Goal: Task Accomplishment & Management: Manage account settings

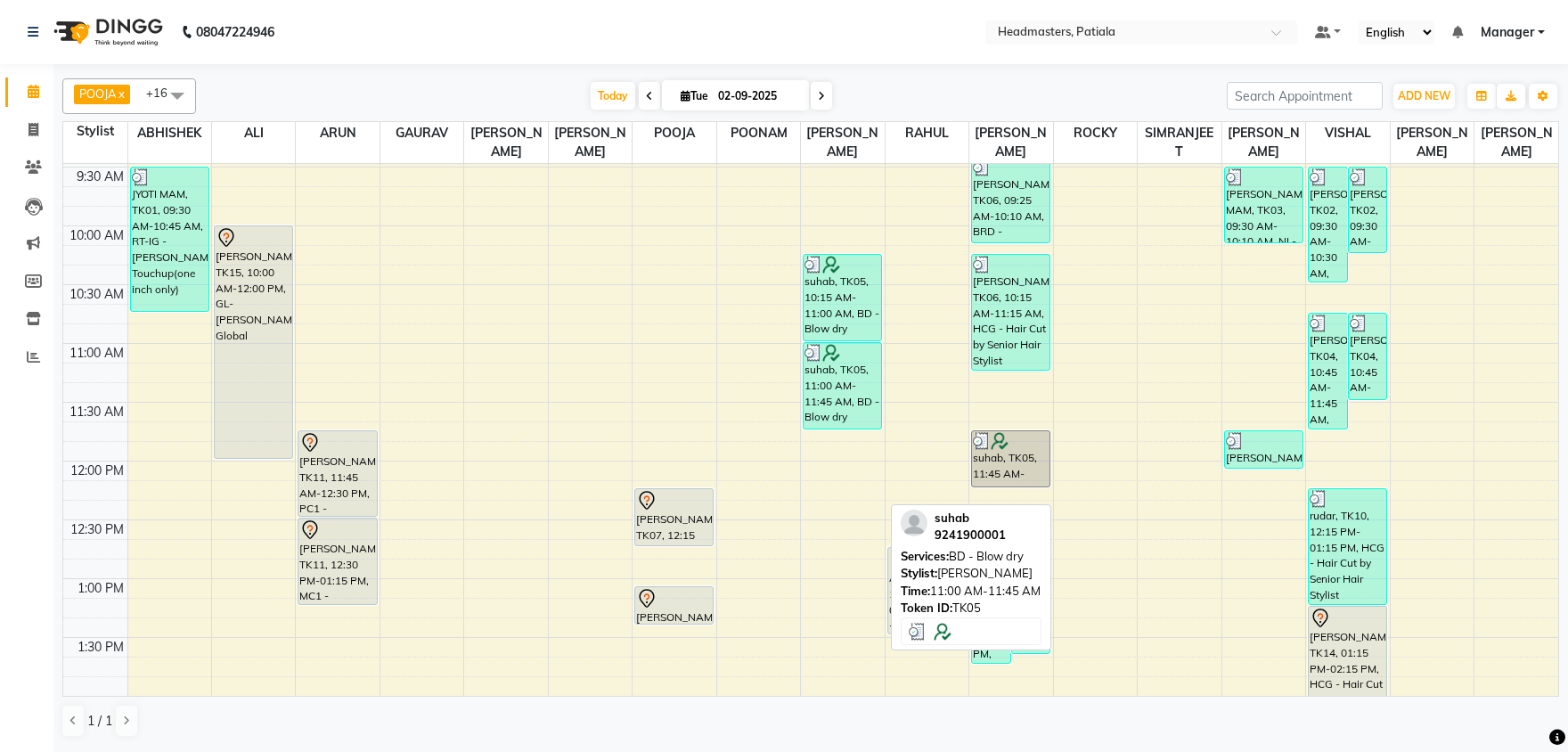
scroll to position [186, 0]
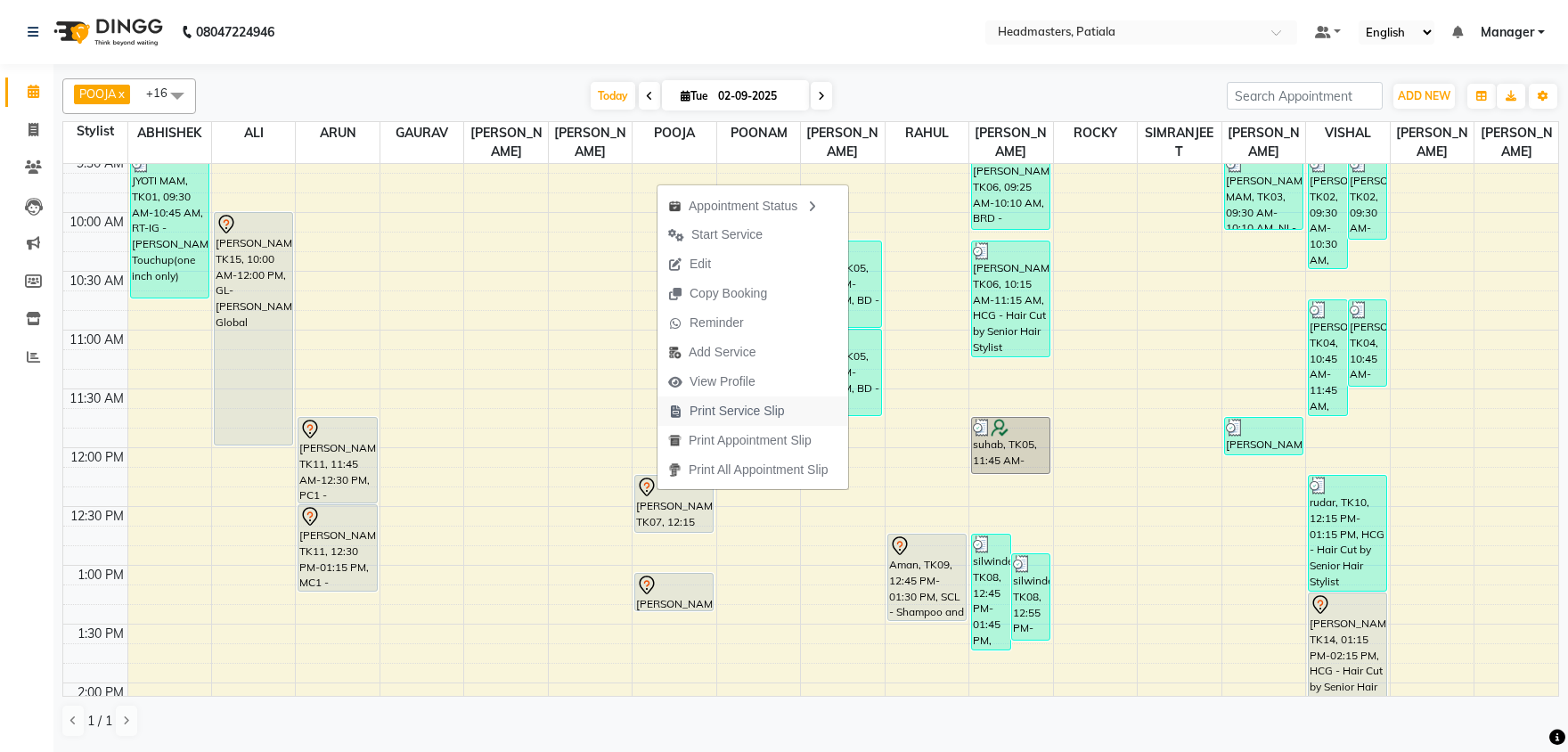
click at [708, 413] on span "Print Service Slip" at bounding box center [738, 411] width 96 height 19
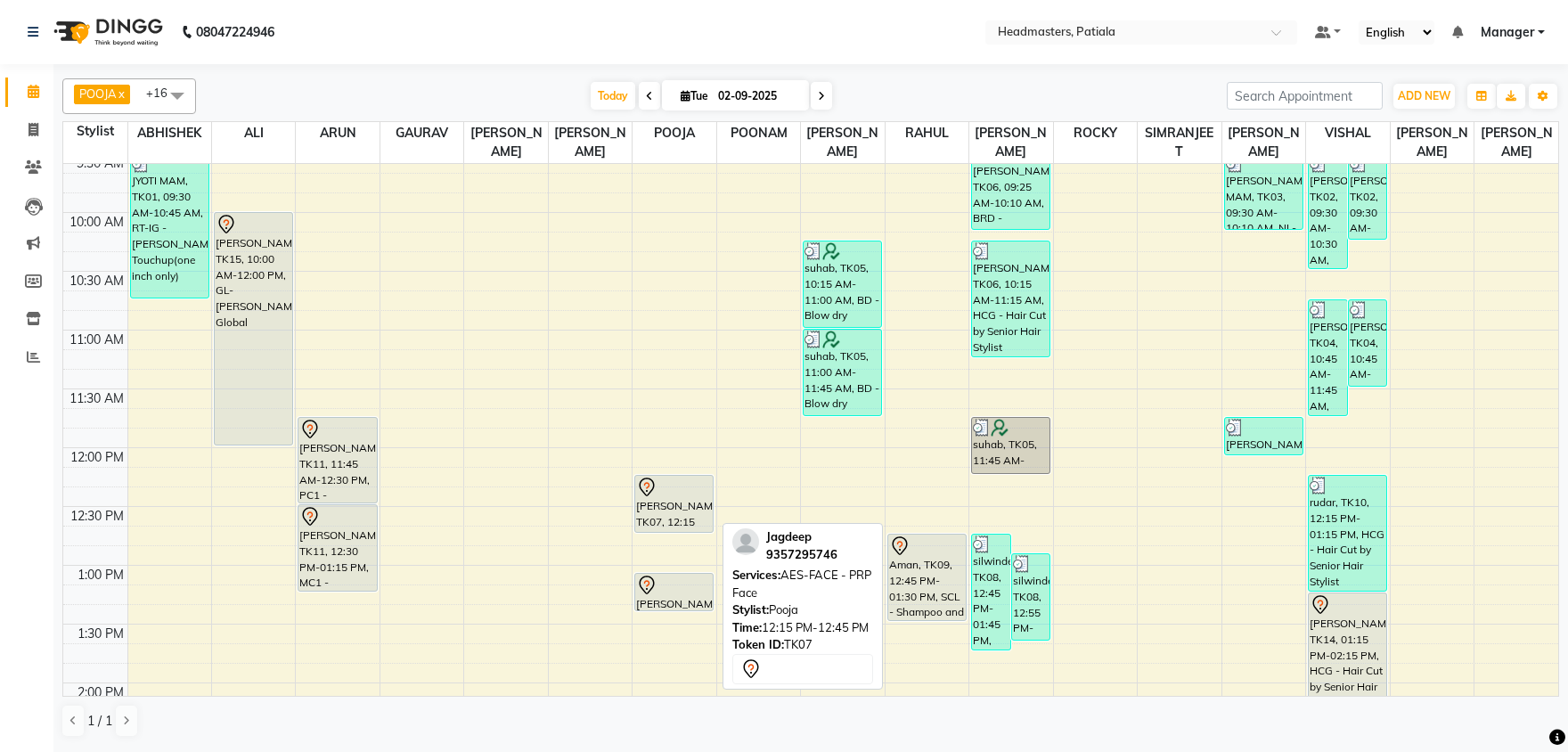
click at [664, 510] on div "[PERSON_NAME], TK07, 12:15 PM-12:45 PM, AES-FACE - PRP Face" at bounding box center [674, 504] width 78 height 56
select select "7"
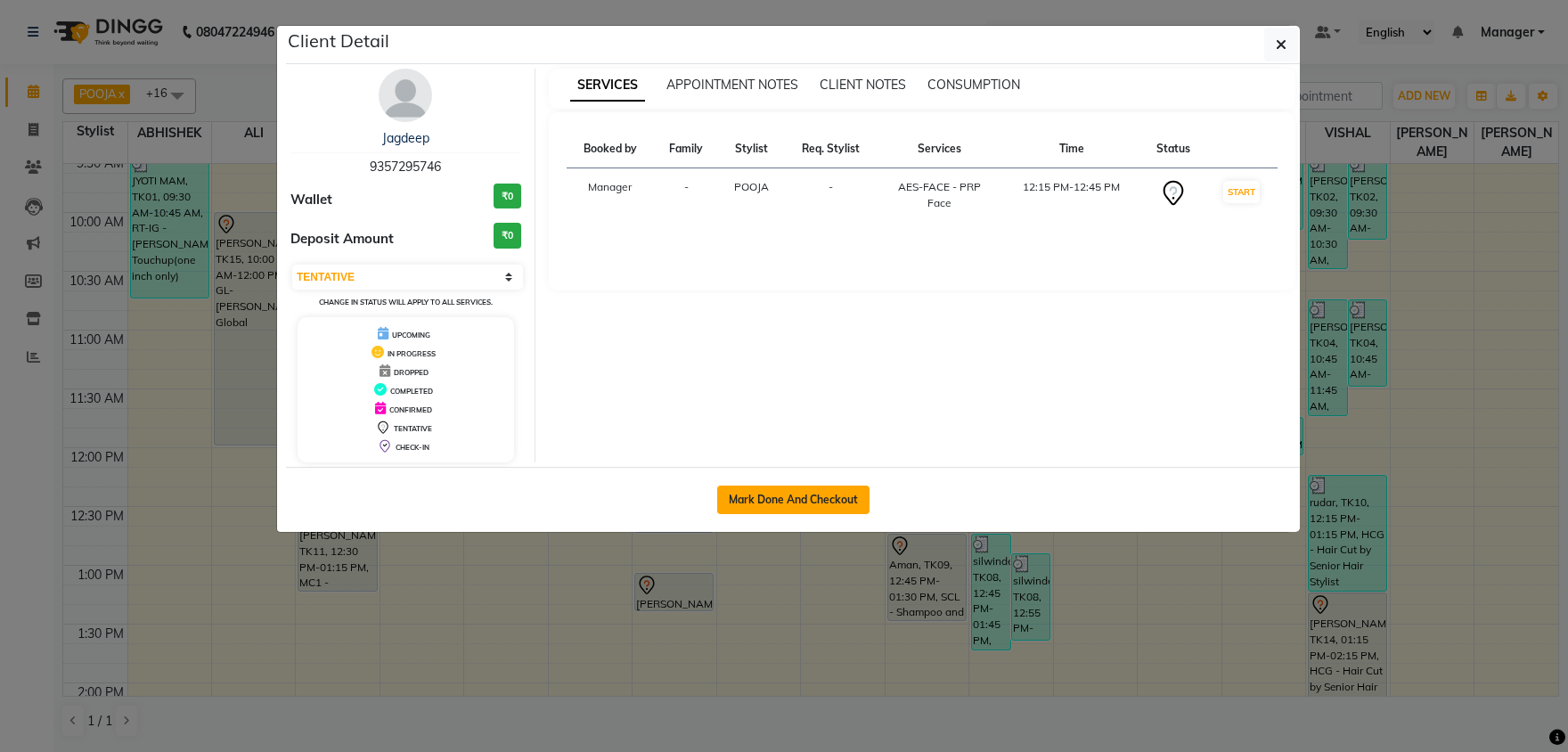
click at [779, 490] on button "Mark Done And Checkout" at bounding box center [793, 500] width 153 height 29
select select "service"
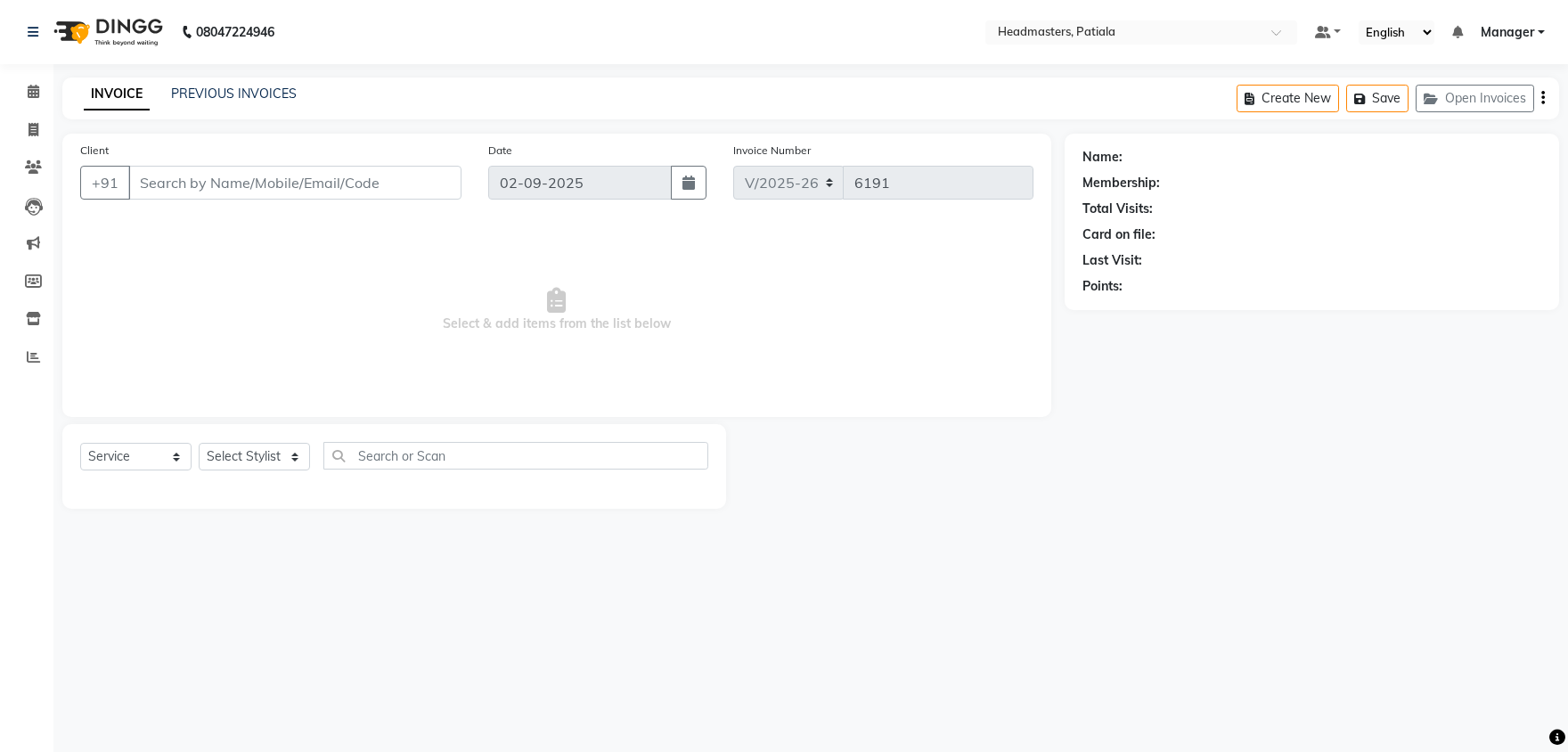
type input "9357295746"
select select "51100"
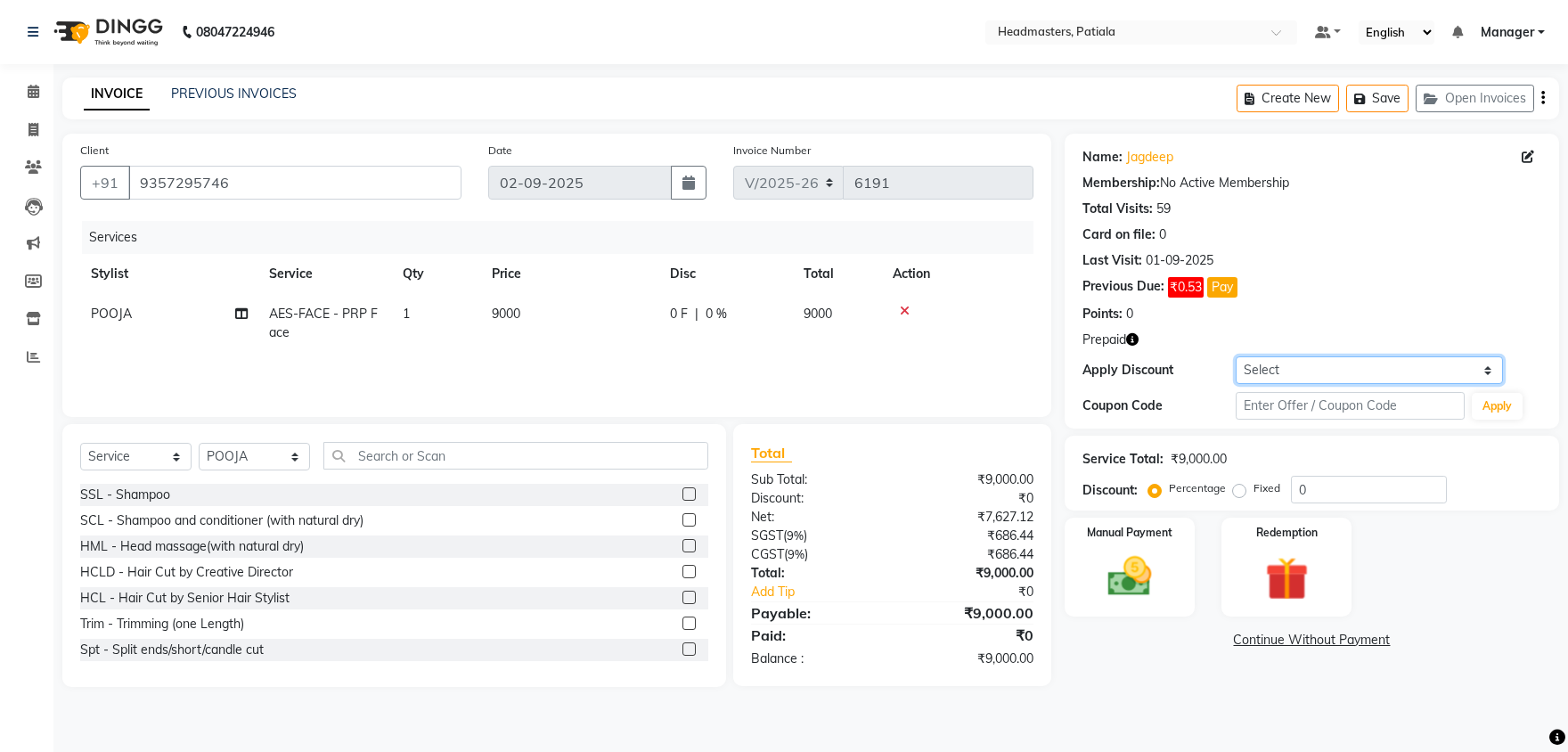
select select "1: Object"
click option "Coupon → Already Paid" at bounding box center [0, 0] width 0 height 0
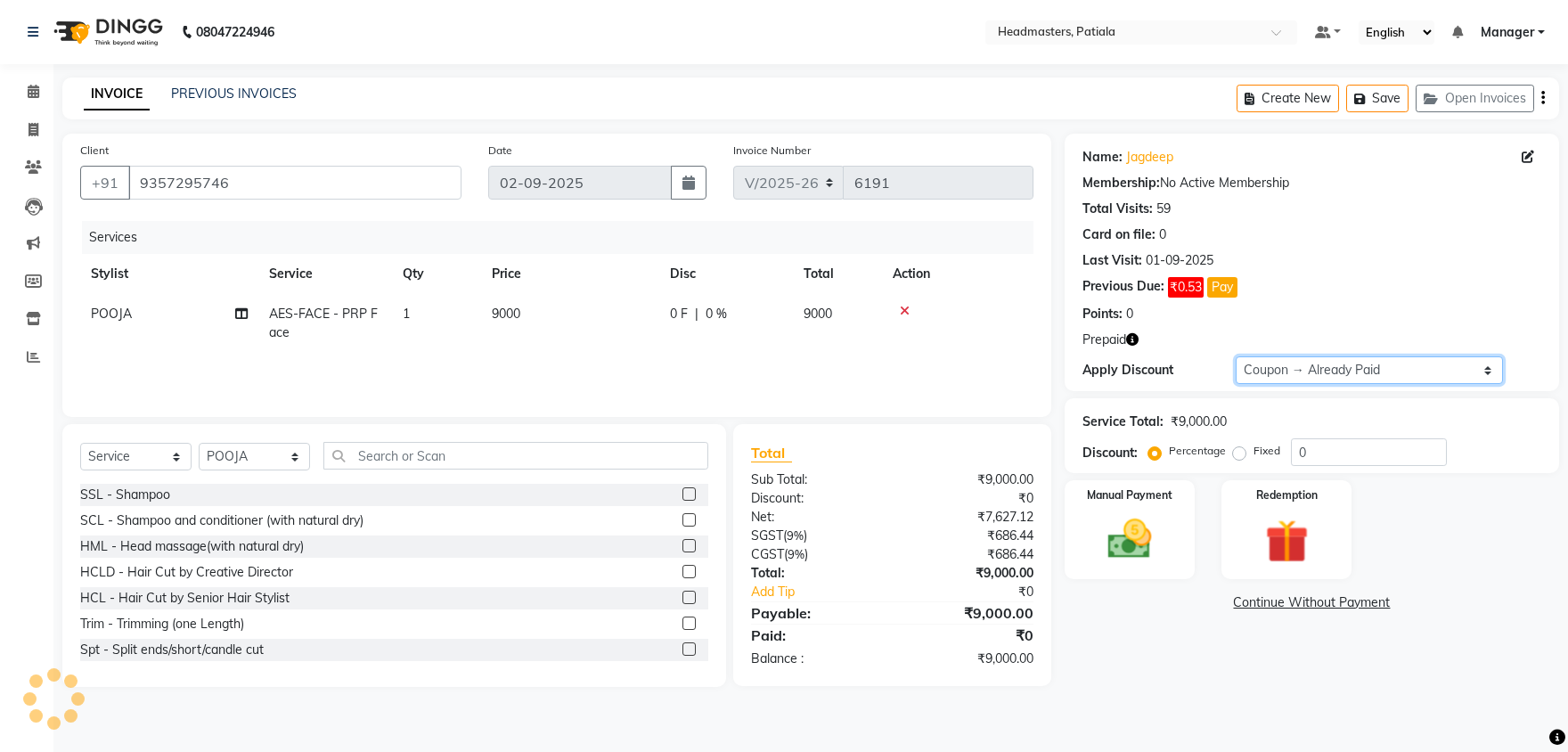
type input "100"
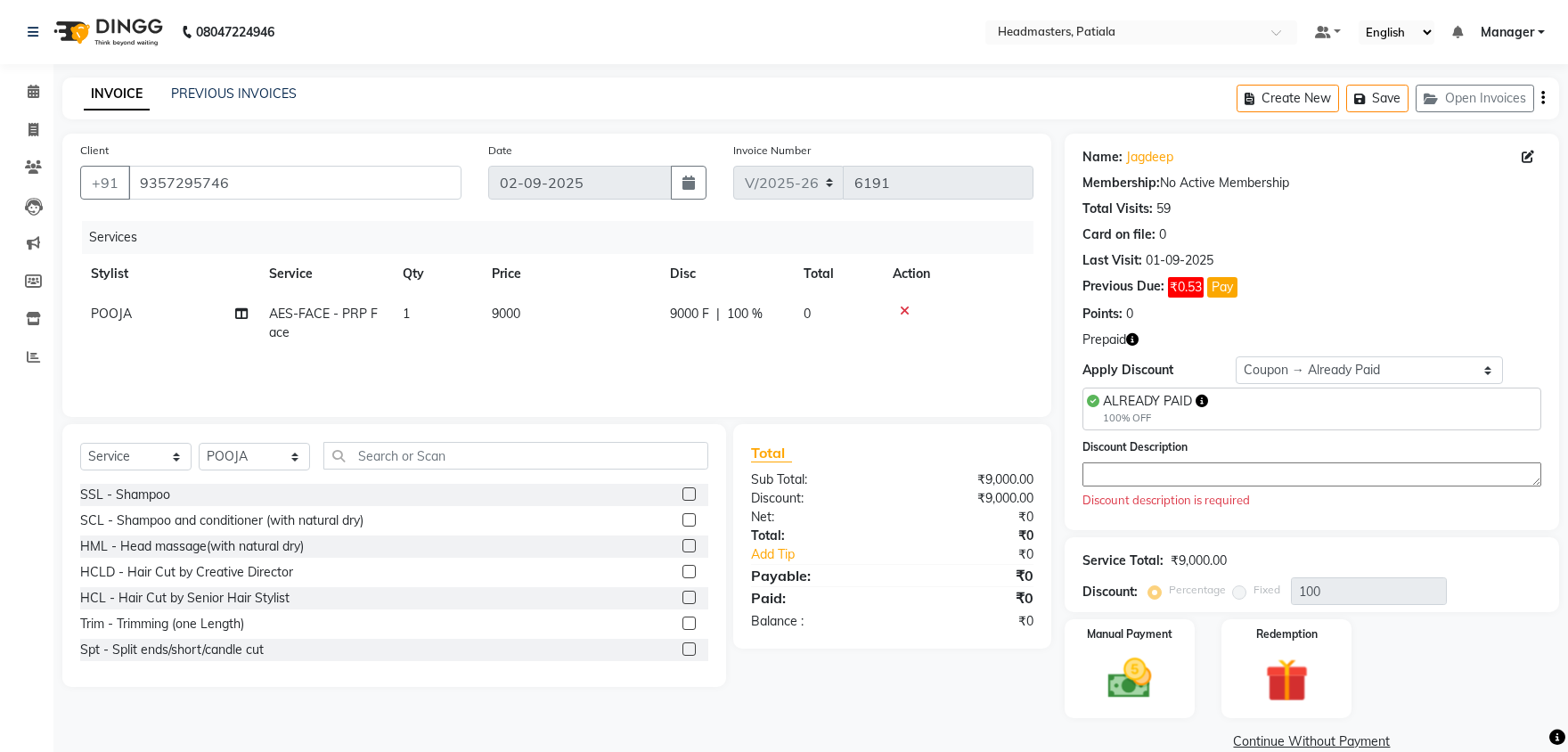
click at [340, 318] on span "AES-FACE - PRP Face" at bounding box center [323, 322] width 108 height 34
select select "51100"
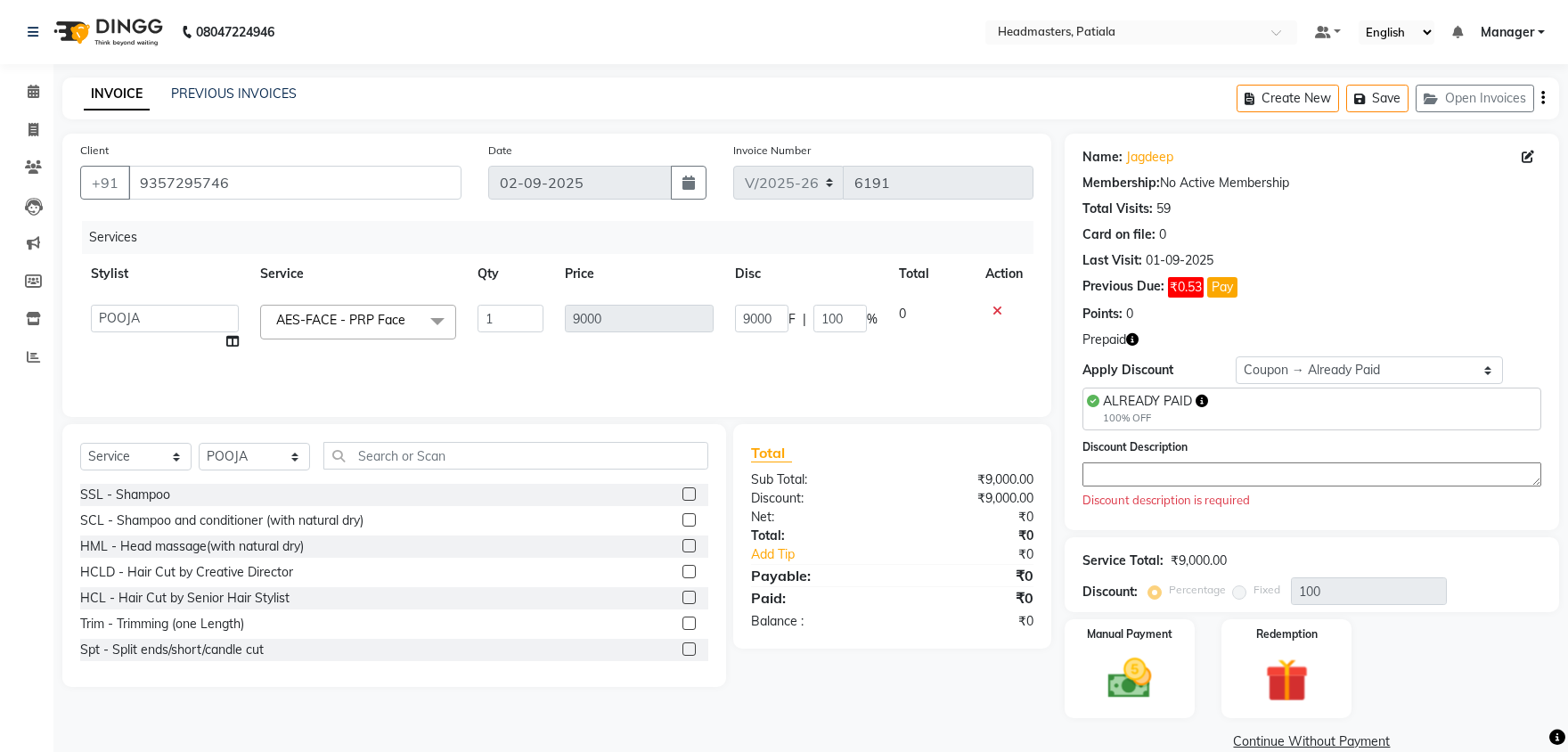
click at [348, 317] on span "AES-FACE - PRP Face" at bounding box center [340, 320] width 129 height 16
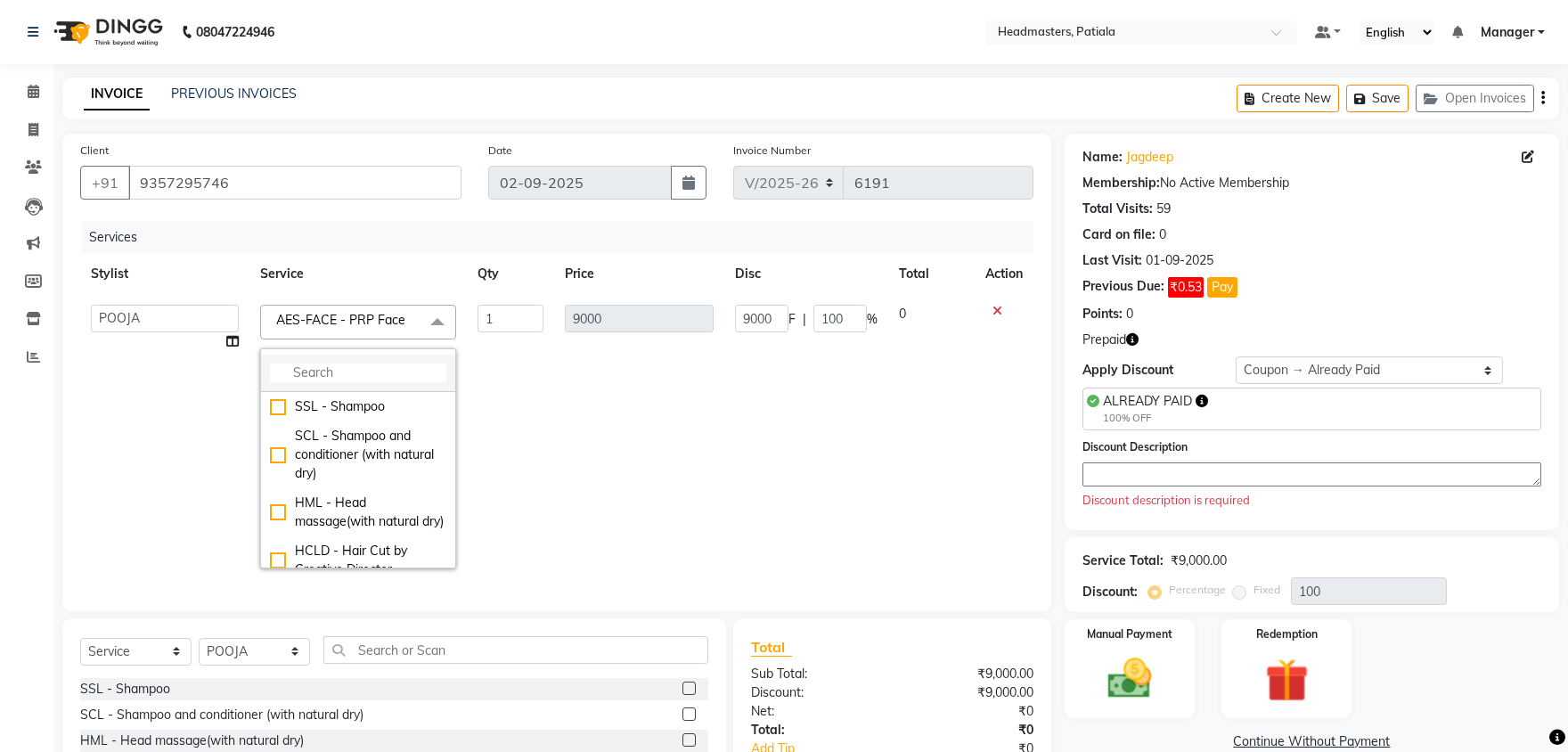
click at [341, 367] on input "multiselect-search" at bounding box center [357, 373] width 176 height 19
type input "h"
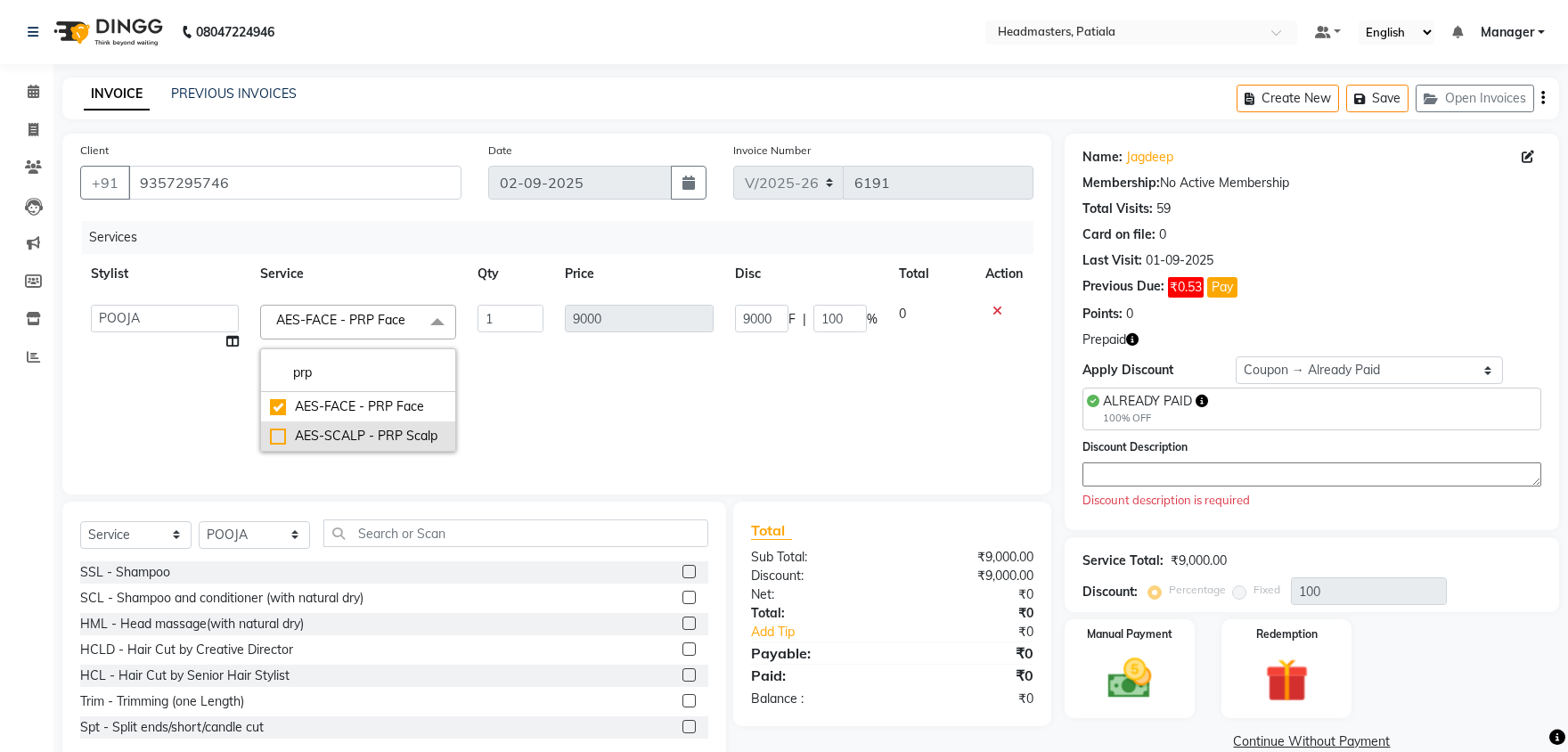
type input "prp"
click at [280, 432] on div "AES-SCALP - PRP Scalp" at bounding box center [357, 436] width 176 height 19
checkbox input "false"
checkbox input "true"
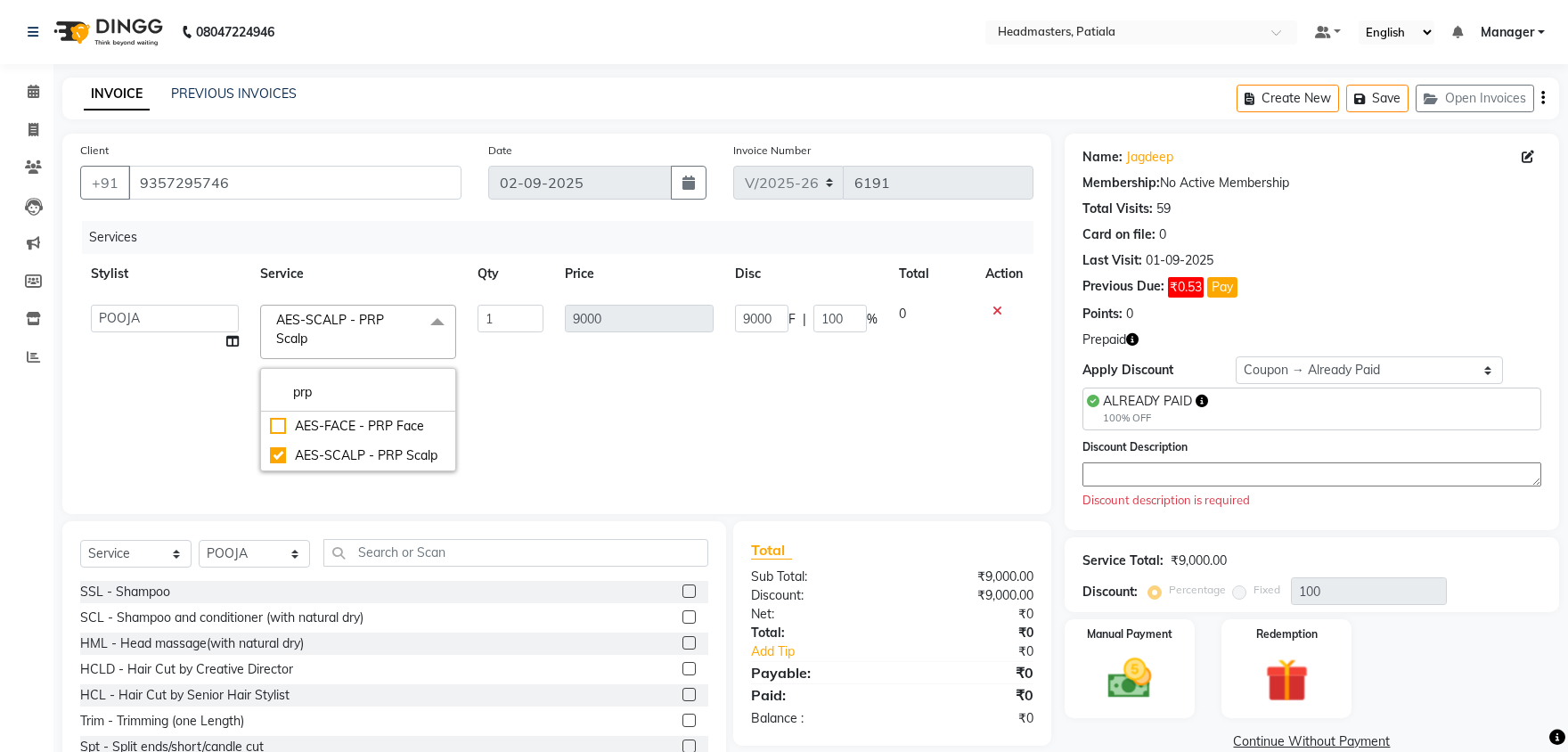
click at [641, 384] on td "9000" at bounding box center [639, 388] width 170 height 188
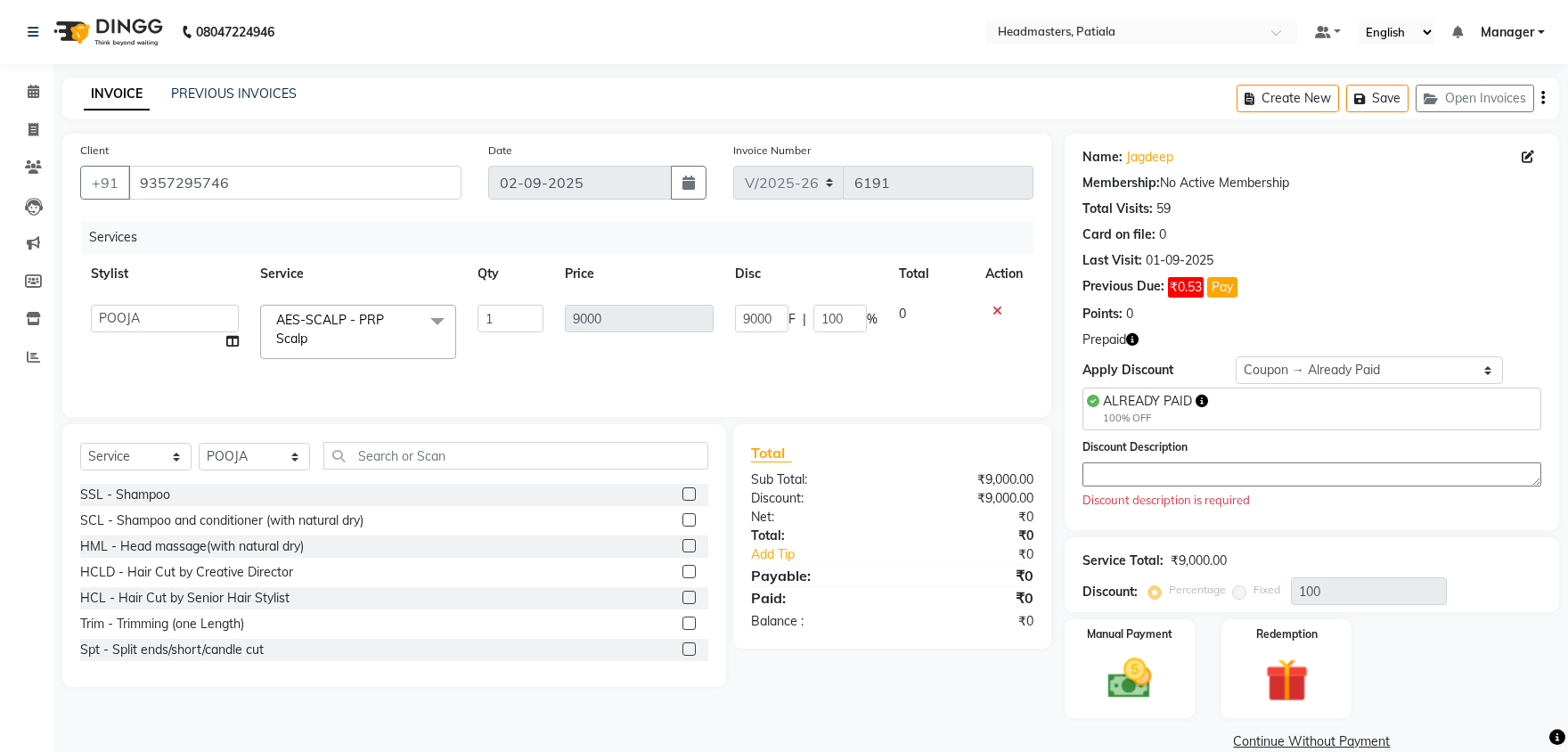
click at [1132, 397] on span "ALREADY PAID" at bounding box center [1147, 401] width 89 height 16
click at [1107, 476] on textarea at bounding box center [1312, 474] width 459 height 24
paste textarea "ALREADY PAID"
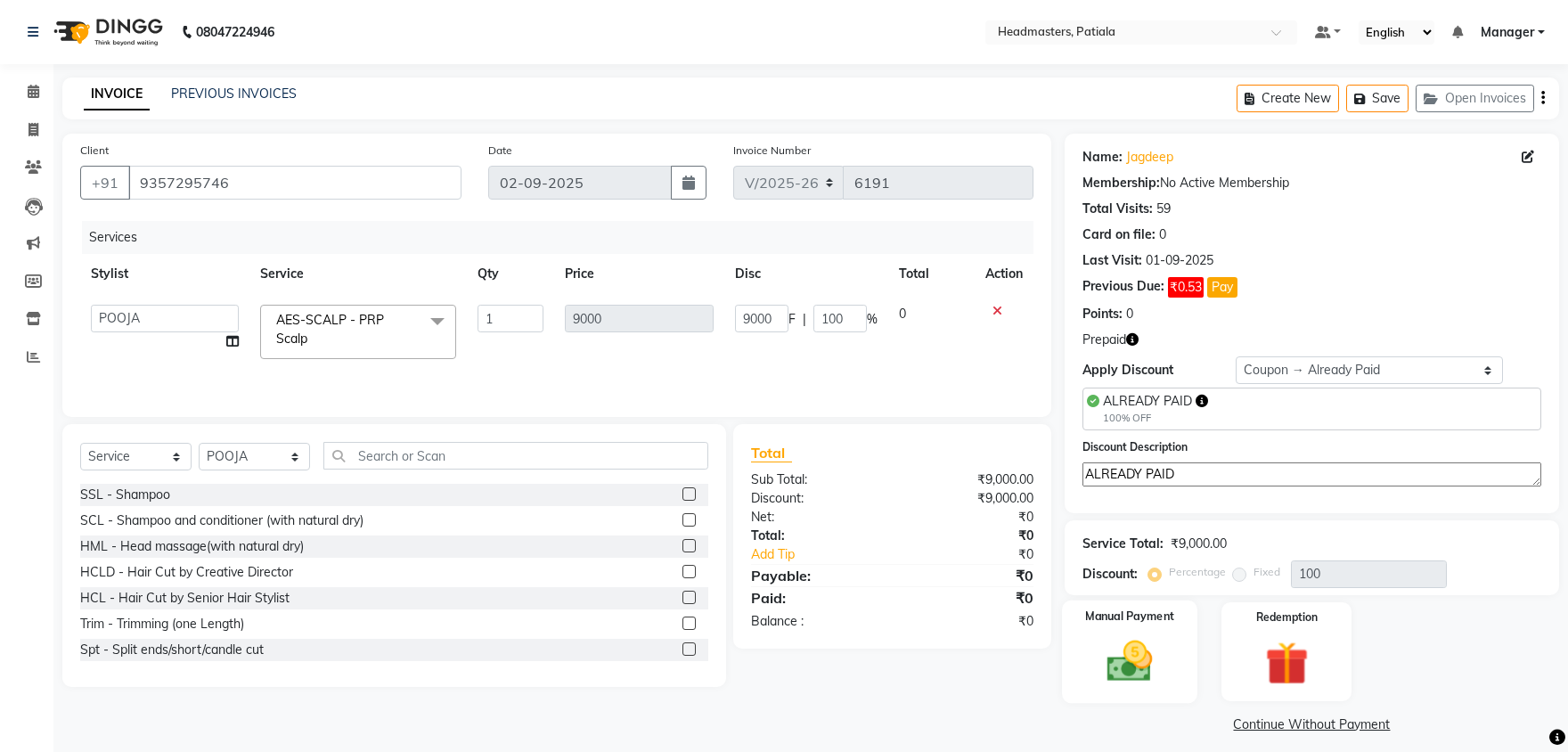
type textarea "ALREADY PAID"
click at [1144, 654] on img at bounding box center [1130, 662] width 74 height 52
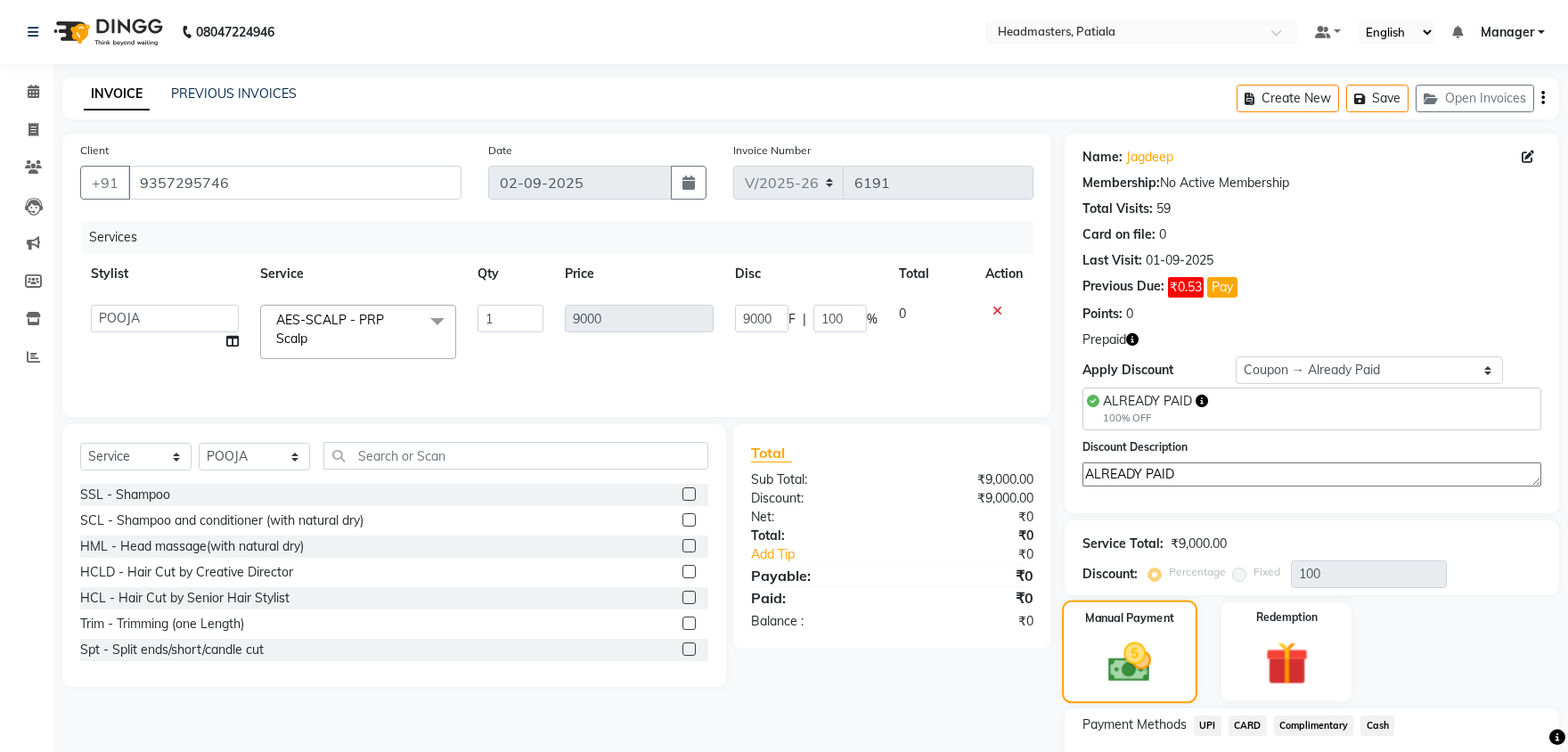
scroll to position [123, 0]
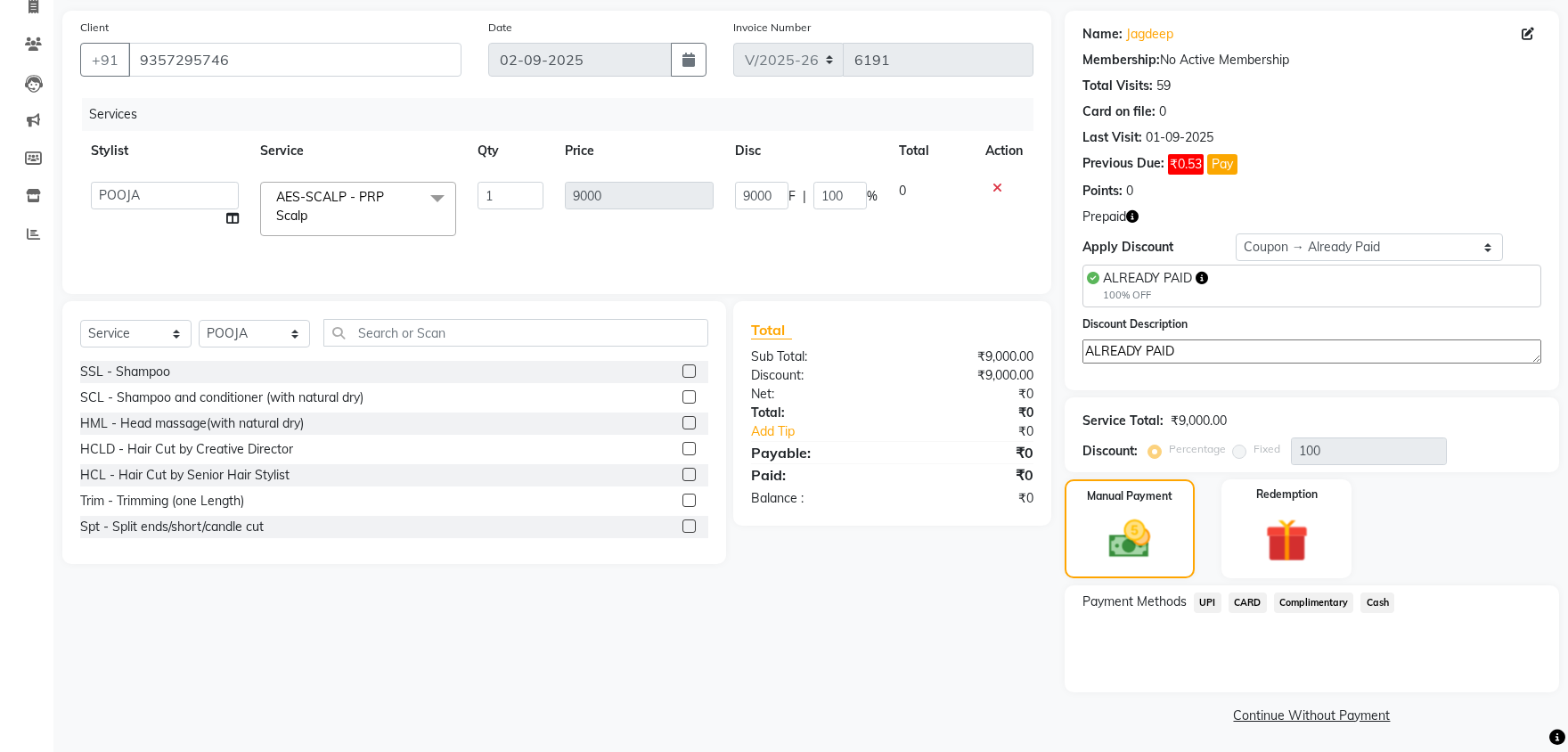
click at [1313, 608] on span "Complimentary" at bounding box center [1313, 602] width 80 height 21
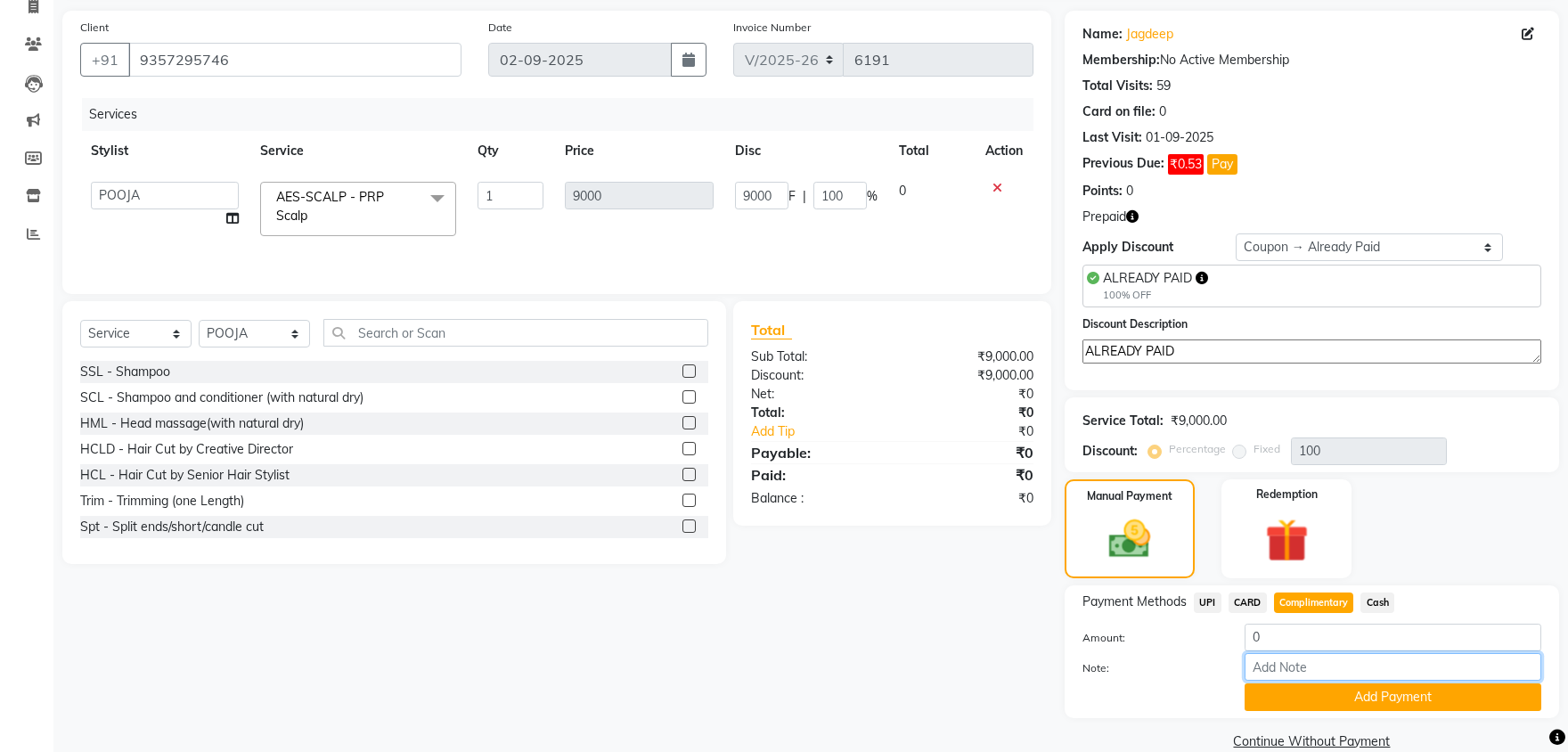
click at [1309, 662] on input "Note:" at bounding box center [1392, 666] width 297 height 28
paste input "ALREADY PAID"
type input "ALREADY PAID"
click at [1380, 690] on button "Add Payment" at bounding box center [1392, 697] width 297 height 28
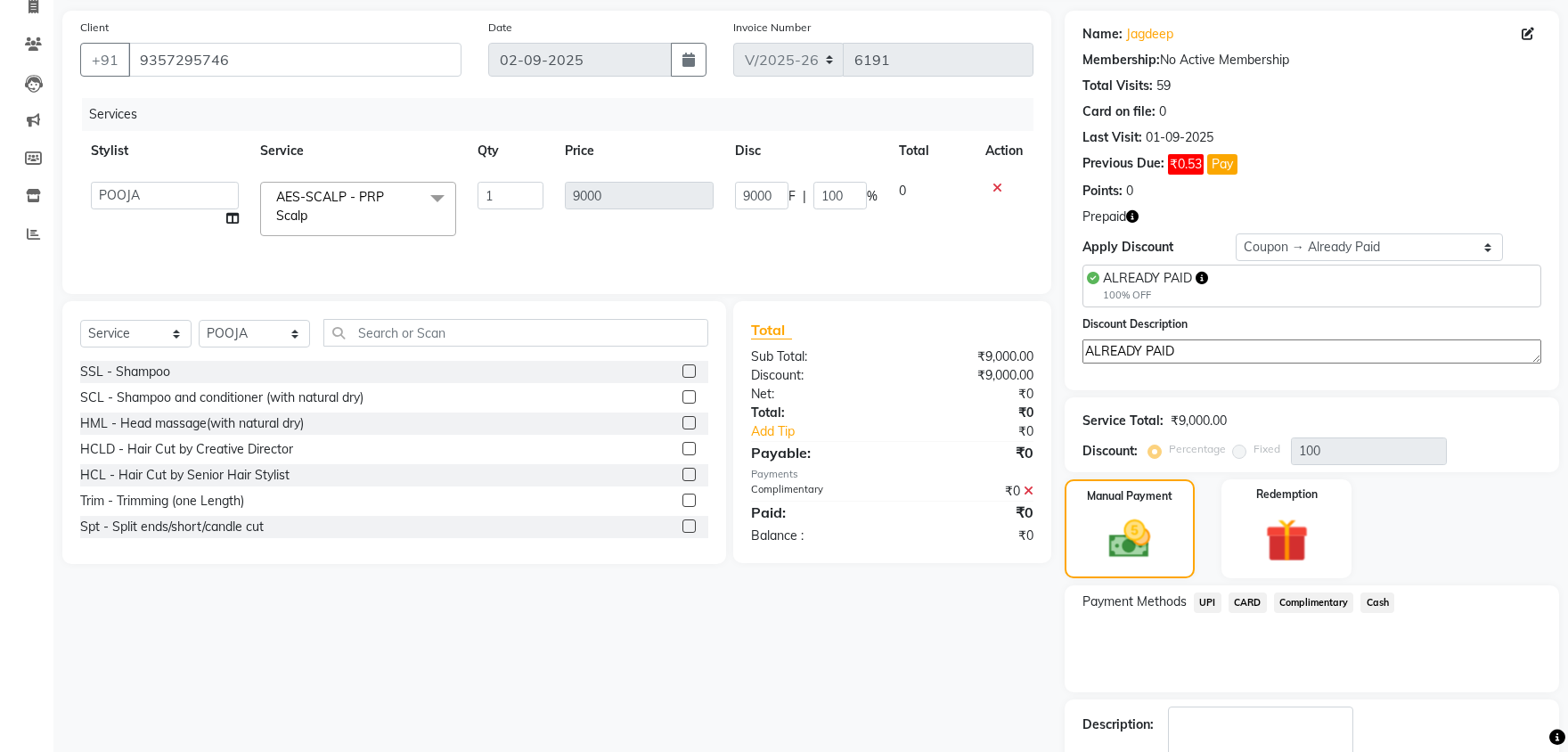
scroll to position [197, 0]
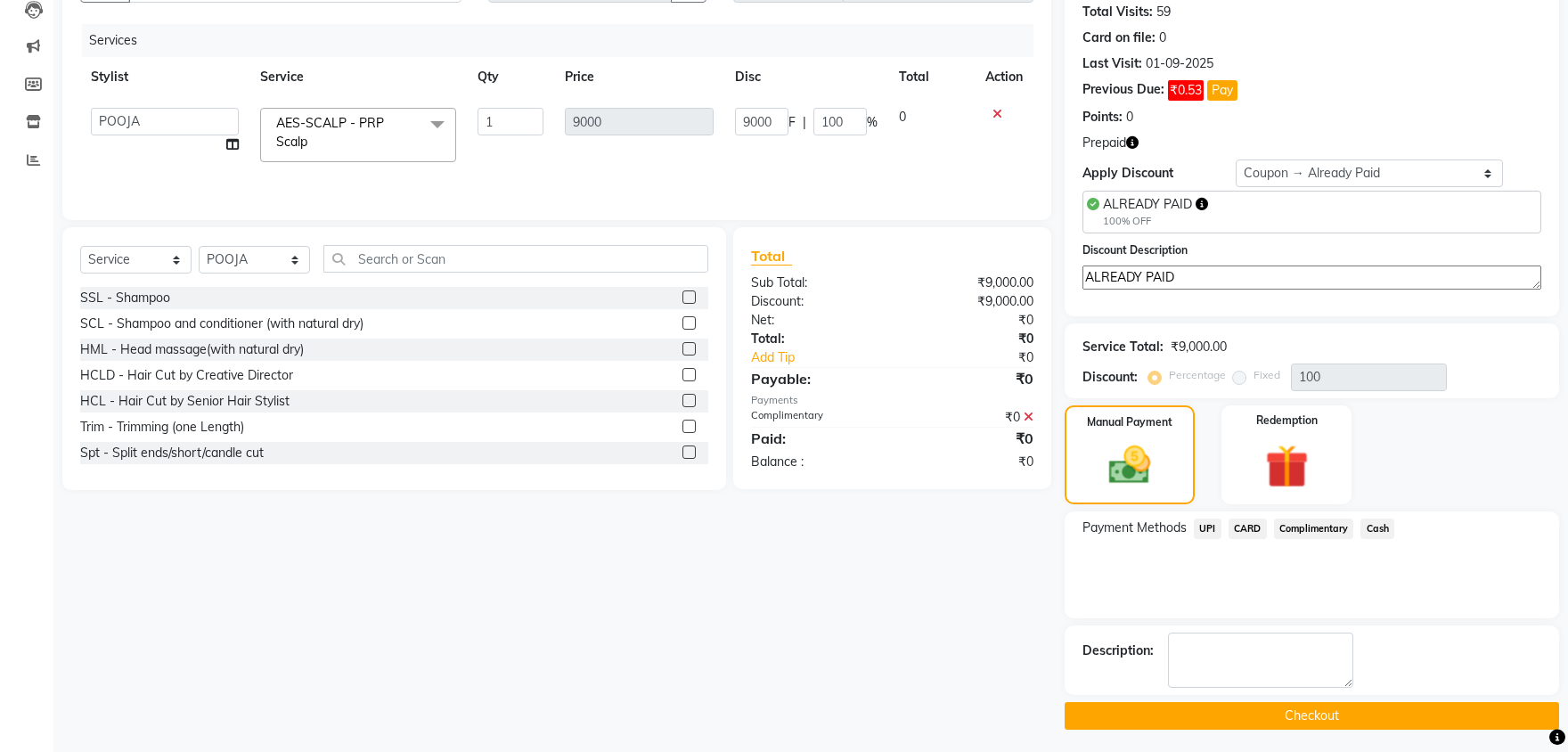
click at [1319, 709] on button "Checkout" at bounding box center [1312, 716] width 495 height 28
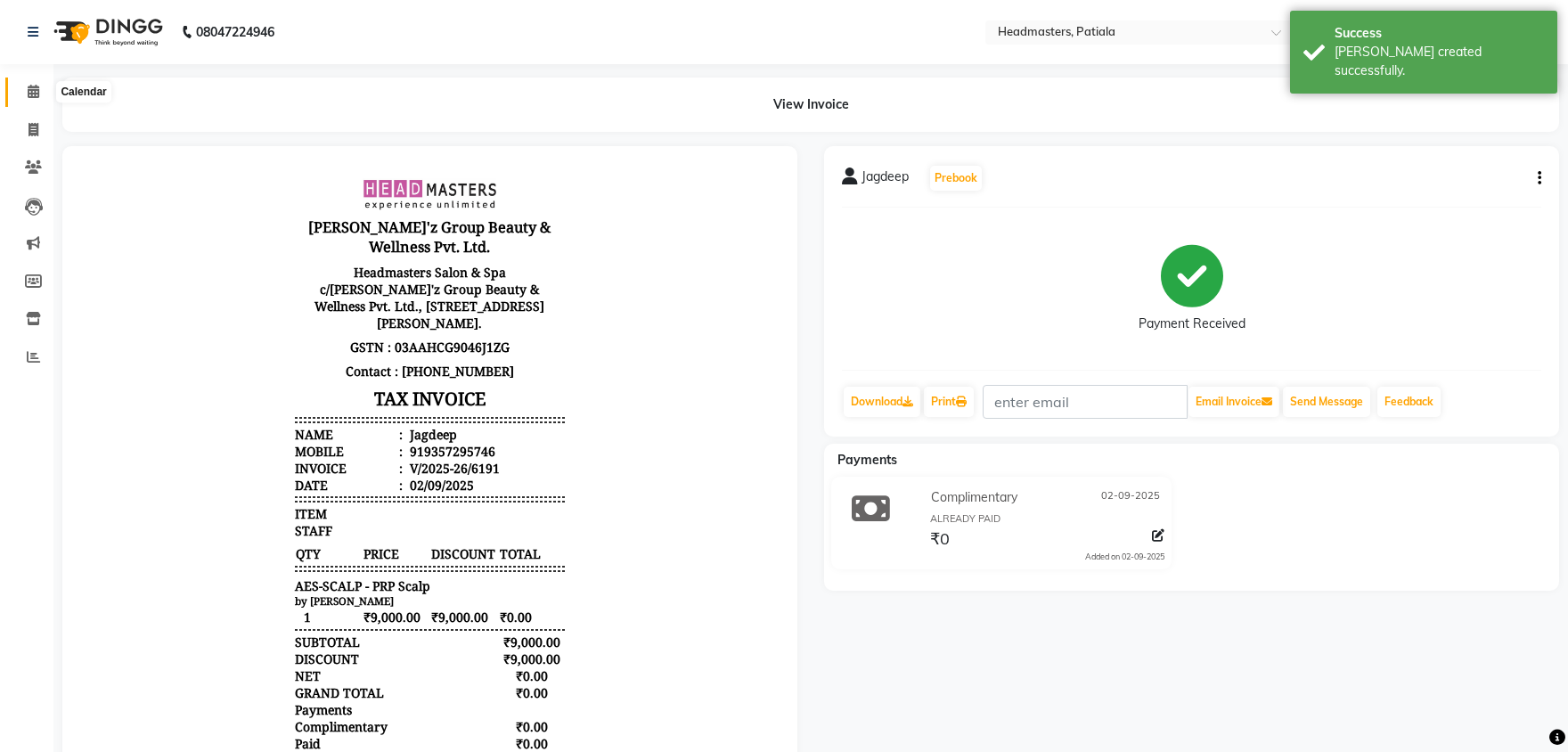
click at [32, 84] on span at bounding box center [33, 92] width 32 height 21
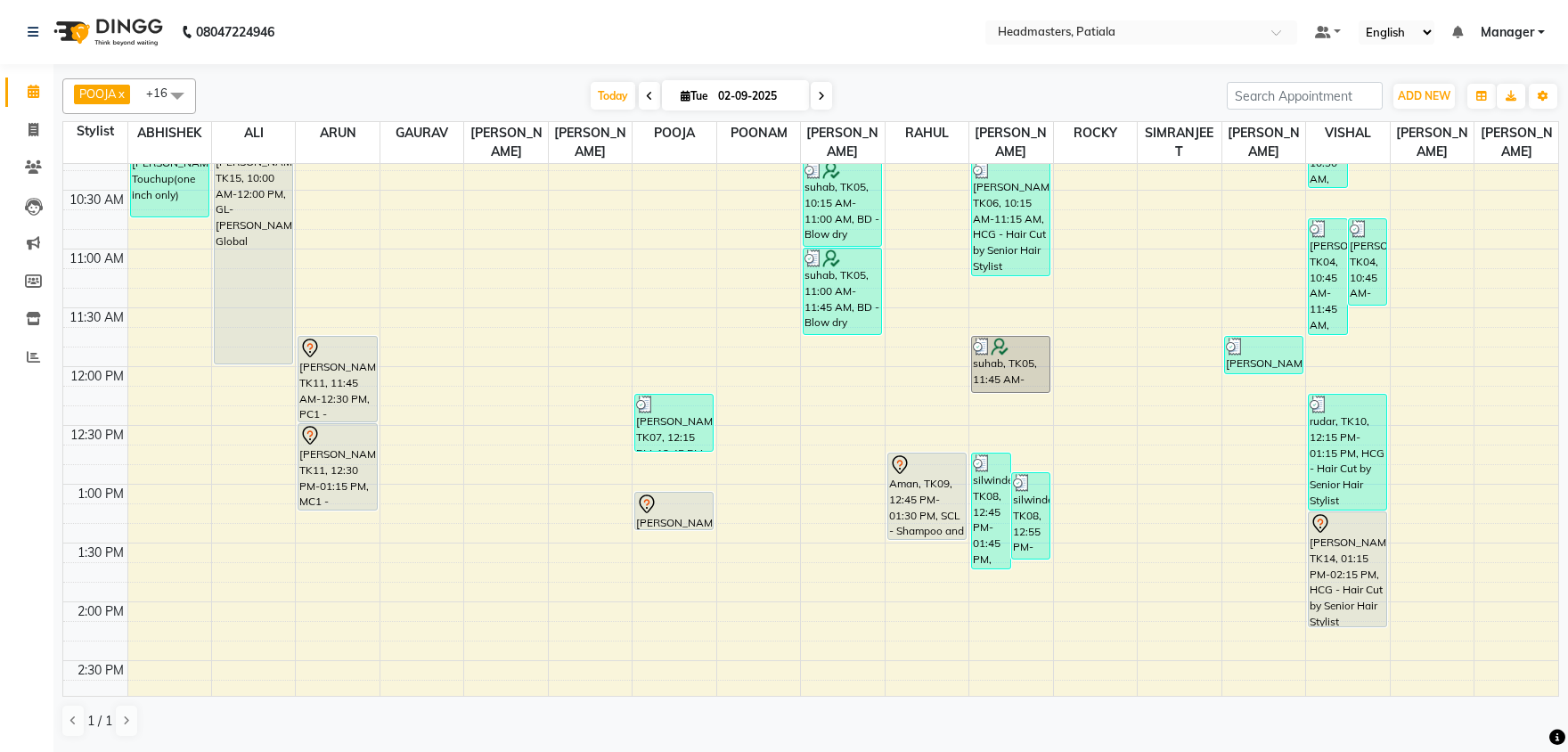
scroll to position [279, 0]
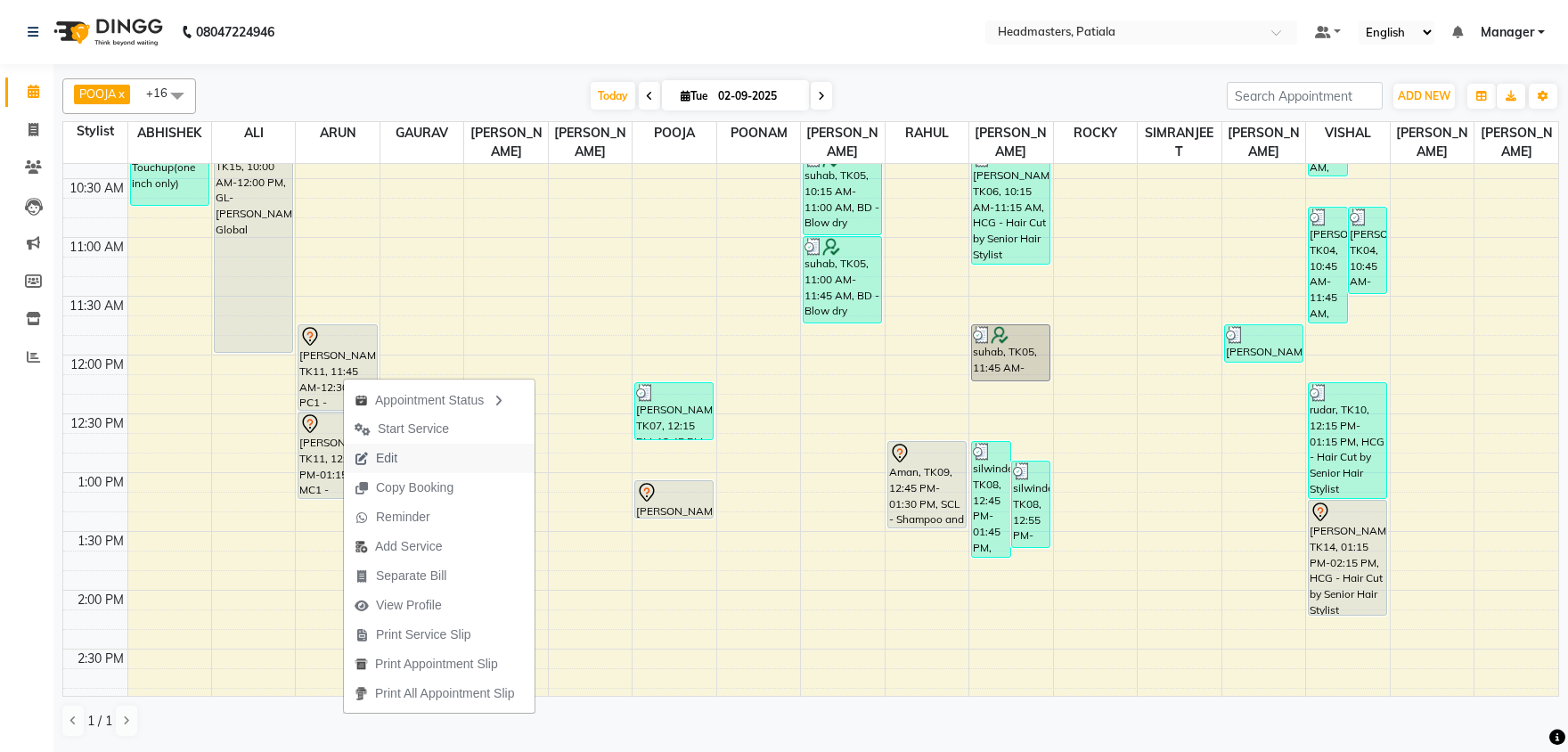
click at [377, 461] on span "Edit" at bounding box center [386, 458] width 22 height 19
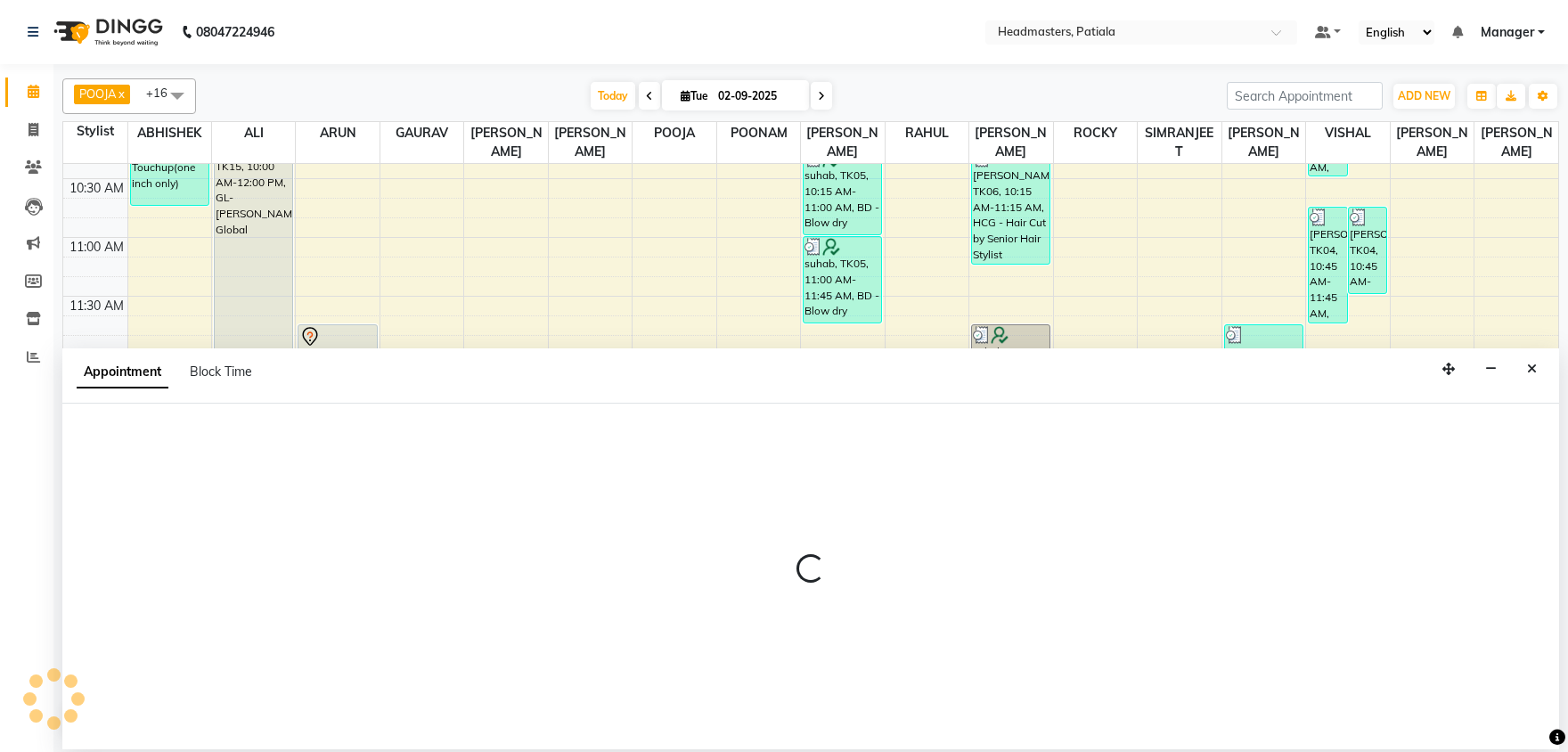
select select "tentative"
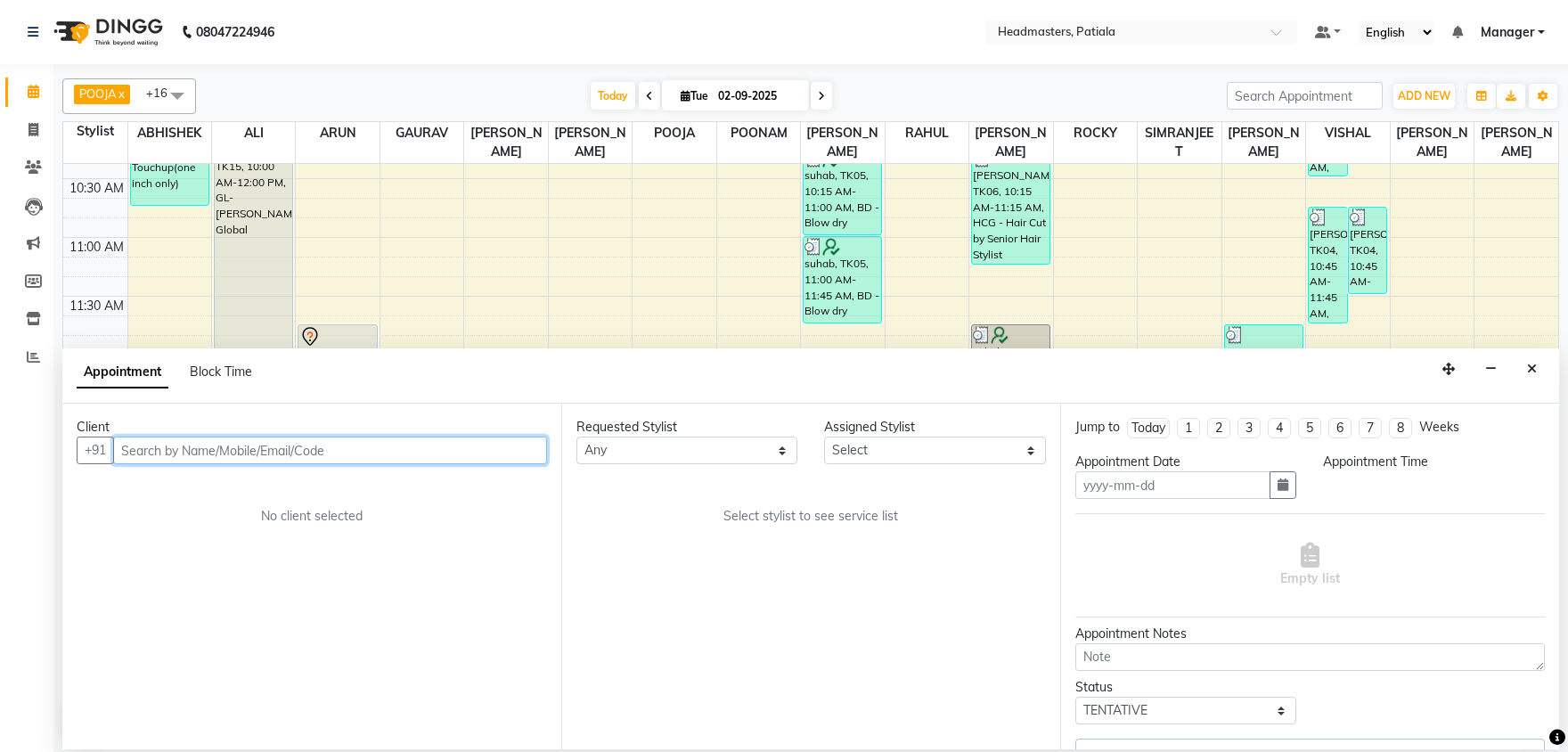
type input "02-09-2025"
select select "705"
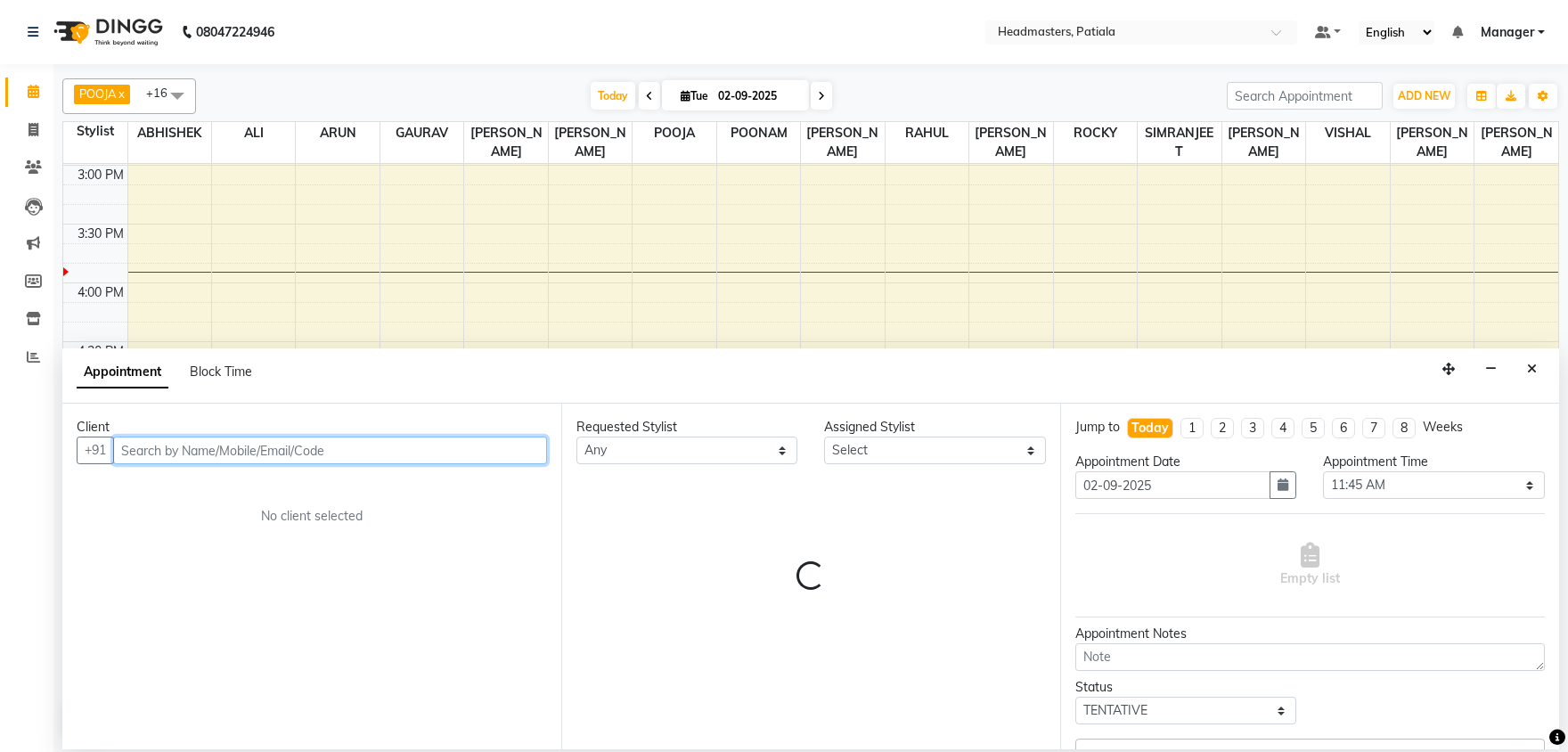
select select "51101"
select select "3290"
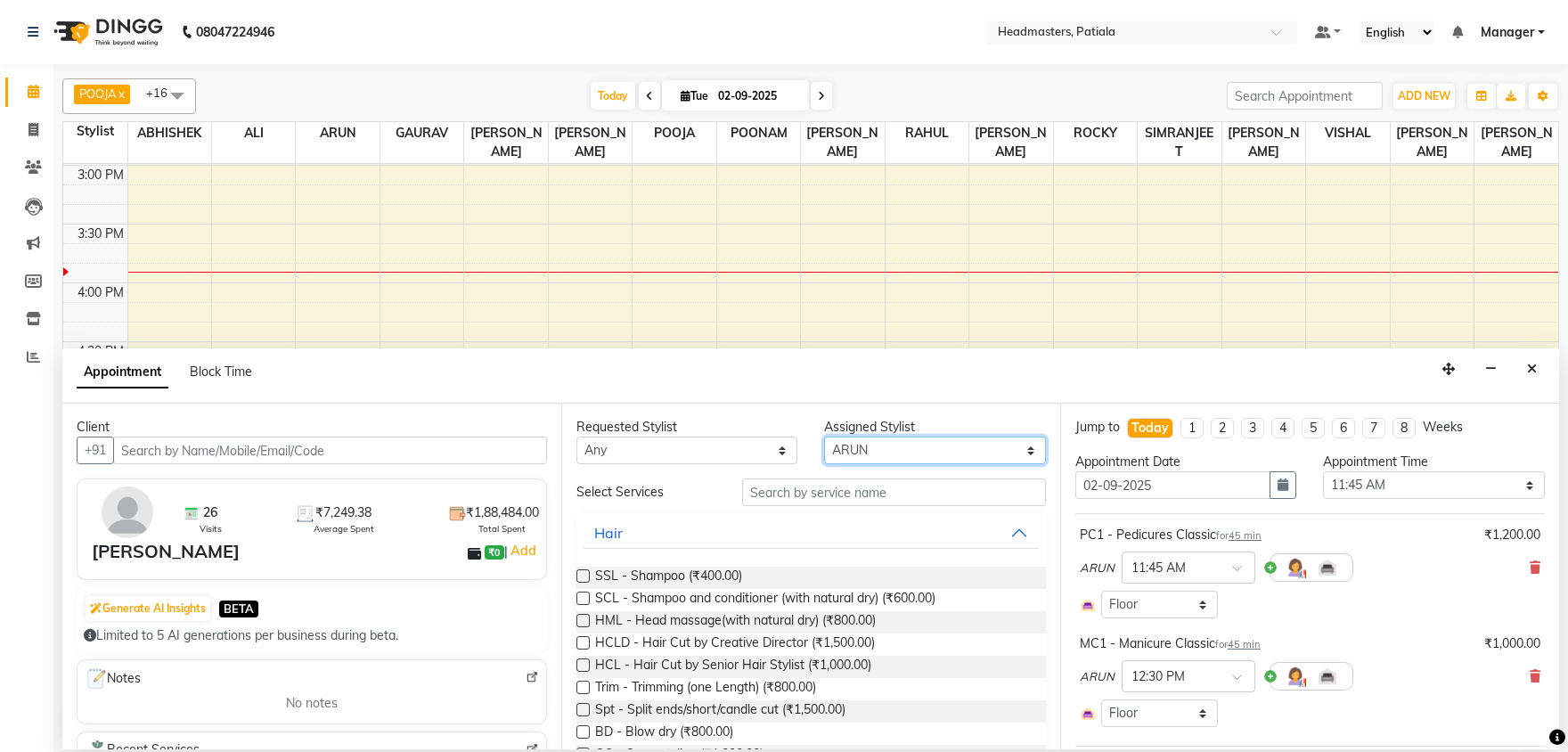
click at [824, 436] on select "Select ABHISHEK [PERSON_NAME] AKSHAY [PERSON_NAME] [PERSON_NAME] [PERSON_NAME] …" at bounding box center [934, 450] width 221 height 28
select select "51097"
click option "[PERSON_NAME]" at bounding box center [0, 0] width 0 height 0
click at [858, 447] on select "Select ABHISHEK [PERSON_NAME] AKSHAY [PERSON_NAME] [PERSON_NAME] [PERSON_NAME] …" at bounding box center [934, 450] width 221 height 28
click at [789, 498] on input "text" at bounding box center [894, 492] width 303 height 28
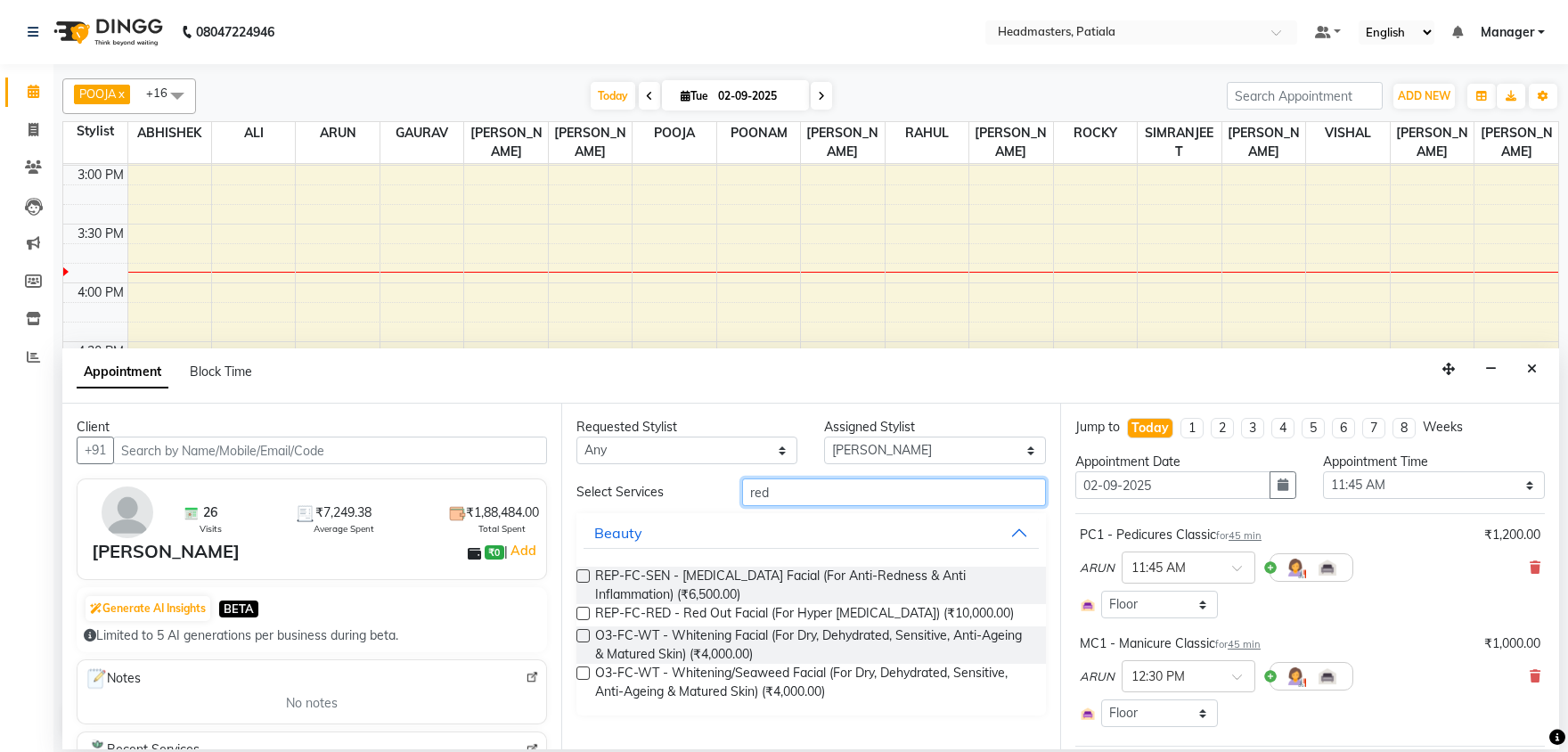
type input "red"
click at [582, 571] on label at bounding box center [582, 576] width 14 height 14
click at [582, 571] on input "checkbox" at bounding box center [581, 577] width 12 height 12
checkbox input "false"
click at [814, 494] on input "red" at bounding box center [894, 492] width 303 height 28
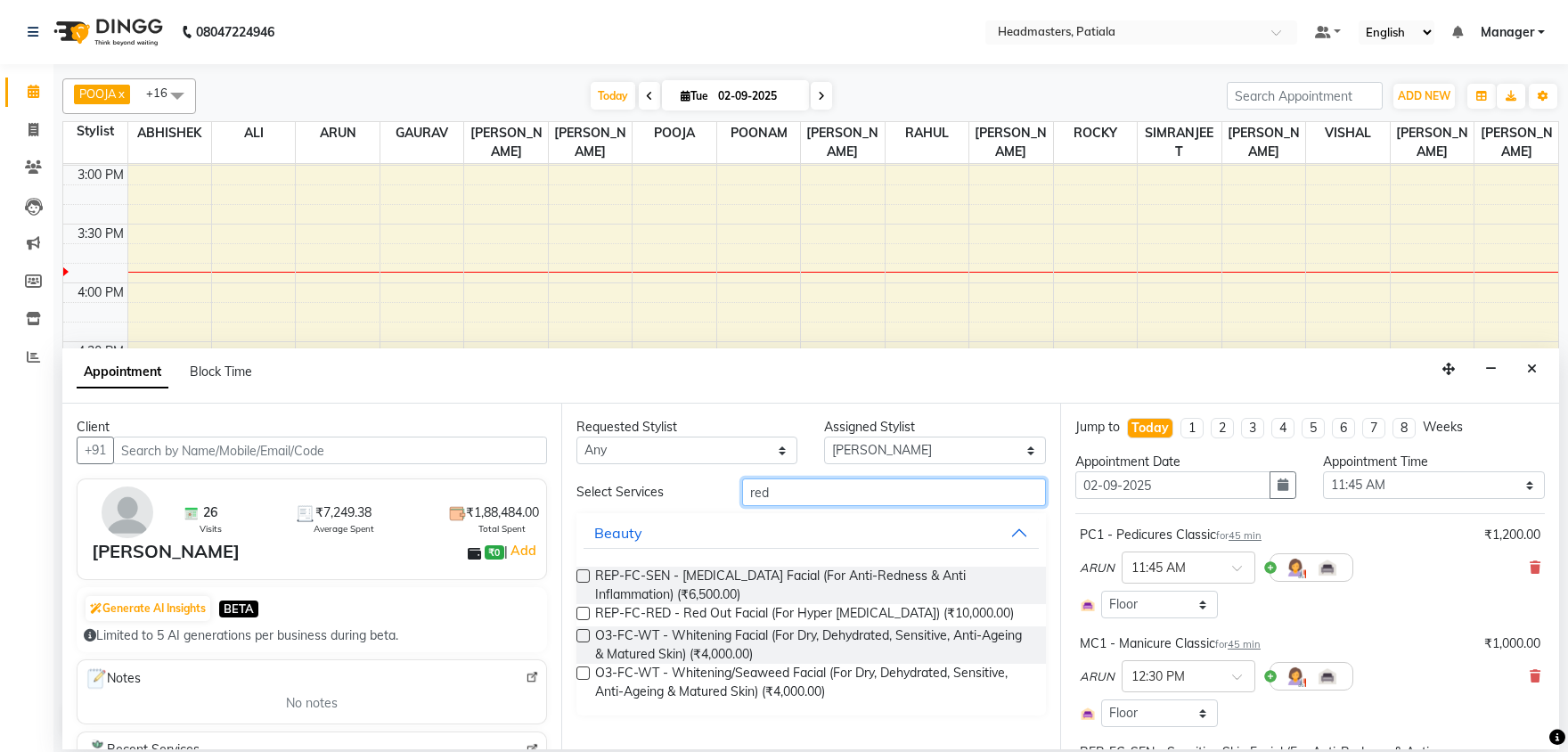
click at [814, 494] on input "red" at bounding box center [894, 492] width 303 height 28
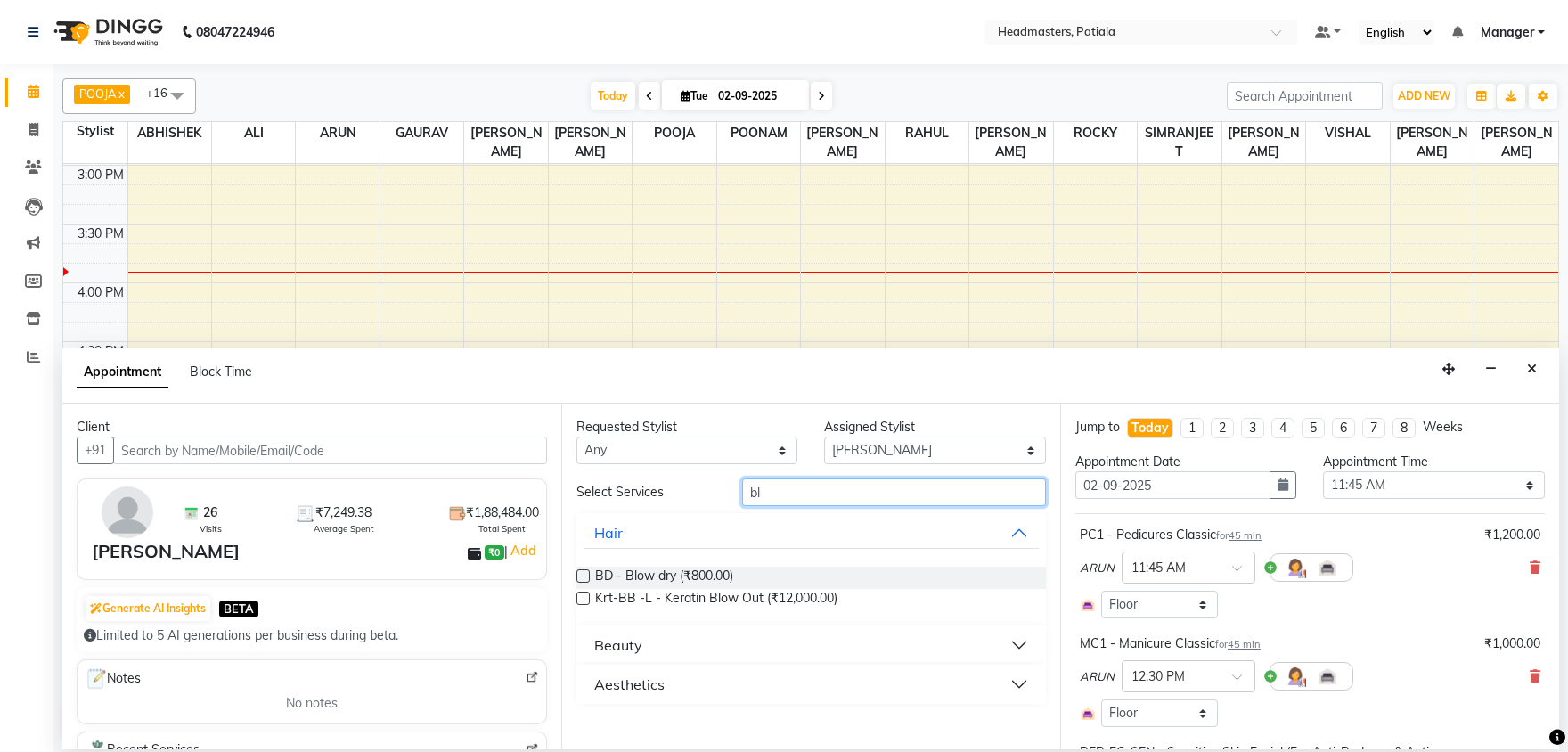
type input "bl"
click at [627, 639] on div "Beauty" at bounding box center [617, 645] width 48 height 22
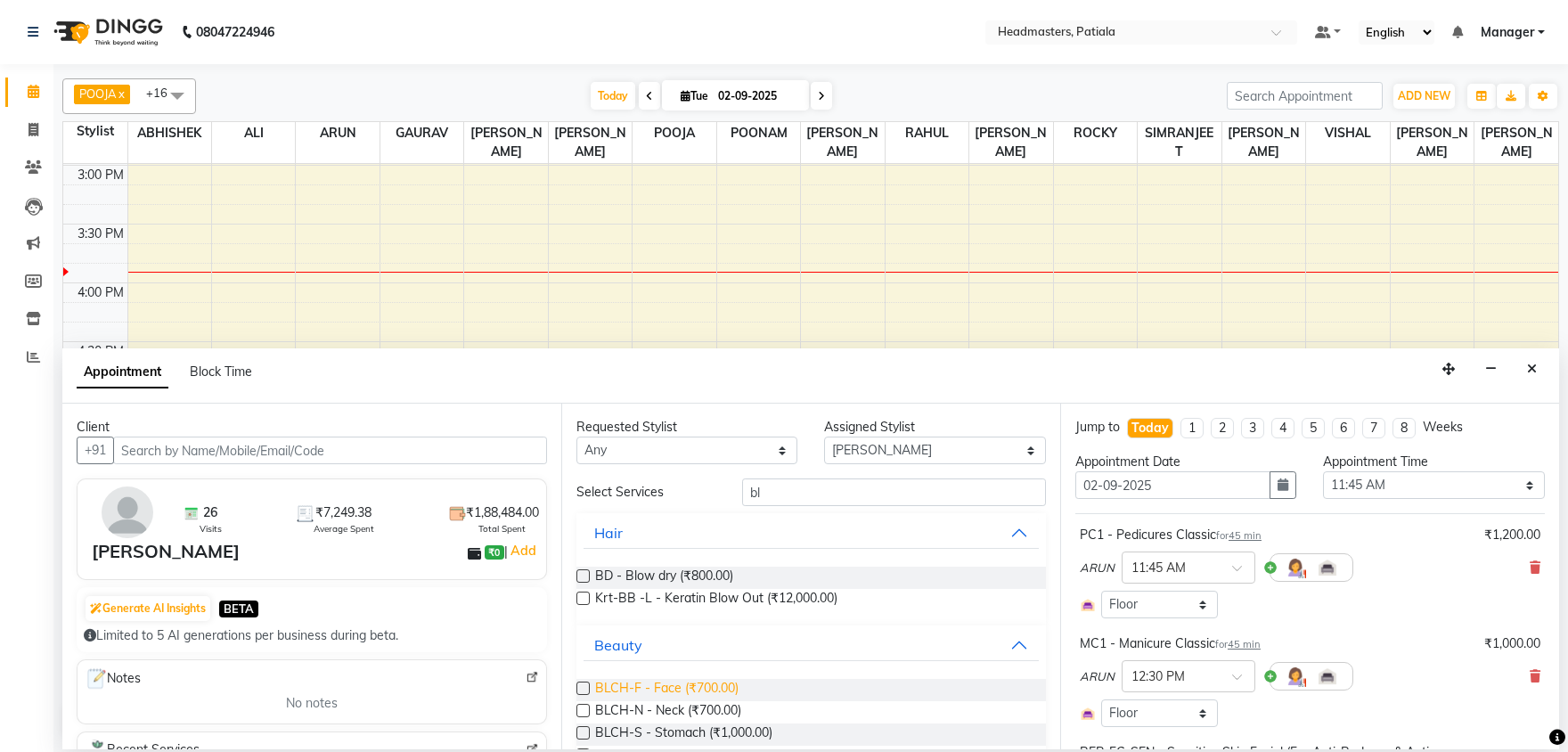
click at [613, 683] on span "BLCH-F - Face (₹700.00)" at bounding box center [666, 690] width 144 height 23
checkbox input "false"
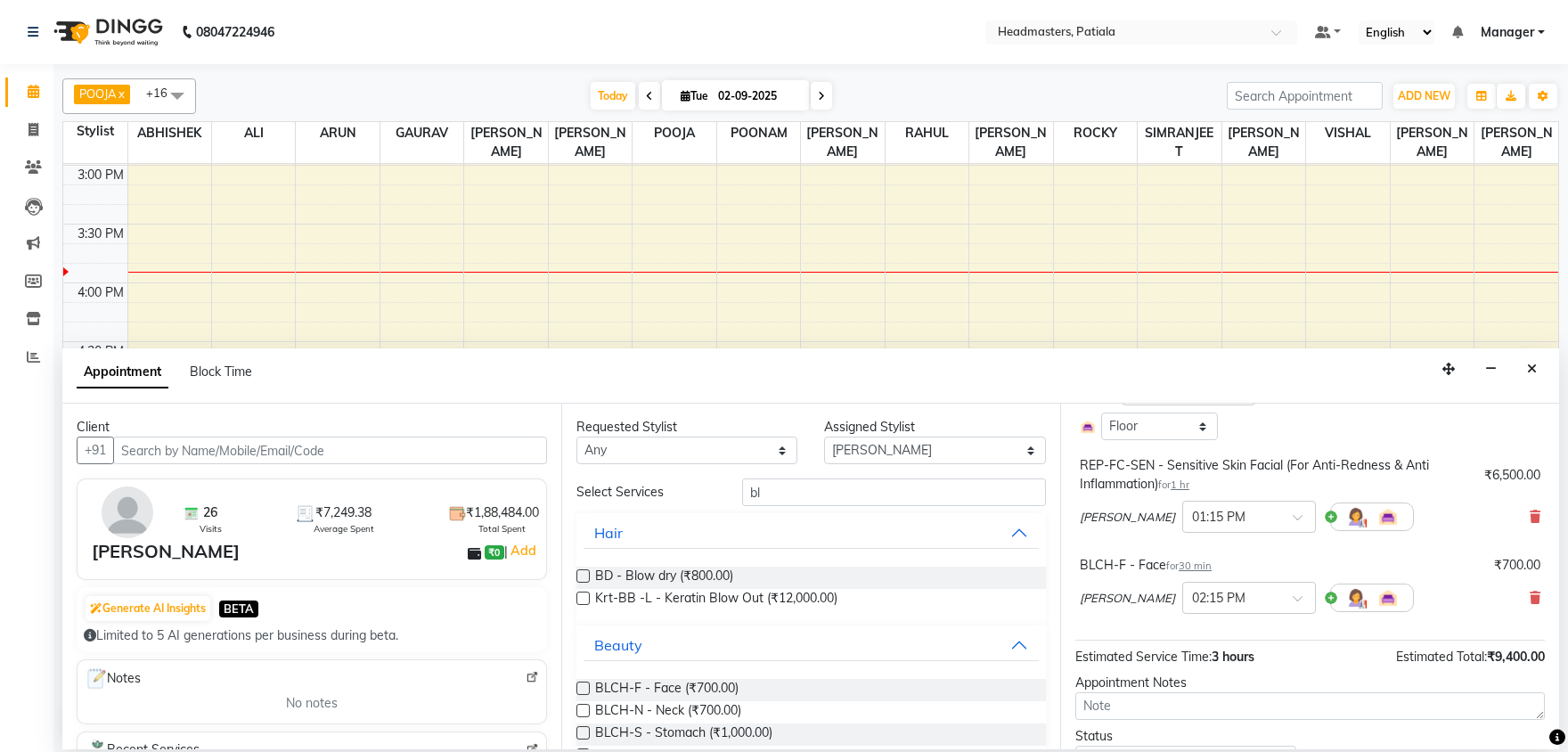
scroll to position [371, 0]
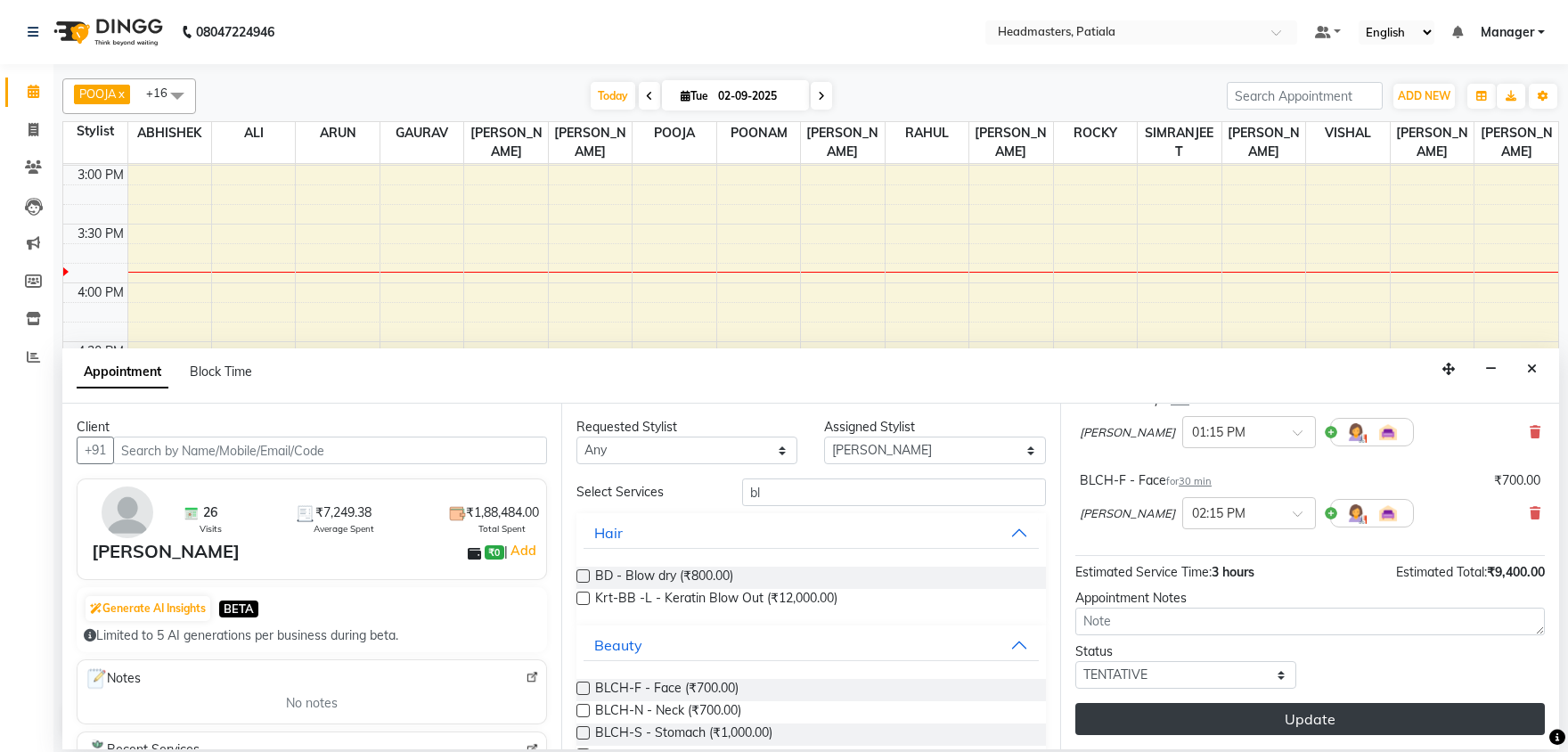
click at [1312, 718] on button "Update" at bounding box center [1310, 720] width 469 height 32
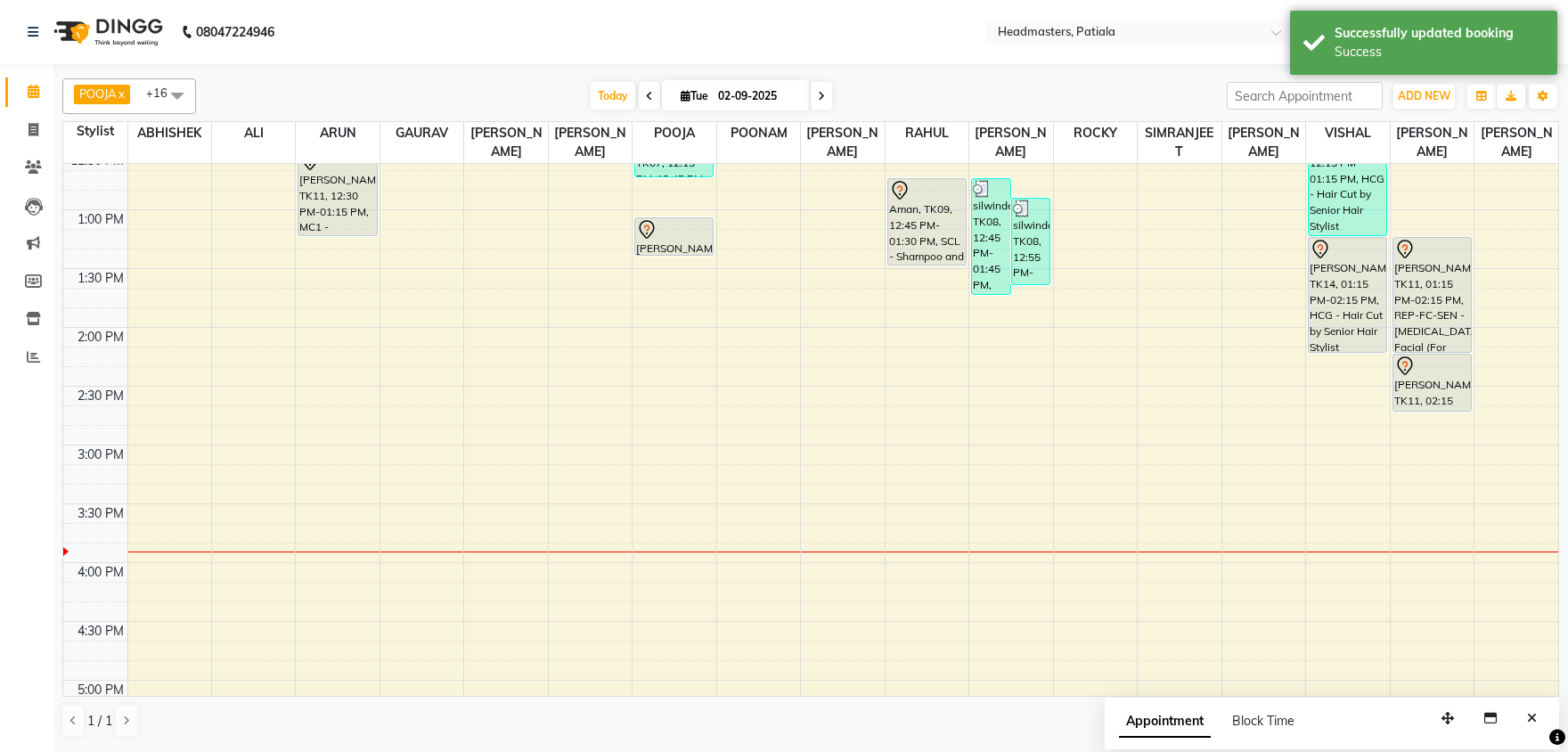
scroll to position [449, 0]
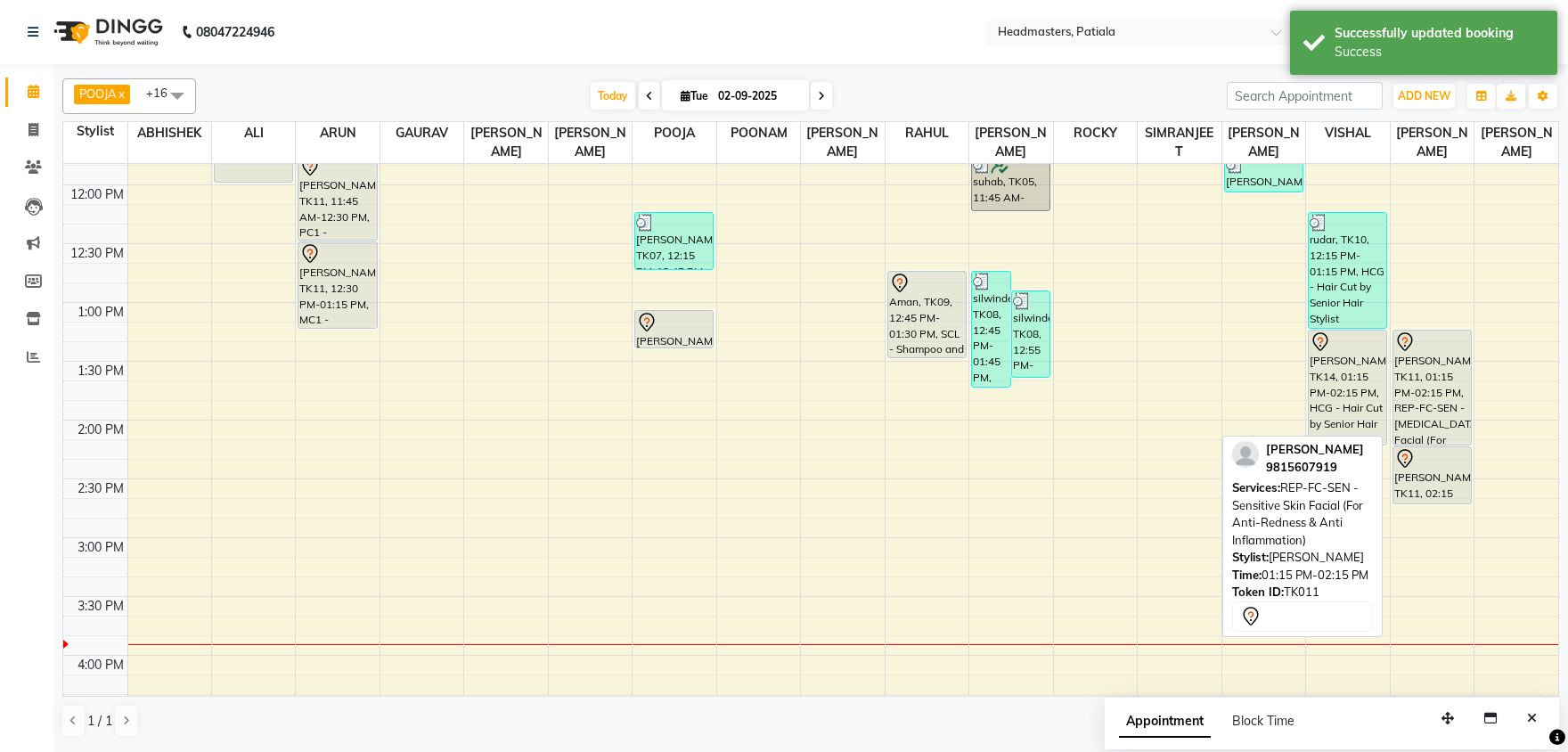
click at [1435, 383] on div "[PERSON_NAME], TK11, 01:15 PM-02:15 PM, REP-FC-SEN - [MEDICAL_DATA] Facial (For…" at bounding box center [1432, 387] width 78 height 114
select select "7"
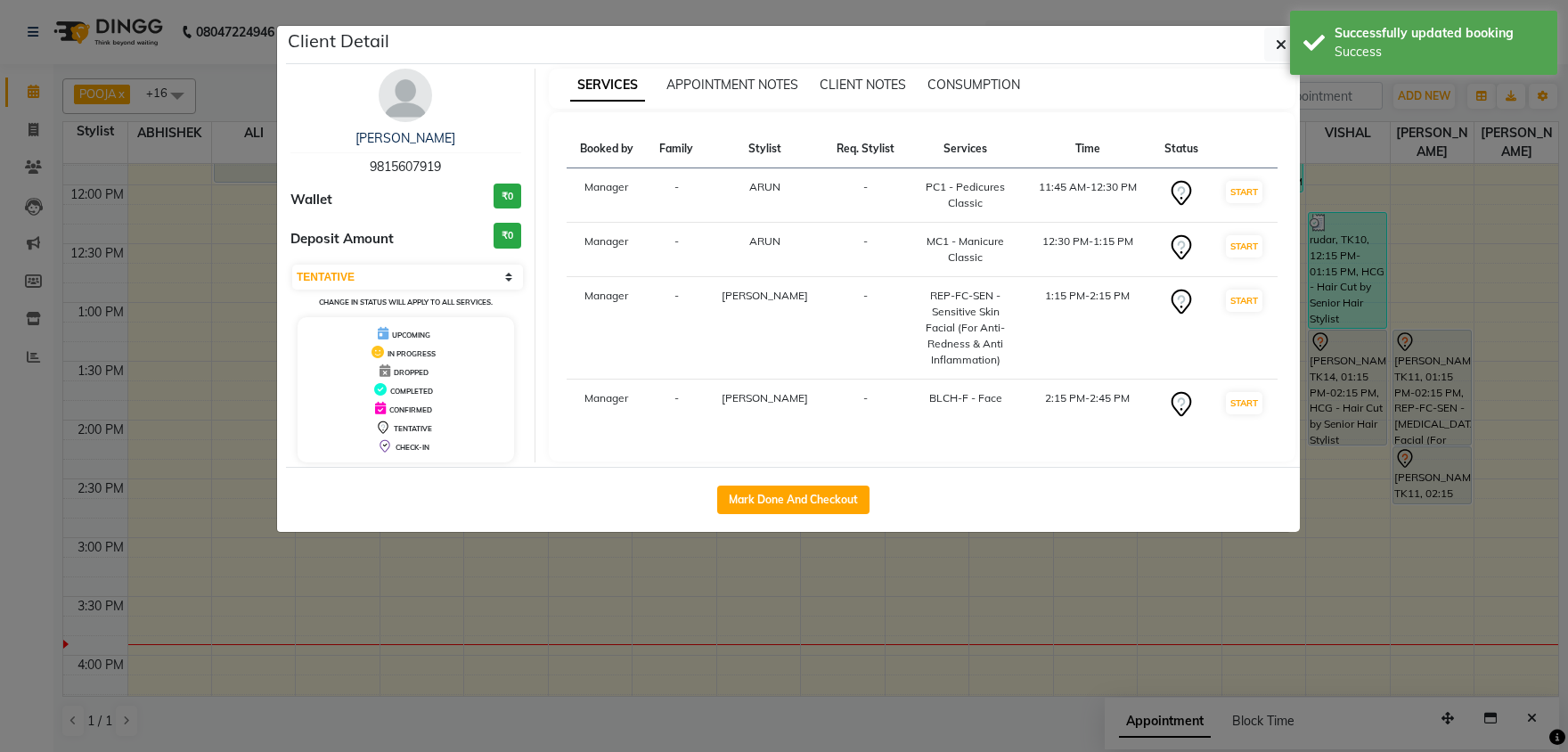
click at [427, 163] on span "9815607919" at bounding box center [404, 167] width 71 height 16
click at [427, 162] on span "9815607919" at bounding box center [404, 167] width 71 height 16
copy span "9815607919"
click at [1277, 44] on icon "button" at bounding box center [1281, 44] width 11 height 14
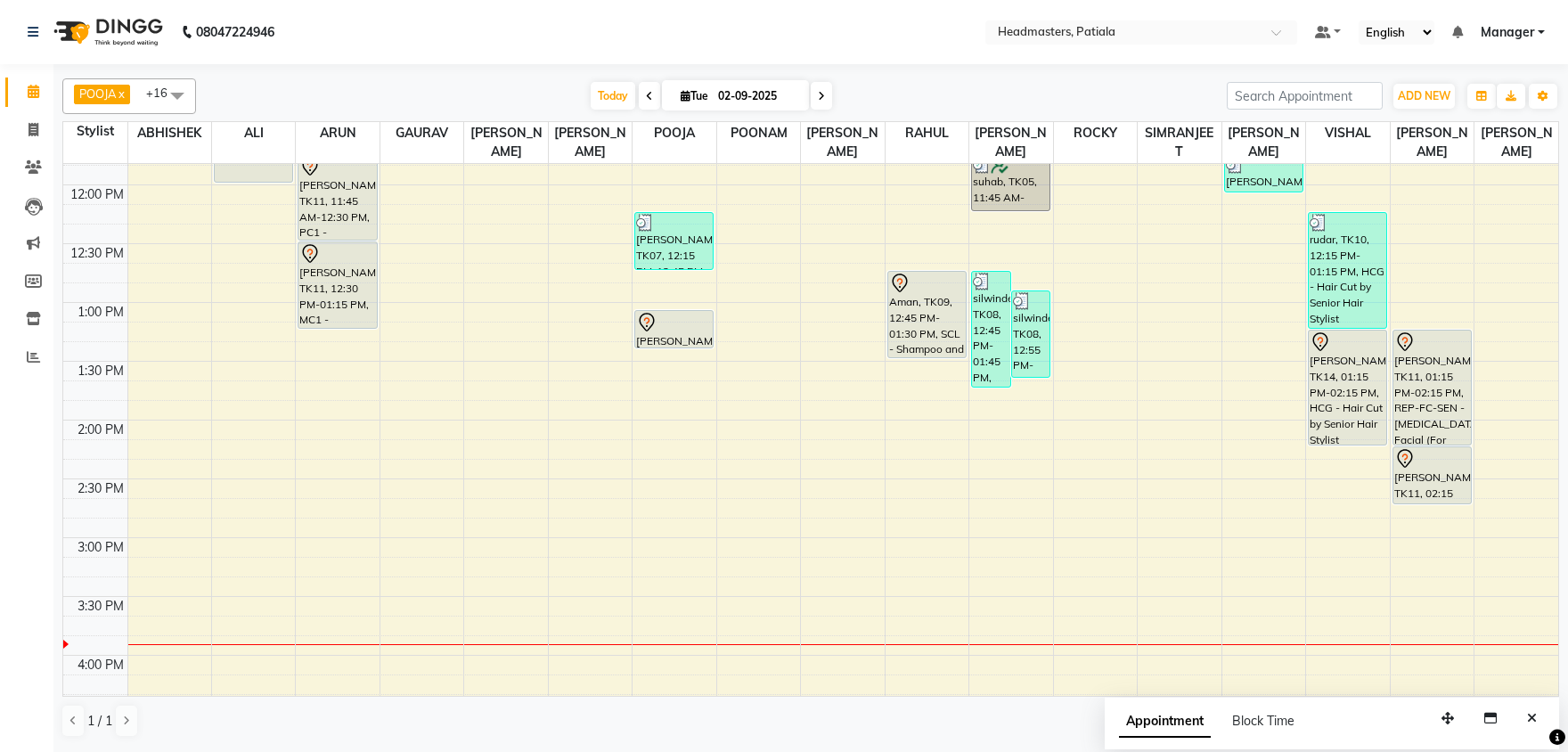
scroll to position [0, 0]
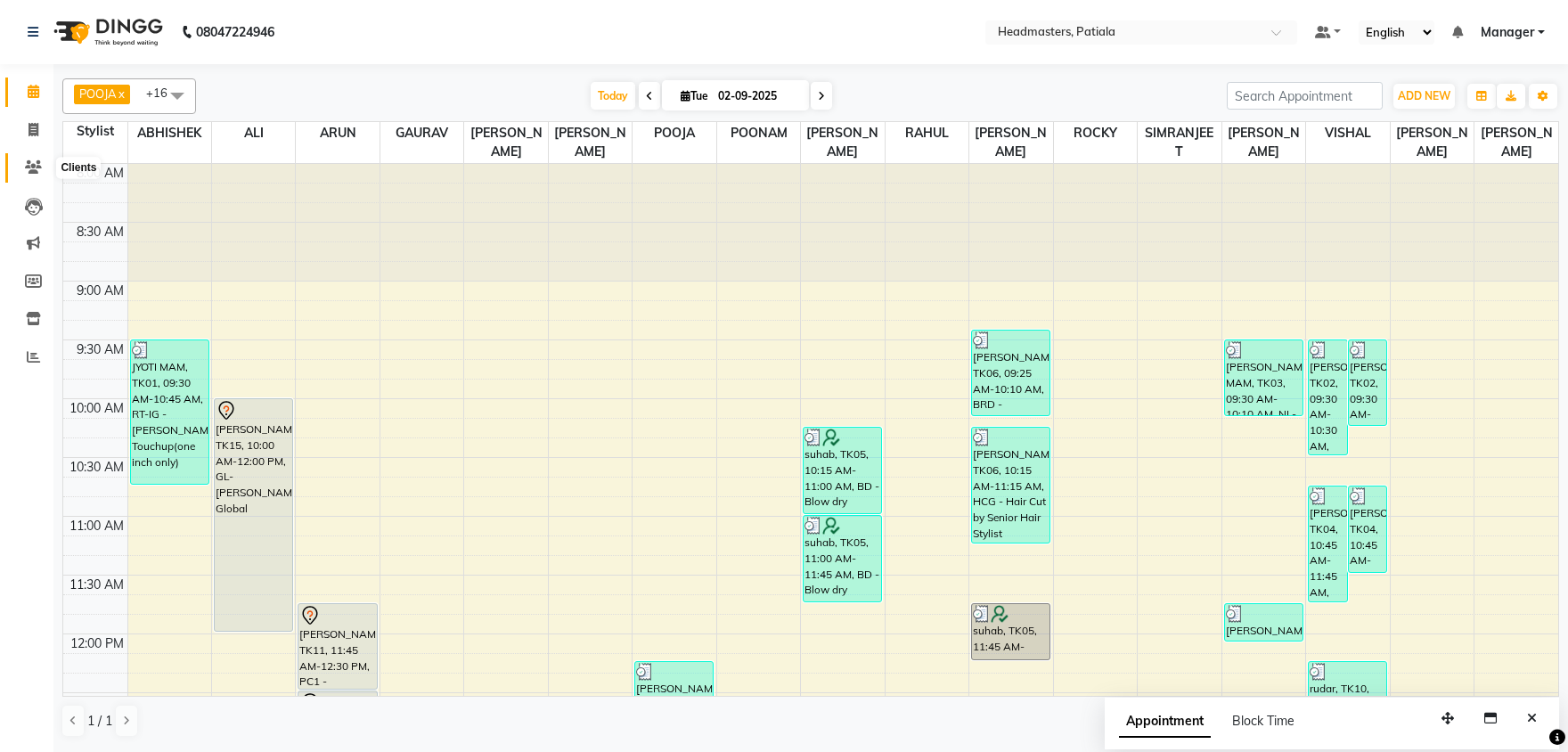
click at [30, 162] on icon at bounding box center [33, 167] width 17 height 14
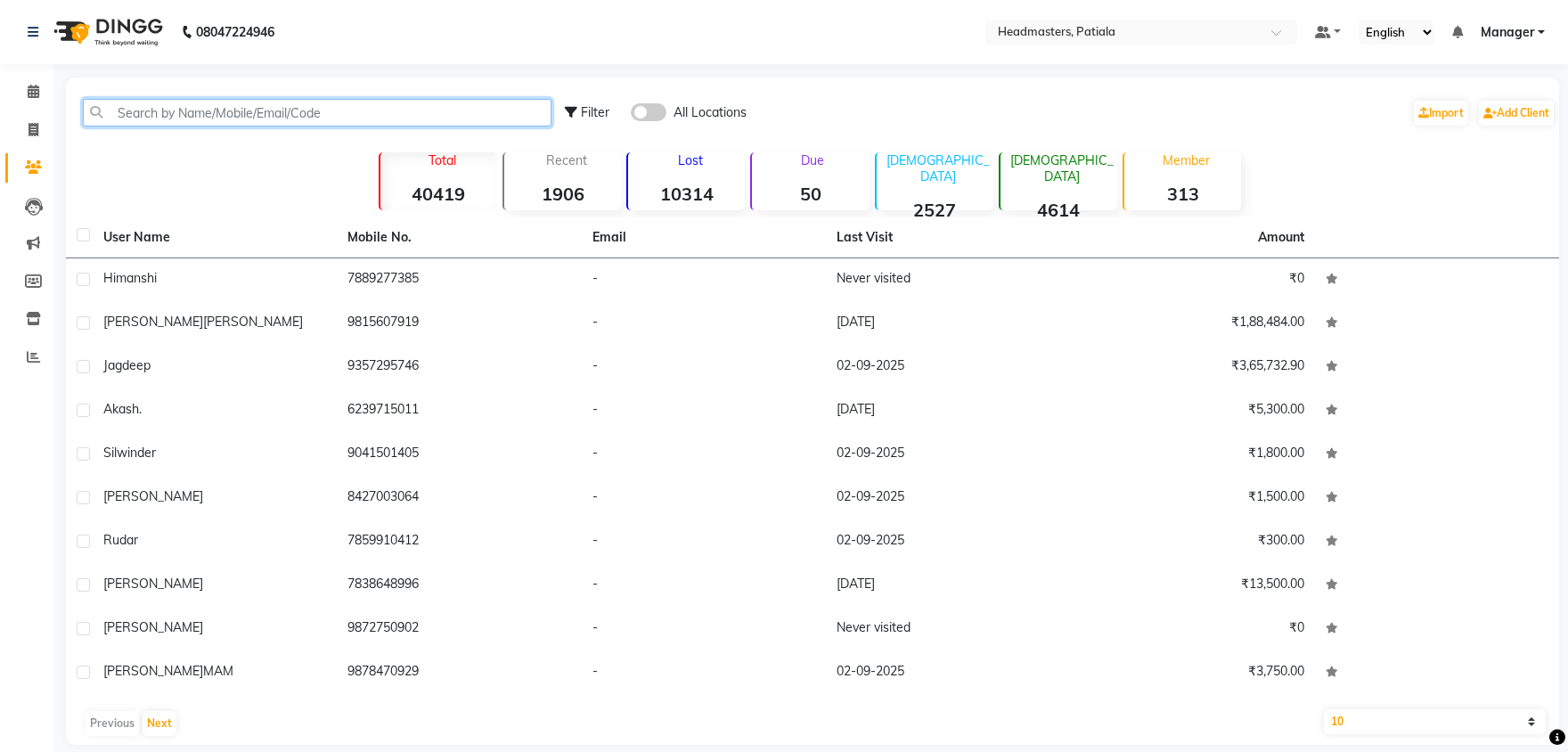
click at [171, 120] on input "text" at bounding box center [317, 113] width 469 height 28
paste input "9815607919"
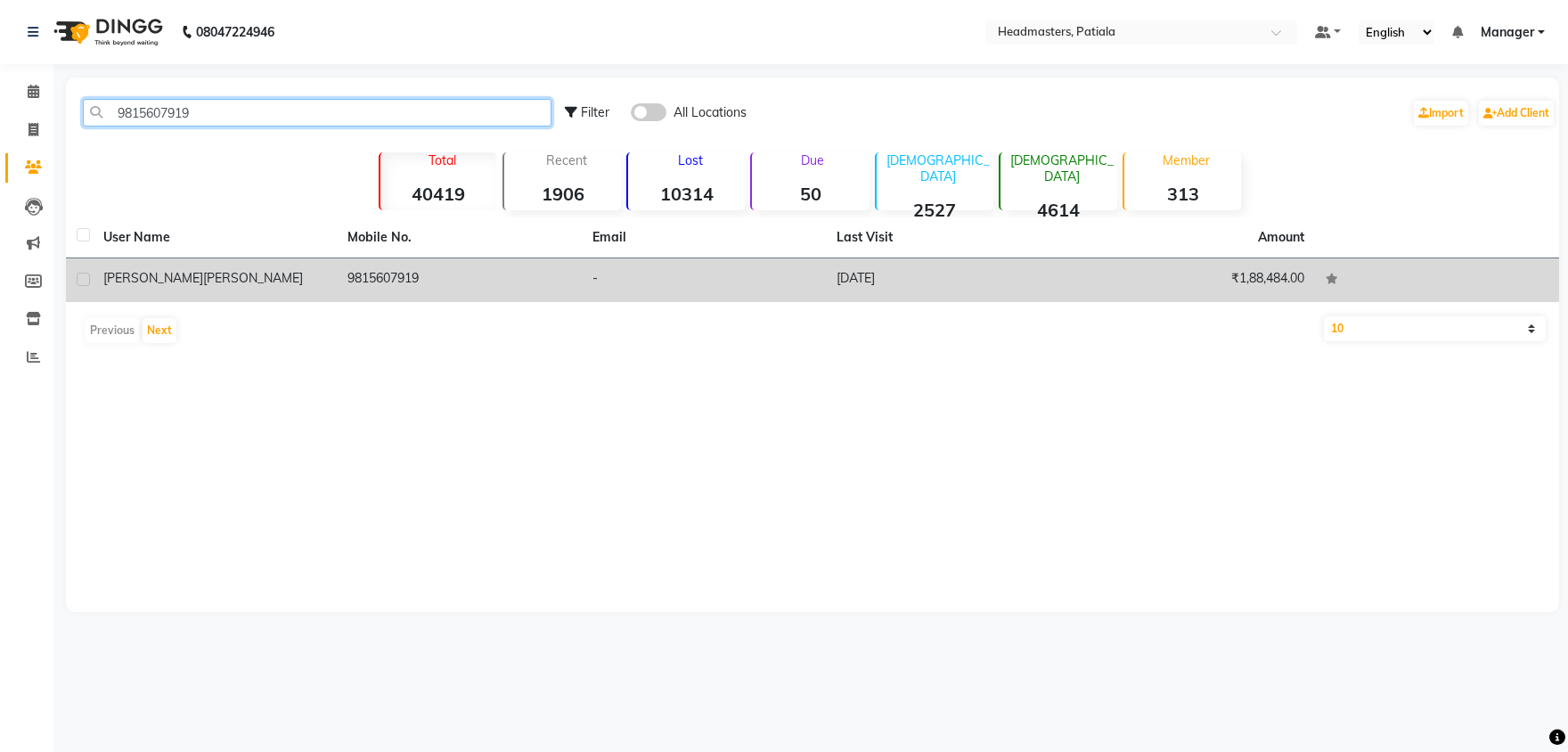
type input "9815607919"
click at [359, 283] on td "9815607919" at bounding box center [459, 280] width 244 height 43
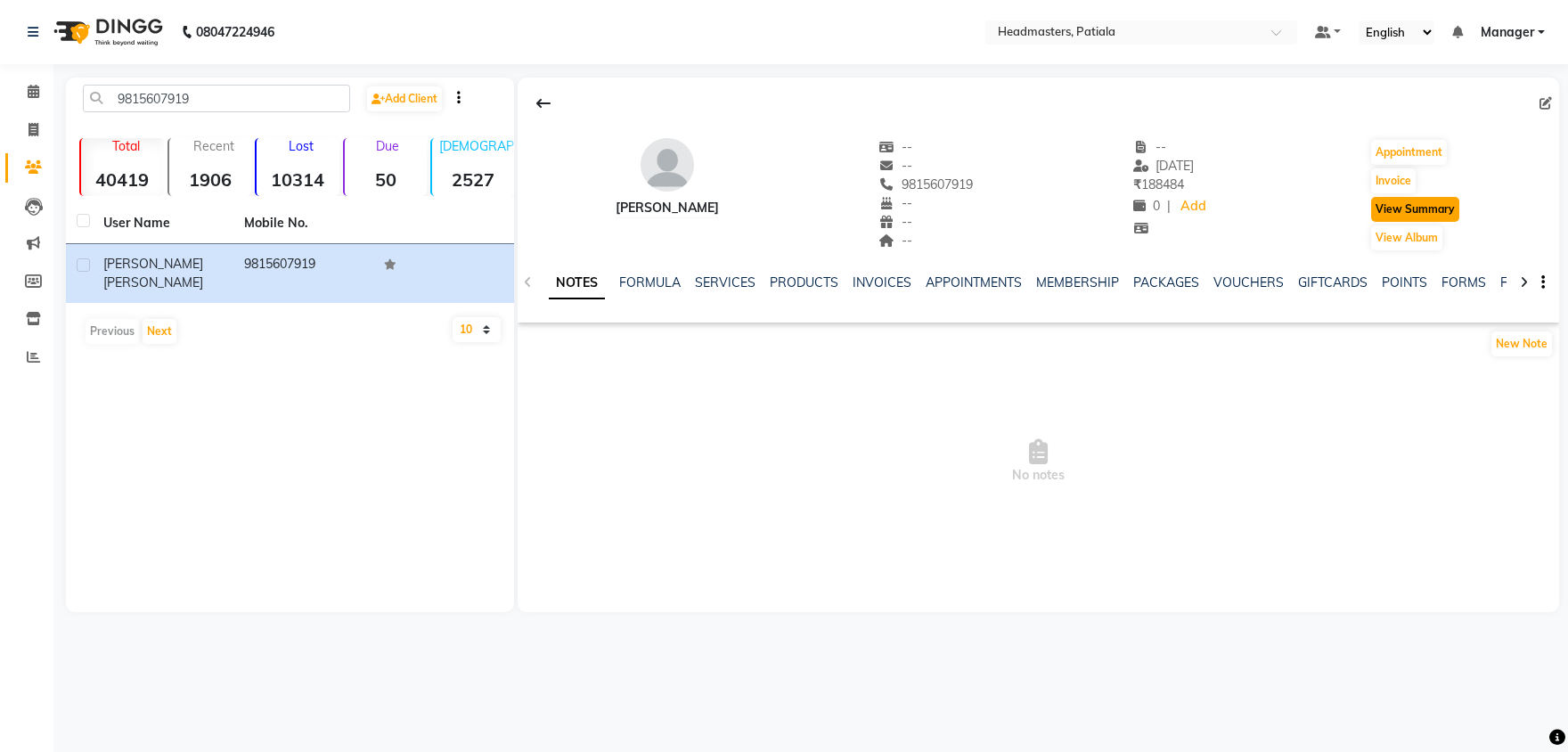
click at [1418, 212] on button "View Summary" at bounding box center [1415, 209] width 88 height 25
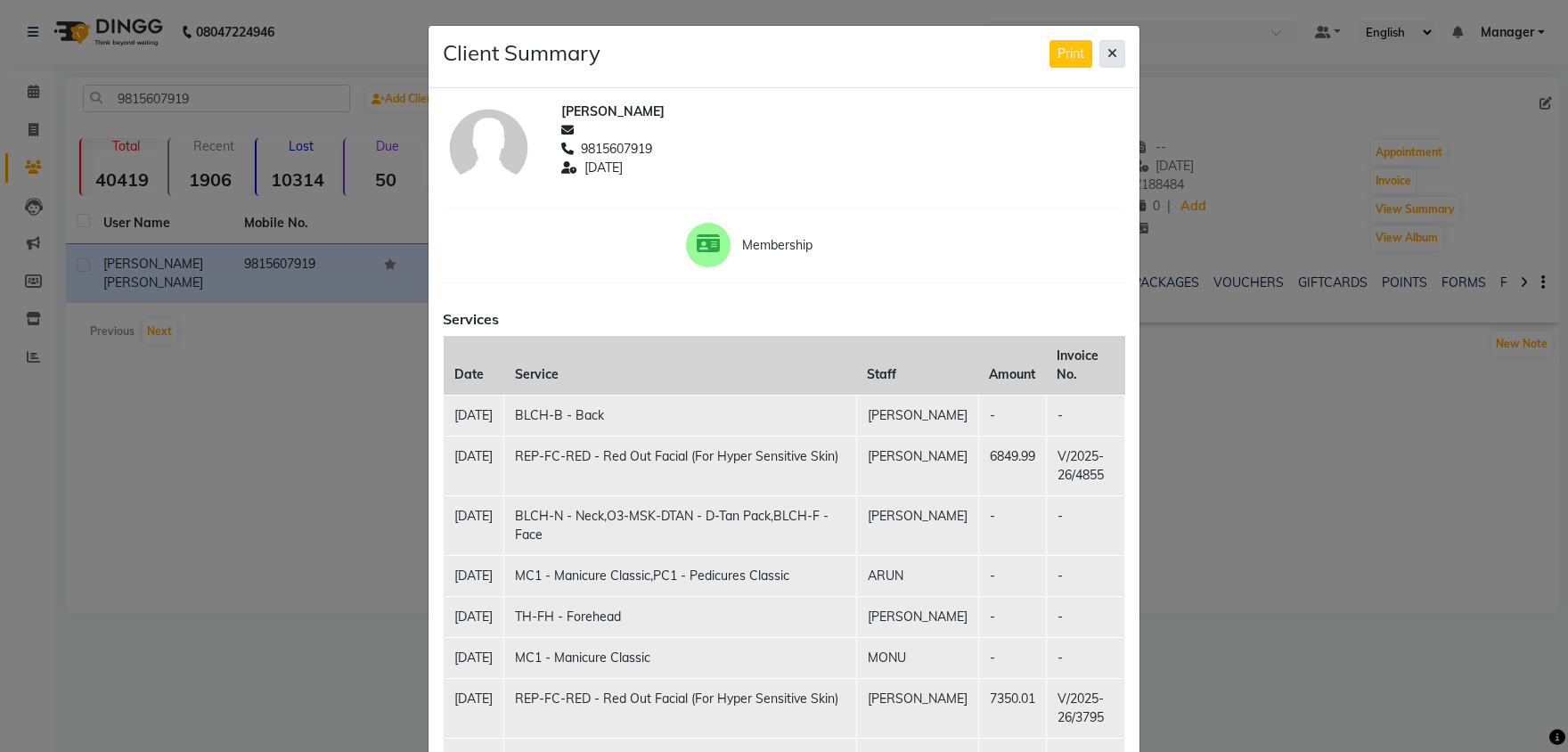
click at [1111, 54] on icon at bounding box center [1111, 53] width 10 height 13
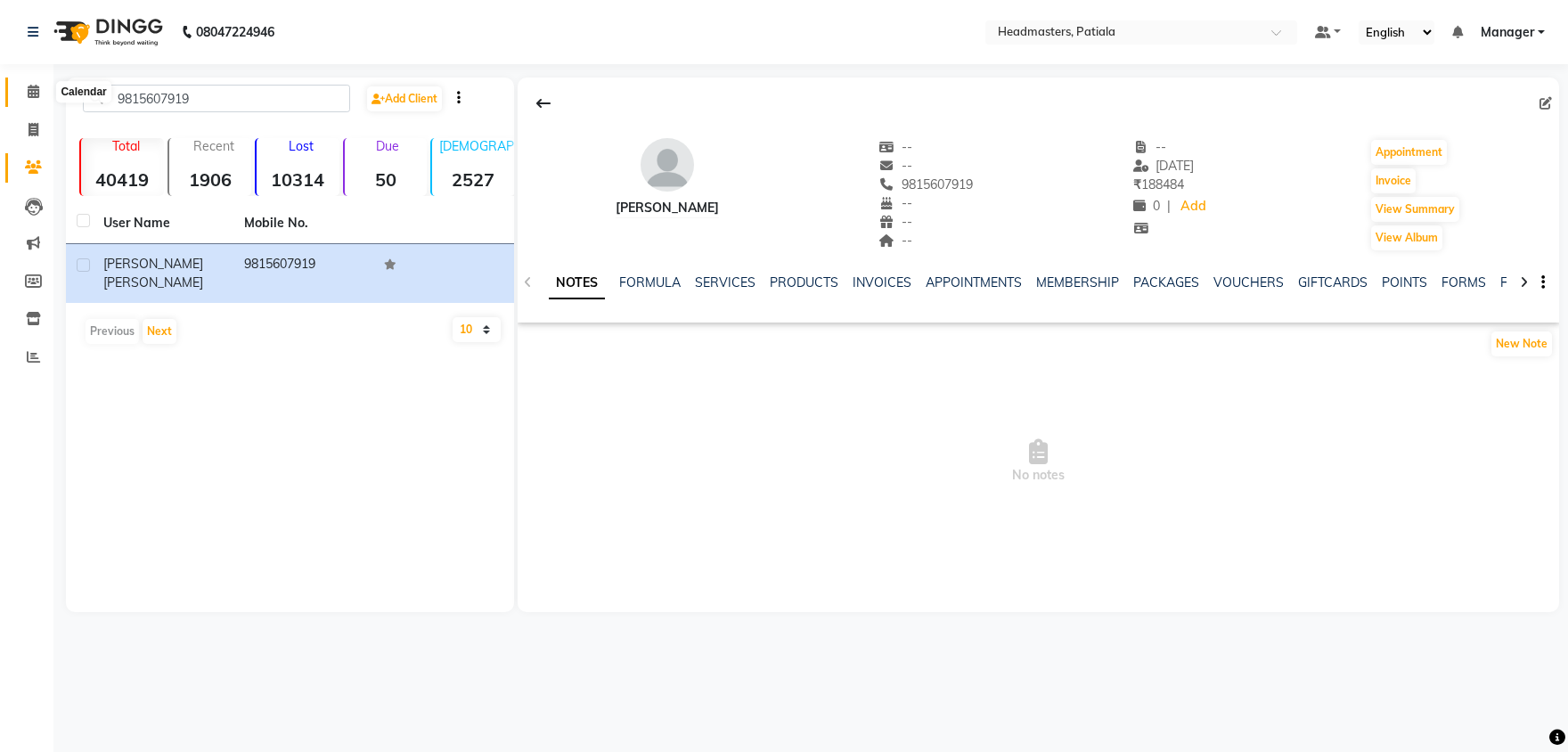
click at [33, 89] on icon at bounding box center [33, 91] width 12 height 14
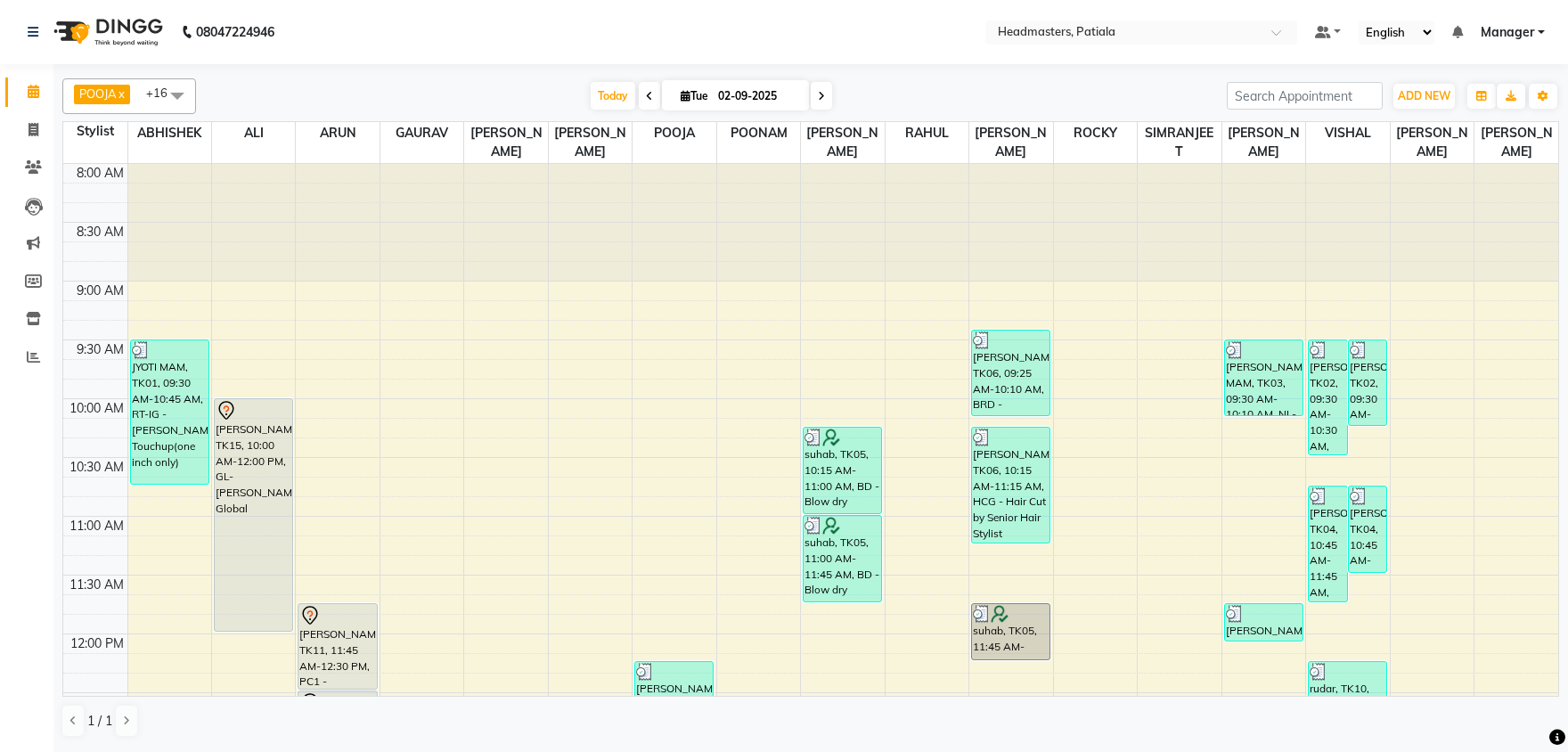
scroll to position [279, 0]
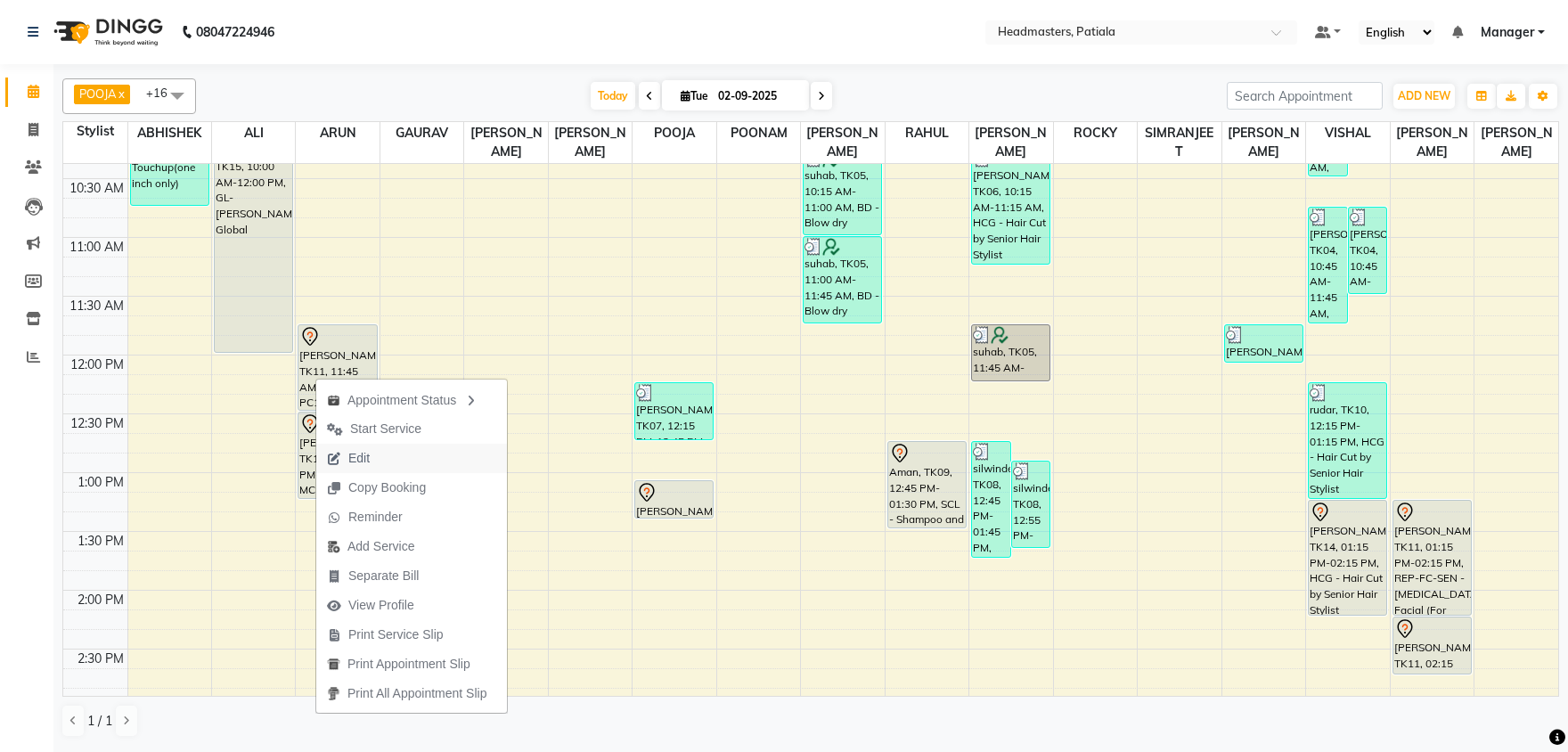
click at [359, 461] on span "Edit" at bounding box center [359, 458] width 22 height 19
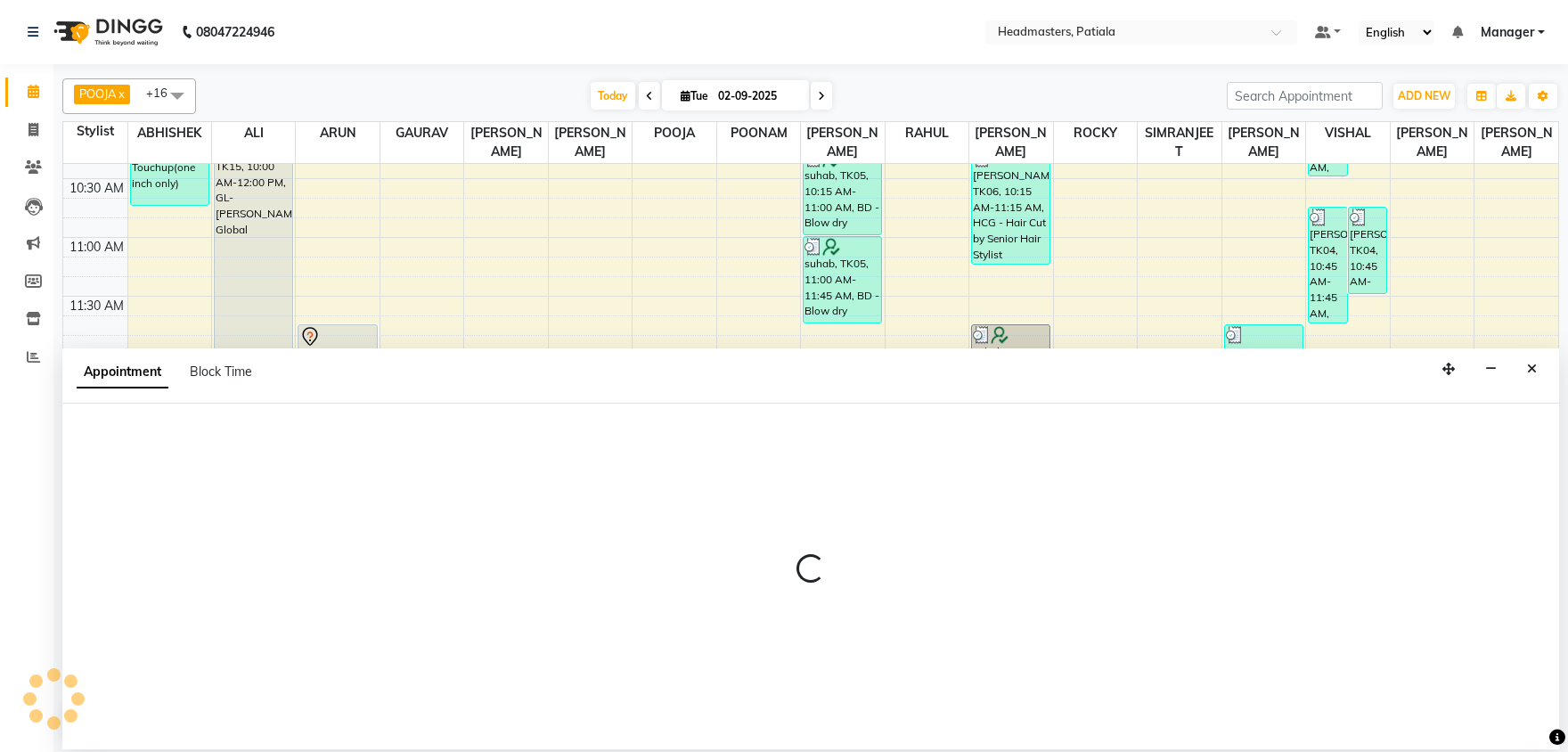
select select "tentative"
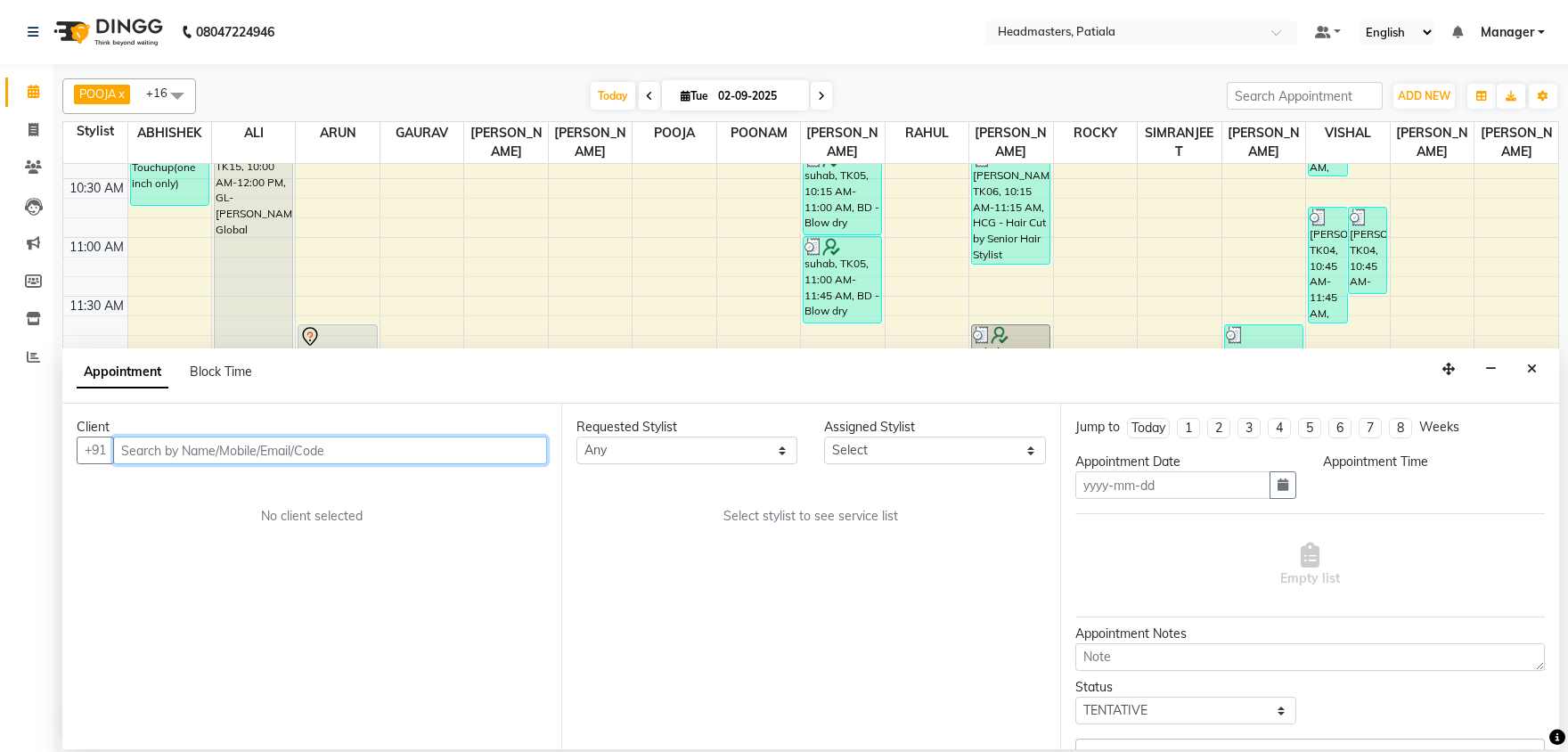
select select "51097"
type input "02-09-2025"
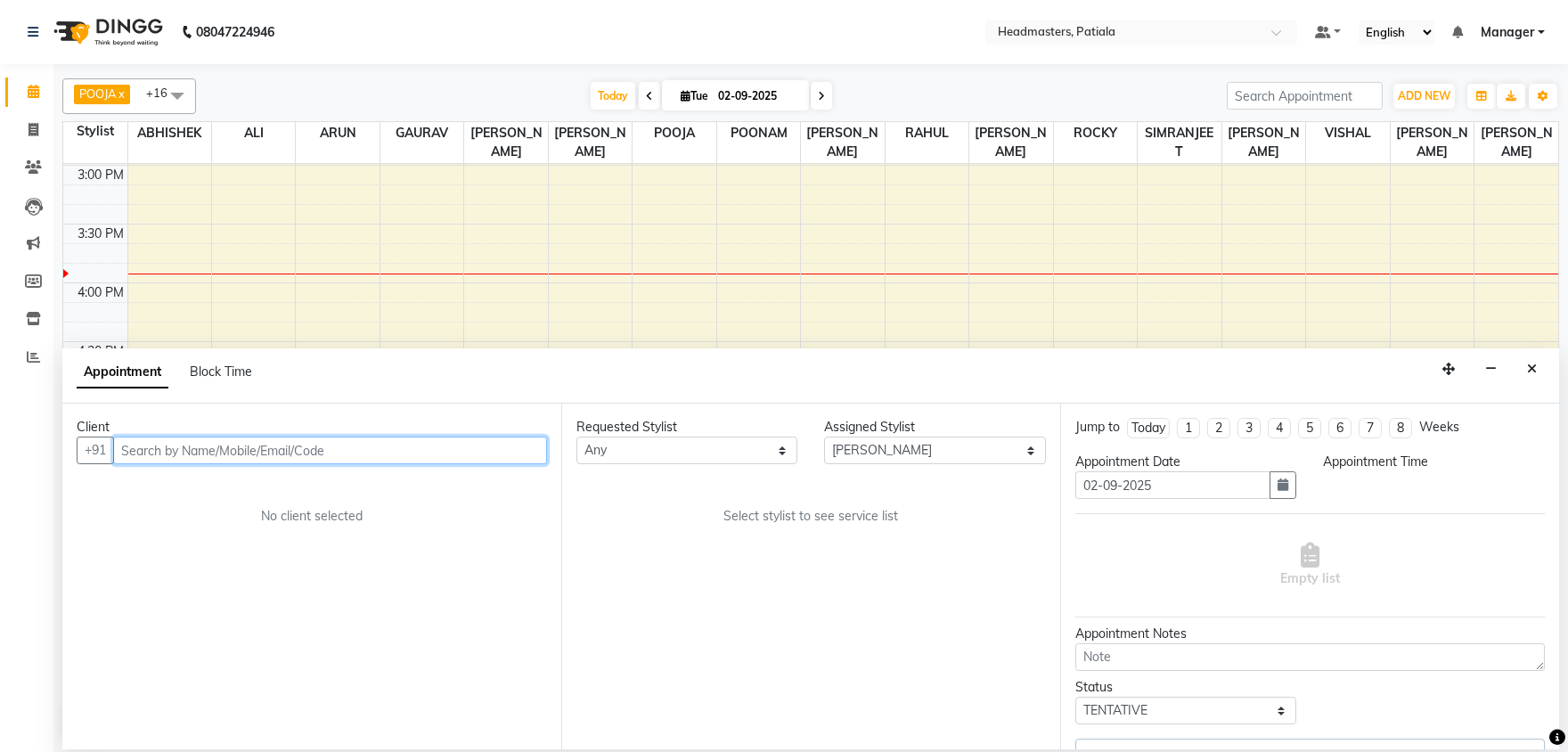
select select "3290"
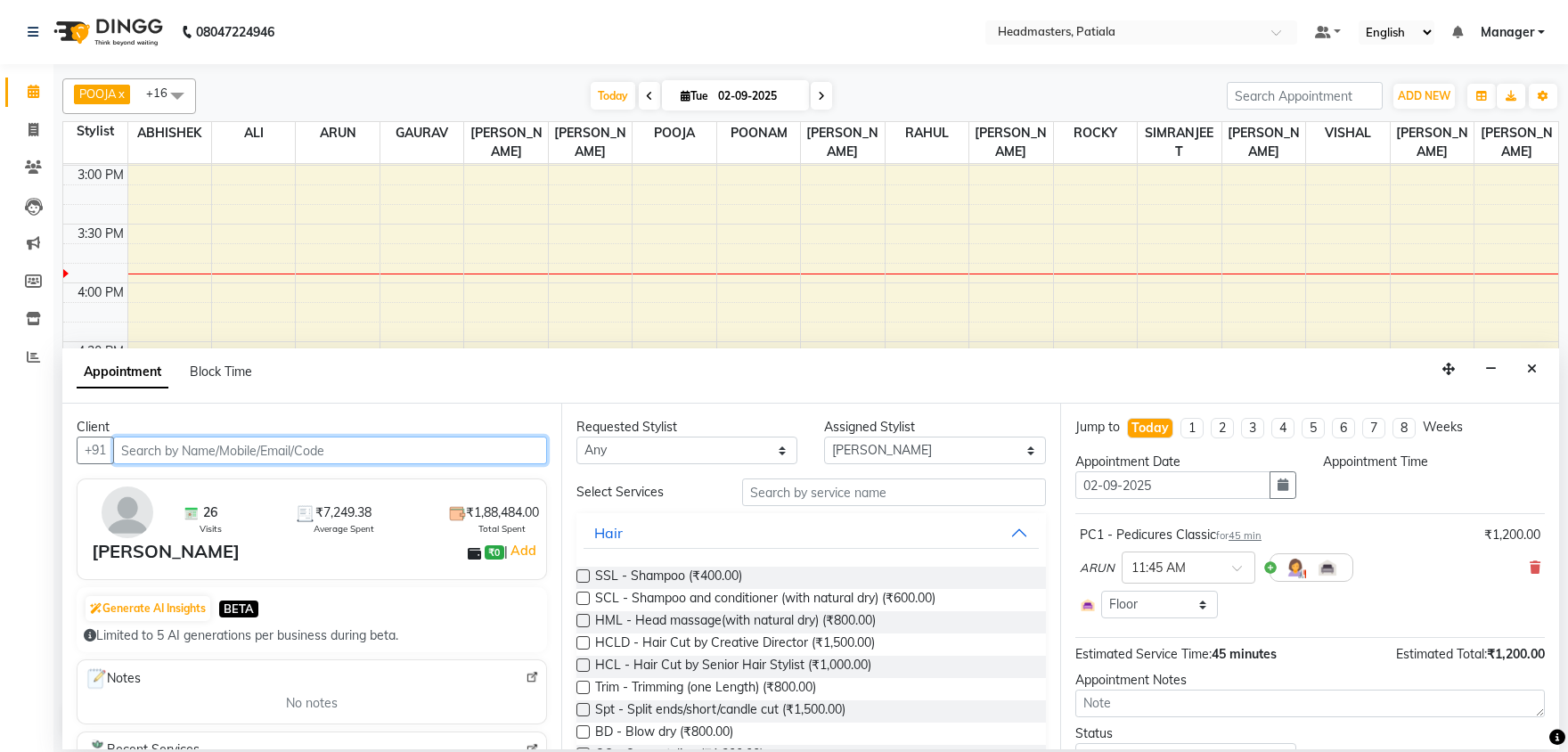
select select "705"
select select "3290"
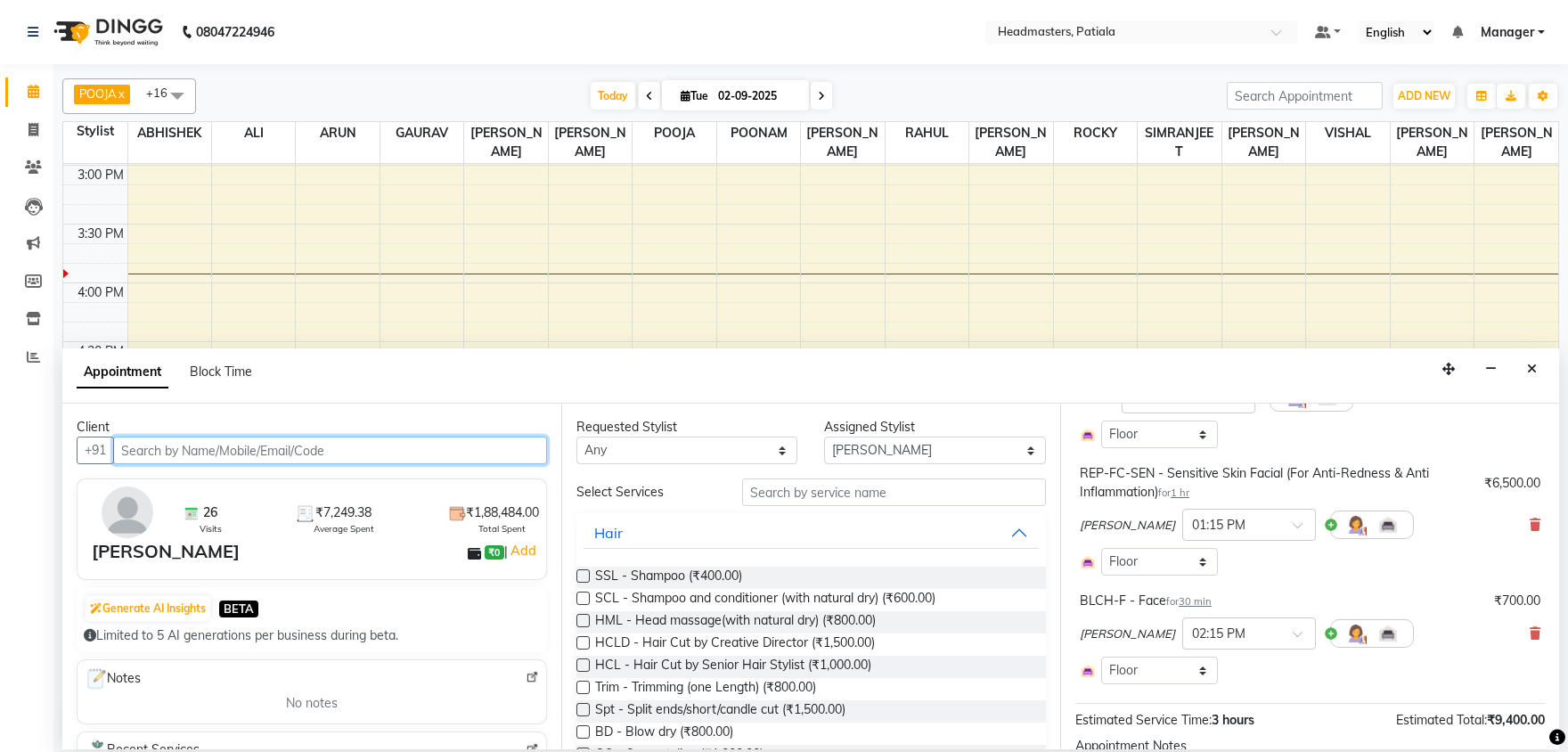
scroll to position [186, 0]
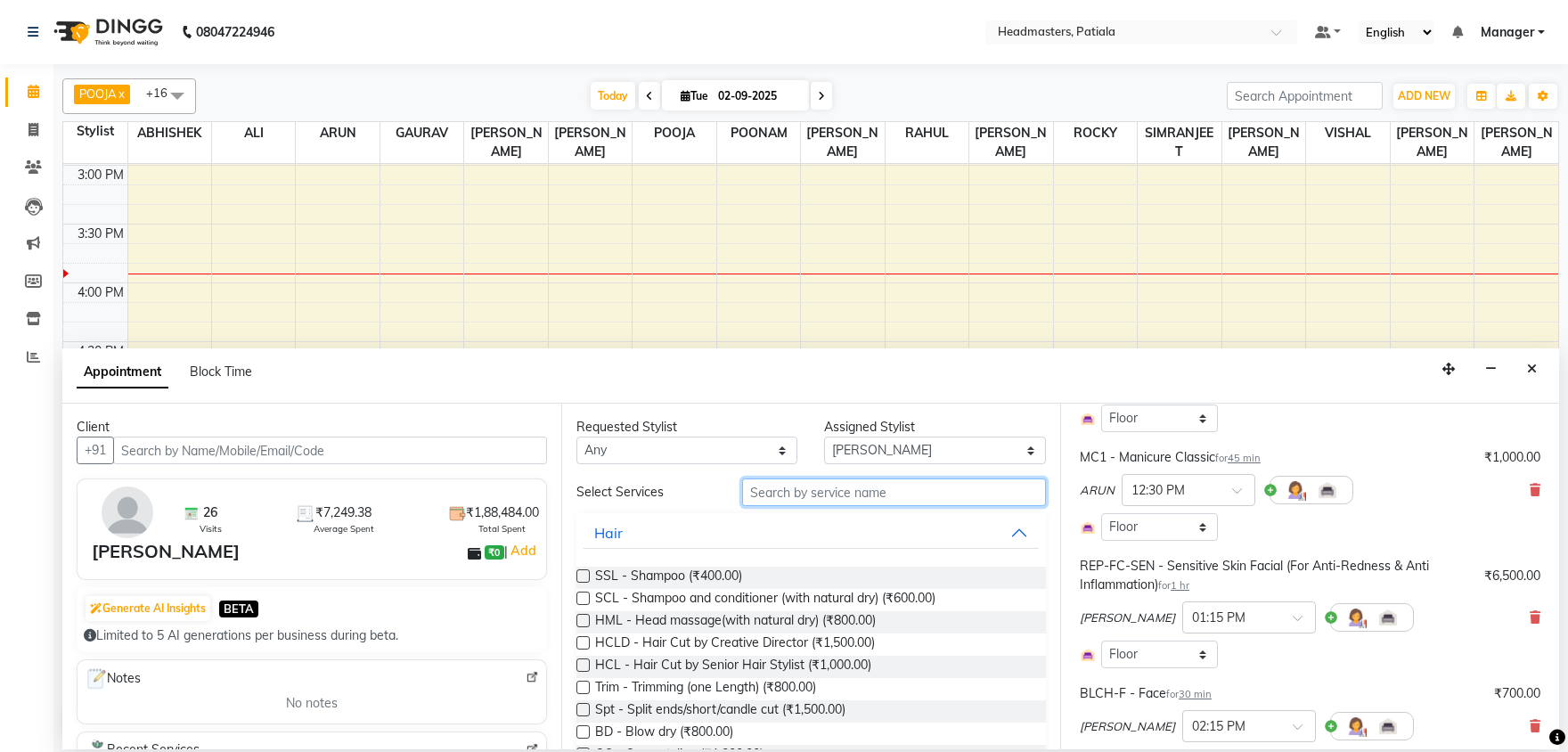
click at [774, 487] on input "text" at bounding box center [894, 492] width 303 height 28
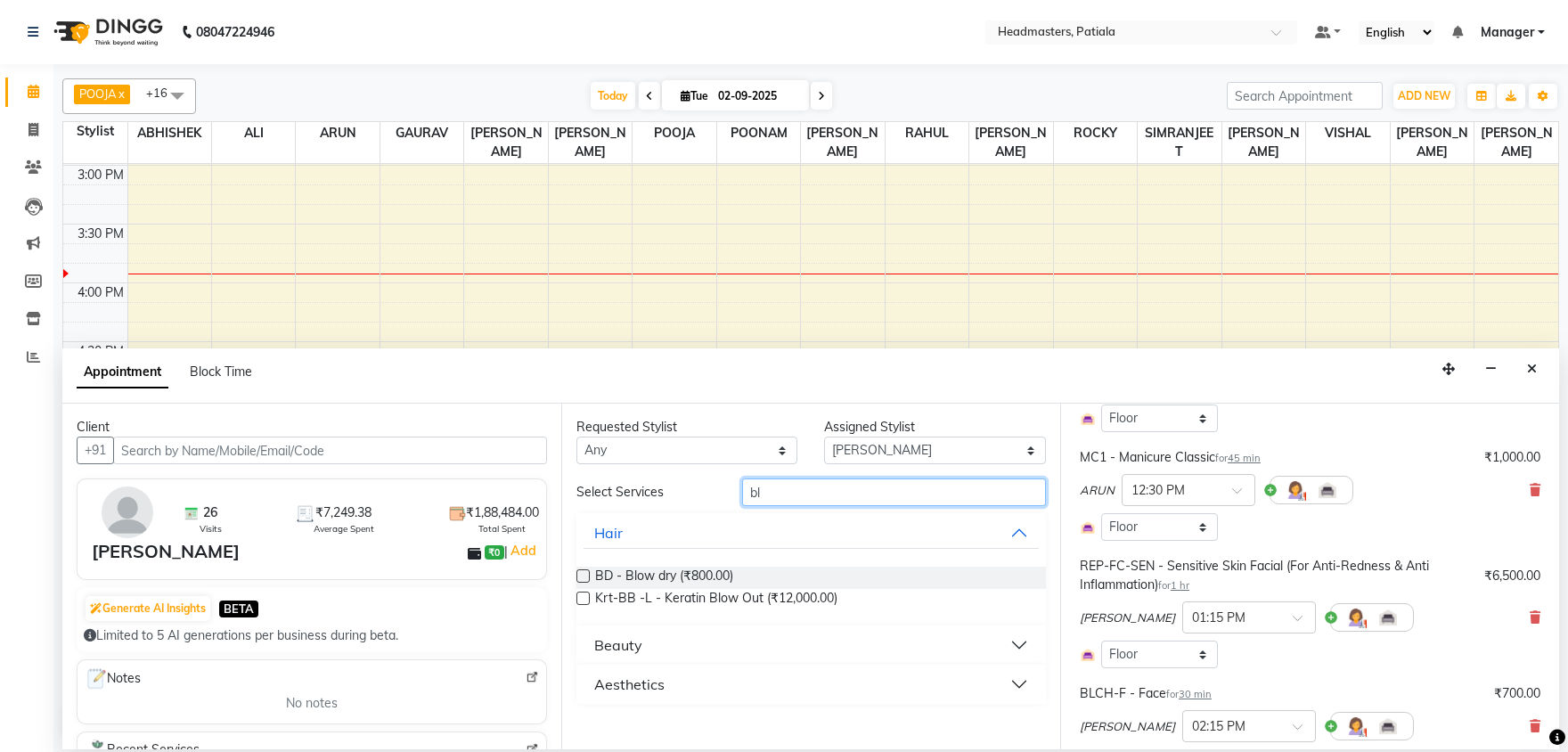
type input "bl"
click at [620, 648] on div "Beauty" at bounding box center [617, 645] width 48 height 22
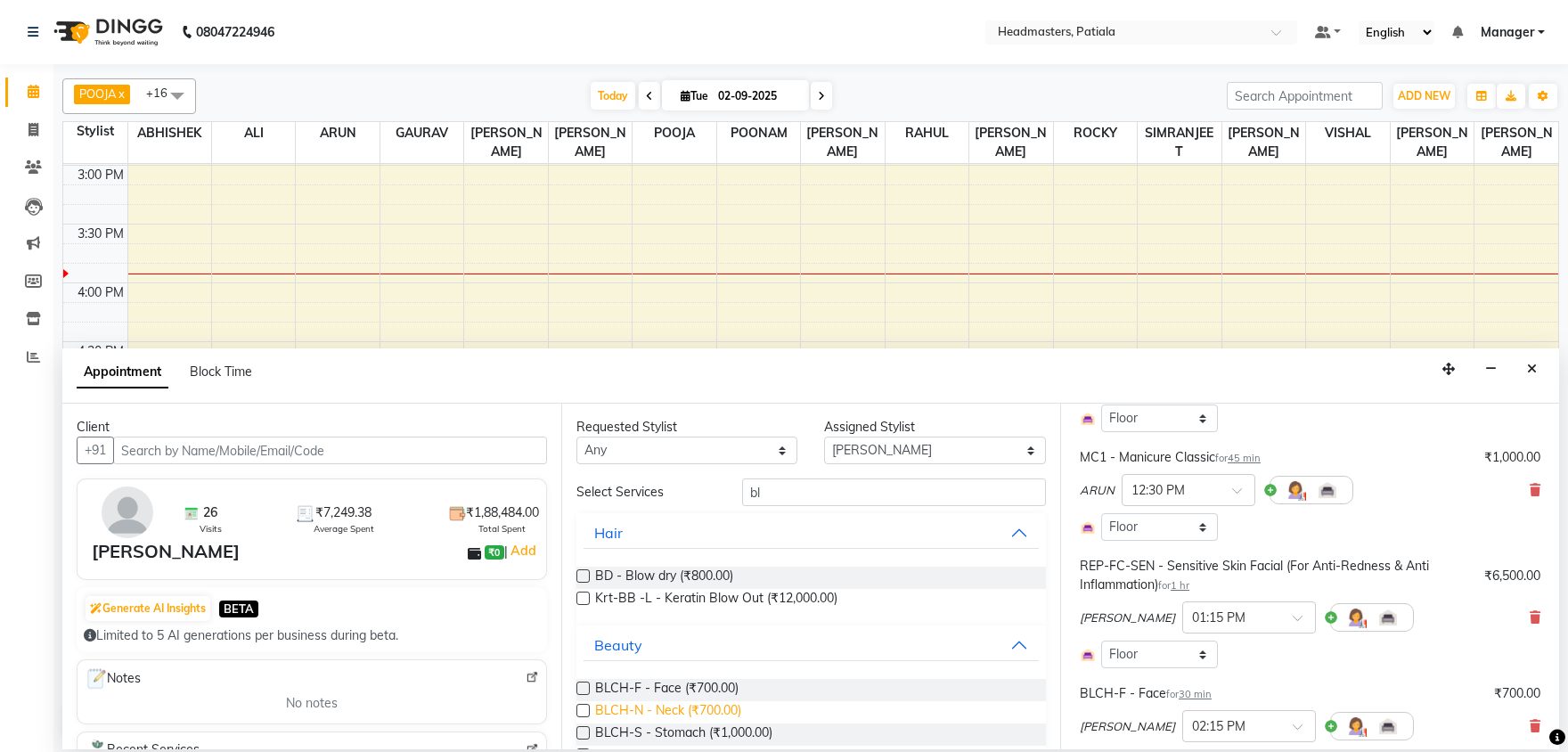
click at [626, 710] on span "BLCH-N - Neck (₹700.00)" at bounding box center [668, 712] width 146 height 23
checkbox input "false"
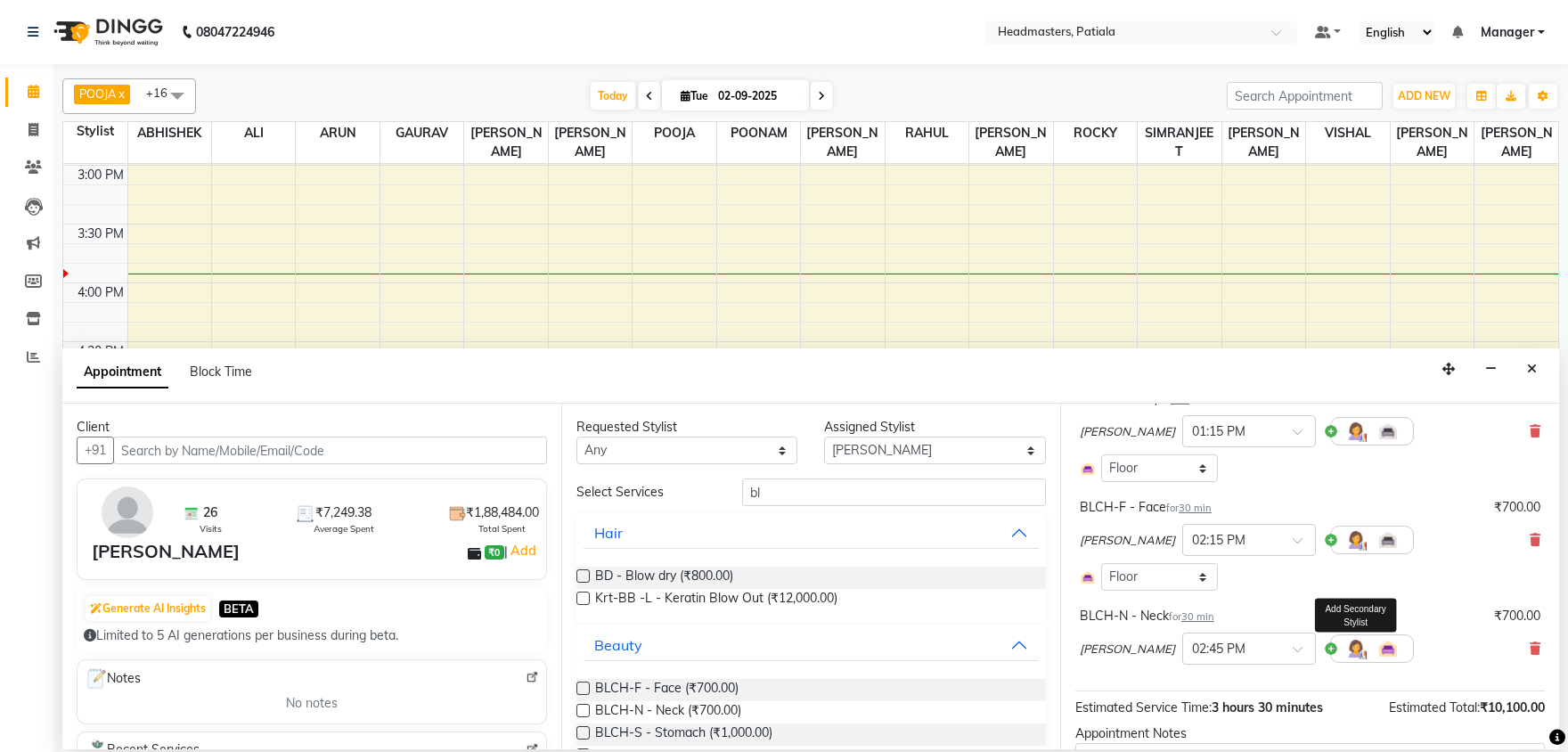
scroll to position [507, 0]
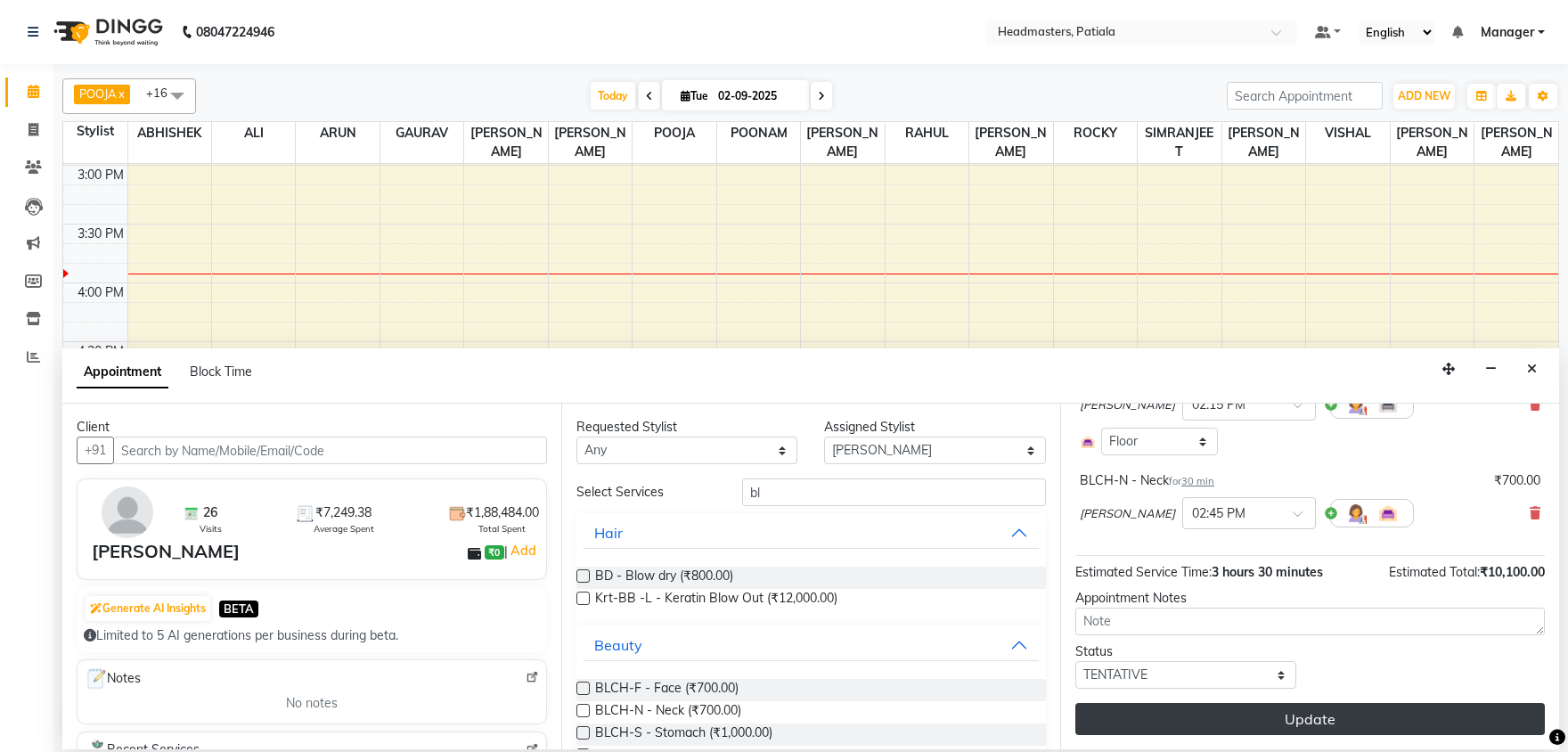
click at [1307, 715] on button "Update" at bounding box center [1310, 720] width 469 height 32
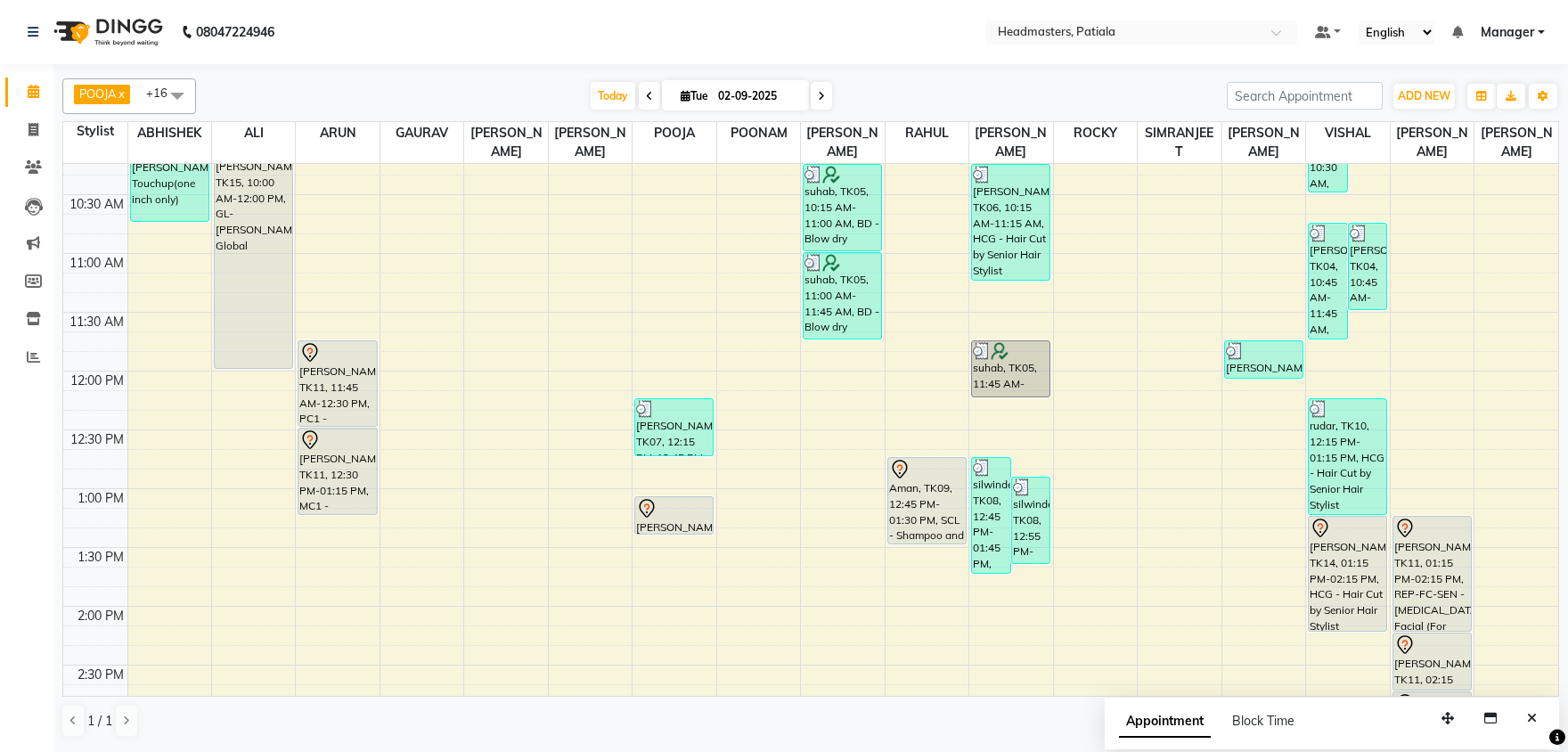
scroll to position [169, 0]
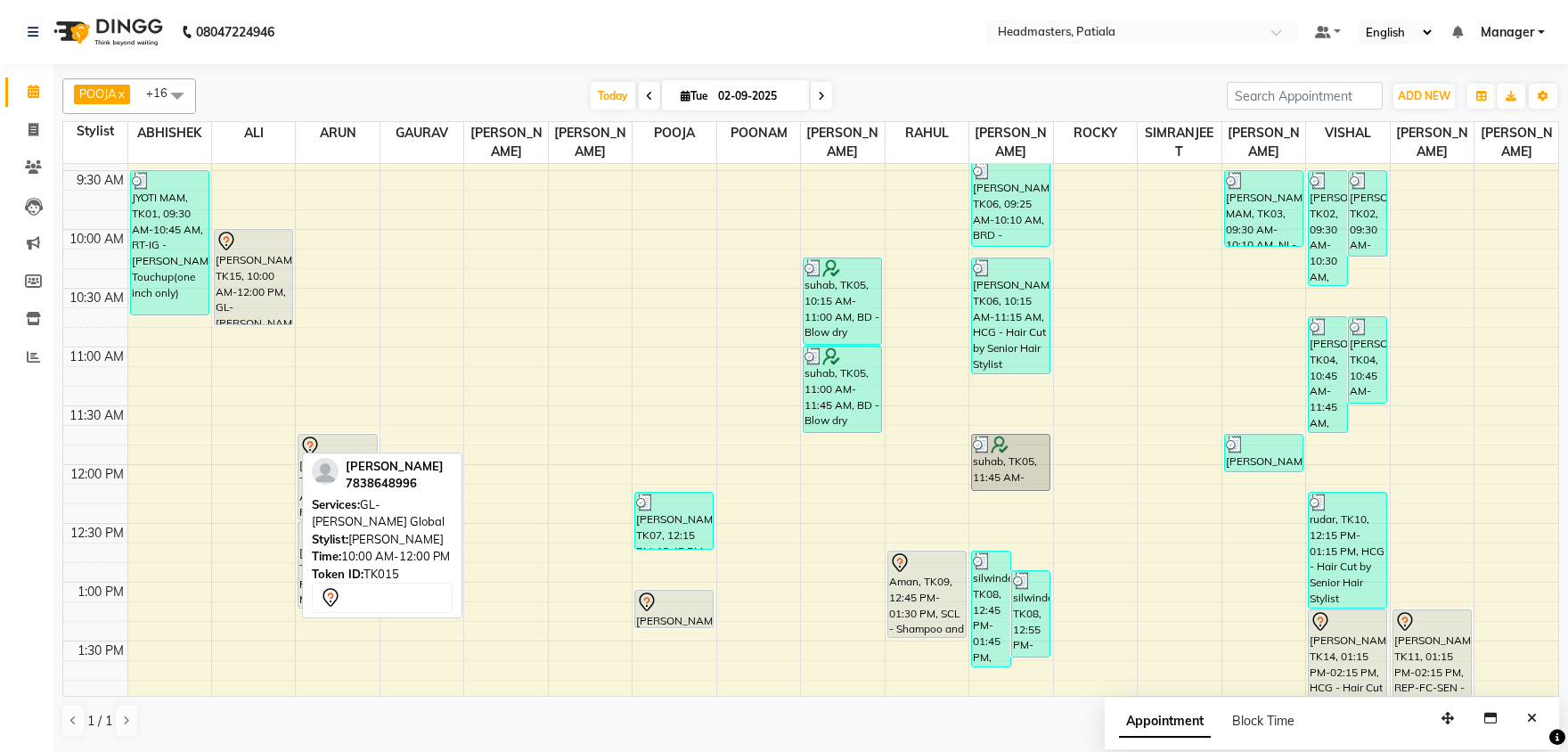
drag, startPoint x: 232, startPoint y: 459, endPoint x: 249, endPoint y: 315, distance: 145.0
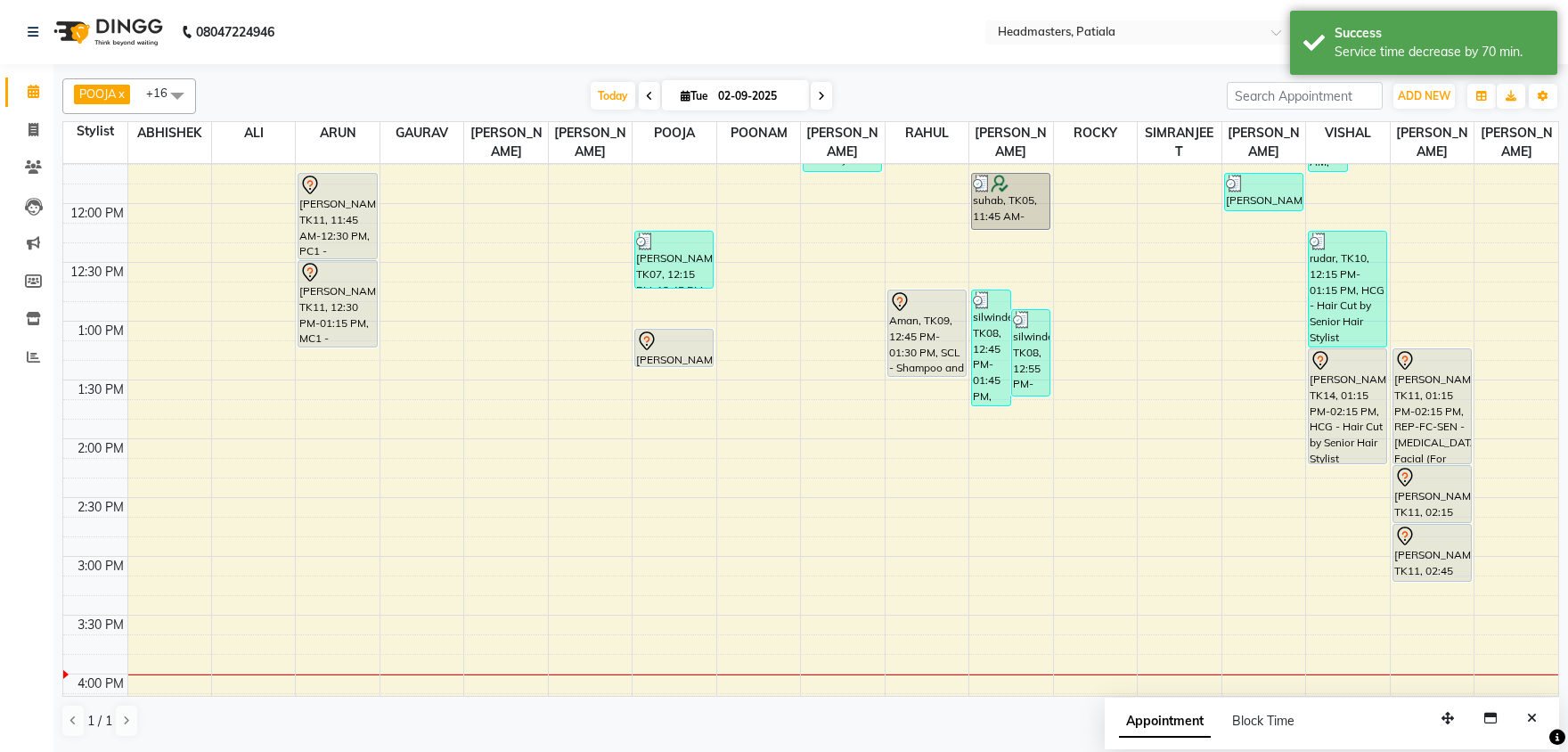
scroll to position [449, 0]
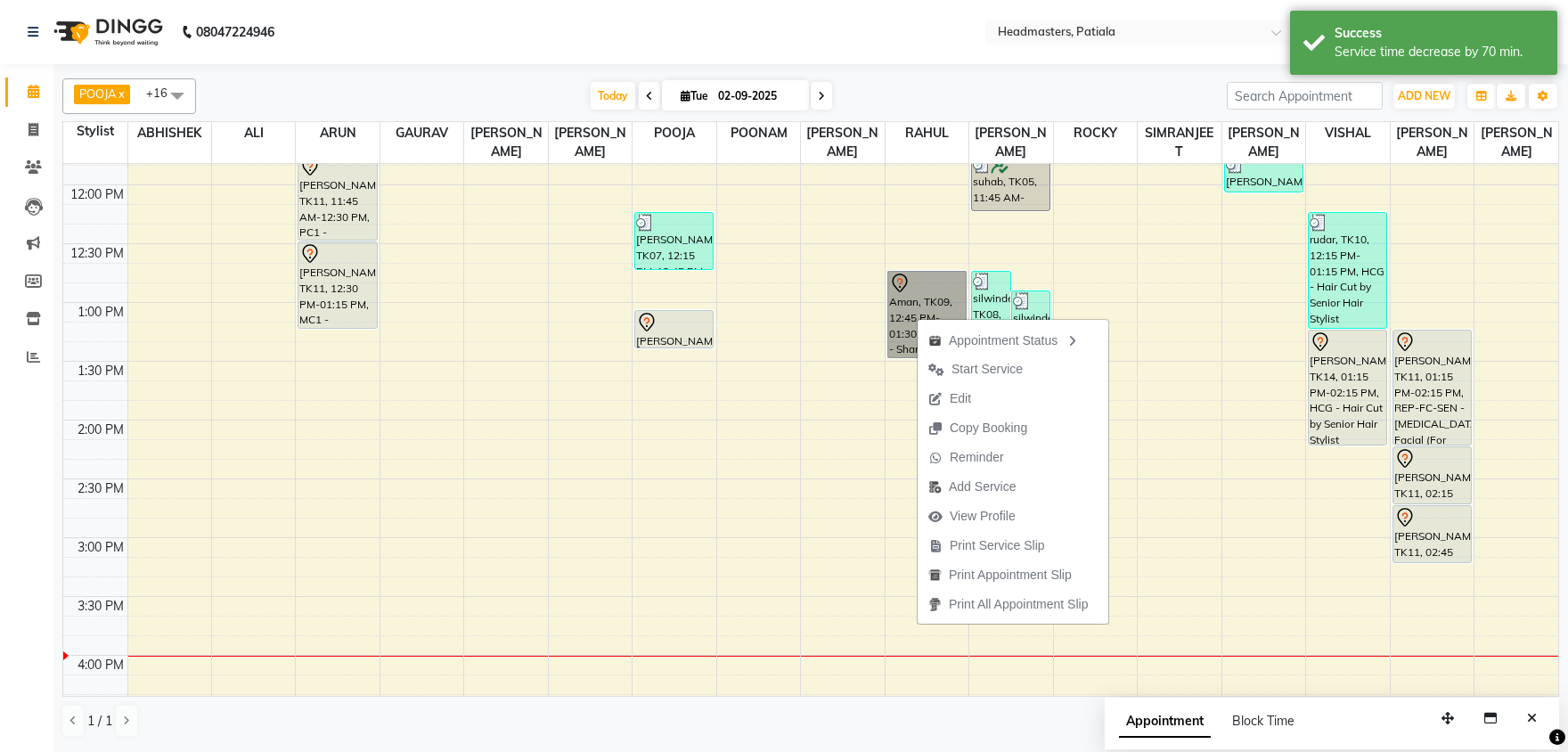
click at [889, 430] on div "8:00 AM 8:30 AM 9:00 AM 9:30 AM 10:00 AM 10:30 AM 11:00 AM 11:30 AM 12:00 PM 12…" at bounding box center [811, 537] width 1495 height 1645
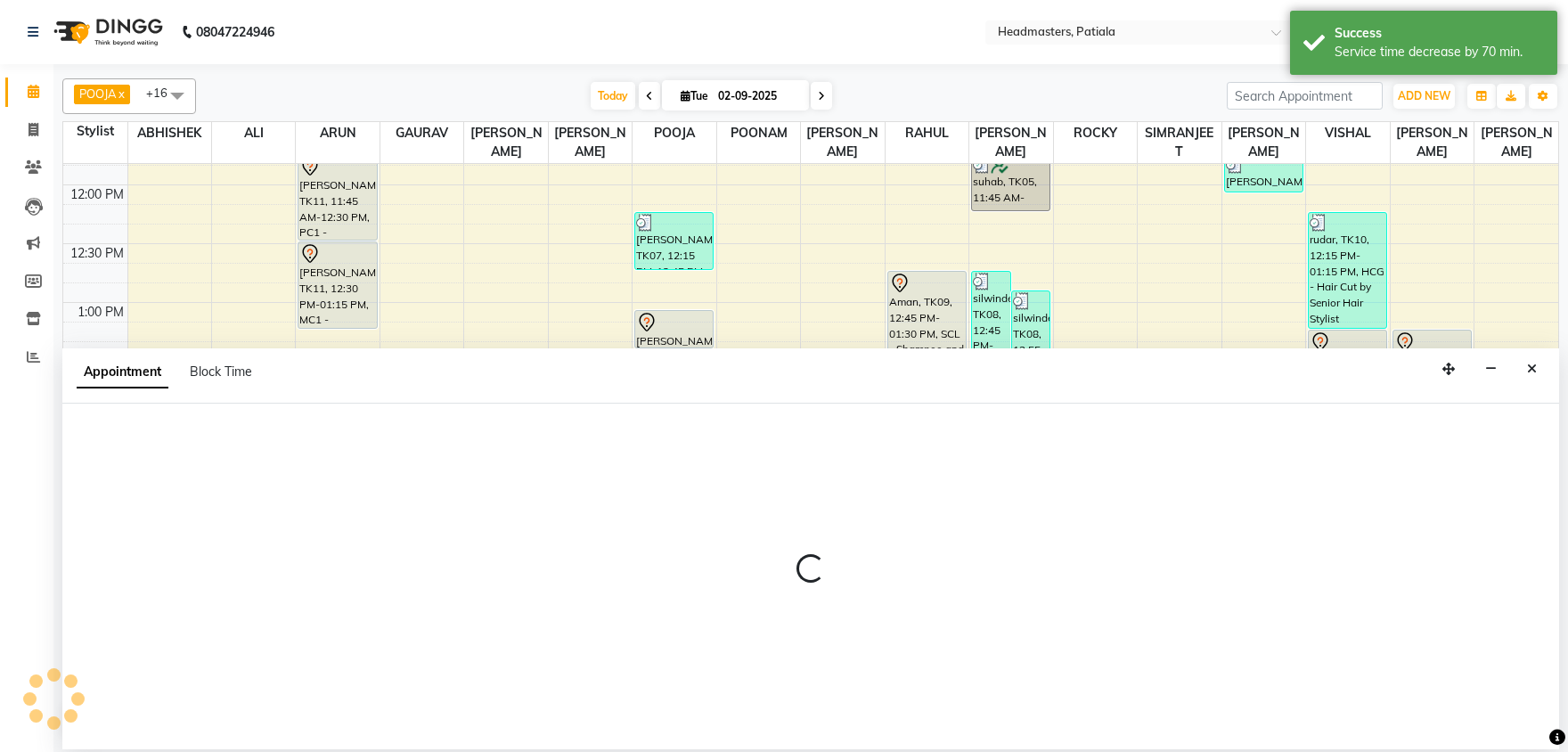
select select "51082"
select select "840"
select select "tentative"
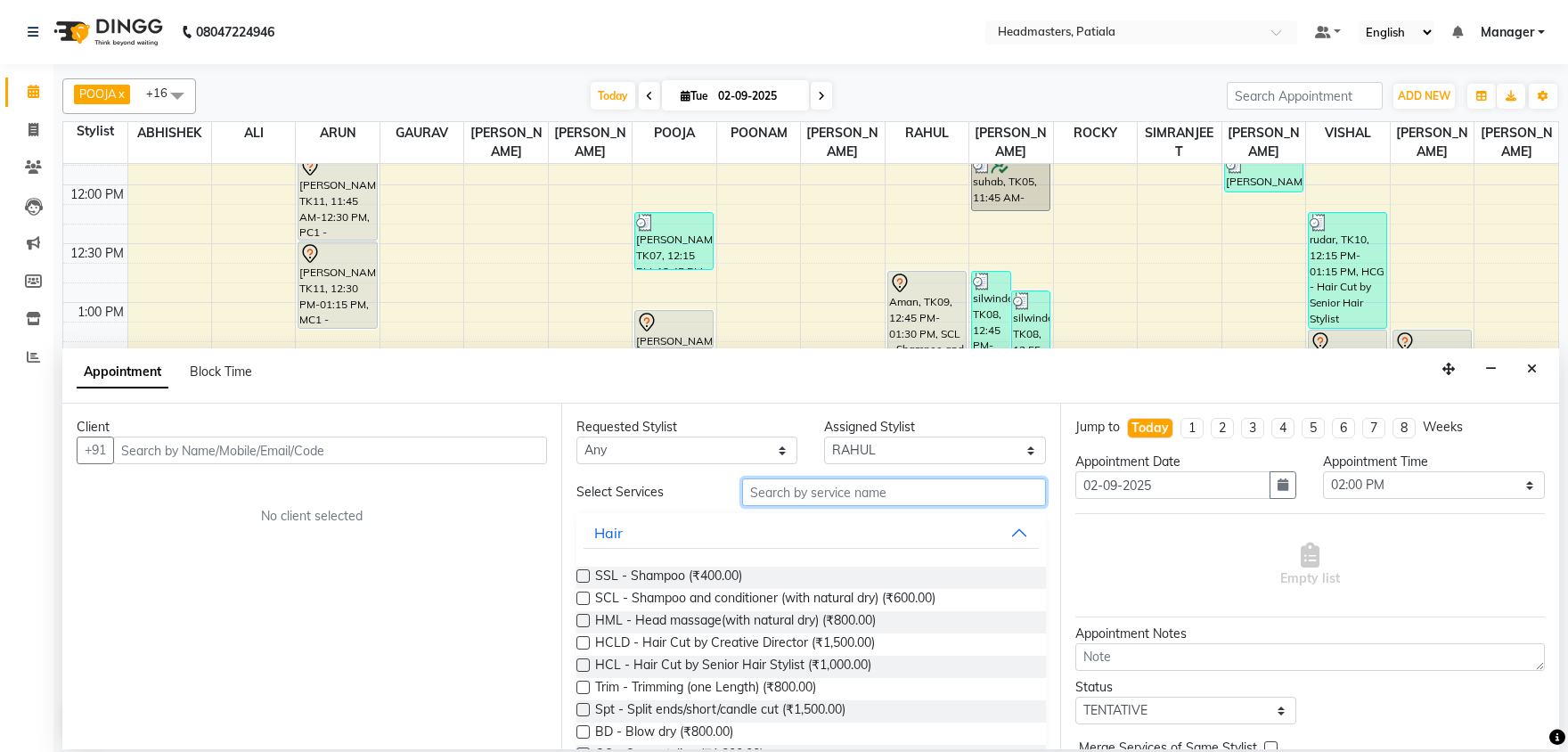
click at [803, 495] on input "text" at bounding box center [894, 492] width 303 height 28
click at [1536, 369] on button "Close" at bounding box center [1531, 369] width 26 height 28
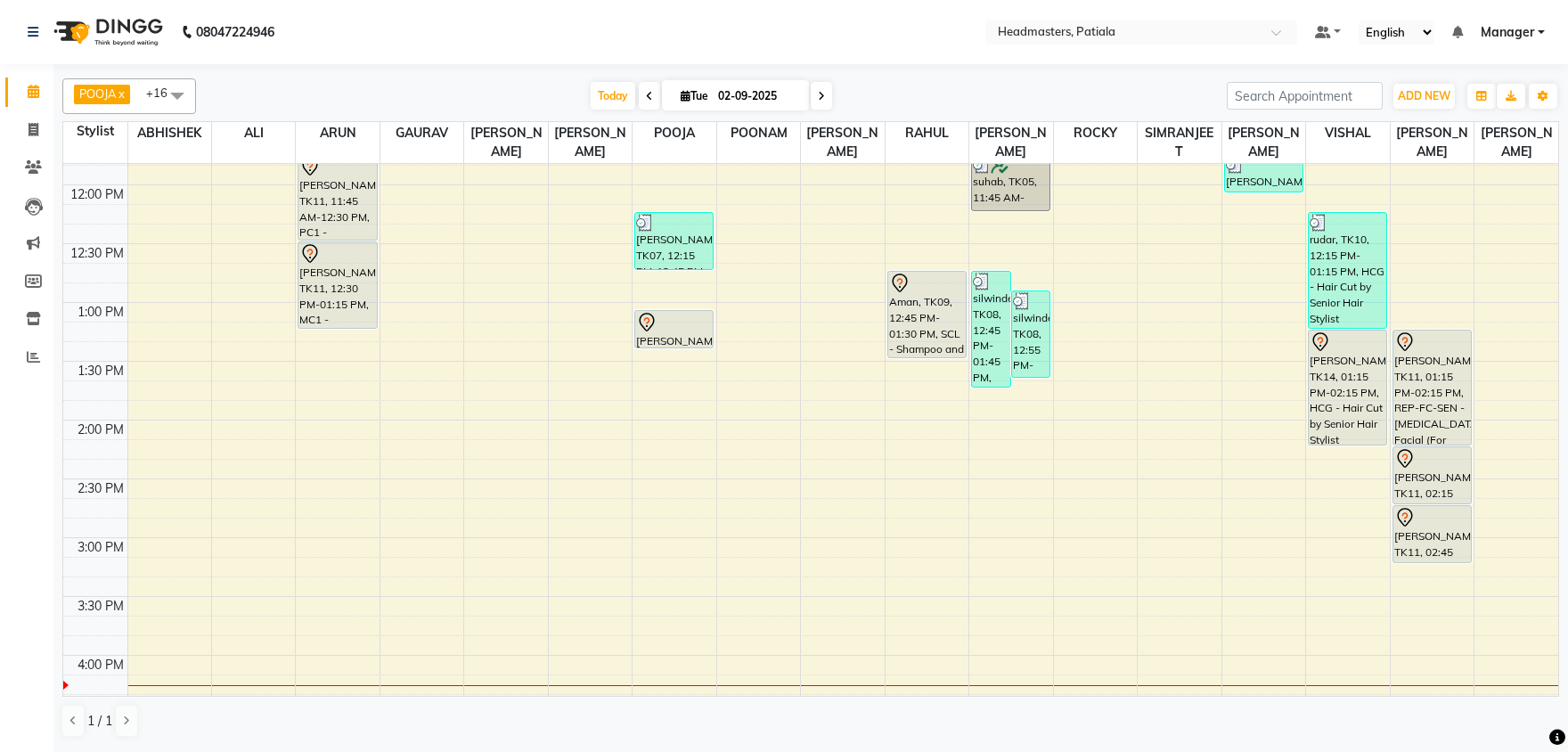
click at [1179, 352] on div "8:00 AM 8:30 AM 9:00 AM 9:30 AM 10:00 AM 10:30 AM 11:00 AM 11:30 AM 12:00 PM 12…" at bounding box center [811, 537] width 1495 height 1645
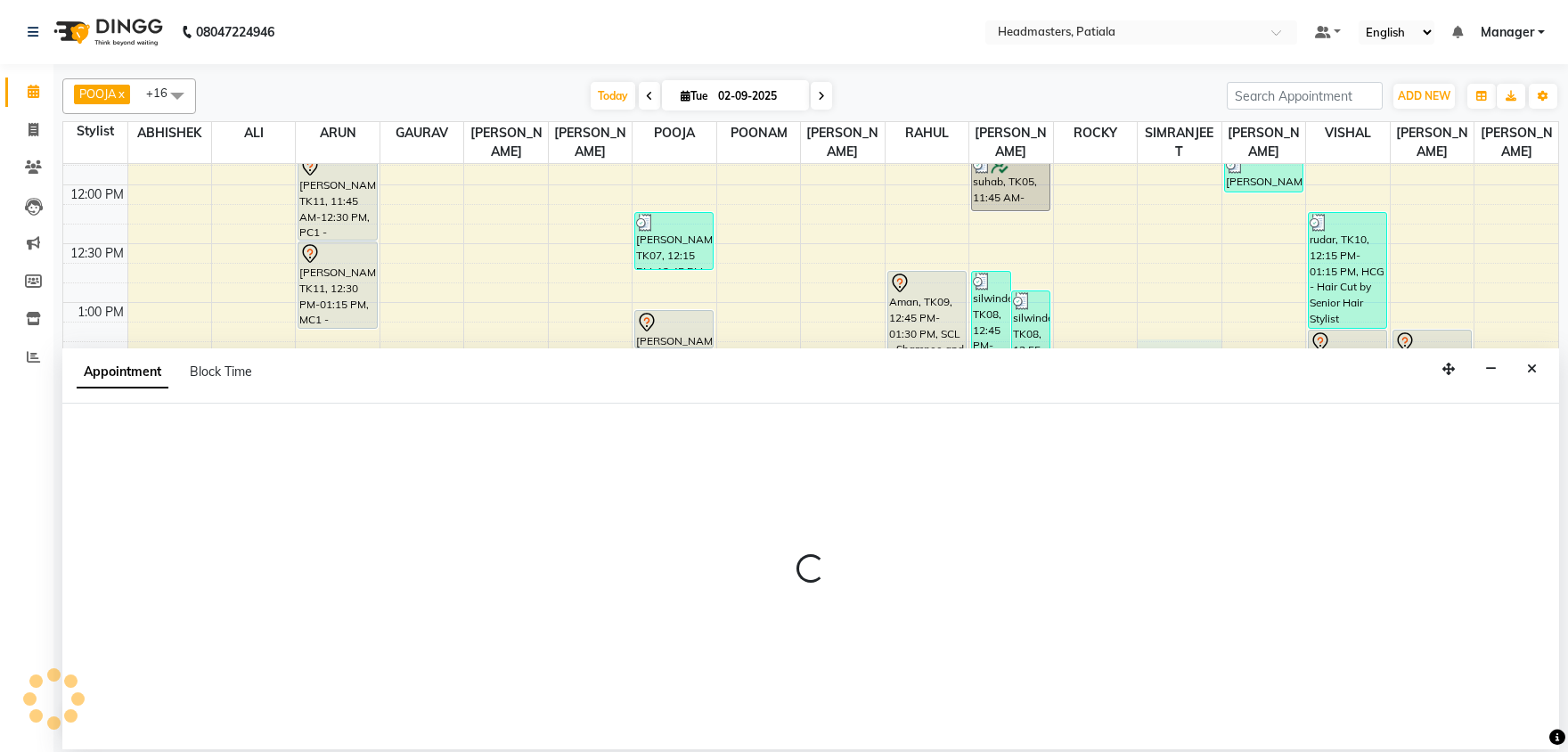
select select "51090"
select select "795"
select select "tentative"
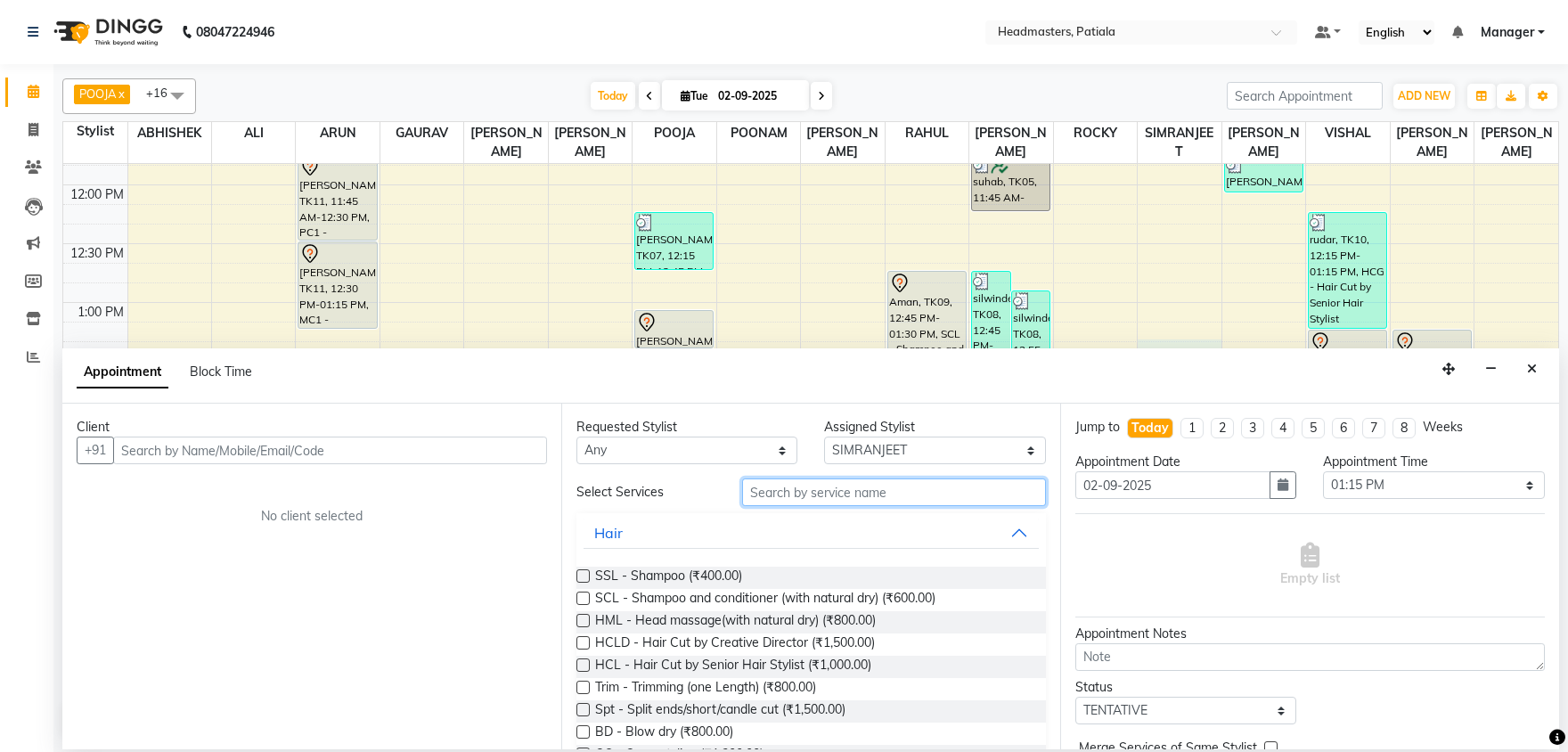
click at [848, 493] on input "text" at bounding box center [894, 492] width 303 height 28
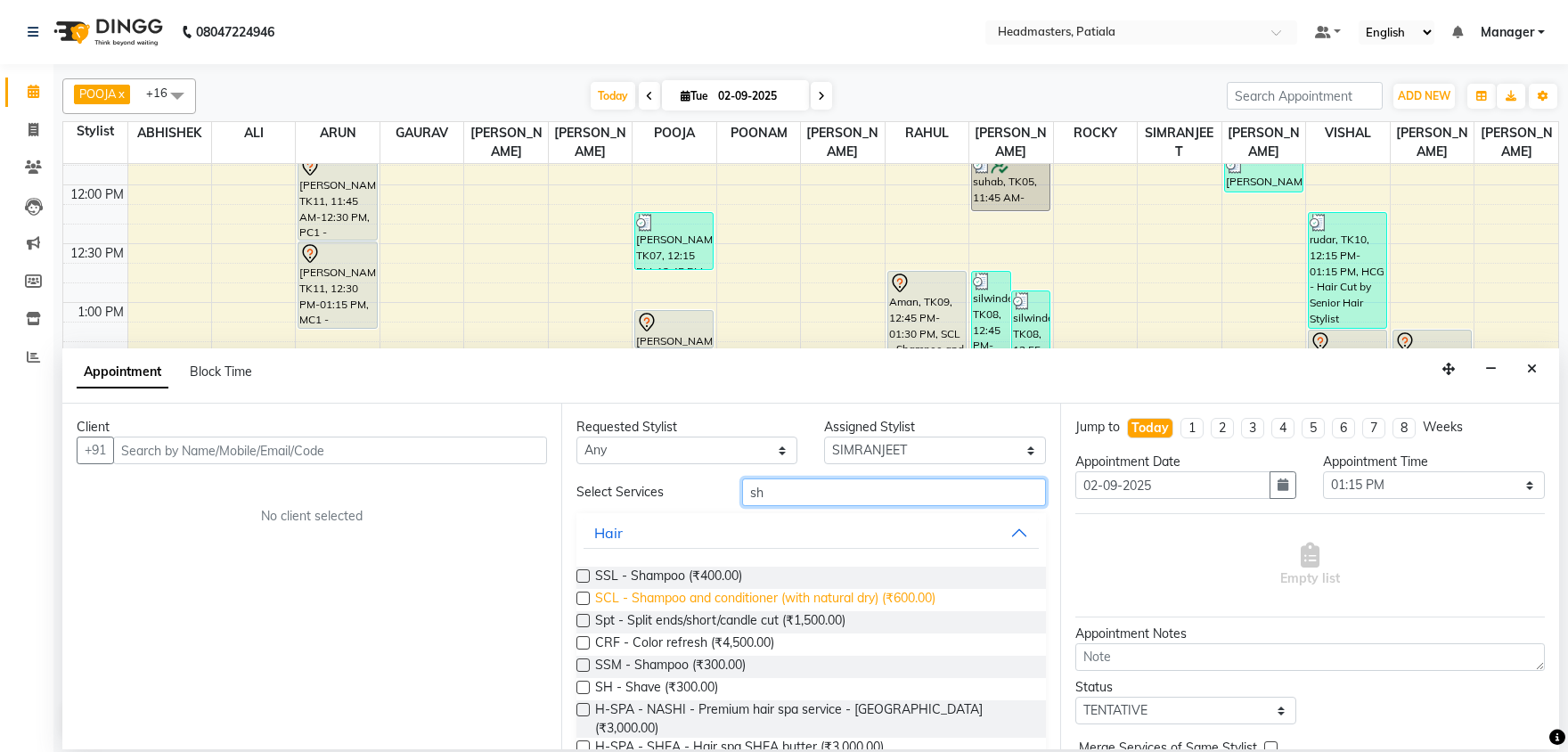
type input "sh"
click at [836, 592] on span "SCL - Shampoo and conditioner (with natural dry) (₹600.00)" at bounding box center [765, 599] width 340 height 23
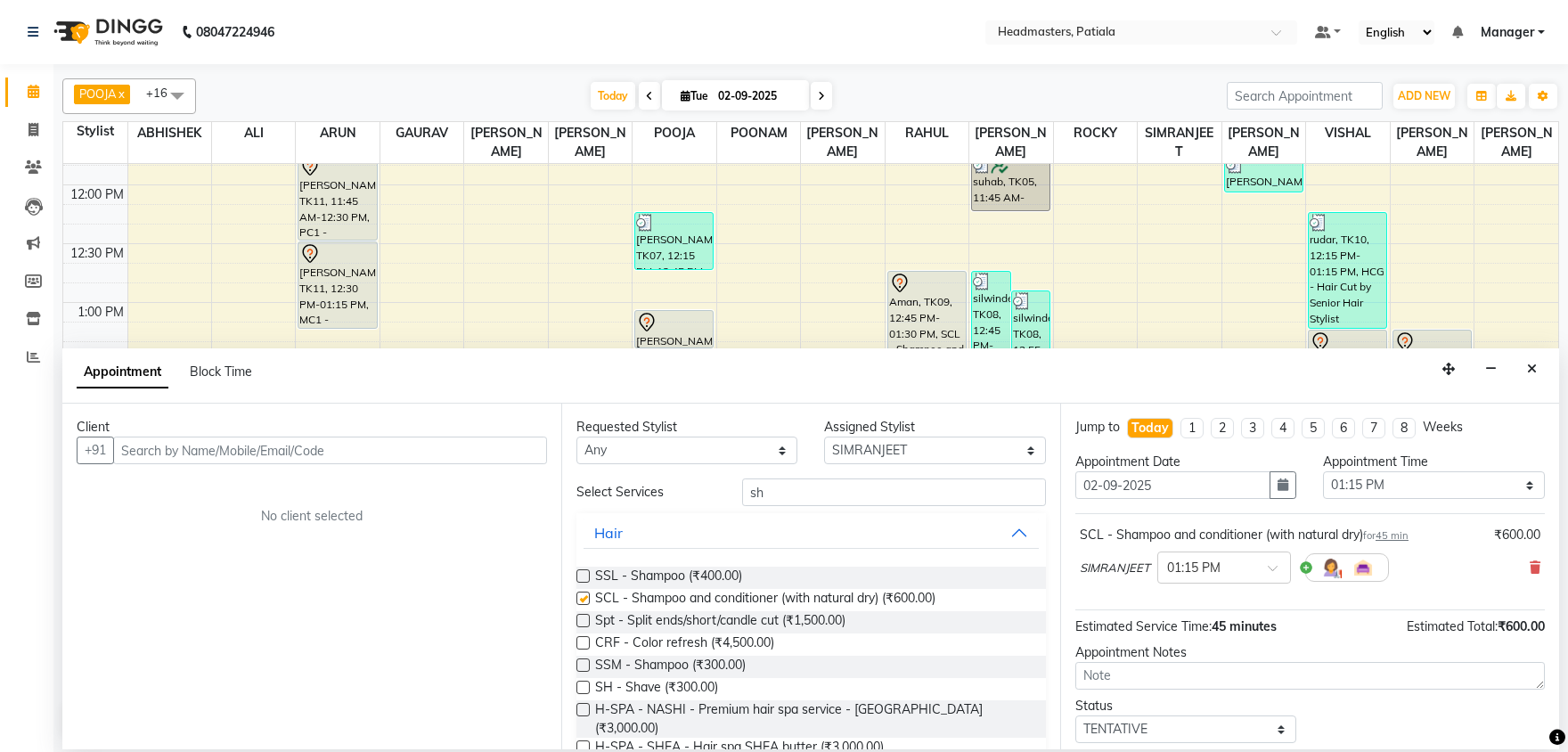
checkbox input "false"
click at [824, 436] on select "Select ABHISHEK [PERSON_NAME] AKSHAY [PERSON_NAME] [PERSON_NAME] [PERSON_NAME] …" at bounding box center [934, 450] width 221 height 28
select select "51095"
click option "PRADEEP" at bounding box center [0, 0] width 0 height 0
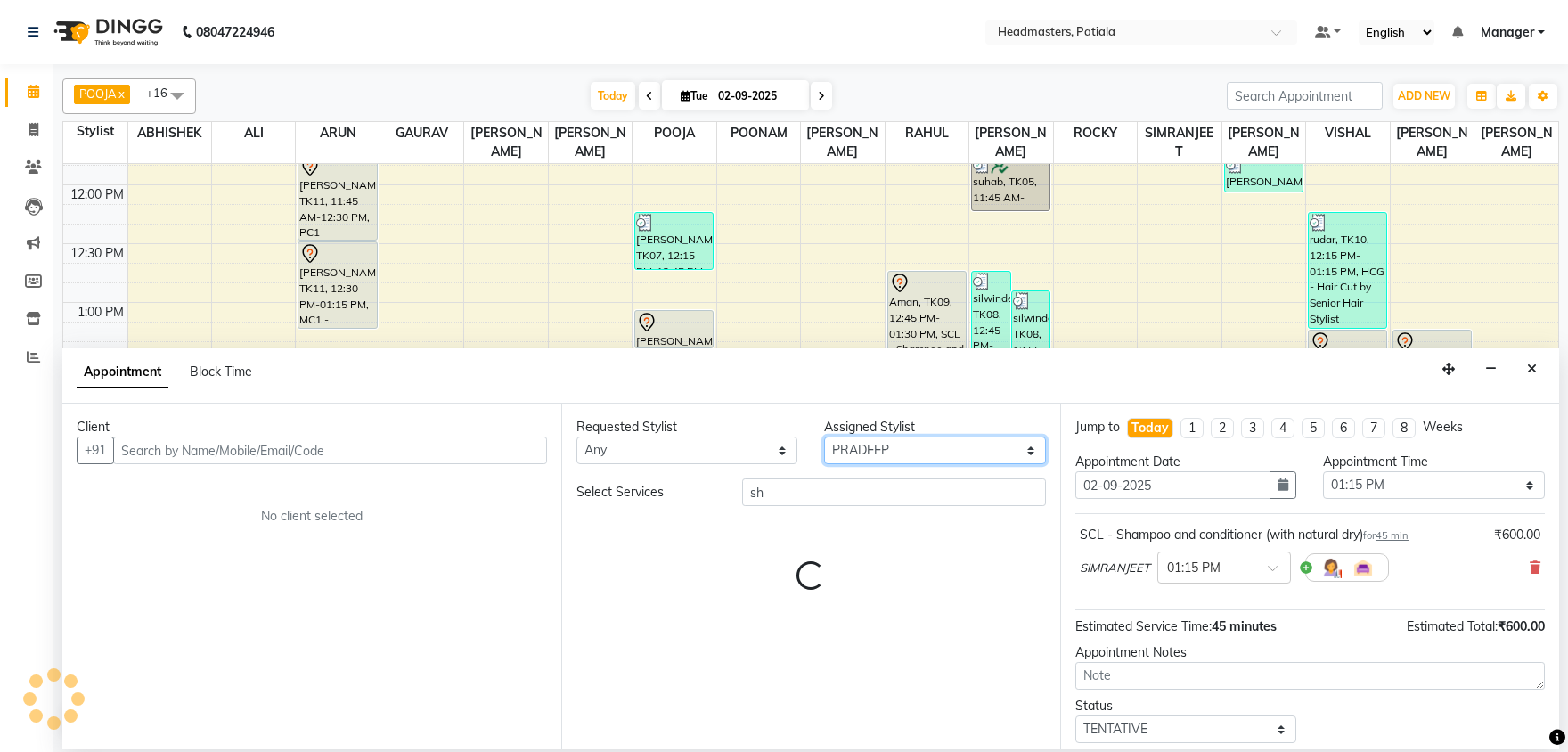
click at [868, 448] on select "Select ABHISHEK [PERSON_NAME] AKSHAY [PERSON_NAME] [PERSON_NAME] [PERSON_NAME] …" at bounding box center [934, 450] width 221 height 28
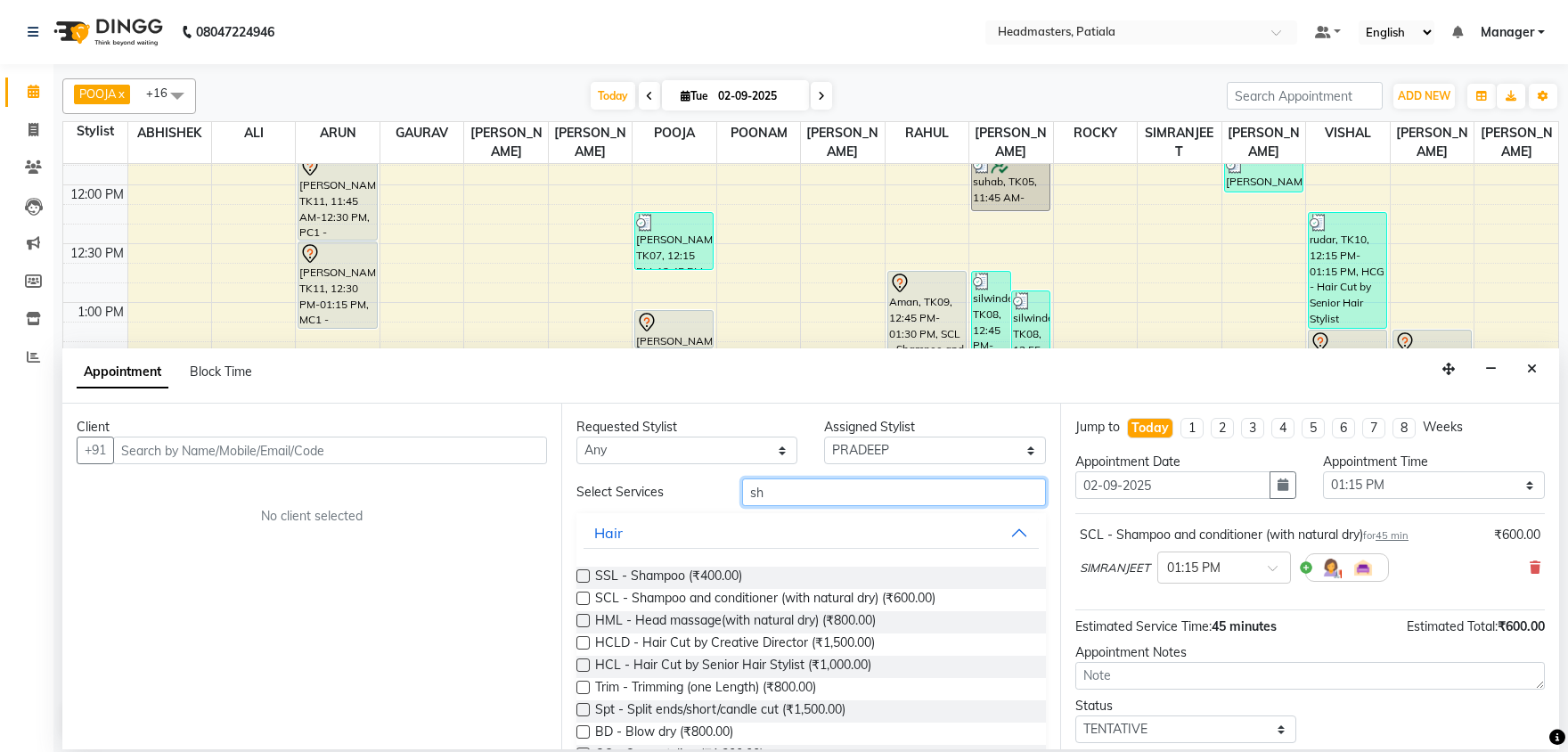
click at [784, 490] on input "sh" at bounding box center [894, 492] width 303 height 28
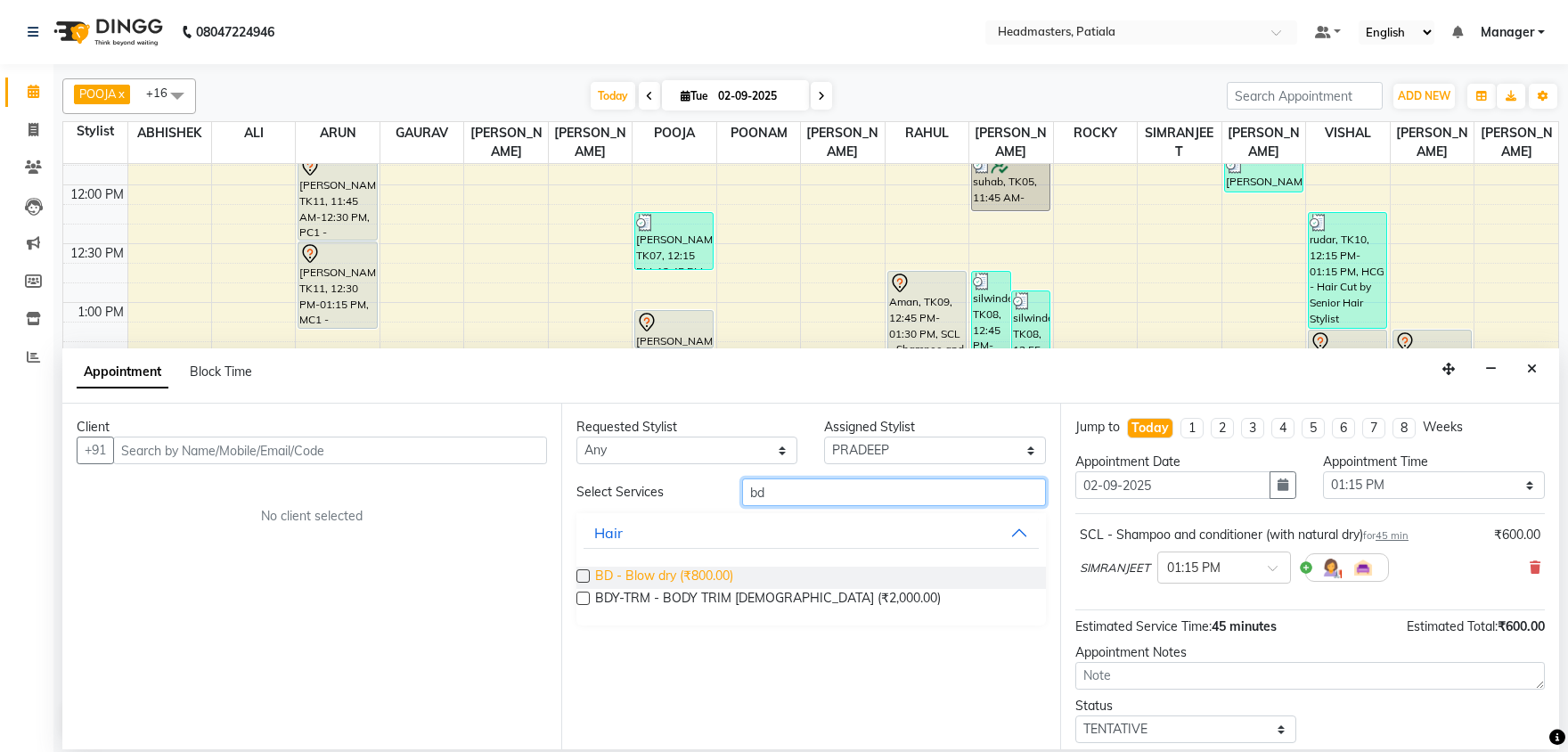
type input "bd"
drag, startPoint x: 646, startPoint y: 578, endPoint x: 556, endPoint y: 539, distance: 98.1
click at [645, 578] on span "BD - Blow dry (₹800.00)" at bounding box center [663, 578] width 138 height 23
checkbox input "false"
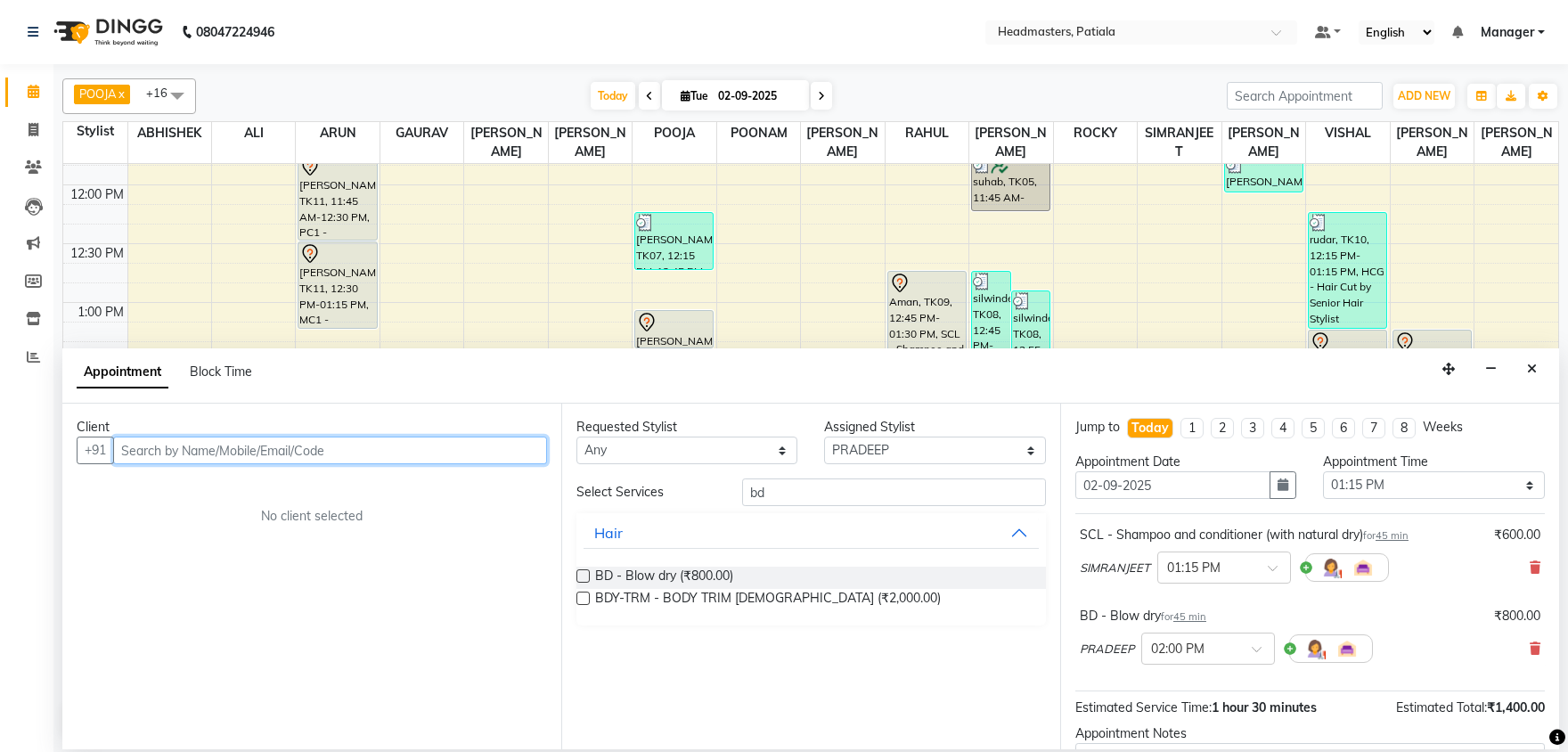
click at [413, 451] on input "text" at bounding box center [329, 450] width 434 height 28
type input "6239851245"
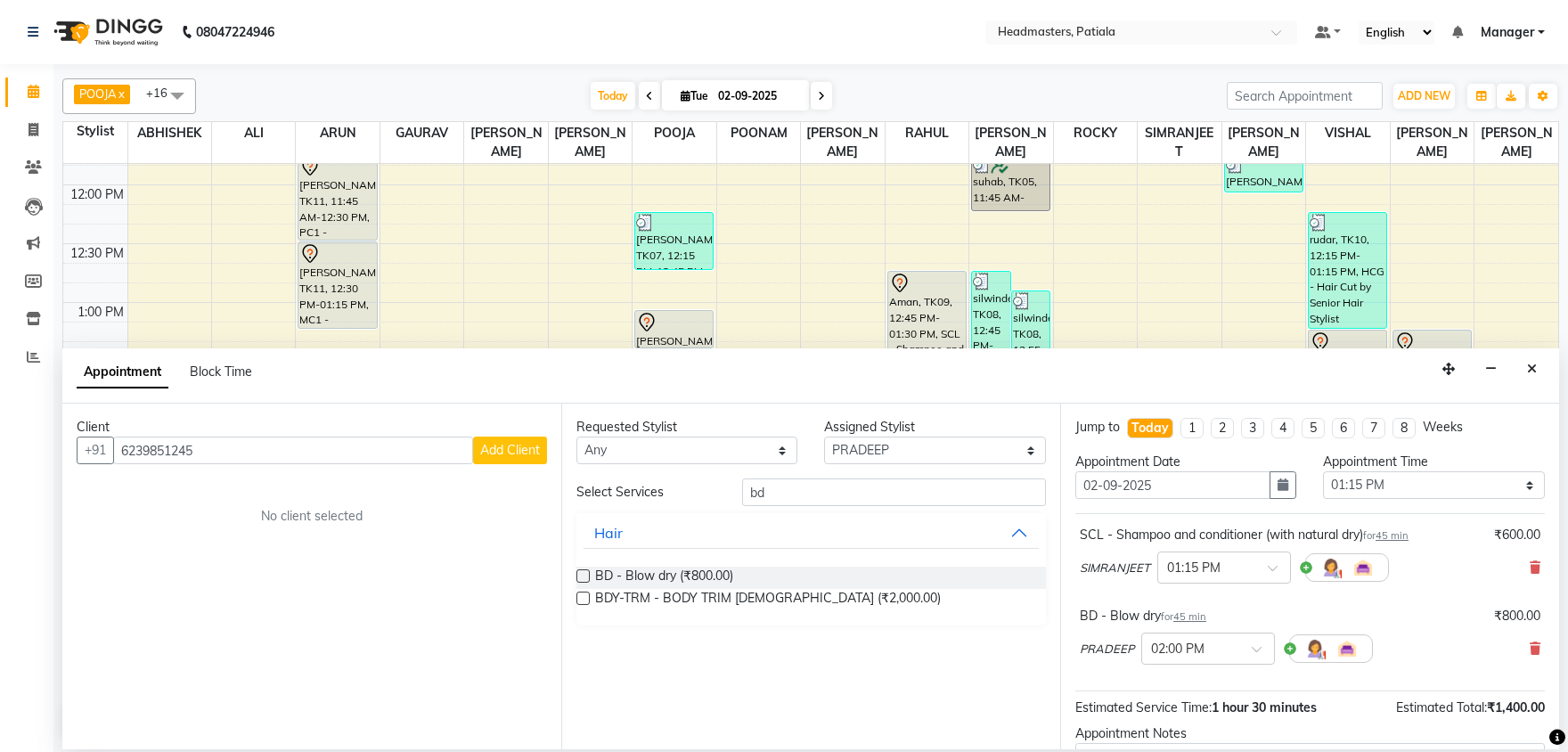
click at [504, 456] on span "Add Client" at bounding box center [510, 450] width 60 height 16
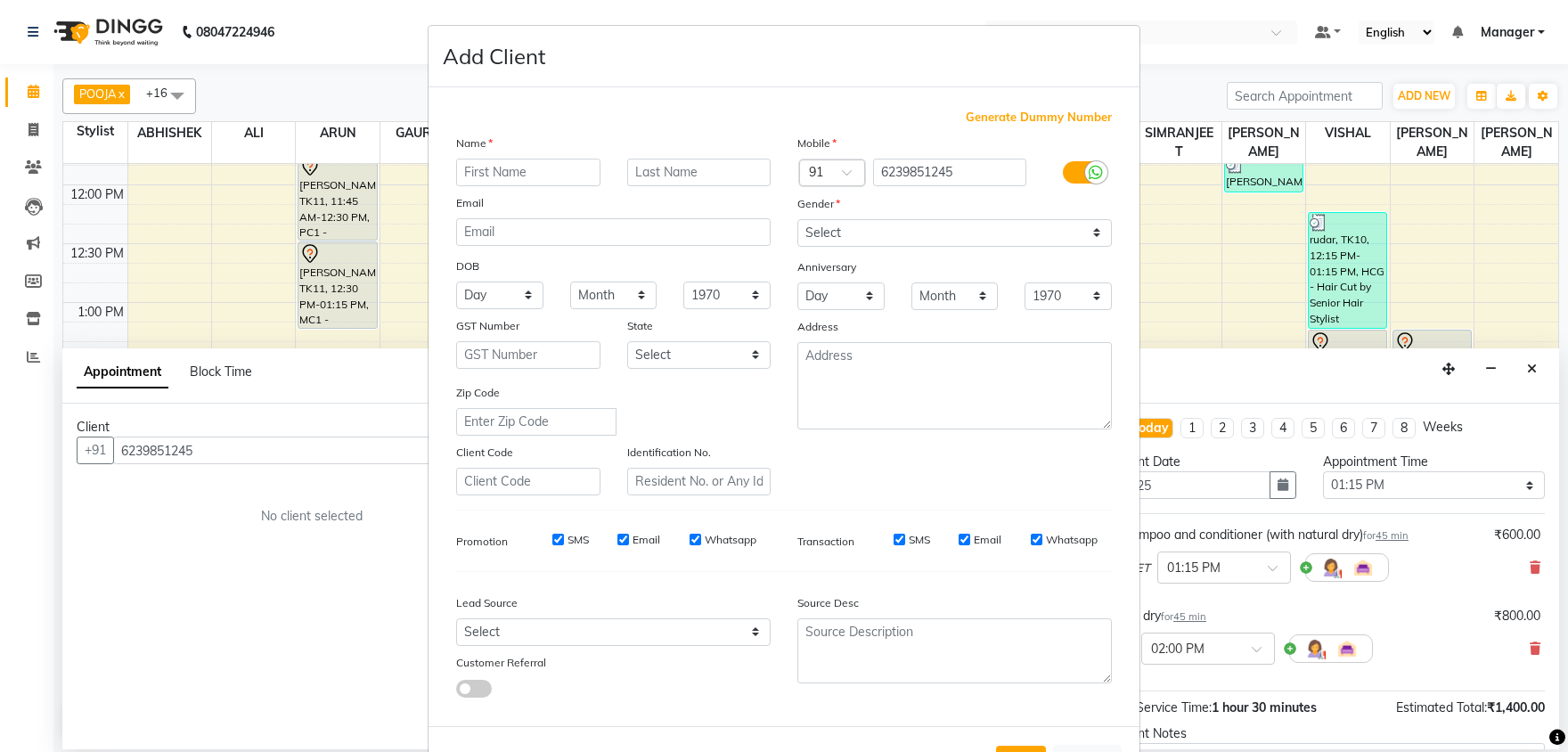
click at [538, 169] on input "text" at bounding box center [528, 172] width 144 height 28
type input "saniya"
click at [797, 219] on select "Select [DEMOGRAPHIC_DATA] [DEMOGRAPHIC_DATA] Other Prefer Not To Say" at bounding box center [954, 233] width 314 height 28
select select "[DEMOGRAPHIC_DATA]"
click option "[DEMOGRAPHIC_DATA]" at bounding box center [0, 0] width 0 height 0
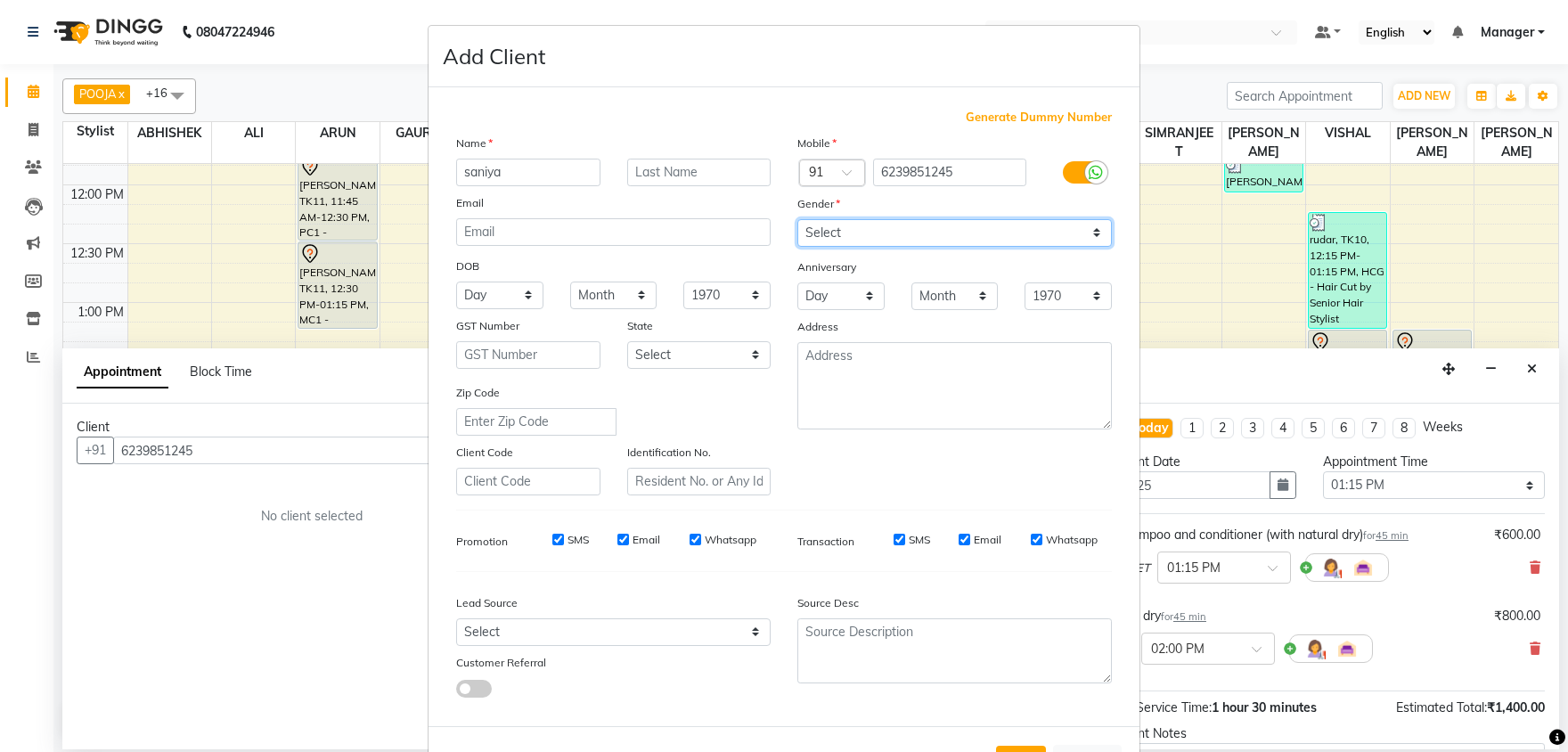
scroll to position [69, 0]
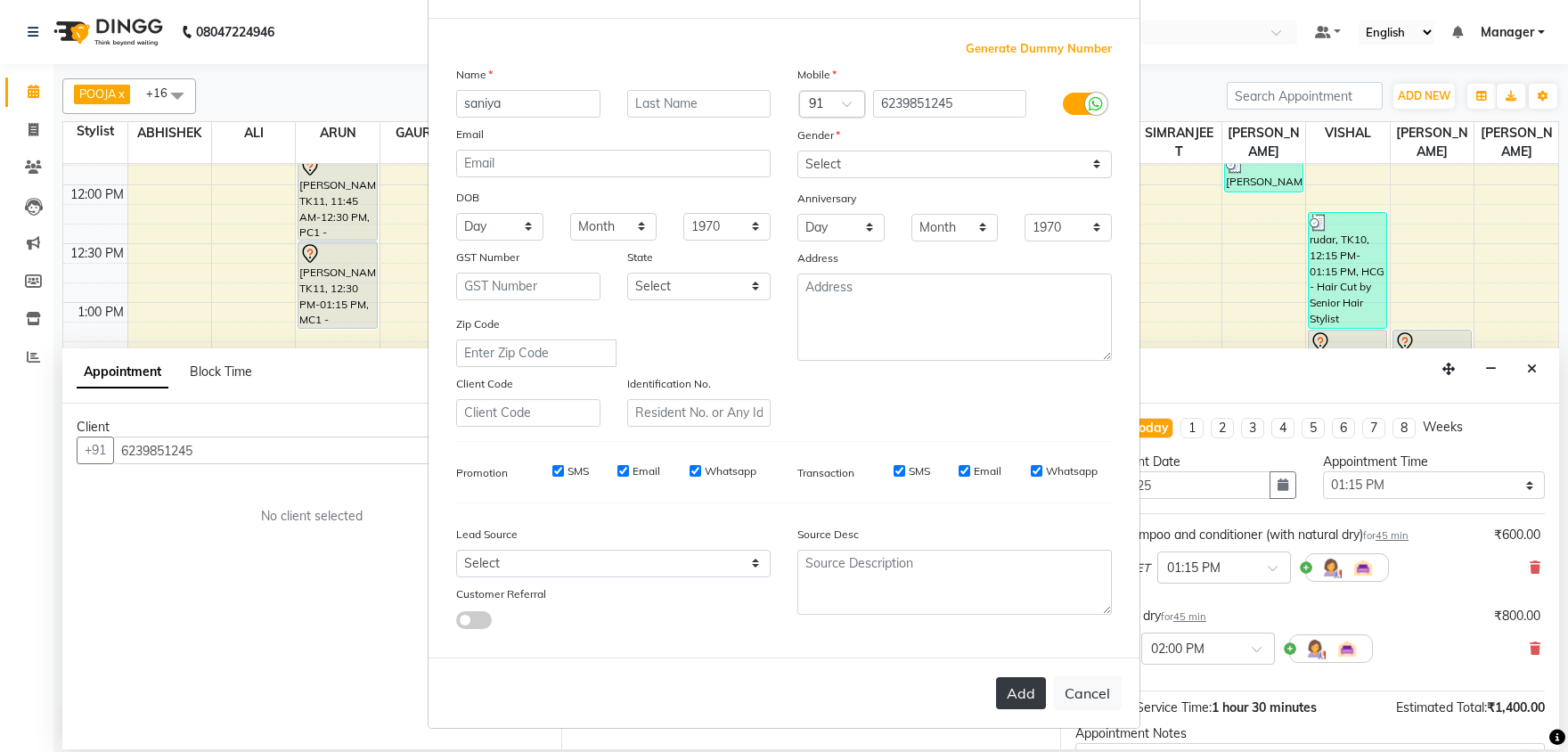
click at [1029, 694] on button "Add" at bounding box center [1020, 693] width 50 height 32
select select
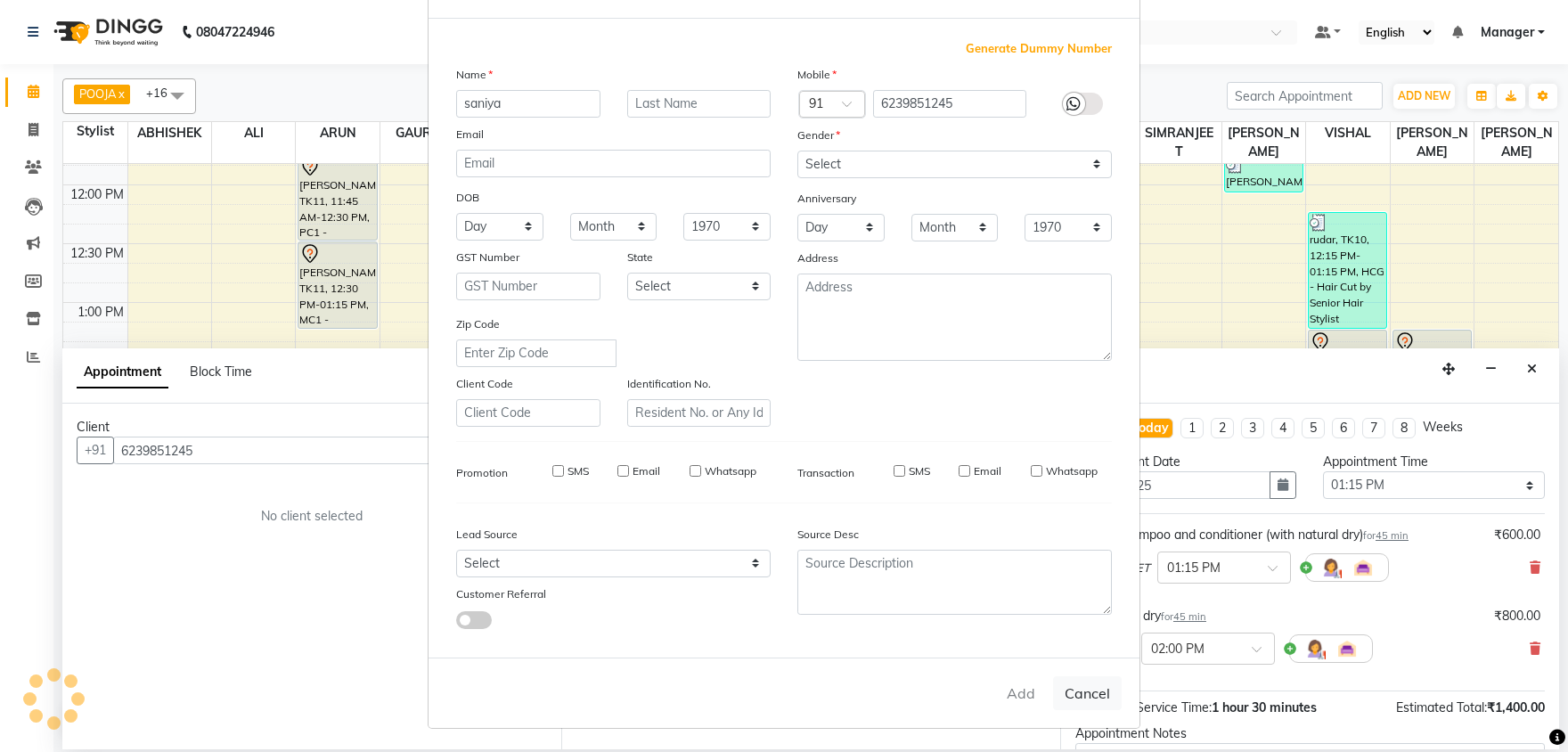
select select
checkbox input "false"
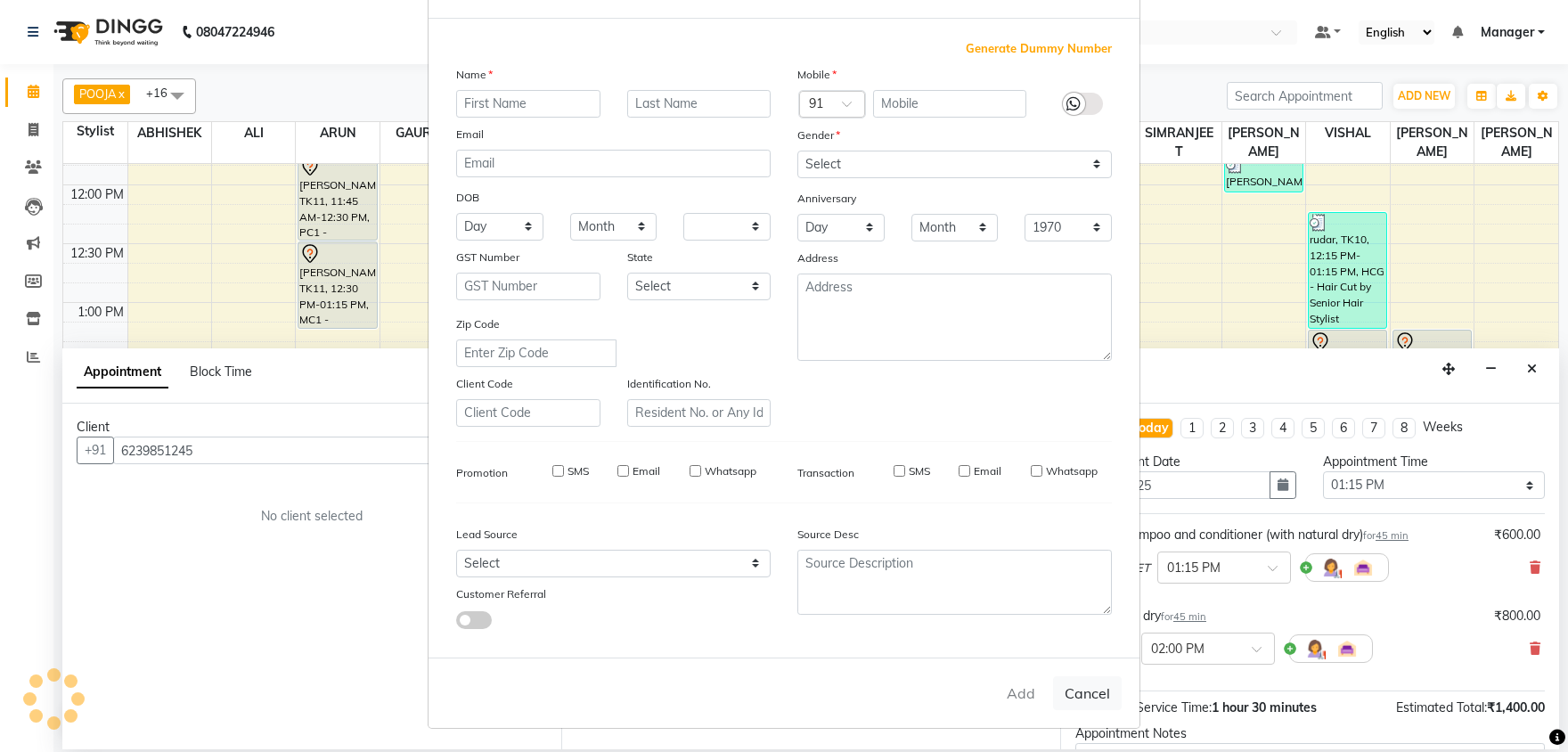
checkbox input "false"
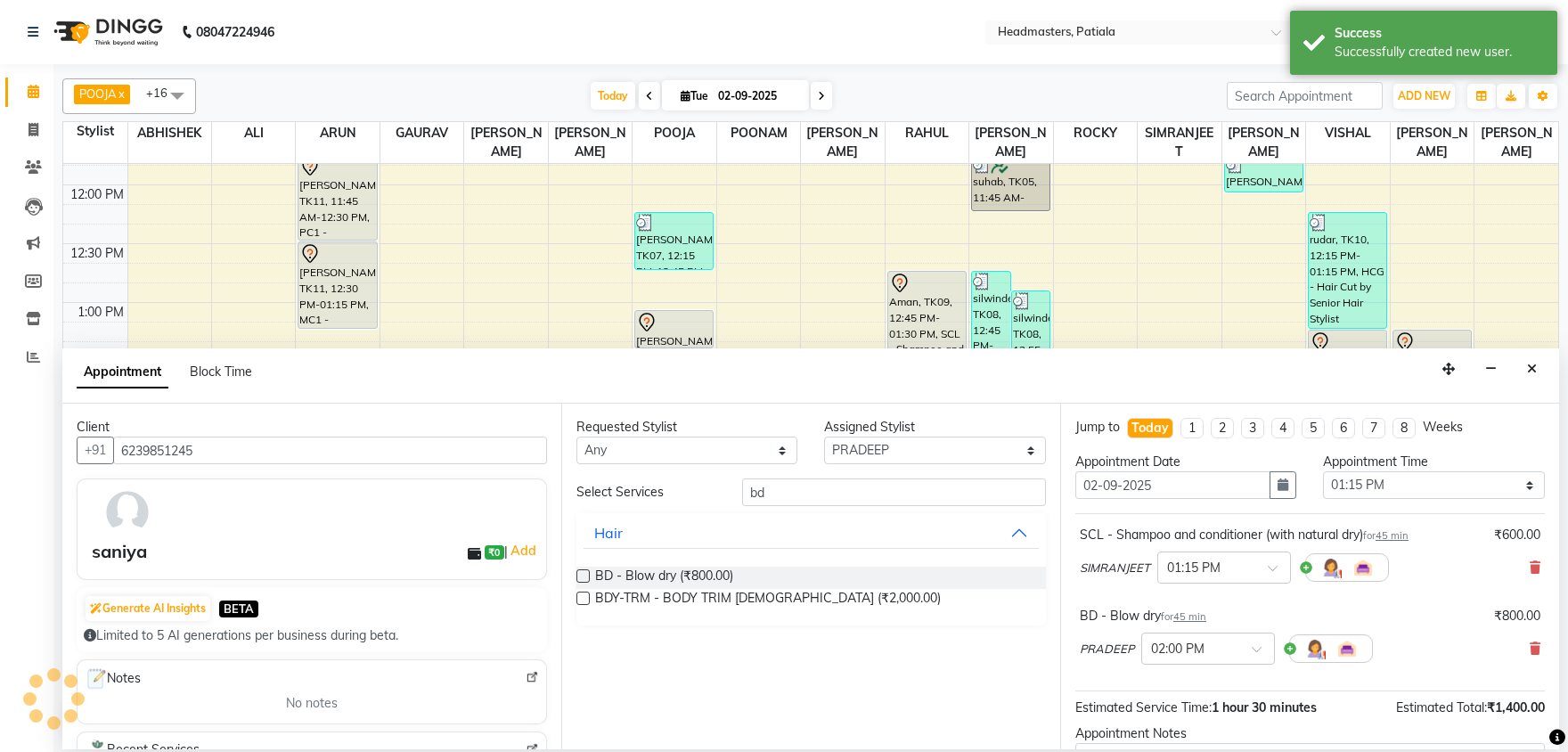
scroll to position [157, 0]
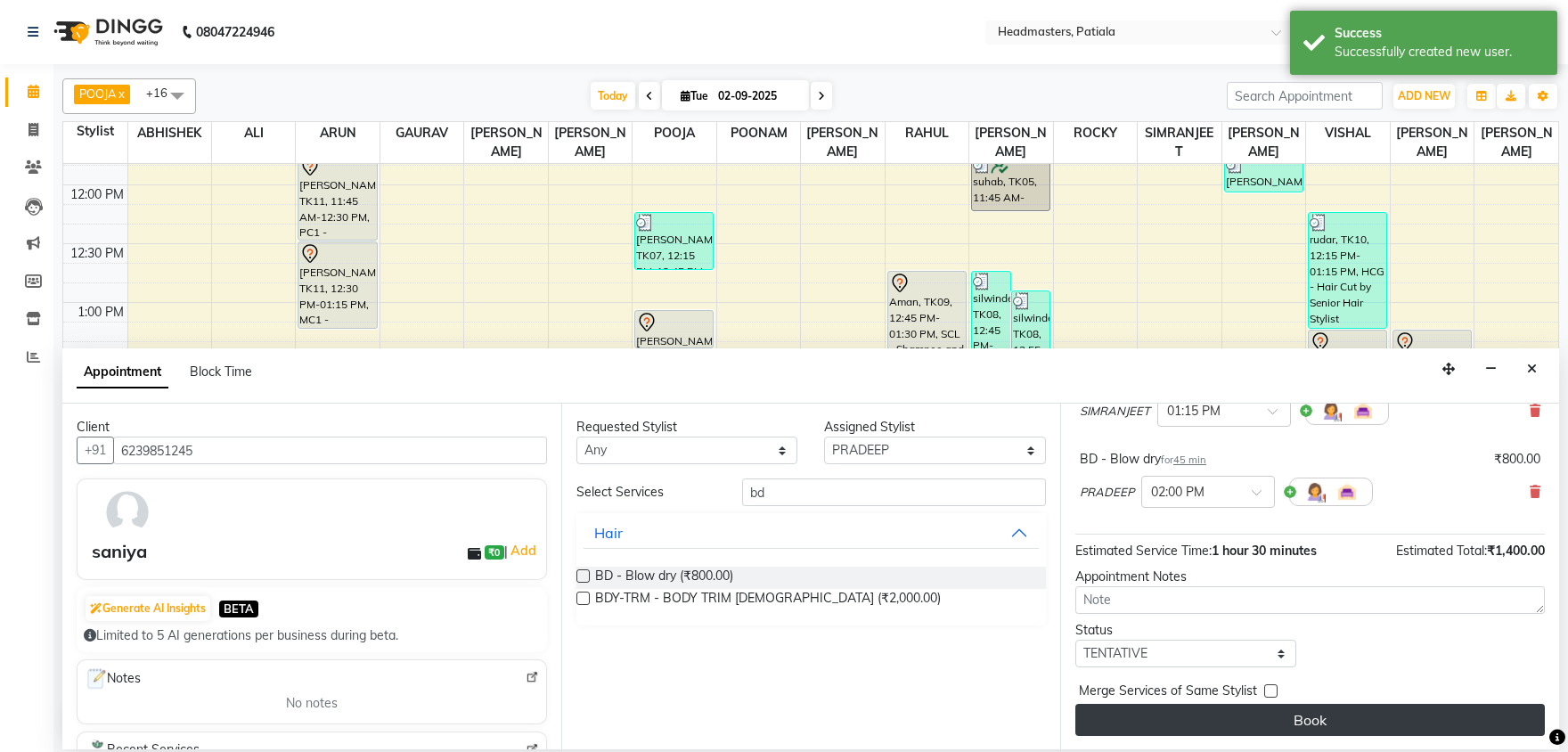
click at [1329, 717] on button "Book" at bounding box center [1310, 720] width 469 height 32
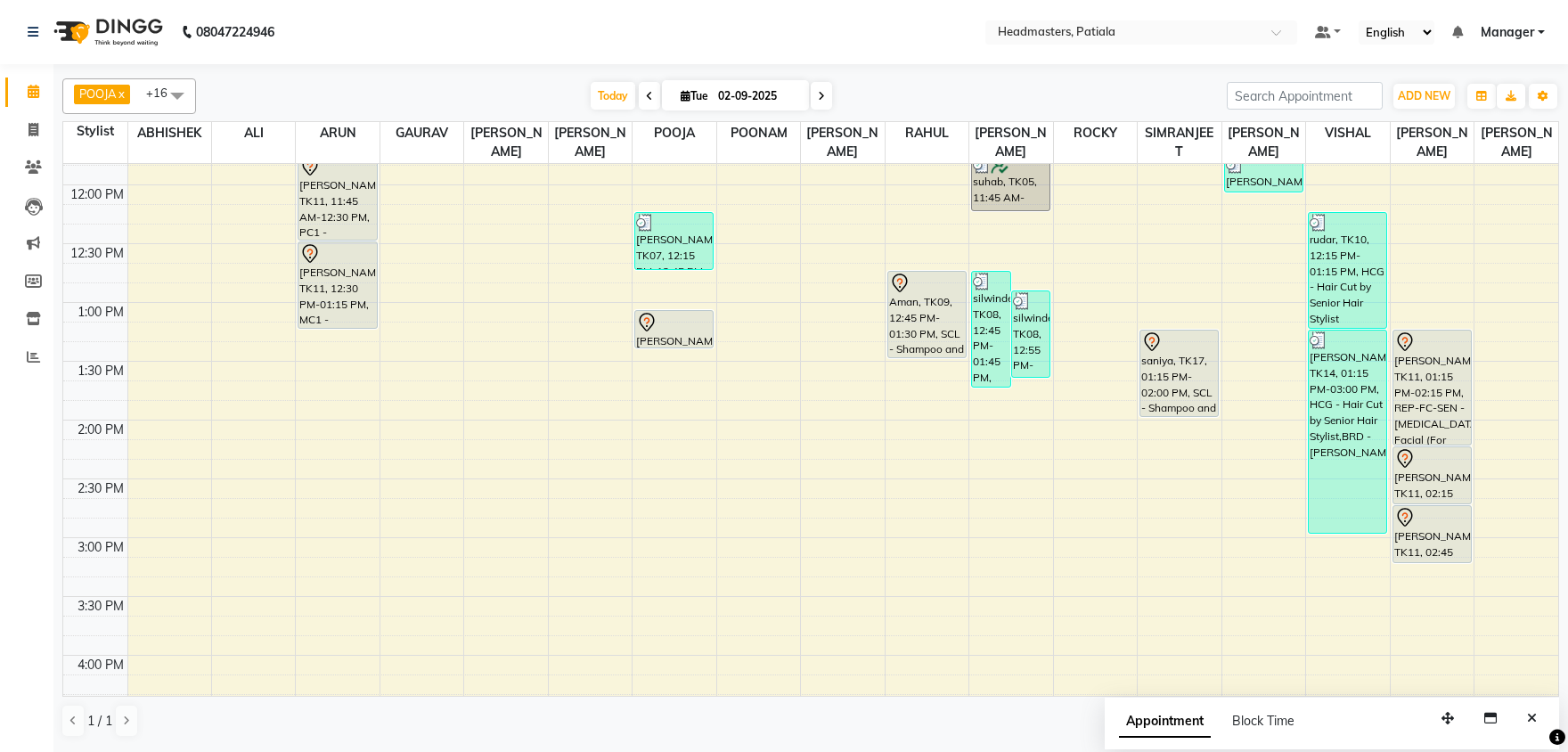
click at [913, 403] on div "8:00 AM 8:30 AM 9:00 AM 9:30 AM 10:00 AM 10:30 AM 11:00 AM 11:30 AM 12:00 PM 12…" at bounding box center [811, 537] width 1495 height 1645
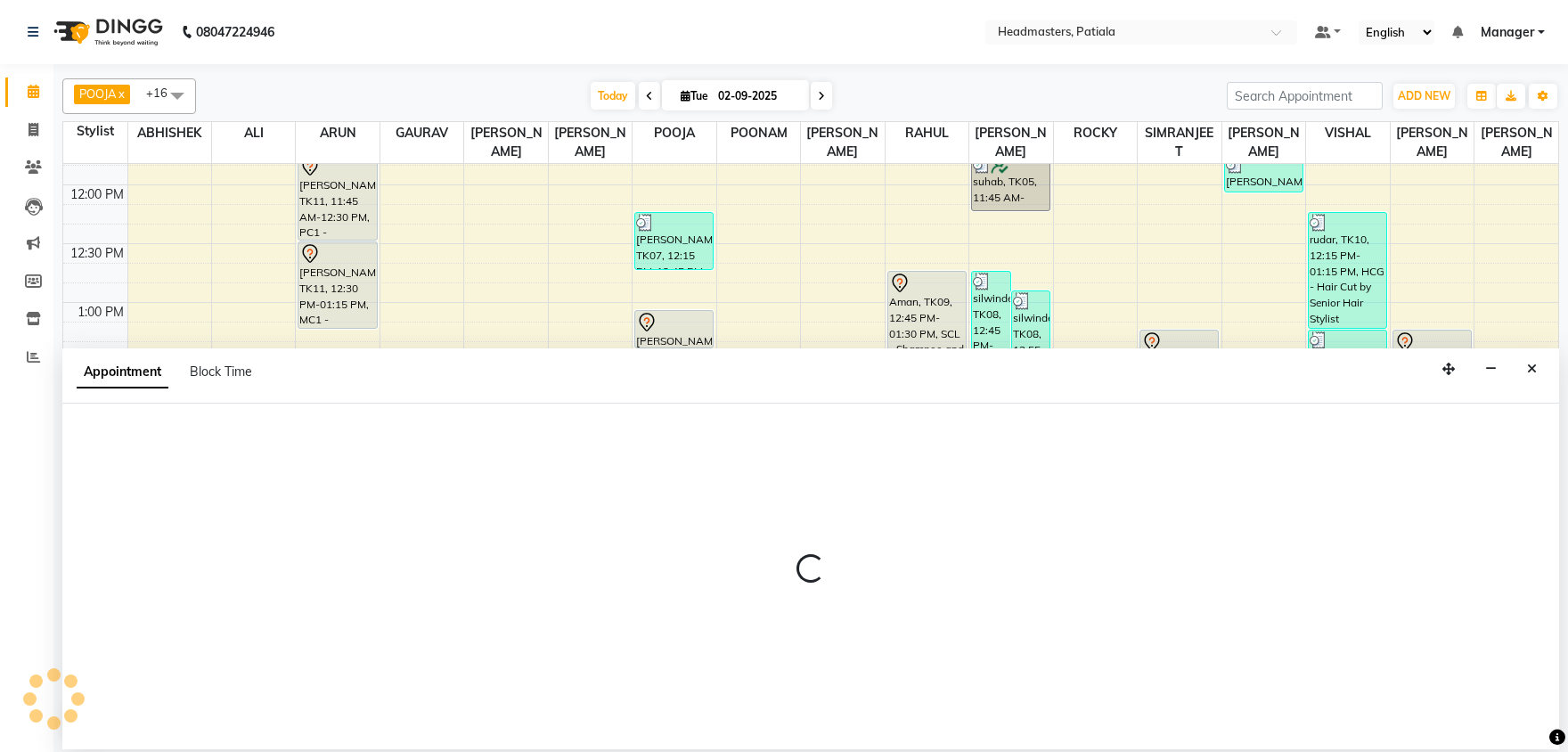
select select "51082"
select select "tentative"
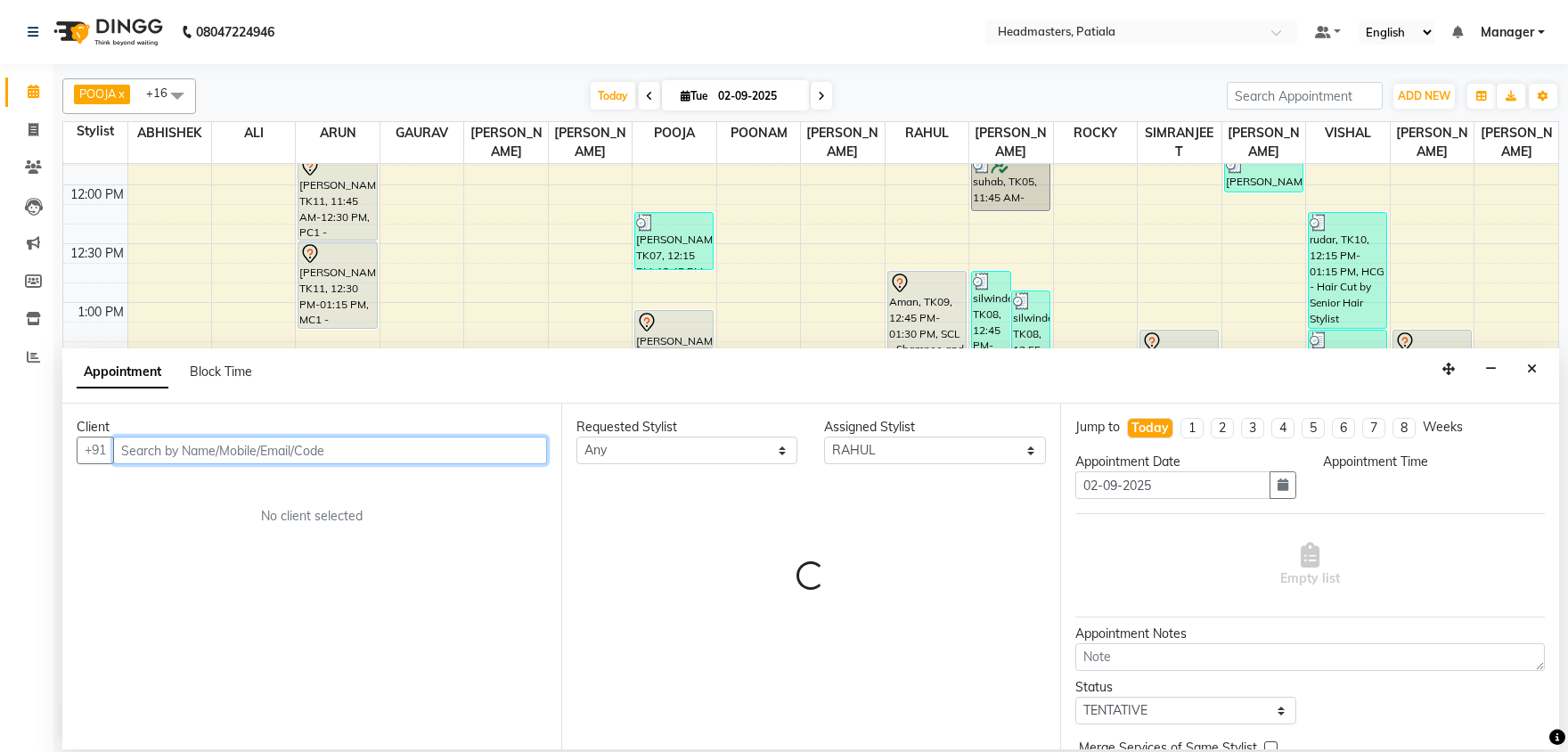
select select "825"
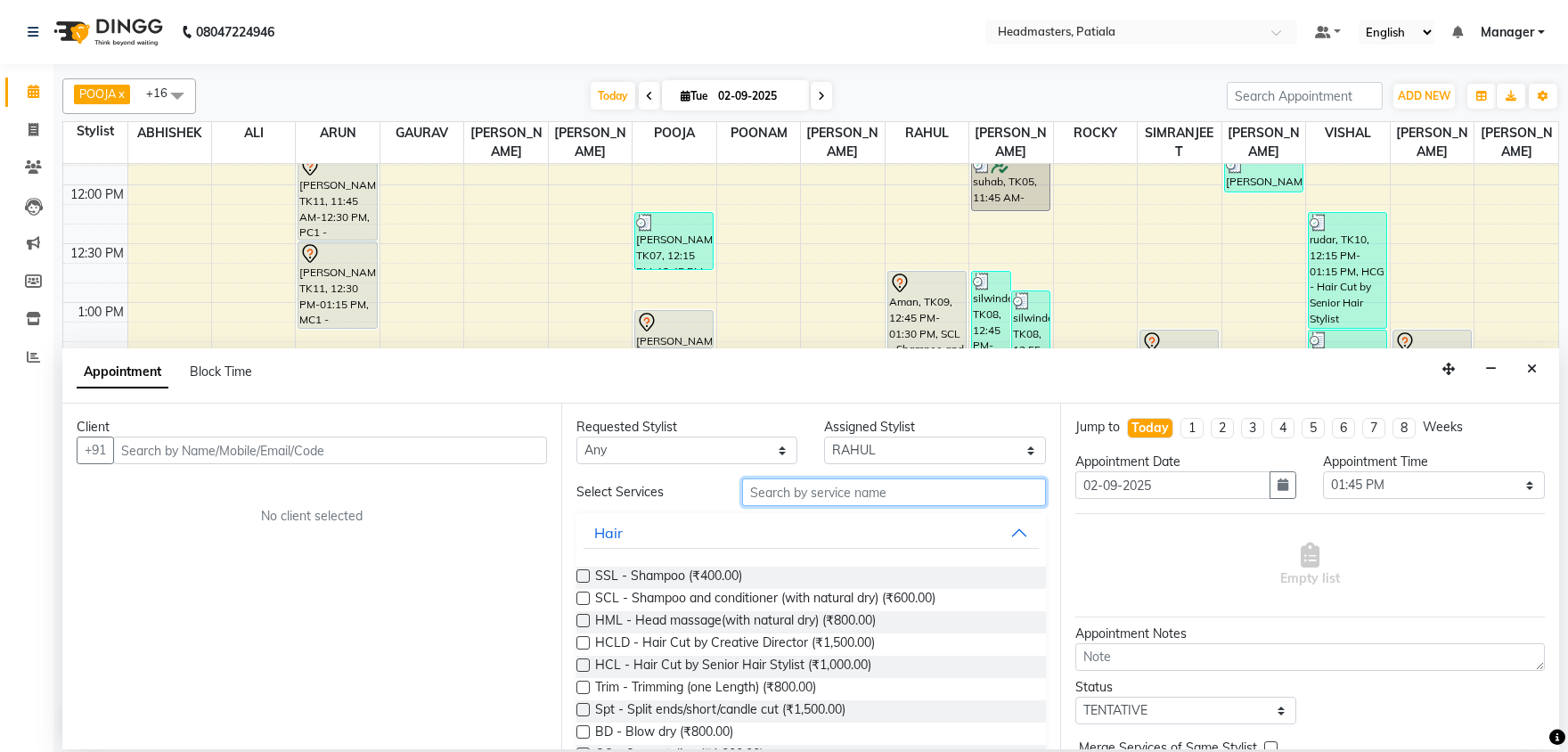
click at [774, 492] on input "text" at bounding box center [894, 492] width 303 height 28
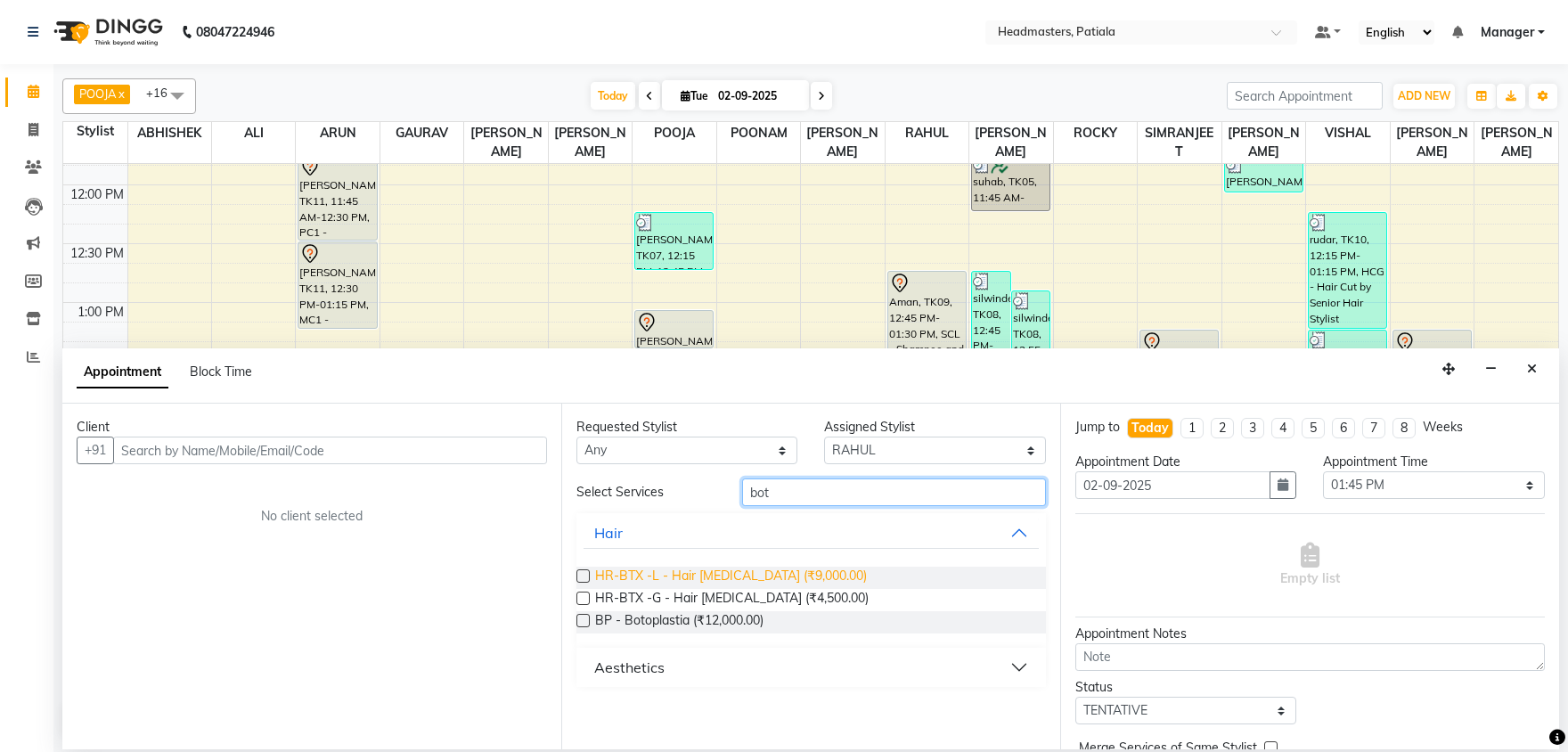
type input "bot"
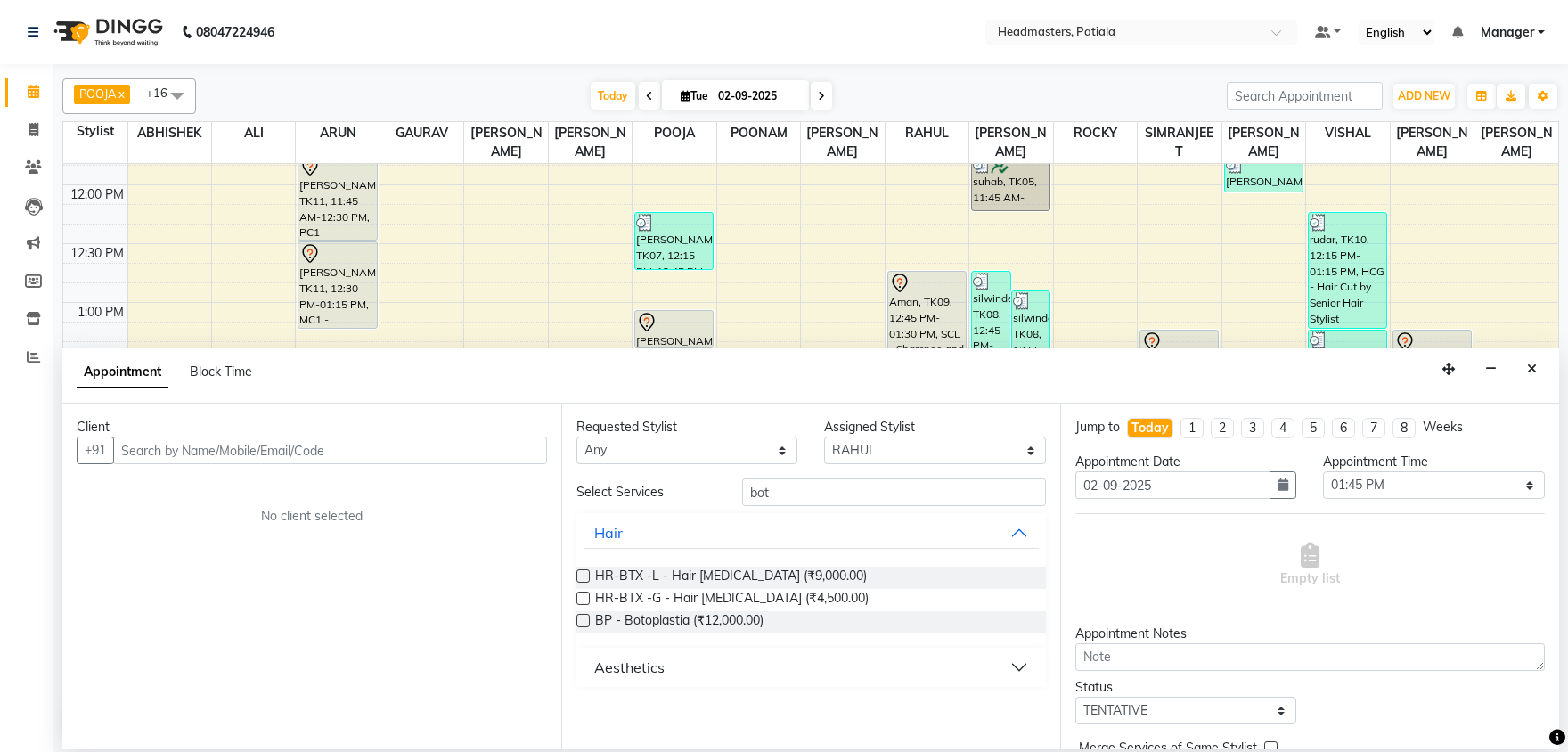
drag, startPoint x: 652, startPoint y: 583, endPoint x: 523, endPoint y: 528, distance: 140.2
click at [645, 573] on span "HR-BTX -L - Hair [MEDICAL_DATA] (₹9,000.00)" at bounding box center [730, 578] width 272 height 23
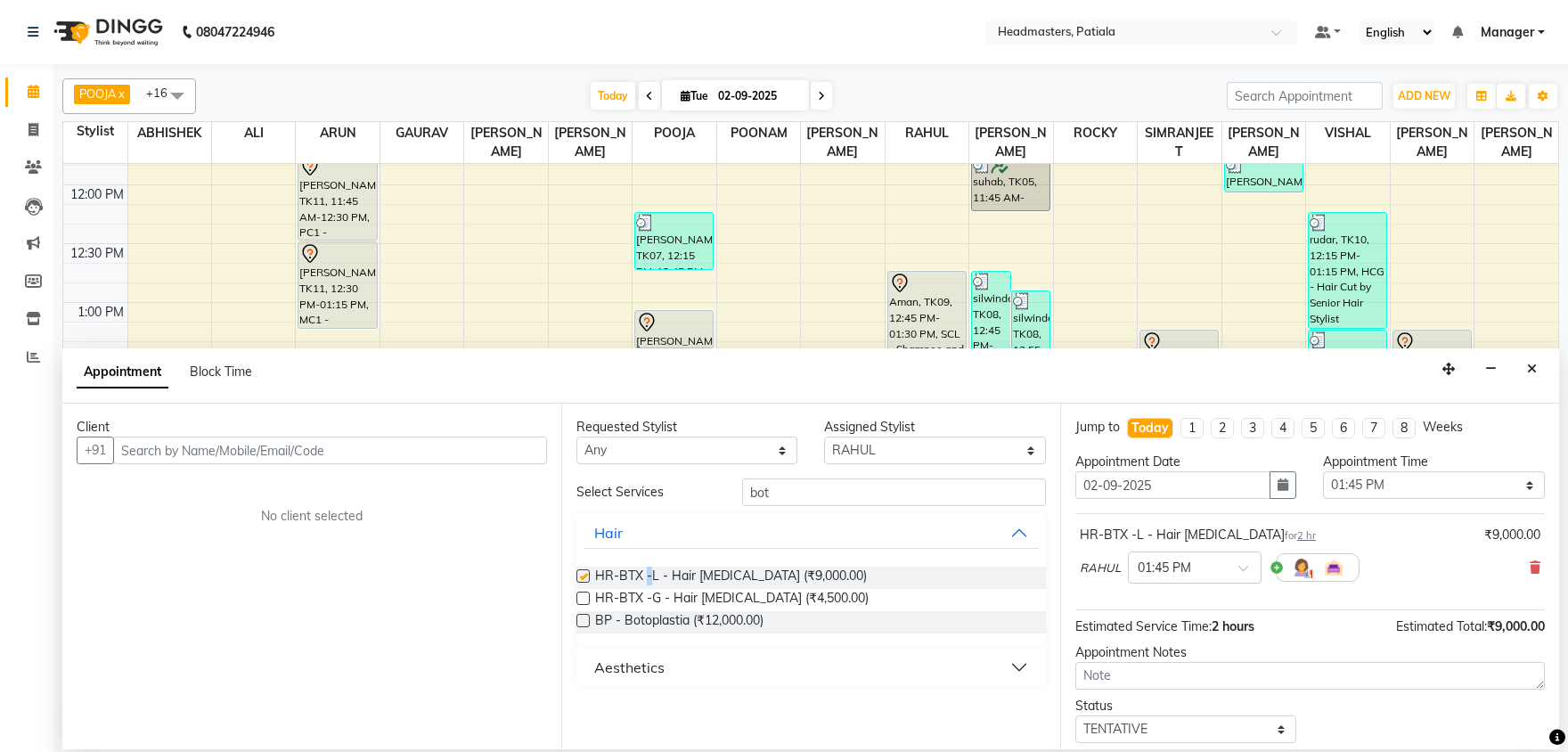
checkbox input "false"
click at [445, 445] on input "text" at bounding box center [329, 450] width 434 height 28
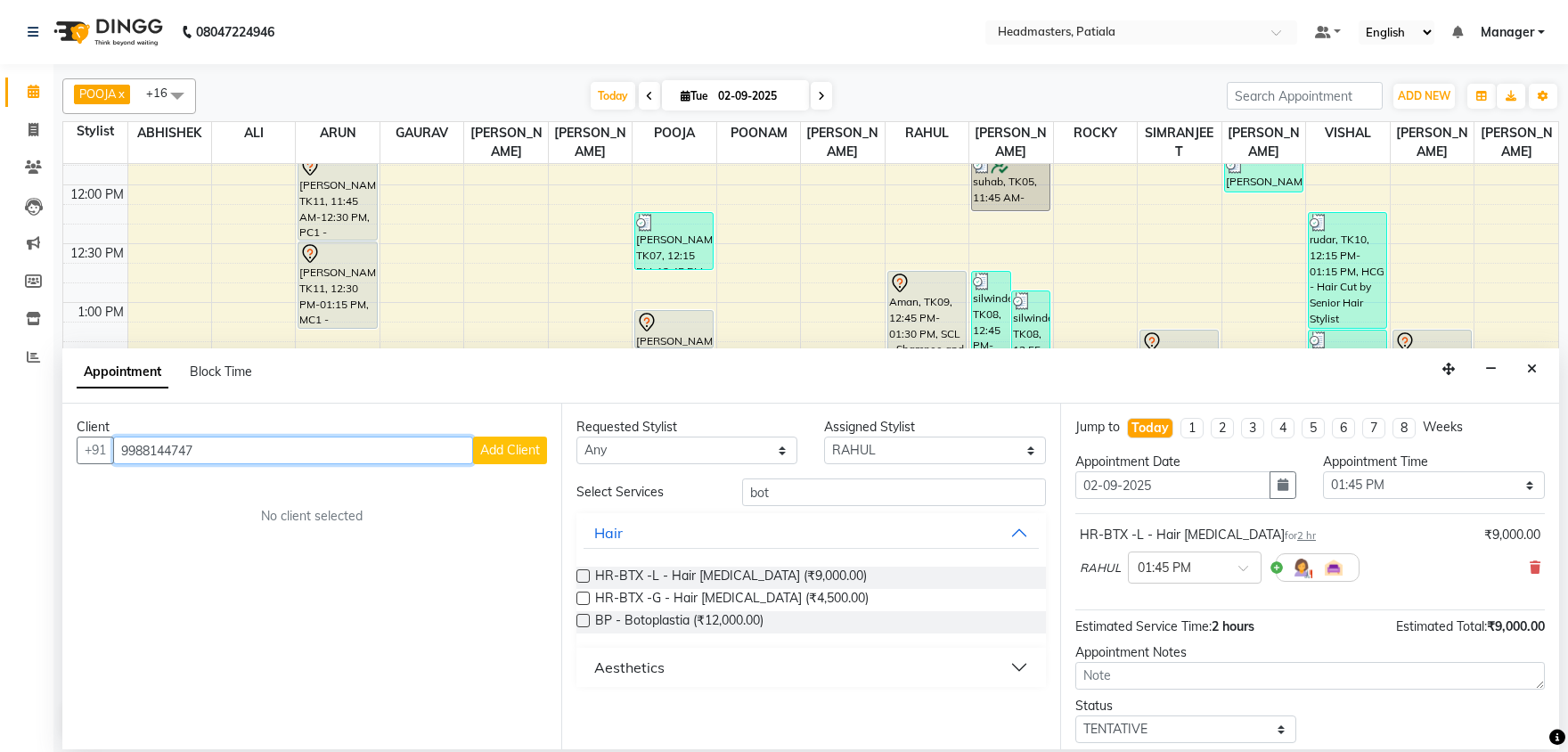
type input "9988144747"
click at [515, 449] on span "Add Client" at bounding box center [510, 450] width 60 height 16
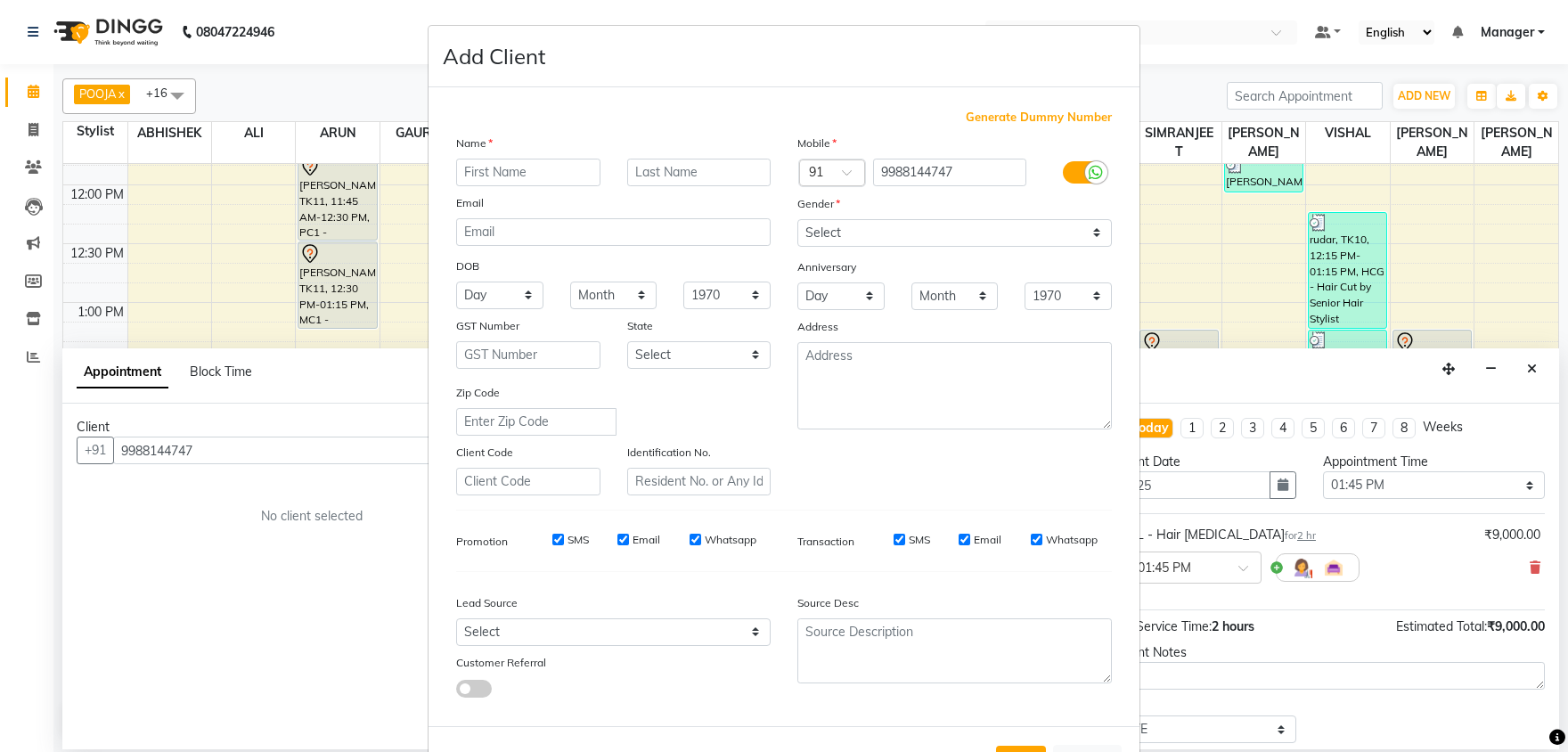
click at [506, 174] on input "text" at bounding box center [528, 172] width 144 height 28
click at [505, 176] on input "text" at bounding box center [528, 172] width 144 height 28
type input "[PERSON_NAME]"
click at [797, 219] on select "Select [DEMOGRAPHIC_DATA] [DEMOGRAPHIC_DATA] Other Prefer Not To Say" at bounding box center [954, 233] width 314 height 28
select select "[DEMOGRAPHIC_DATA]"
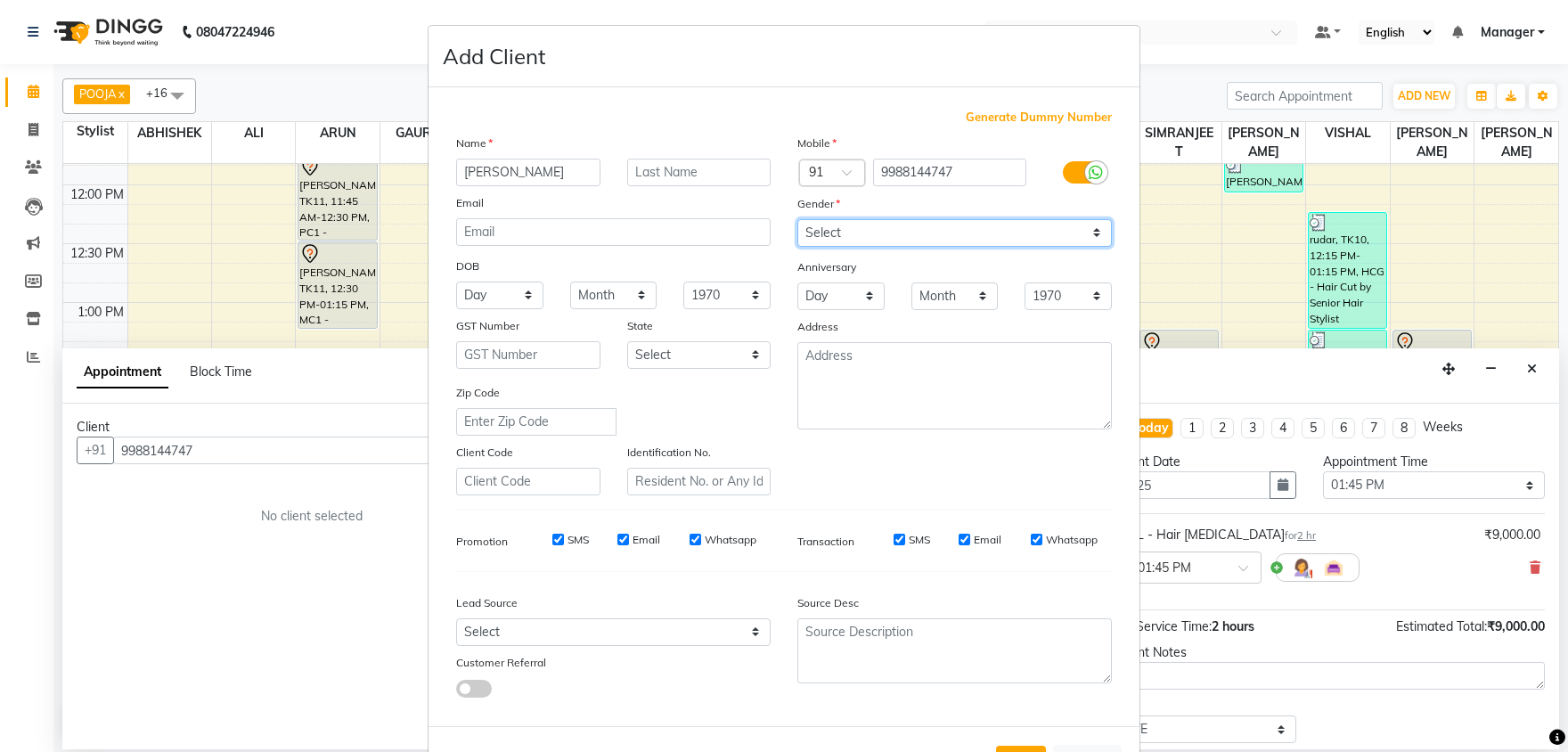
click option "[DEMOGRAPHIC_DATA]" at bounding box center [0, 0] width 0 height 0
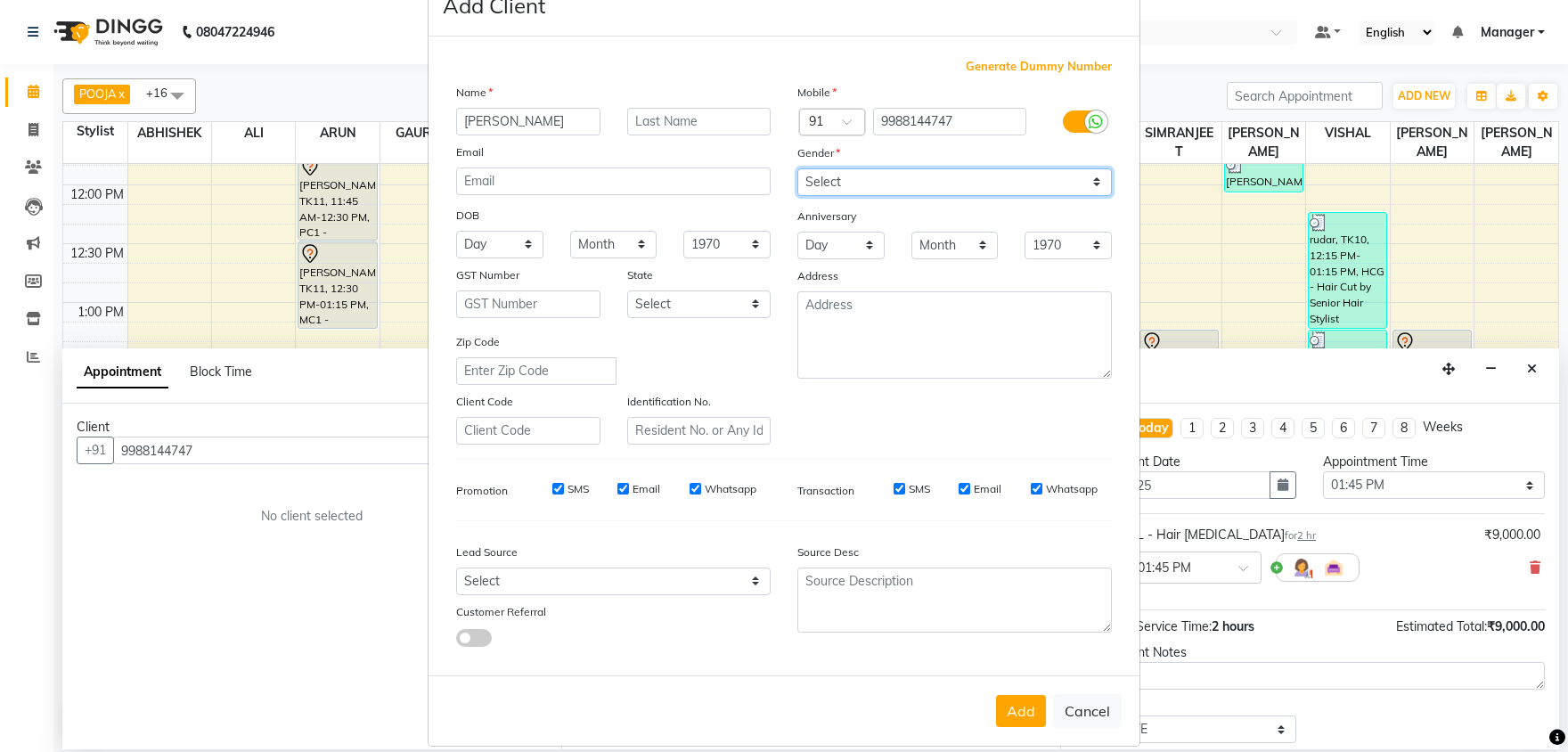
scroll to position [69, 0]
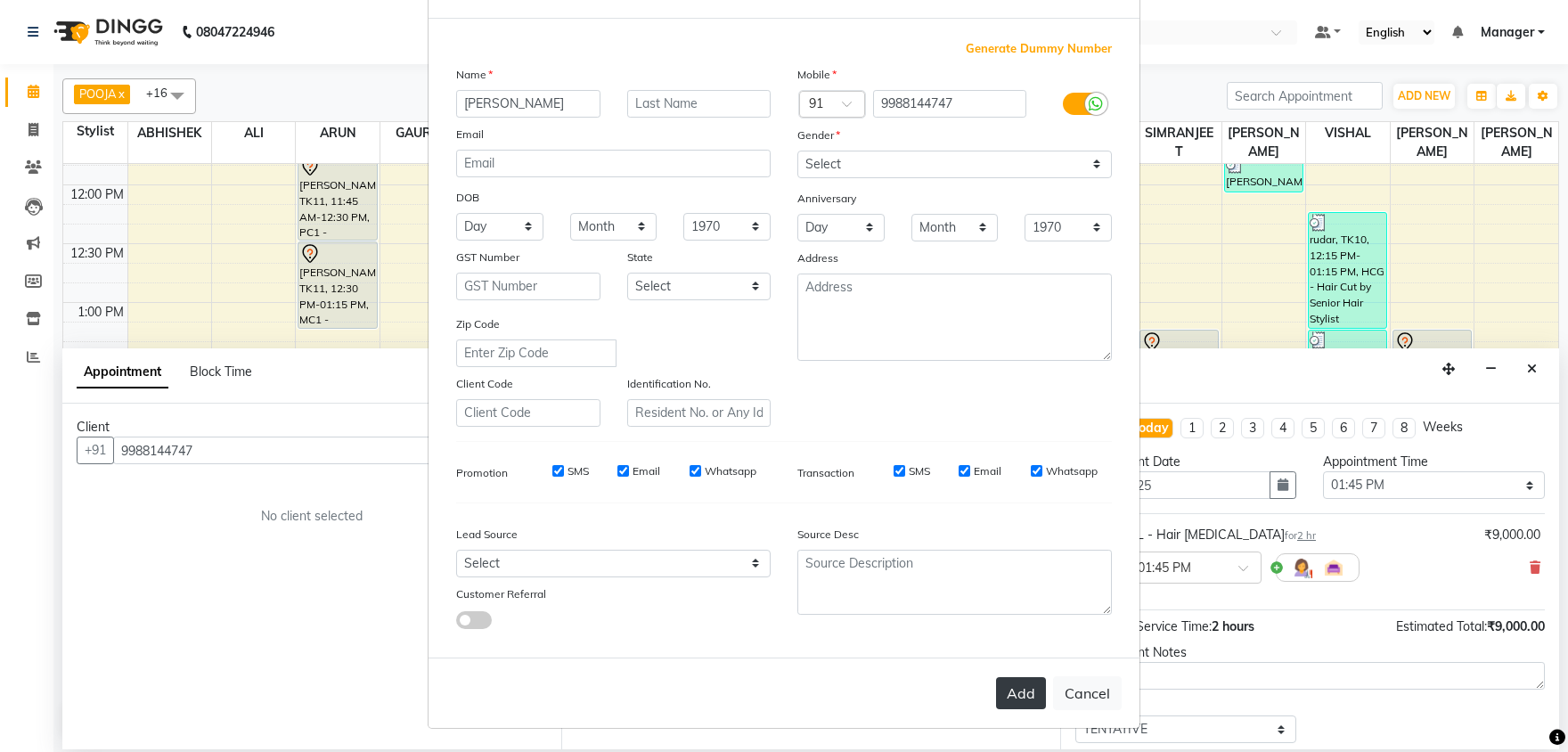
click at [1016, 691] on button "Add" at bounding box center [1020, 693] width 50 height 32
select select
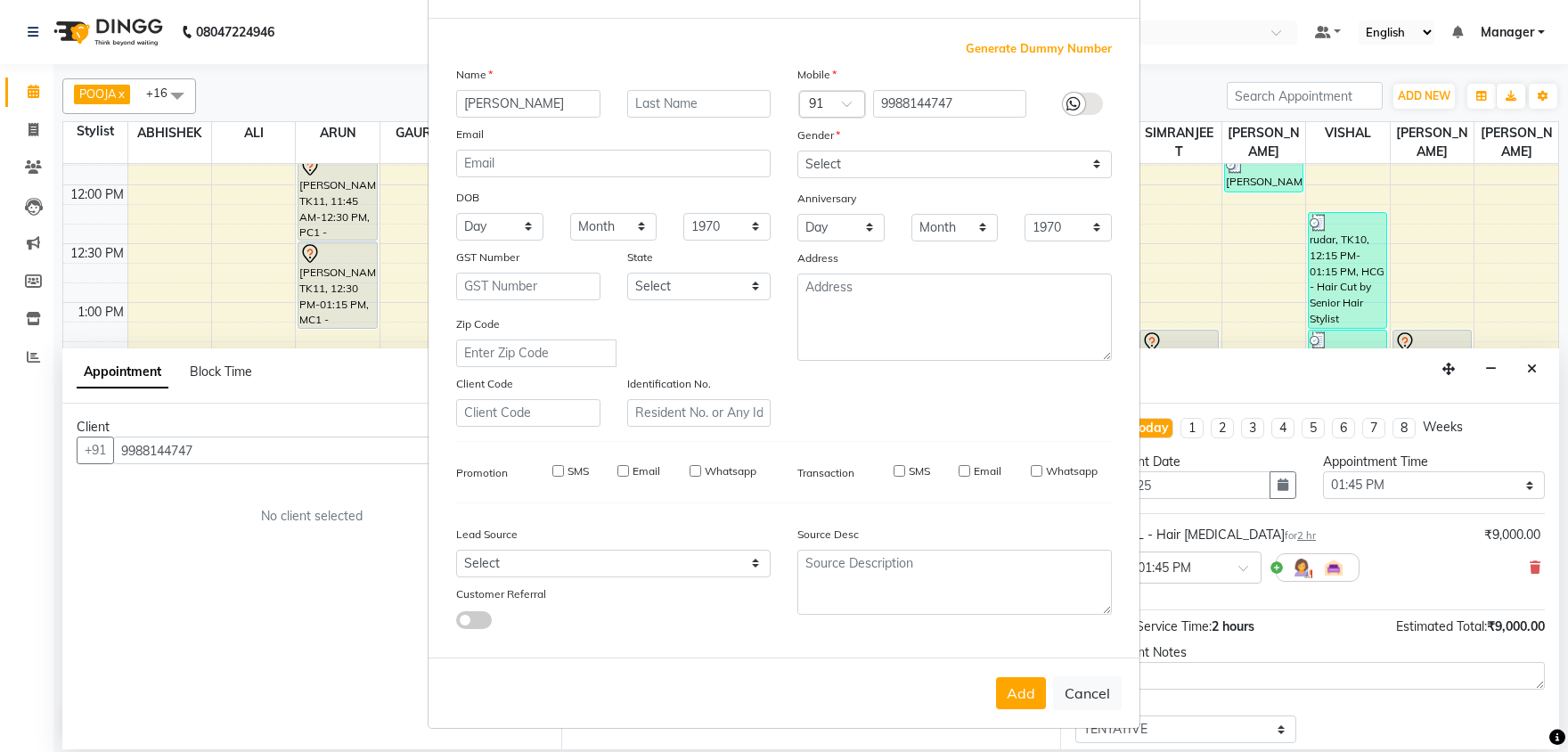
select select
checkbox input "false"
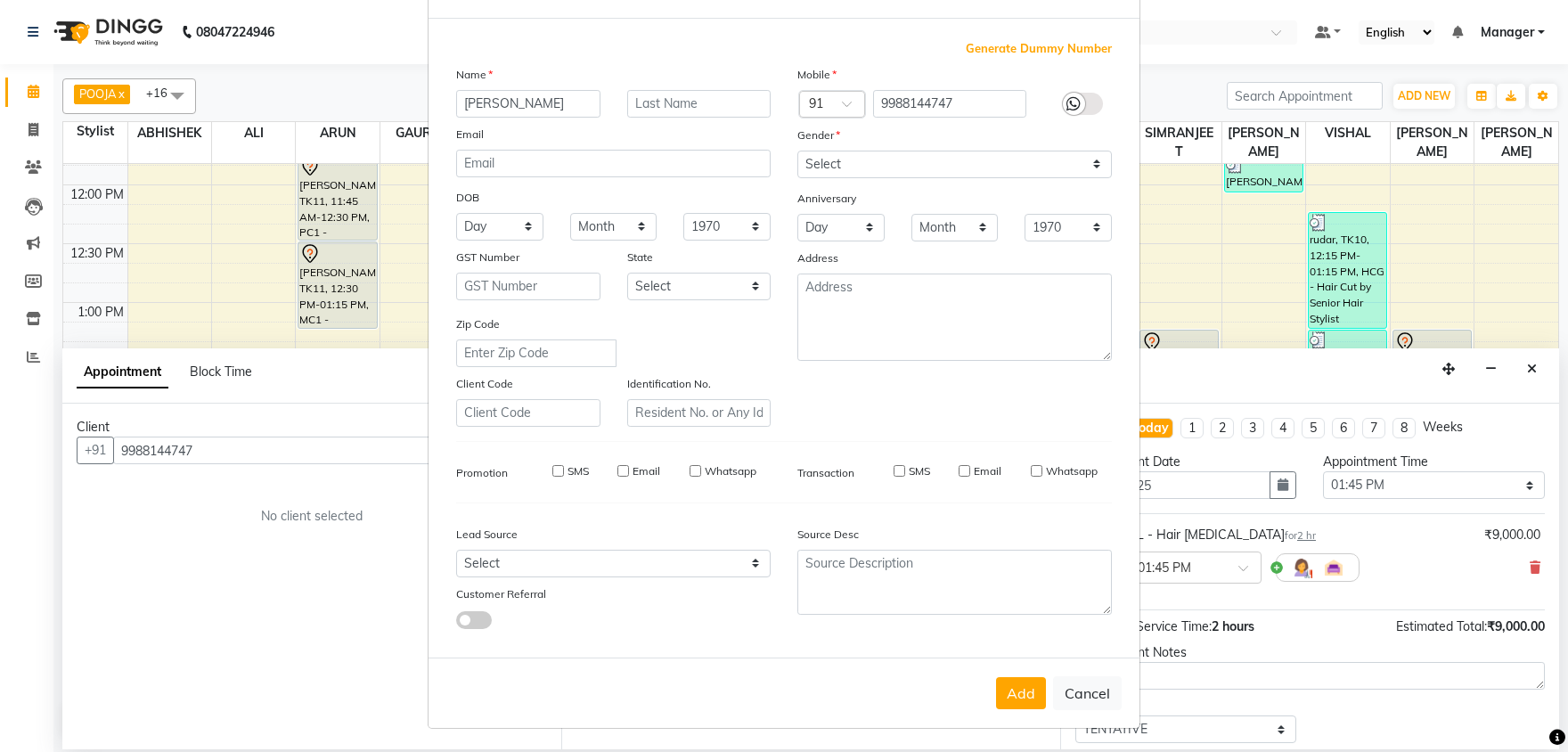
checkbox input "false"
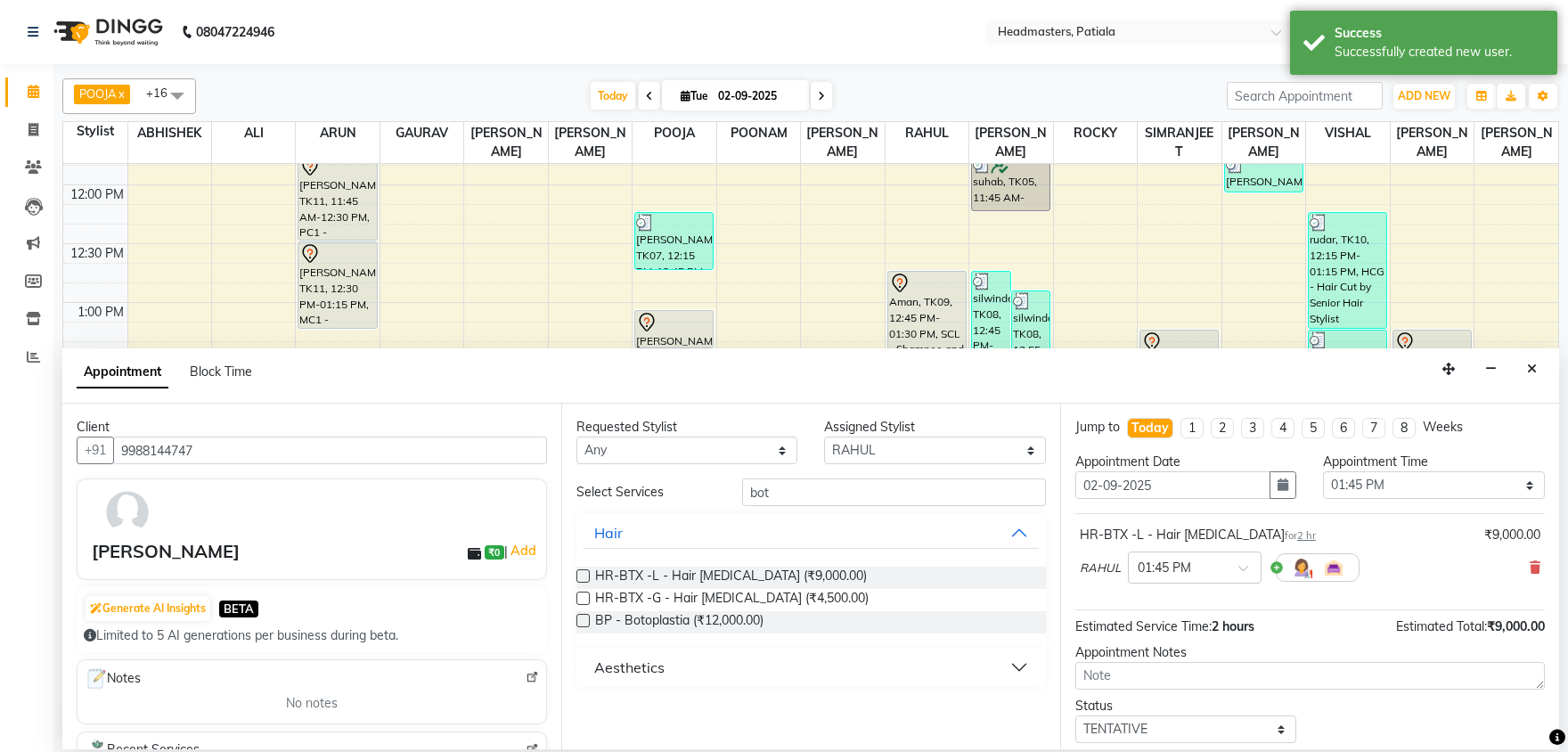
scroll to position [77, 0]
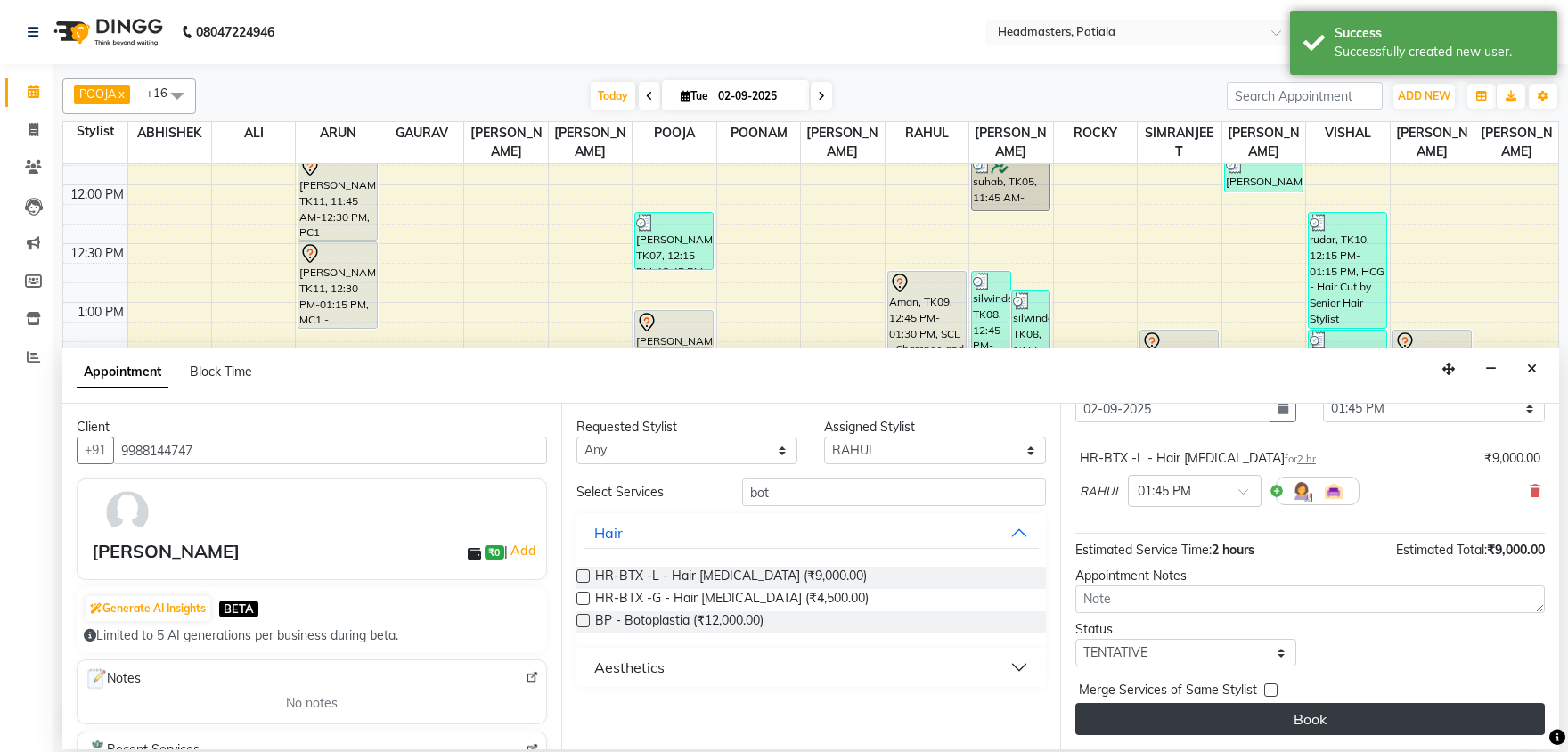
click at [1314, 718] on button "Book" at bounding box center [1310, 720] width 469 height 32
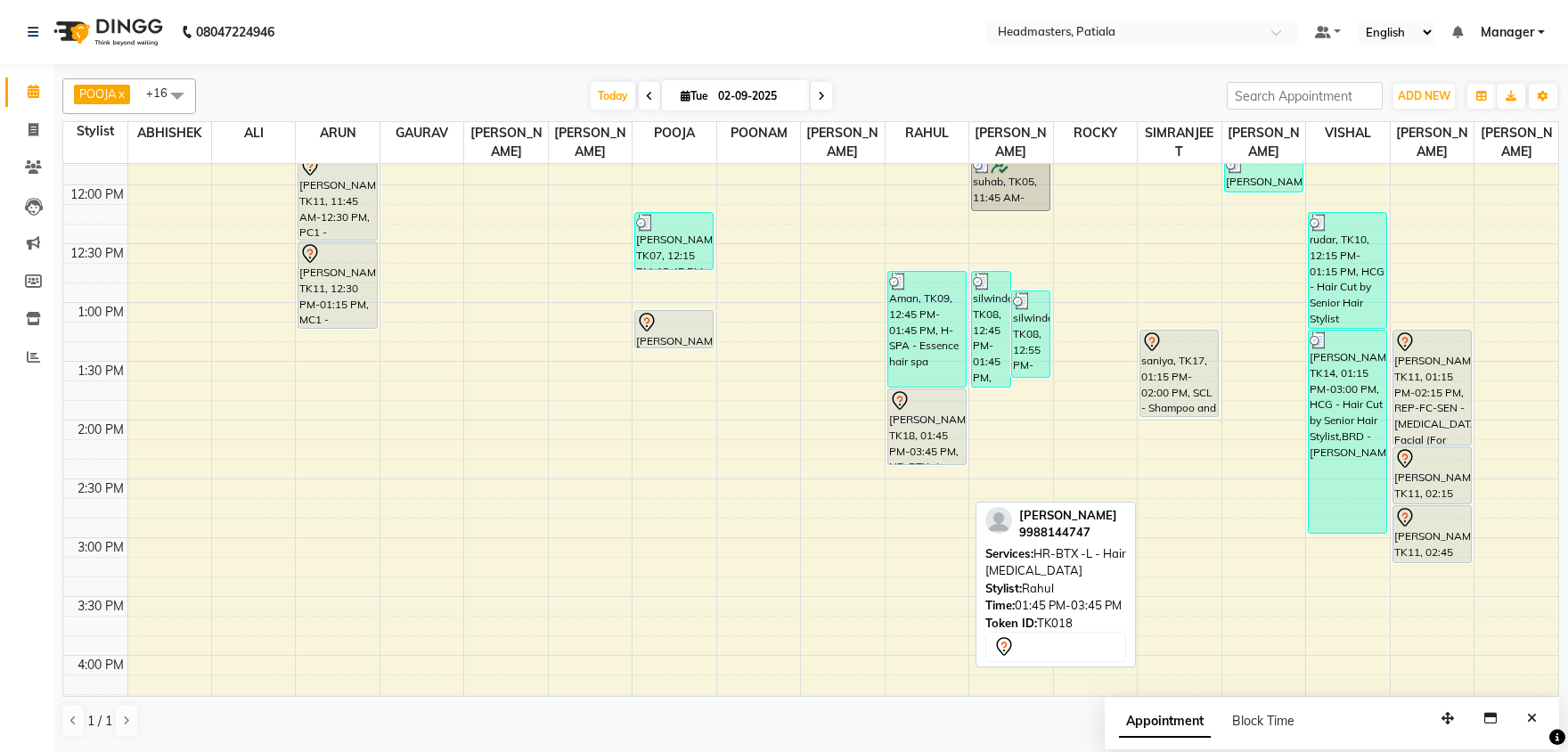
drag, startPoint x: 922, startPoint y: 620, endPoint x: 927, endPoint y: 458, distance: 162.1
click at [927, 458] on div "Aman, TK09, 12:45 PM-01:45 PM, H-SPA - Essence hair spa [PERSON_NAME], TK18, 01…" at bounding box center [927, 537] width 83 height 1645
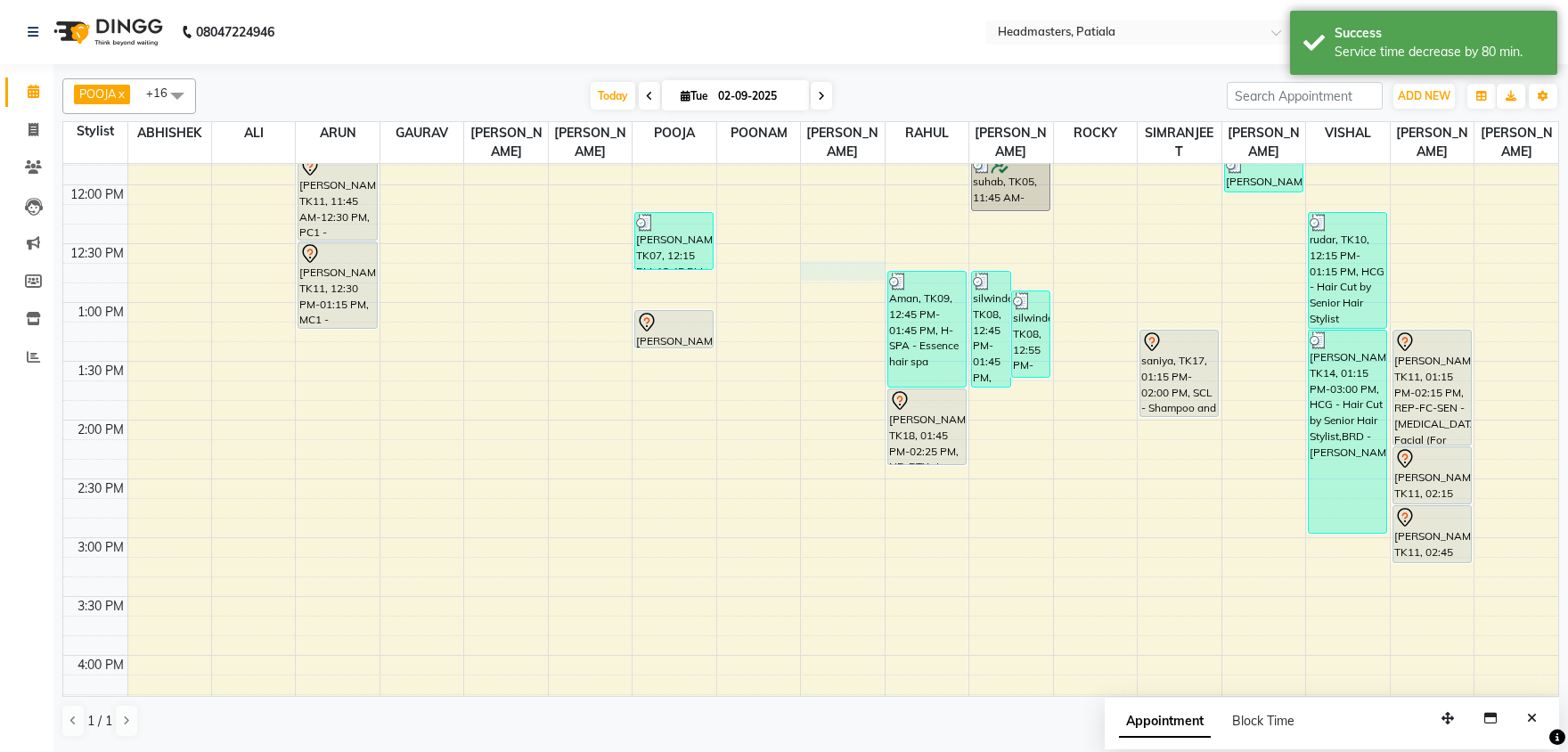
click at [853, 277] on div "8:00 AM 8:30 AM 9:00 AM 9:30 AM 10:00 AM 10:30 AM 11:00 AM 11:30 AM 12:00 PM 12…" at bounding box center [811, 537] width 1495 height 1645
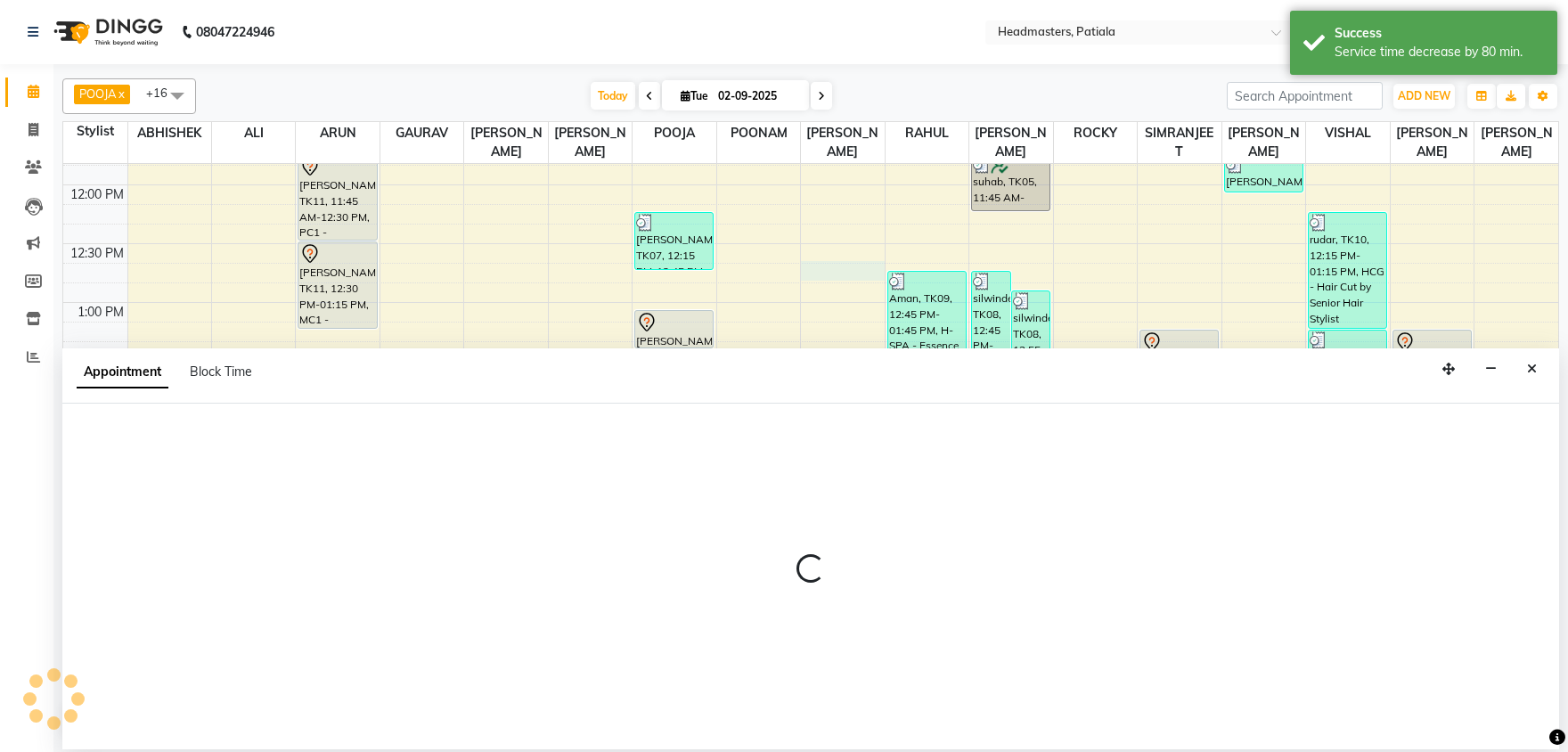
select select "51077"
select select "tentative"
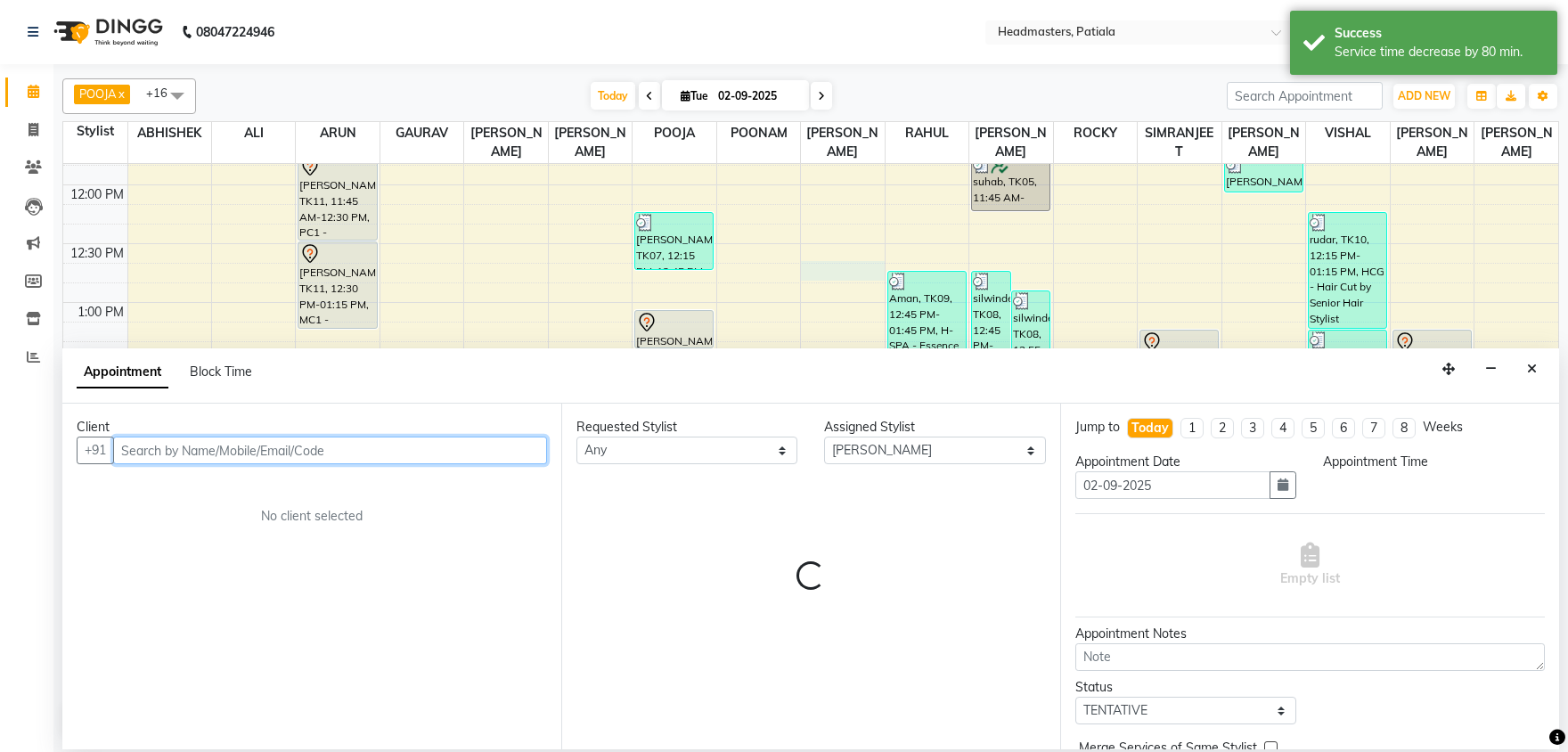
select select "765"
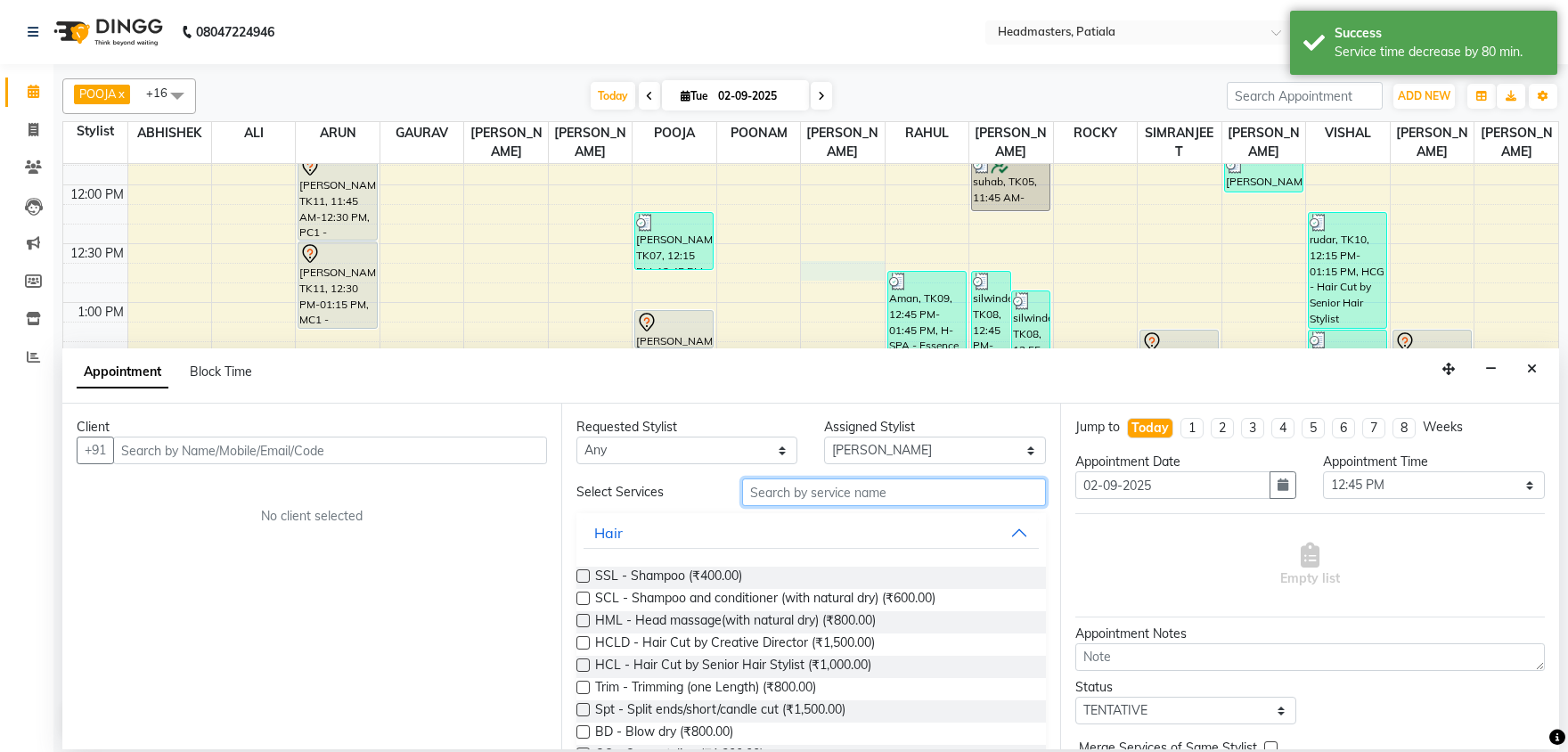
click at [797, 486] on input "text" at bounding box center [894, 492] width 303 height 28
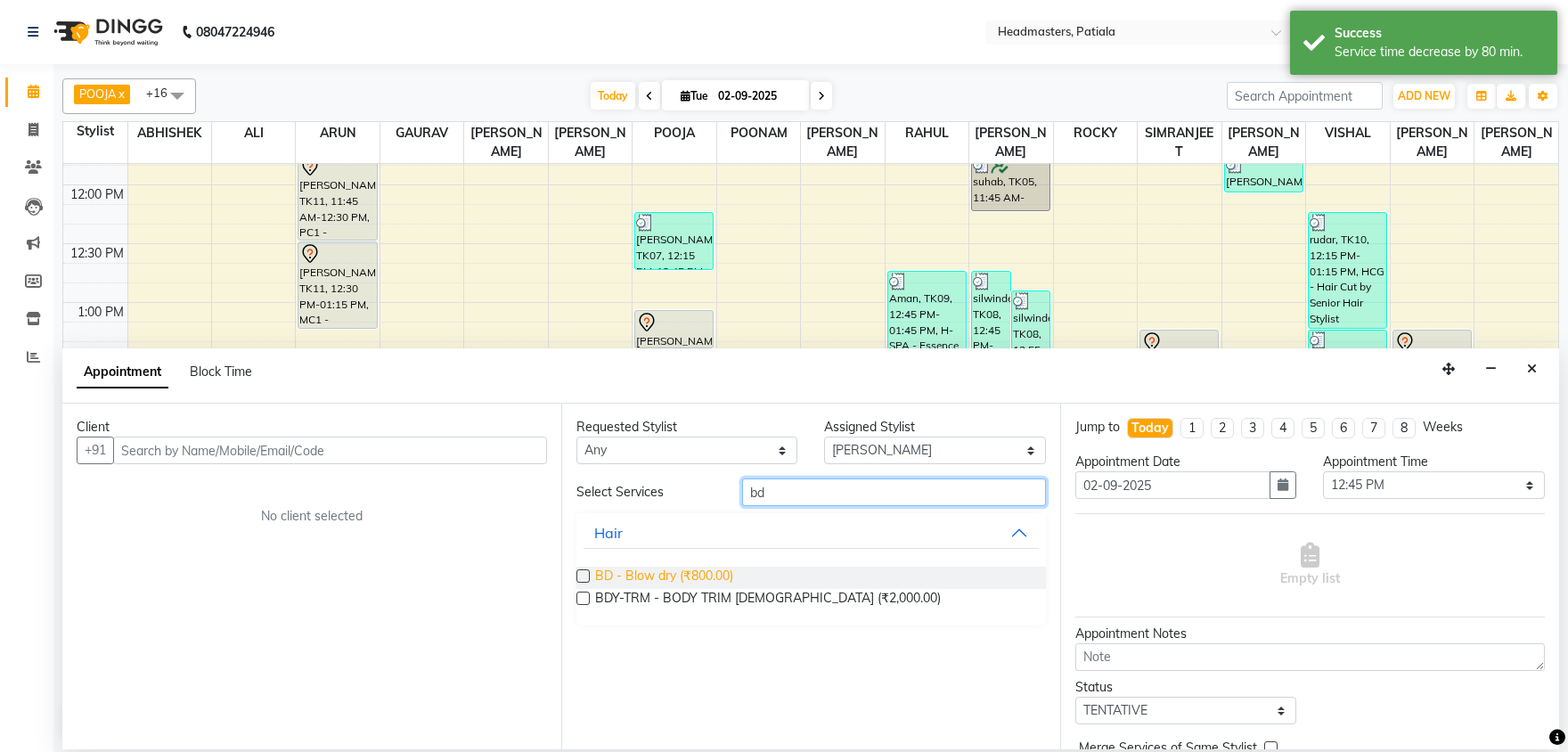
type input "bd"
click at [648, 573] on span "BD - Blow dry (₹800.00)" at bounding box center [663, 578] width 138 height 23
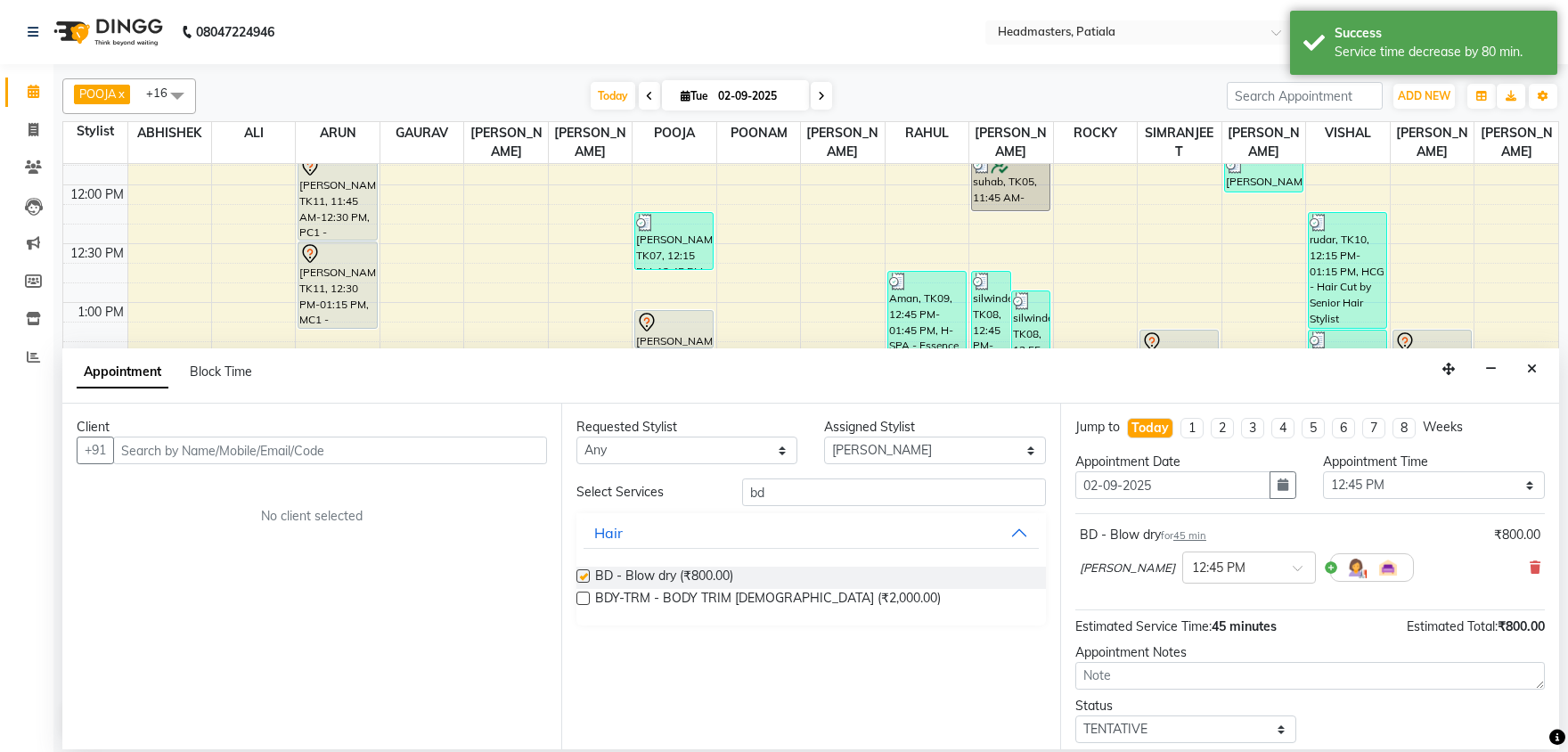
checkbox input "false"
click at [524, 453] on input "text" at bounding box center [329, 450] width 434 height 28
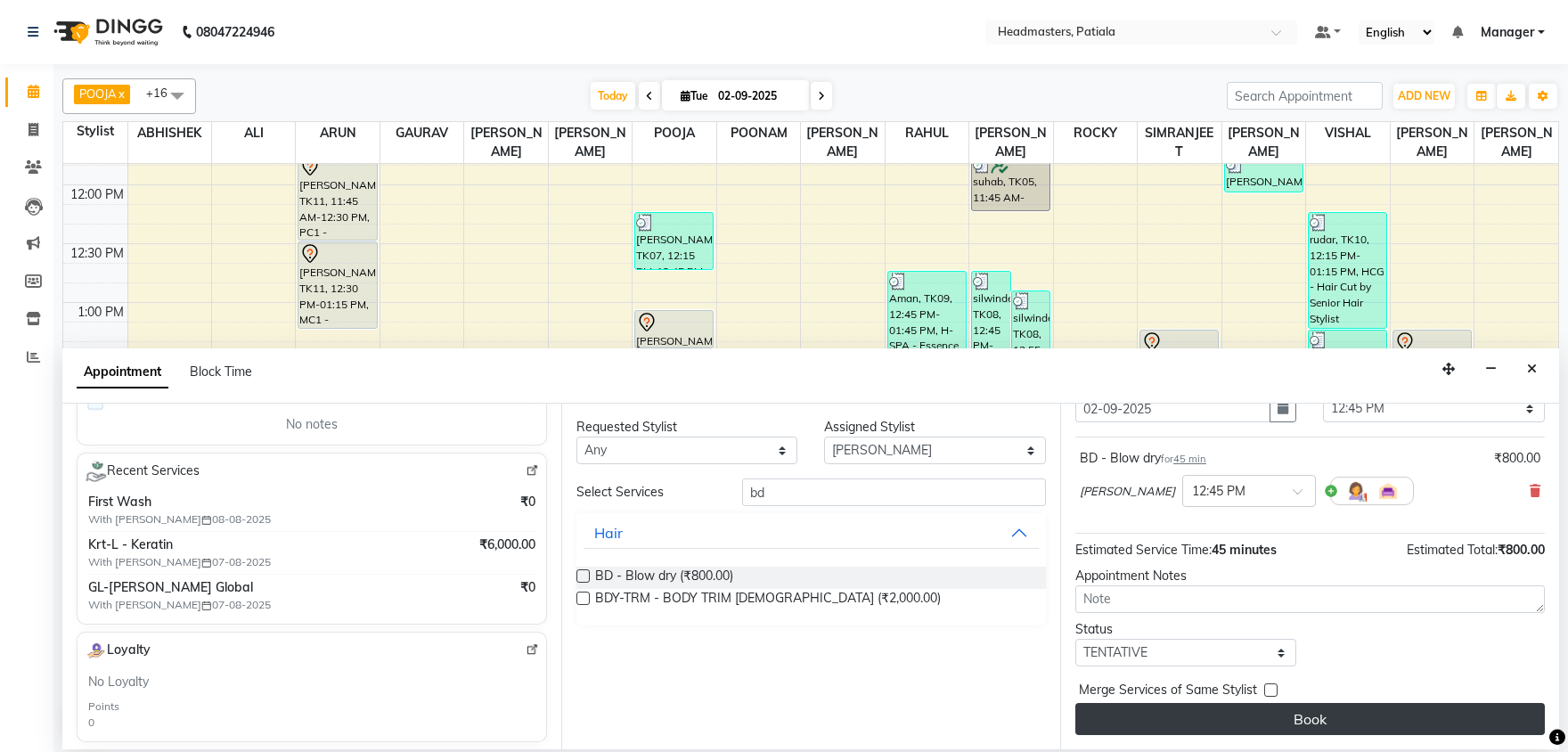
type input "9780164355"
click at [1308, 719] on button "Book" at bounding box center [1310, 720] width 469 height 32
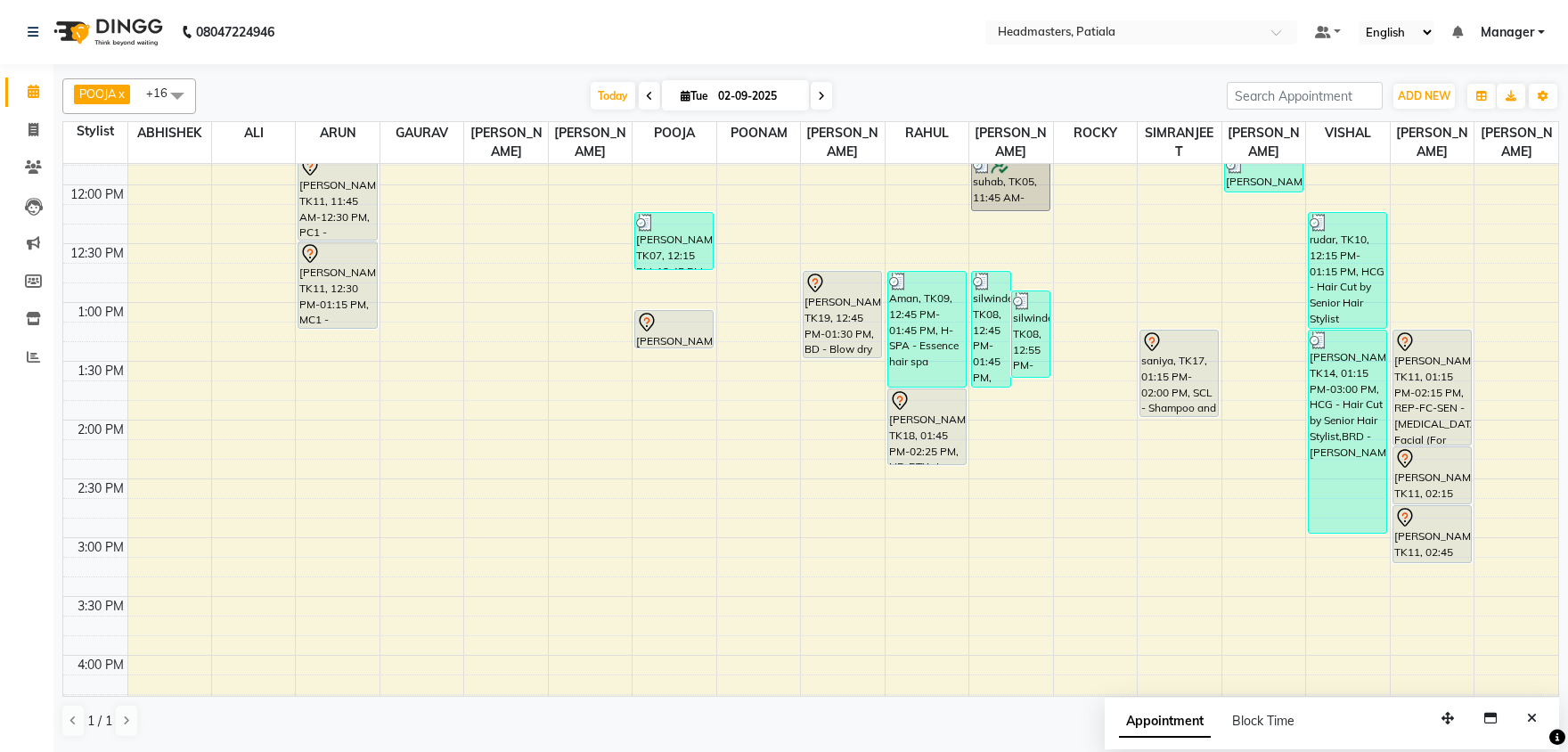
click at [638, 100] on span at bounding box center [649, 96] width 22 height 28
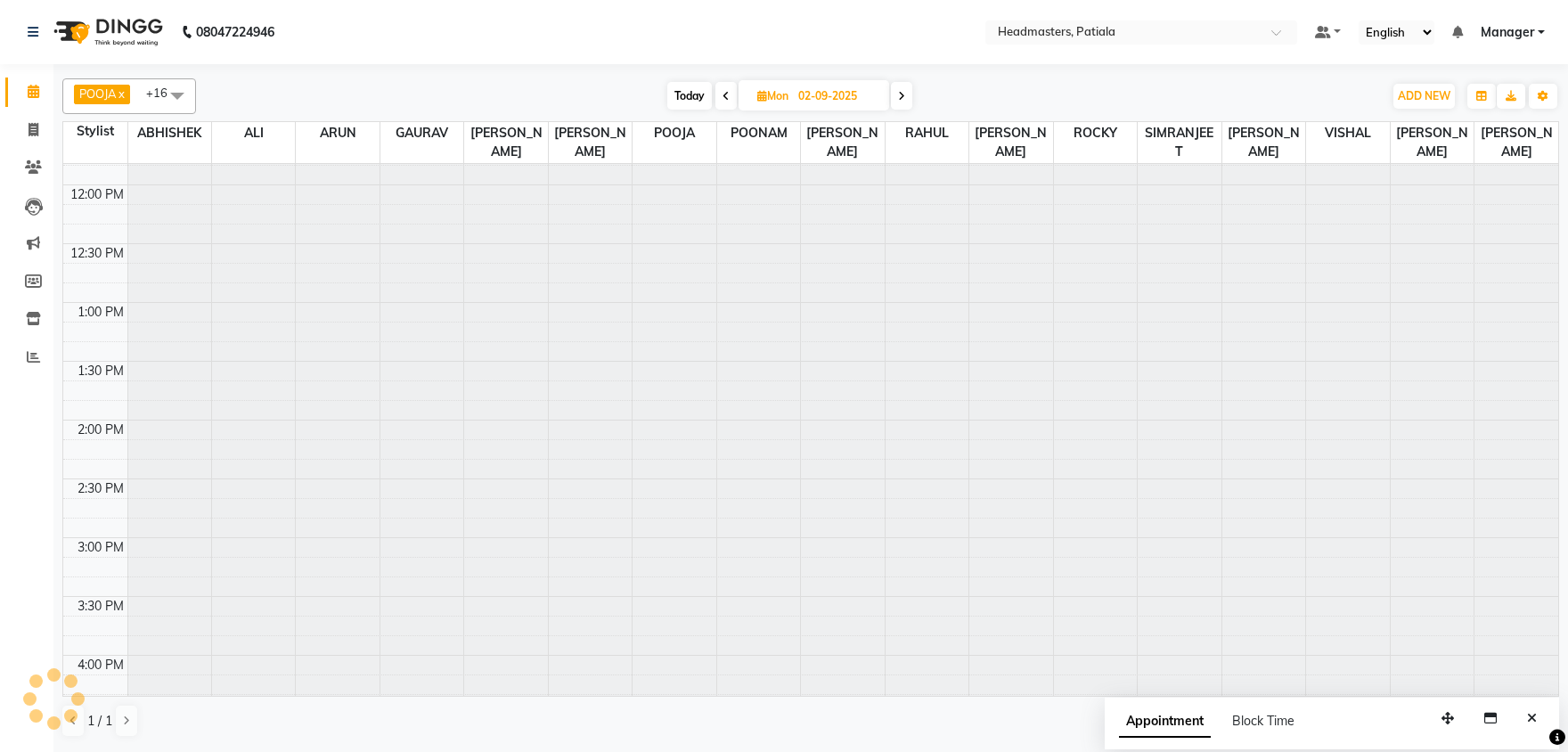
type input "01-09-2025"
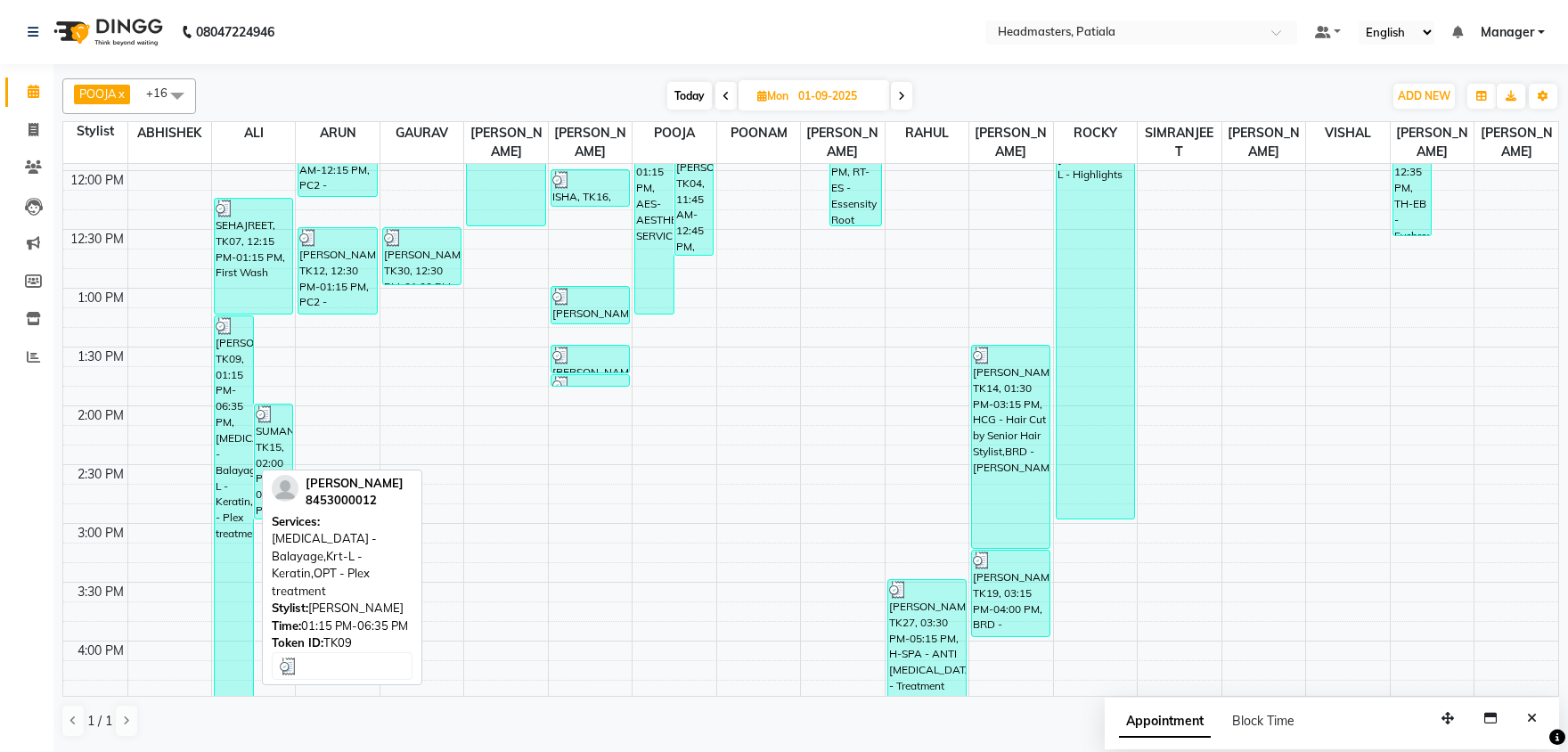
scroll to position [472, 0]
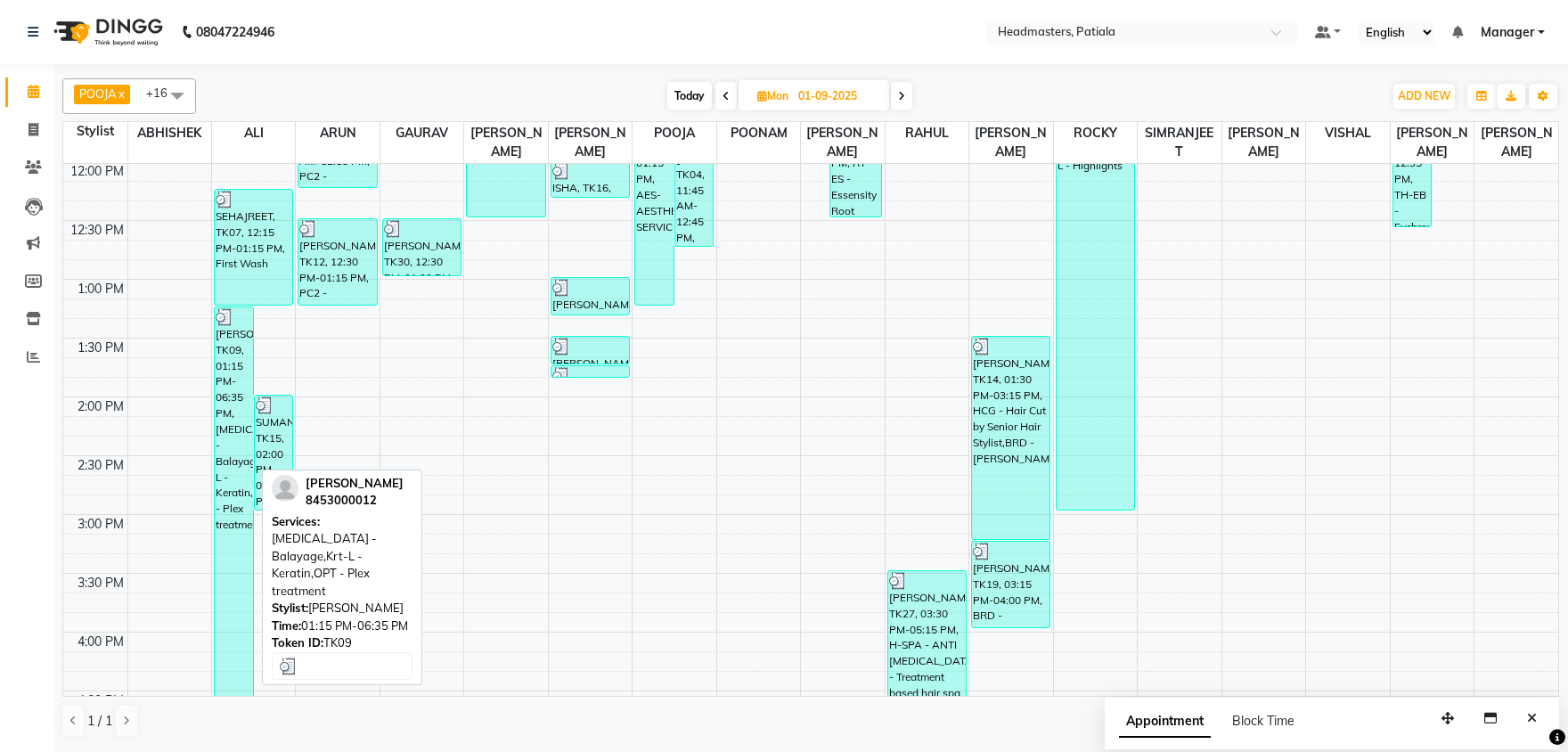
click at [233, 381] on div "[PERSON_NAME], TK09, 01:15 PM-06:35 PM, [MEDICAL_DATA] - Balayage,Krt-L - Kerat…" at bounding box center [234, 617] width 38 height 622
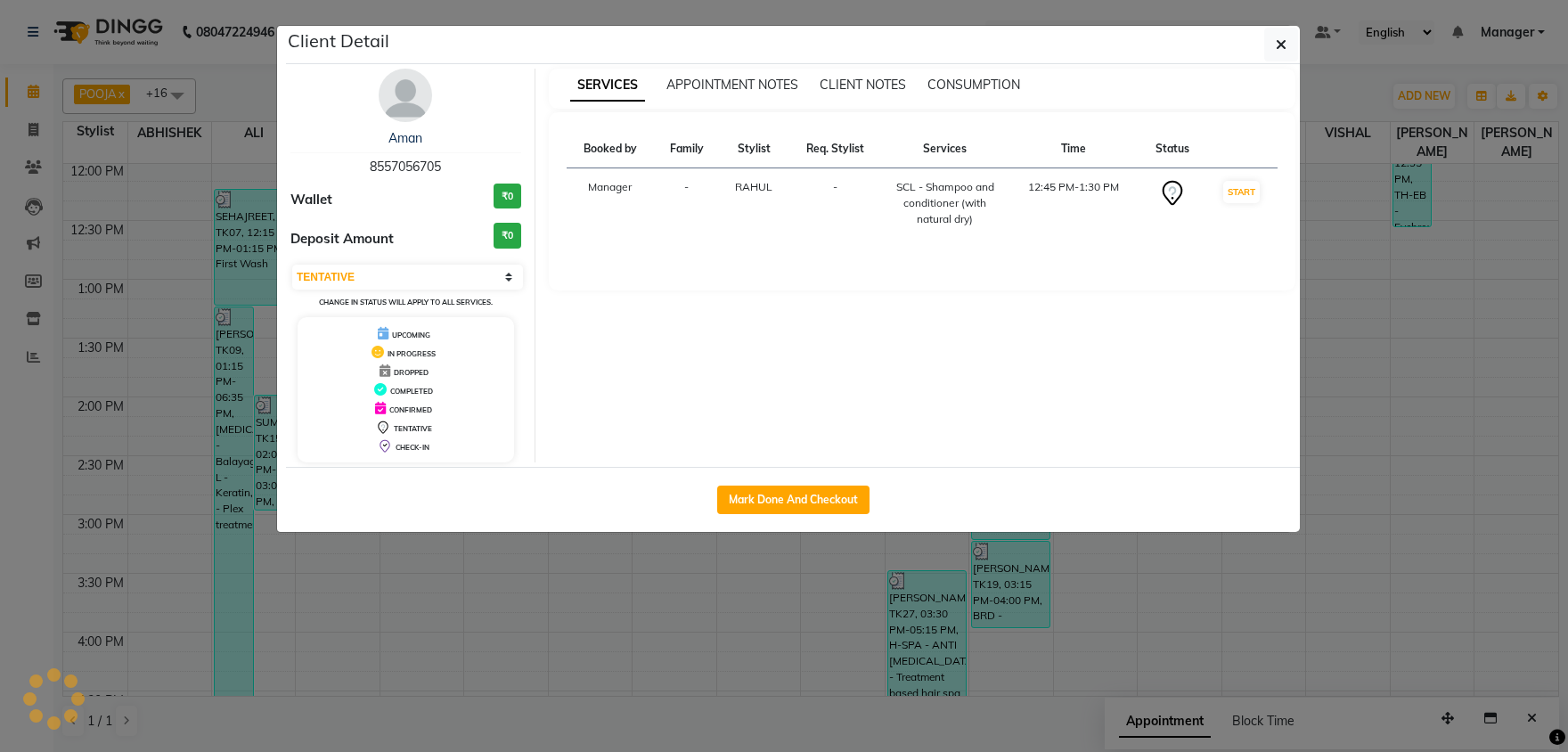
select select "3"
click at [387, 168] on span "8557056705" at bounding box center [404, 167] width 71 height 16
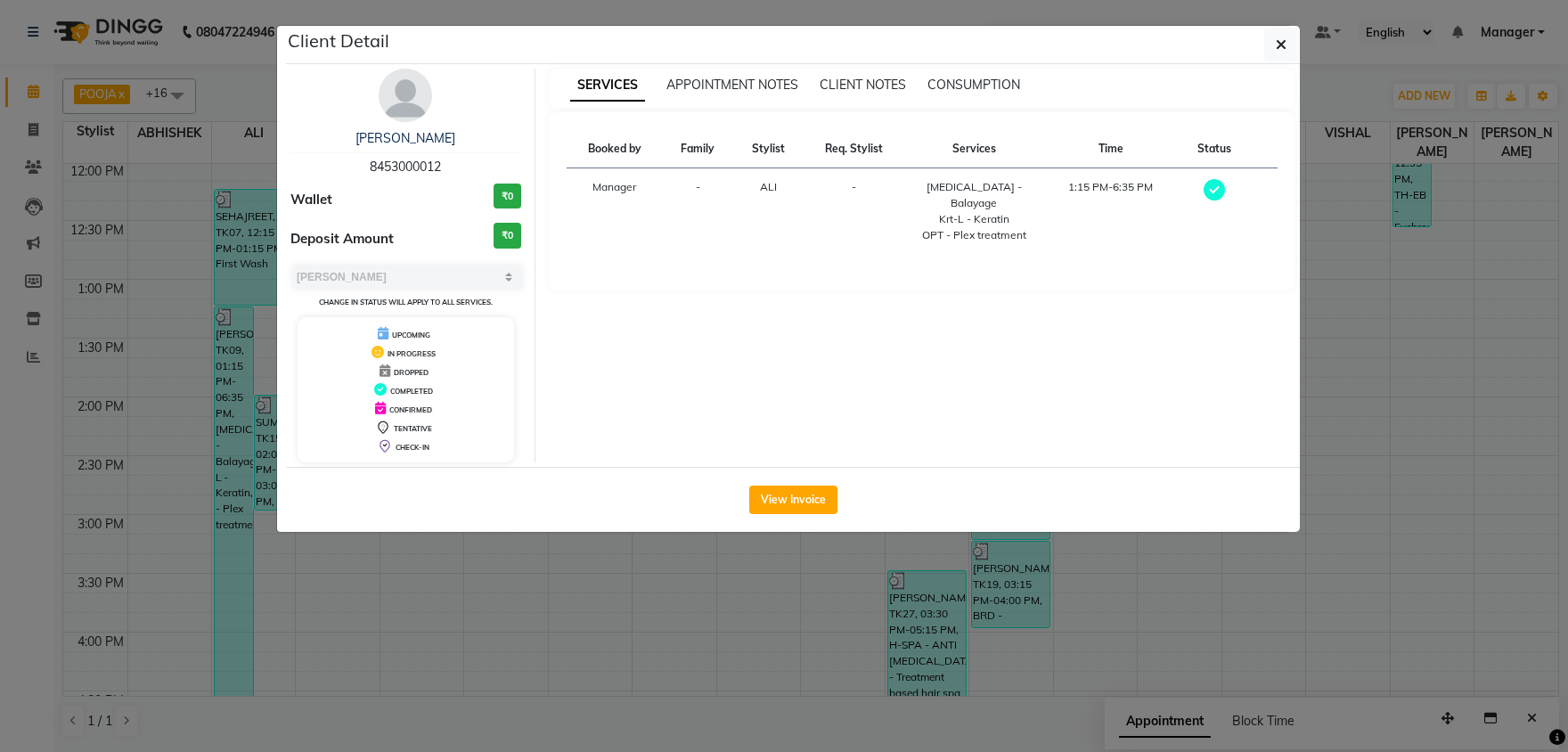
click at [387, 167] on span "8453000012" at bounding box center [404, 167] width 71 height 16
copy span "8453000012"
click at [34, 164] on ngb-modal-window "Client Detail KARAN 8453000012 Wallet ₹0 Deposit Amount ₹0 Select MARK DONE UPC…" at bounding box center [784, 376] width 1568 height 752
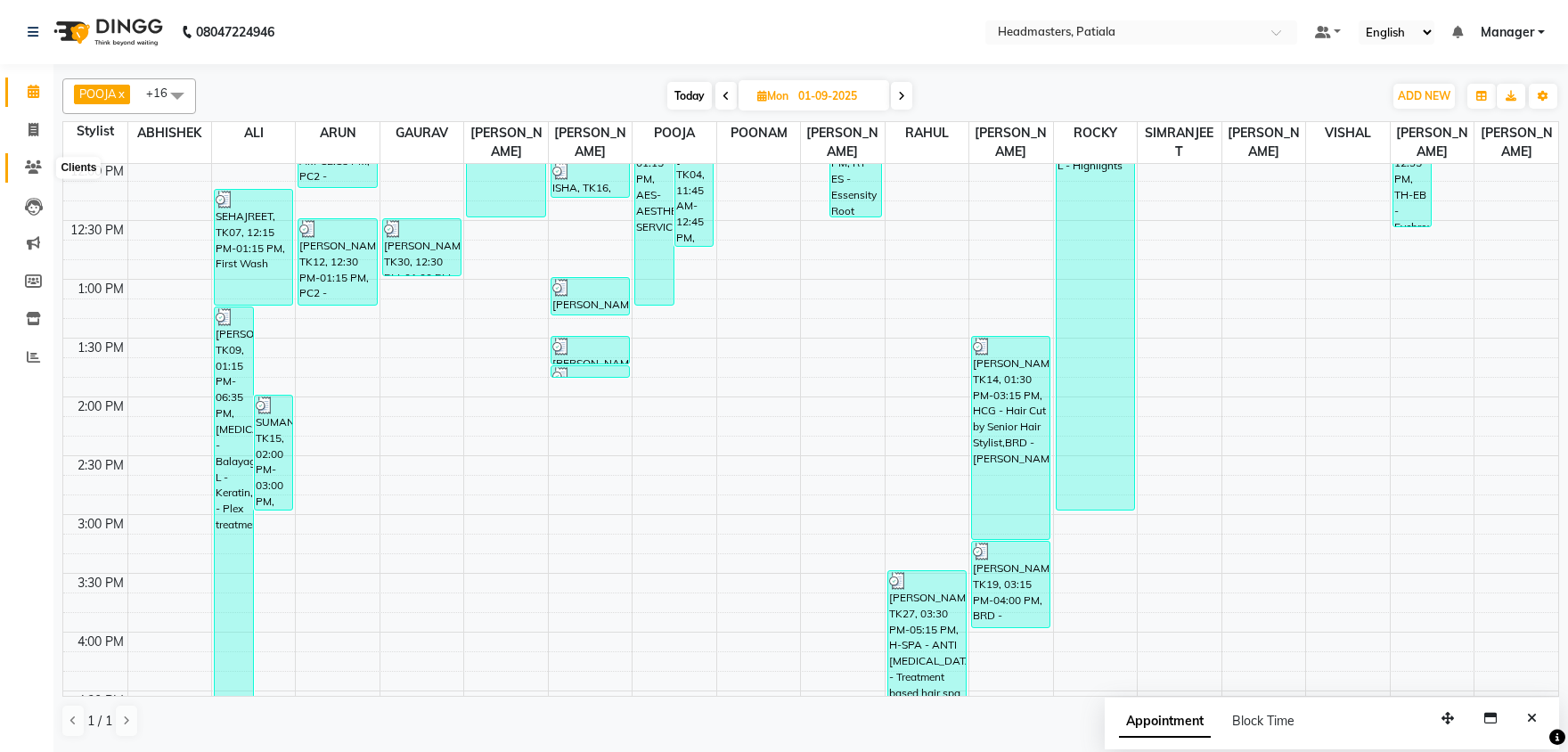
click at [34, 164] on icon at bounding box center [33, 167] width 17 height 14
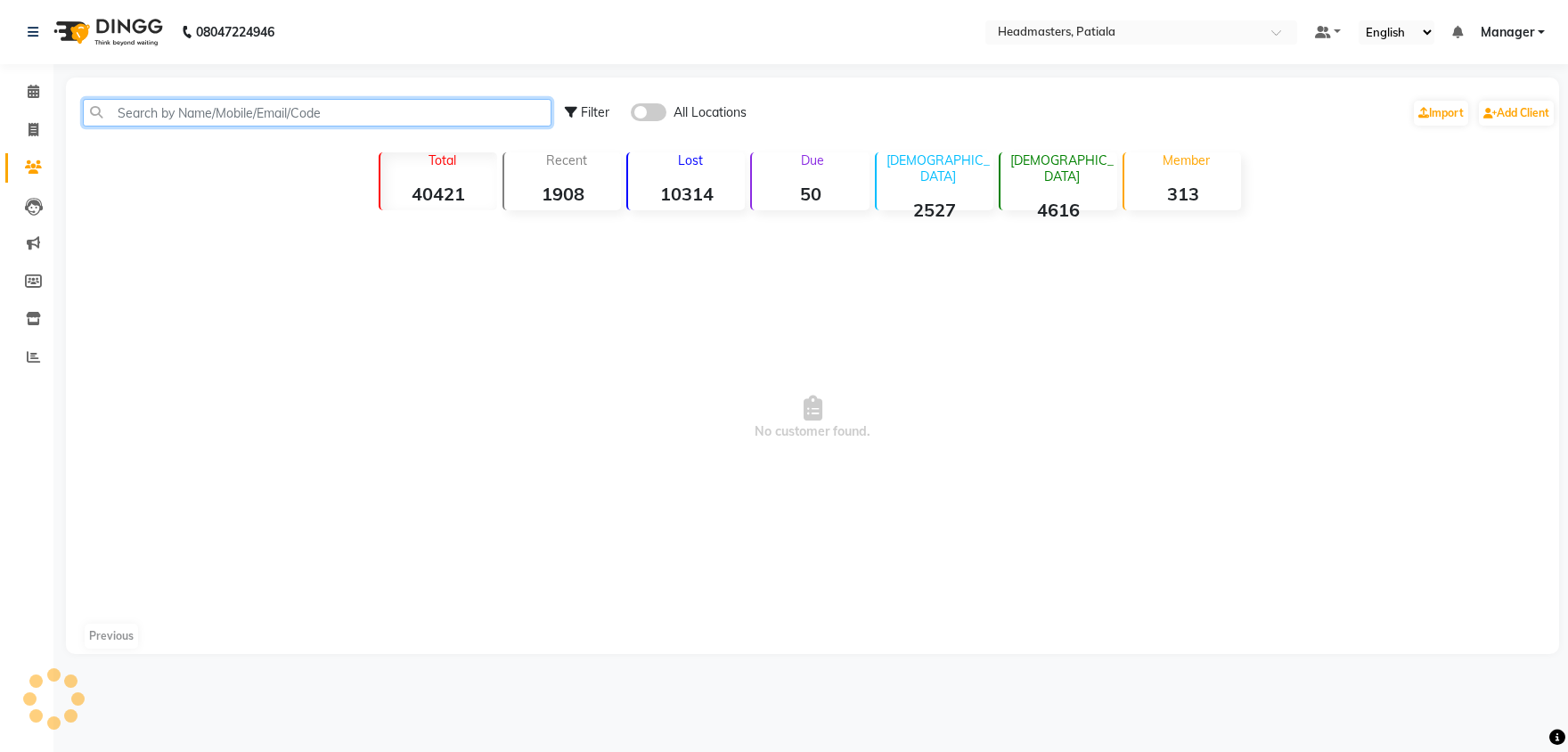
click at [263, 113] on input "text" at bounding box center [317, 113] width 469 height 28
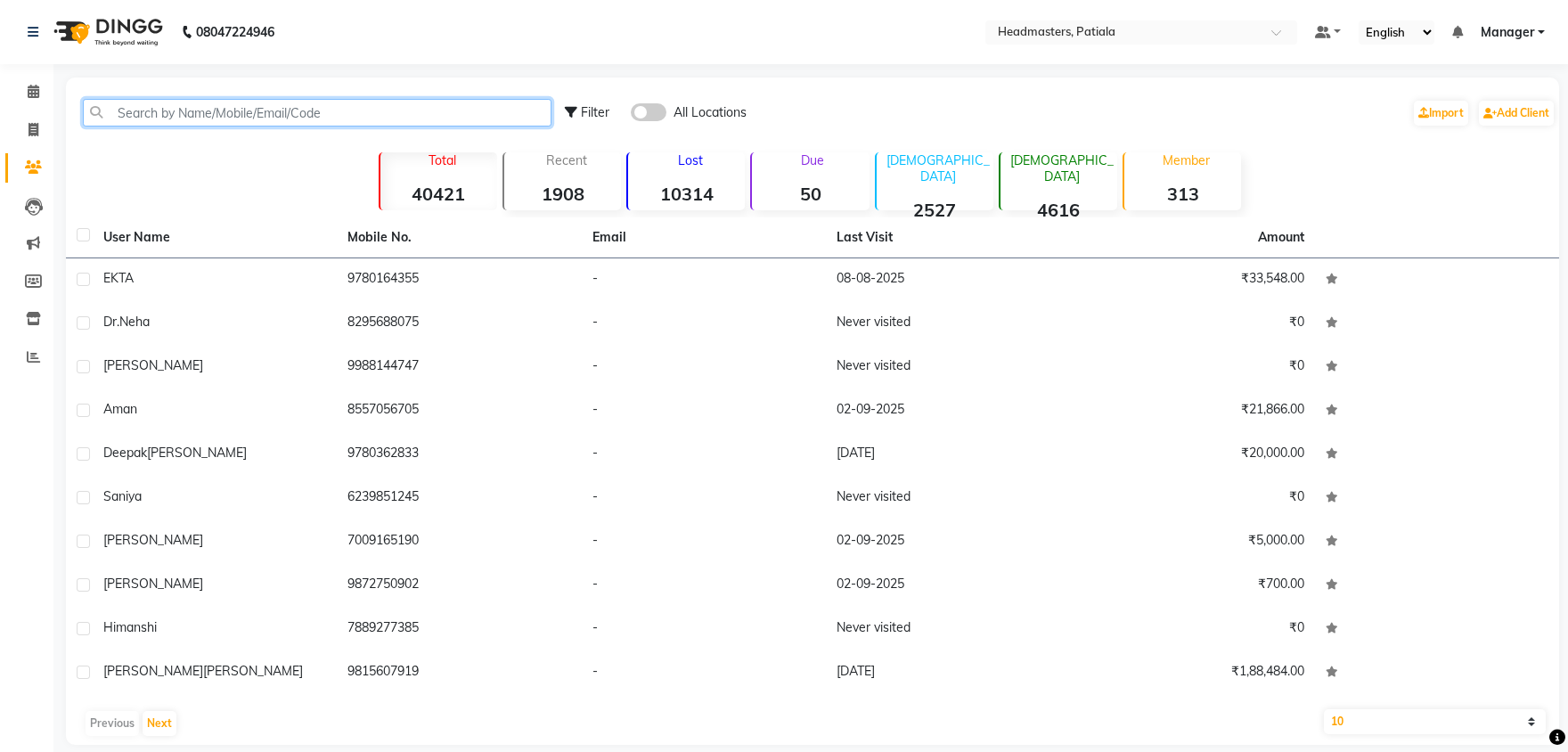
paste input "8453000012"
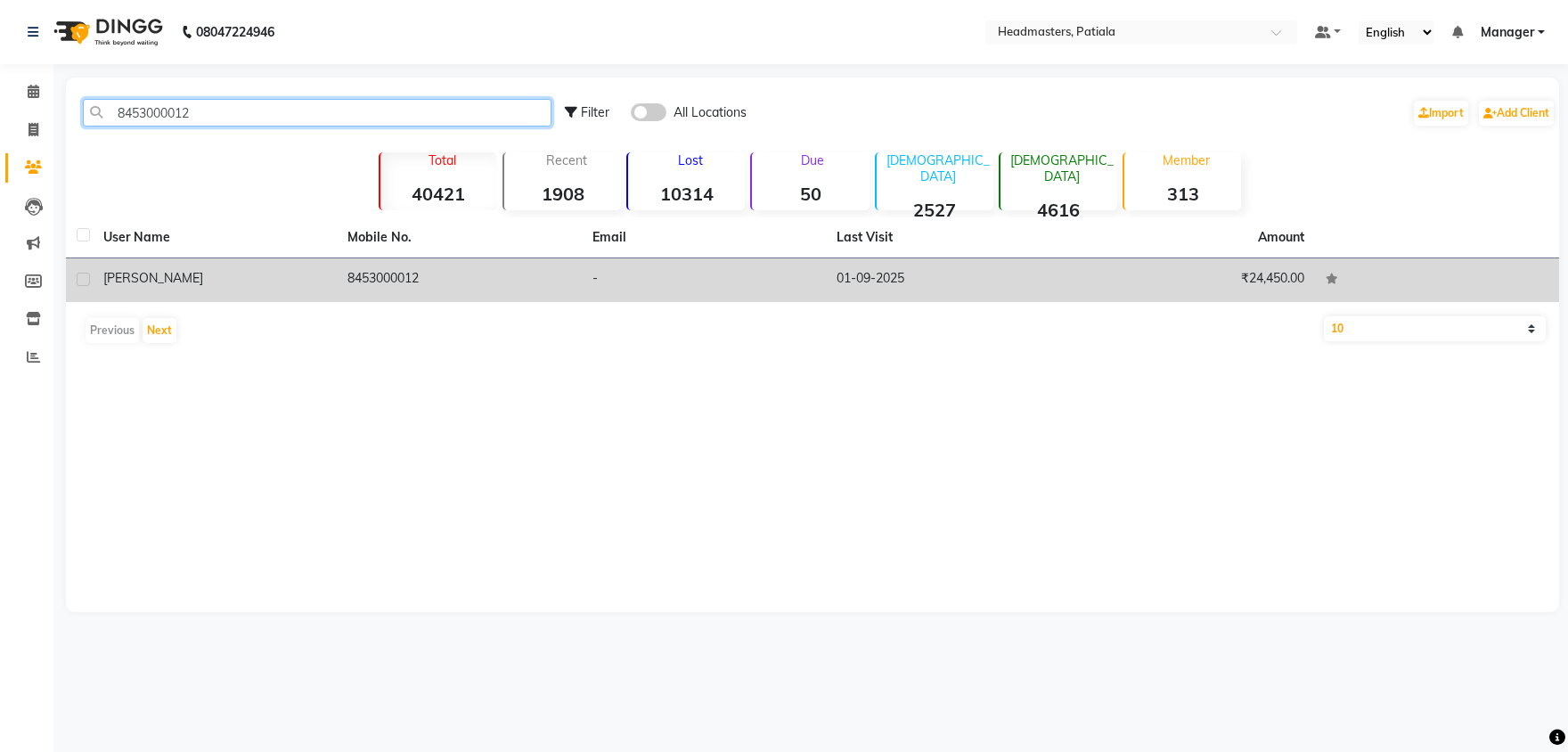
type input "8453000012"
click at [394, 276] on td "8453000012" at bounding box center [459, 280] width 244 height 43
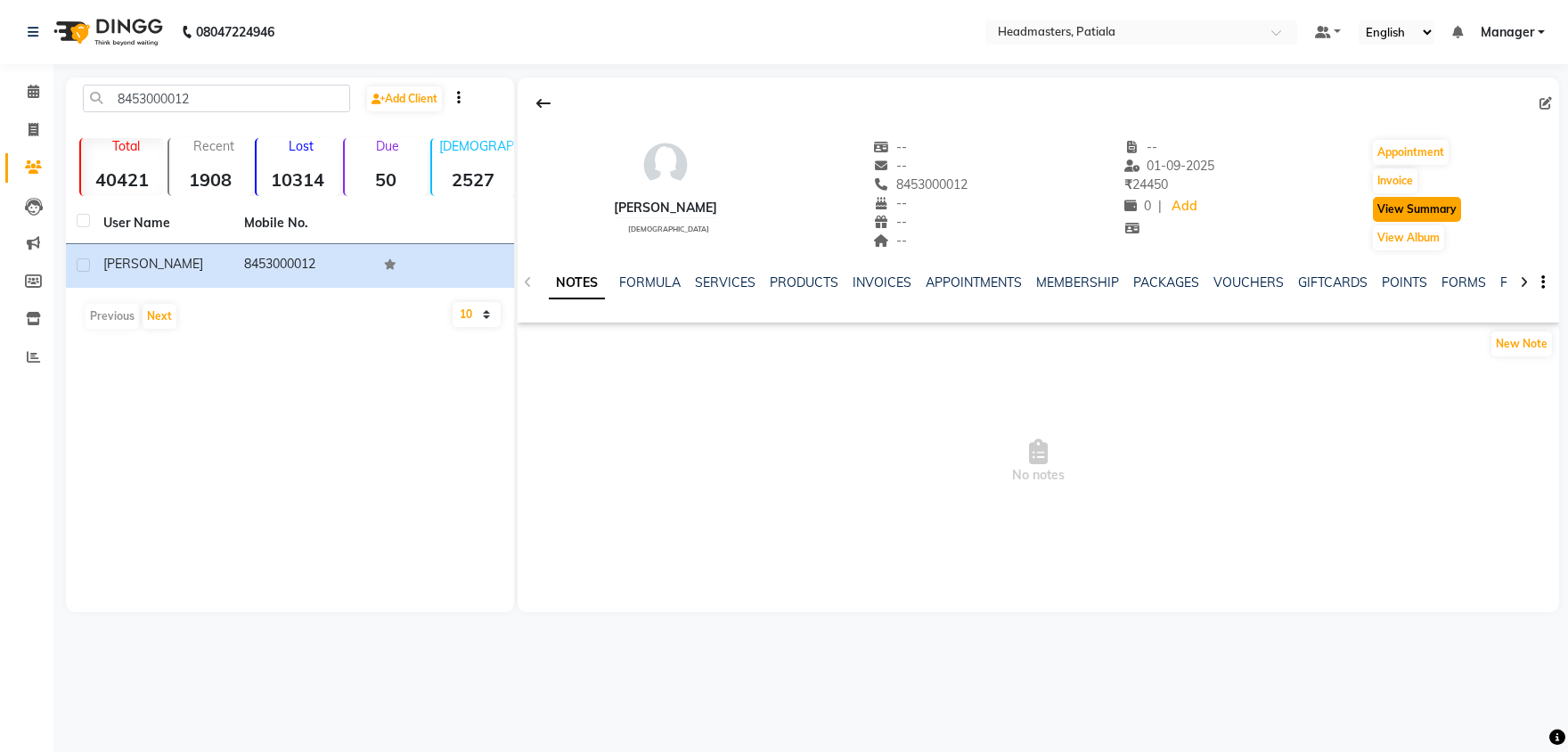
click at [1403, 203] on button "View Summary" at bounding box center [1417, 209] width 88 height 25
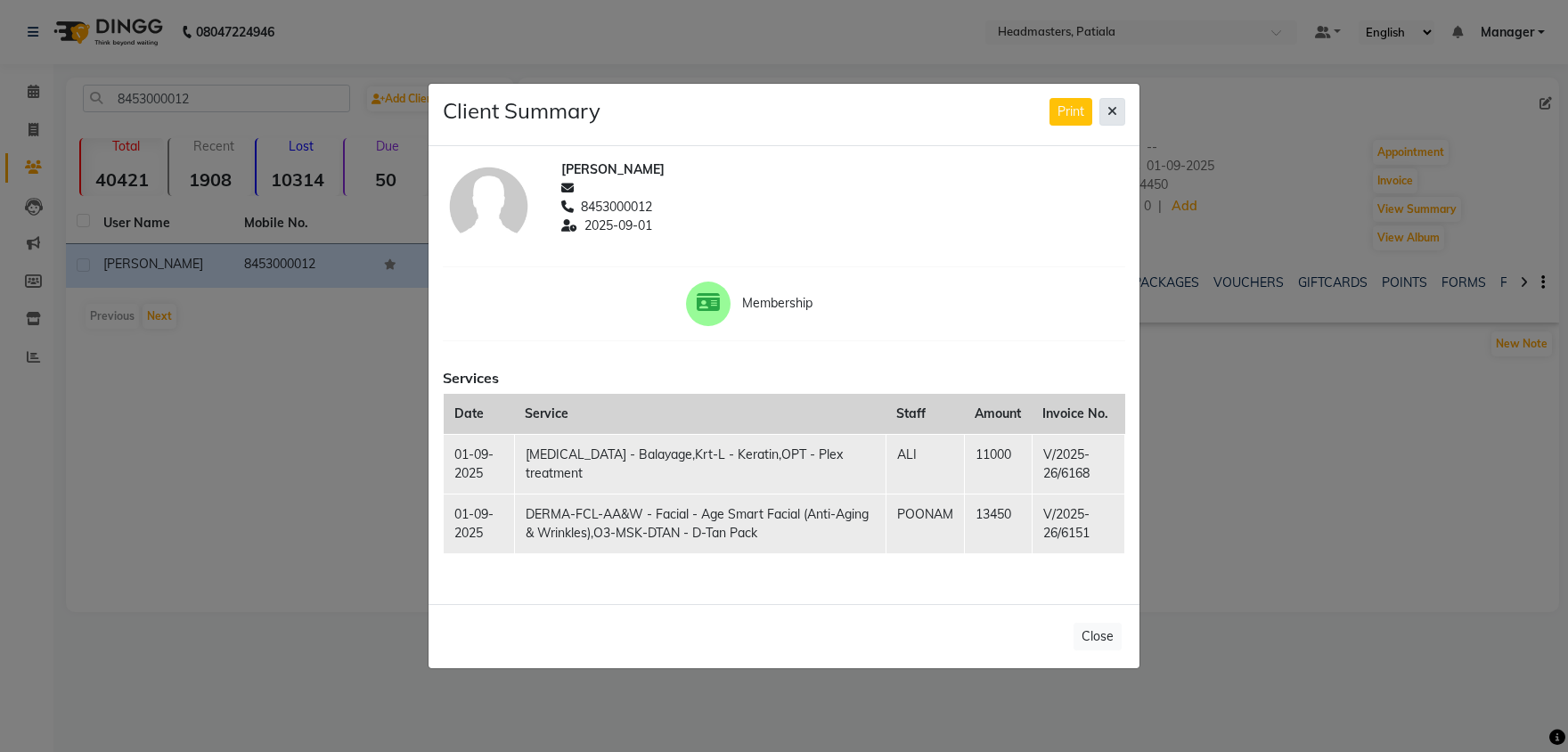
click at [1112, 110] on icon at bounding box center [1111, 111] width 10 height 13
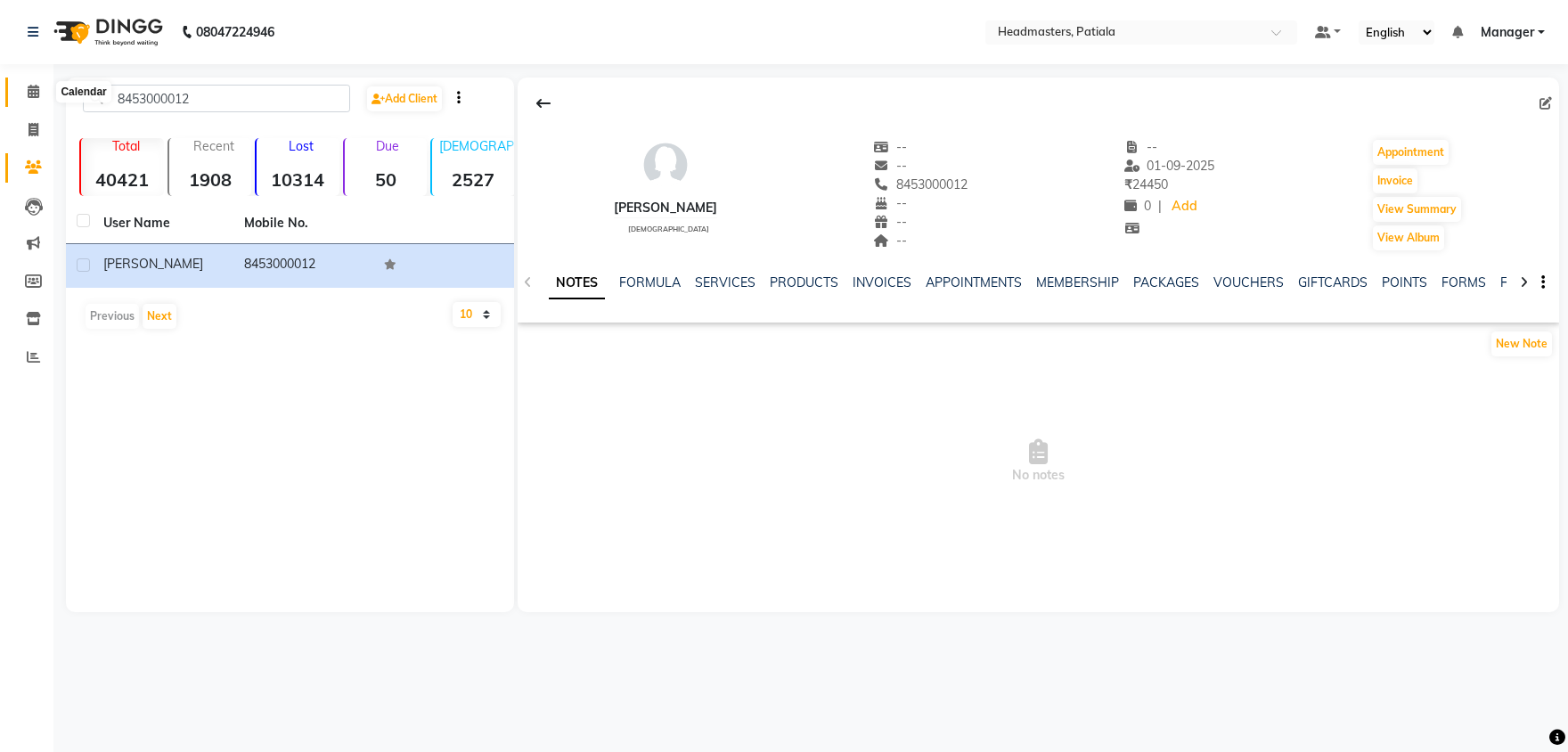
click at [26, 86] on span at bounding box center [33, 92] width 32 height 21
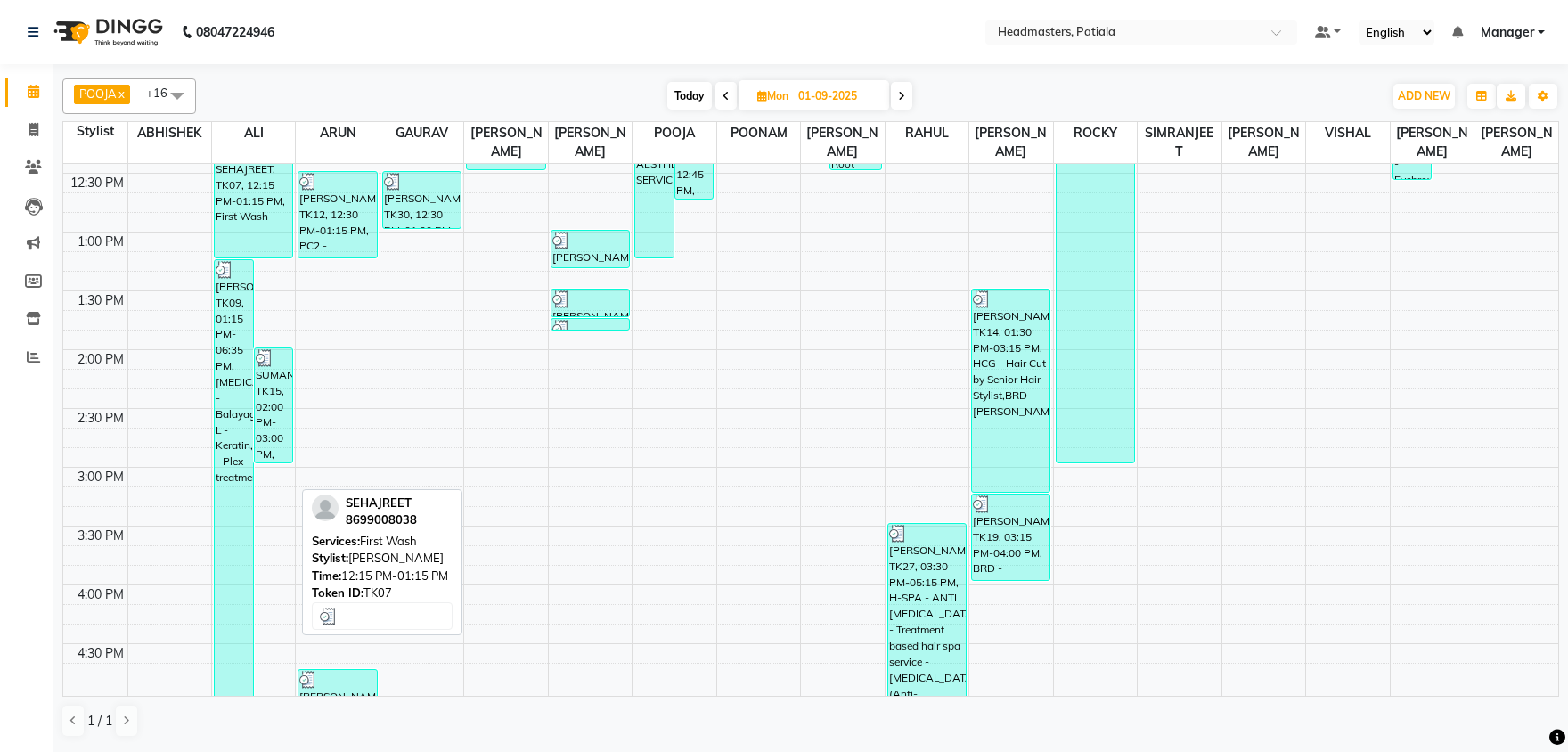
scroll to position [559, 0]
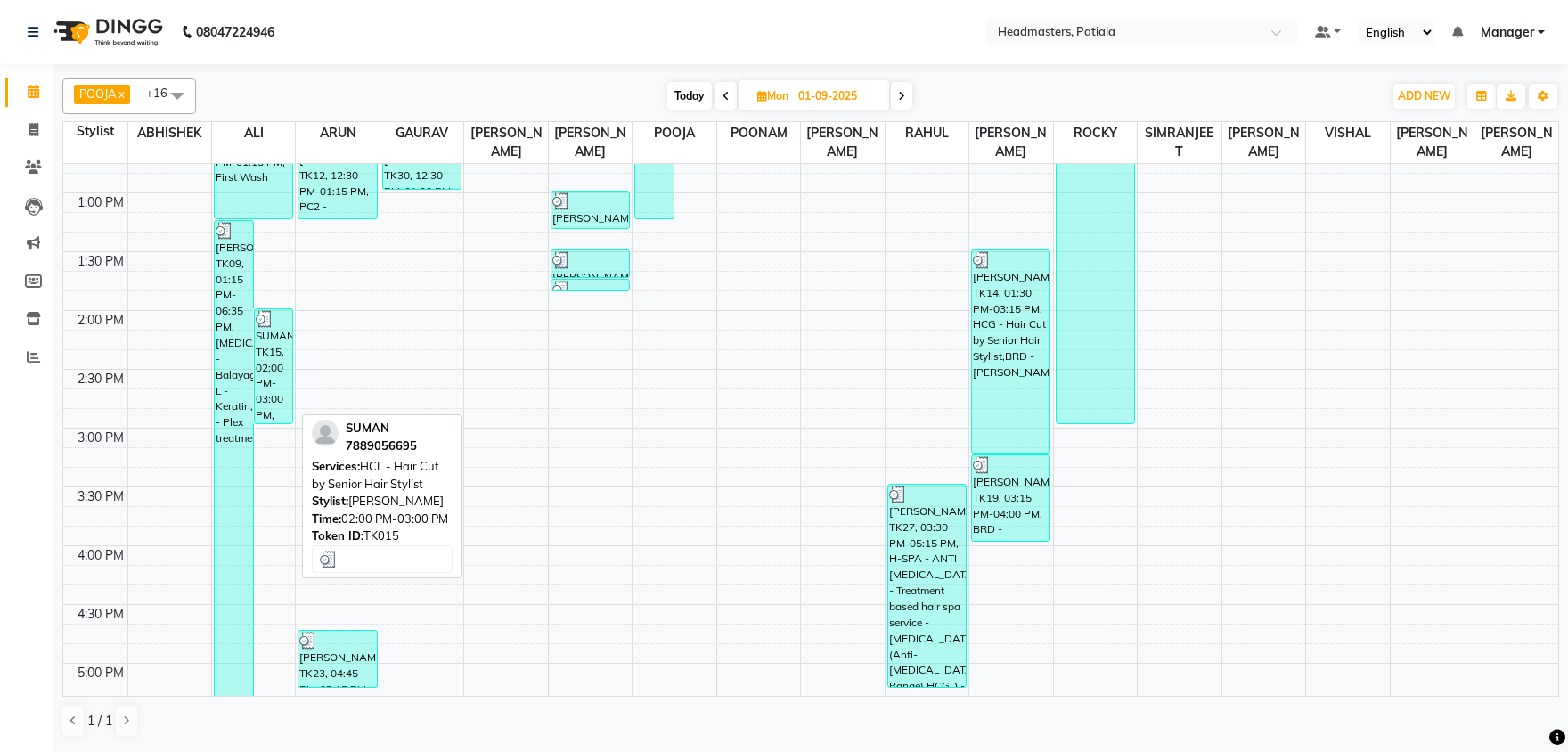
click at [276, 385] on div "SUMAN, TK15, 02:00 PM-03:00 PM, HCL - Hair Cut by Senior Hair Stylist" at bounding box center [274, 366] width 38 height 114
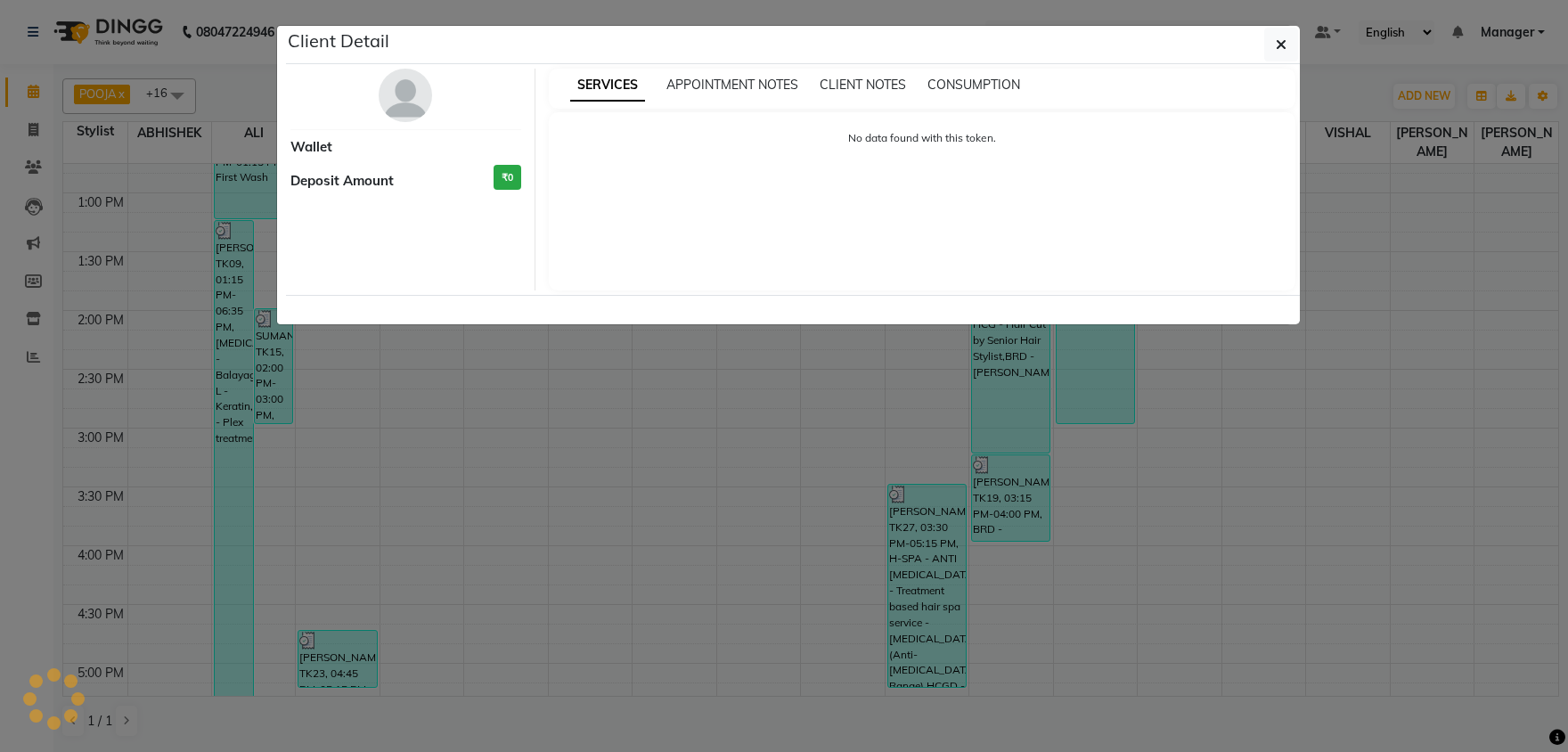
select select "3"
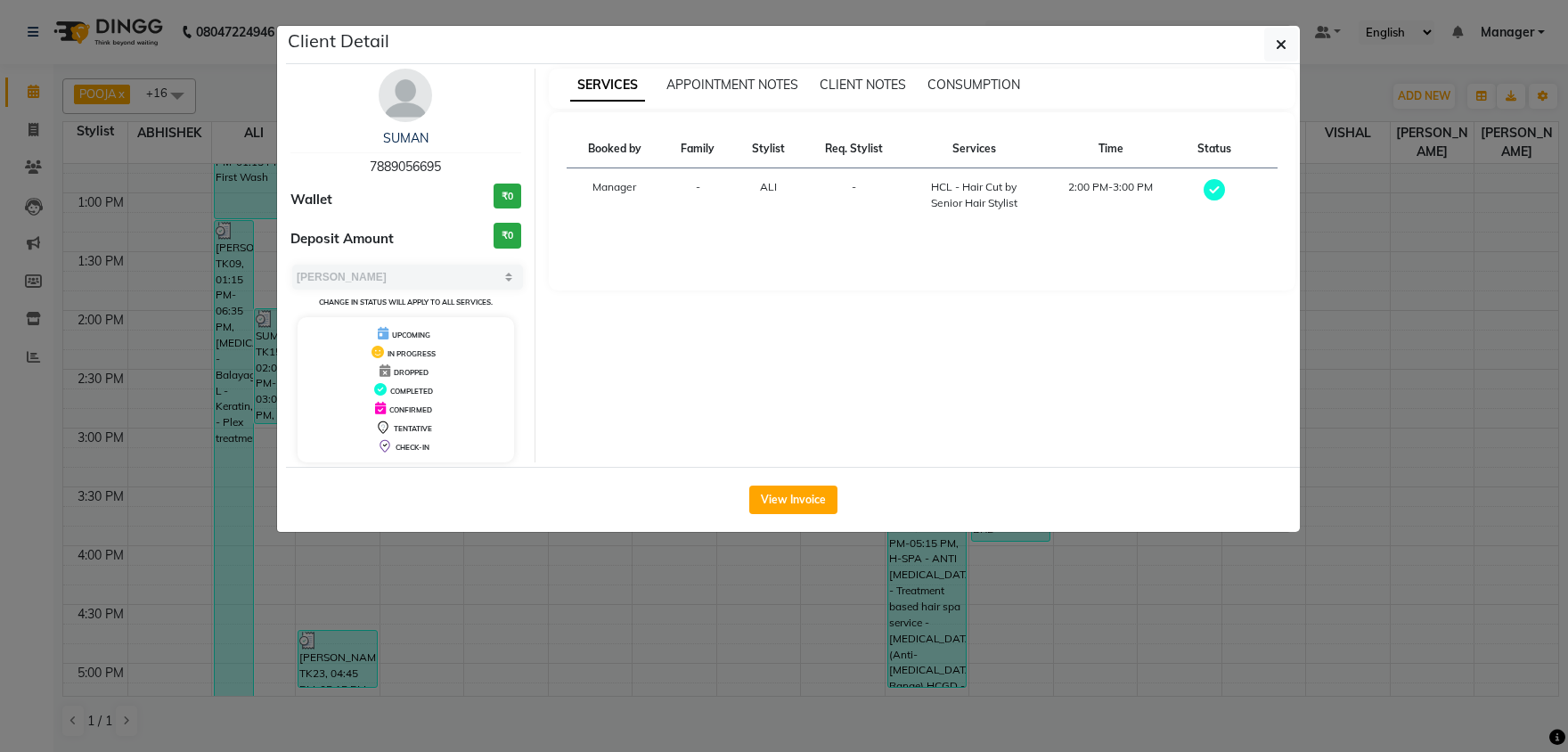
click at [423, 167] on span "7889056695" at bounding box center [404, 167] width 71 height 16
copy span "7889056695"
click at [32, 171] on ngb-modal-window "Client Detail SUMAN 7889056695 Wallet ₹0 Deposit Amount ₹0 Select MARK DONE UPC…" at bounding box center [784, 376] width 1568 height 752
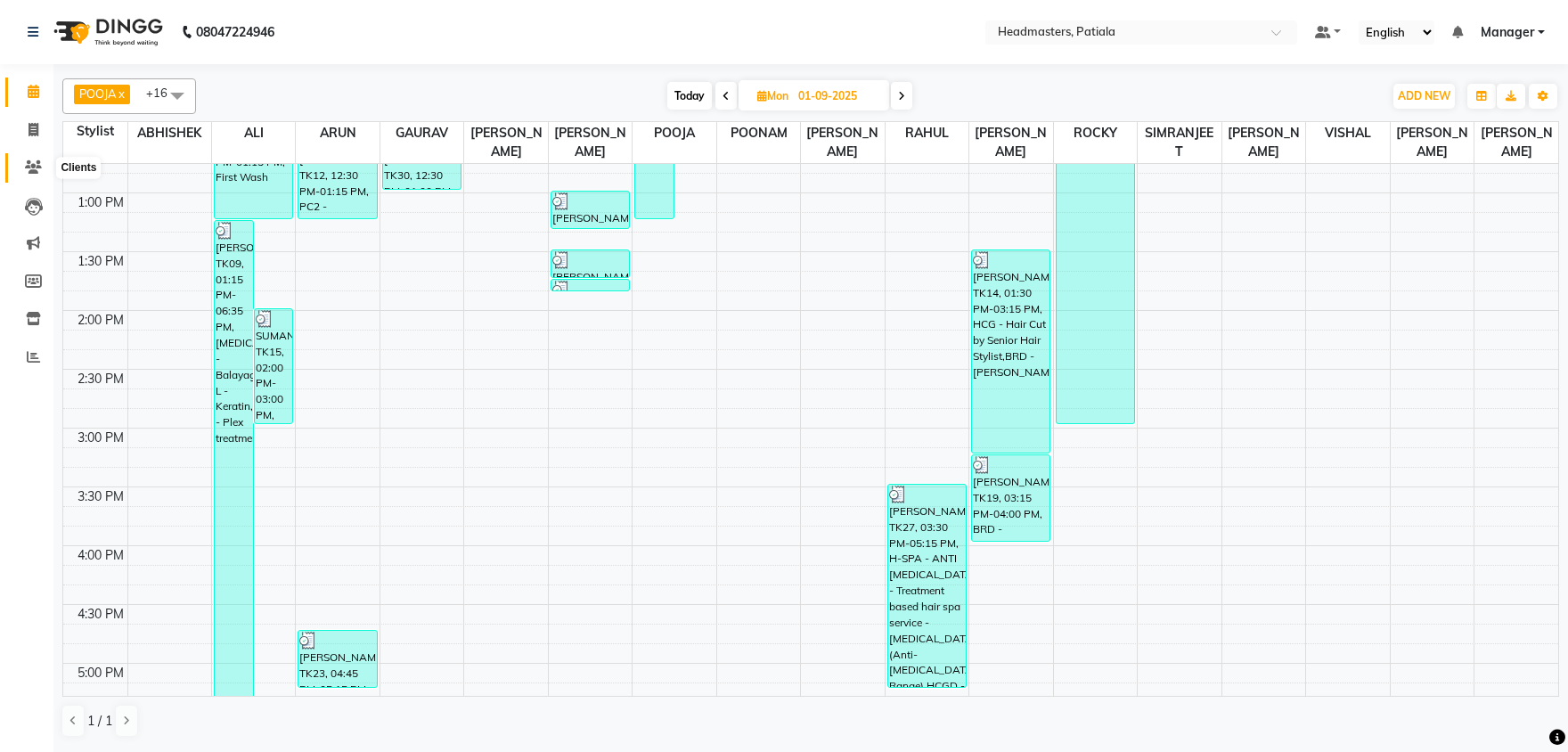
click at [33, 165] on icon at bounding box center [33, 167] width 17 height 14
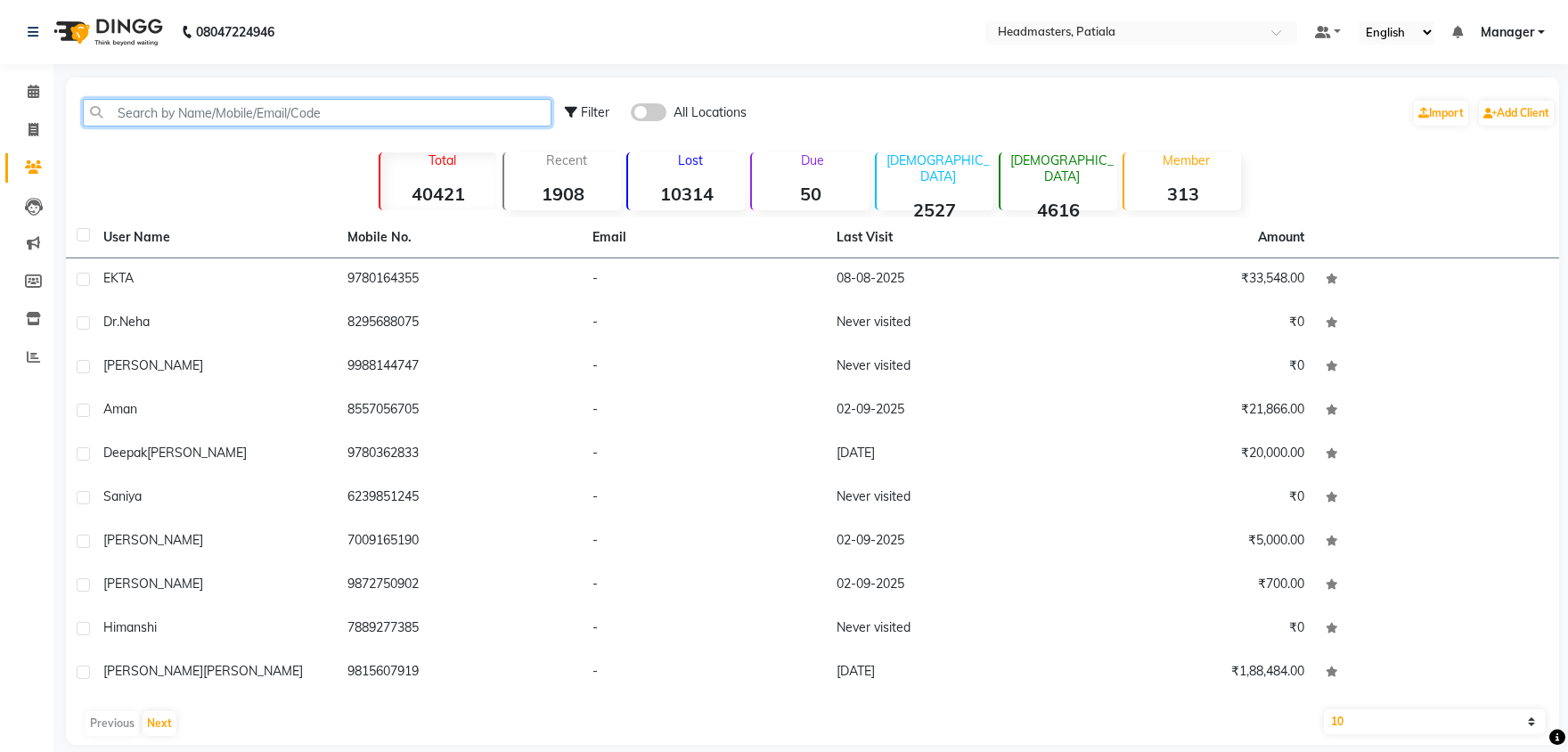
click at [206, 111] on input "text" at bounding box center [317, 113] width 469 height 28
paste input "7889056695"
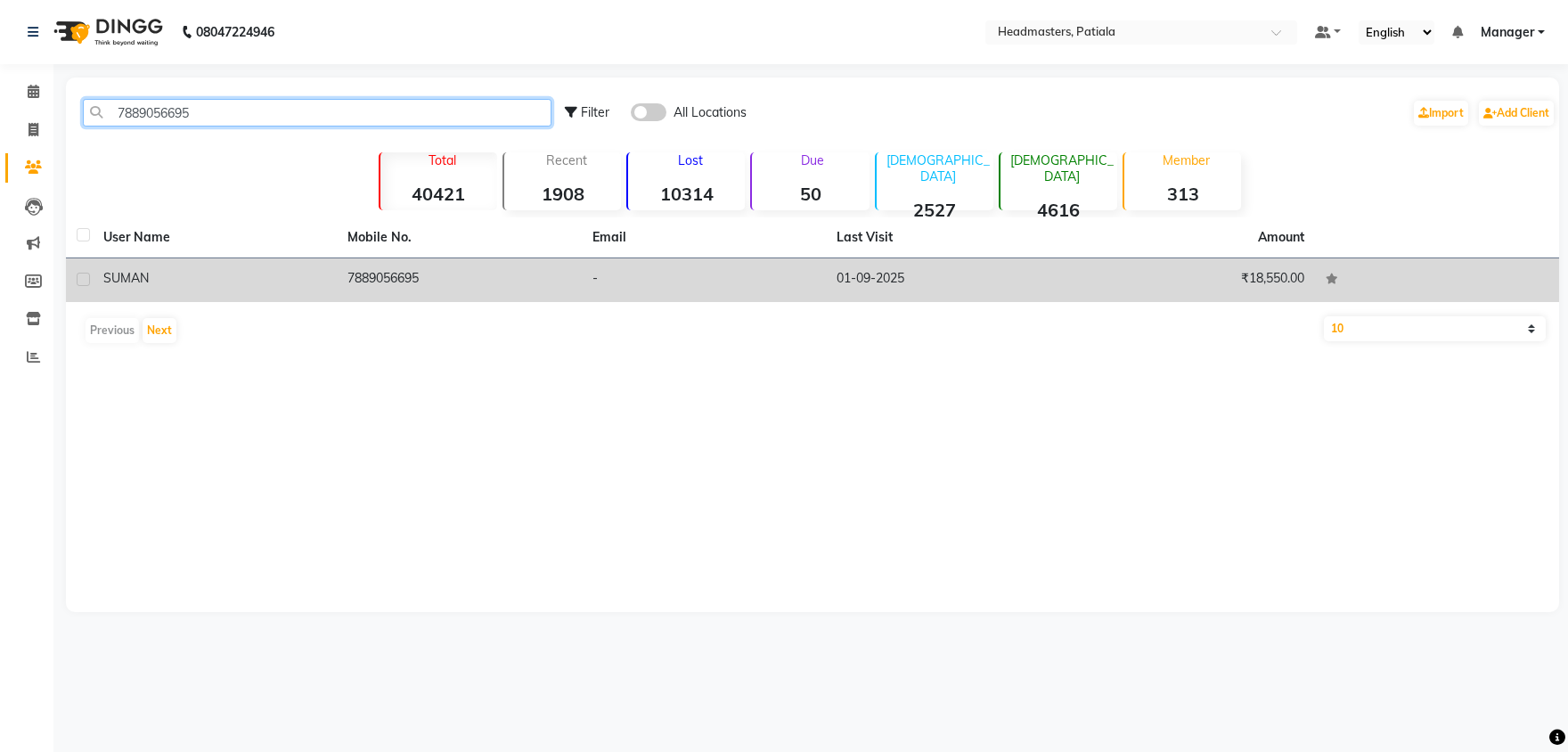
type input "7889056695"
click at [376, 269] on td "7889056695" at bounding box center [459, 280] width 244 height 43
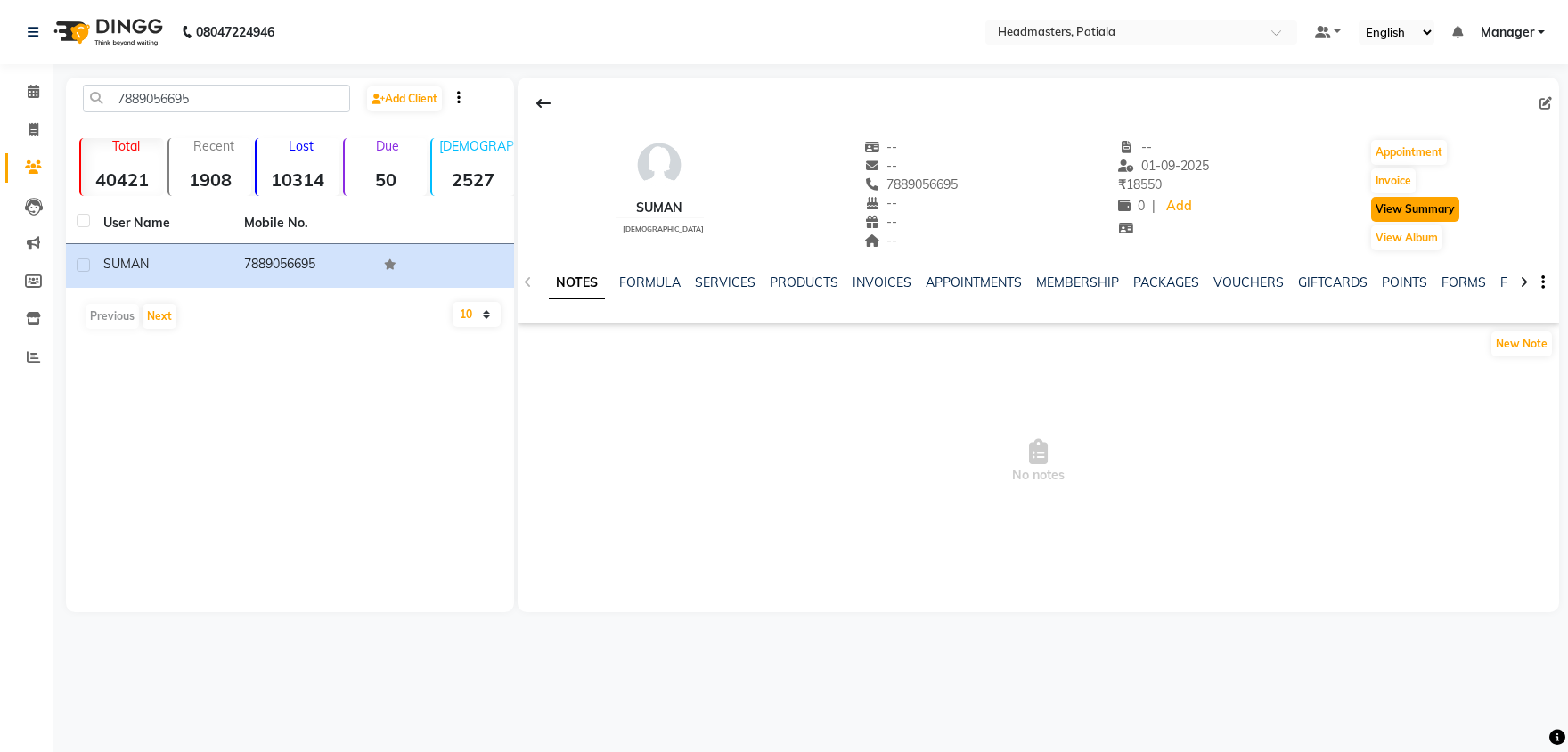
click at [1419, 209] on button "View Summary" at bounding box center [1415, 209] width 88 height 25
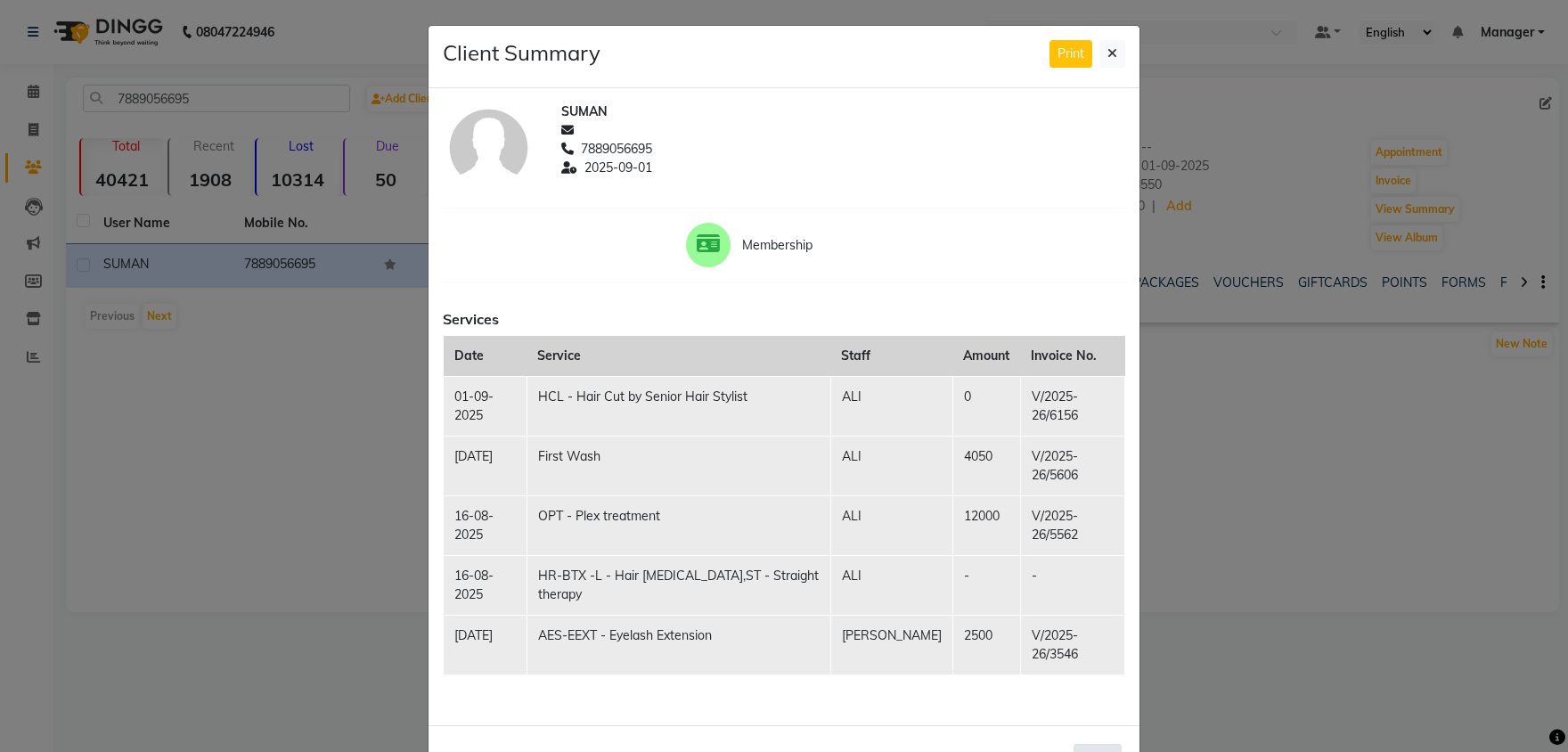
click at [1103, 744] on button "Close" at bounding box center [1097, 757] width 48 height 28
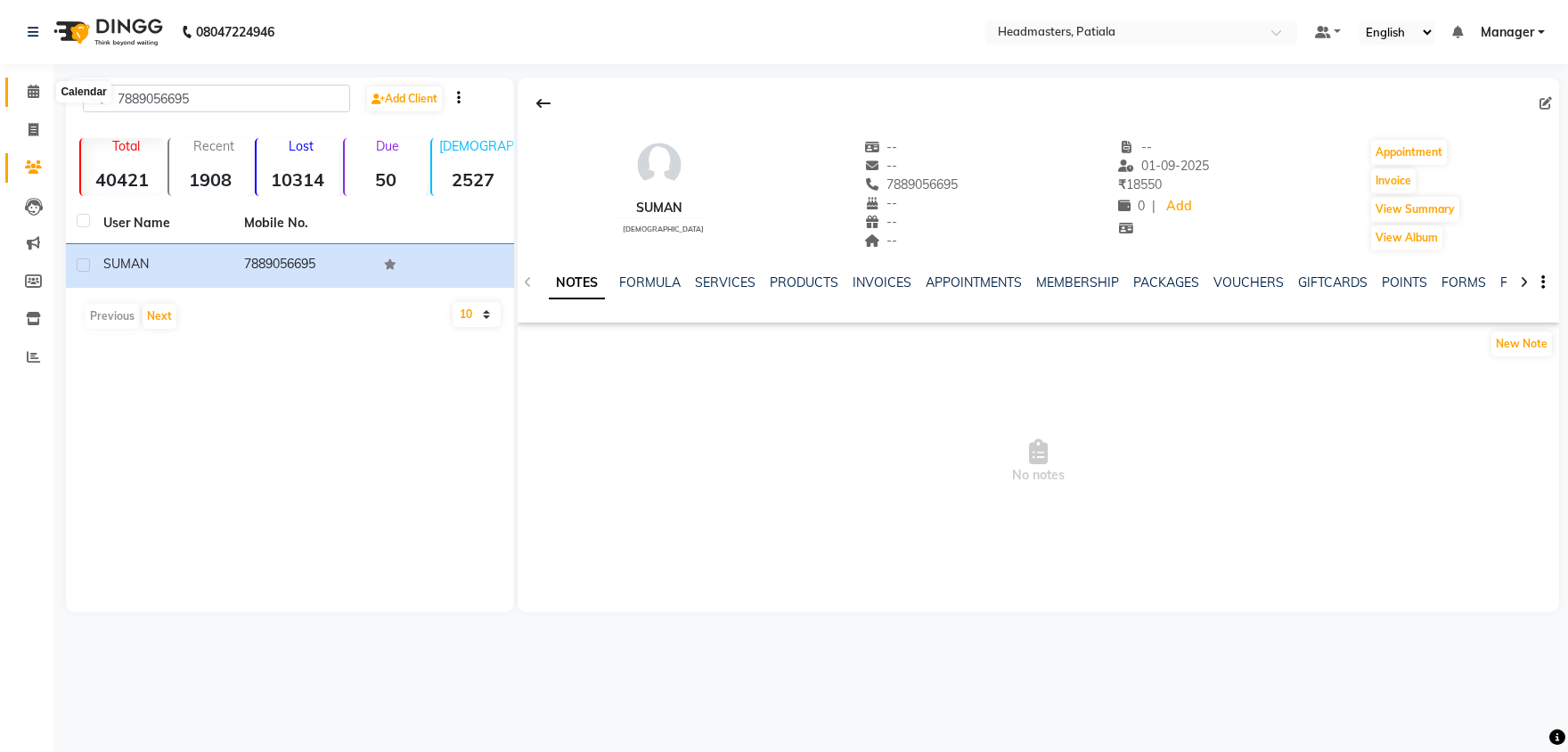
click at [35, 88] on icon at bounding box center [33, 91] width 12 height 14
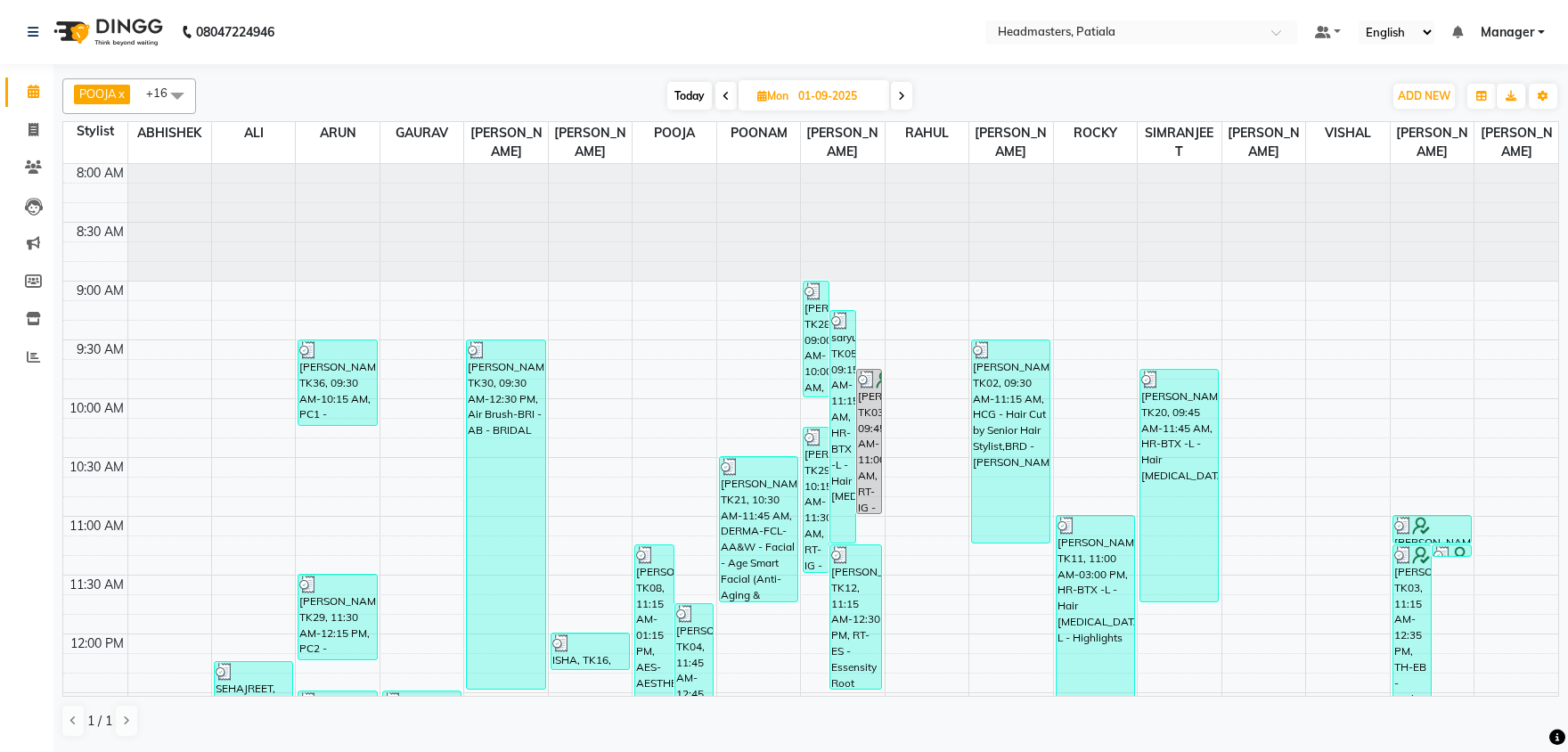
click at [903, 95] on icon at bounding box center [902, 97] width 7 height 11
type input "02-09-2025"
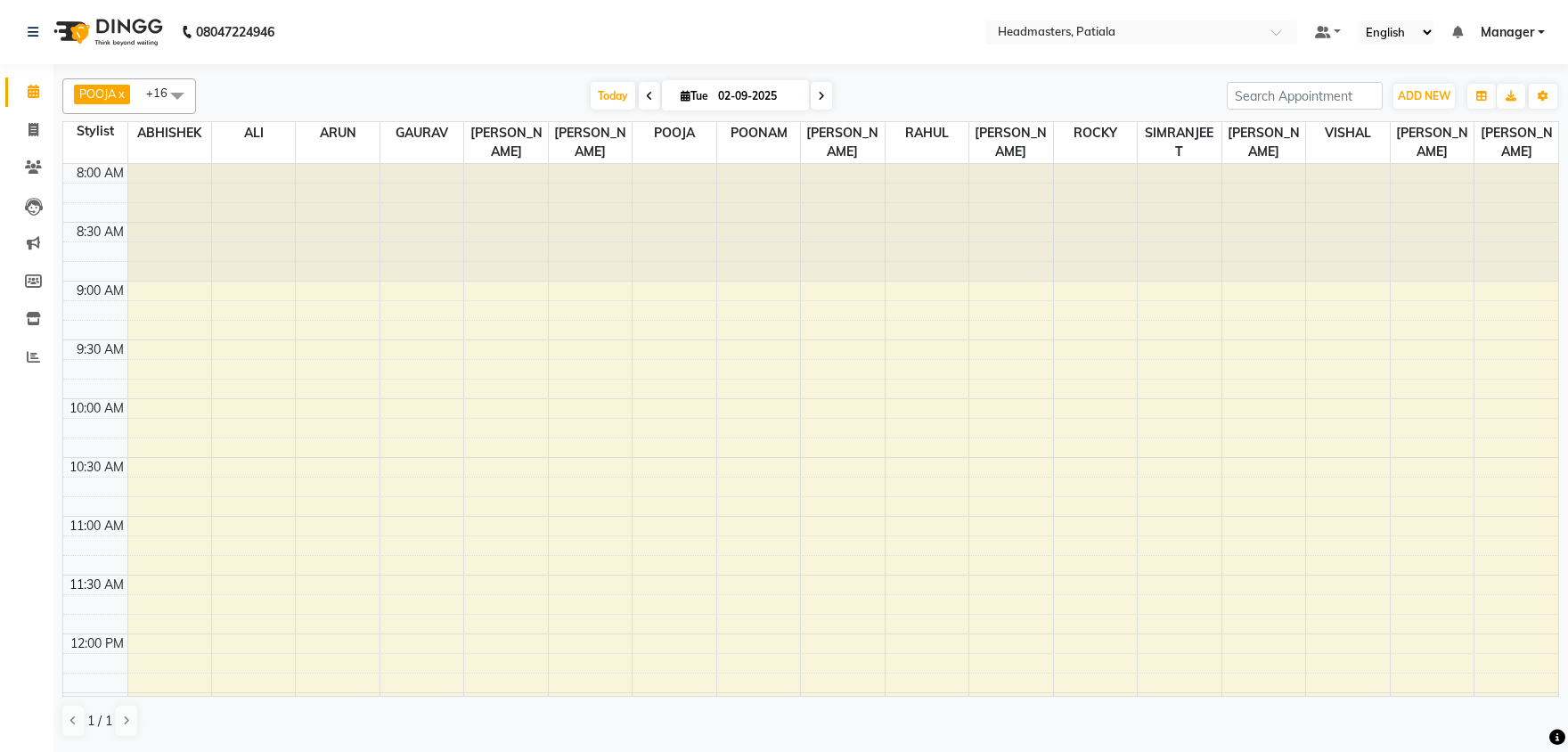
scroll to position [938, 0]
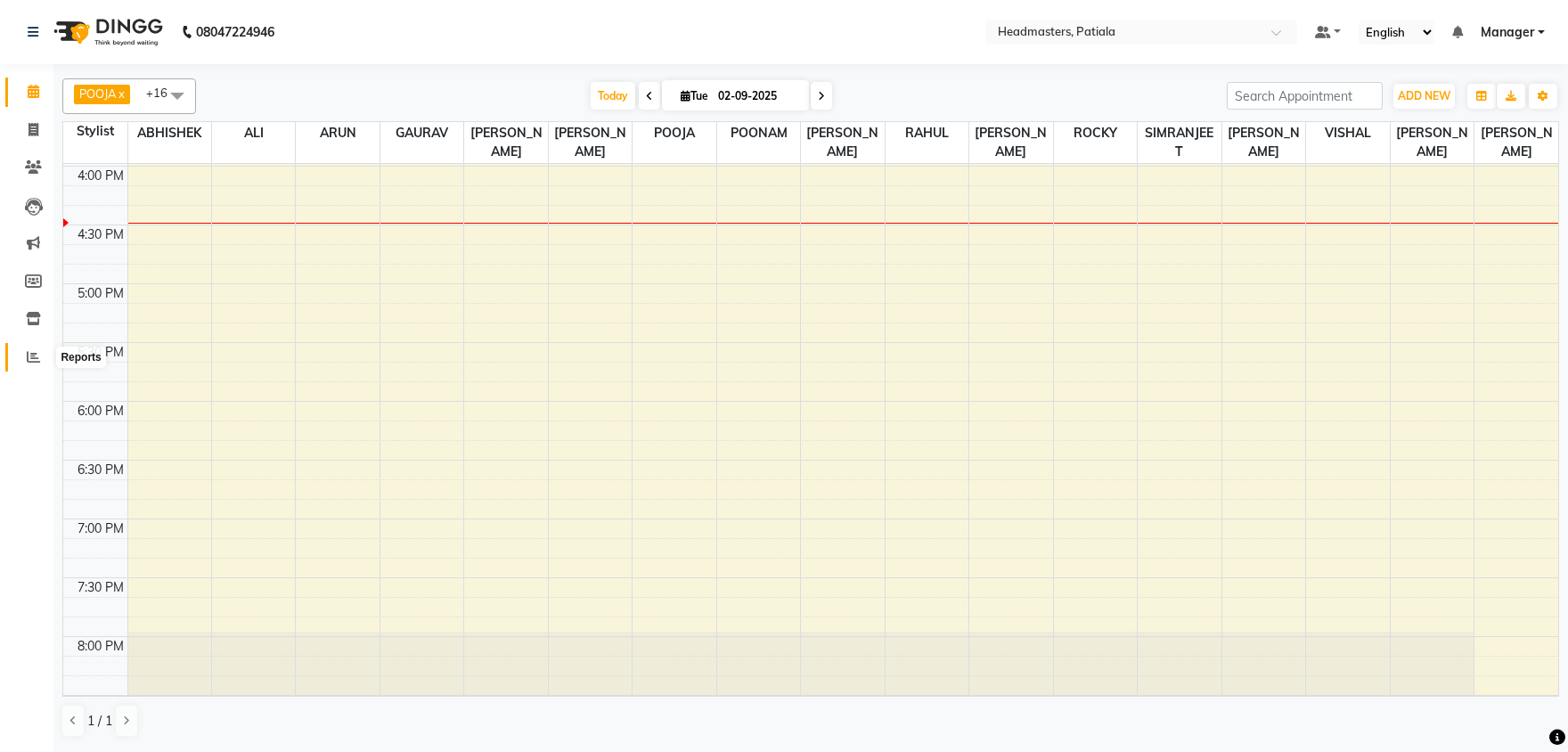
click at [35, 355] on icon at bounding box center [33, 357] width 14 height 14
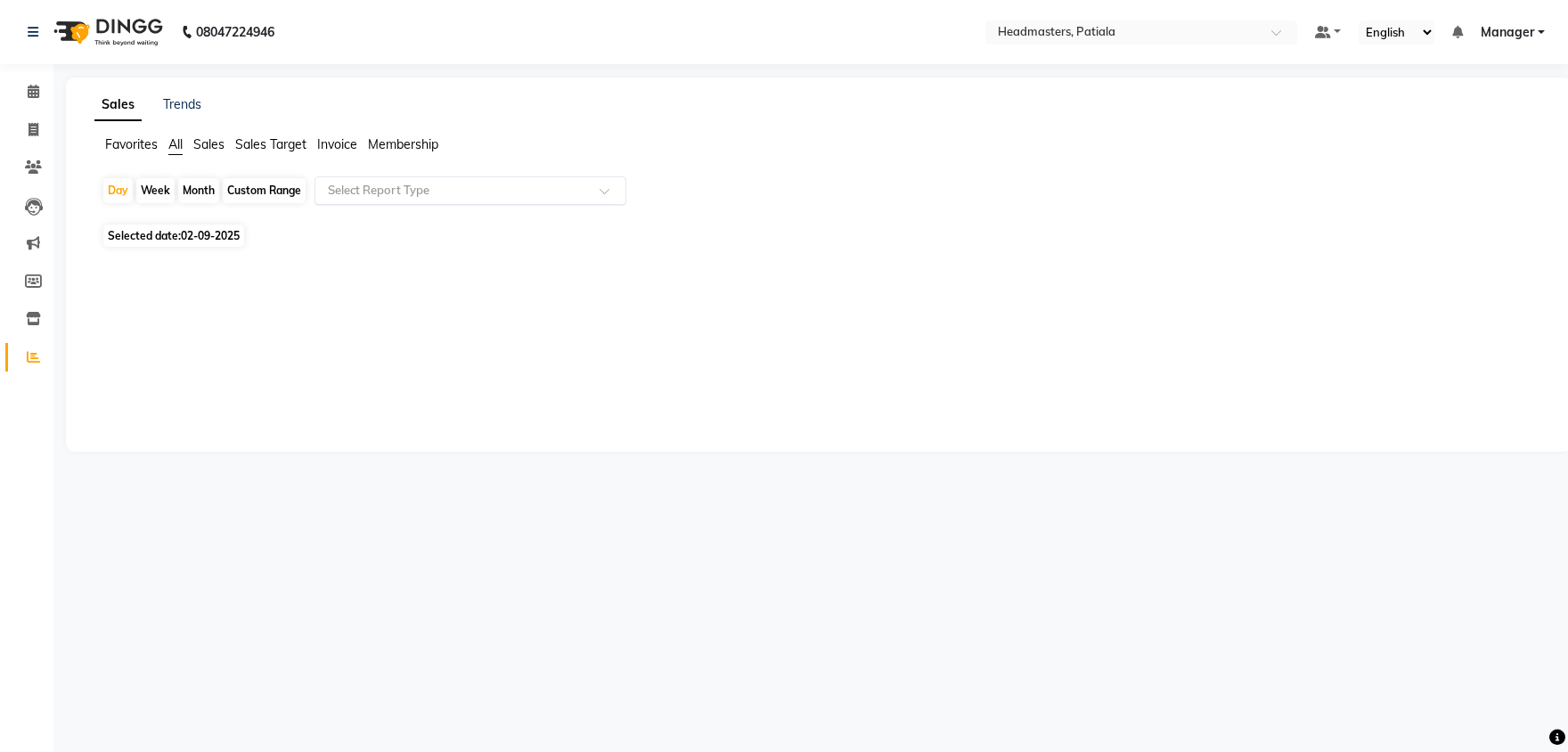
click at [355, 197] on input "text" at bounding box center [452, 190] width 256 height 18
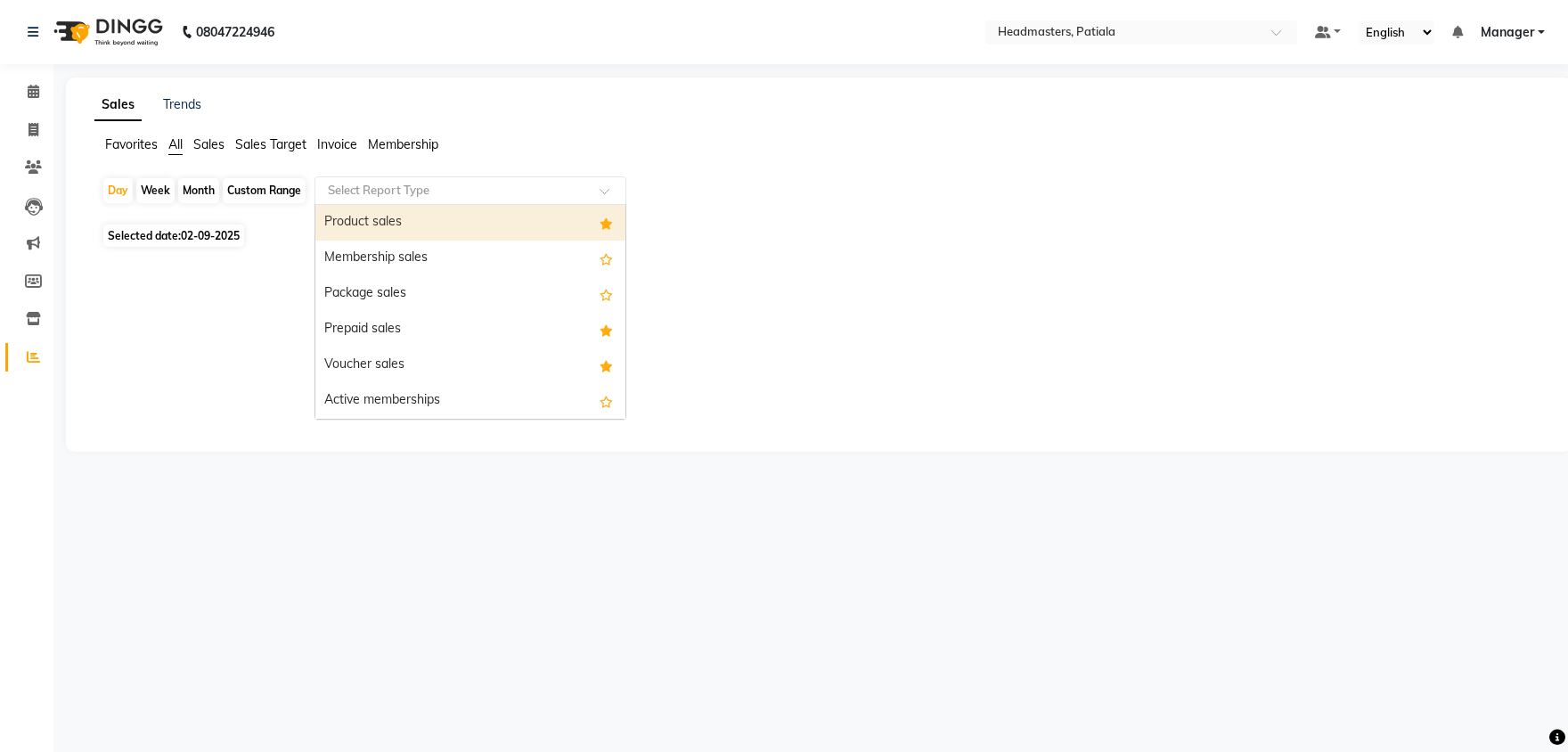
click at [355, 219] on div "Product sales" at bounding box center [469, 222] width 310 height 35
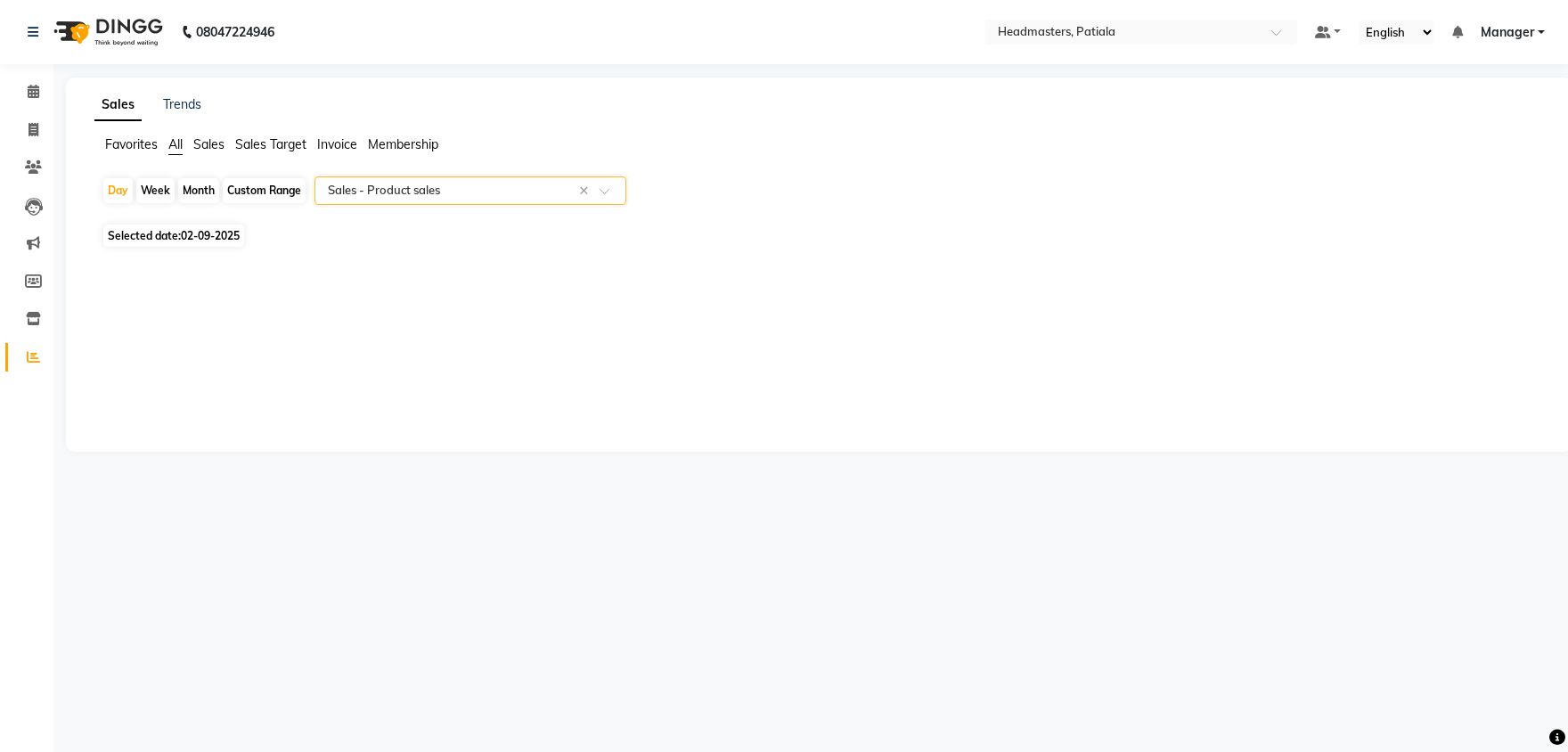
click at [164, 235] on span "Selected date: [DATE]" at bounding box center [173, 236] width 141 height 23
select select "9"
select select "2025"
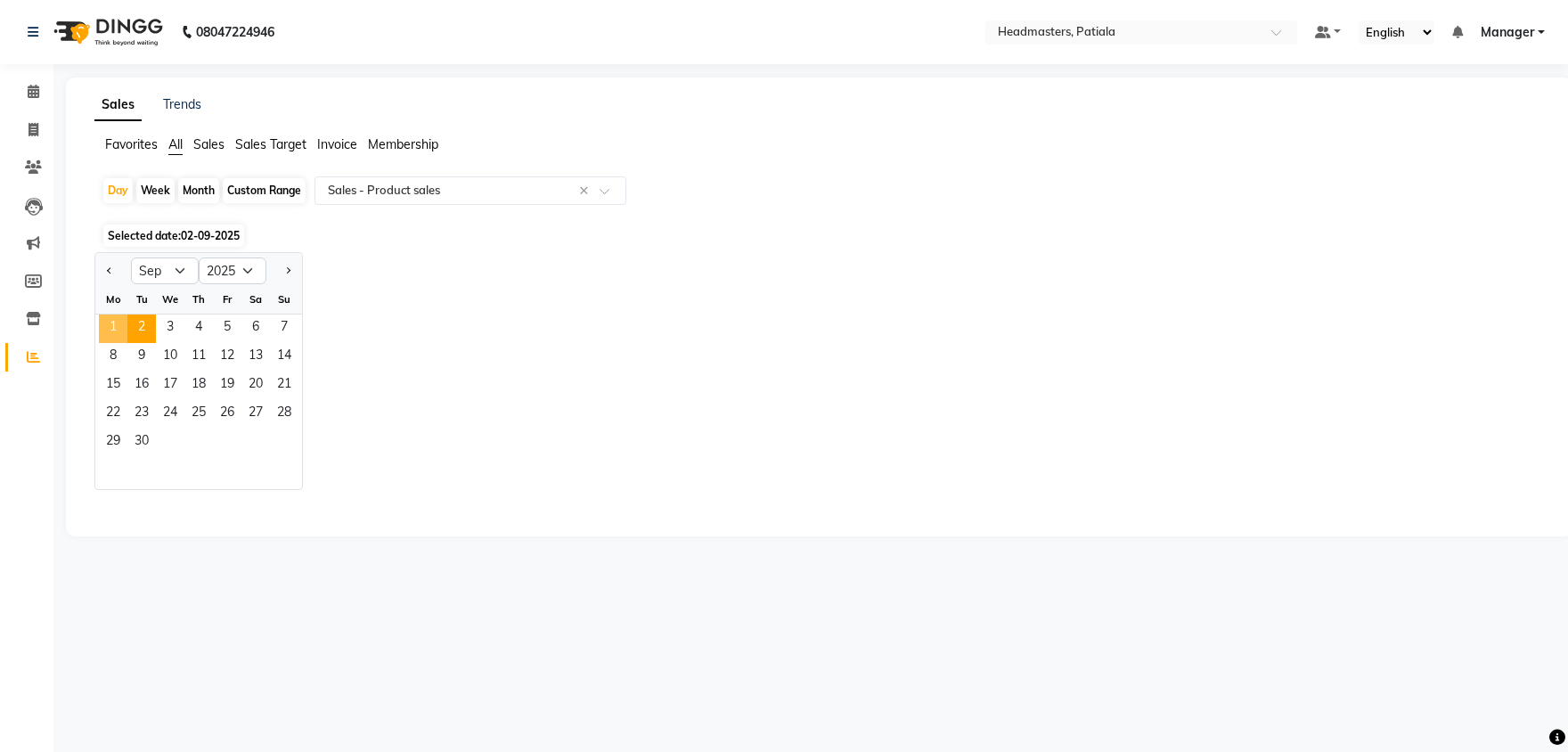
click at [106, 320] on span "1" at bounding box center [114, 329] width 29 height 29
select select "csv"
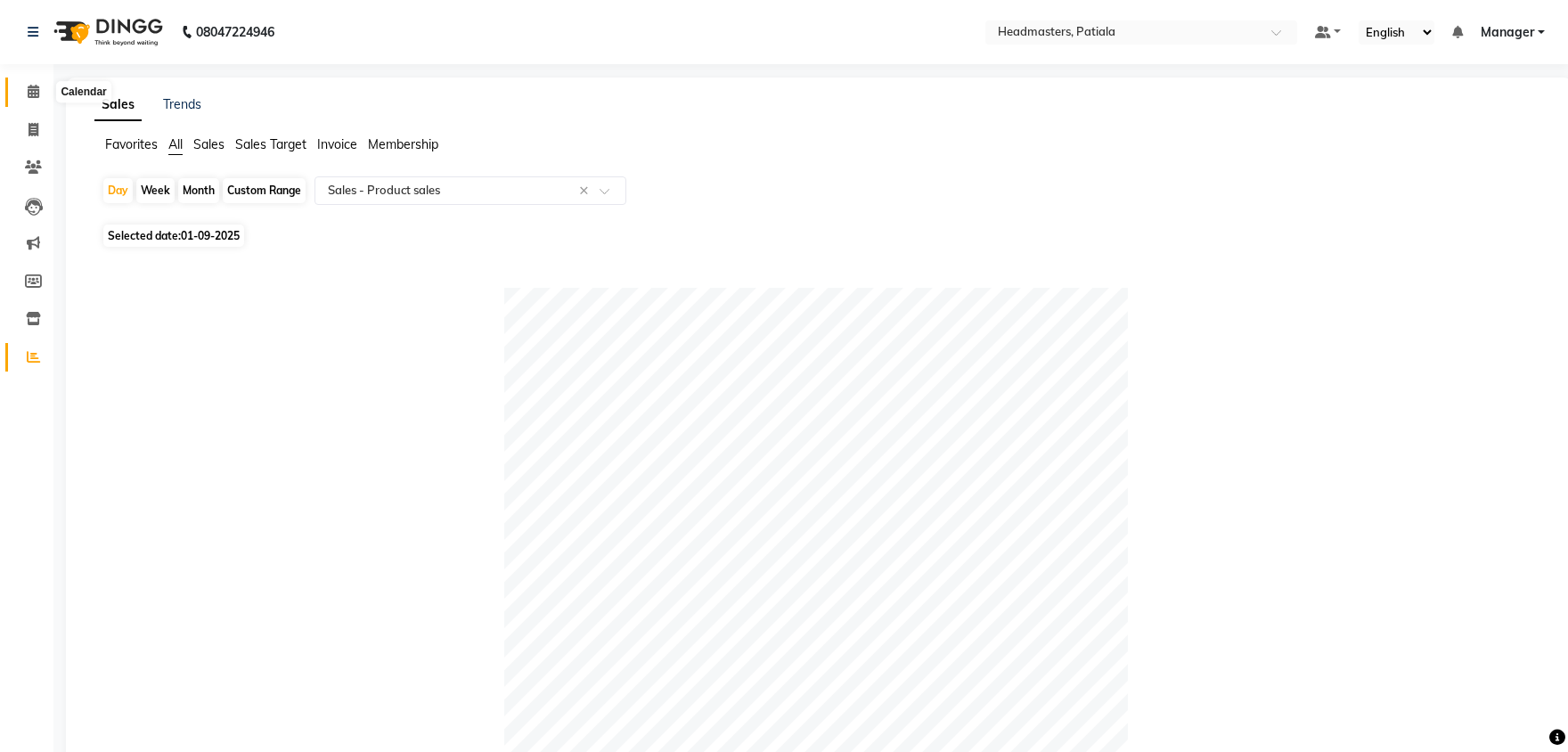
click at [37, 95] on icon at bounding box center [33, 91] width 12 height 14
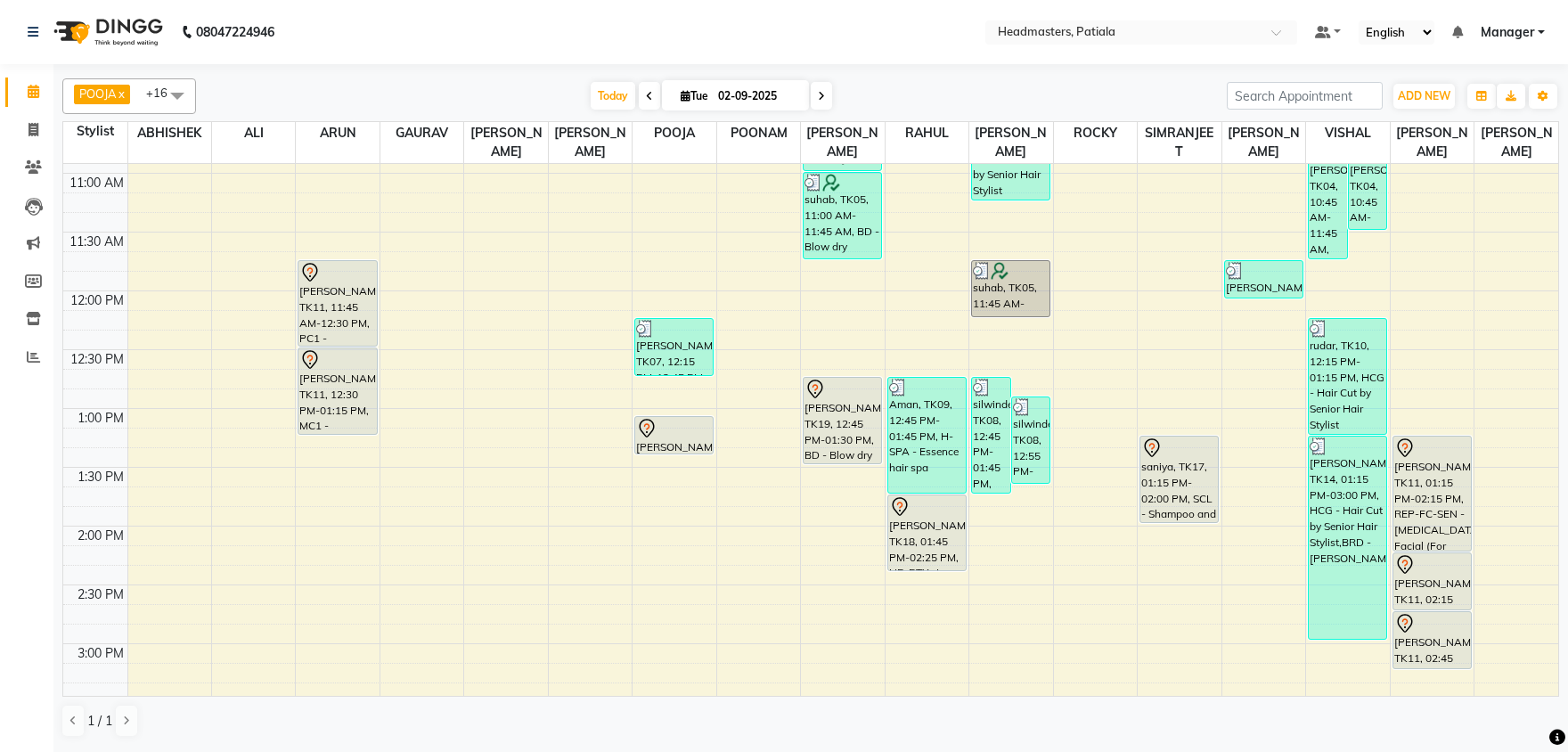
scroll to position [372, 0]
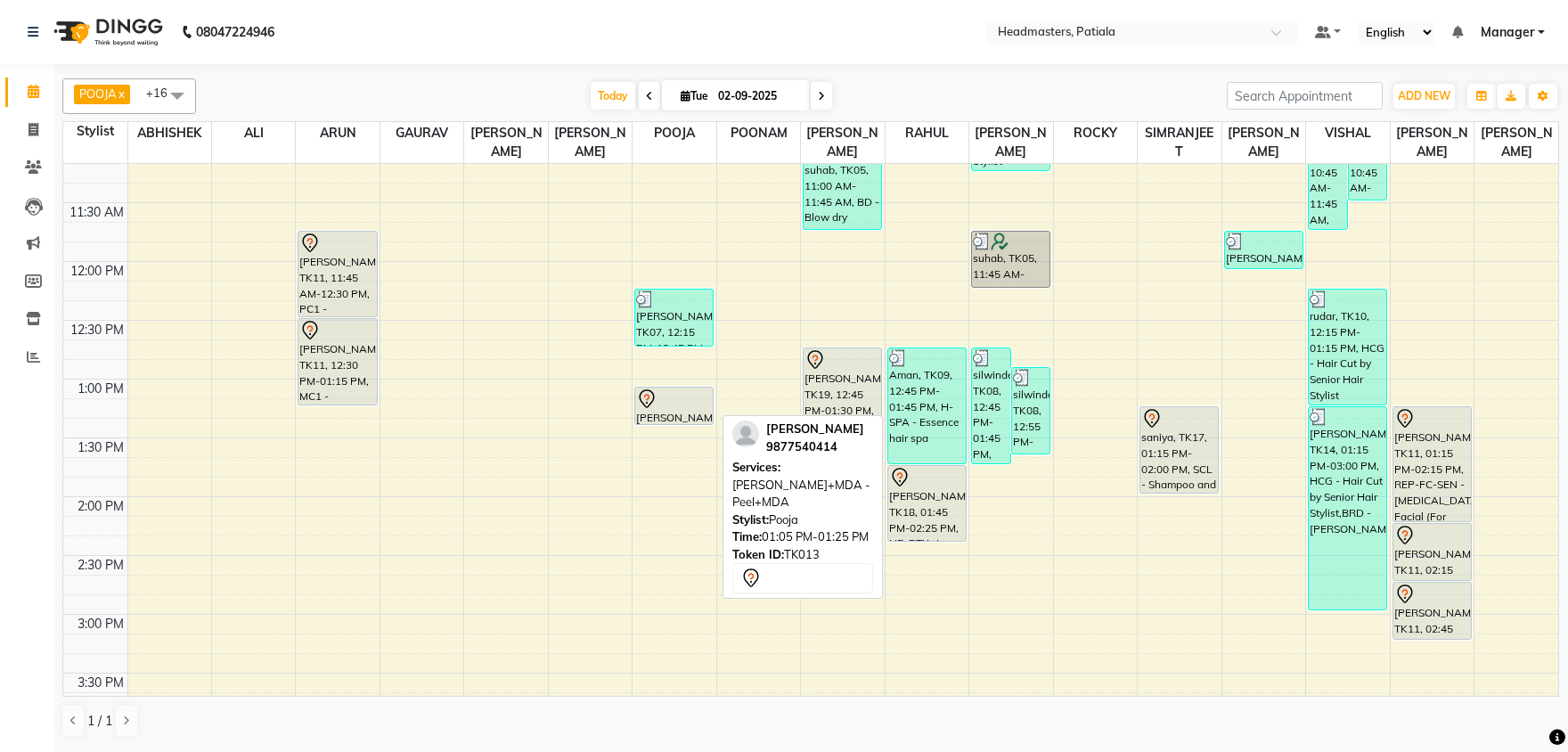
click at [667, 398] on div at bounding box center [674, 399] width 76 height 22
select select "7"
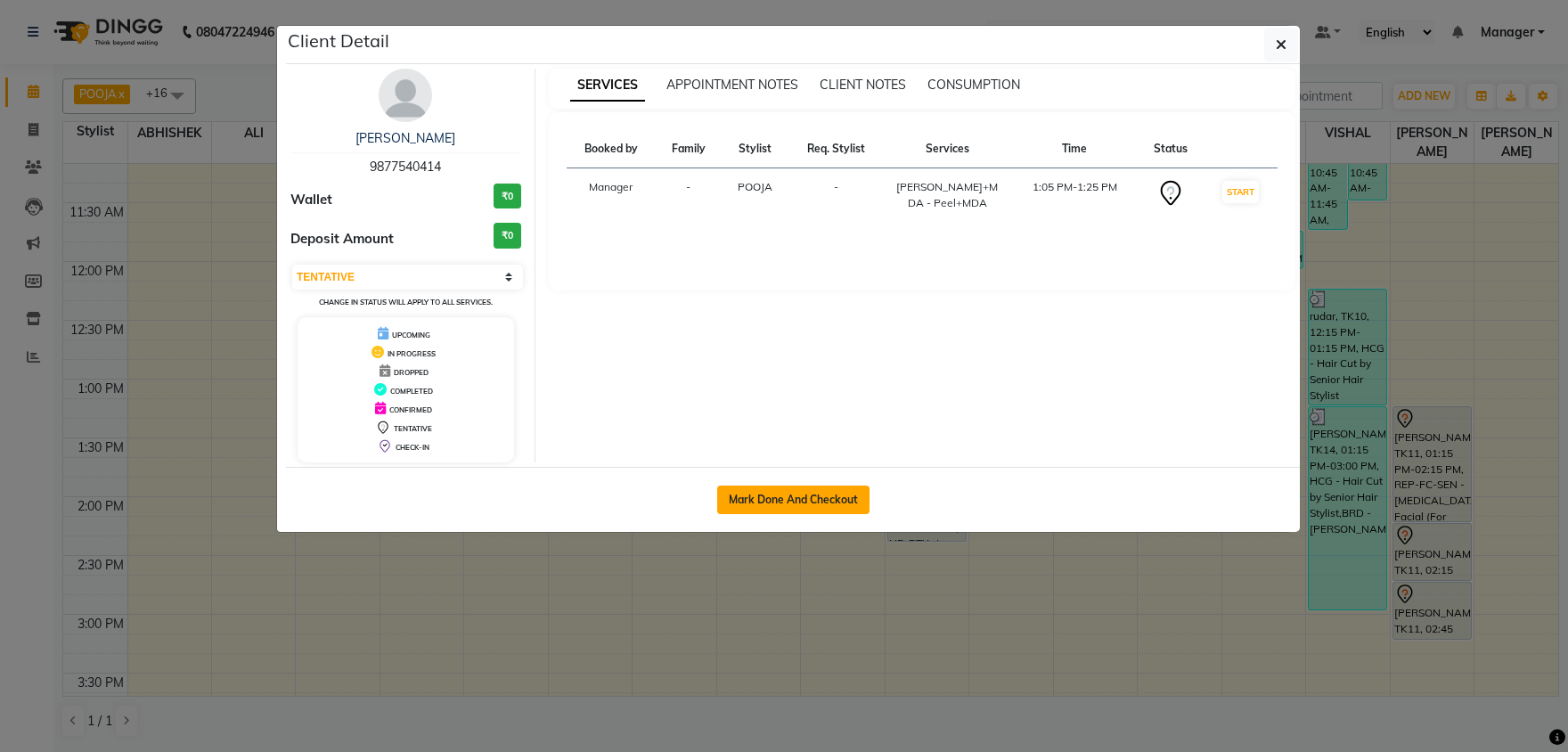
click at [812, 503] on button "Mark Done And Checkout" at bounding box center [793, 500] width 153 height 29
select select "service"
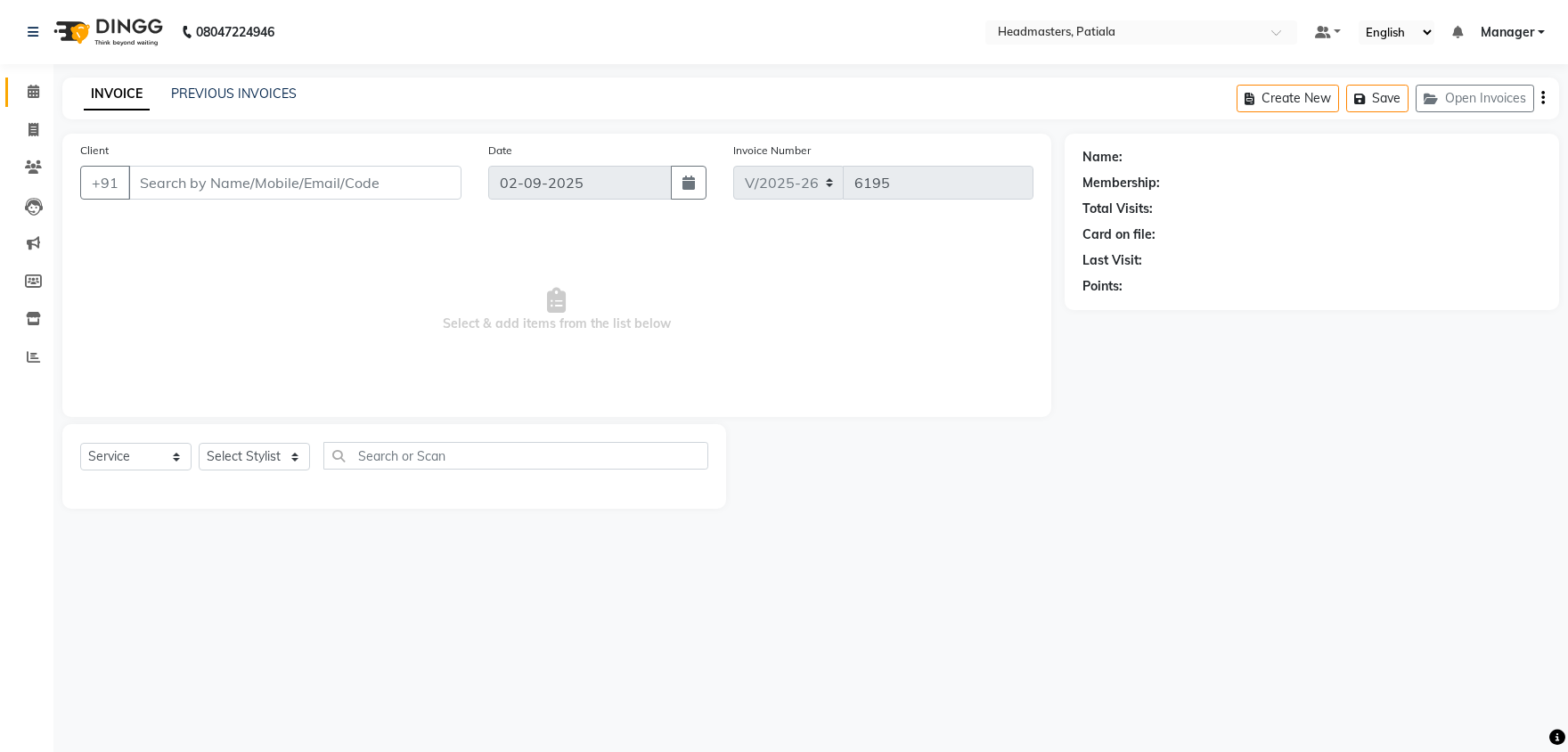
type input "9877540414"
select select "51100"
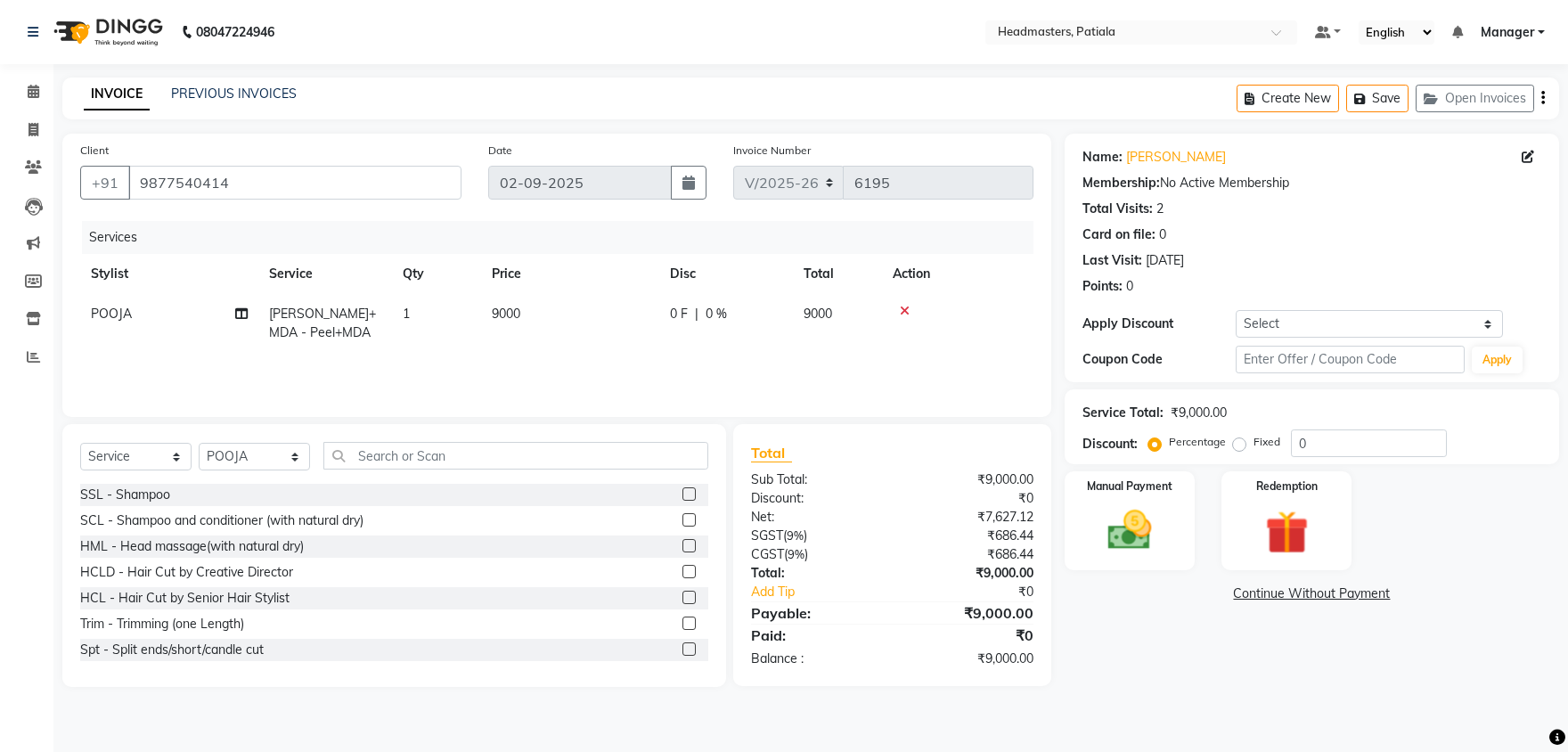
click at [700, 312] on div "0 F | 0 %" at bounding box center [726, 313] width 112 height 19
select select "51100"
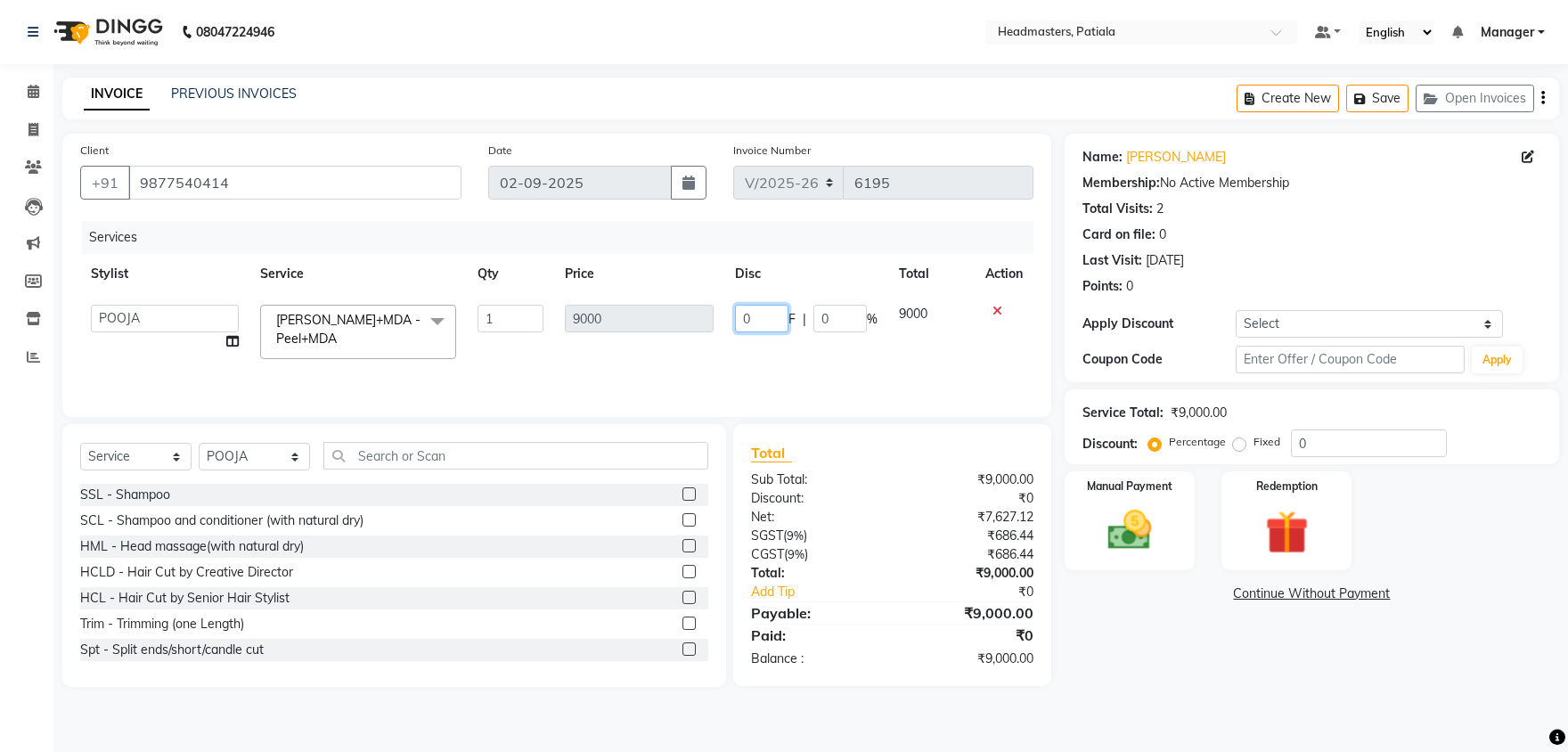
click at [745, 316] on input "0" at bounding box center [761, 318] width 53 height 28
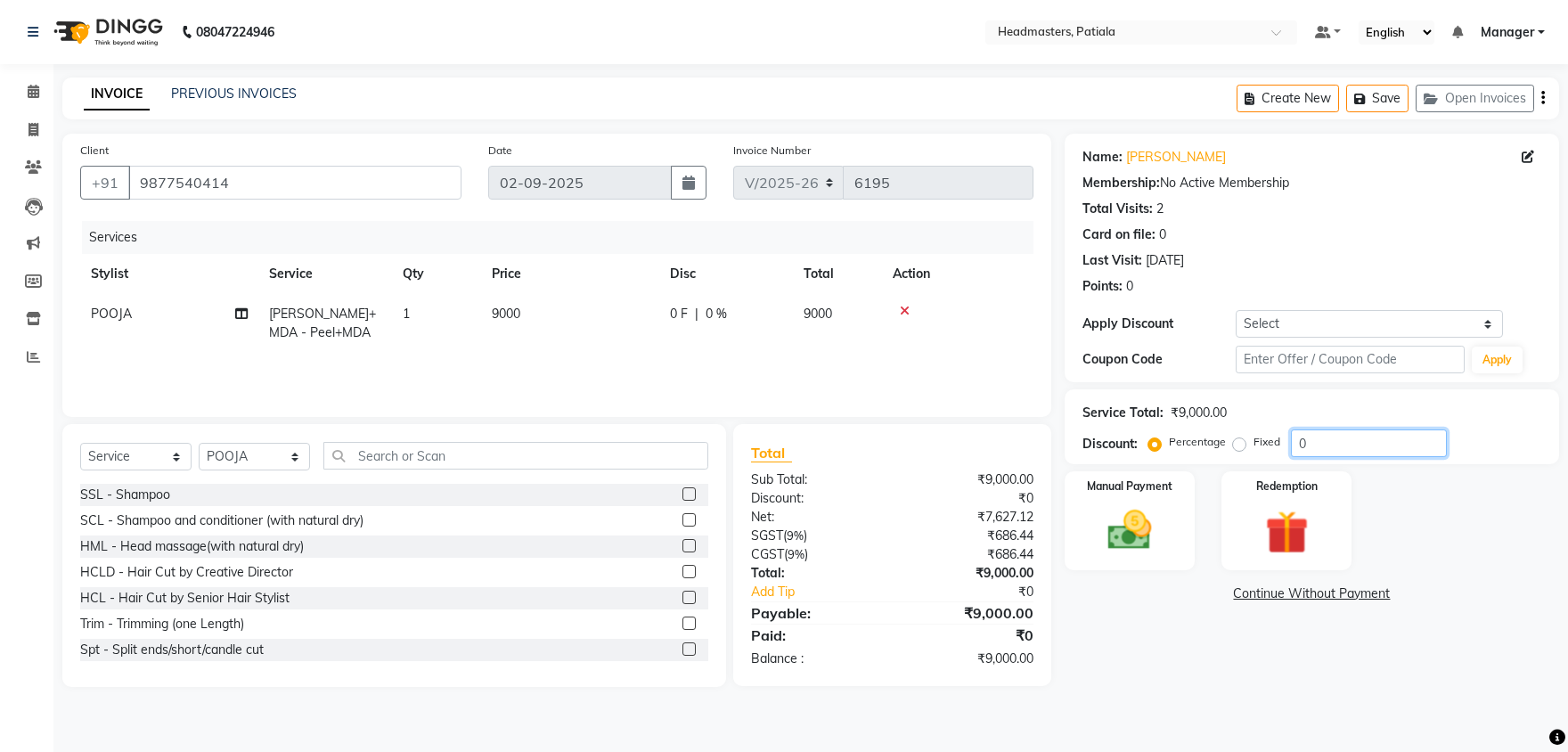
click at [1362, 436] on input "0" at bounding box center [1369, 443] width 156 height 28
type input "050"
click at [1135, 523] on img at bounding box center [1130, 530] width 74 height 52
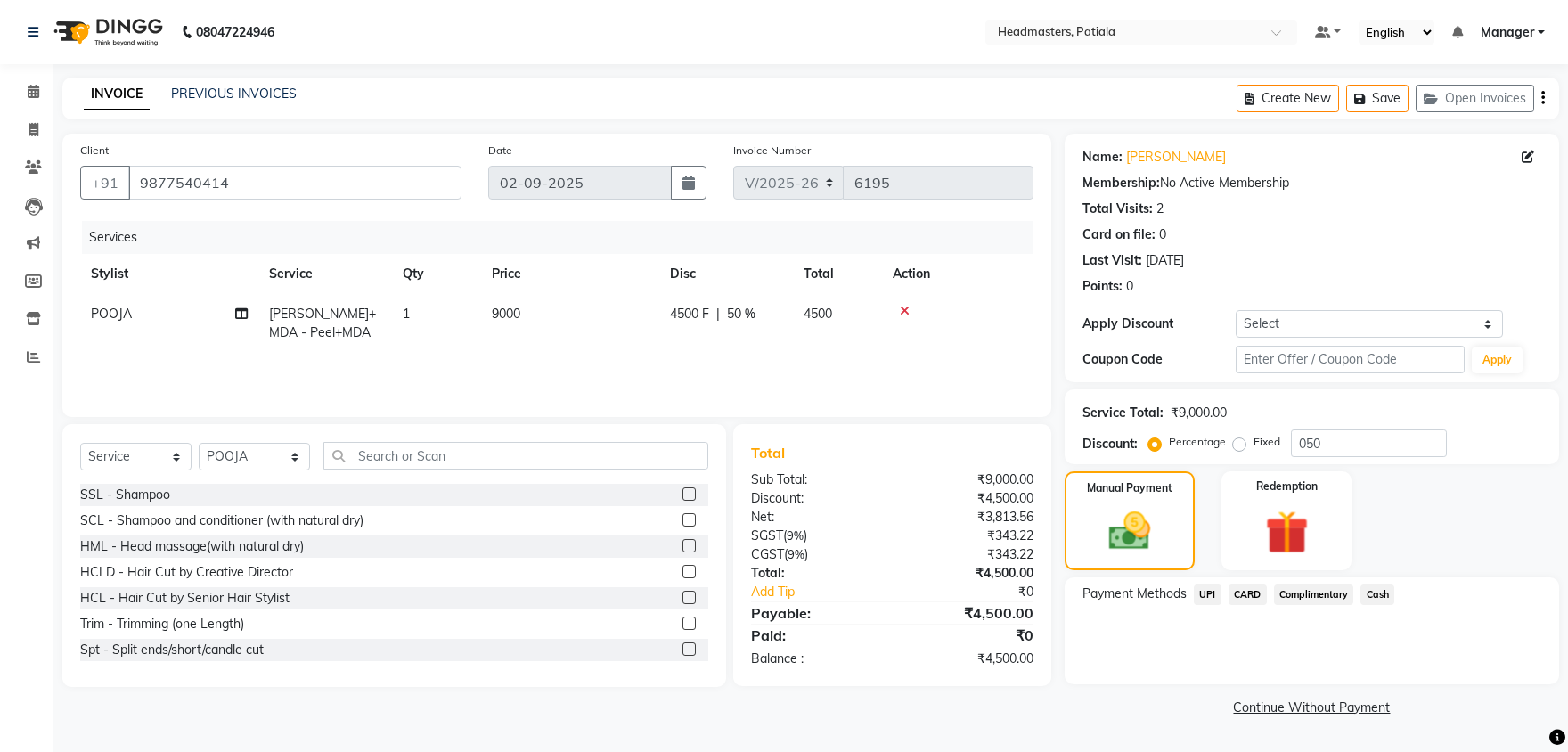
click at [1252, 595] on span "CARD" at bounding box center [1248, 594] width 38 height 21
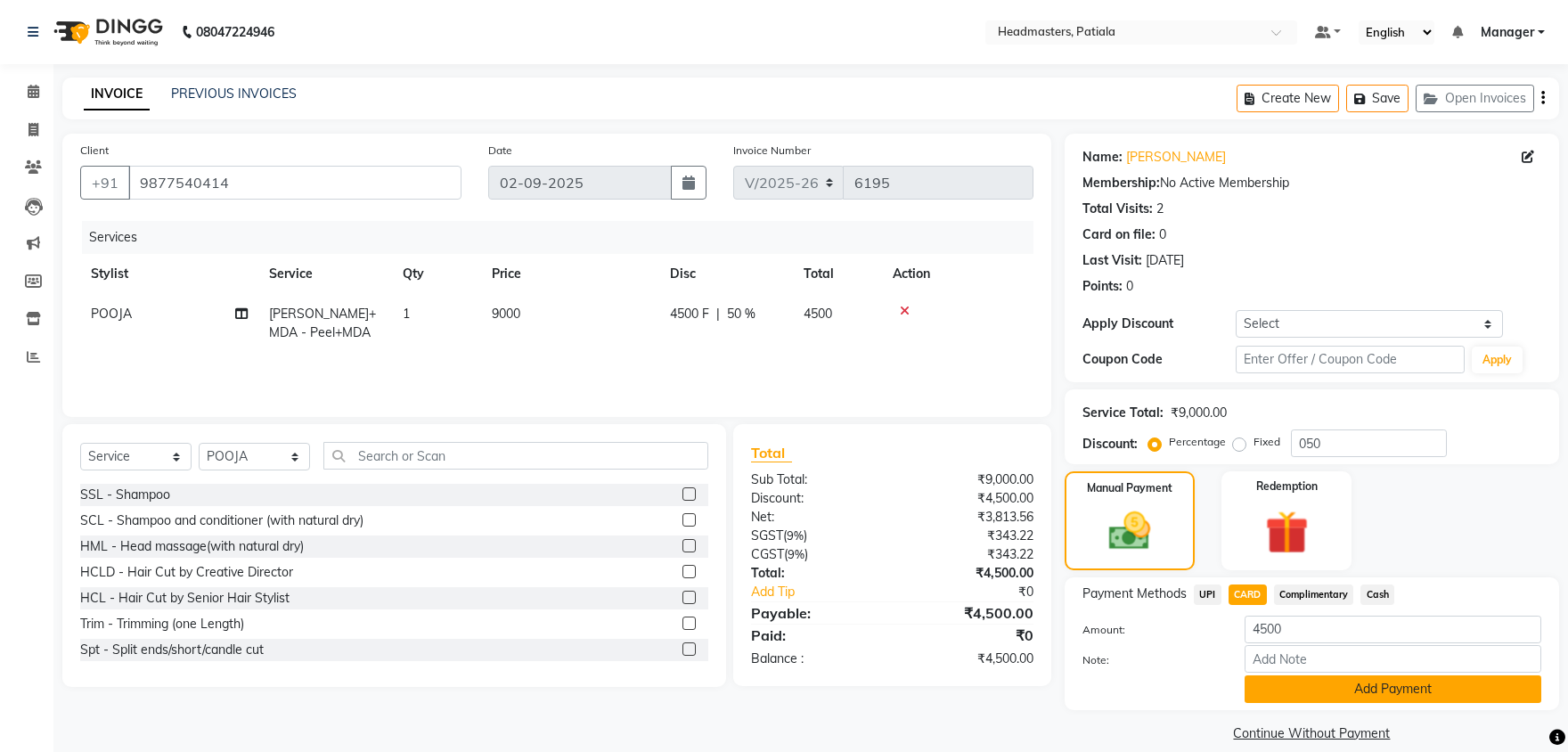
click at [1333, 685] on button "Add Payment" at bounding box center [1392, 689] width 297 height 28
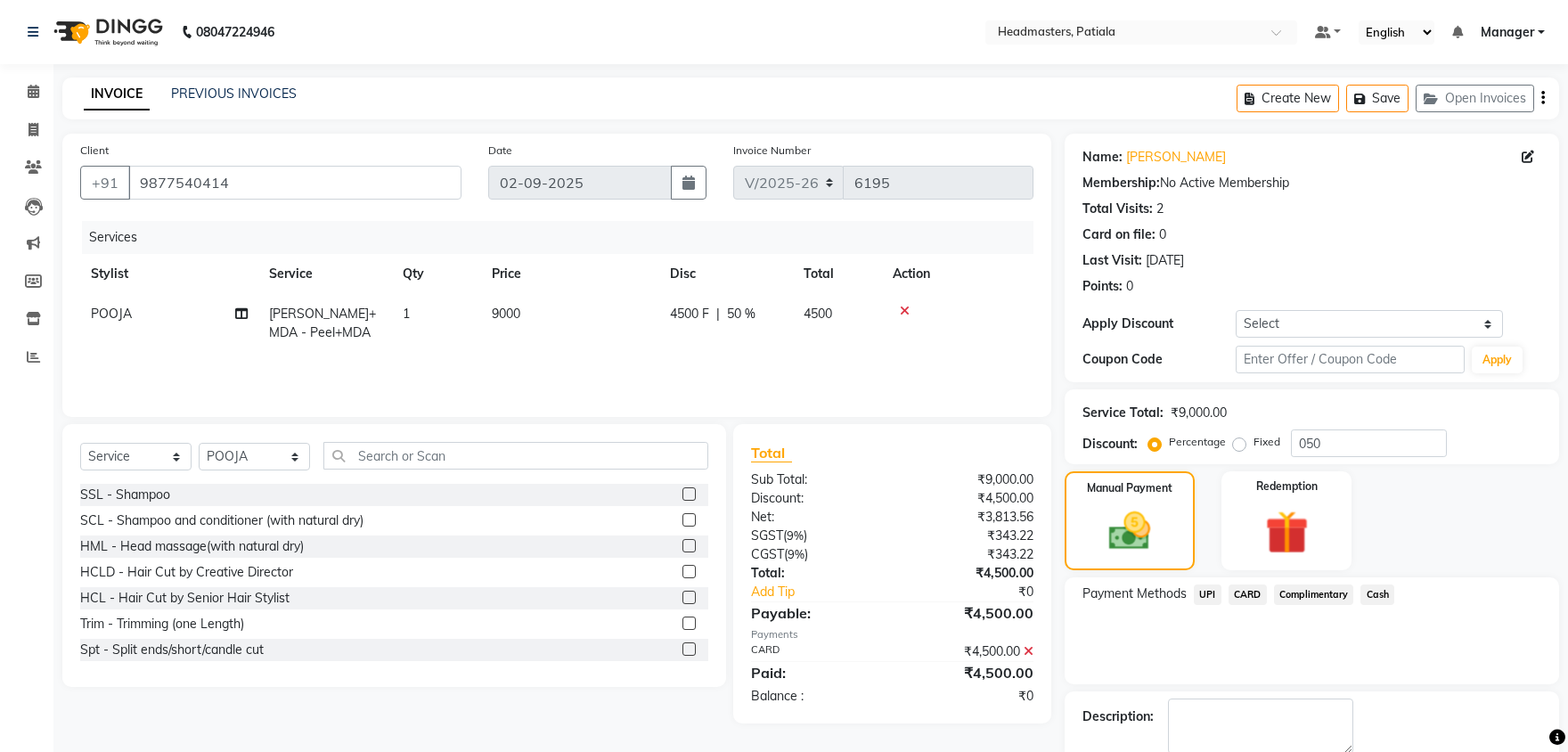
scroll to position [69, 0]
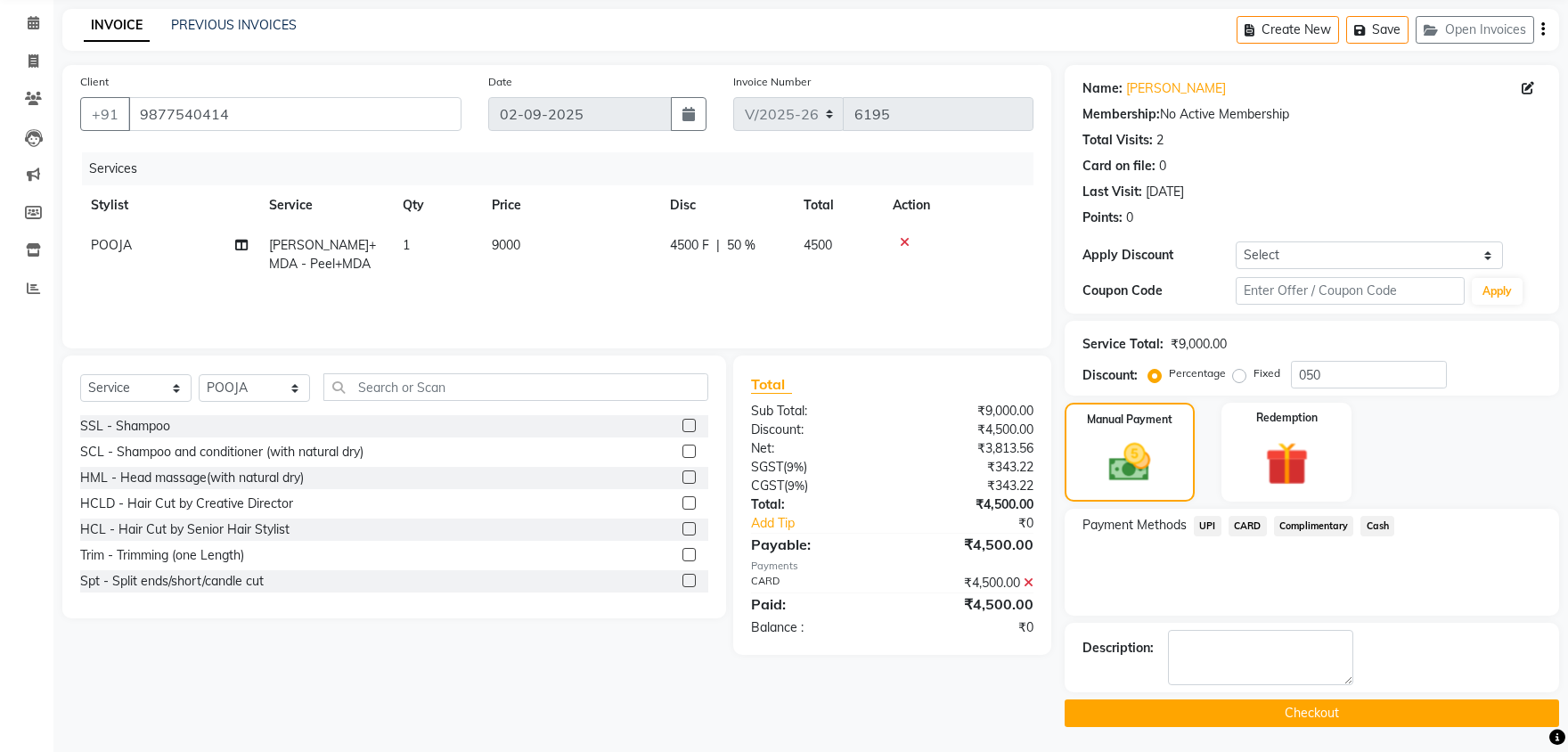
click at [1353, 709] on button "Checkout" at bounding box center [1312, 713] width 495 height 28
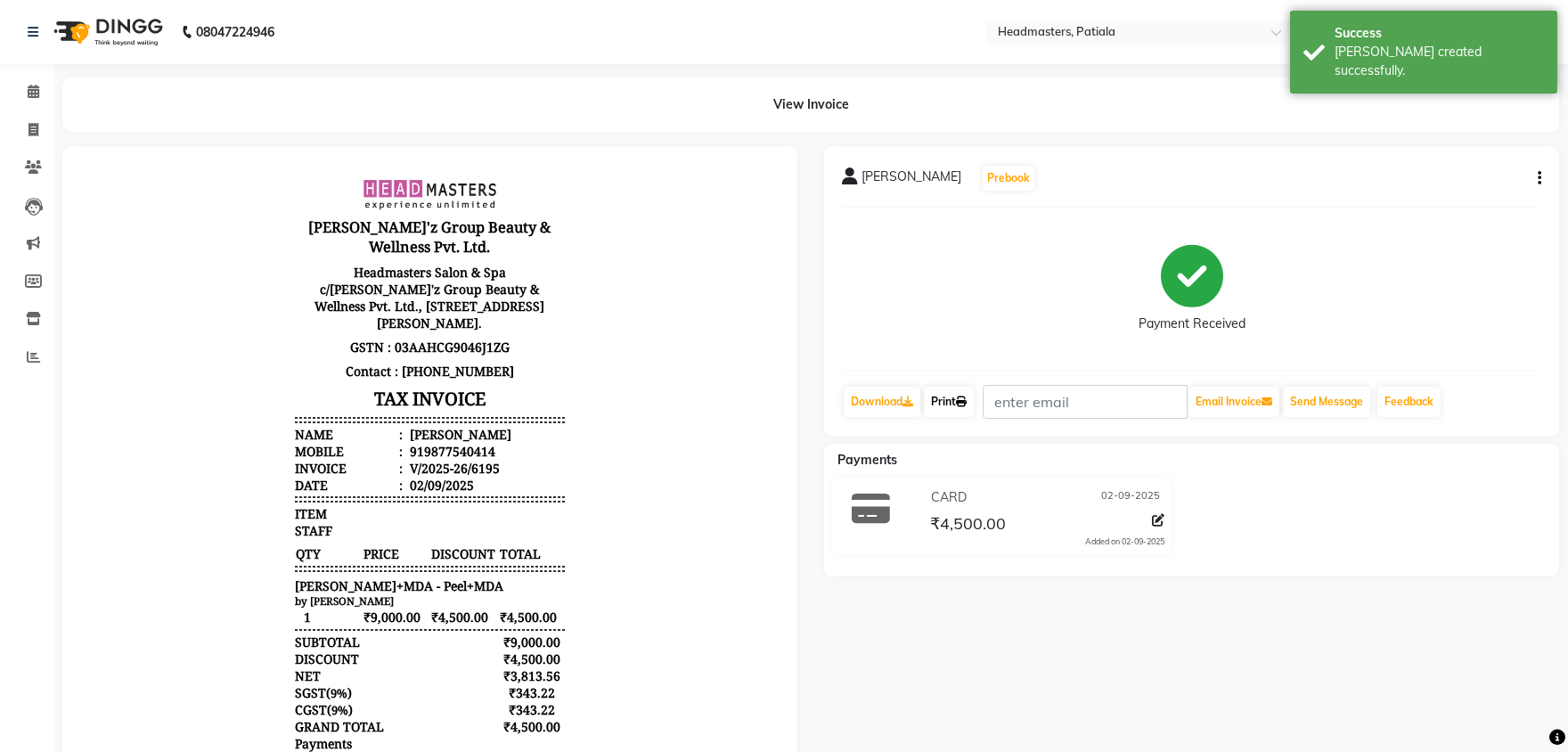
click at [948, 395] on link "Print" at bounding box center [948, 402] width 50 height 31
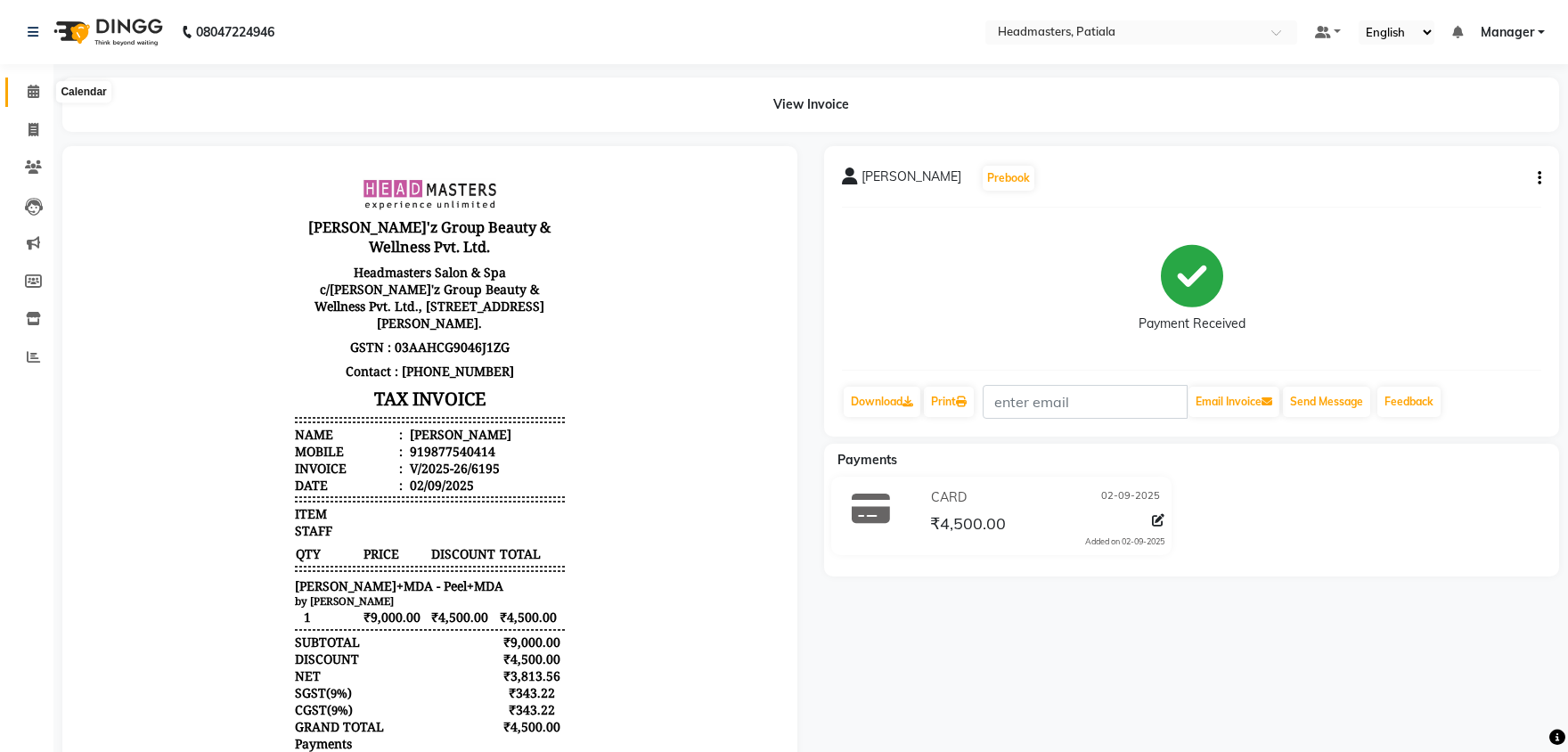
click at [35, 91] on icon at bounding box center [33, 91] width 12 height 14
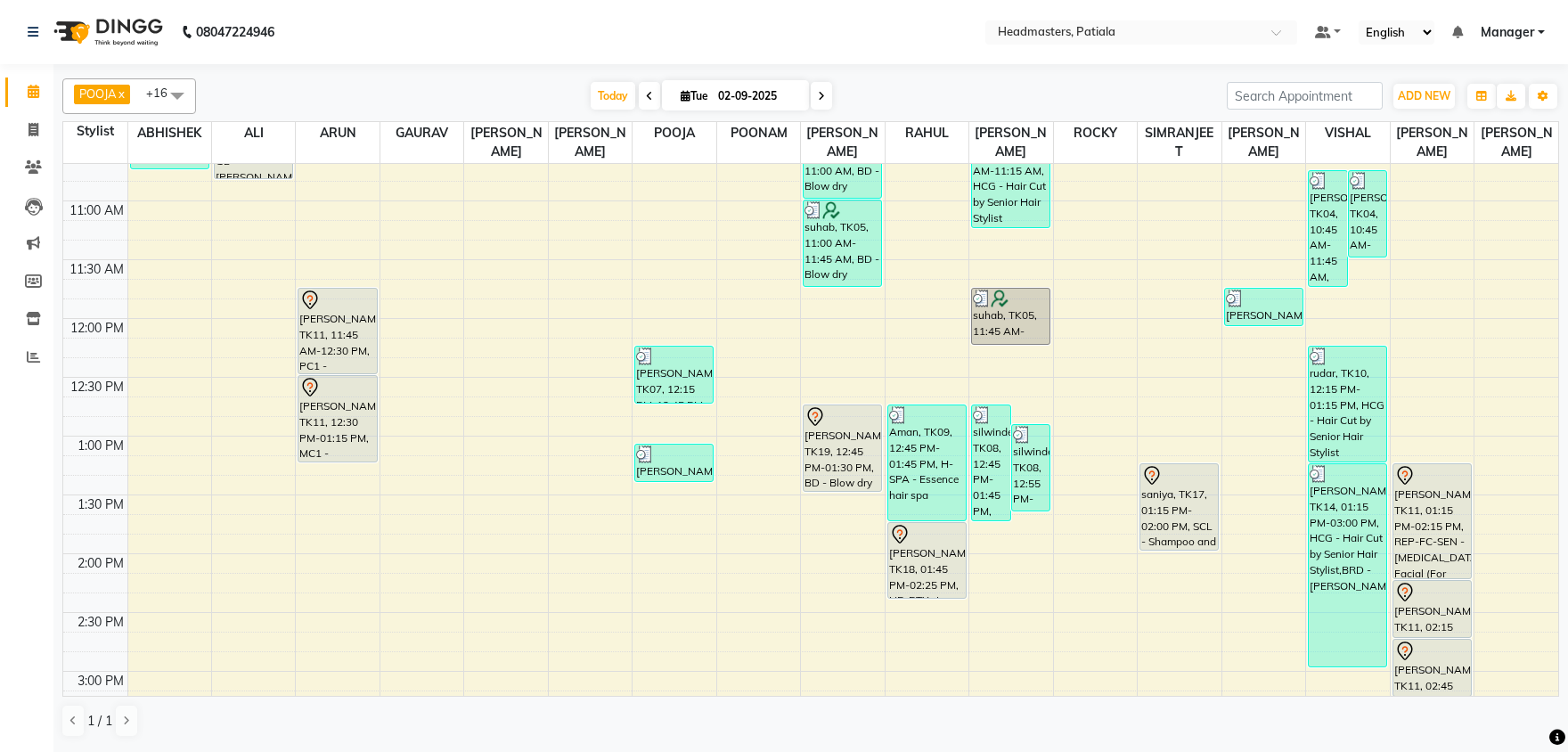
scroll to position [465, 0]
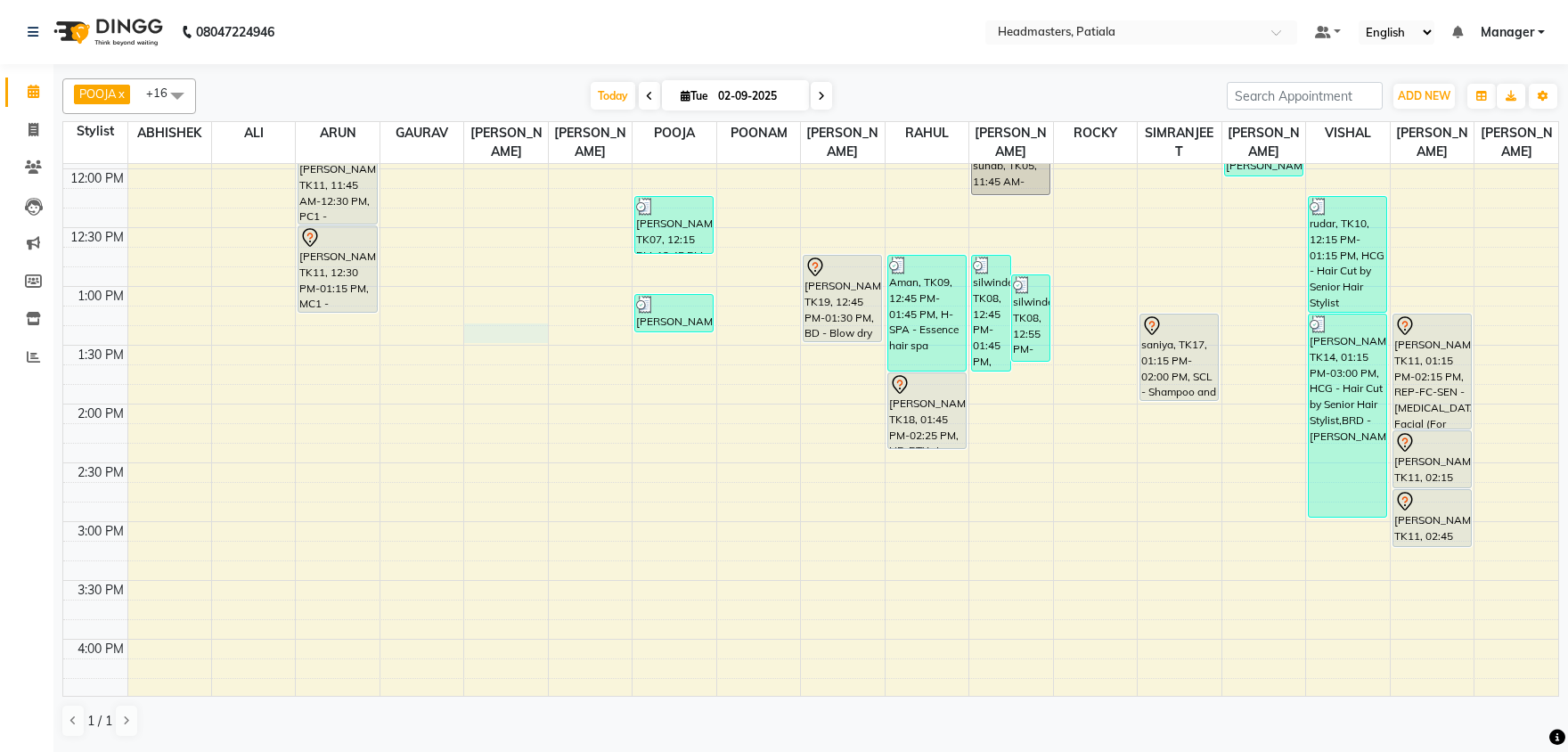
click at [492, 334] on div "8:00 AM 8:30 AM 9:00 AM 9:30 AM 10:00 AM 10:30 AM 11:00 AM 11:30 AM 12:00 PM 12…" at bounding box center [811, 521] width 1495 height 1645
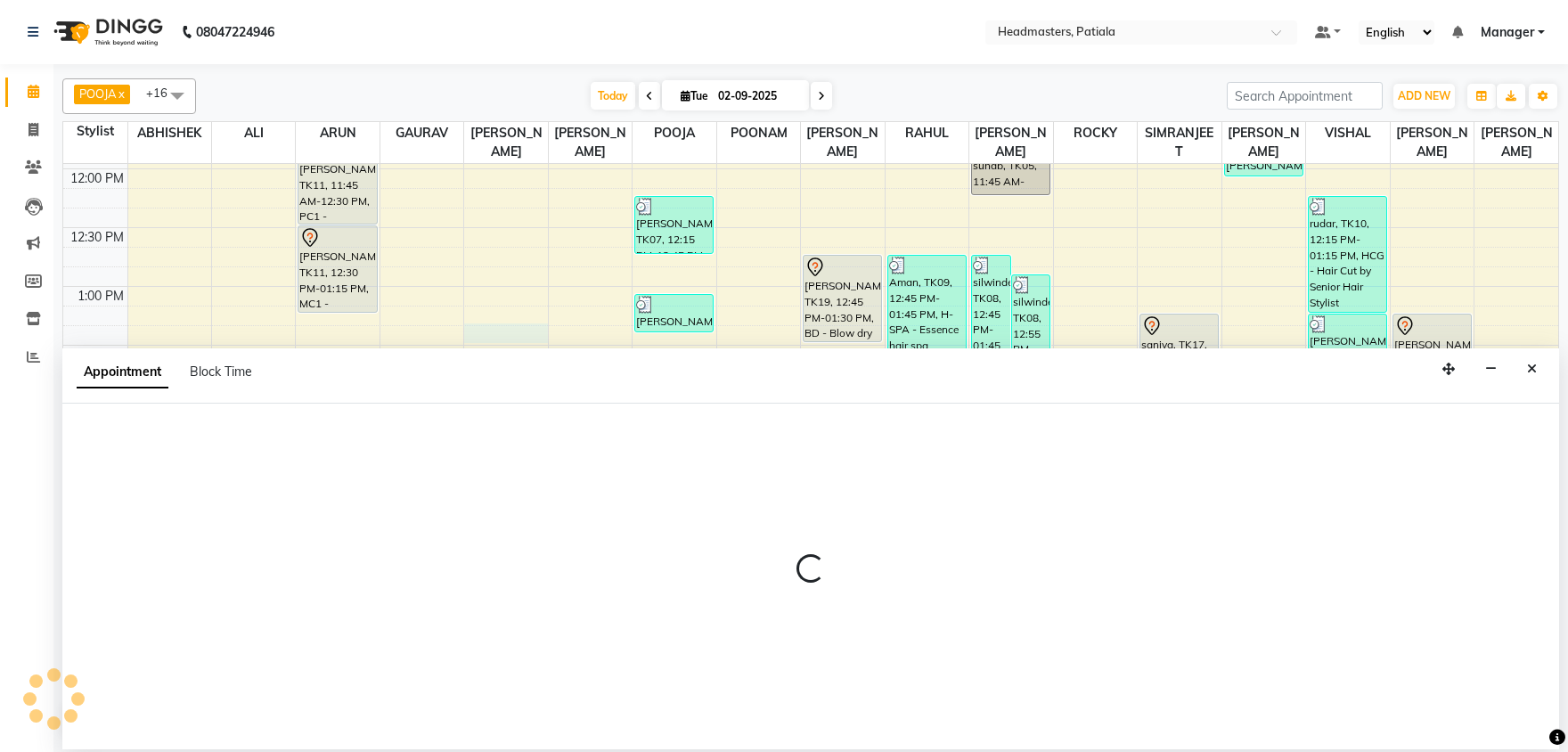
select select "51104"
select select "795"
select select "tentative"
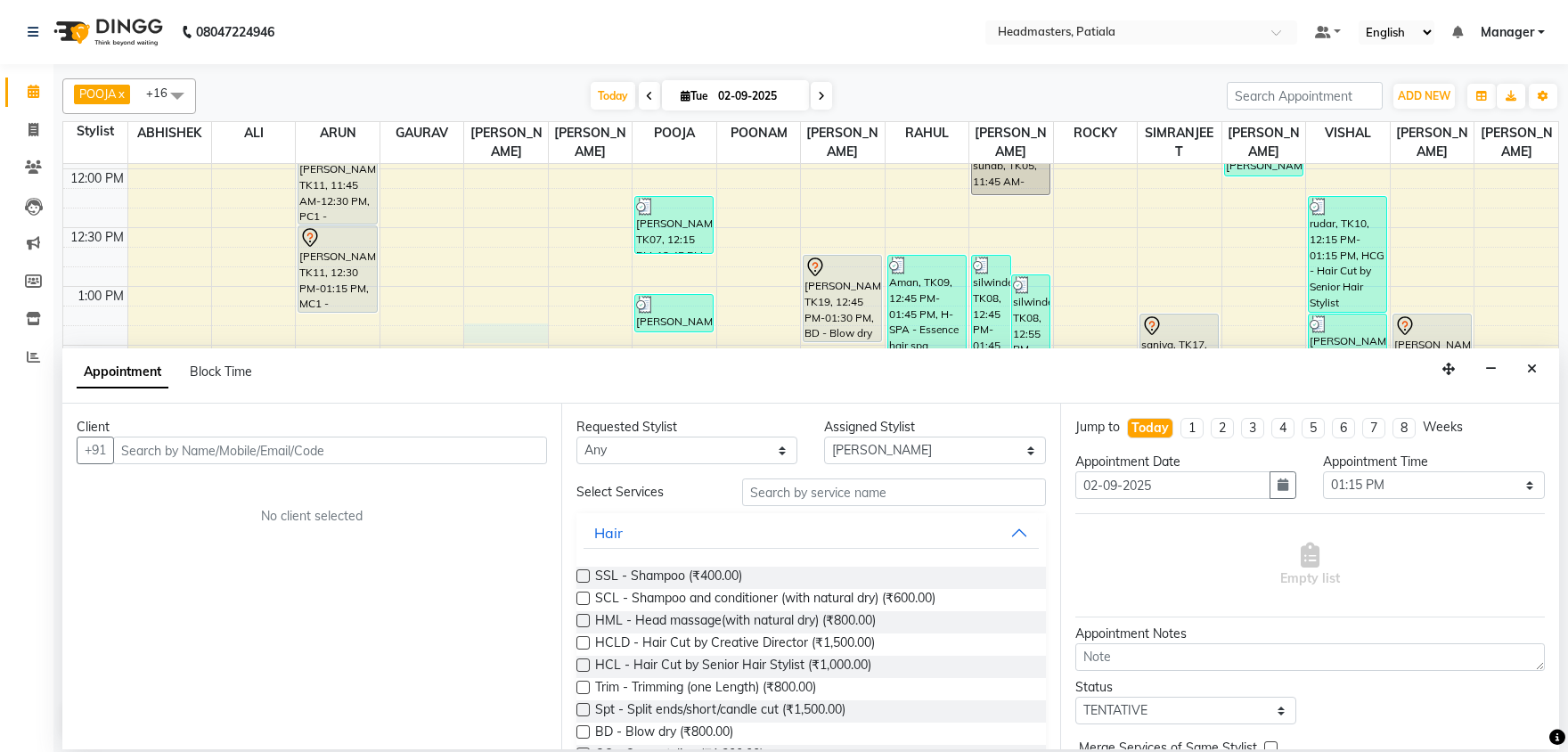
click at [274, 455] on input "text" at bounding box center [329, 450] width 434 height 28
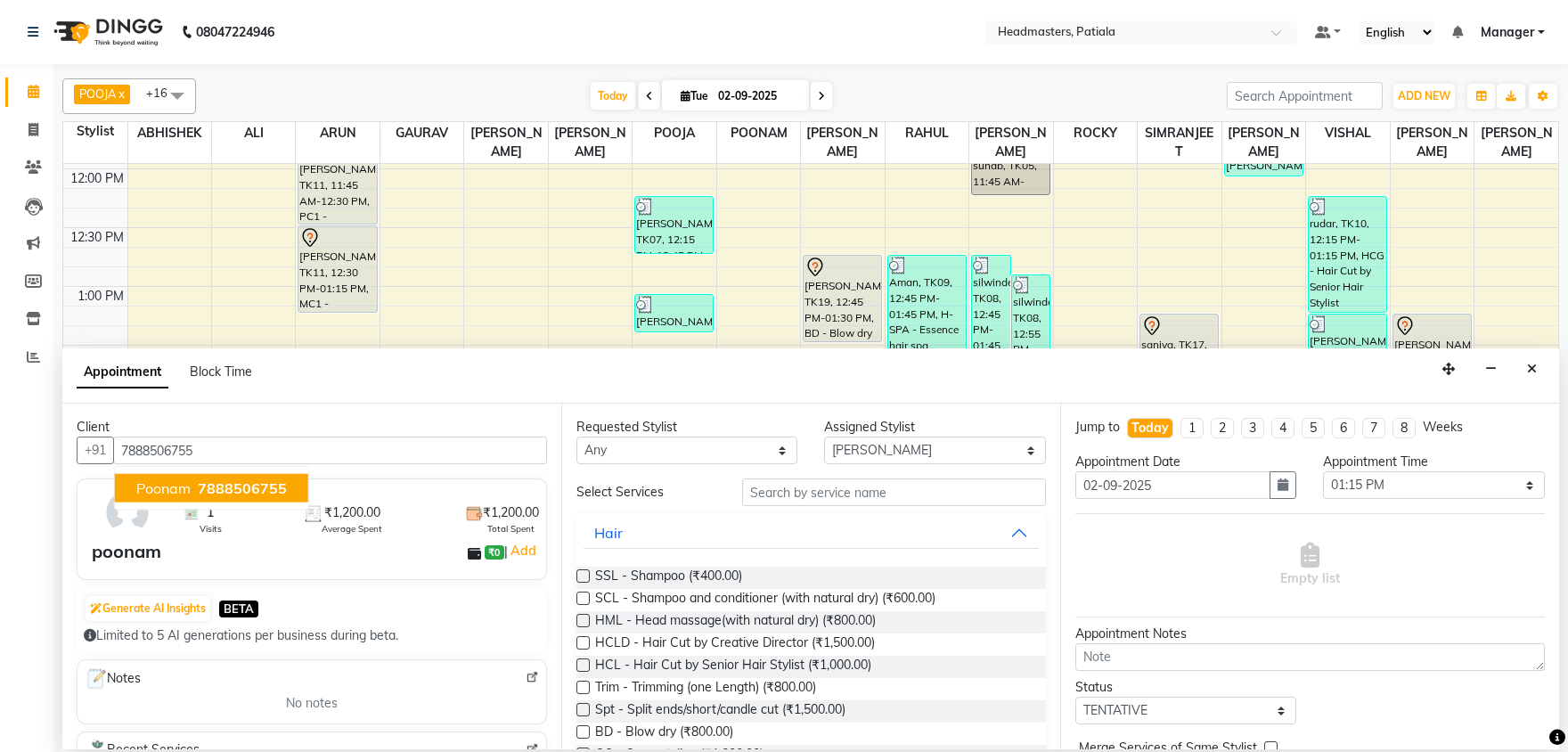
click at [262, 490] on span "7888506755" at bounding box center [242, 488] width 89 height 18
type input "7888506755"
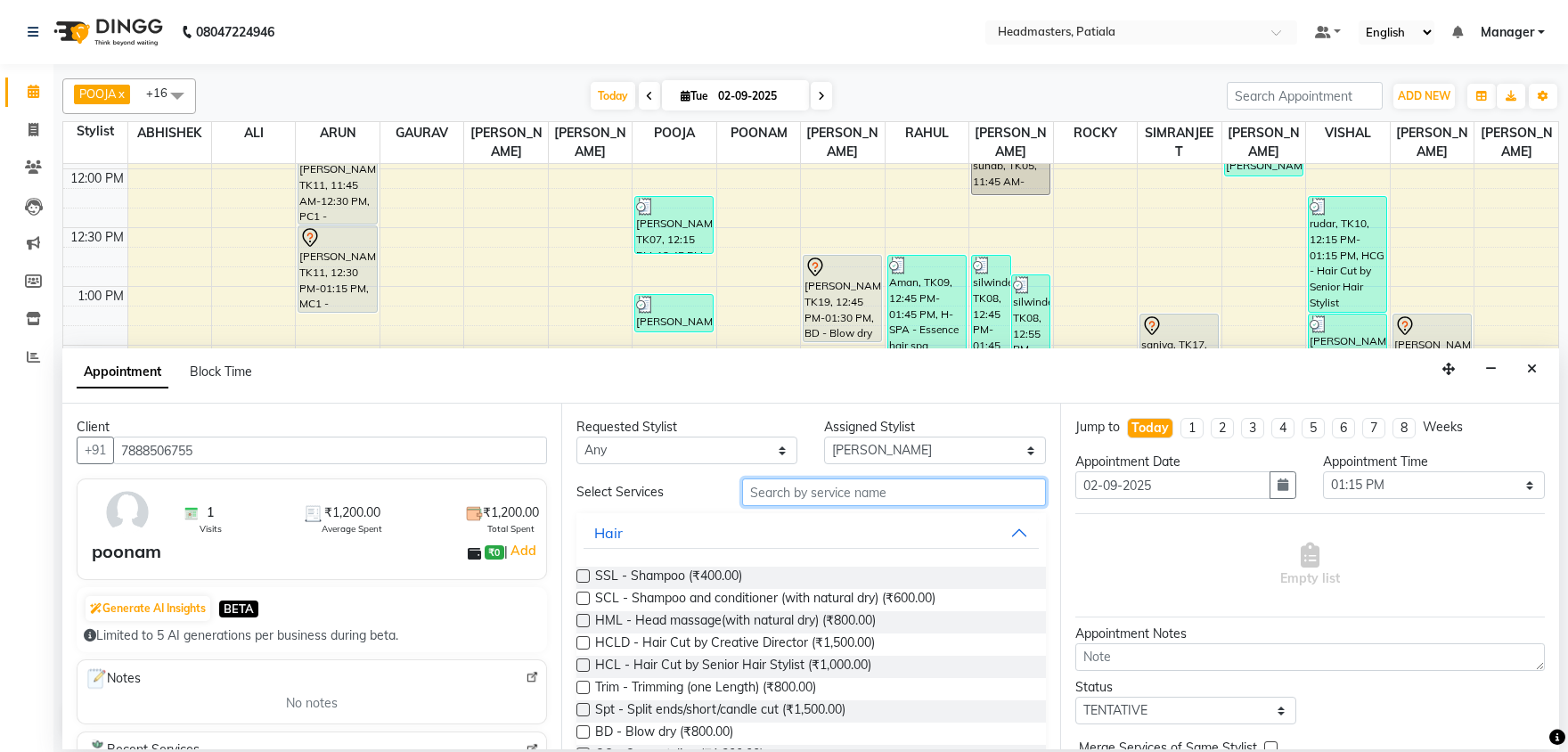
click at [787, 498] on input "text" at bounding box center [894, 492] width 303 height 28
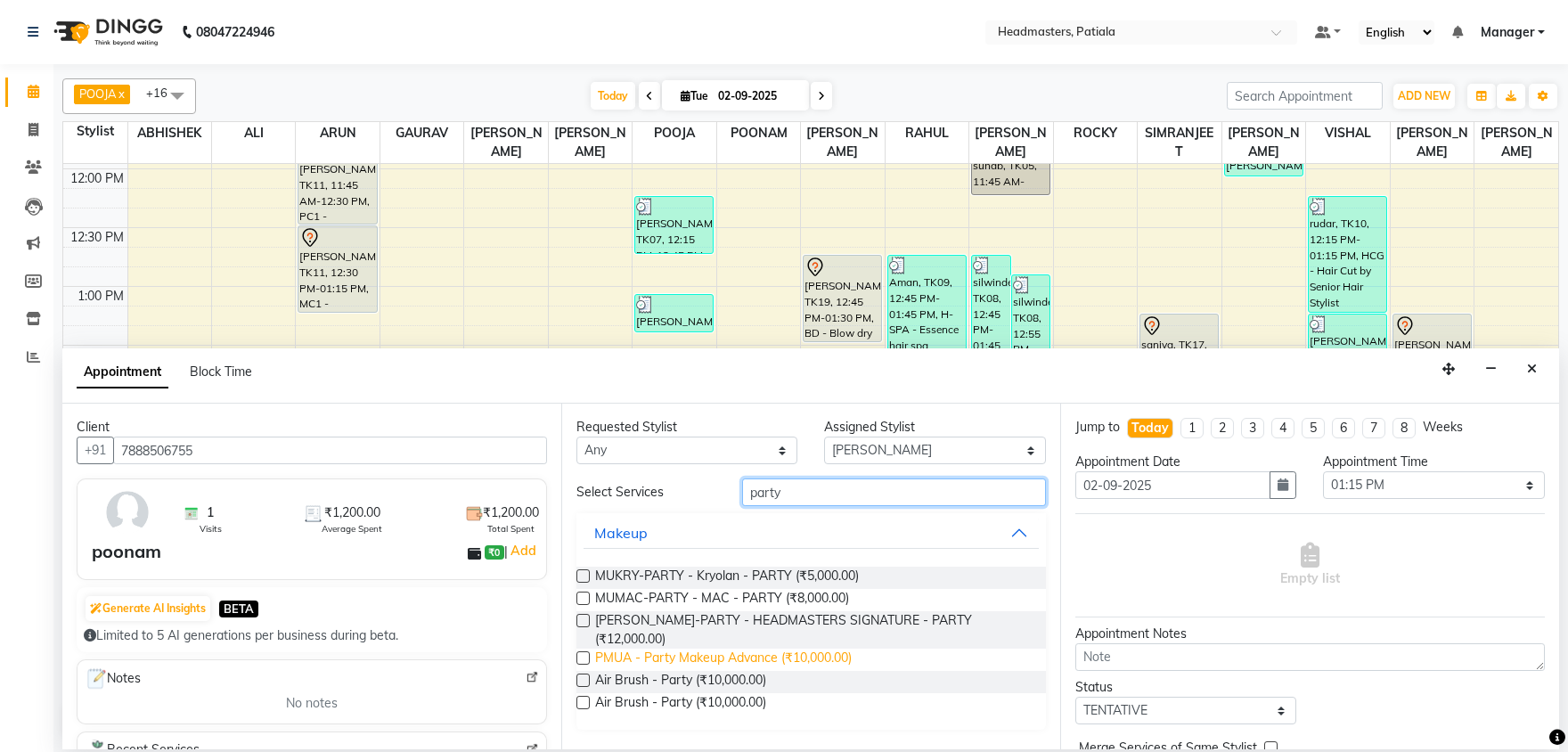
type input "party"
click at [750, 648] on span "PMUA - Party Makeup Advance (₹10,000.00)" at bounding box center [723, 659] width 256 height 23
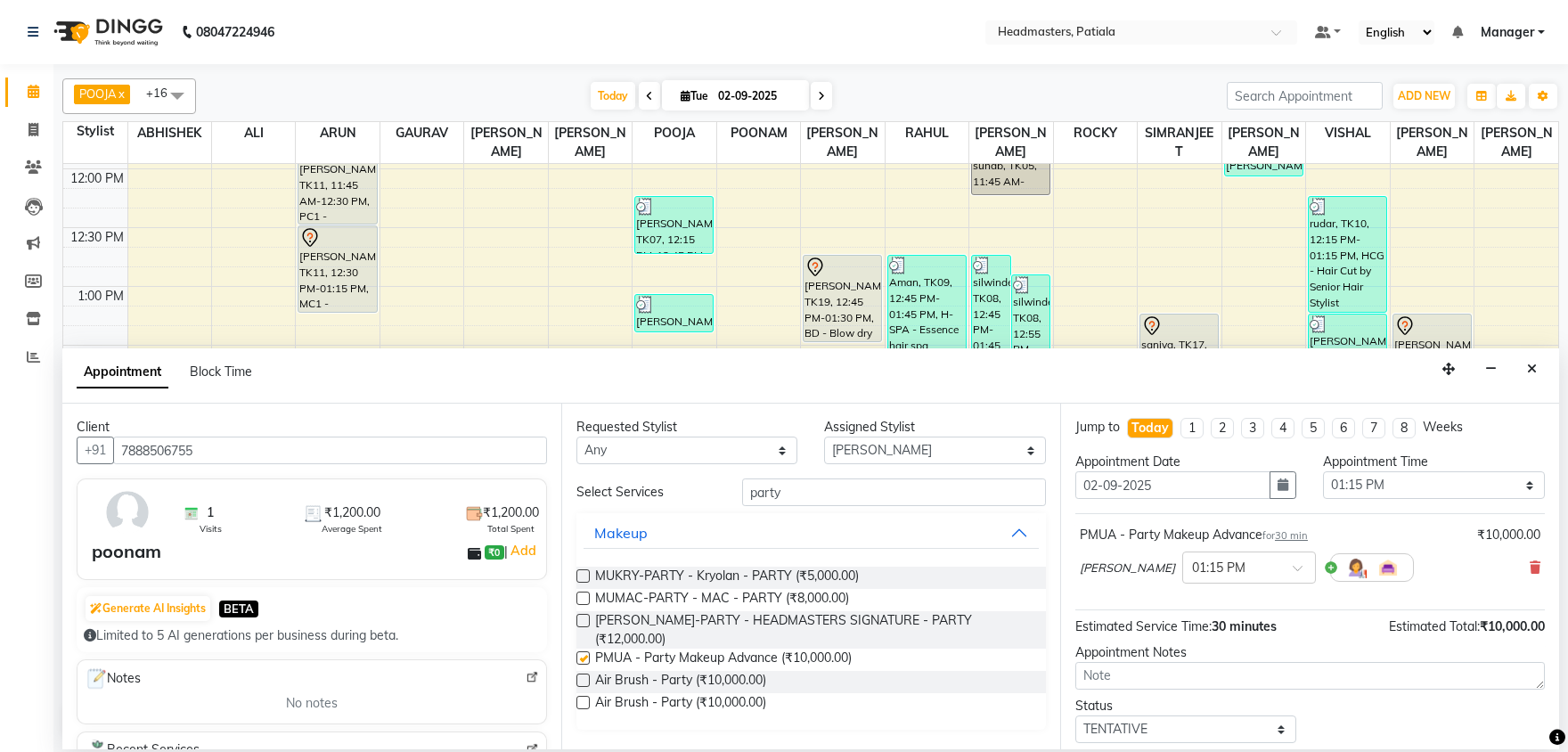
checkbox input "false"
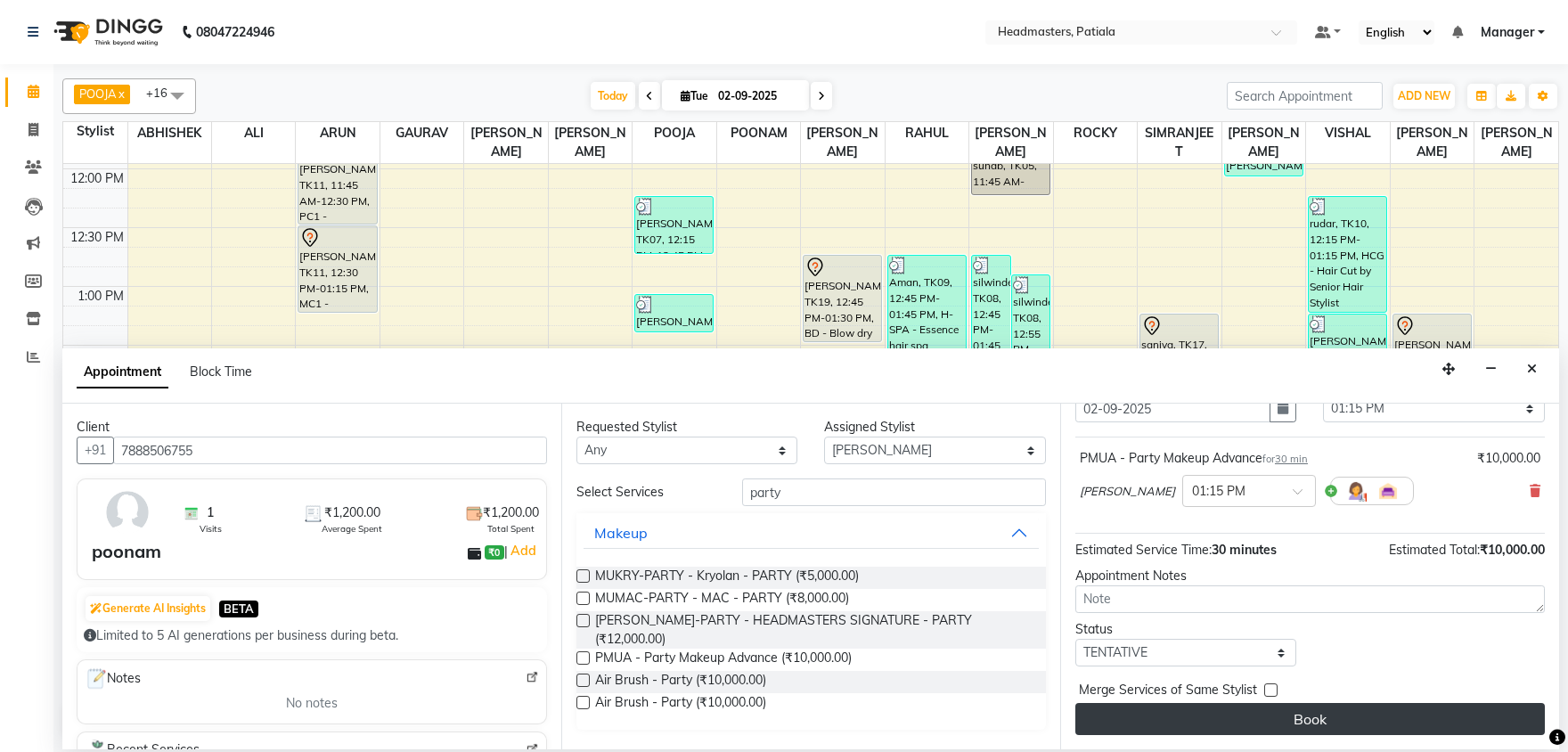
click at [1310, 724] on button "Book" at bounding box center [1310, 720] width 469 height 32
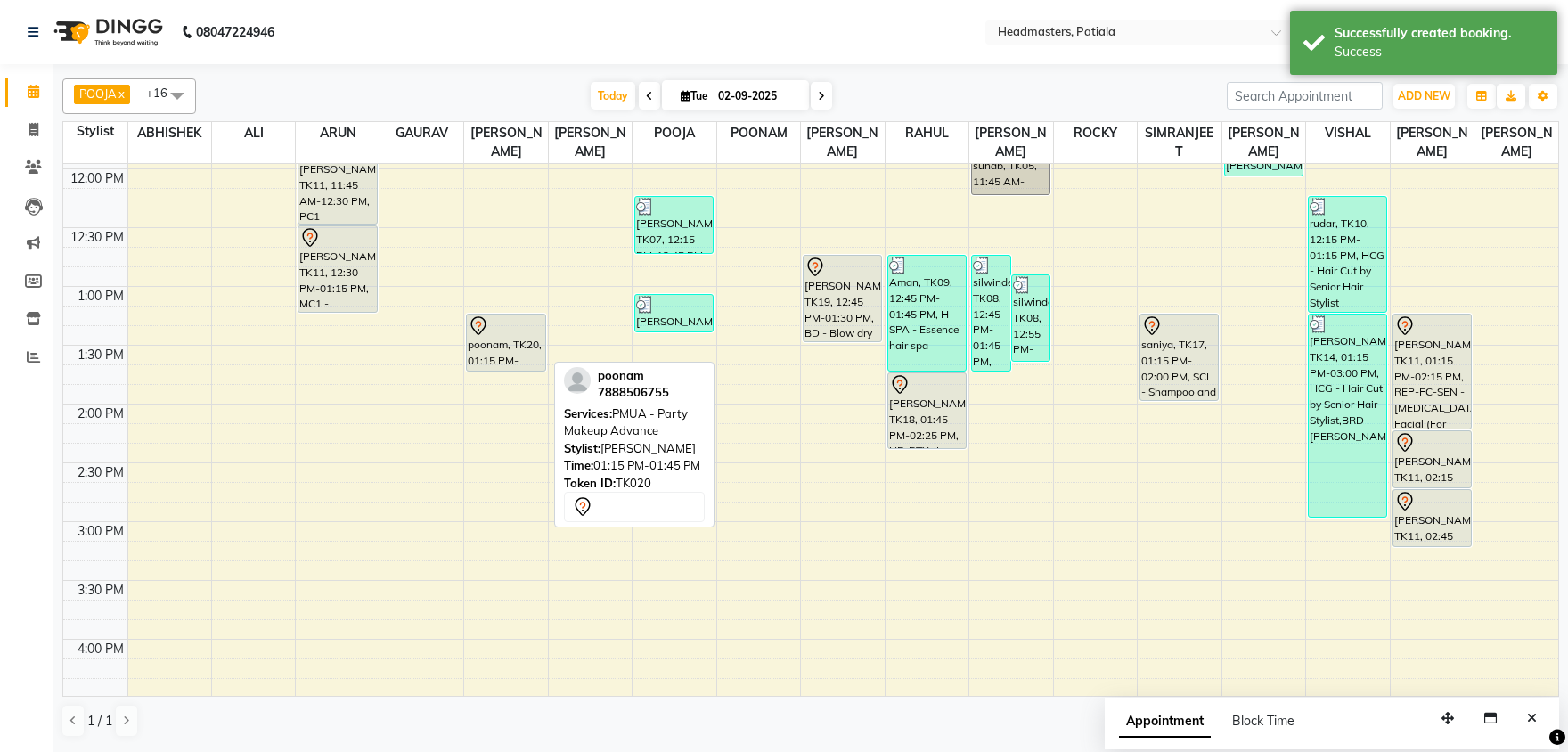
click at [495, 334] on div at bounding box center [506, 326] width 76 height 22
select select "7"
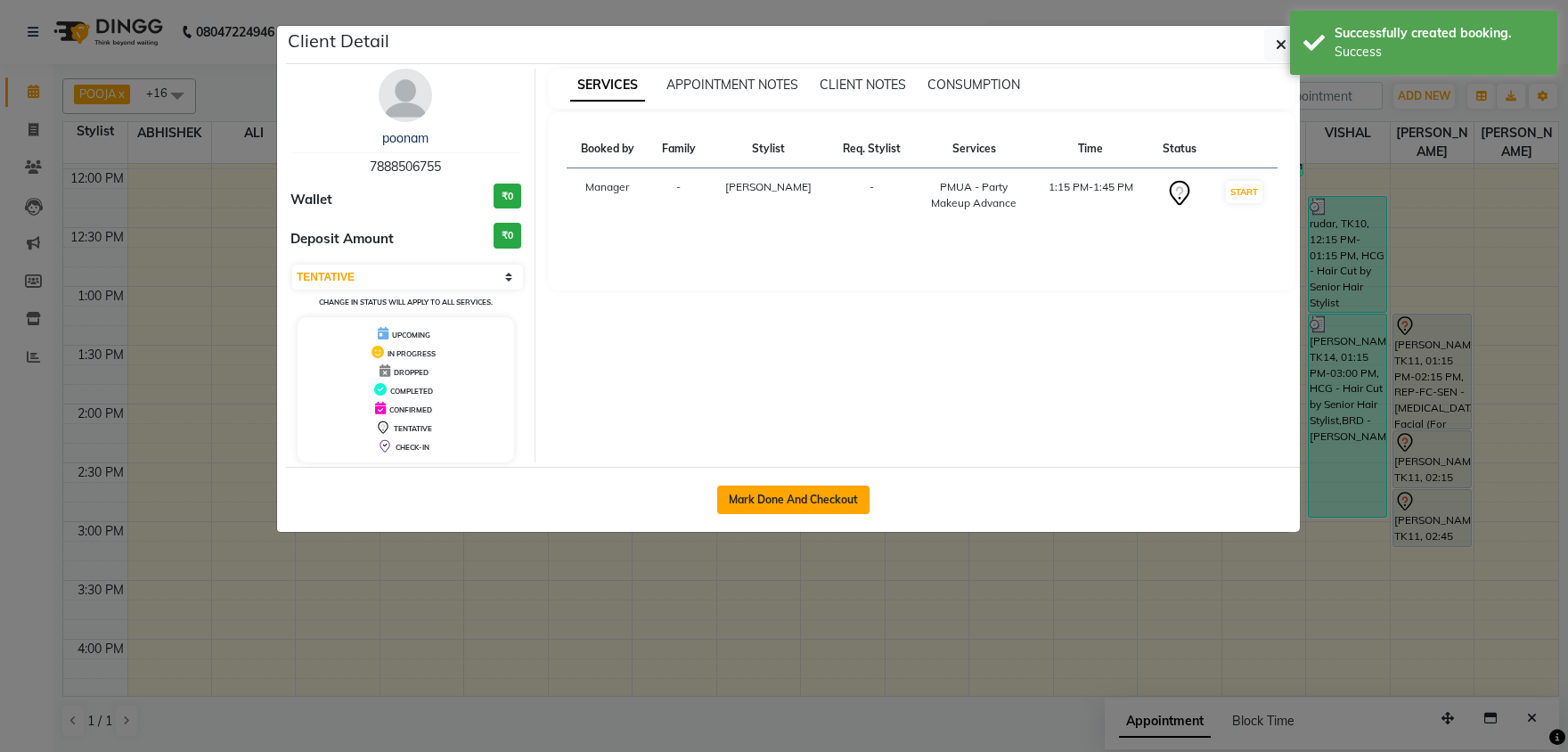
click at [790, 505] on button "Mark Done And Checkout" at bounding box center [793, 500] width 153 height 29
select select "service"
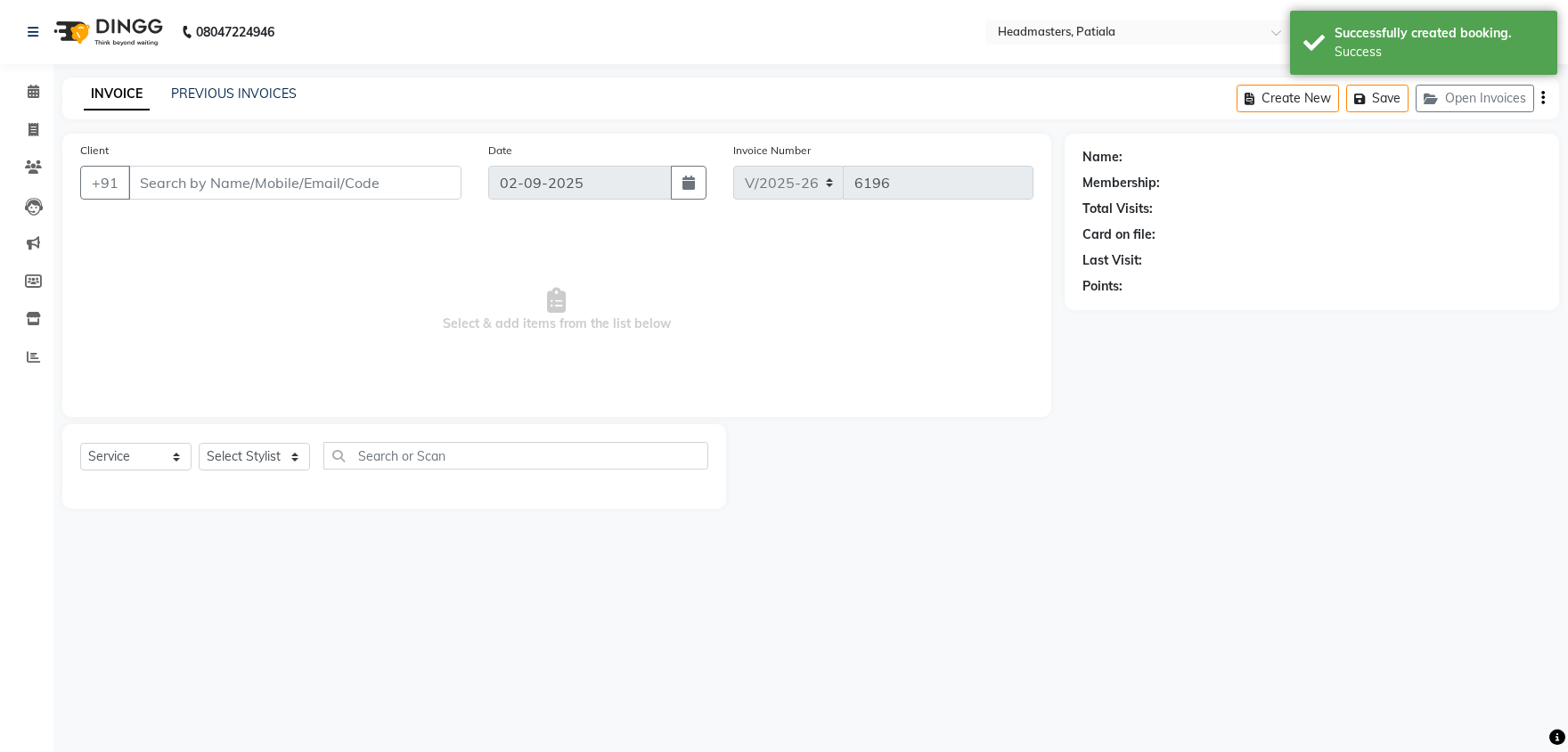
type input "7888506755"
select select "51104"
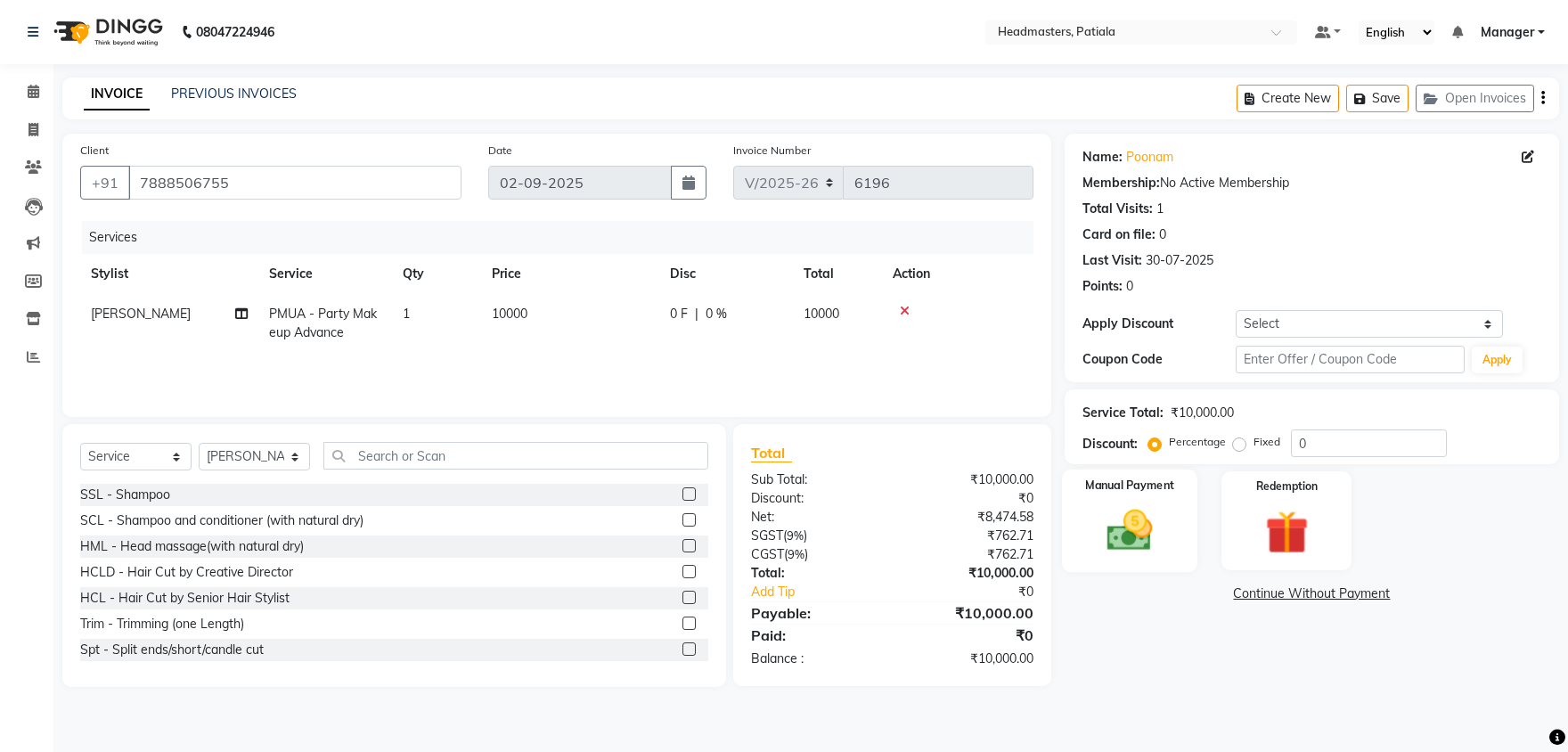
click at [1140, 539] on img at bounding box center [1130, 530] width 74 height 52
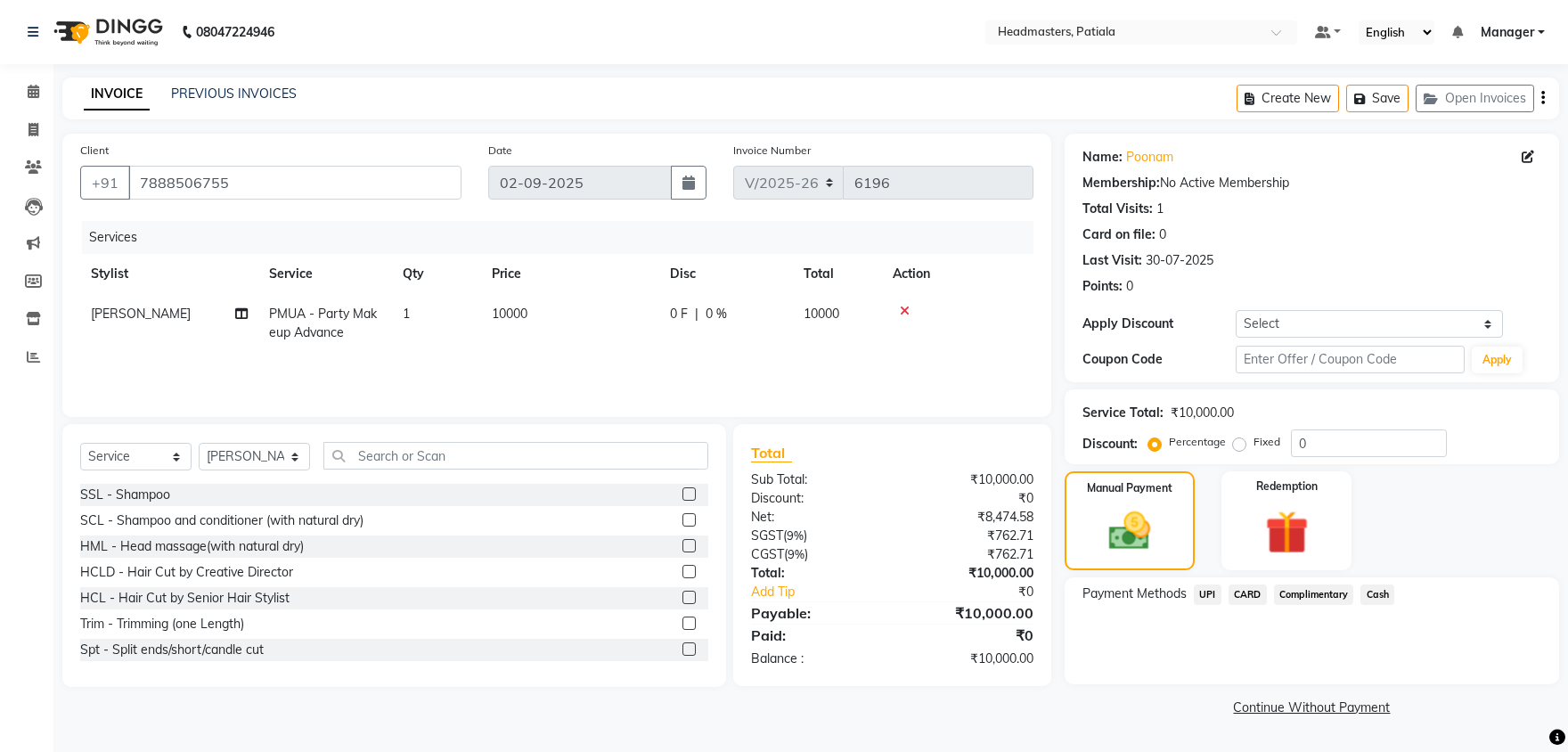
click at [1208, 598] on span "UPI" at bounding box center [1207, 594] width 28 height 21
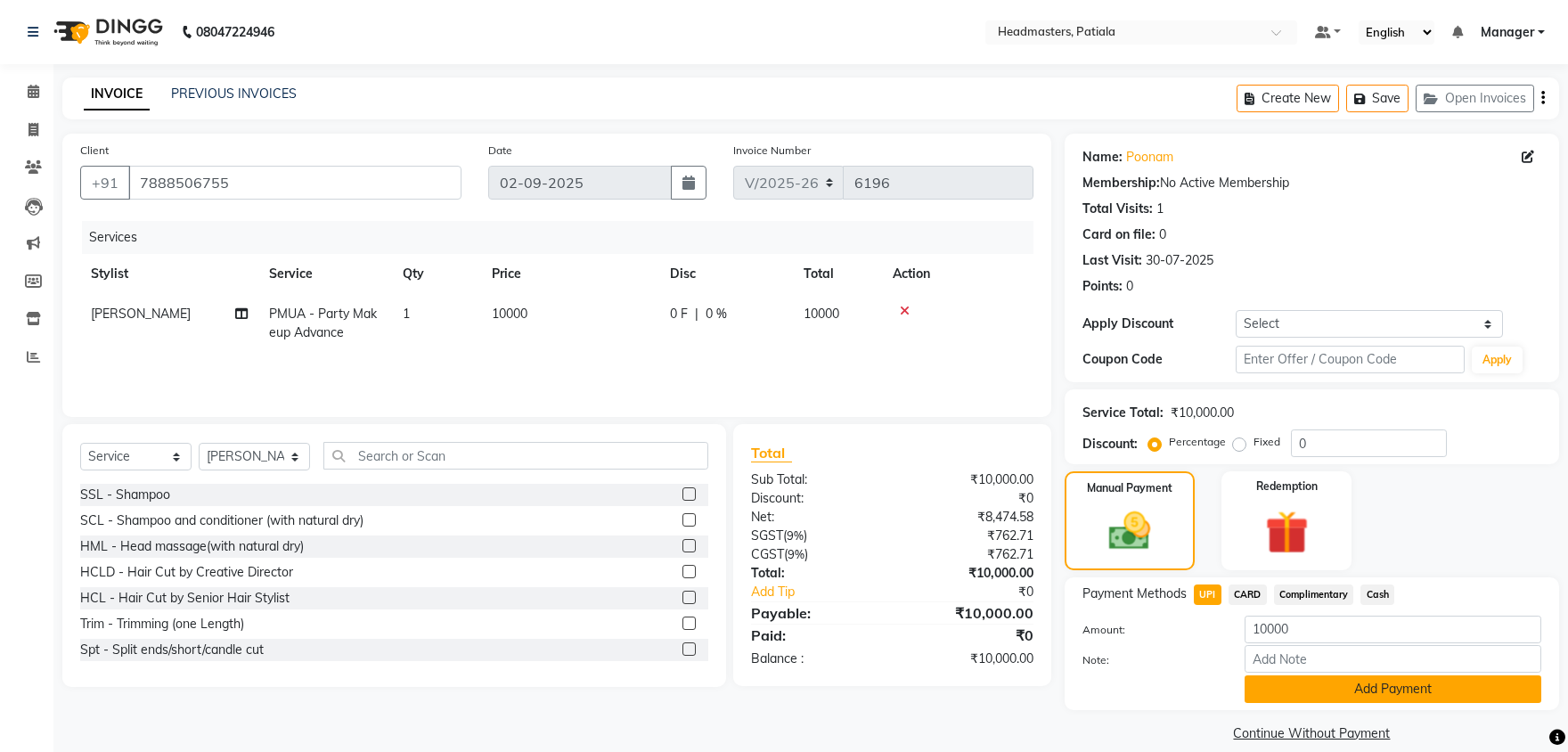
click at [1312, 680] on button "Add Payment" at bounding box center [1392, 689] width 297 height 28
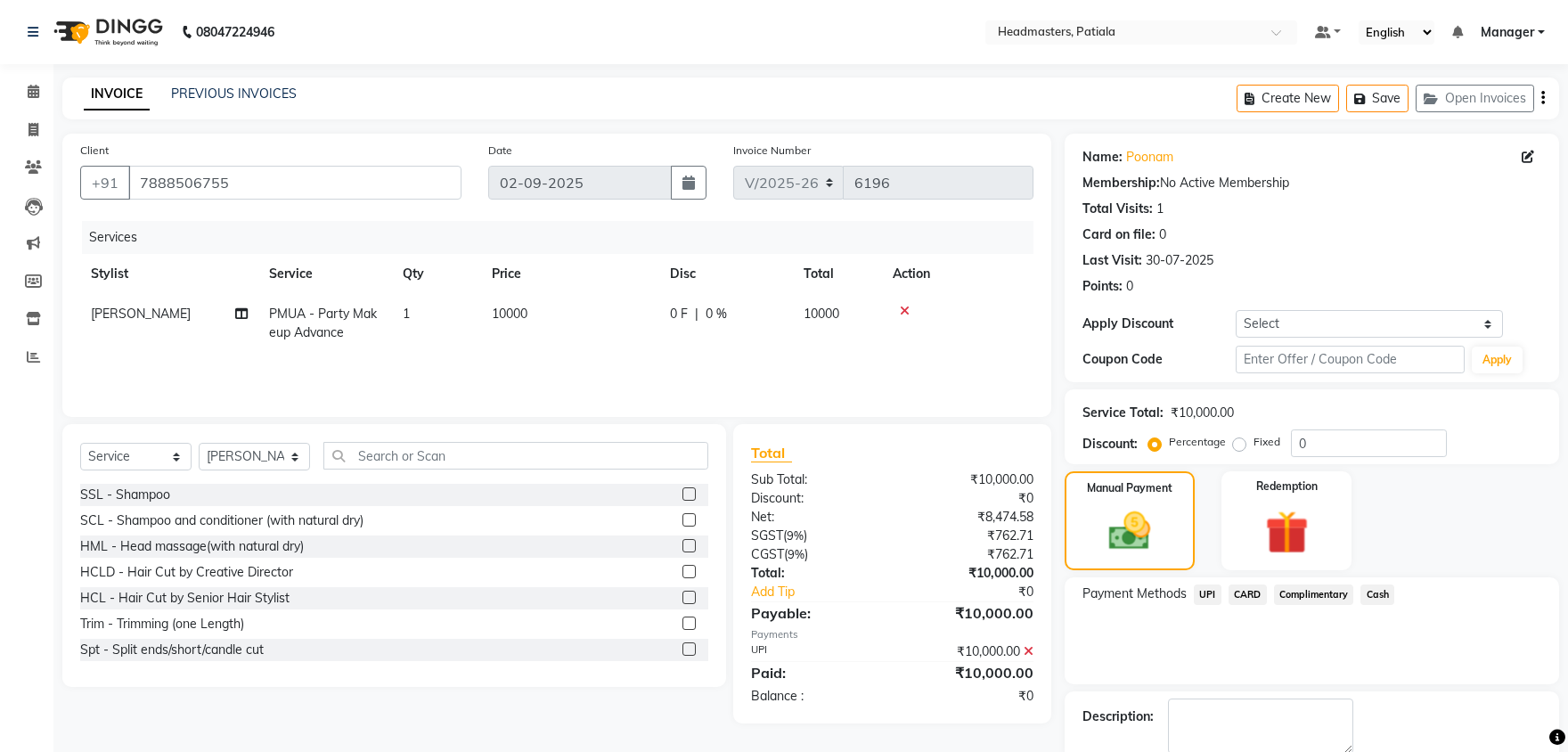
scroll to position [69, 0]
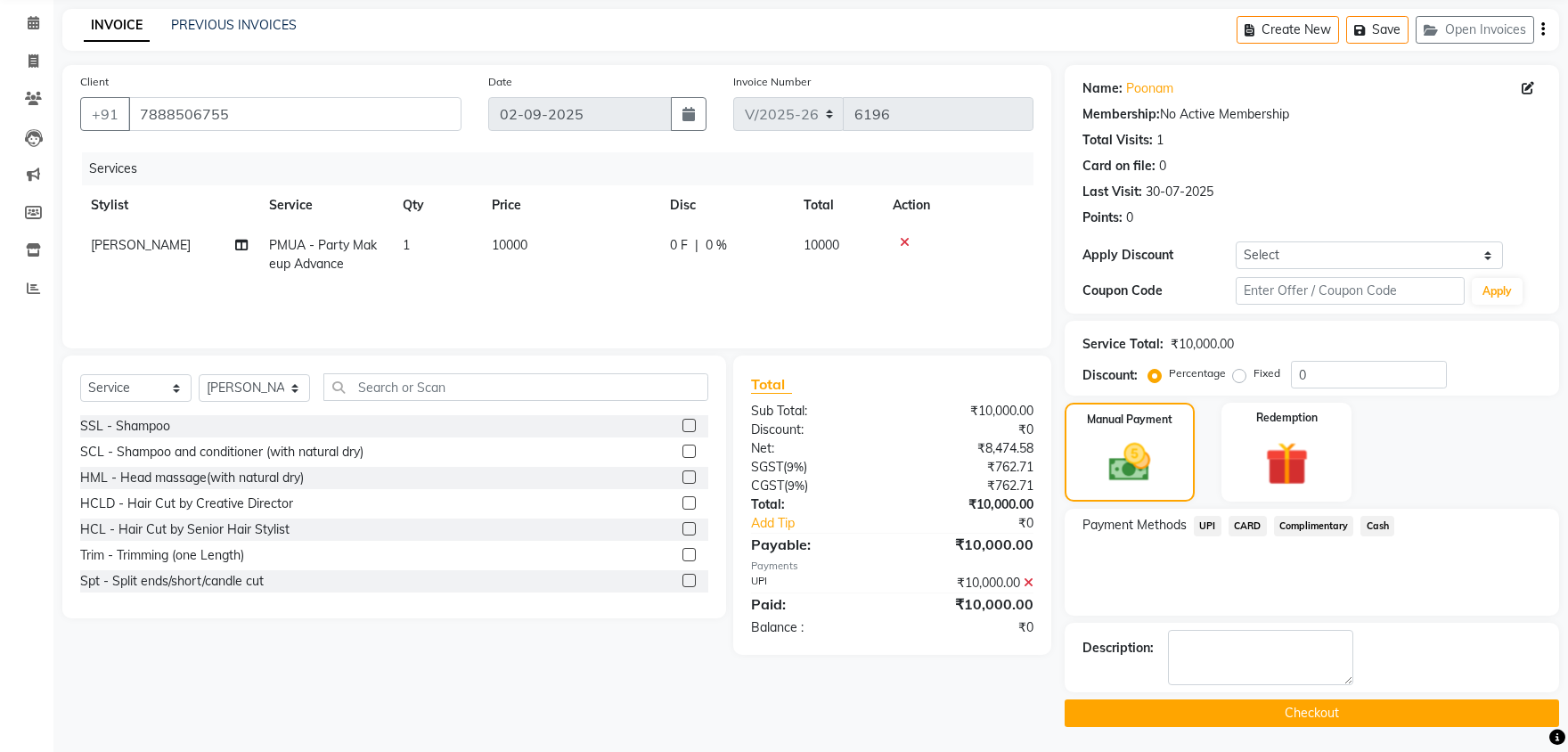
click at [1313, 713] on button "Checkout" at bounding box center [1312, 713] width 495 height 28
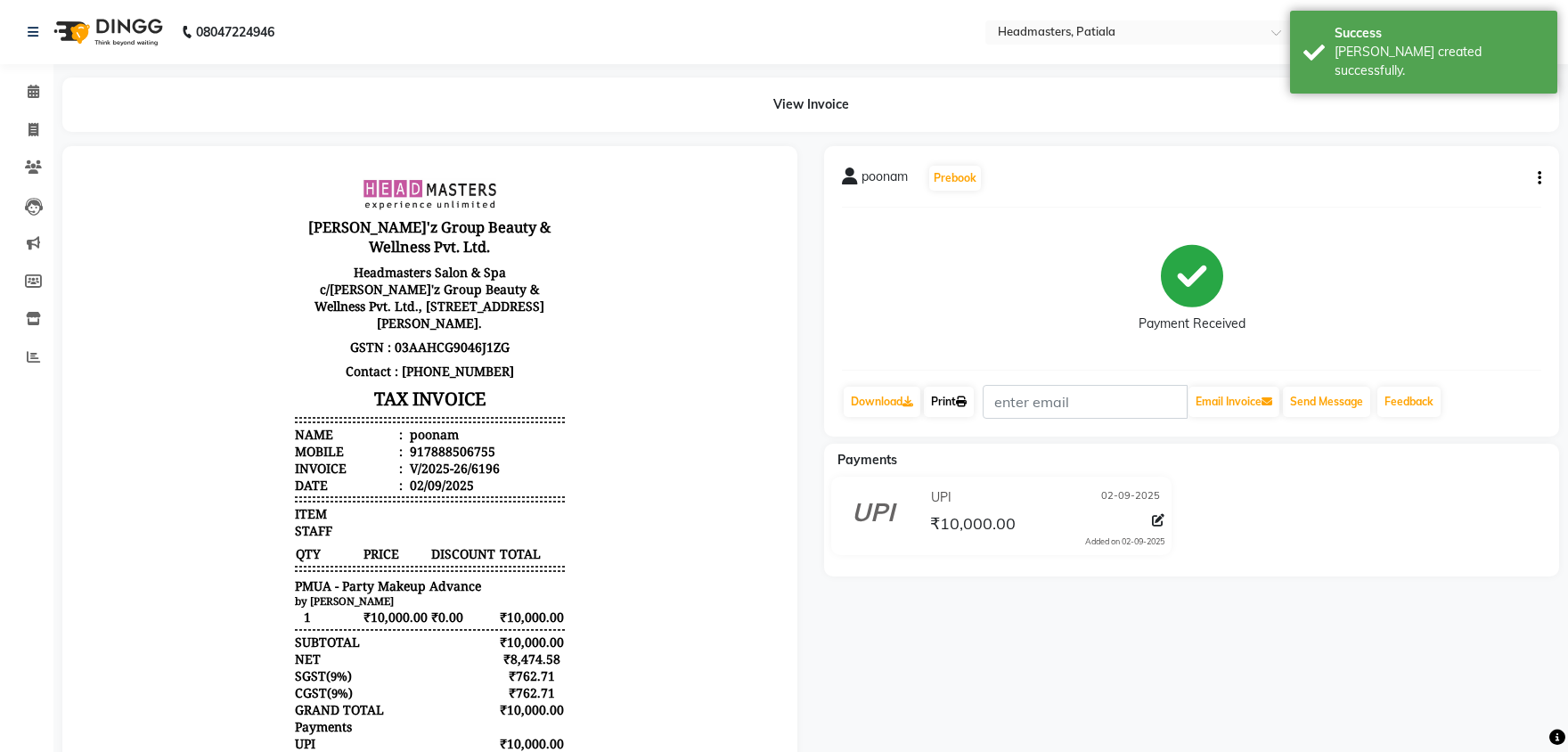
click at [952, 395] on link "Print" at bounding box center [948, 402] width 50 height 31
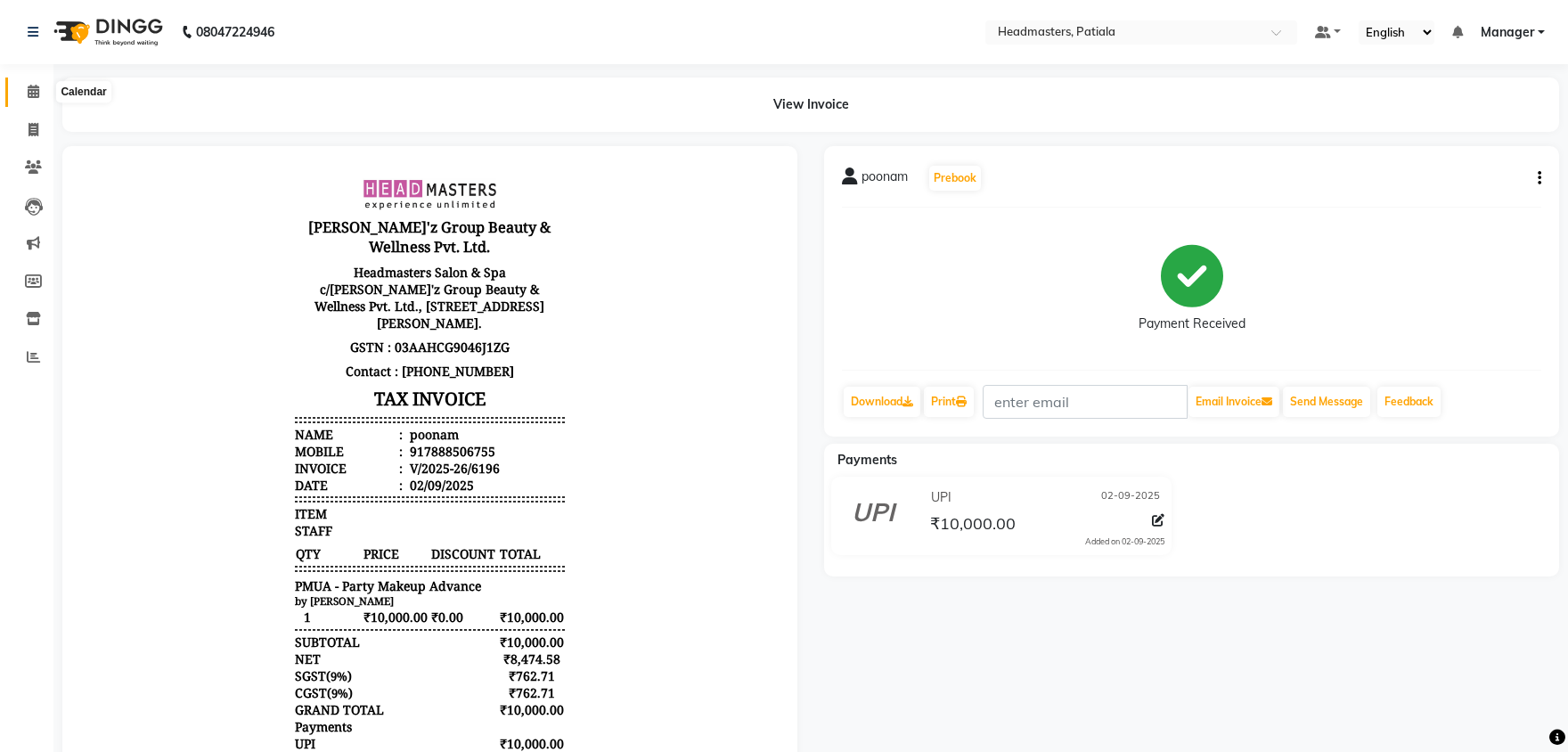
click at [33, 87] on icon at bounding box center [33, 91] width 12 height 14
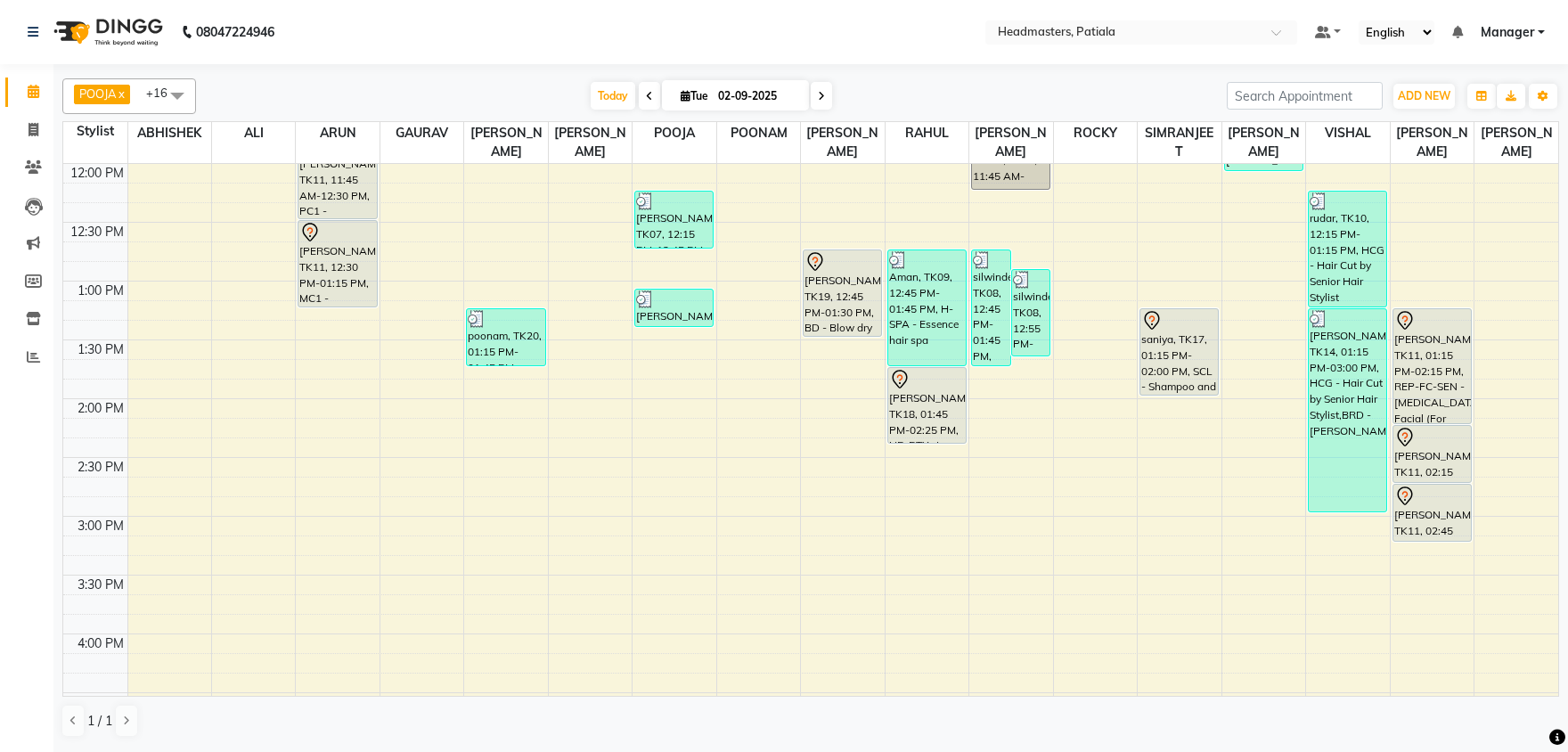
scroll to position [559, 0]
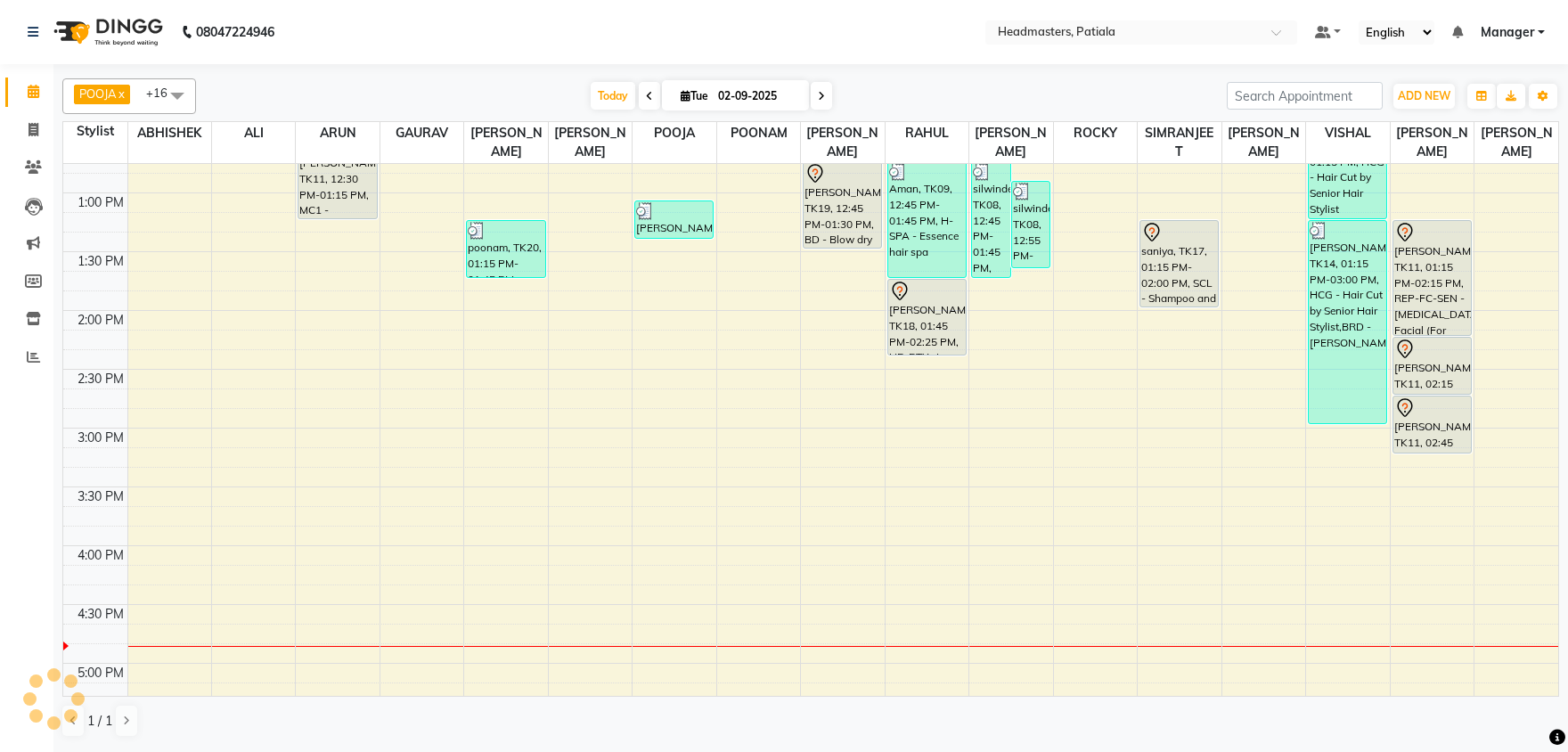
click at [1173, 441] on div "8:00 AM 8:30 AM 9:00 AM 9:30 AM 10:00 AM 10:30 AM 11:00 AM 11:30 AM 12:00 PM 12…" at bounding box center [811, 428] width 1495 height 1645
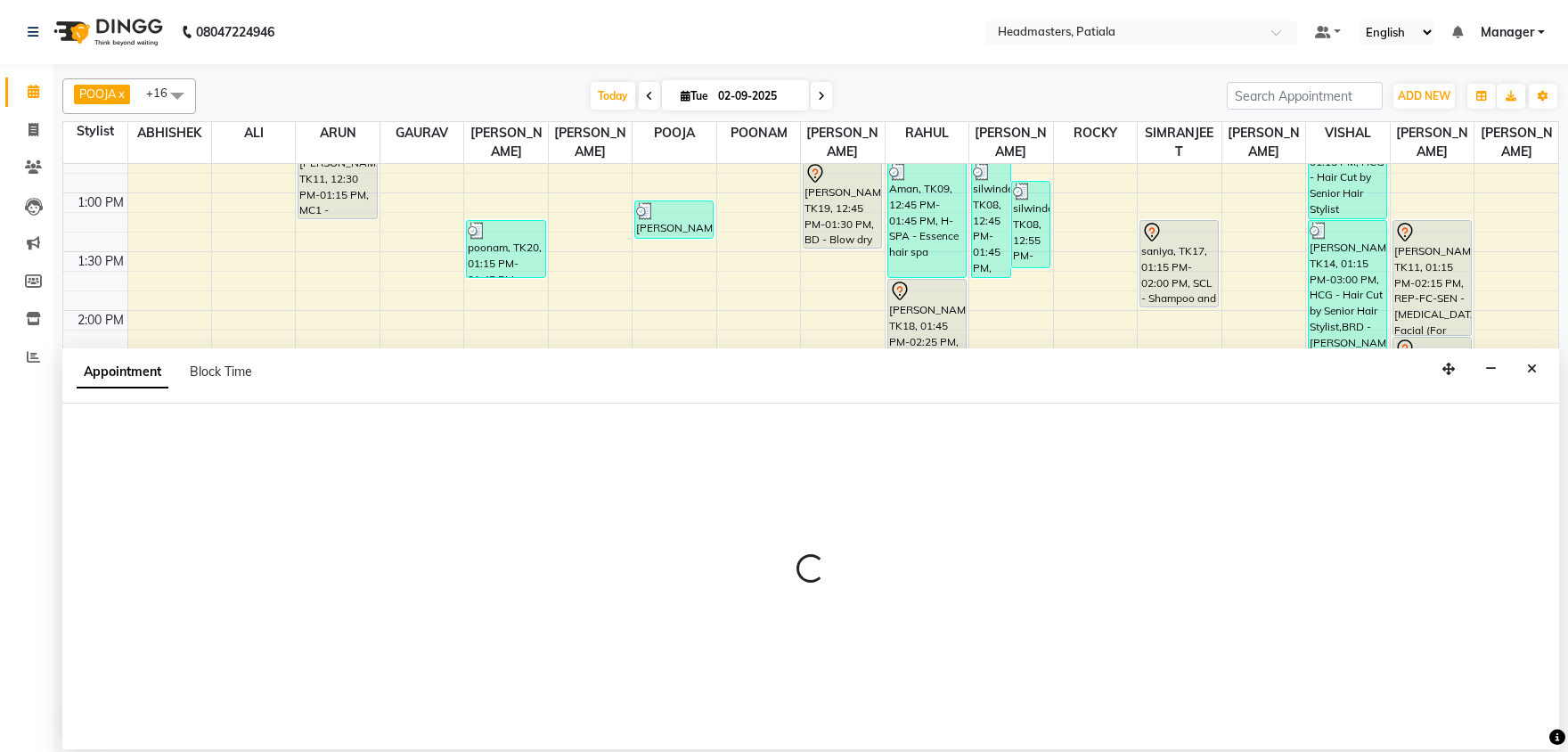
select select "51090"
select select "tentative"
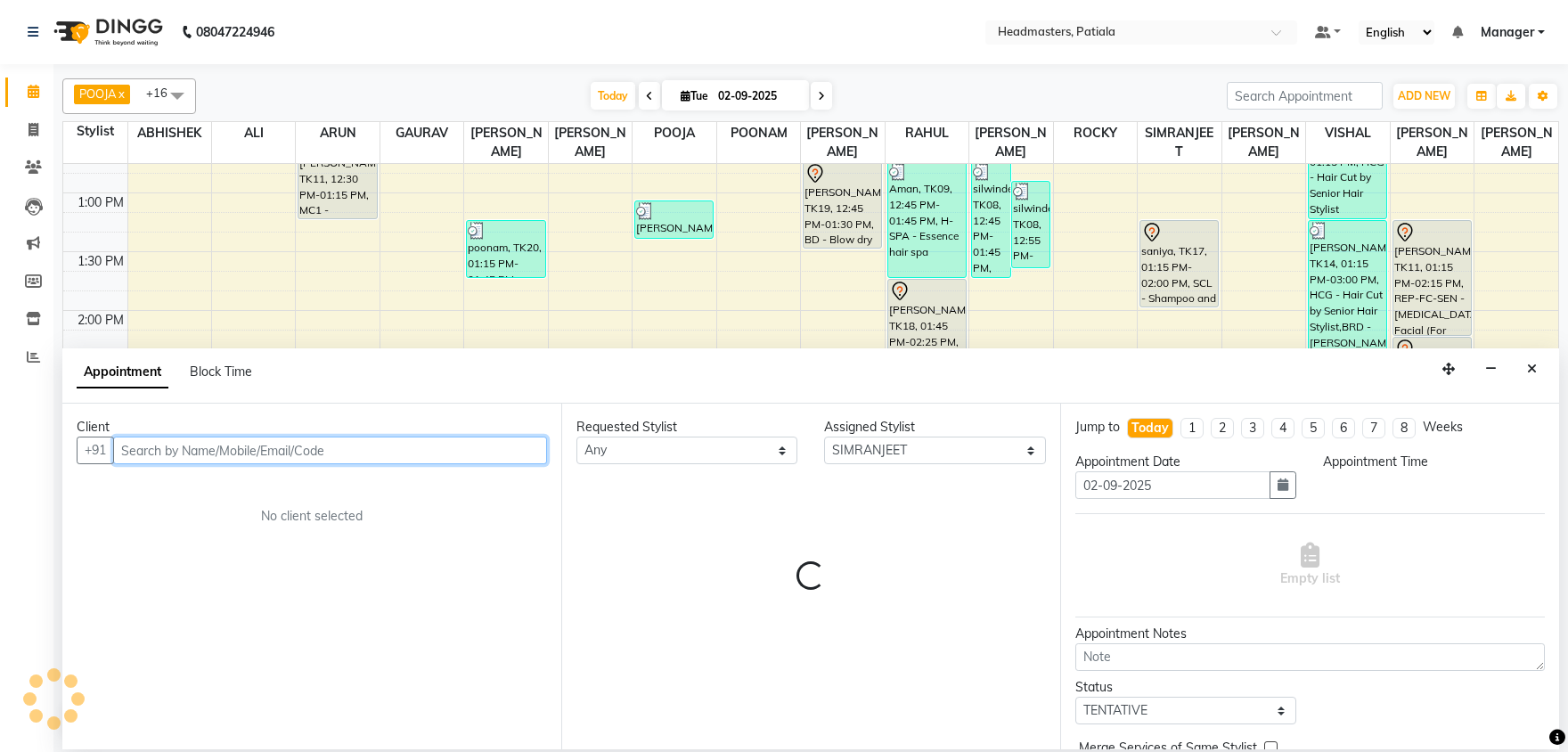
select select "900"
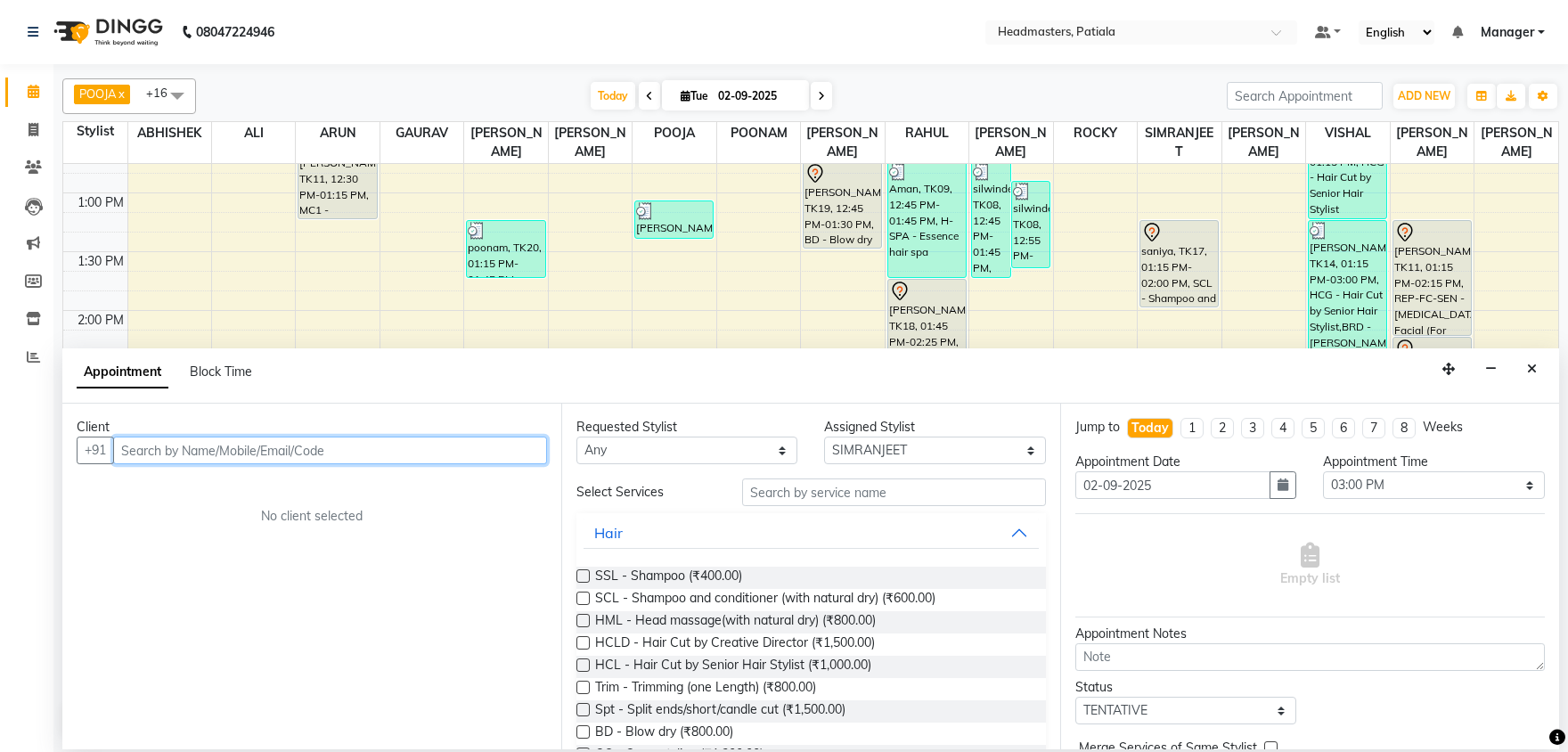
click at [298, 445] on input "text" at bounding box center [329, 450] width 434 height 28
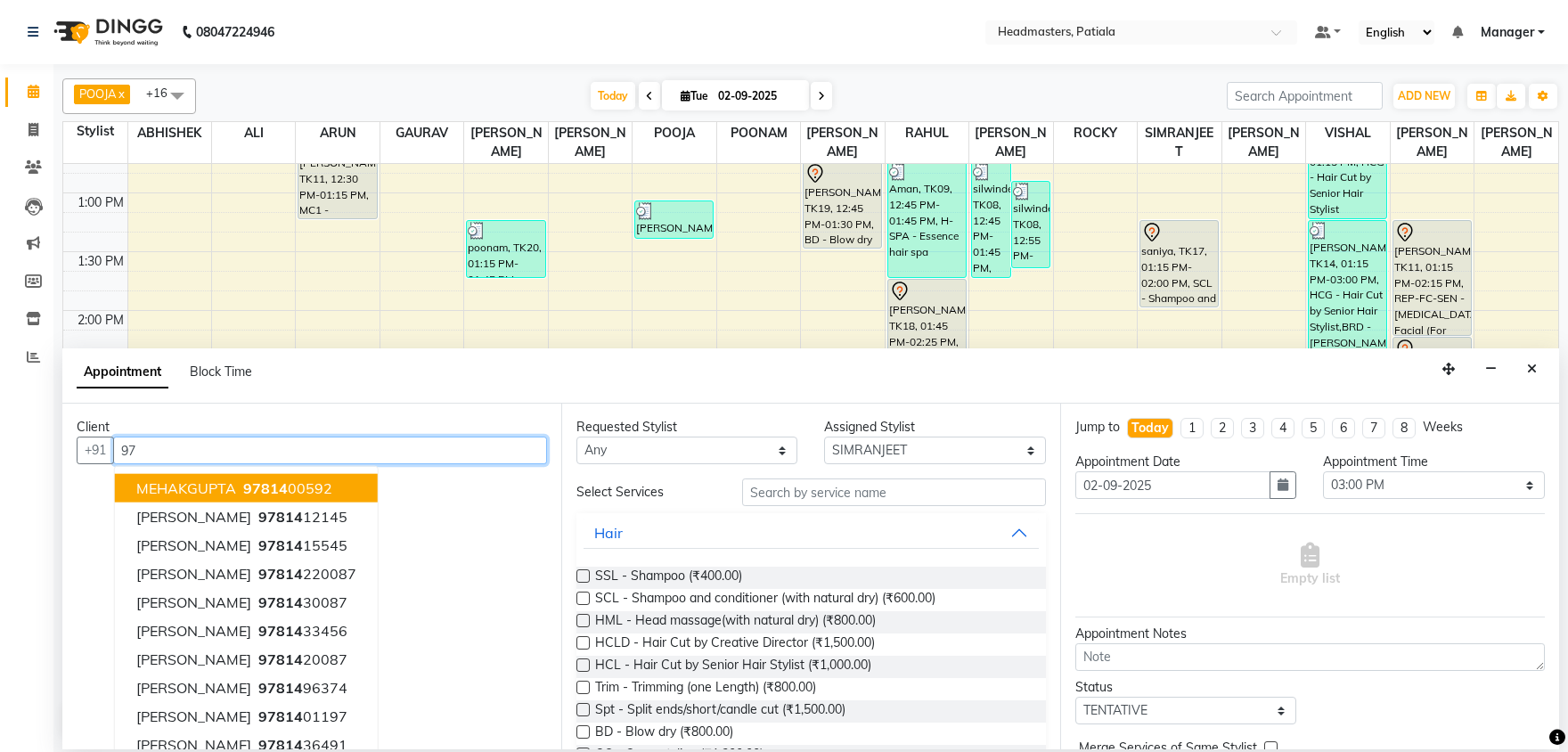
type input "9"
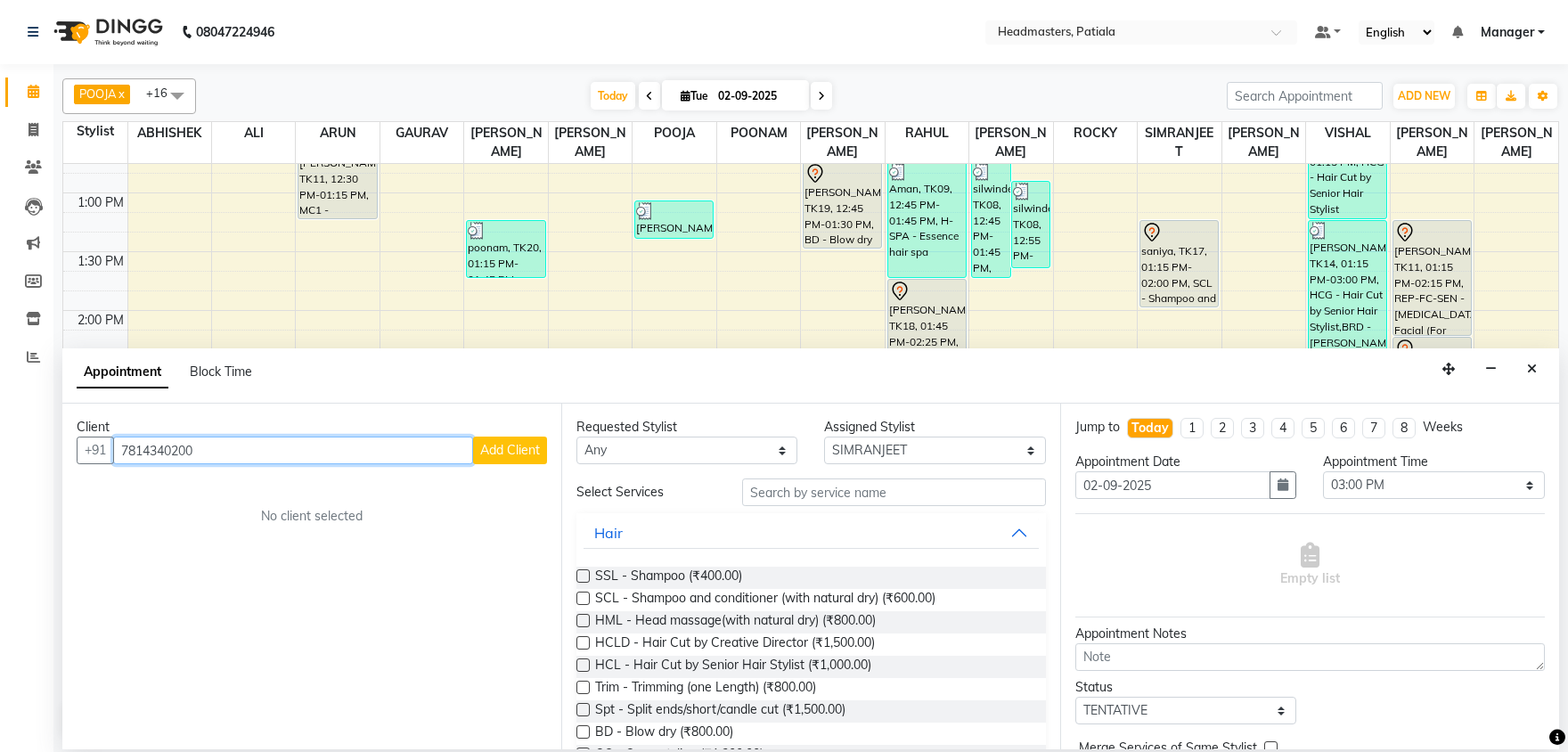
type input "7814340200"
click at [522, 442] on span "Add Client" at bounding box center [510, 450] width 60 height 16
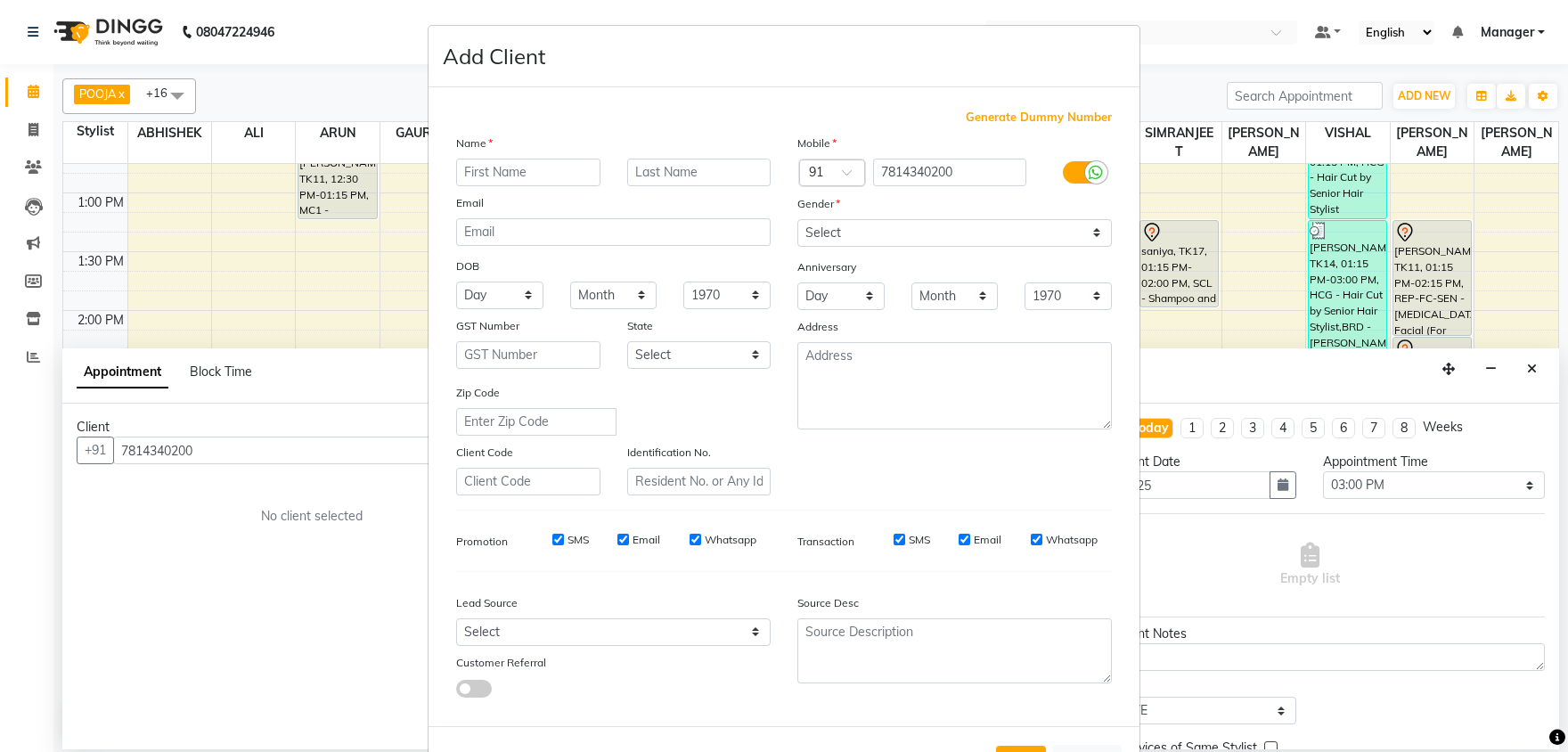
click at [534, 174] on input "text" at bounding box center [528, 172] width 144 height 28
type input "[PERSON_NAME]"
click at [797, 219] on select "Select [DEMOGRAPHIC_DATA] [DEMOGRAPHIC_DATA] Other Prefer Not To Say" at bounding box center [954, 233] width 314 height 28
select select "[DEMOGRAPHIC_DATA]"
click option "[DEMOGRAPHIC_DATA]" at bounding box center [0, 0] width 0 height 0
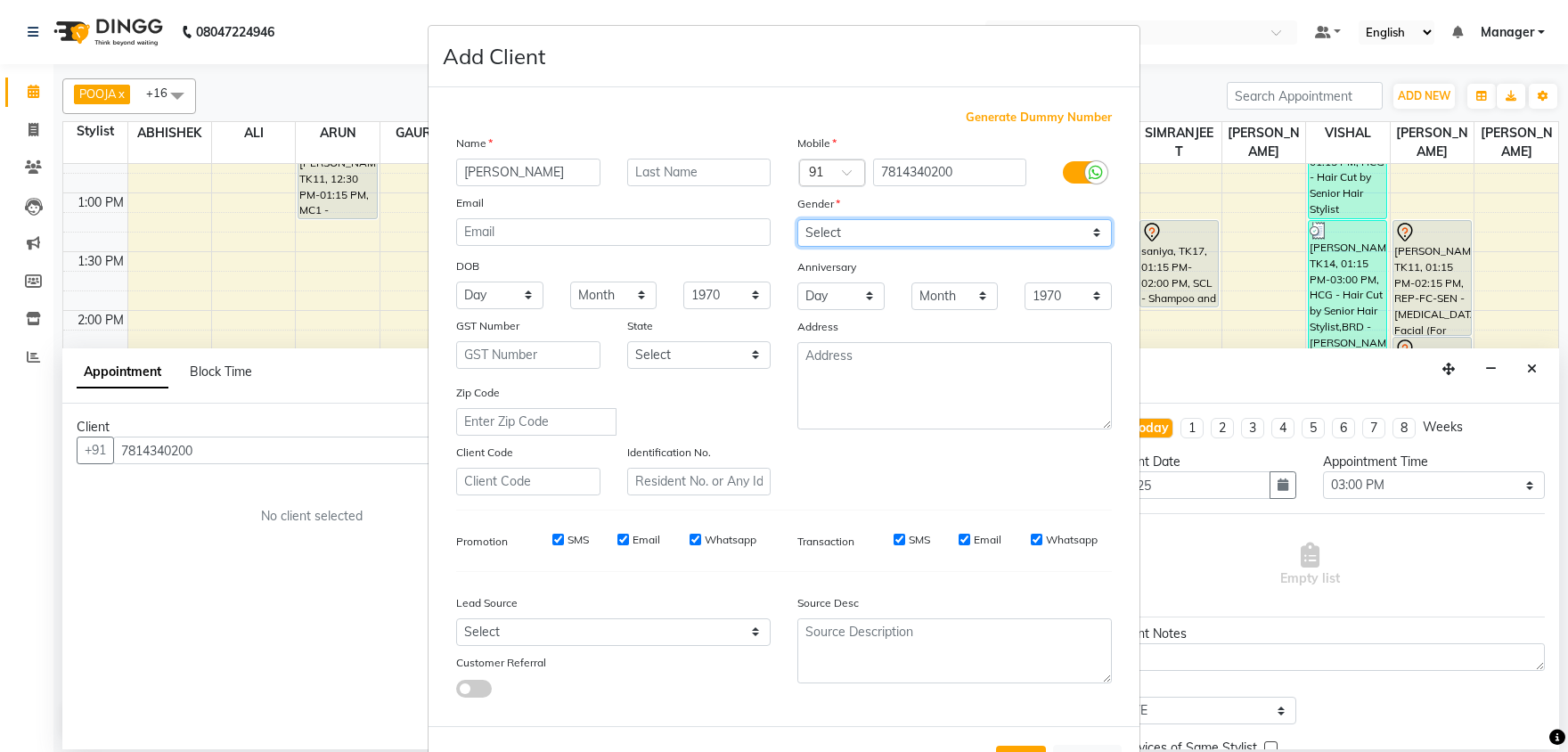
scroll to position [69, 0]
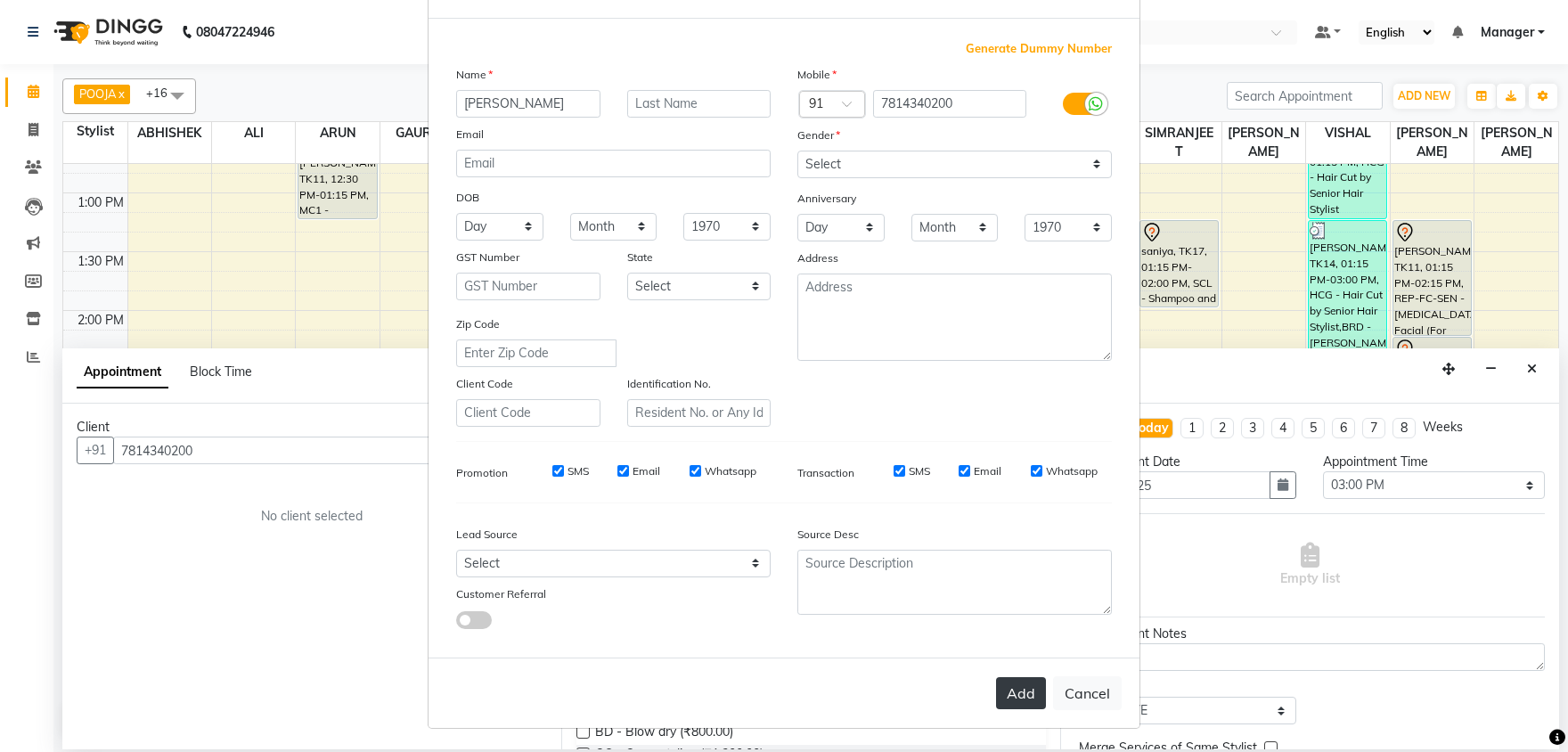
click at [1025, 686] on button "Add" at bounding box center [1020, 693] width 50 height 32
select select
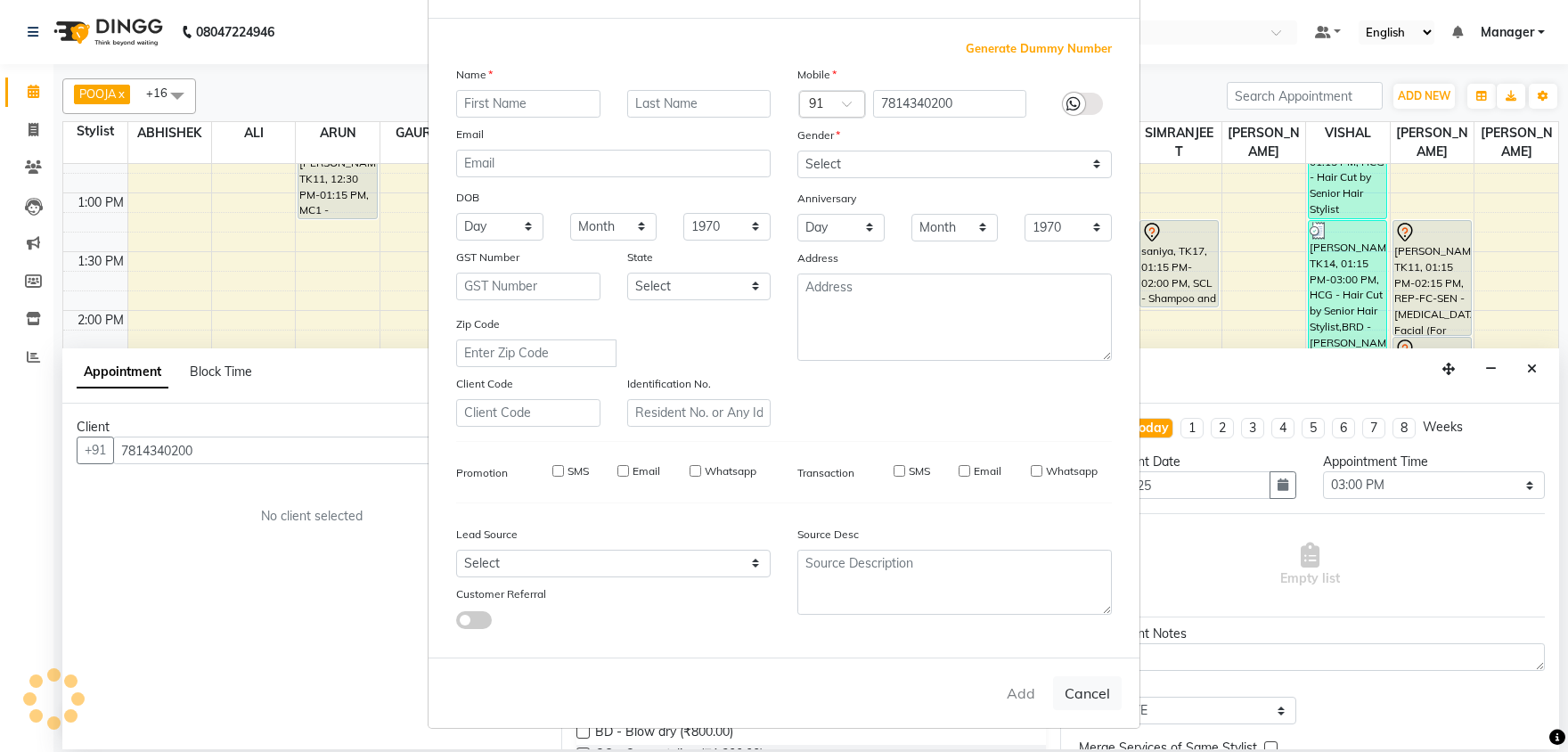
select select
checkbox input "false"
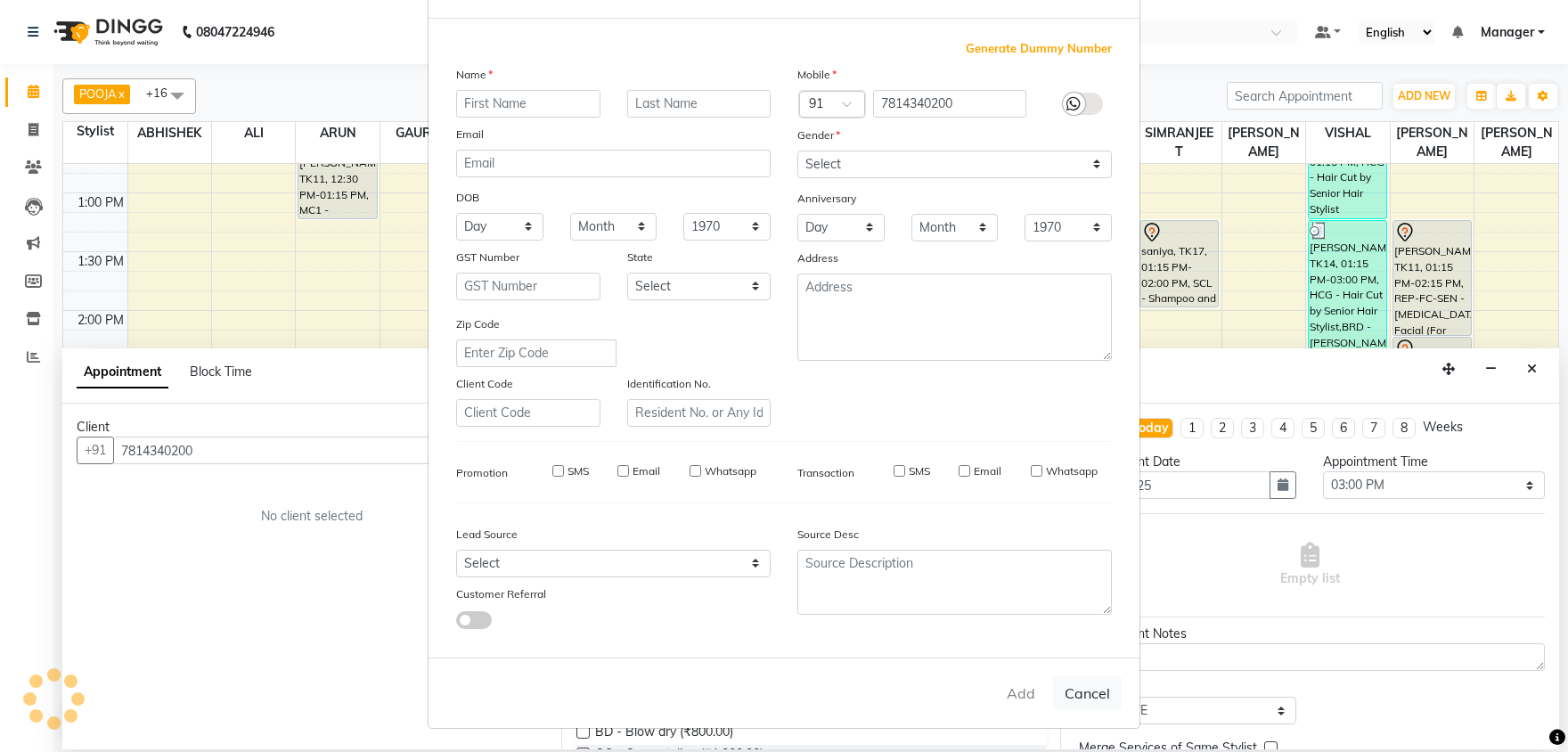
checkbox input "false"
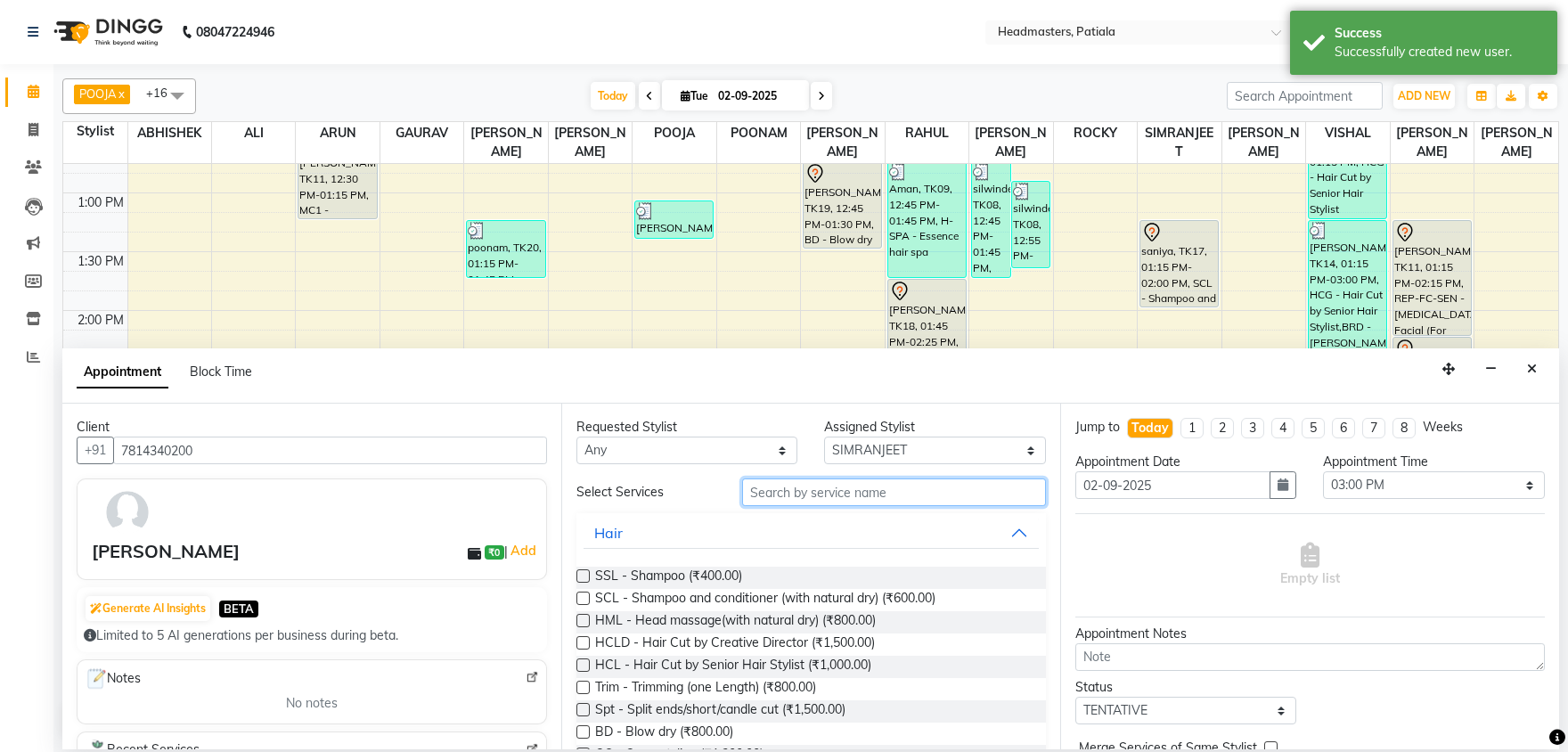
click at [786, 494] on input "text" at bounding box center [894, 492] width 303 height 28
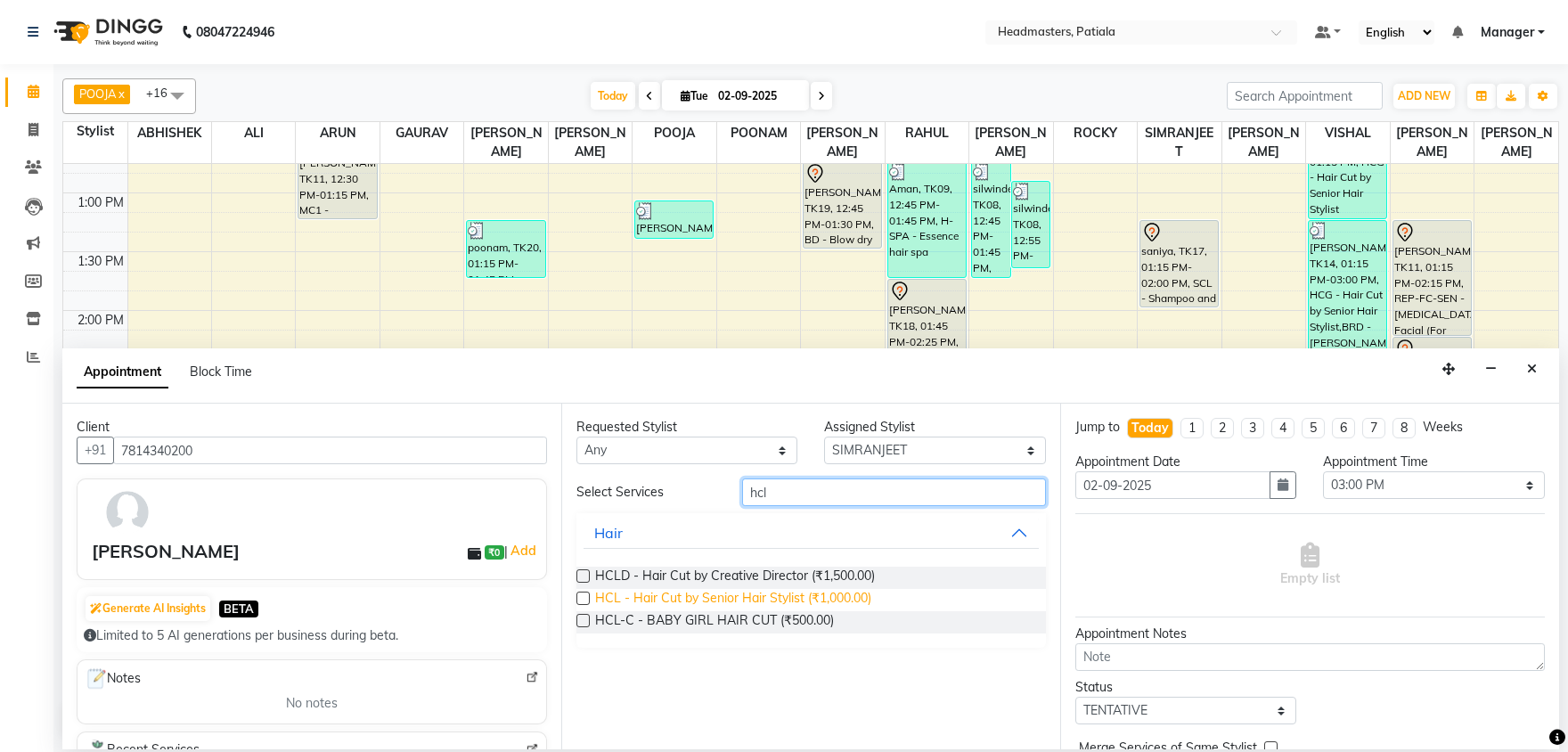
type input "hcl"
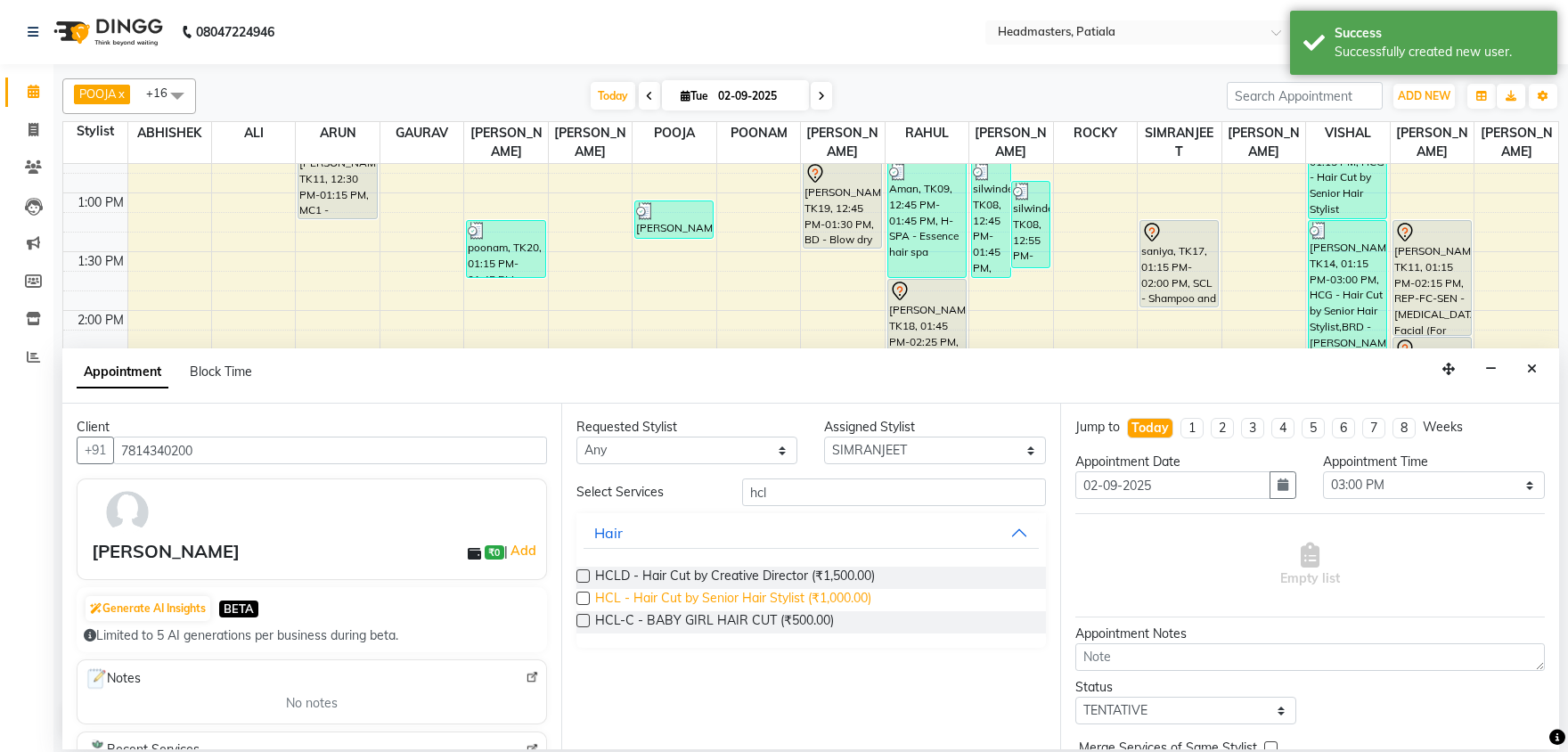
click at [793, 597] on span "HCL - Hair Cut by Senior Hair Stylist (₹1,000.00)" at bounding box center [733, 599] width 276 height 23
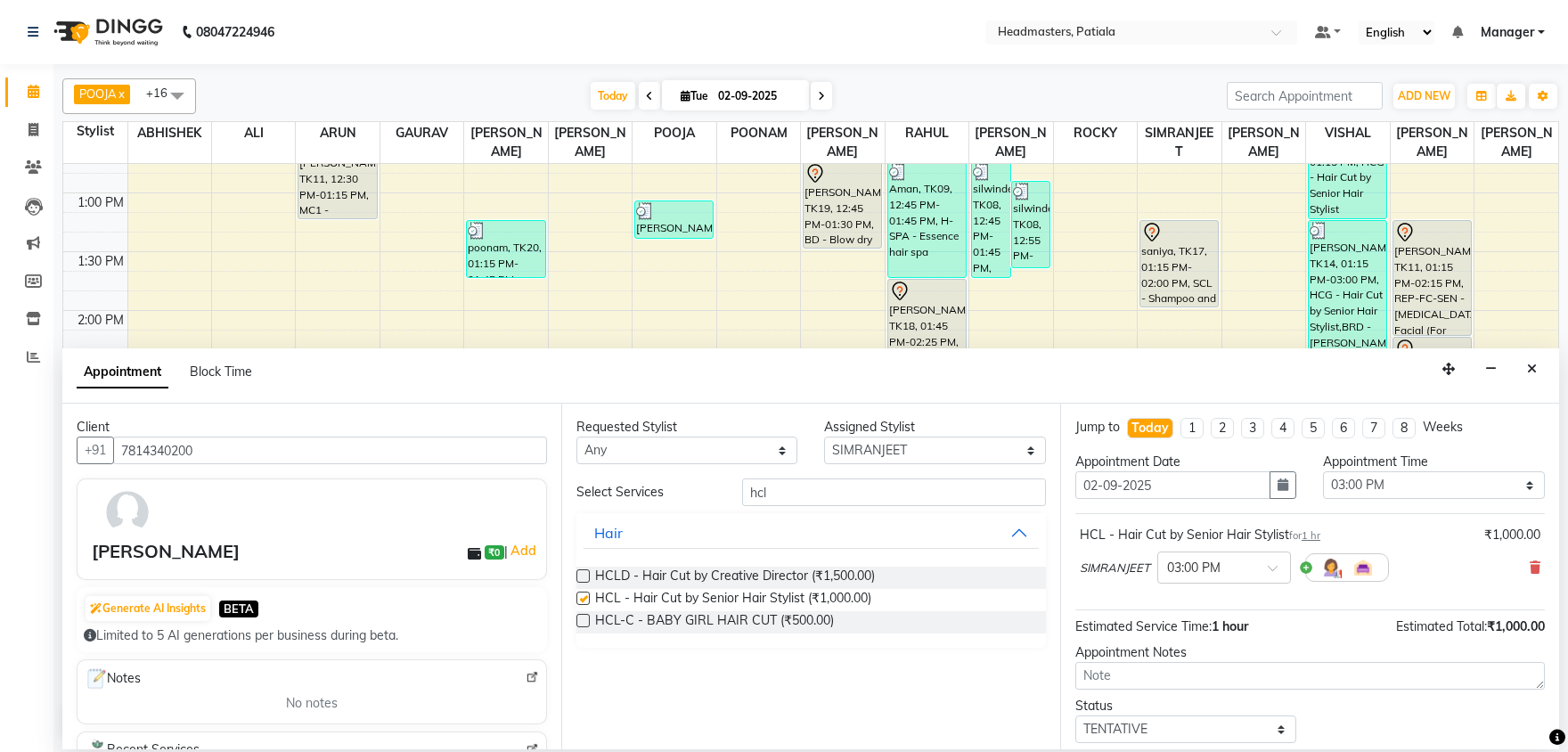
checkbox input "false"
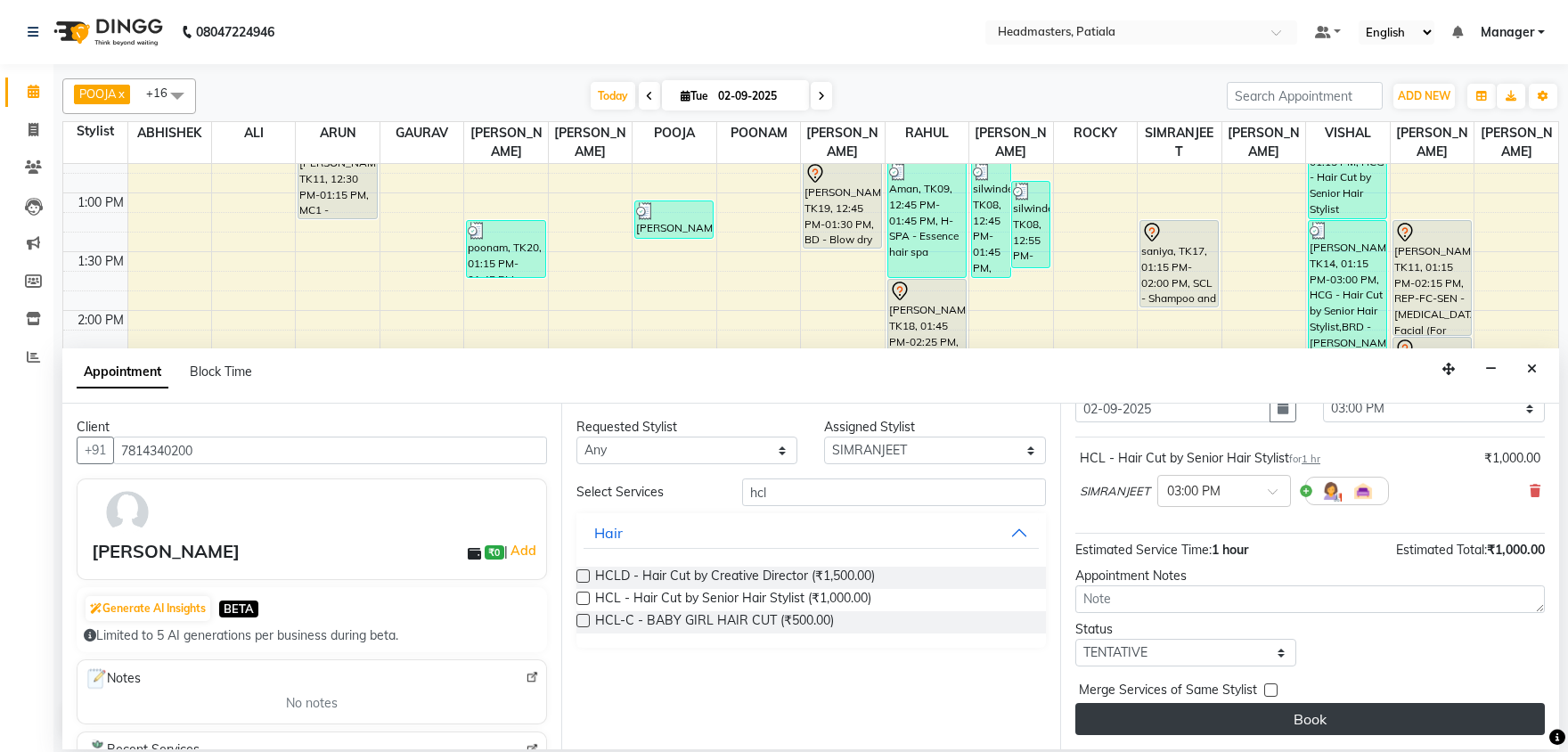
click at [1262, 718] on button "Book" at bounding box center [1310, 720] width 469 height 32
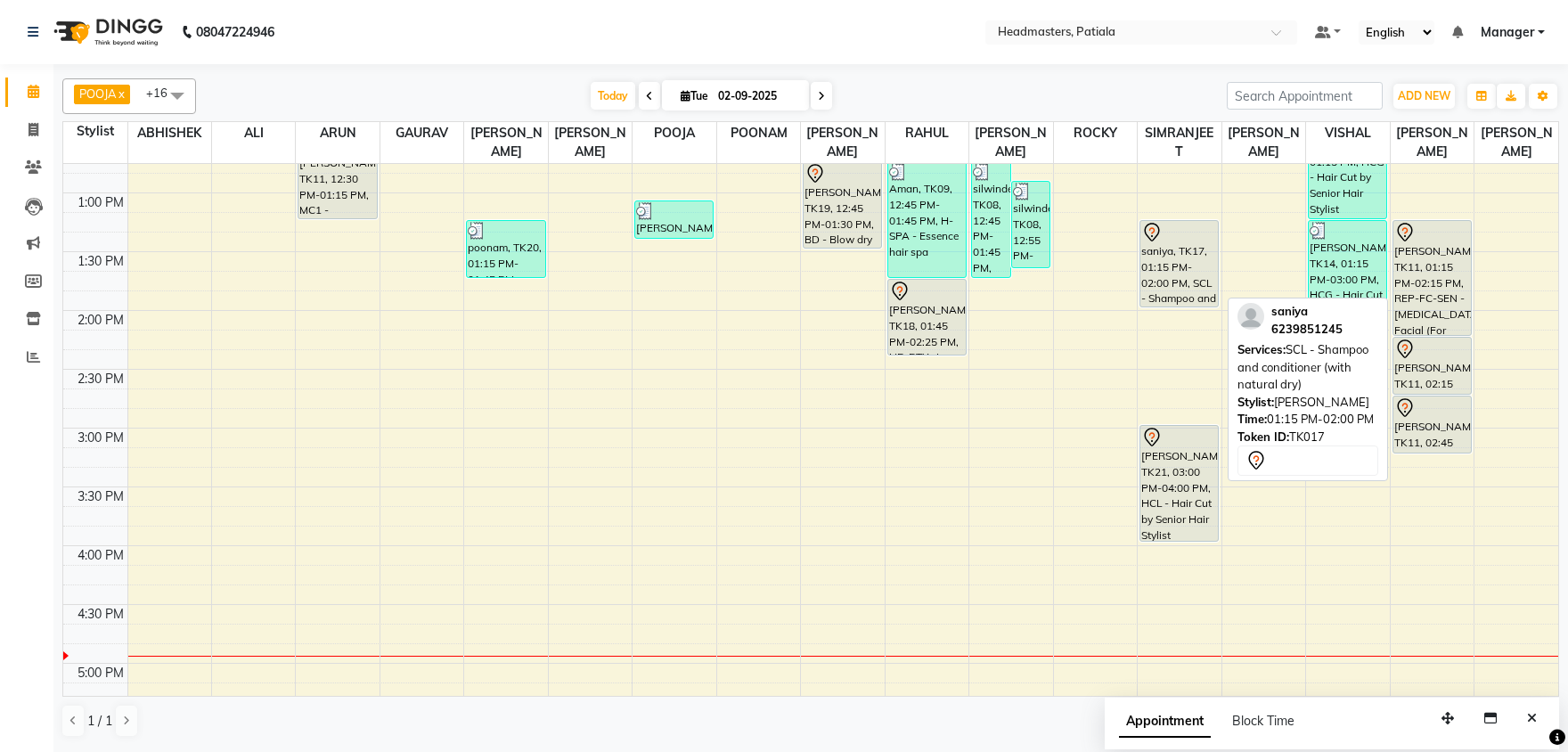
click at [1145, 291] on div "saniya, TK17, 01:15 PM-02:00 PM, SCL - Shampoo and conditioner (with natural dr…" at bounding box center [1179, 264] width 78 height 86
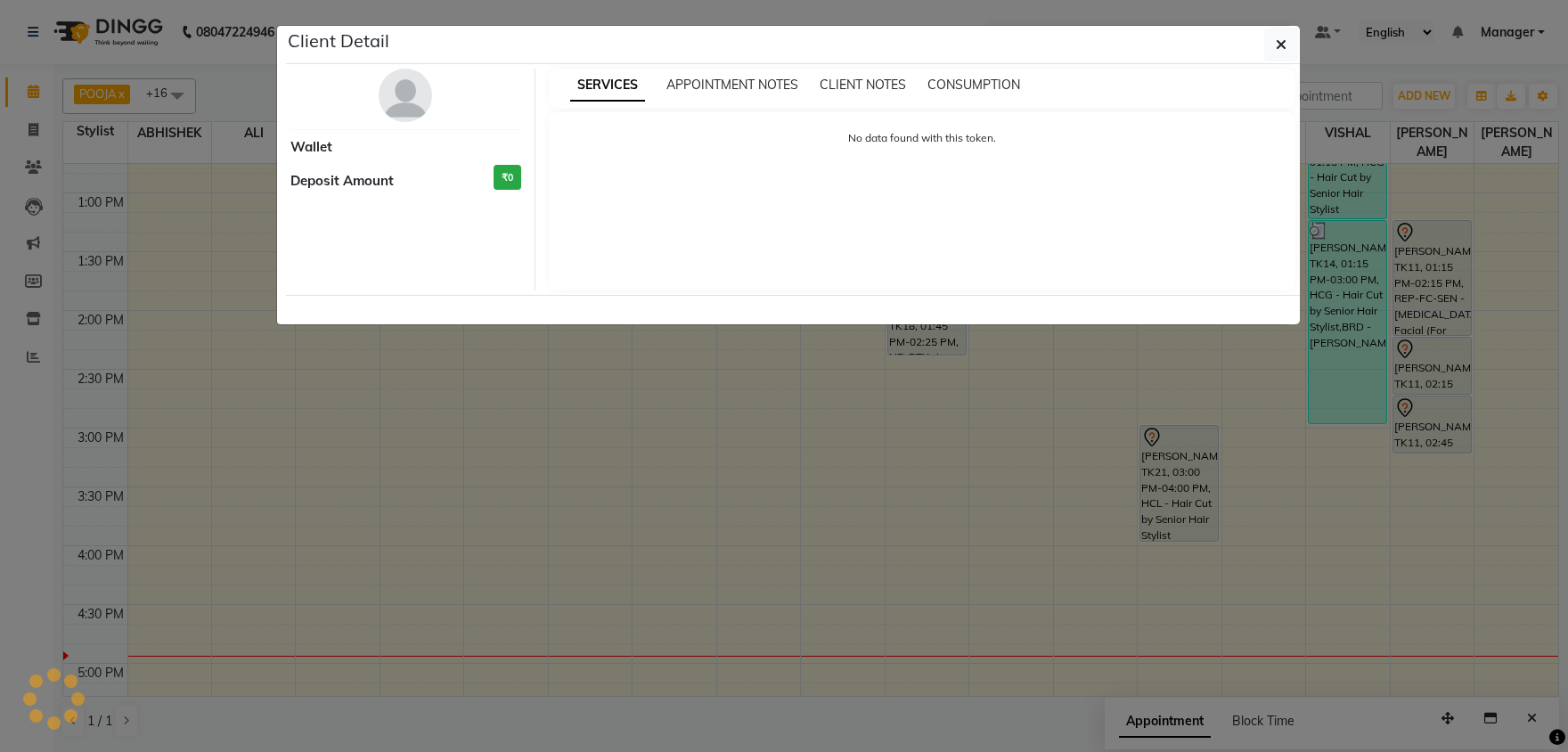
select select "7"
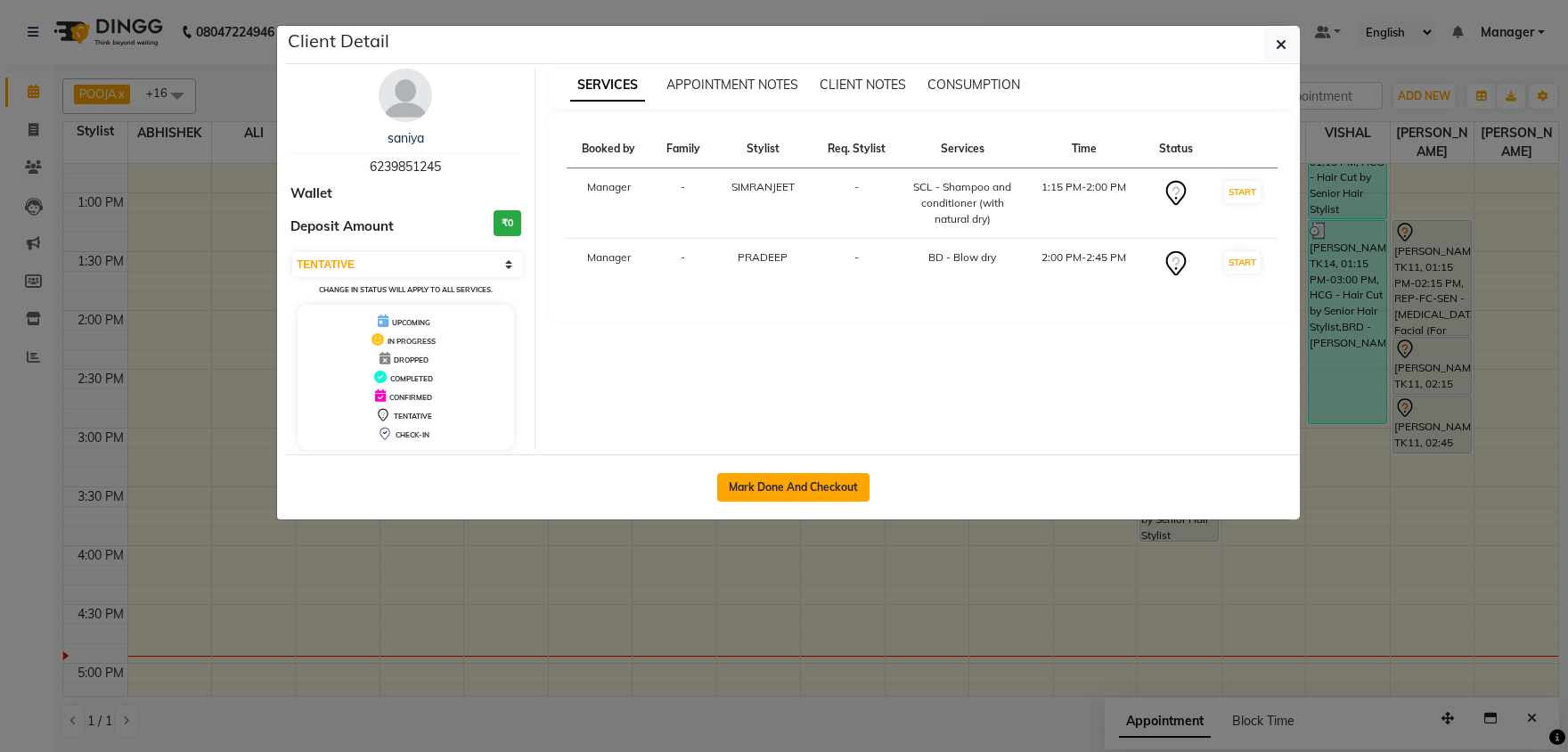
click at [817, 488] on button "Mark Done And Checkout" at bounding box center [793, 487] width 153 height 29
select select "service"
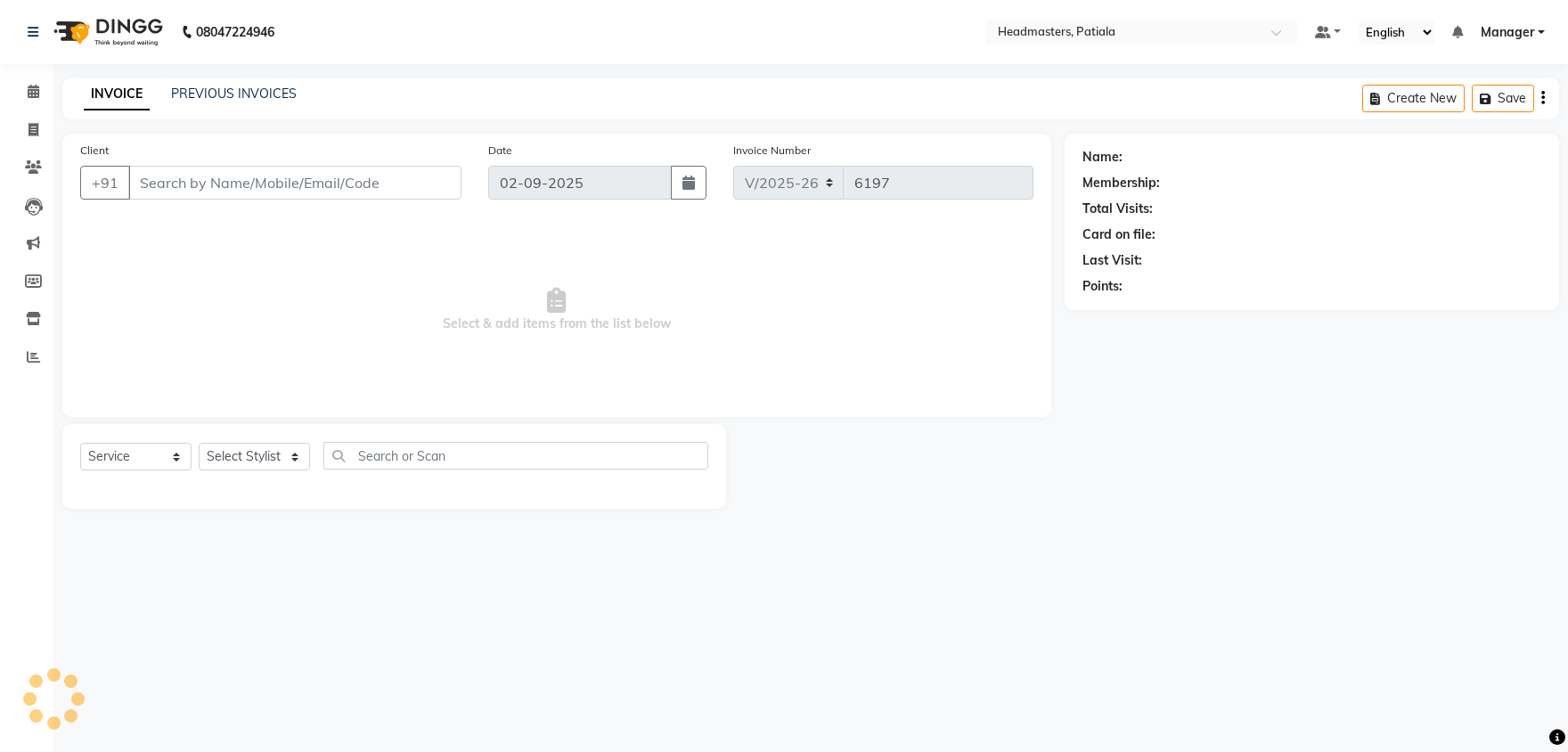
type input "6239851245"
select select "51095"
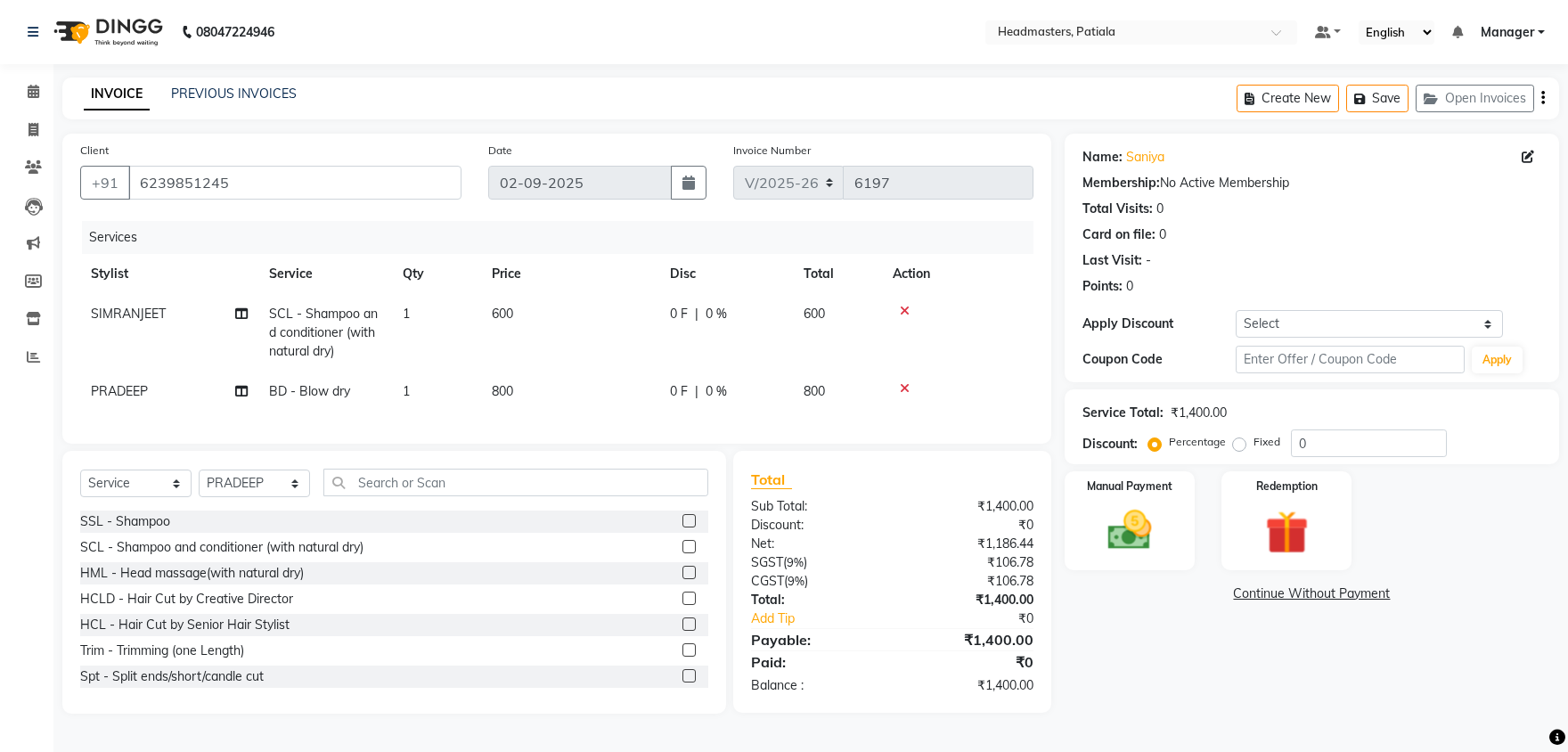
click at [682, 326] on td "0 F | 0 %" at bounding box center [726, 333] width 134 height 78
select select "51090"
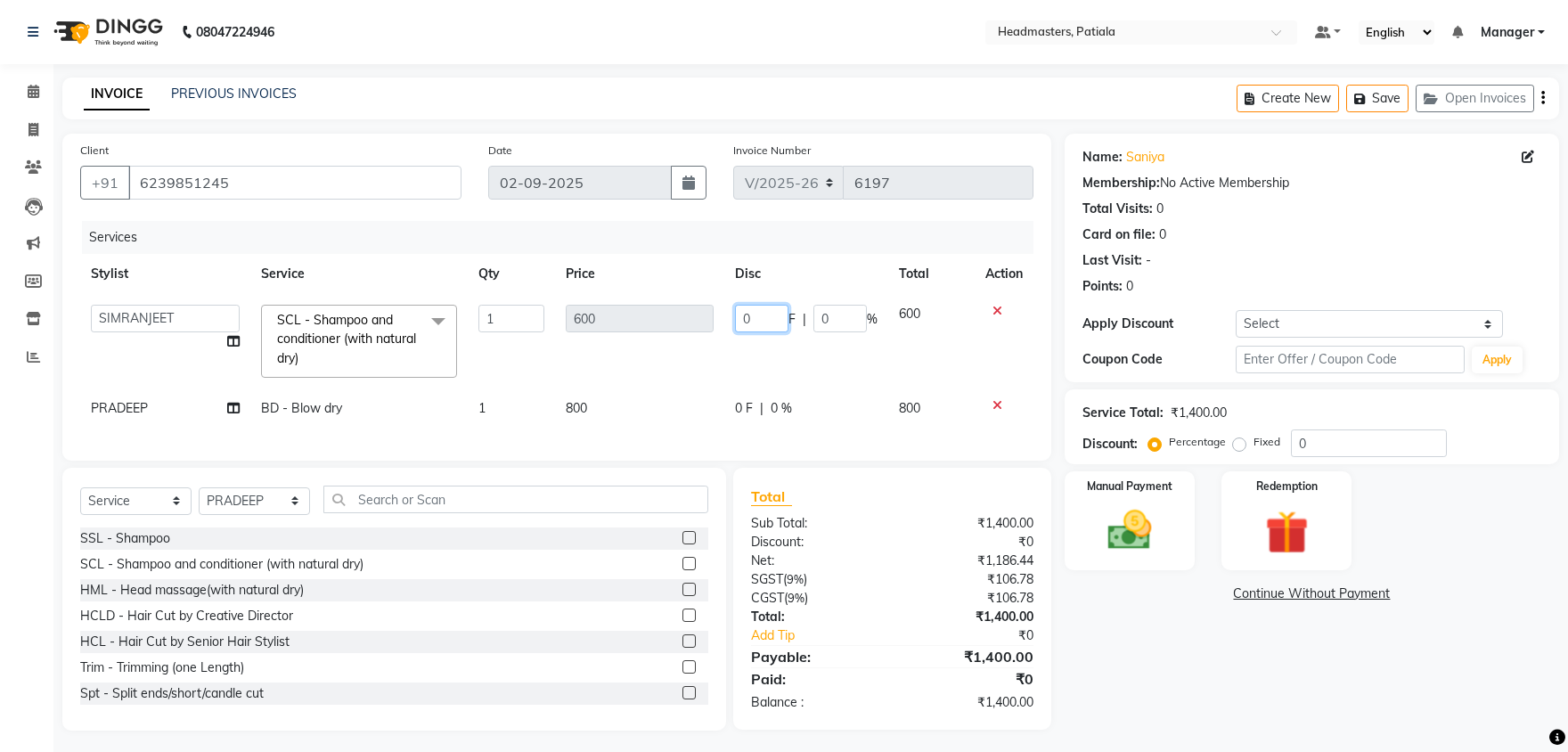
click at [761, 315] on input "0" at bounding box center [761, 318] width 53 height 28
type input "0100"
click at [750, 407] on td "0 F | 0 %" at bounding box center [806, 408] width 164 height 40
select select "51095"
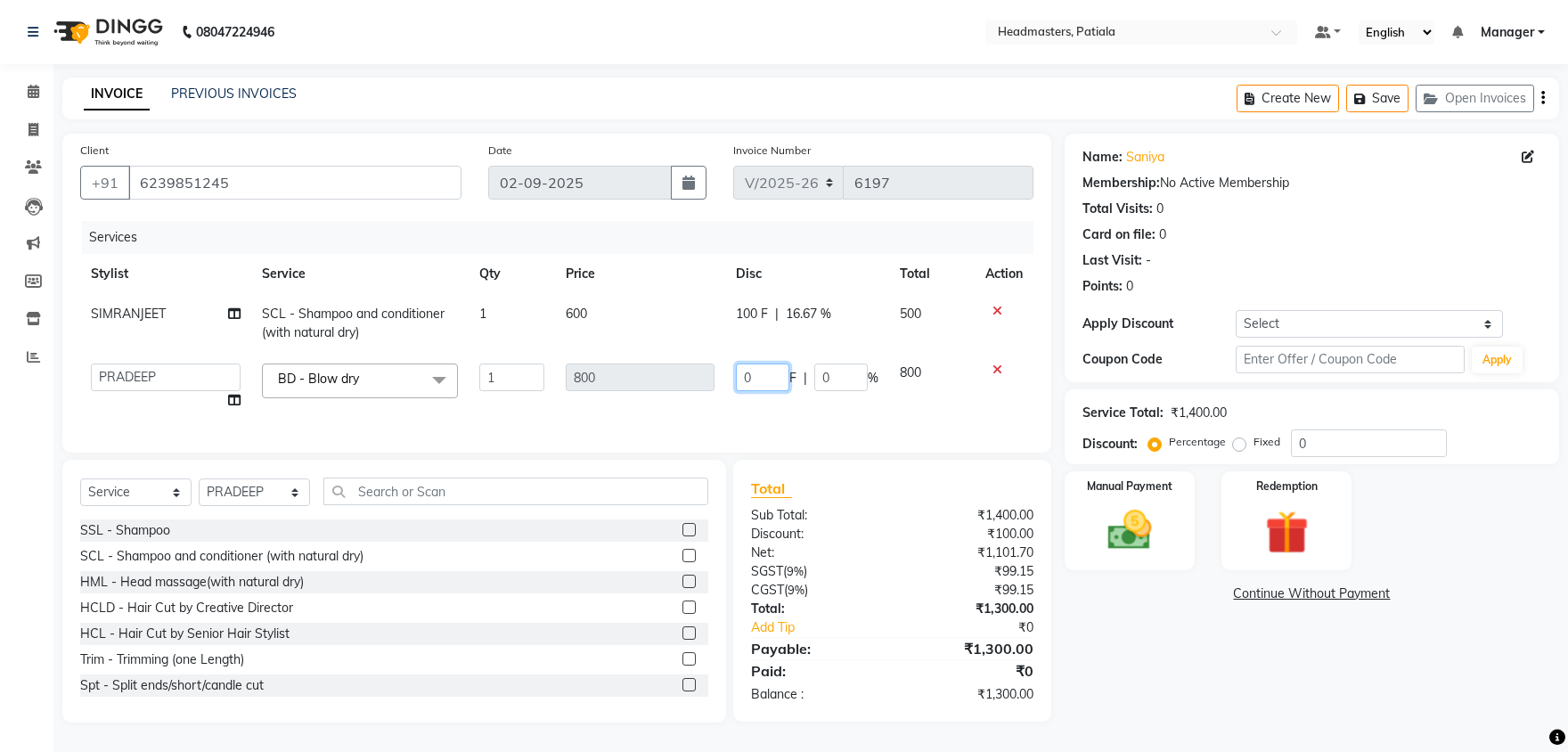
click at [755, 375] on input "0" at bounding box center [762, 377] width 53 height 28
type input "0200"
click at [811, 397] on tr "ABHISHEK [PERSON_NAME] AKSHAY [PERSON_NAME] [PERSON_NAME] [PERSON_NAME] Chand […" at bounding box center [557, 386] width 953 height 68
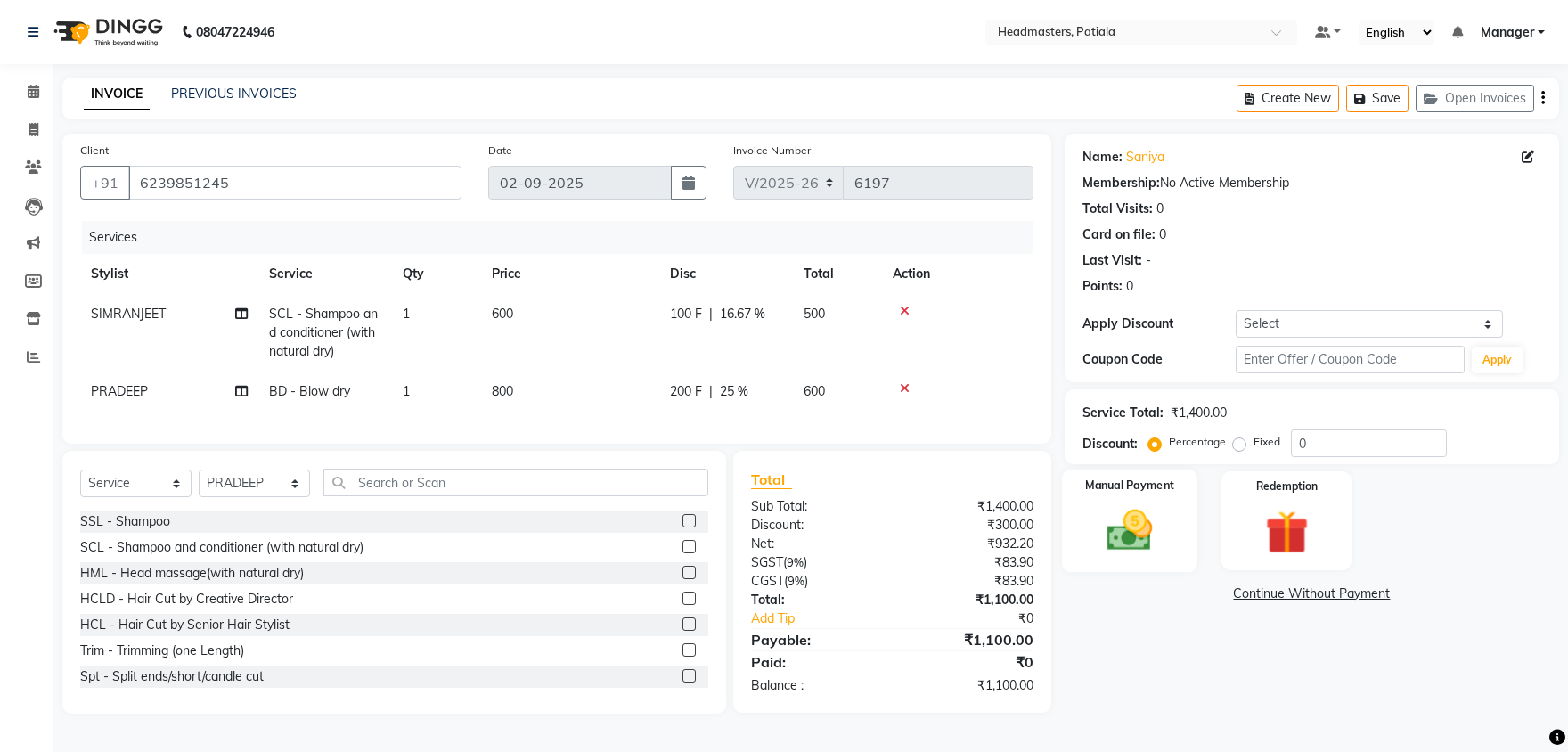
click at [1143, 508] on img at bounding box center [1130, 530] width 74 height 52
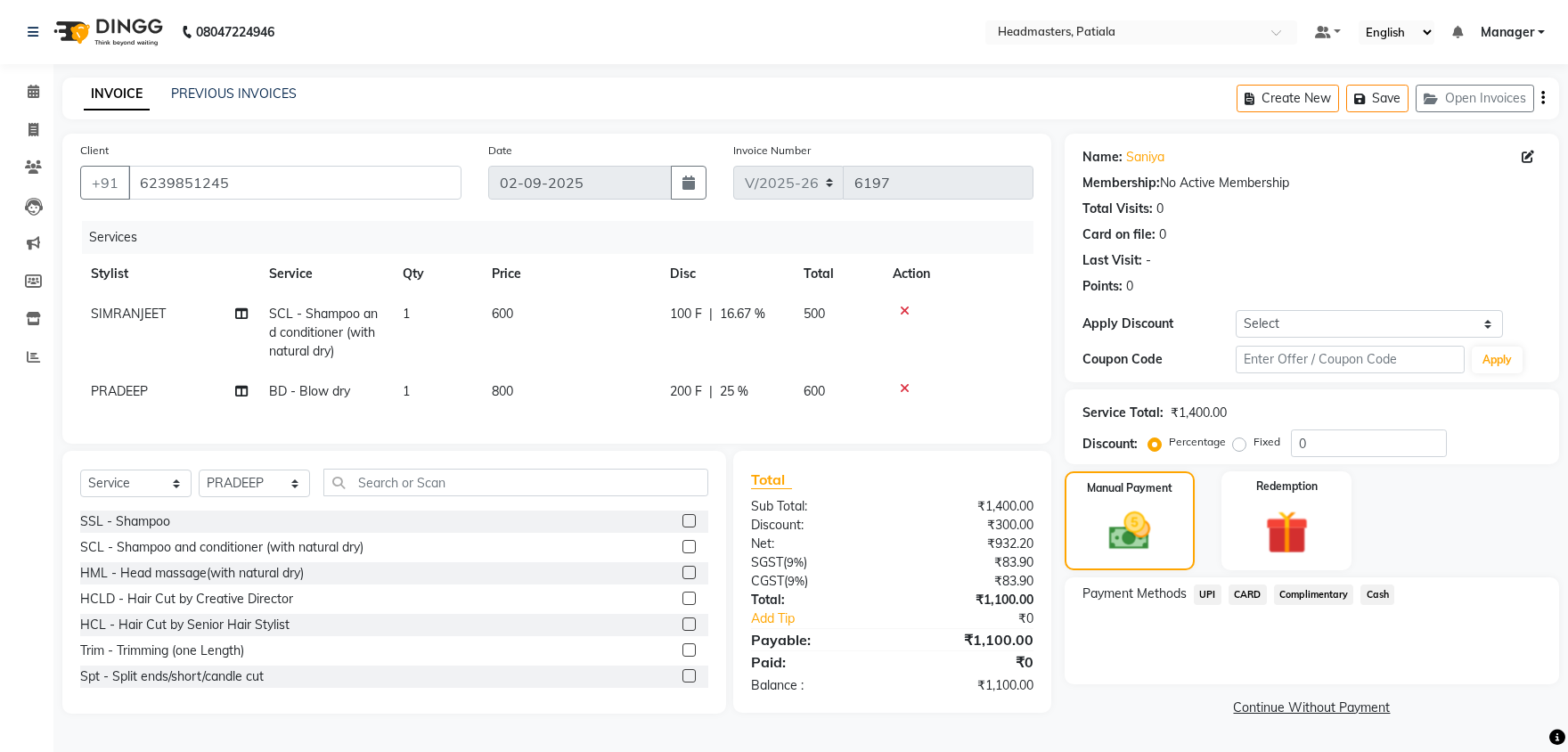
click at [1211, 597] on span "UPI" at bounding box center [1207, 594] width 28 height 21
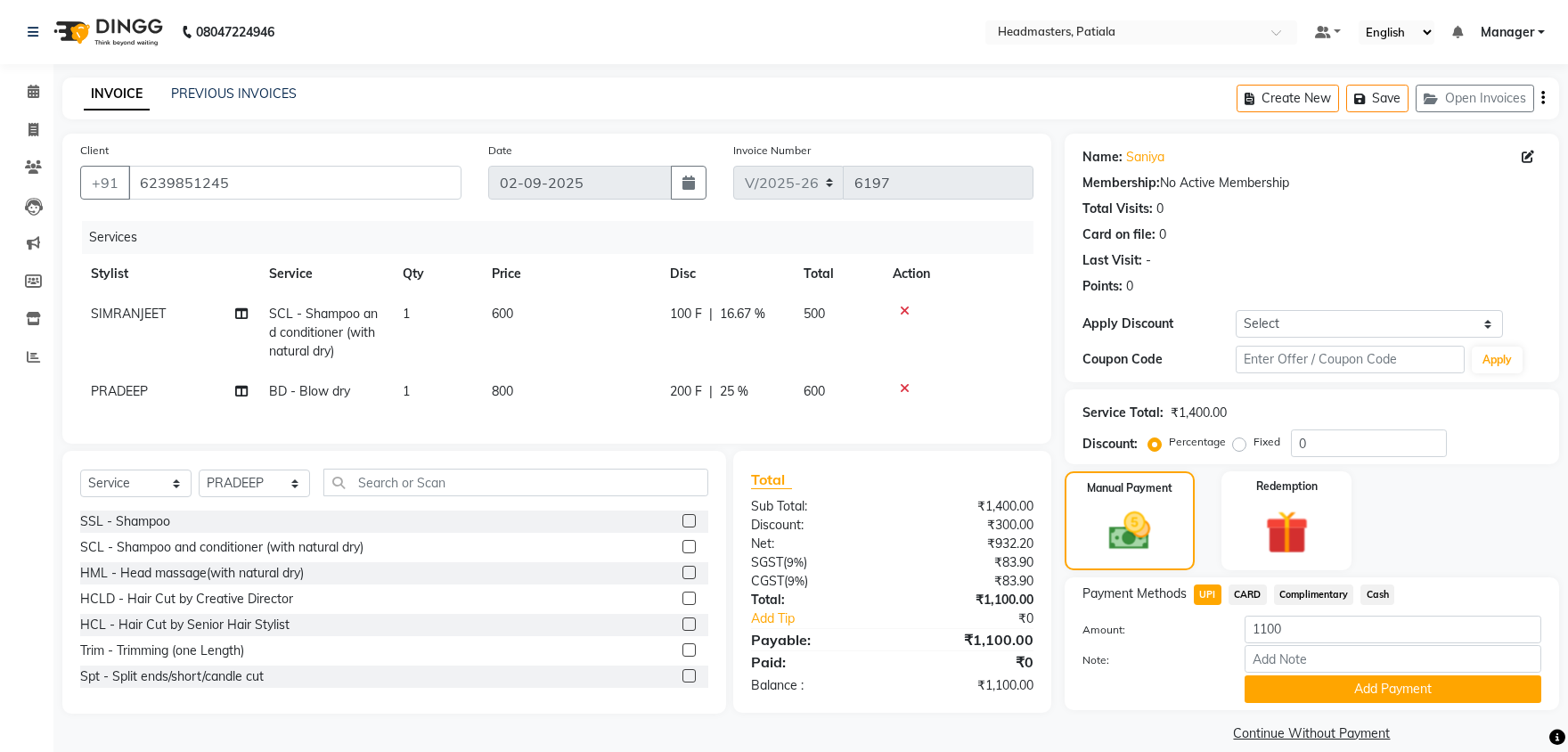
click at [1322, 704] on div "Payment Methods UPI CARD Complimentary Cash Amount: 1100 Note: Add Payment" at bounding box center [1312, 643] width 495 height 133
click at [1322, 692] on button "Add Payment" at bounding box center [1392, 689] width 297 height 28
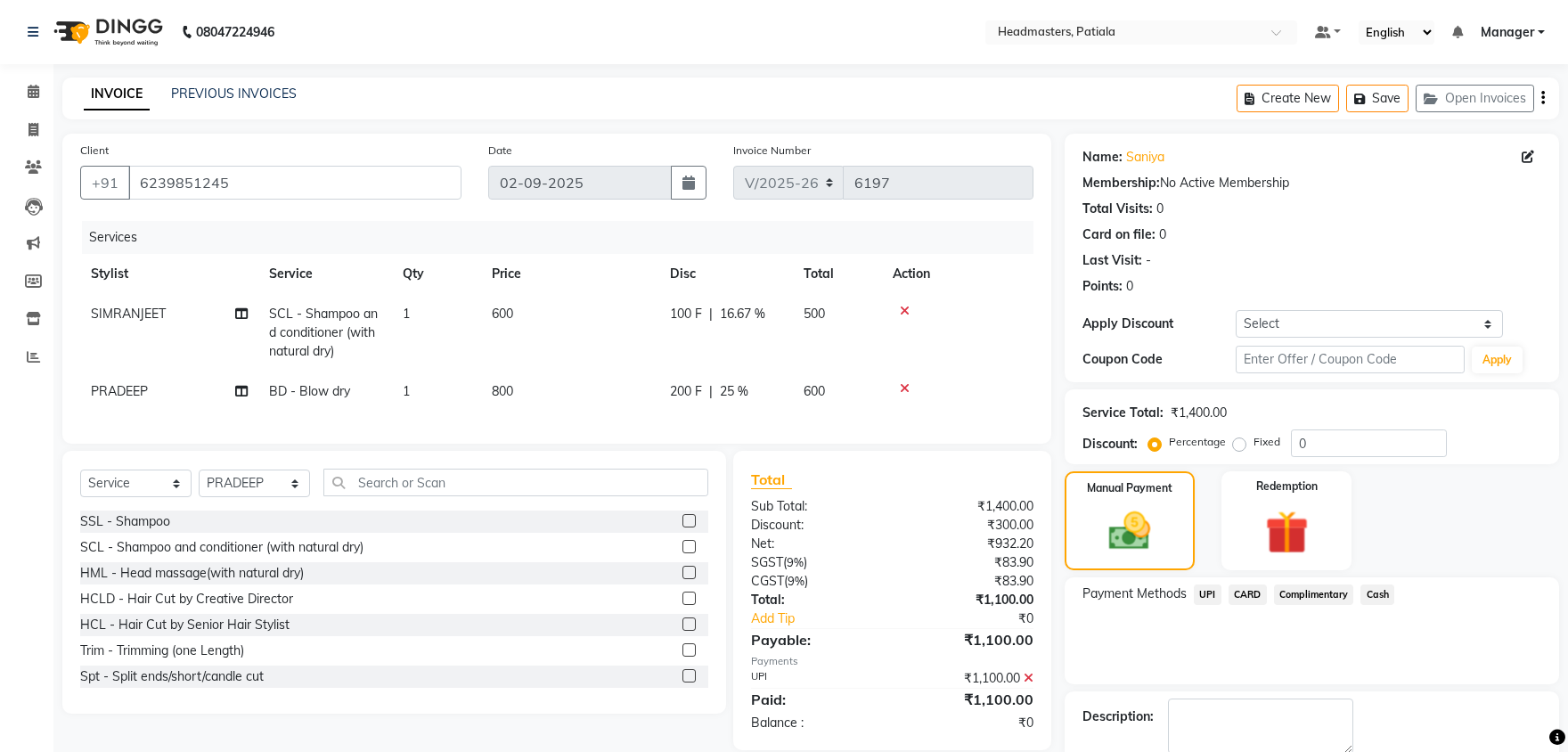
scroll to position [69, 0]
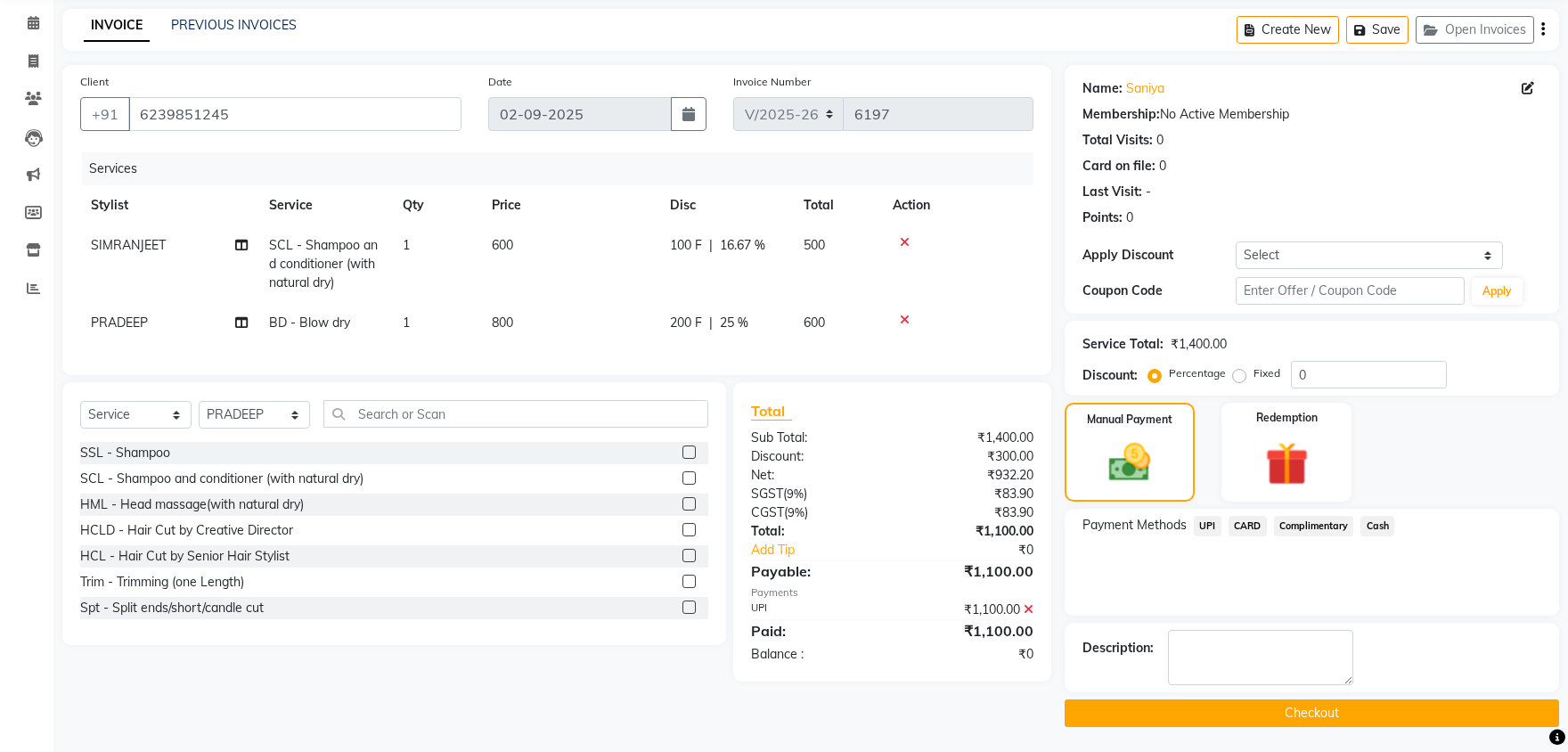
click at [1269, 708] on button "Checkout" at bounding box center [1312, 713] width 495 height 28
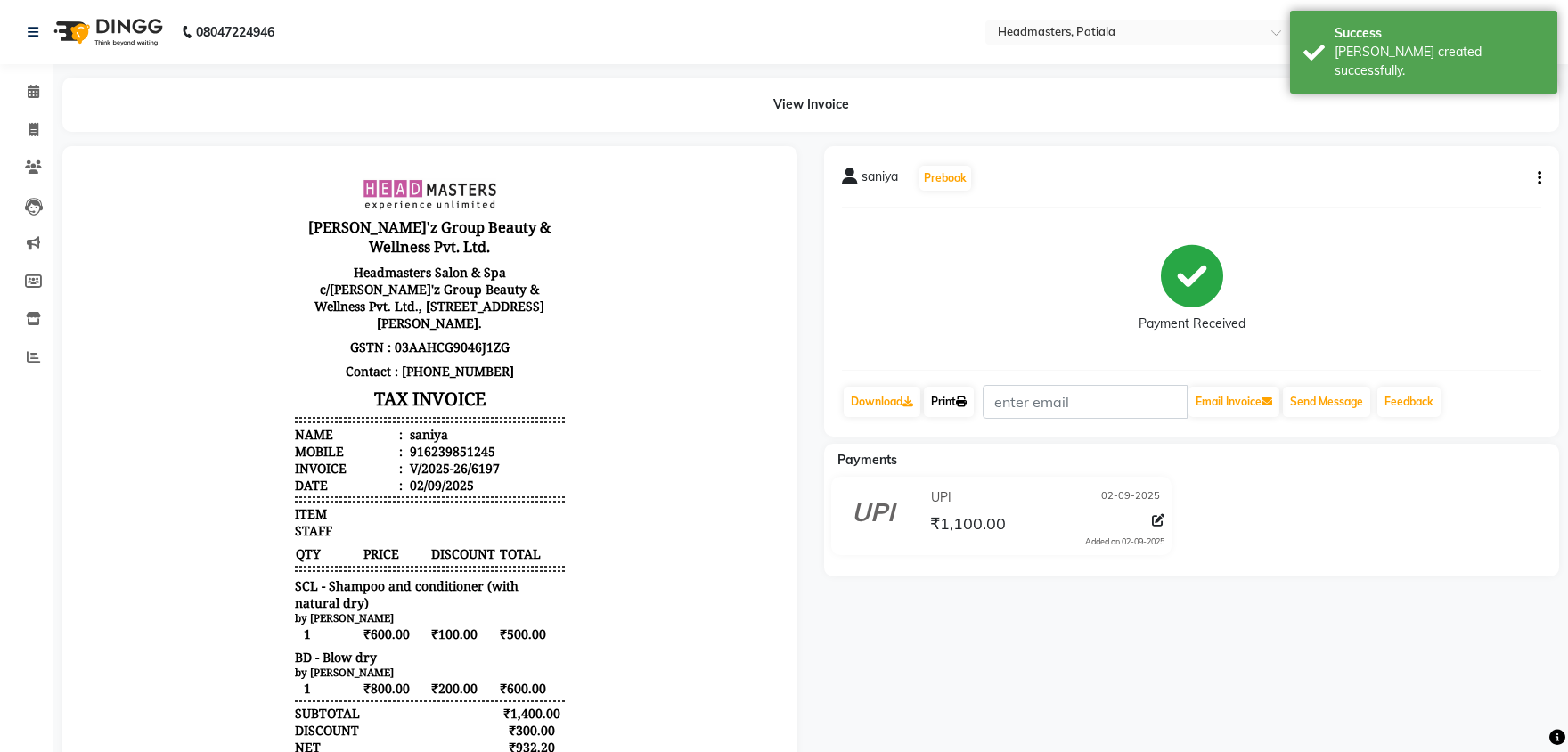
click at [956, 399] on link "Print" at bounding box center [948, 402] width 50 height 31
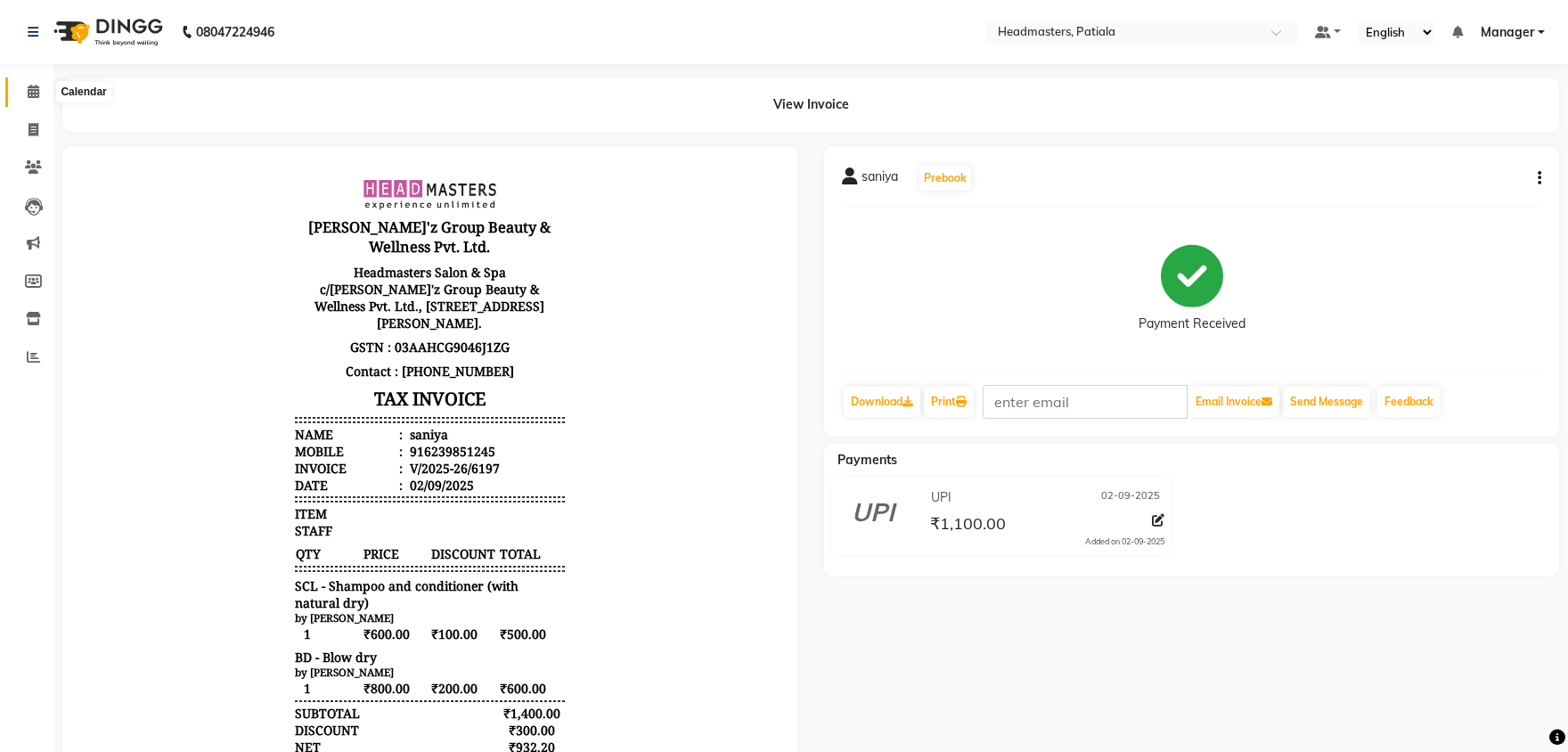
click at [32, 93] on icon at bounding box center [33, 91] width 12 height 14
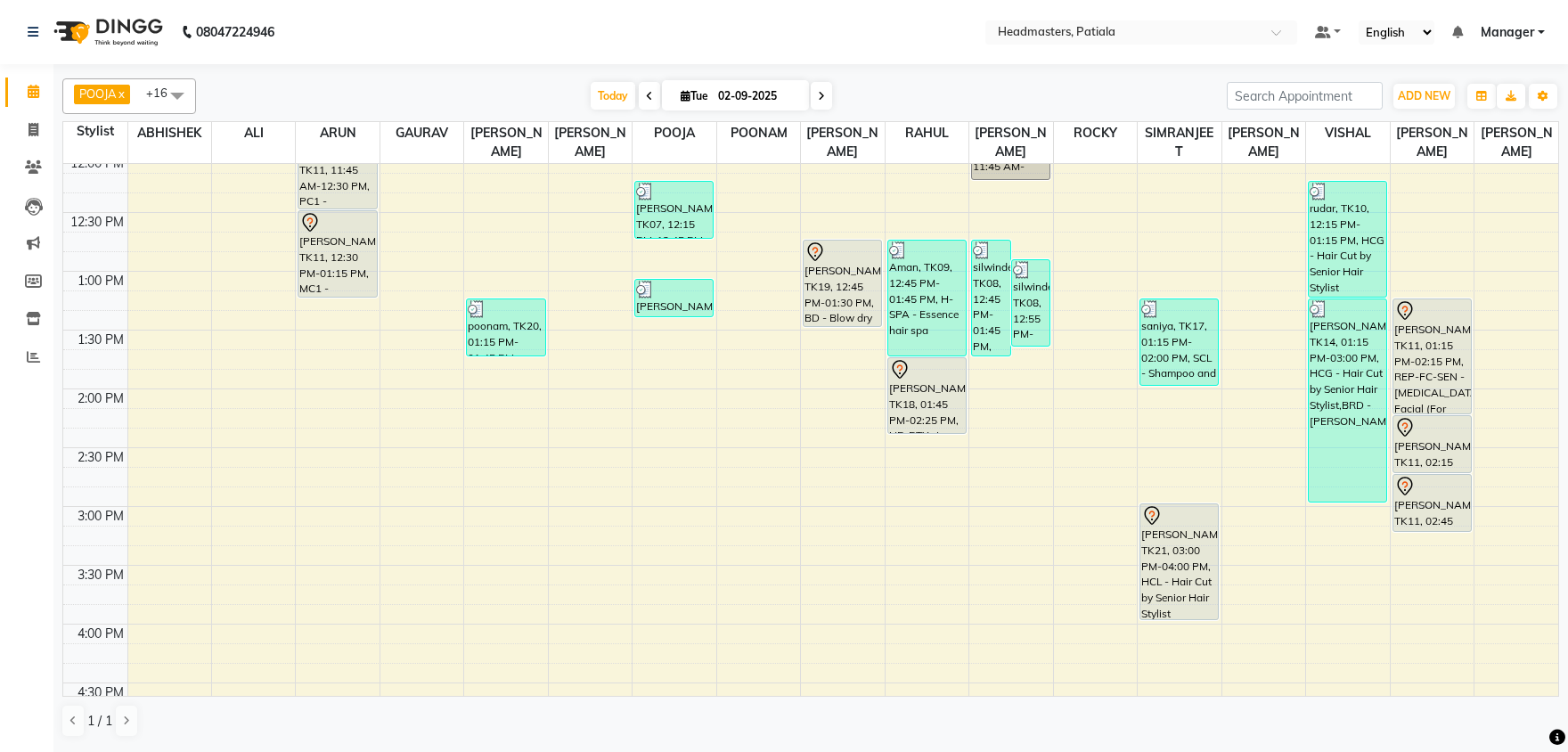
scroll to position [193, 0]
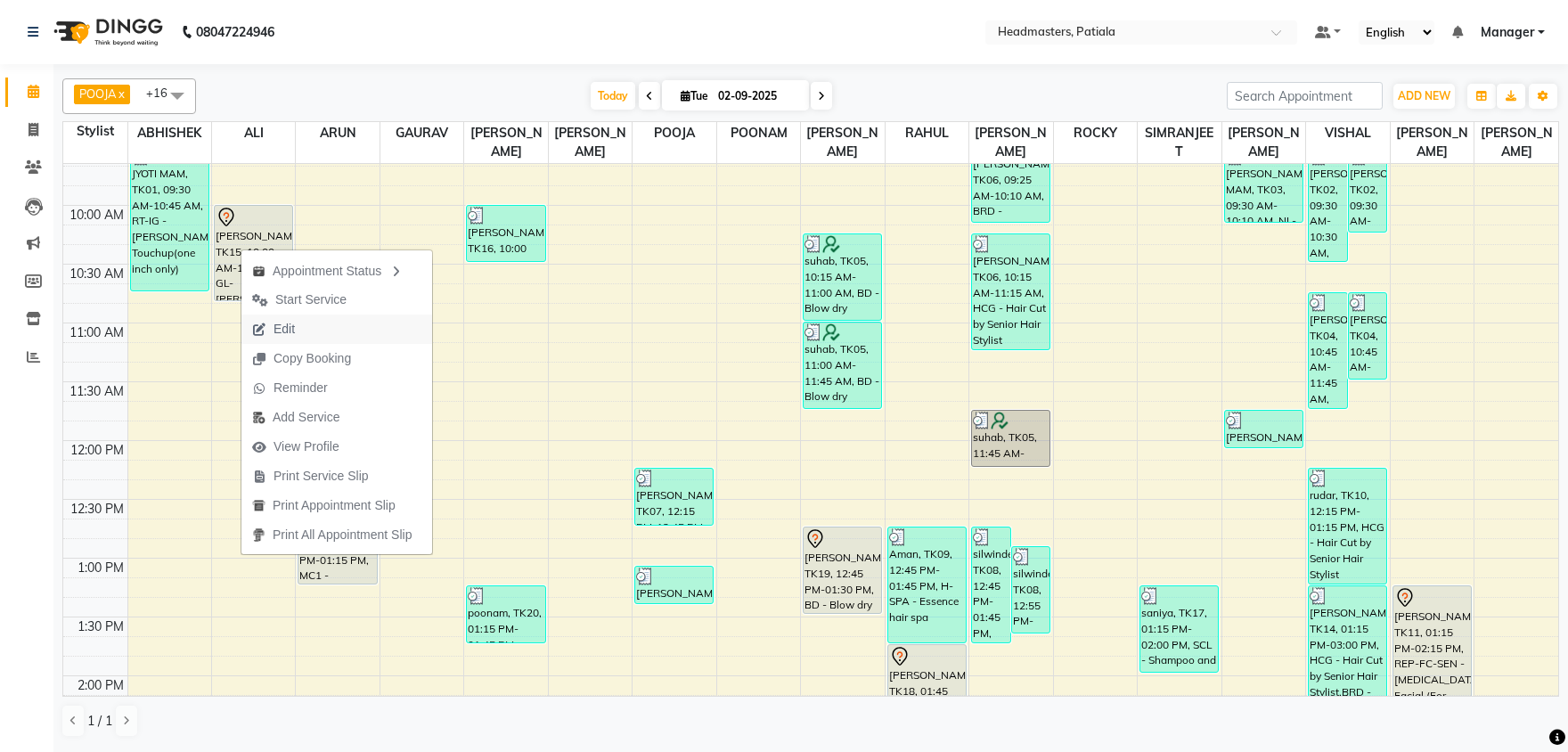
click at [266, 319] on span "Edit" at bounding box center [273, 329] width 64 height 30
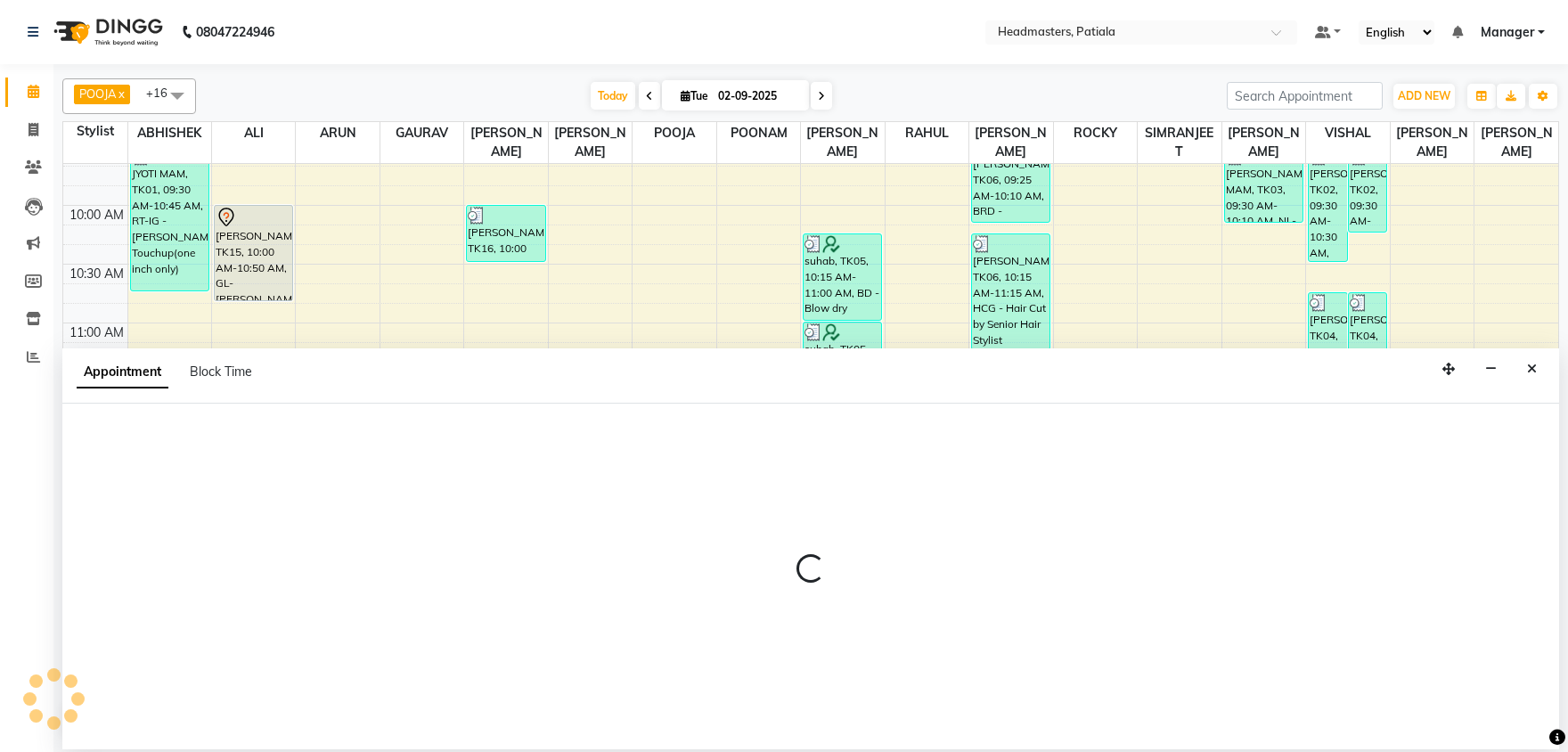
select select "tentative"
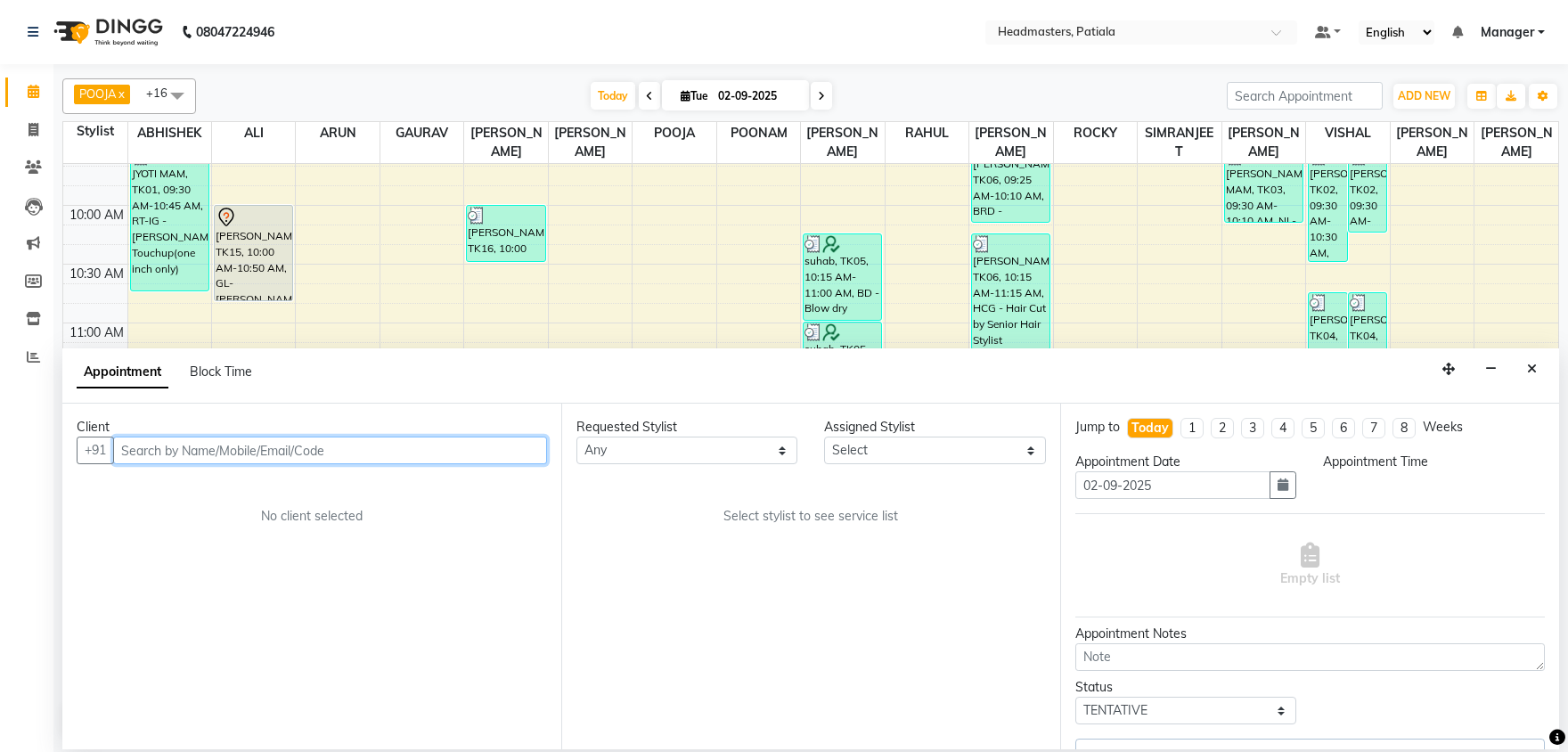
select select "600"
select select "3290"
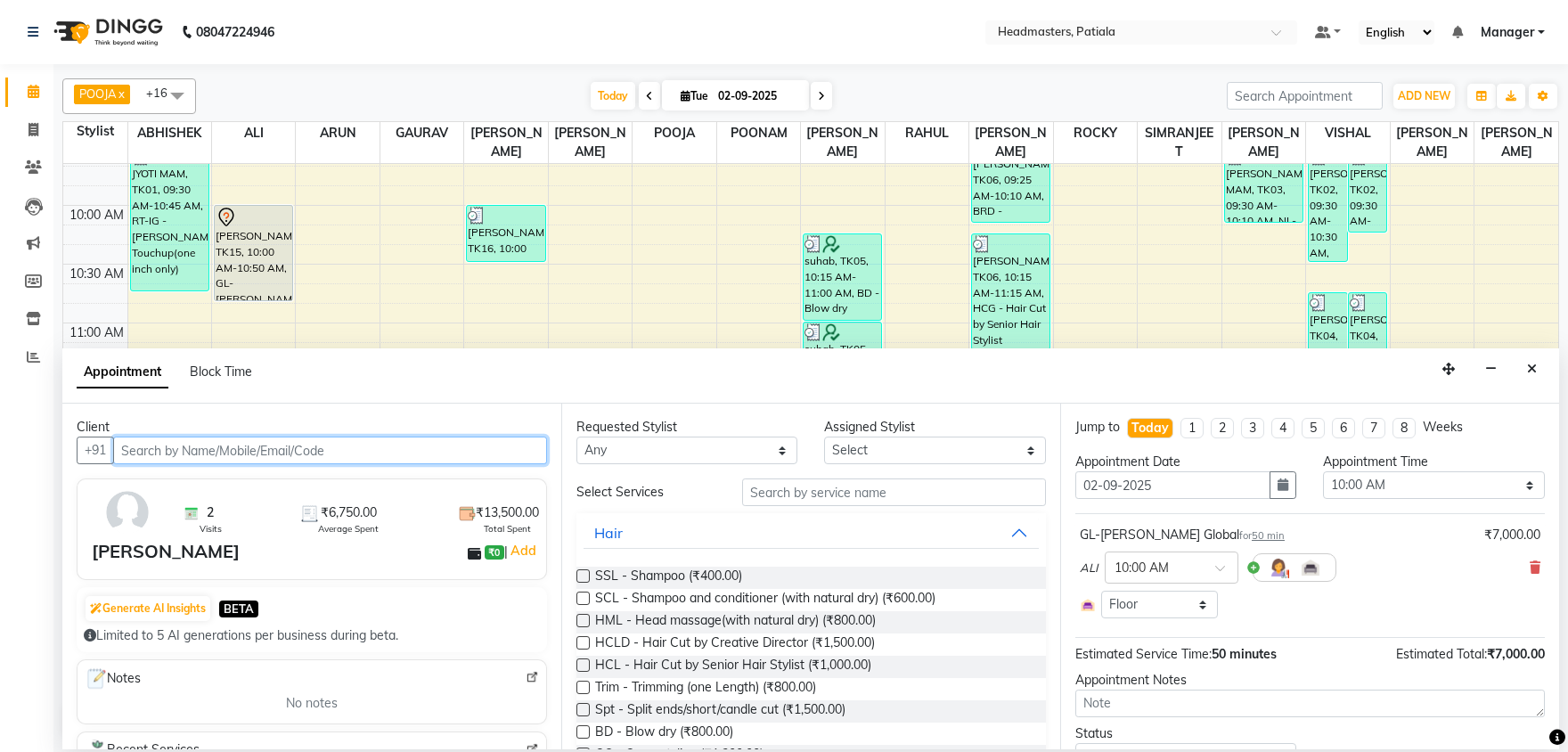
select select "51083"
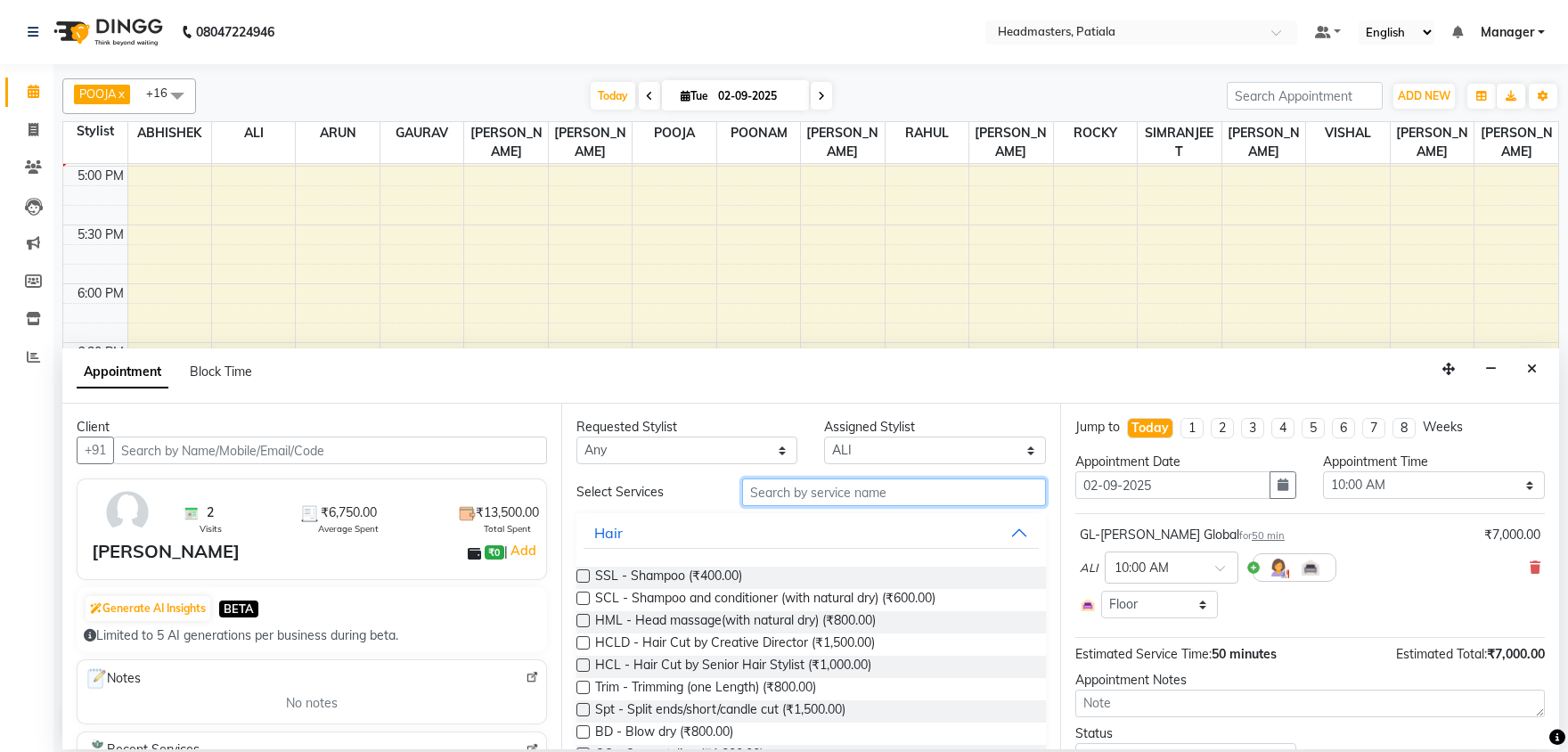
click at [759, 487] on input "text" at bounding box center [894, 492] width 303 height 28
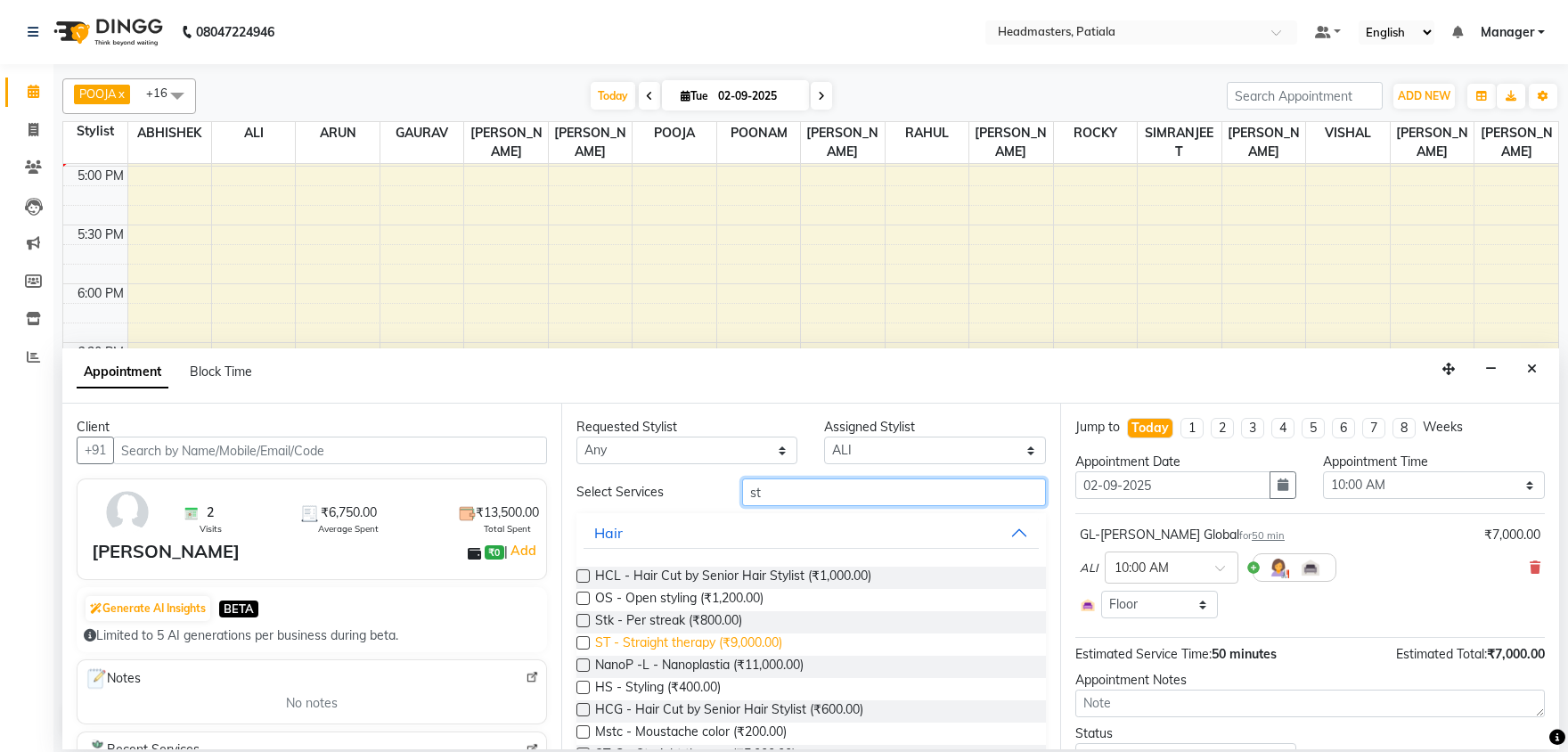
type input "st"
click at [682, 643] on span "ST - Straight therapy (₹9,000.00)" at bounding box center [688, 645] width 187 height 23
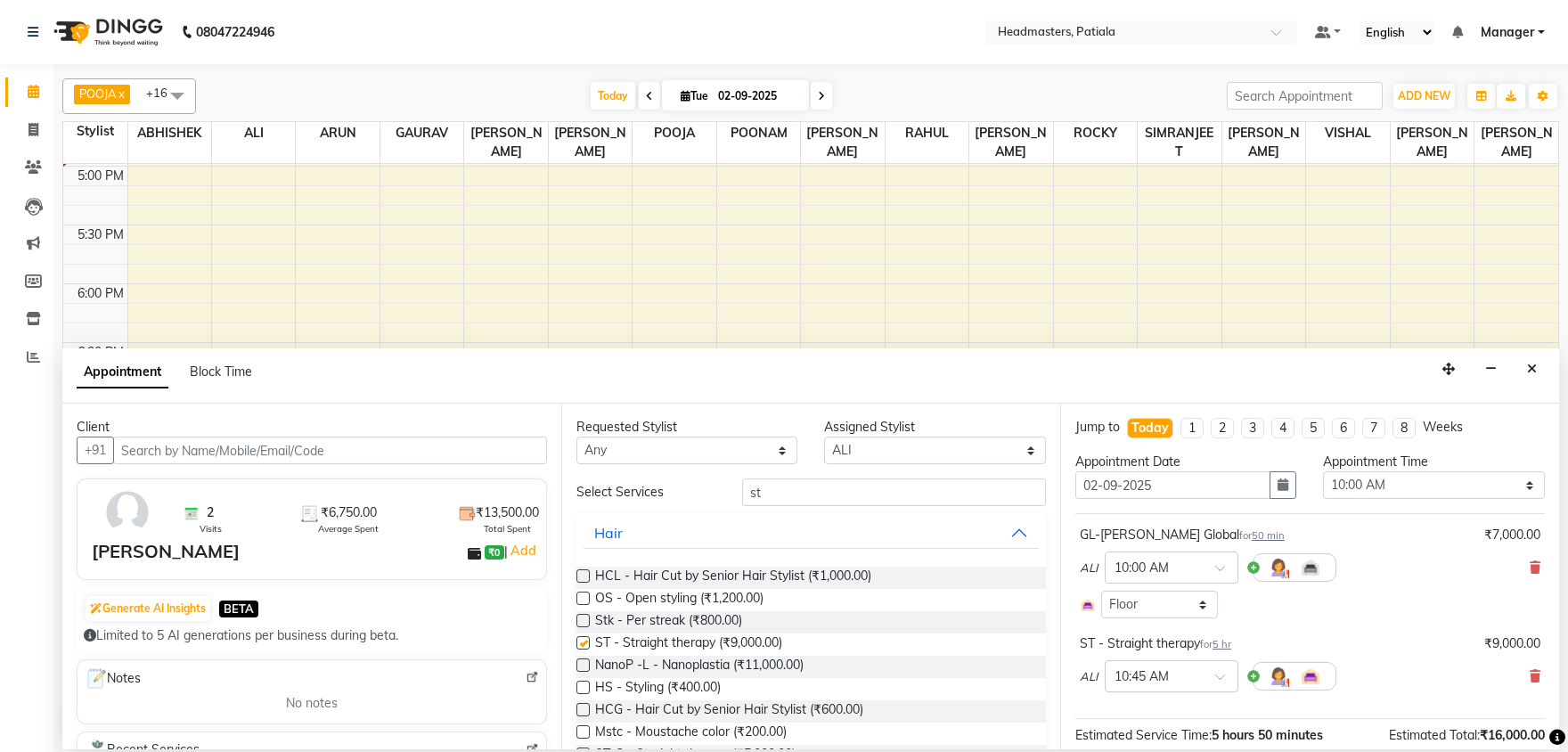
checkbox input "false"
click at [1533, 571] on icon at bounding box center [1535, 568] width 11 height 13
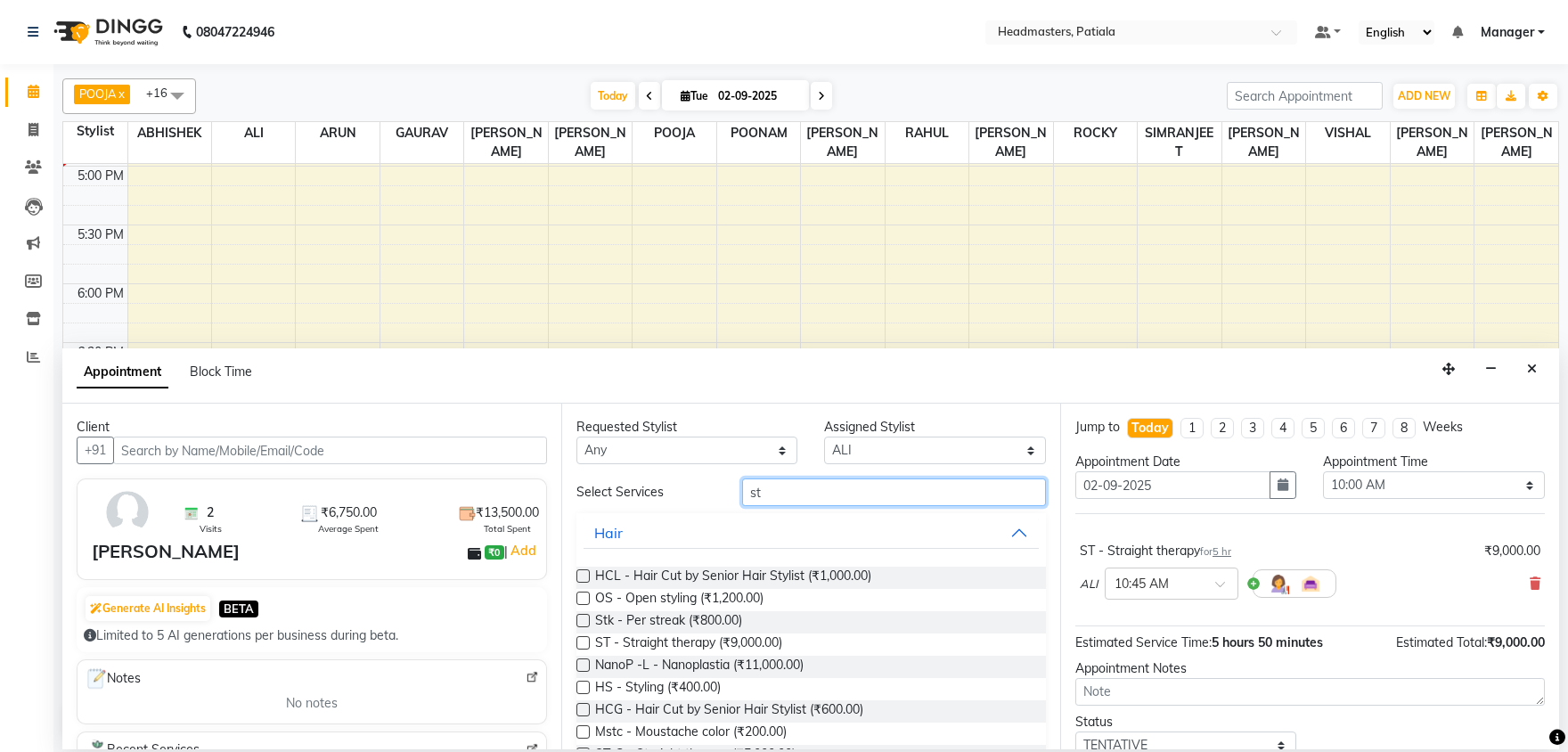
click at [765, 498] on input "st" at bounding box center [894, 492] width 303 height 28
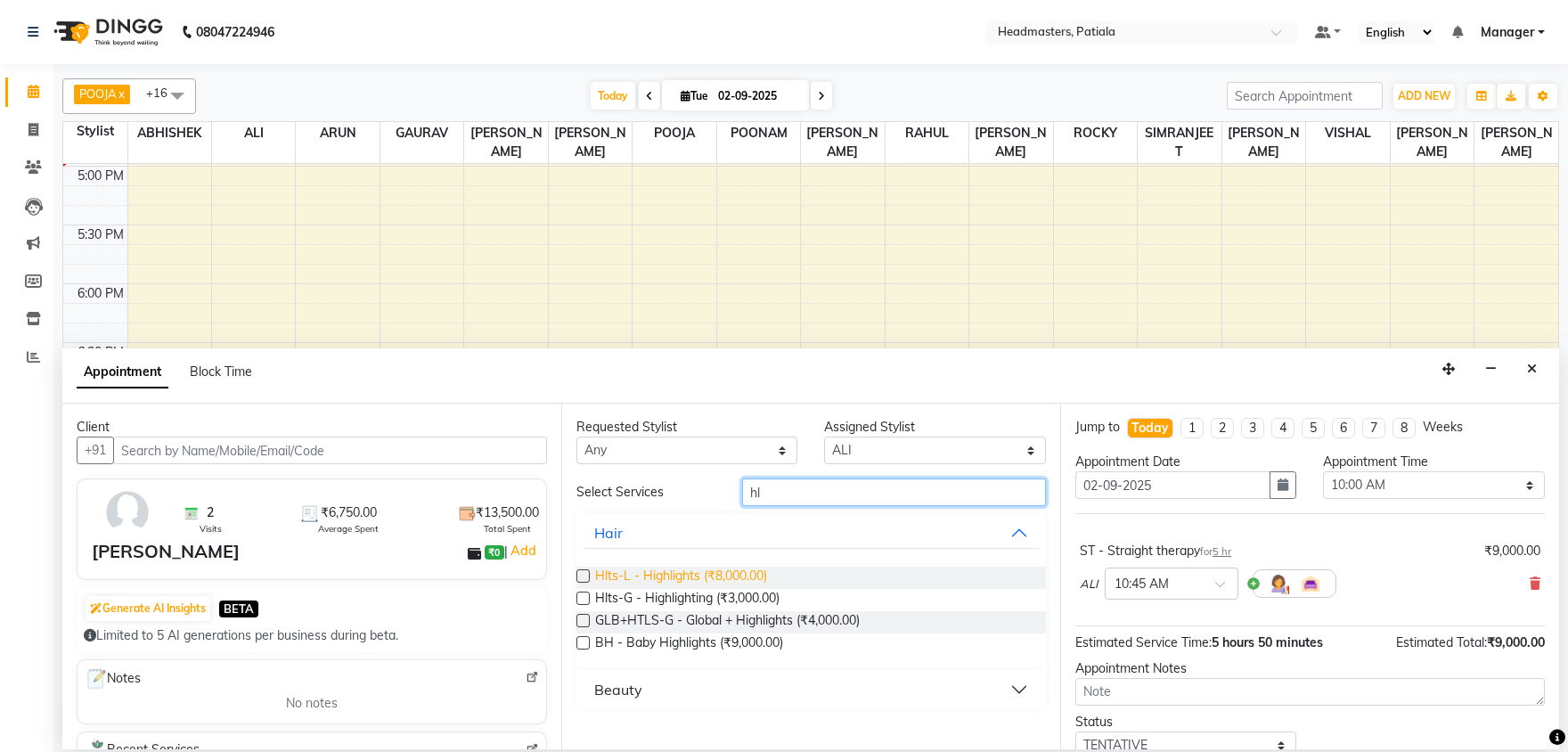
type input "hl"
click at [696, 574] on span "Hlts-L - Highlights (₹8,000.00)" at bounding box center [681, 578] width 172 height 23
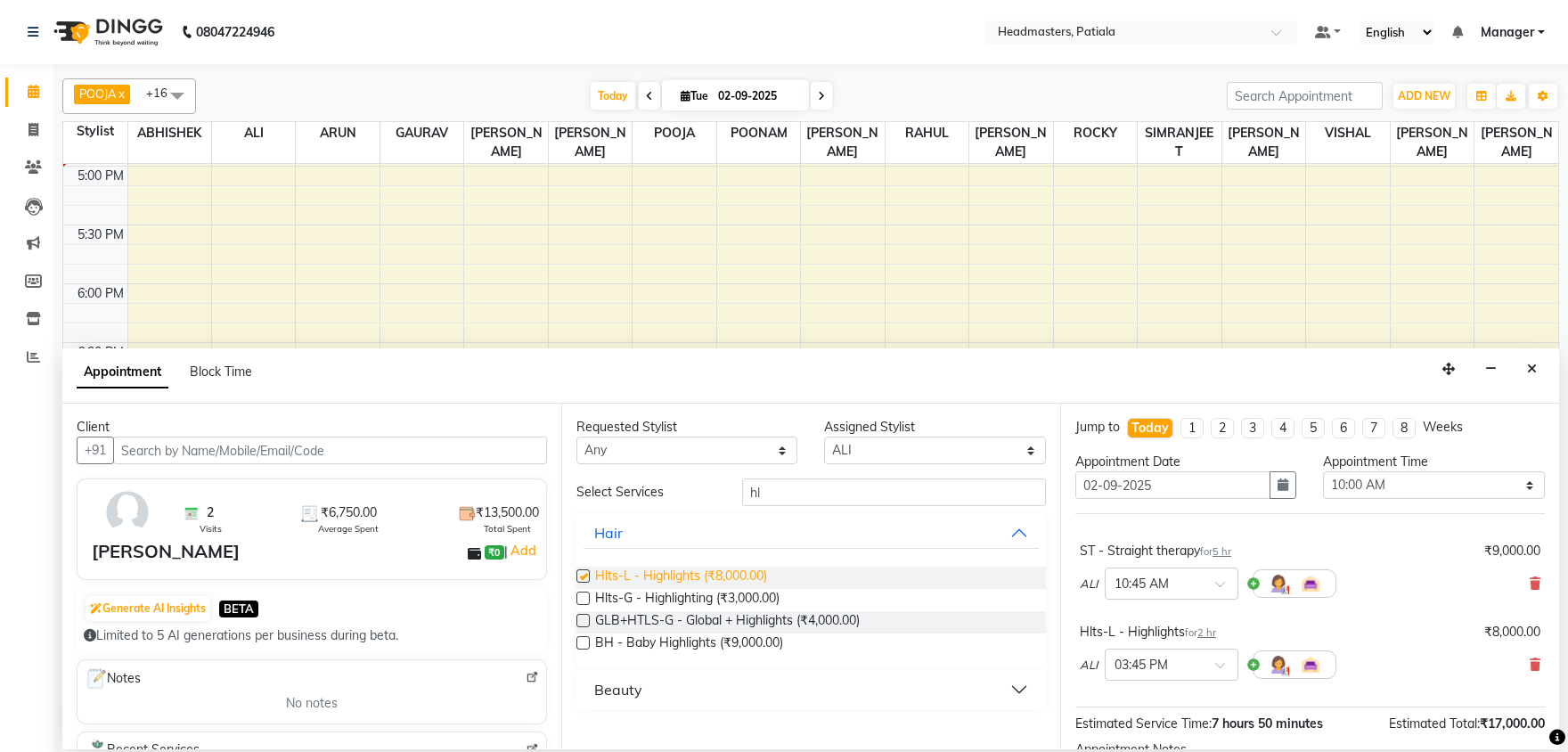
checkbox input "false"
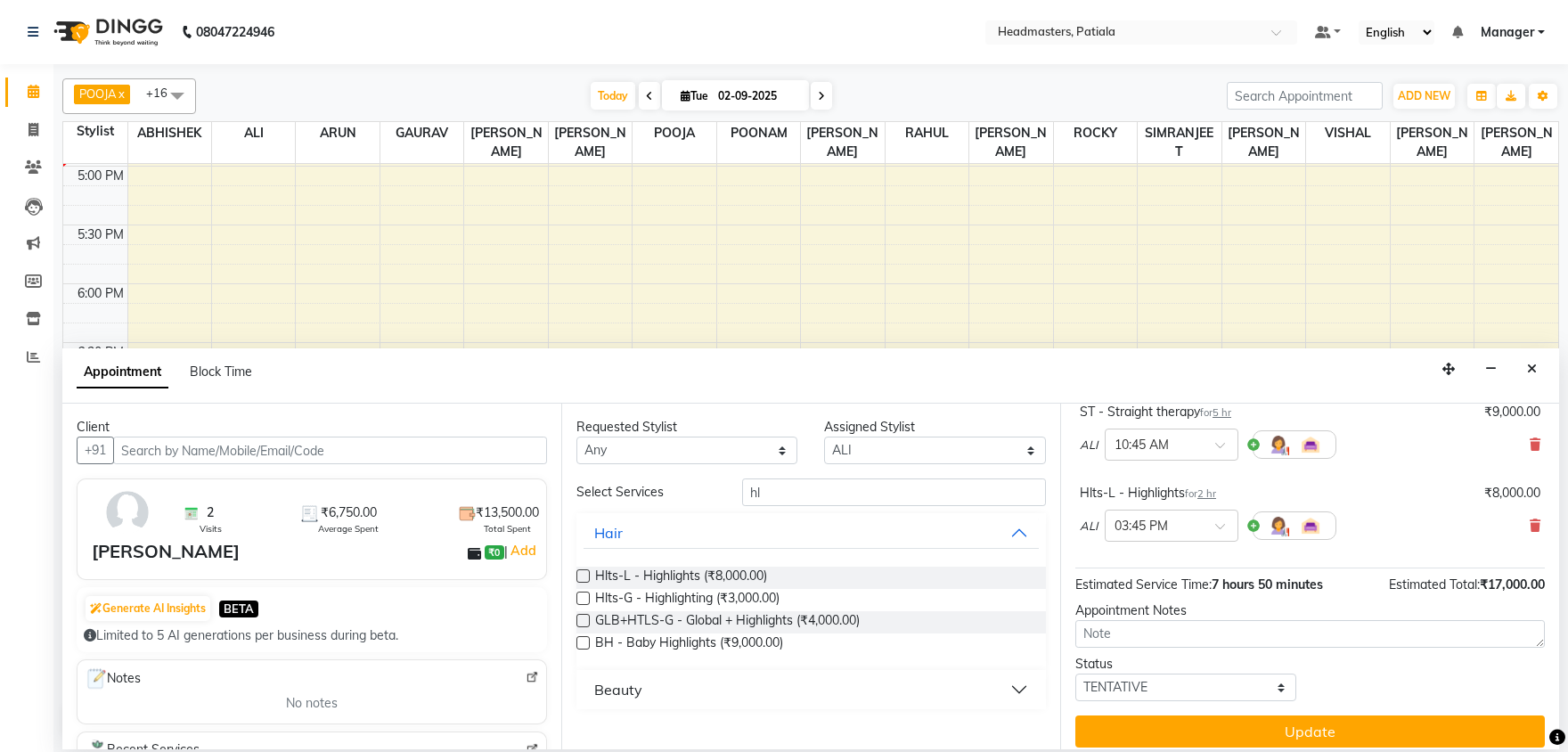
scroll to position [151, 0]
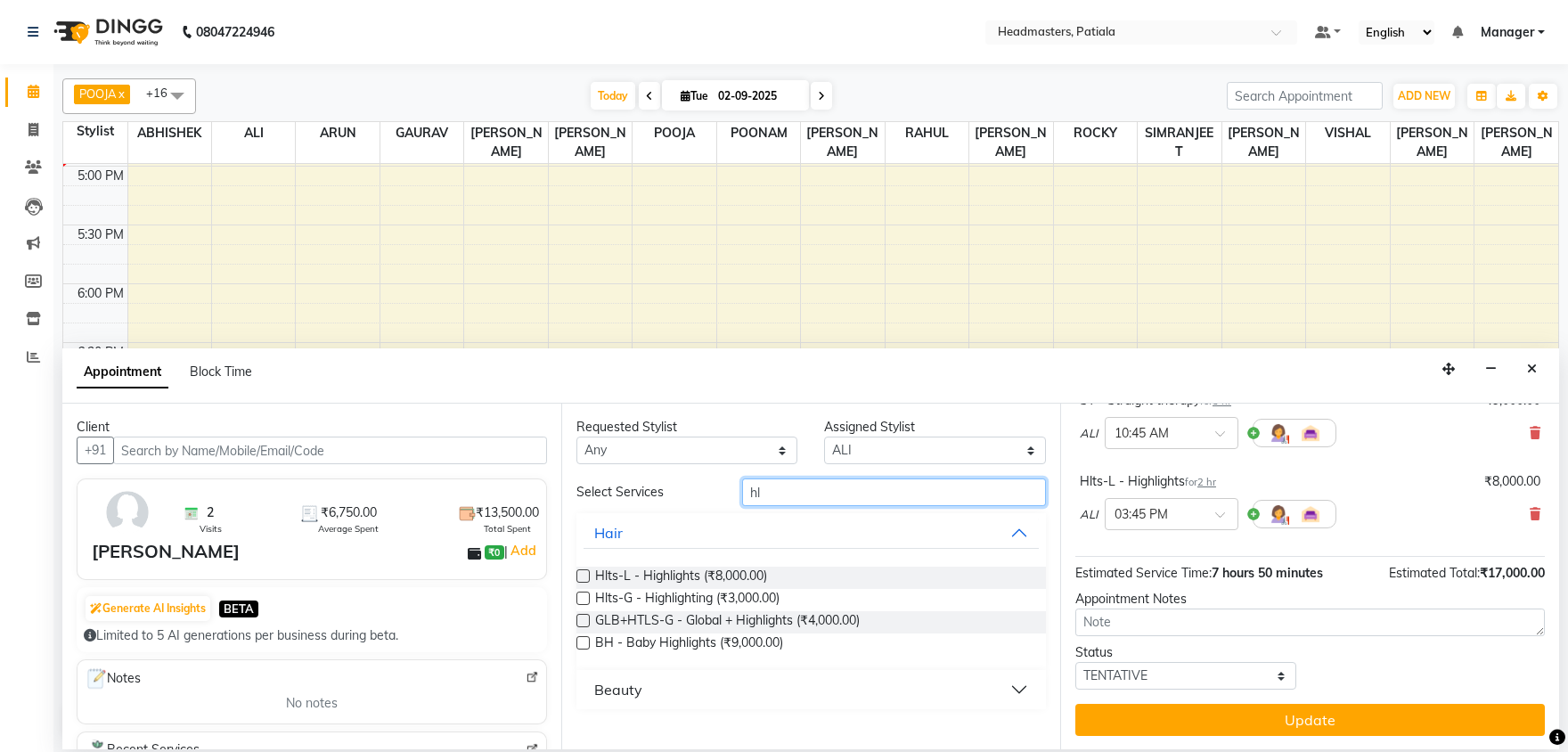
click at [781, 497] on input "hl" at bounding box center [894, 492] width 303 height 28
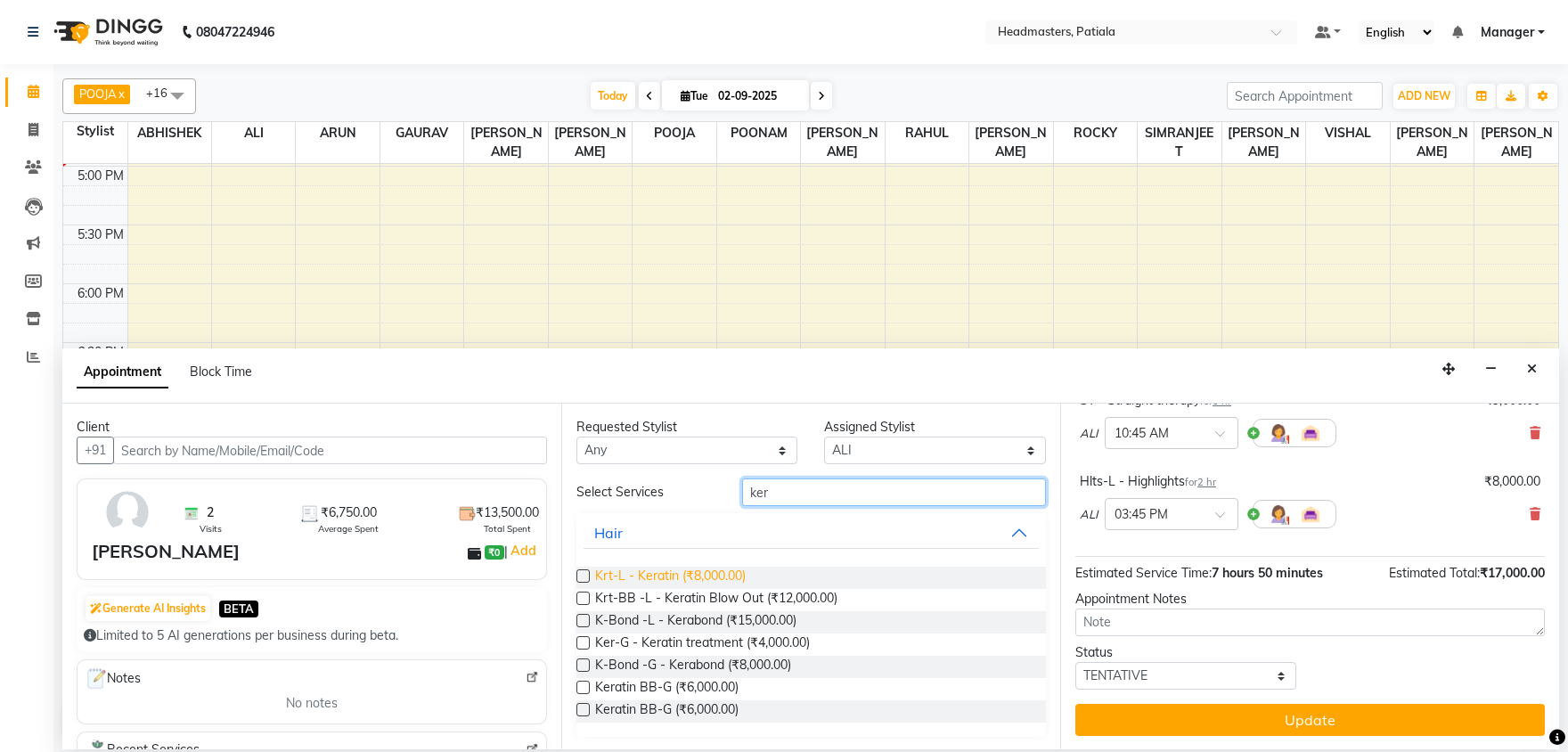
type input "ker"
click at [674, 568] on span "Krt-L - Keratin (₹8,000.00)" at bounding box center [670, 578] width 151 height 23
checkbox input "false"
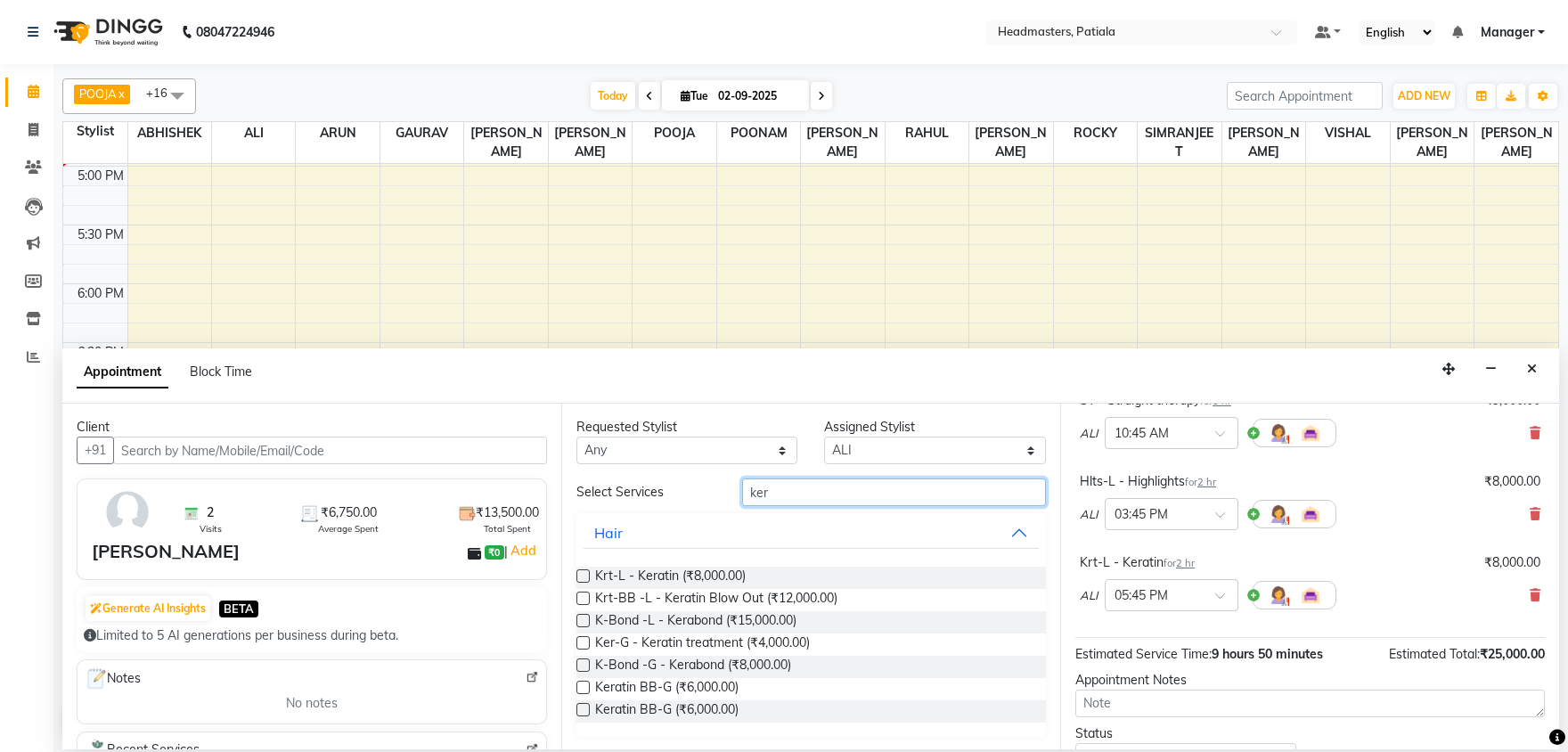
click at [775, 503] on input "ker" at bounding box center [894, 492] width 303 height 28
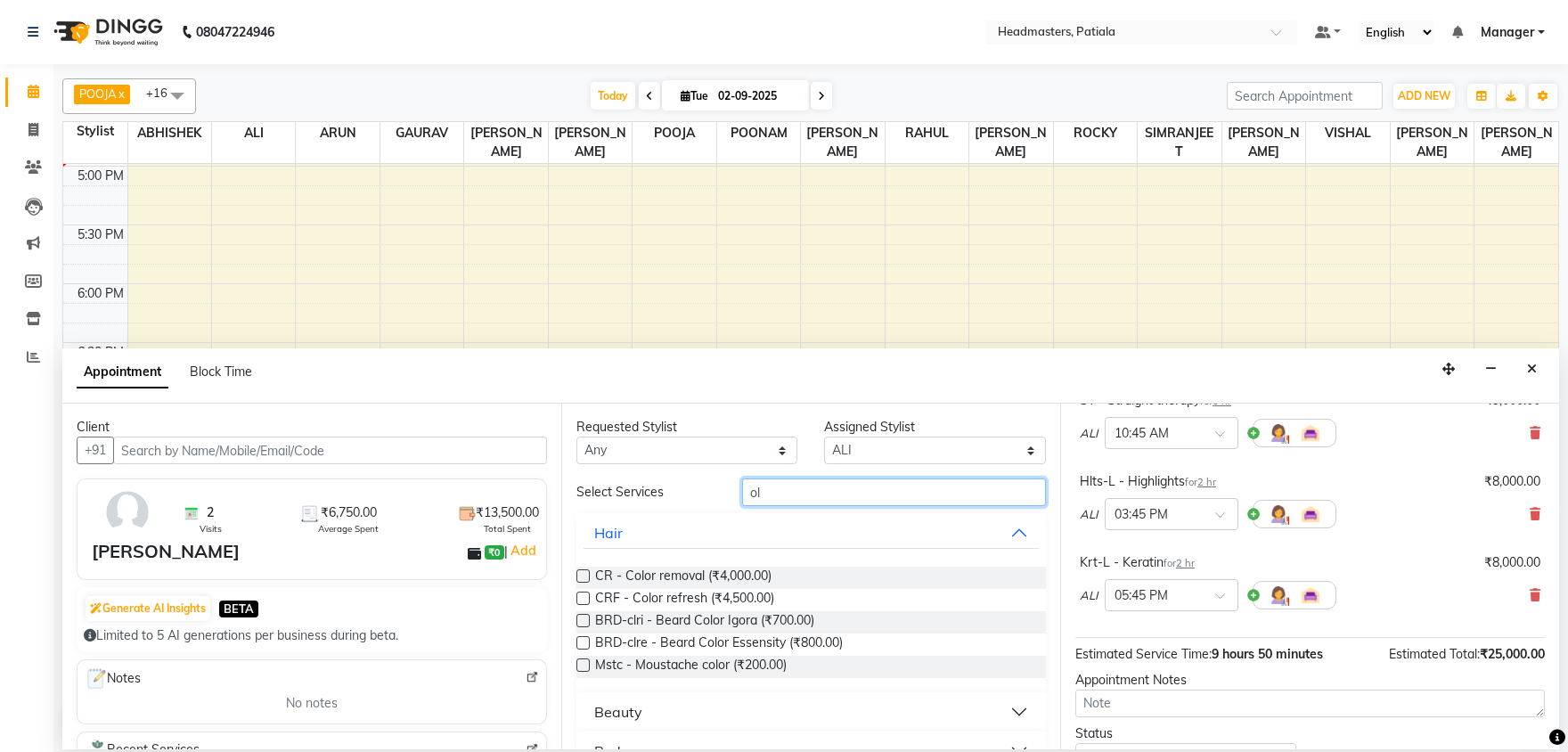
type input "o"
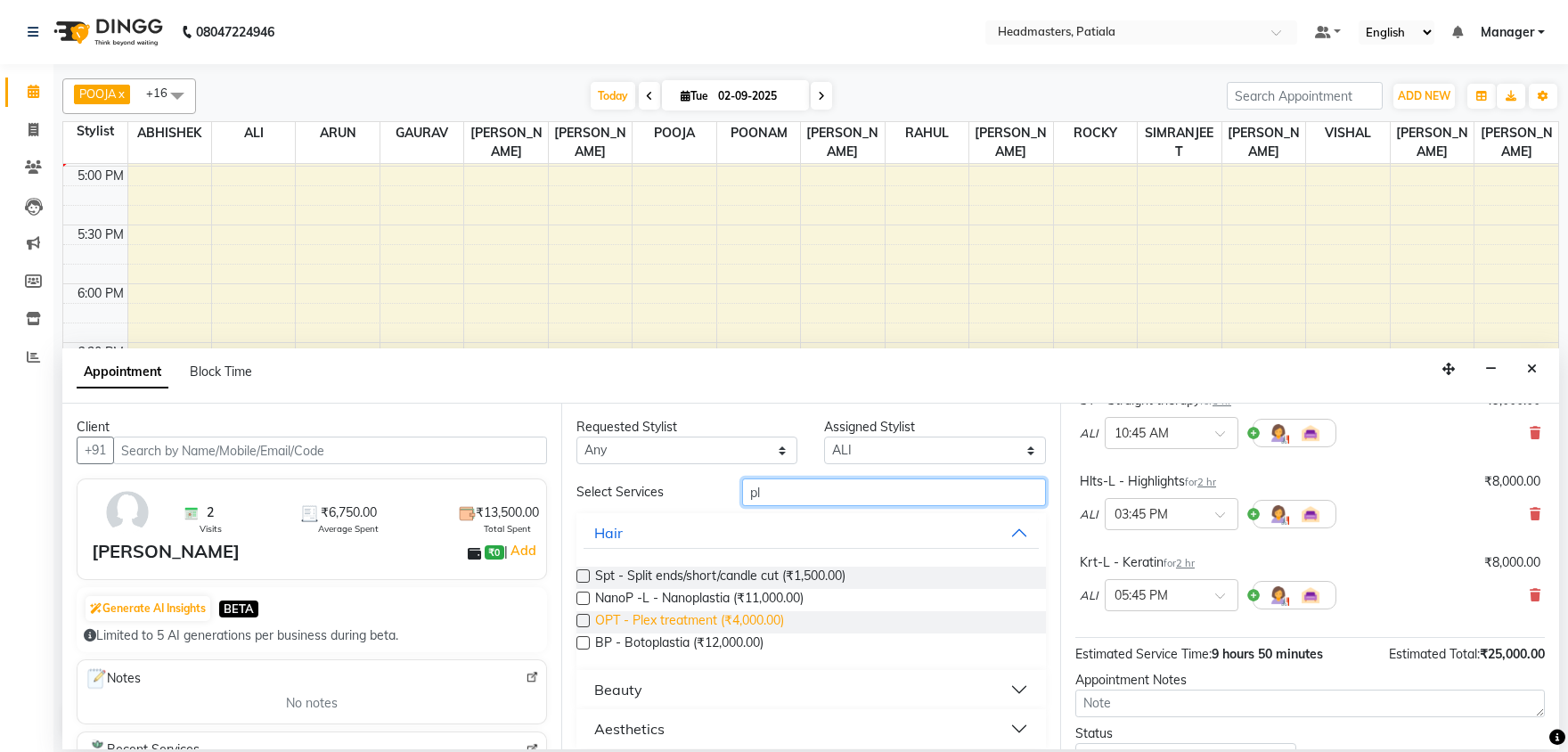
type input "pl"
click at [677, 624] on span "OPT - Plex treatment (₹4,000.00)" at bounding box center [689, 622] width 189 height 23
checkbox input "false"
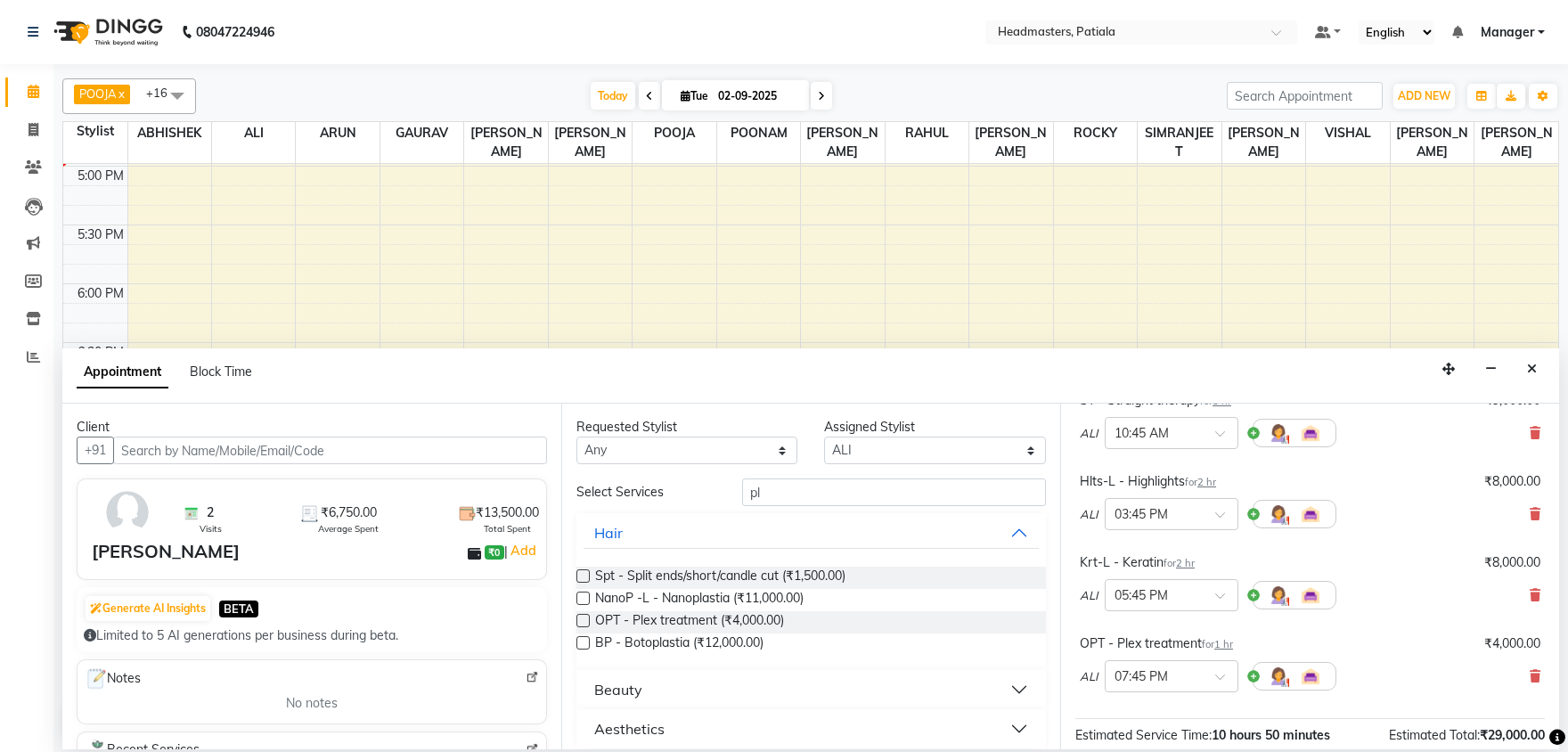
scroll to position [313, 0]
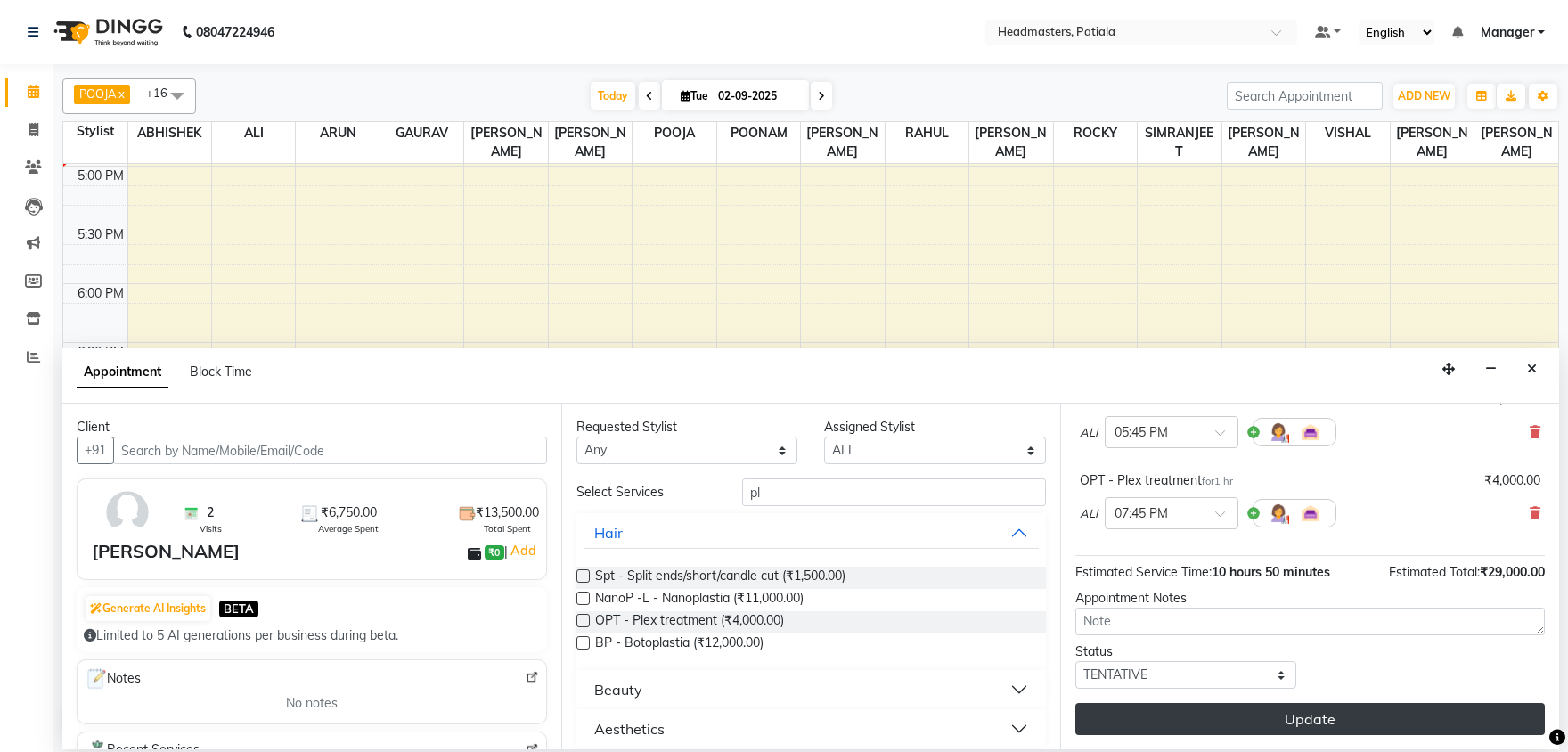
click at [1326, 713] on button "Update" at bounding box center [1310, 720] width 469 height 32
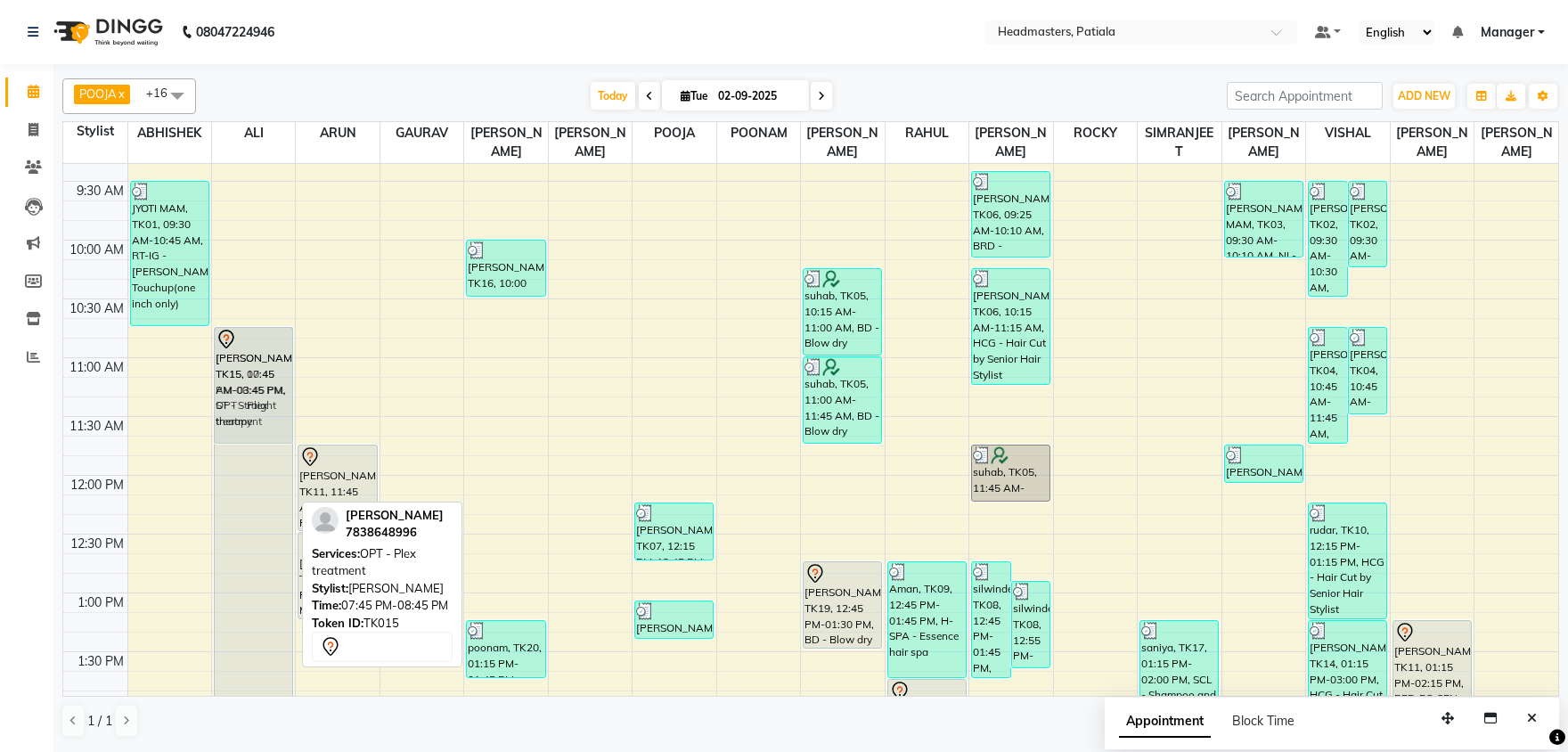
scroll to position [125, 0]
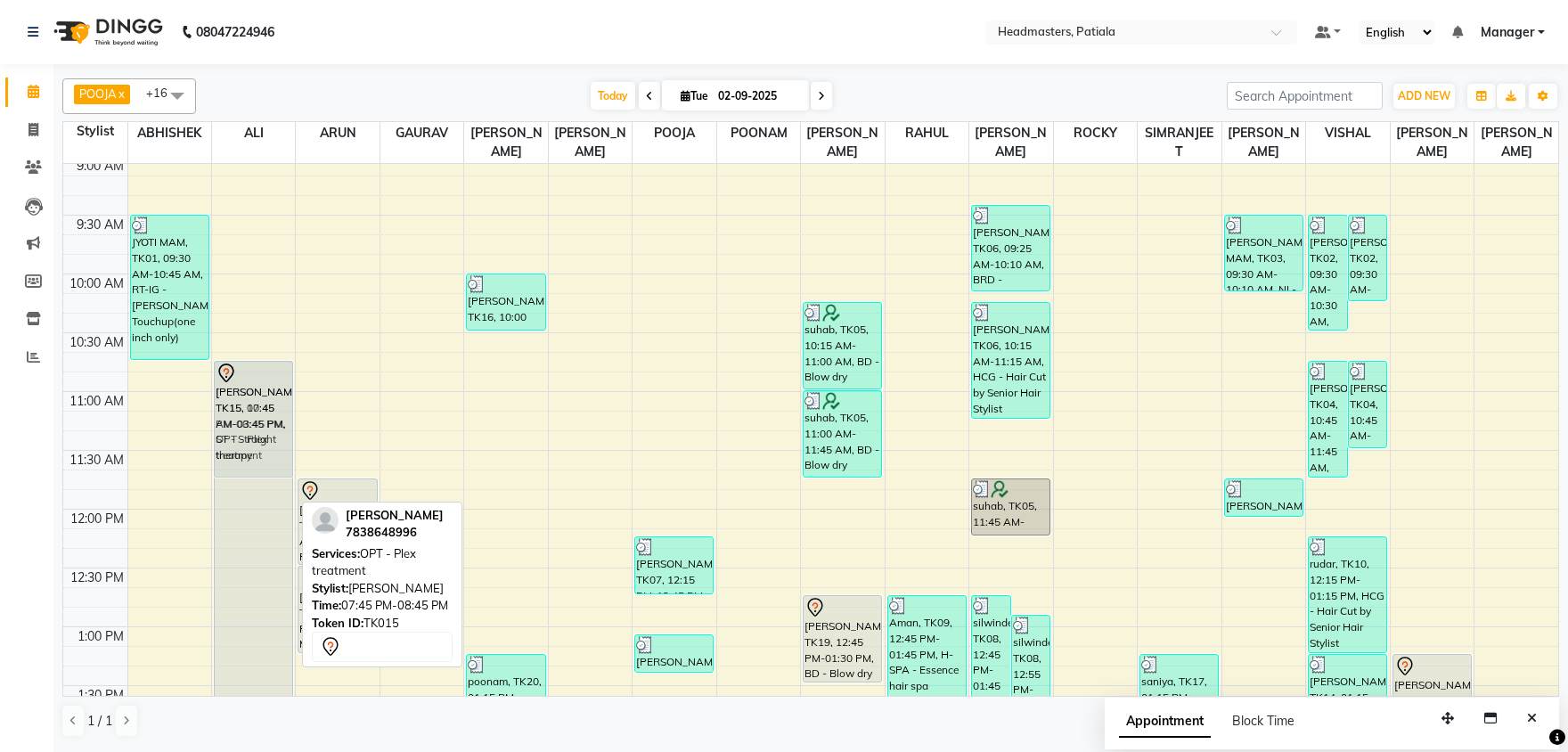
drag, startPoint x: 246, startPoint y: 482, endPoint x: 239, endPoint y: 389, distance: 93.3
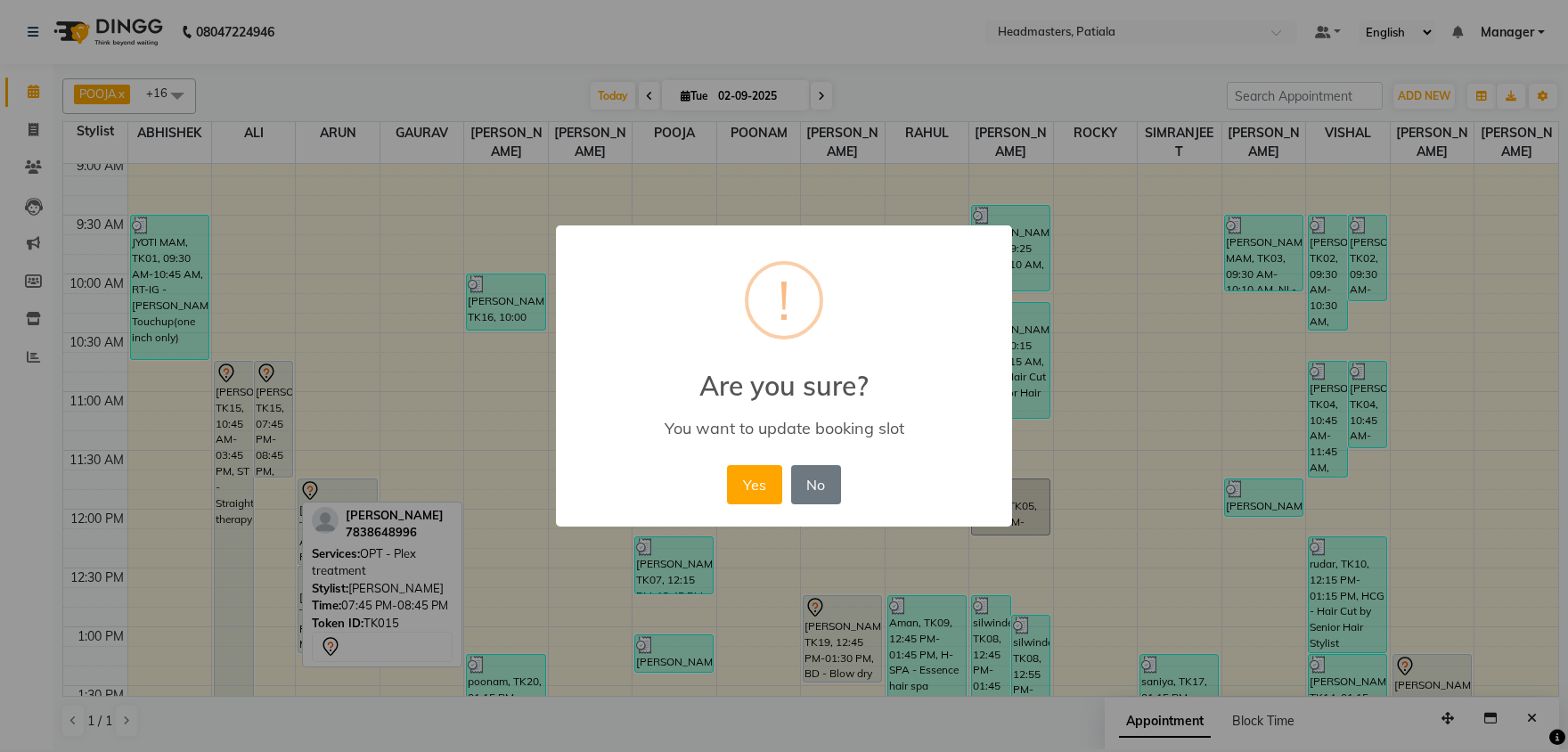
click at [727, 465] on button "Yes" at bounding box center [754, 484] width 54 height 39
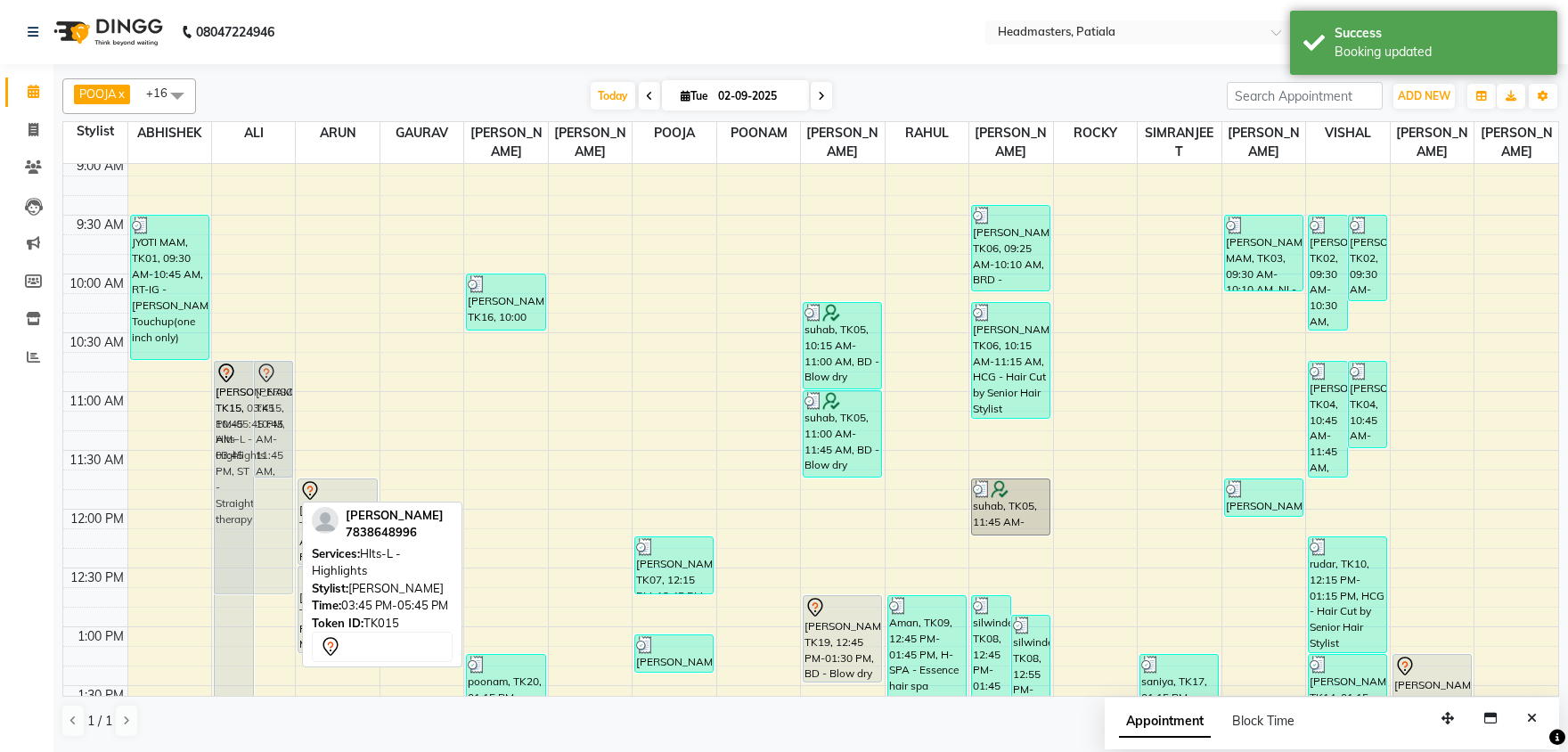
drag, startPoint x: 250, startPoint y: 505, endPoint x: 265, endPoint y: 476, distance: 32.6
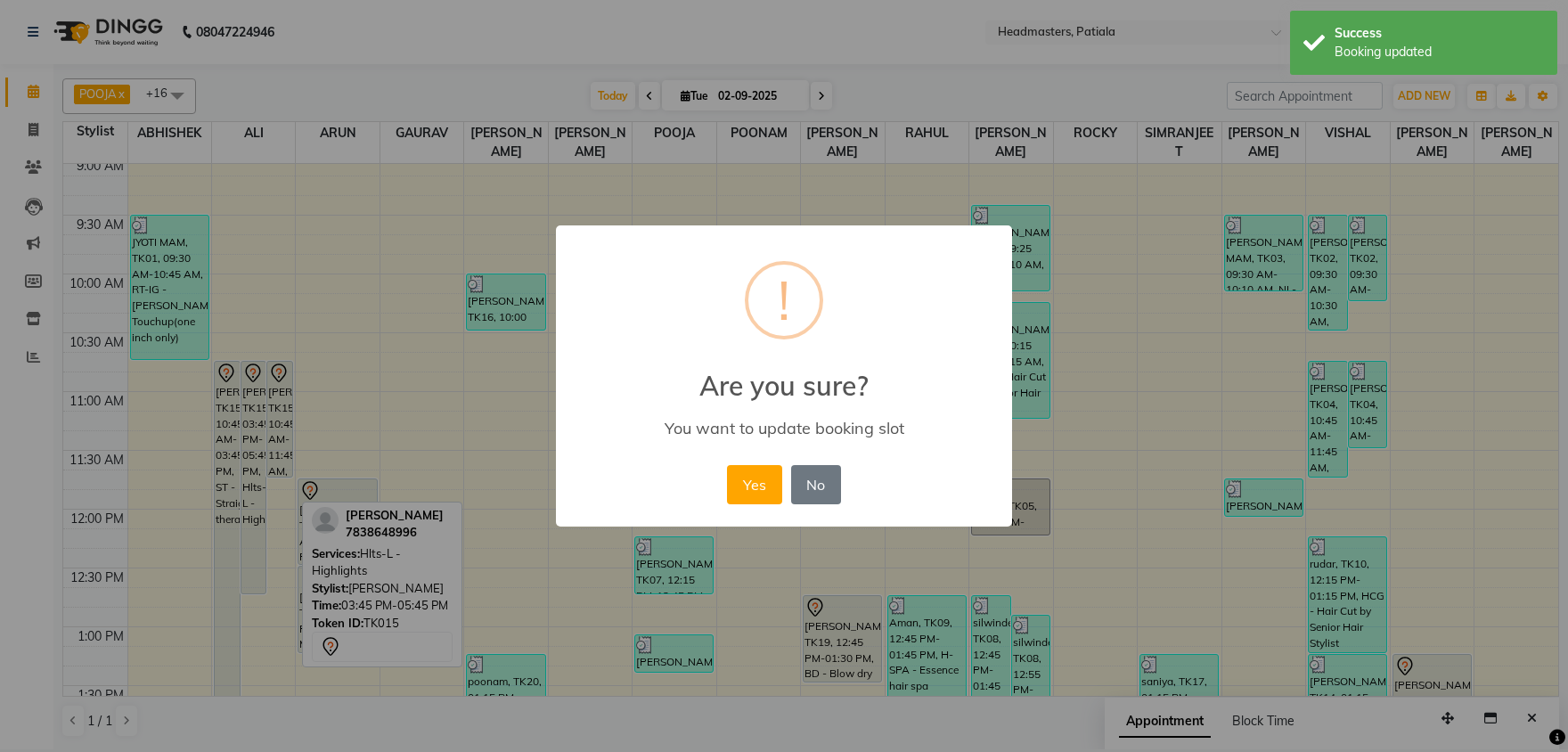
click at [727, 465] on button "Yes" at bounding box center [754, 484] width 54 height 39
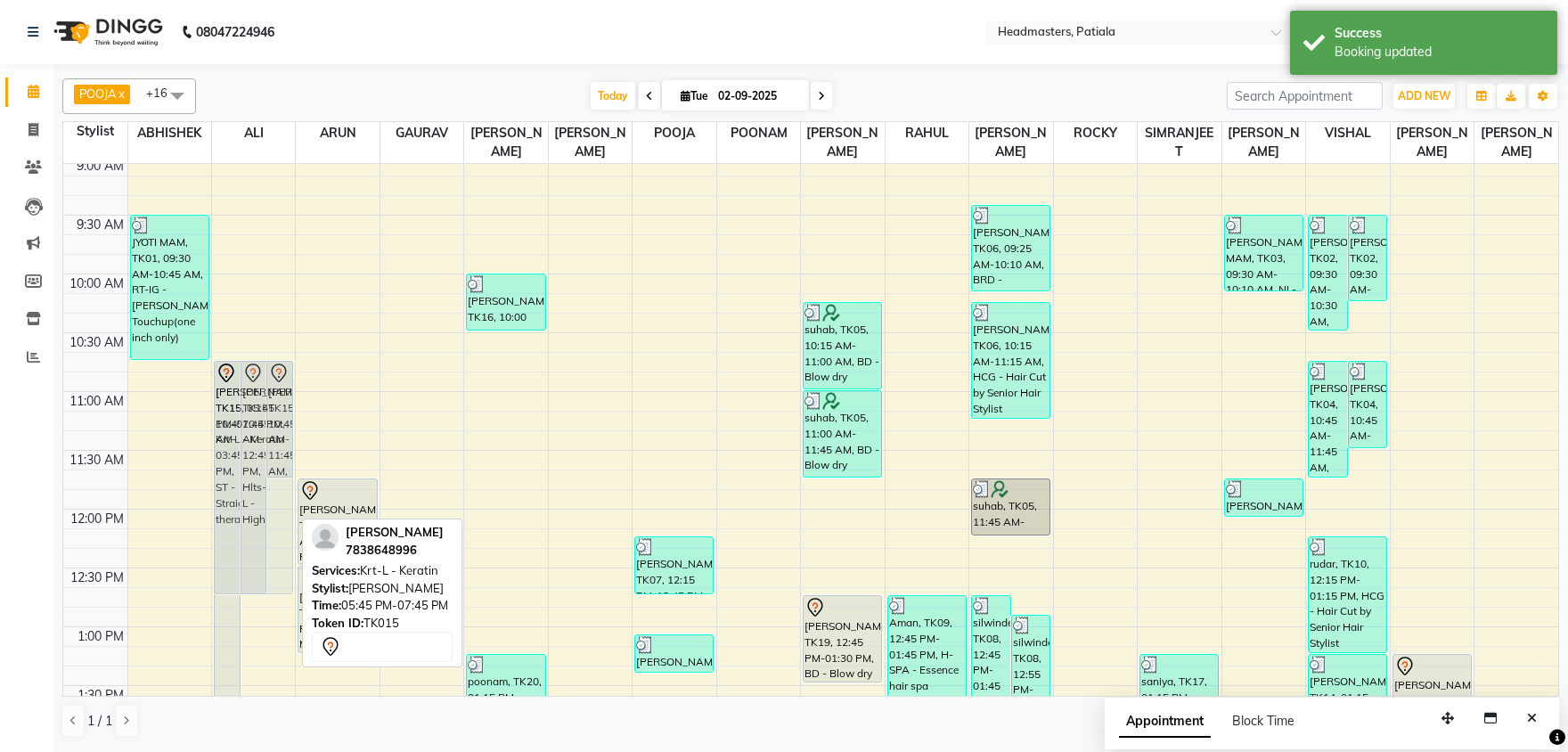
drag, startPoint x: 237, startPoint y: 570, endPoint x: 239, endPoint y: 397, distance: 173.0
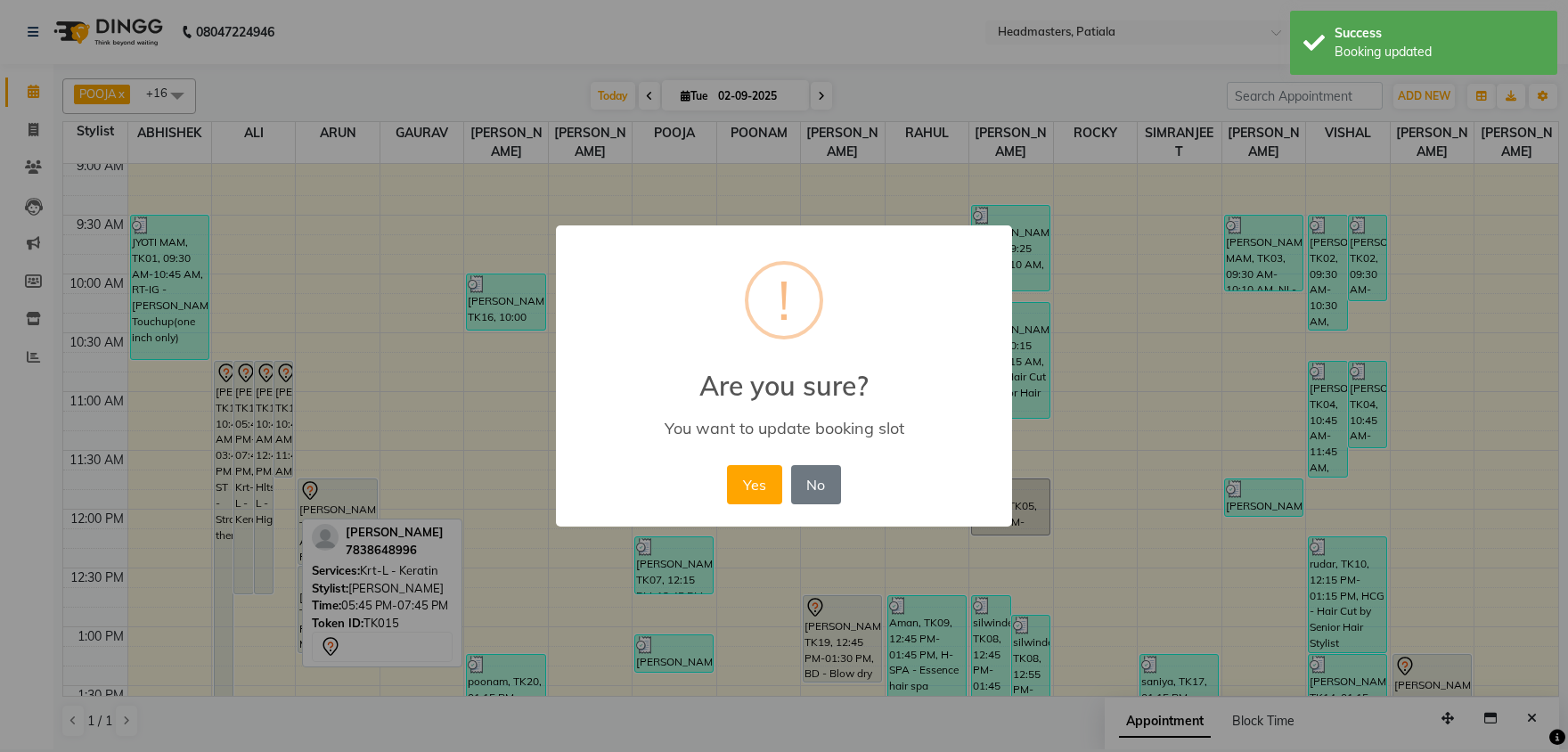
click at [727, 465] on button "Yes" at bounding box center [754, 484] width 54 height 39
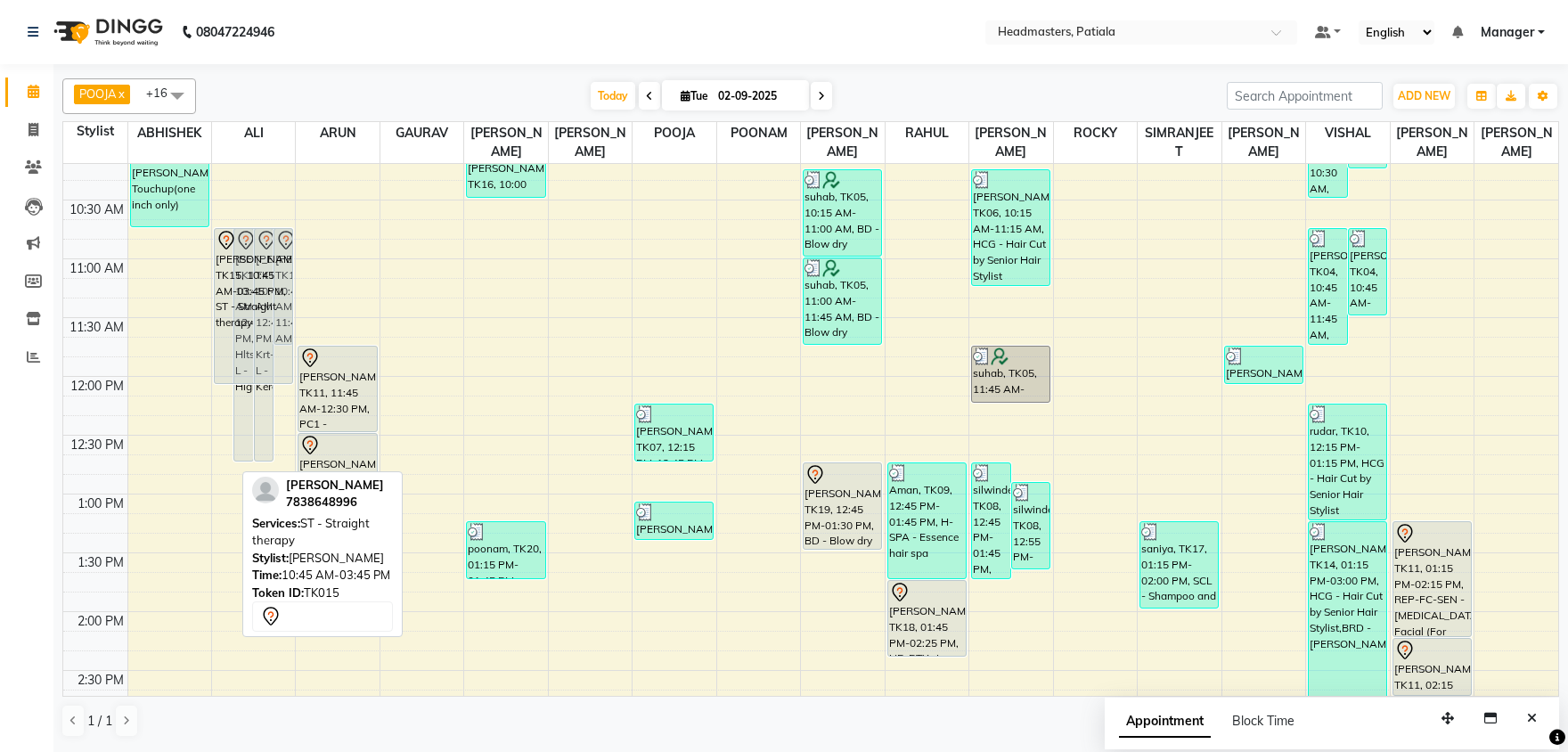
scroll to position [218, 0]
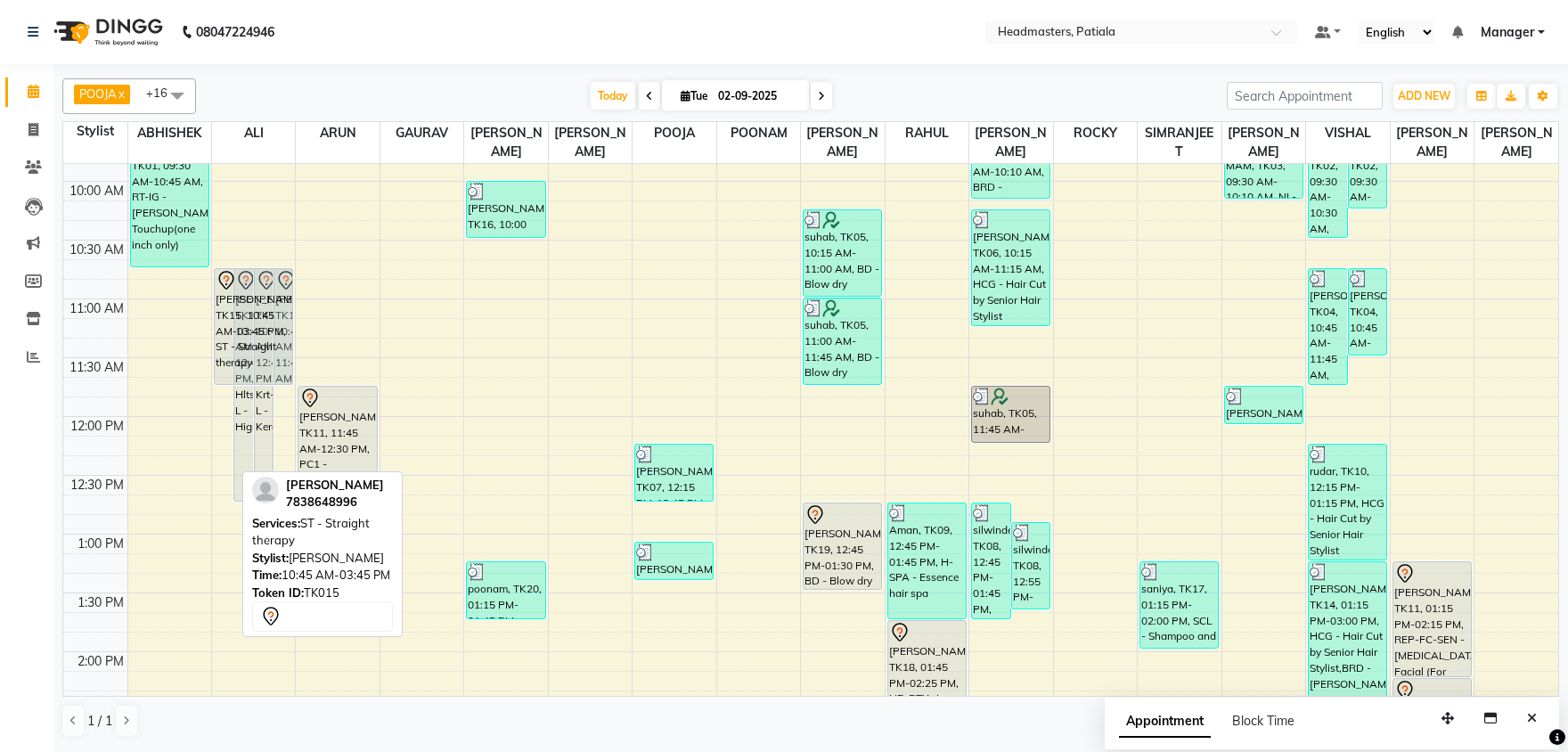
drag, startPoint x: 221, startPoint y: 478, endPoint x: 238, endPoint y: 383, distance: 96.5
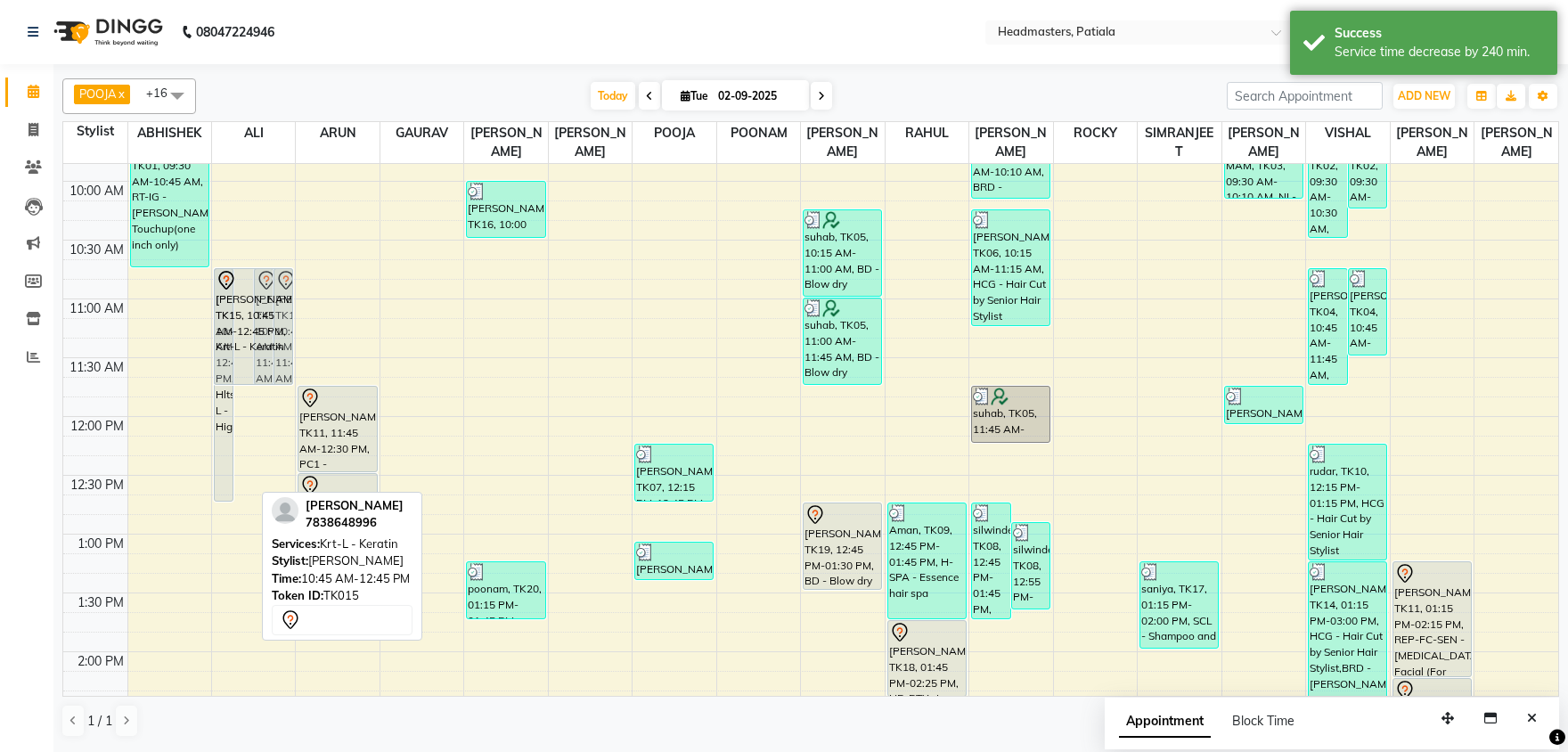
drag, startPoint x: 240, startPoint y: 500, endPoint x: 244, endPoint y: 387, distance: 113.1
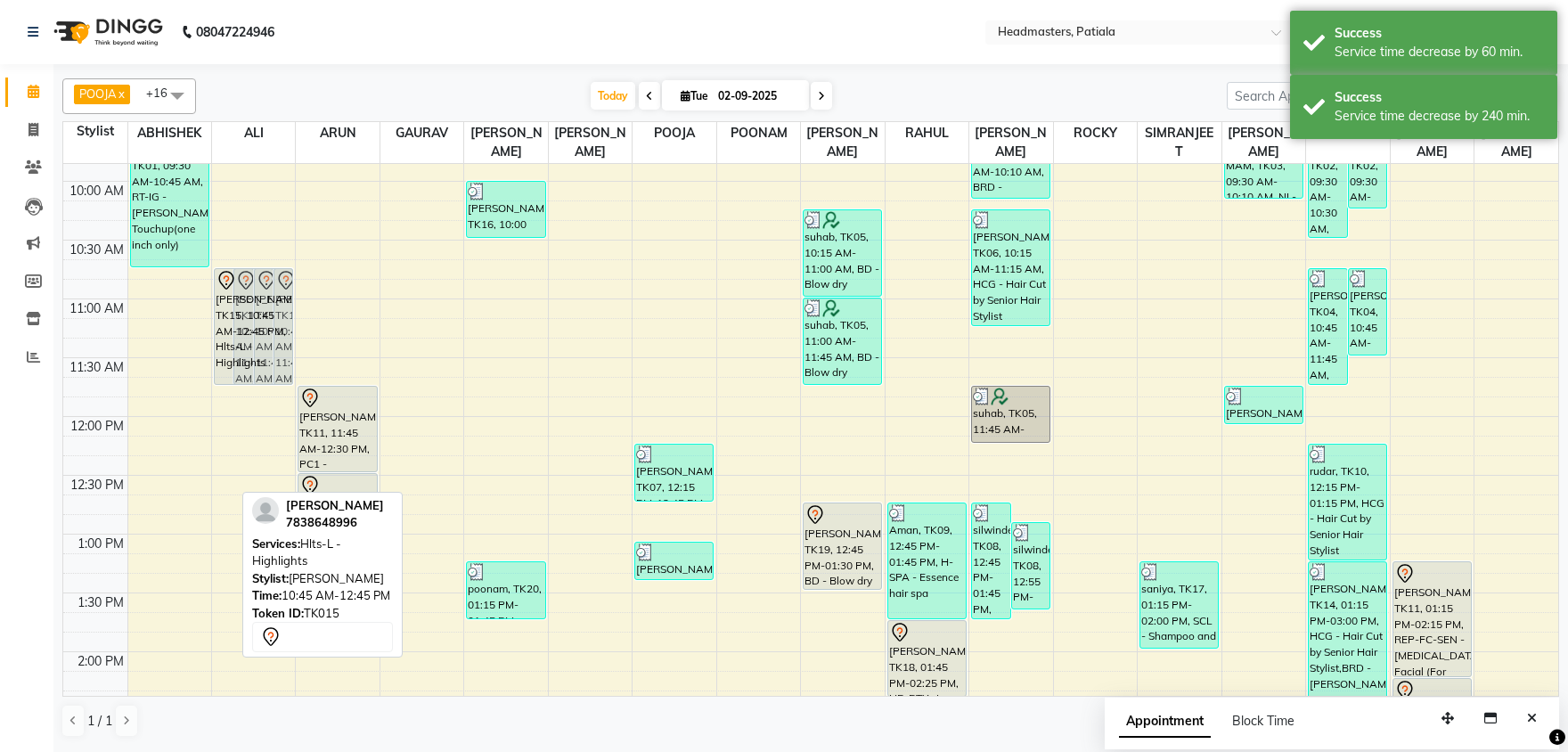
drag, startPoint x: 224, startPoint y: 501, endPoint x: 225, endPoint y: 387, distance: 114.0
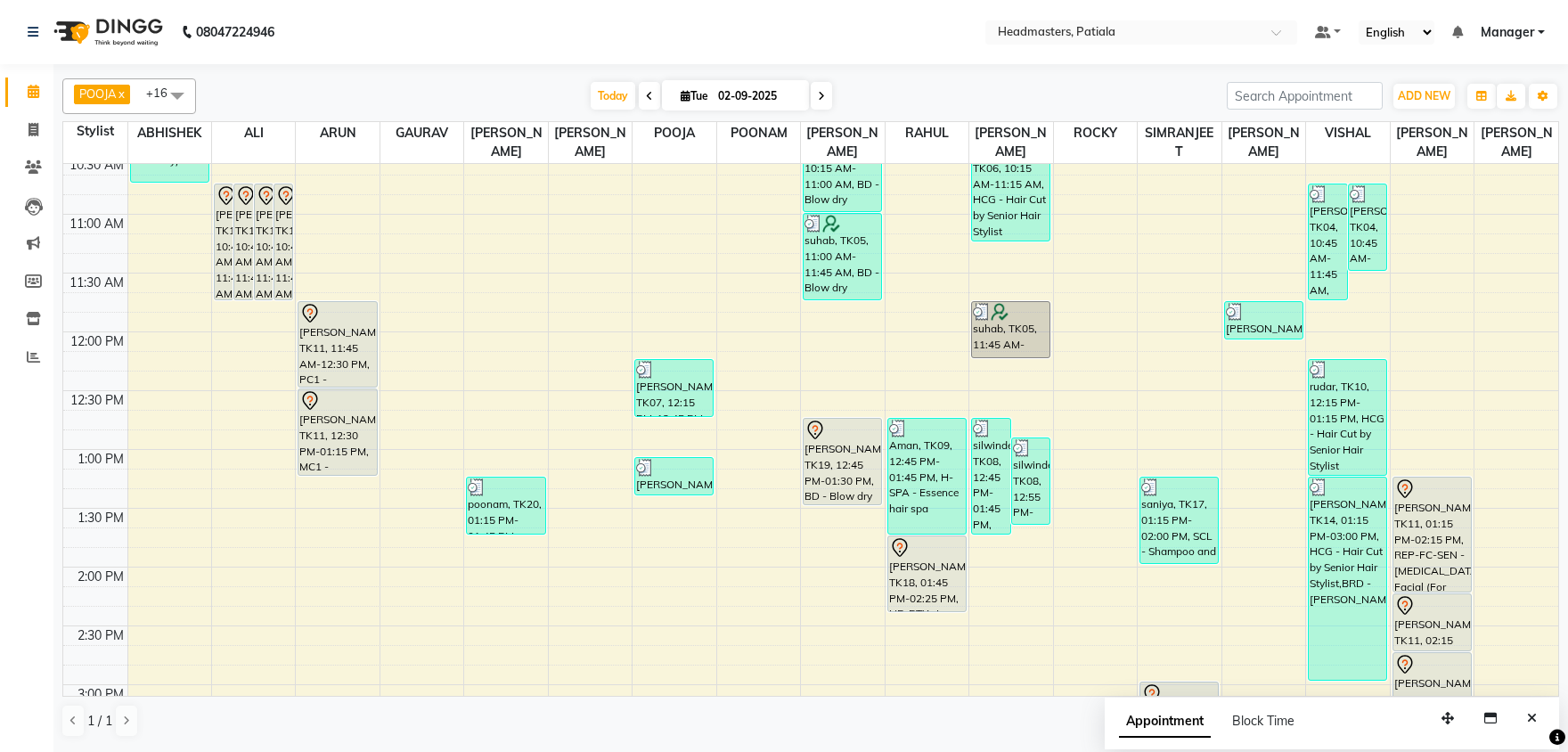
scroll to position [311, 0]
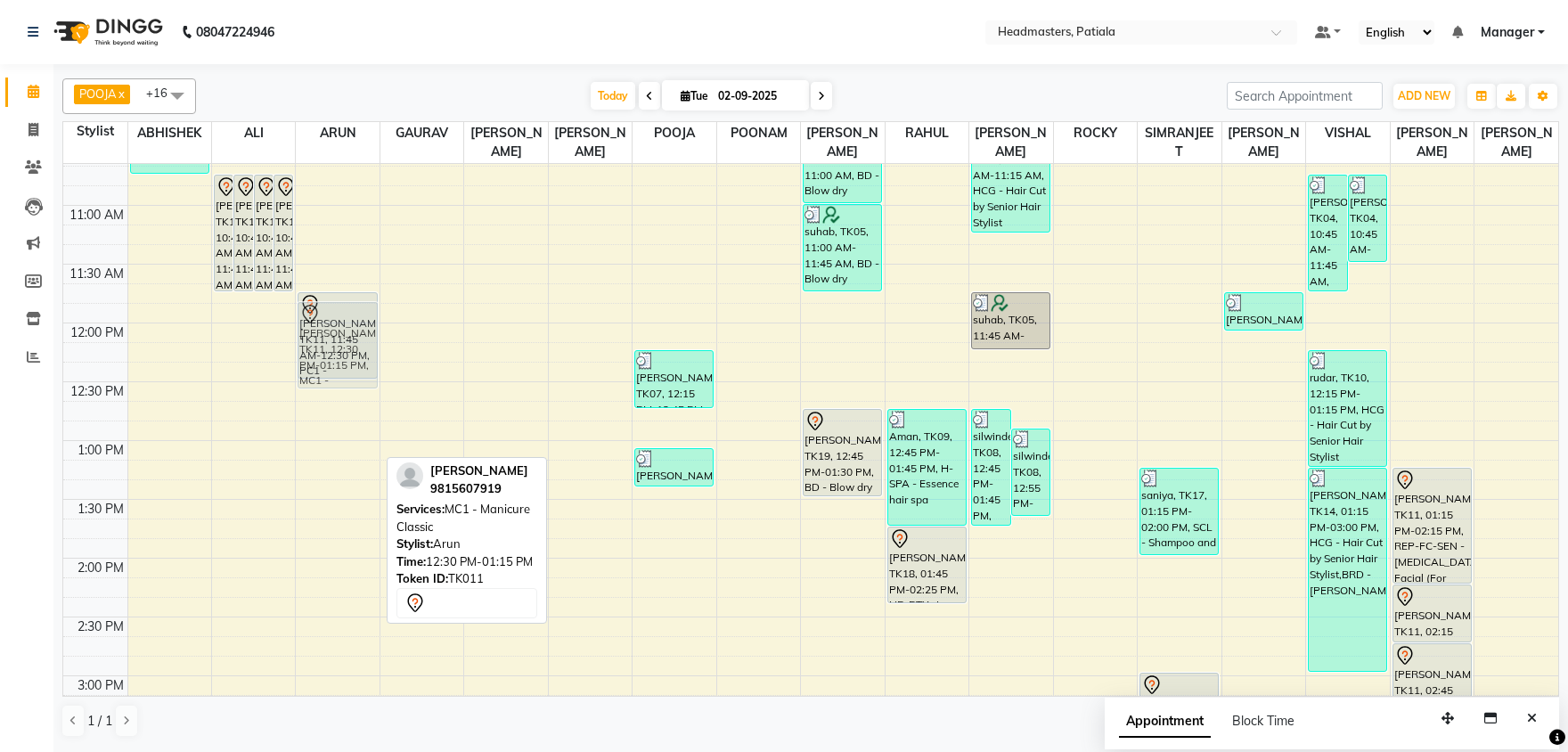
drag, startPoint x: 355, startPoint y: 413, endPoint x: 357, endPoint y: 336, distance: 77.0
click at [357, 336] on div "[PERSON_NAME], TK11, 11:45 AM-12:30 PM, PC1 - Pedicures Classic [PERSON_NAME], …" at bounding box center [338, 675] width 83 height 1645
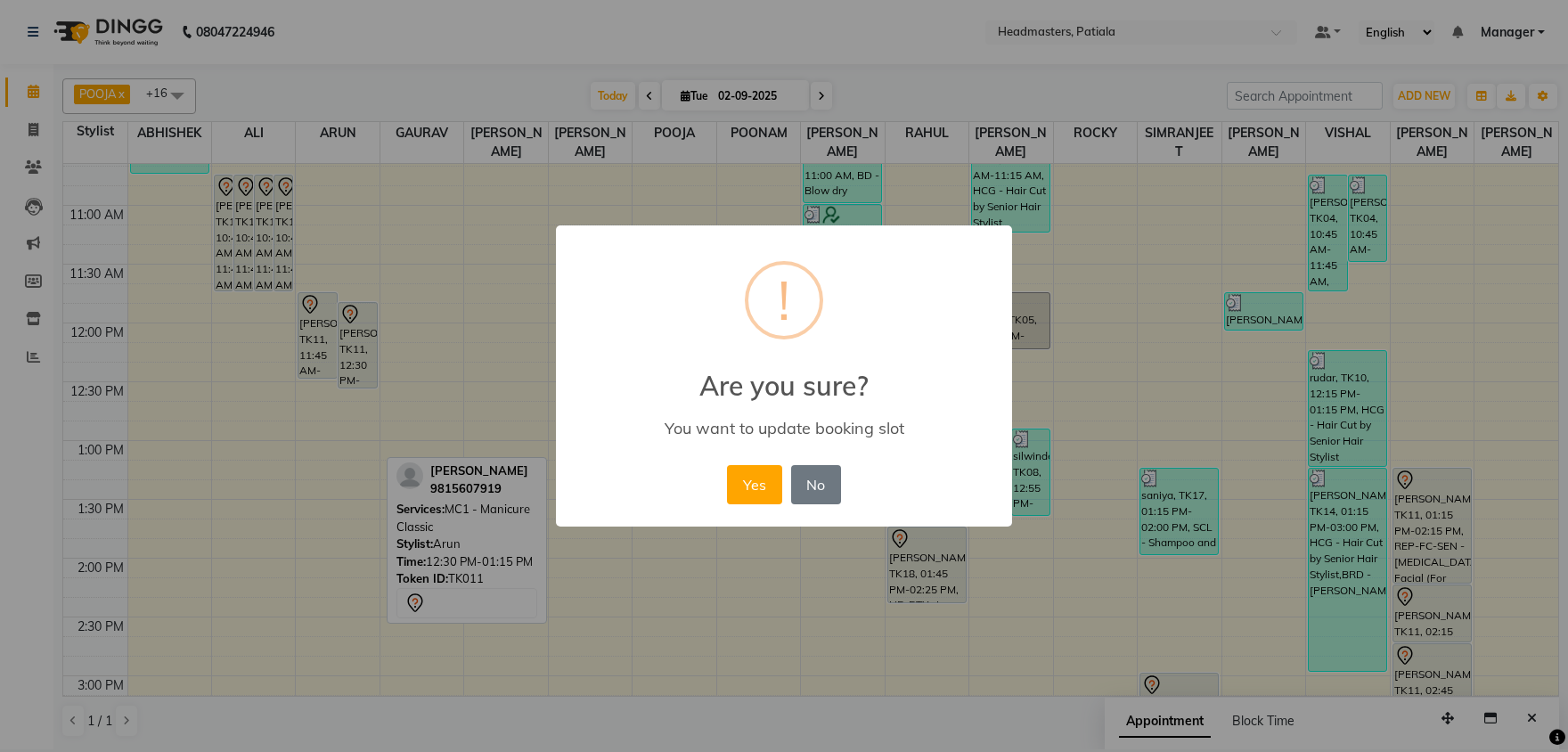
click at [727, 465] on button "Yes" at bounding box center [754, 484] width 54 height 39
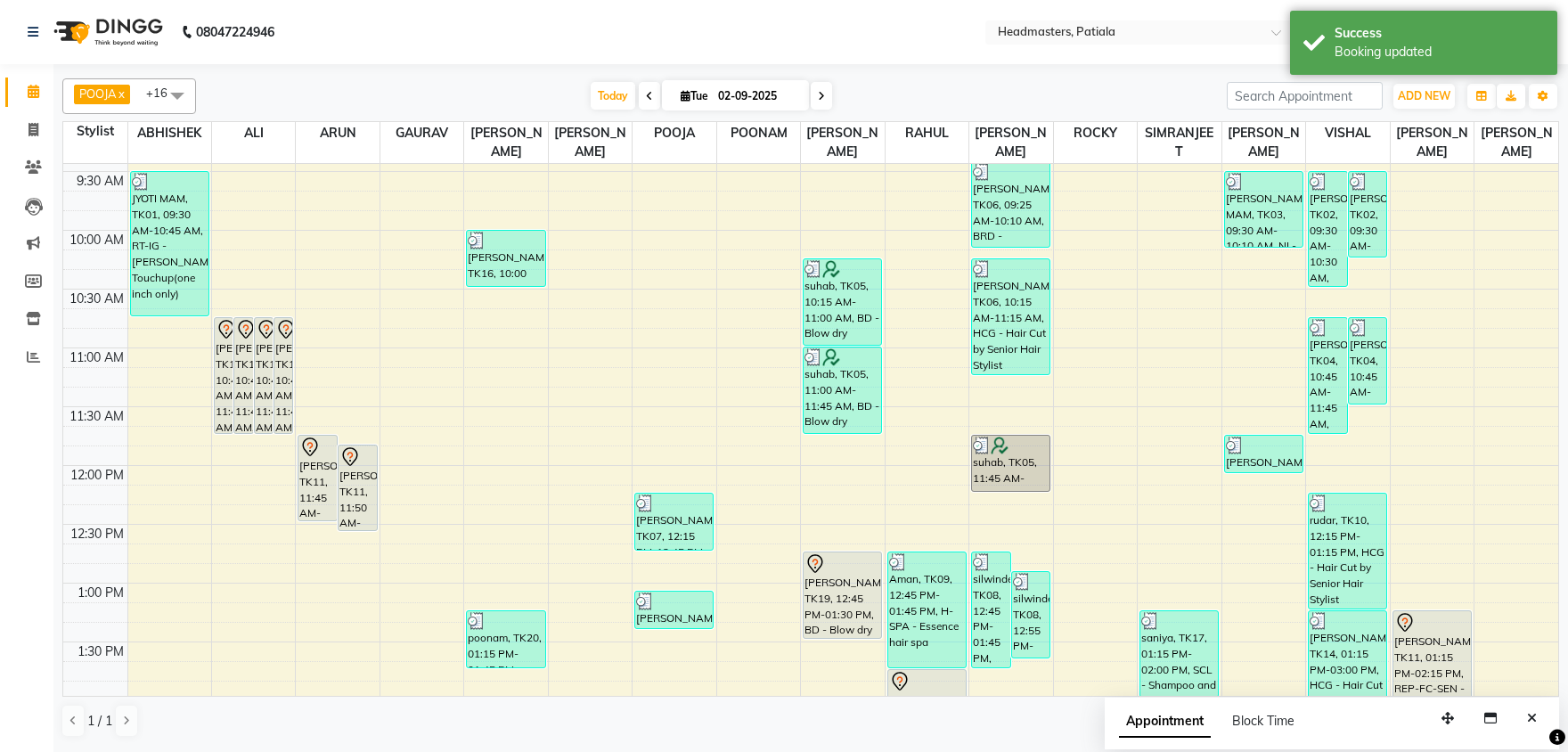
scroll to position [404, 0]
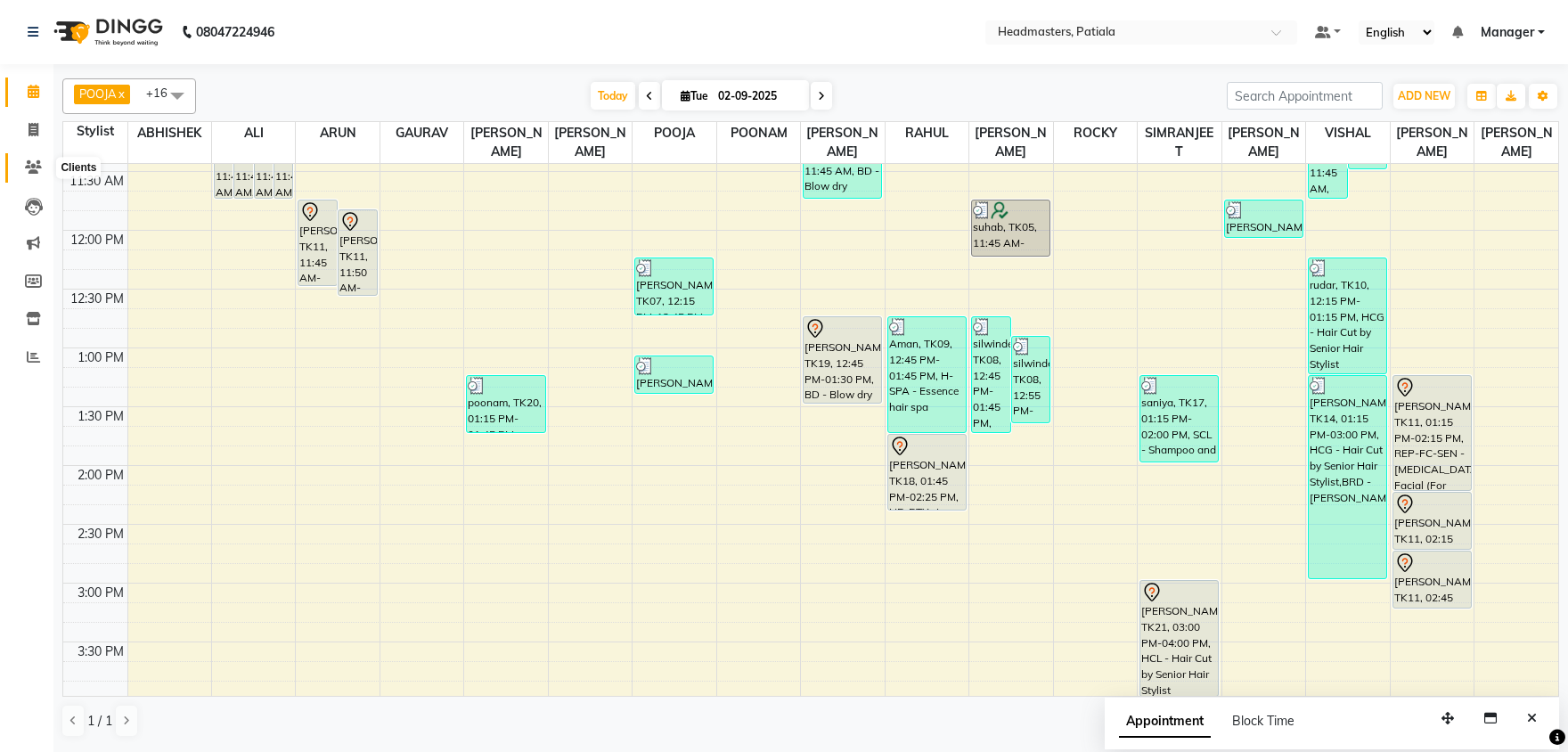
click at [32, 167] on icon at bounding box center [33, 167] width 17 height 14
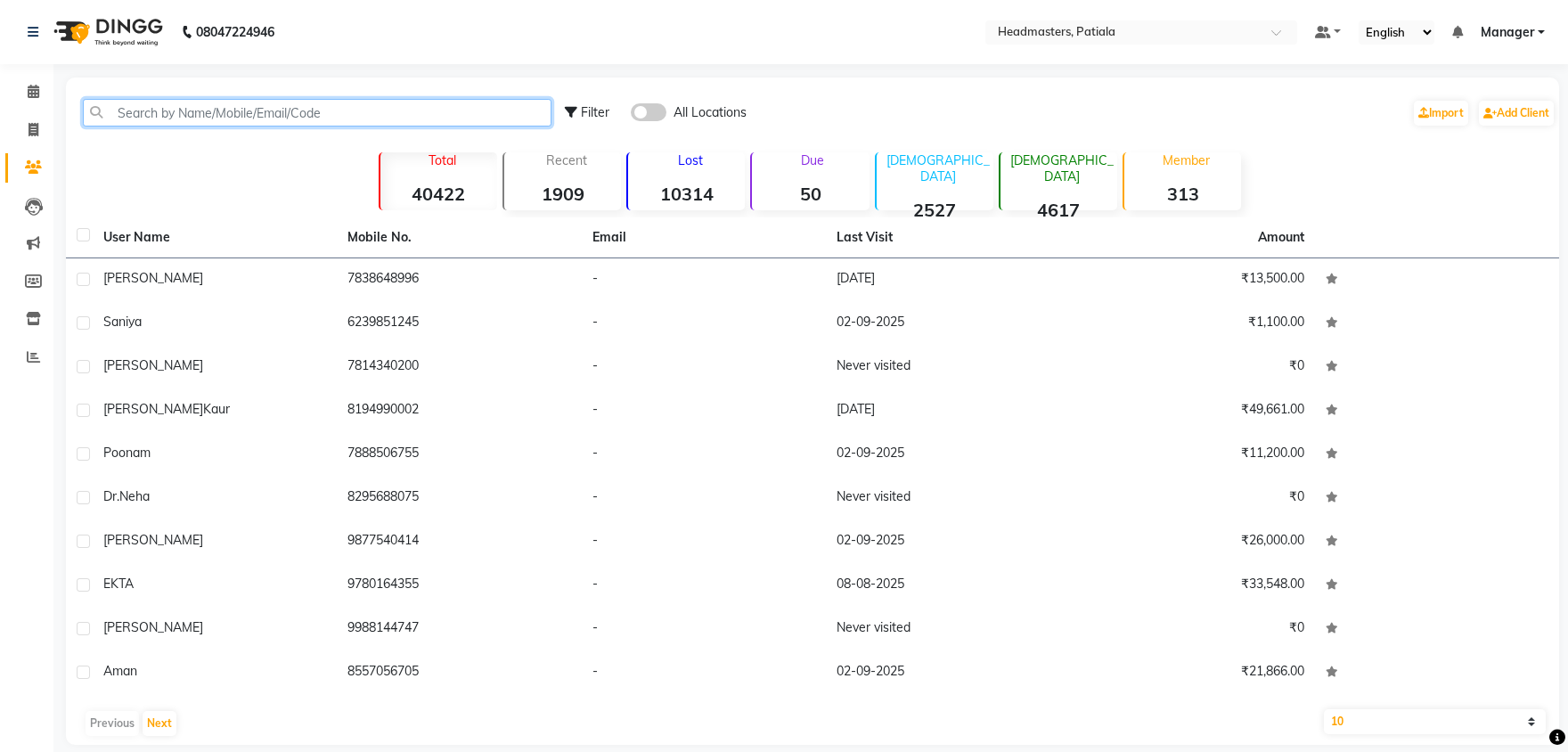
click at [217, 107] on input "text" at bounding box center [317, 113] width 469 height 28
type input "6"
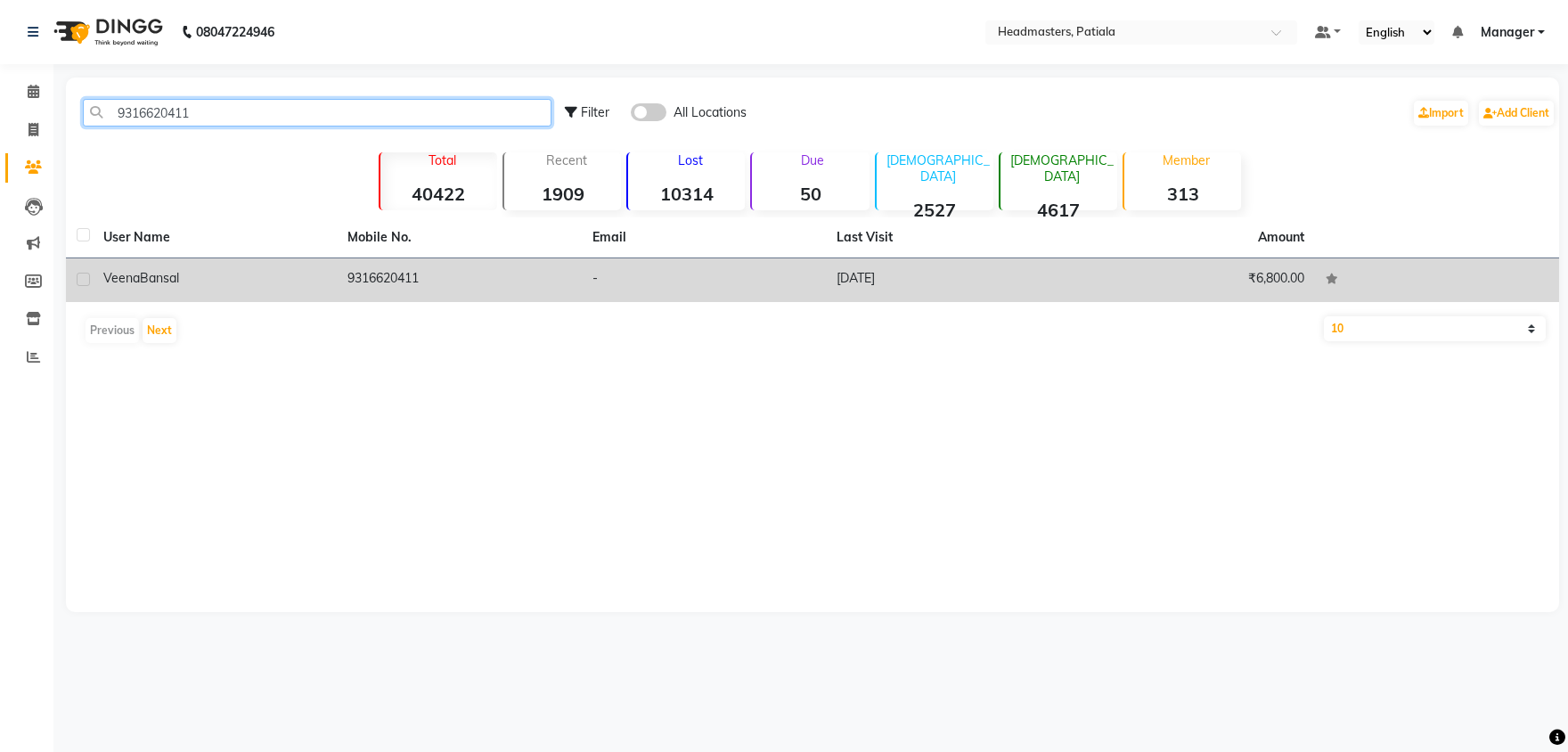
type input "9316620411"
click at [377, 289] on td "9316620411" at bounding box center [459, 280] width 244 height 43
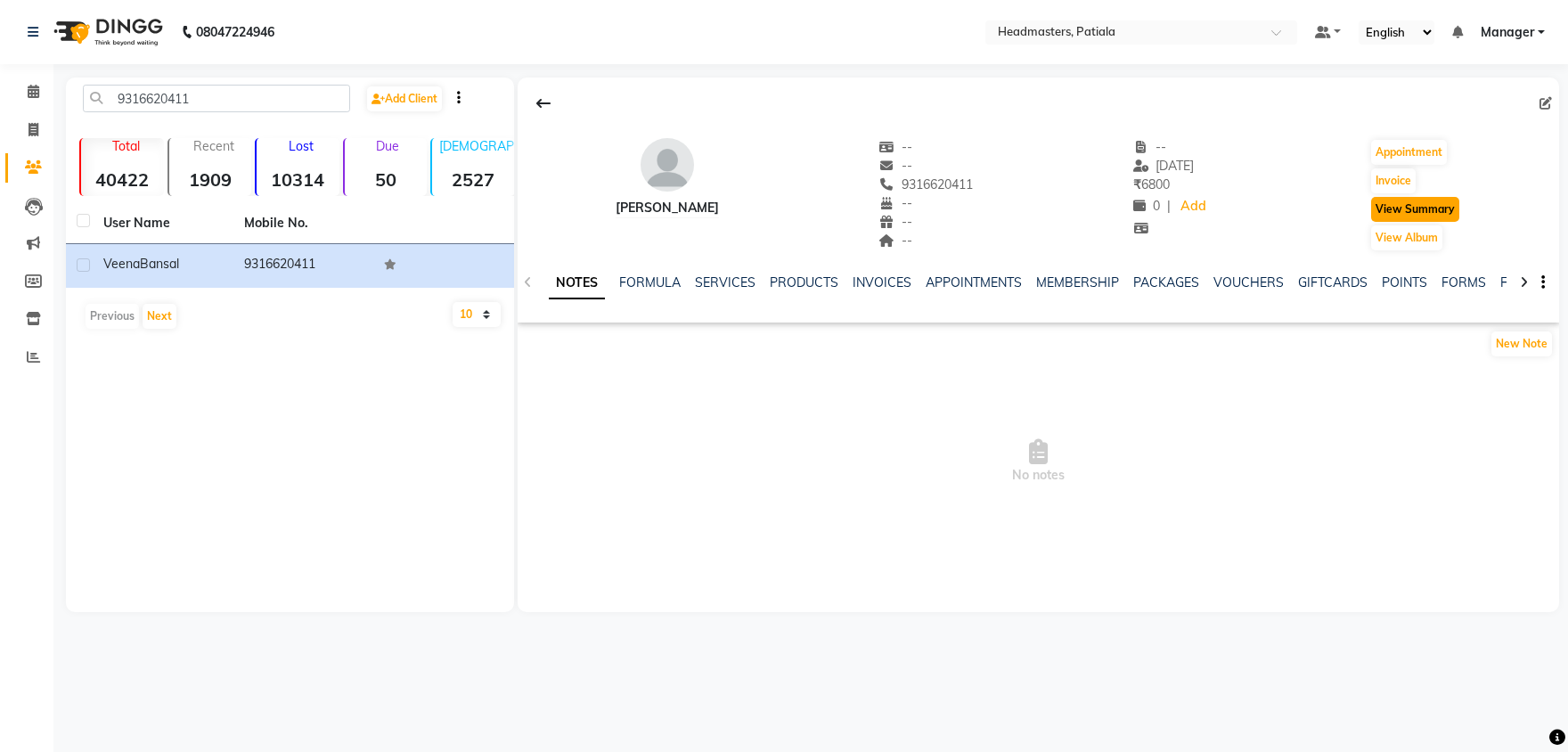
click at [1433, 203] on button "View Summary" at bounding box center [1415, 209] width 88 height 25
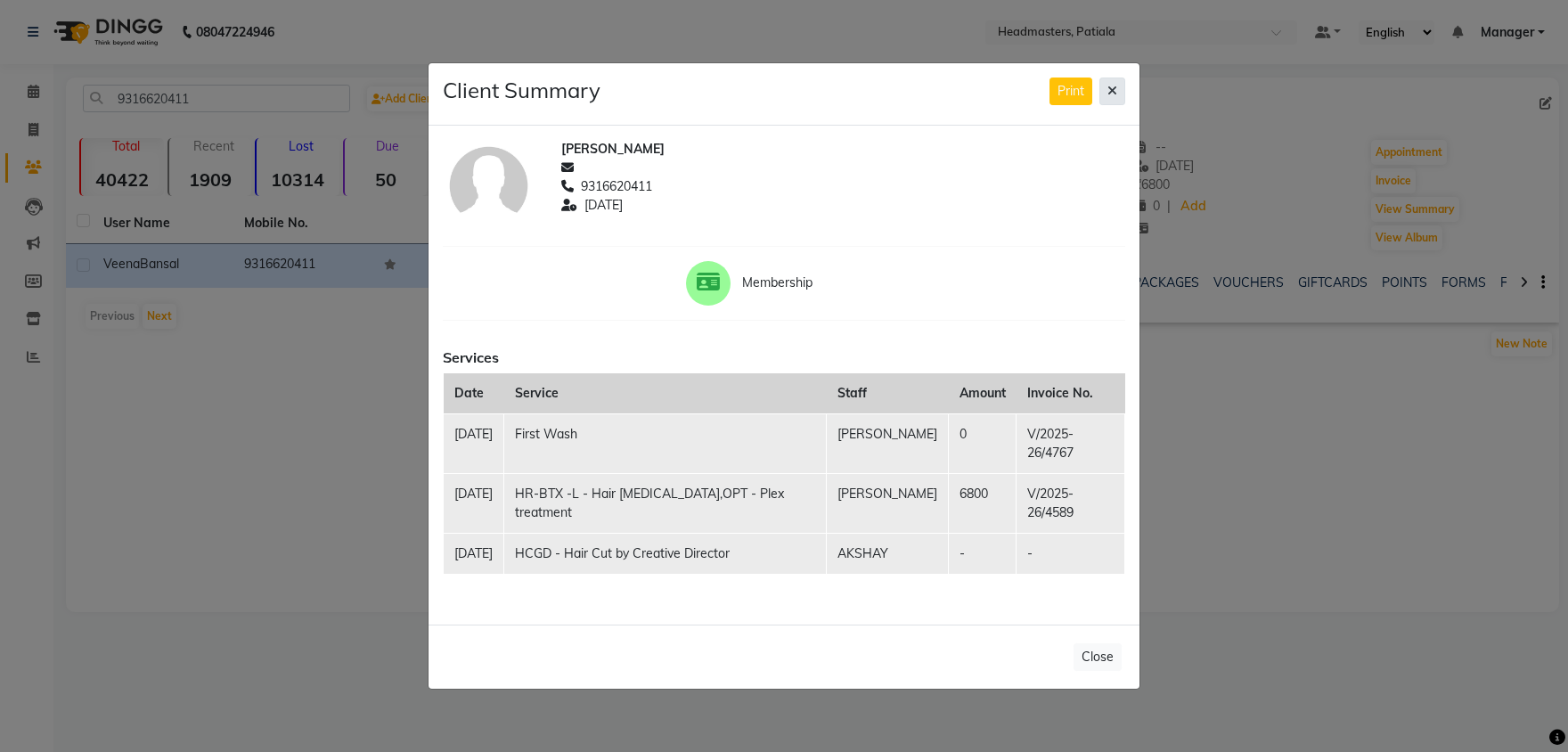
click at [1111, 97] on icon at bounding box center [1111, 91] width 10 height 13
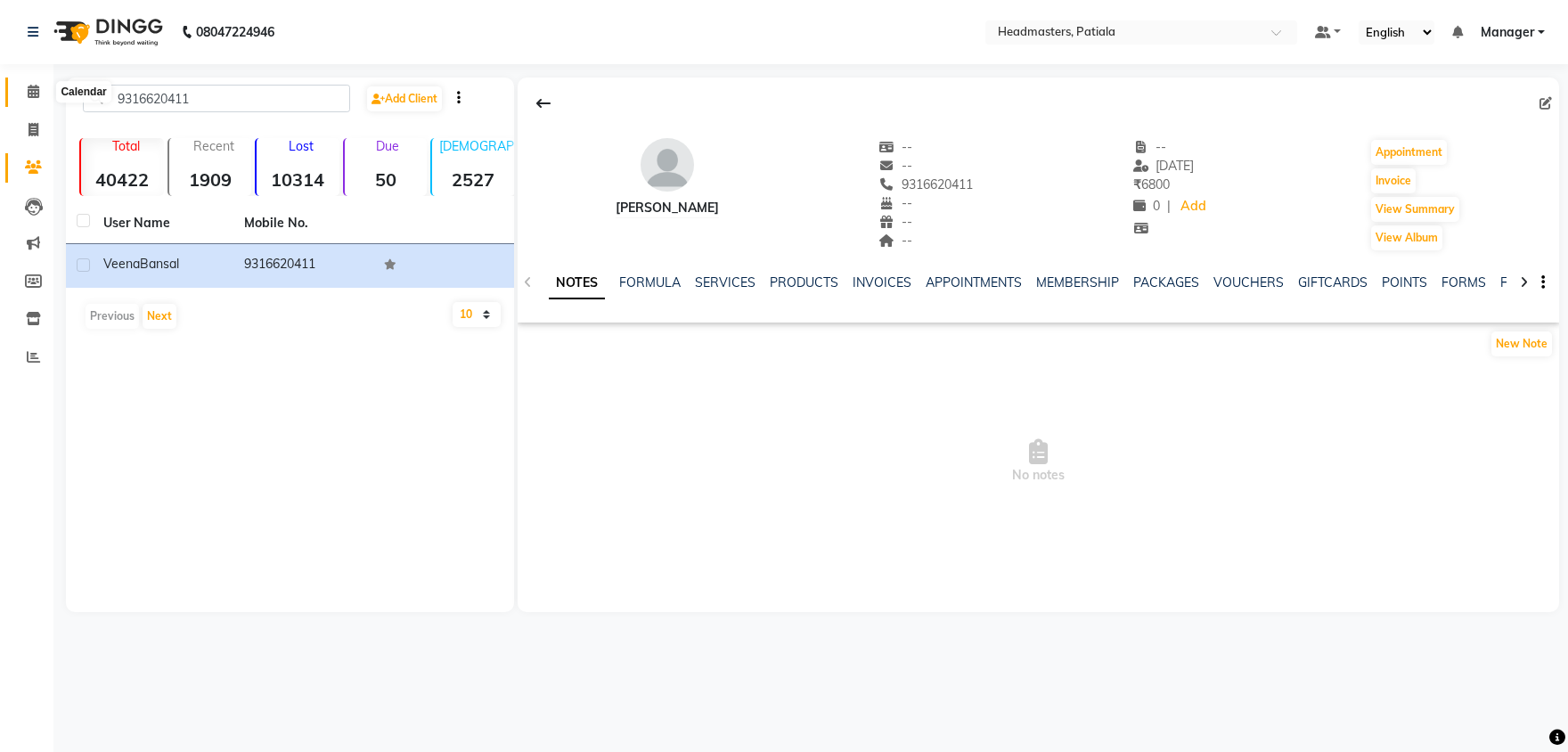
click at [39, 88] on span at bounding box center [33, 92] width 32 height 21
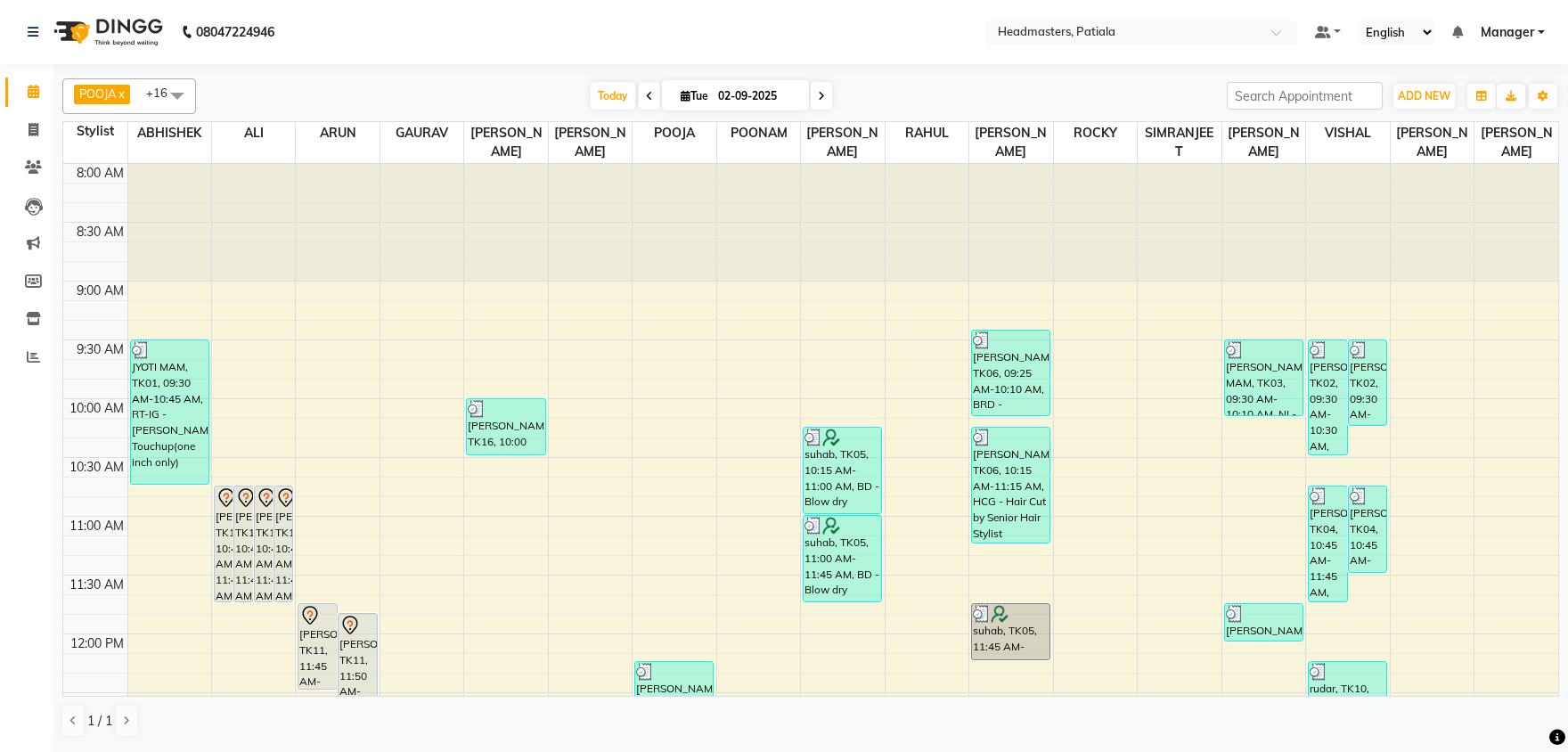
click at [39, 88] on span at bounding box center [33, 92] width 32 height 21
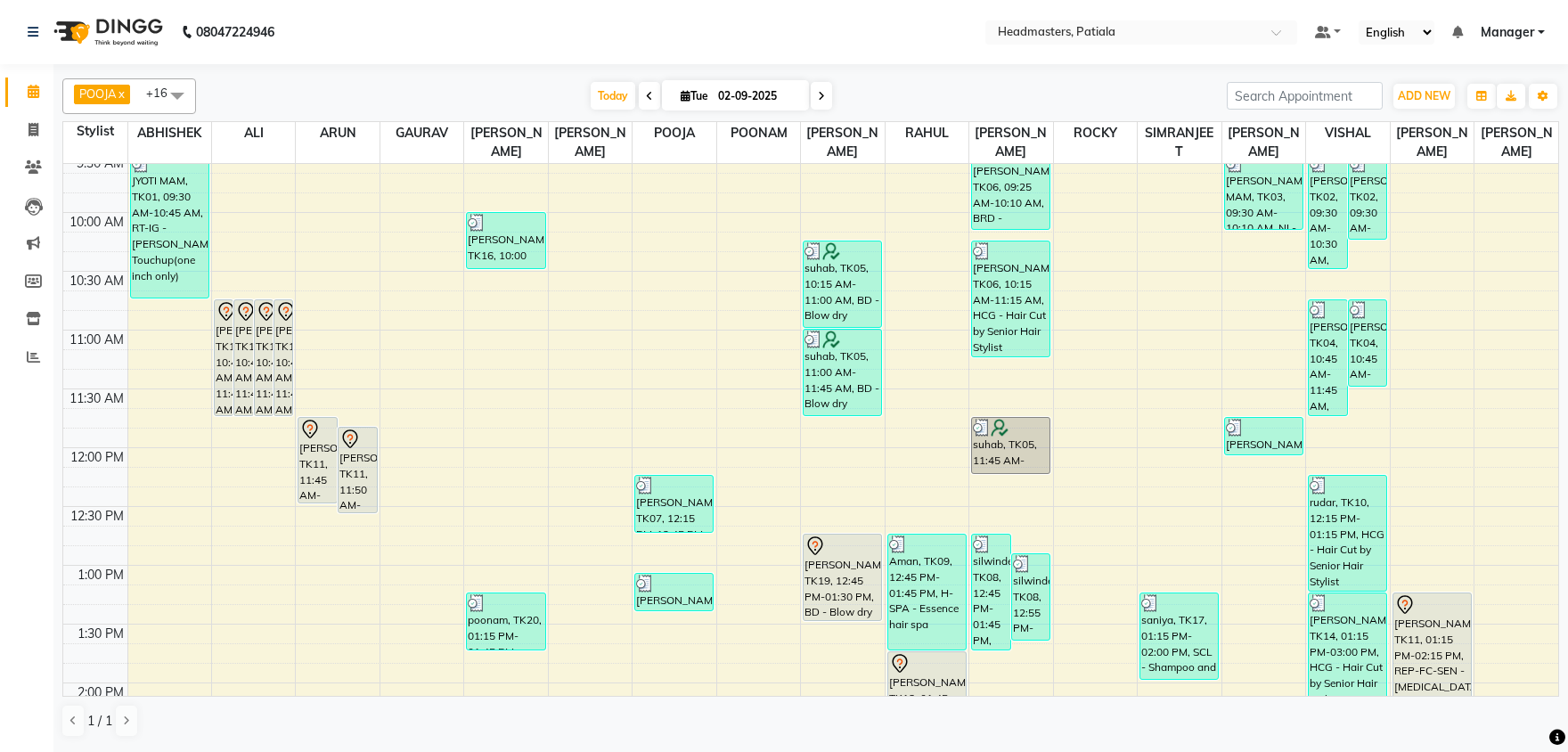
scroll to position [372, 0]
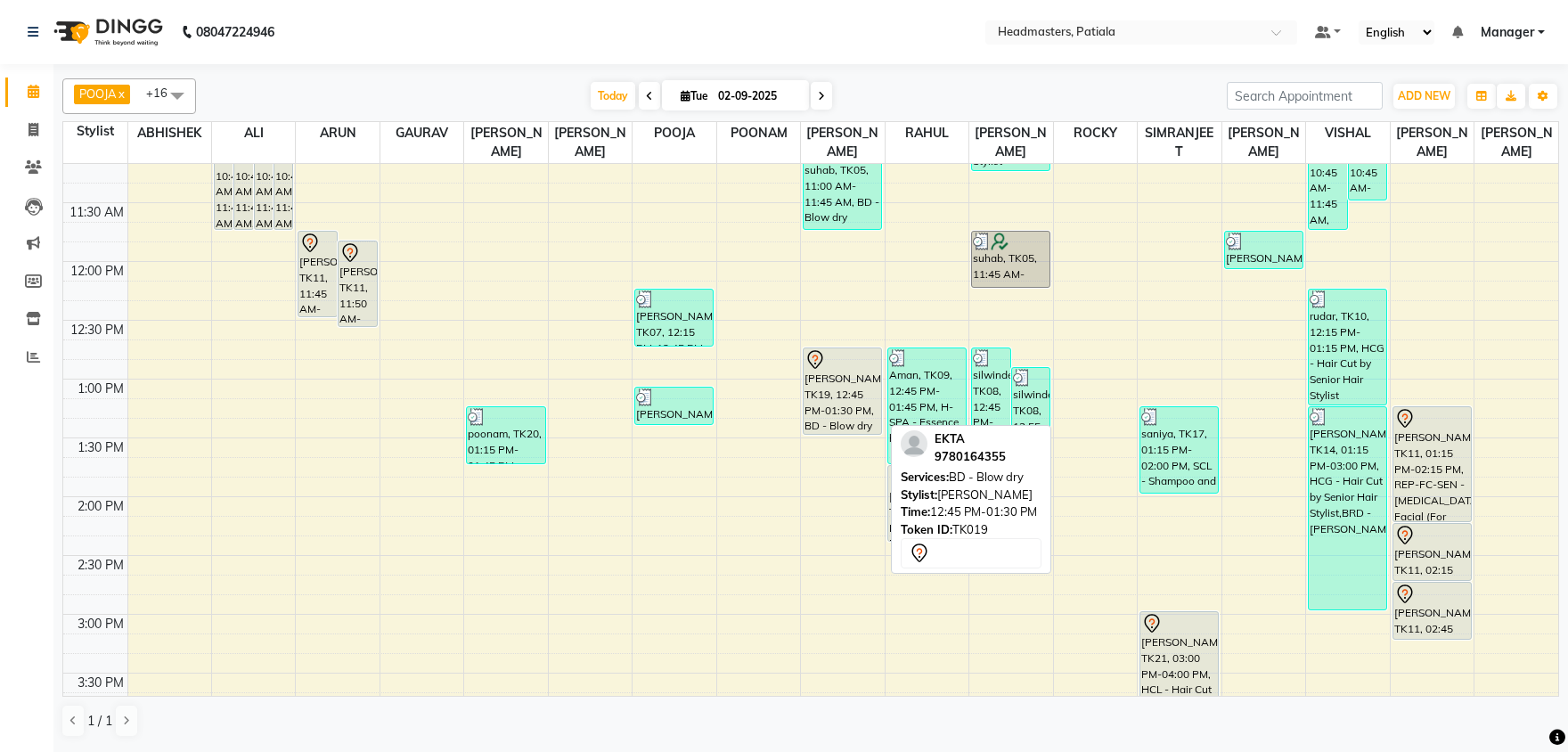
click at [821, 381] on div "[PERSON_NAME], TK19, 12:45 PM-01:30 PM, BD - Blow dry" at bounding box center [842, 391] width 78 height 86
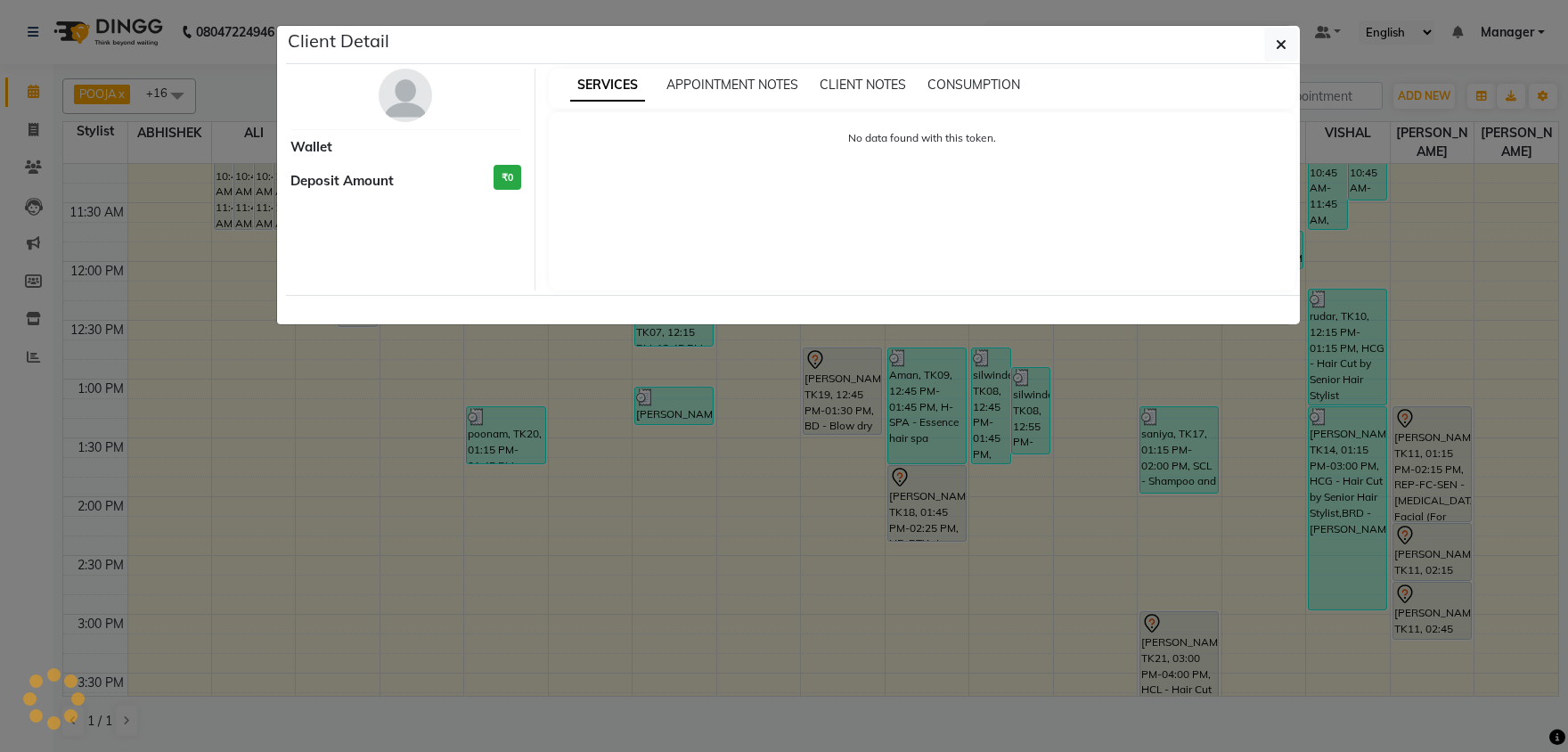
select select "7"
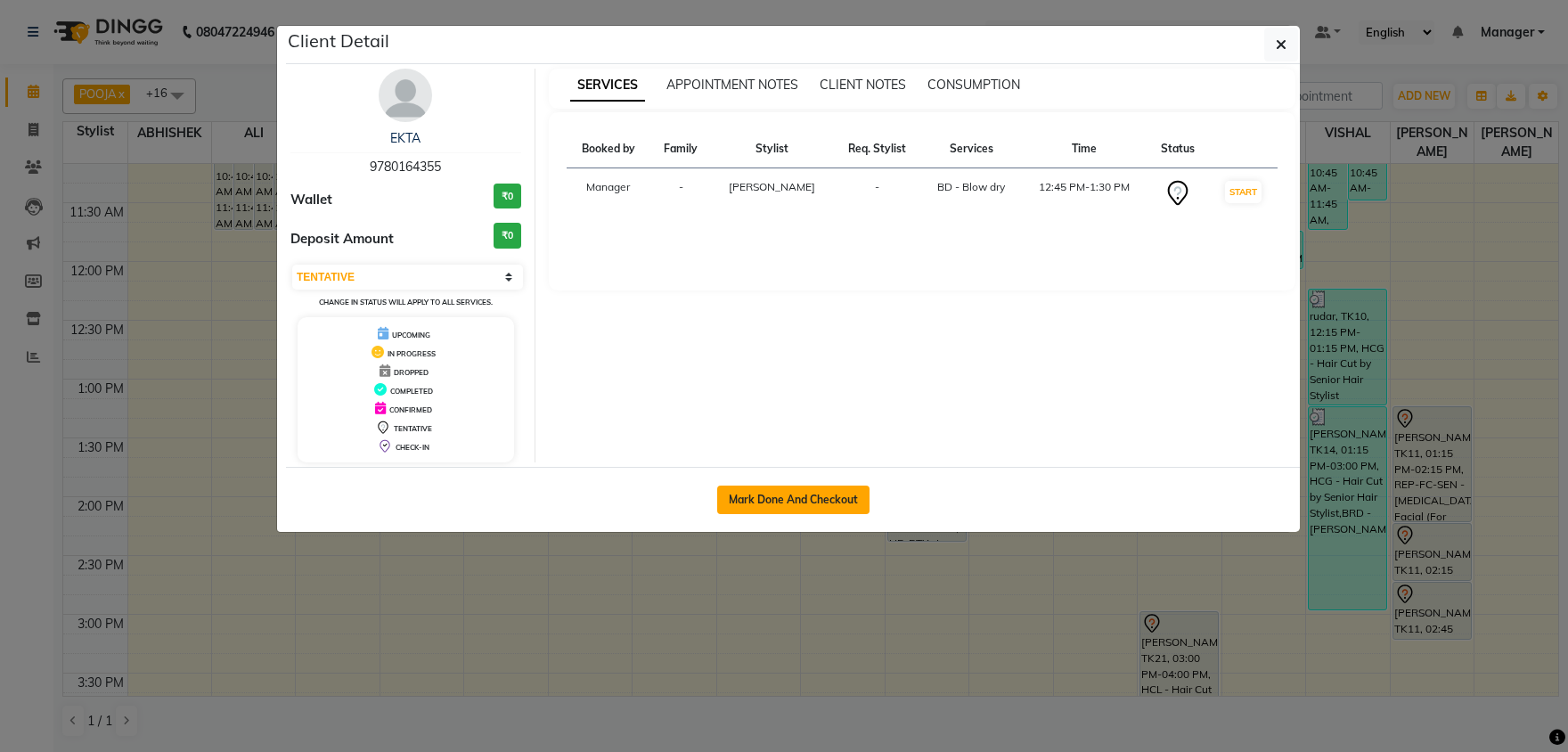
click at [776, 493] on button "Mark Done And Checkout" at bounding box center [793, 500] width 153 height 29
select select "service"
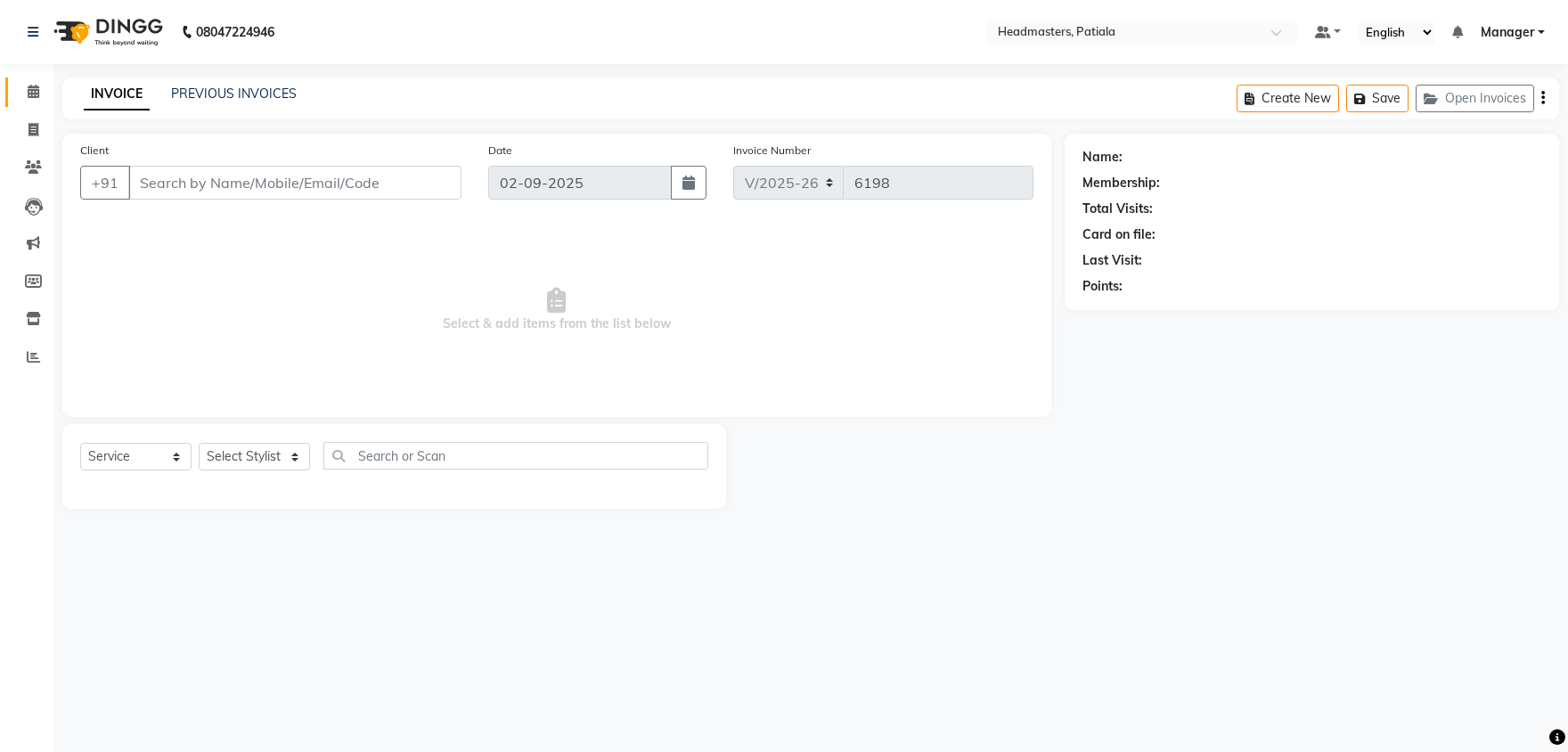
type input "9780164355"
select select "51077"
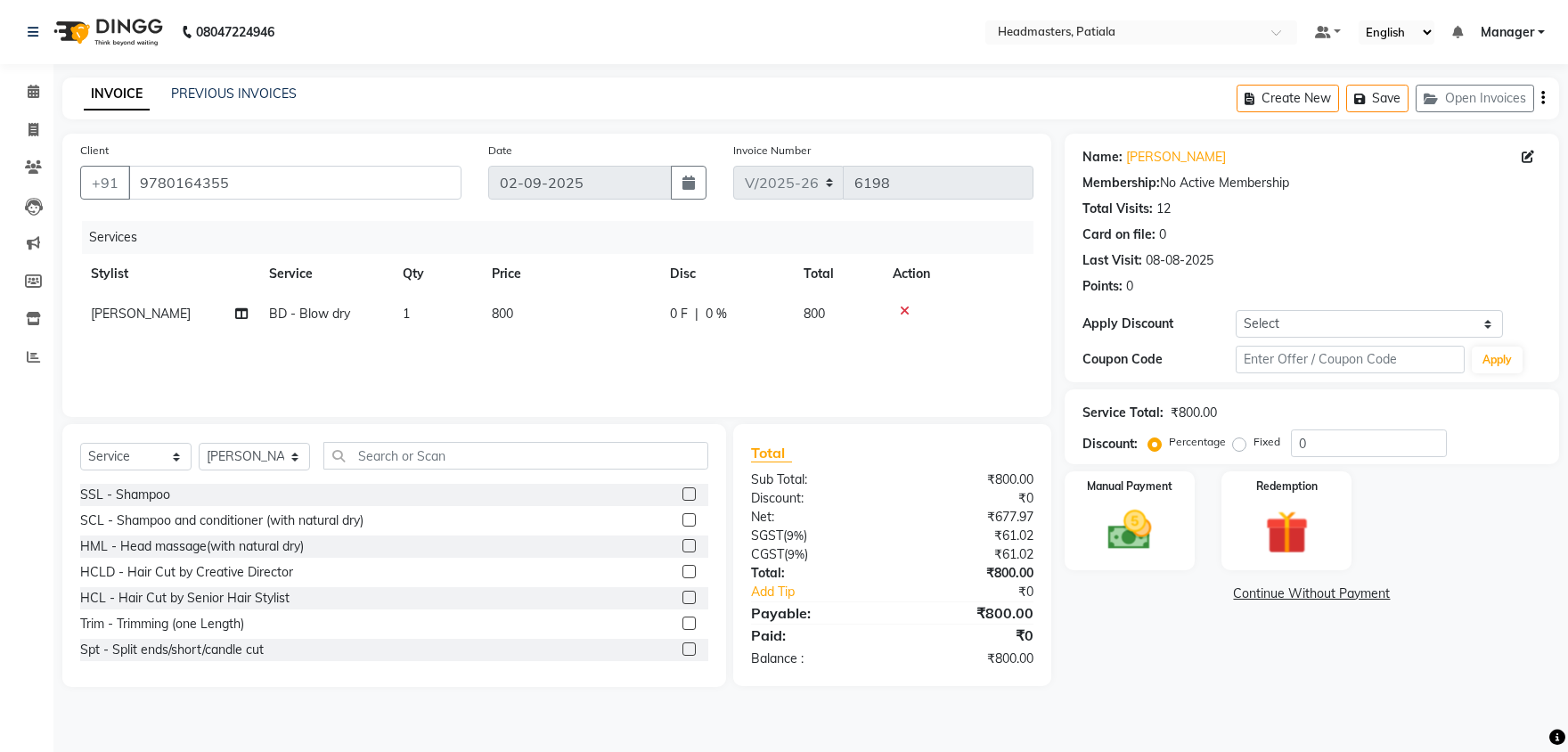
click at [657, 314] on td "800" at bounding box center [570, 314] width 178 height 40
select select "51077"
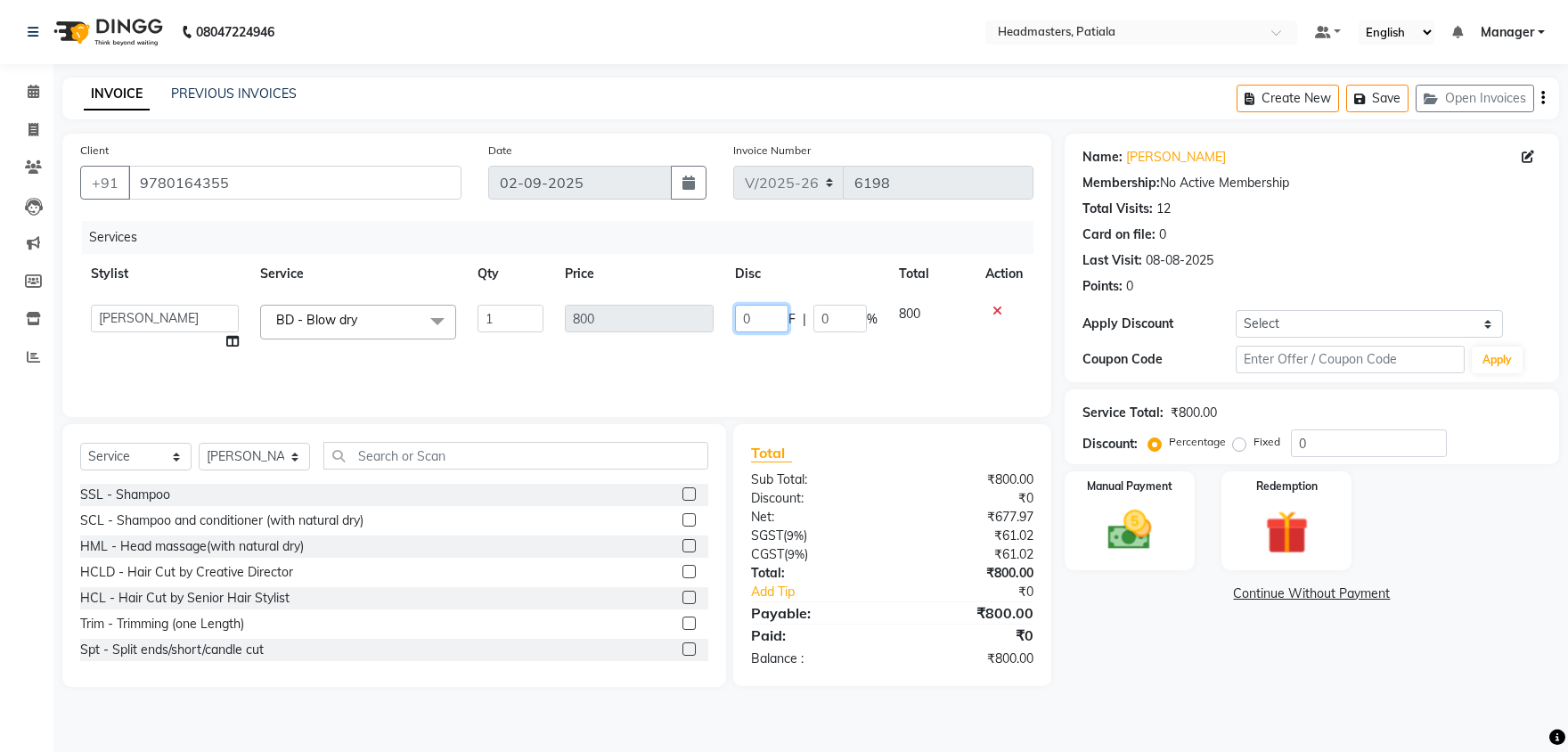
click at [754, 308] on input "0" at bounding box center [761, 318] width 53 height 28
type input "0300"
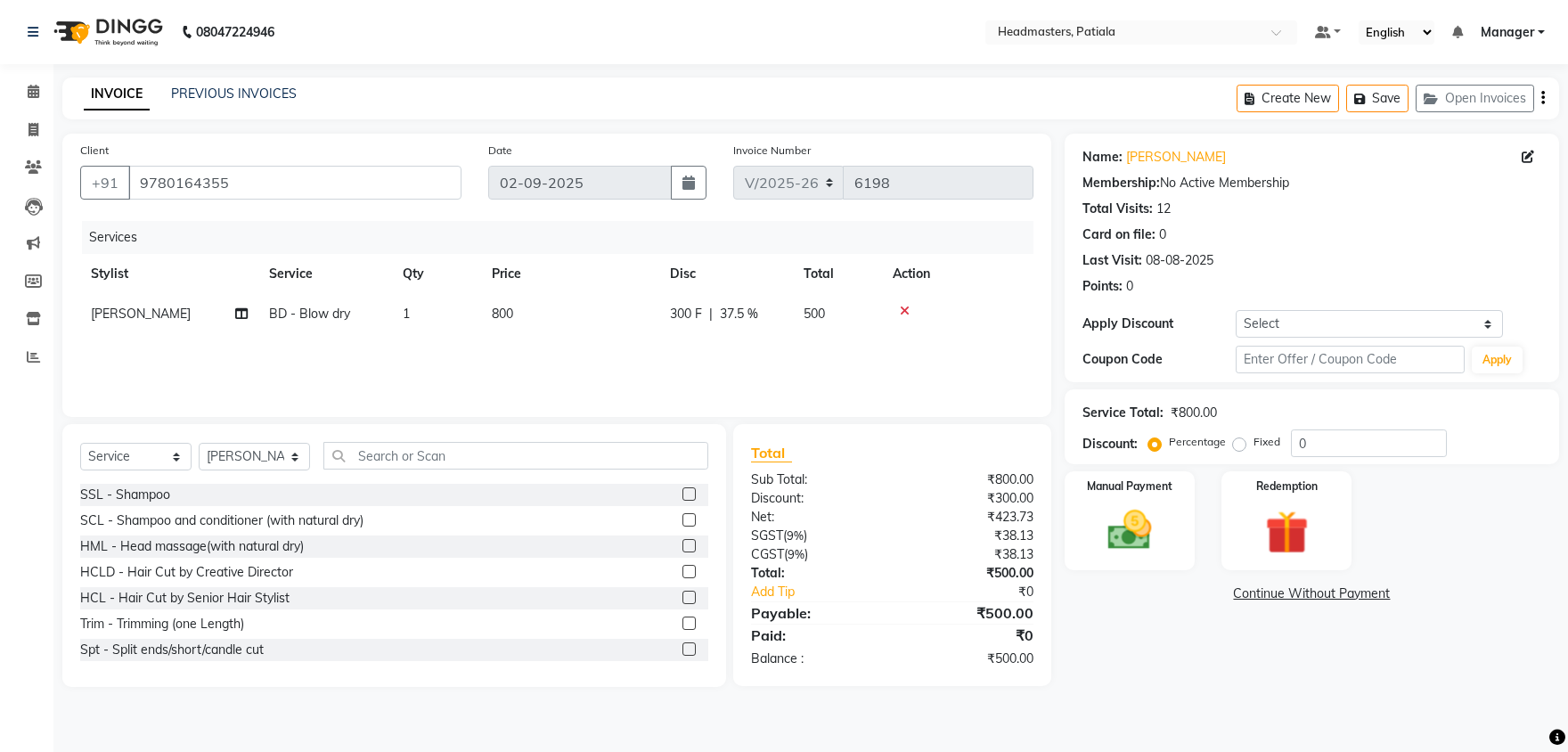
click at [779, 358] on div "Services Stylist Service Qty Price Disc Total Action RAFI MOHD BD - Blow dry 1 …" at bounding box center [557, 310] width 953 height 178
click at [1132, 534] on img at bounding box center [1130, 530] width 74 height 52
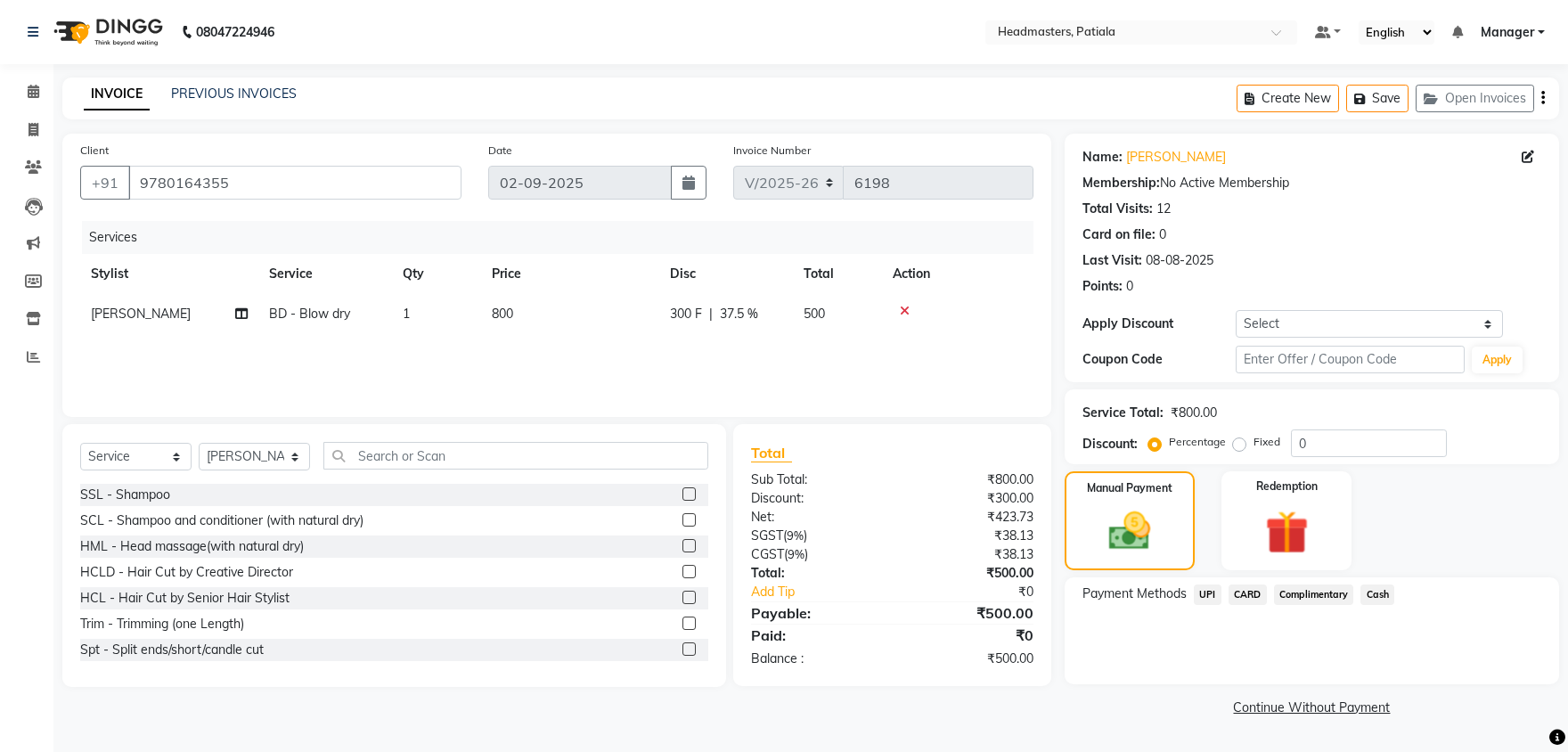
click at [1199, 593] on span "UPI" at bounding box center [1207, 594] width 28 height 21
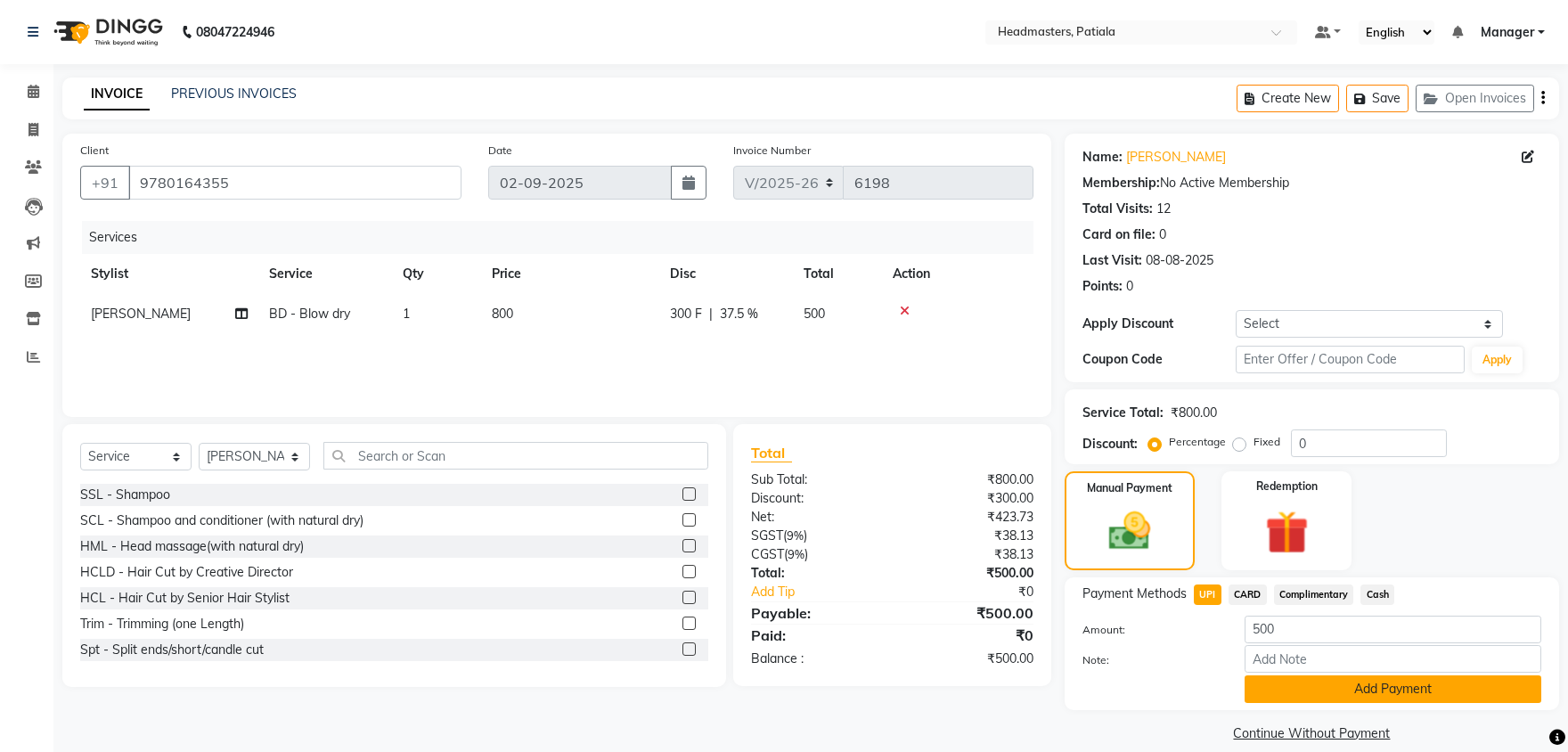
click at [1318, 690] on button "Add Payment" at bounding box center [1392, 689] width 297 height 28
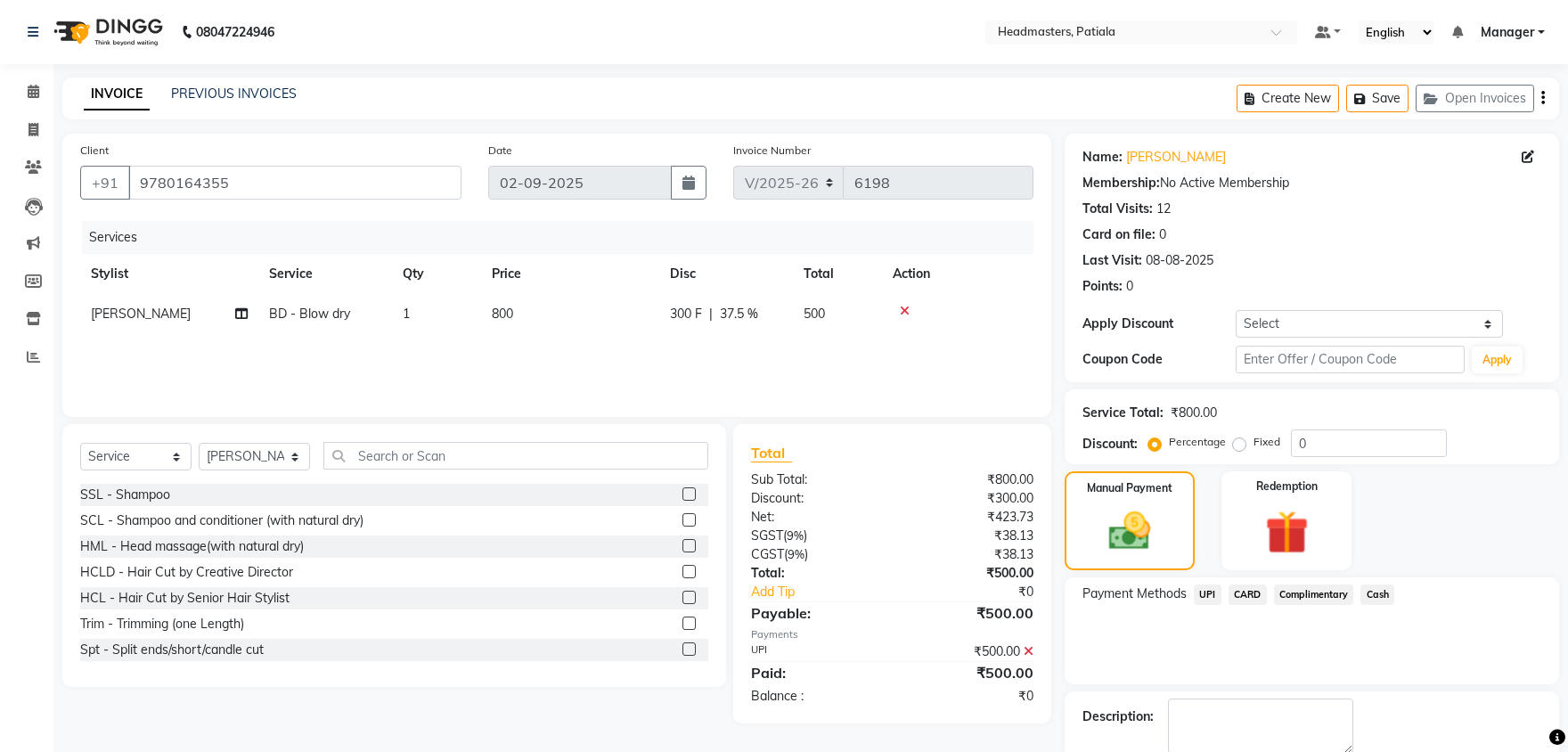
scroll to position [69, 0]
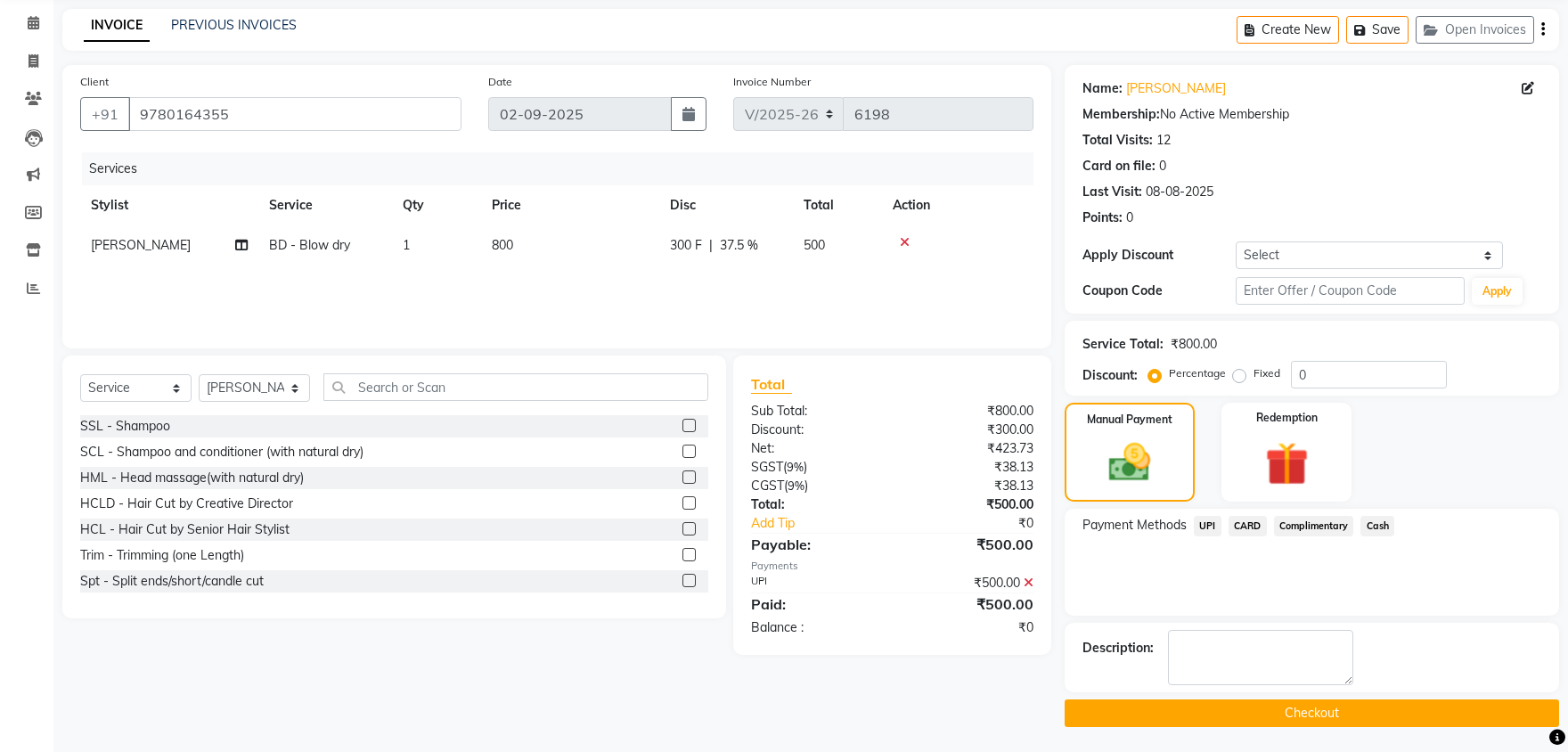
click at [1267, 710] on button "Checkout" at bounding box center [1312, 713] width 495 height 28
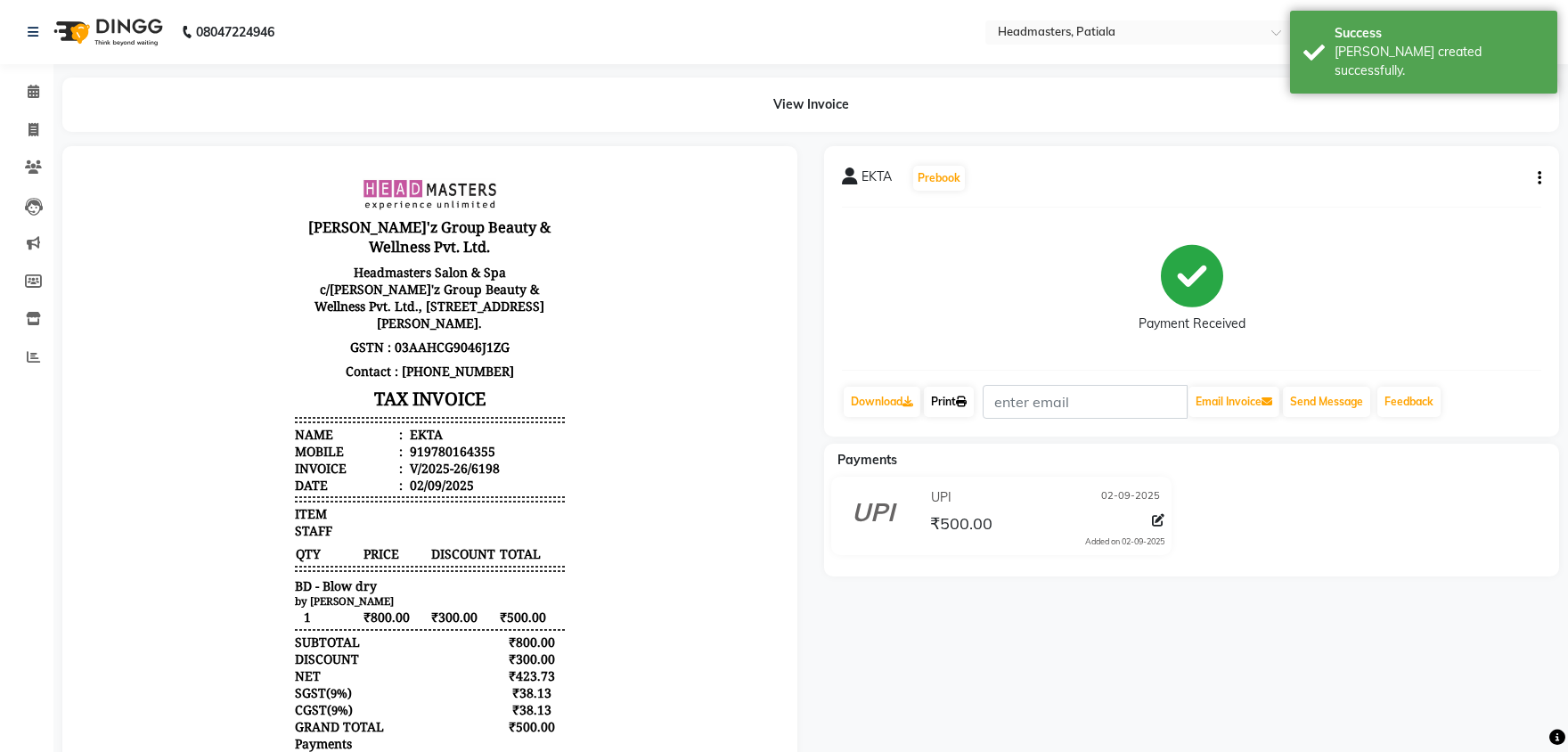
click at [951, 404] on link "Print" at bounding box center [948, 402] width 50 height 31
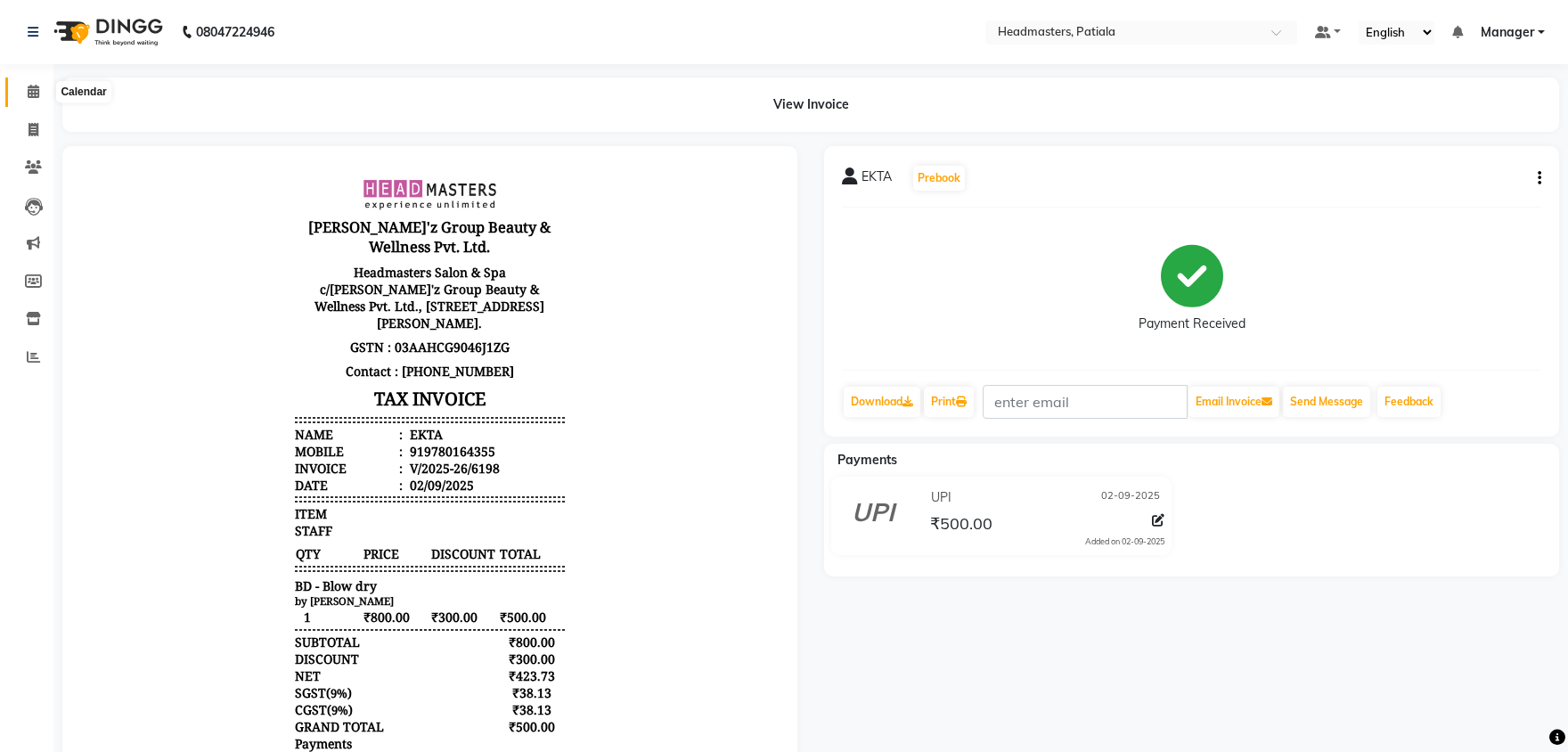
click at [33, 94] on icon at bounding box center [33, 91] width 12 height 14
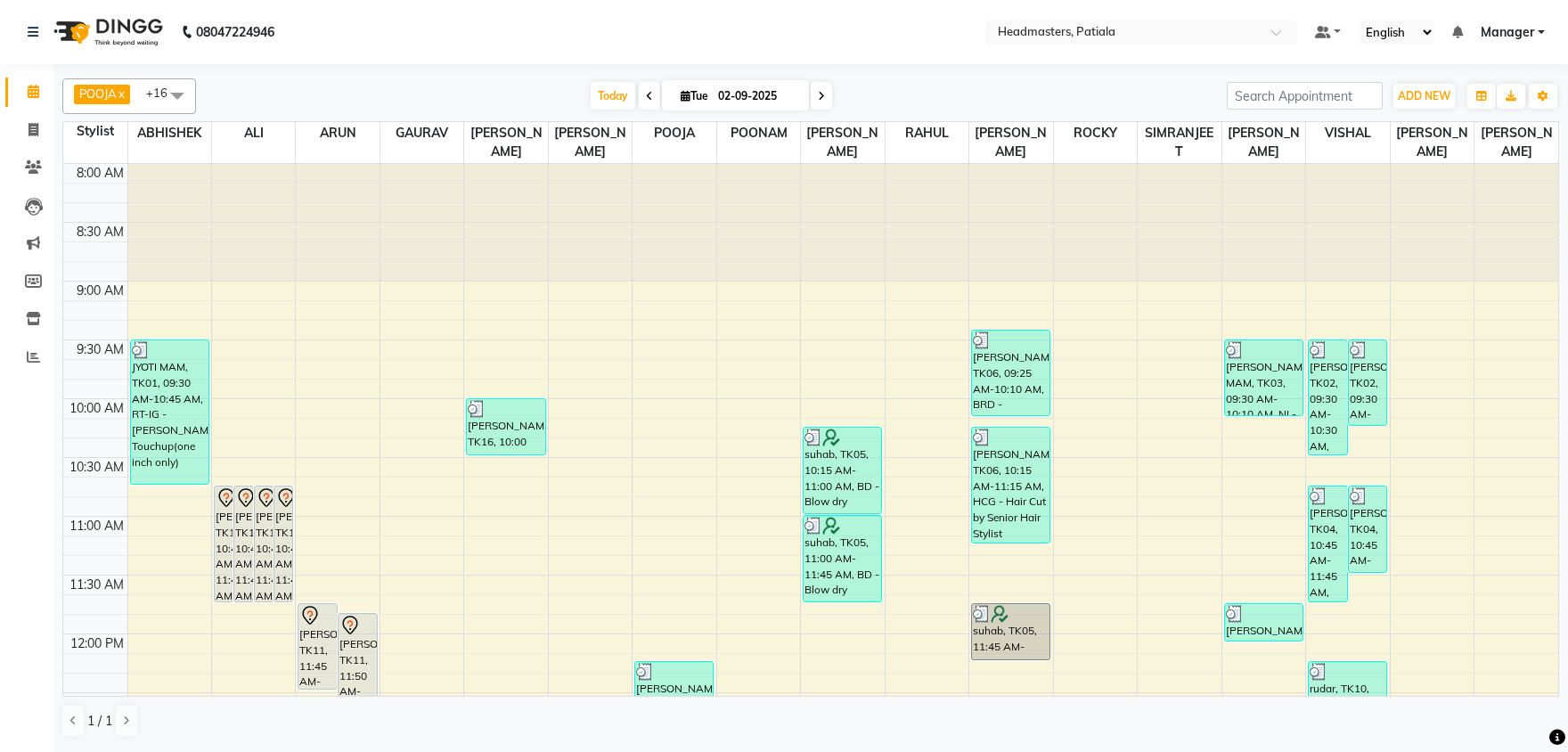
scroll to position [279, 0]
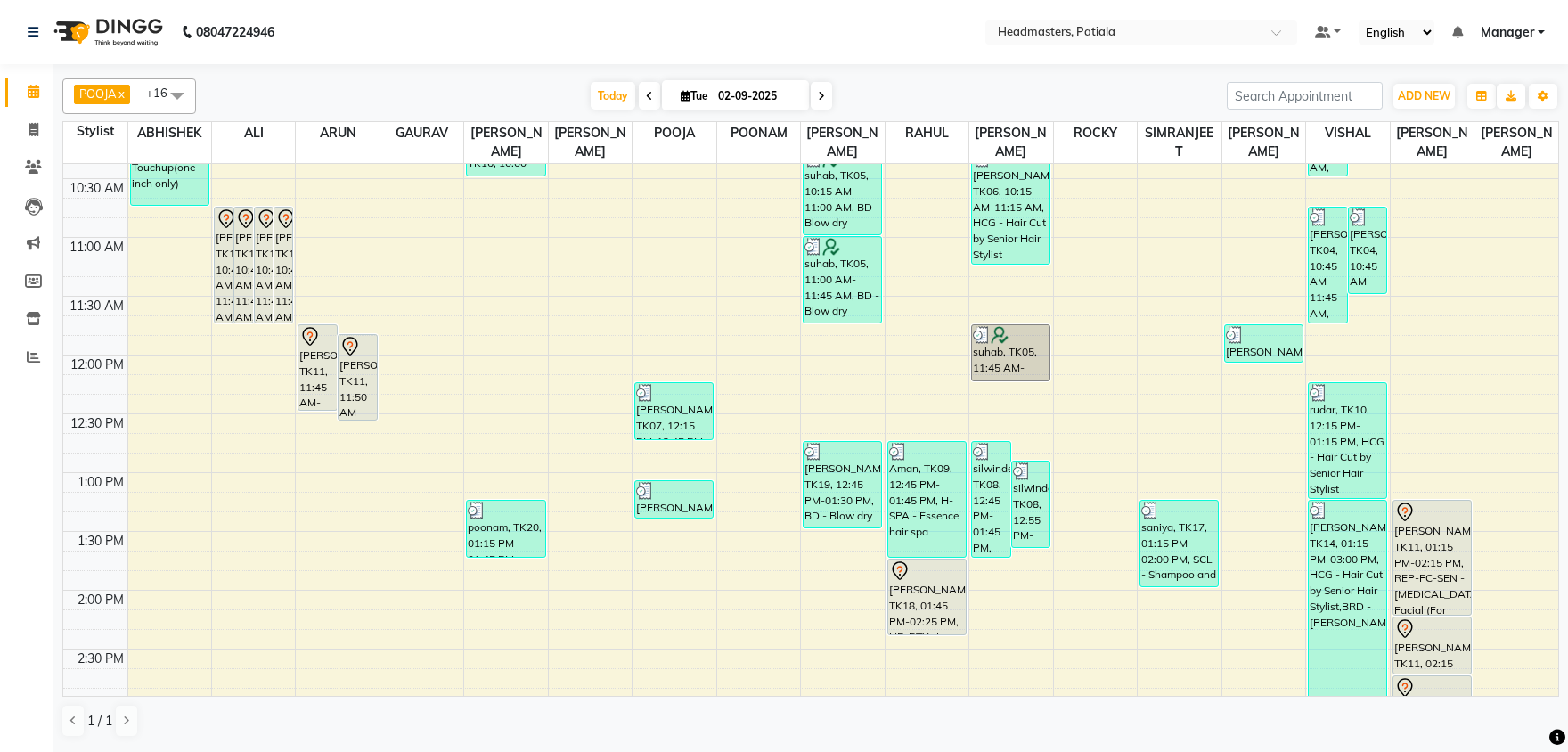
click at [186, 93] on span at bounding box center [177, 95] width 35 height 33
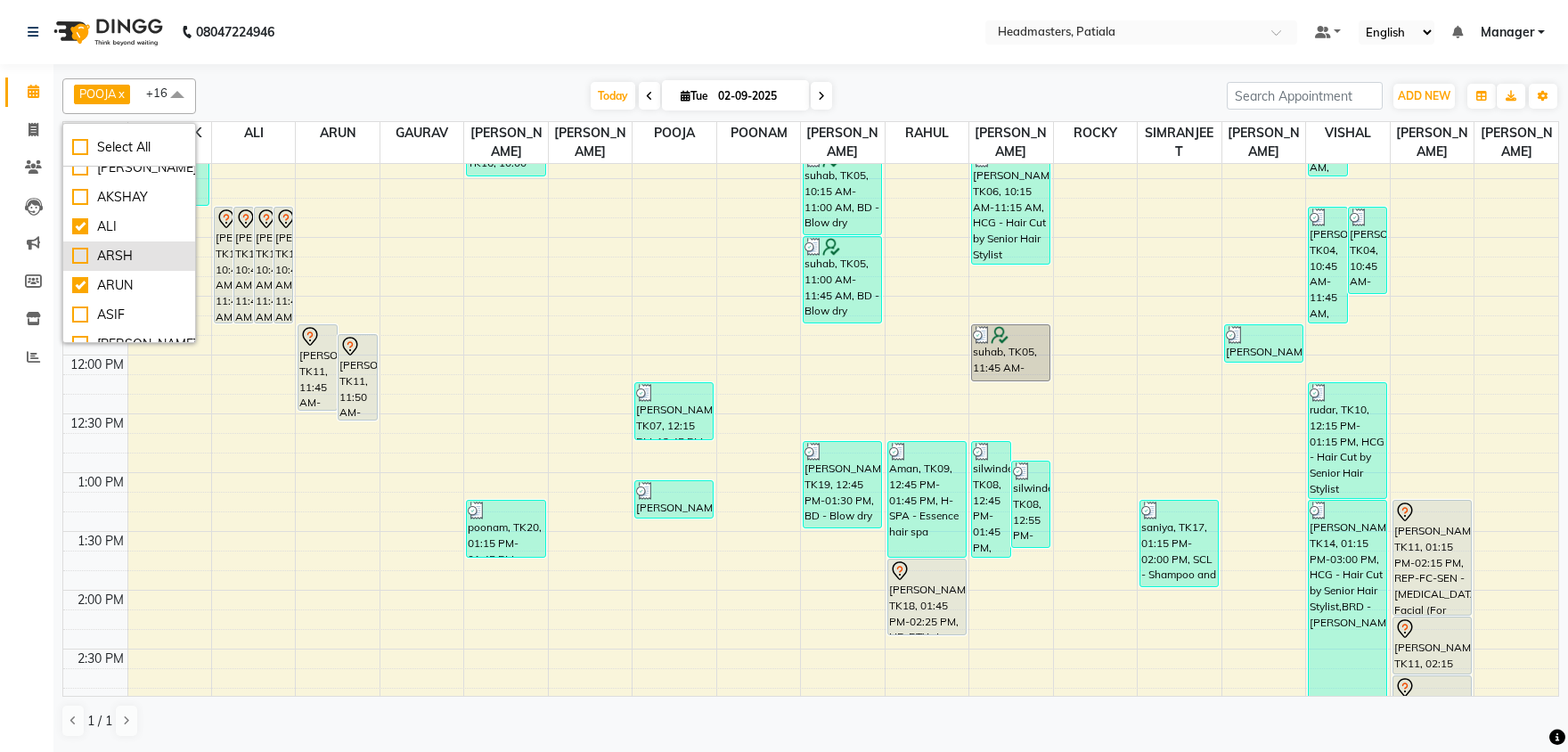
scroll to position [0, 0]
click at [115, 180] on div "ABHISHEK" at bounding box center [129, 181] width 114 height 19
checkbox input "false"
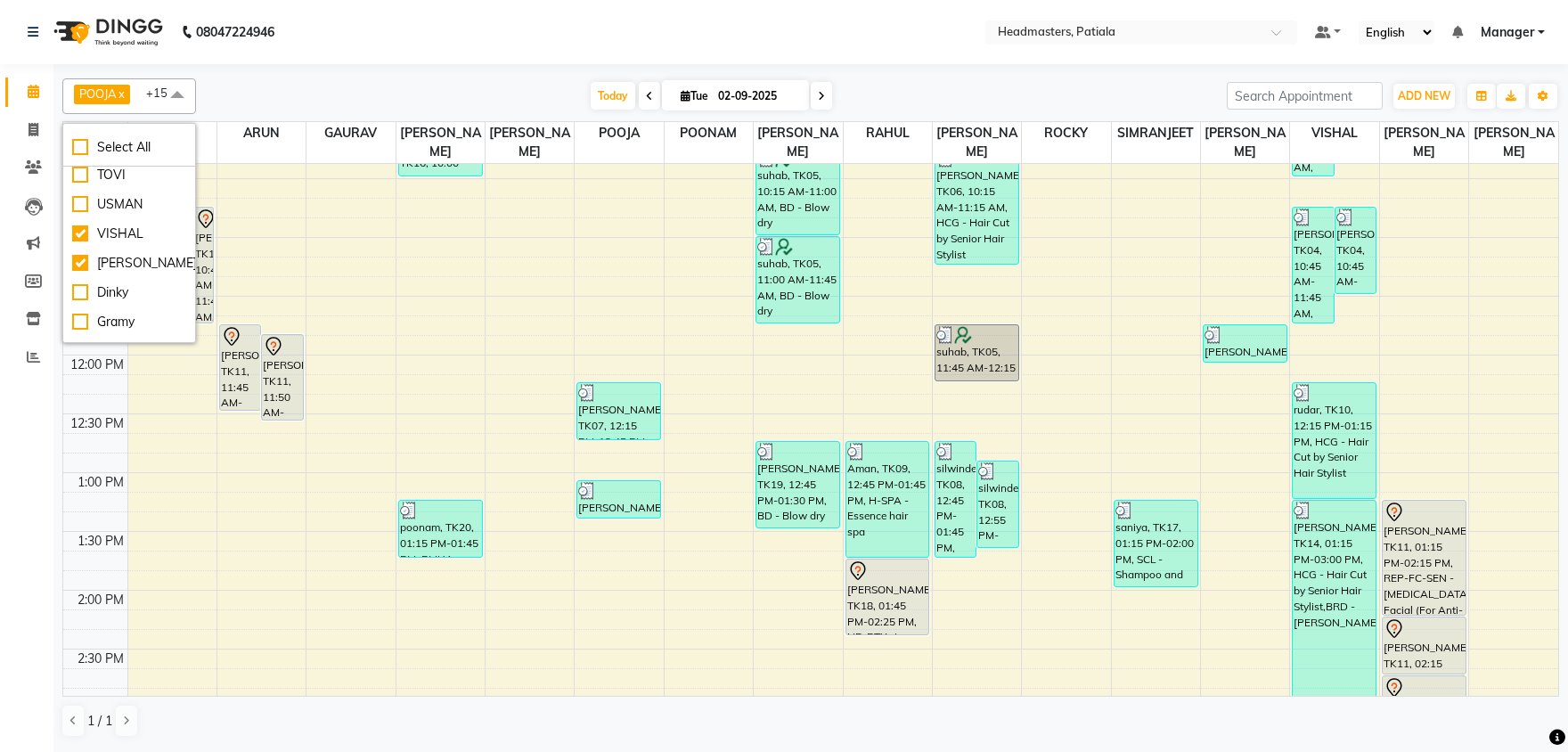
scroll to position [1210, 0]
click at [125, 161] on div "TOVI" at bounding box center [129, 151] width 114 height 19
checkbox input "true"
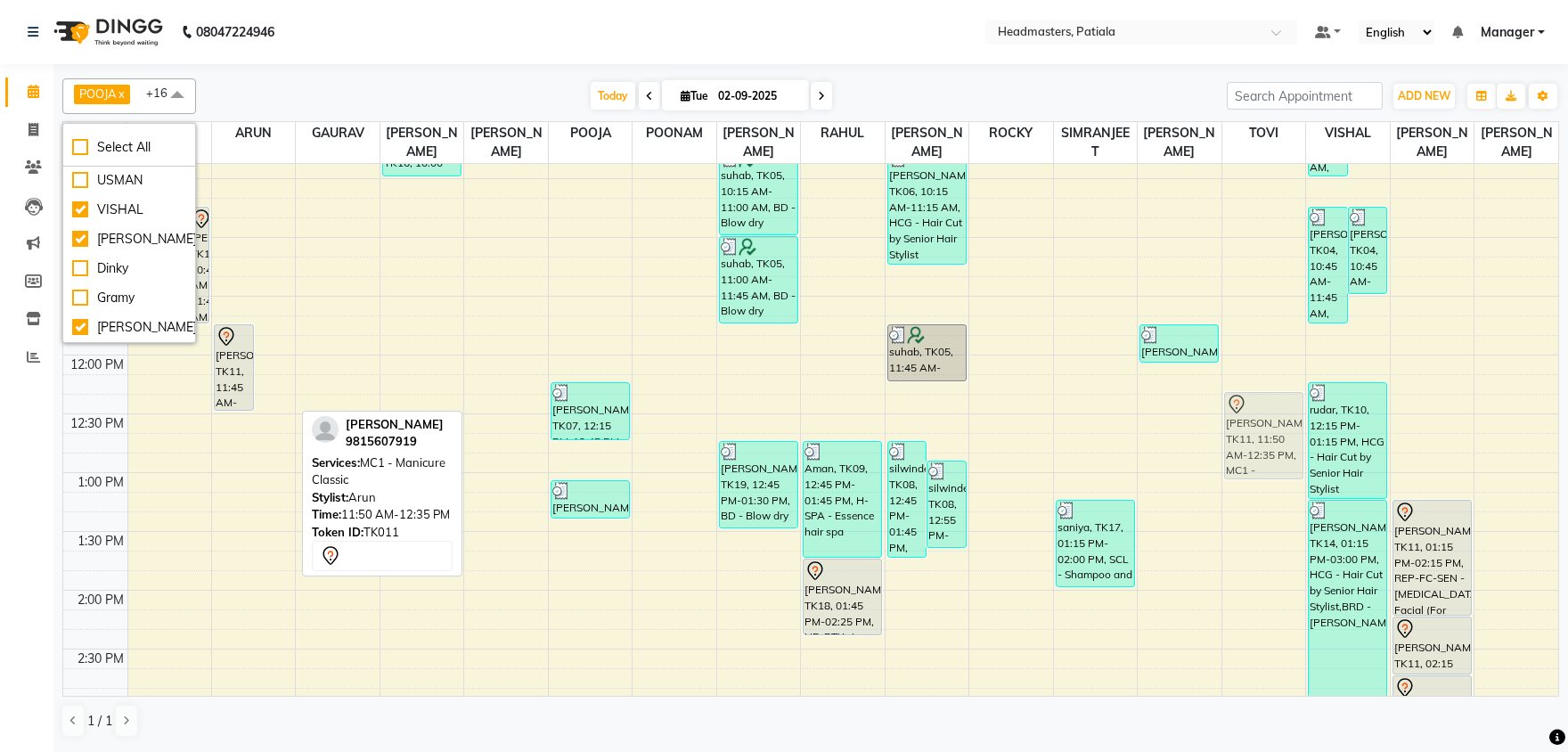
drag, startPoint x: 278, startPoint y: 373, endPoint x: 1258, endPoint y: 437, distance: 982.1
click at [1258, 437] on tr "[PERSON_NAME], TK15, 10:45 AM-11:45 AM, Hlts-L - Highlights [PERSON_NAME], TK15…" at bounding box center [811, 708] width 1495 height 1645
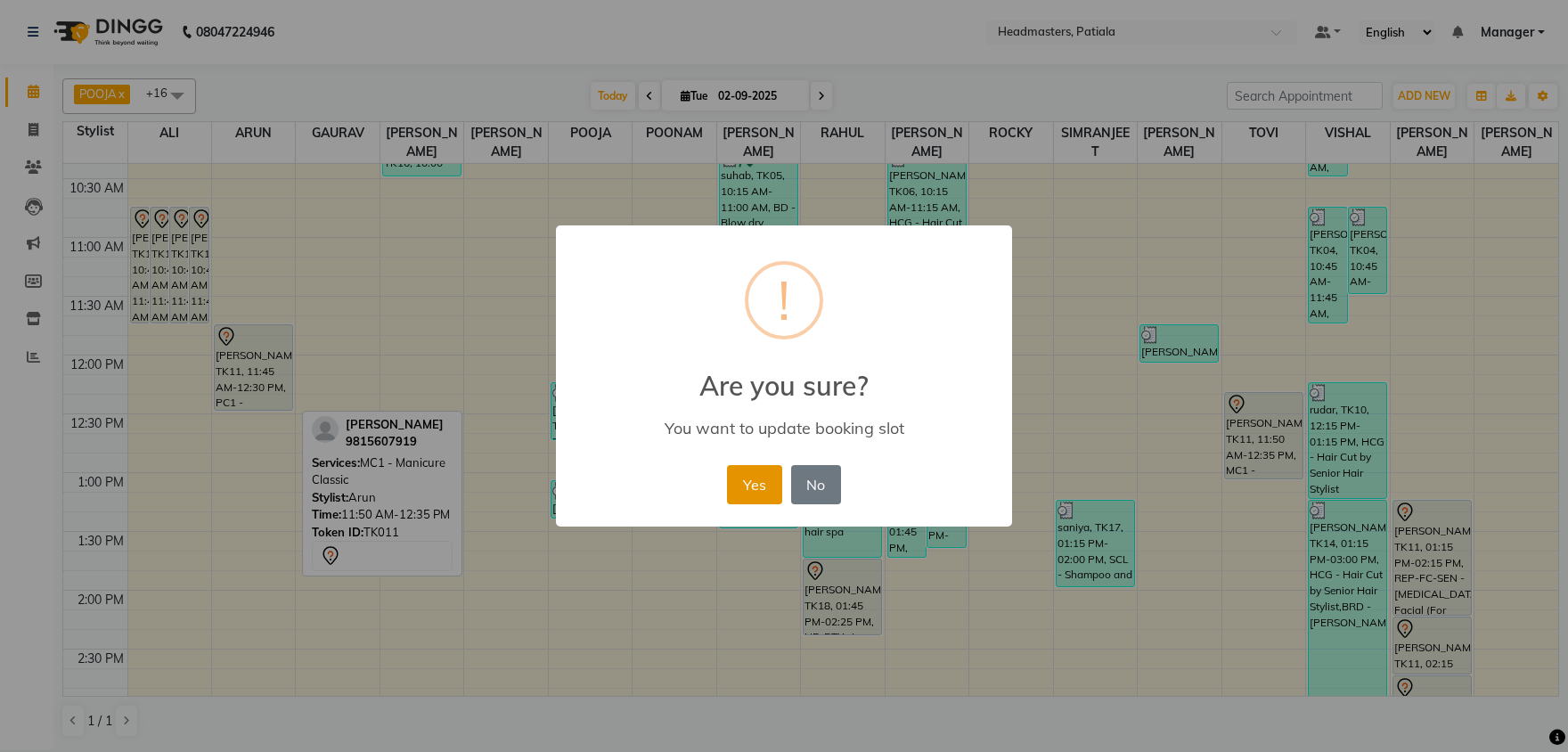
click at [756, 474] on button "Yes" at bounding box center [754, 484] width 54 height 39
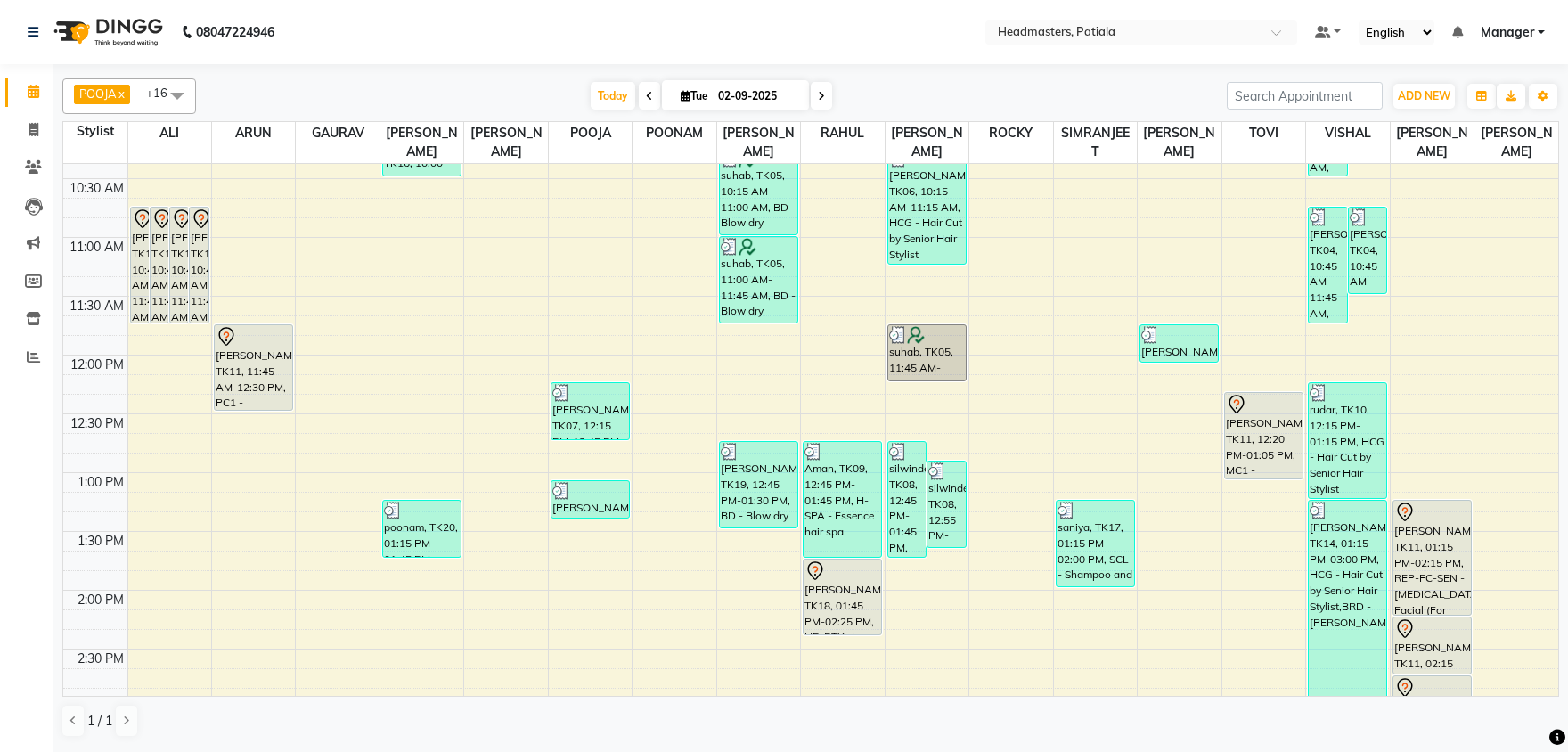
click at [439, 385] on div "8:00 AM 8:30 AM 9:00 AM 9:30 AM 10:00 AM 10:30 AM 11:00 AM 11:30 AM 12:00 PM 12…" at bounding box center [811, 708] width 1495 height 1645
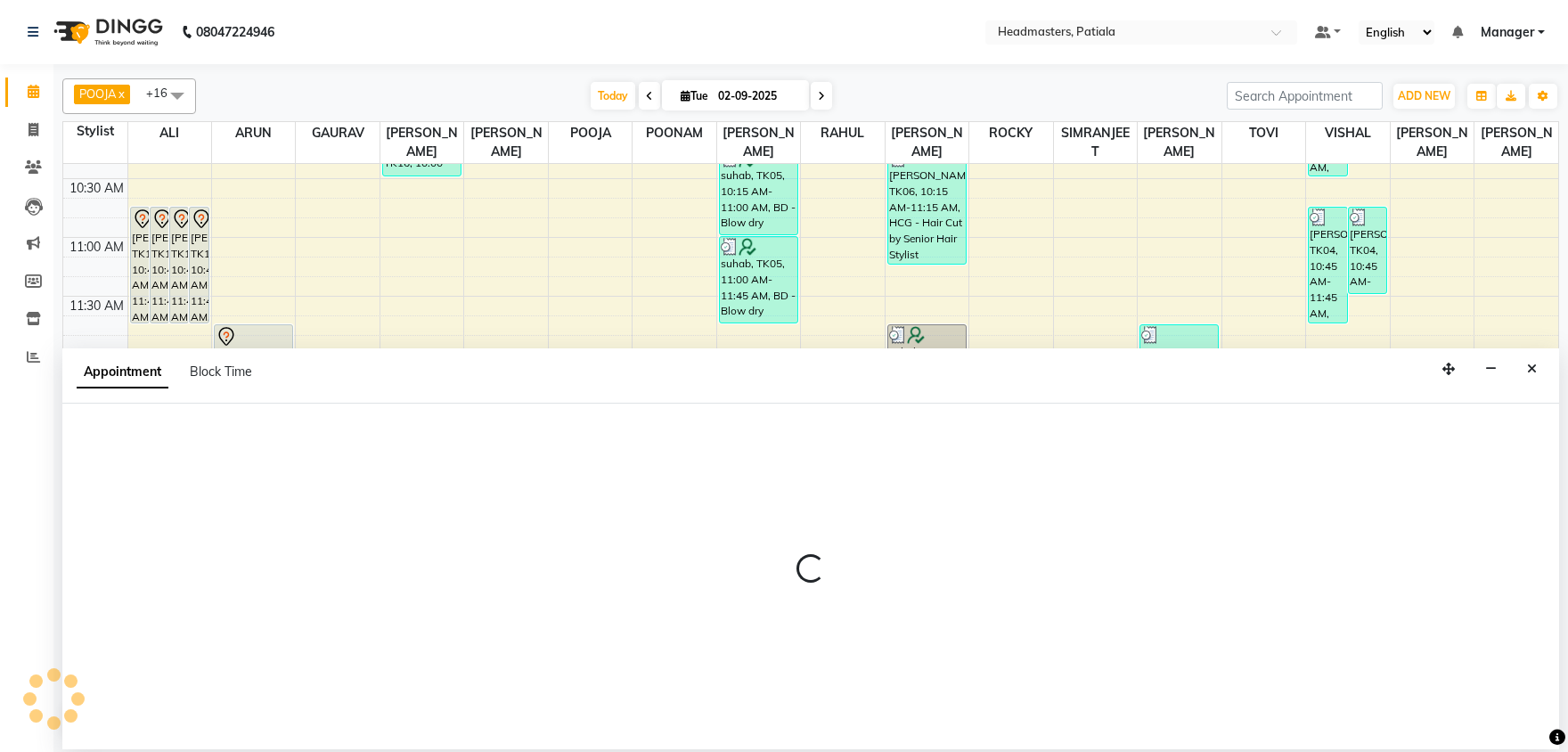
select select "51104"
select select "735"
select select "tentative"
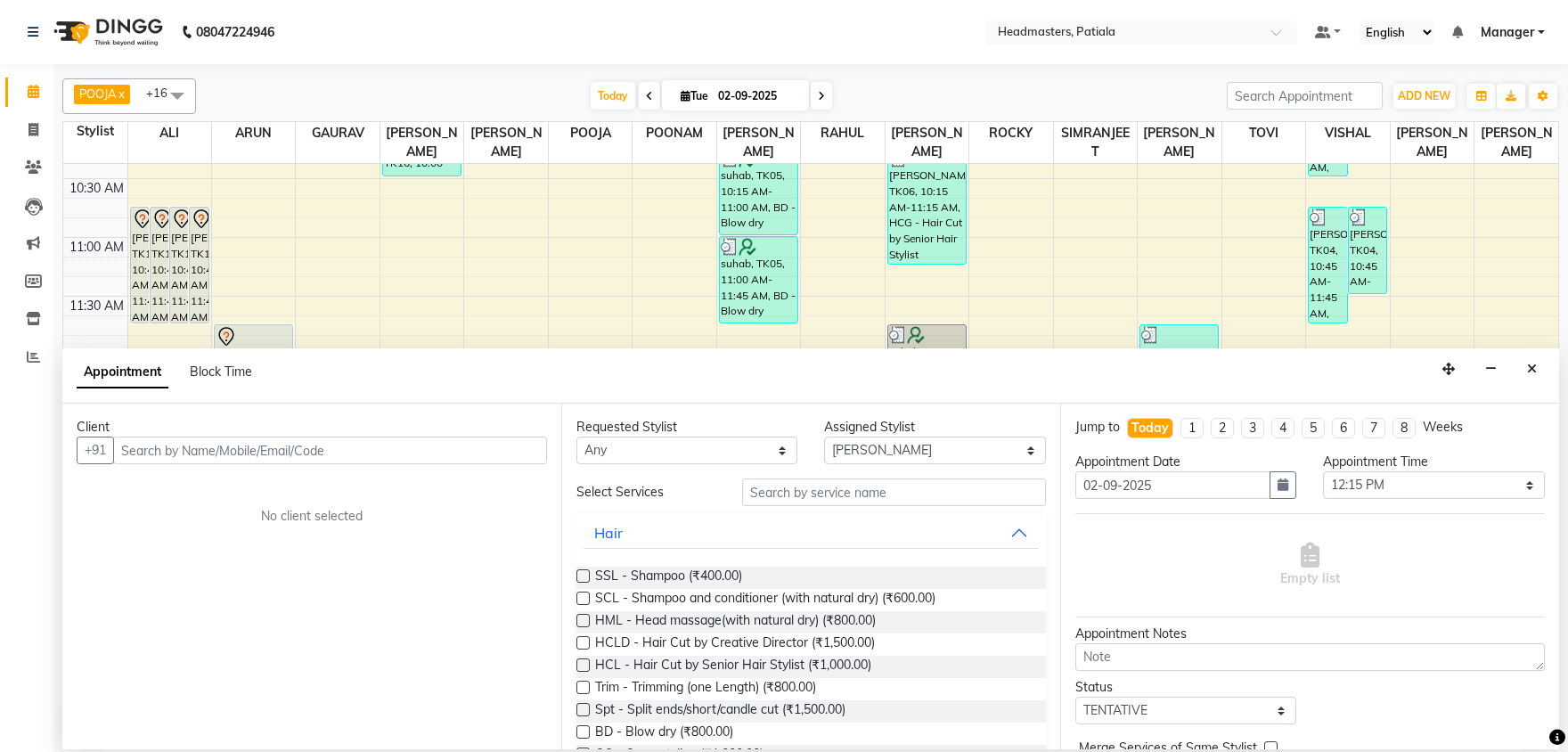
click at [219, 447] on input "text" at bounding box center [329, 450] width 434 height 28
type input "7758008831"
click at [506, 450] on span "Add Client" at bounding box center [510, 450] width 60 height 16
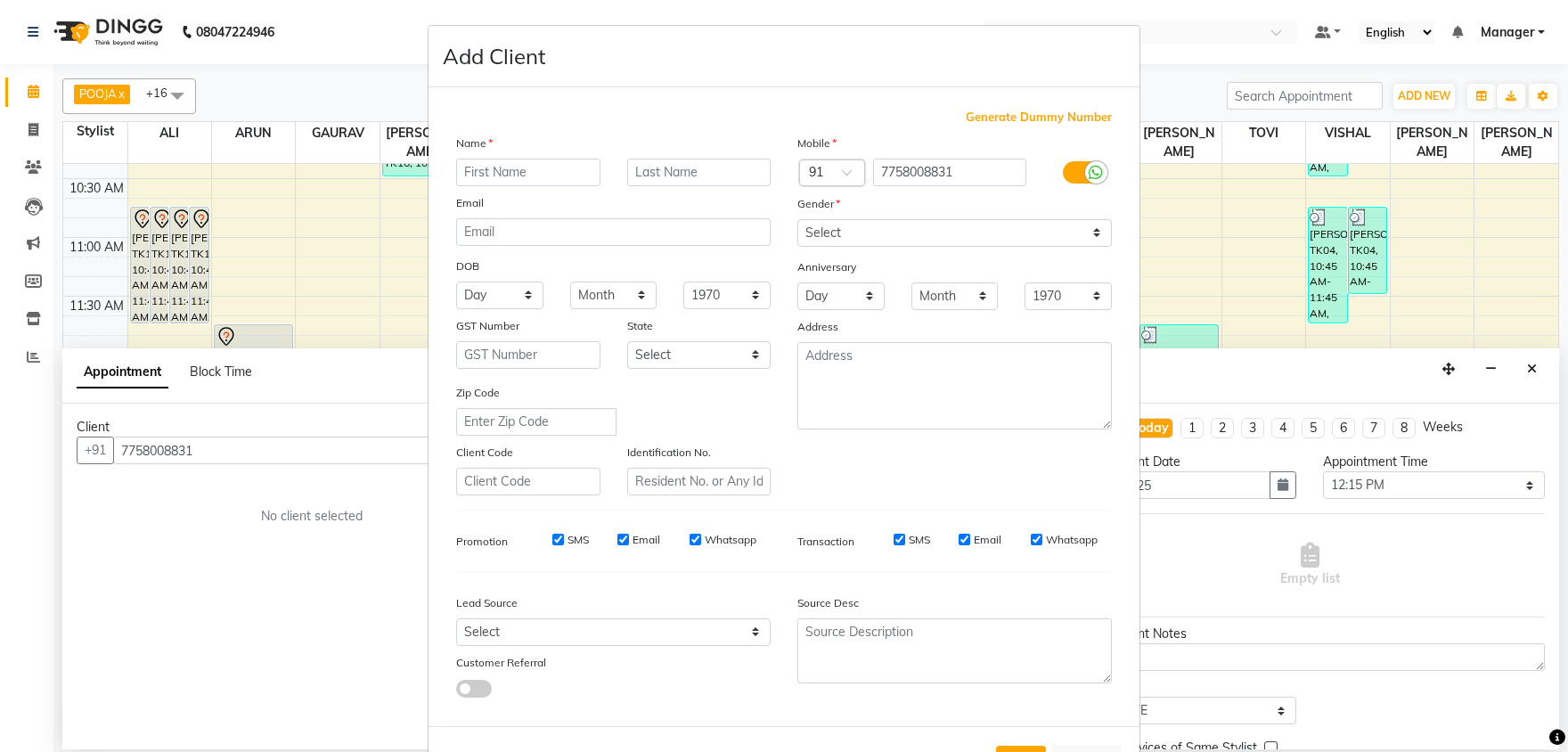
click at [489, 176] on input "text" at bounding box center [528, 172] width 144 height 28
type input "[PERSON_NAME]"
select select "[DEMOGRAPHIC_DATA]"
click option "[DEMOGRAPHIC_DATA]" at bounding box center [0, 0] width 0 height 0
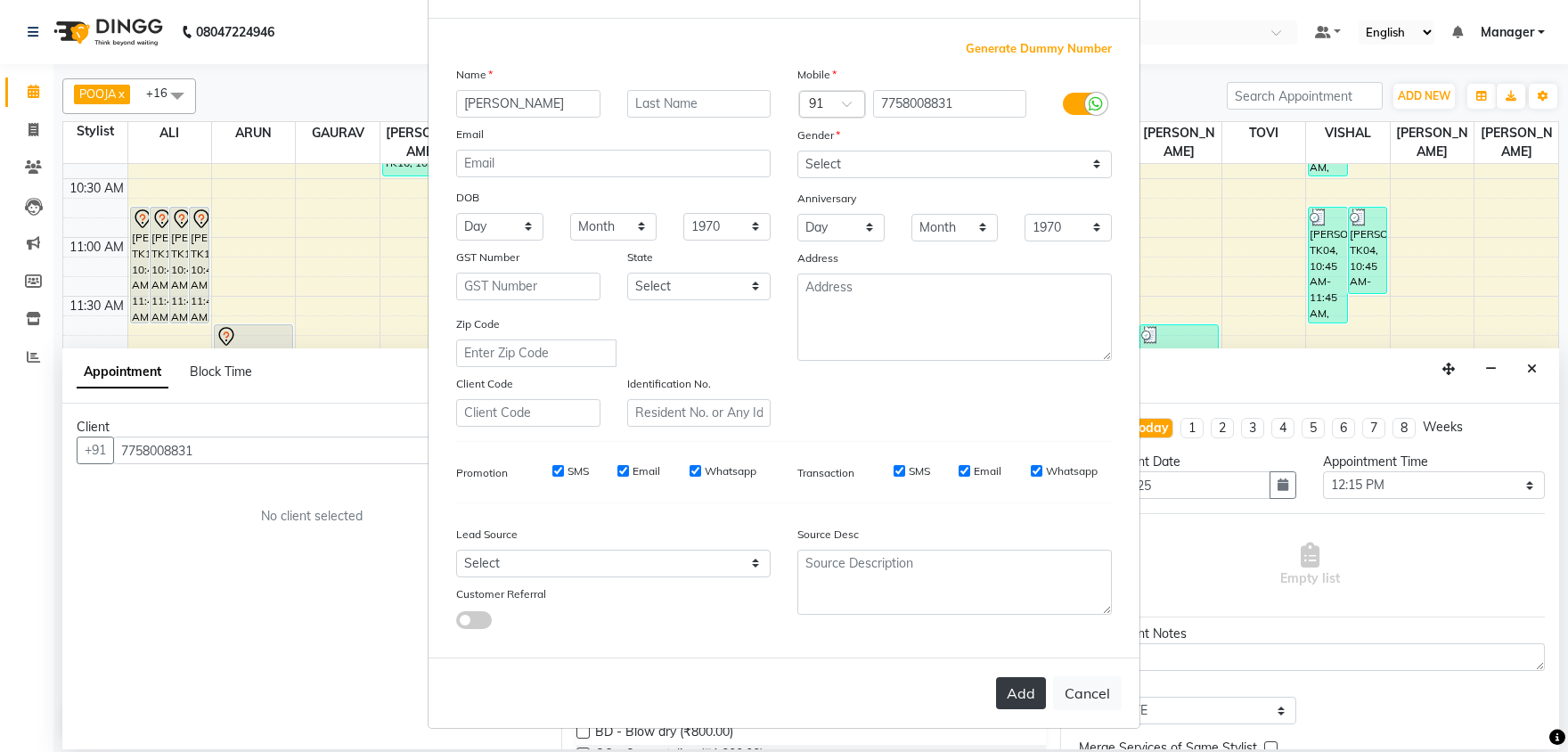
click at [1016, 699] on button "Add" at bounding box center [1020, 693] width 50 height 32
select select
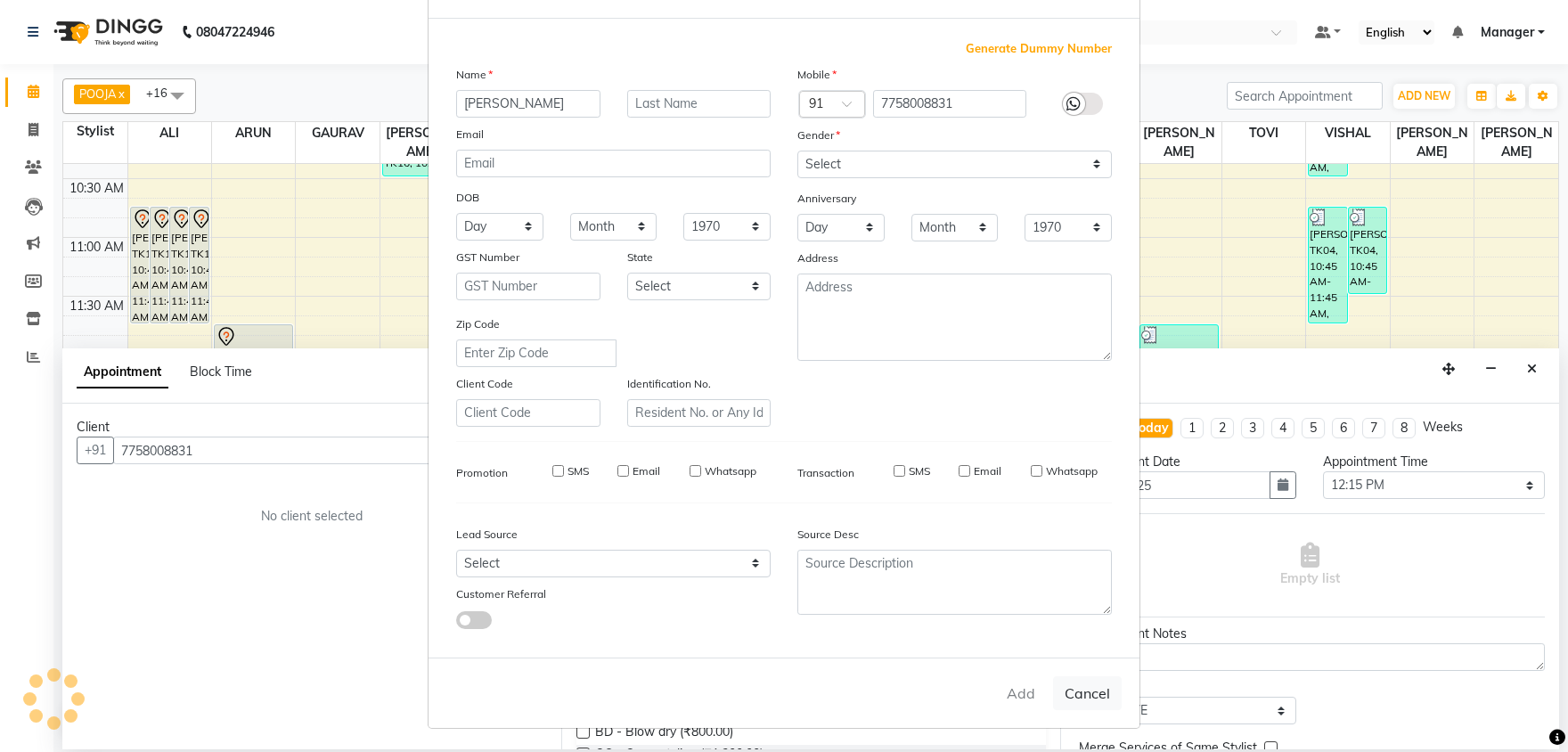
select select
checkbox input "false"
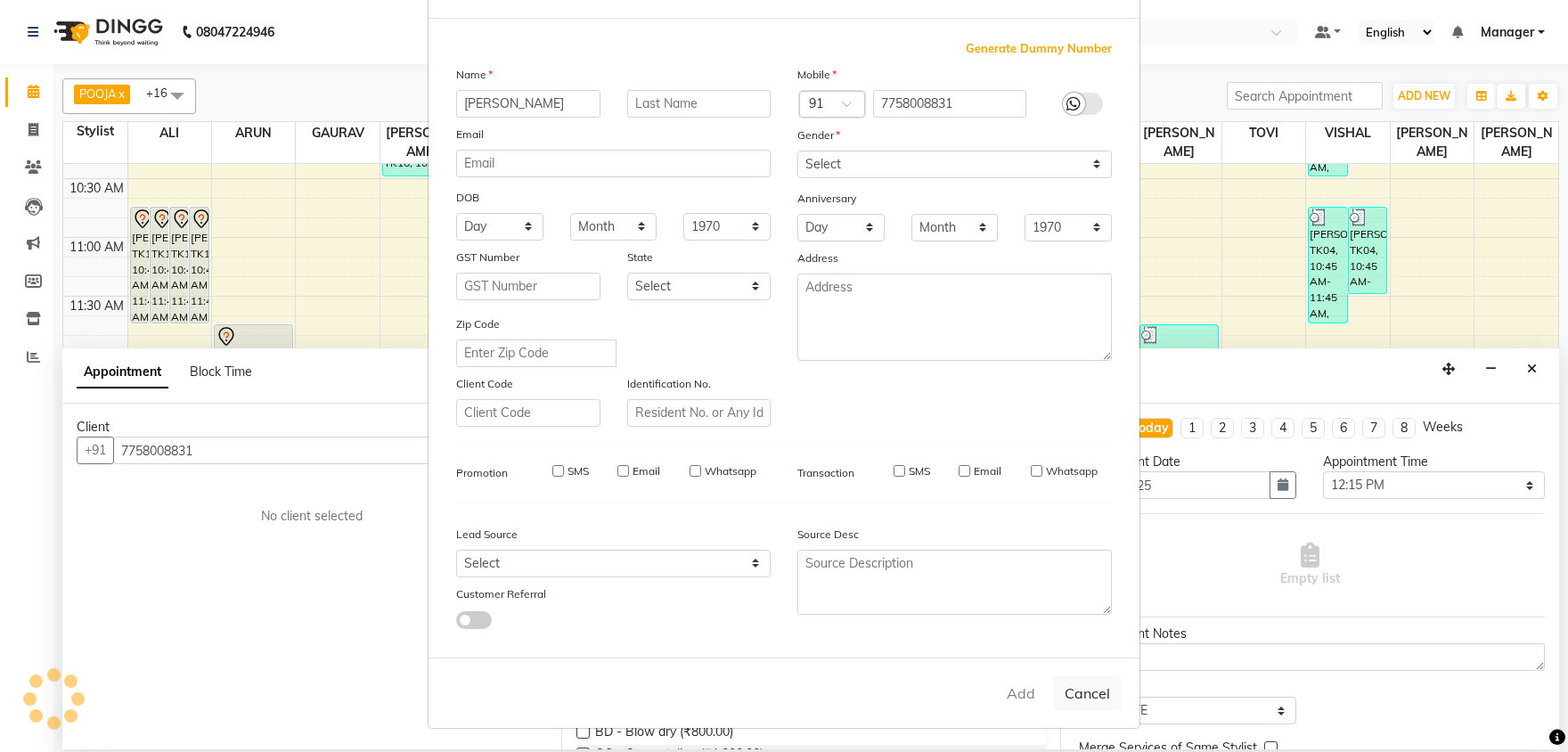
checkbox input "false"
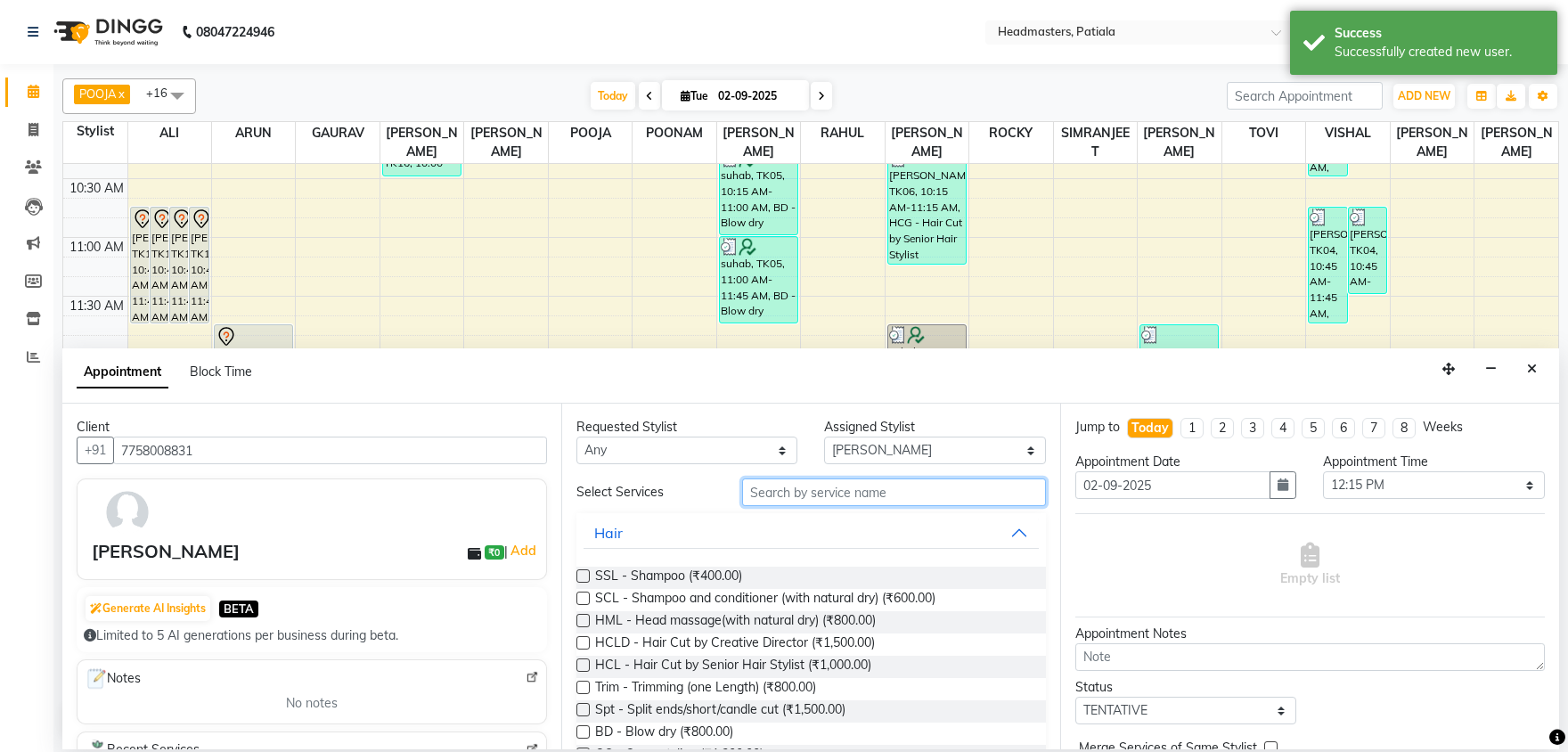
click at [799, 489] on input "text" at bounding box center [894, 492] width 303 height 28
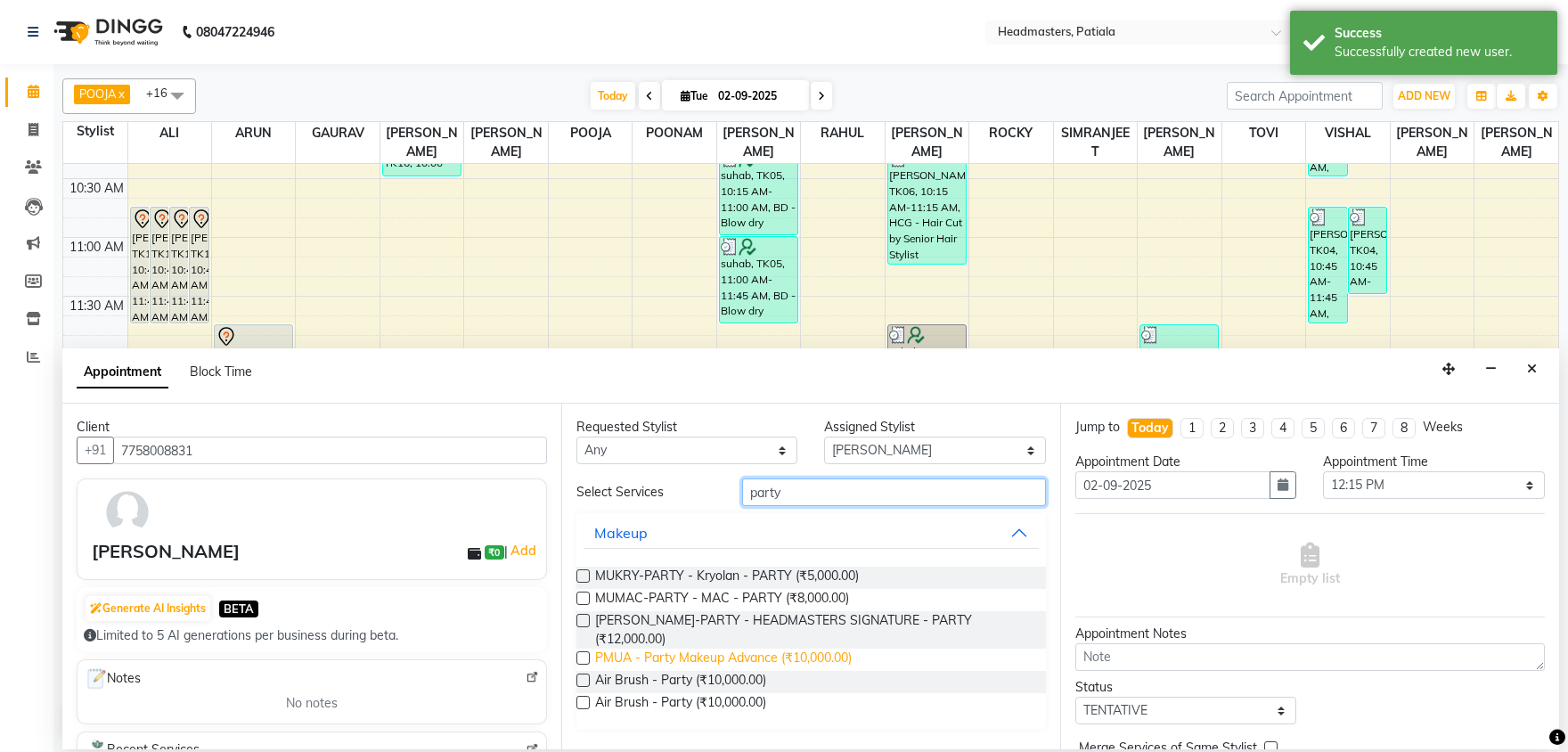
type input "party"
click at [782, 648] on span "PMUA - Party Makeup Advance (₹10,000.00)" at bounding box center [723, 659] width 256 height 23
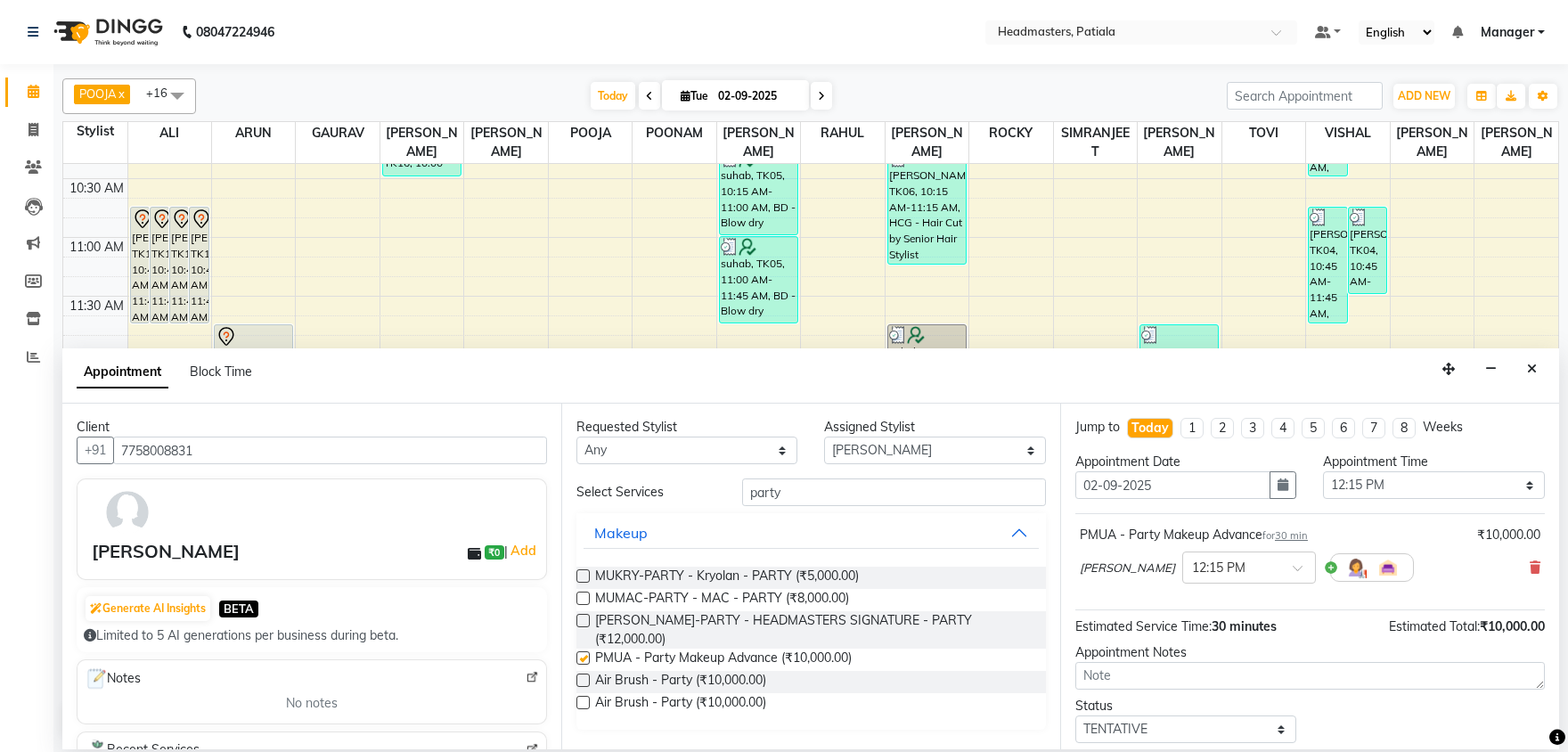
checkbox input "false"
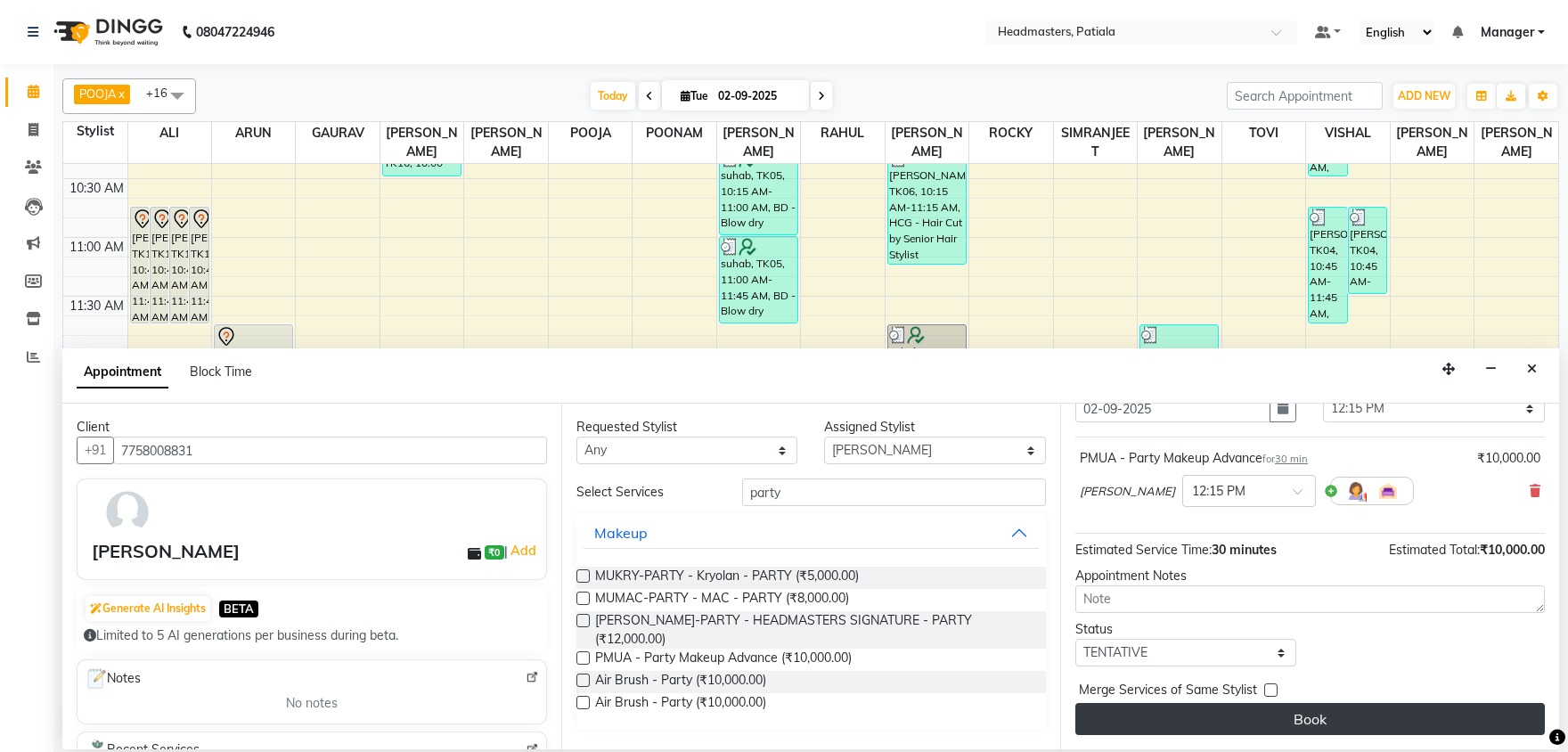
click at [1285, 720] on button "Book" at bounding box center [1310, 720] width 469 height 32
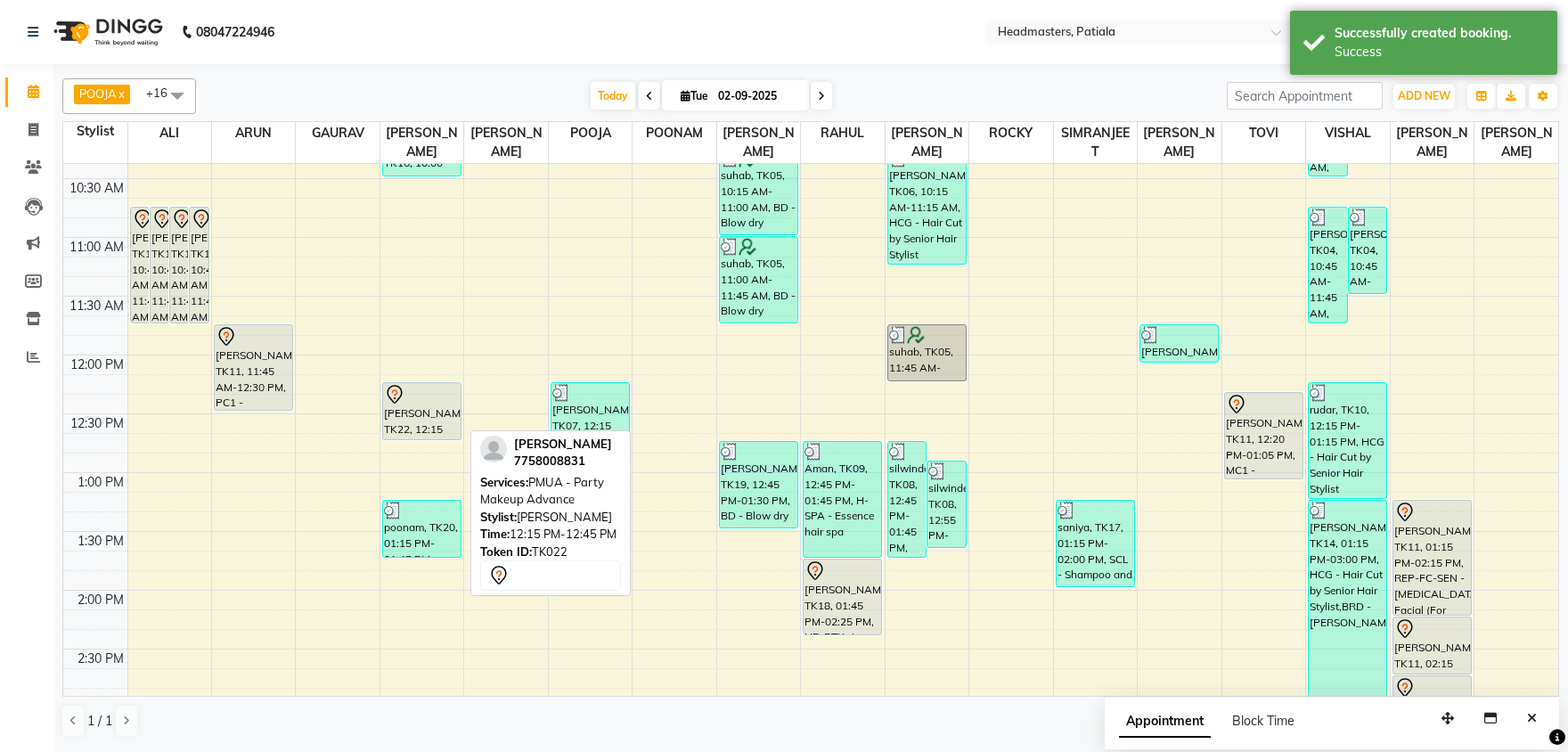
click at [417, 419] on div "[PERSON_NAME], TK22, 12:15 PM-12:45 PM, PMUA - Party Makeup Advance" at bounding box center [422, 411] width 78 height 56
click at [417, 418] on div "[PERSON_NAME], TK22, 12:15 PM-12:45 PM, PMUA - Party Makeup Advance" at bounding box center [422, 411] width 78 height 56
select select "7"
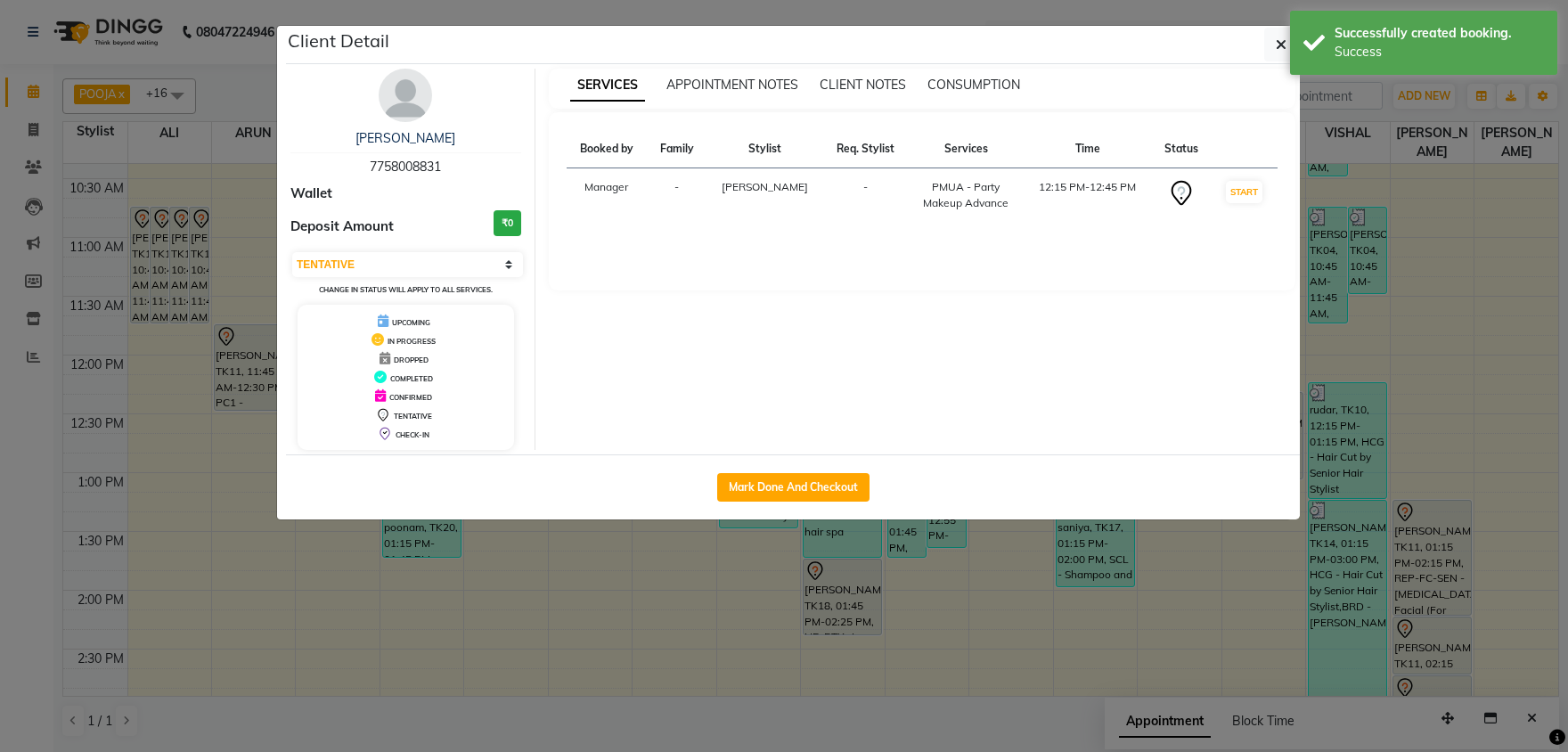
drag, startPoint x: 755, startPoint y: 480, endPoint x: 758, endPoint y: 525, distance: 45.1
click at [755, 479] on button "Mark Done And Checkout" at bounding box center [793, 487] width 153 height 29
select select "service"
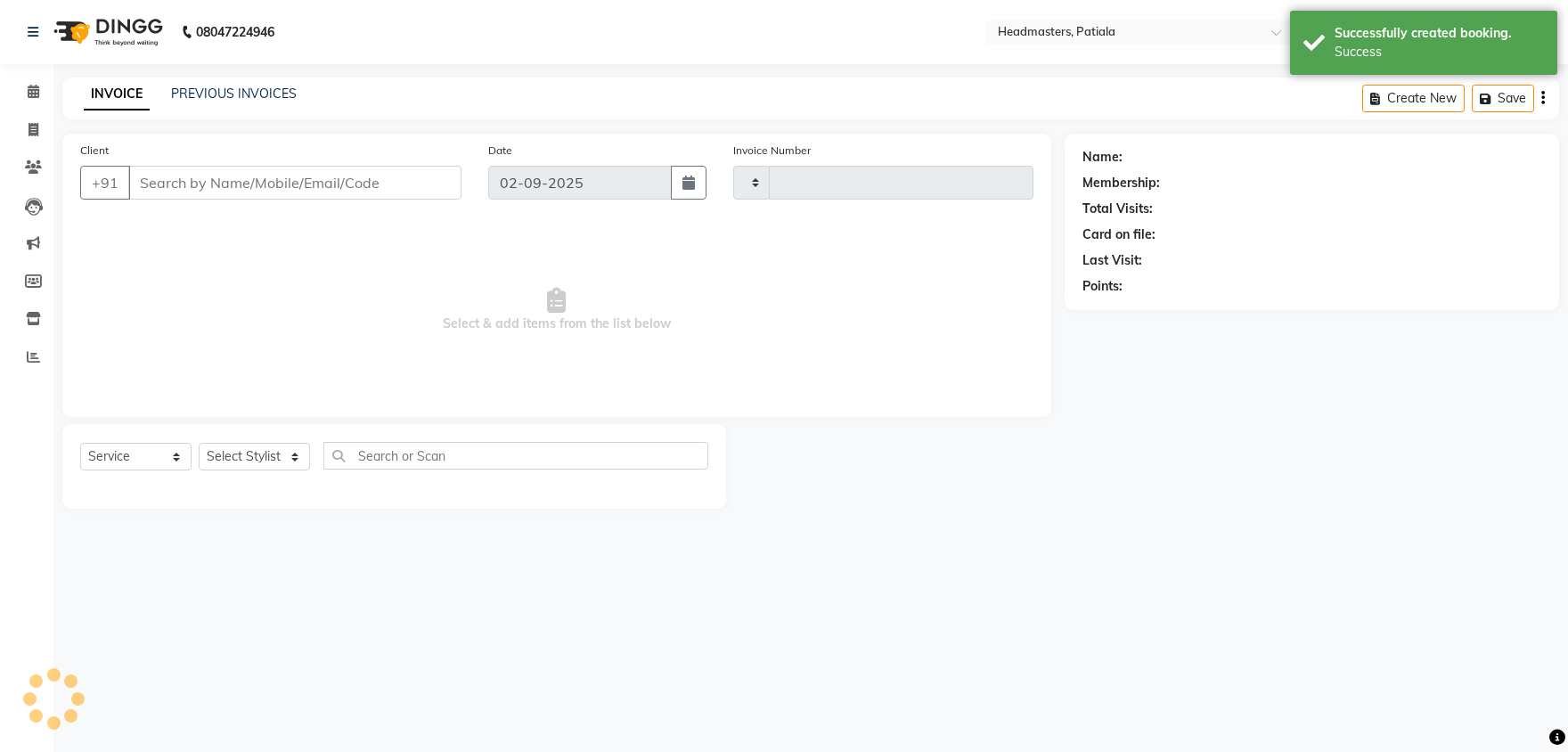
type input "6199"
select select "6602"
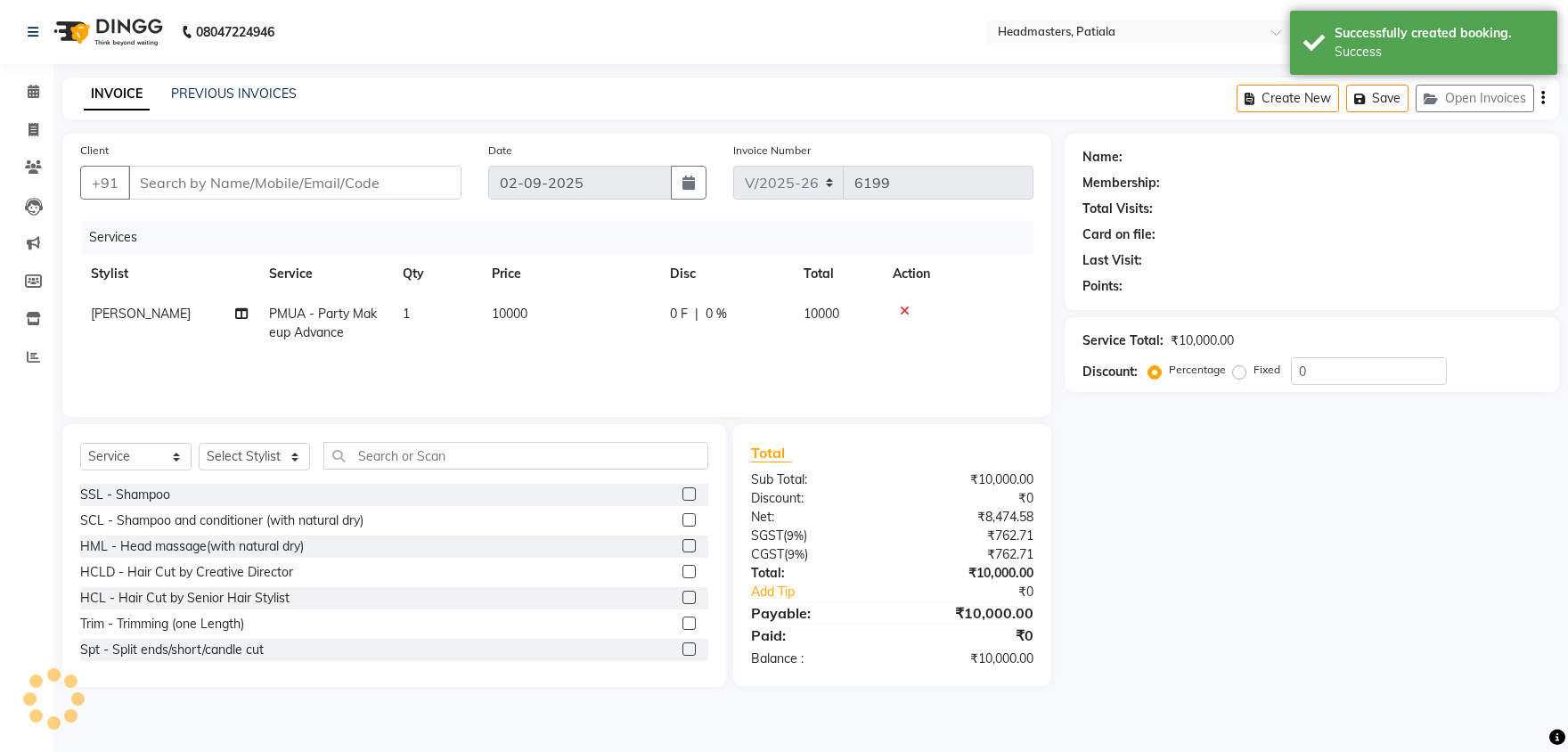
type input "7758008831"
select select "51104"
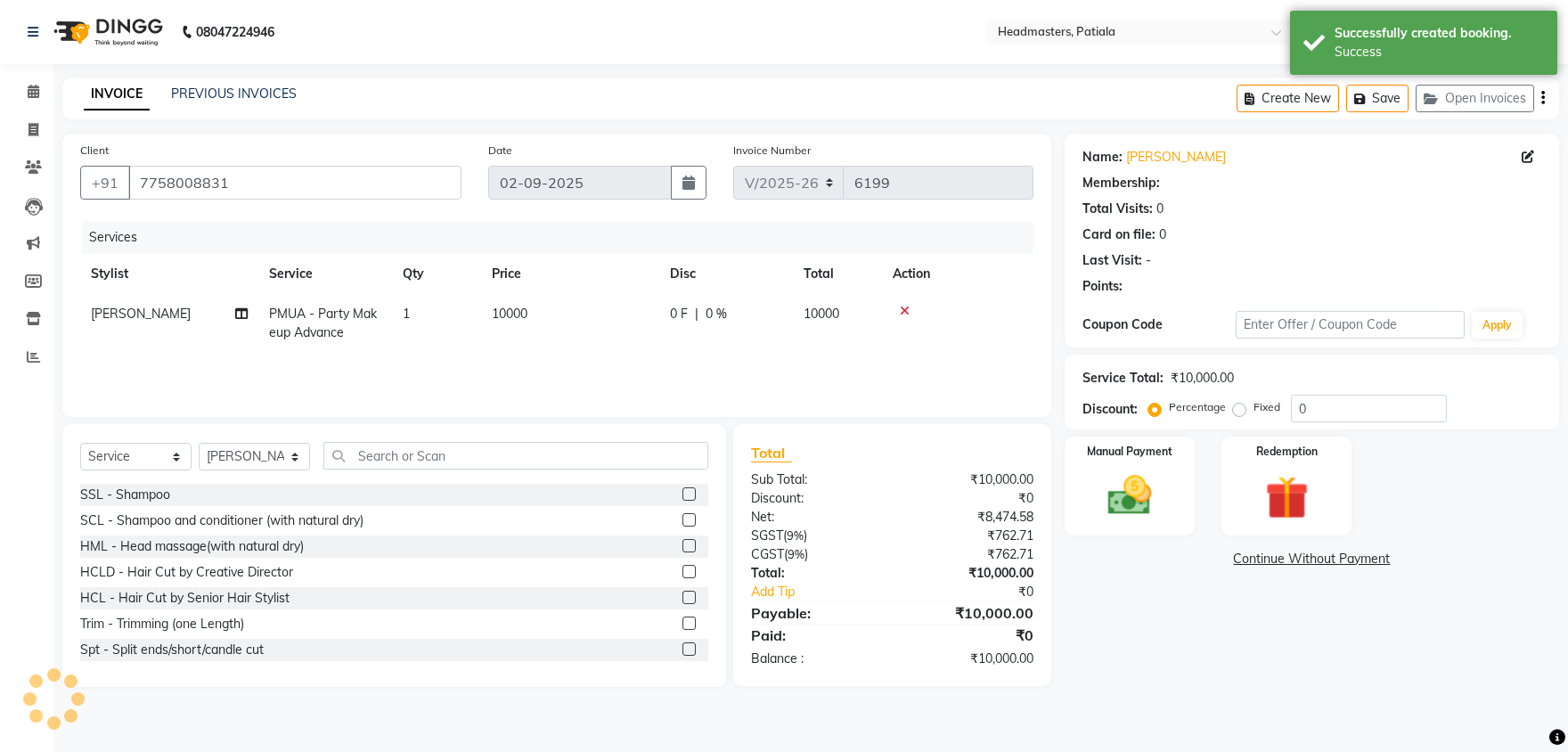
click at [714, 319] on span "0 %" at bounding box center [716, 313] width 22 height 19
select select "51104"
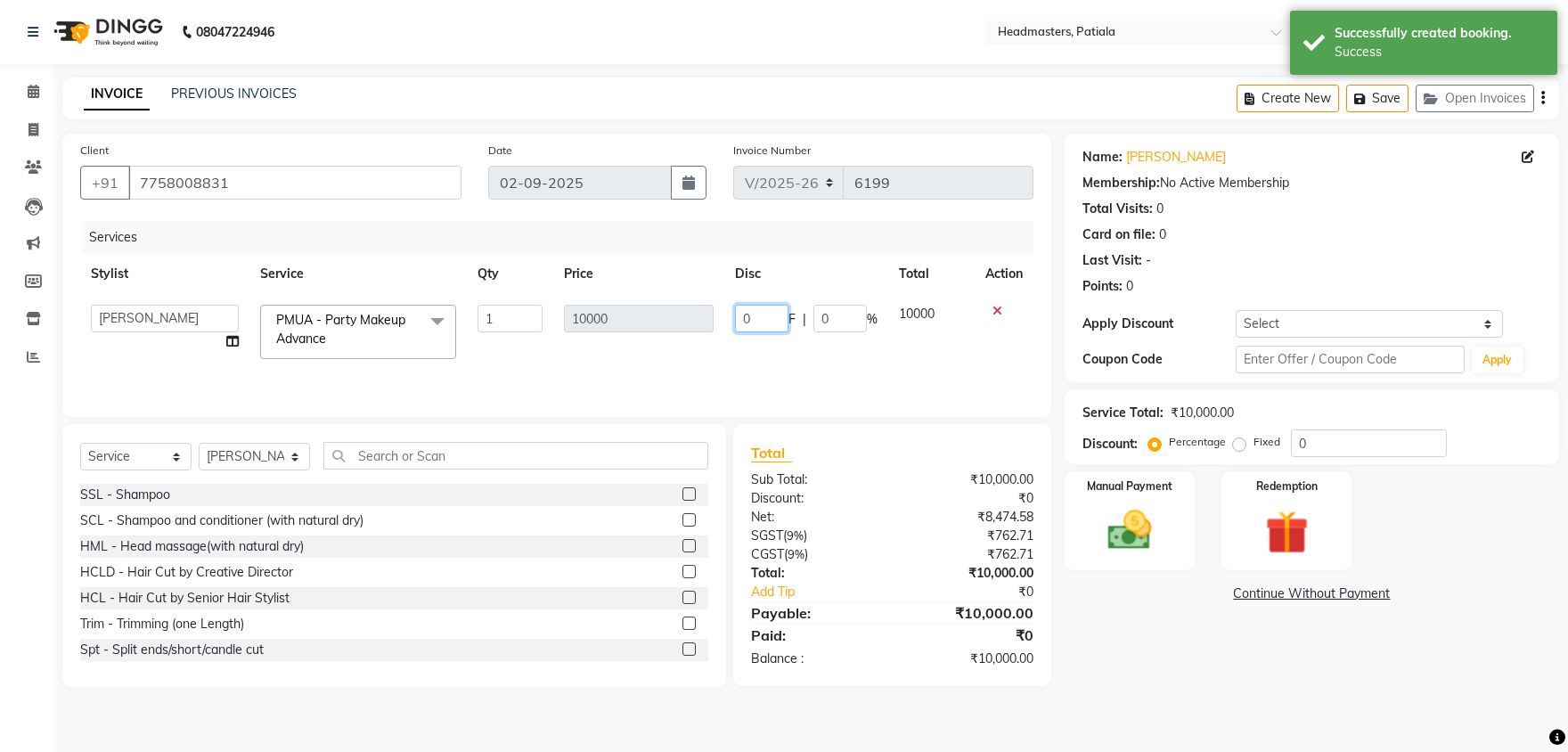
click at [746, 320] on input "0" at bounding box center [761, 318] width 53 height 28
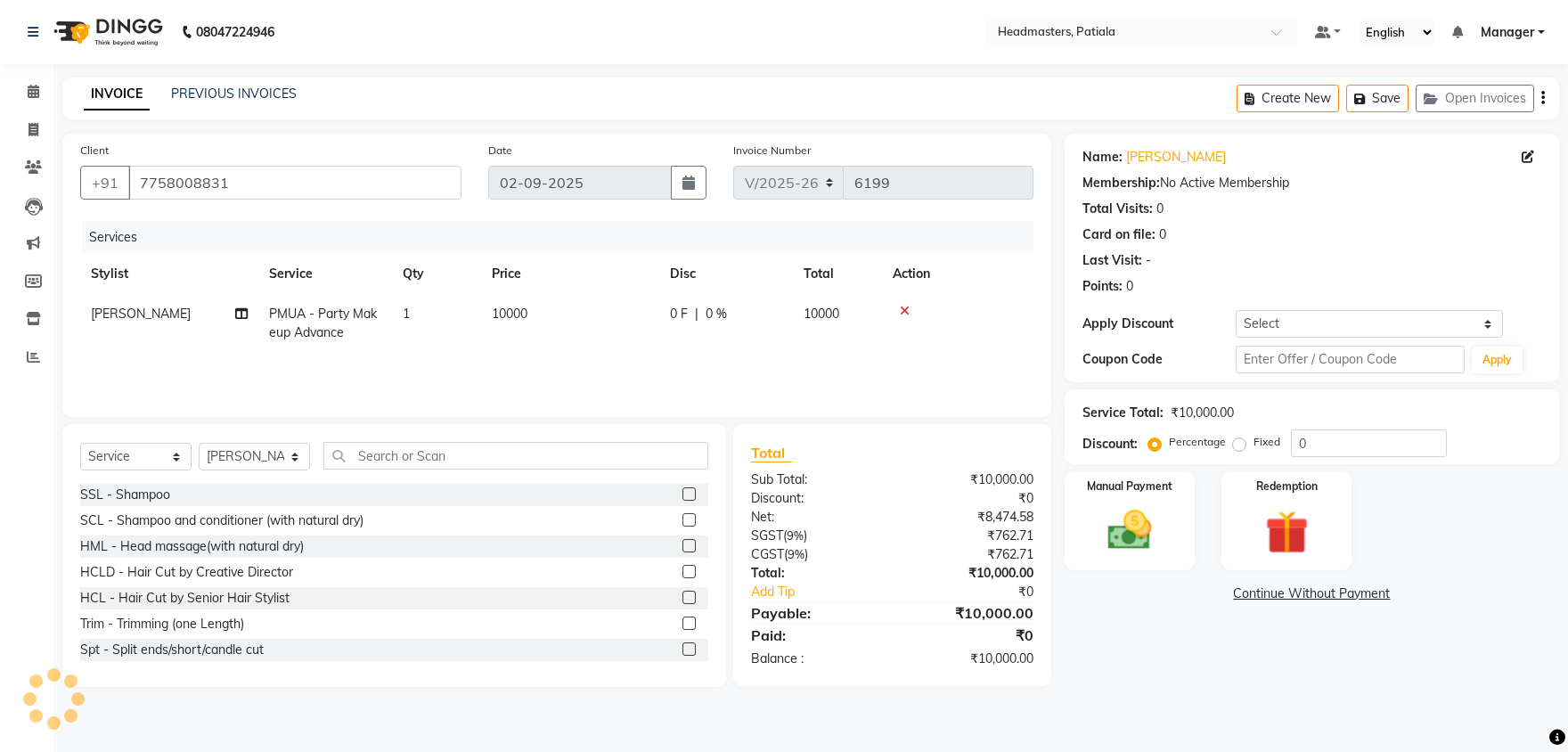
click at [674, 318] on span "0 F" at bounding box center [679, 313] width 18 height 19
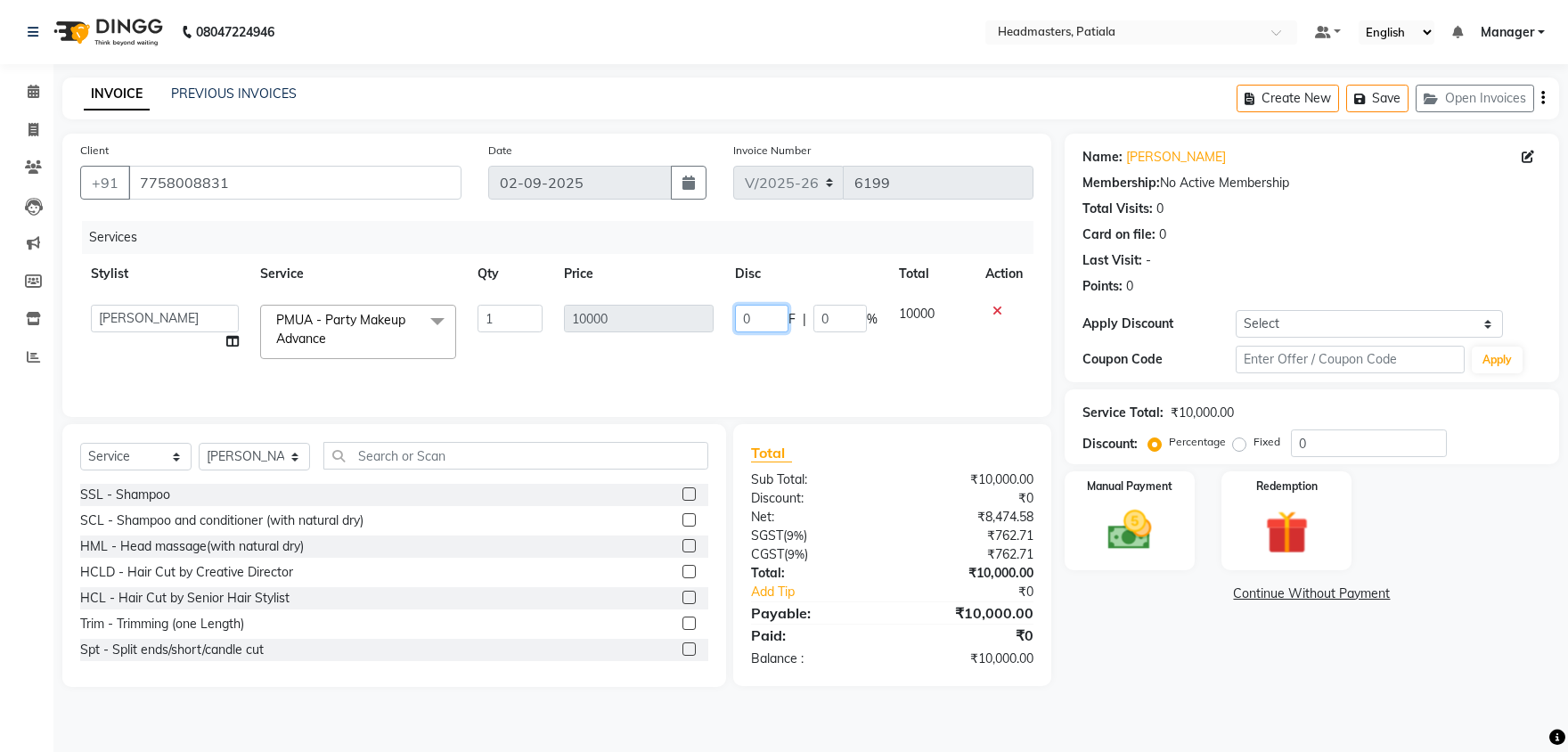
click at [750, 313] on input "0" at bounding box center [761, 318] width 53 height 28
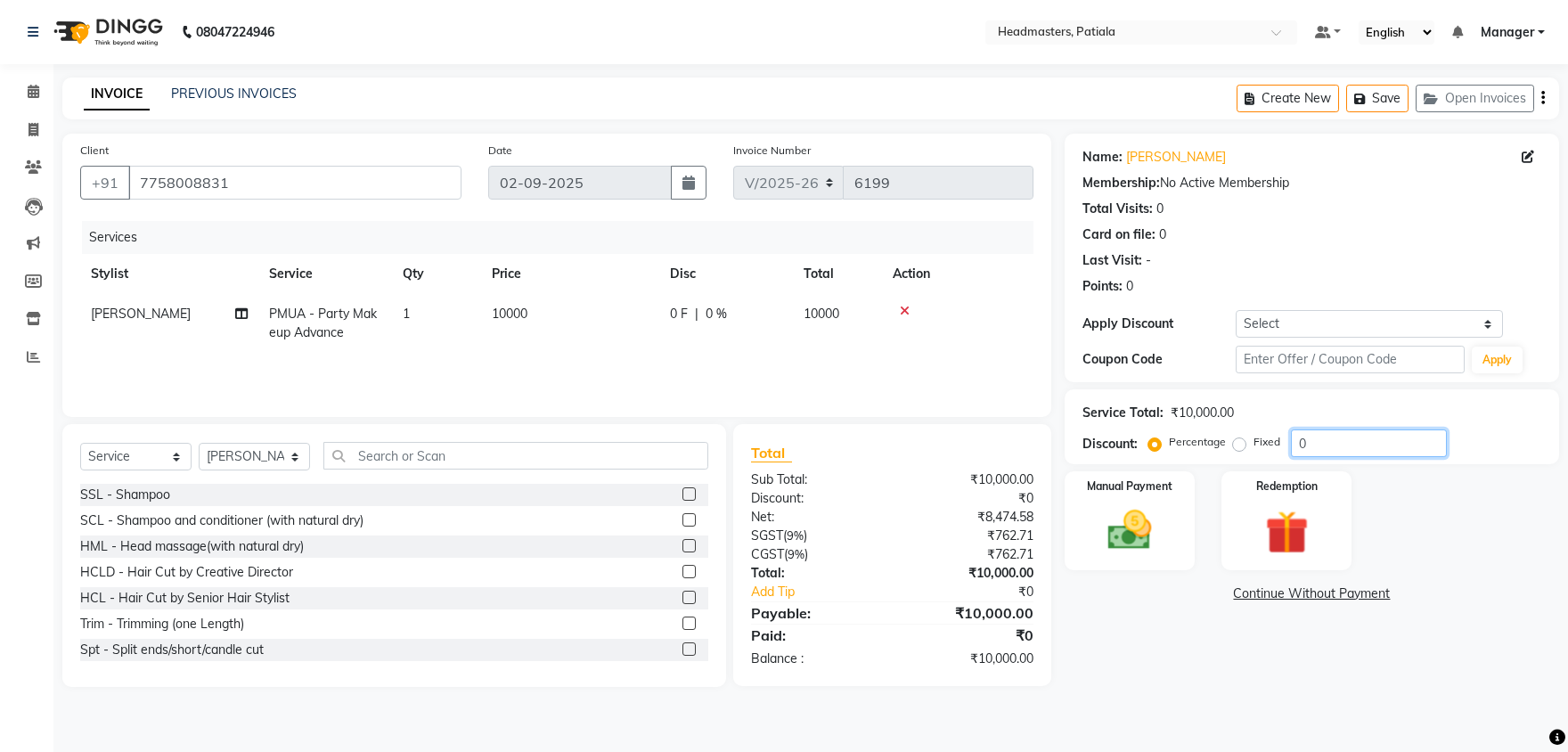
click at [1310, 449] on input "0" at bounding box center [1369, 443] width 156 height 28
click at [1156, 528] on img at bounding box center [1130, 530] width 74 height 52
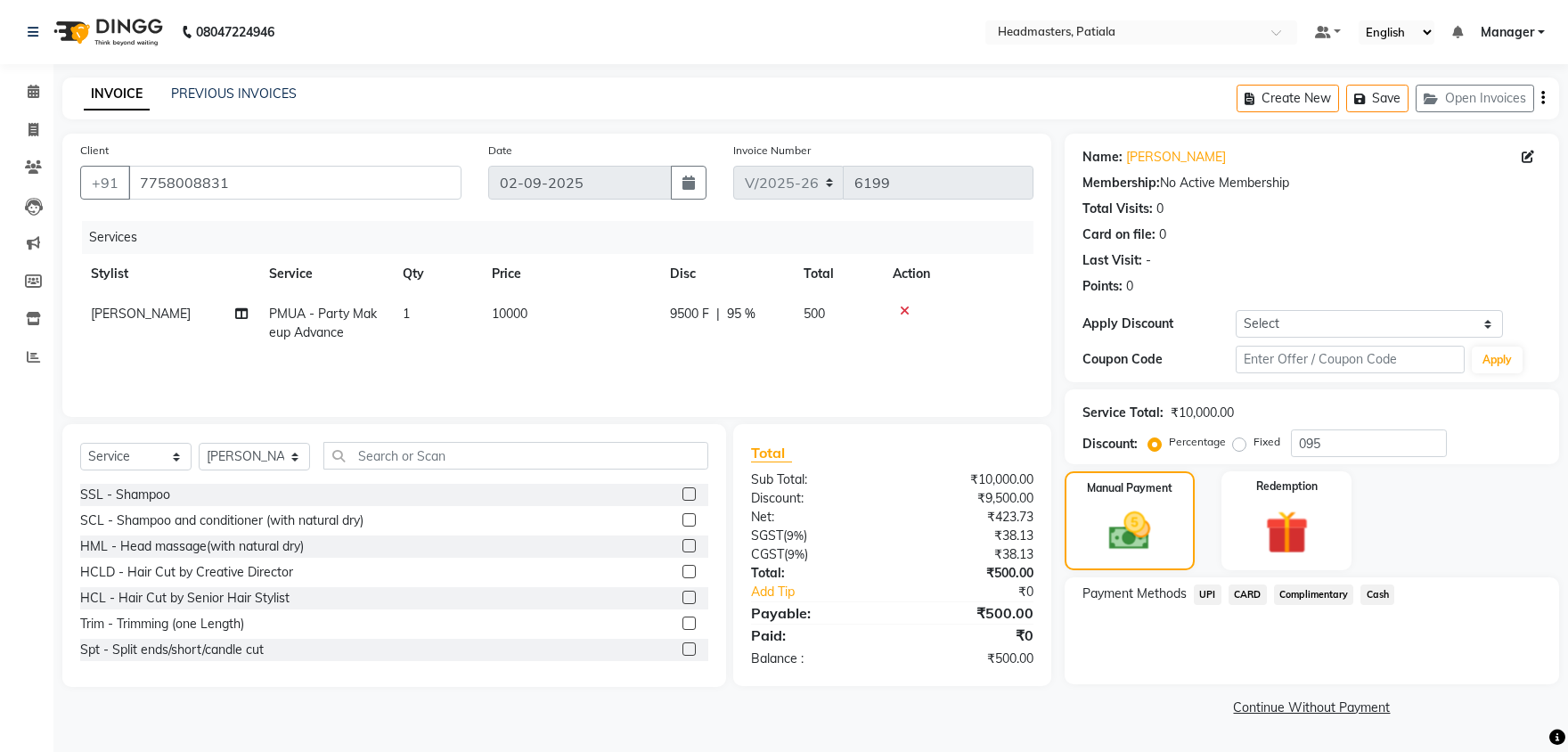
click at [1377, 595] on span "Cash" at bounding box center [1377, 594] width 33 height 21
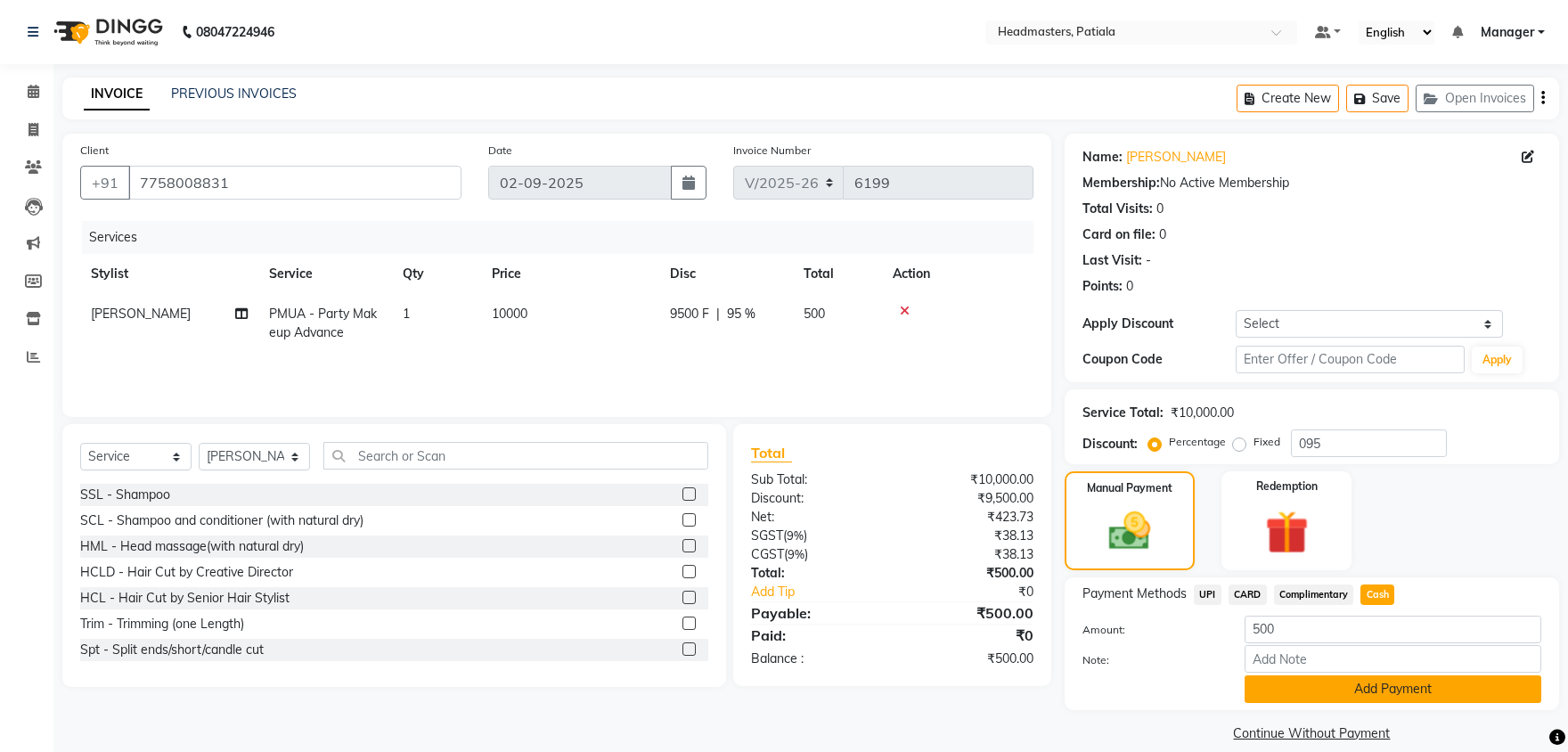
click at [1348, 686] on button "Add Payment" at bounding box center [1392, 689] width 297 height 28
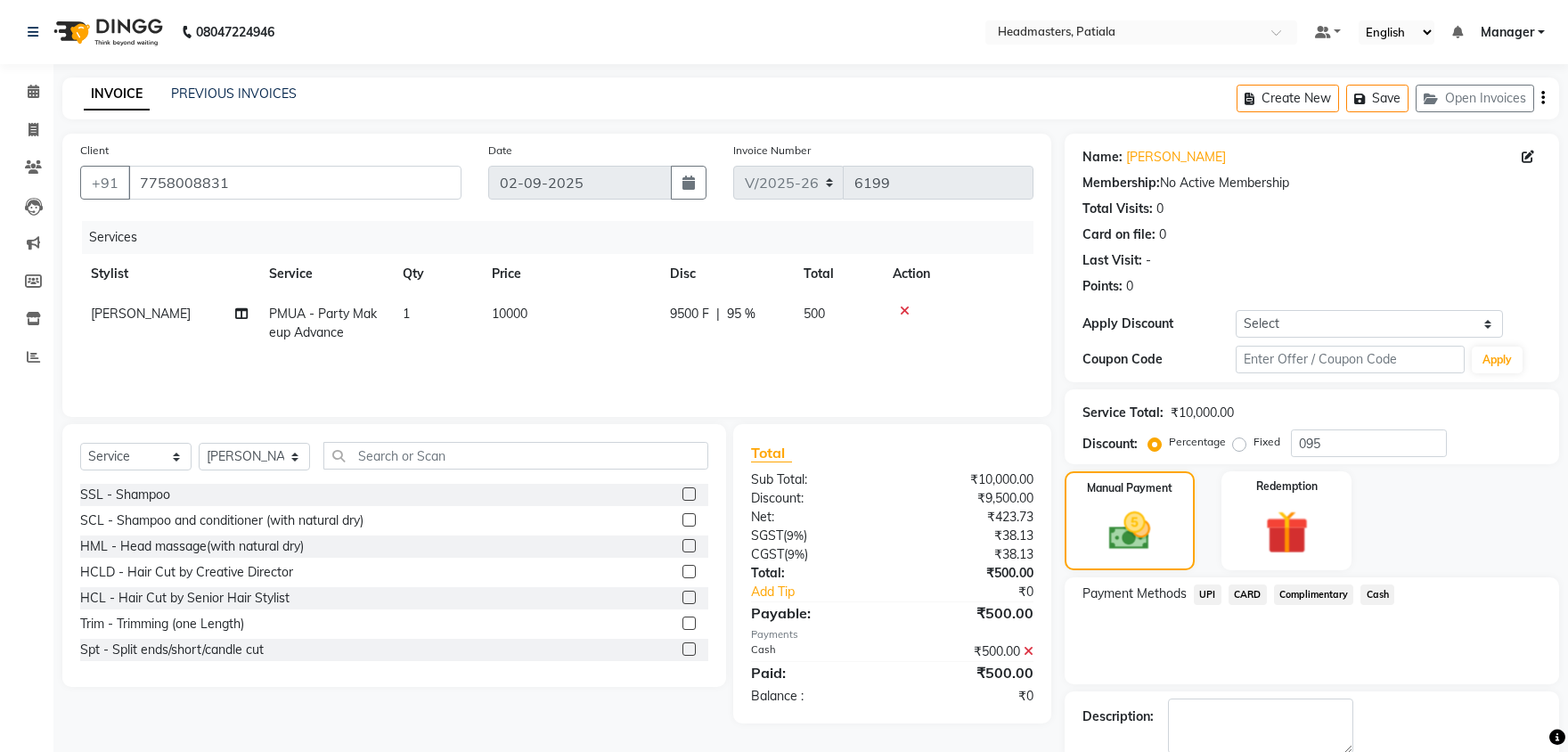
scroll to position [69, 0]
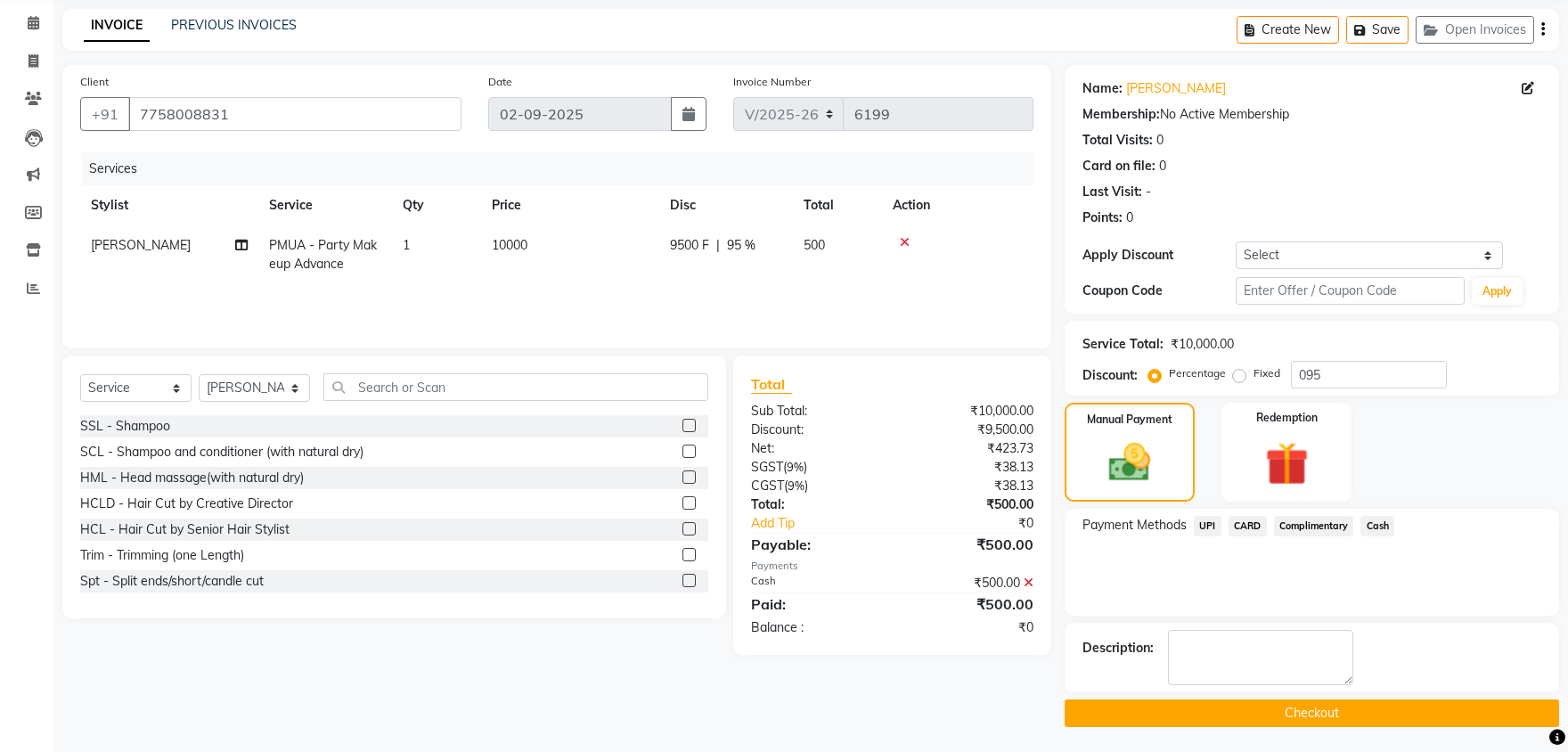
click at [1308, 710] on button "Checkout" at bounding box center [1312, 713] width 495 height 28
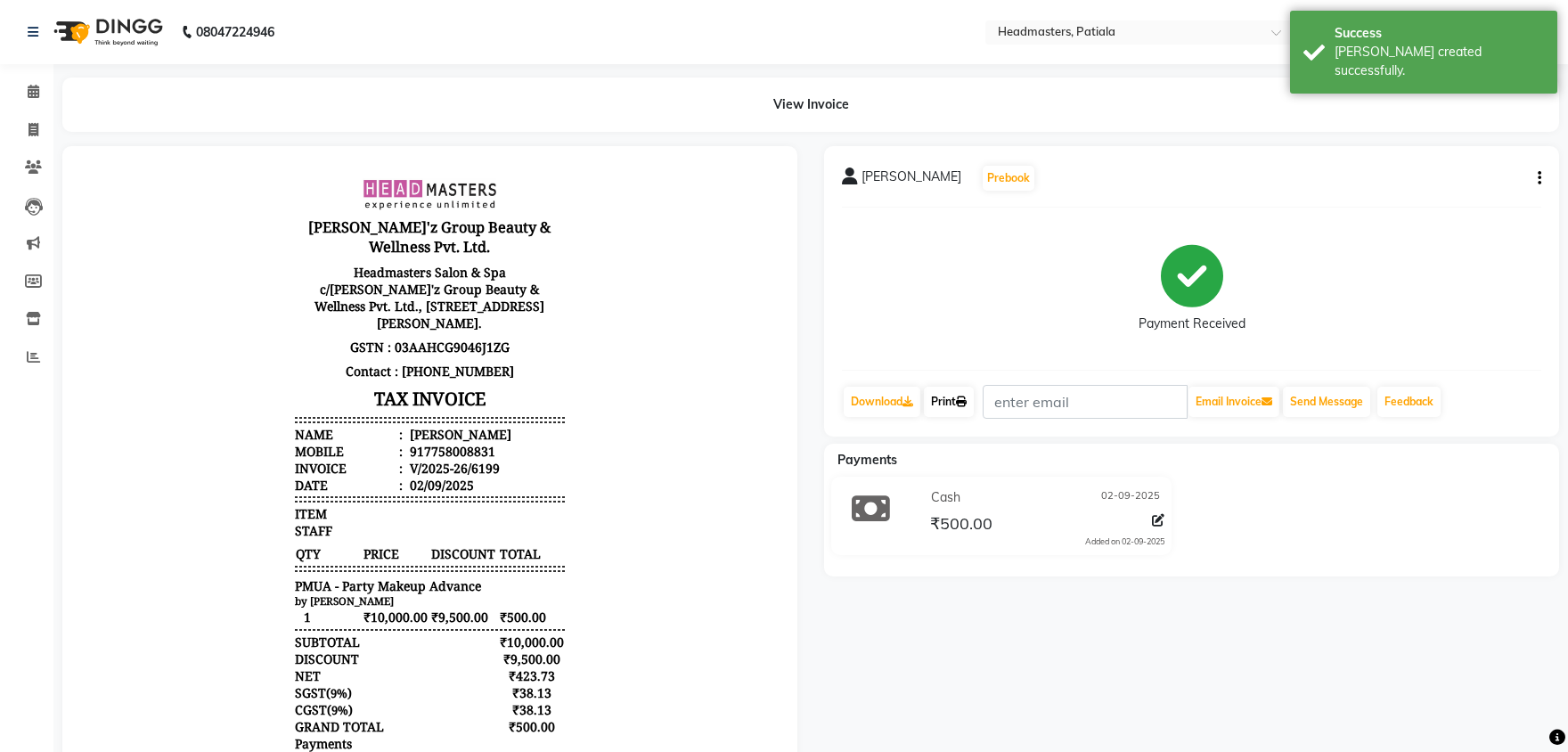
click at [958, 407] on link "Print" at bounding box center [948, 402] width 50 height 31
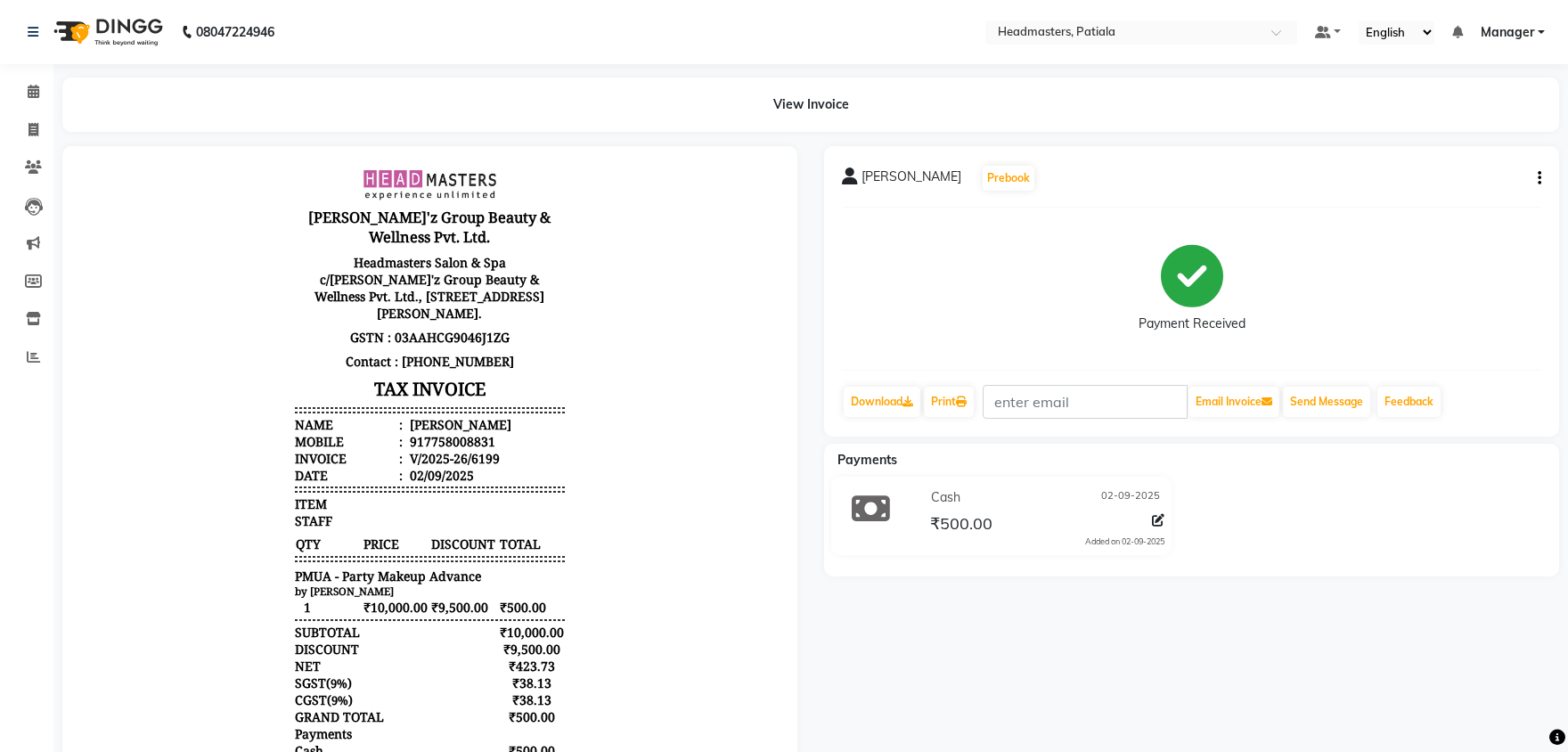
scroll to position [14, 0]
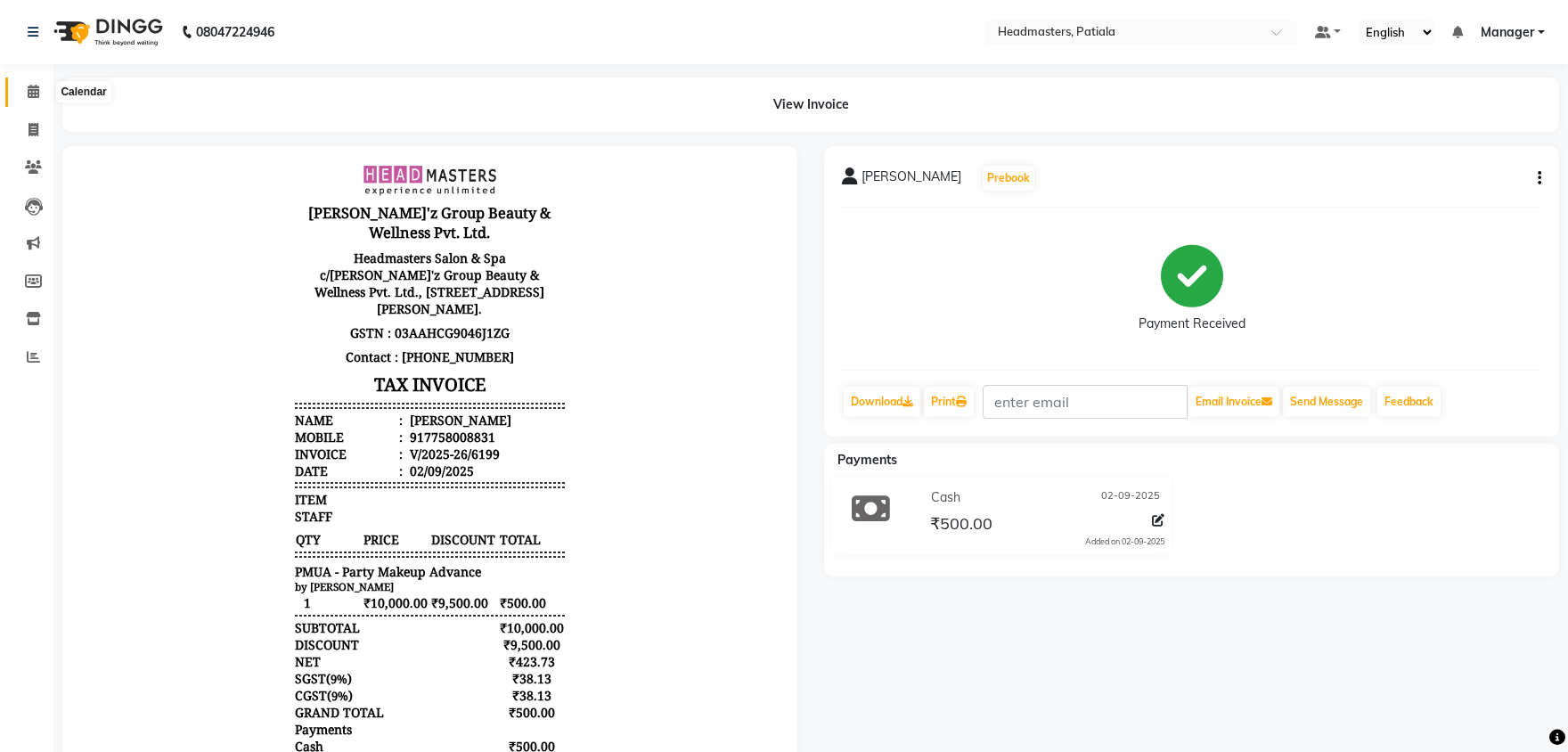
click at [30, 82] on link "Calendar" at bounding box center [26, 92] width 42 height 30
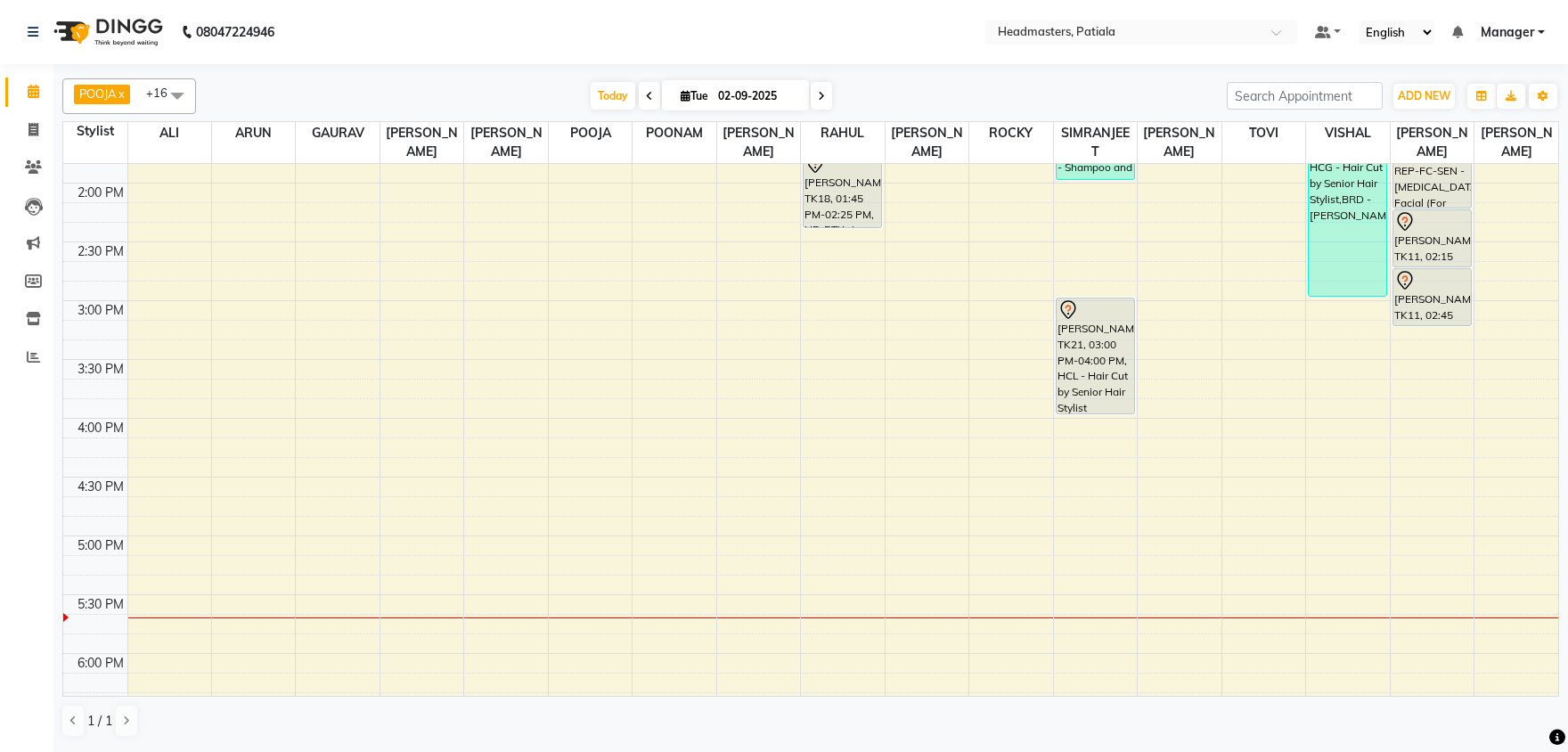
scroll to position [497, 0]
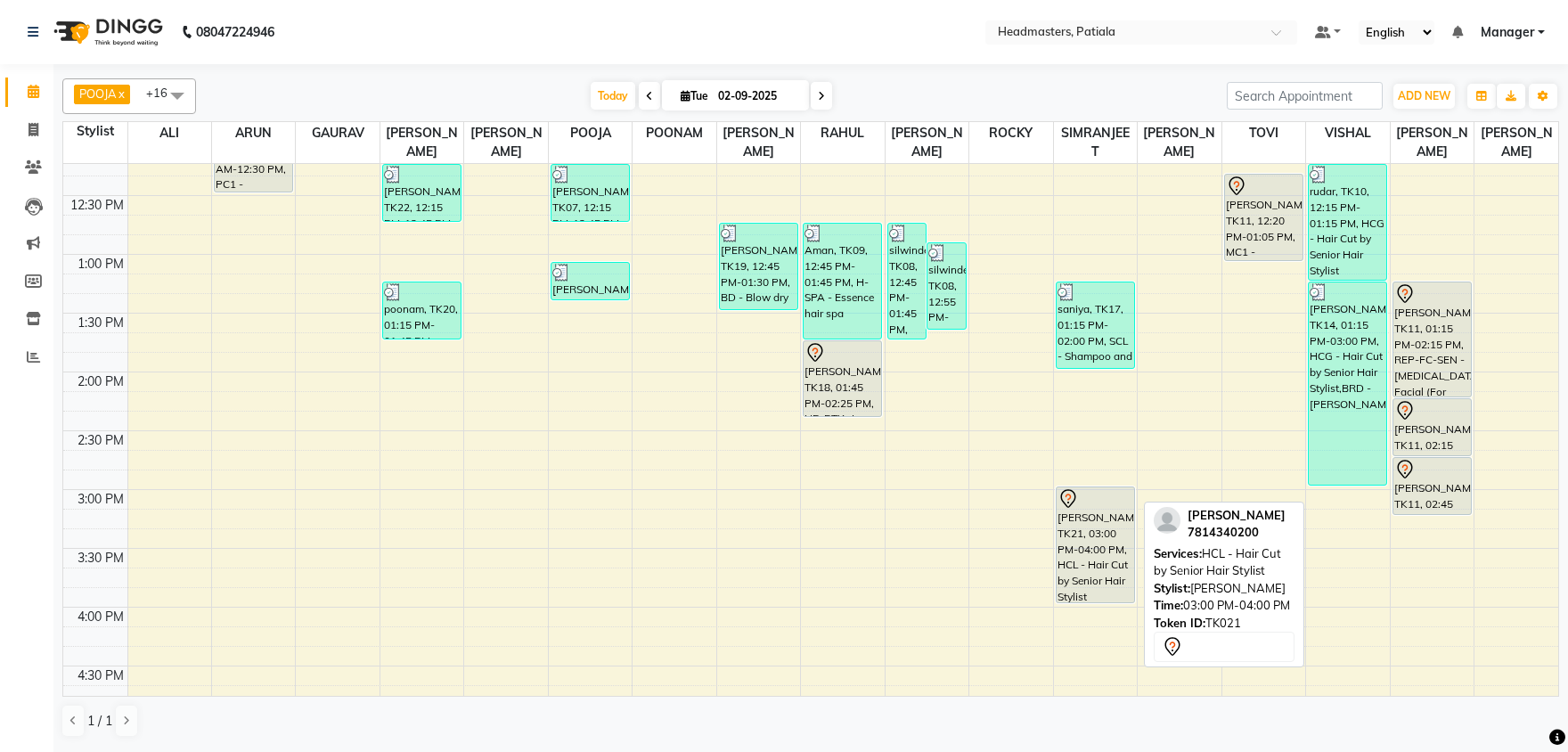
click at [1093, 534] on div "[PERSON_NAME], TK21, 03:00 PM-04:00 PM, HCL - Hair Cut by Senior Hair Stylist" at bounding box center [1095, 544] width 78 height 115
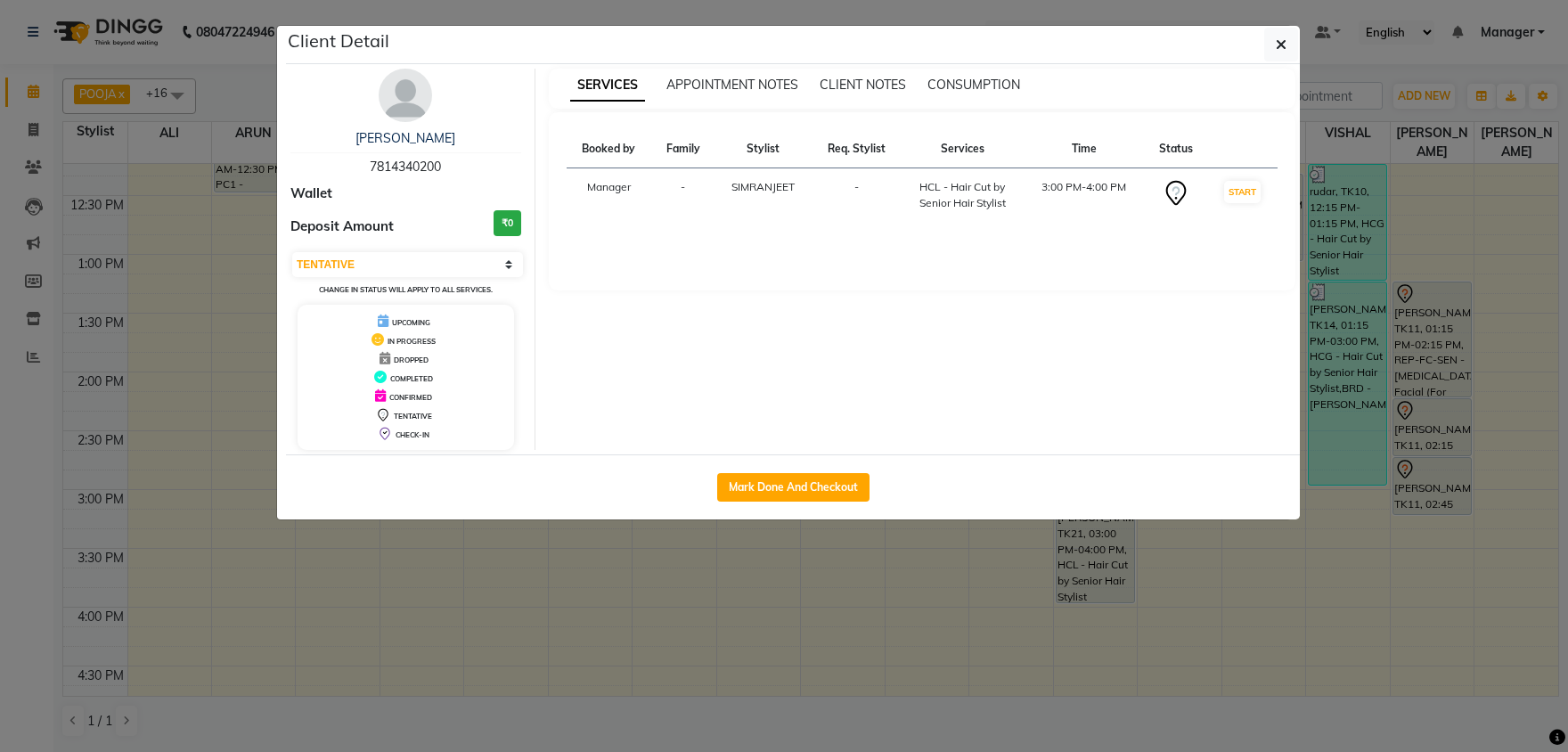
click at [805, 466] on div "Mark Done And Checkout" at bounding box center [793, 487] width 1014 height 65
click at [803, 479] on button "Mark Done And Checkout" at bounding box center [793, 487] width 153 height 29
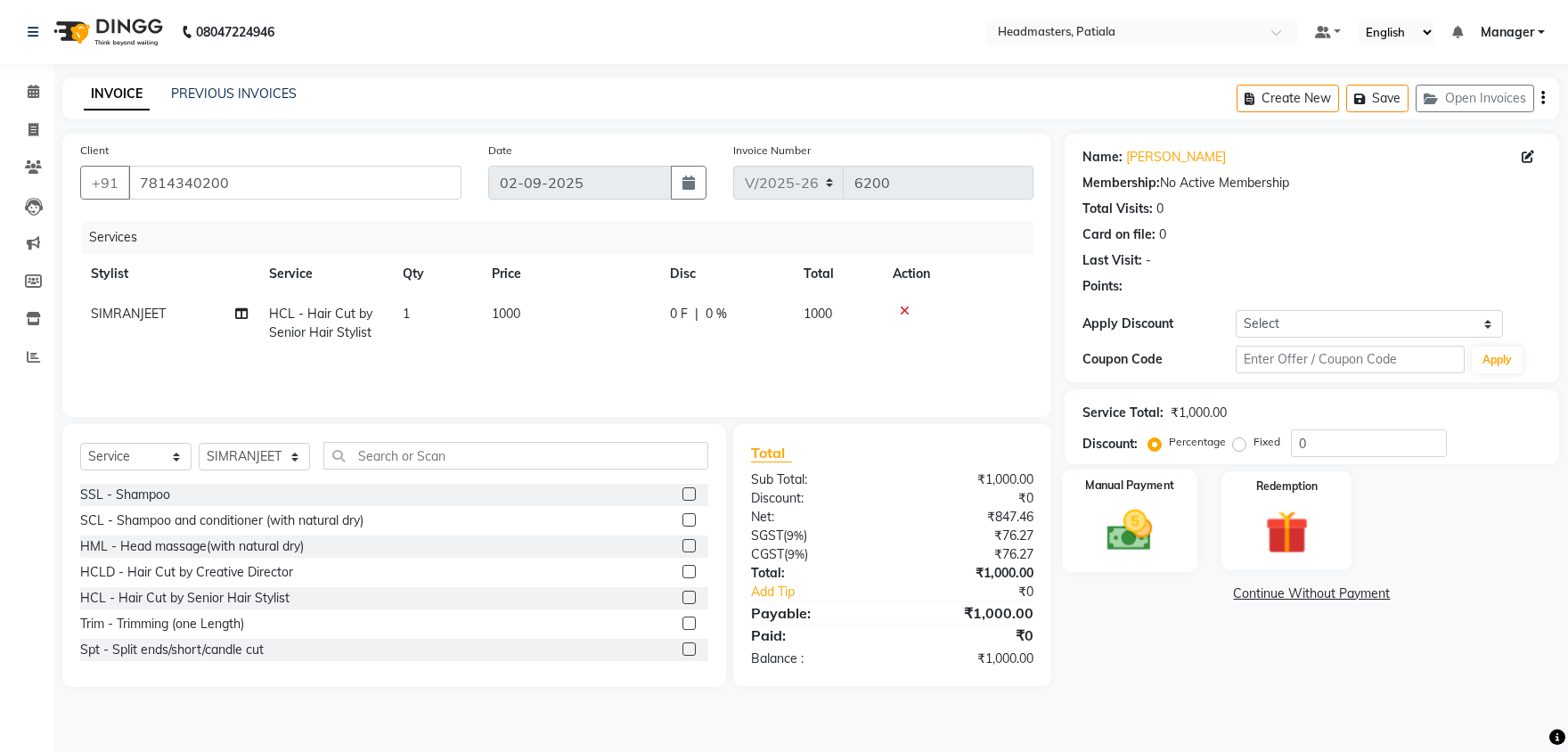
click at [1137, 483] on label "Manual Payment" at bounding box center [1129, 485] width 89 height 17
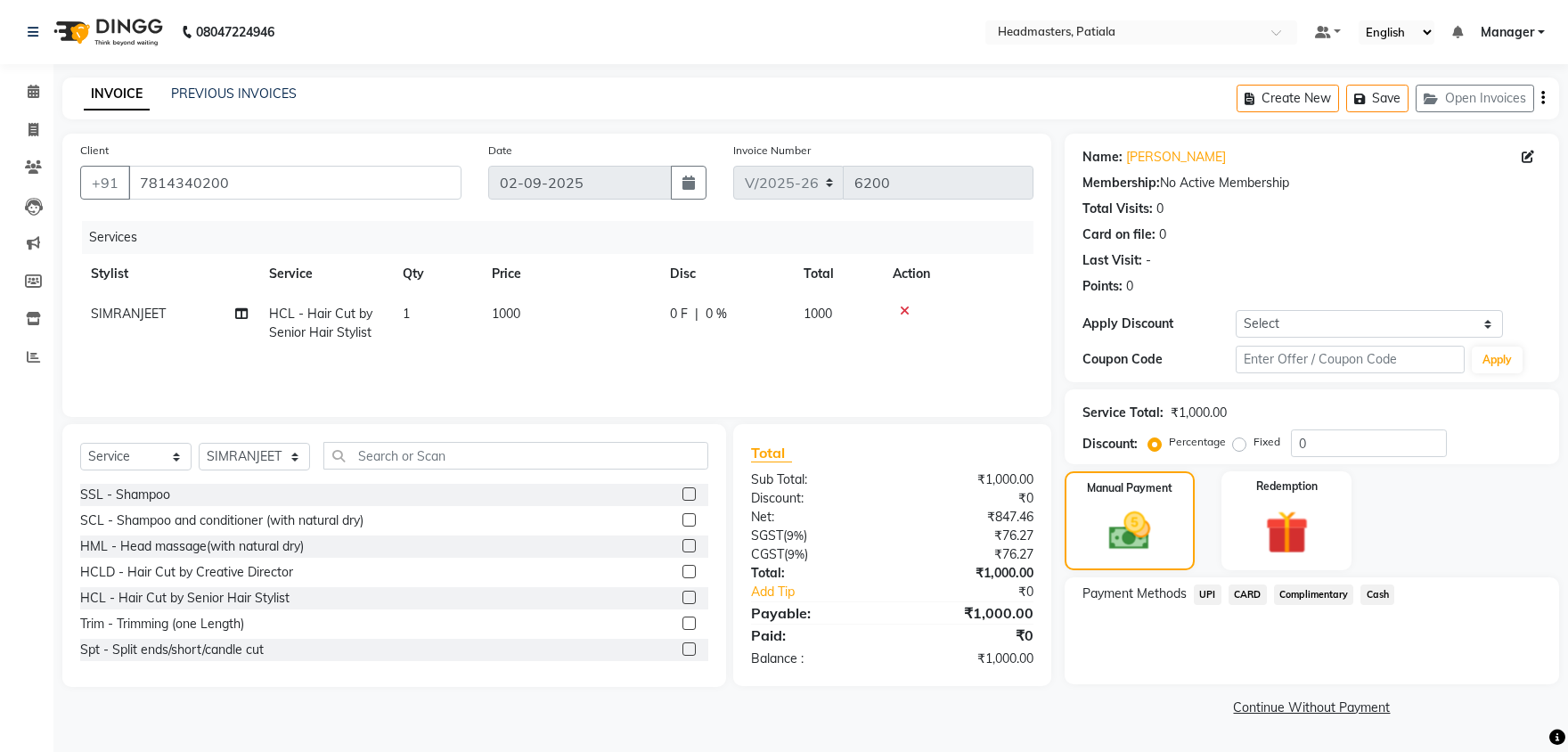
click at [1410, 587] on div "Payment Methods UPI CARD Complimentary Cash" at bounding box center [1312, 596] width 459 height 24
click at [1365, 600] on span "Cash" at bounding box center [1377, 594] width 33 height 21
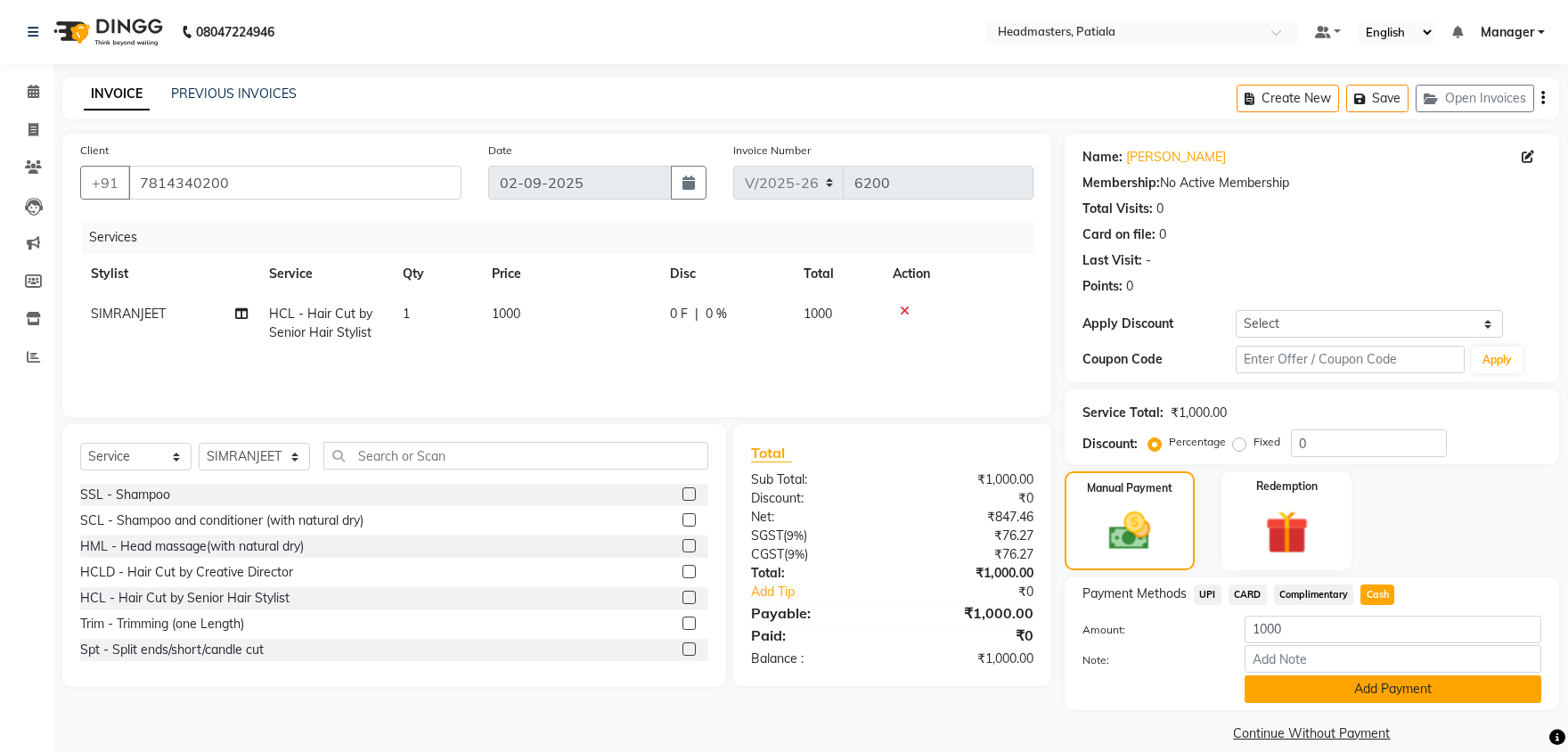
click at [1396, 683] on button "Add Payment" at bounding box center [1392, 689] width 297 height 28
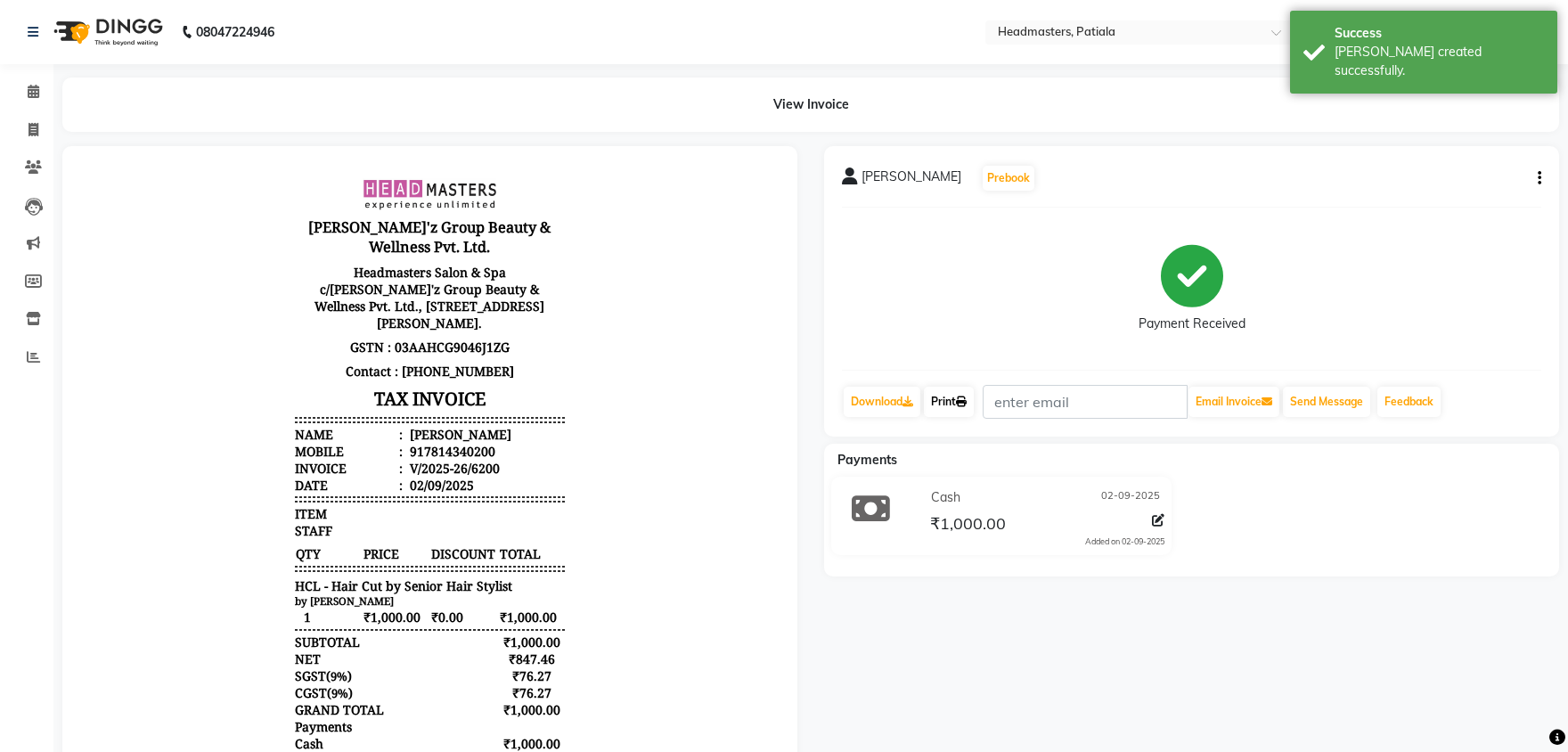
click at [942, 398] on link "Print" at bounding box center [948, 402] width 50 height 31
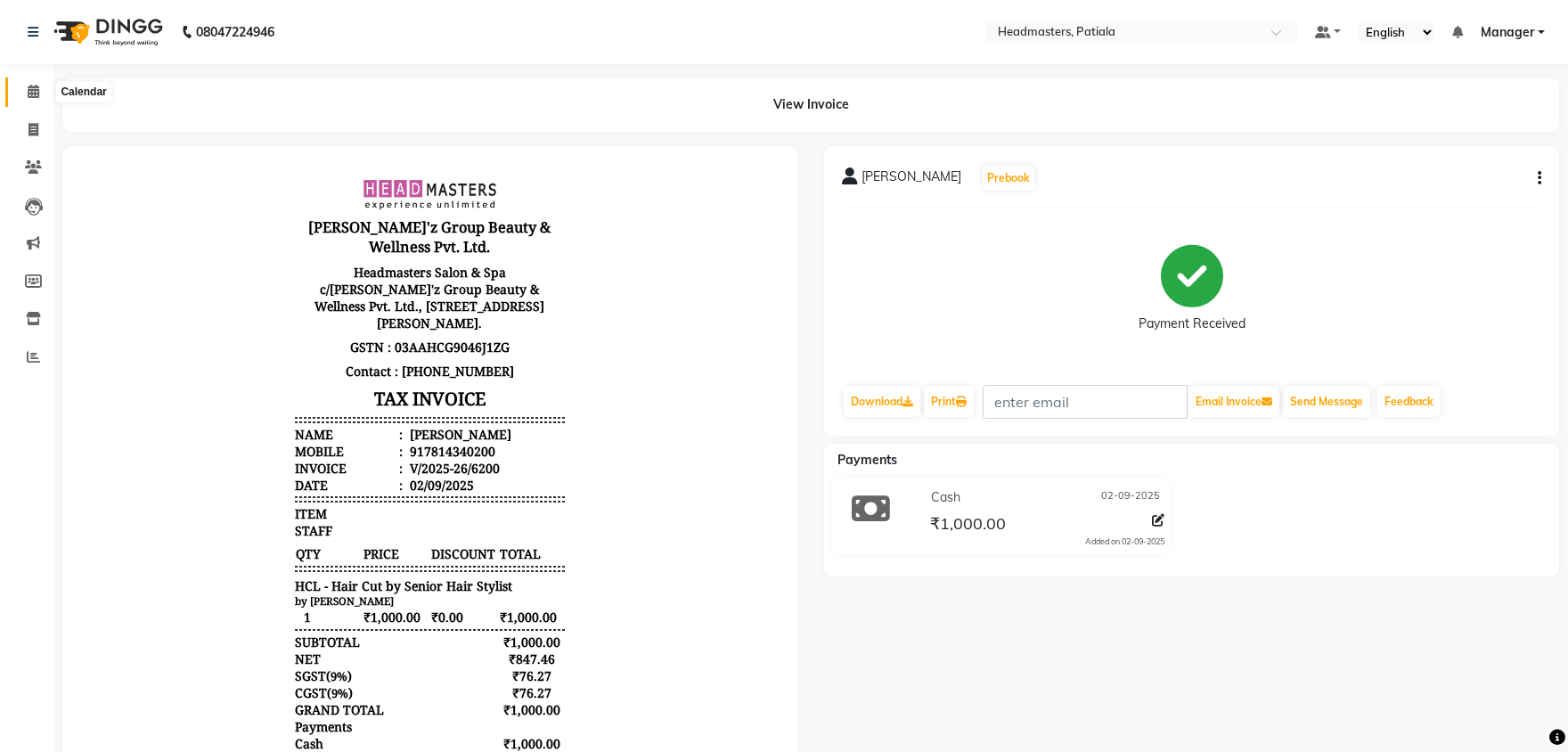
click at [31, 97] on icon at bounding box center [33, 91] width 12 height 14
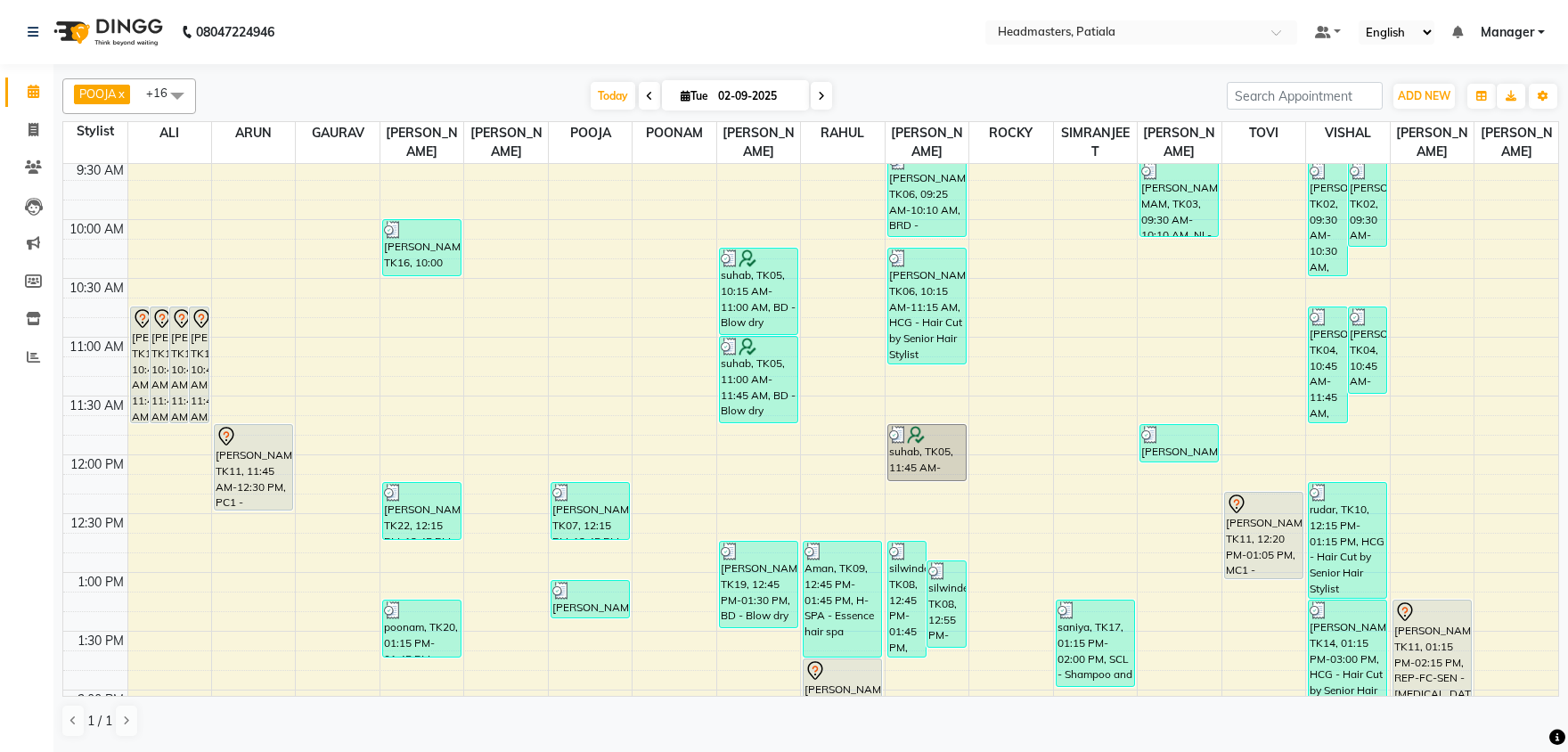
scroll to position [186, 0]
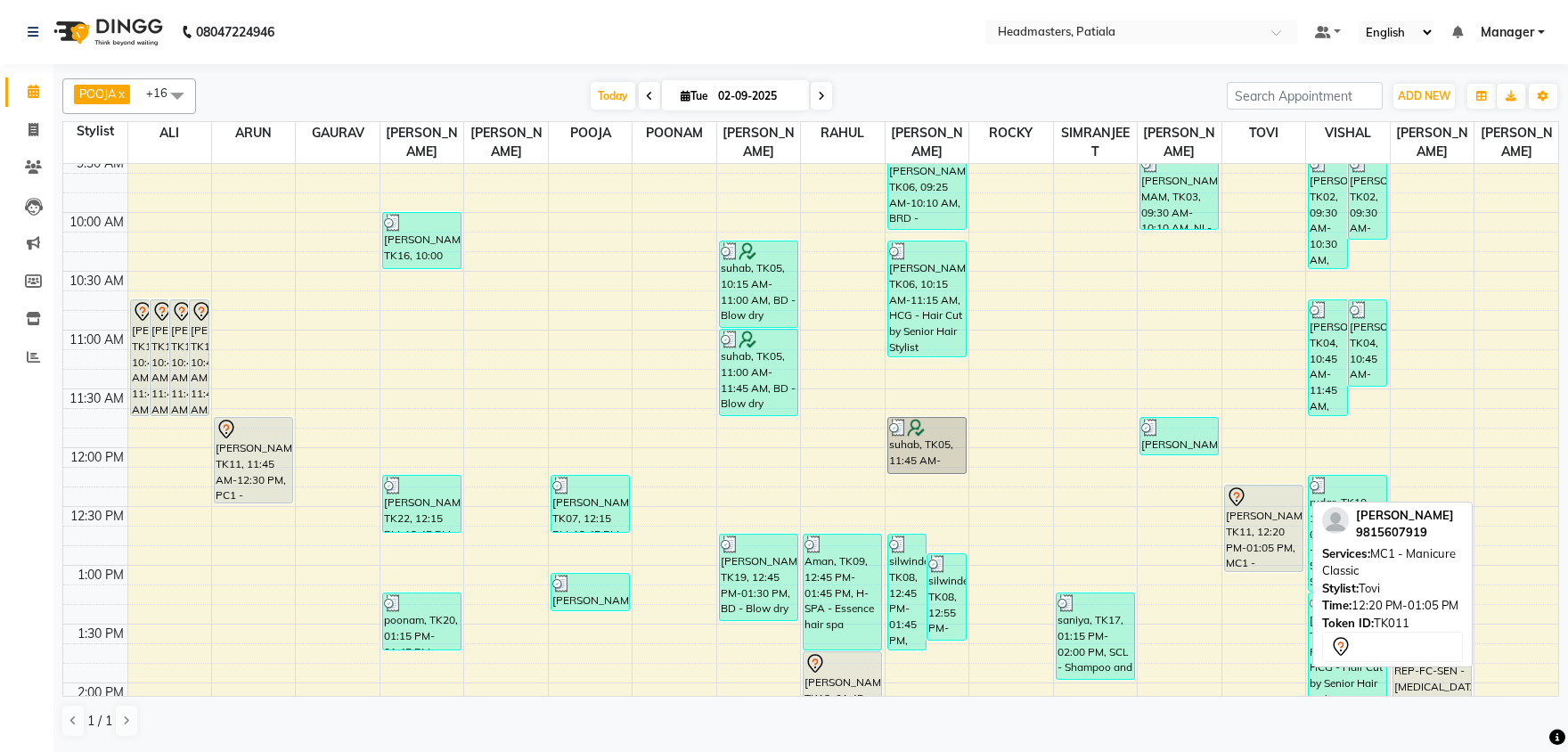
click at [1235, 515] on div "[PERSON_NAME], TK11, 12:20 PM-01:05 PM, MC1 - Manicure Classic" at bounding box center [1264, 528] width 78 height 86
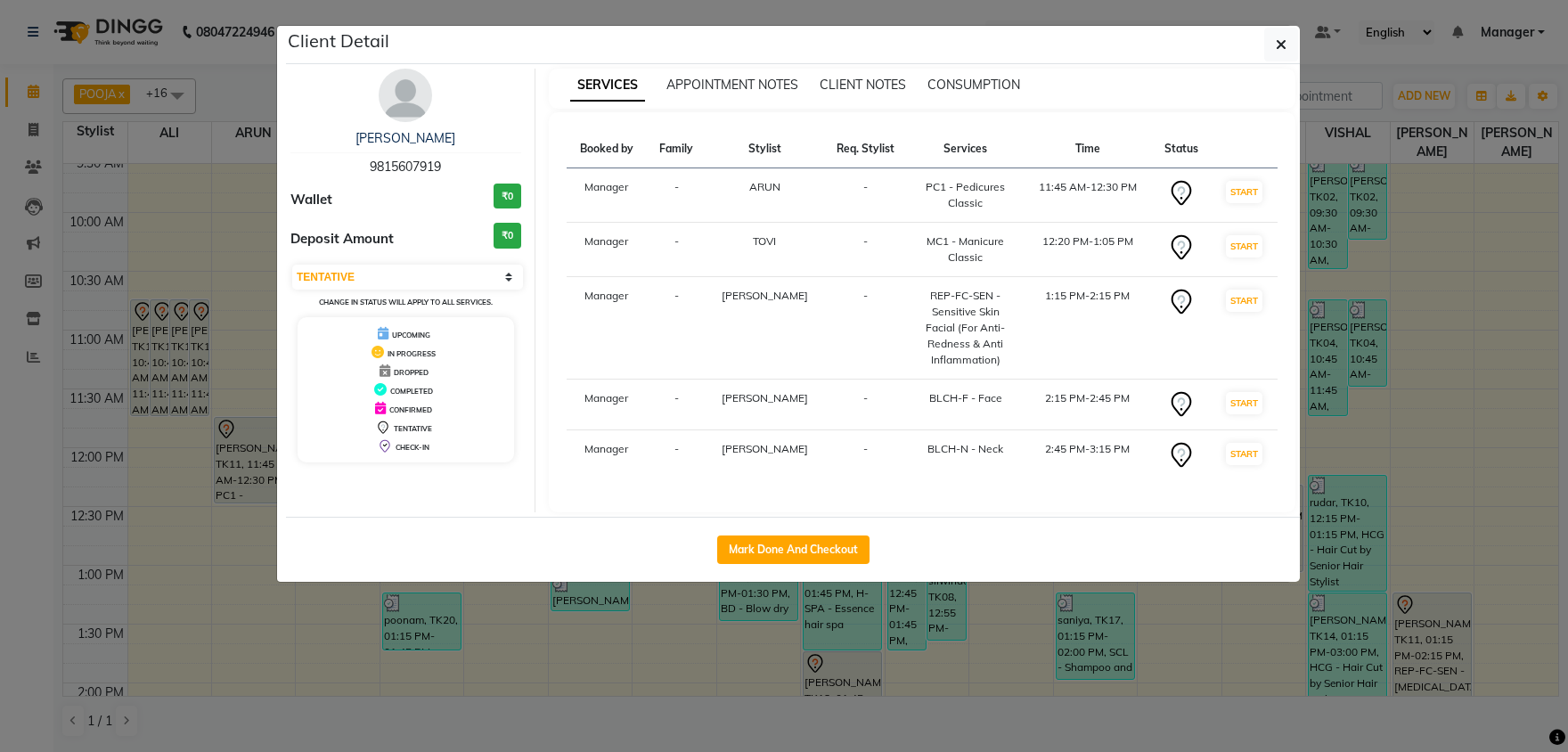
click at [422, 164] on span "9815607919" at bounding box center [404, 167] width 71 height 16
copy span "9815607919"
click at [30, 165] on ngb-modal-window "Client Detail [PERSON_NAME] 9815607919 Wallet ₹0 Deposit Amount ₹0 Select IN SE…" at bounding box center [784, 376] width 1568 height 752
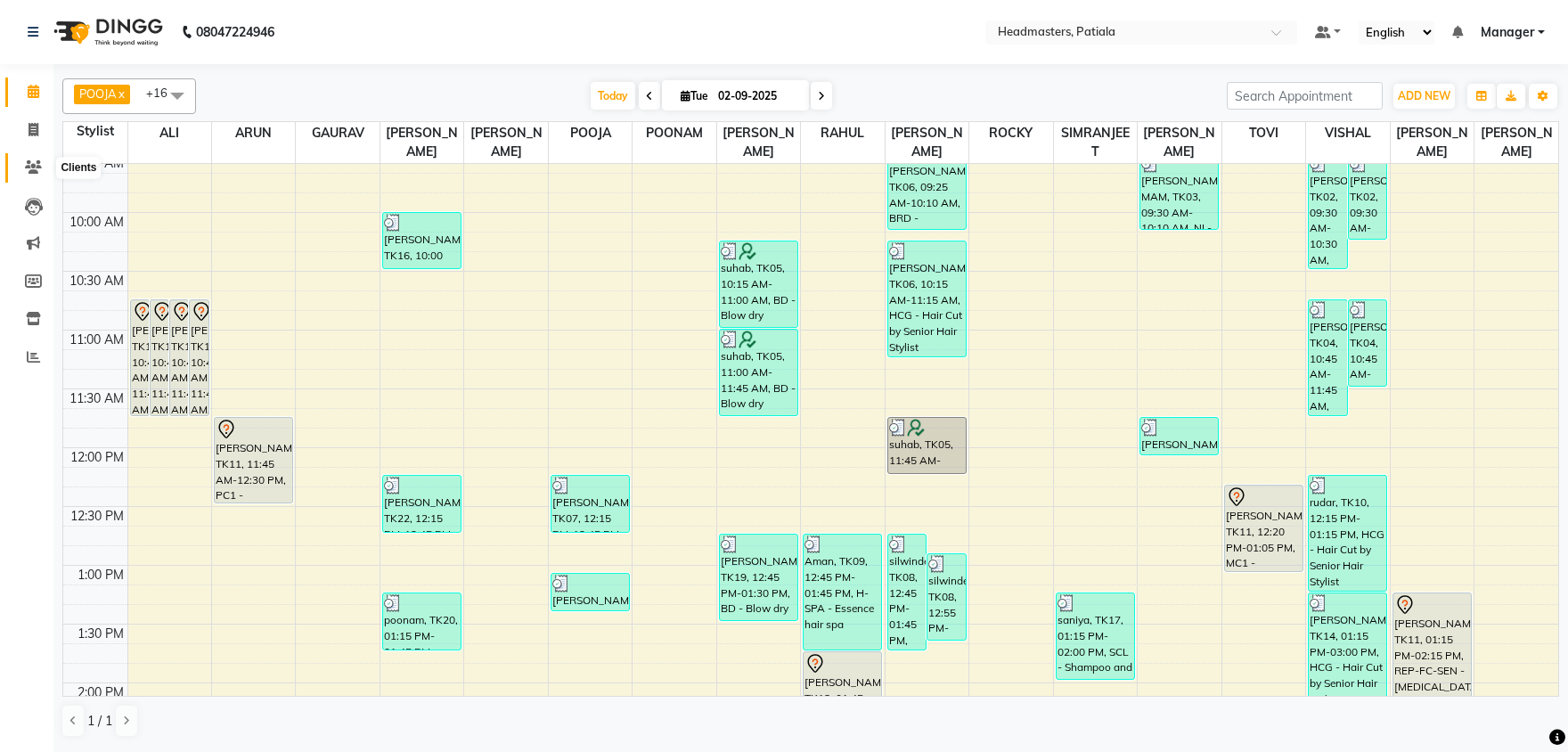
click at [30, 165] on icon at bounding box center [33, 167] width 17 height 14
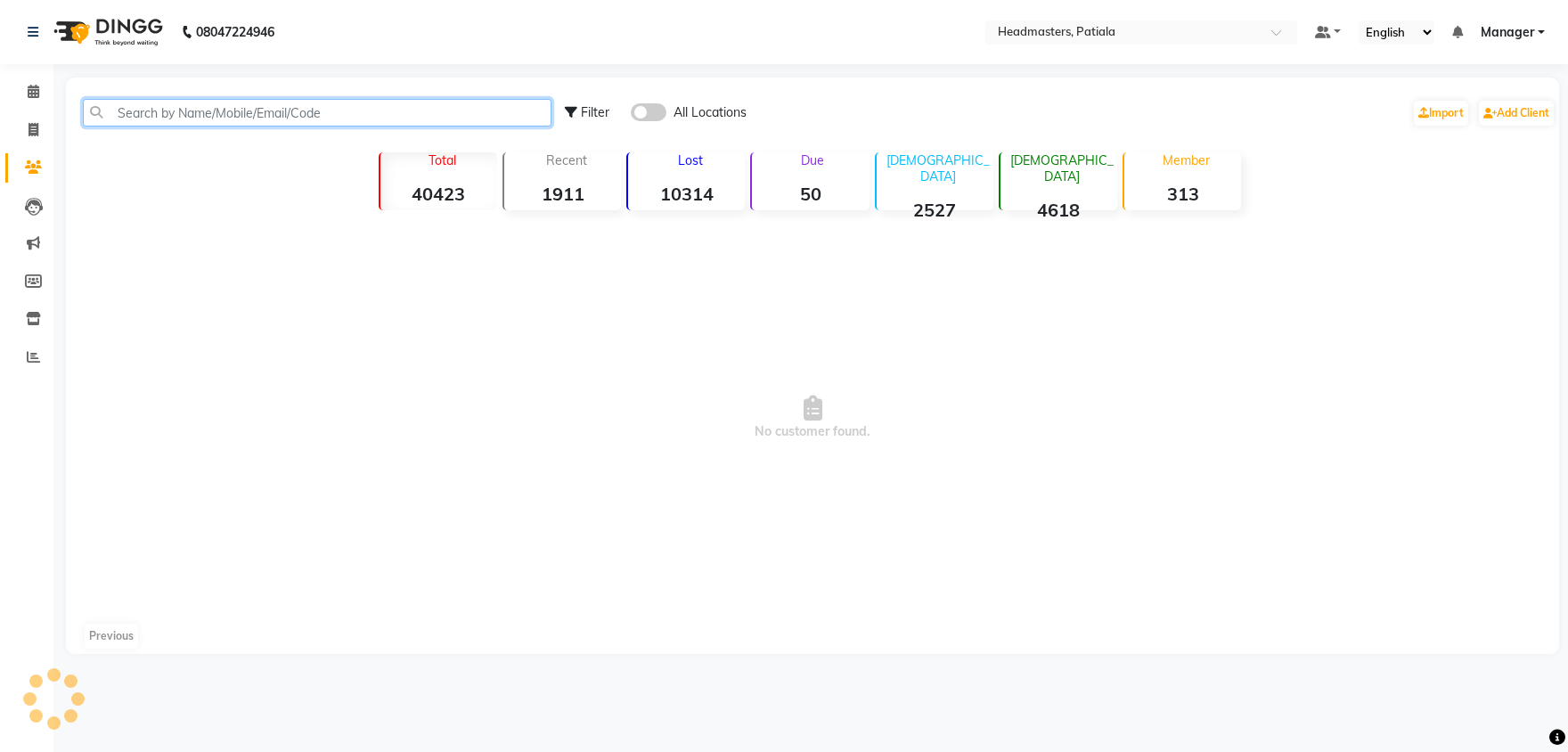
click at [274, 109] on input "text" at bounding box center [317, 113] width 469 height 28
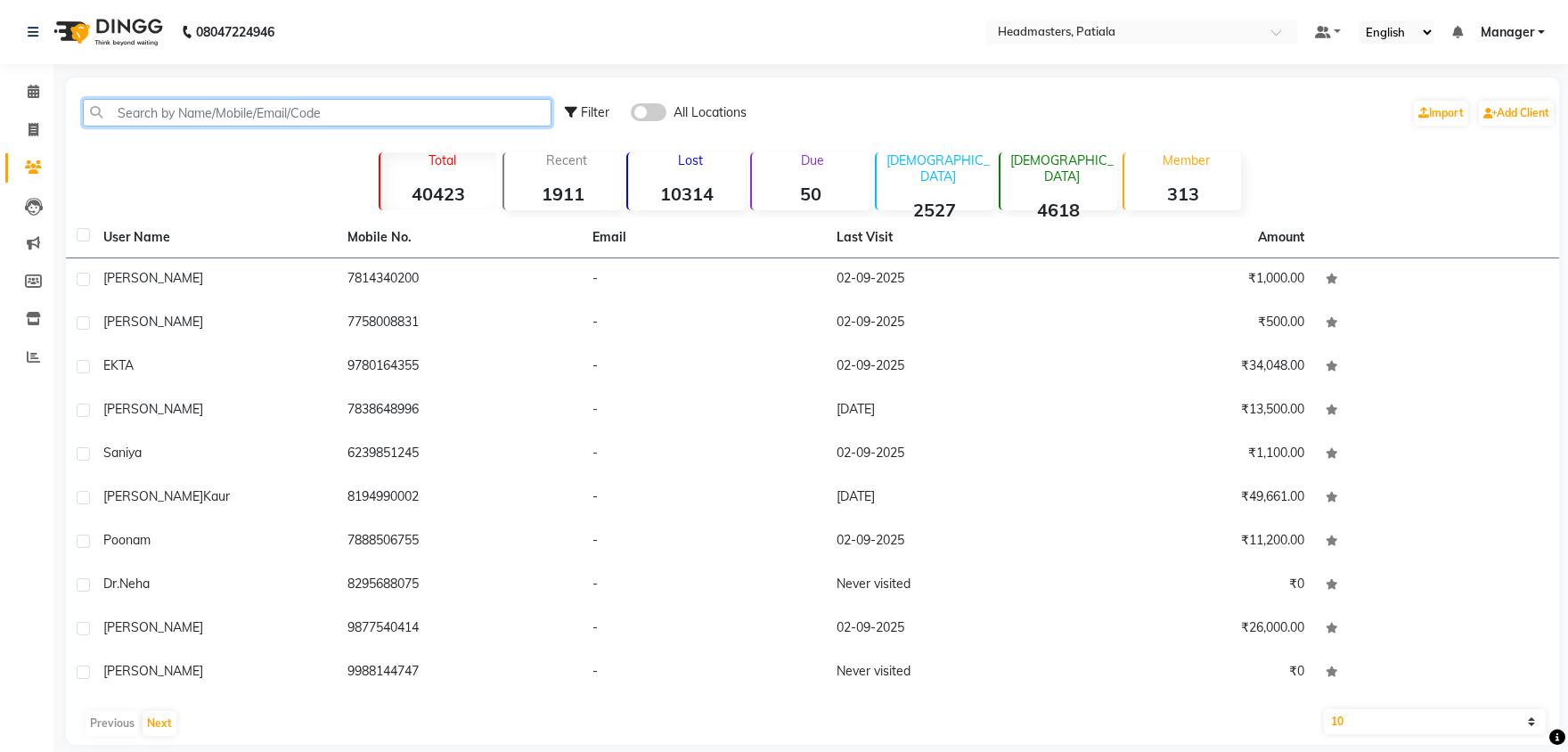
paste input "9815607919"
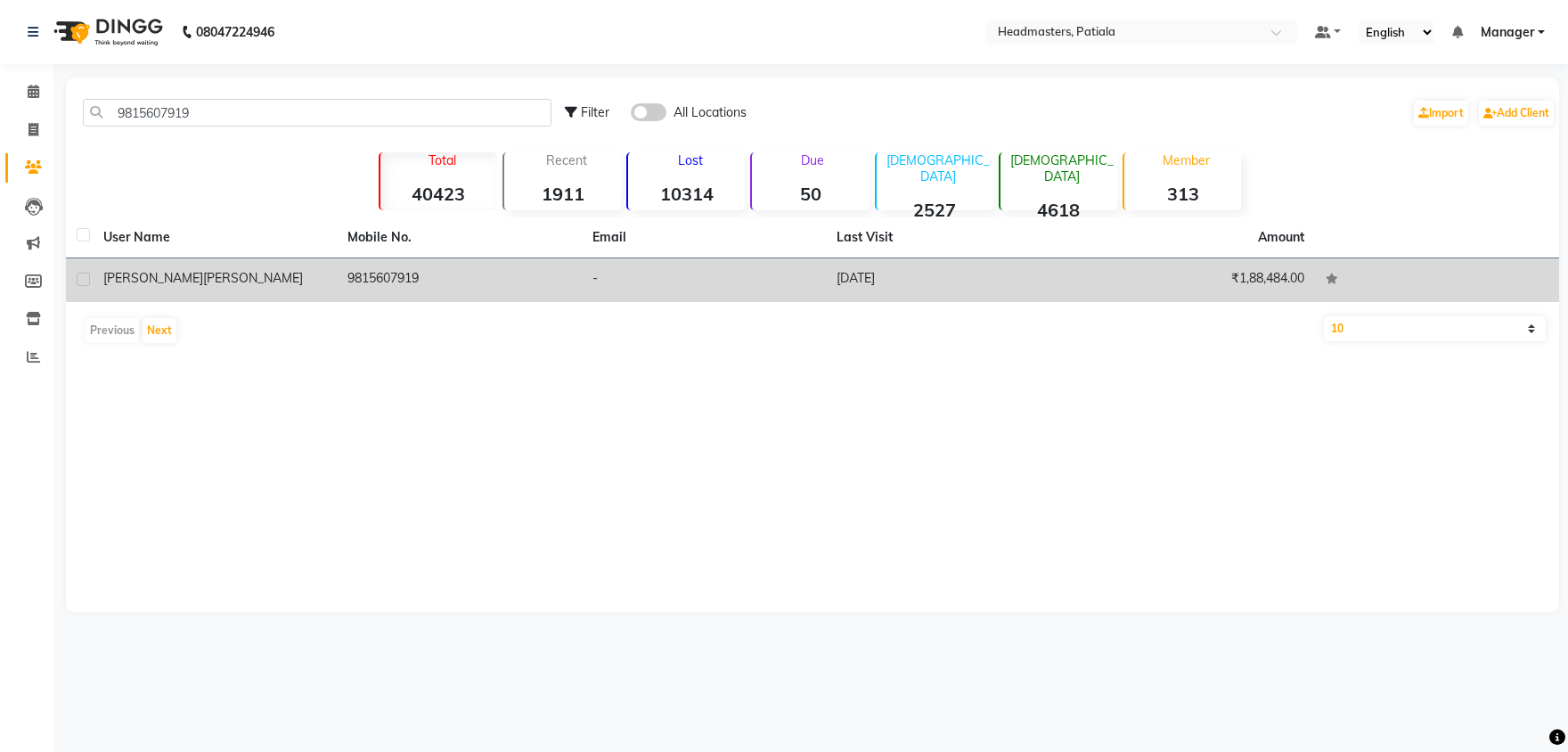
click at [384, 272] on td "9815607919" at bounding box center [459, 280] width 244 height 43
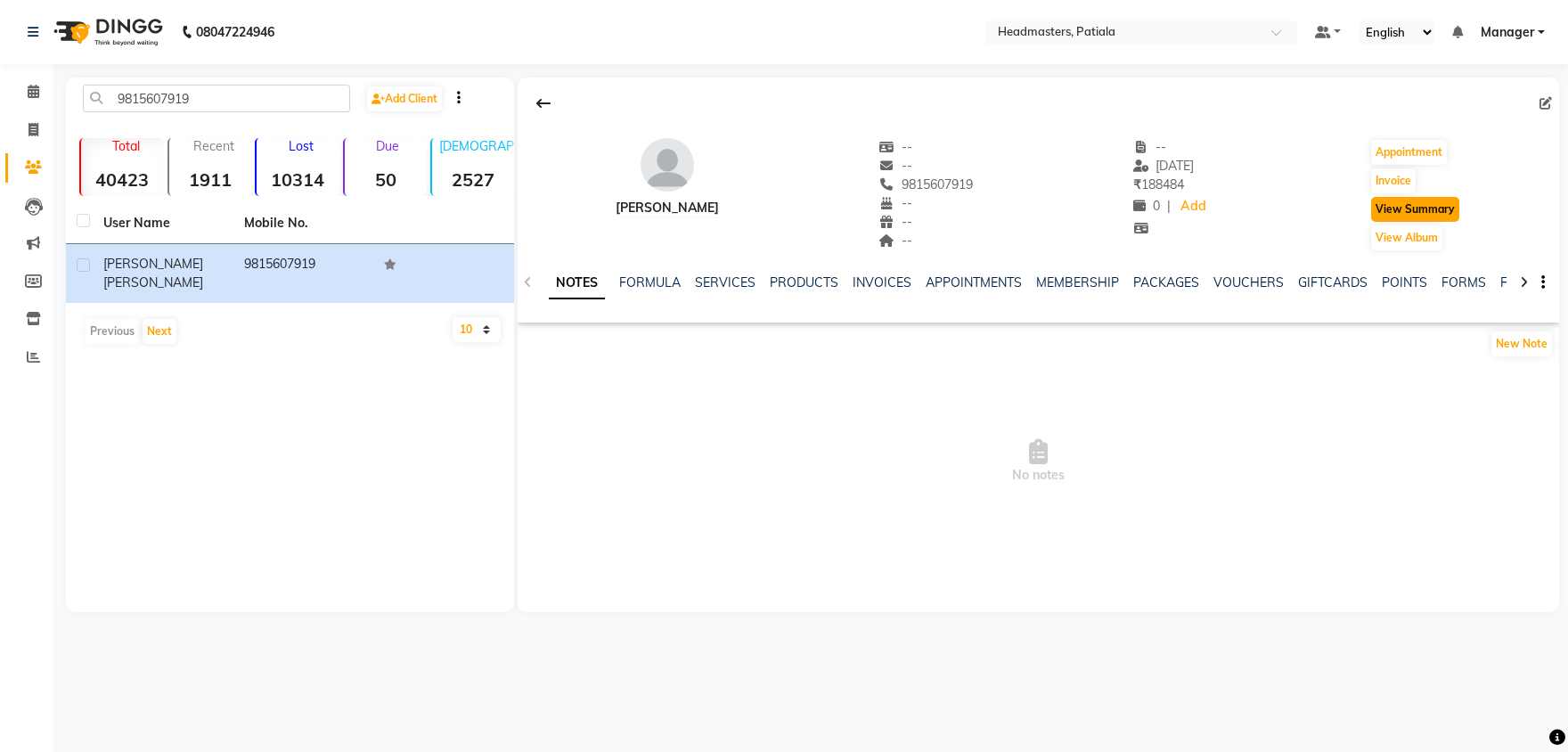
click at [1387, 211] on button "View Summary" at bounding box center [1415, 209] width 88 height 25
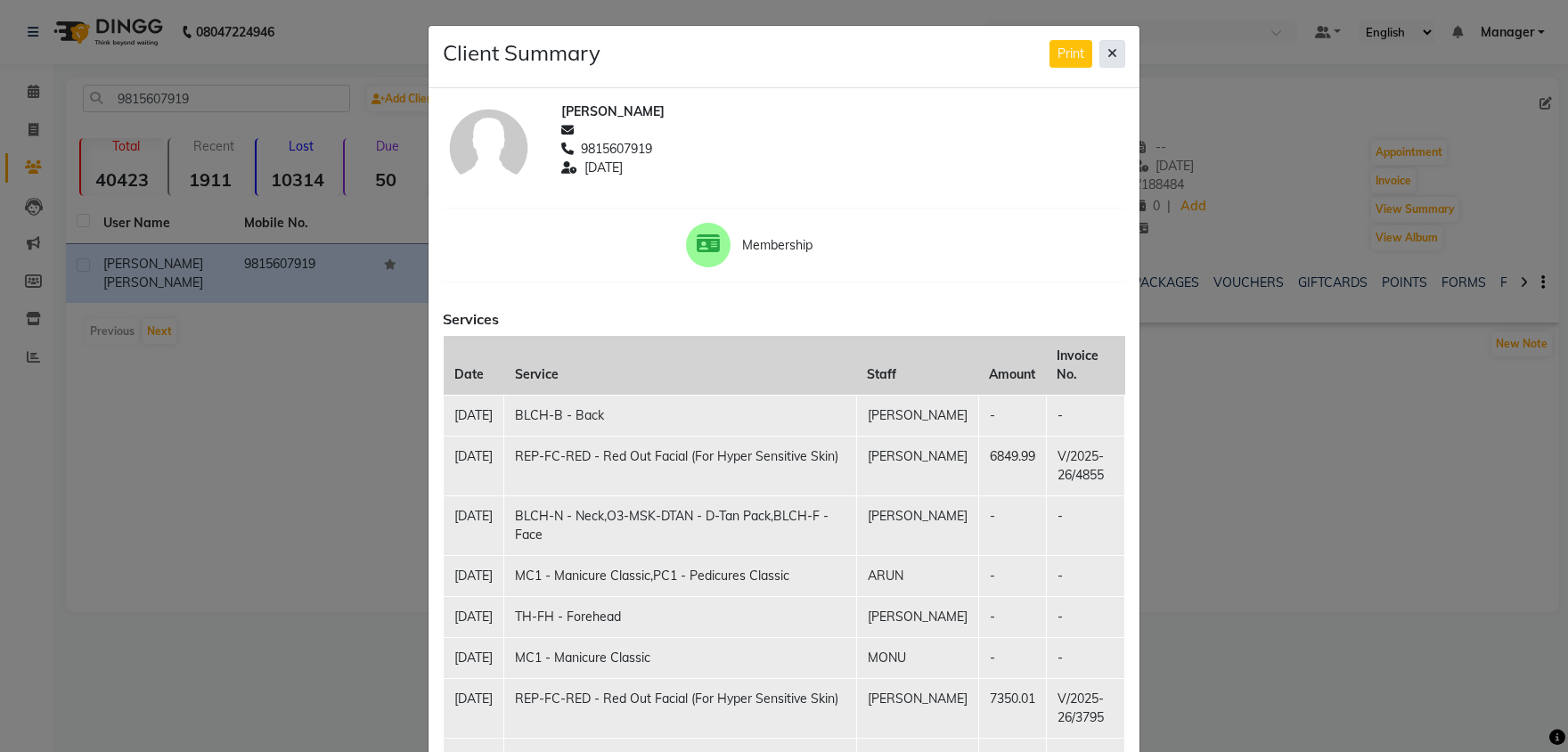
click at [1110, 50] on icon at bounding box center [1111, 53] width 10 height 13
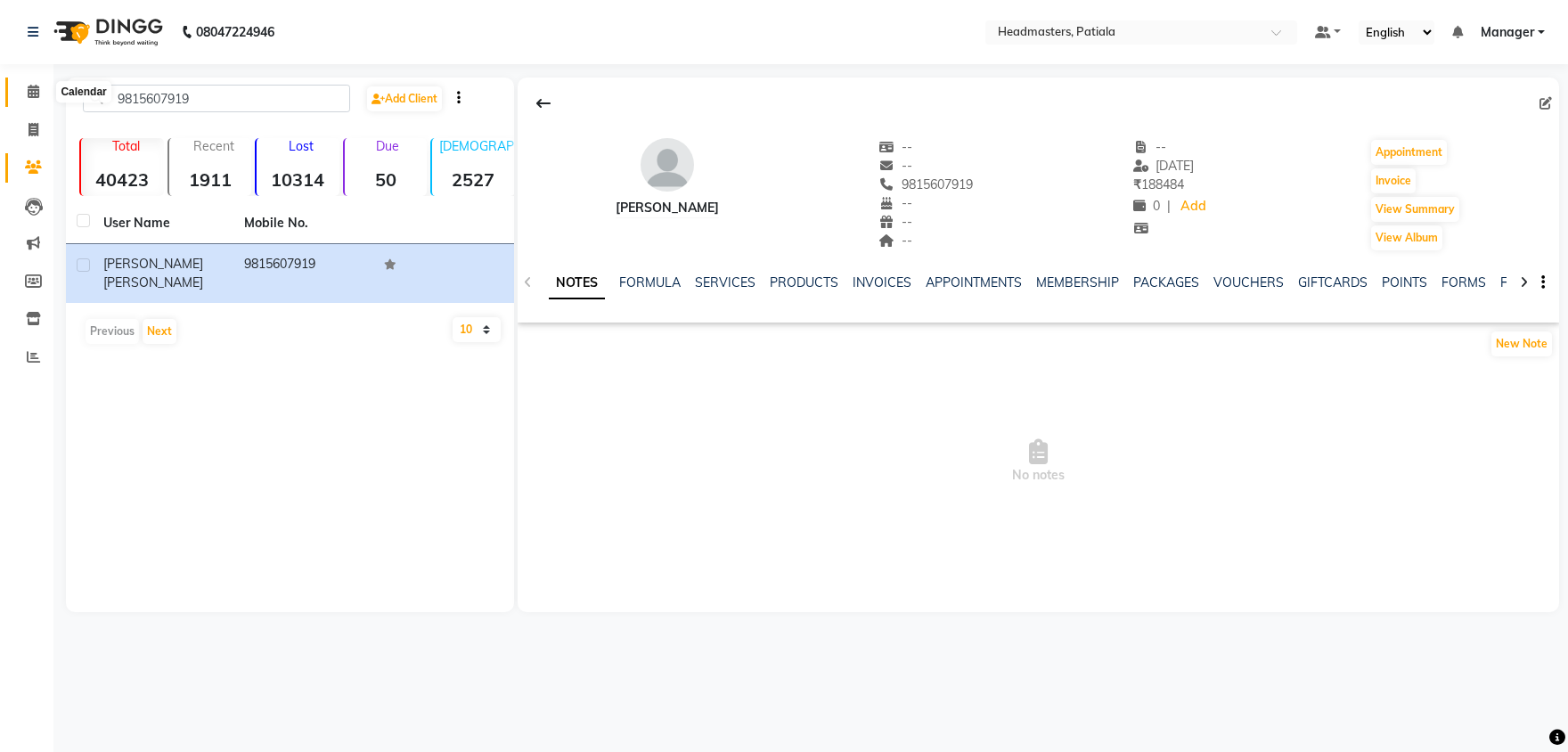
click at [32, 96] on icon at bounding box center [33, 91] width 12 height 14
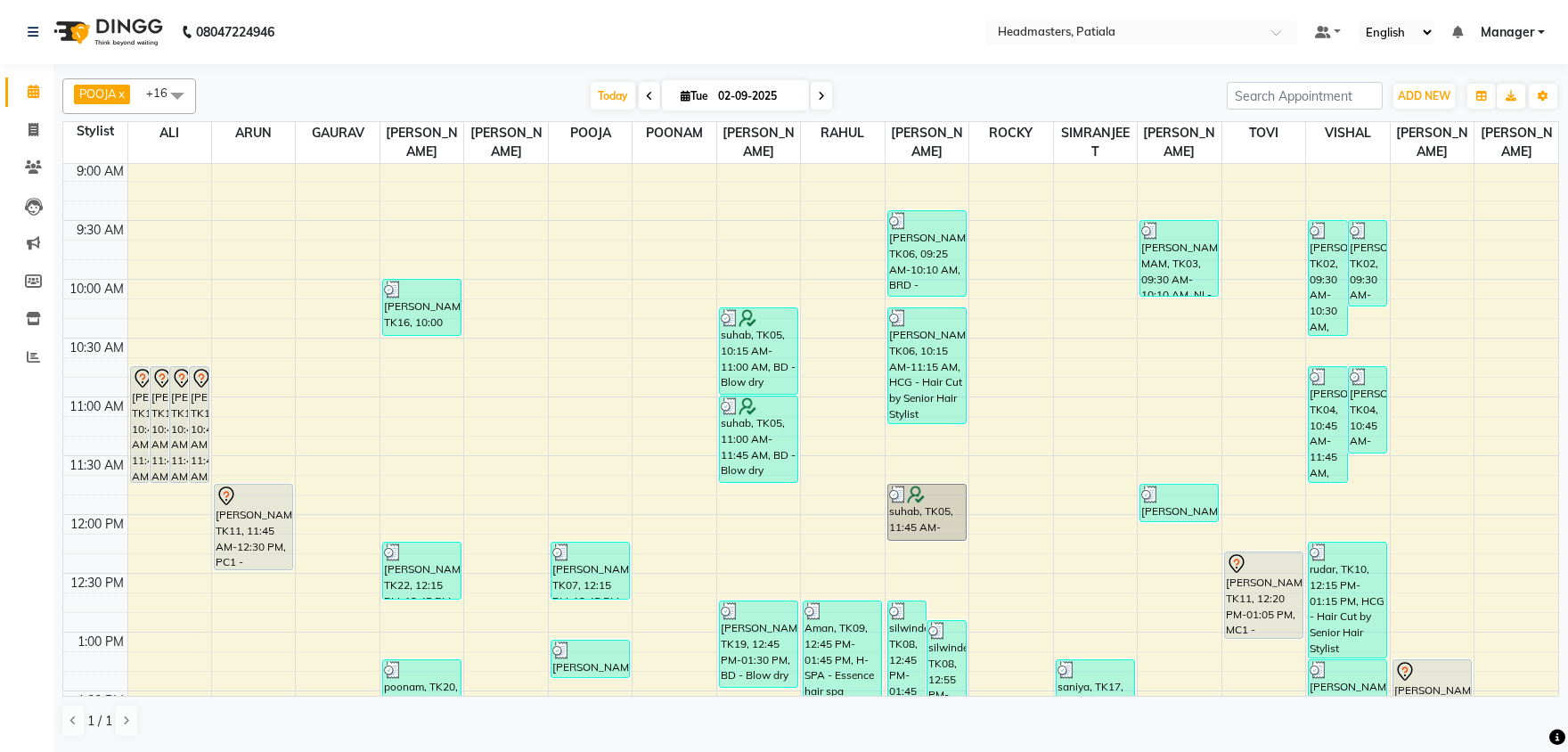
scroll to position [279, 0]
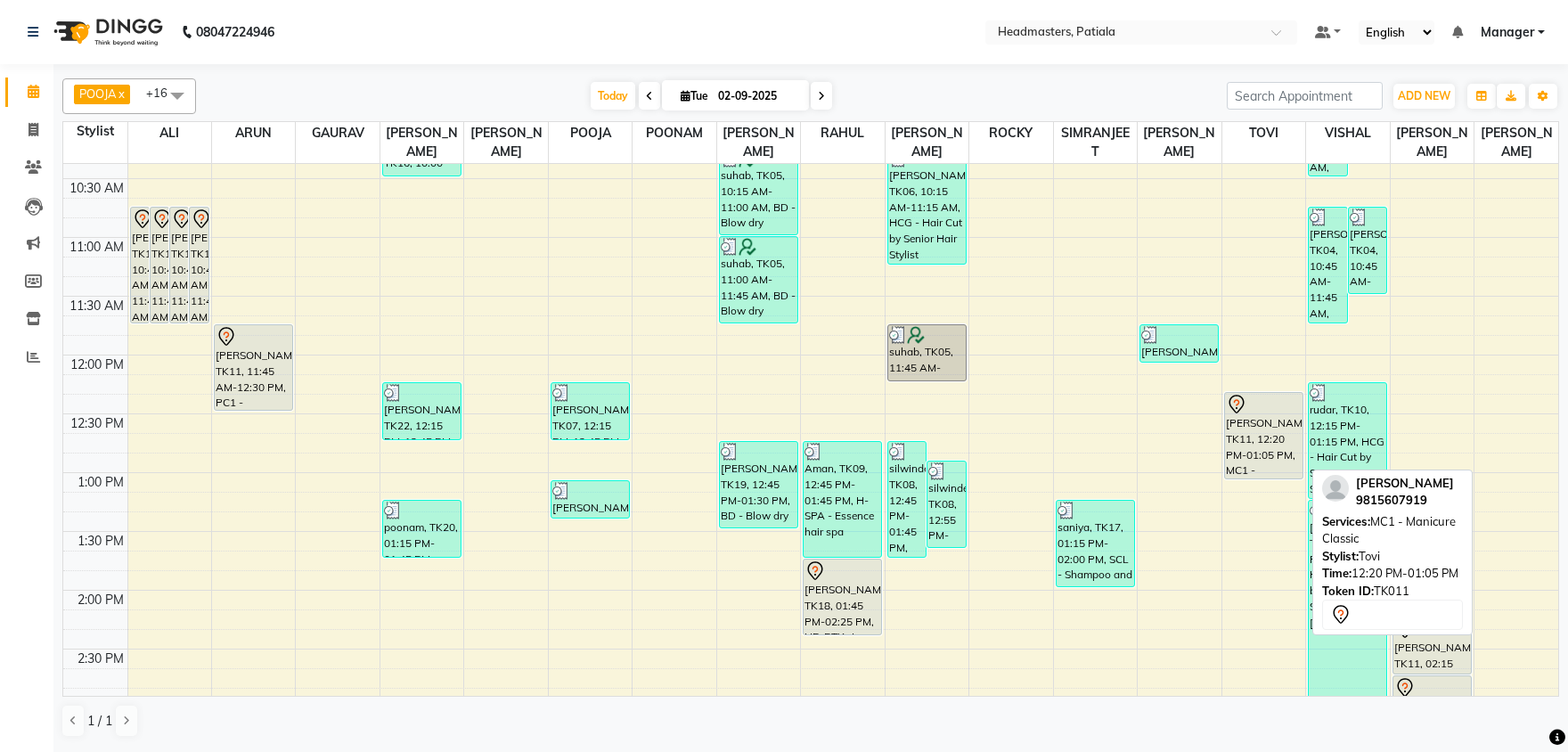
click at [1256, 419] on div "[PERSON_NAME], TK11, 12:20 PM-01:05 PM, MC1 - Manicure Classic" at bounding box center [1264, 435] width 78 height 86
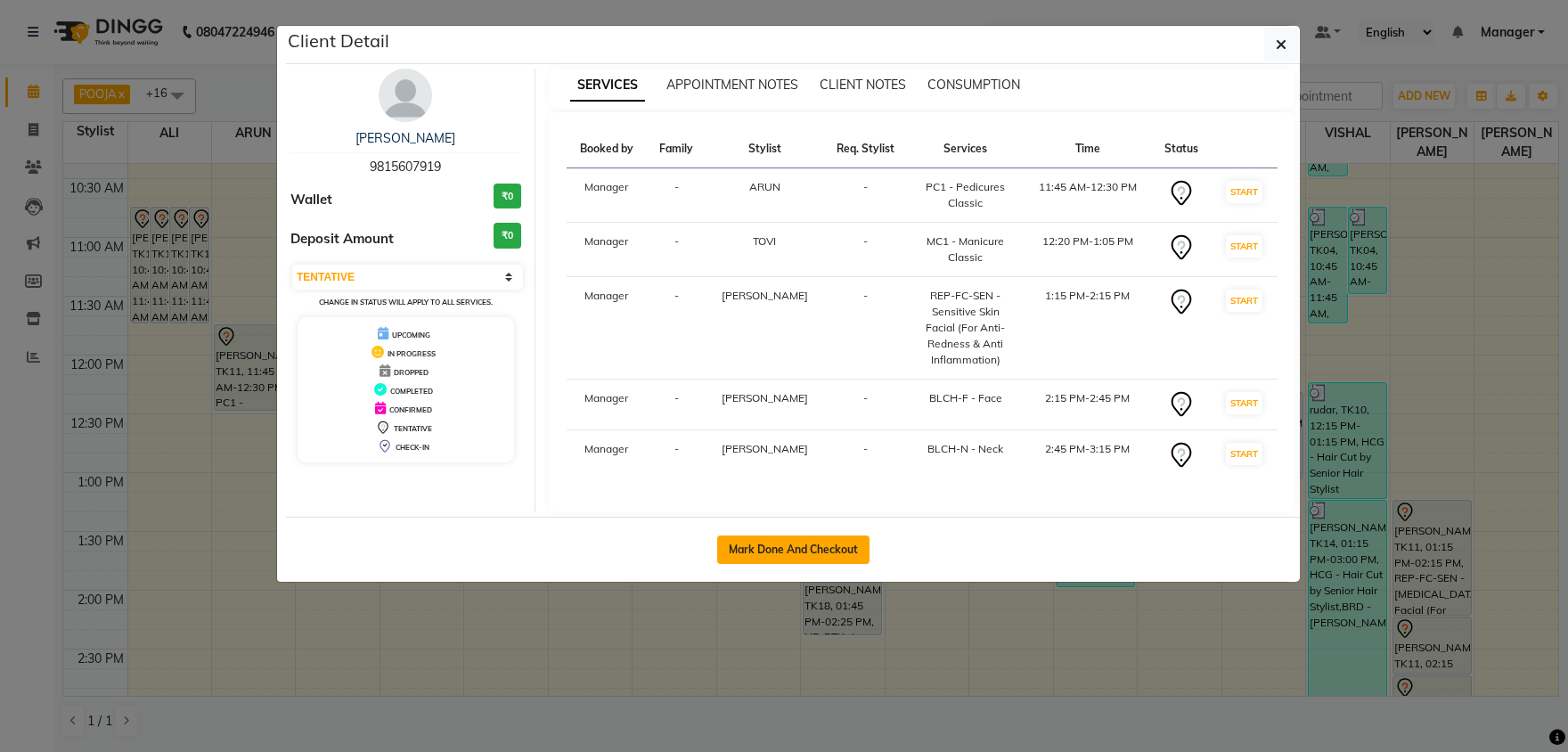
click at [780, 535] on button "Mark Done And Checkout" at bounding box center [793, 550] width 153 height 29
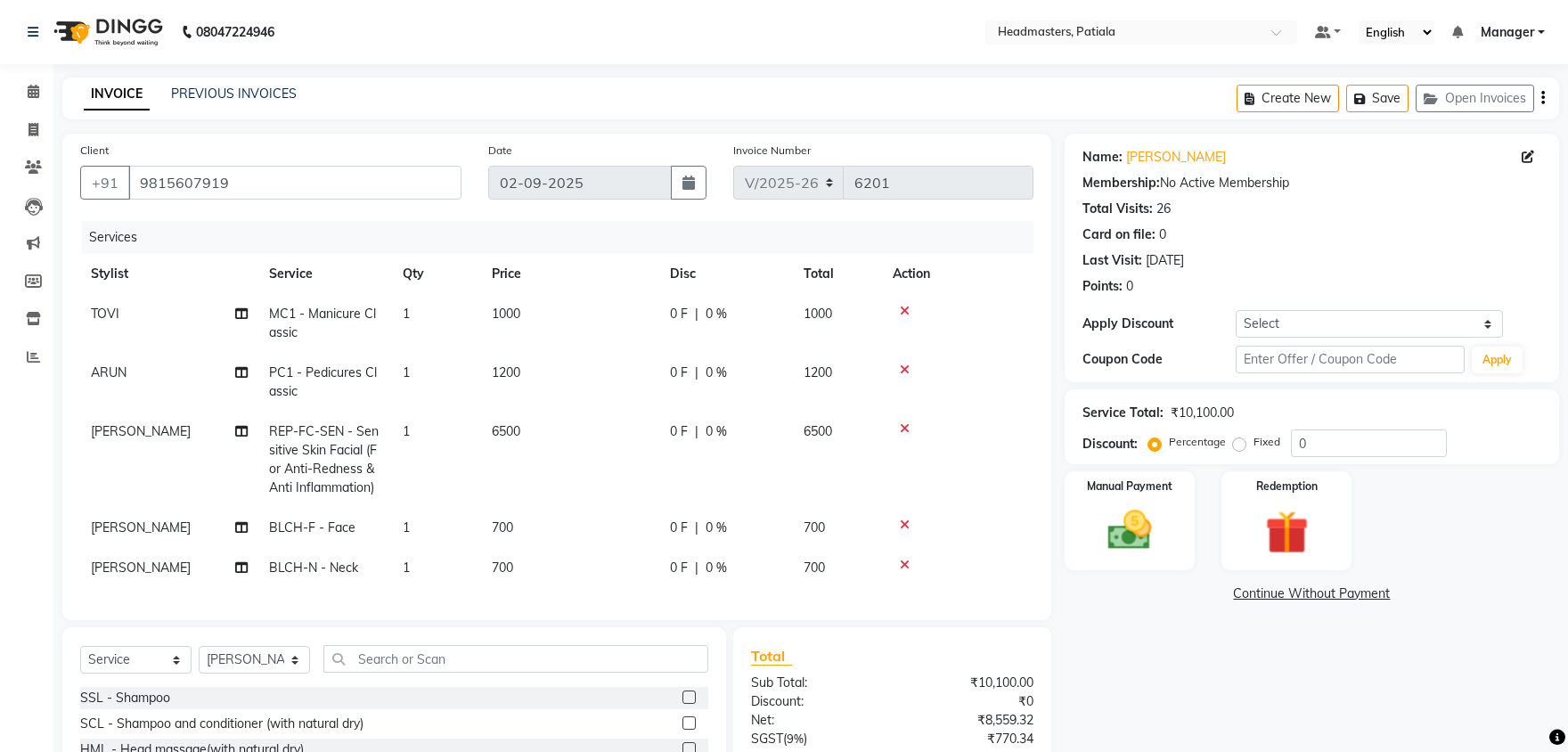
click at [714, 323] on td "0 F | 0 %" at bounding box center [726, 323] width 134 height 59
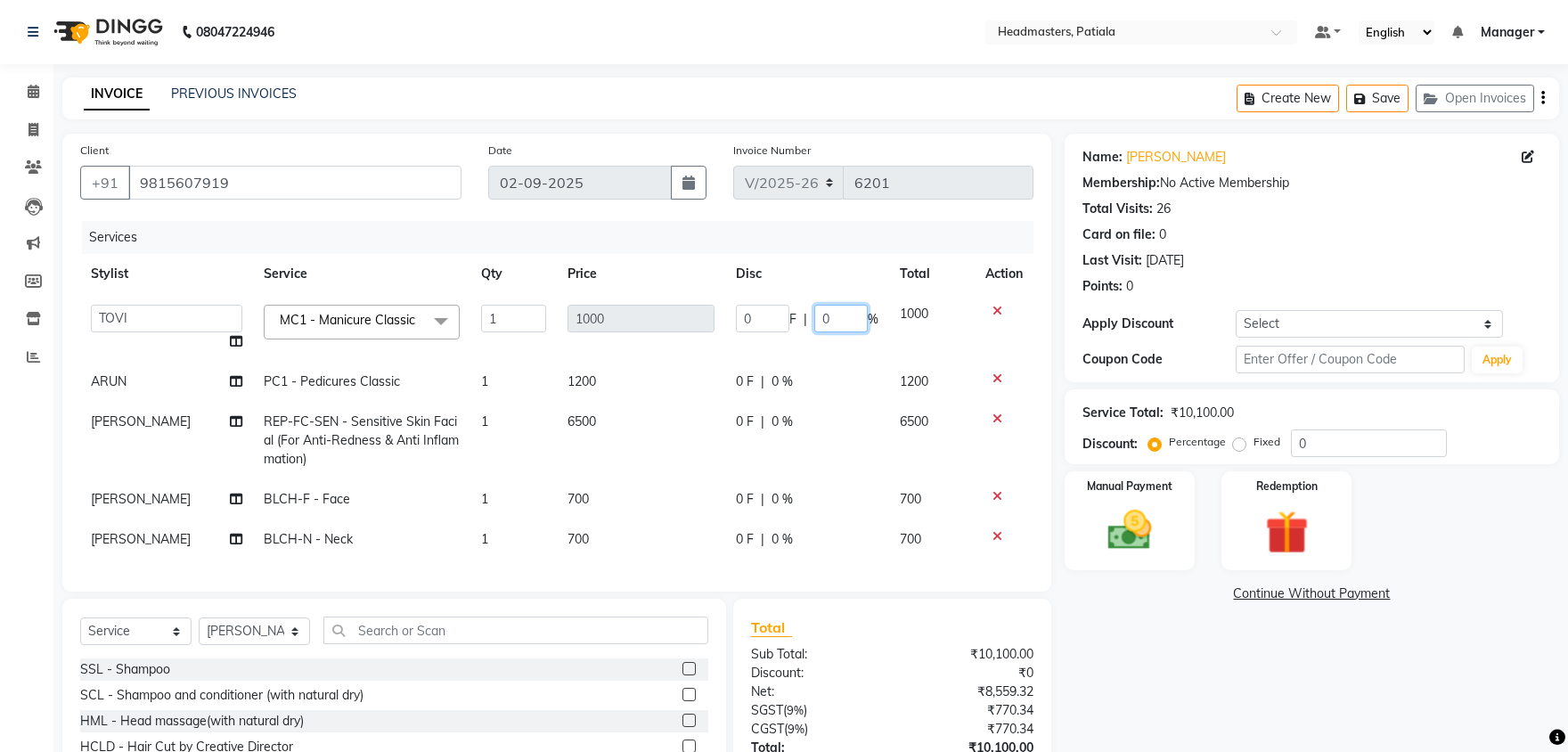
click at [829, 318] on input "0" at bounding box center [840, 318] width 53 height 28
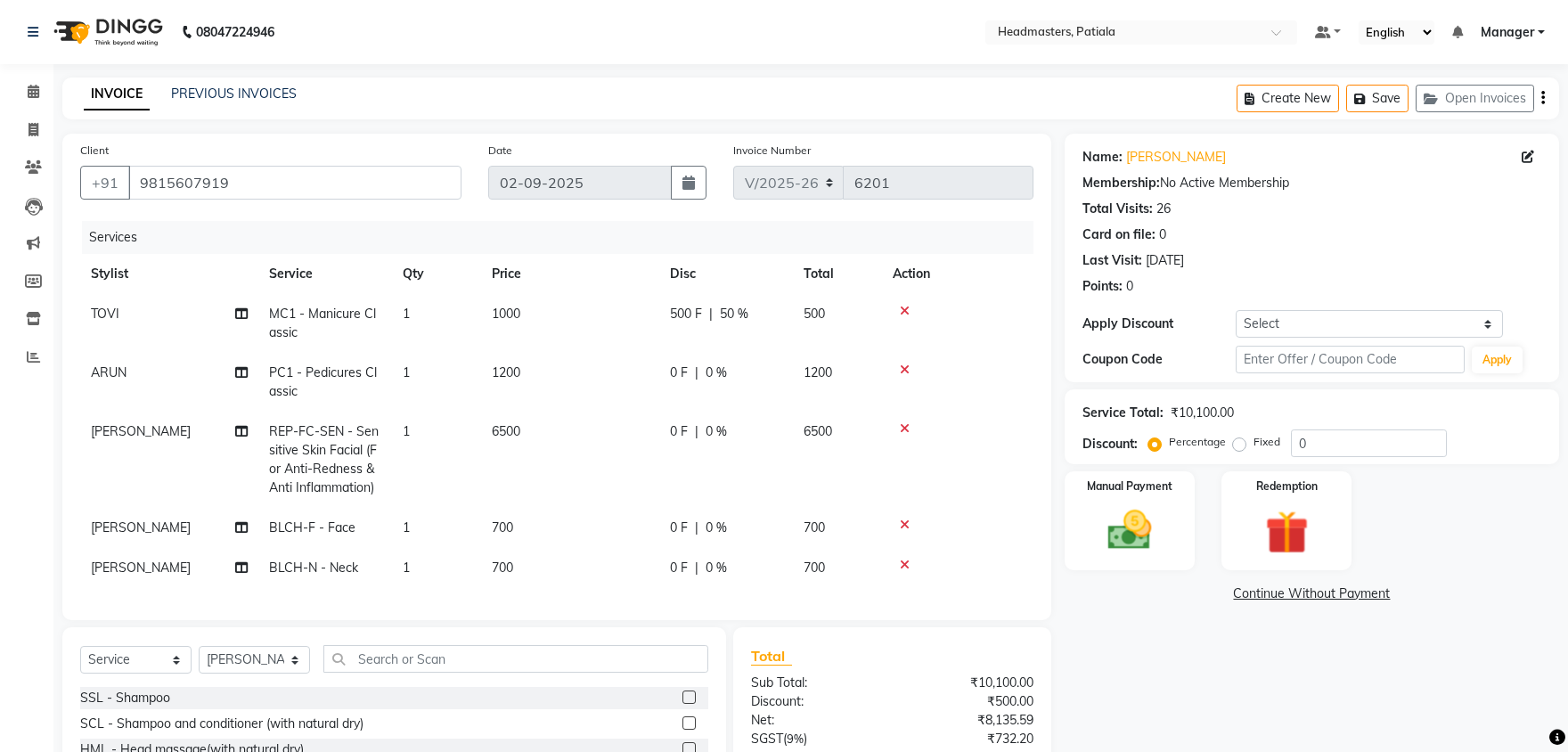
click at [766, 384] on td "0 F | 0 %" at bounding box center [726, 382] width 134 height 59
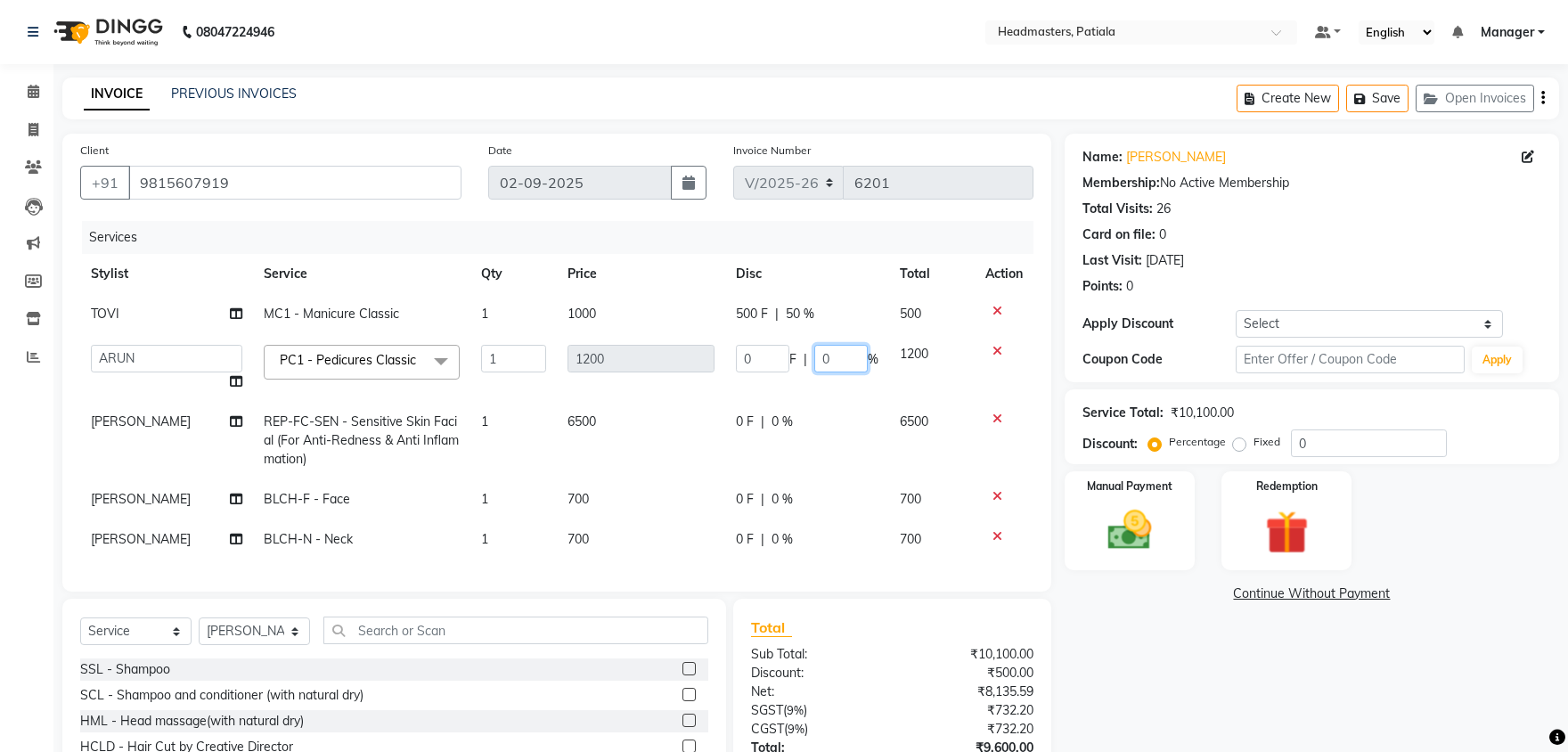
click at [831, 362] on input "0" at bounding box center [840, 358] width 53 height 28
click at [646, 457] on td "6500" at bounding box center [641, 441] width 168 height 78
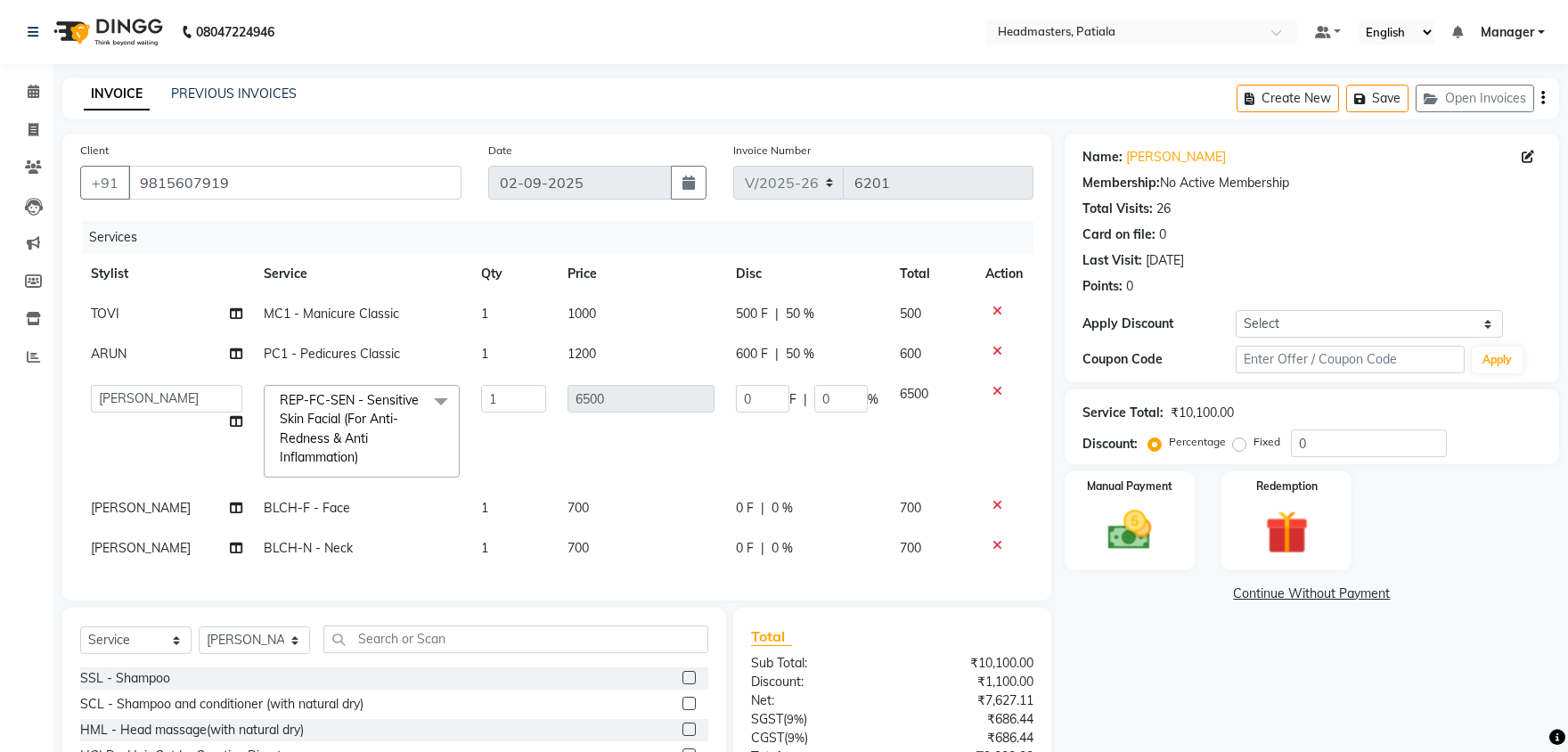
click at [292, 402] on span "REP-FC-SEN - Sensitive Skin Facial (For Anti-Redness & Anti Inflammation)" at bounding box center [349, 428] width 139 height 73
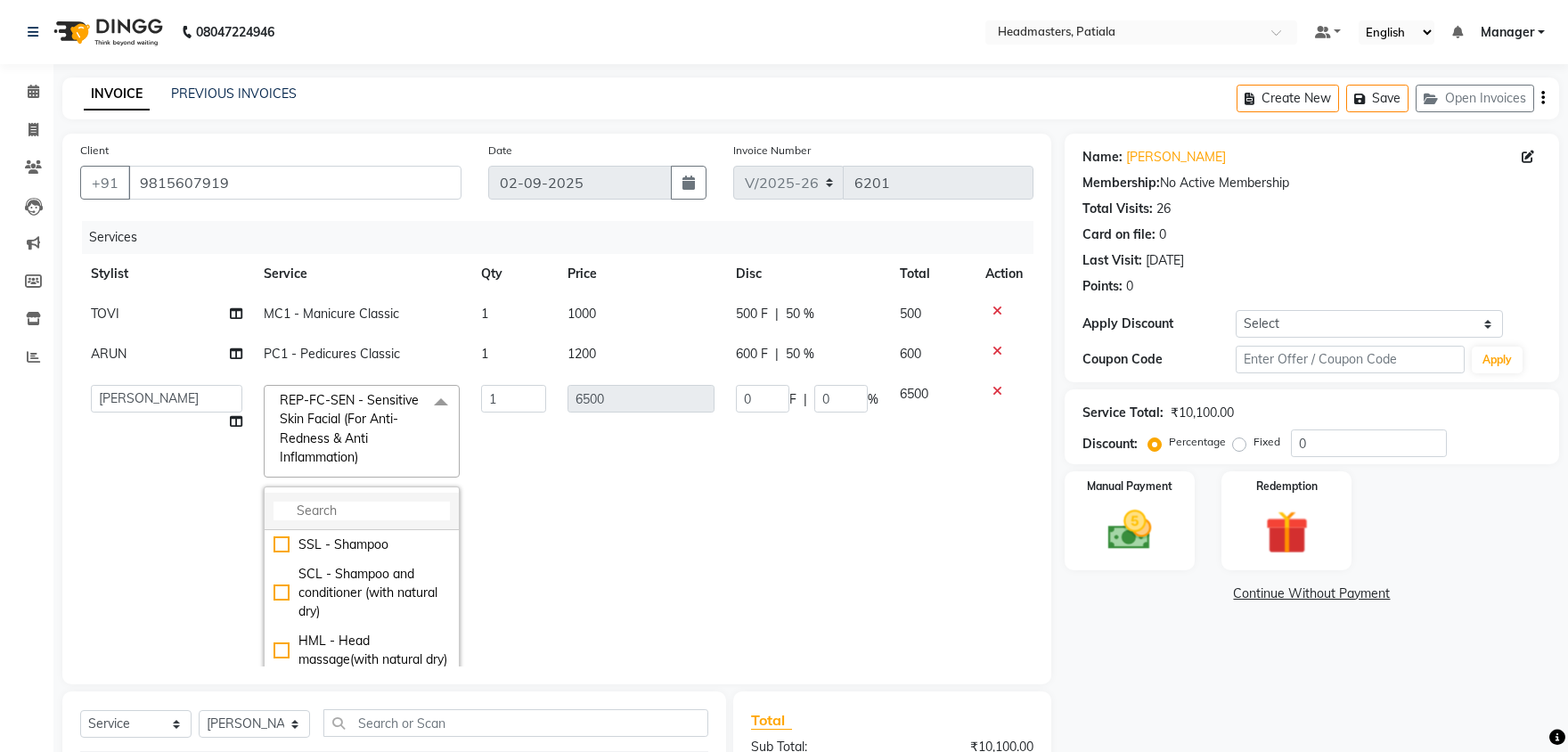
click at [300, 512] on input "multiselect-search" at bounding box center [361, 511] width 176 height 19
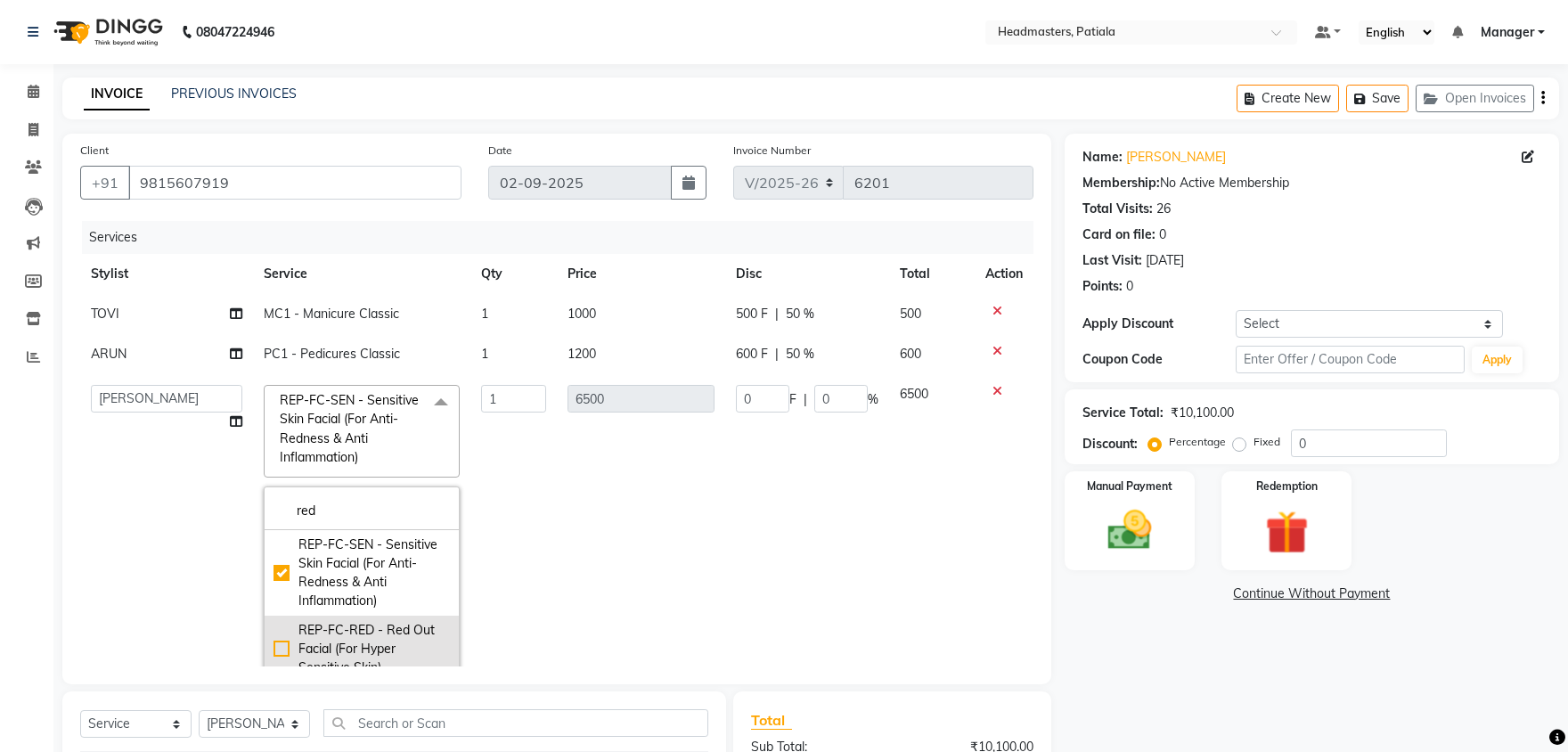
click at [280, 642] on div "REP-FC-RED - Red Out Facial (For Hyper Sensitive Skin)" at bounding box center [361, 649] width 176 height 56
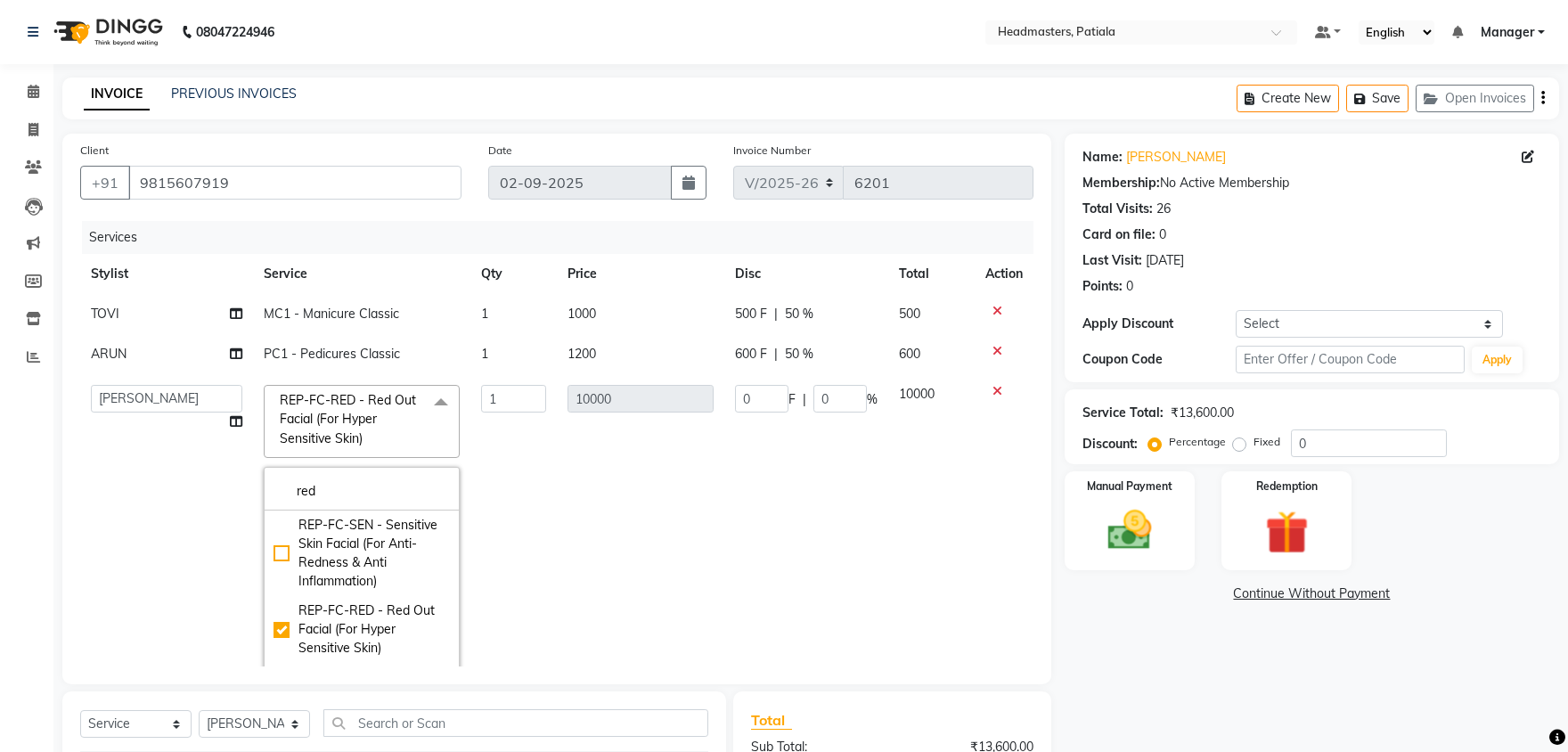
click at [645, 418] on td "10000" at bounding box center [641, 535] width 168 height 323
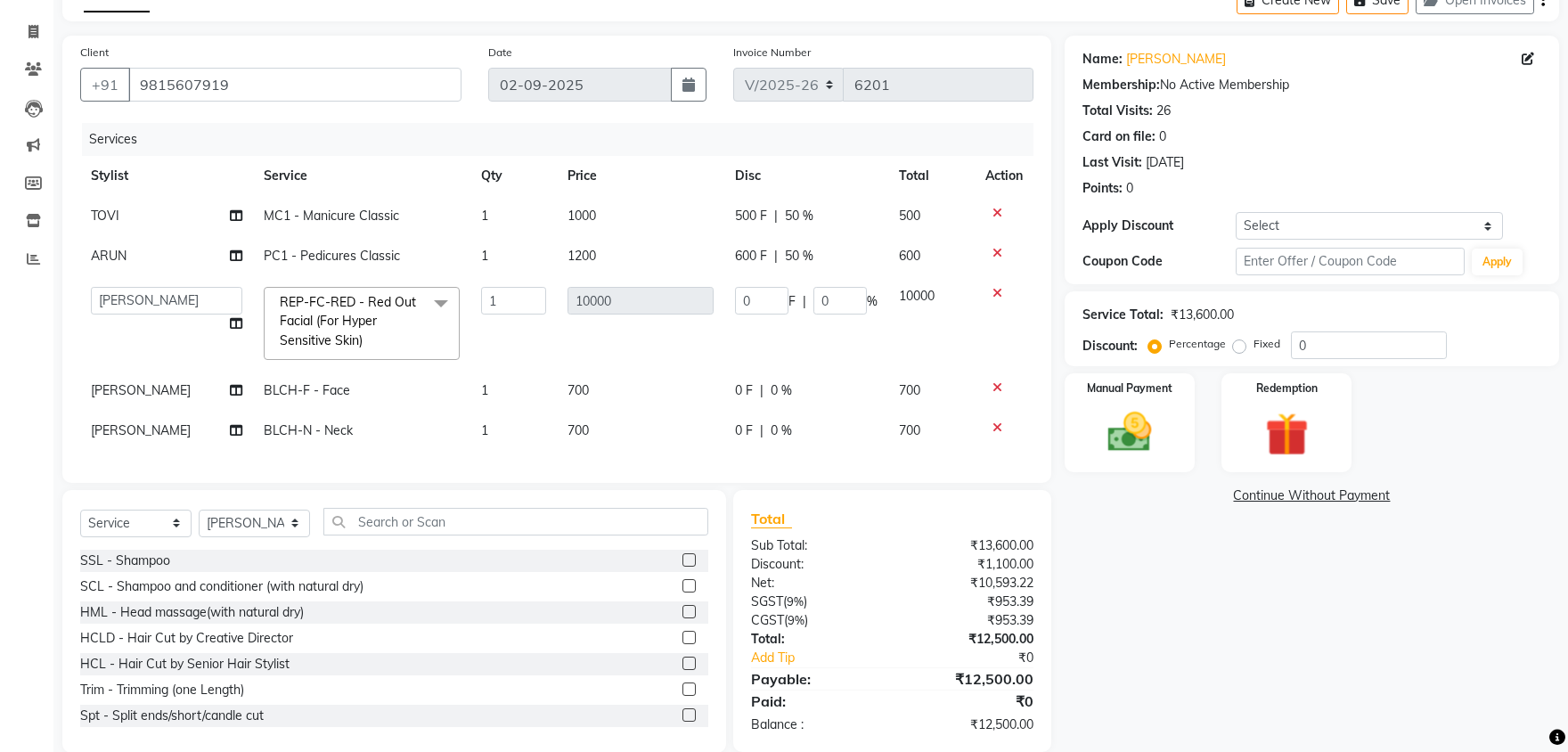
click at [995, 385] on icon at bounding box center [997, 387] width 10 height 13
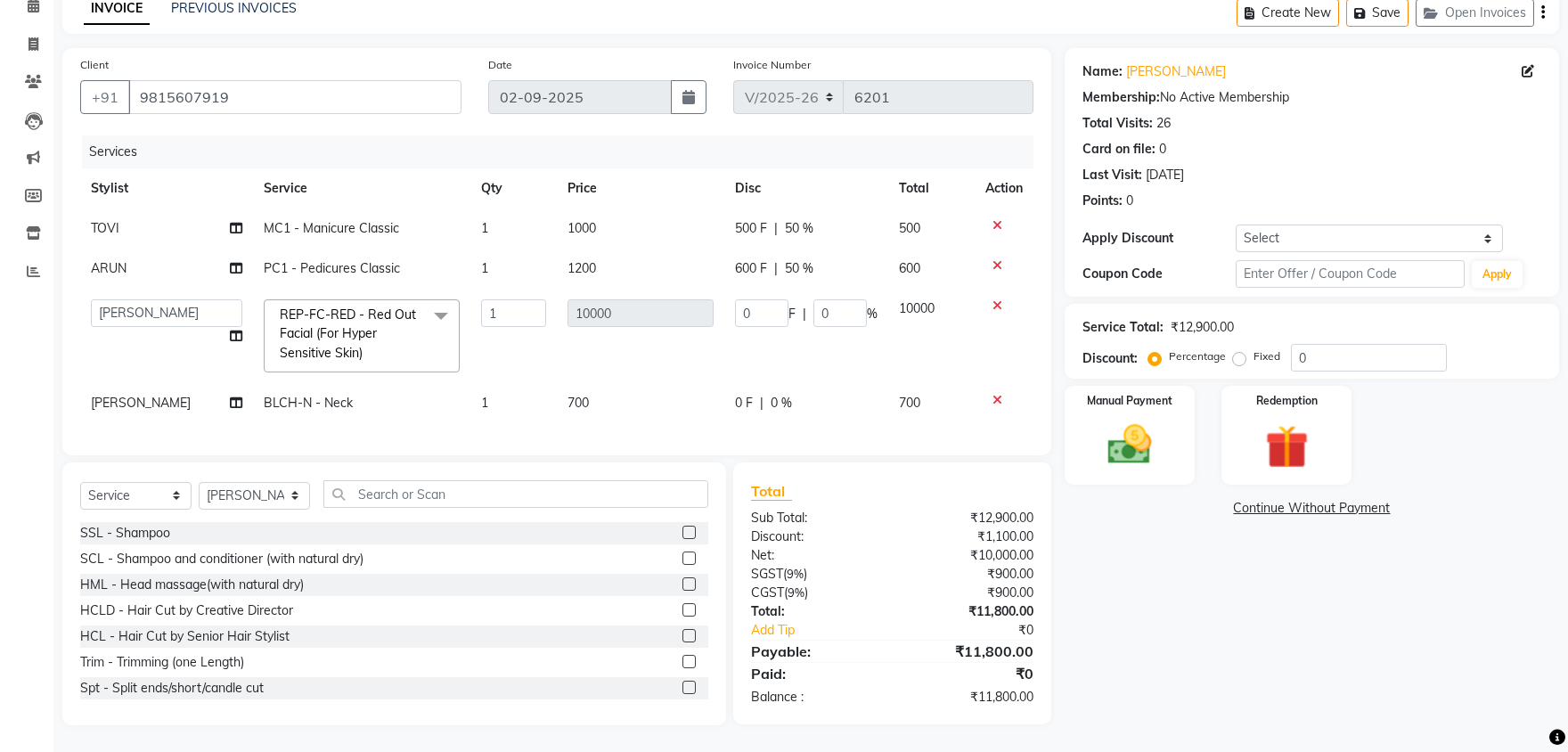
scroll to position [85, 0]
click at [994, 397] on icon at bounding box center [997, 401] width 10 height 13
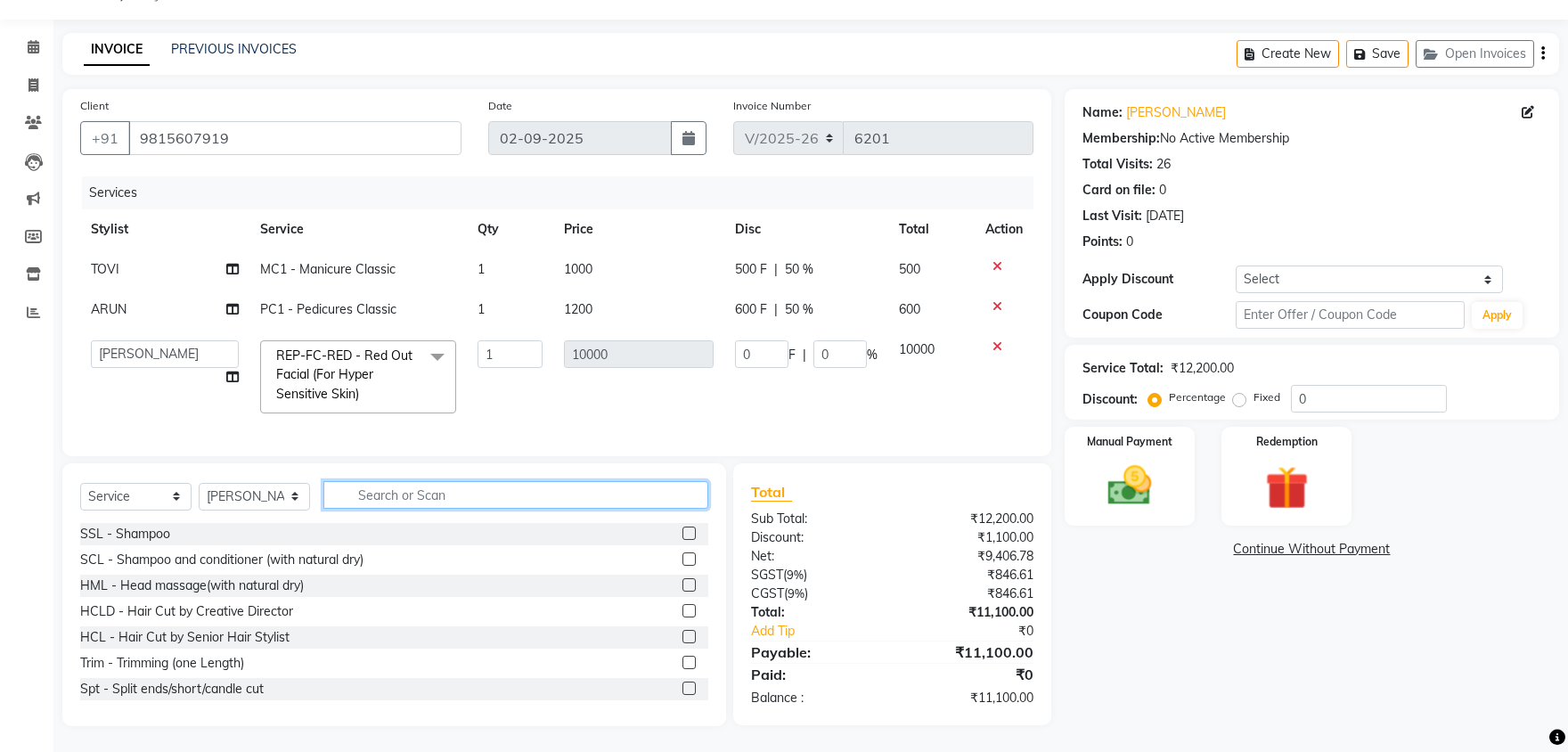
click at [387, 493] on input "text" at bounding box center [515, 495] width 385 height 28
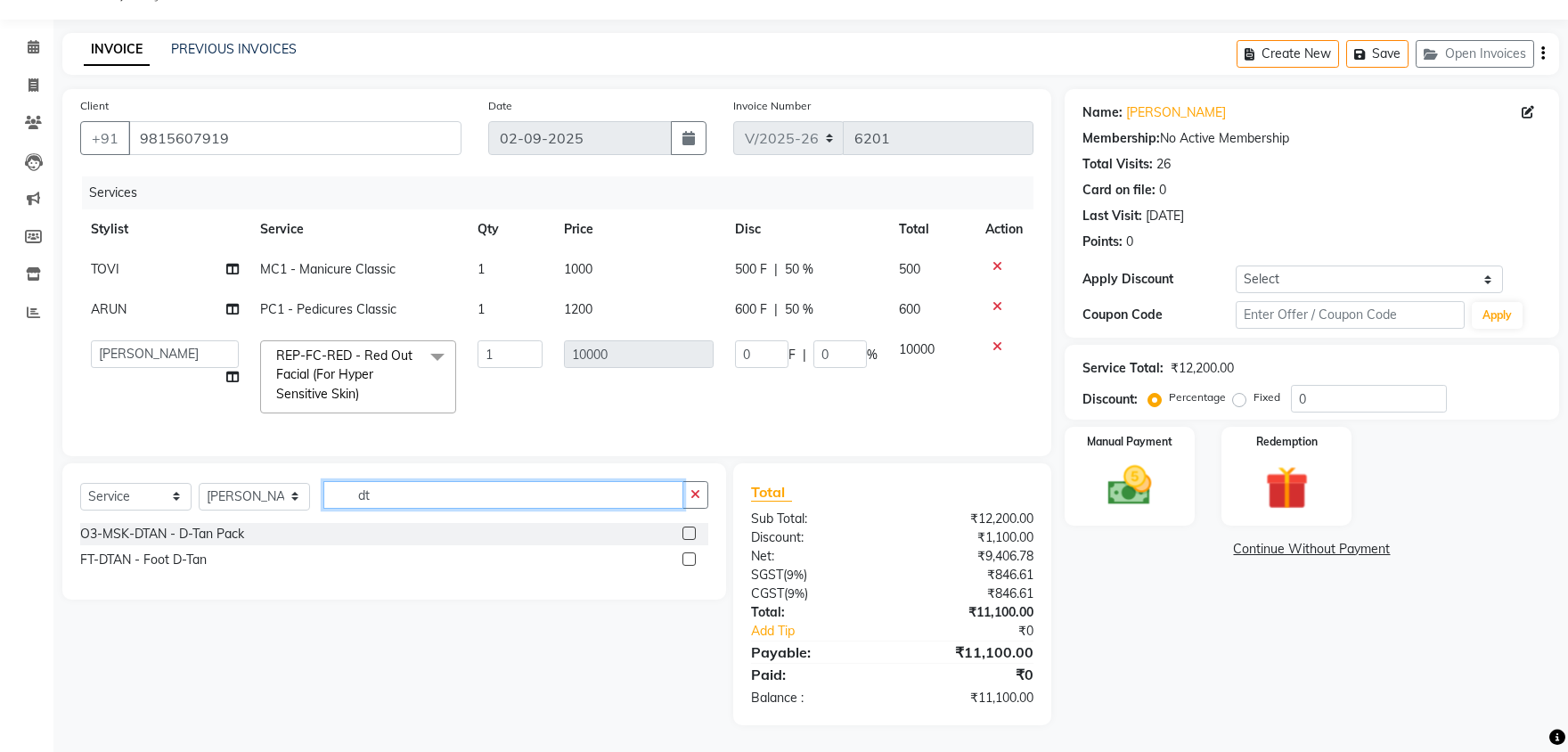
scroll to position [43, 0]
click at [689, 557] on label at bounding box center [689, 560] width 14 height 14
click at [689, 557] on input "checkbox" at bounding box center [688, 561] width 12 height 12
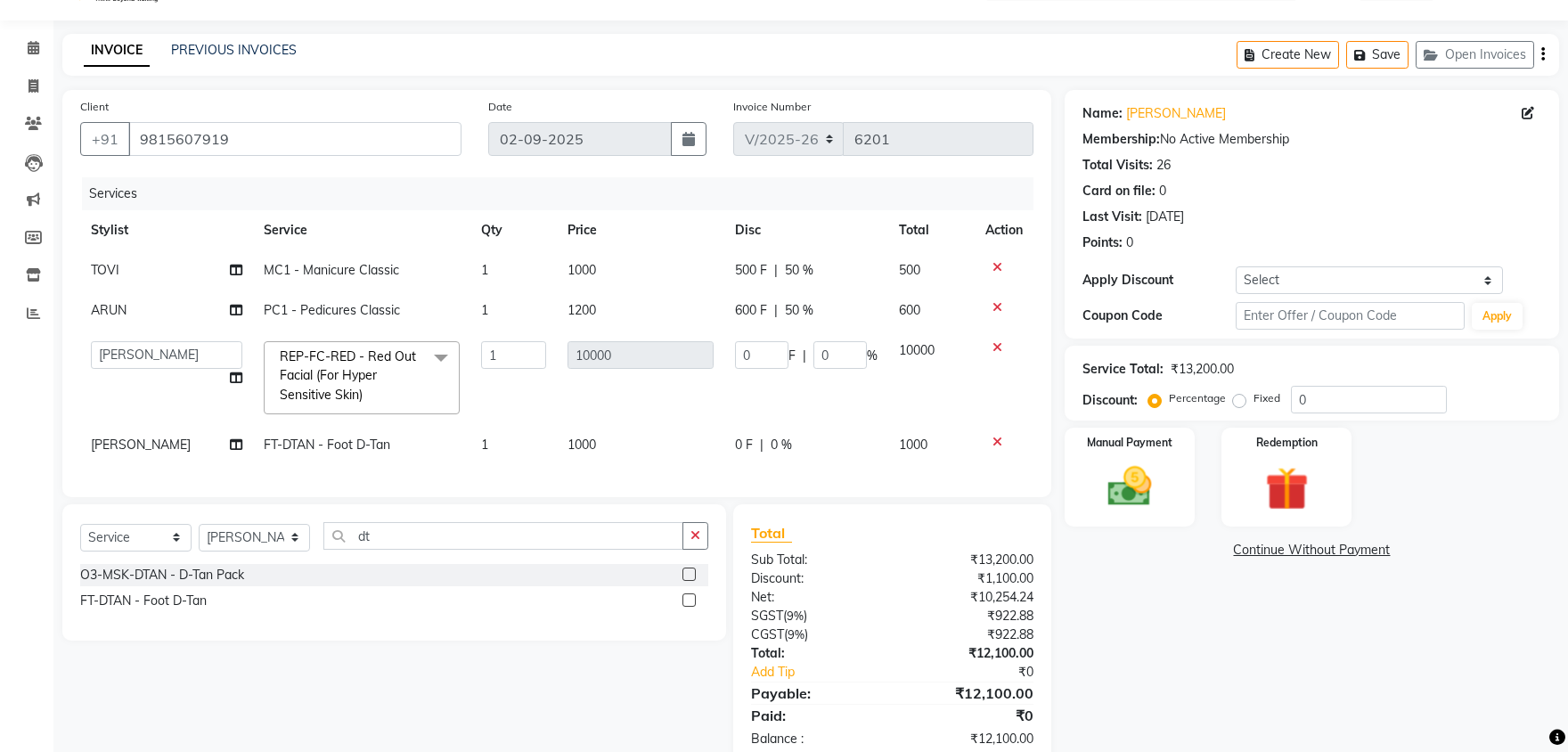
click at [691, 599] on label at bounding box center [689, 599] width 14 height 14
click at [691, 599] on input "checkbox" at bounding box center [688, 600] width 12 height 12
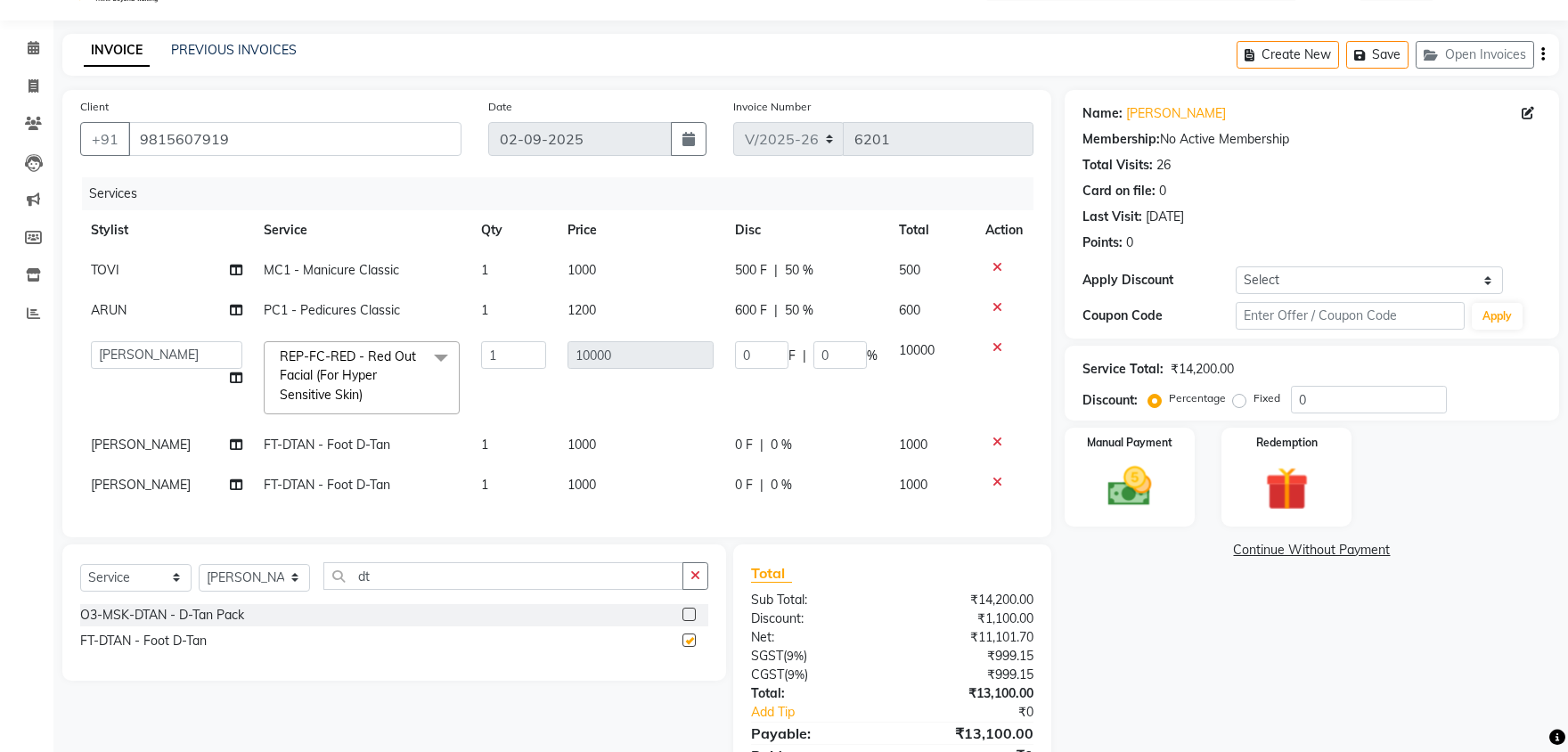
scroll to position [124, 0]
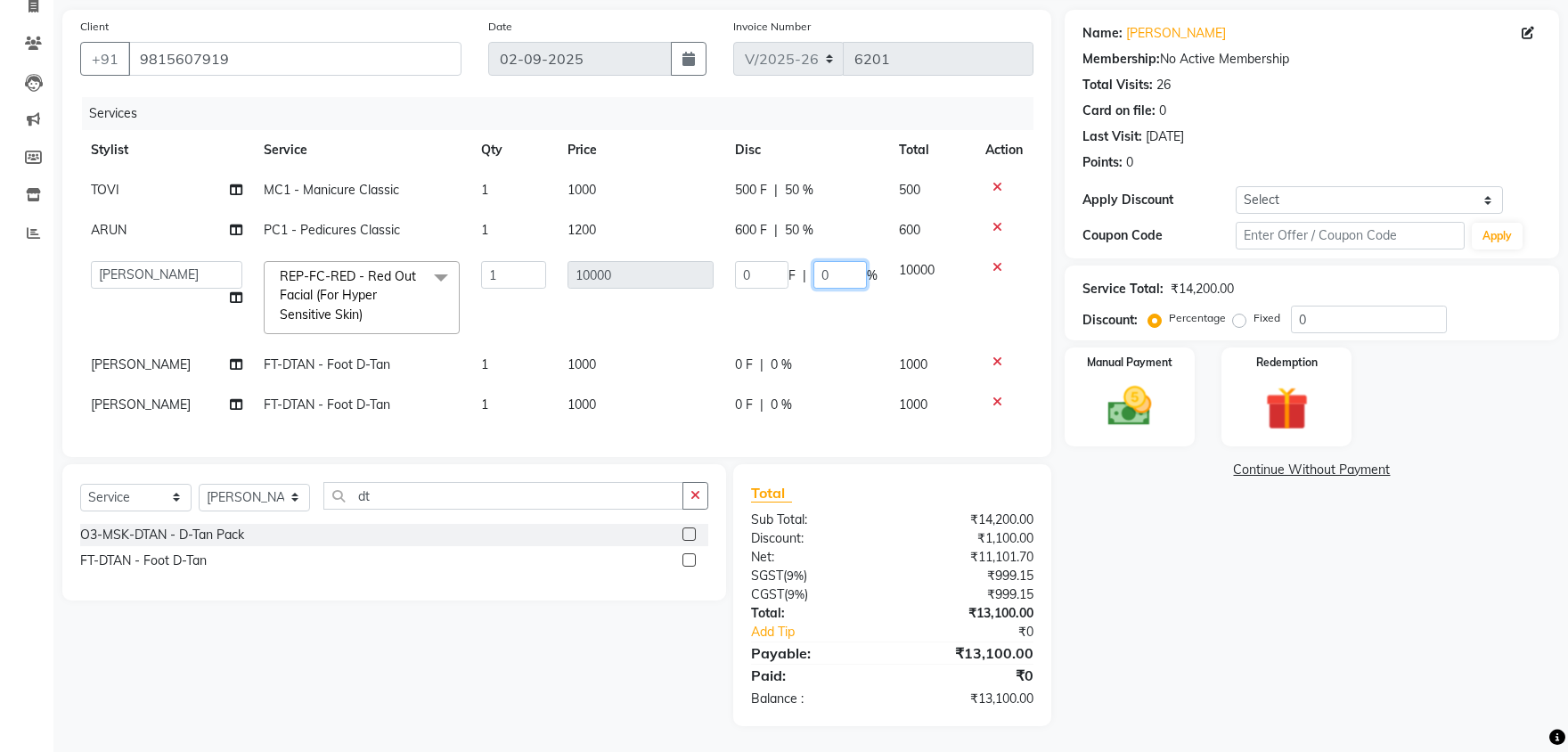
click at [832, 273] on input "0" at bounding box center [840, 274] width 53 height 28
click at [766, 374] on td "0 F | 0 %" at bounding box center [806, 365] width 164 height 40
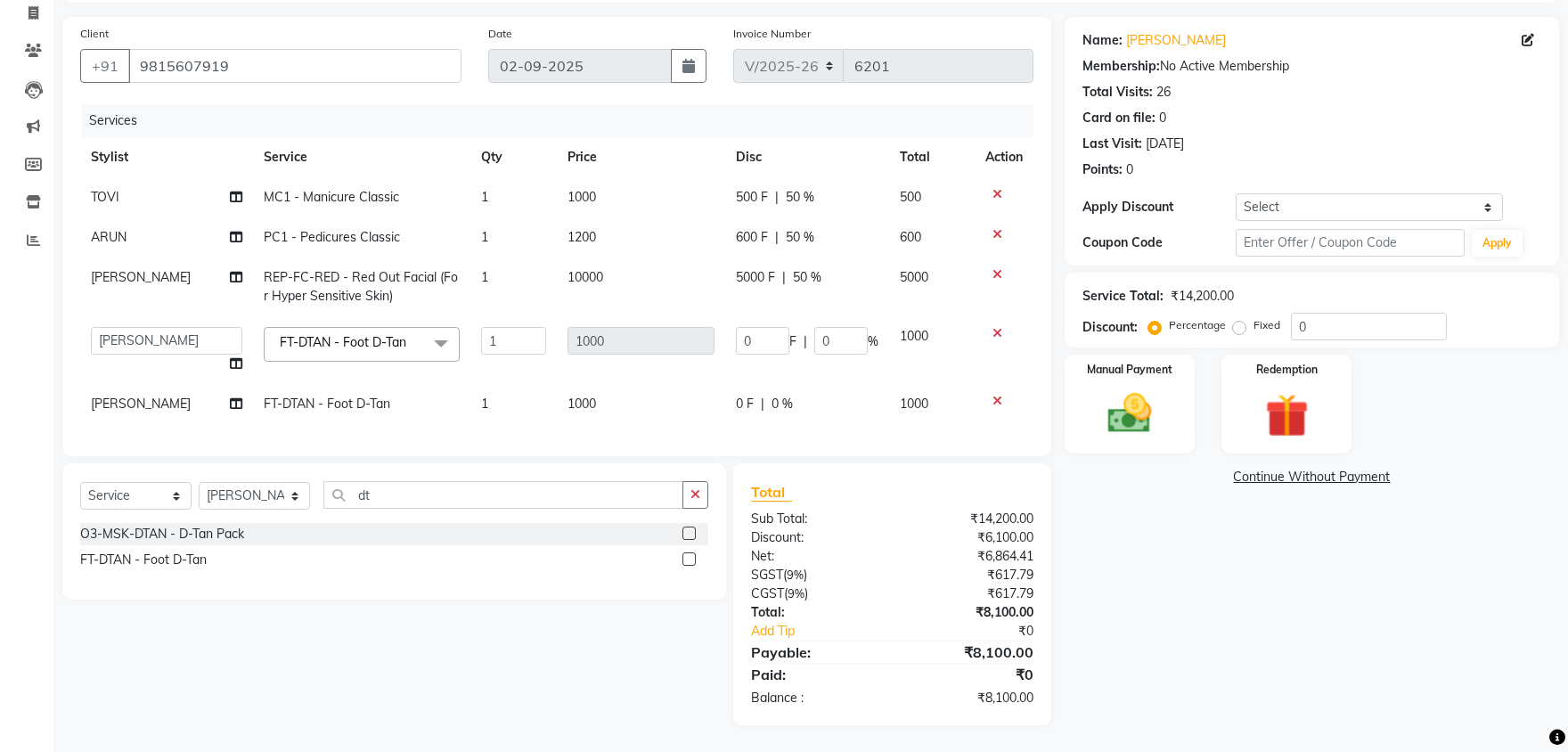
scroll to position [116, 0]
click at [832, 340] on input "0" at bounding box center [840, 341] width 53 height 28
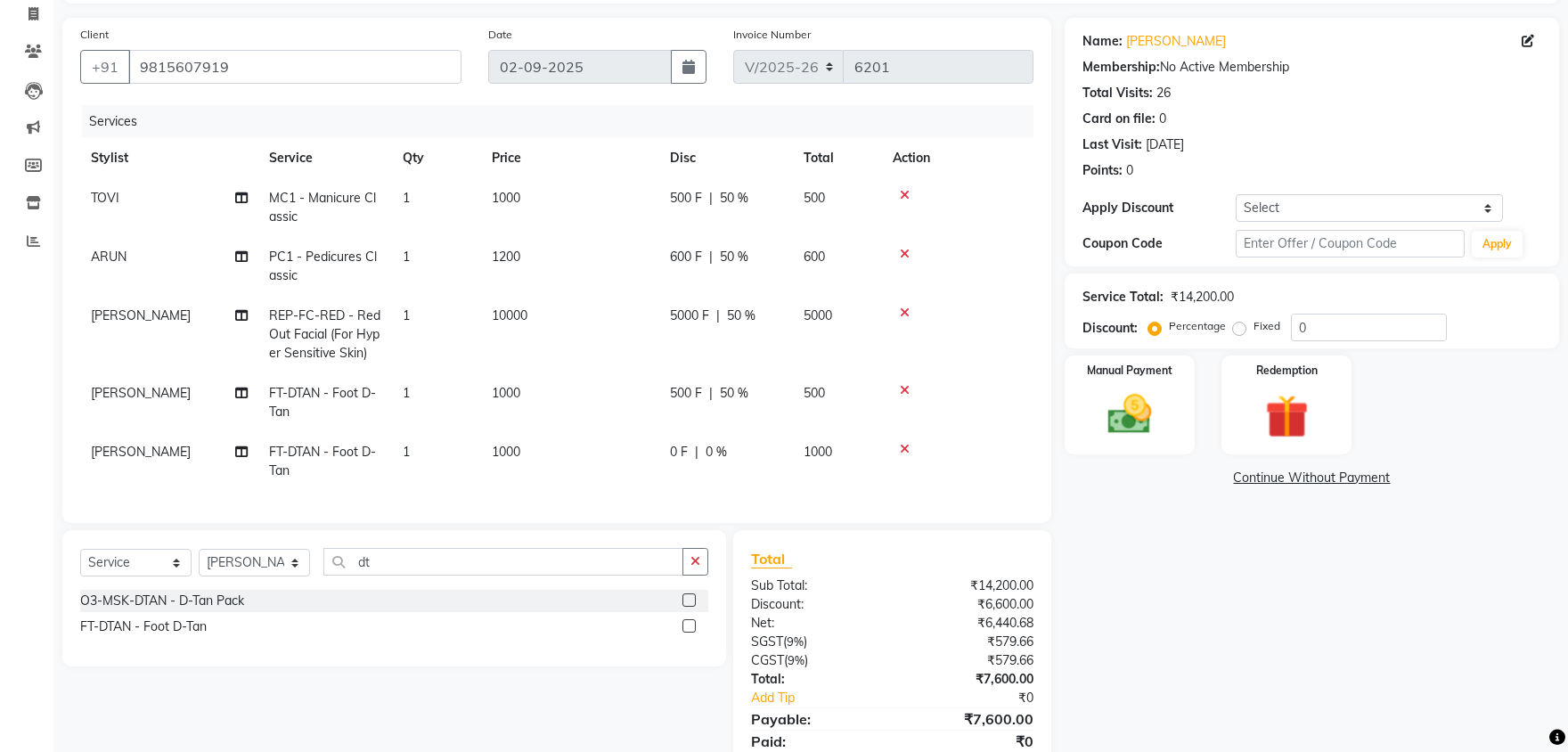
click at [777, 396] on tbody "TOVI MC1 - Manicure Classic 1 1000 500 F | 50 % 500 ARUN PC1 - Pedicures Classi…" at bounding box center [557, 334] width 953 height 312
click at [716, 458] on span "0 %" at bounding box center [716, 451] width 22 height 19
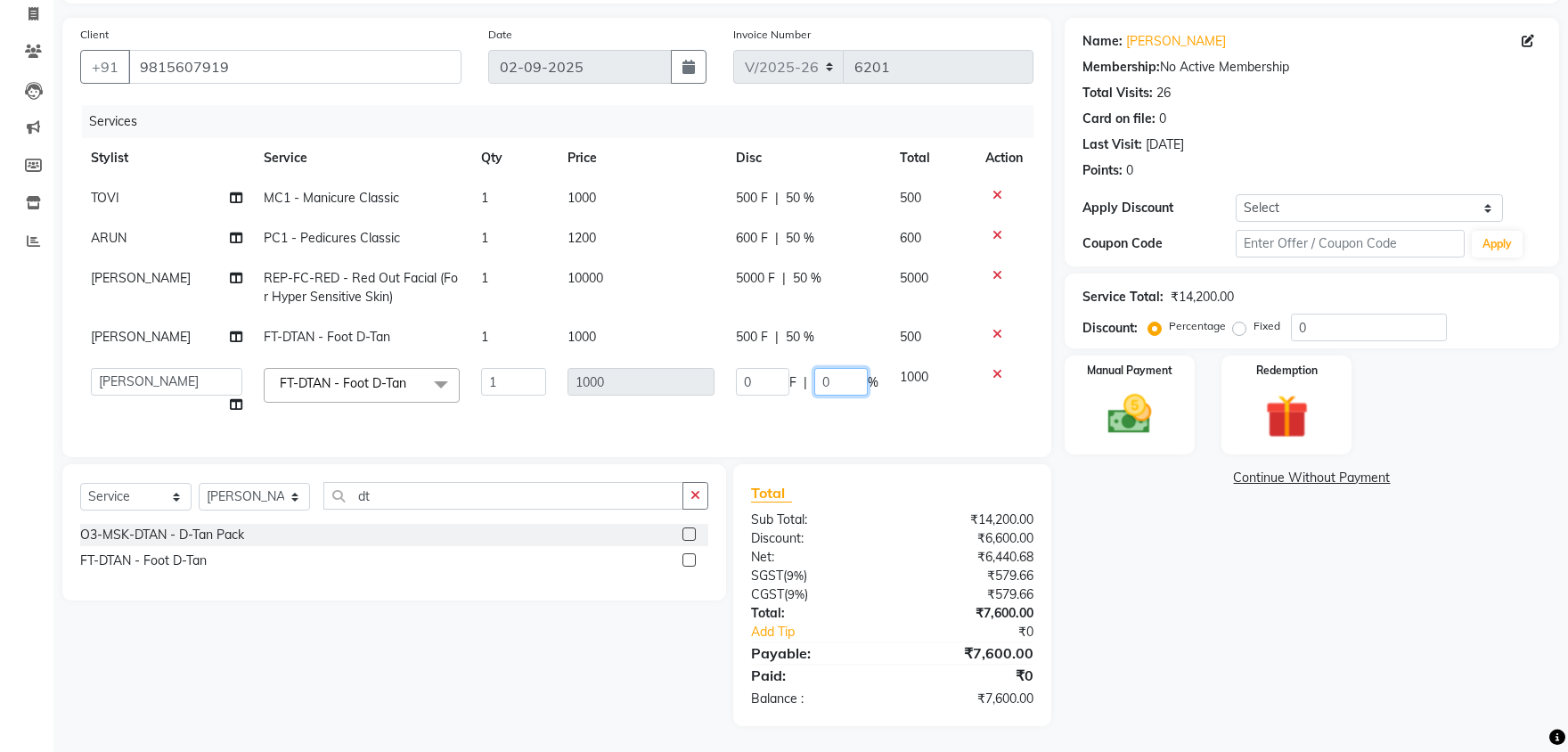
click at [837, 374] on input "0" at bounding box center [840, 382] width 53 height 28
click at [828, 414] on tbody "TOVI MC1 - Manicure Classic 1 1000 500 F | 50 % 500 ARUN PC1 - Pedicures Classi…" at bounding box center [557, 301] width 953 height 246
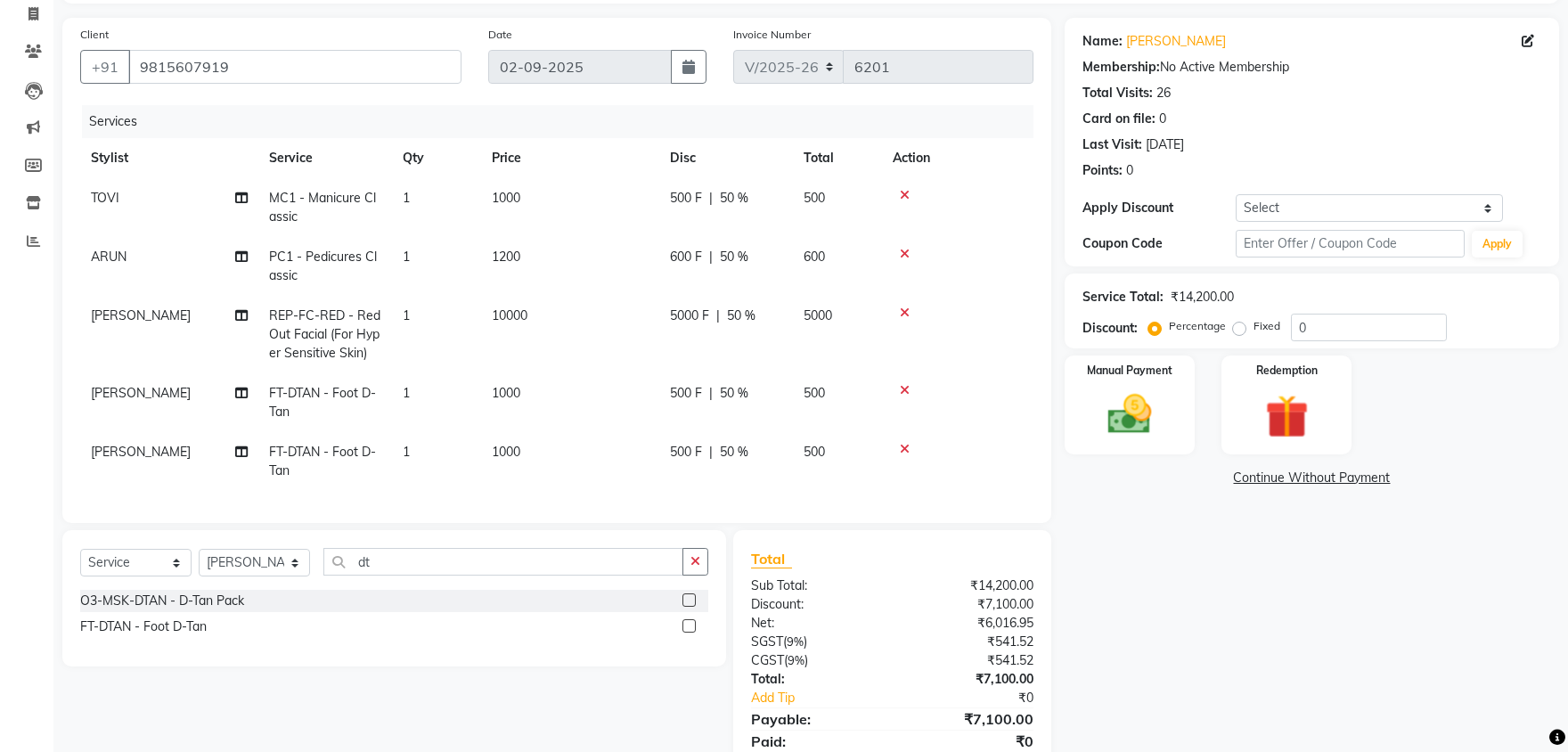
scroll to position [181, 0]
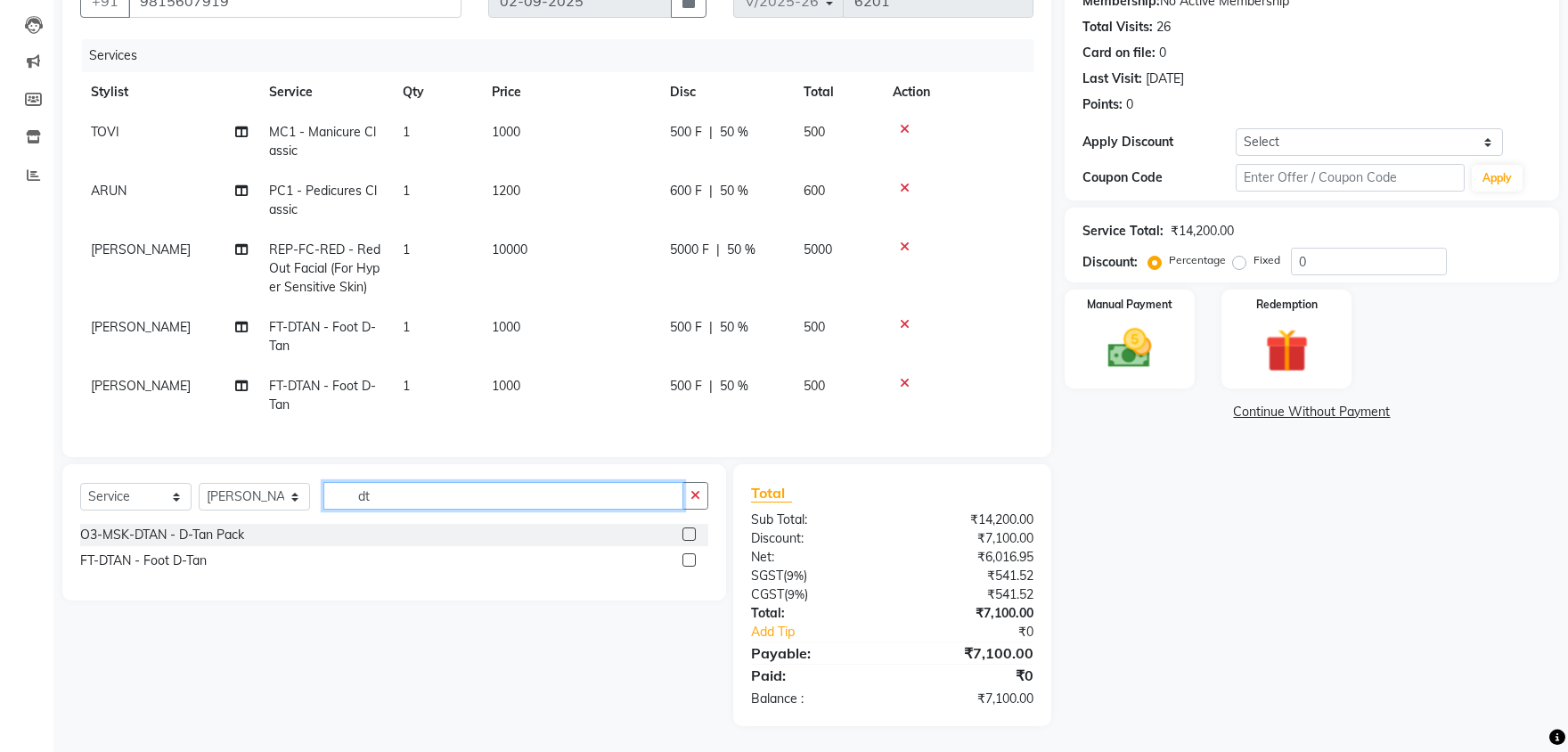
click at [384, 495] on input "dt" at bounding box center [503, 496] width 360 height 28
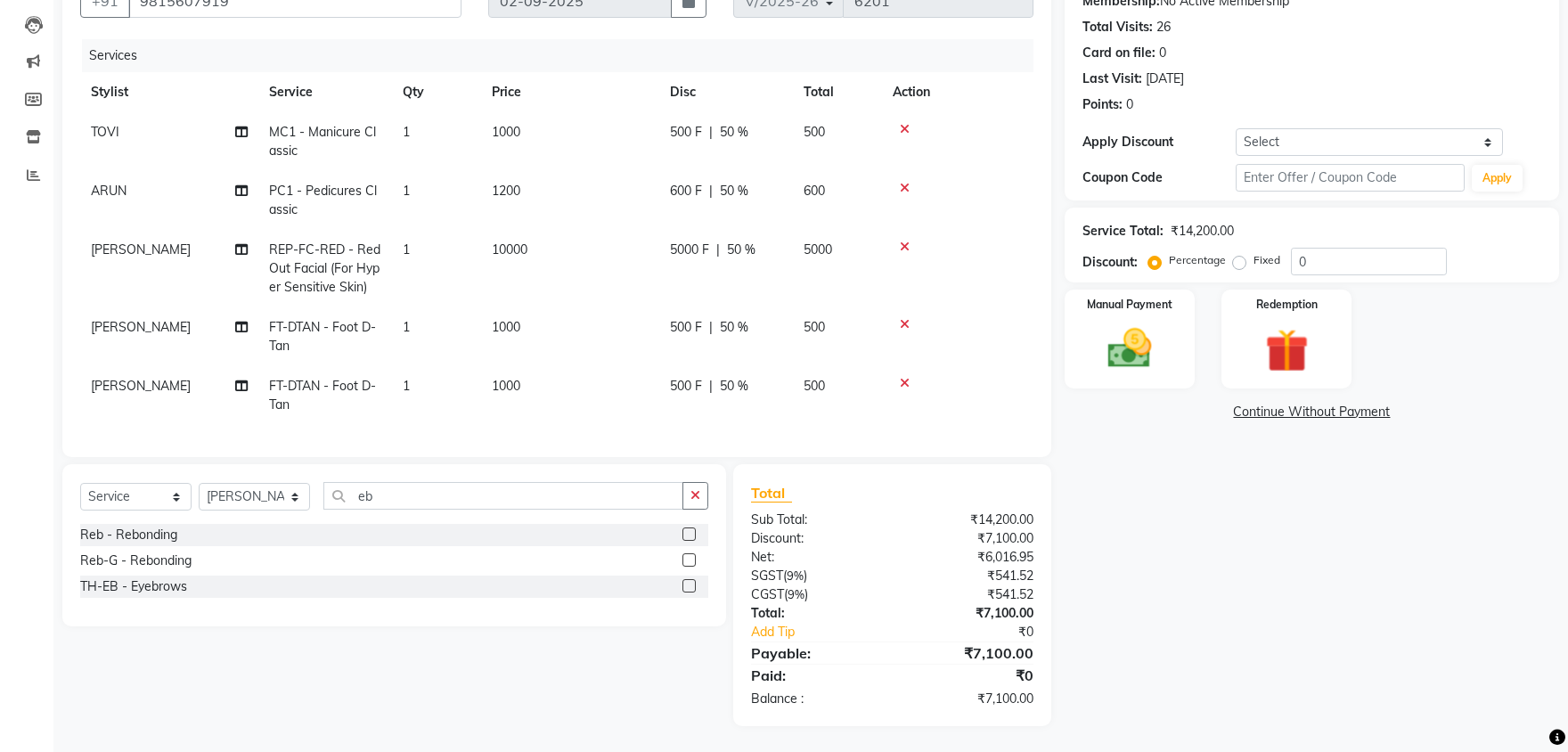
click at [690, 586] on label at bounding box center [689, 585] width 14 height 14
click at [690, 586] on input "checkbox" at bounding box center [688, 586] width 12 height 12
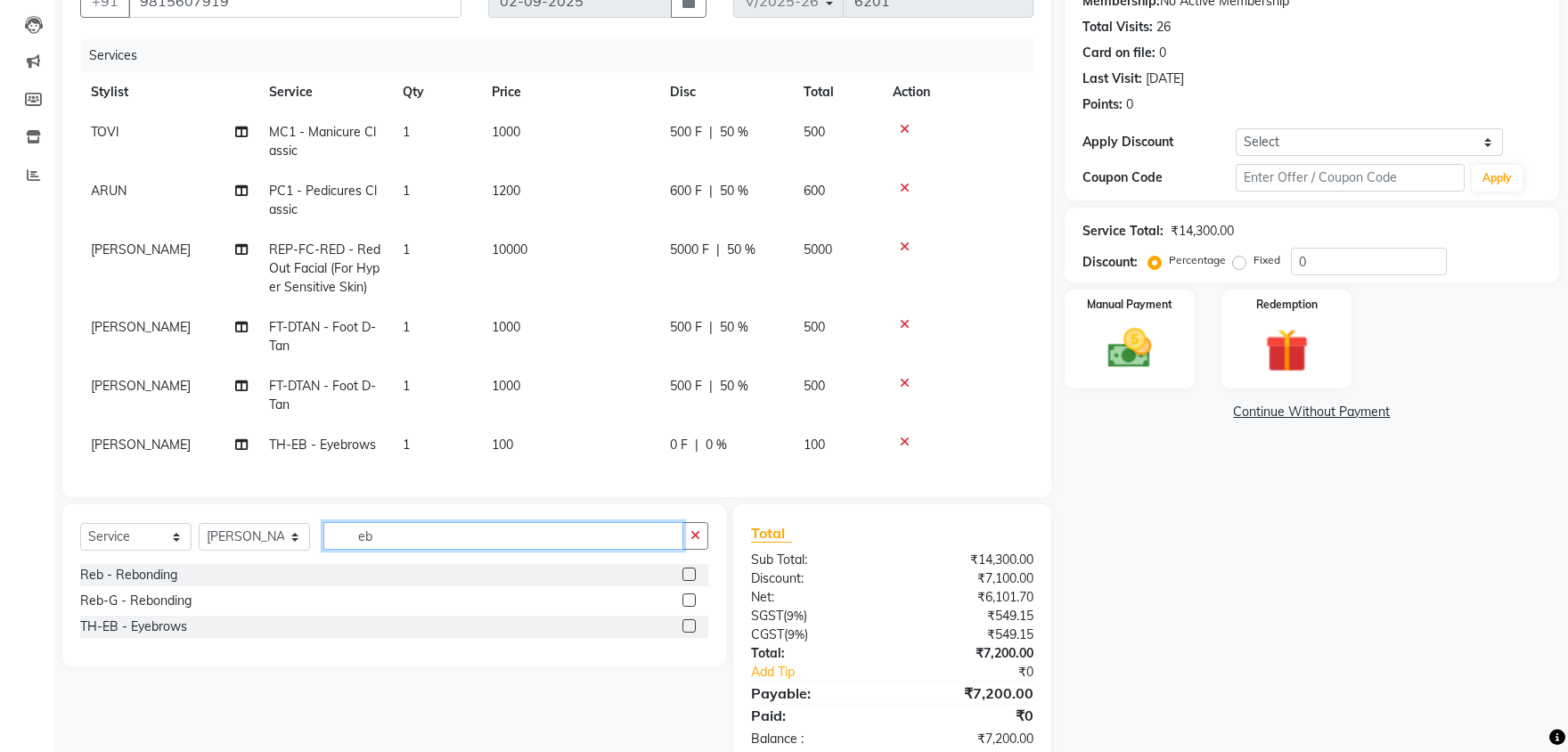
click at [373, 544] on input "eb" at bounding box center [503, 535] width 360 height 28
click at [382, 540] on input "eb" at bounding box center [503, 535] width 360 height 28
click at [382, 539] on input "eb" at bounding box center [503, 535] width 360 height 28
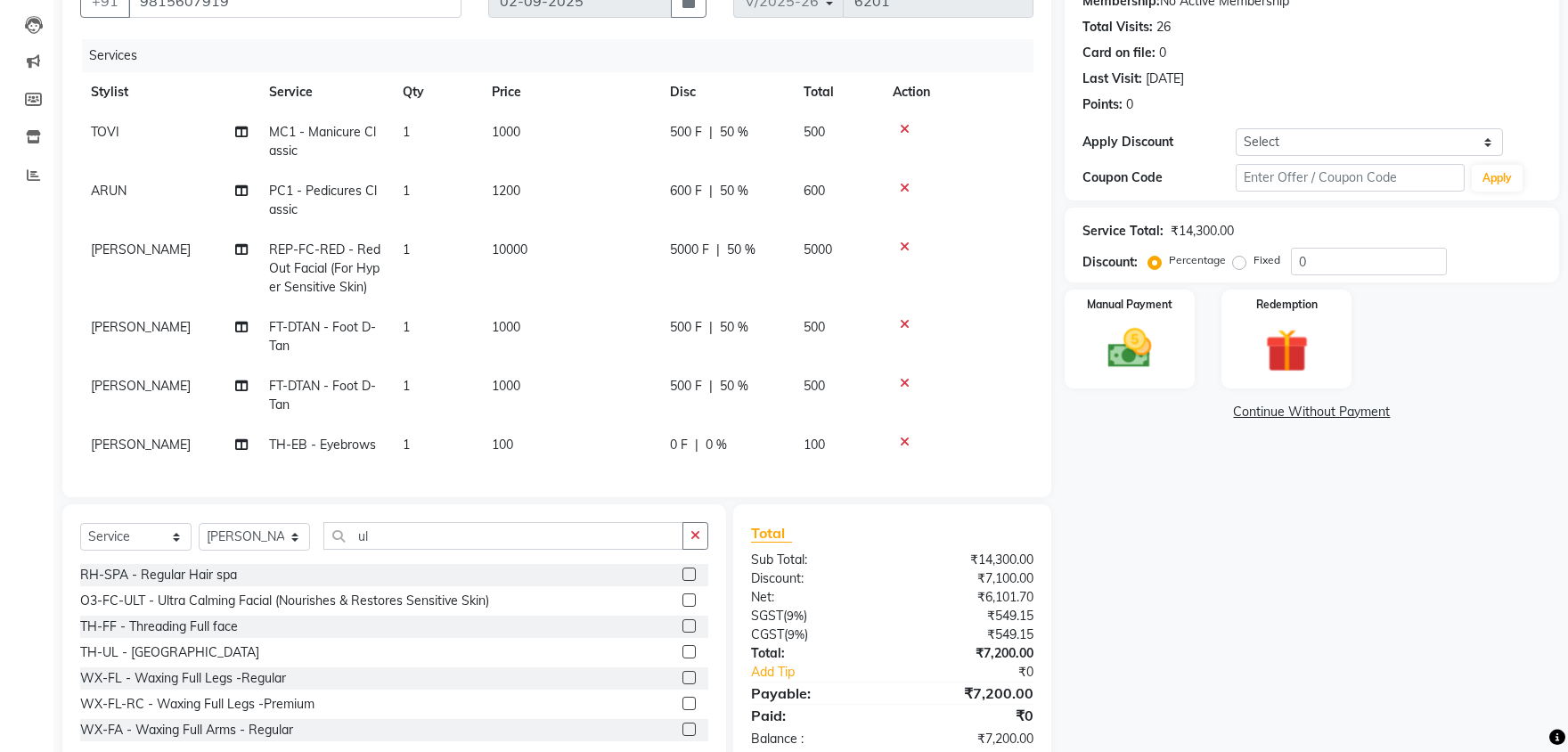
click at [685, 650] on label at bounding box center [689, 651] width 14 height 14
click at [685, 650] on input "checkbox" at bounding box center [688, 652] width 12 height 12
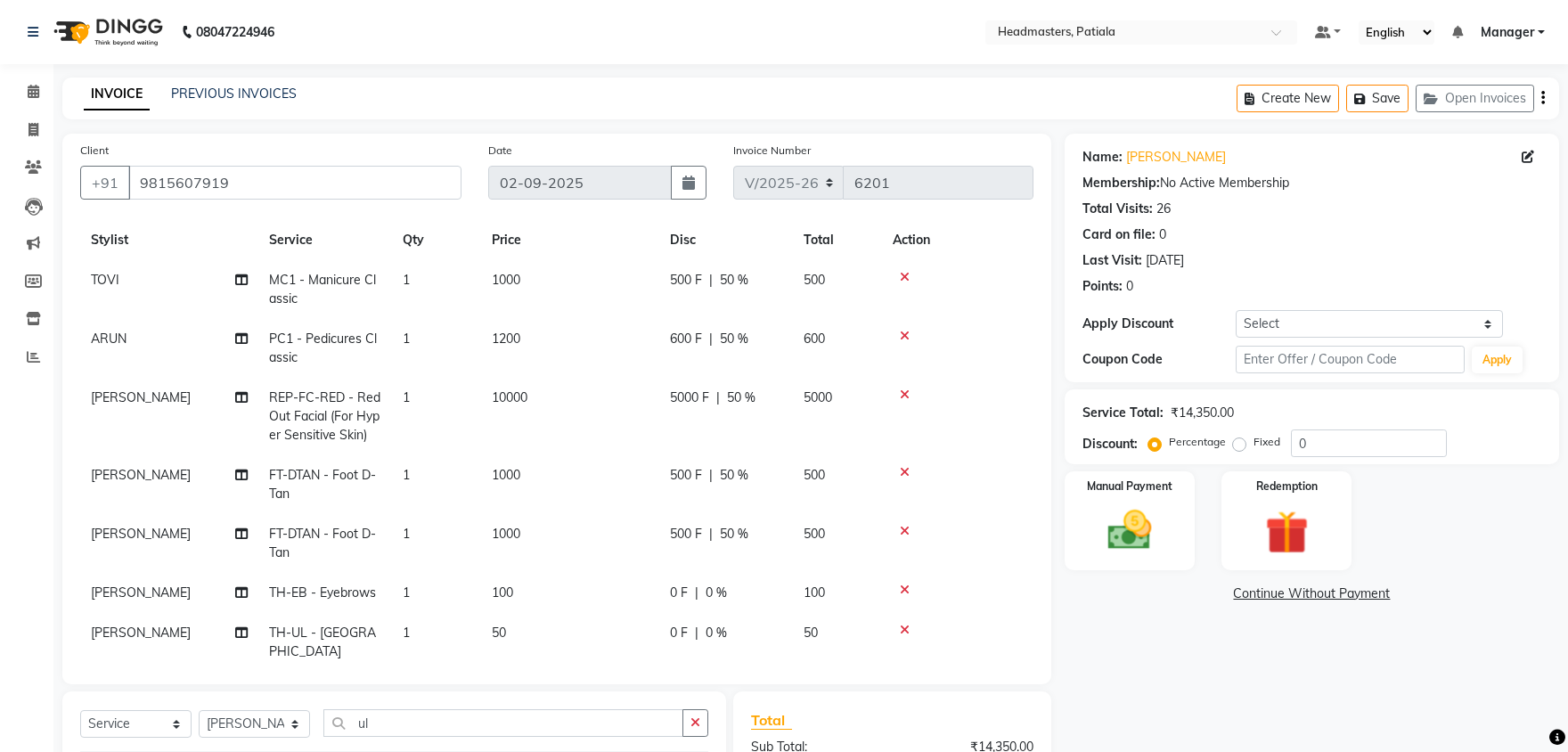
scroll to position [228, 0]
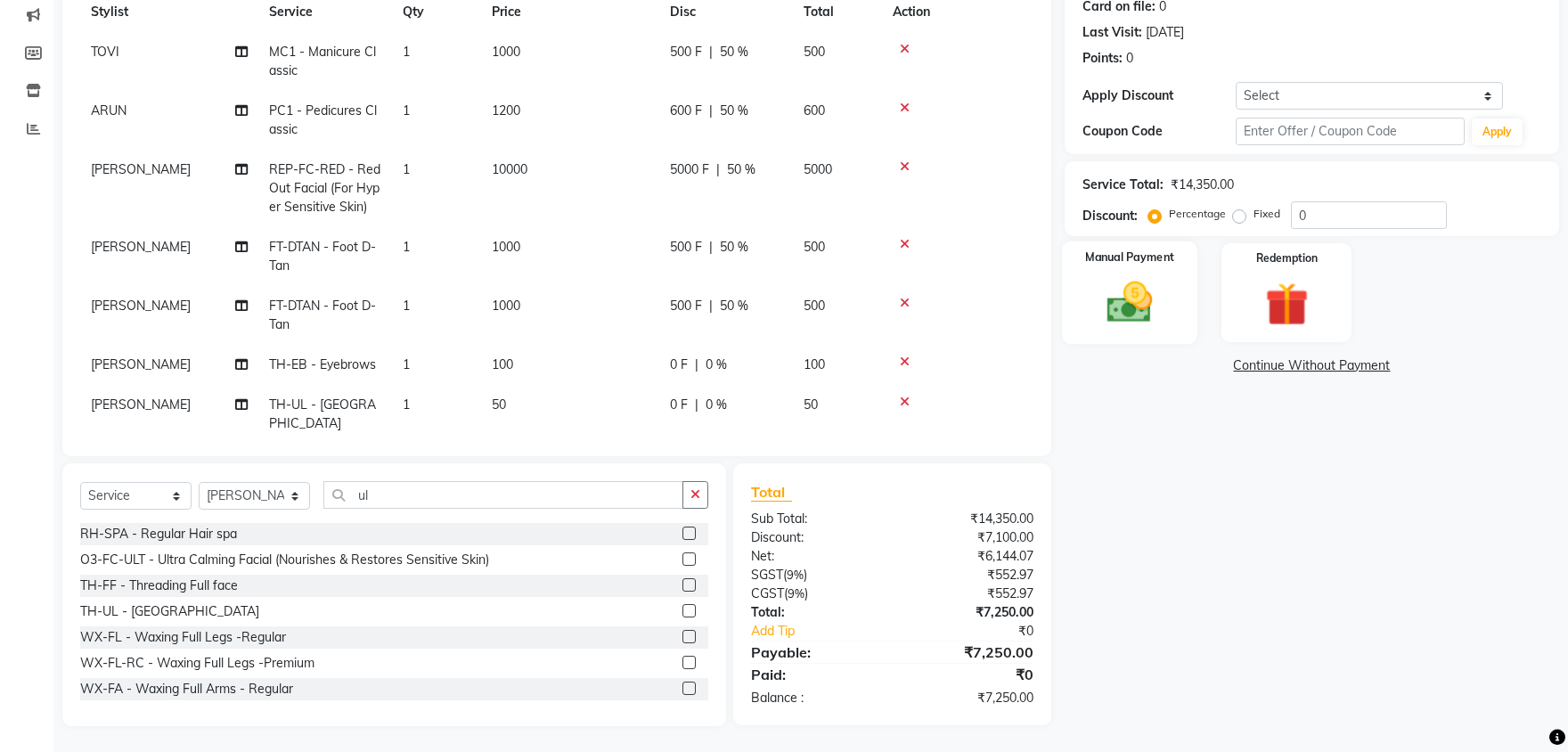
click at [1116, 302] on img at bounding box center [1130, 302] width 74 height 52
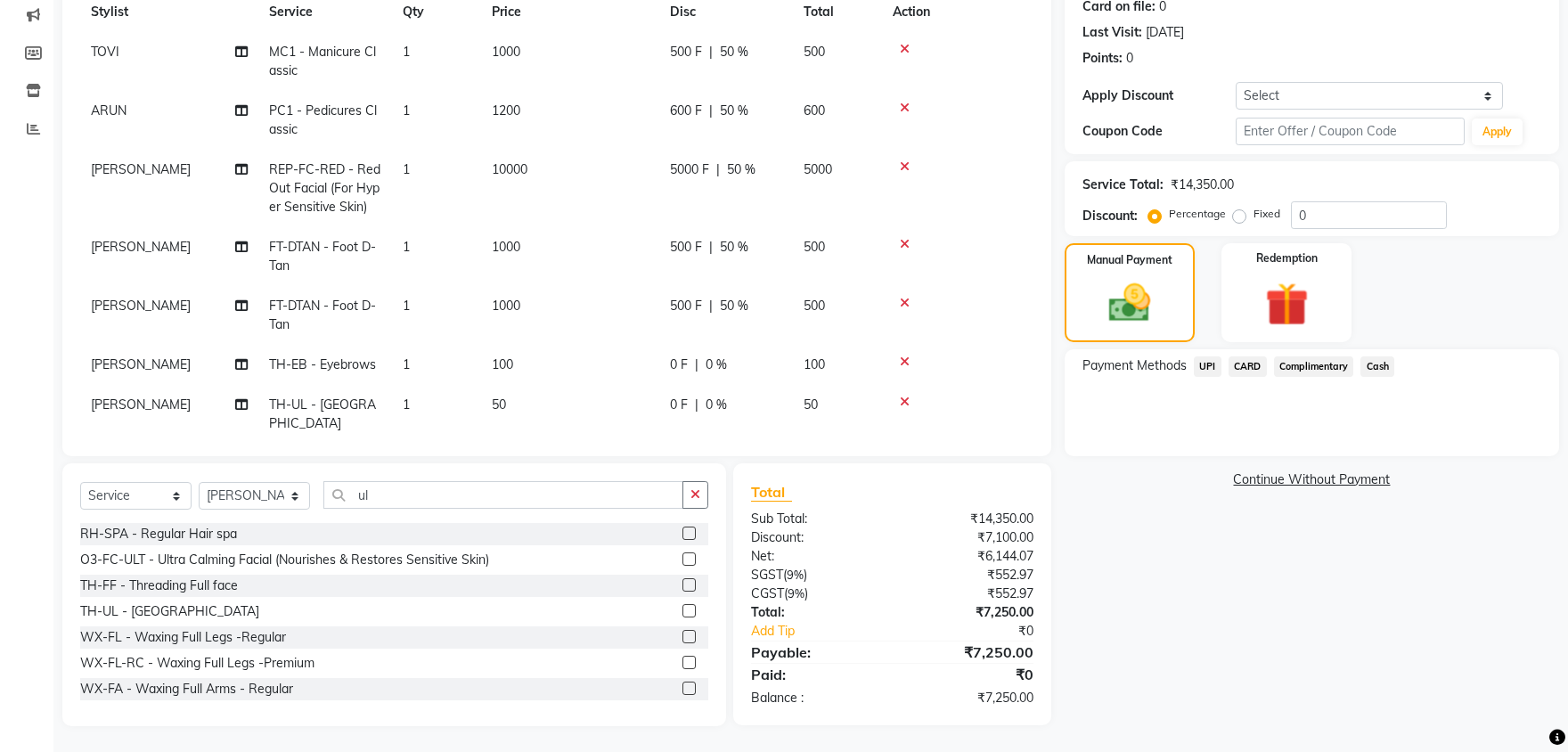
click at [1252, 368] on span "CARD" at bounding box center [1248, 367] width 38 height 21
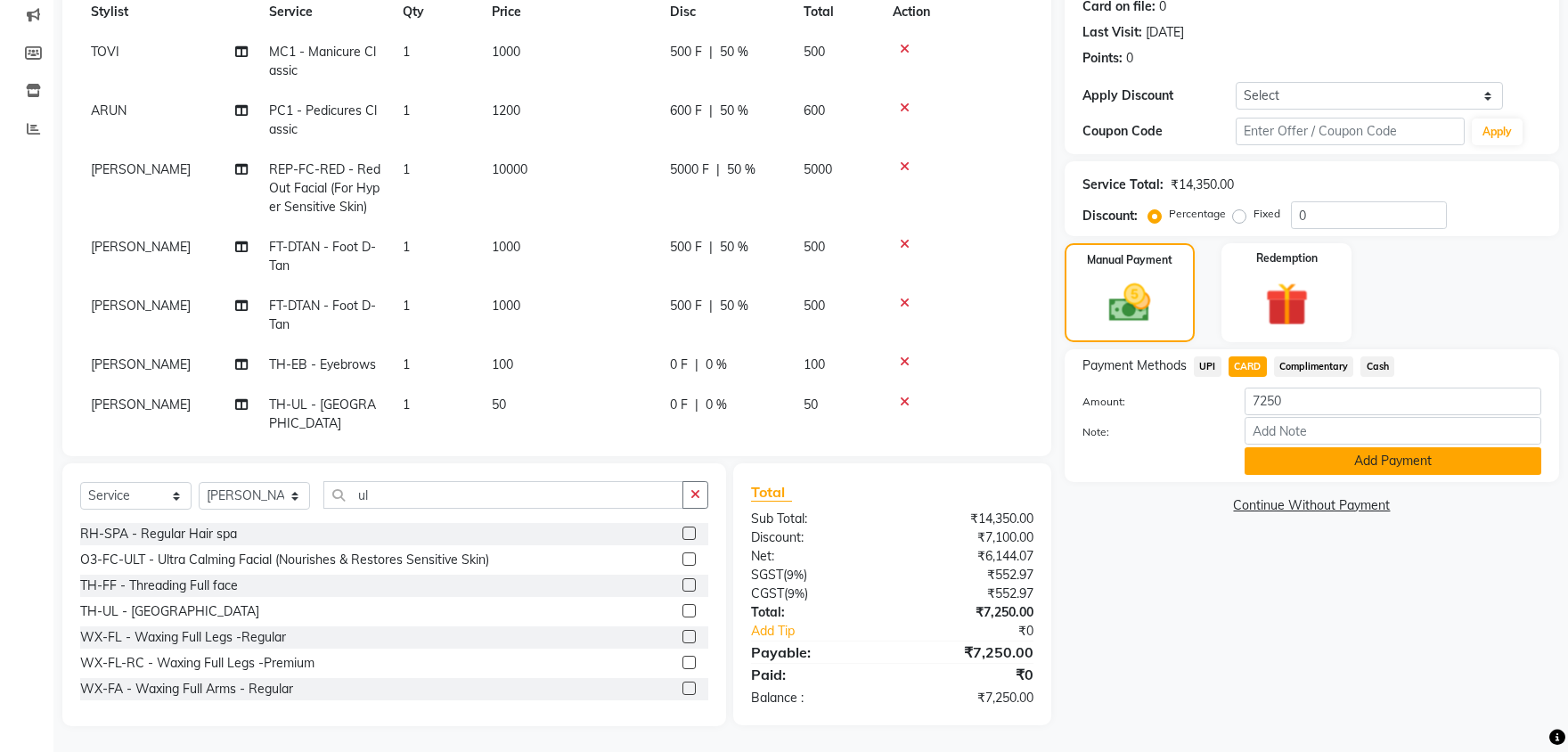
click at [1378, 460] on button "Add Payment" at bounding box center [1392, 460] width 297 height 28
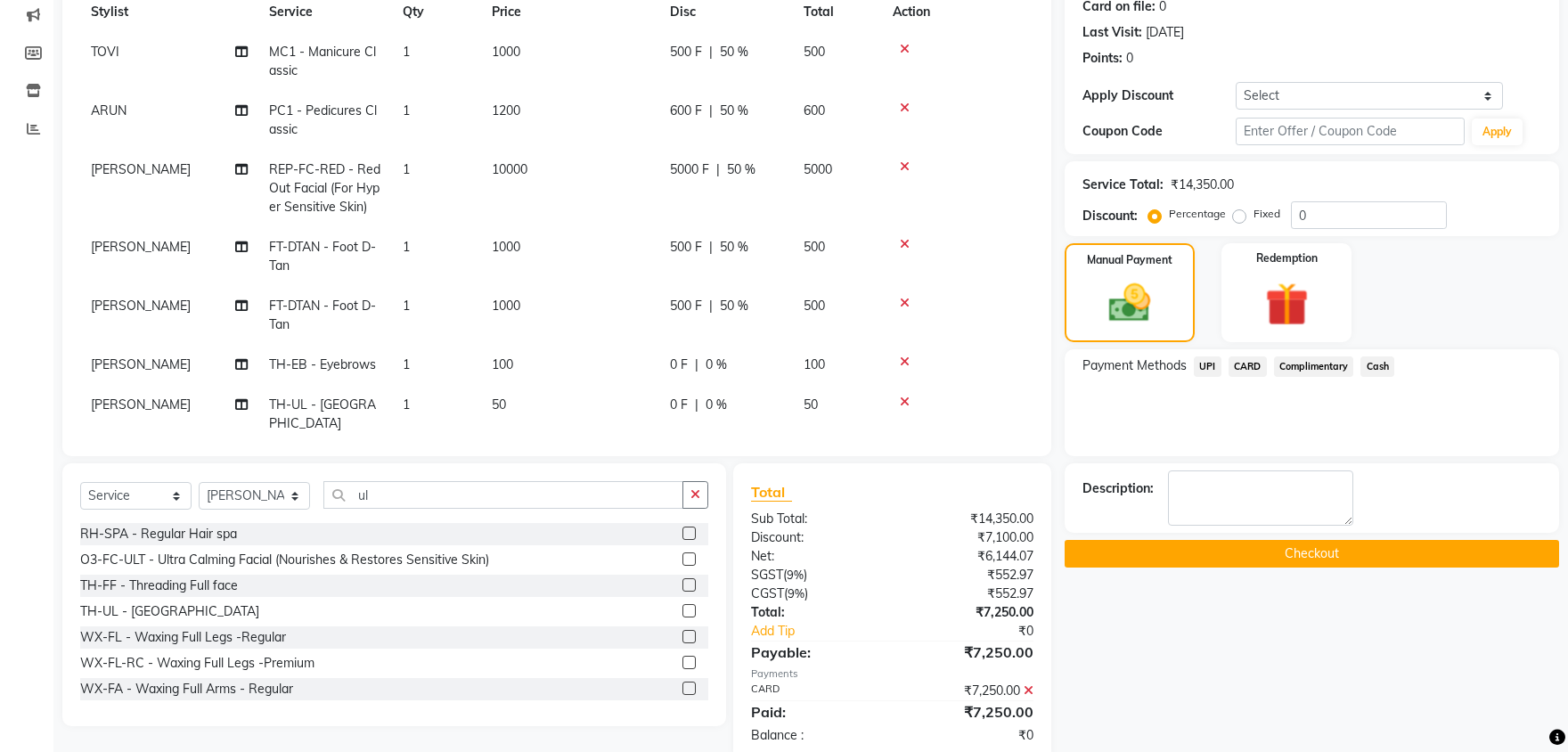
scroll to position [265, 0]
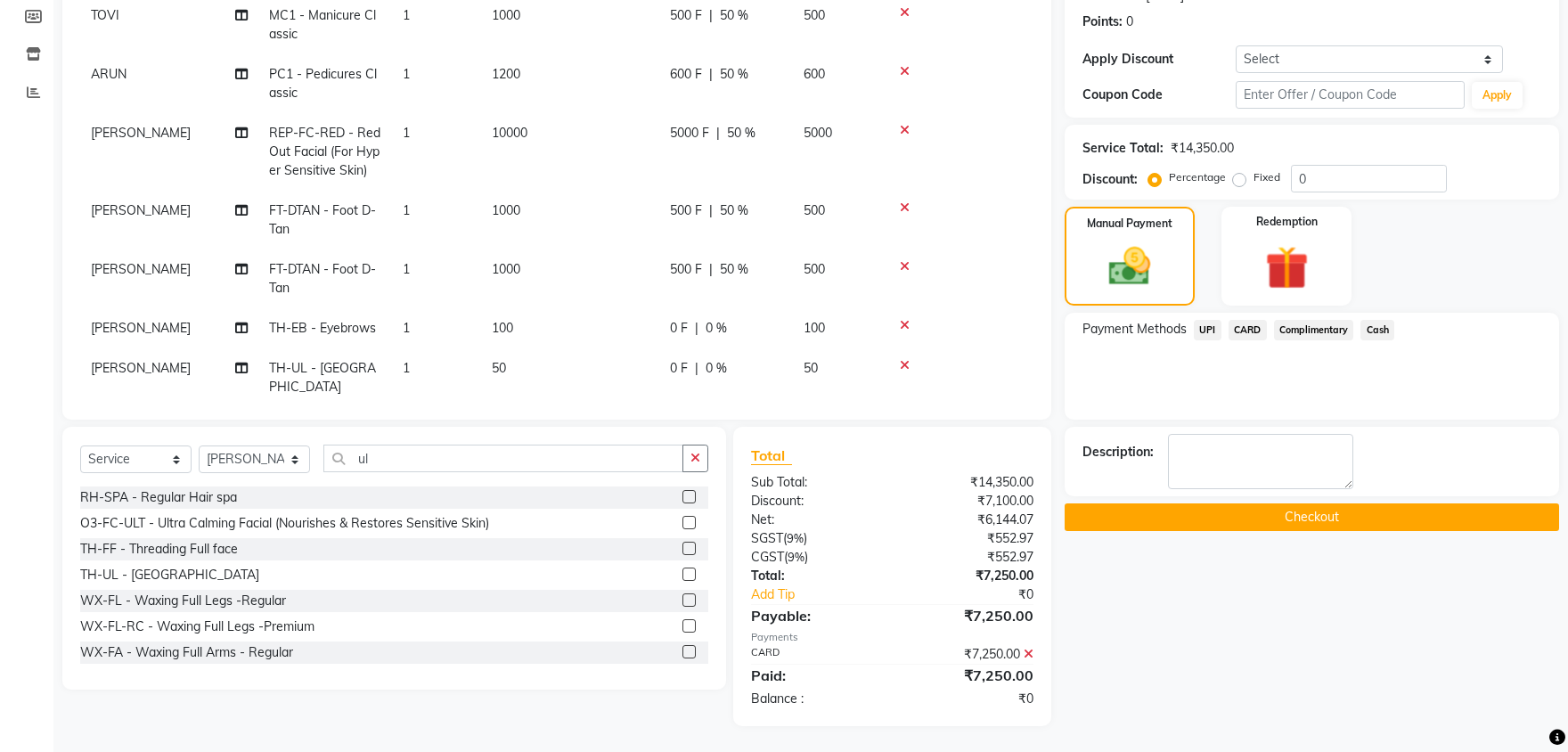
click at [1317, 515] on button "Checkout" at bounding box center [1312, 516] width 495 height 28
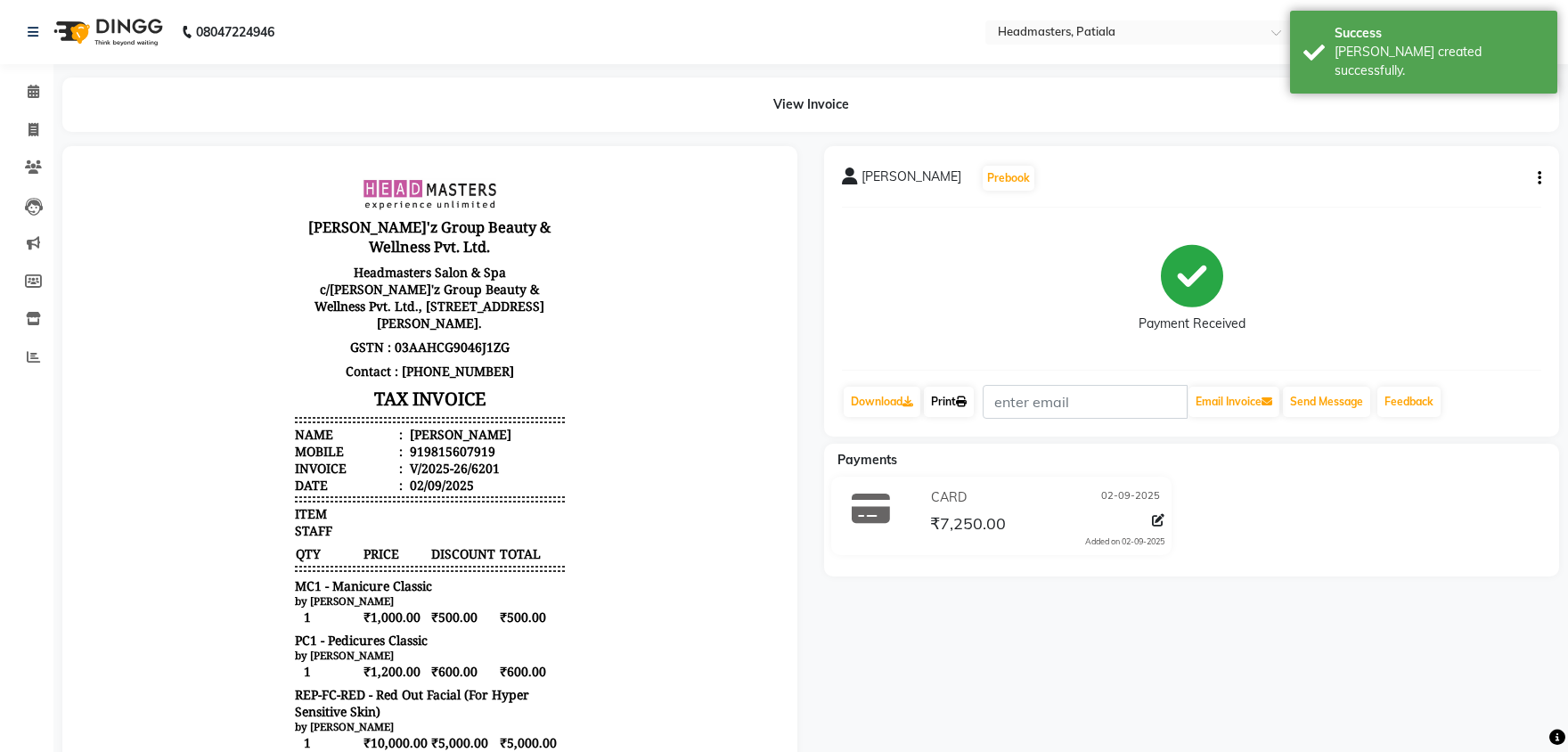
click at [937, 401] on link "Print" at bounding box center [948, 402] width 50 height 31
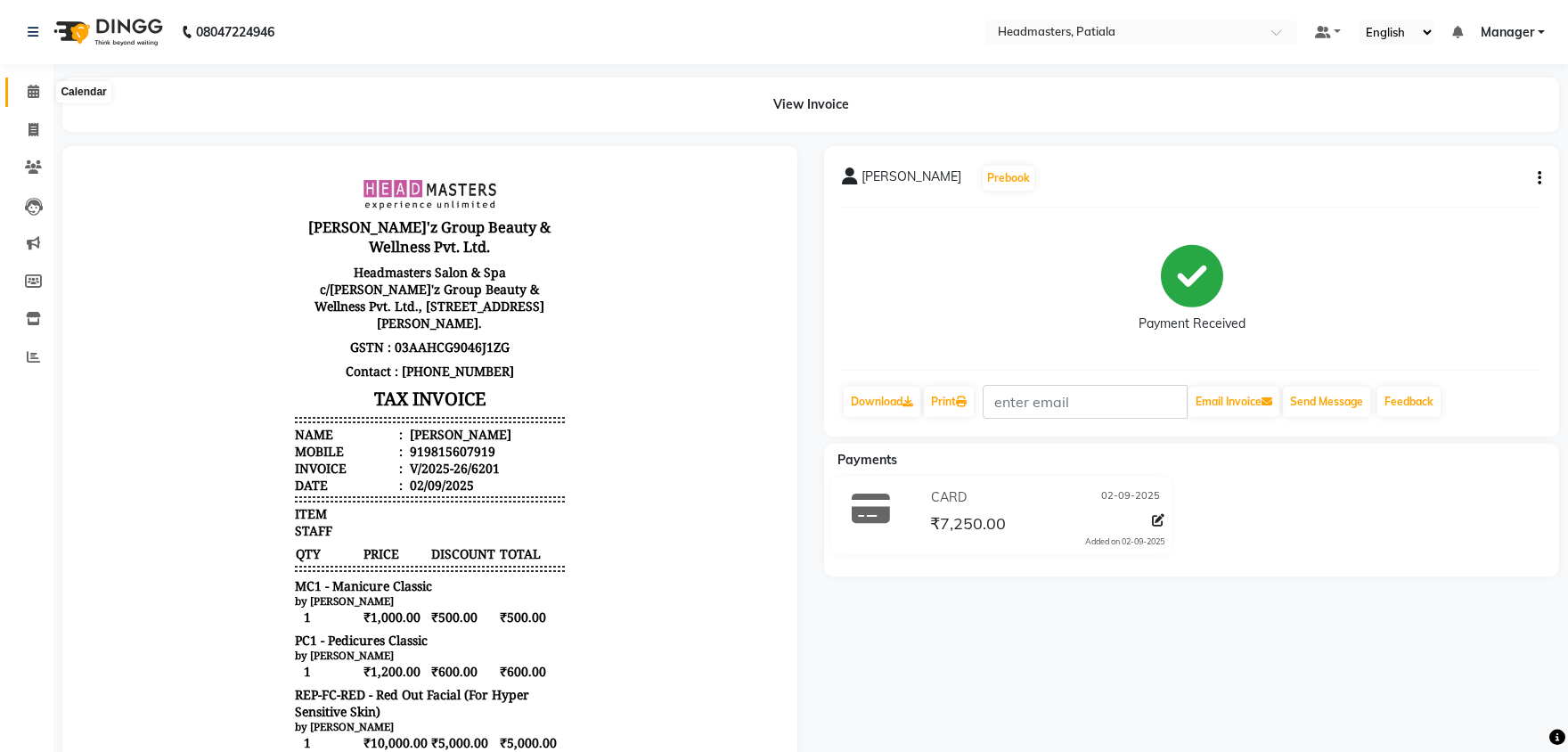
drag, startPoint x: 32, startPoint y: 97, endPoint x: 32, endPoint y: 110, distance: 13.0
click at [32, 97] on icon at bounding box center [33, 91] width 12 height 14
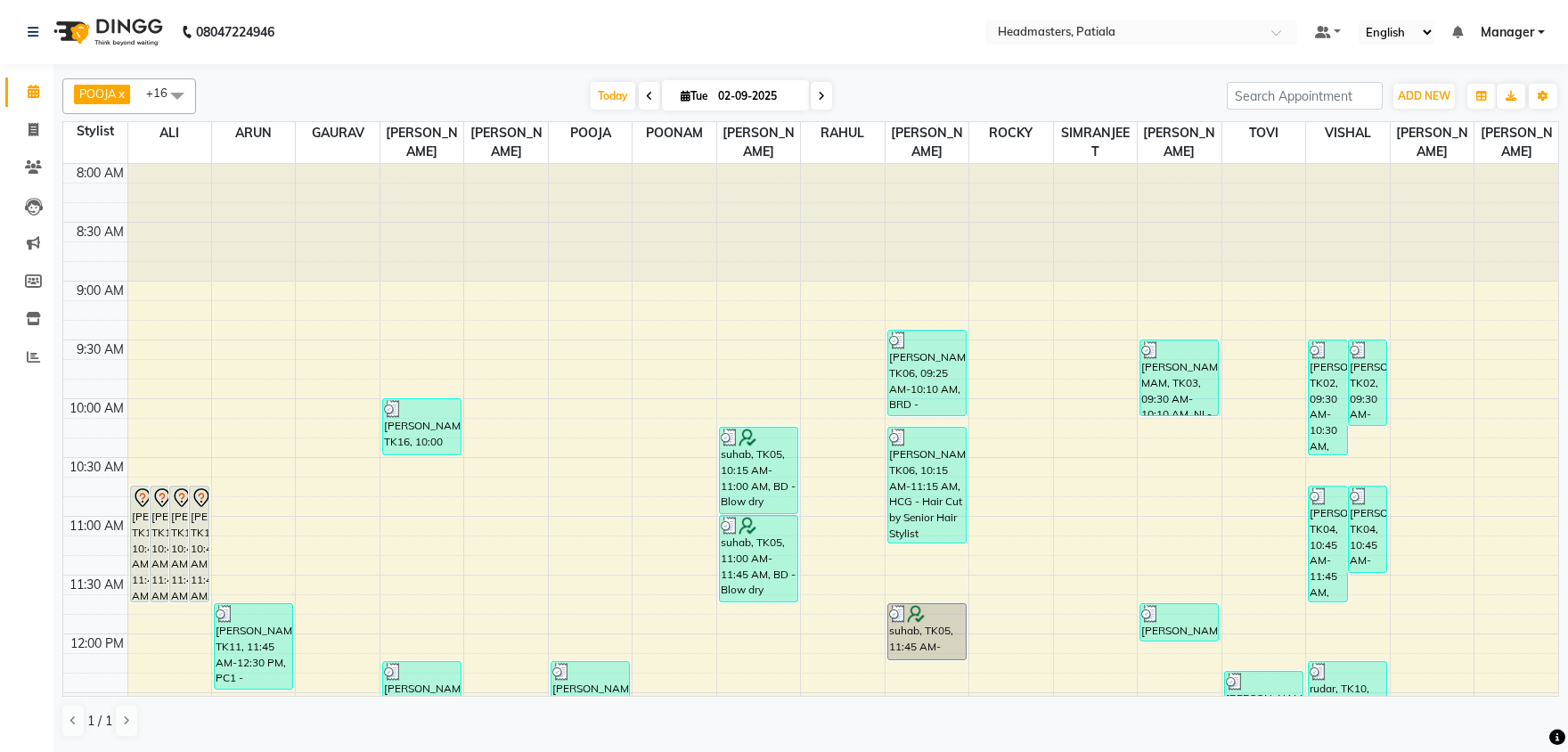
click at [638, 99] on span at bounding box center [649, 96] width 22 height 28
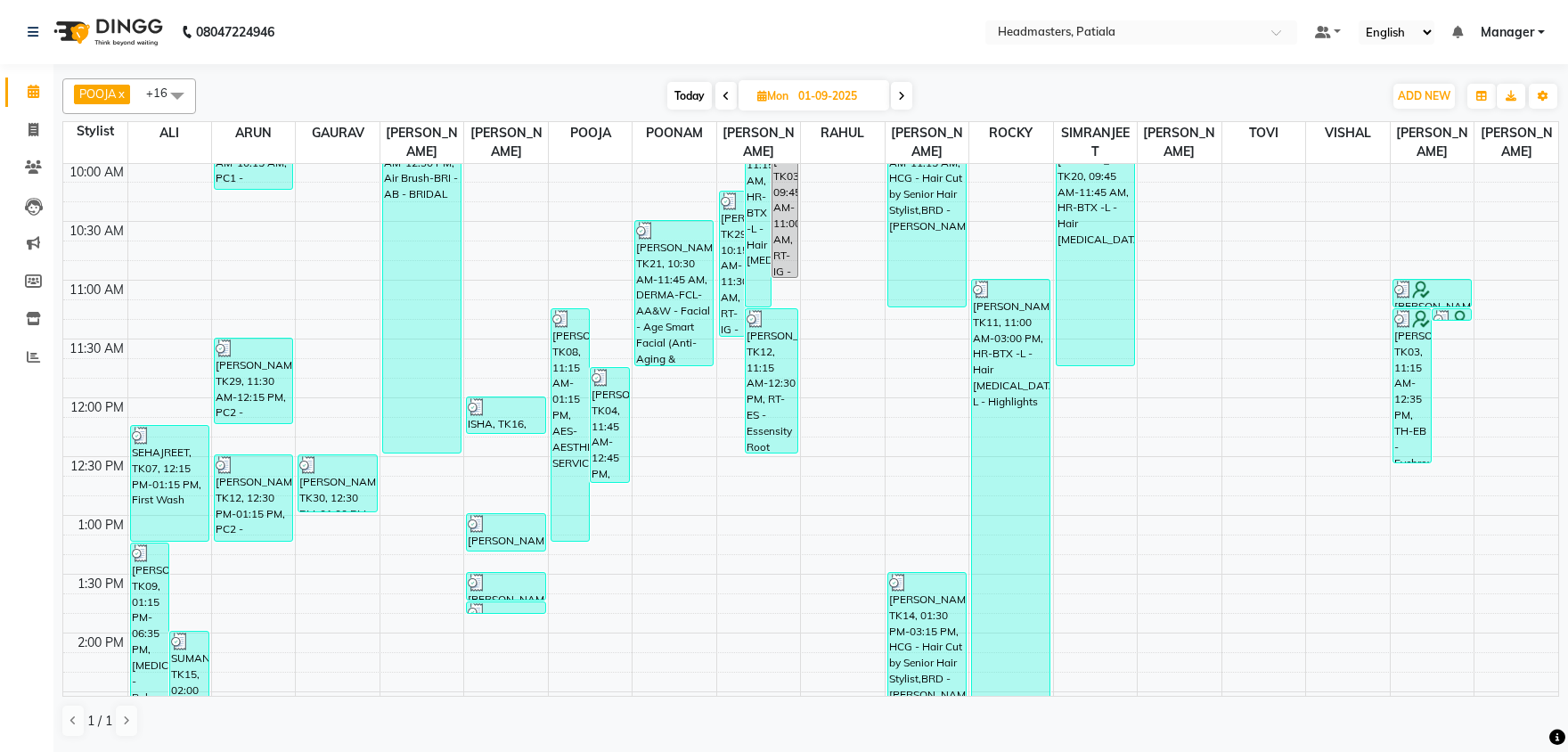
scroll to position [311, 0]
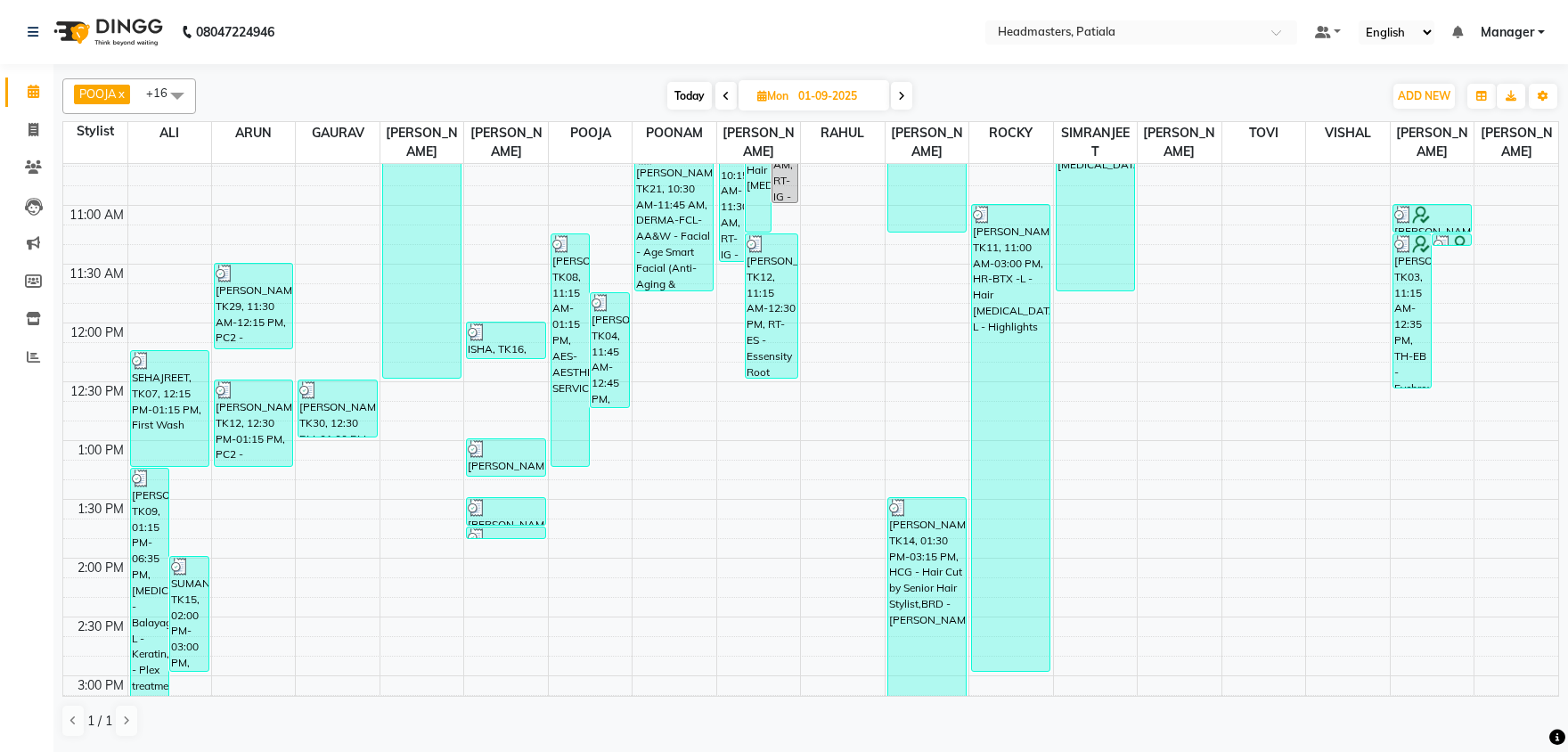
click at [903, 95] on icon at bounding box center [902, 97] width 7 height 11
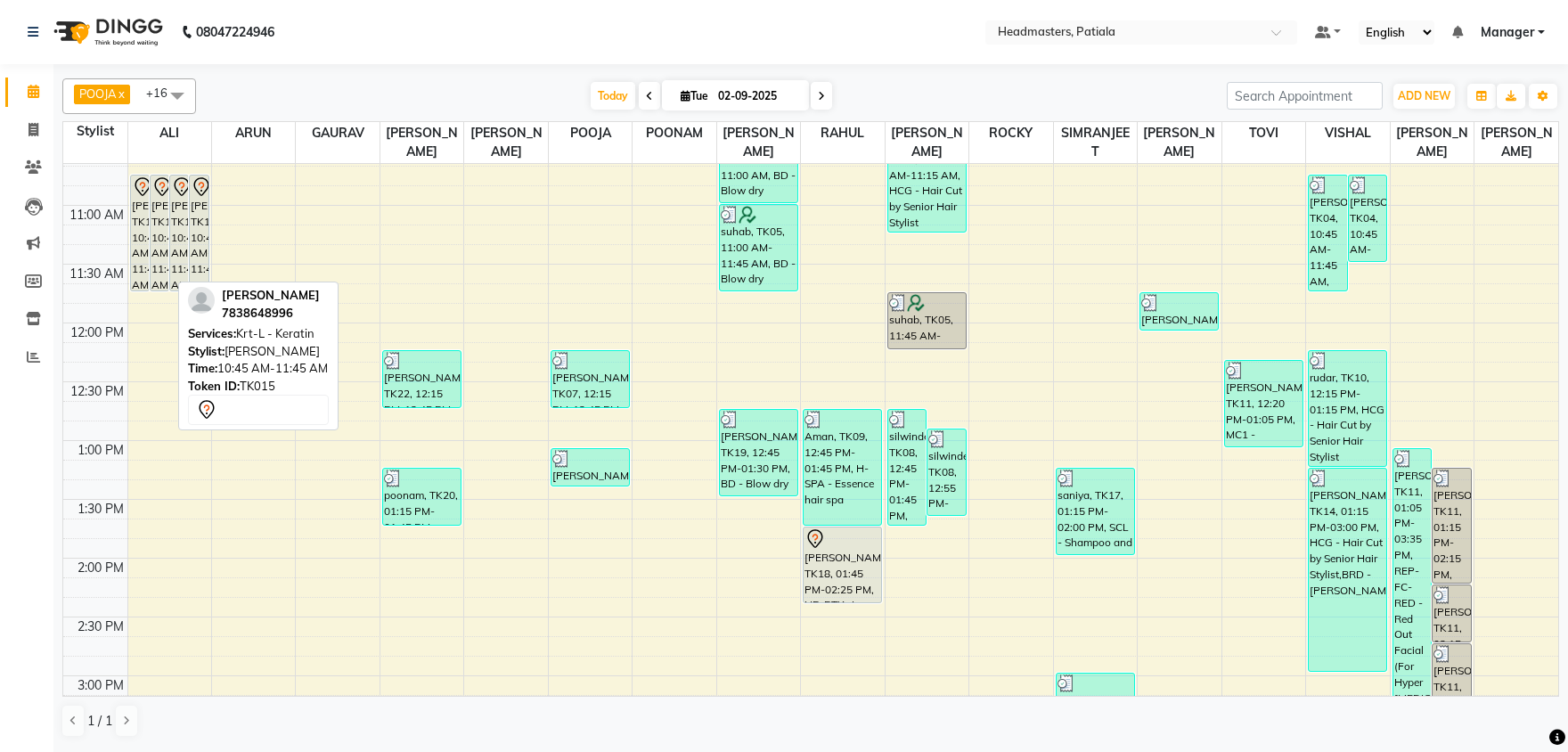
click at [165, 224] on div "[PERSON_NAME], TK15, 10:45 AM-11:45 AM, Krt-L - Keratin" at bounding box center [160, 232] width 18 height 115
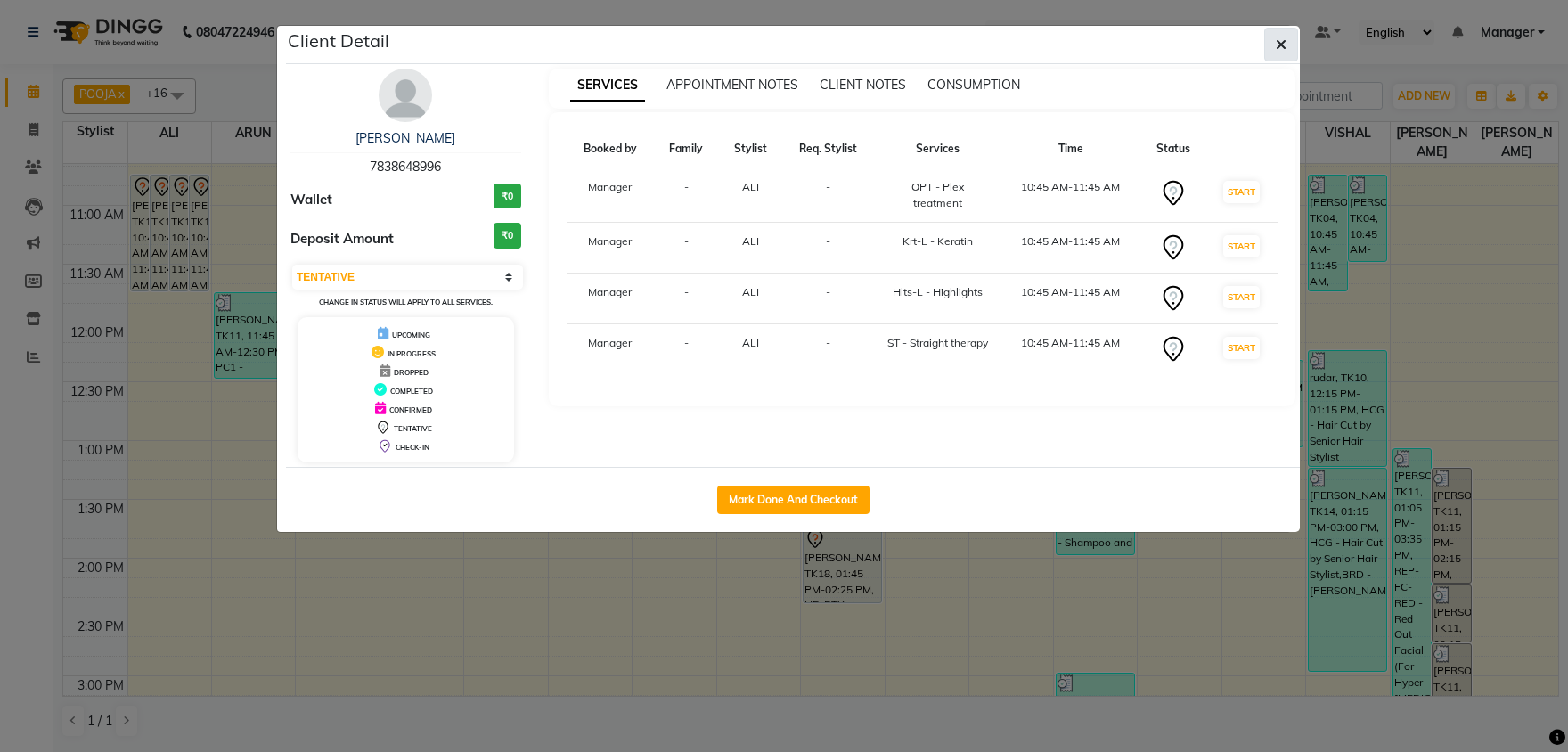
click at [1280, 42] on icon "button" at bounding box center [1281, 44] width 11 height 14
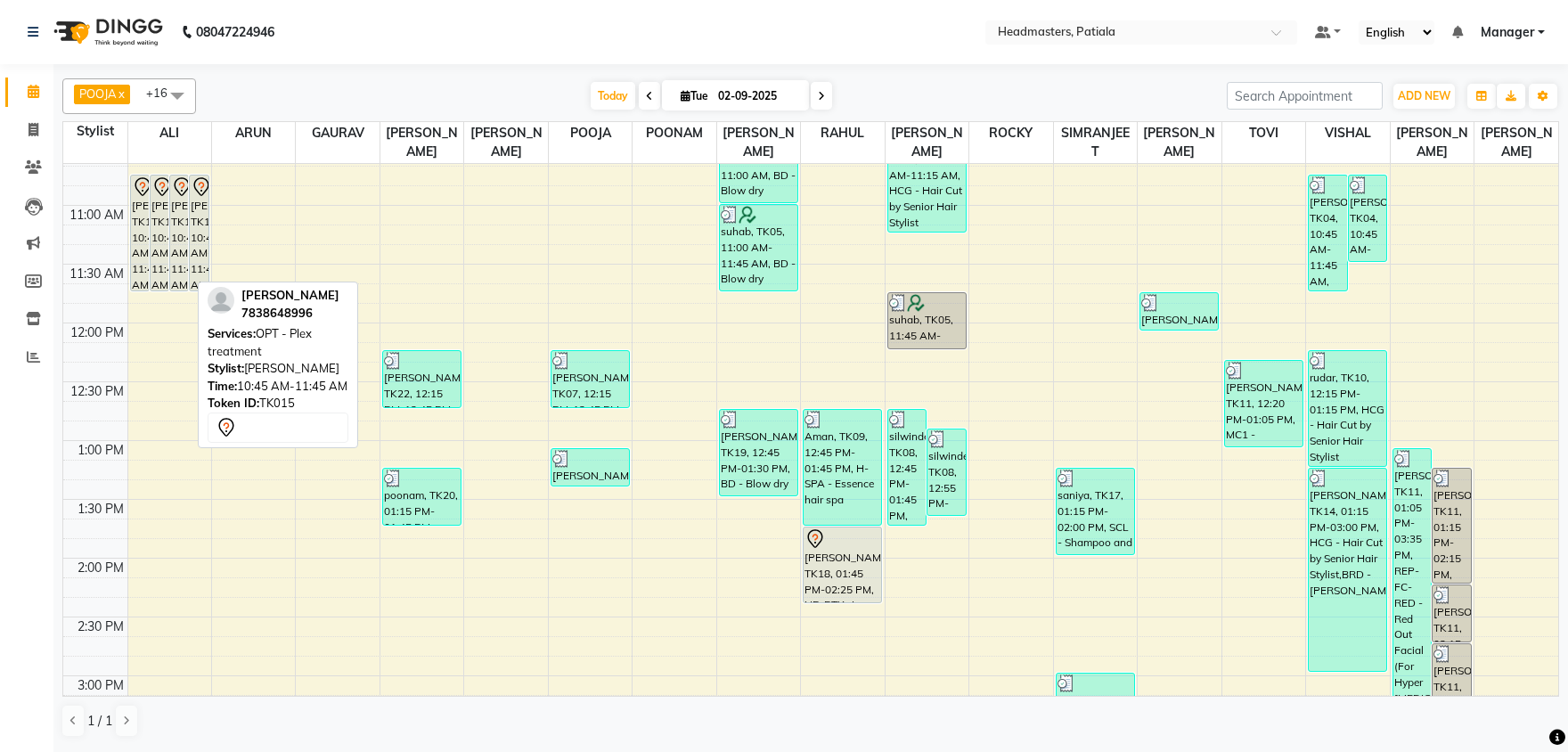
click at [174, 229] on div "[PERSON_NAME], TK15, 10:45 AM-11:45 AM, OPT - Plex treatment" at bounding box center [179, 232] width 18 height 115
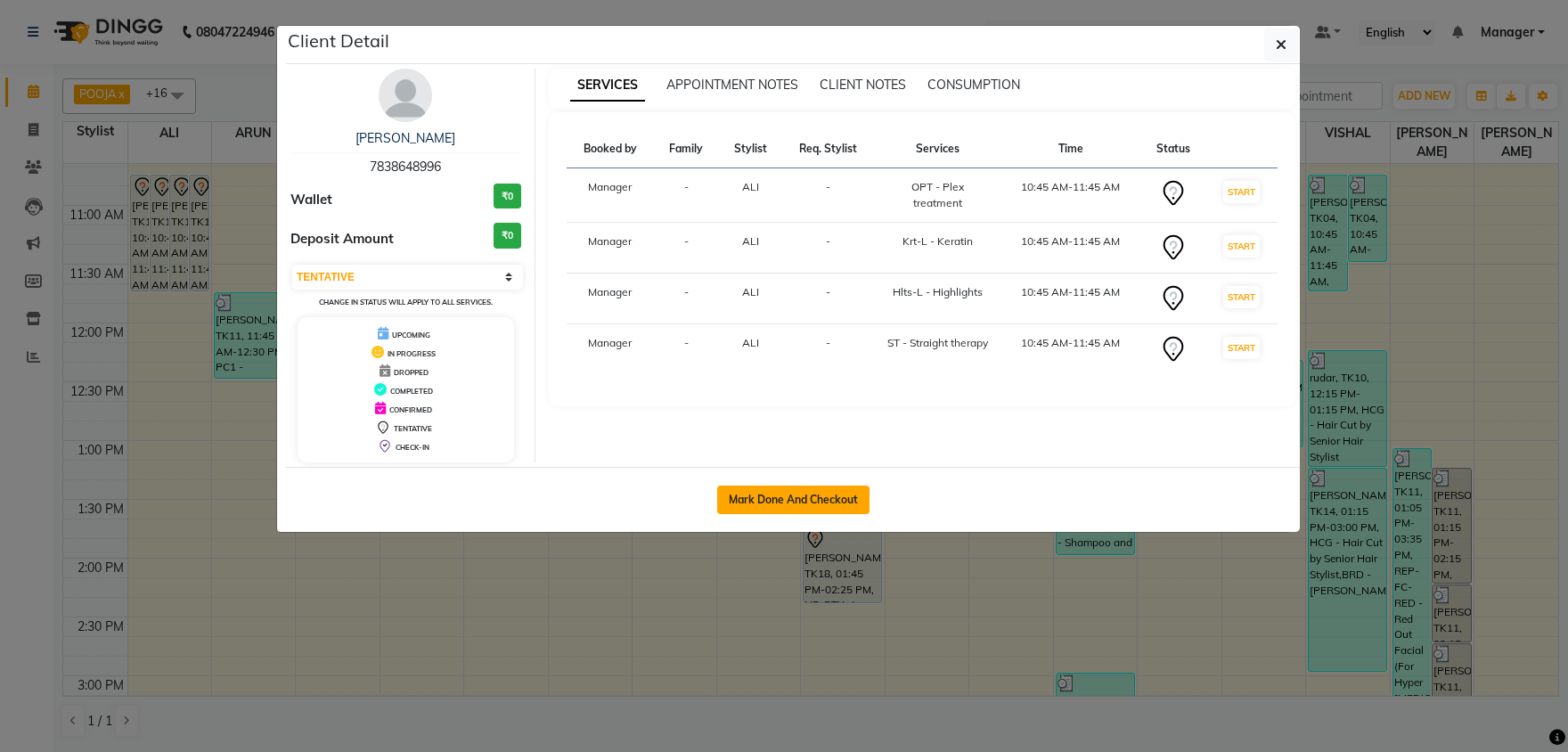
click at [833, 494] on button "Mark Done And Checkout" at bounding box center [793, 500] width 153 height 29
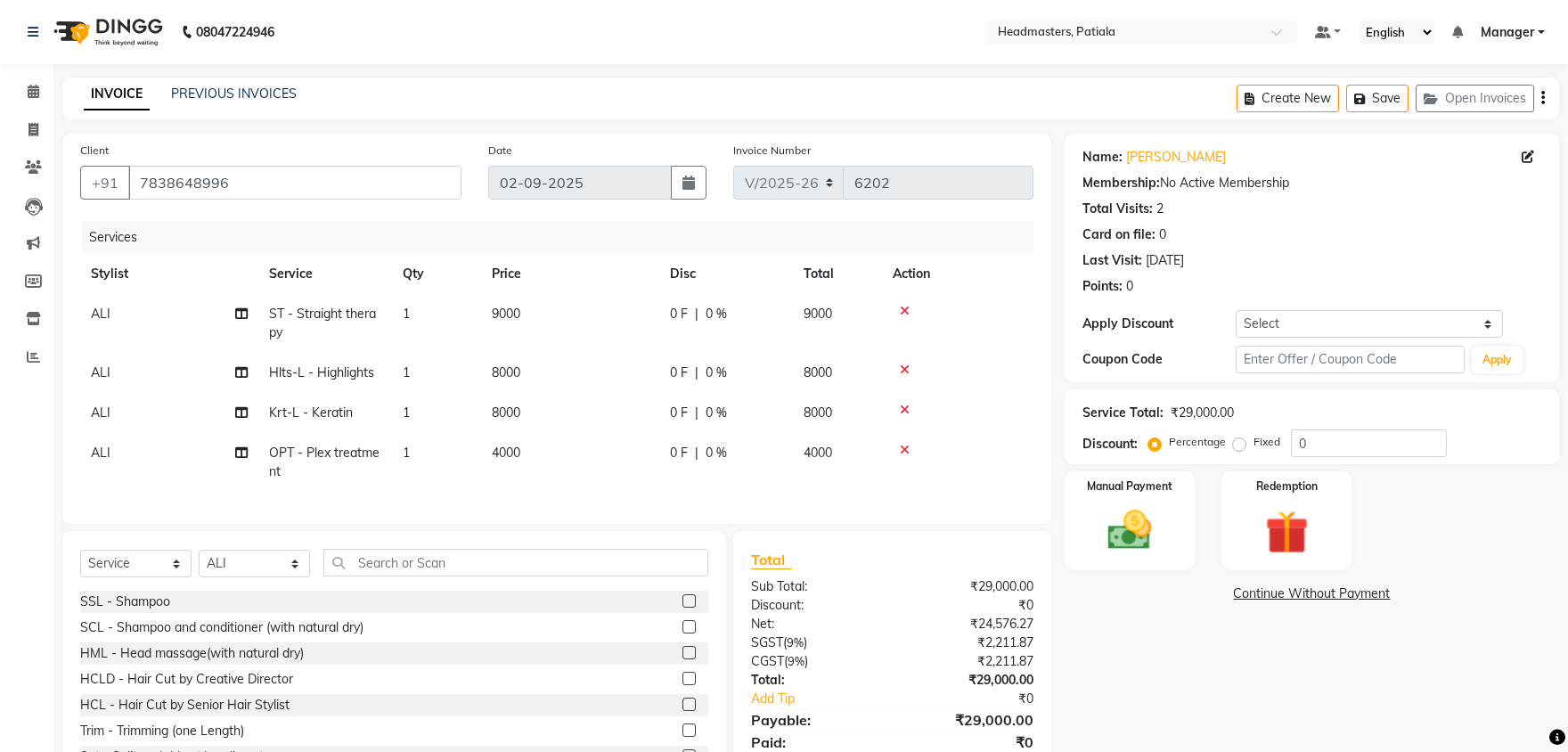
click at [1253, 443] on label "Fixed" at bounding box center [1266, 442] width 27 height 16
click at [1239, 443] on input "Fixed" at bounding box center [1243, 442] width 13 height 13
click at [1359, 441] on input "0" at bounding box center [1369, 443] width 156 height 28
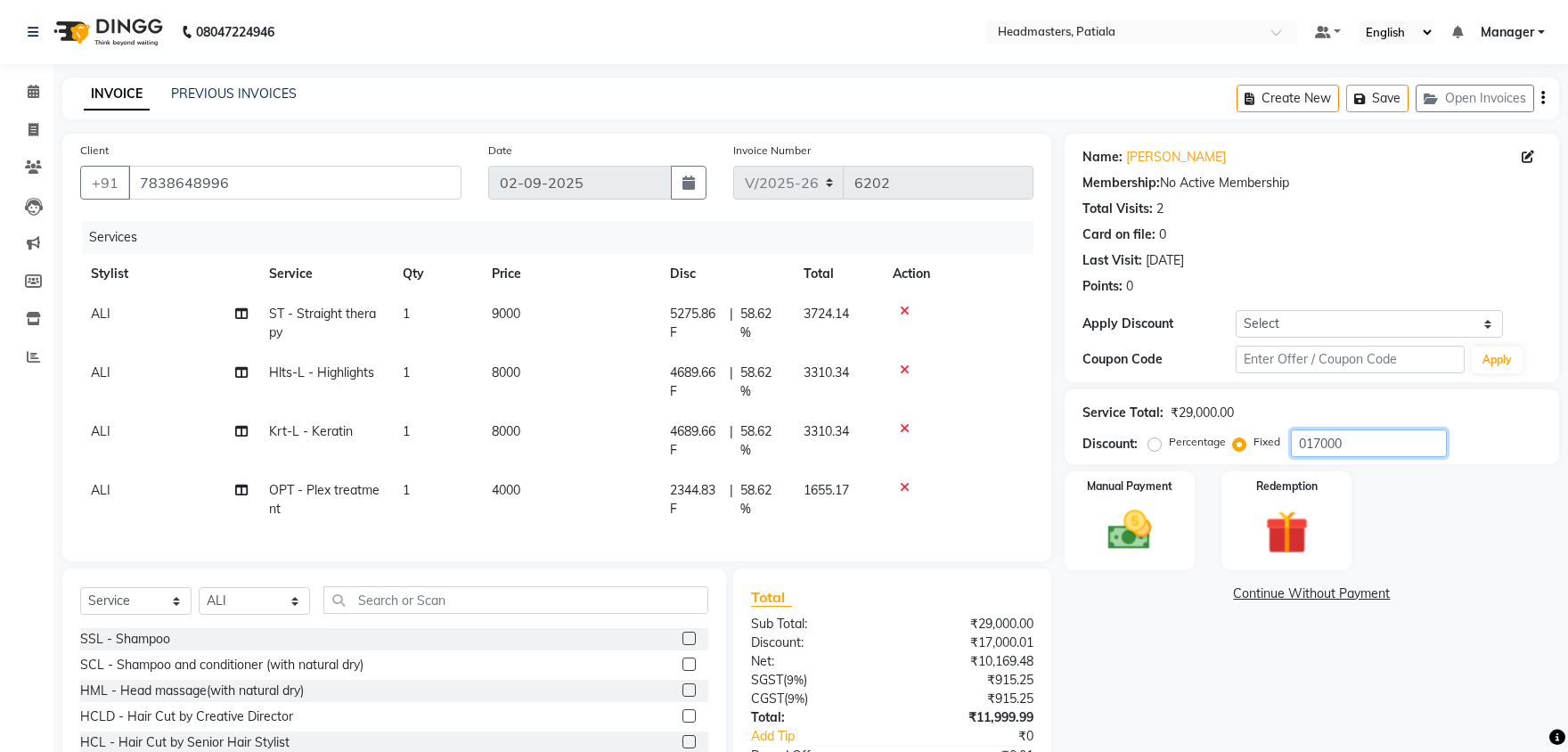
scroll to position [123, 0]
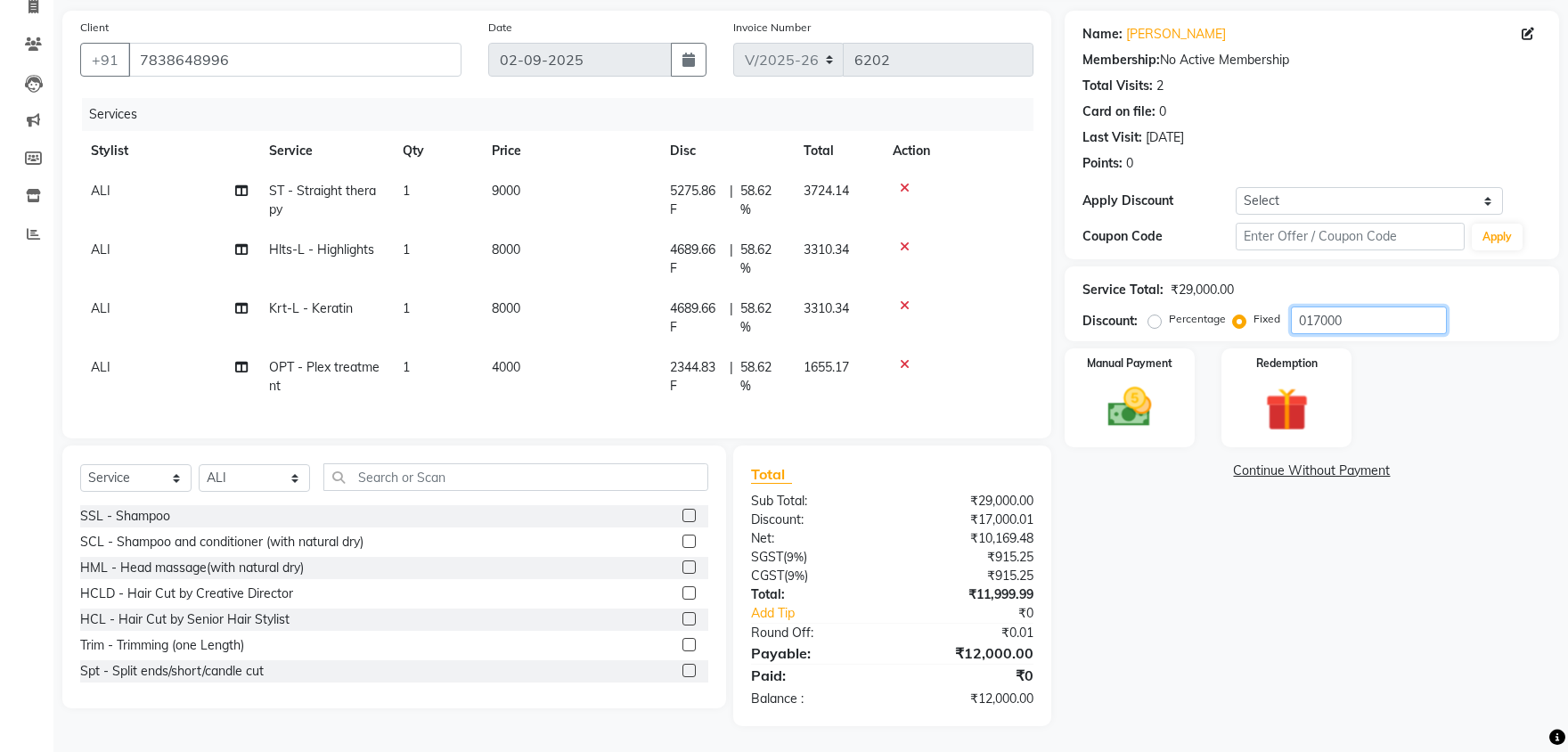
click at [1367, 313] on input "017000" at bounding box center [1369, 320] width 156 height 28
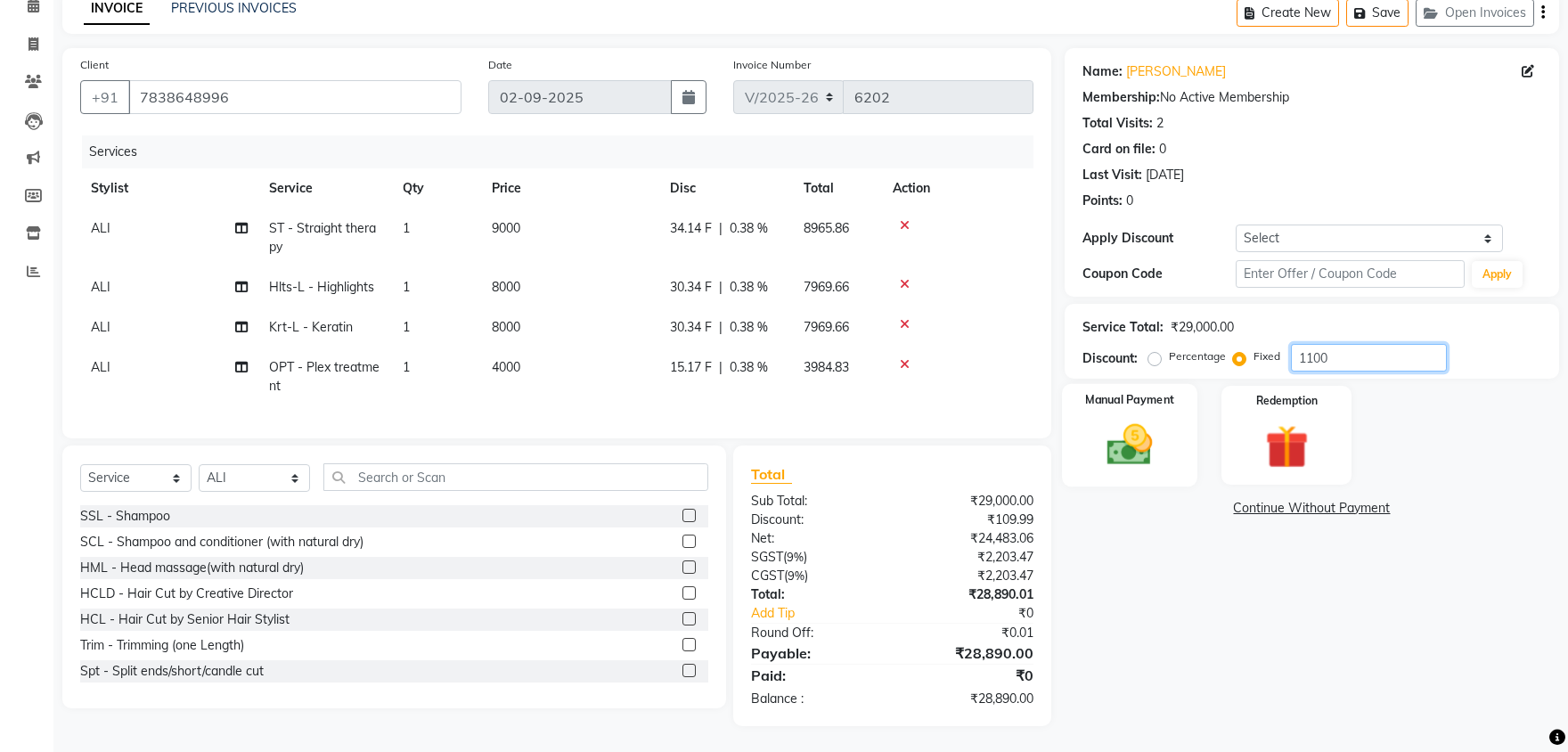
scroll to position [68, 0]
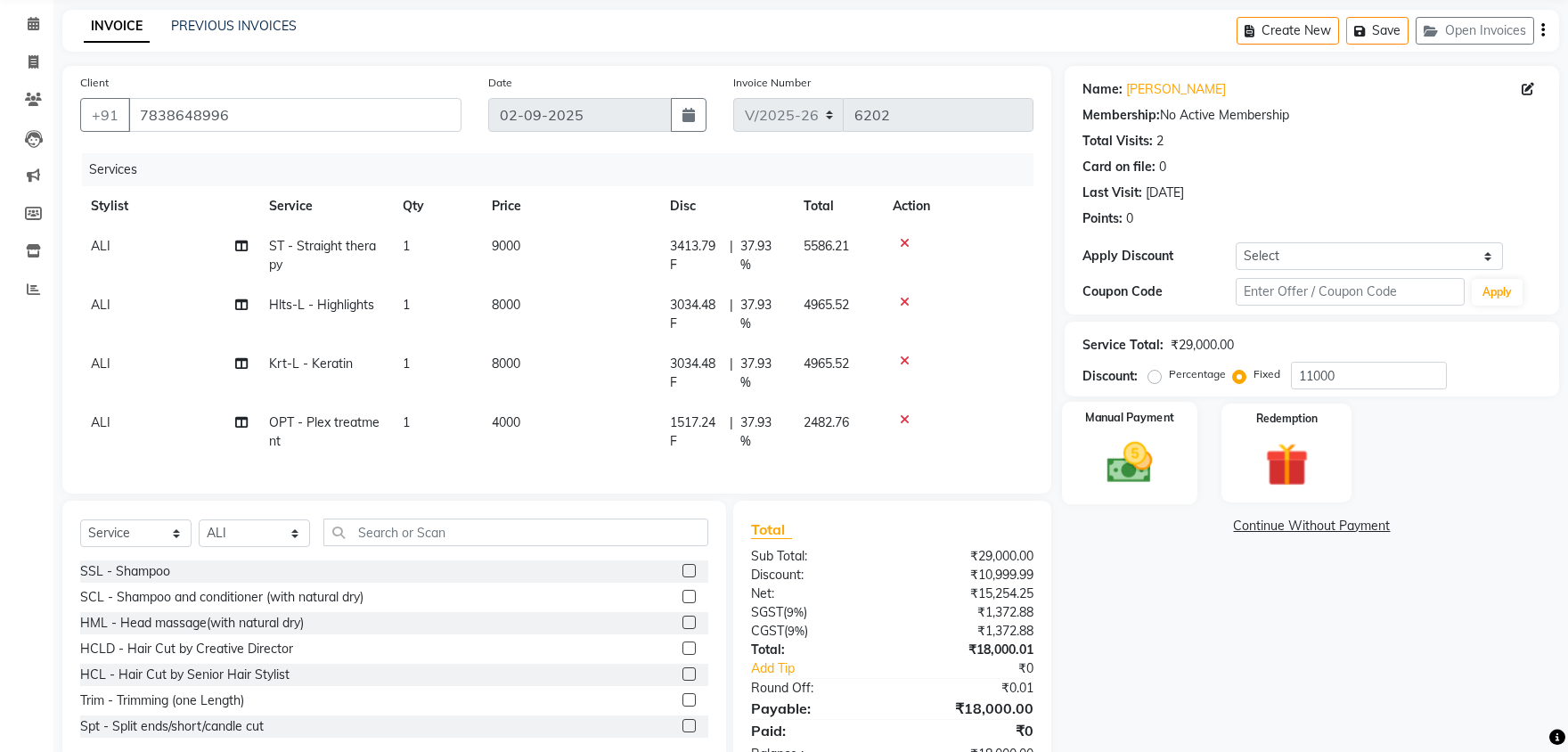
click at [1131, 436] on img at bounding box center [1130, 462] width 74 height 52
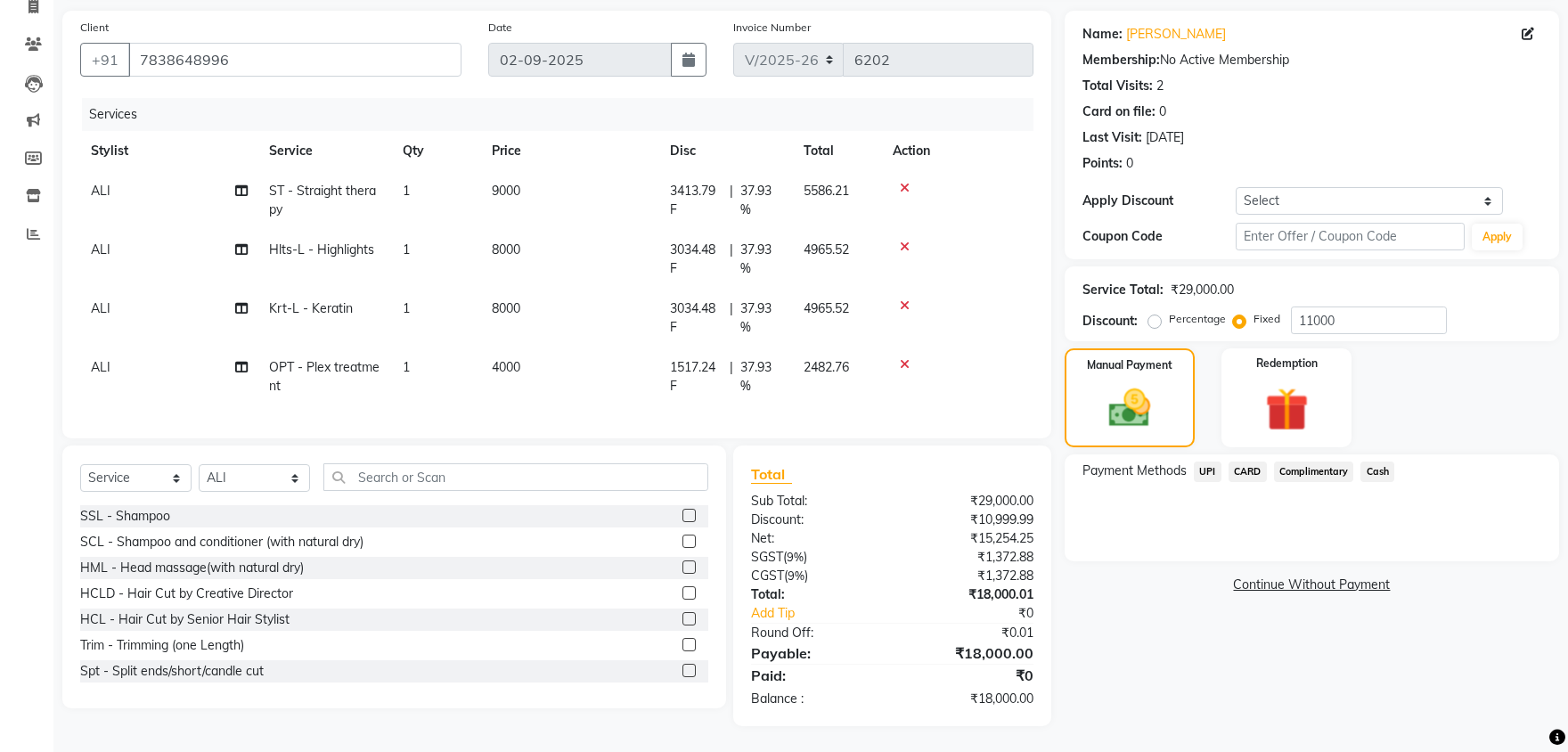
click at [1208, 476] on span "UPI" at bounding box center [1207, 471] width 28 height 21
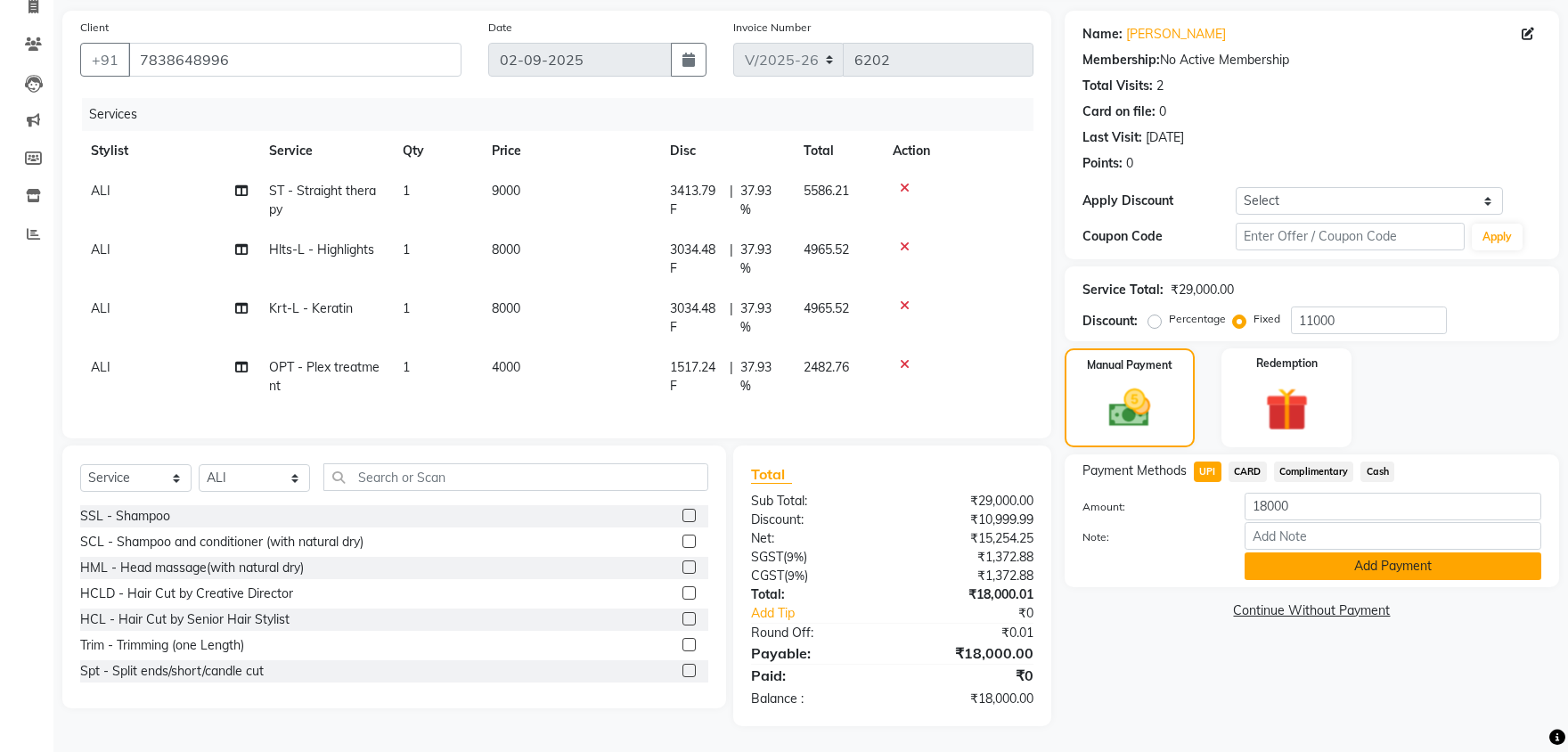
click at [1403, 561] on button "Add Payment" at bounding box center [1392, 566] width 297 height 28
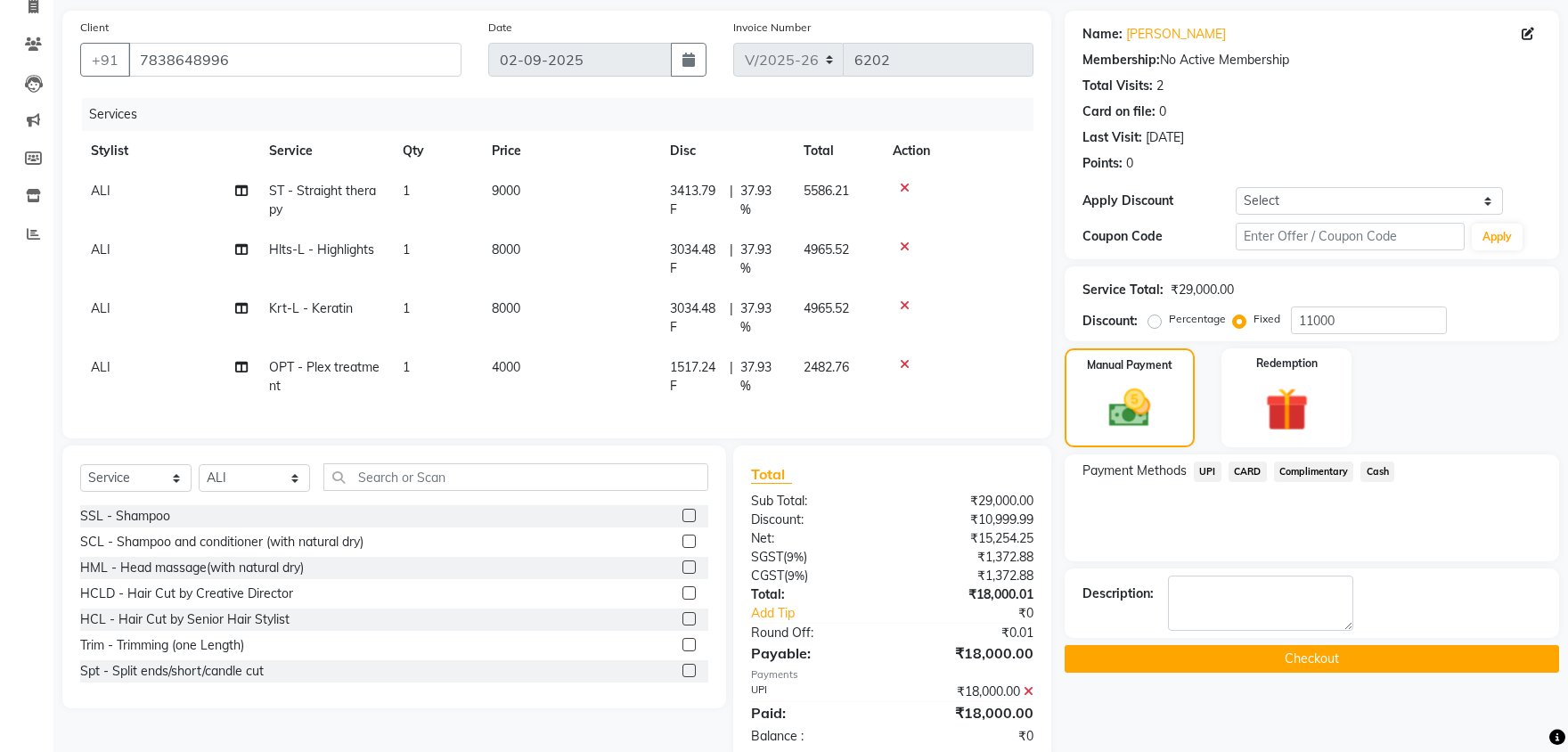
scroll to position [161, 0]
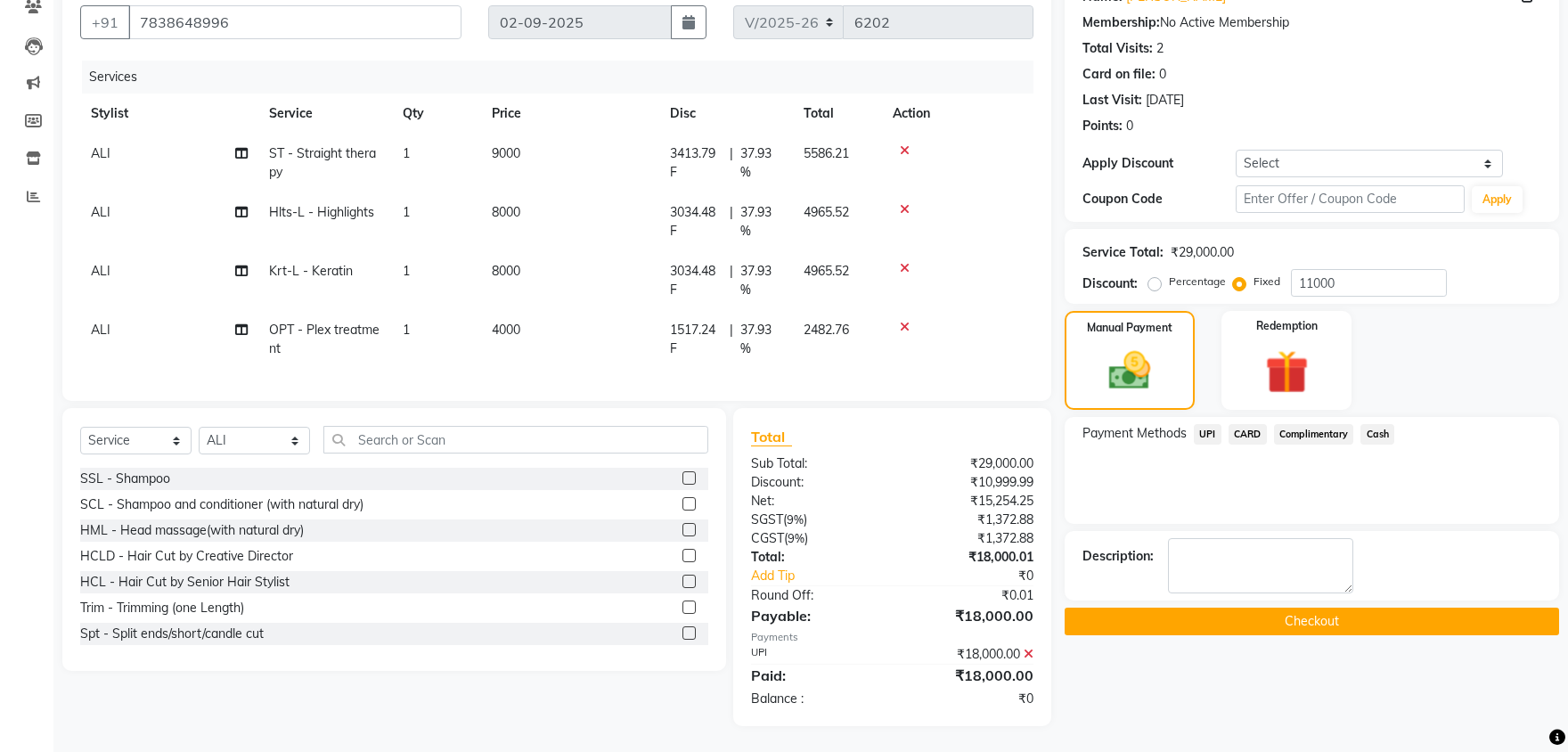
click at [1309, 625] on button "Checkout" at bounding box center [1312, 621] width 495 height 28
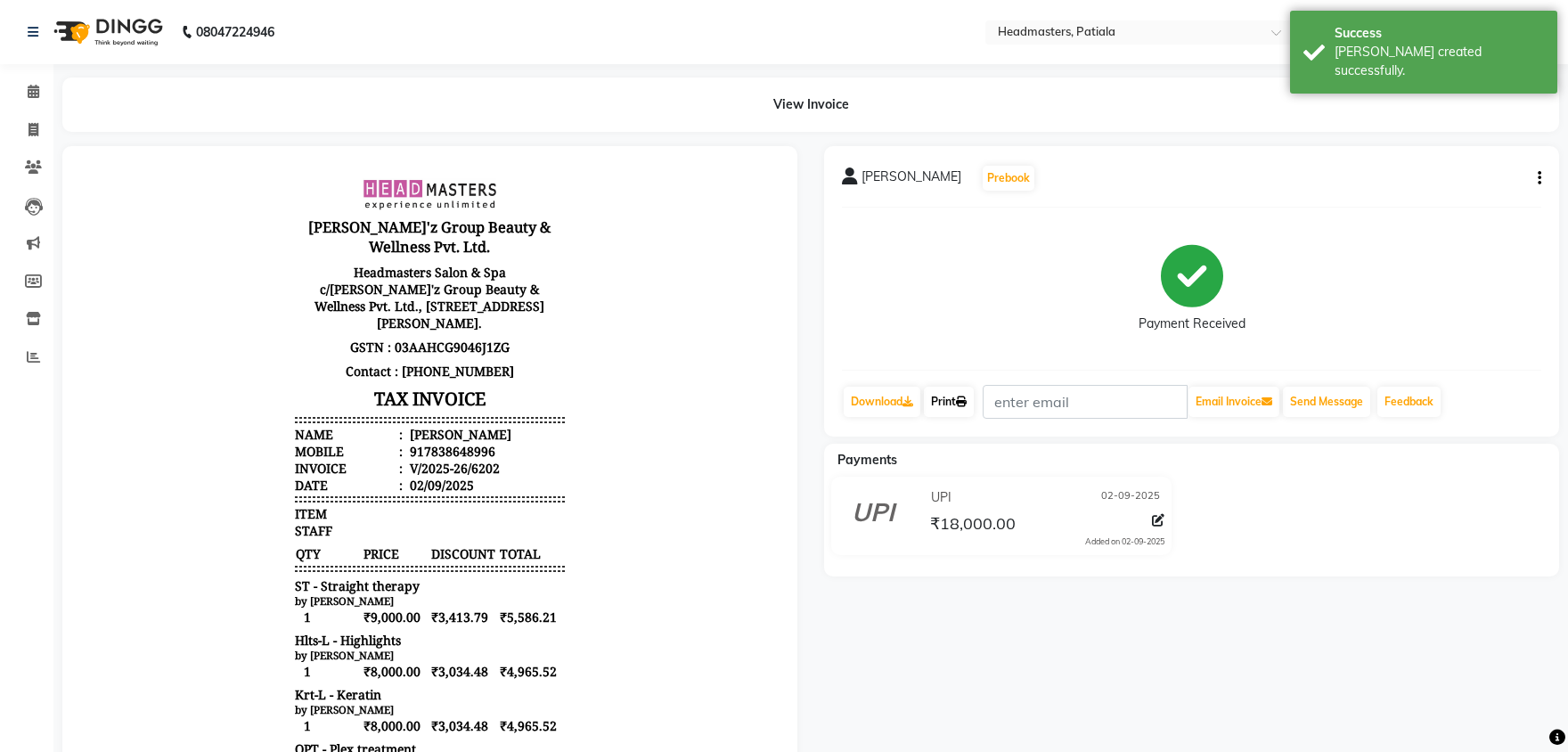
click at [957, 403] on link "Print" at bounding box center [948, 402] width 50 height 31
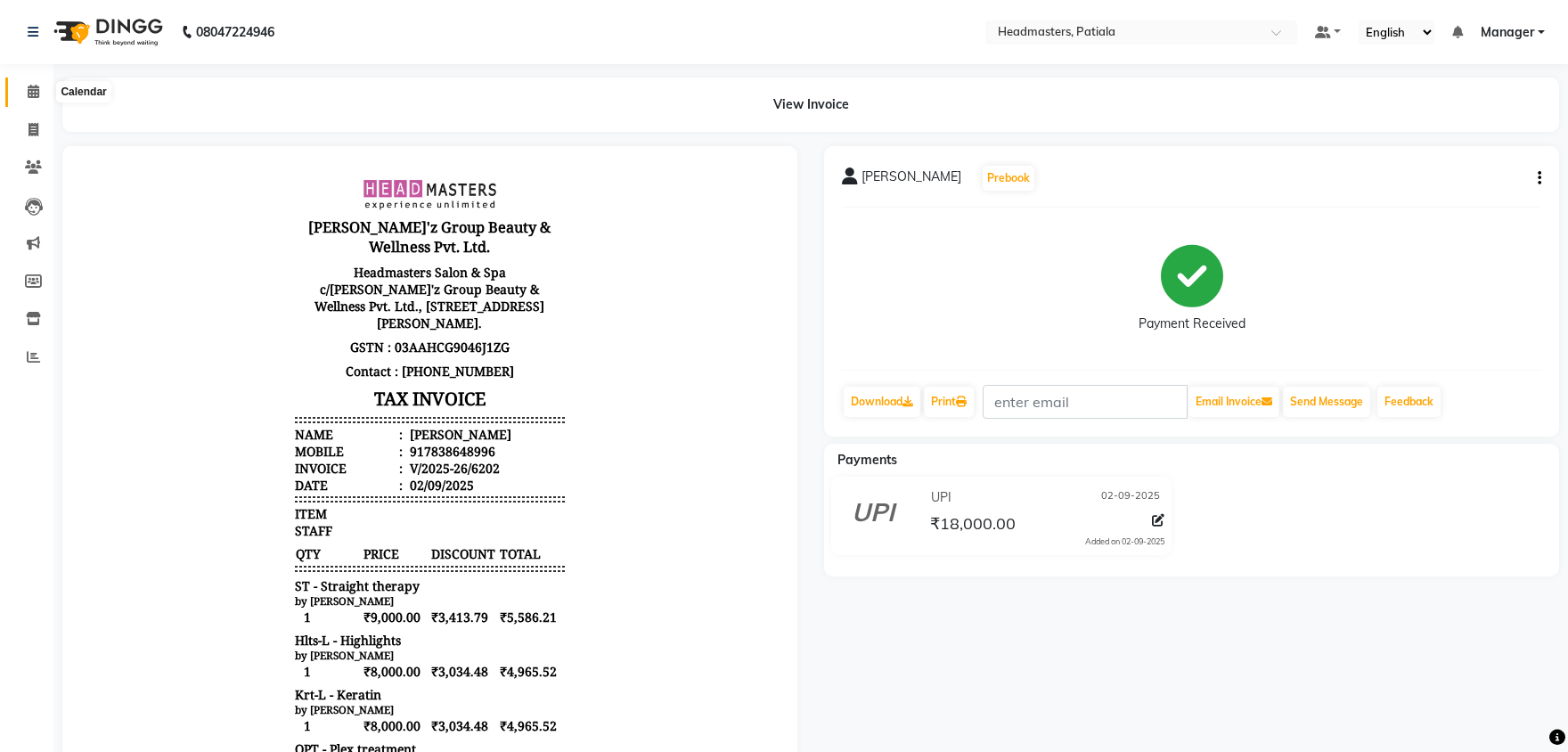
click at [41, 87] on span at bounding box center [33, 92] width 32 height 21
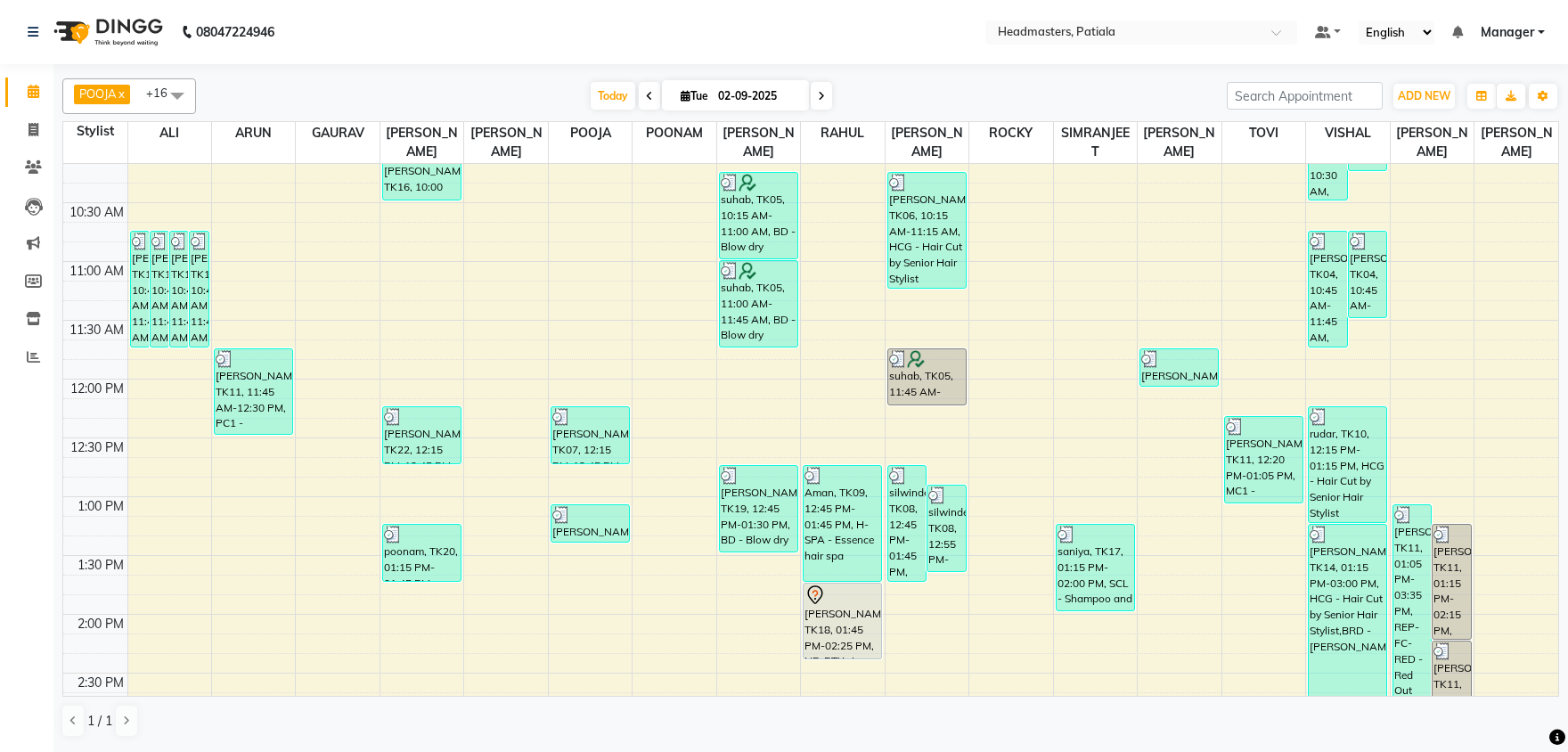
scroll to position [279, 0]
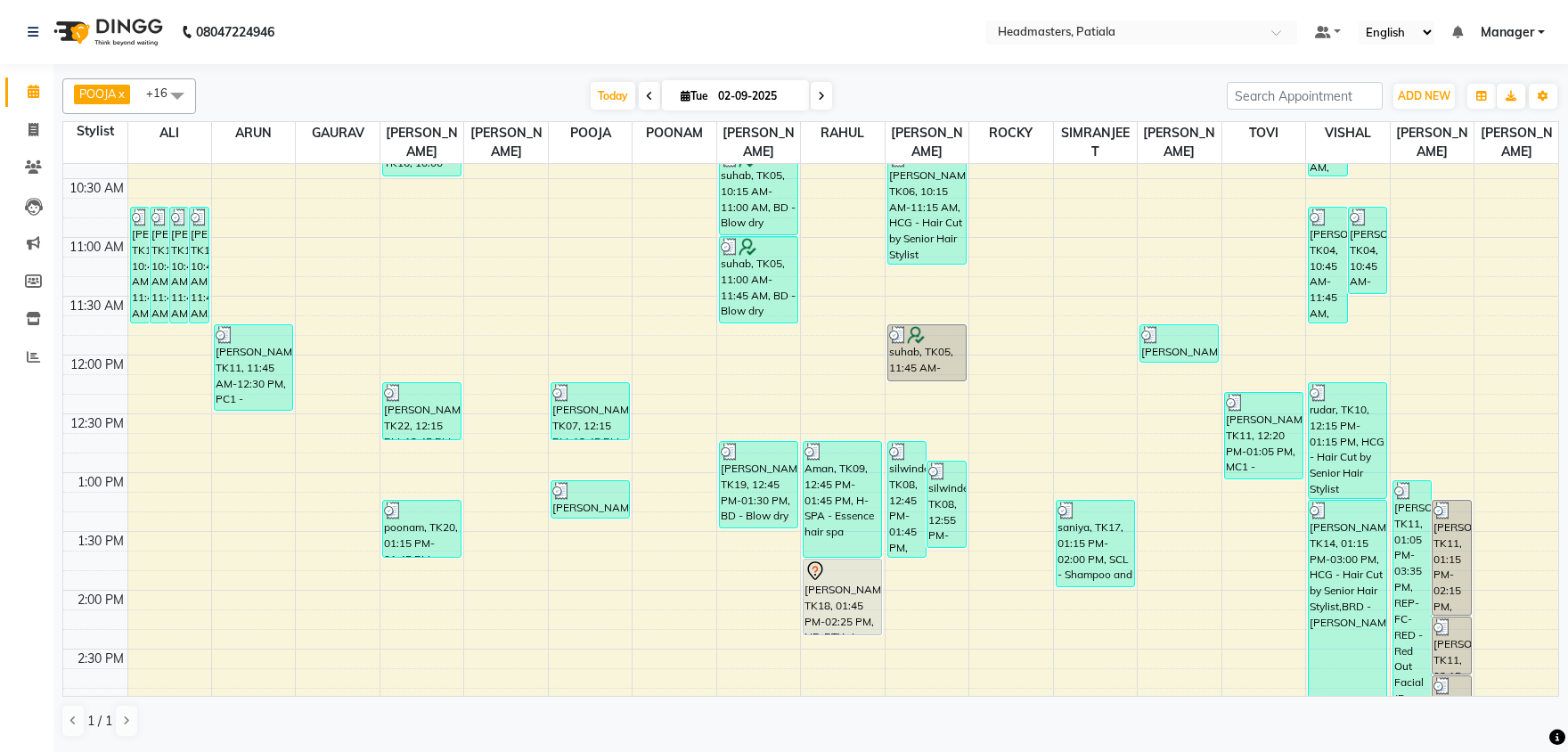
click at [176, 88] on span at bounding box center [177, 95] width 35 height 33
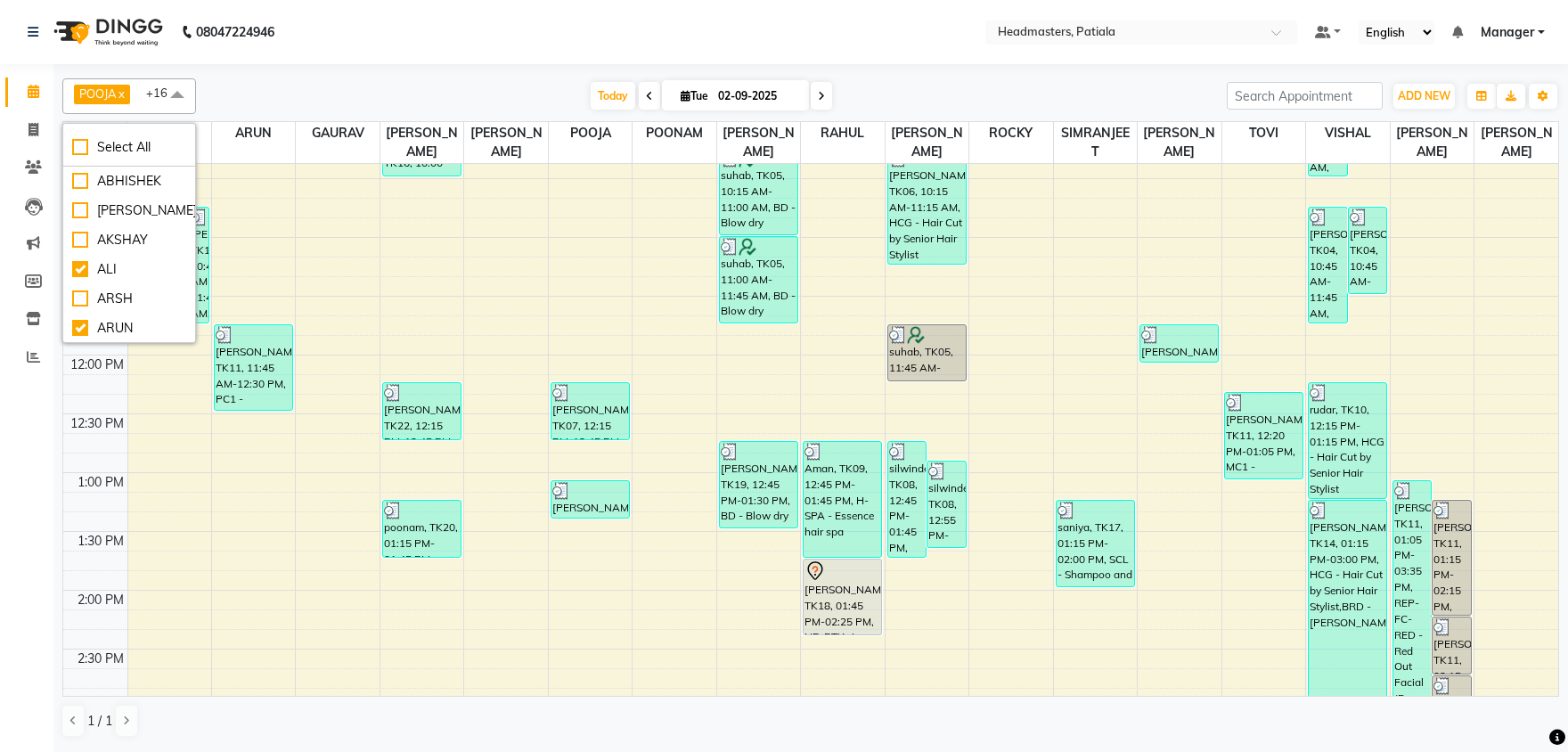
scroll to position [1210, 0]
click at [252, 87] on div "[DATE] [DATE]" at bounding box center [711, 97] width 1013 height 27
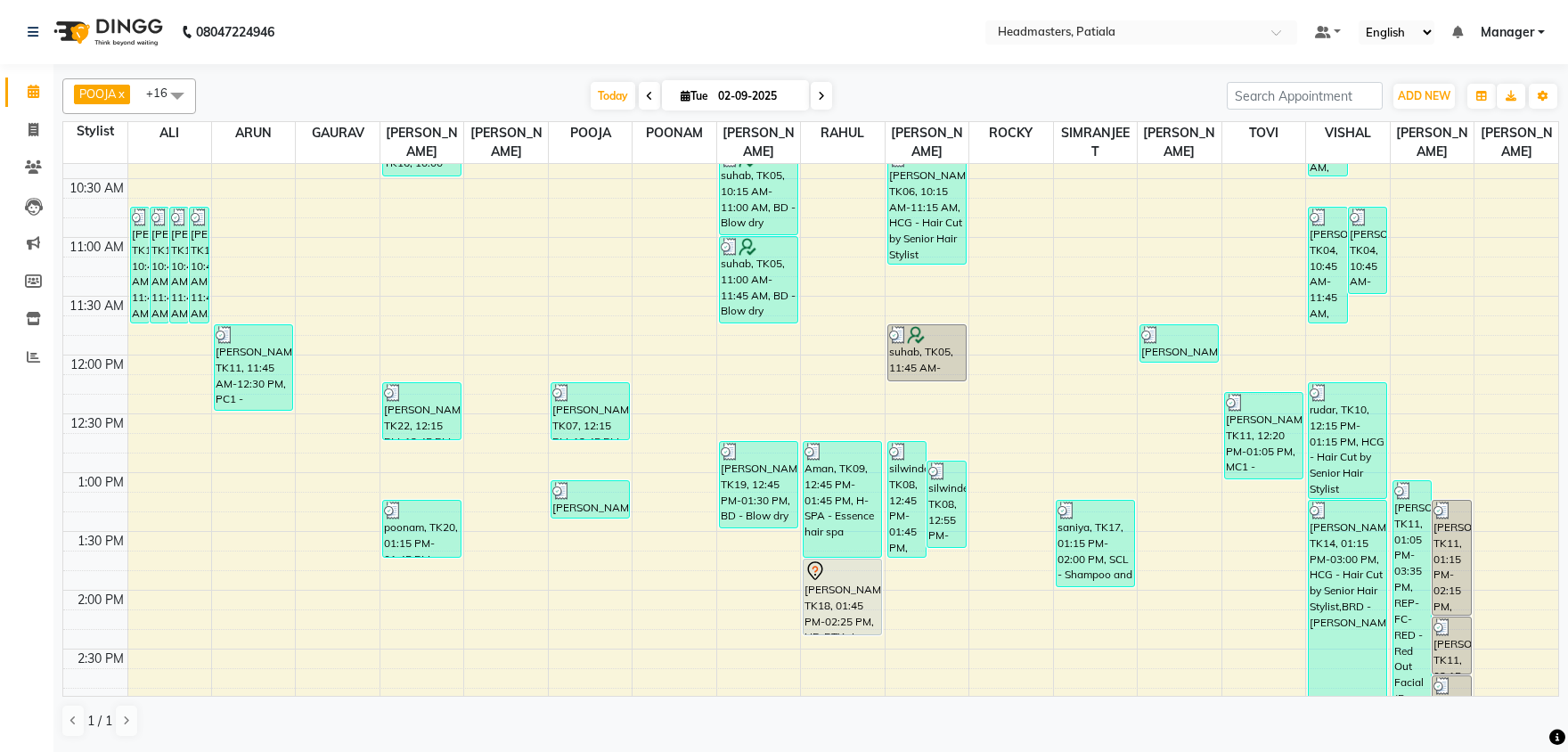
click at [164, 94] on span at bounding box center [177, 95] width 35 height 33
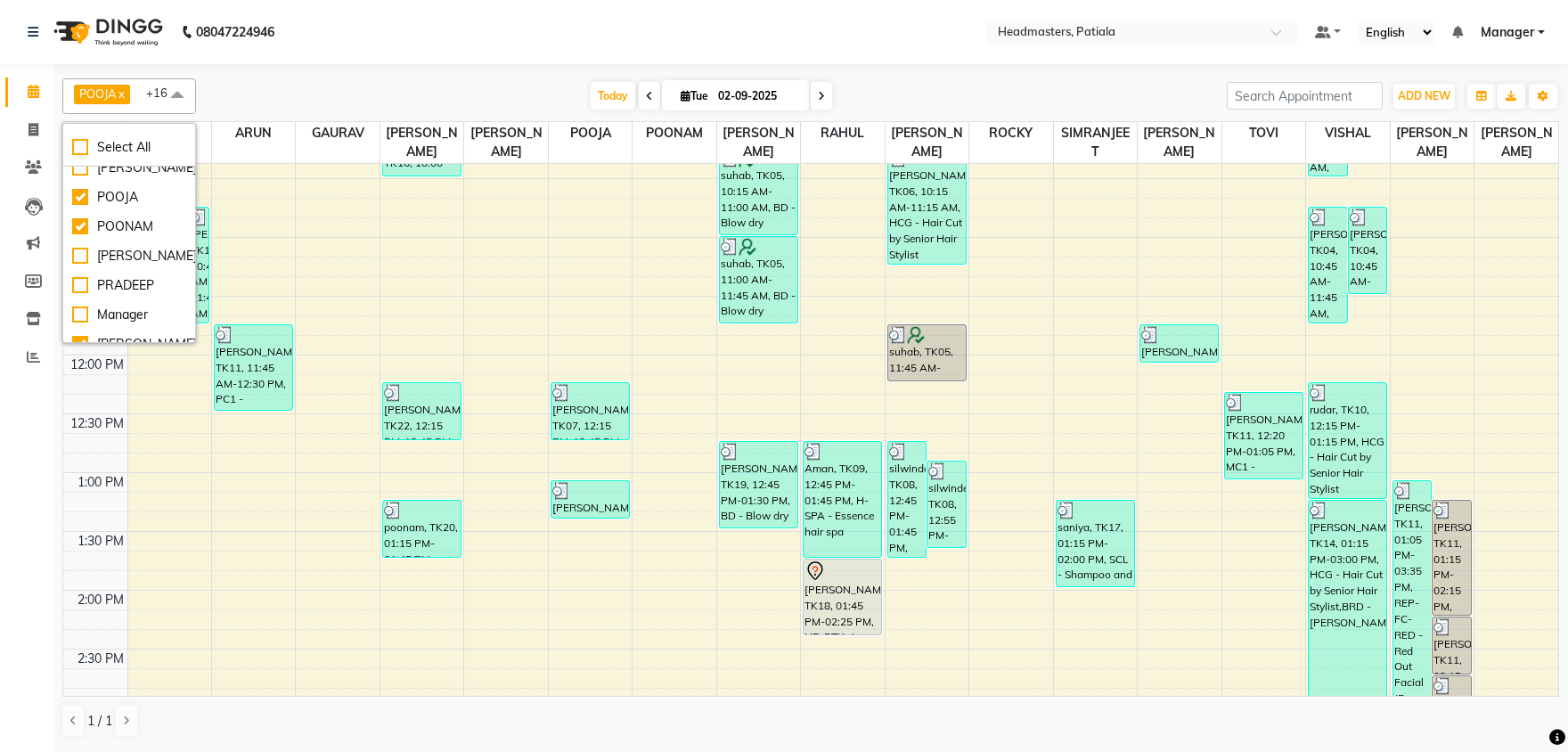
scroll to position [685, 0]
click at [129, 300] on div "PRADEEP" at bounding box center [129, 290] width 114 height 19
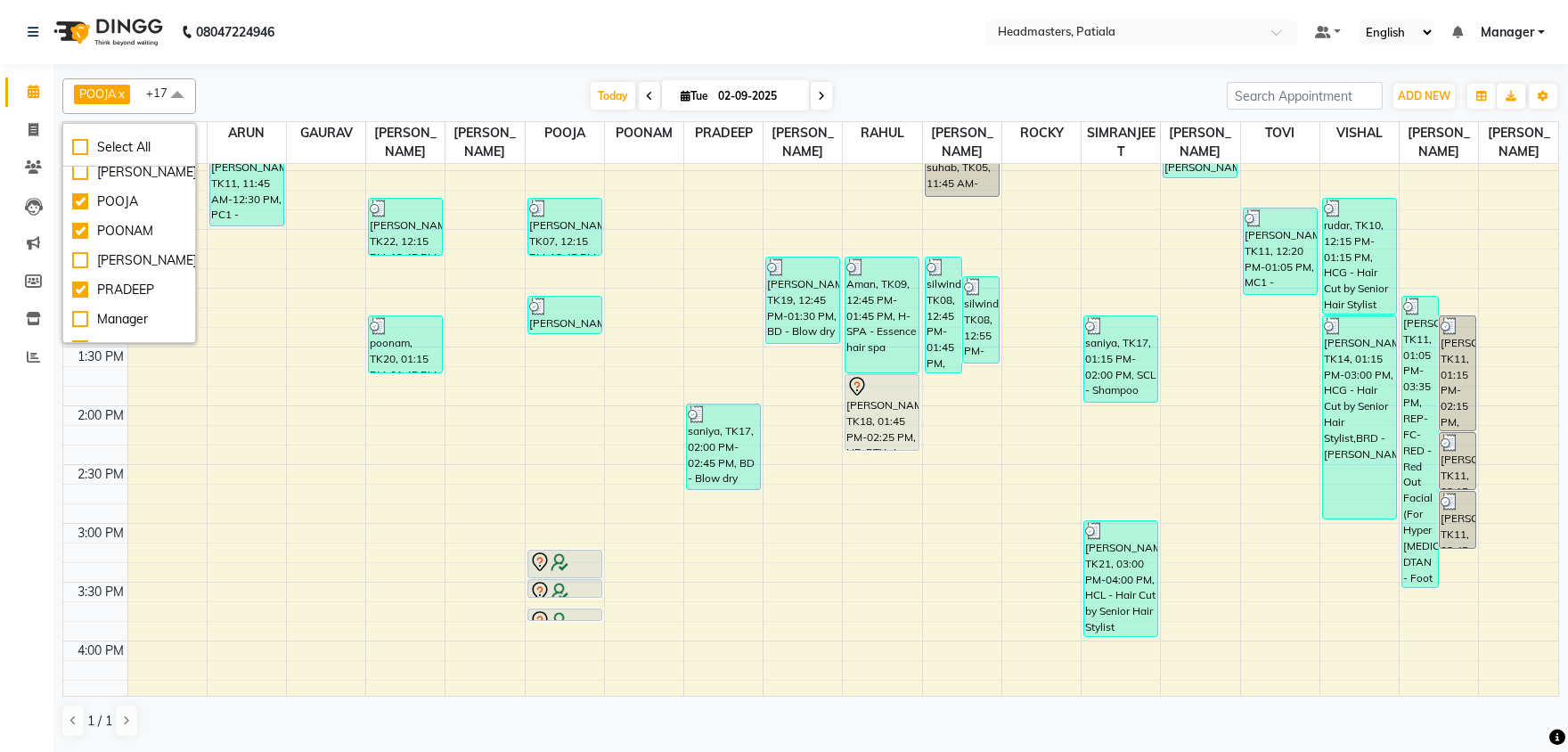
scroll to position [559, 0]
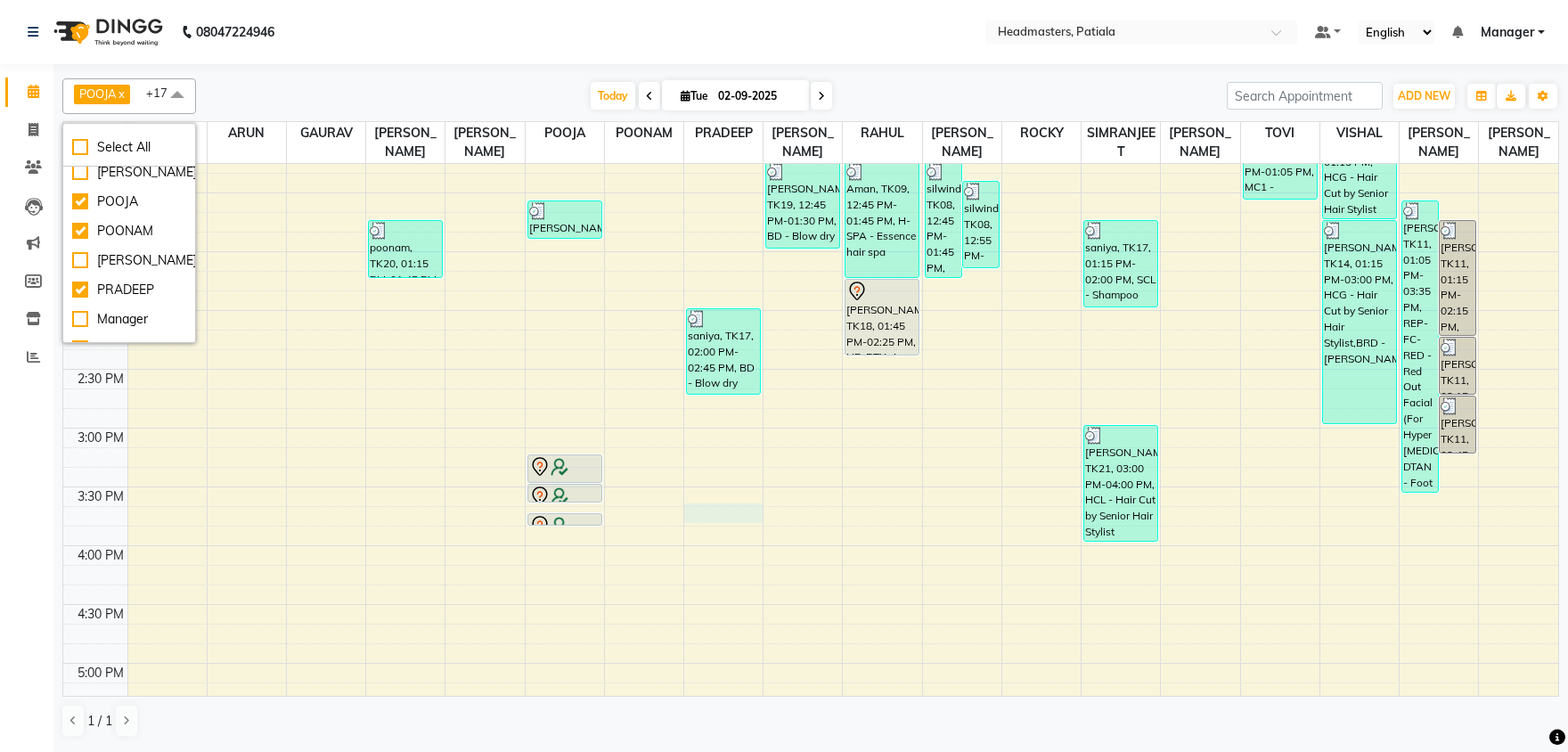
click at [723, 508] on div "8:00 AM 8:30 AM 9:00 AM 9:30 AM 10:00 AM 10:30 AM 11:00 AM 11:30 AM 12:00 PM 12…" at bounding box center [811, 428] width 1495 height 1645
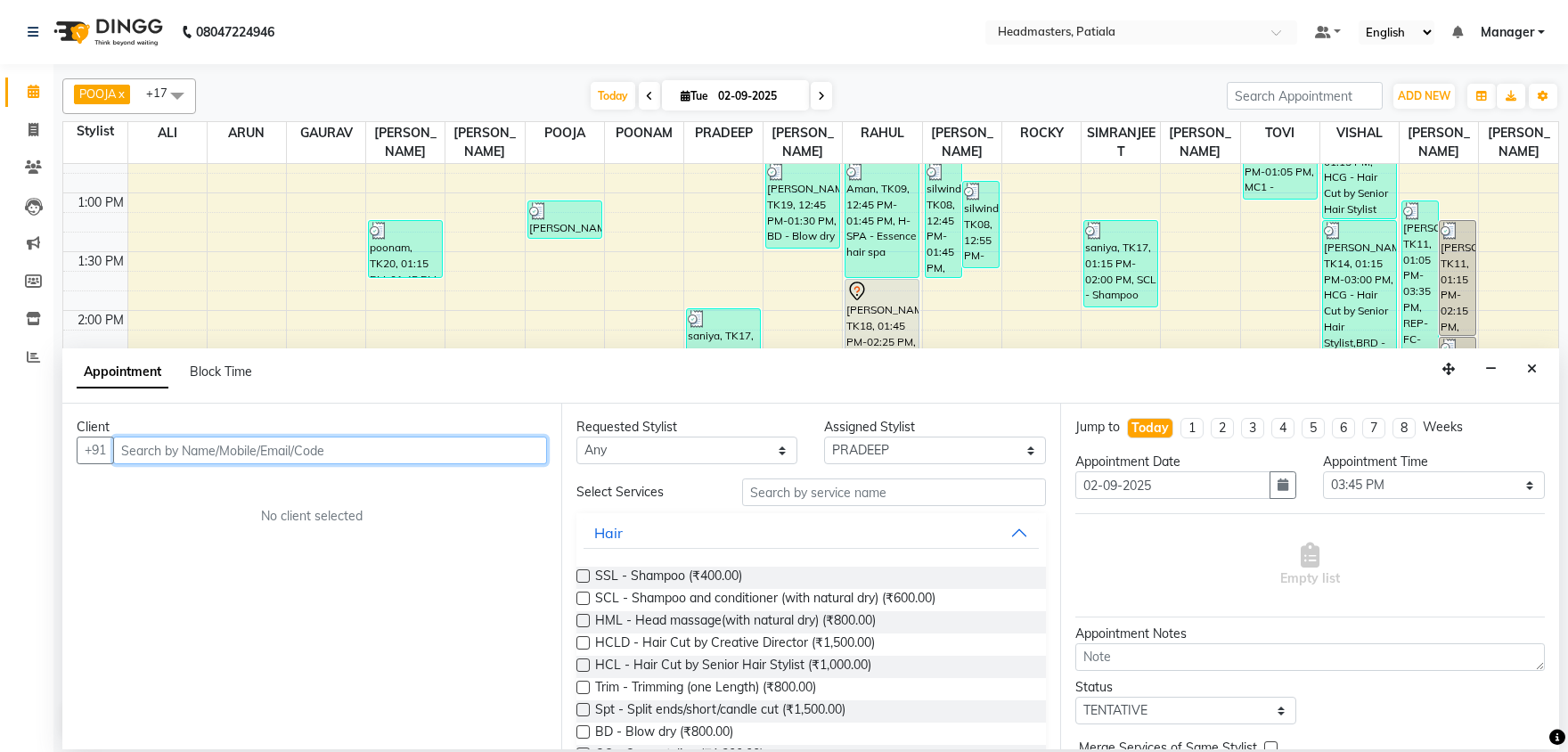
click at [181, 450] on input "text" at bounding box center [329, 450] width 434 height 28
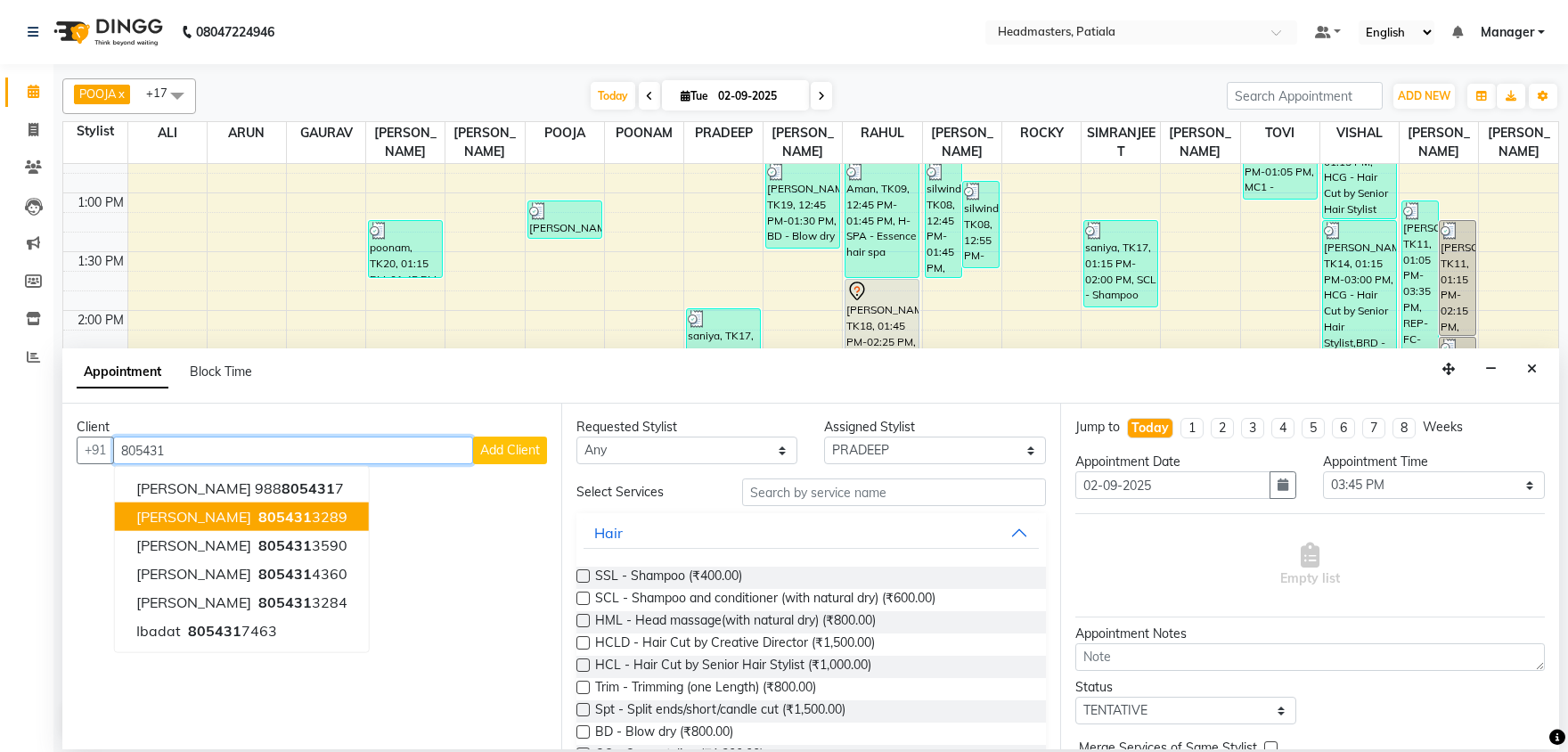
click at [270, 518] on ngb-highlight "805431 3289" at bounding box center [301, 516] width 93 height 18
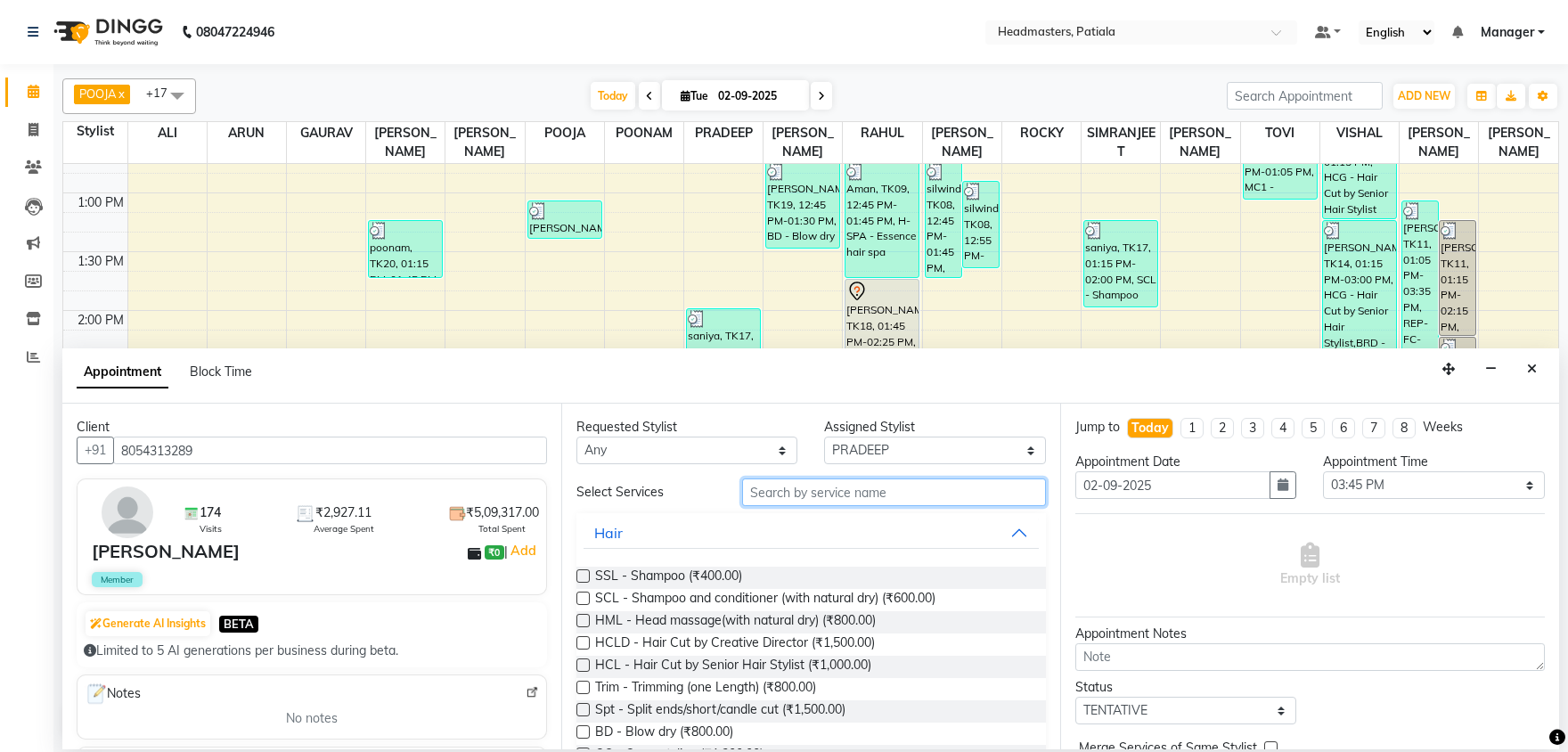
click at [858, 487] on input "text" at bounding box center [894, 492] width 303 height 28
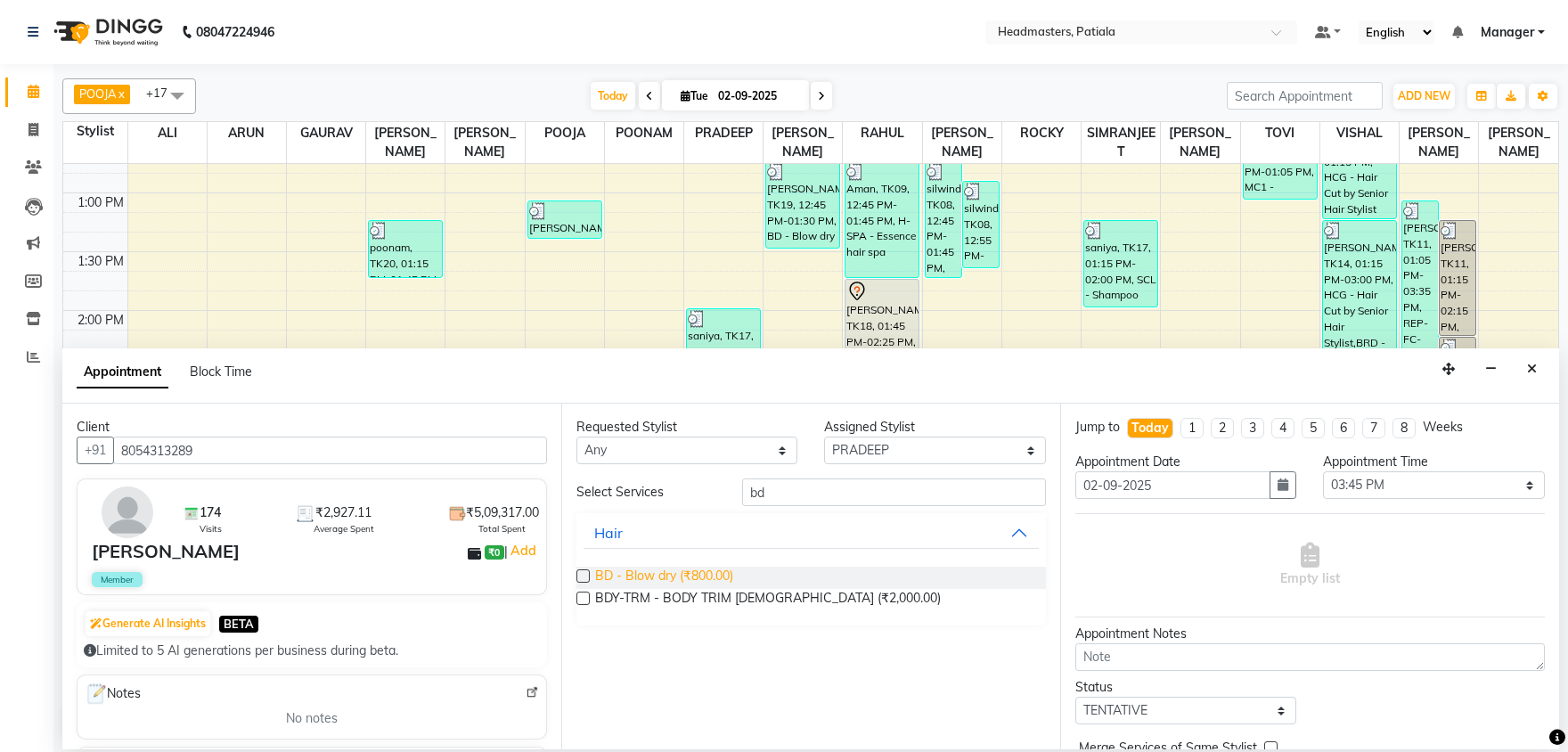
click at [688, 581] on span "BD - Blow dry (₹800.00)" at bounding box center [663, 578] width 138 height 23
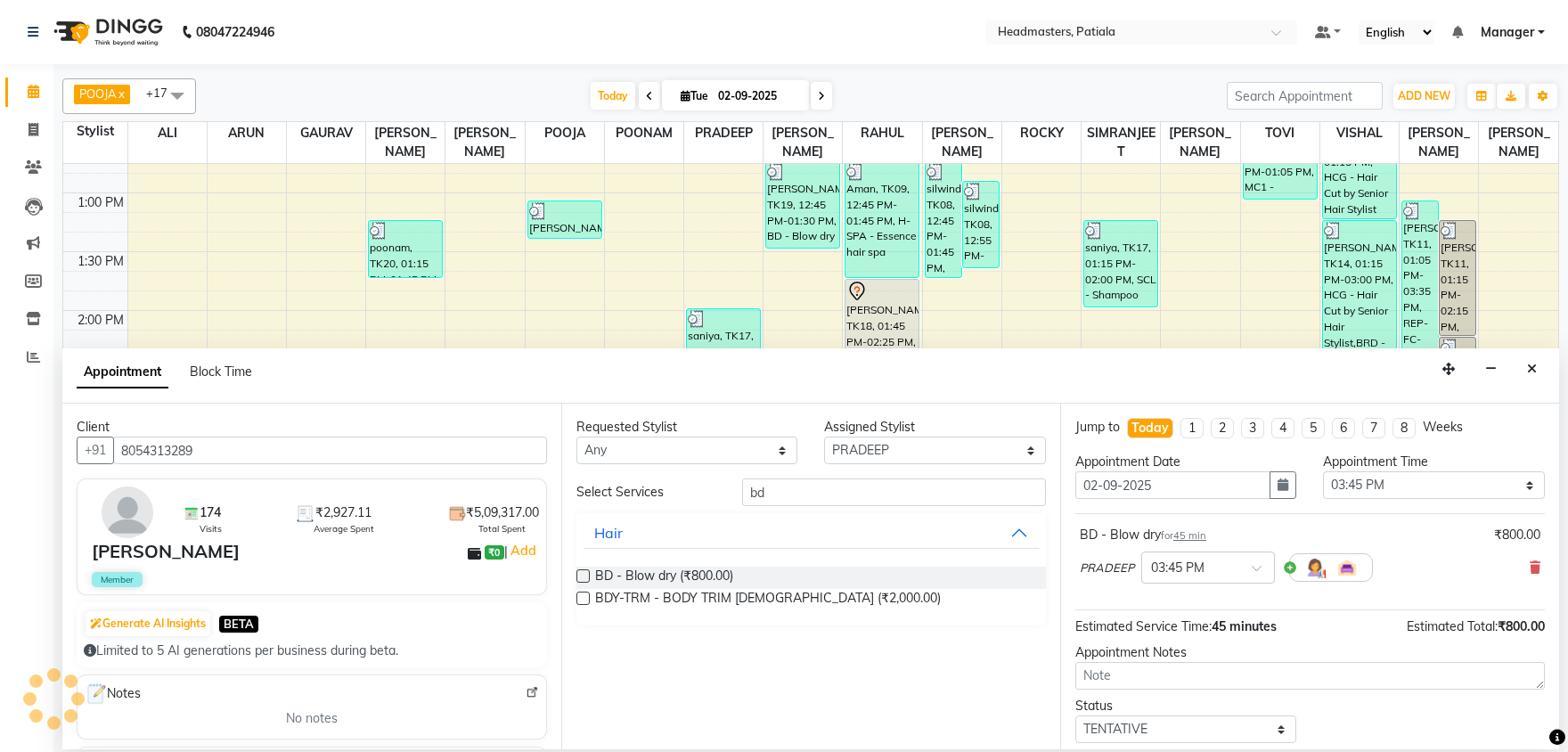
scroll to position [77, 0]
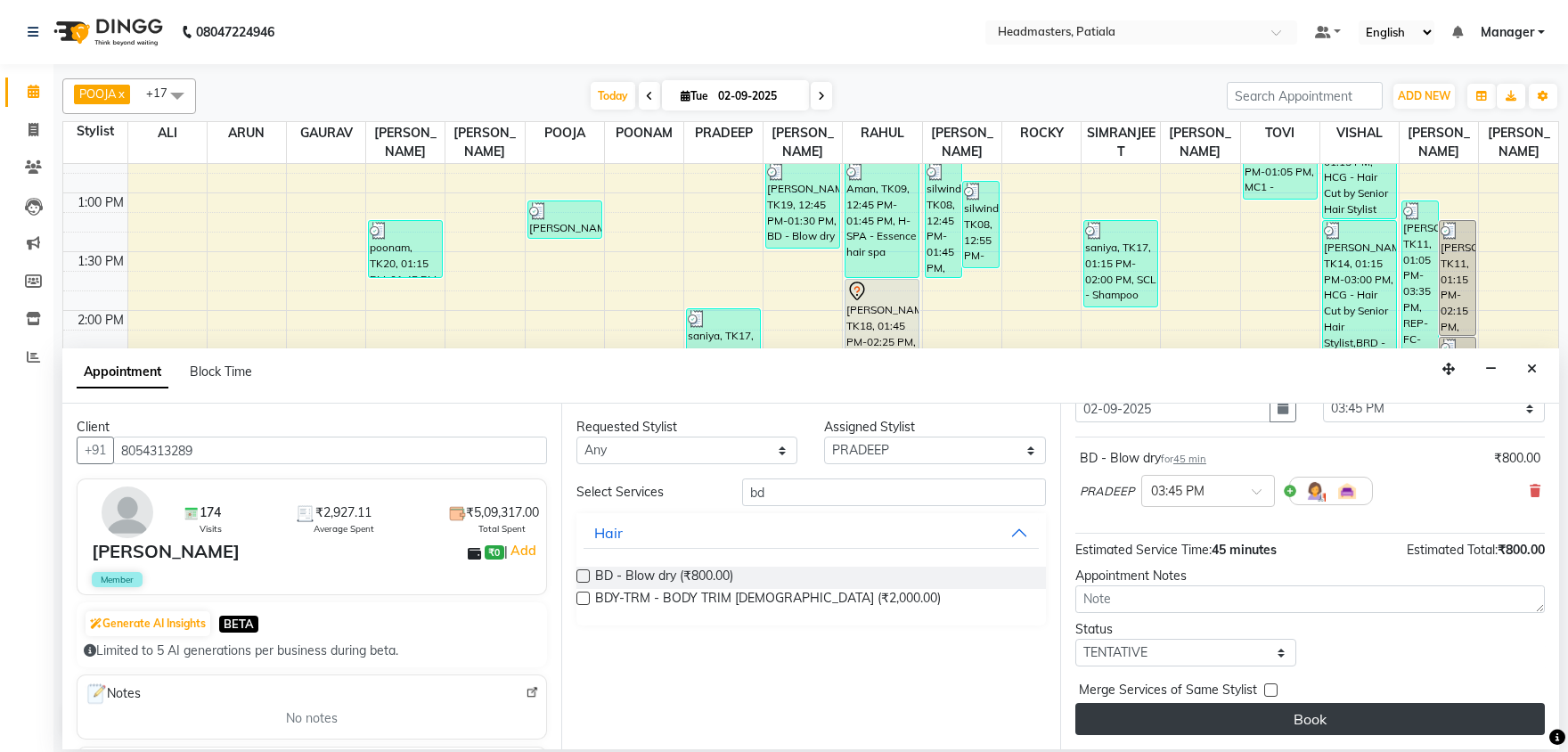
click at [1215, 704] on button "Book" at bounding box center [1310, 720] width 469 height 32
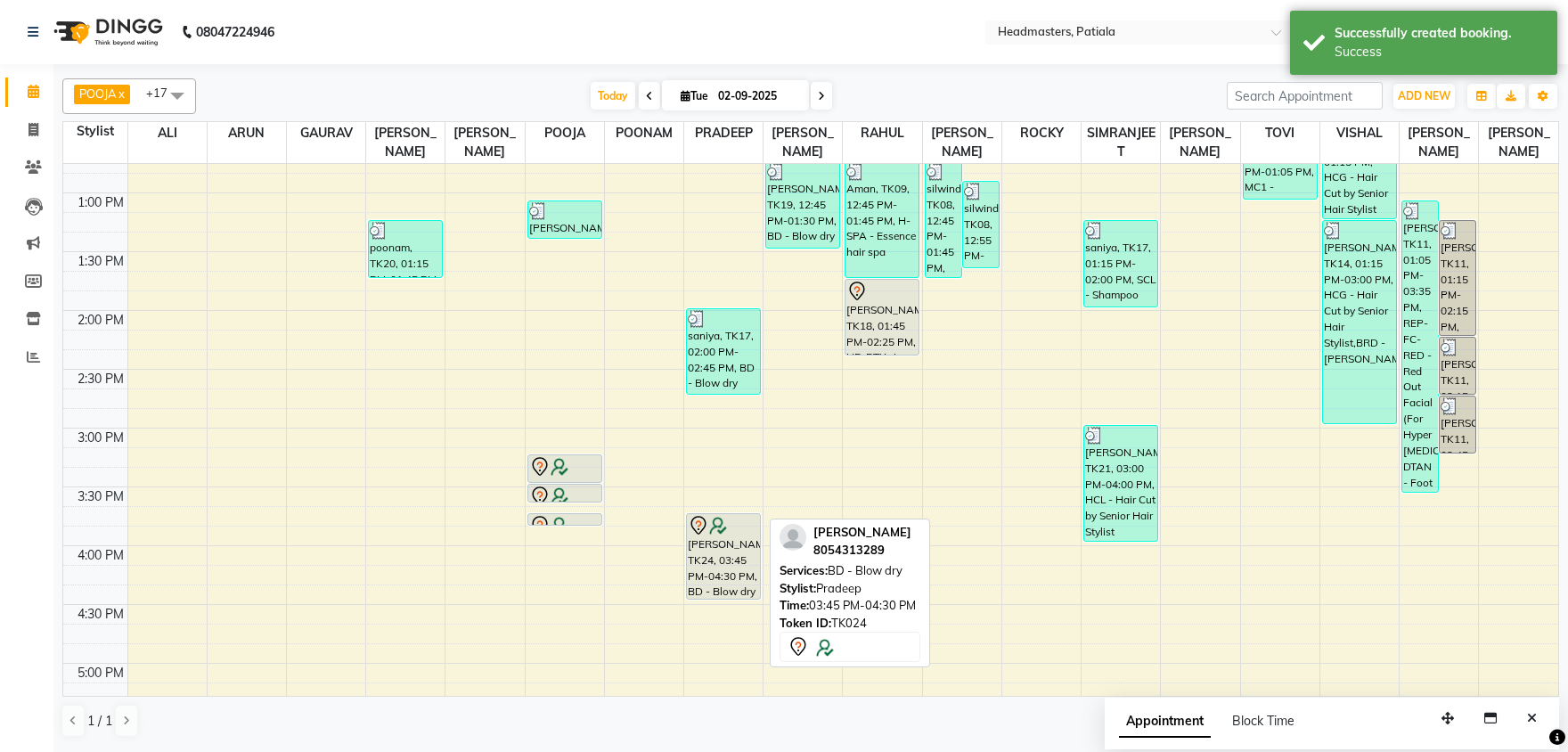
click at [720, 572] on div "[PERSON_NAME], TK24, 03:45 PM-04:30 PM, BD - Blow dry" at bounding box center [723, 556] width 73 height 85
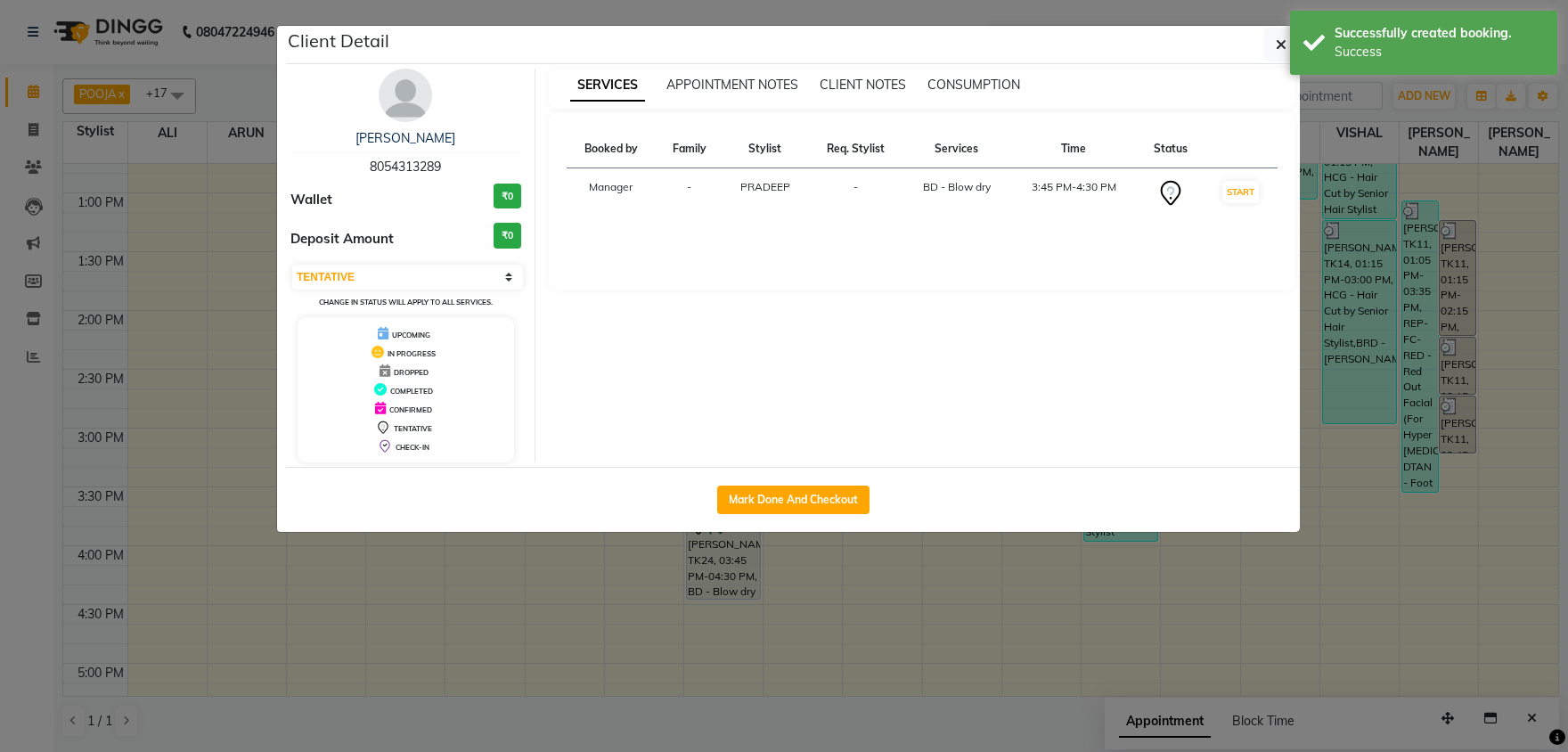
click at [806, 496] on button "Mark Done And Checkout" at bounding box center [793, 500] width 153 height 29
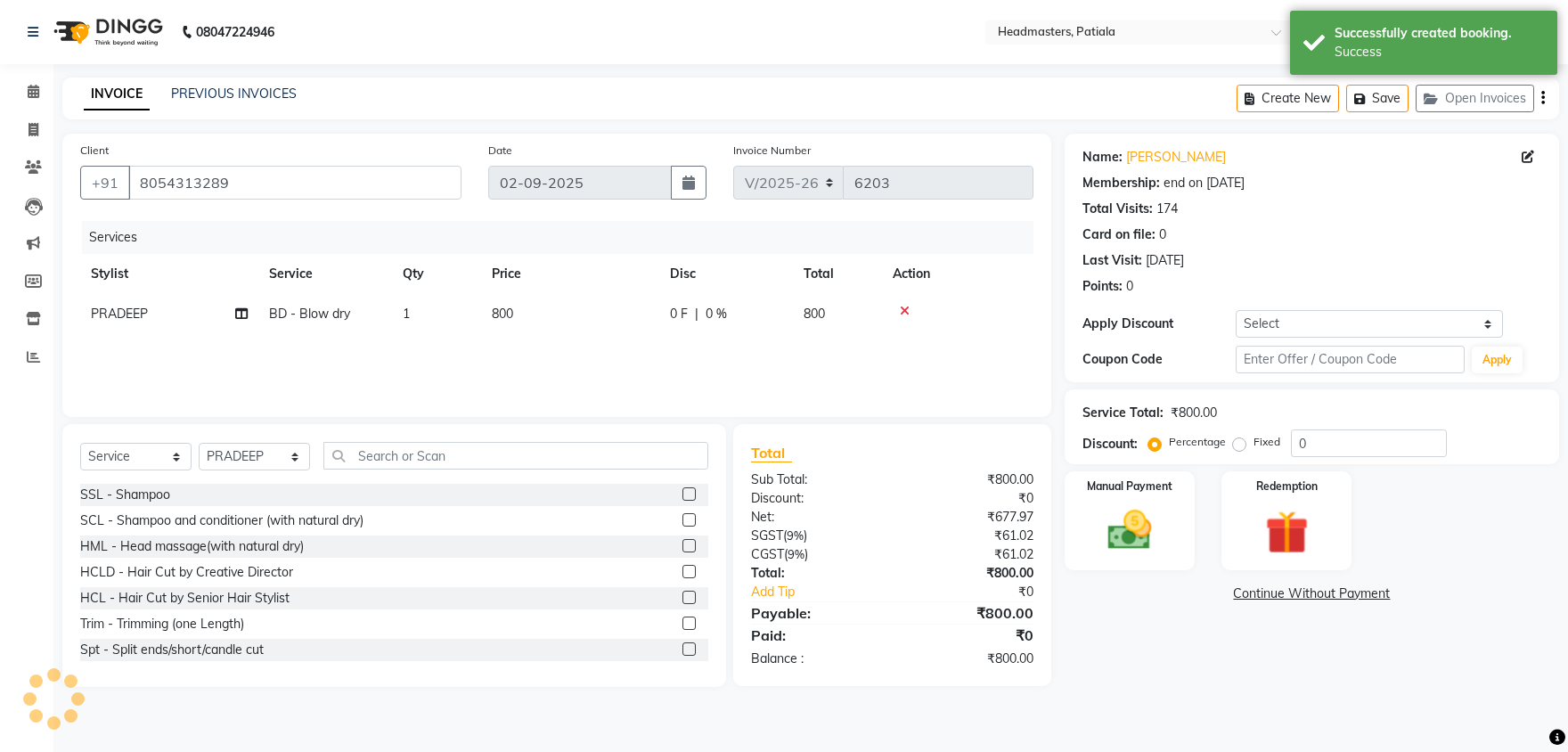
click at [688, 319] on span "0 F" at bounding box center [679, 313] width 18 height 19
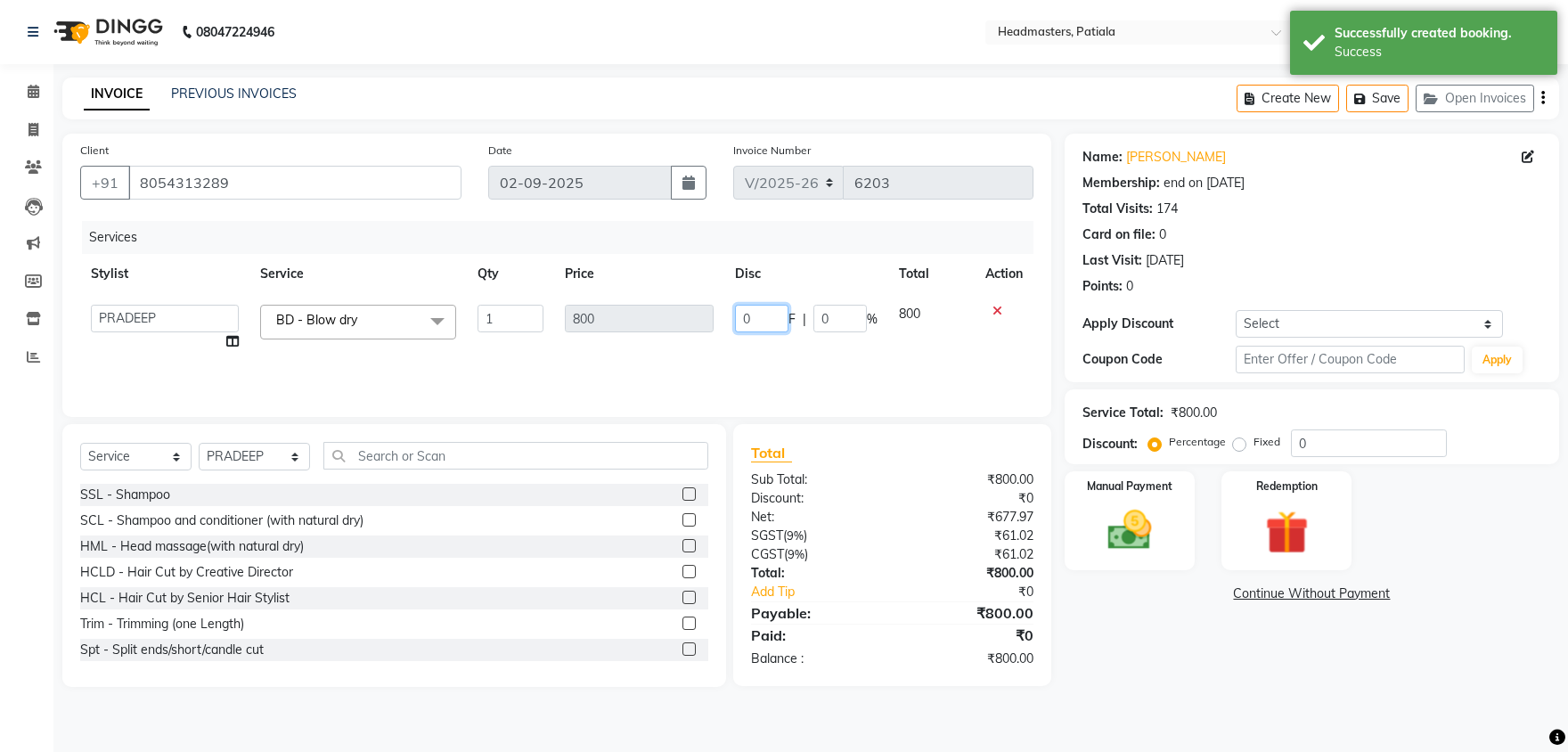
click at [750, 314] on input "0" at bounding box center [761, 318] width 53 height 28
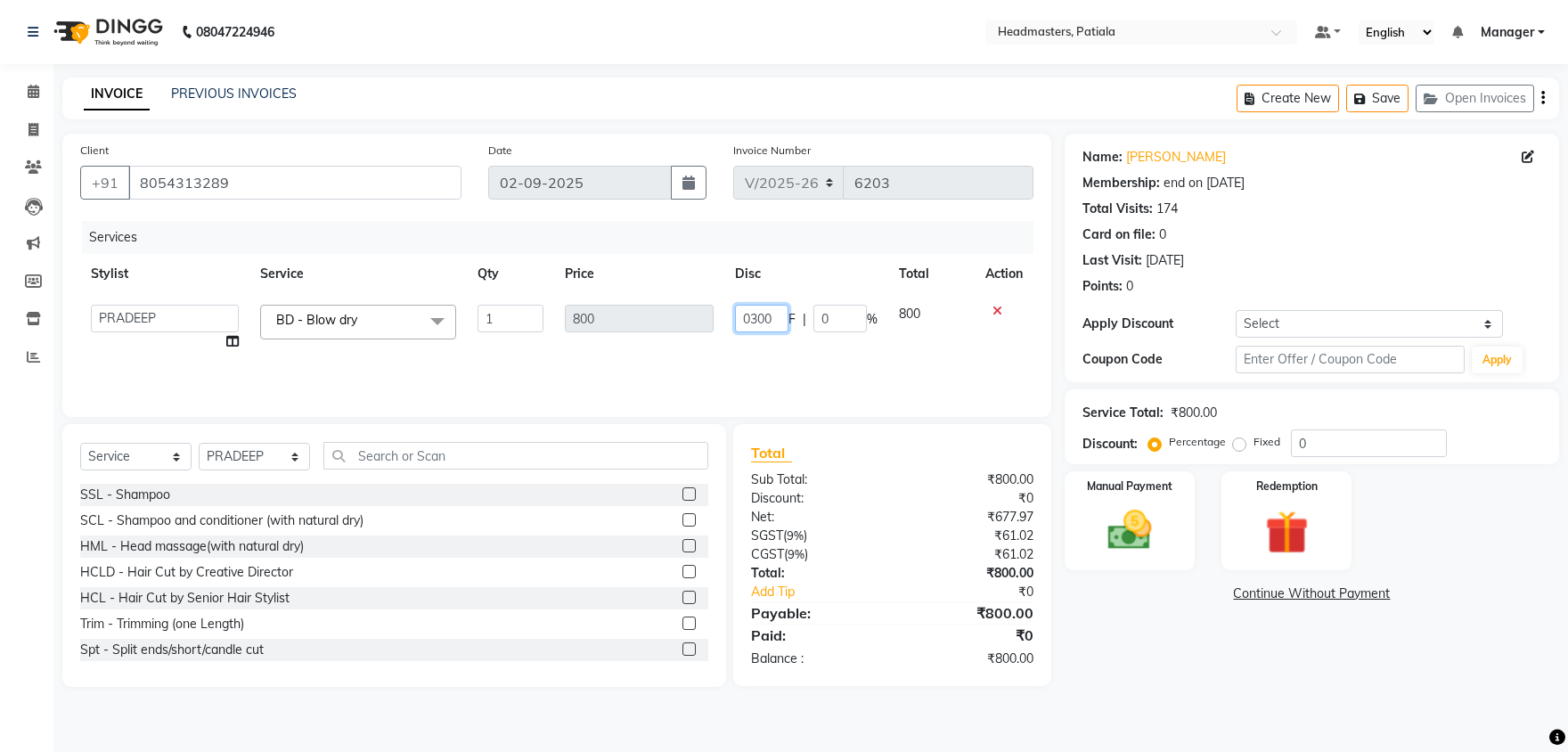
scroll to position [0, 9]
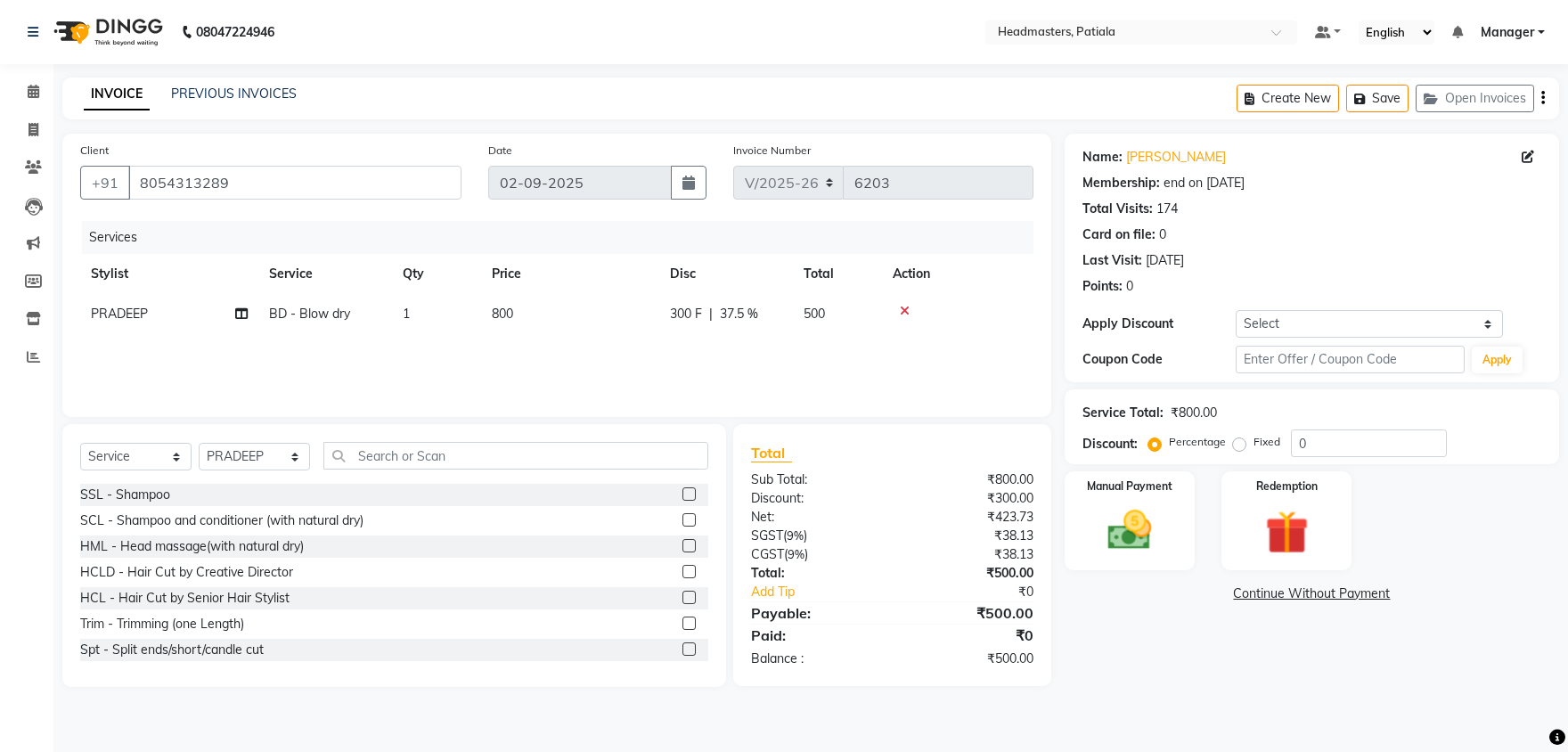
click at [752, 344] on div "Services Stylist Service Qty Price Disc Total Action PRADEEP BD - Blow dry 1 80…" at bounding box center [557, 310] width 953 height 178
click at [1118, 507] on img at bounding box center [1130, 530] width 74 height 52
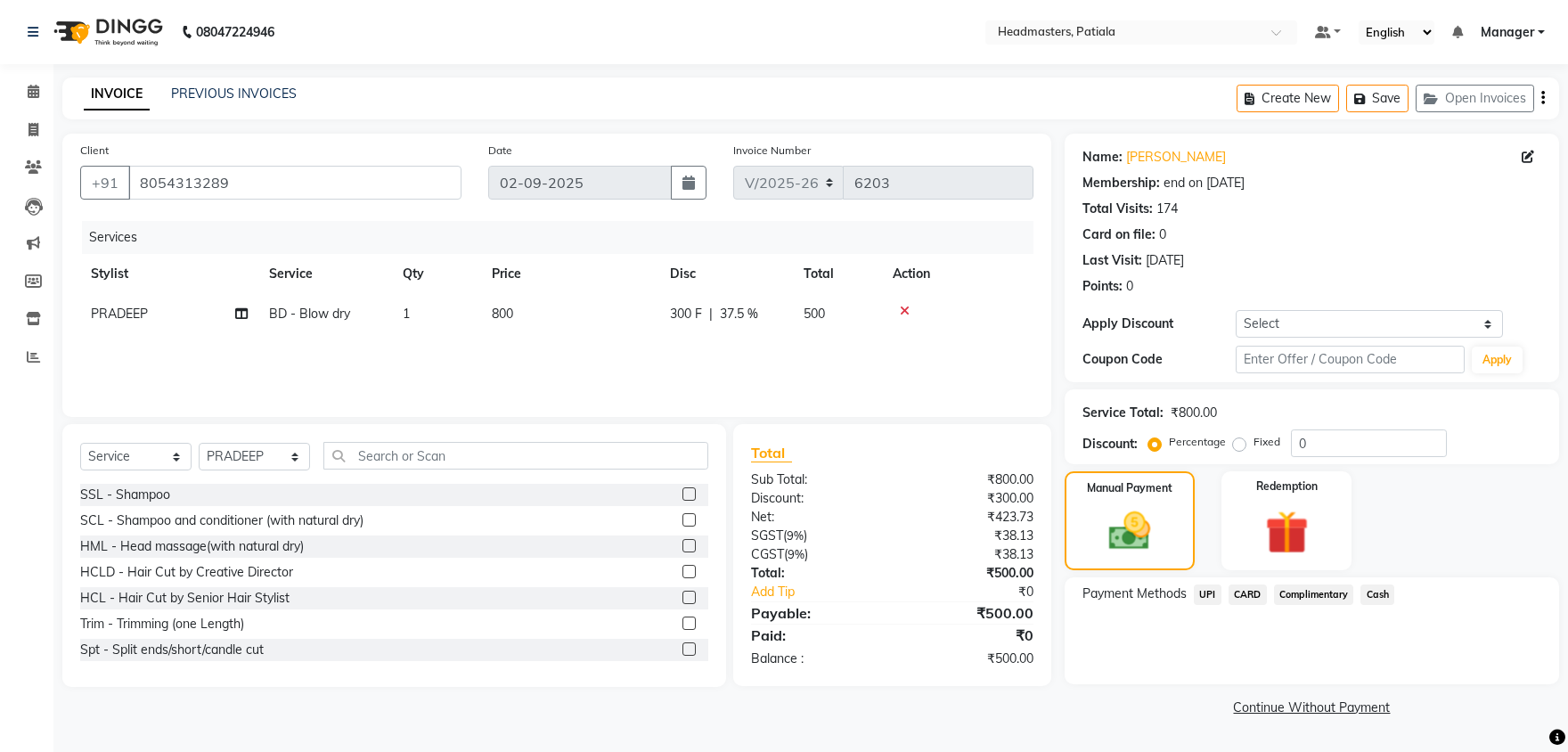
click at [1205, 586] on span "UPI" at bounding box center [1207, 594] width 28 height 21
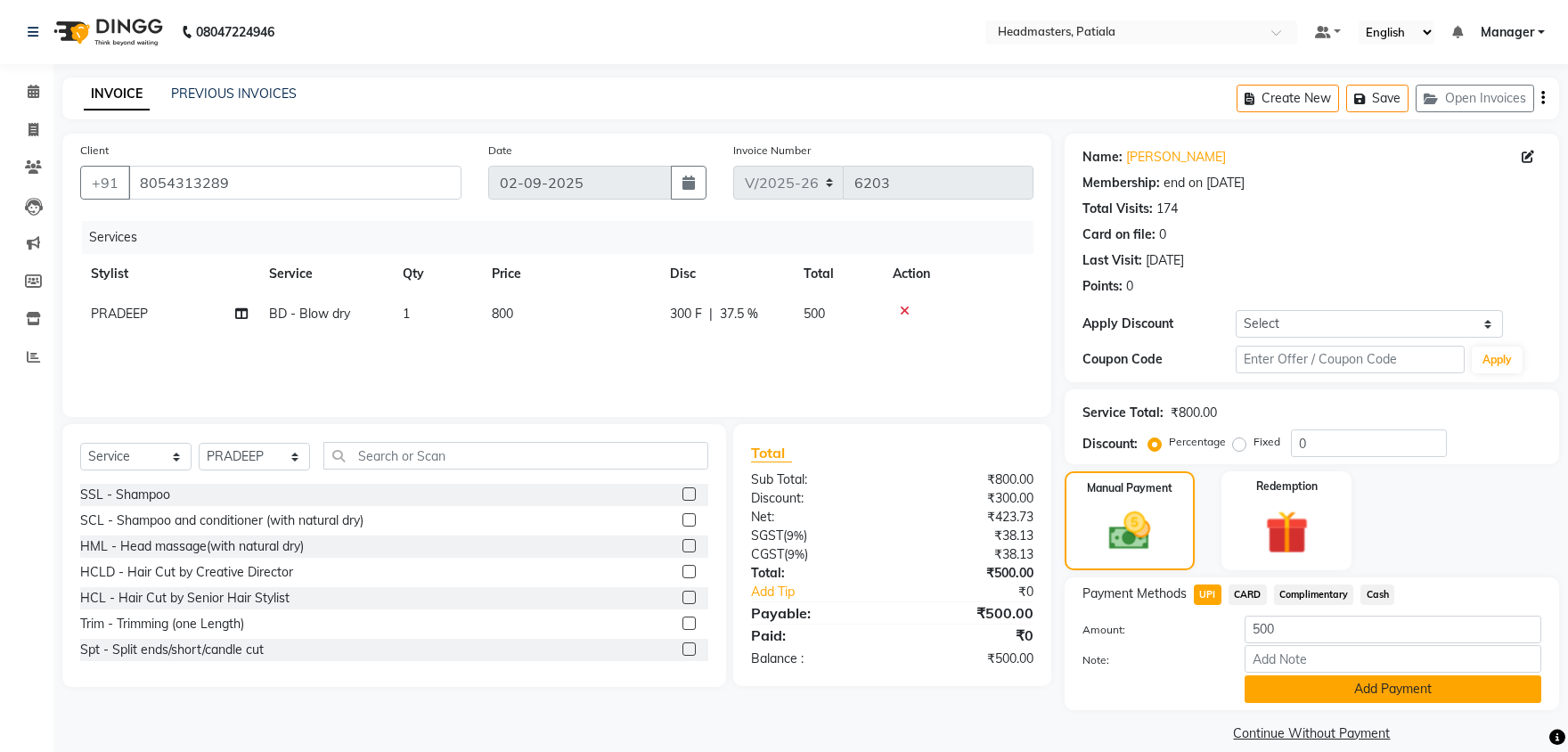
click at [1318, 684] on button "Add Payment" at bounding box center [1392, 689] width 297 height 28
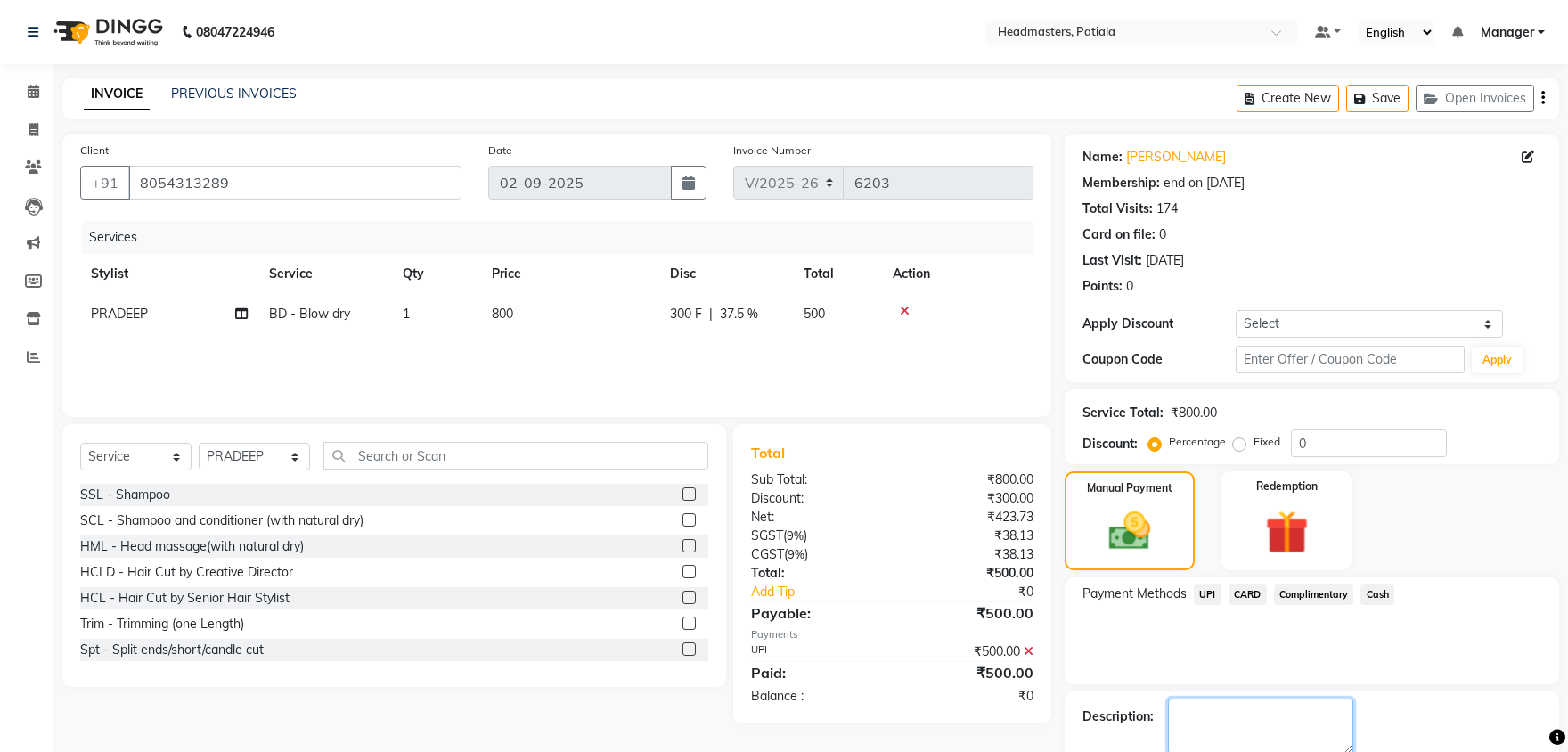
click at [1287, 712] on textarea at bounding box center [1260, 726] width 185 height 55
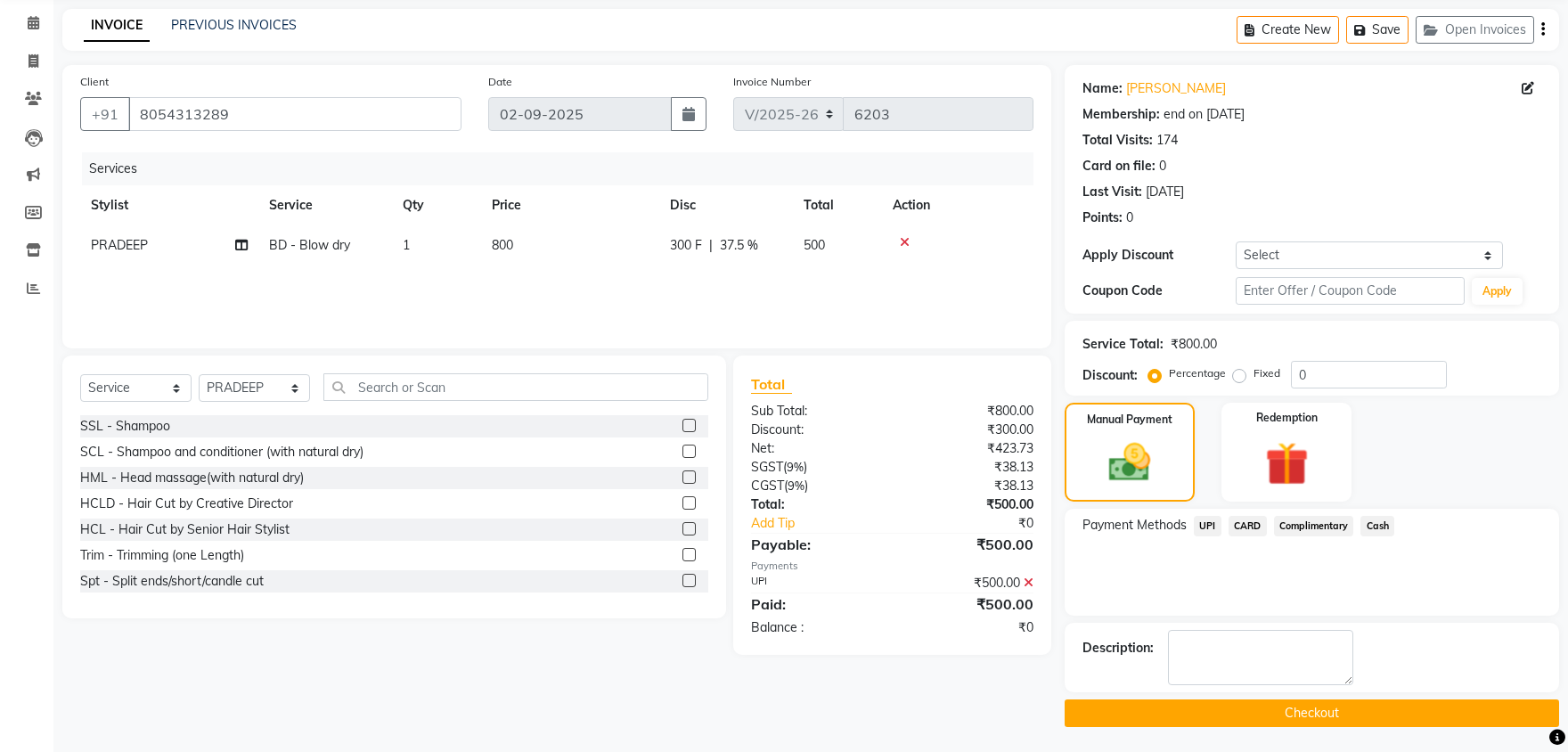
click at [1287, 712] on button "Checkout" at bounding box center [1312, 713] width 495 height 28
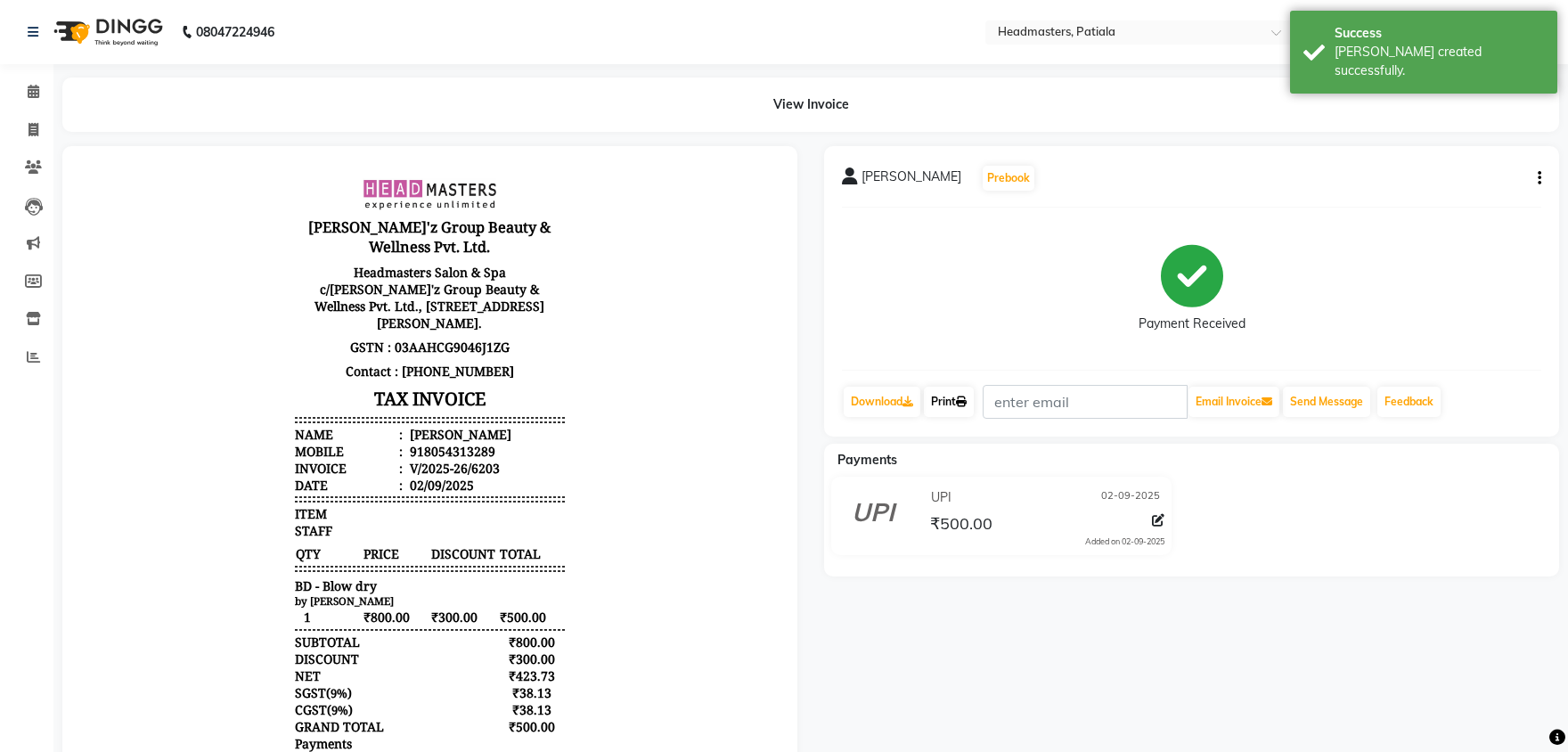
click at [951, 404] on link "Print" at bounding box center [948, 402] width 50 height 31
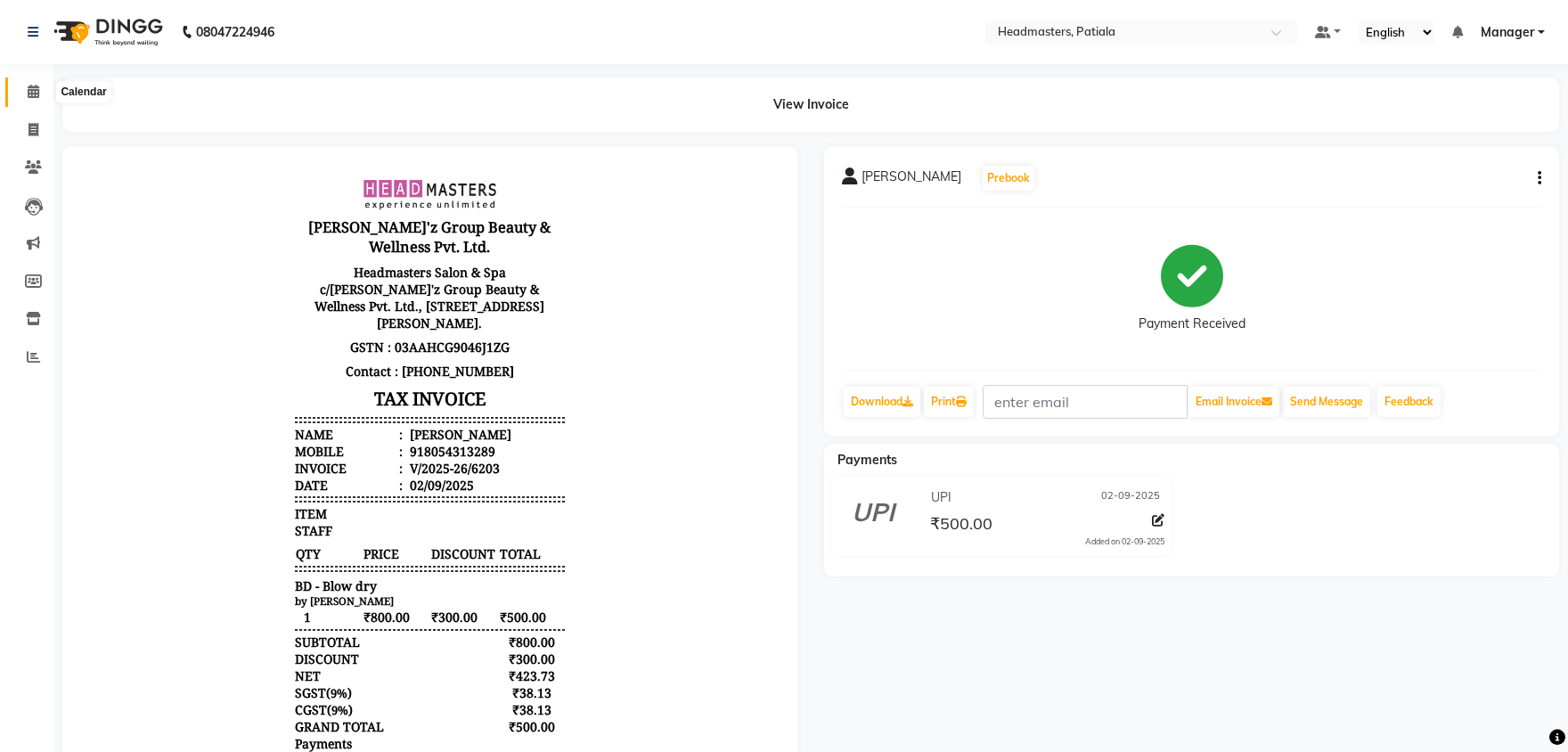
click at [33, 92] on icon at bounding box center [33, 91] width 12 height 14
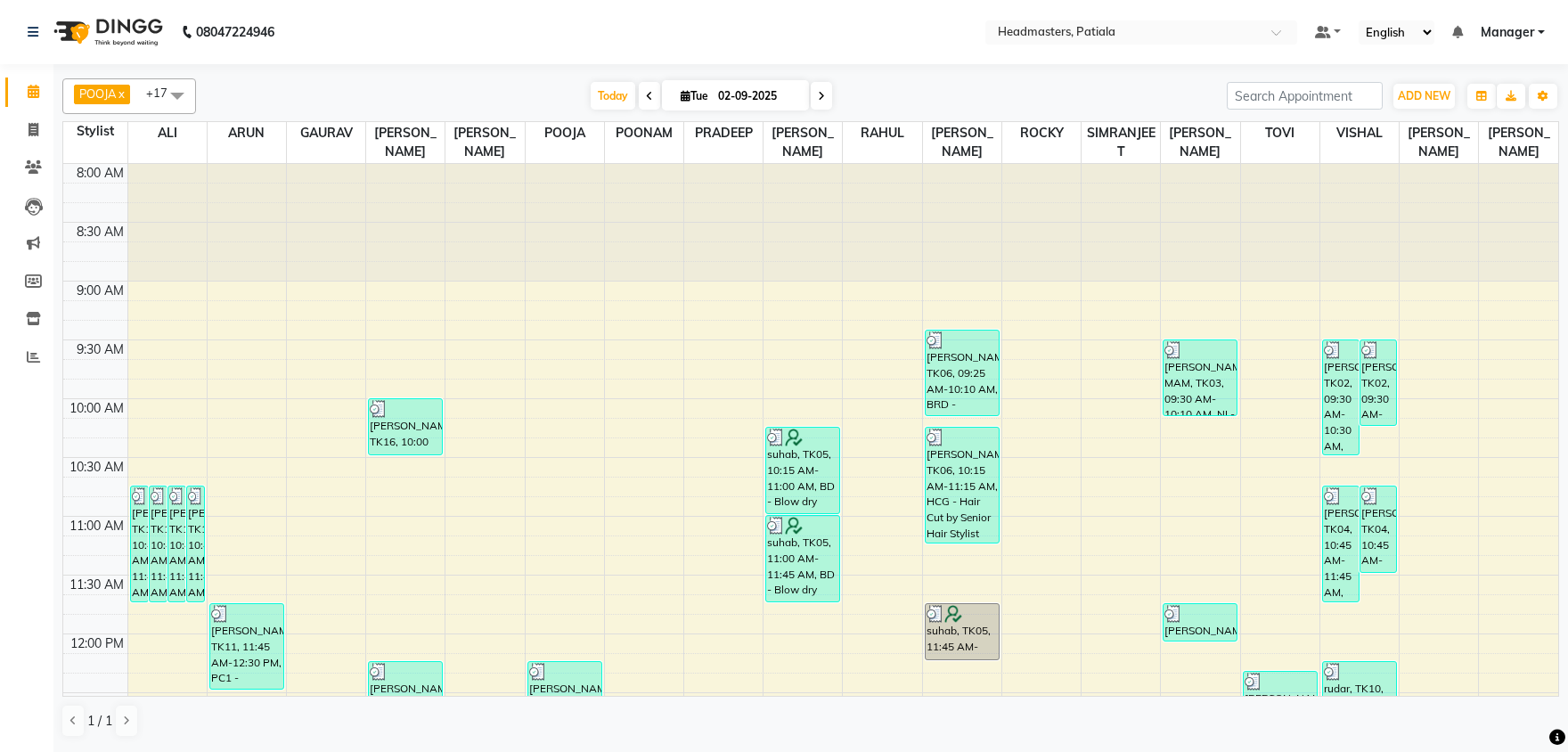
click at [645, 97] on icon at bounding box center [649, 97] width 7 height 11
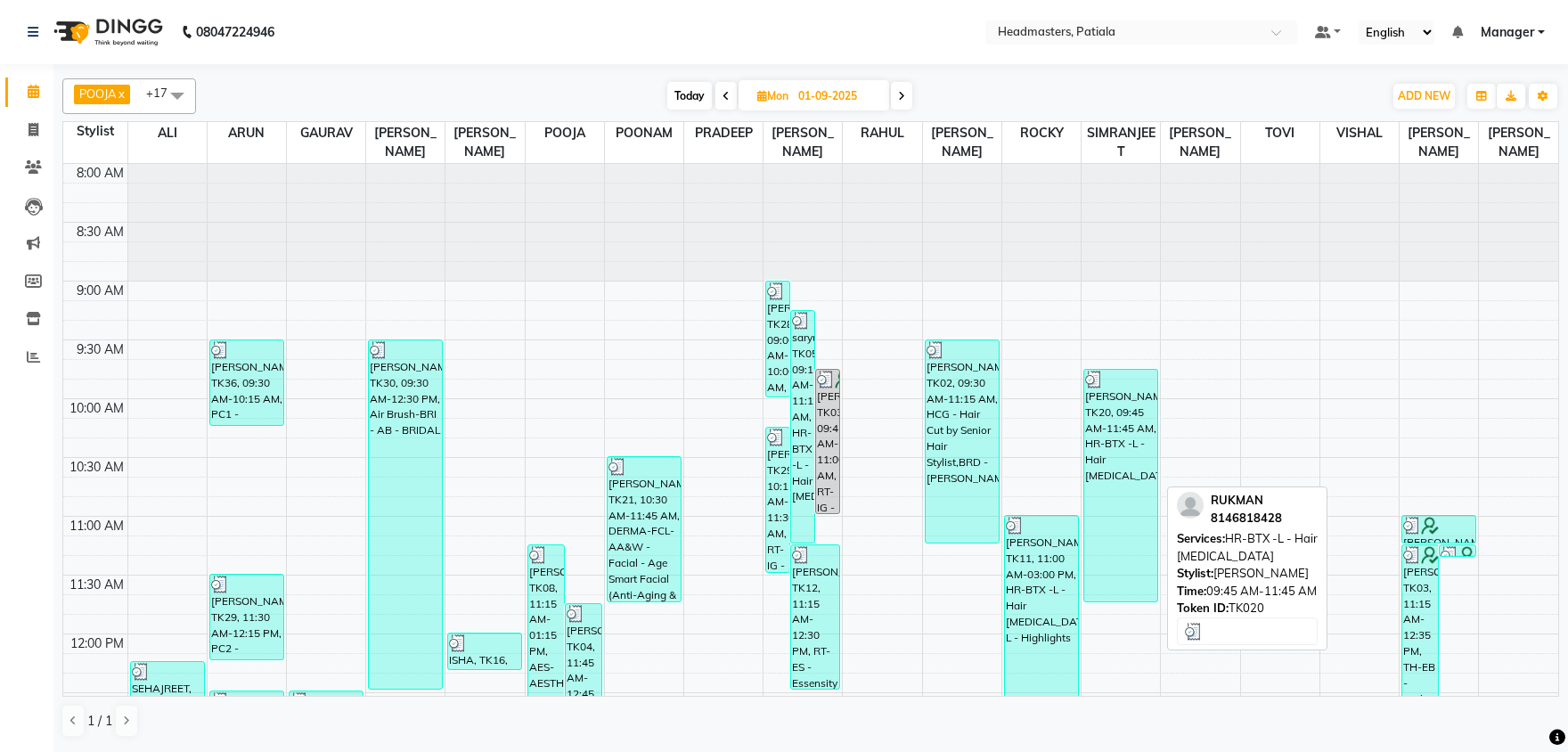
click at [1103, 440] on div "[PERSON_NAME], TK20, 09:45 AM-11:45 AM, HR-BTX -L - Hair [MEDICAL_DATA]" at bounding box center [1120, 485] width 73 height 232
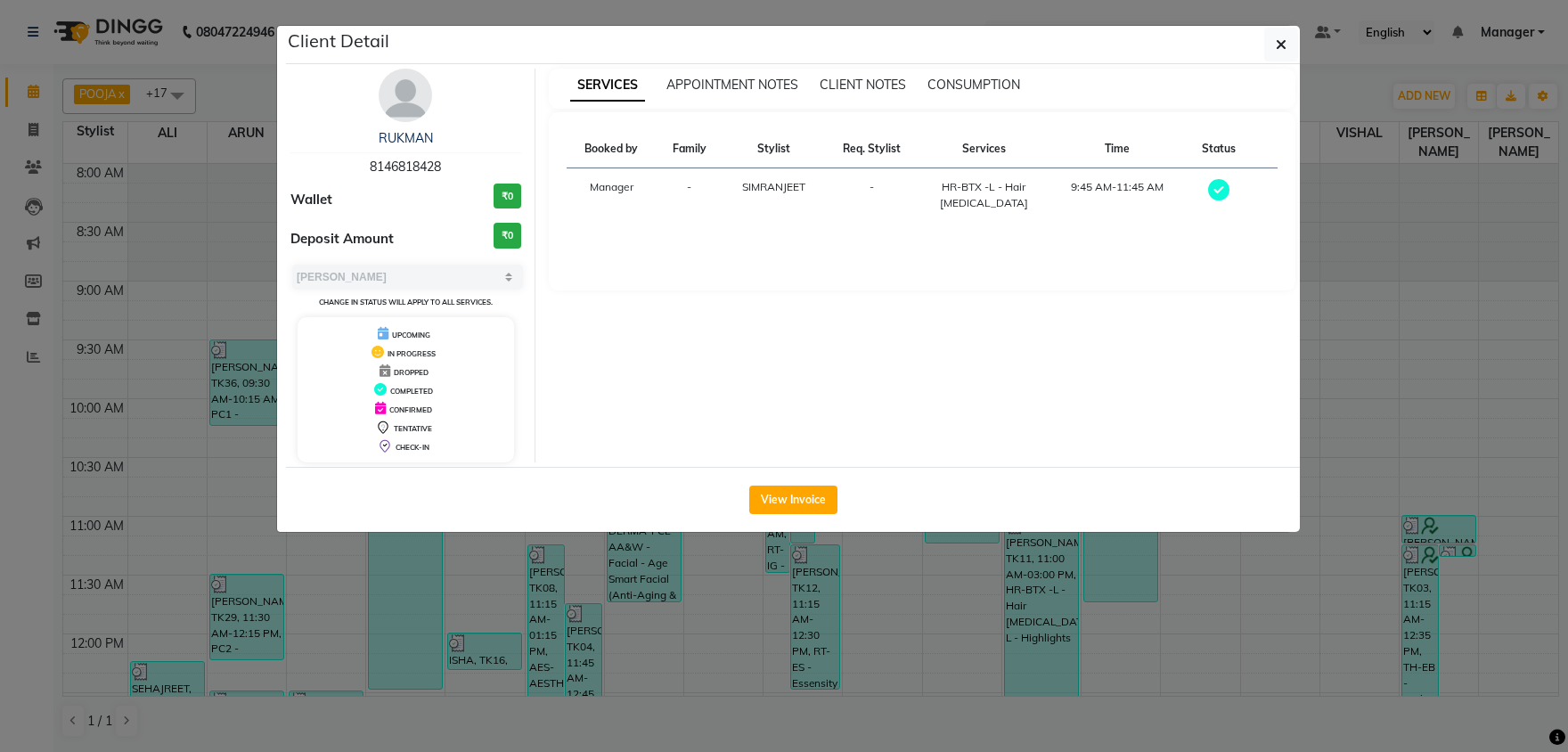
click at [413, 170] on span "8146818428" at bounding box center [404, 167] width 71 height 16
click at [413, 169] on span "8146818428" at bounding box center [404, 167] width 71 height 16
copy span "8146818428"
click at [36, 94] on ngb-modal-window "Client Detail RUKMAN 8146818428 Wallet ₹0 Deposit Amount ₹0 Select MARK DONE UP…" at bounding box center [784, 376] width 1568 height 752
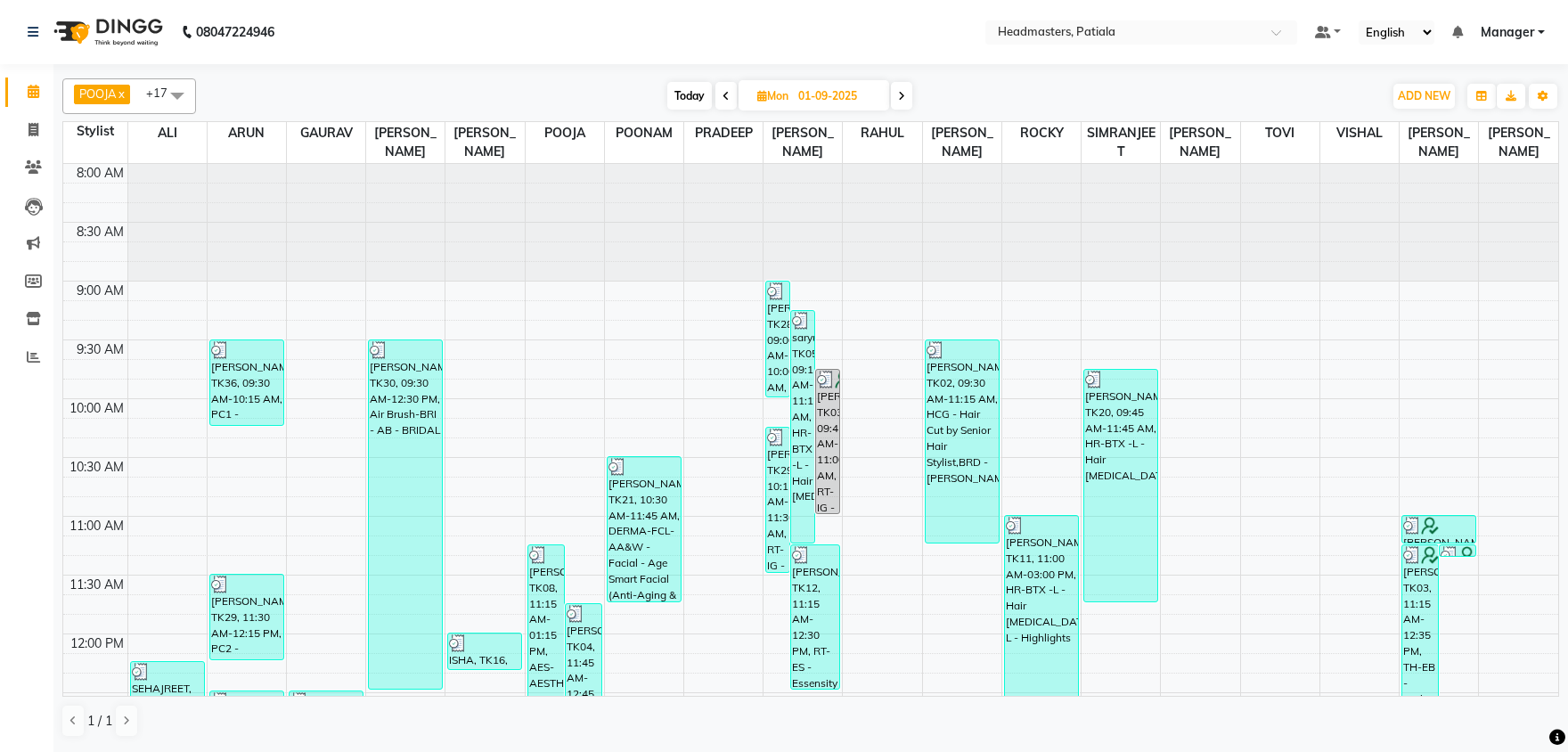
click at [899, 97] on icon at bounding box center [902, 97] width 7 height 11
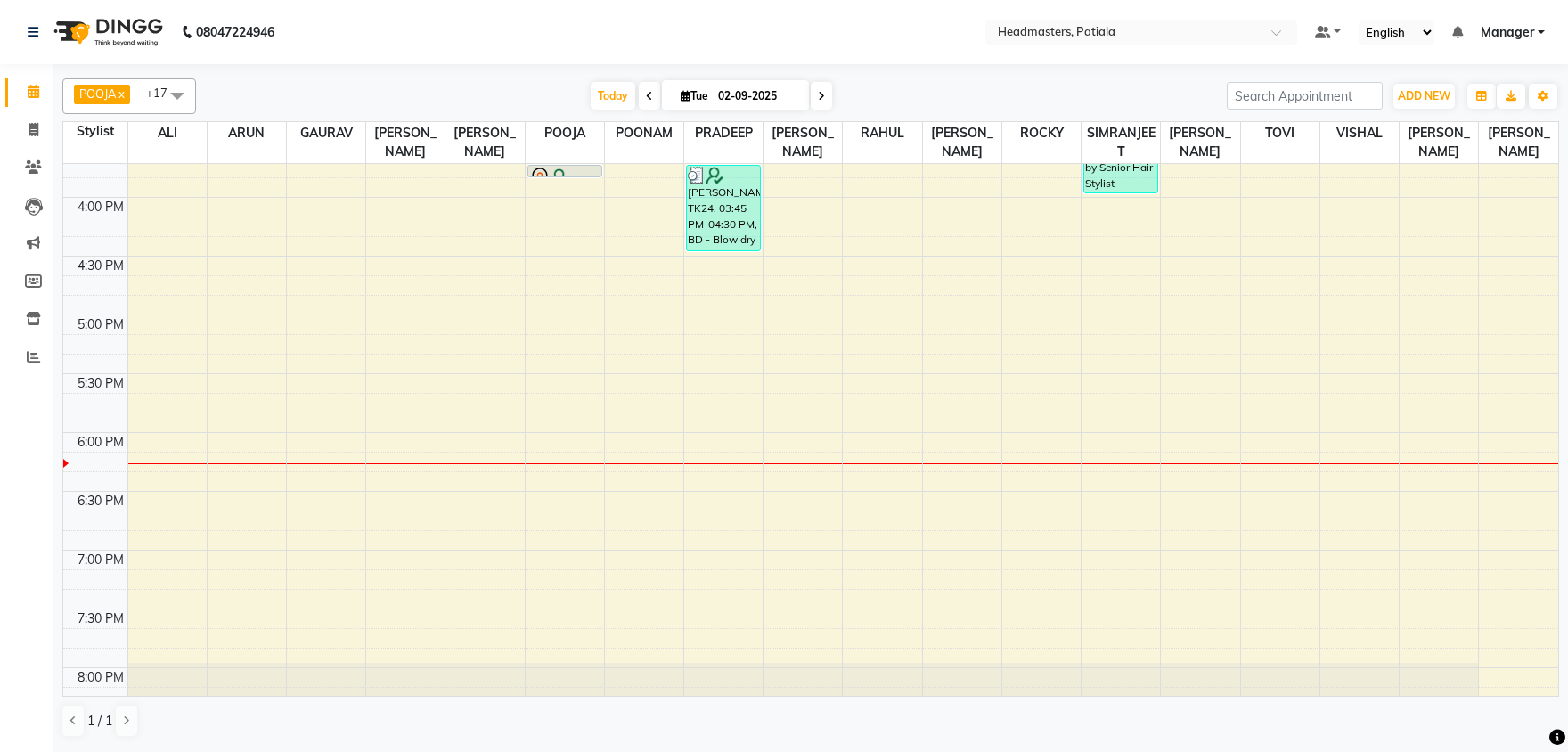
scroll to position [734, 0]
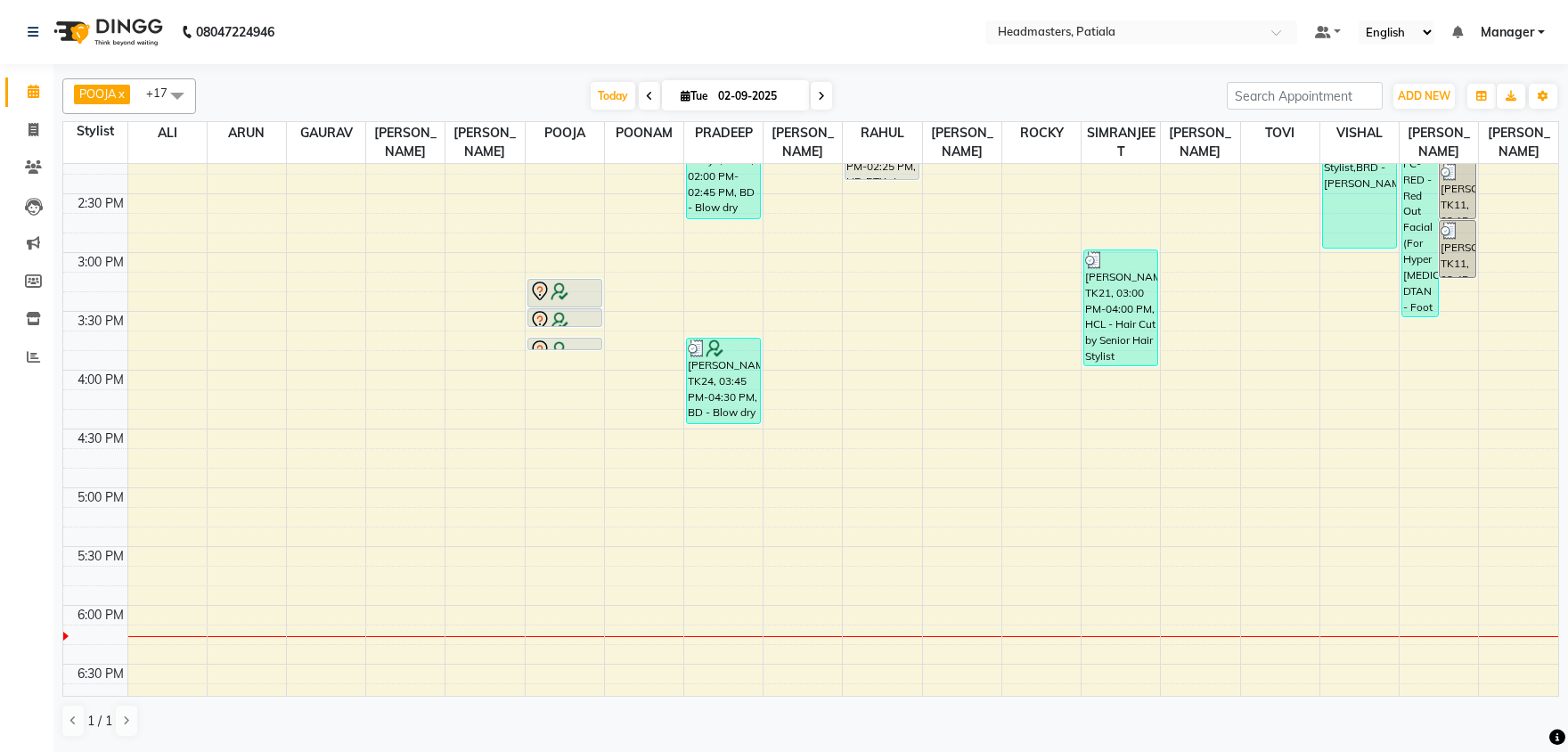
click at [1140, 432] on div "8:00 AM 8:30 AM 9:00 AM 9:30 AM 10:00 AM 10:30 AM 11:00 AM 11:30 AM 12:00 PM 12…" at bounding box center [811, 253] width 1495 height 1645
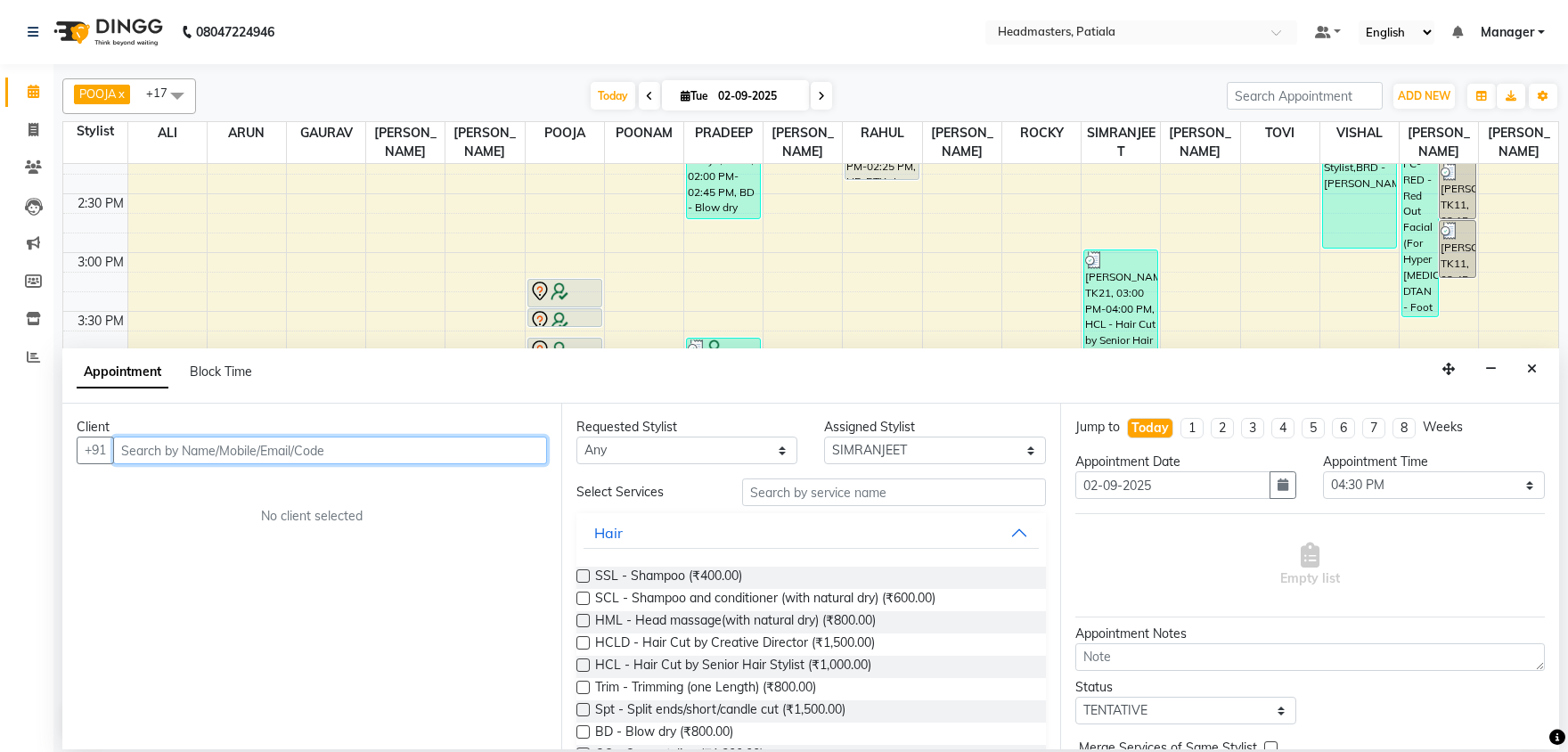
click at [332, 448] on input "text" at bounding box center [329, 450] width 434 height 28
paste input "8146818428"
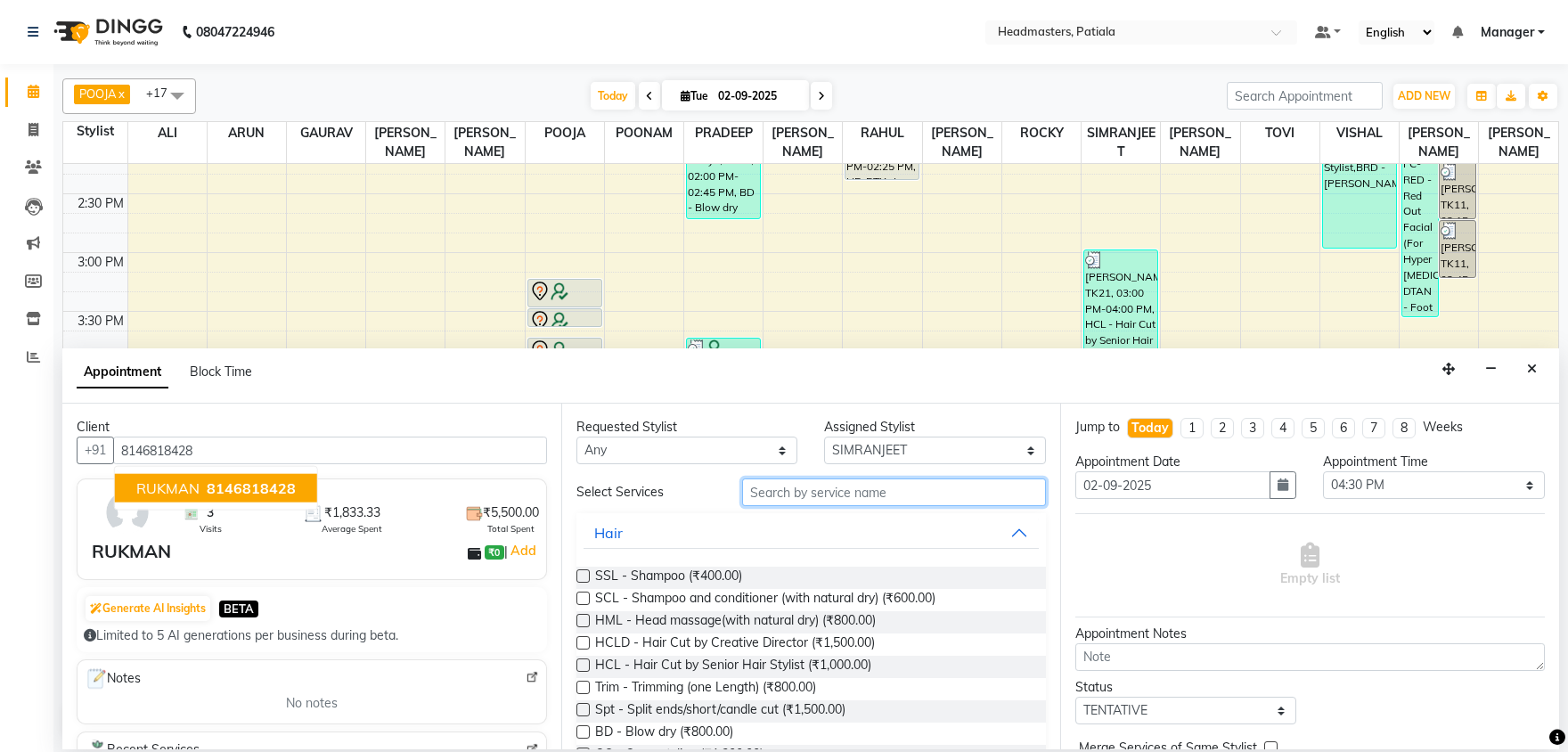
click at [779, 500] on input "text" at bounding box center [894, 492] width 303 height 28
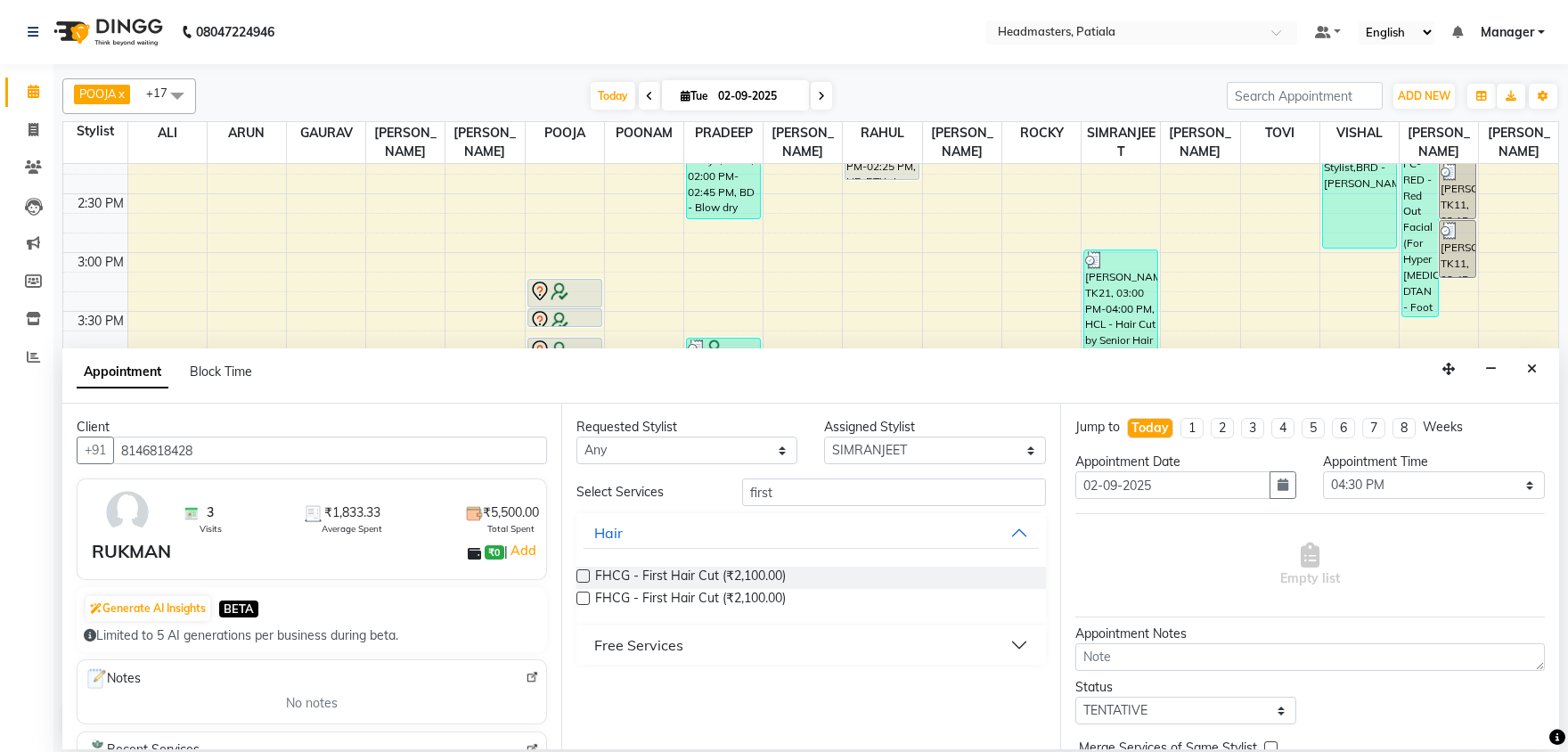
click at [639, 655] on div "Free Services" at bounding box center [638, 645] width 89 height 22
click at [662, 686] on span "First Wash (₹0)" at bounding box center [639, 690] width 88 height 23
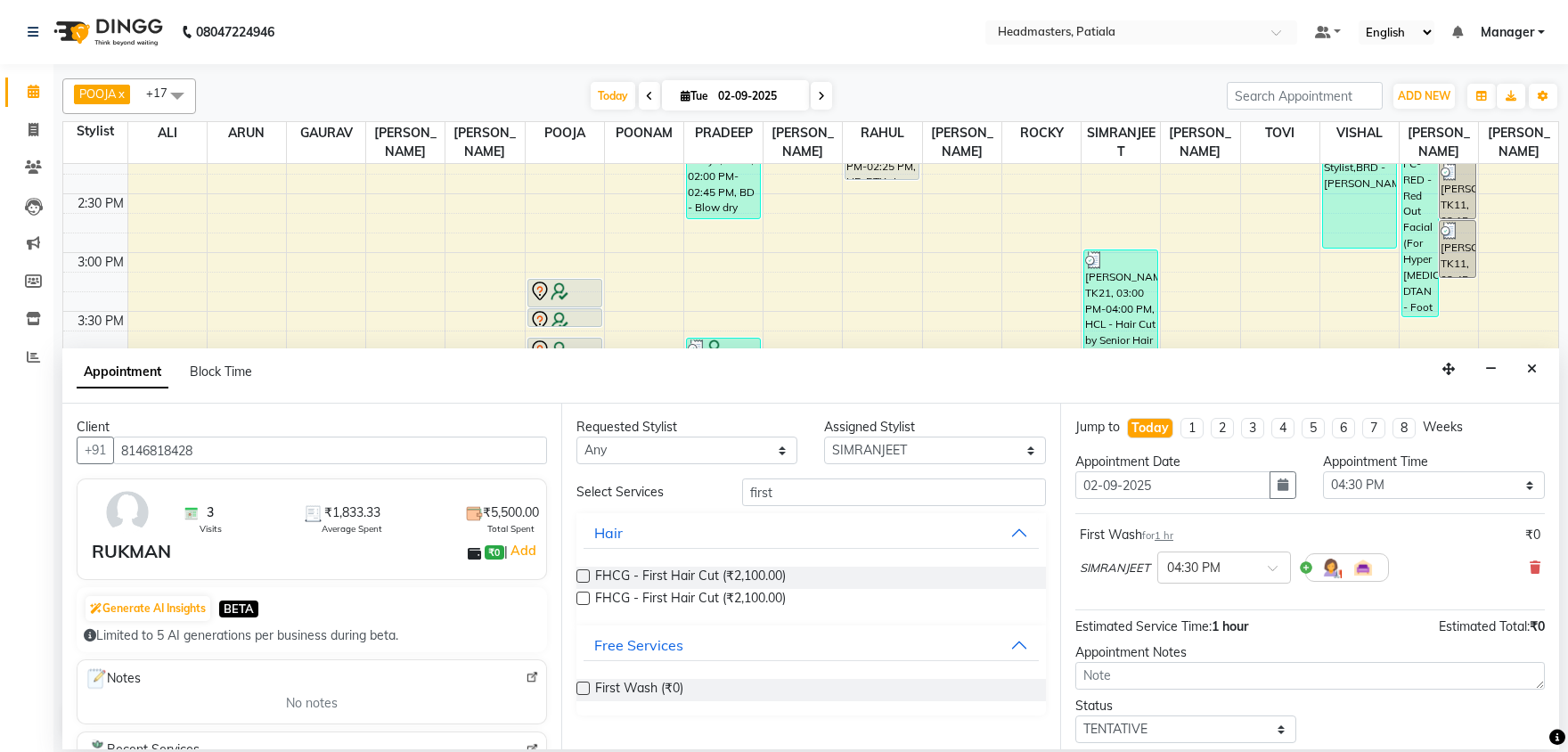
scroll to position [77, 0]
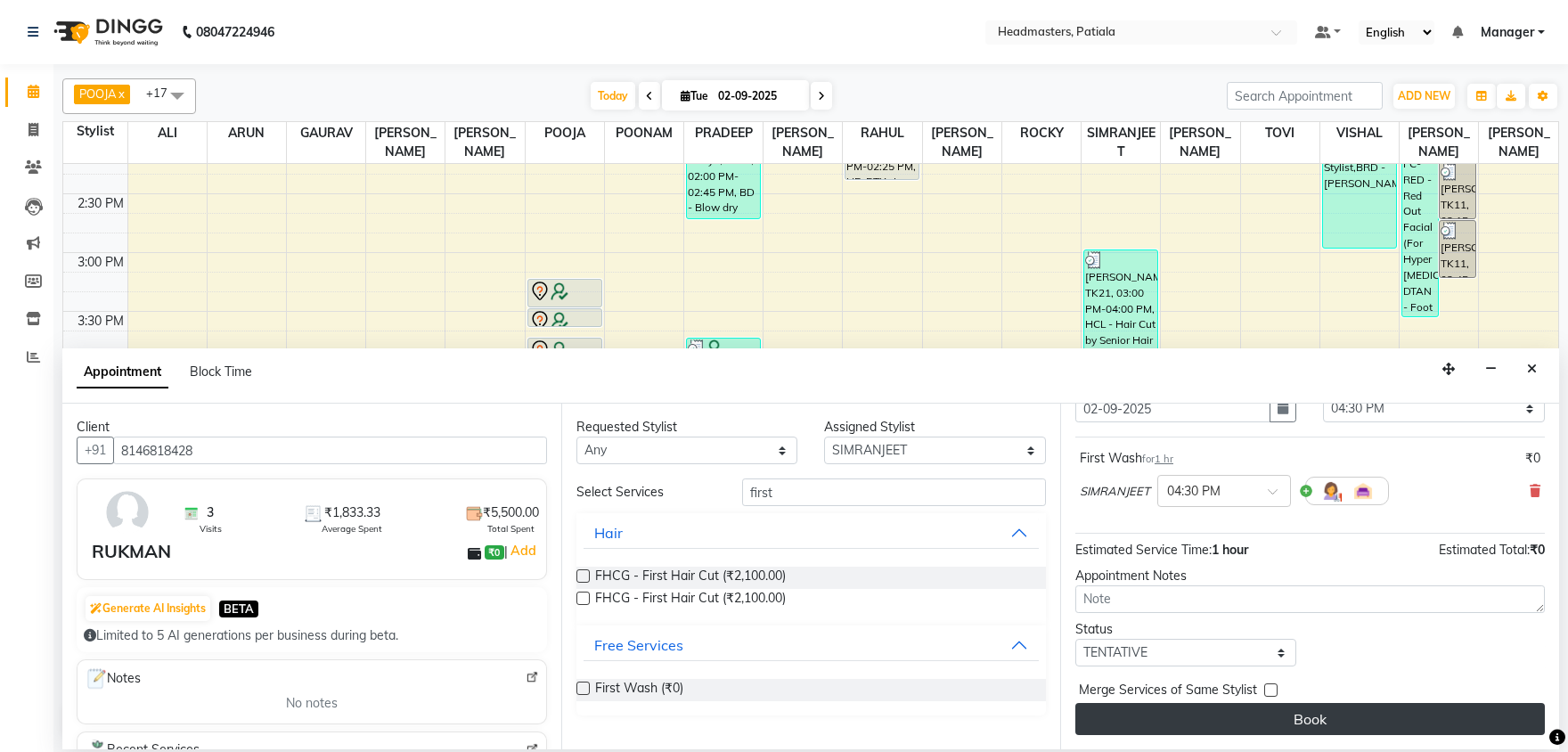
click at [1323, 709] on button "Book" at bounding box center [1310, 720] width 469 height 32
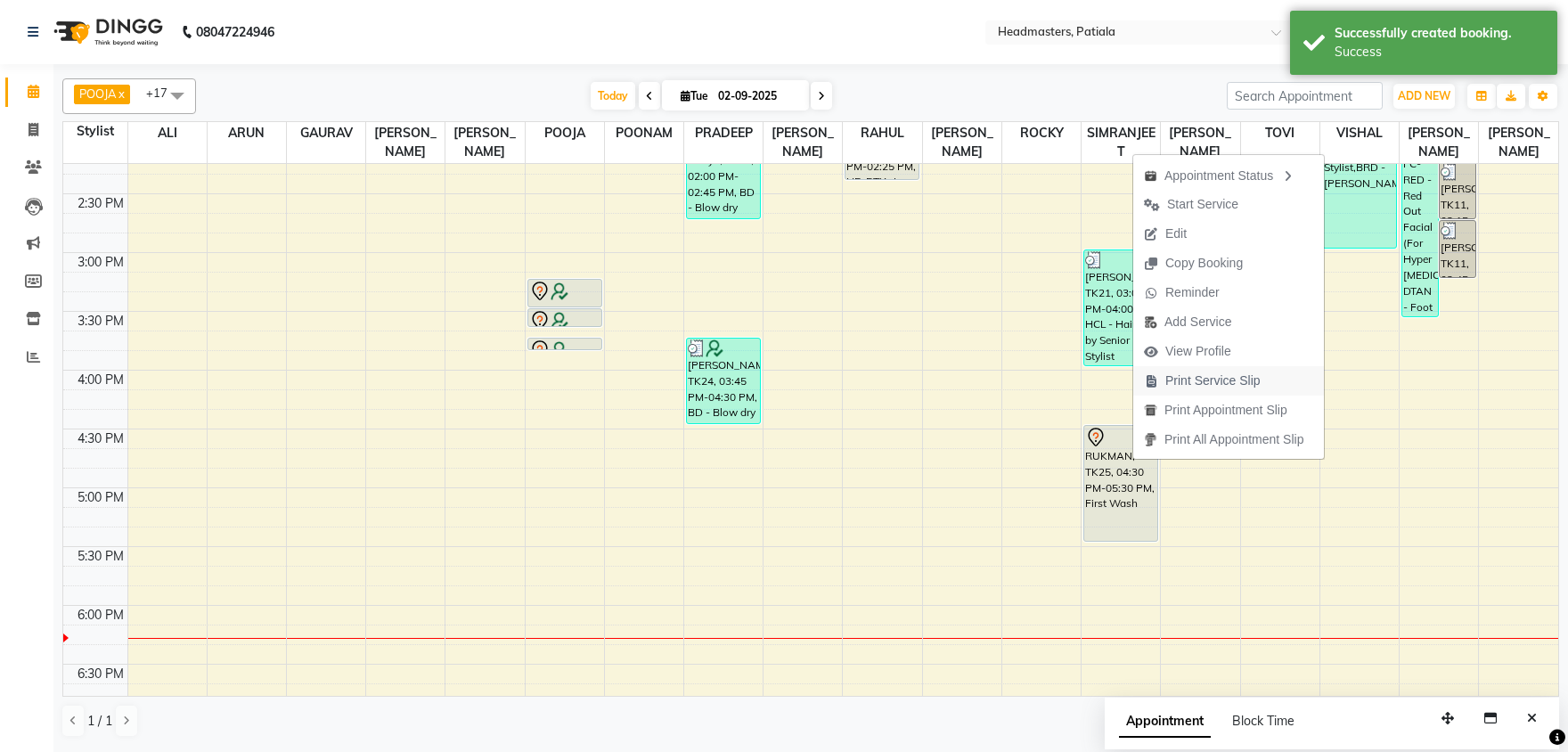
click at [1187, 378] on span "Print Service Slip" at bounding box center [1213, 380] width 96 height 19
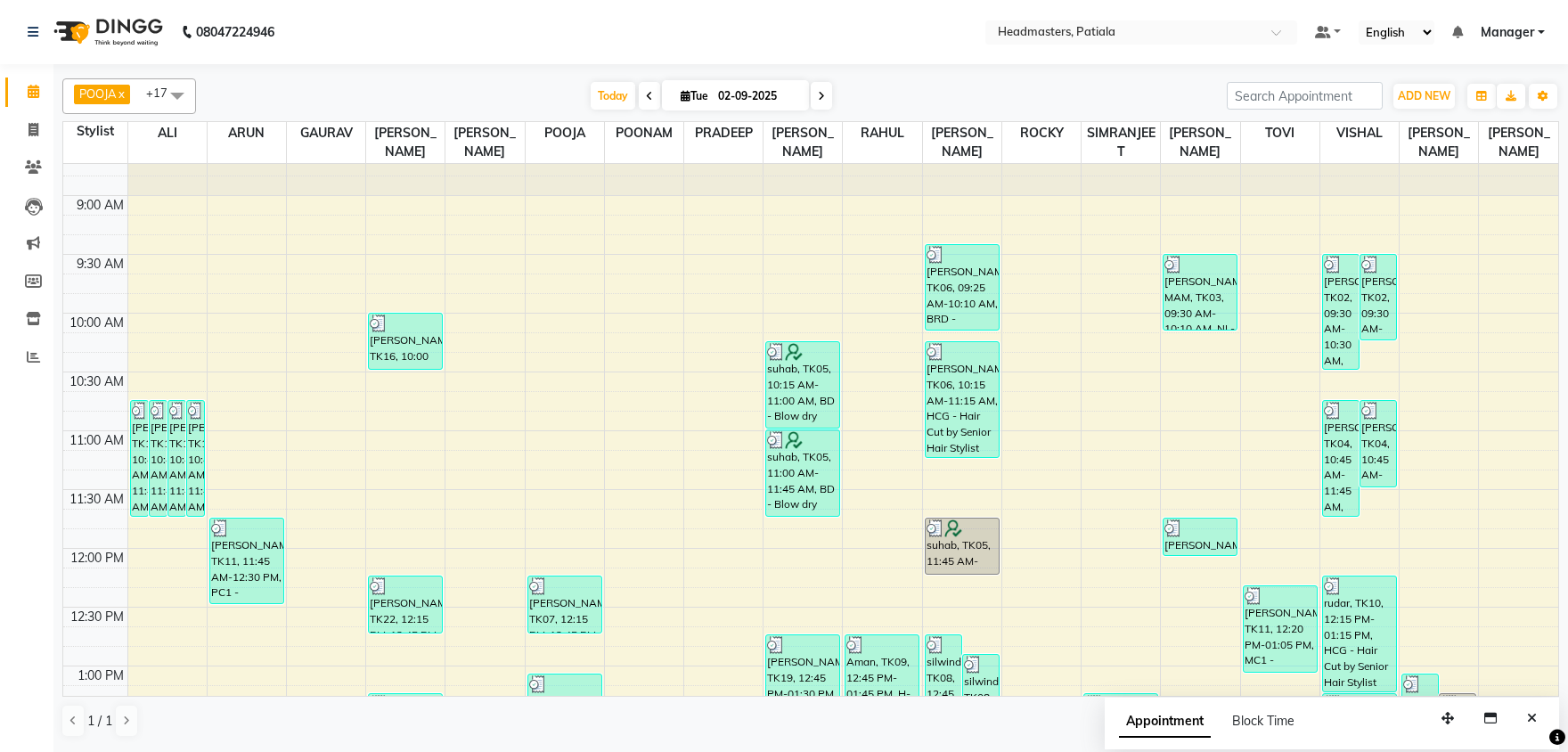
scroll to position [82, 0]
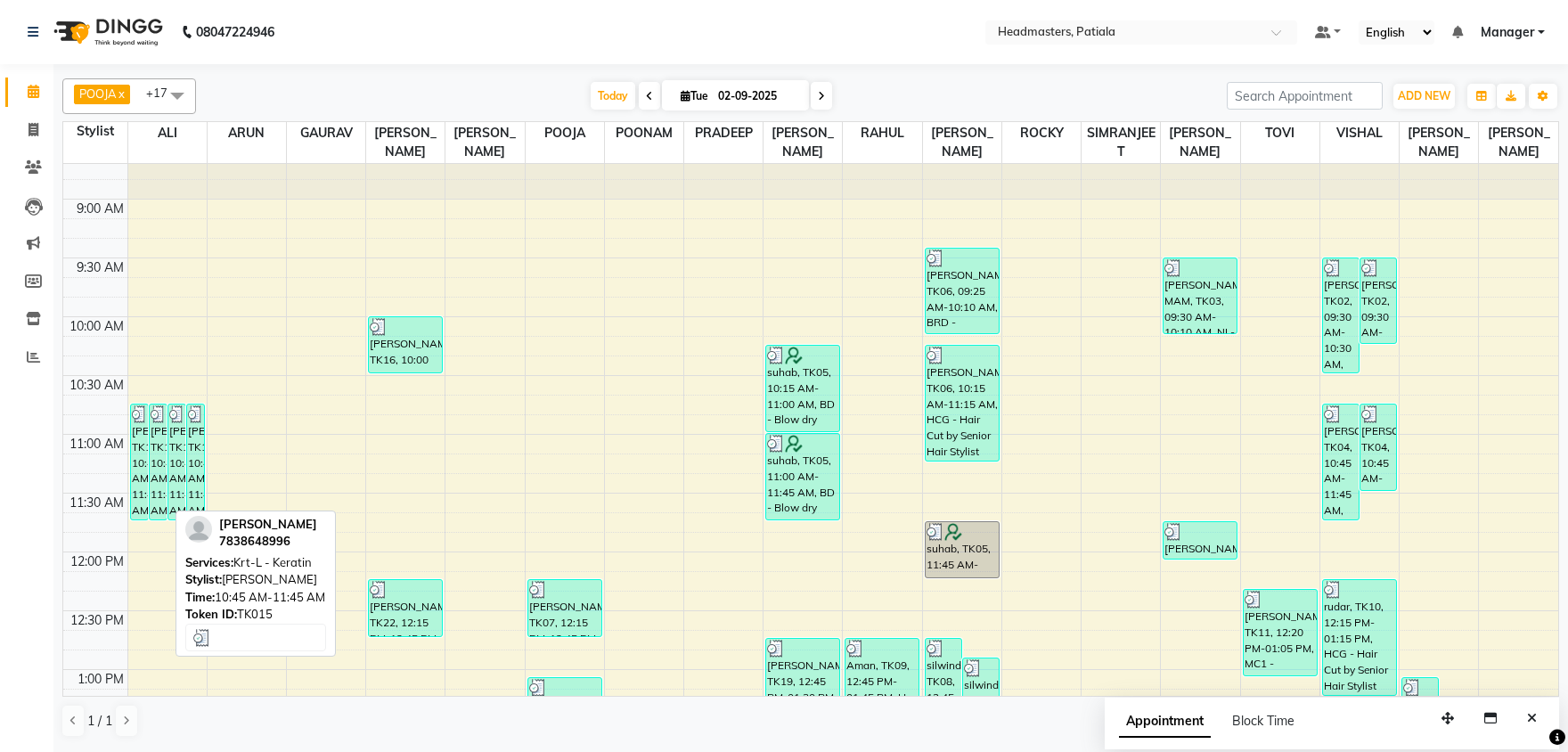
click at [154, 446] on div "[PERSON_NAME], TK15, 10:45 AM-11:45 AM, Krt-L - Keratin" at bounding box center [158, 461] width 17 height 115
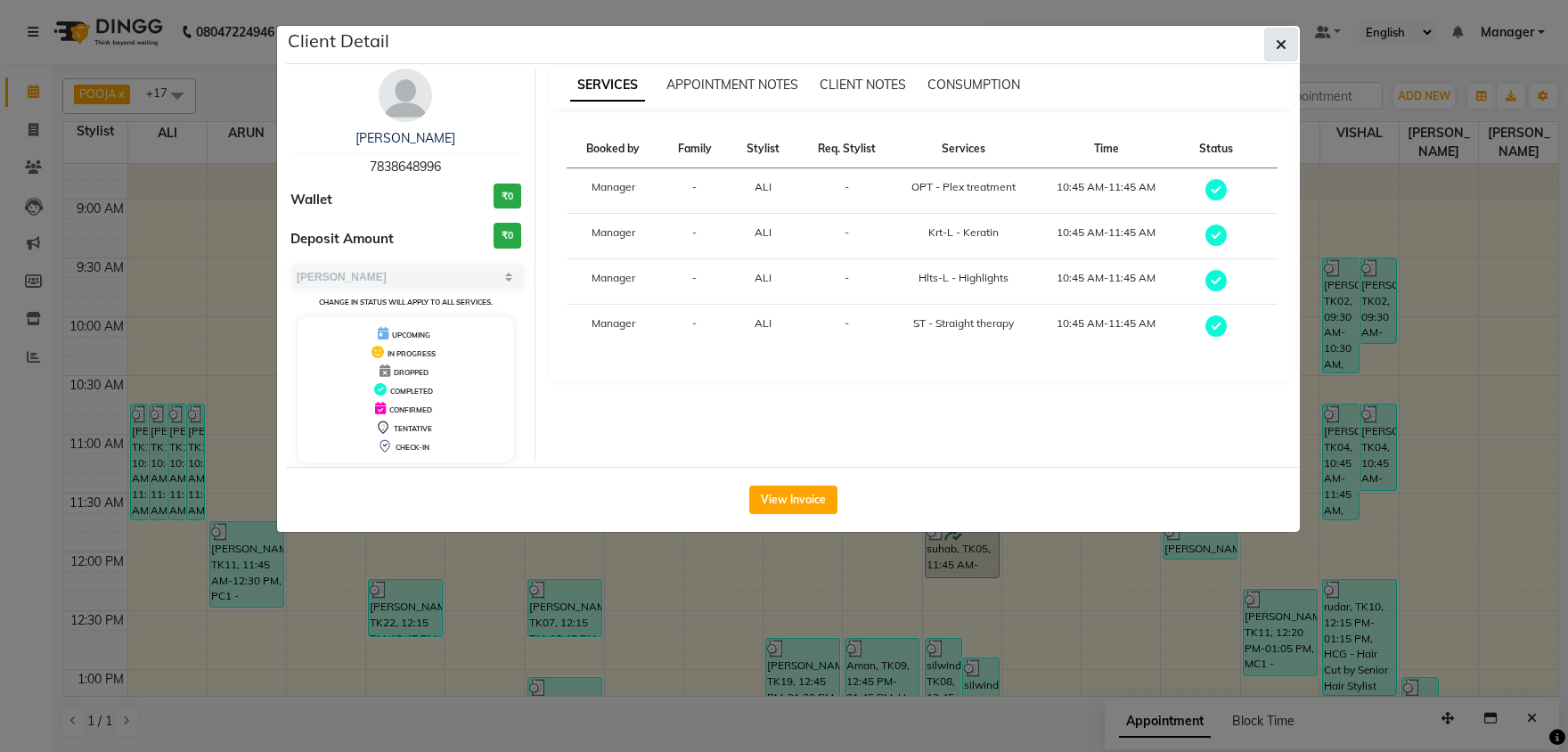
click at [1279, 42] on icon "button" at bounding box center [1281, 44] width 11 height 14
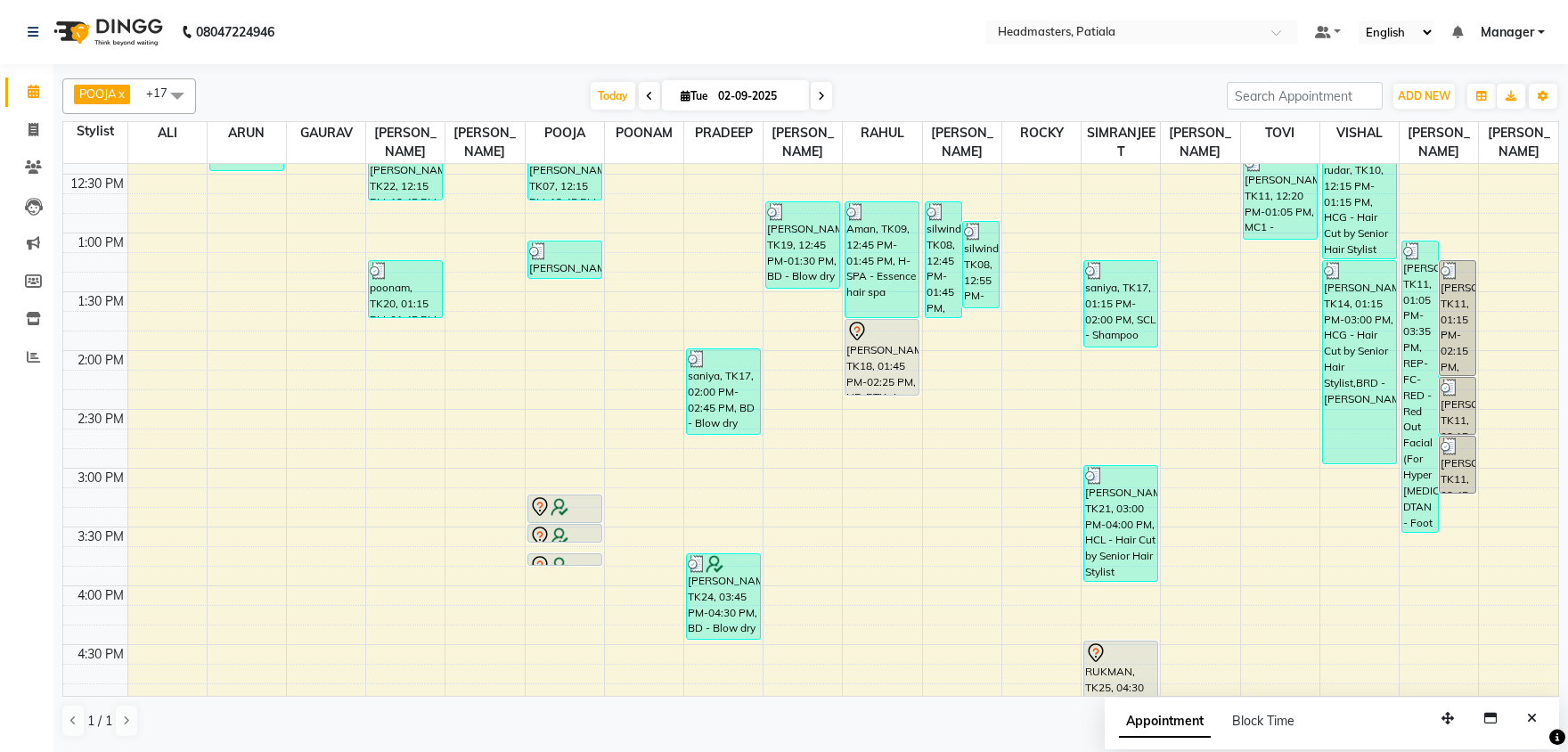
scroll to position [548, 0]
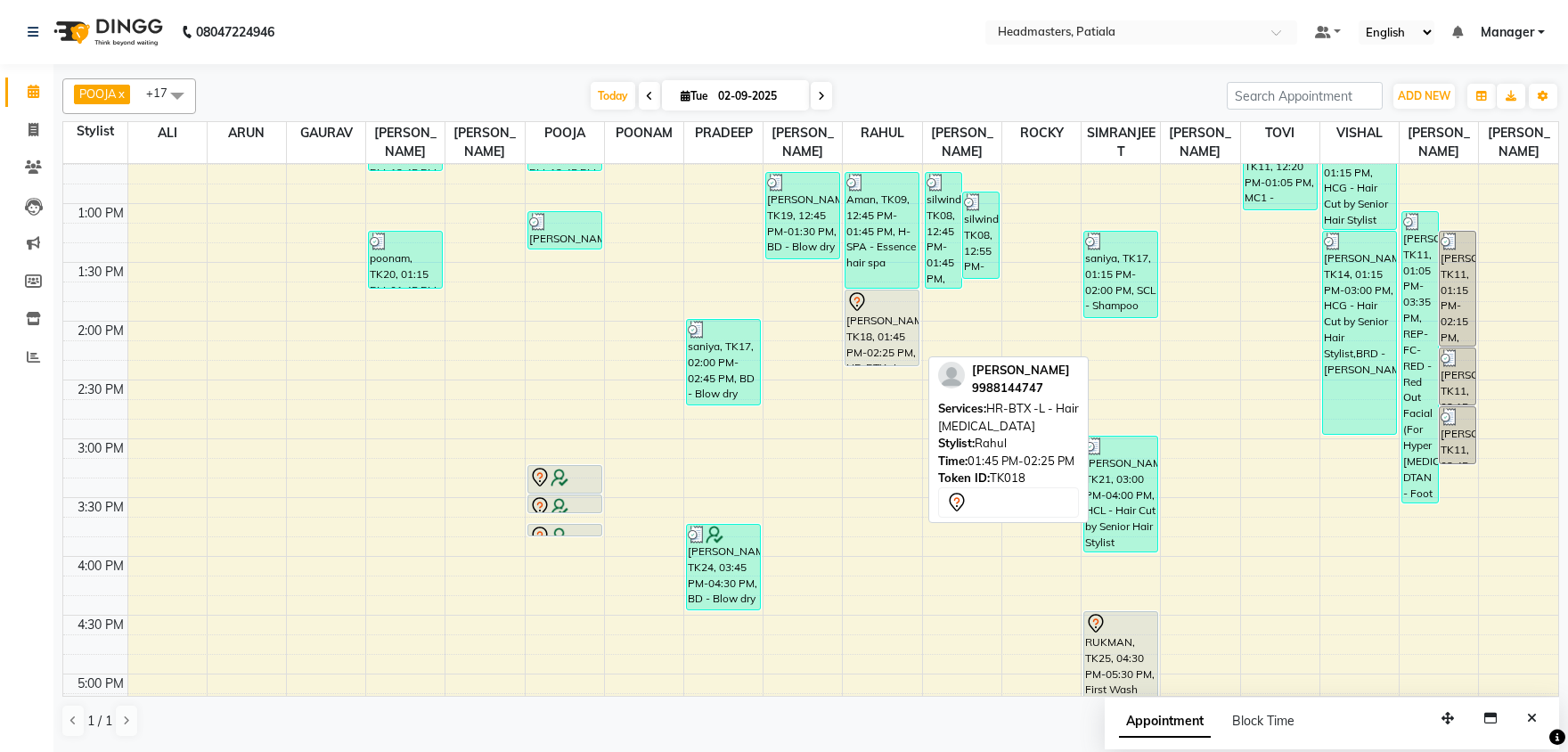
click at [896, 298] on div at bounding box center [881, 302] width 71 height 22
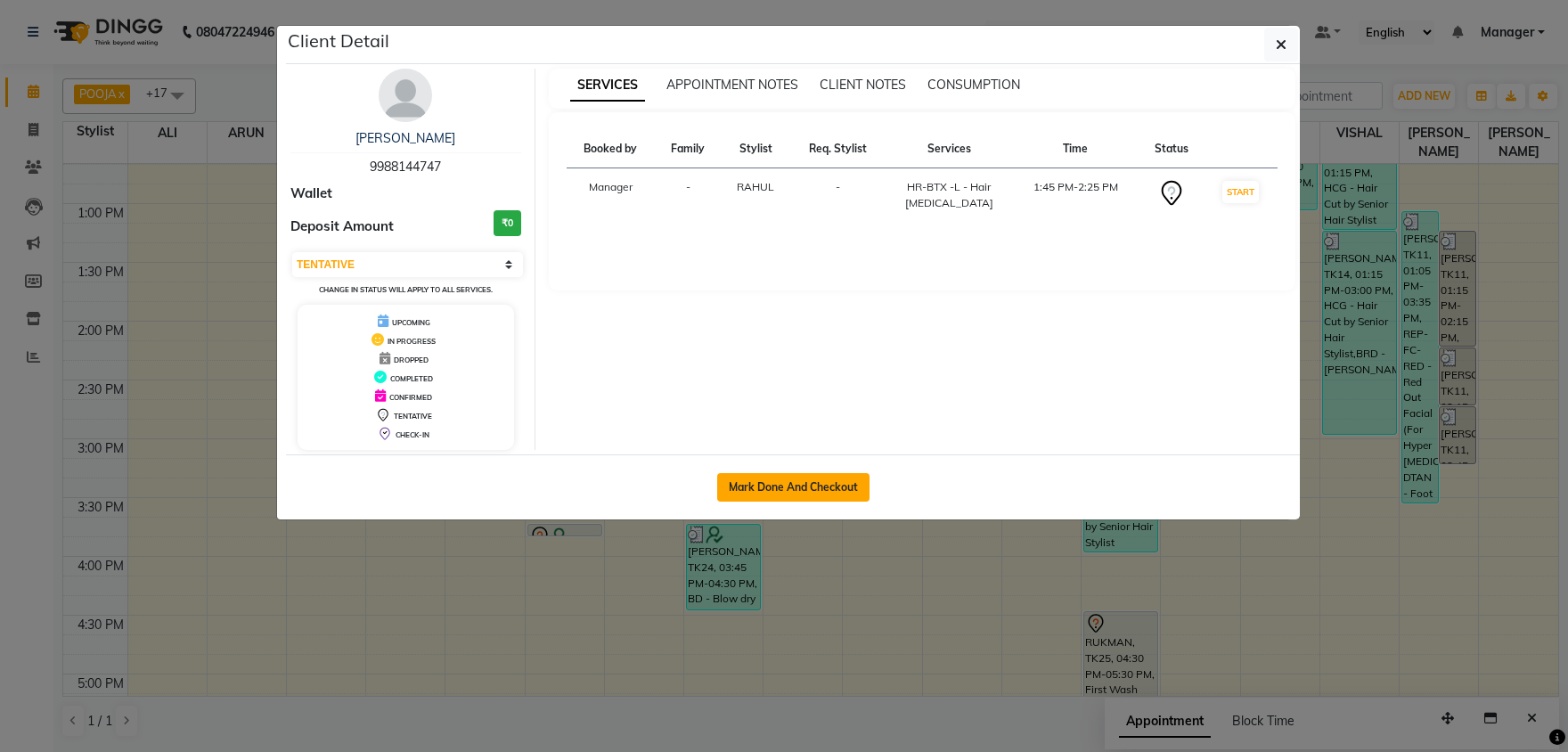
click at [801, 486] on button "Mark Done And Checkout" at bounding box center [793, 487] width 153 height 29
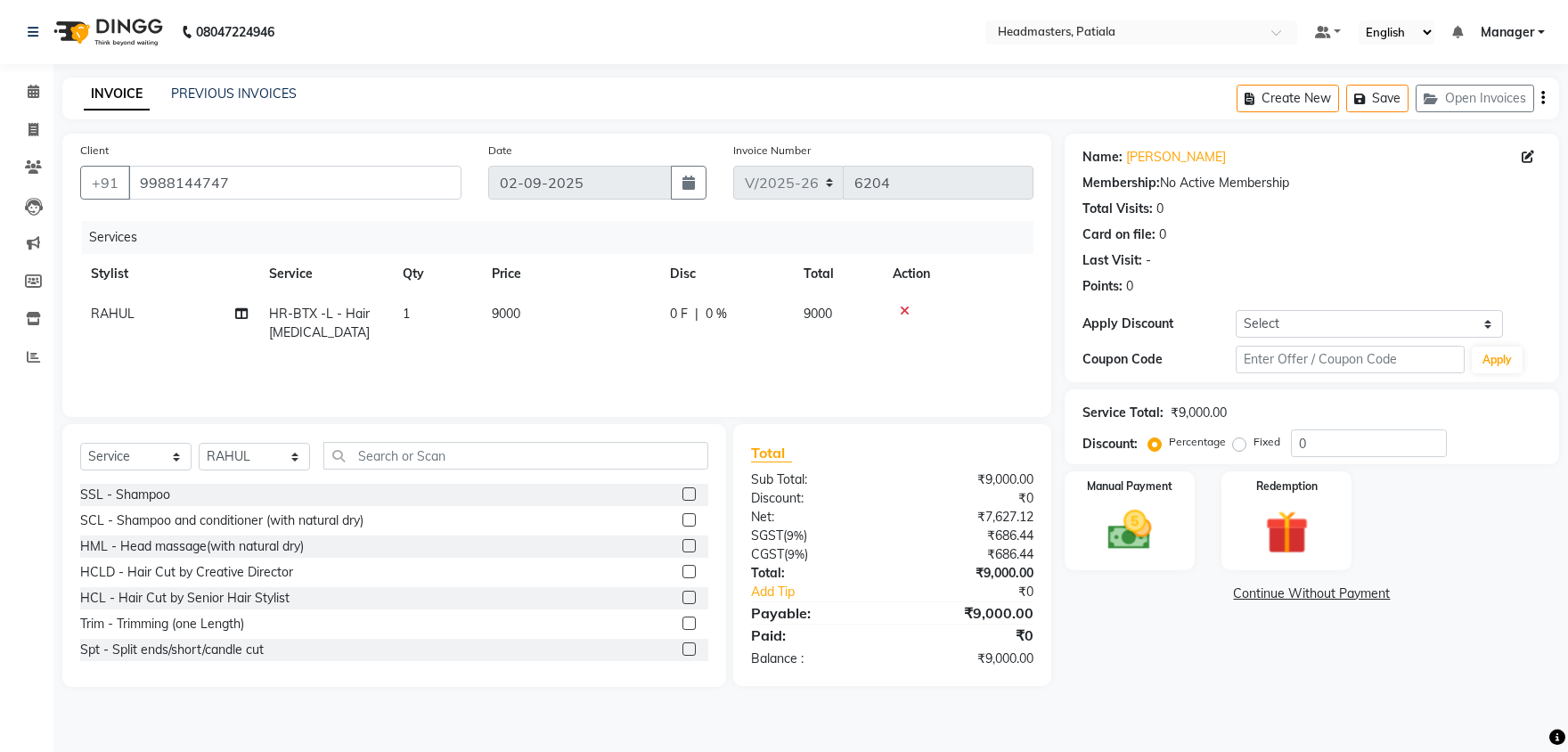
click at [1253, 447] on label "Fixed" at bounding box center [1266, 442] width 27 height 16
click at [1237, 447] on input "Fixed" at bounding box center [1243, 442] width 13 height 13
click at [1339, 450] on input "0" at bounding box center [1369, 443] width 156 height 28
click at [1133, 504] on div "Manual Payment" at bounding box center [1129, 520] width 135 height 102
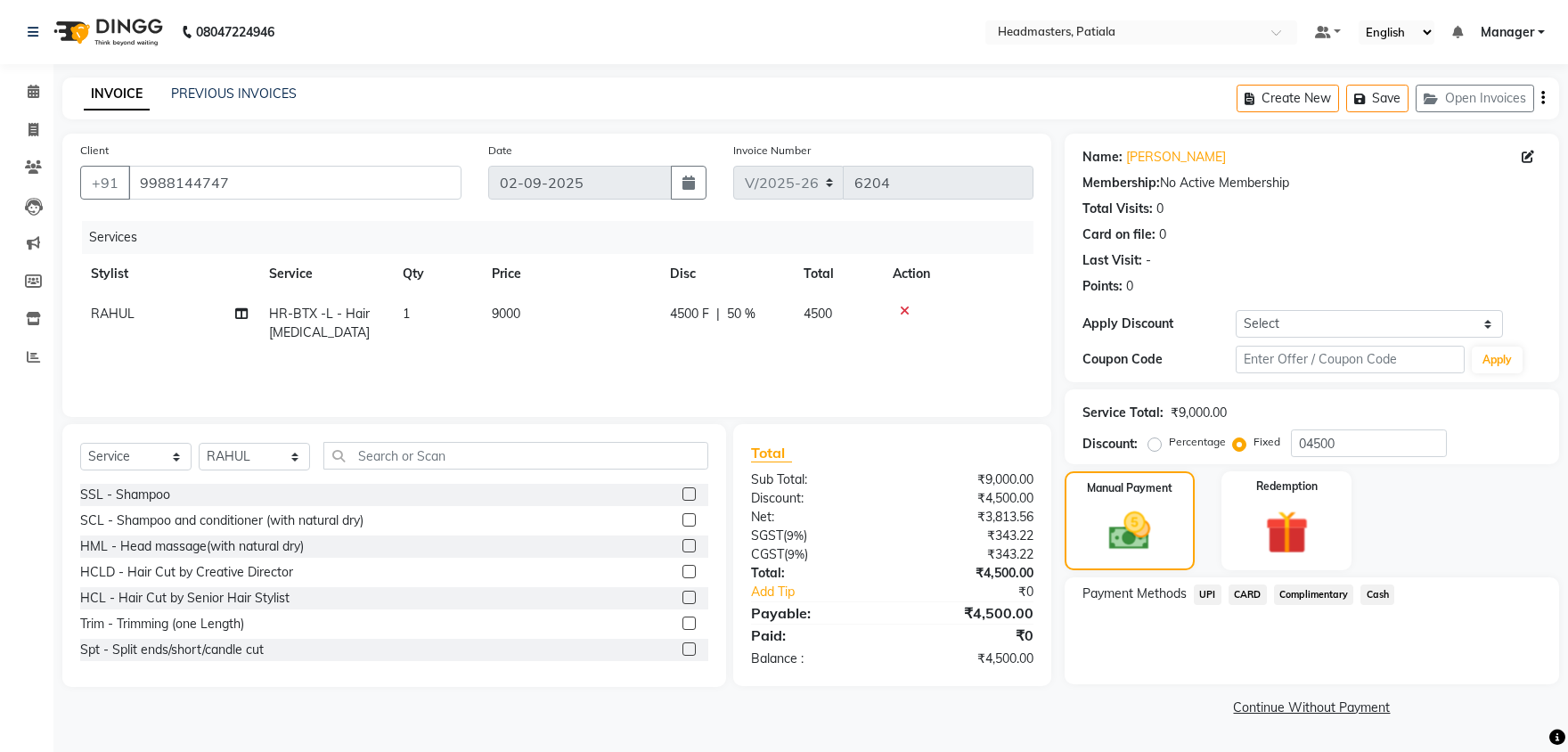
click at [1210, 598] on span "UPI" at bounding box center [1207, 594] width 28 height 21
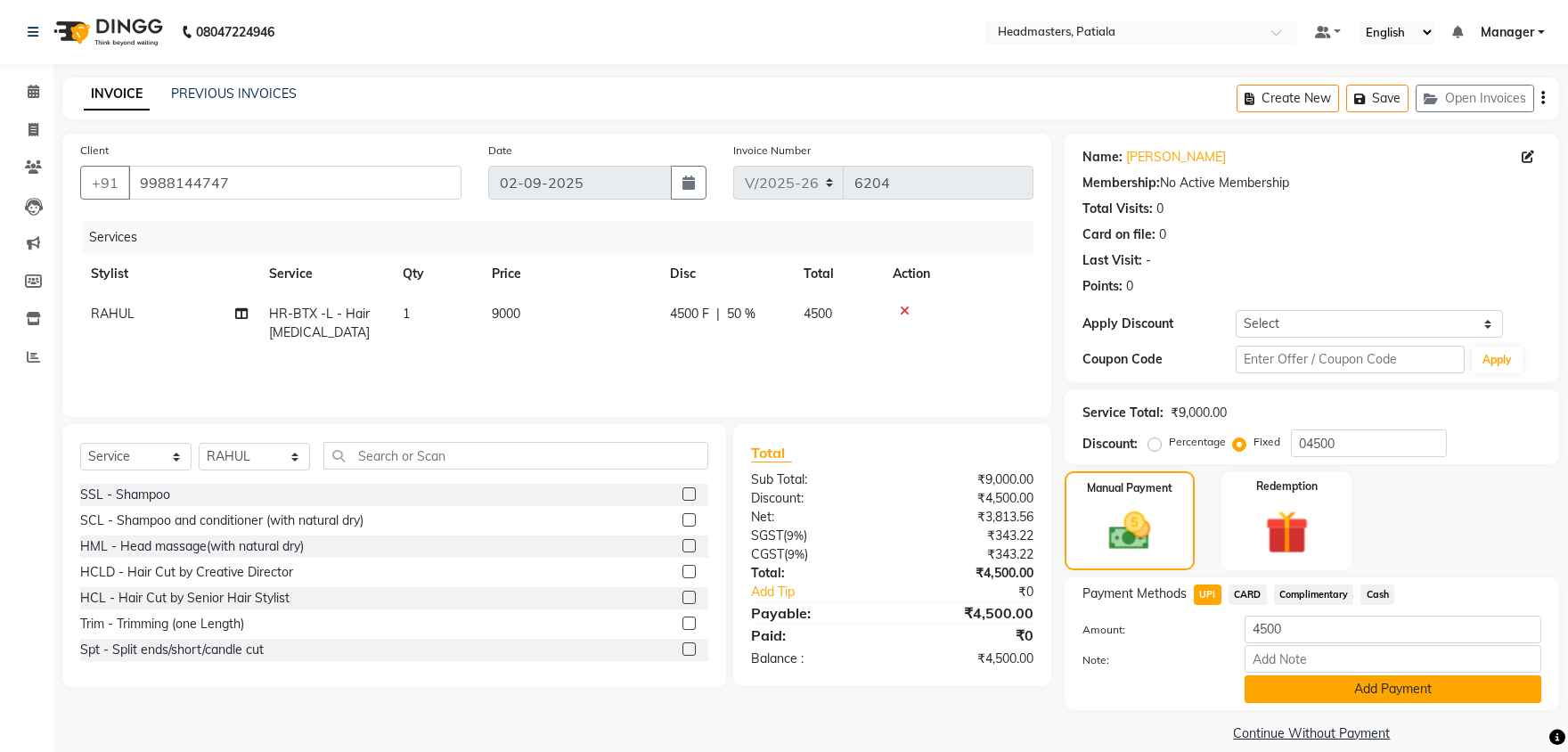
click at [1285, 683] on button "Add Payment" at bounding box center [1392, 689] width 297 height 28
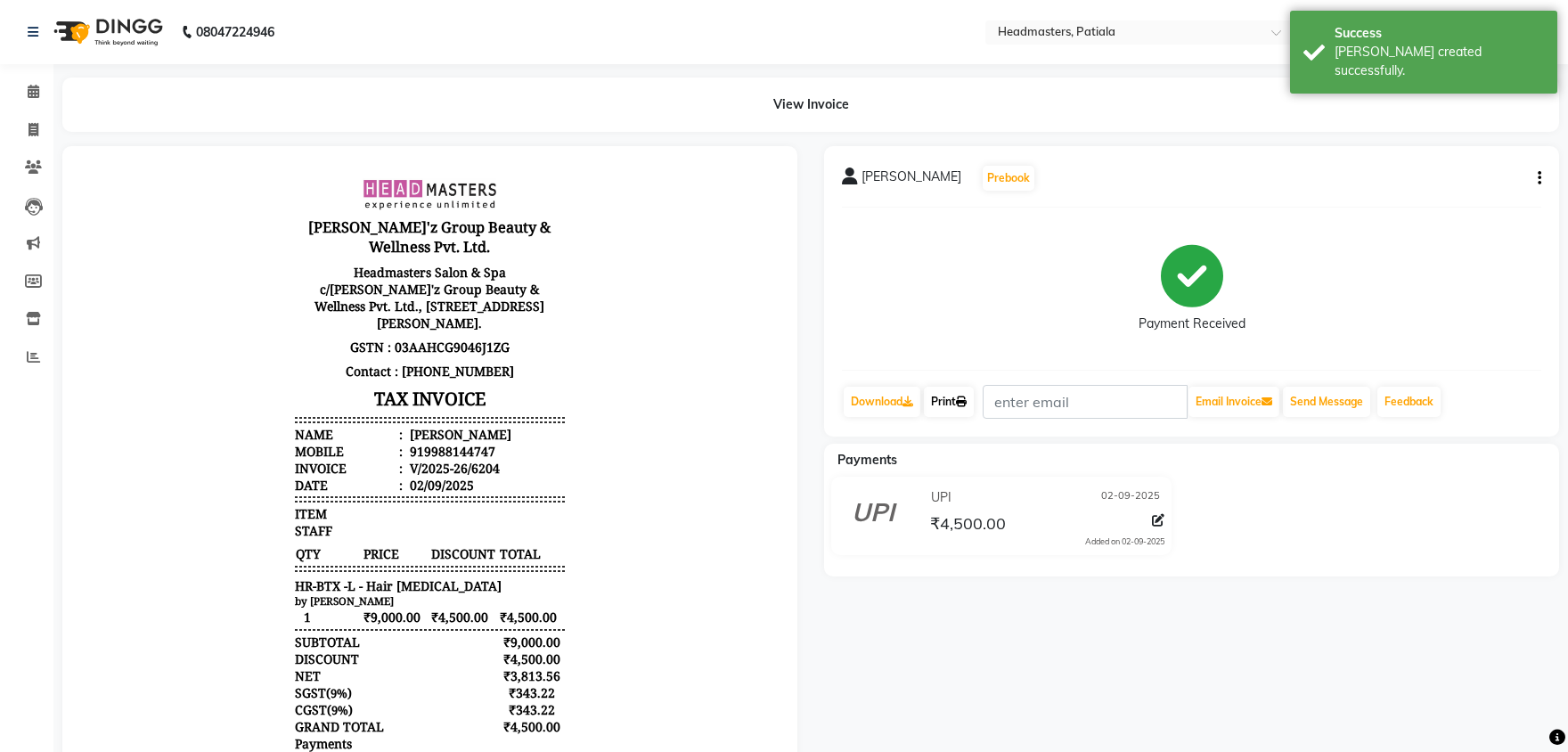
click at [955, 391] on link "Print" at bounding box center [948, 402] width 50 height 31
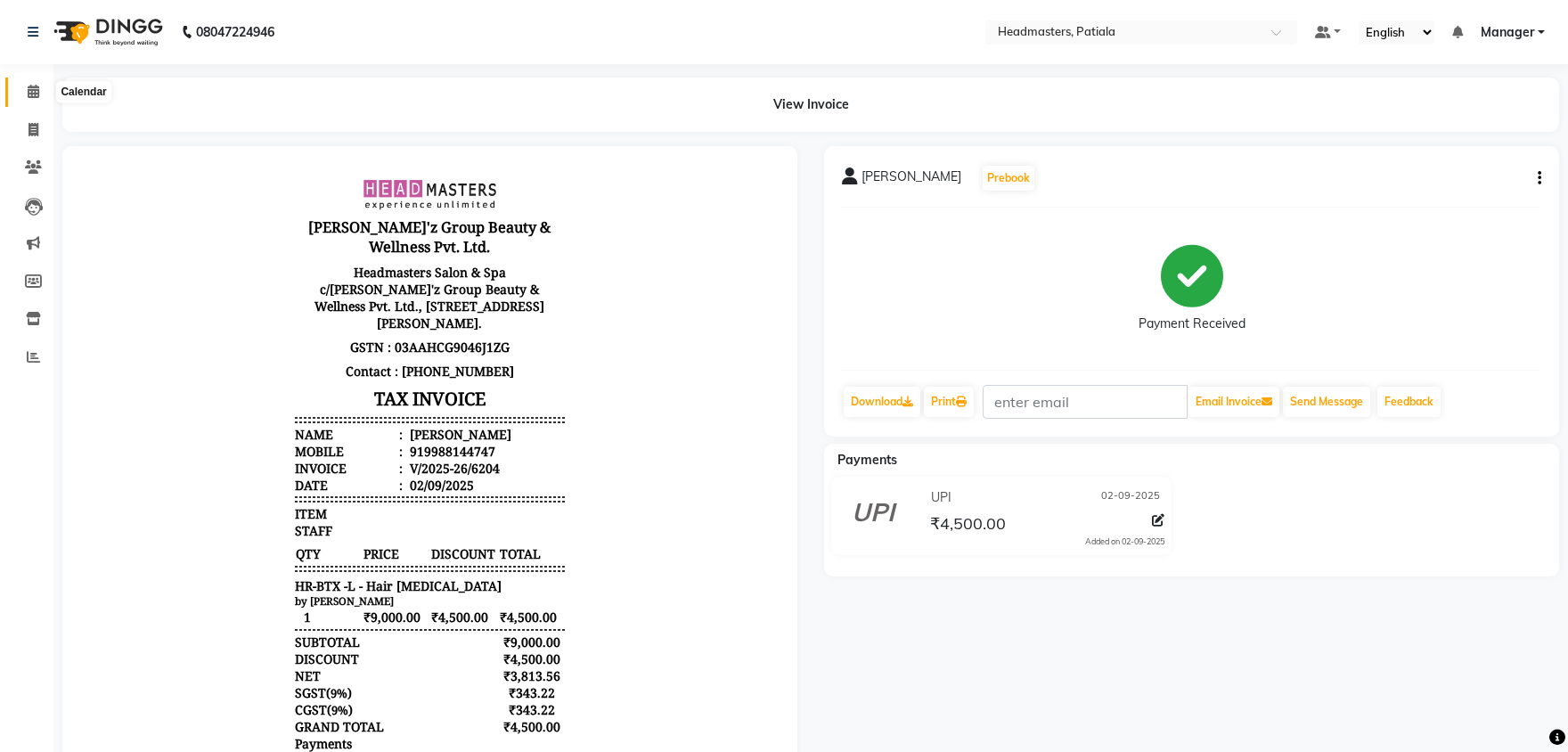
click at [30, 98] on icon at bounding box center [33, 91] width 12 height 14
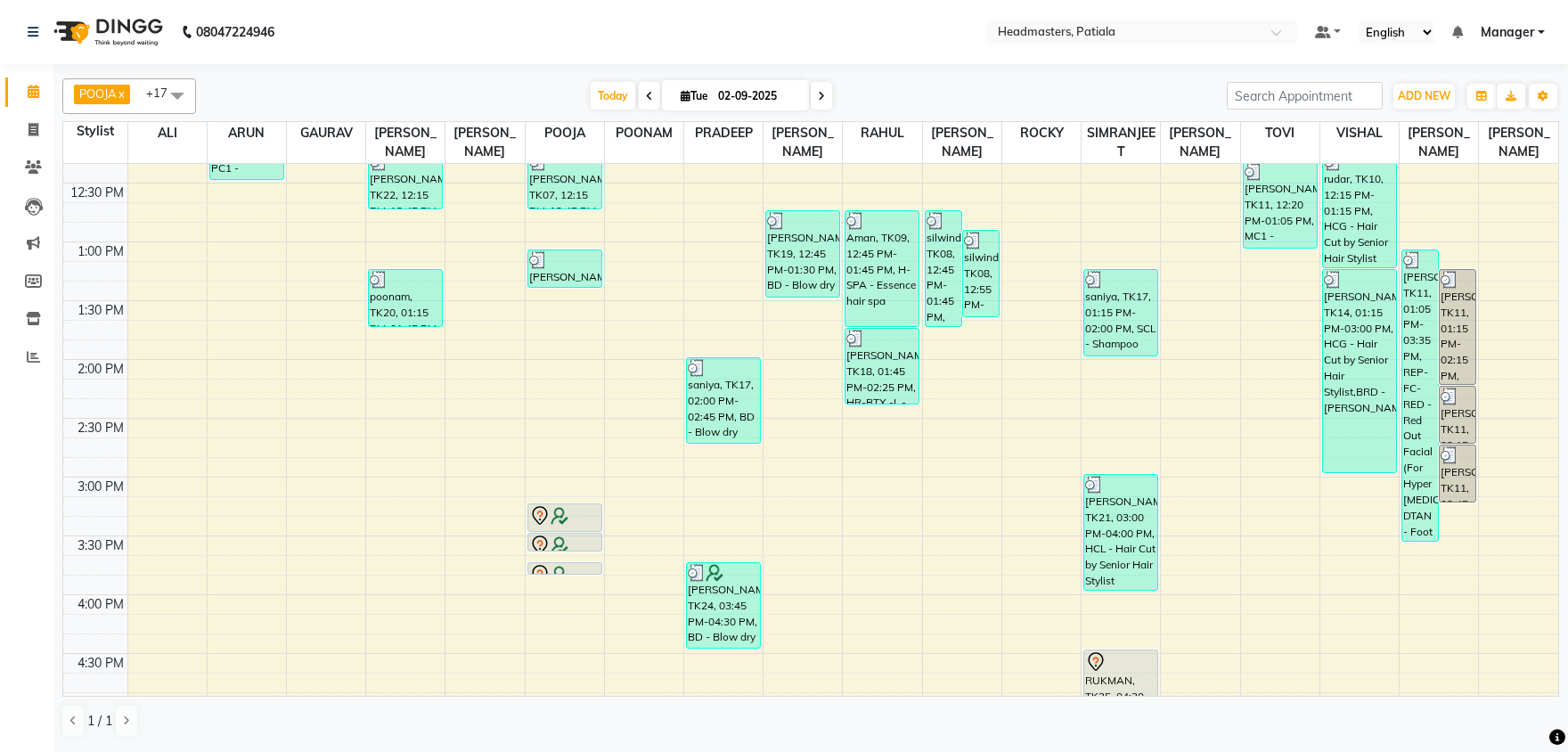
scroll to position [559, 0]
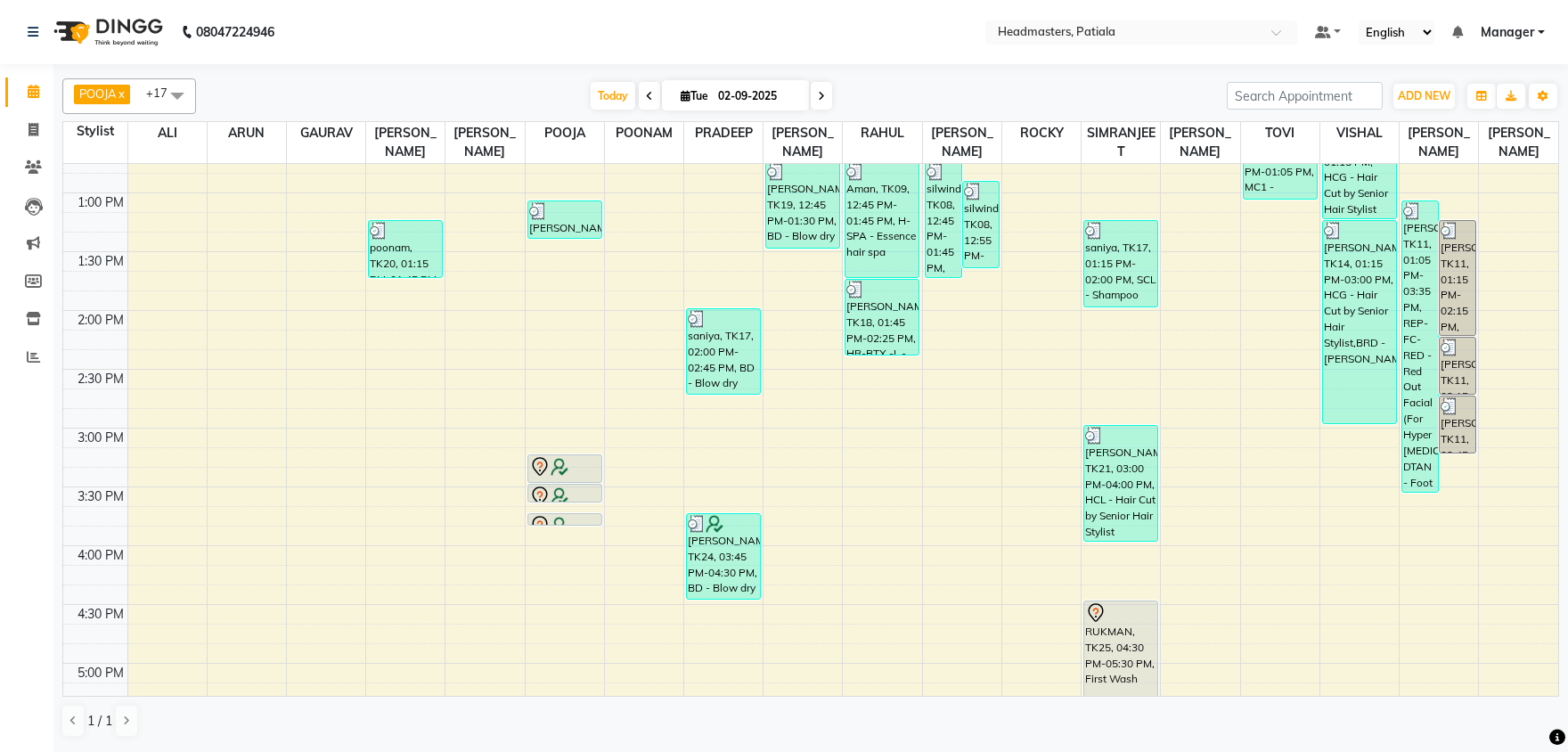
click at [489, 364] on div "8:00 AM 8:30 AM 9:00 AM 9:30 AM 10:00 AM 10:30 AM 11:00 AM 11:30 AM 12:00 PM 12…" at bounding box center [811, 428] width 1495 height 1645
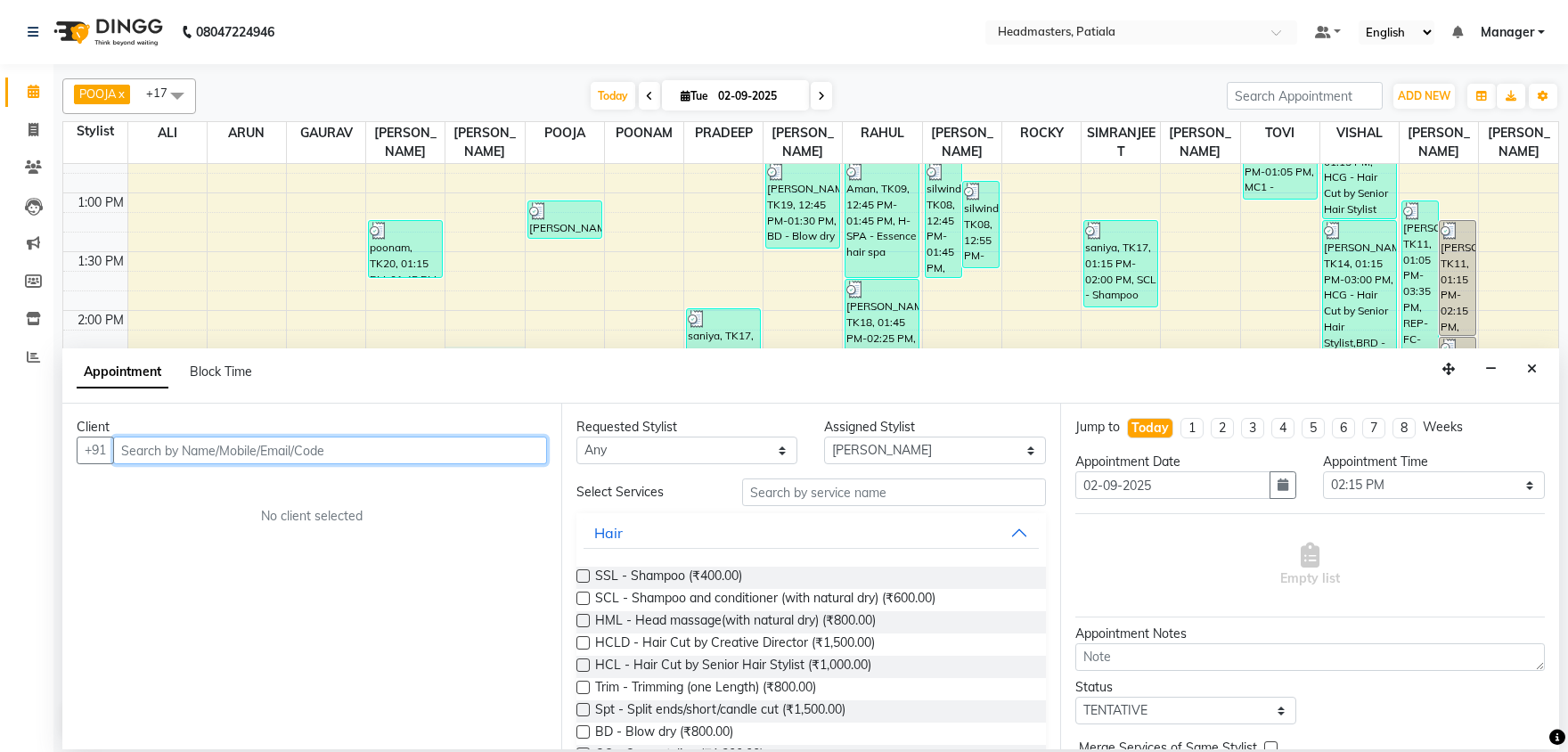
click at [174, 445] on input "text" at bounding box center [329, 450] width 434 height 28
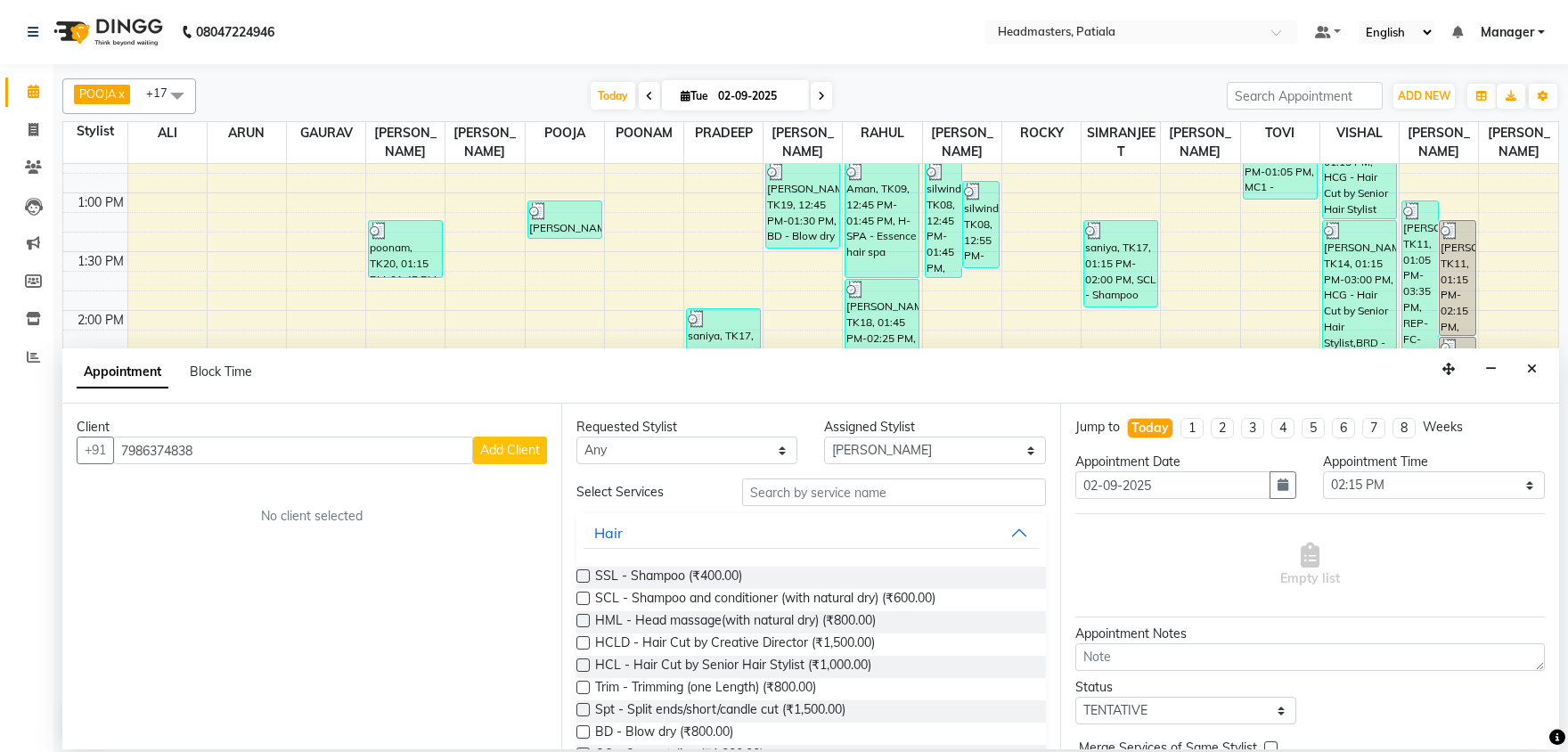
click at [490, 453] on span "Add Client" at bounding box center [510, 450] width 60 height 16
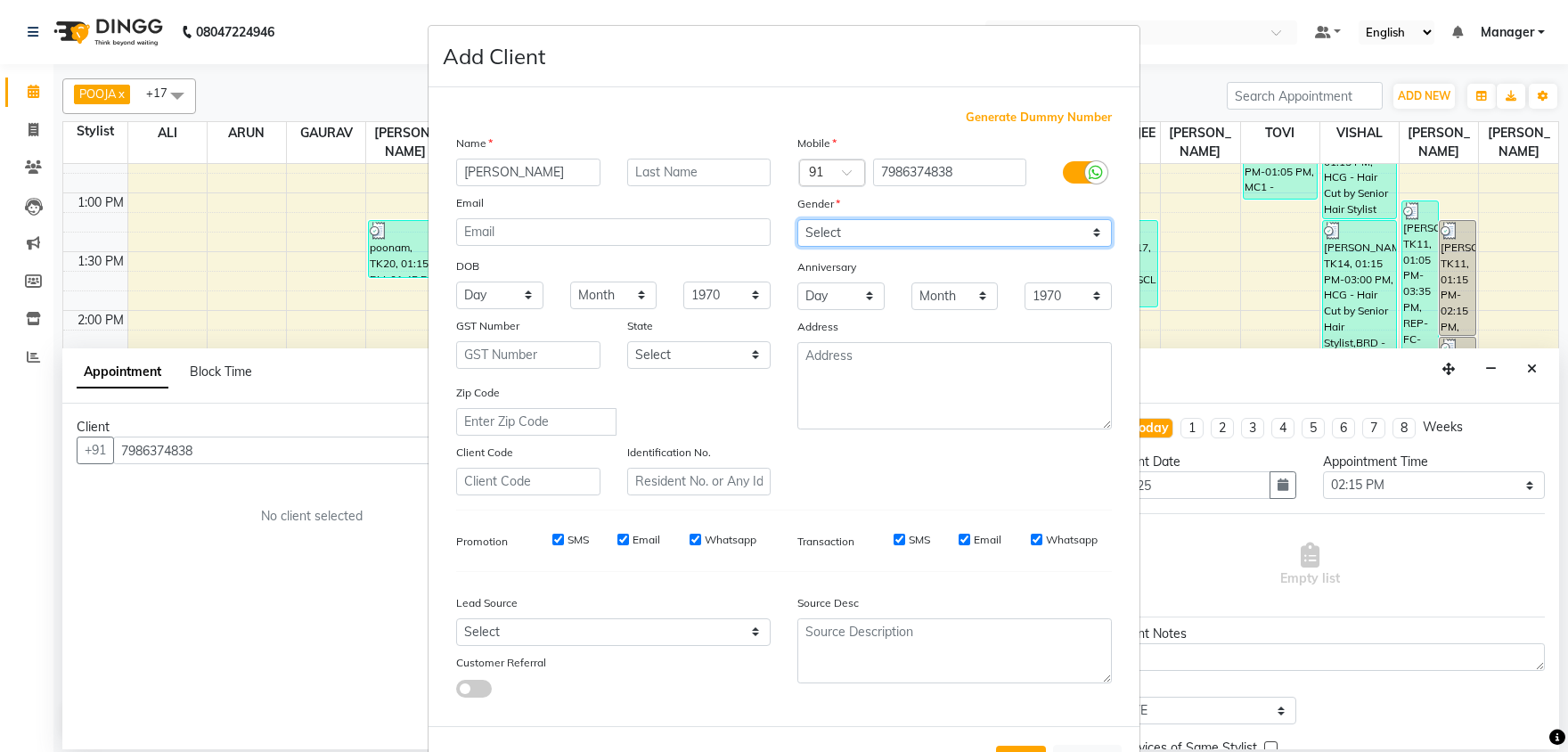
click option "[DEMOGRAPHIC_DATA]" at bounding box center [0, 0] width 0 height 0
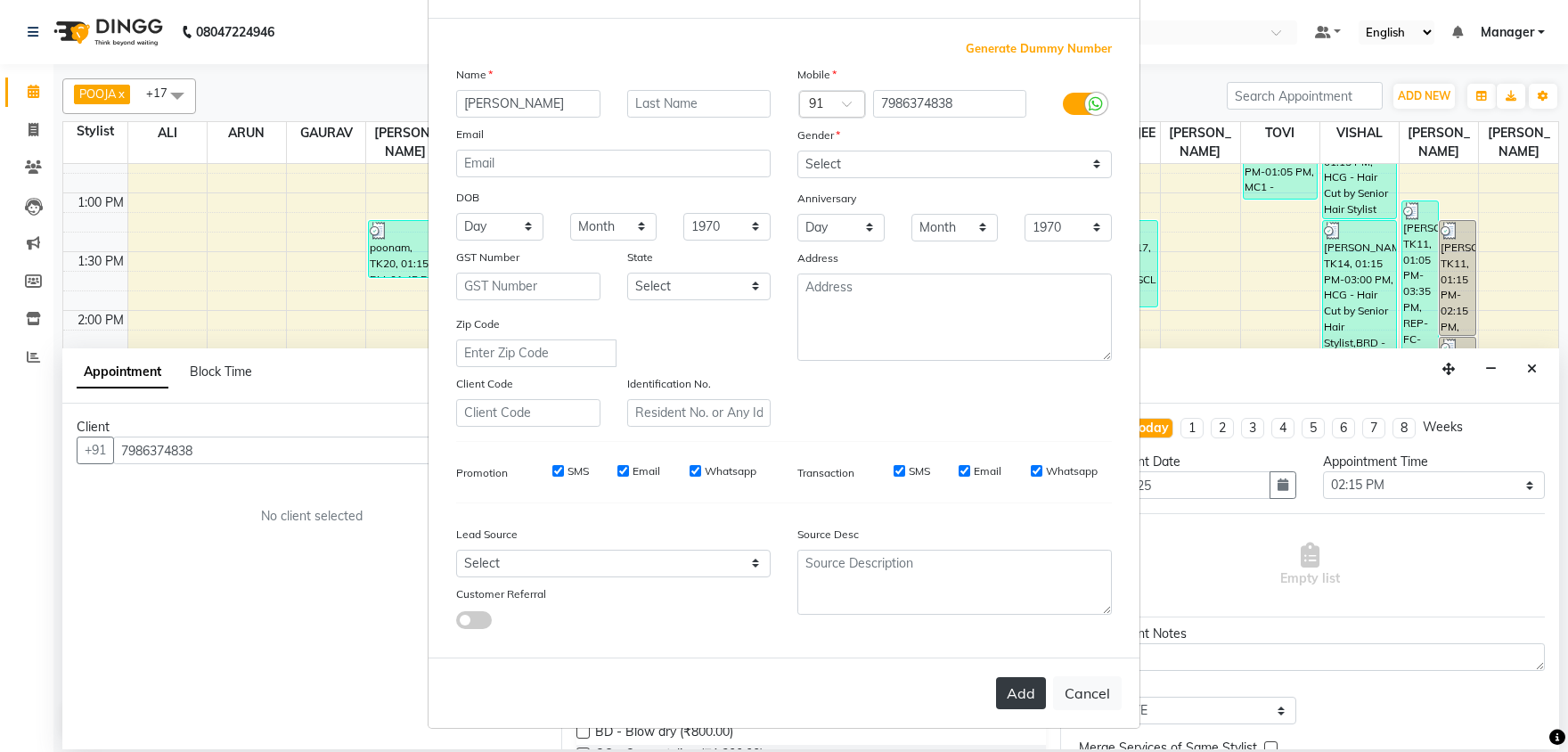
click at [1023, 685] on button "Add" at bounding box center [1020, 693] width 50 height 32
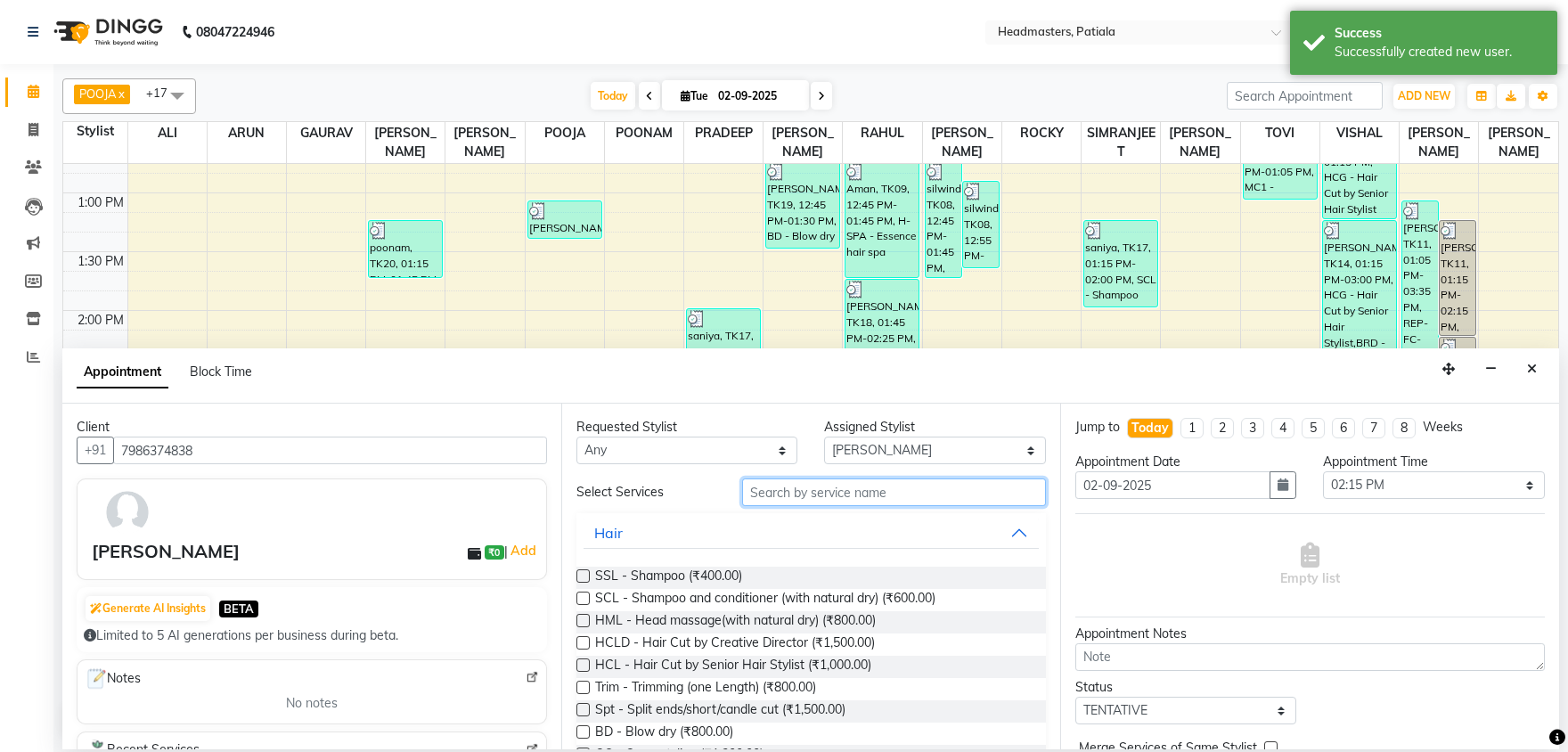
click at [773, 488] on input "text" at bounding box center [894, 492] width 303 height 28
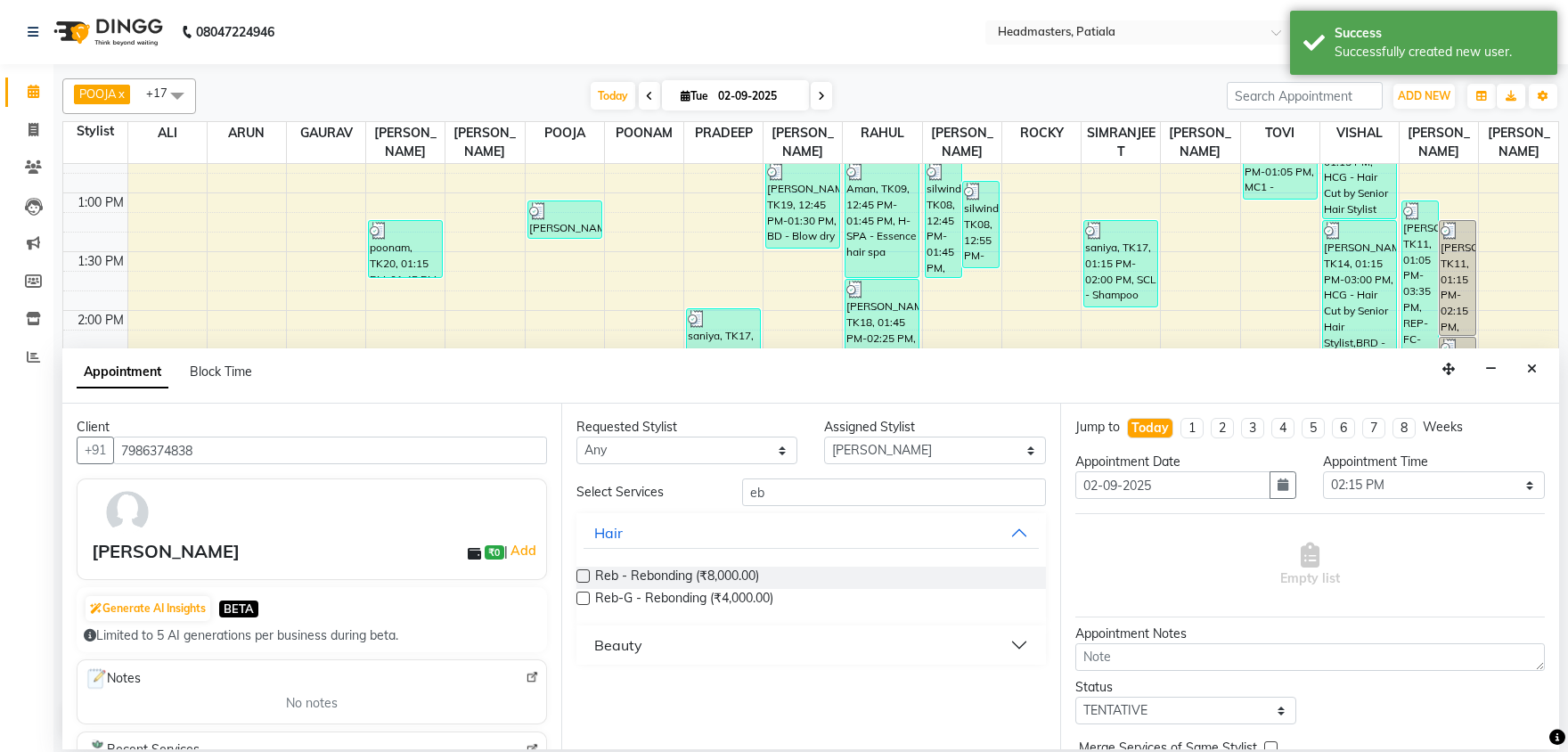
click at [636, 645] on div "Beauty" at bounding box center [617, 645] width 48 height 22
click at [616, 696] on span "TH-EB - Eyebrows (₹100.00)" at bounding box center [677, 690] width 164 height 23
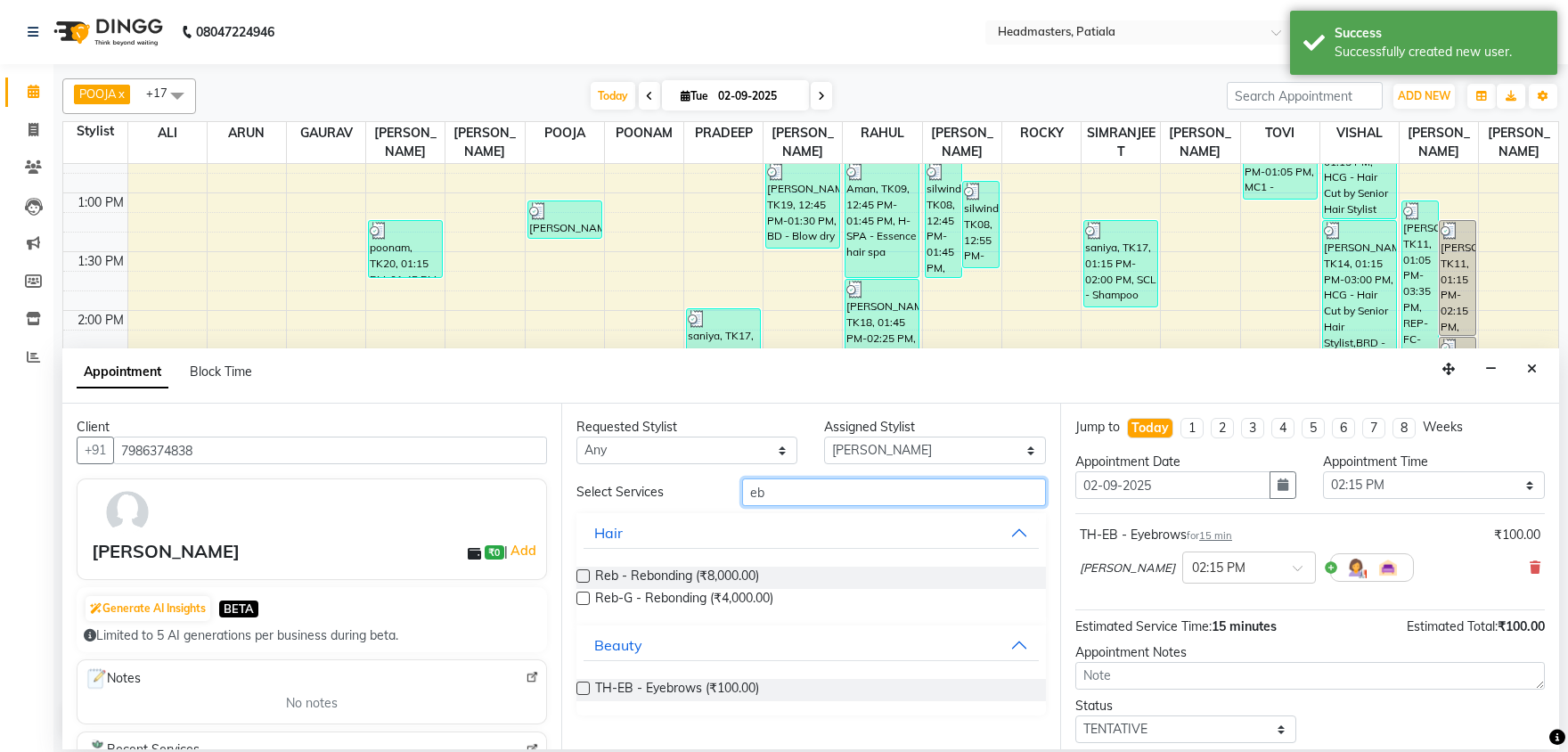
click at [791, 491] on input "eb" at bounding box center [894, 492] width 303 height 28
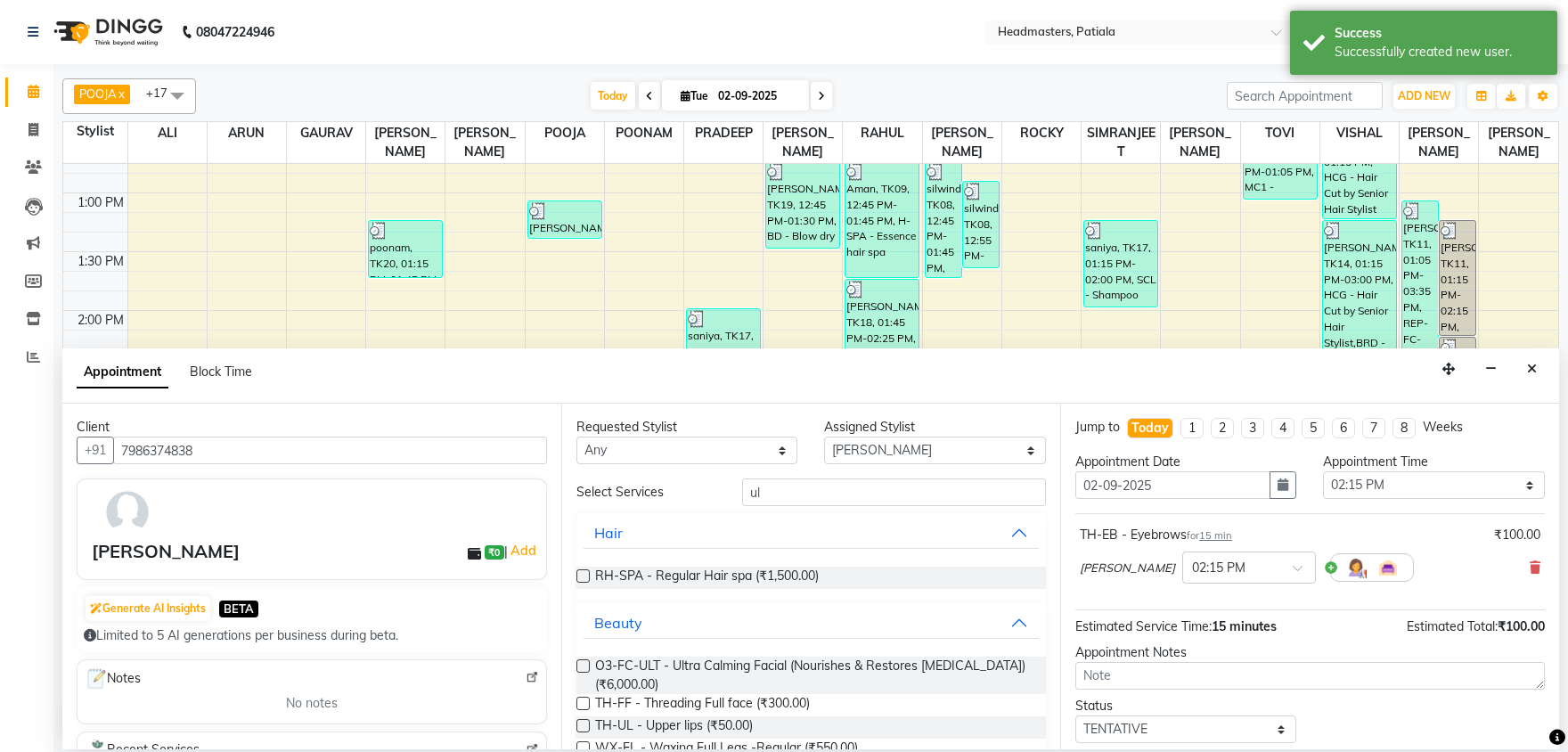
click at [584, 723] on label at bounding box center [582, 725] width 14 height 14
click at [584, 723] on input "checkbox" at bounding box center [581, 727] width 12 height 12
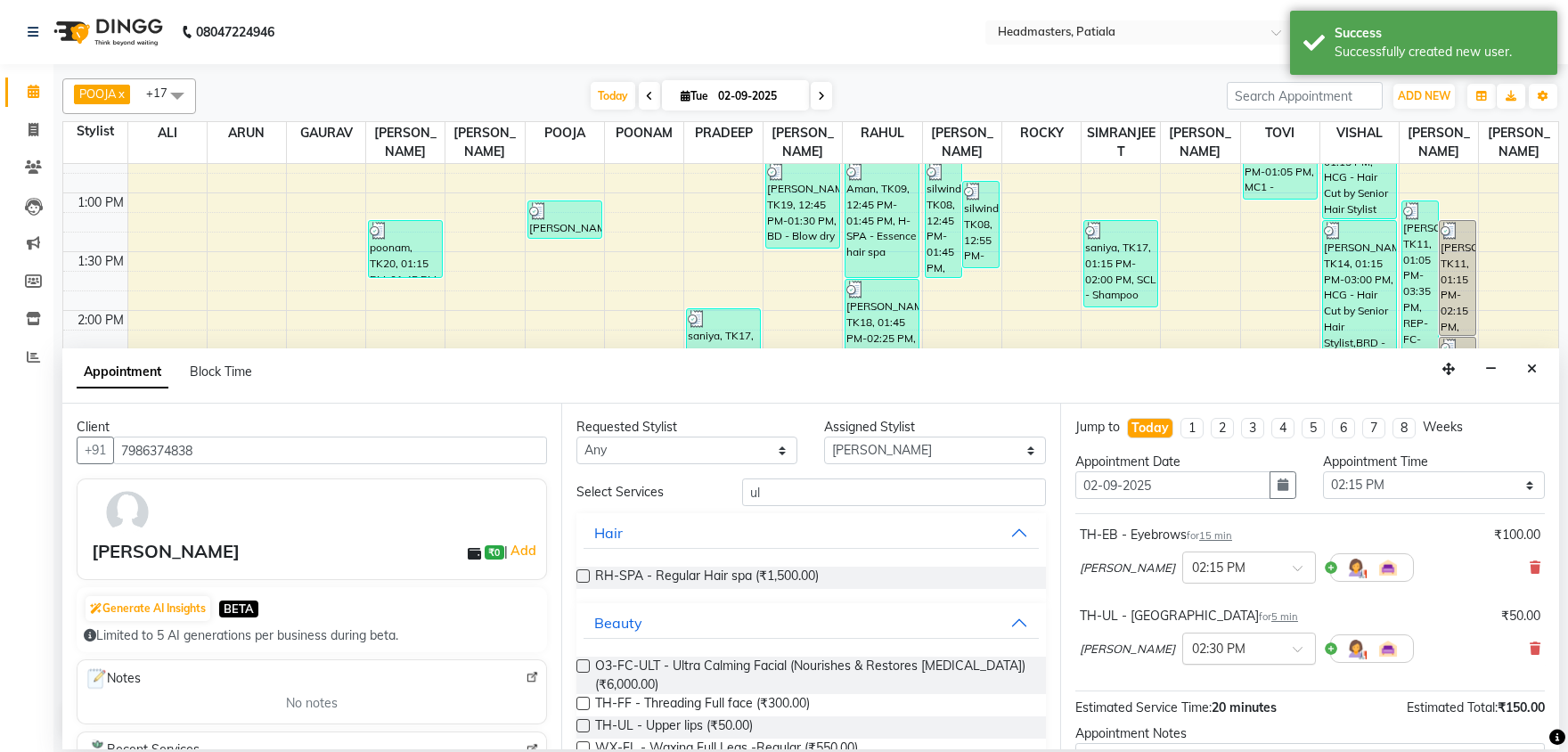
scroll to position [157, 0]
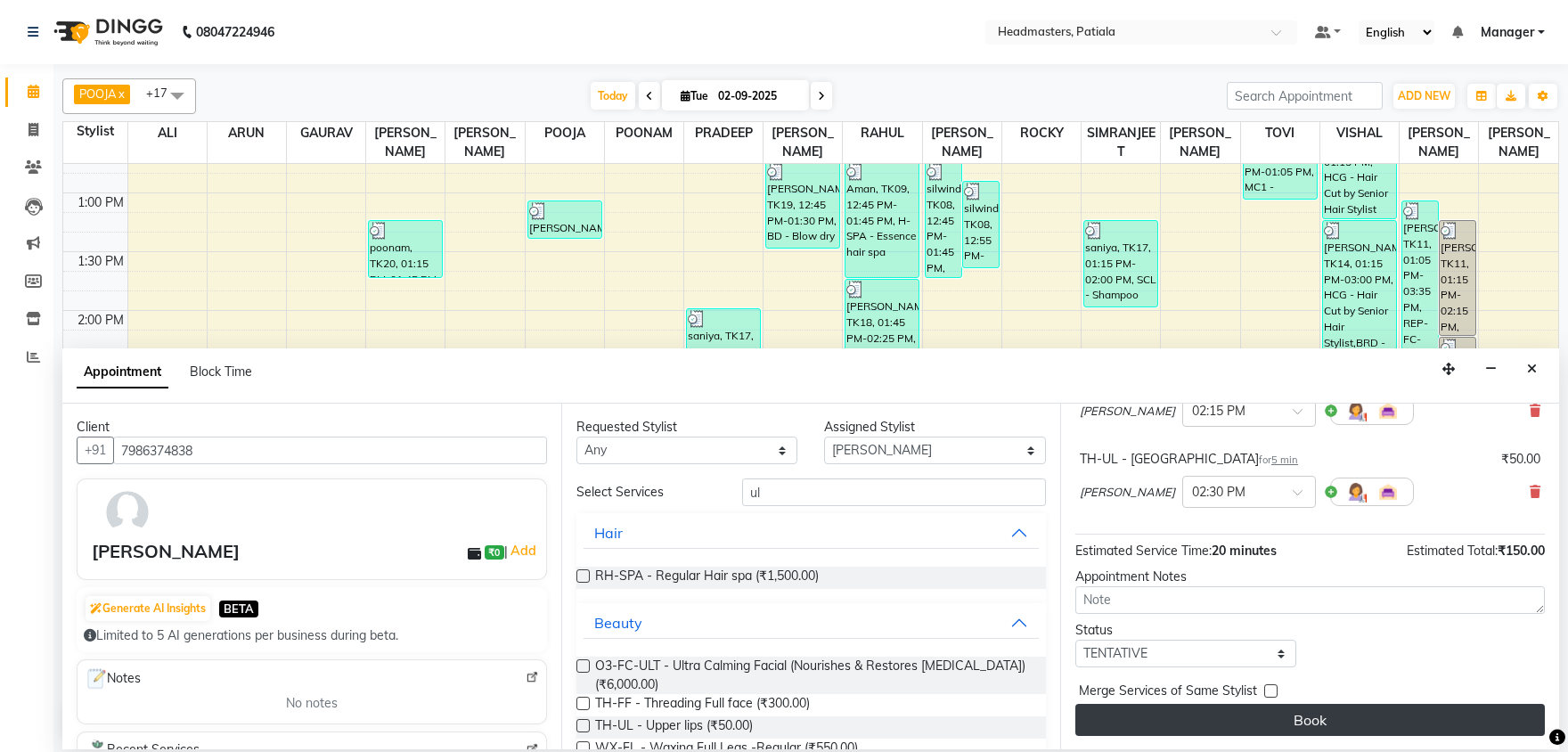
click at [1278, 720] on button "Book" at bounding box center [1310, 720] width 469 height 32
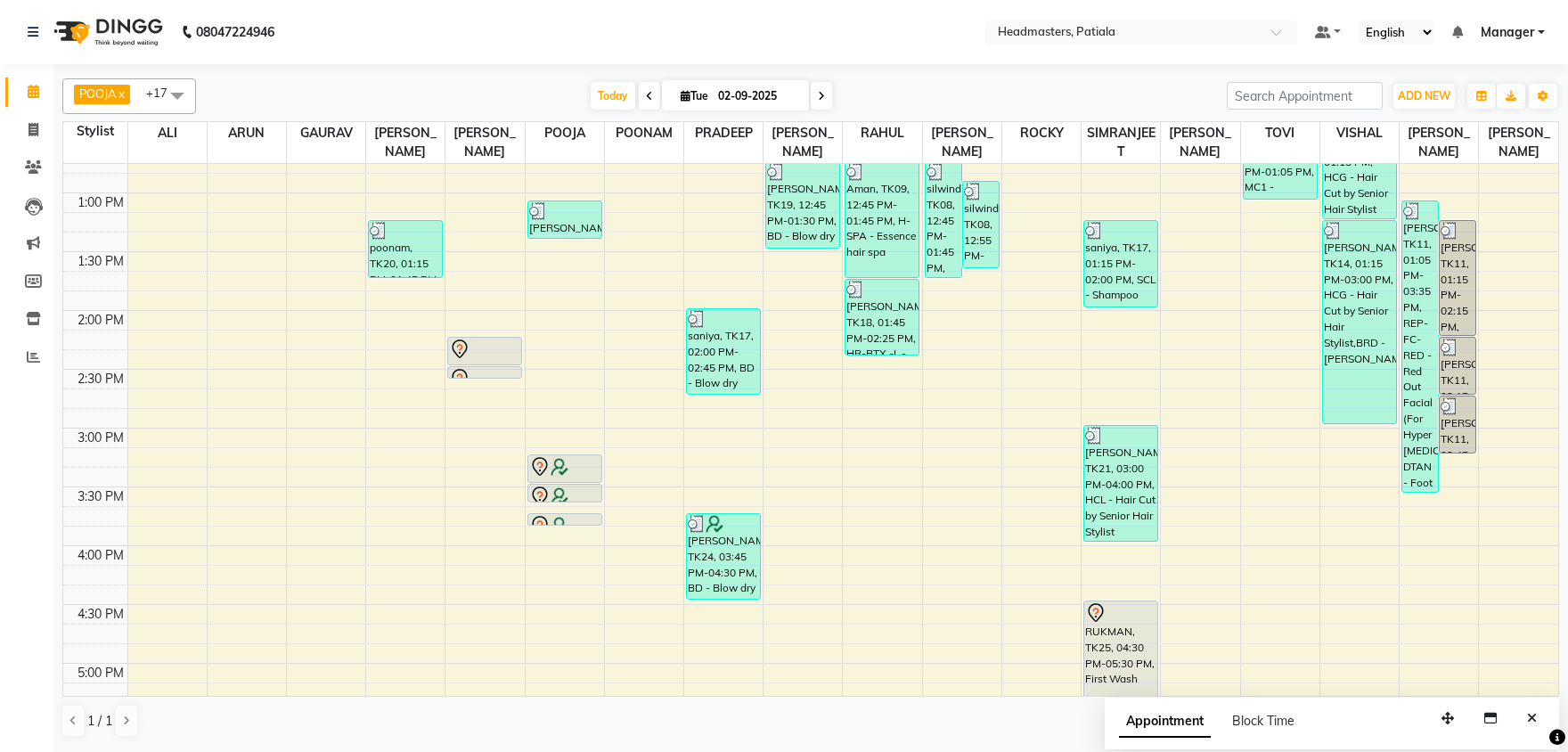
click at [969, 453] on div "8:00 AM 8:30 AM 9:00 AM 9:30 AM 10:00 AM 10:30 AM 11:00 AM 11:30 AM 12:00 PM 12…" at bounding box center [811, 428] width 1495 height 1645
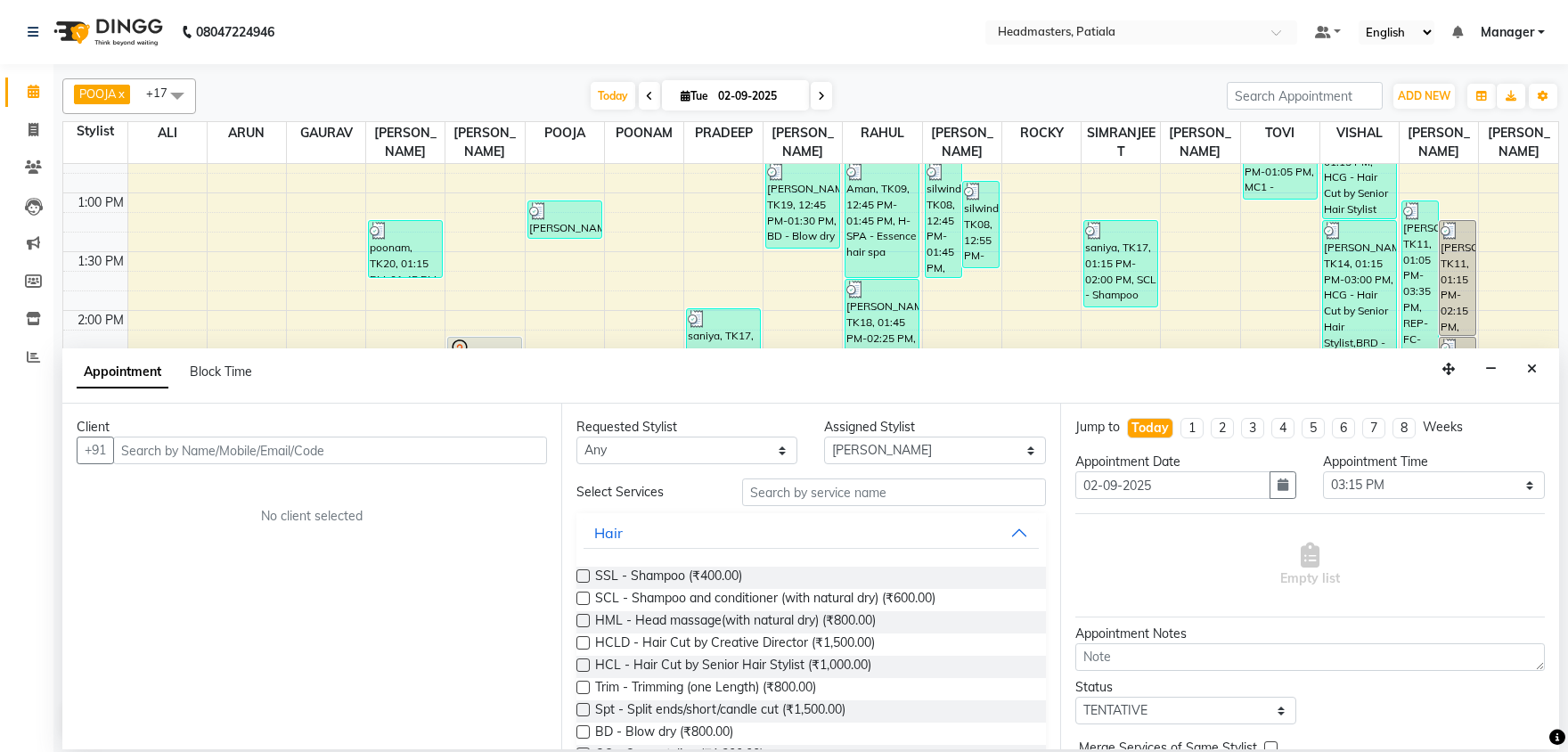
click at [191, 459] on input "text" at bounding box center [329, 450] width 434 height 28
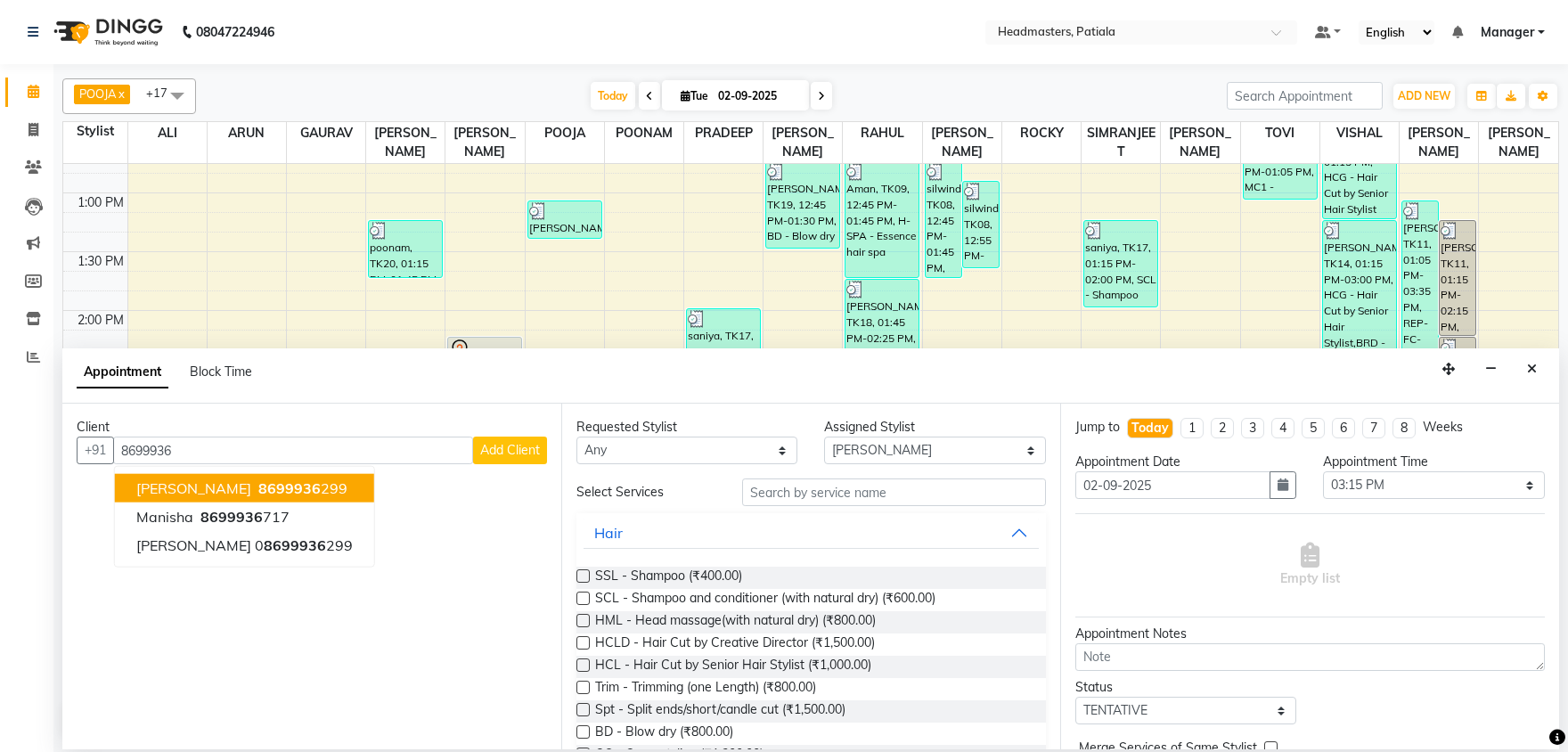
click at [258, 486] on span "8699936" at bounding box center [289, 488] width 62 height 18
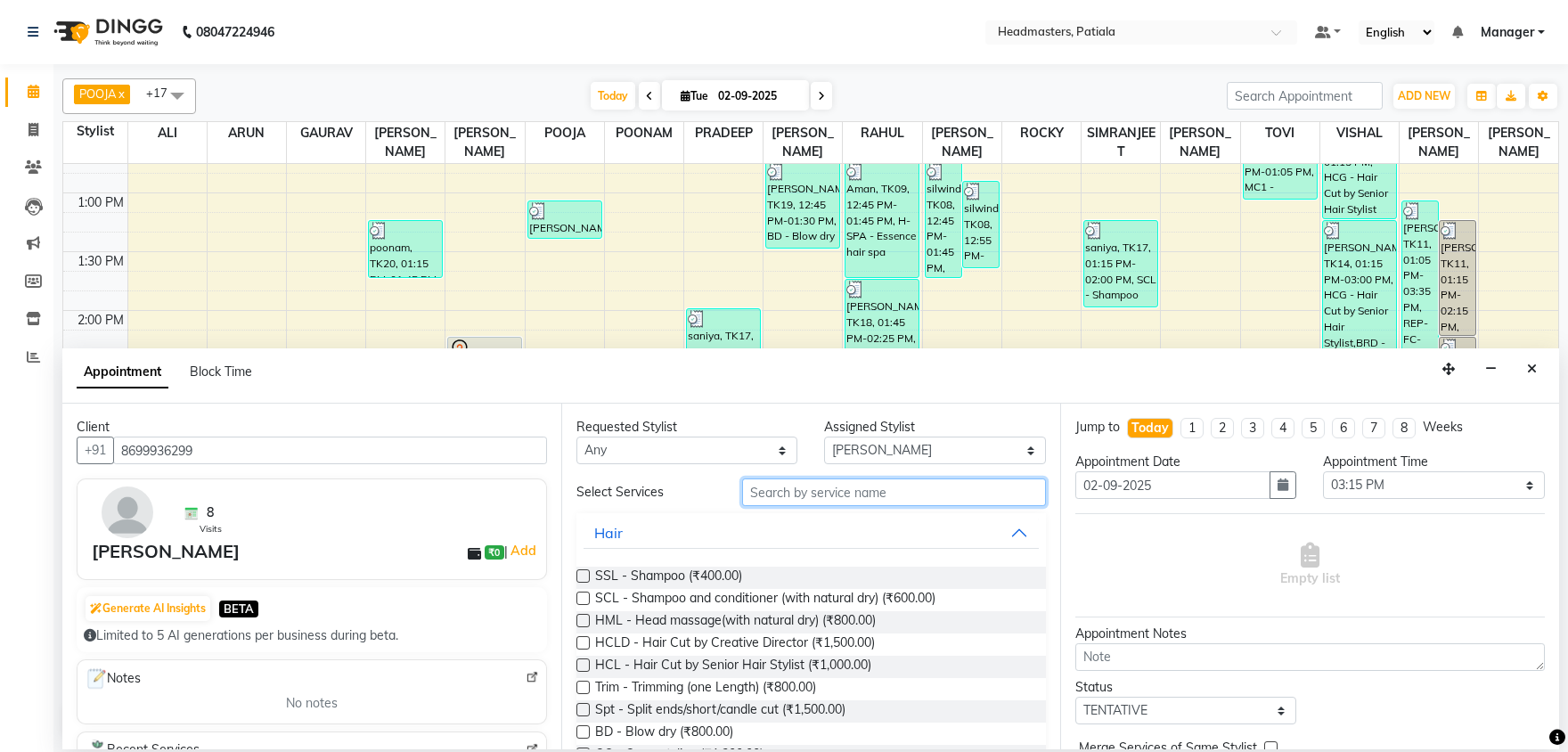
click at [817, 496] on input "text" at bounding box center [894, 492] width 303 height 28
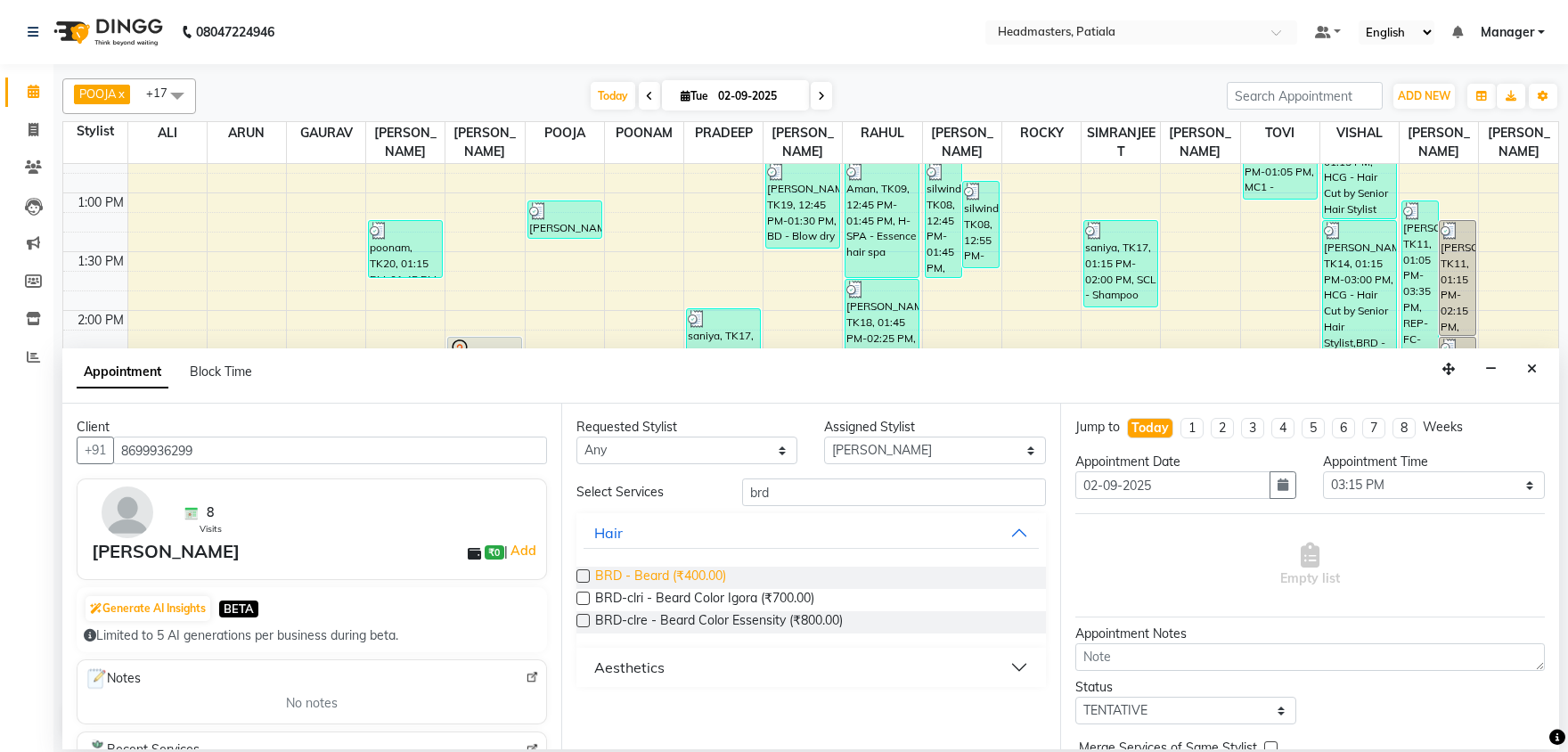
click at [658, 580] on span "BRD - Beard (₹400.00)" at bounding box center [660, 578] width 131 height 23
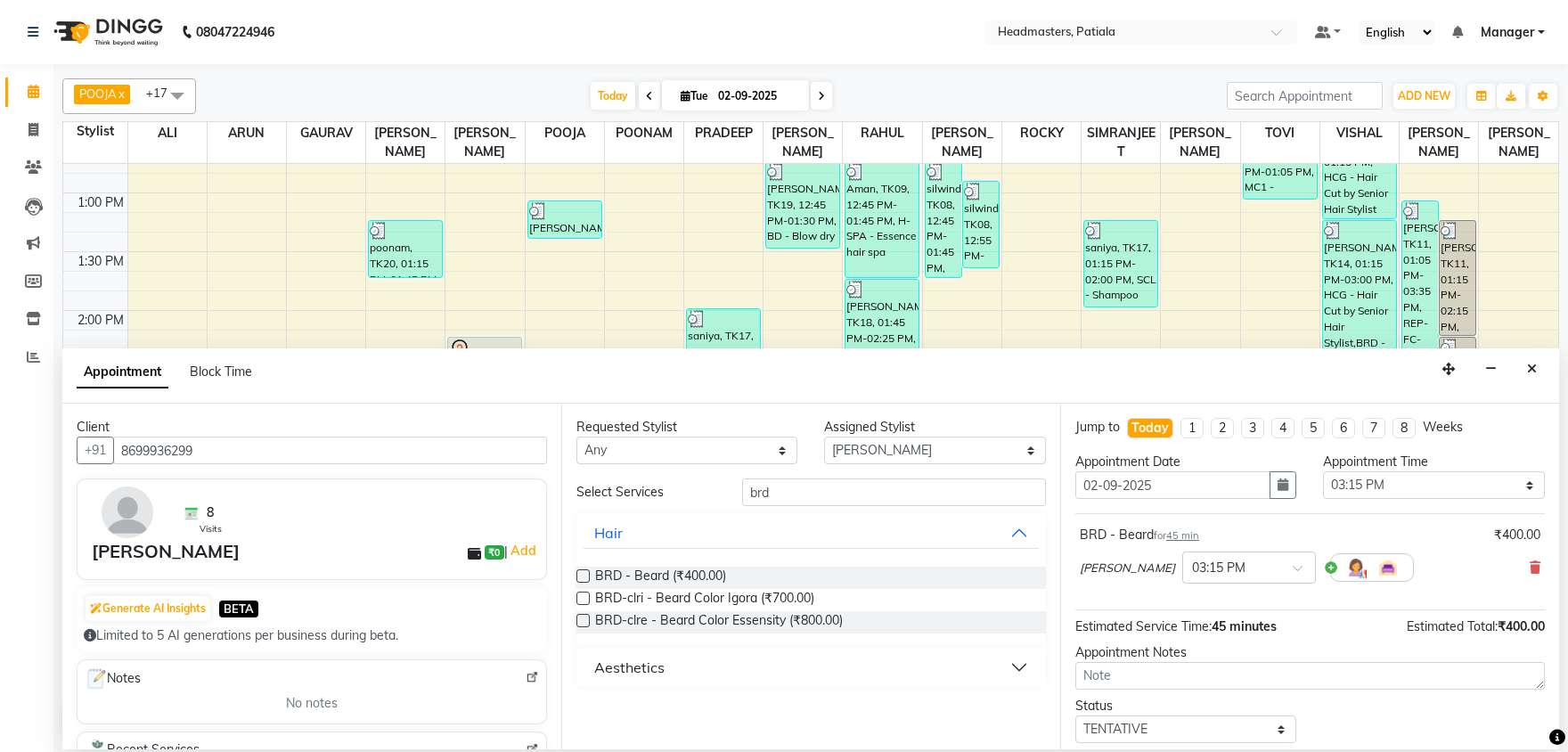
scroll to position [77, 0]
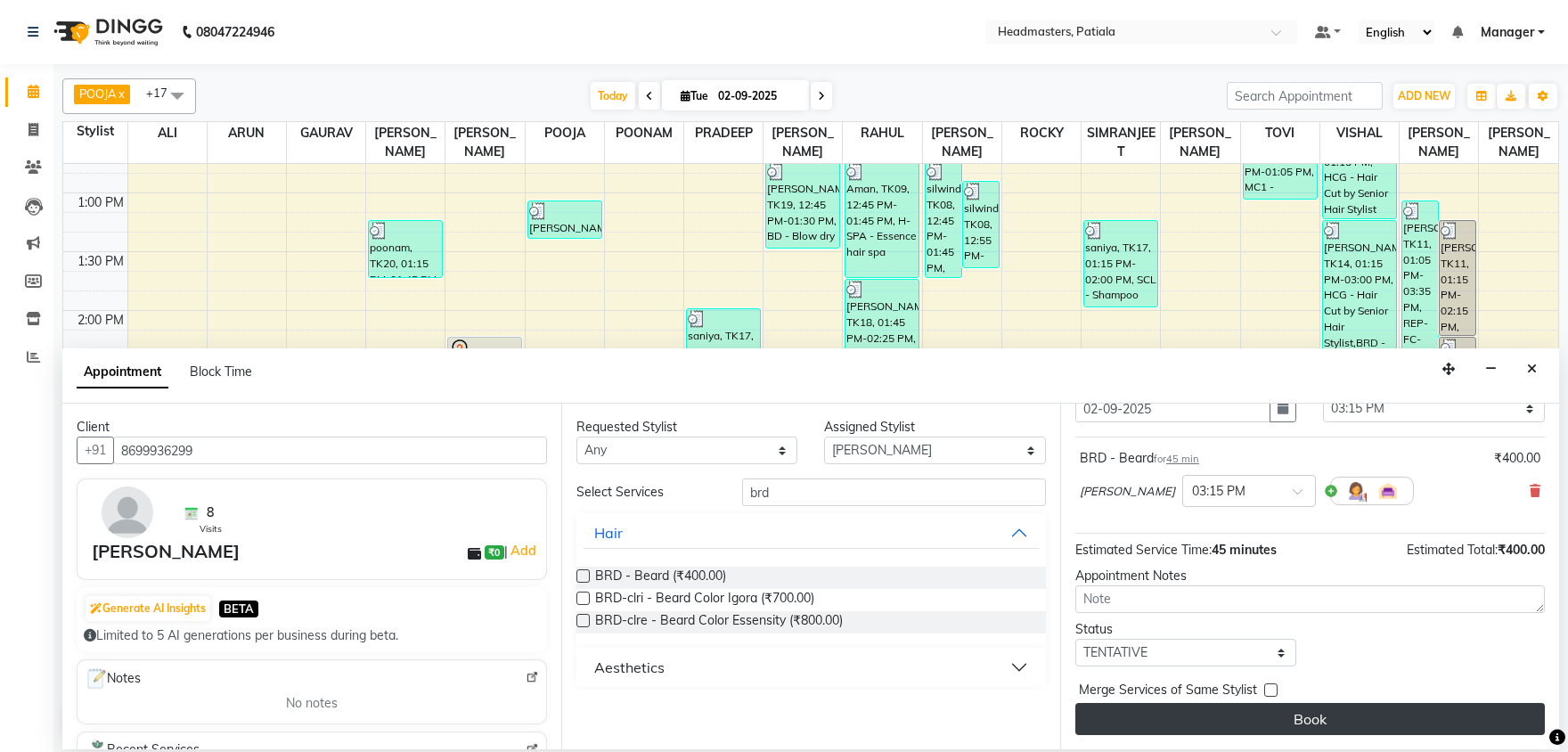
click at [1279, 710] on button "Book" at bounding box center [1310, 720] width 469 height 32
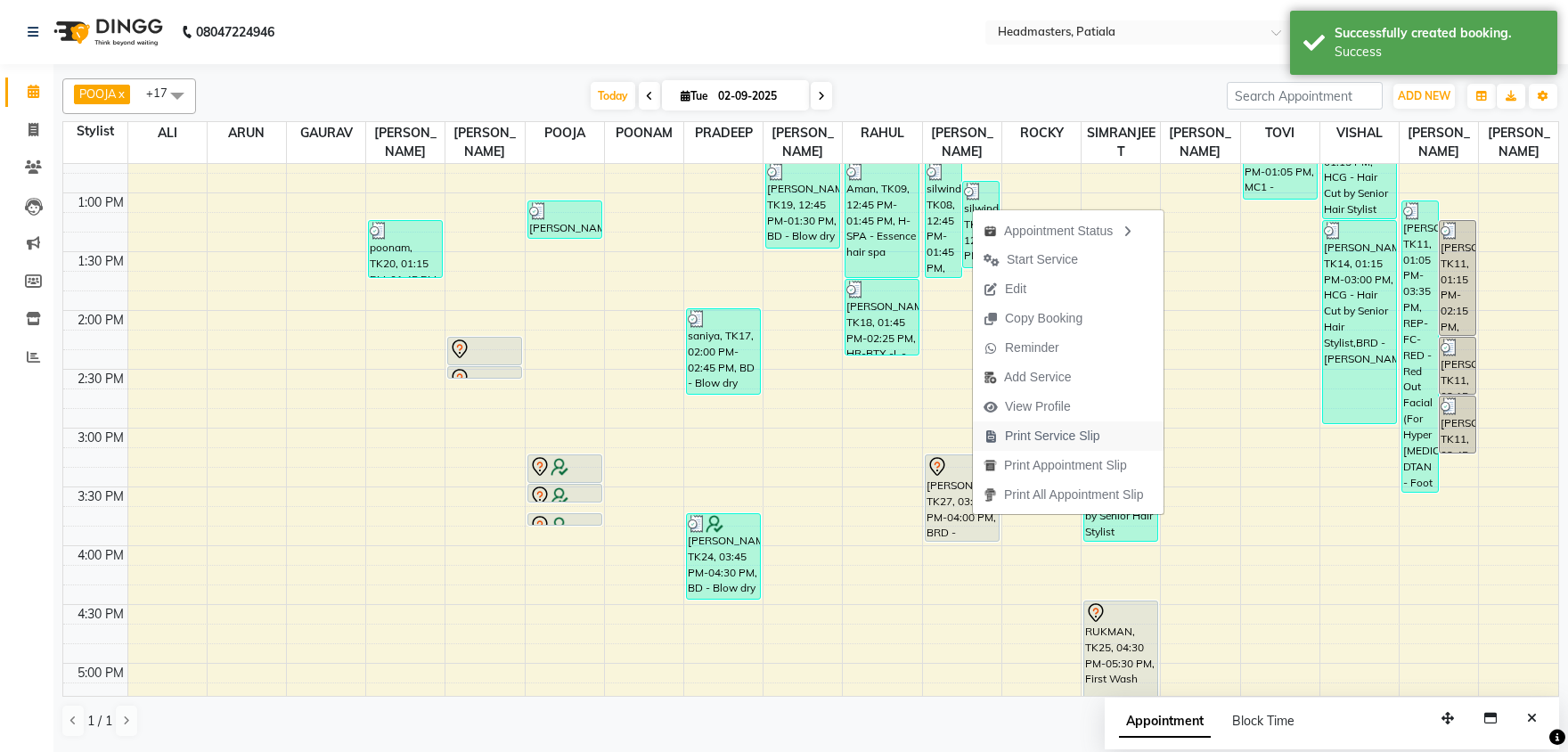
click at [1003, 432] on span "Print Service Slip" at bounding box center [1041, 436] width 138 height 30
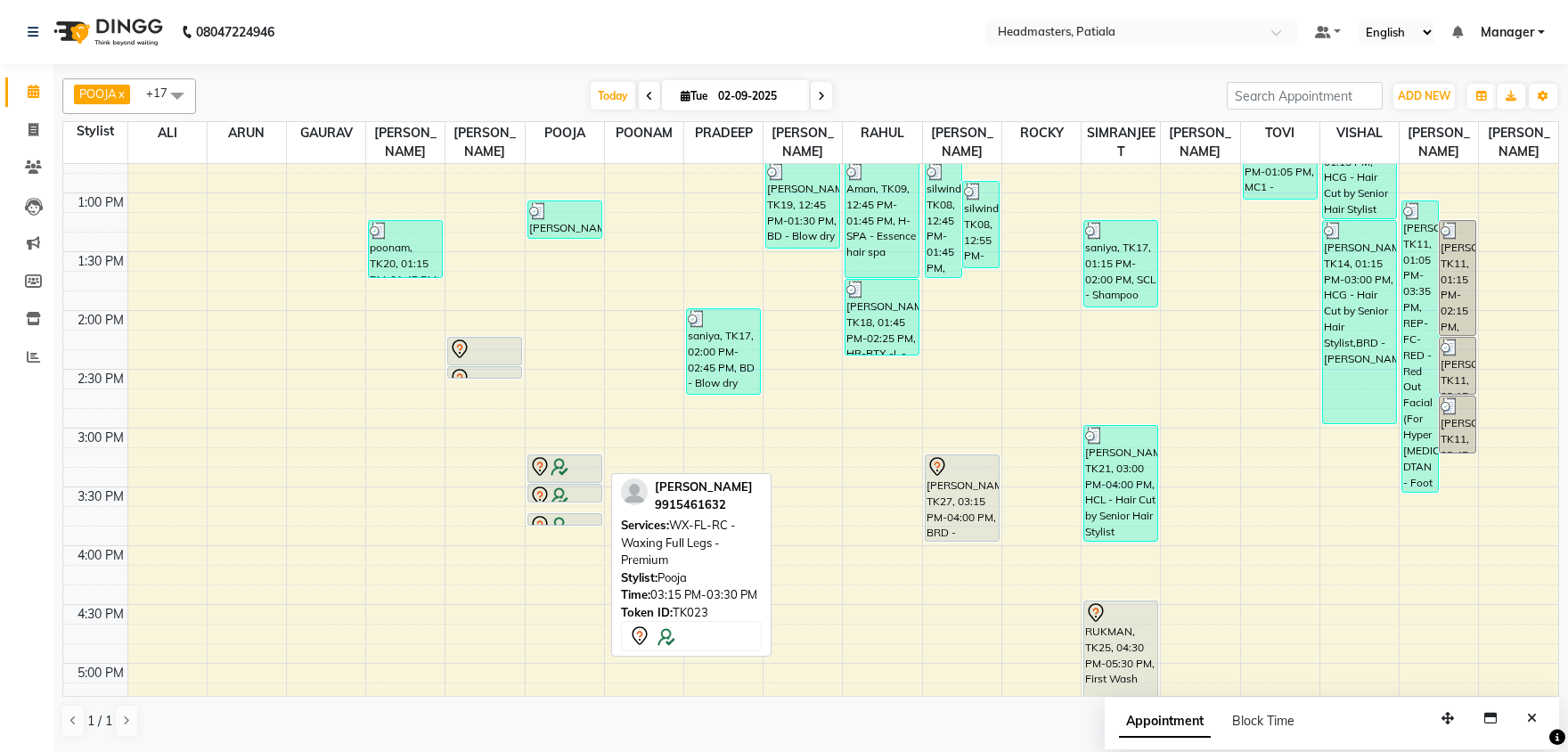
click at [559, 471] on img at bounding box center [560, 467] width 18 height 18
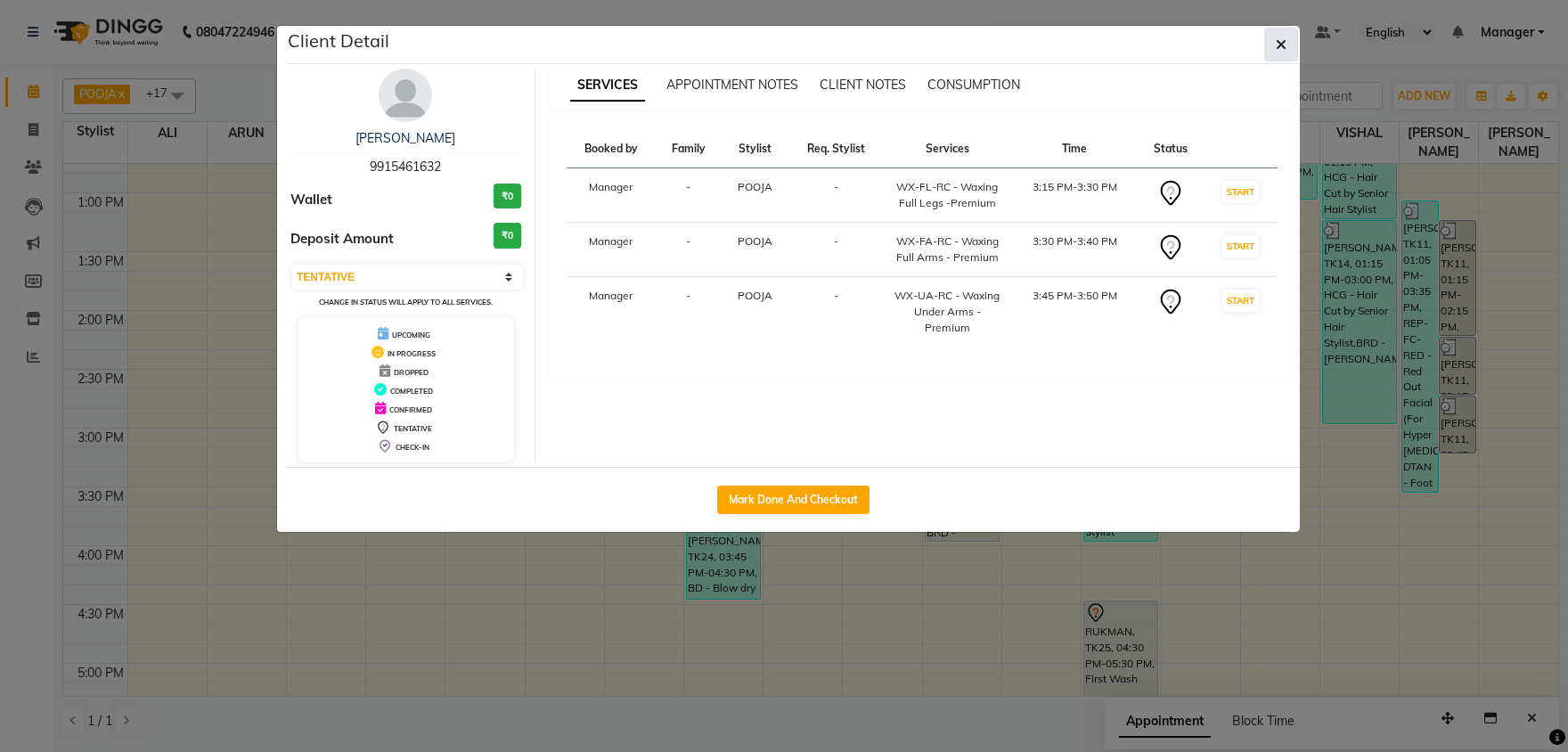
click at [1285, 34] on button "button" at bounding box center [1280, 44] width 33 height 33
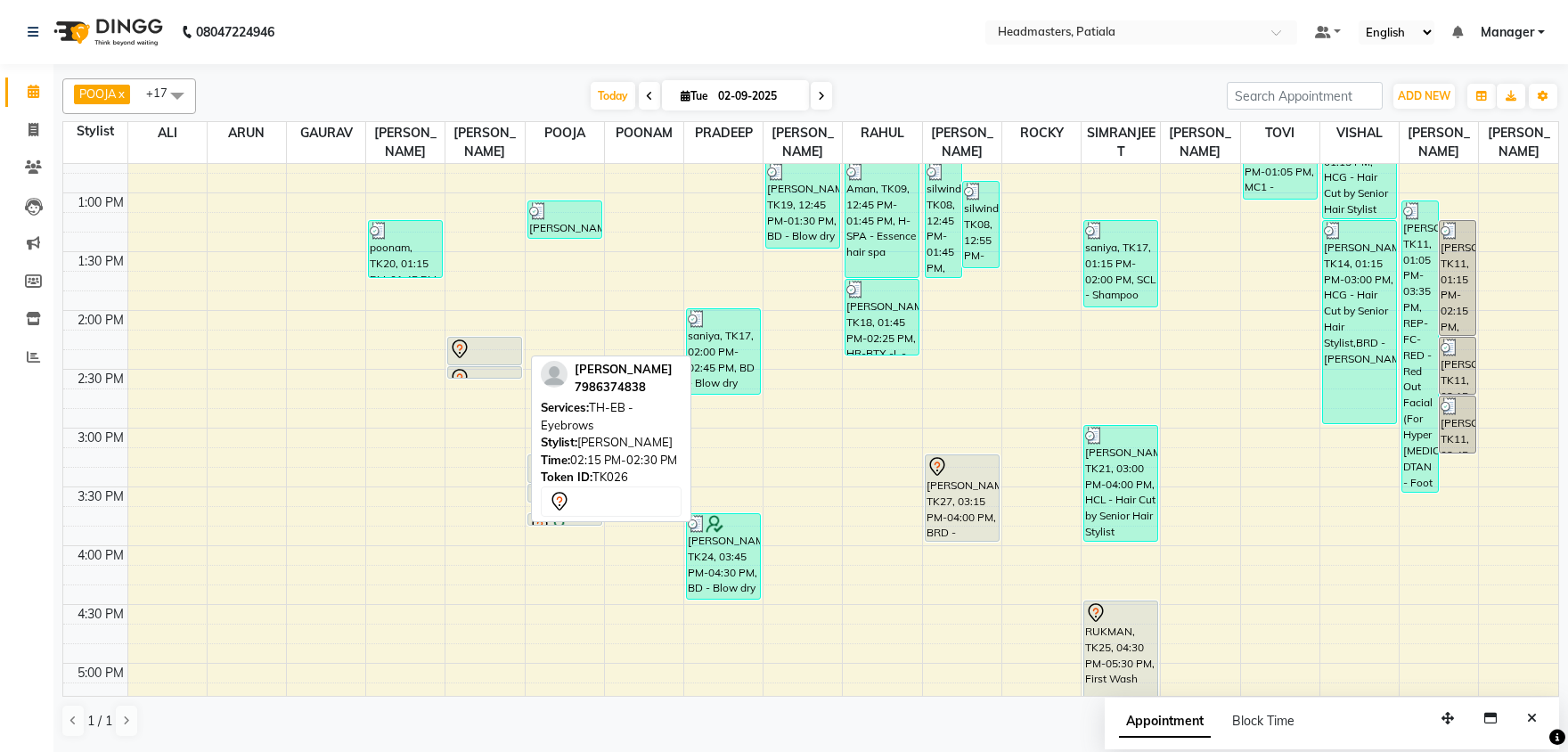
click at [486, 347] on div at bounding box center [484, 349] width 71 height 22
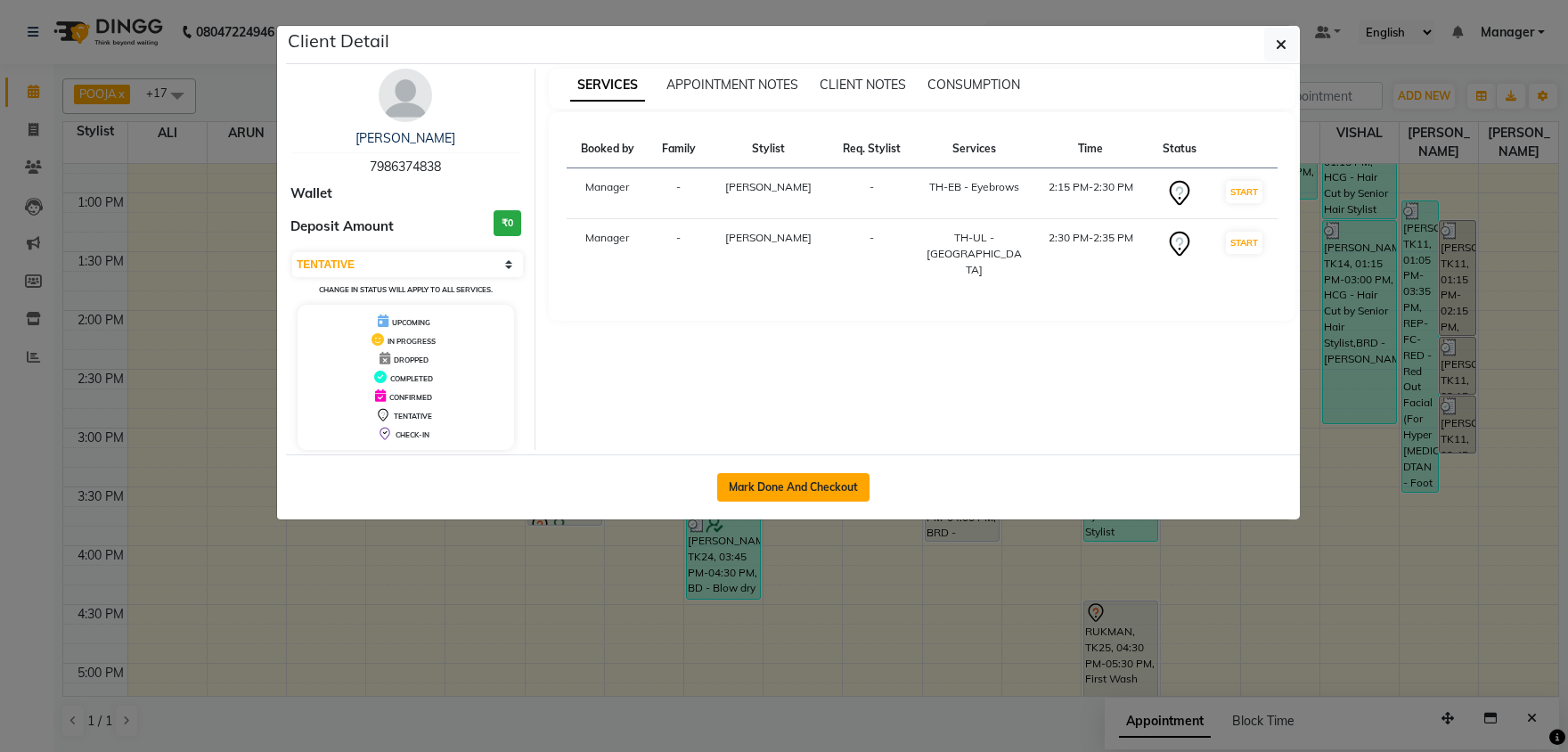
click at [747, 484] on button "Mark Done And Checkout" at bounding box center [793, 487] width 153 height 29
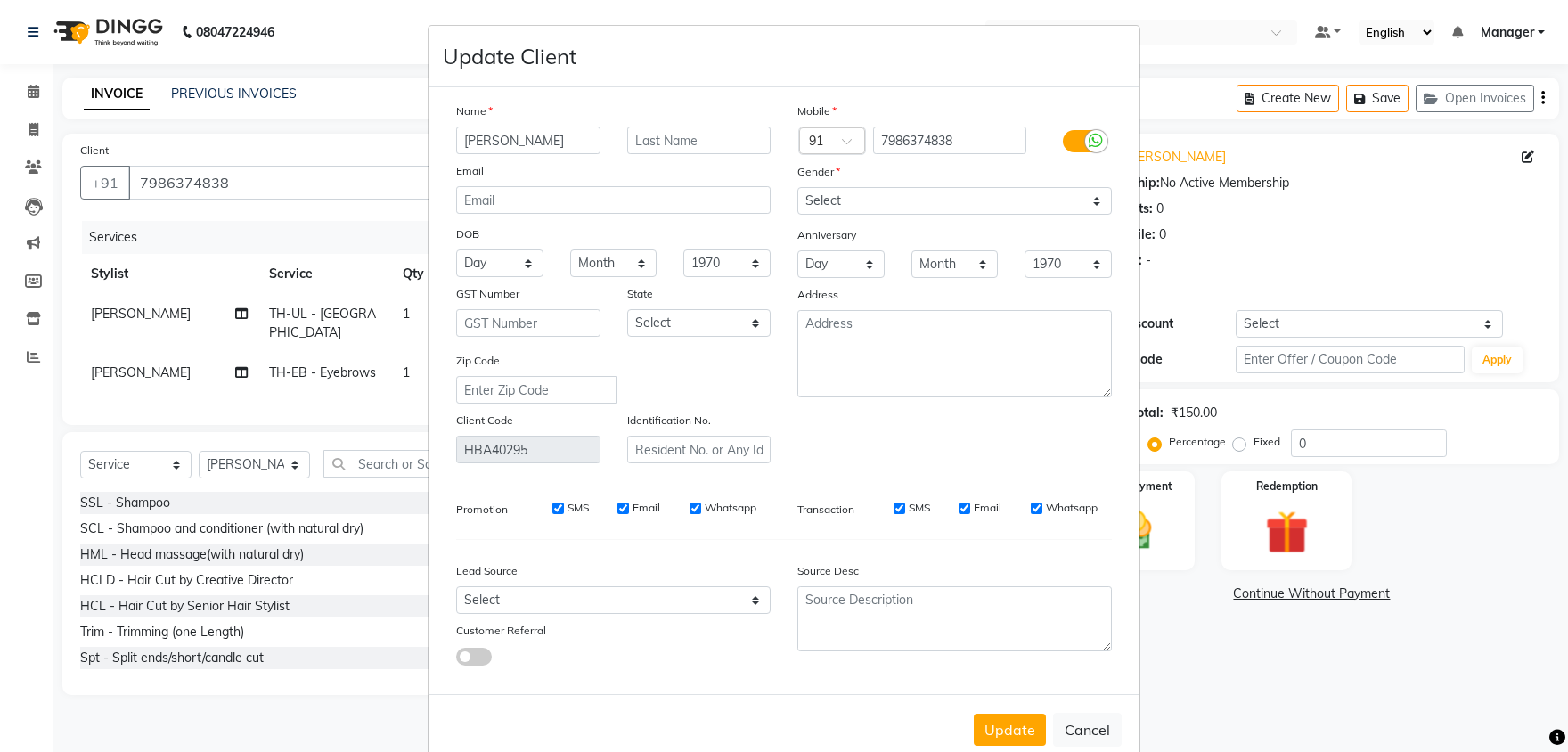
click at [528, 137] on input "[PERSON_NAME]" at bounding box center [528, 140] width 144 height 28
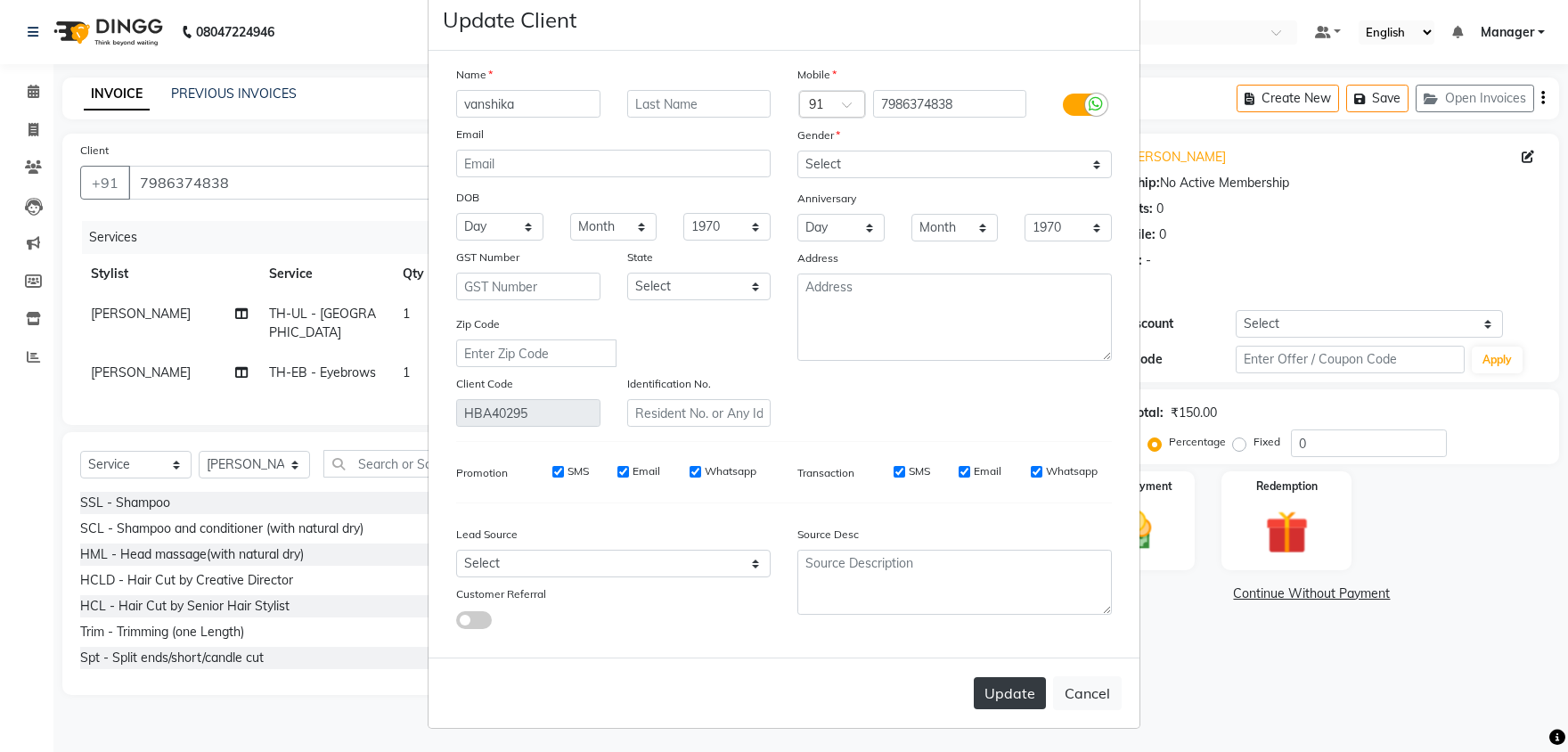
click at [1006, 688] on button "Update" at bounding box center [1009, 693] width 72 height 32
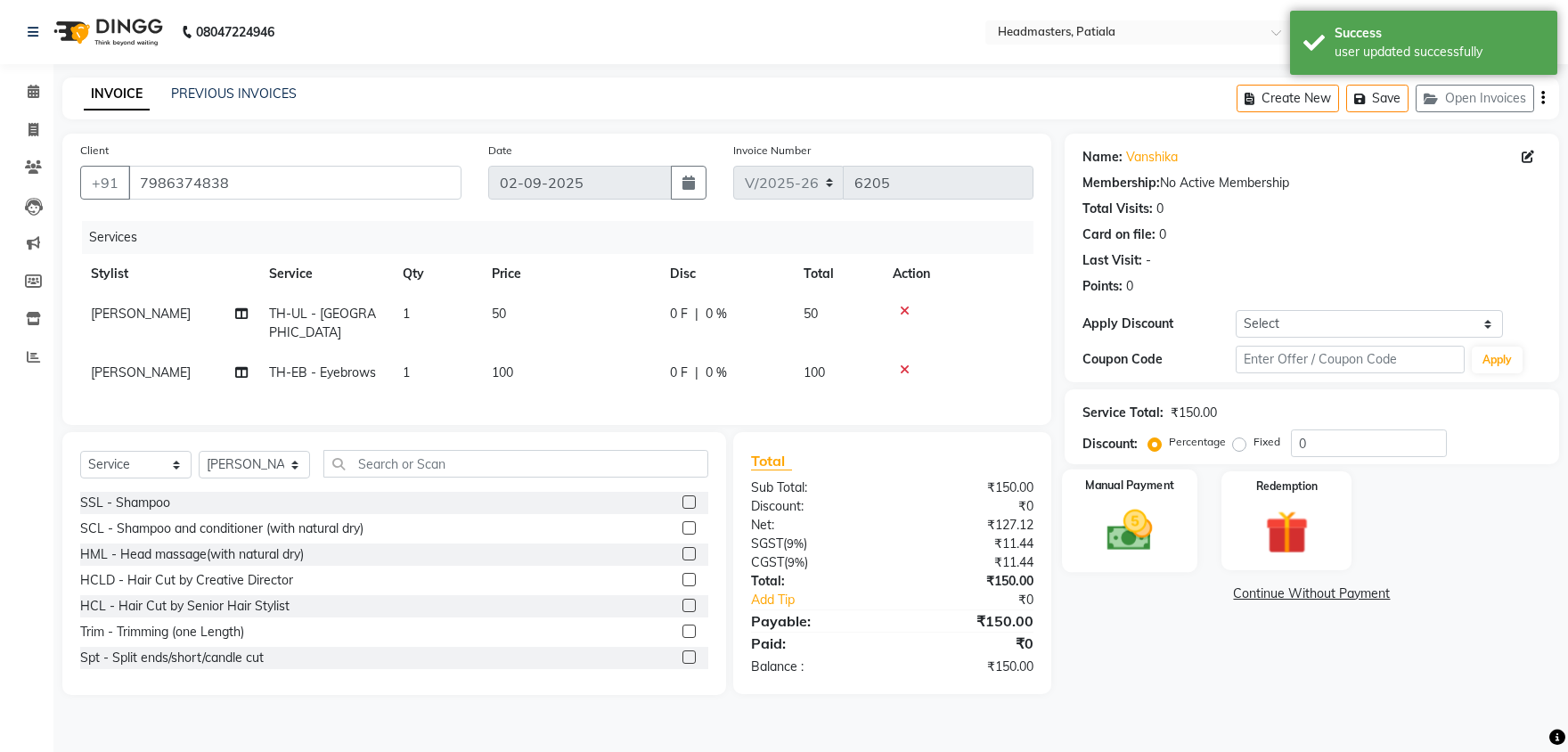
drag, startPoint x: 1145, startPoint y: 506, endPoint x: 1151, endPoint y: 535, distance: 29.6
click at [1145, 507] on img at bounding box center [1130, 530] width 74 height 52
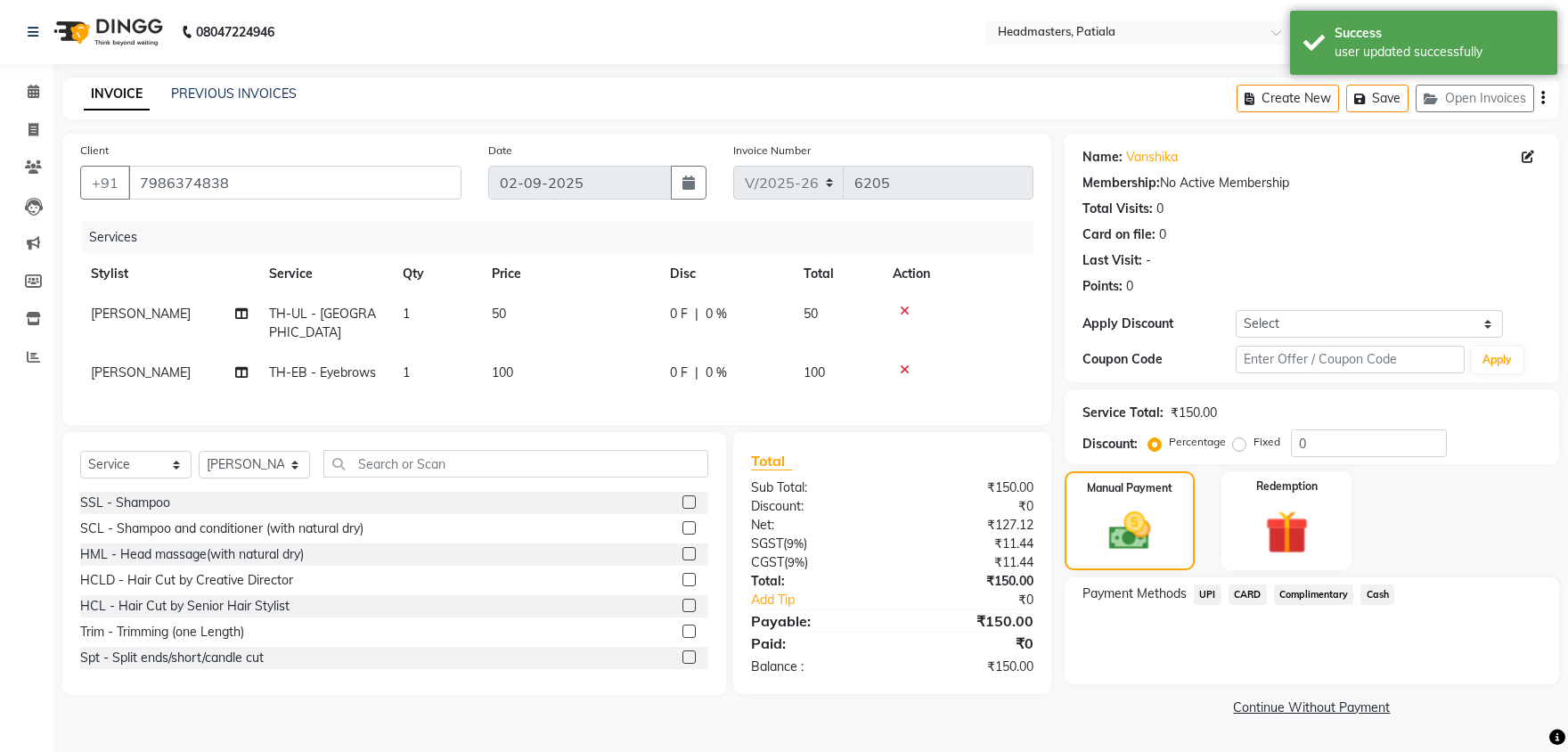
click at [1203, 590] on span "UPI" at bounding box center [1207, 594] width 28 height 21
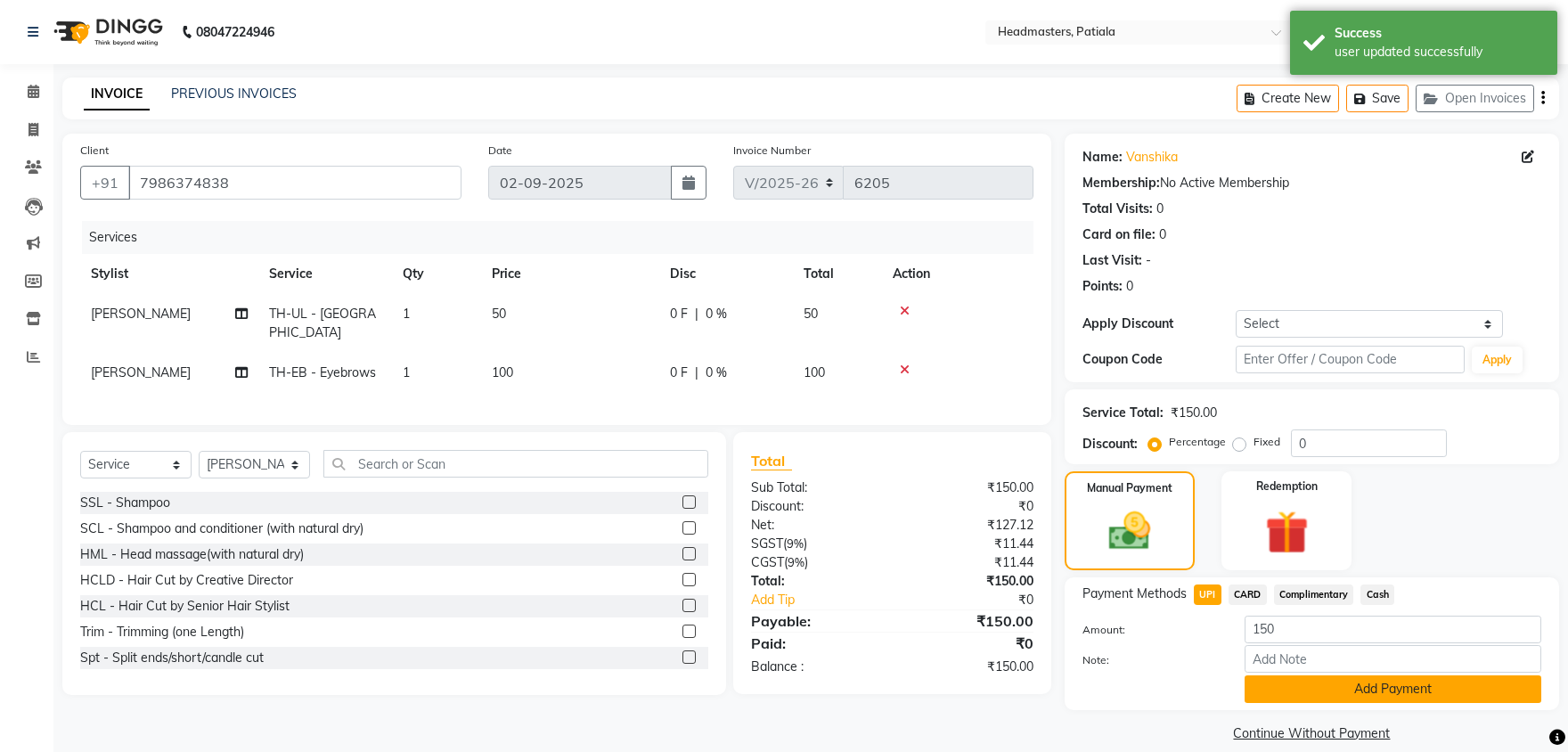
click at [1280, 685] on button "Add Payment" at bounding box center [1392, 689] width 297 height 28
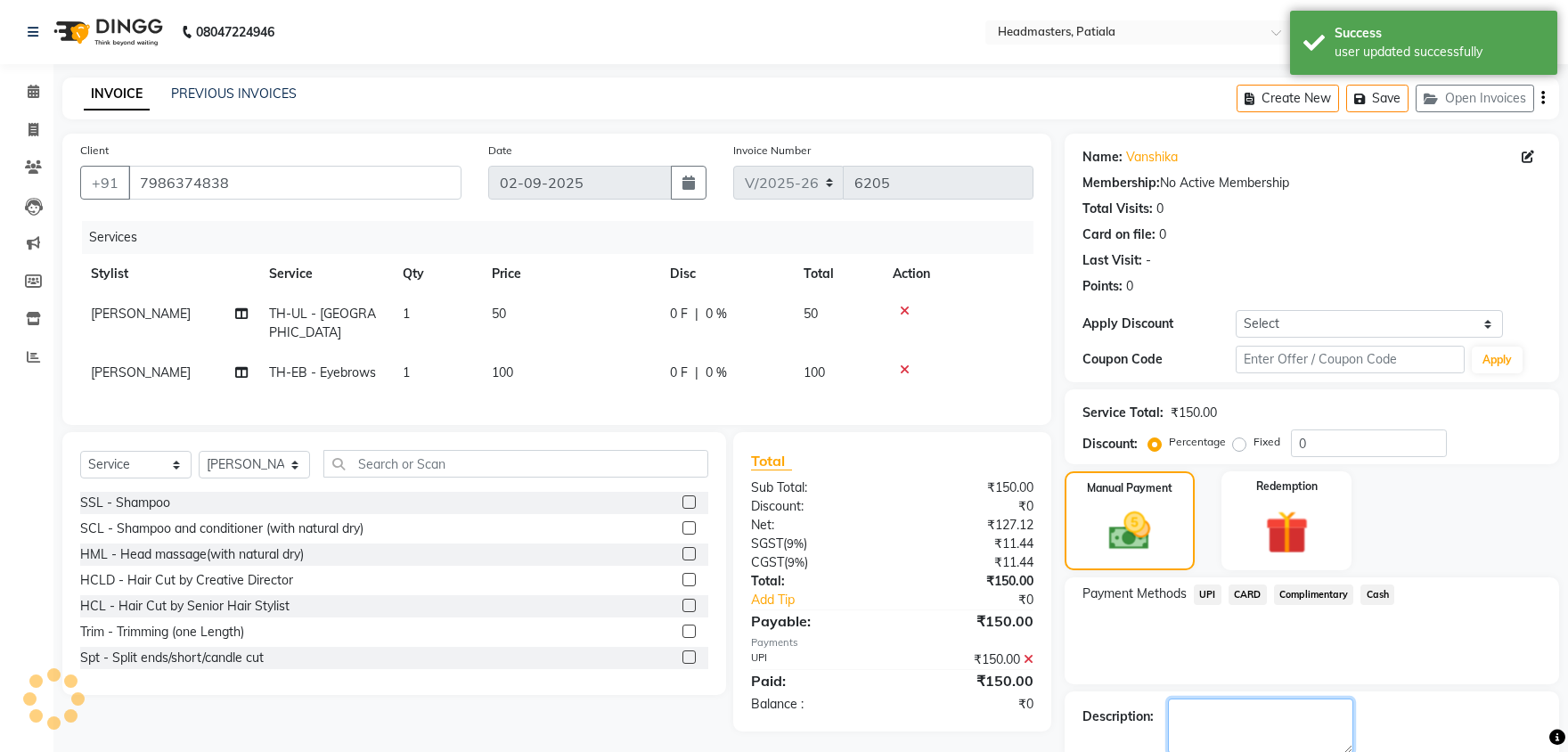
click at [1301, 712] on textarea at bounding box center [1260, 726] width 185 height 55
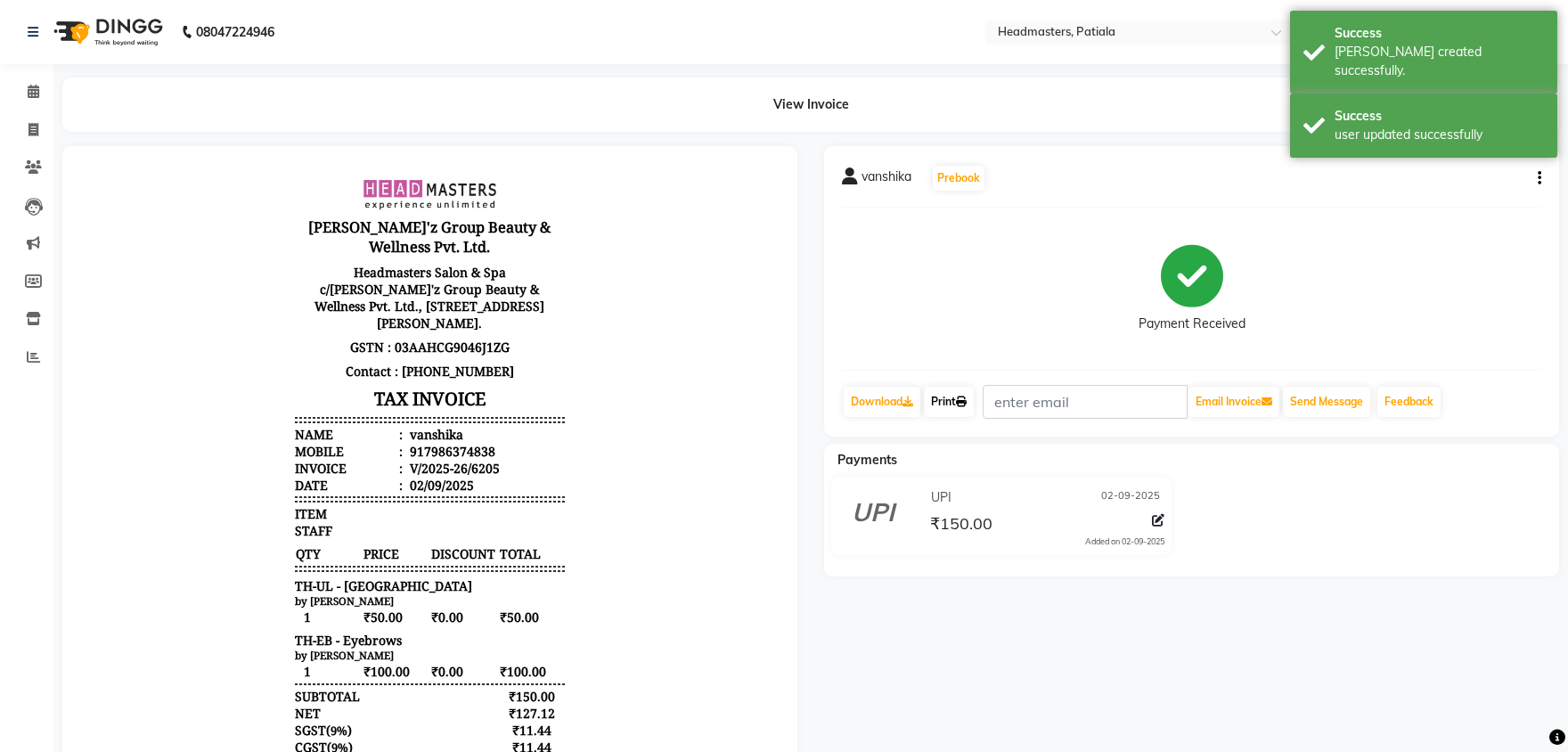
click at [954, 407] on link "Print" at bounding box center [948, 402] width 50 height 31
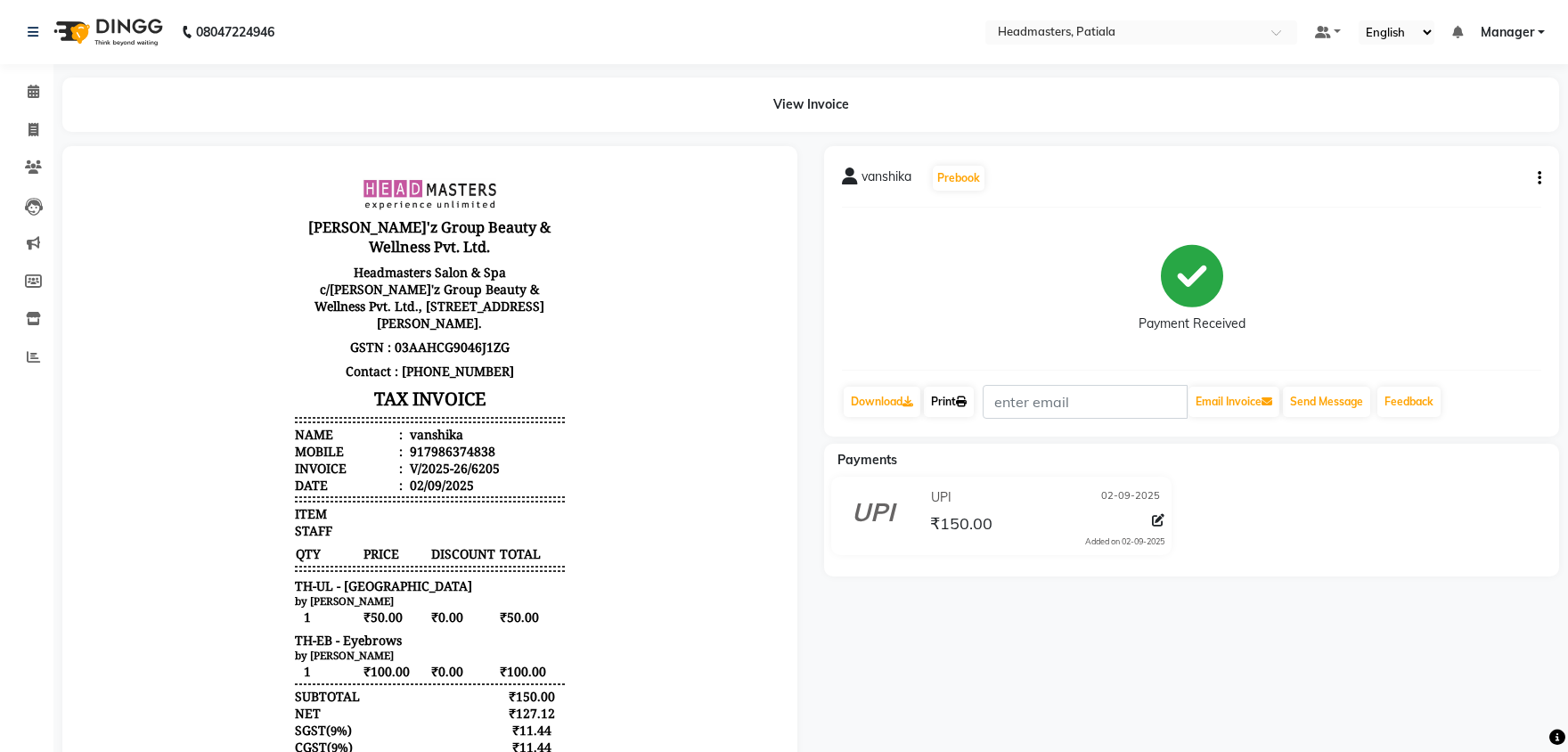
click at [945, 395] on link "Print" at bounding box center [948, 402] width 50 height 31
click at [28, 90] on icon at bounding box center [33, 91] width 12 height 14
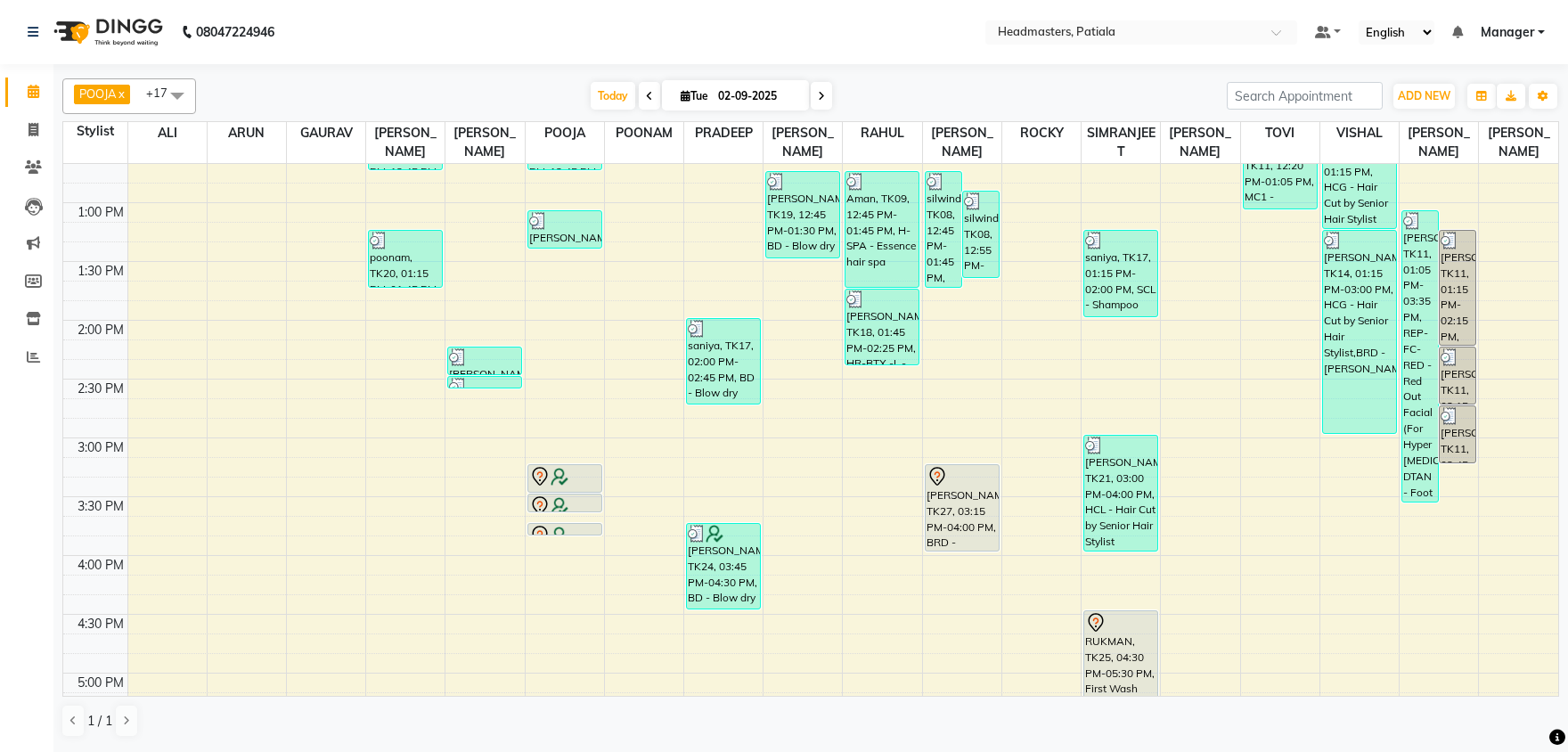
scroll to position [465, 0]
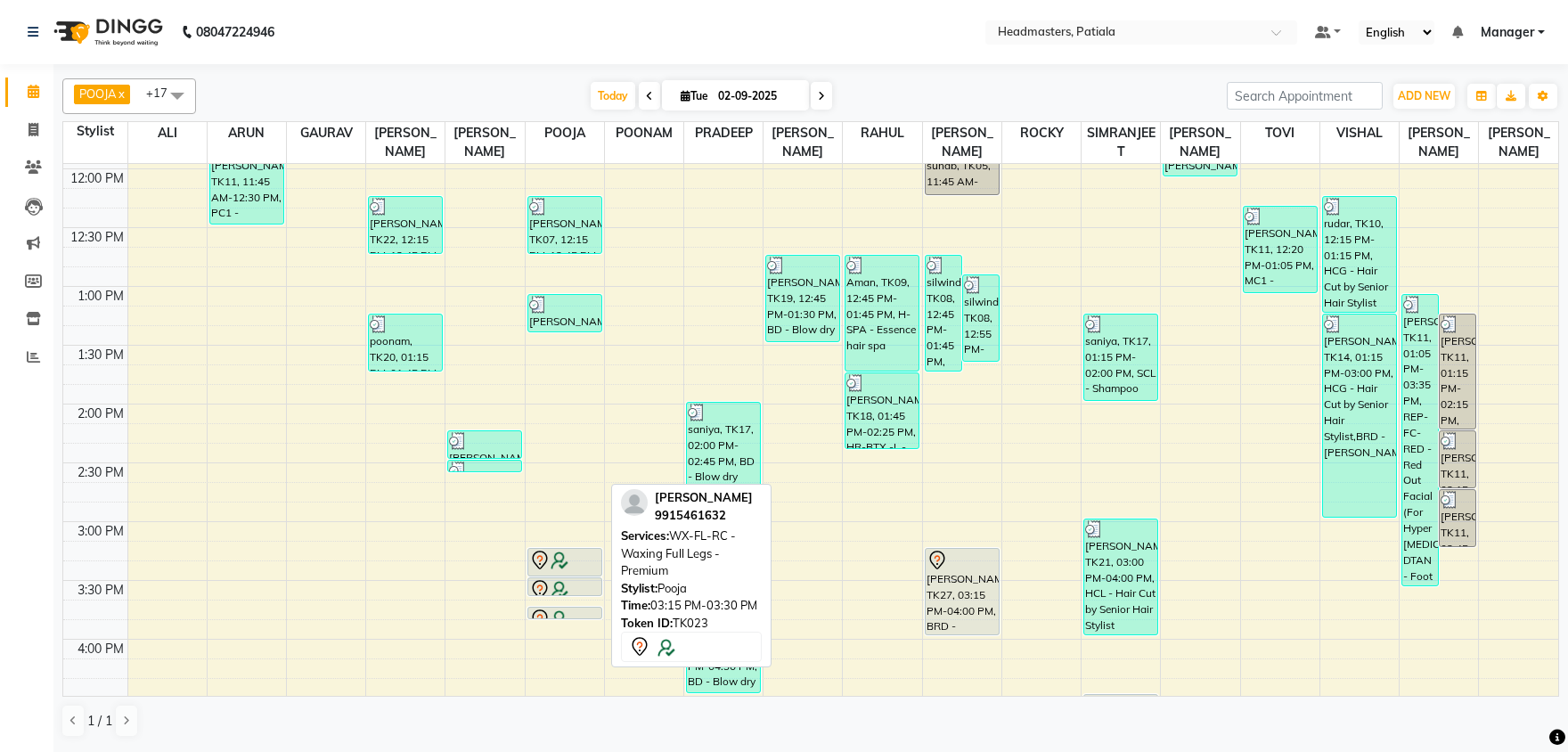
click at [553, 571] on div "[PERSON_NAME], TK07, 12:15 PM-12:45 PM, AES-SCALP - PRP Scalp [PERSON_NAME], TK…" at bounding box center [564, 521] width 79 height 1645
click at [565, 566] on img at bounding box center [560, 561] width 18 height 18
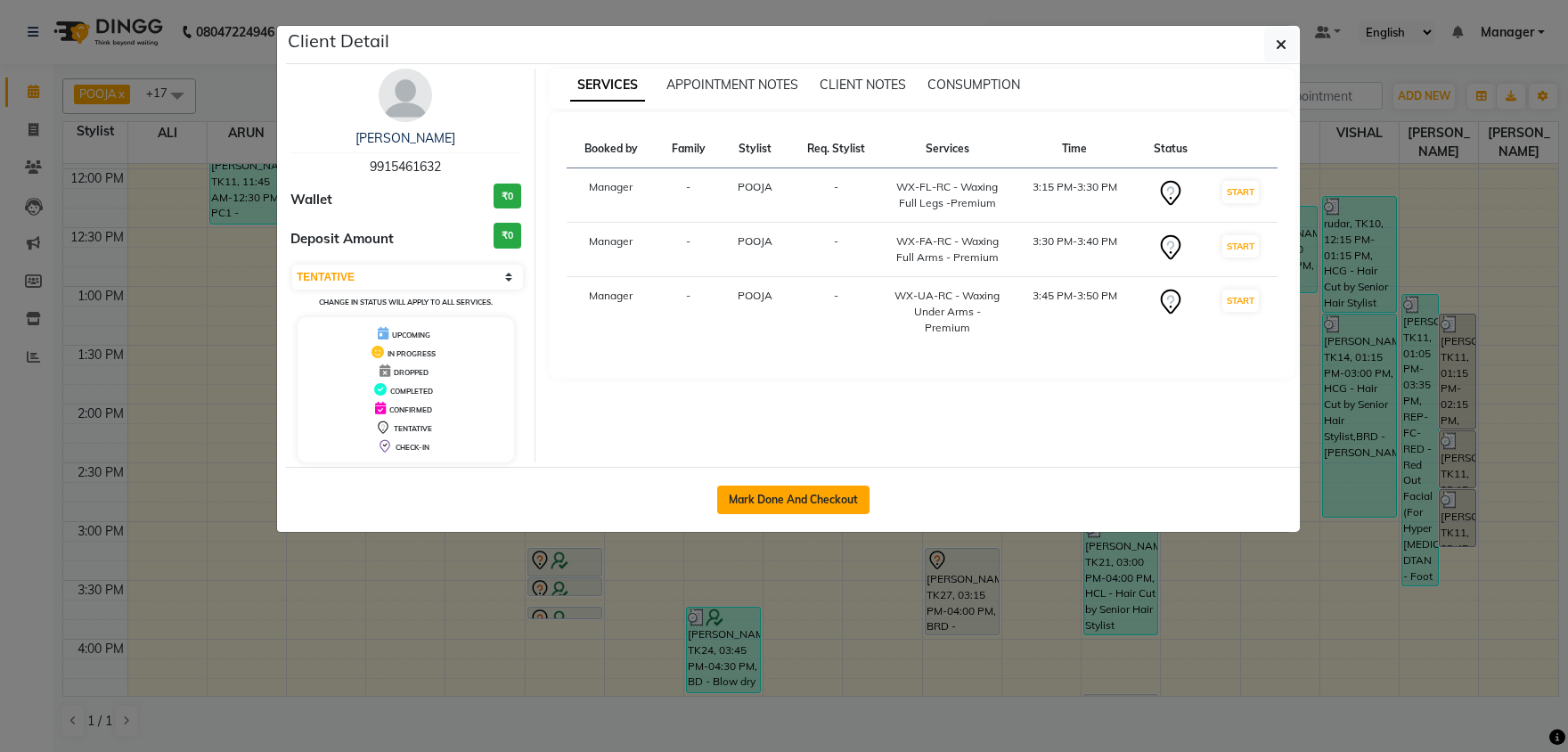
click at [837, 495] on button "Mark Done And Checkout" at bounding box center [793, 500] width 153 height 29
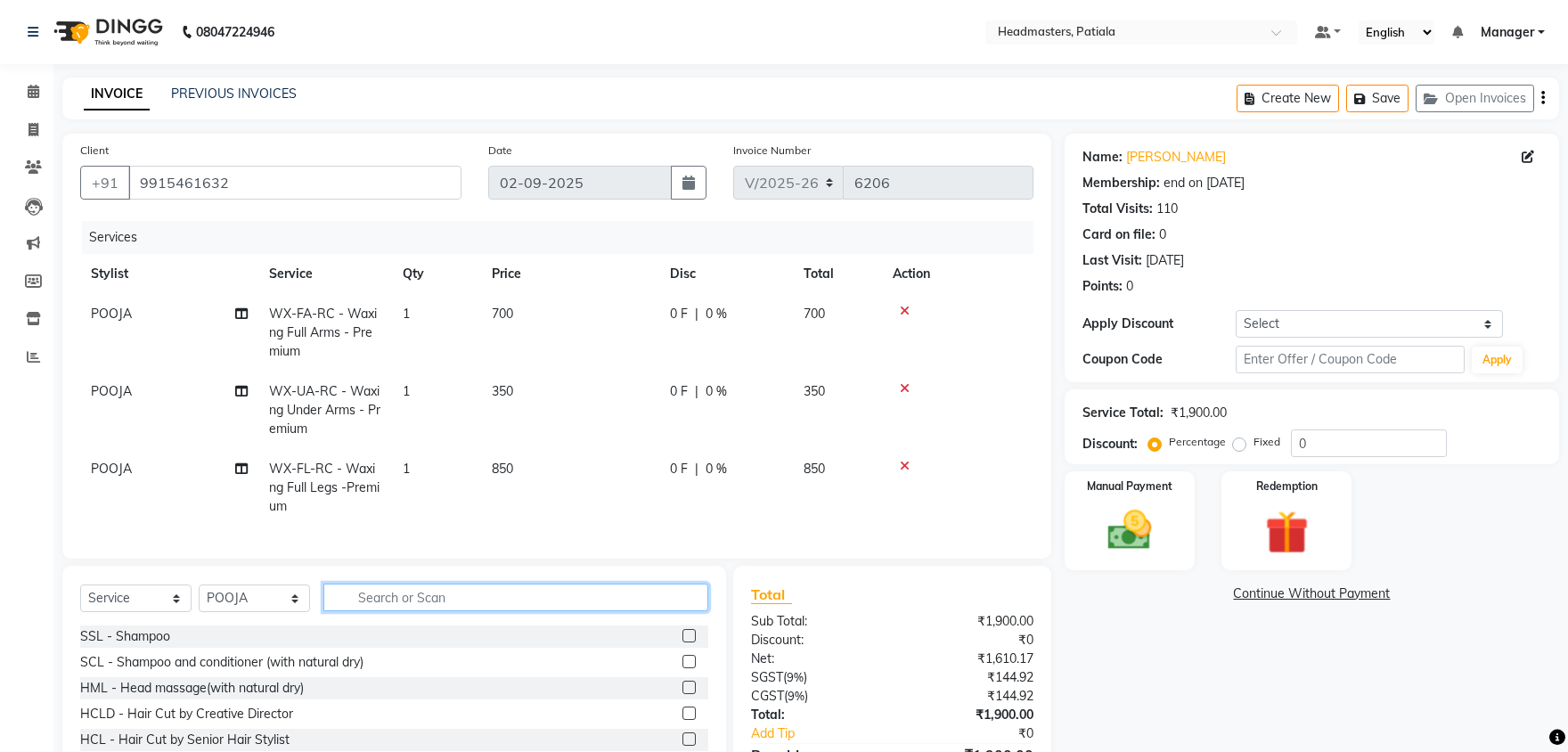
click at [379, 598] on input "text" at bounding box center [515, 597] width 385 height 28
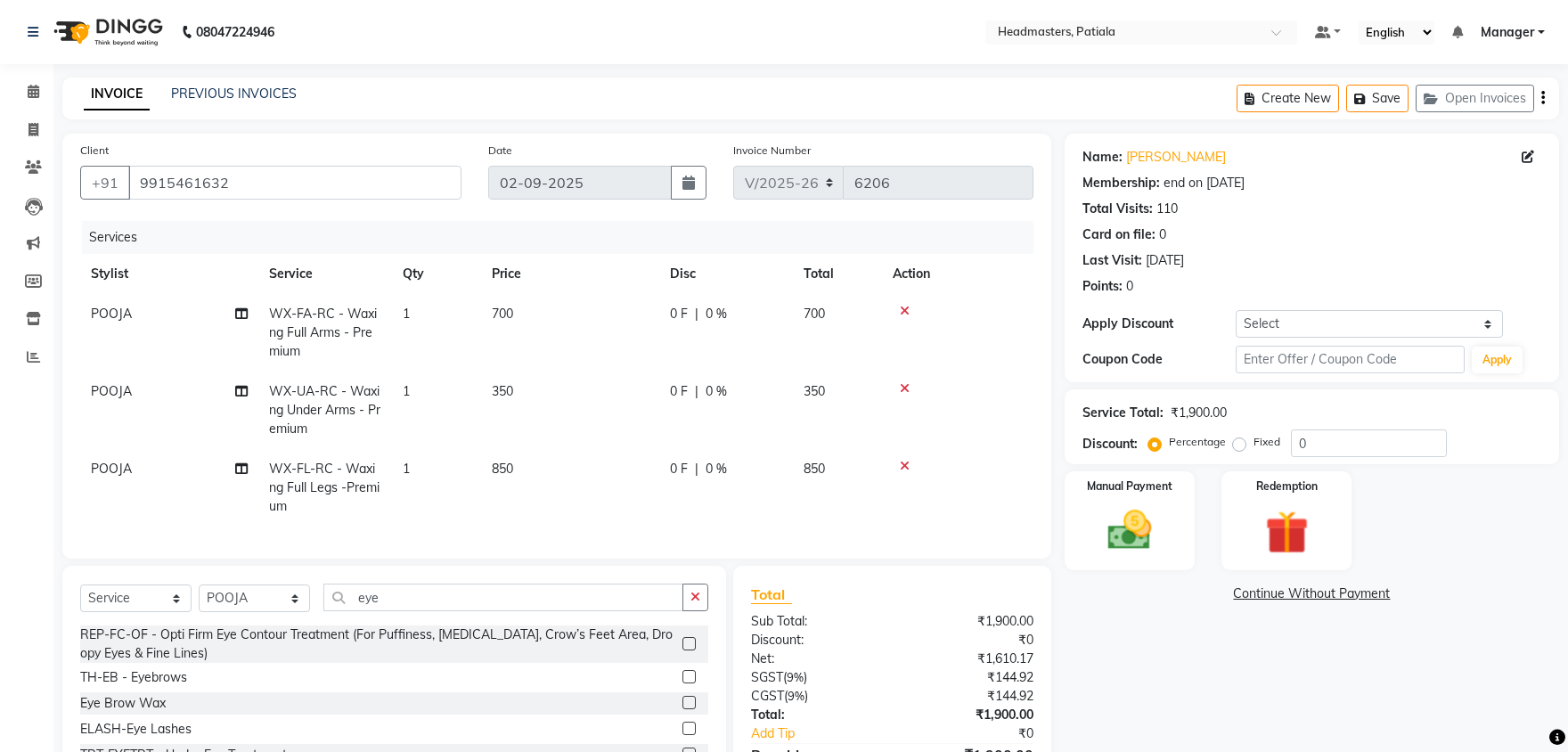
click at [679, 672] on div "TH-EB - Eyebrows" at bounding box center [394, 677] width 628 height 23
click at [692, 675] on label at bounding box center [689, 676] width 14 height 14
click at [692, 675] on input "checkbox" at bounding box center [688, 677] width 12 height 12
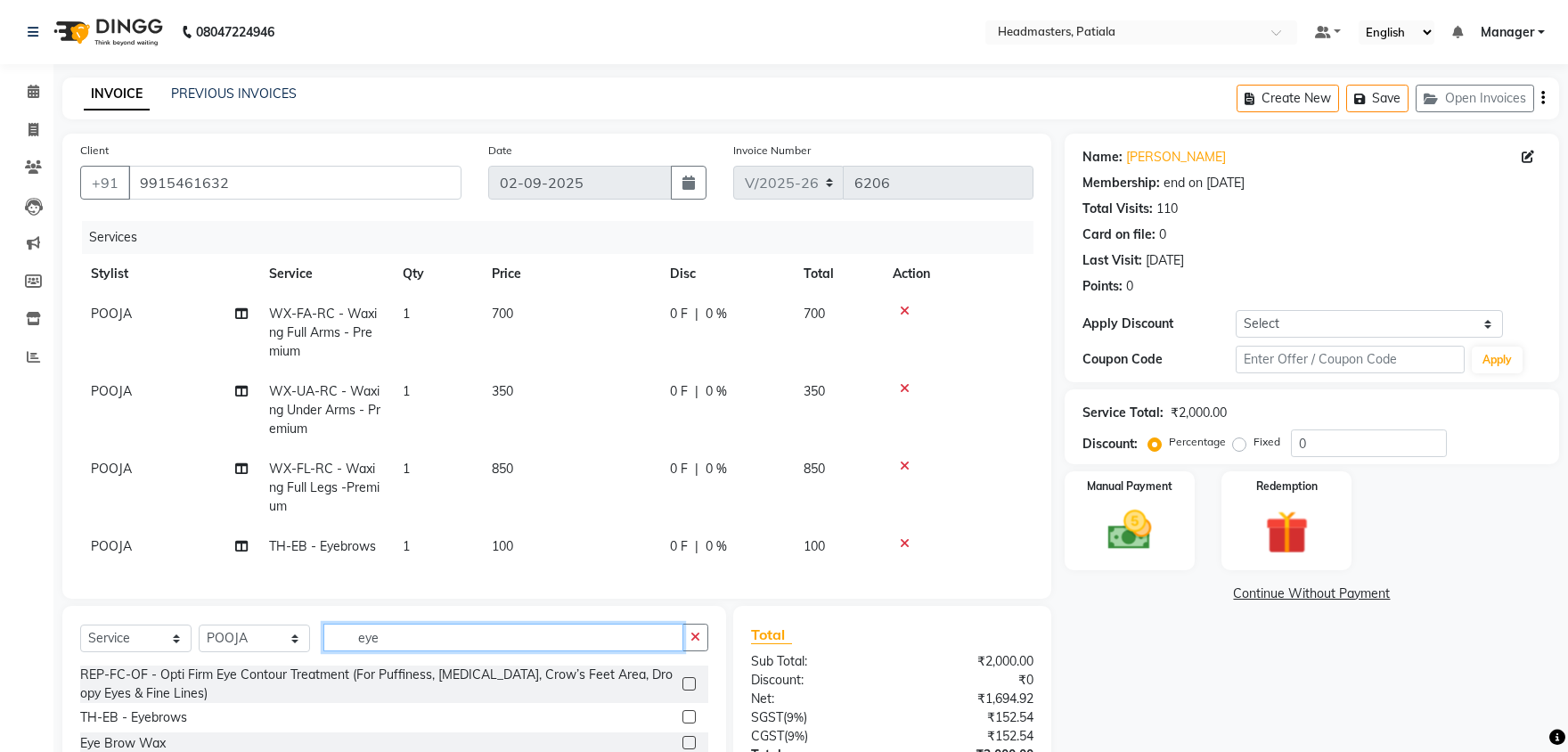
click at [454, 634] on input "eye" at bounding box center [503, 637] width 360 height 28
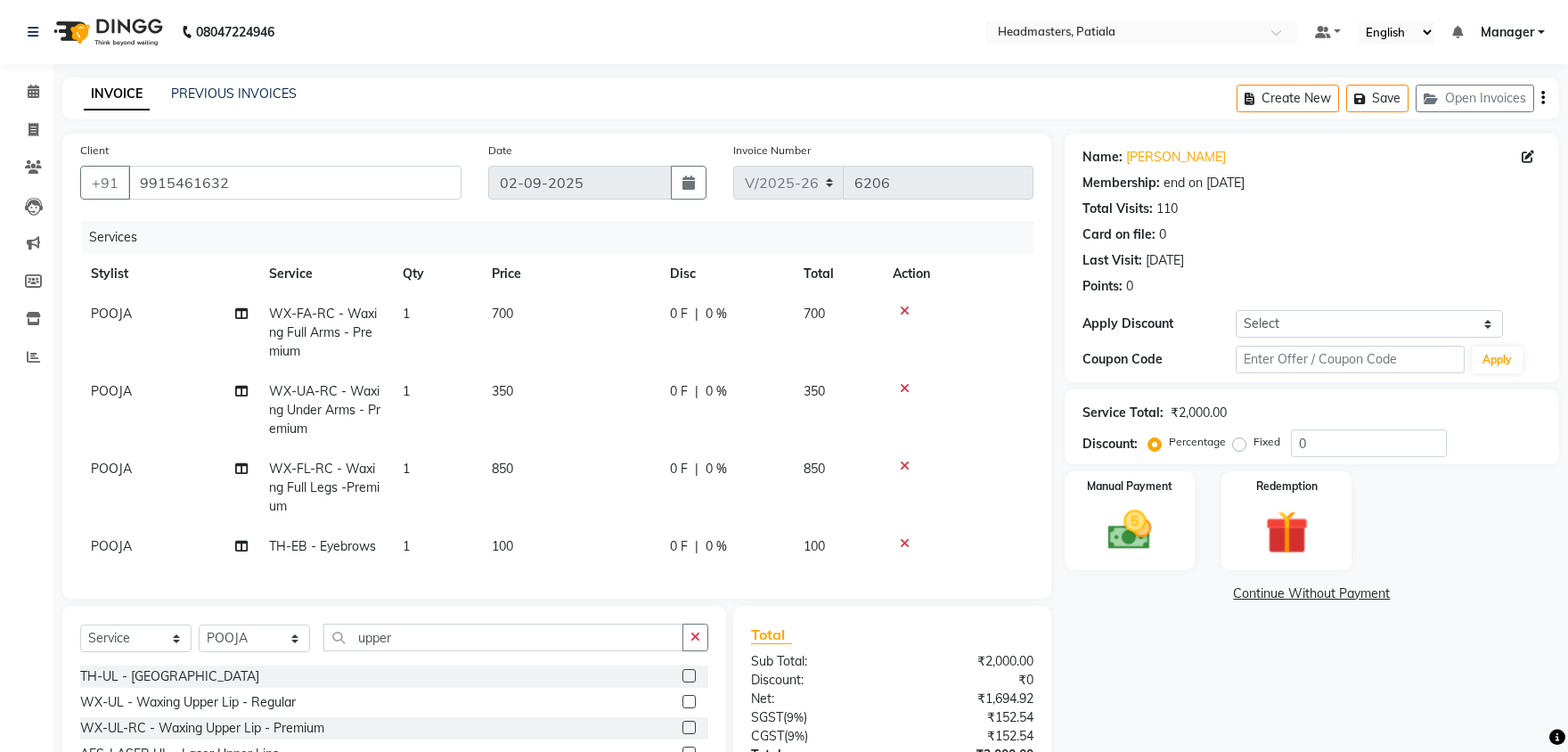
click at [687, 674] on label at bounding box center [689, 675] width 14 height 14
click at [687, 674] on input "checkbox" at bounding box center [688, 676] width 12 height 12
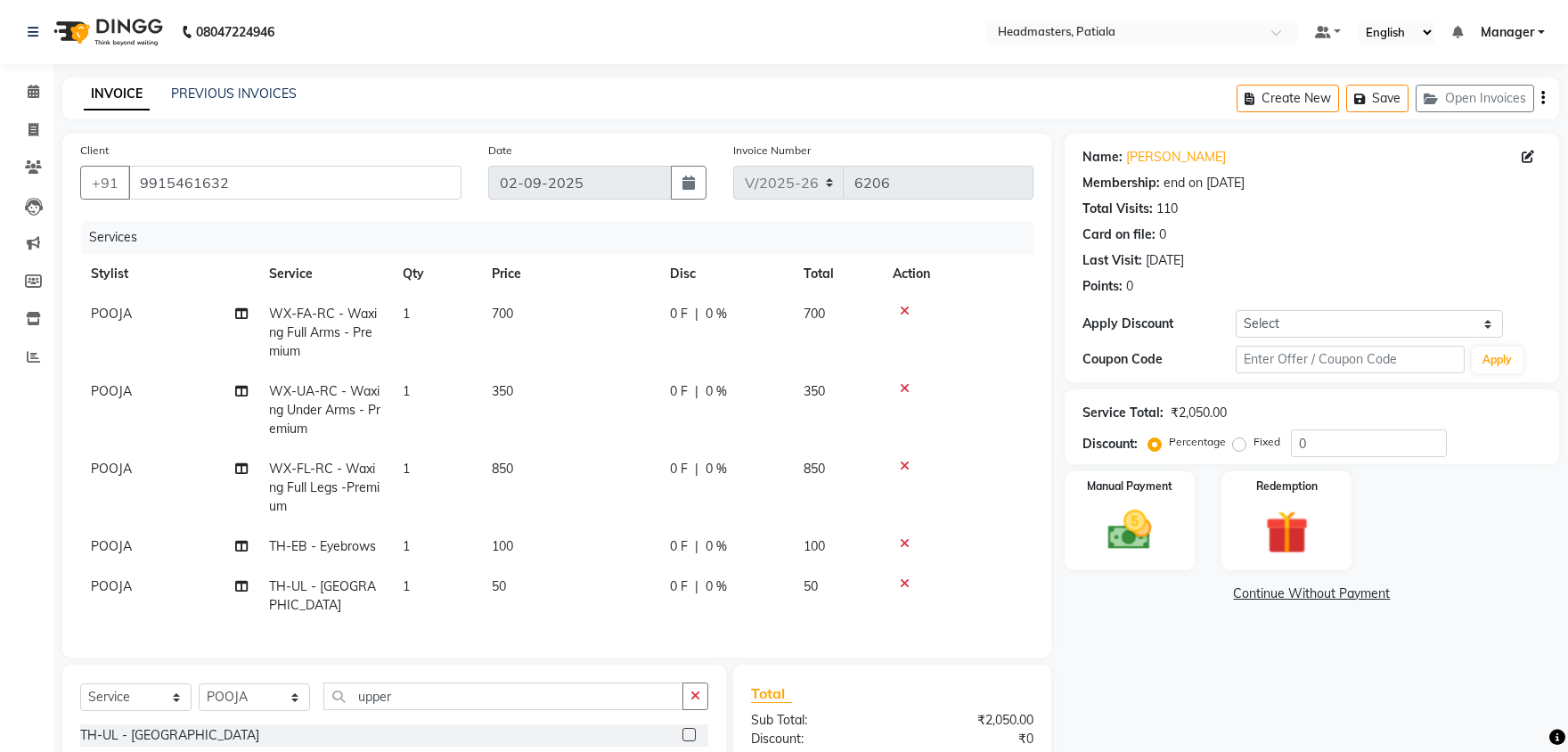
click at [708, 471] on span "0 %" at bounding box center [716, 469] width 22 height 19
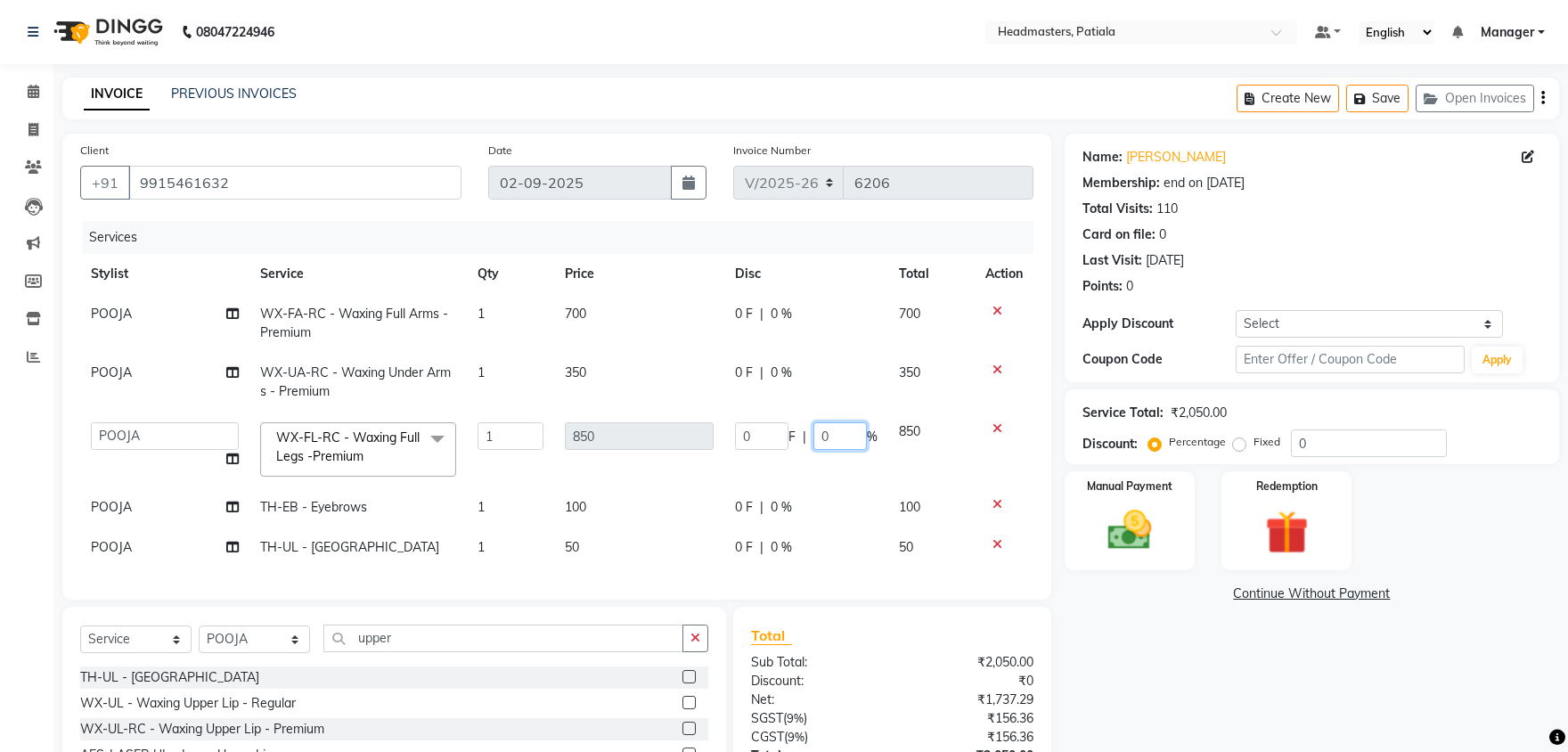
click at [816, 432] on input "0" at bounding box center [840, 436] width 53 height 28
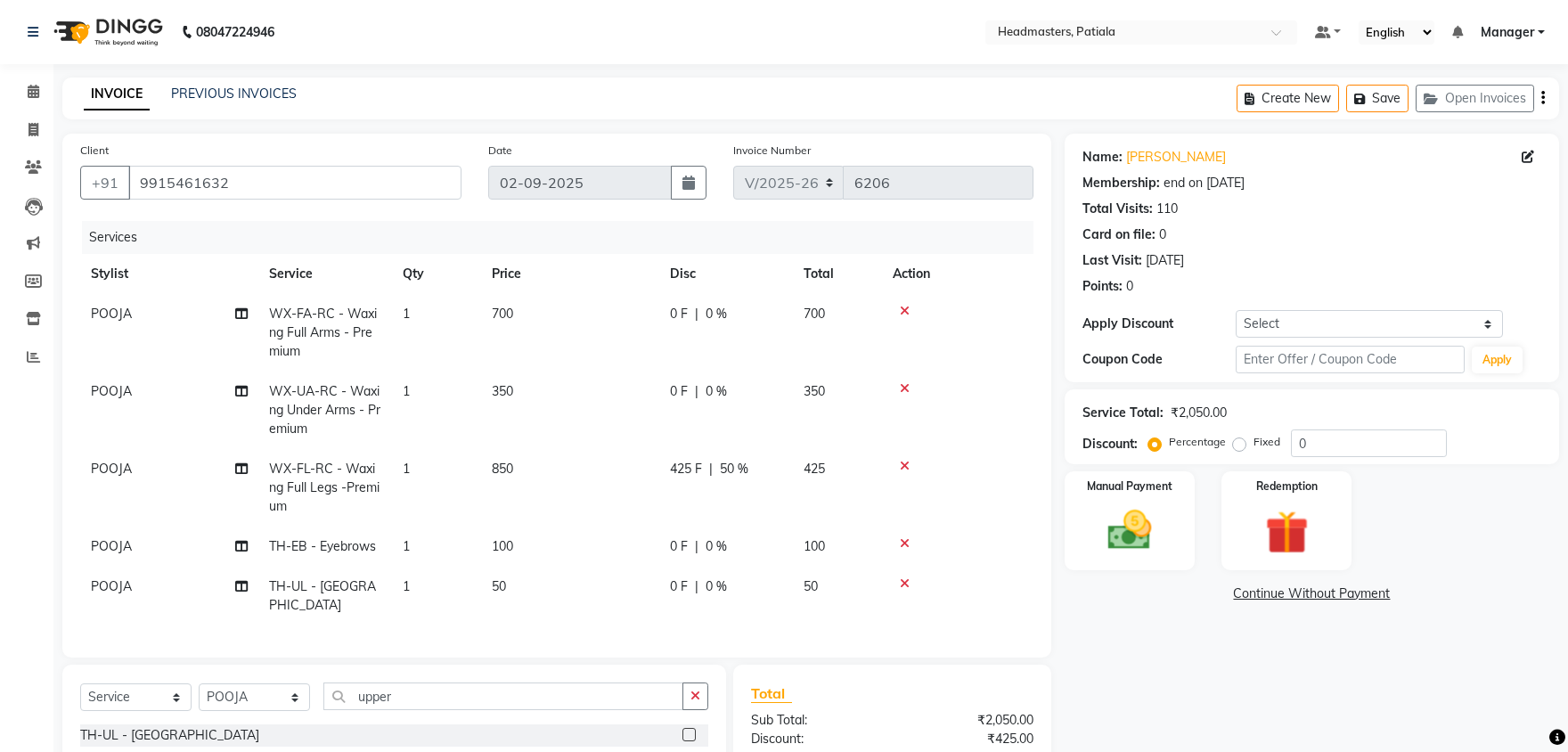
click at [766, 367] on tbody "POOJA WX-FA-RC - Waxing Full Arms - Premium 1 700 0 F | 0 % 700 POOJA WX-UA-RC …" at bounding box center [557, 460] width 953 height 331
click at [701, 384] on div "0 F | 0 %" at bounding box center [726, 391] width 112 height 19
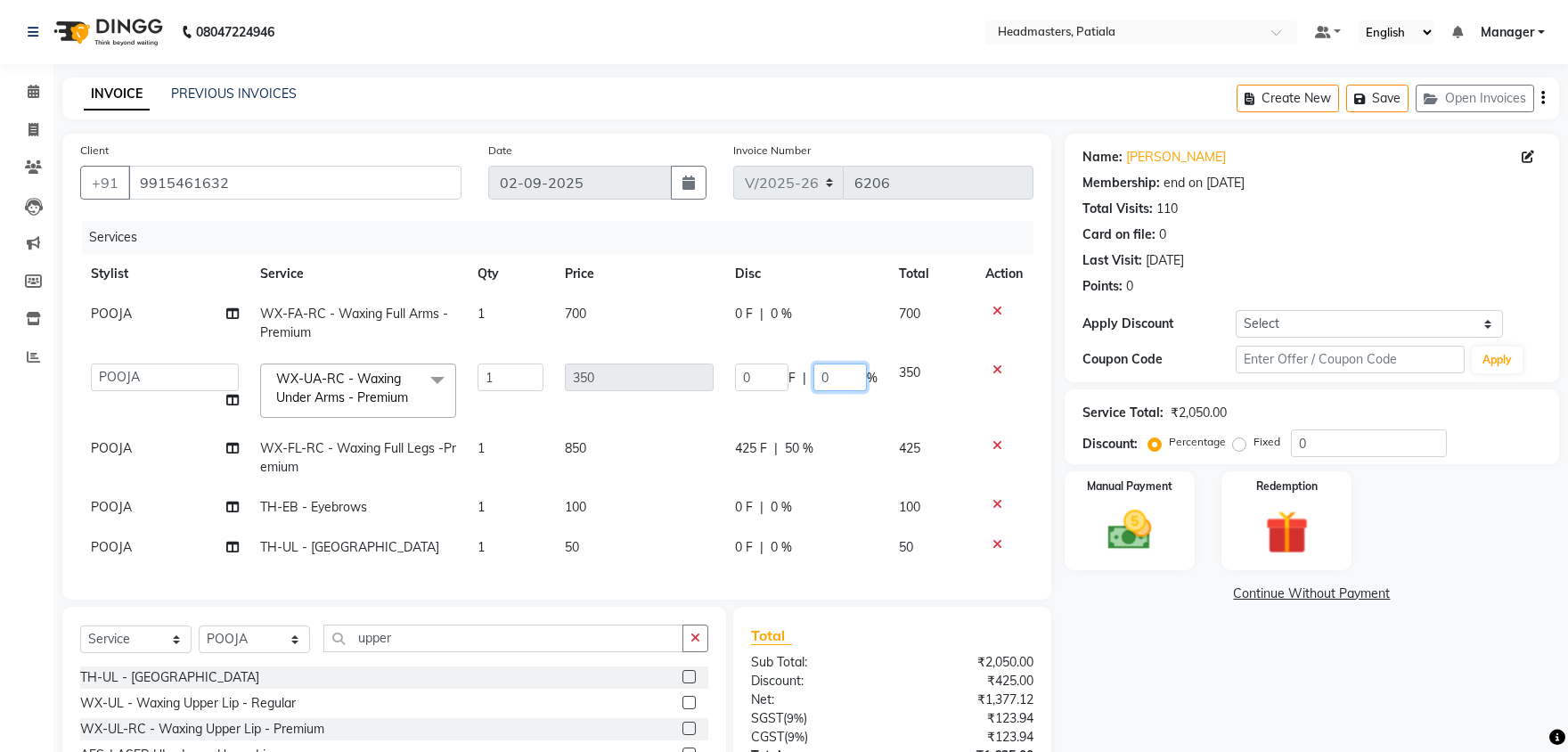
click at [819, 376] on input "0" at bounding box center [840, 377] width 53 height 28
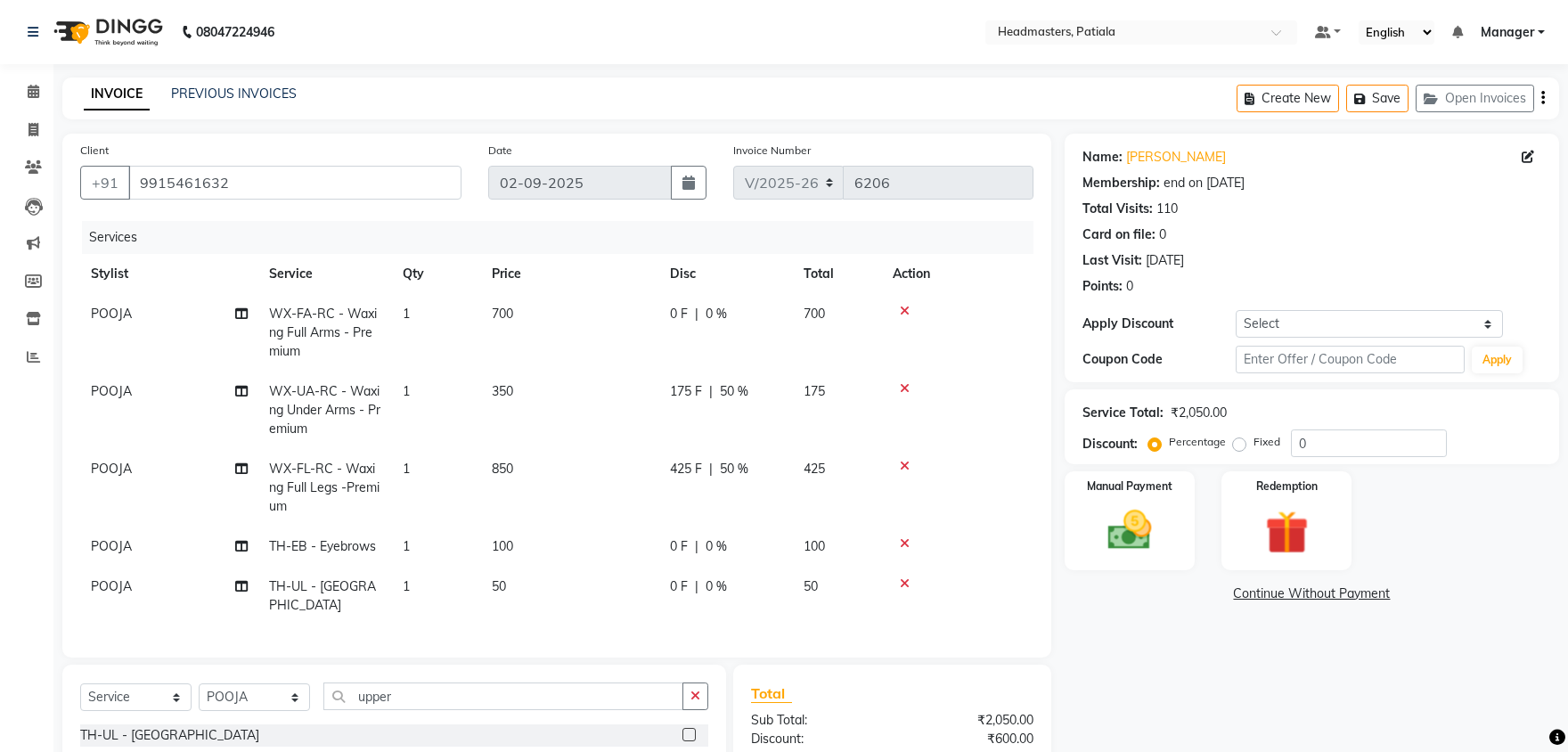
click at [769, 309] on div "0 F | 0 %" at bounding box center [726, 313] width 112 height 19
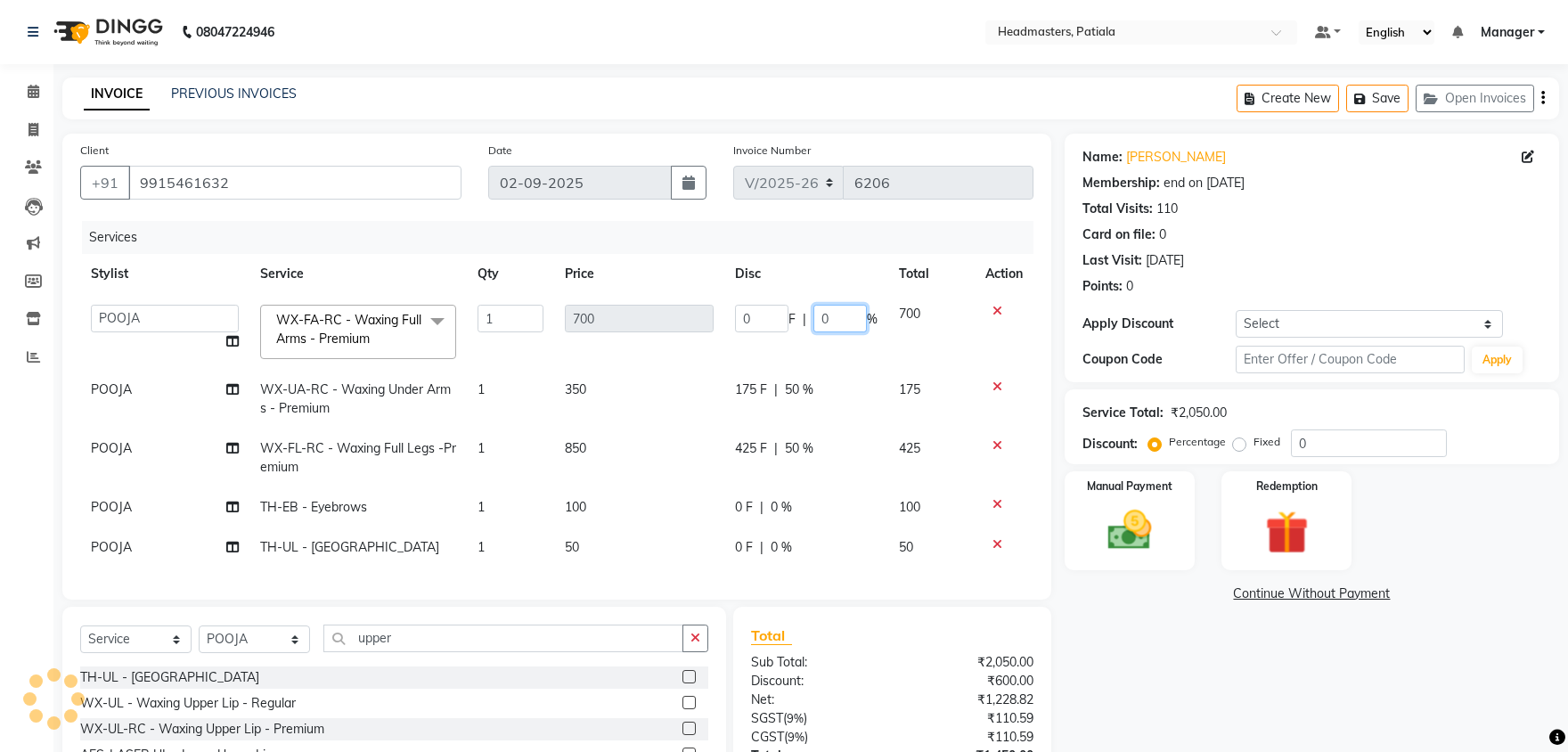
click at [818, 318] on input "0" at bounding box center [840, 318] width 53 height 28
click at [819, 348] on tr "ABHISHEK [PERSON_NAME] AKSHAY [PERSON_NAME] [PERSON_NAME] [PERSON_NAME] Chand […" at bounding box center [557, 332] width 953 height 76
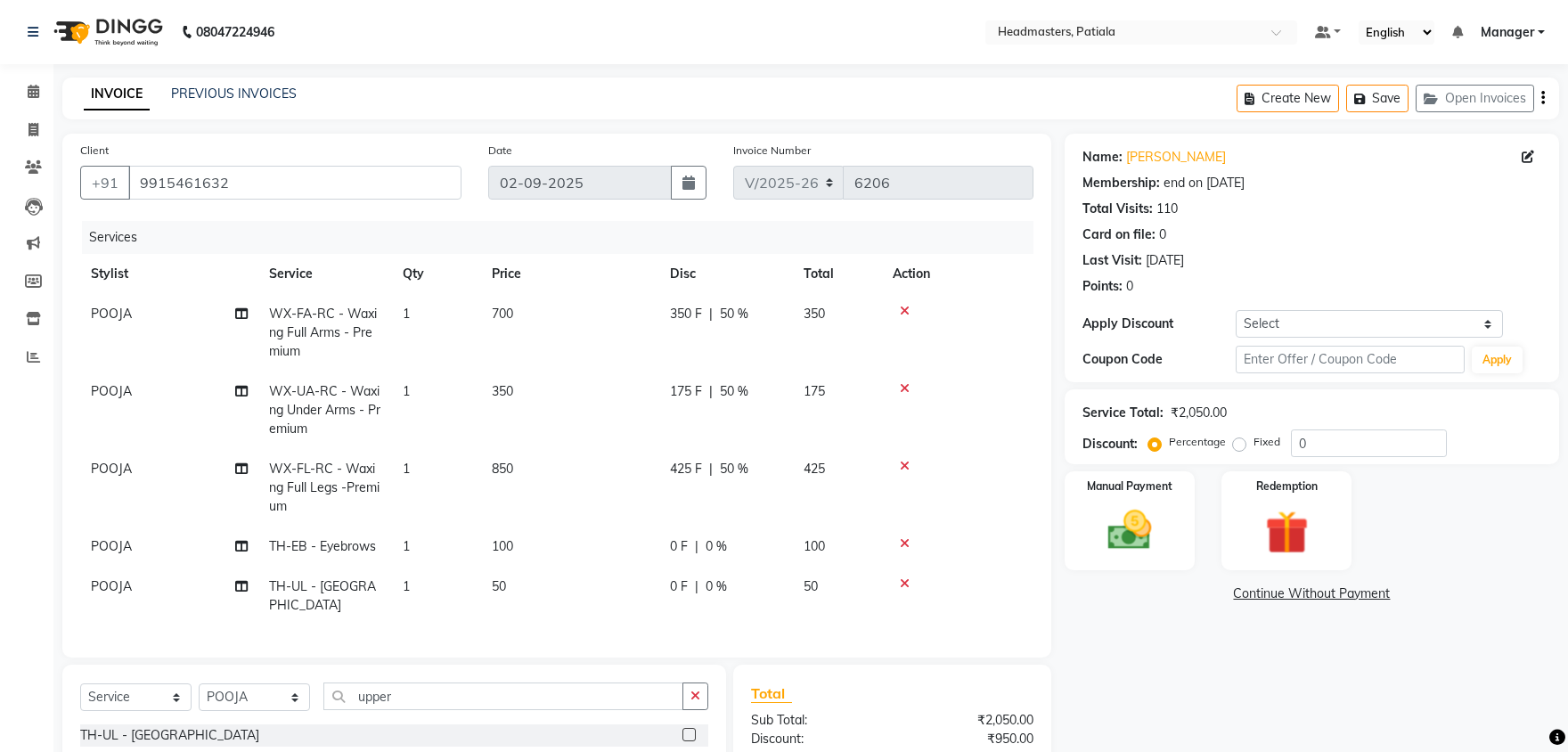
scroll to position [181, 0]
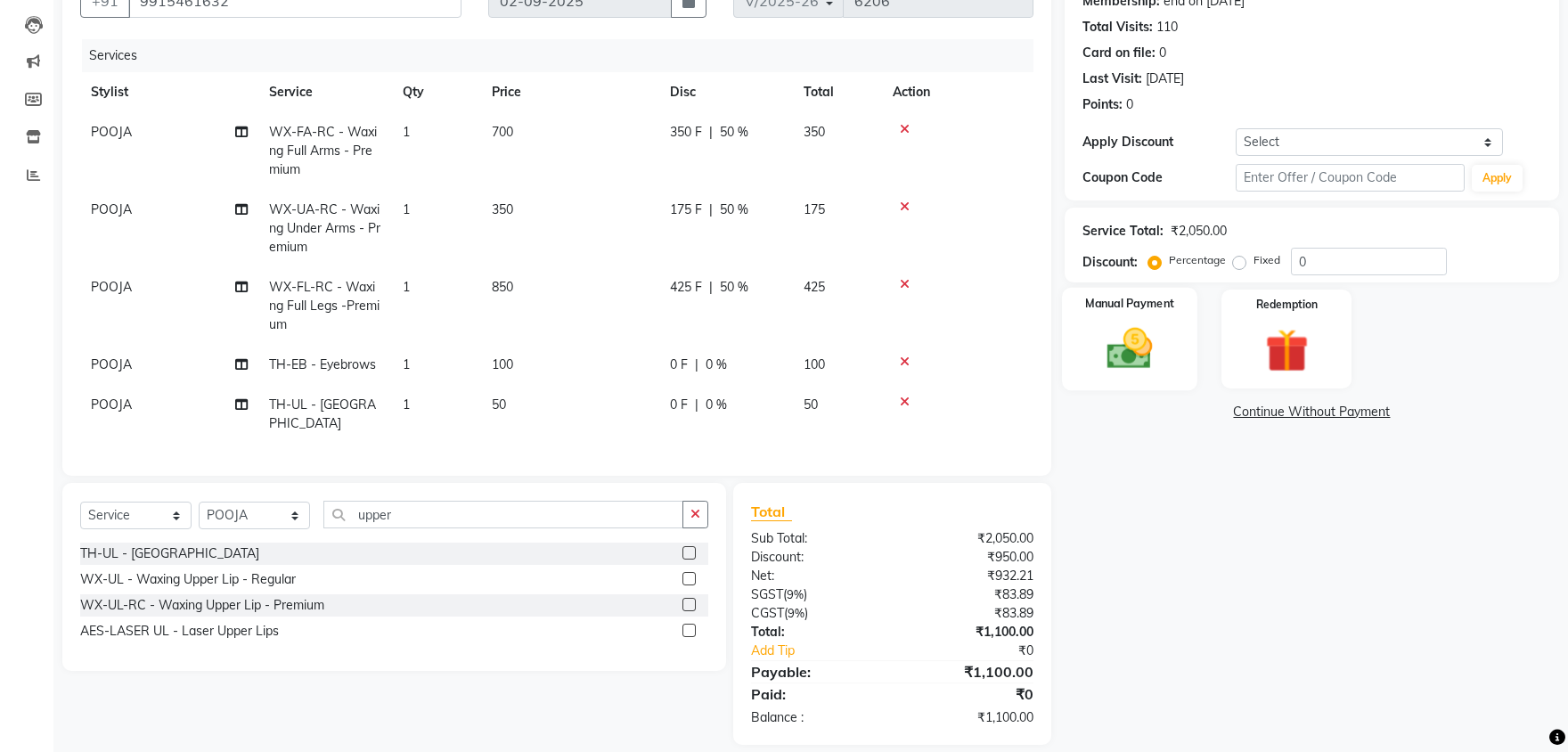
click at [1171, 348] on div "Manual Payment" at bounding box center [1129, 339] width 135 height 102
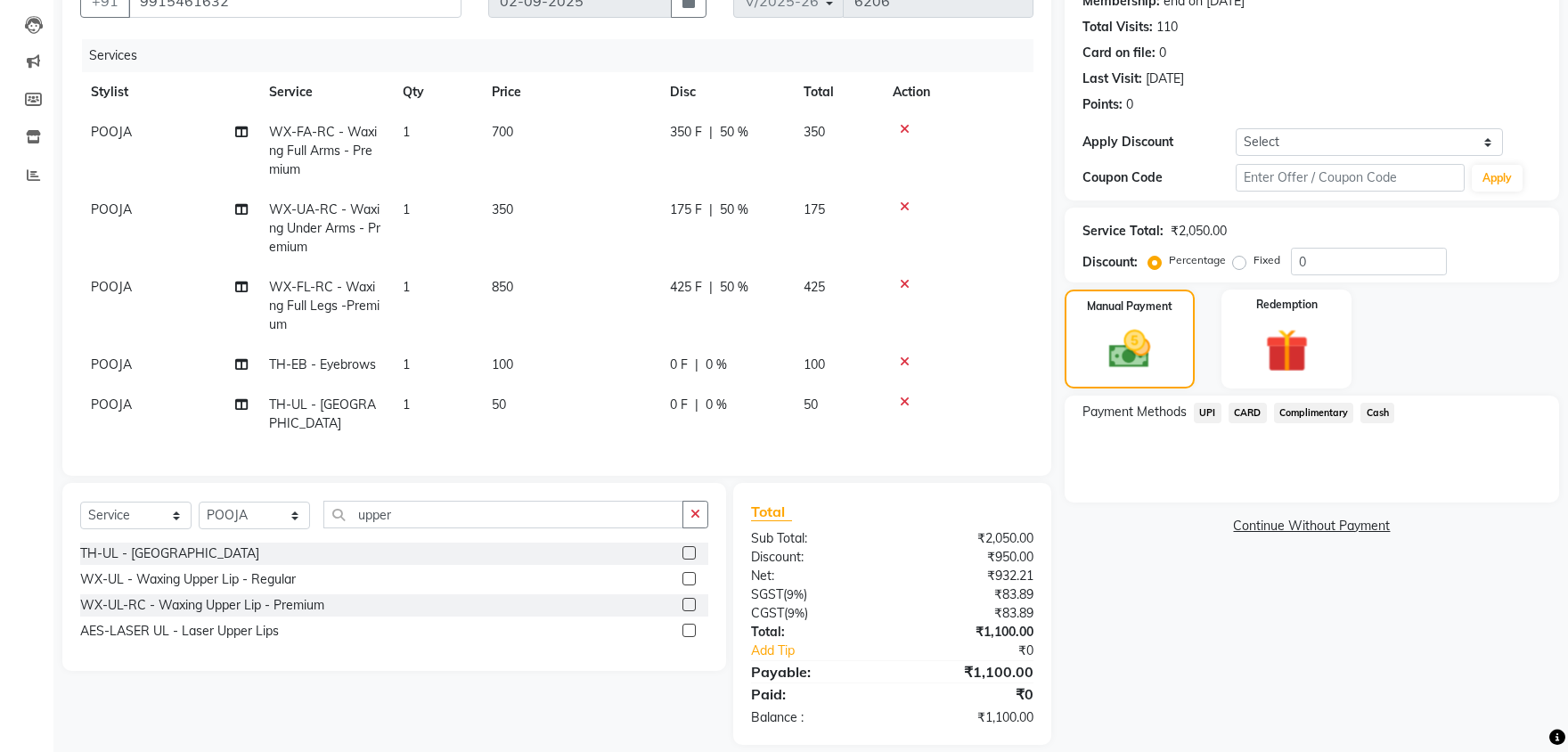
click at [1202, 404] on span "UPI" at bounding box center [1207, 413] width 28 height 21
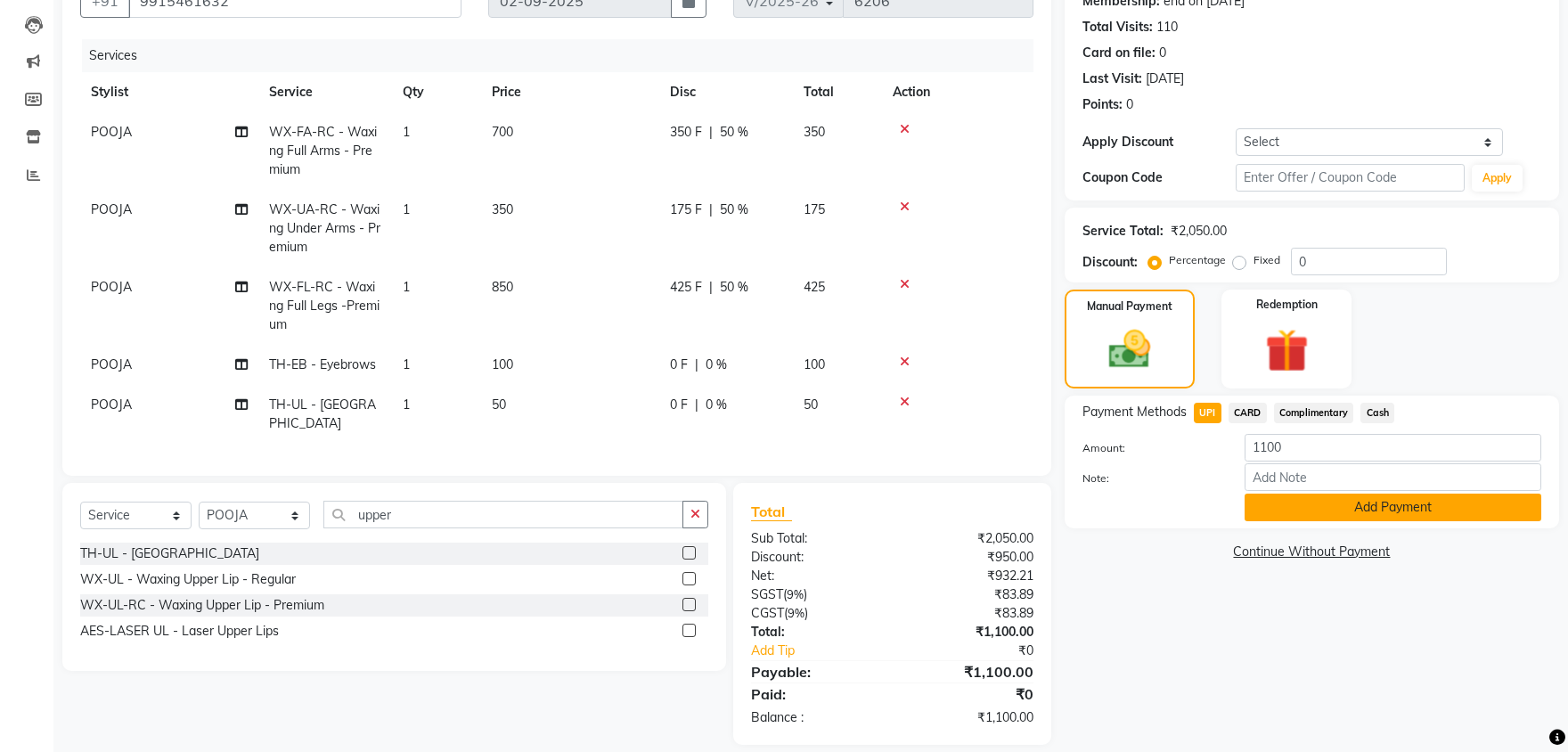
click at [1274, 503] on button "Add Payment" at bounding box center [1392, 507] width 297 height 28
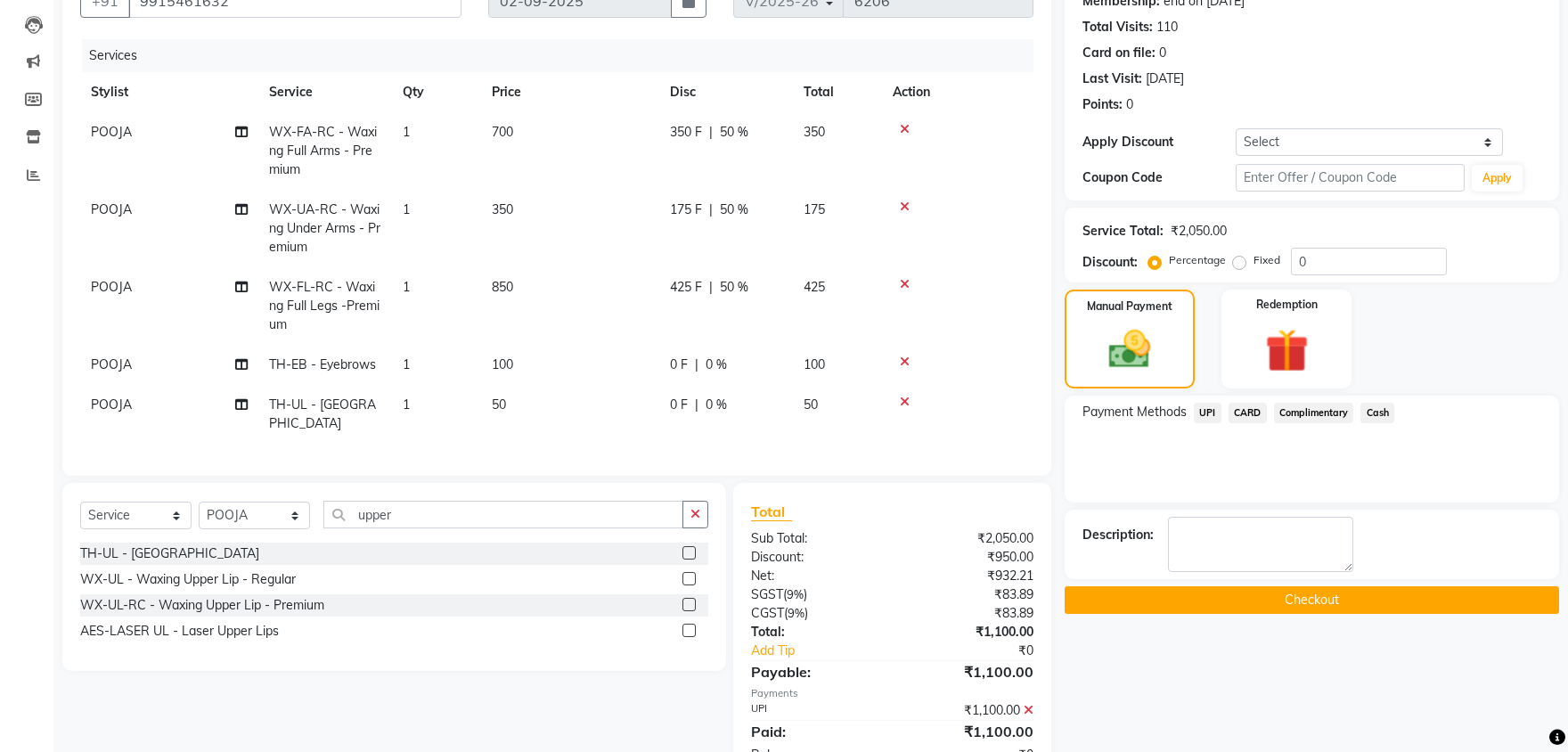
click at [1267, 596] on button "Checkout" at bounding box center [1312, 599] width 495 height 28
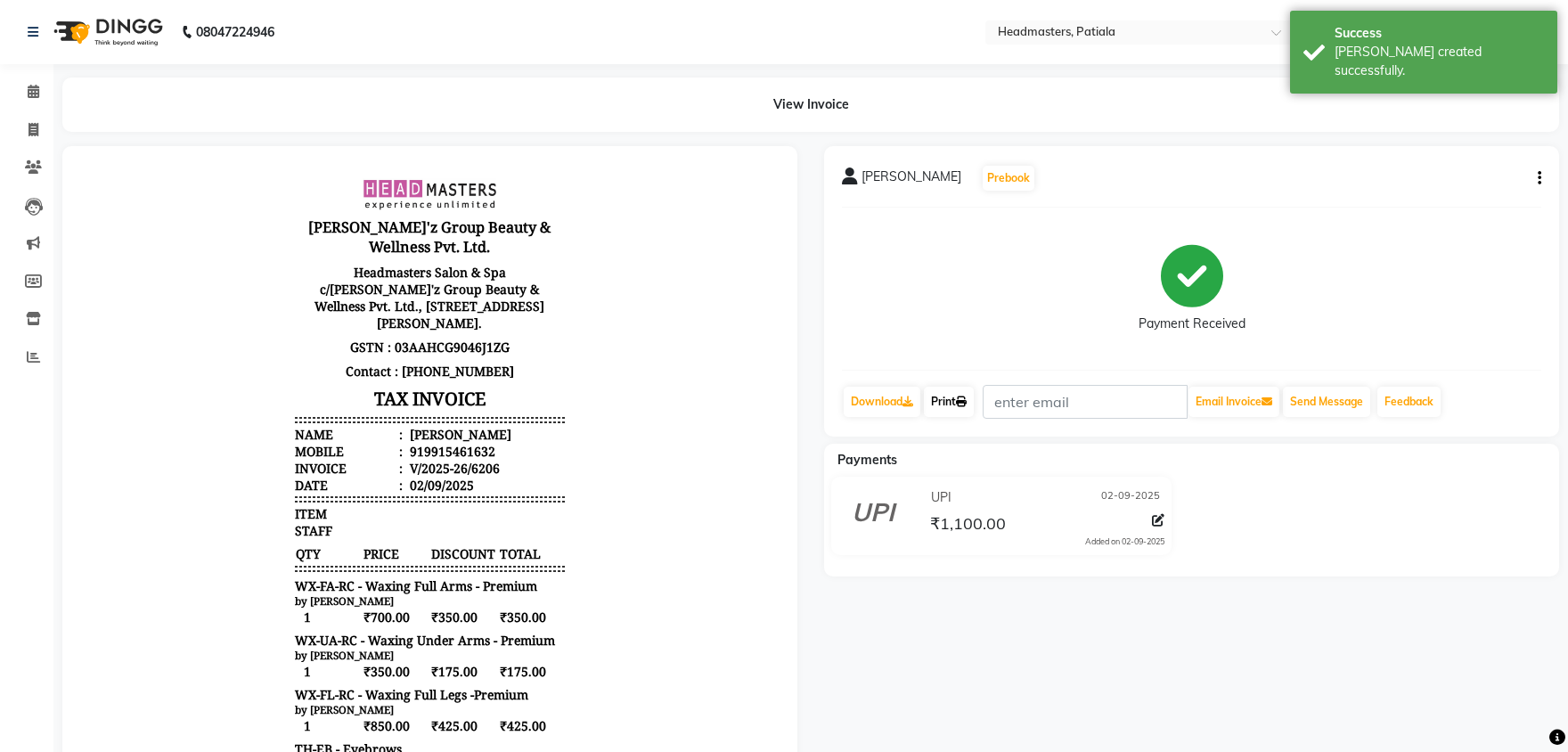
click at [943, 395] on link "Print" at bounding box center [948, 402] width 50 height 31
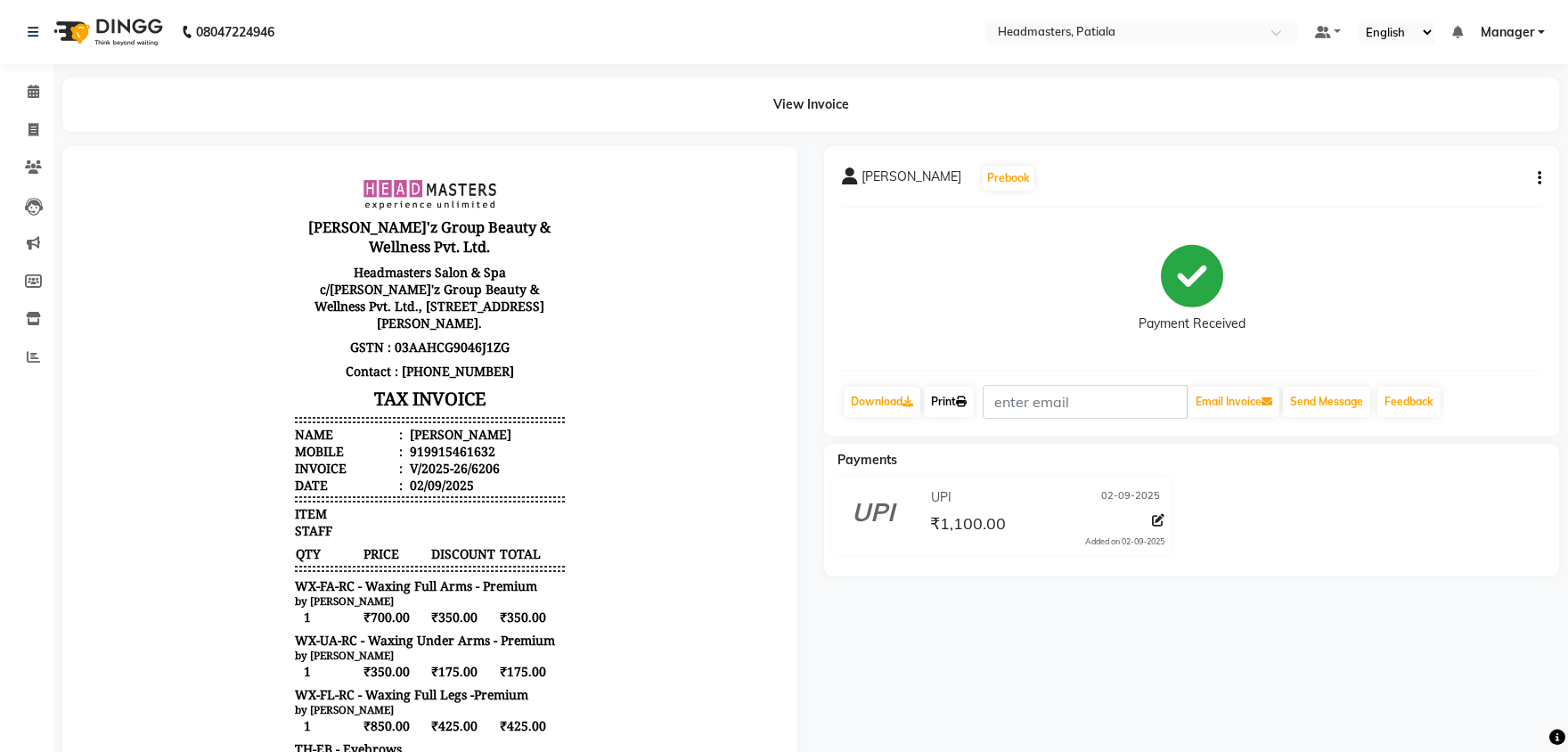
click at [950, 404] on link "Print" at bounding box center [948, 402] width 50 height 31
click at [32, 97] on icon at bounding box center [33, 91] width 12 height 14
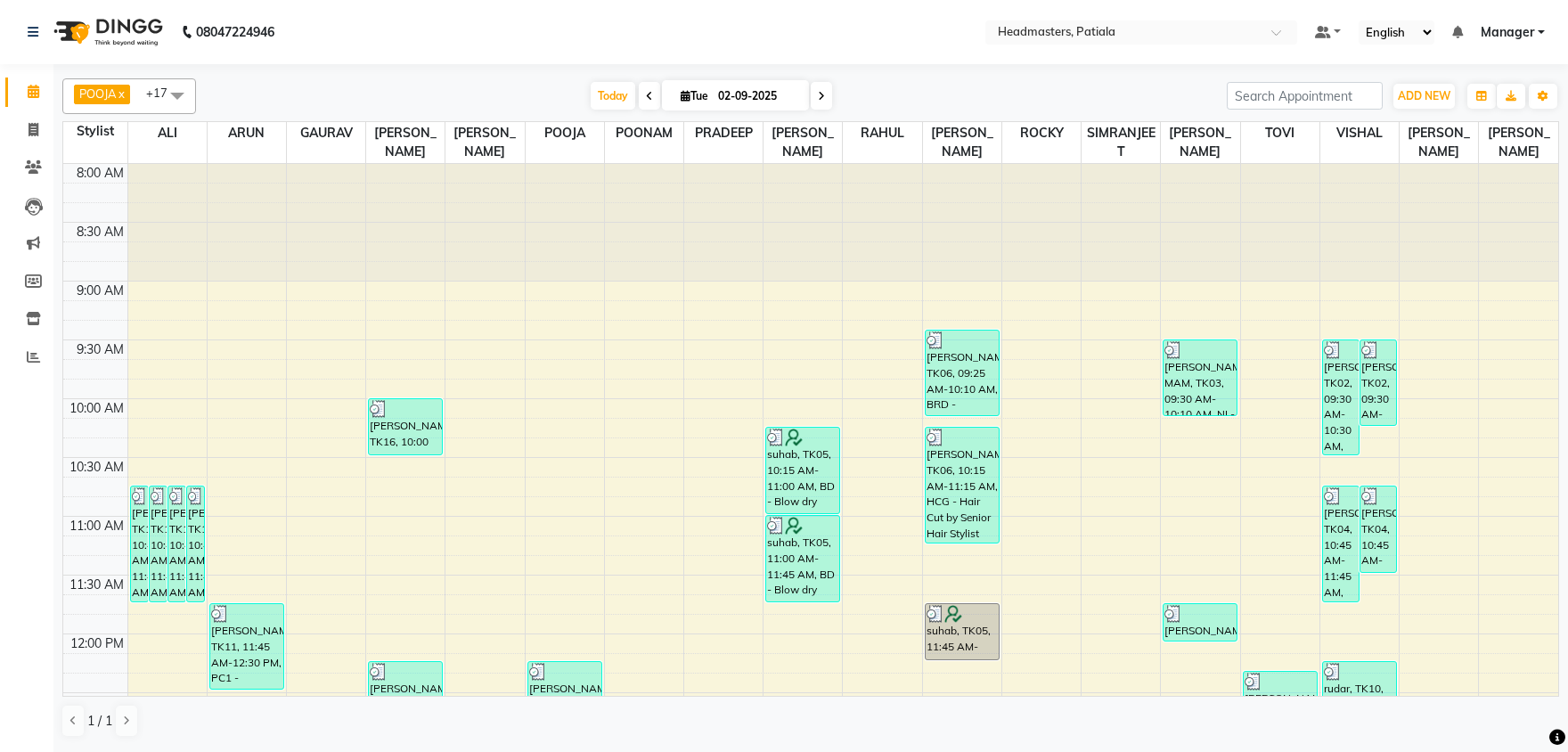
scroll to position [1072, 0]
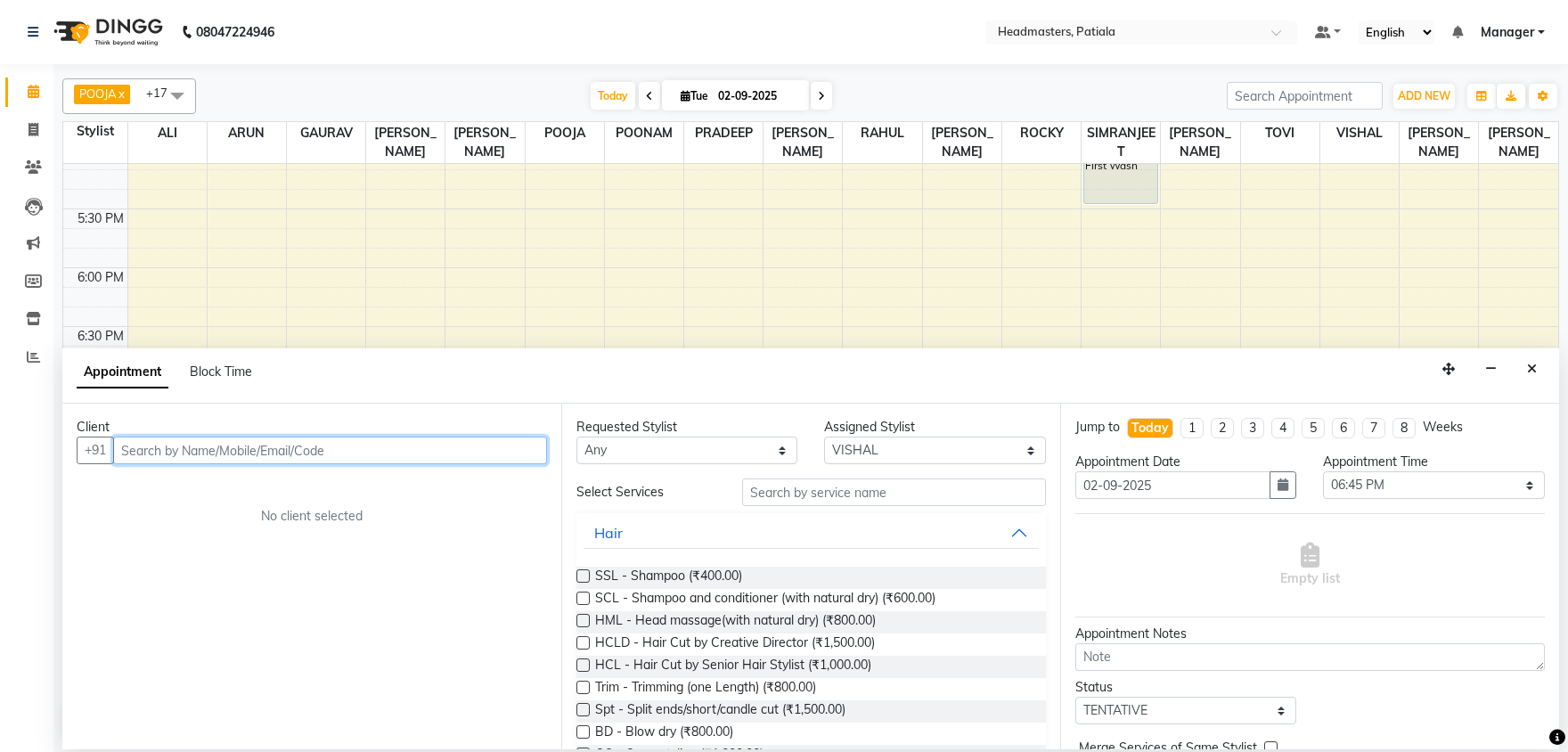
drag, startPoint x: 220, startPoint y: 446, endPoint x: 217, endPoint y: 436, distance: 10.4
click at [219, 446] on input "text" at bounding box center [329, 450] width 434 height 28
click at [153, 444] on input "text" at bounding box center [329, 450] width 434 height 28
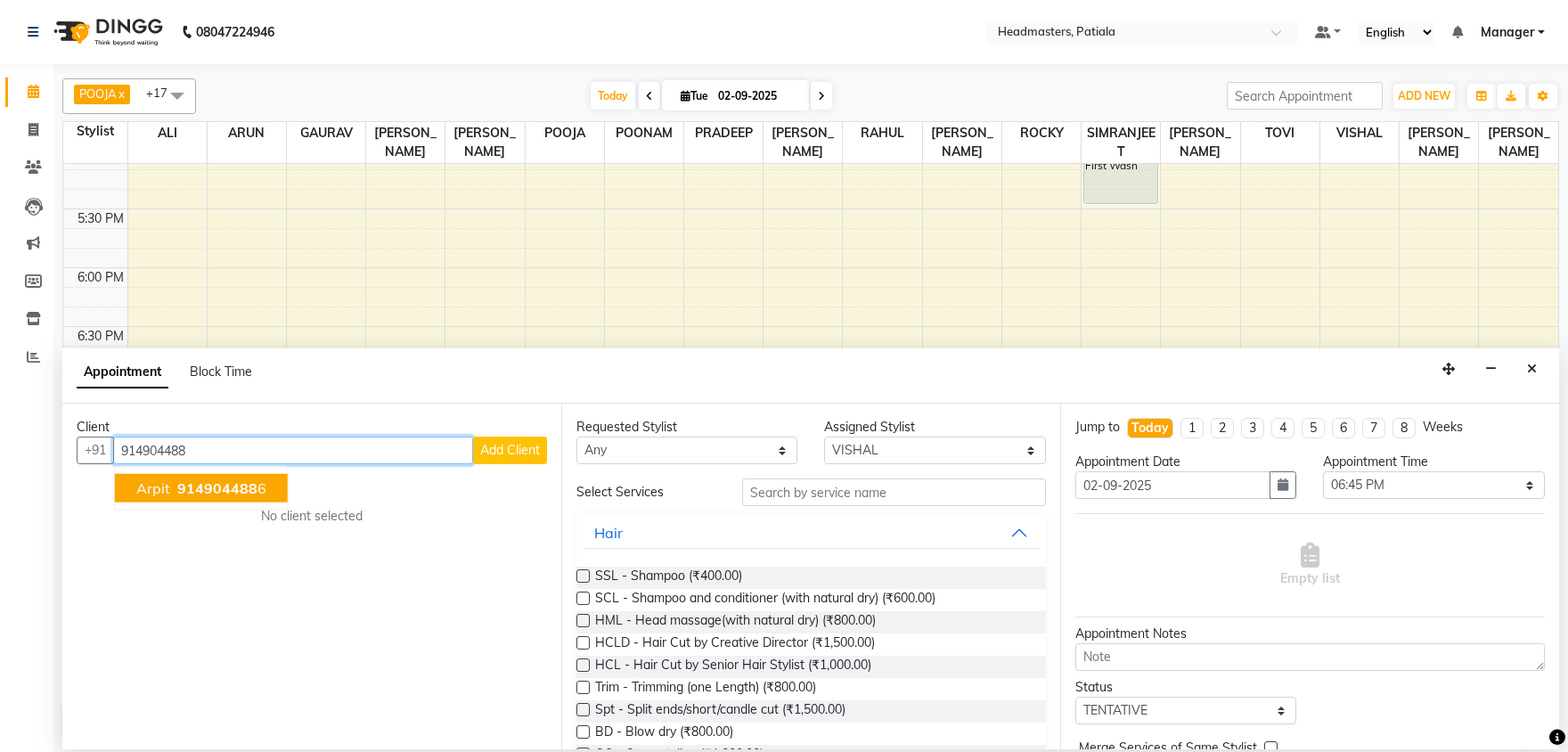
click at [235, 481] on span "914904488" at bounding box center [217, 488] width 80 height 18
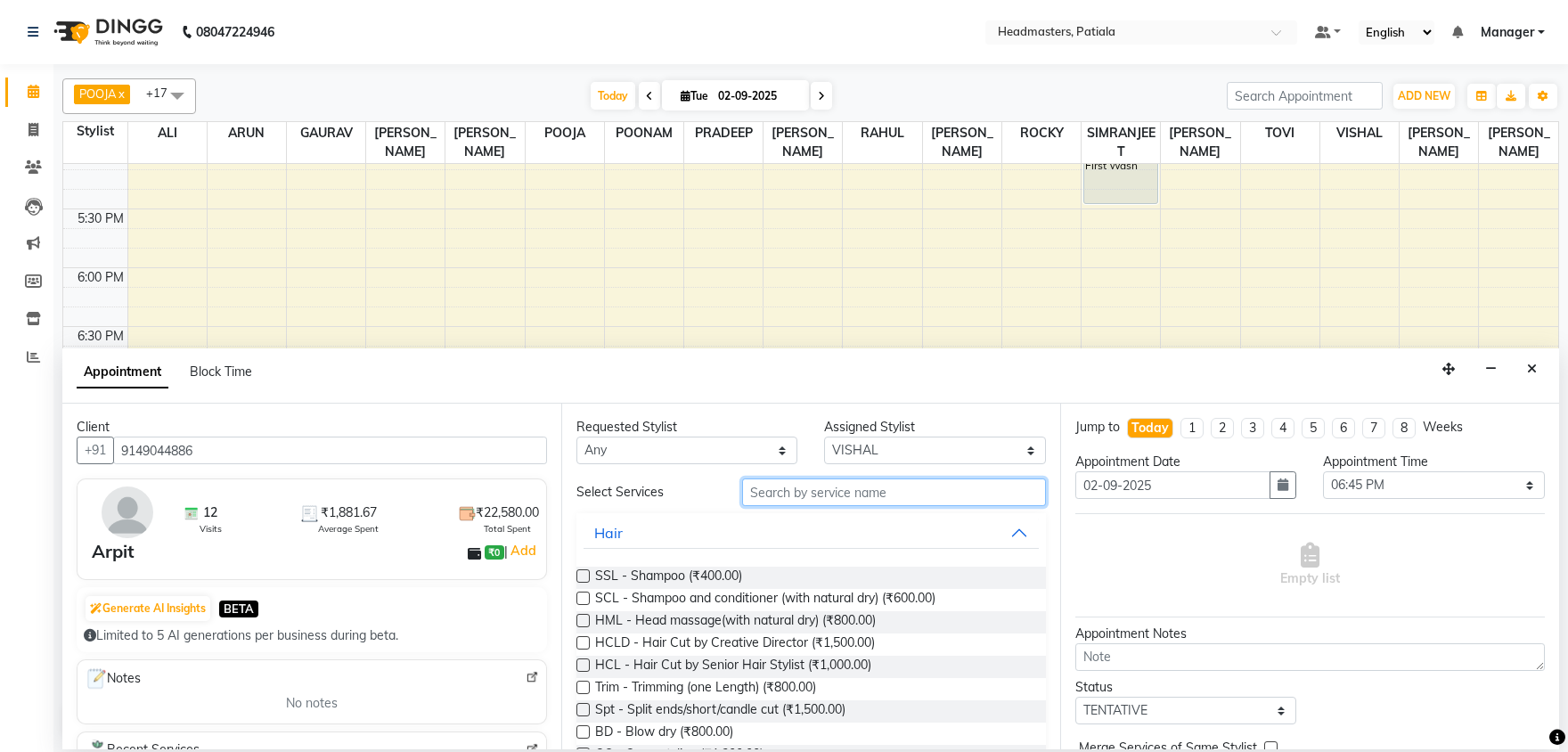
click at [755, 494] on input "text" at bounding box center [894, 492] width 303 height 28
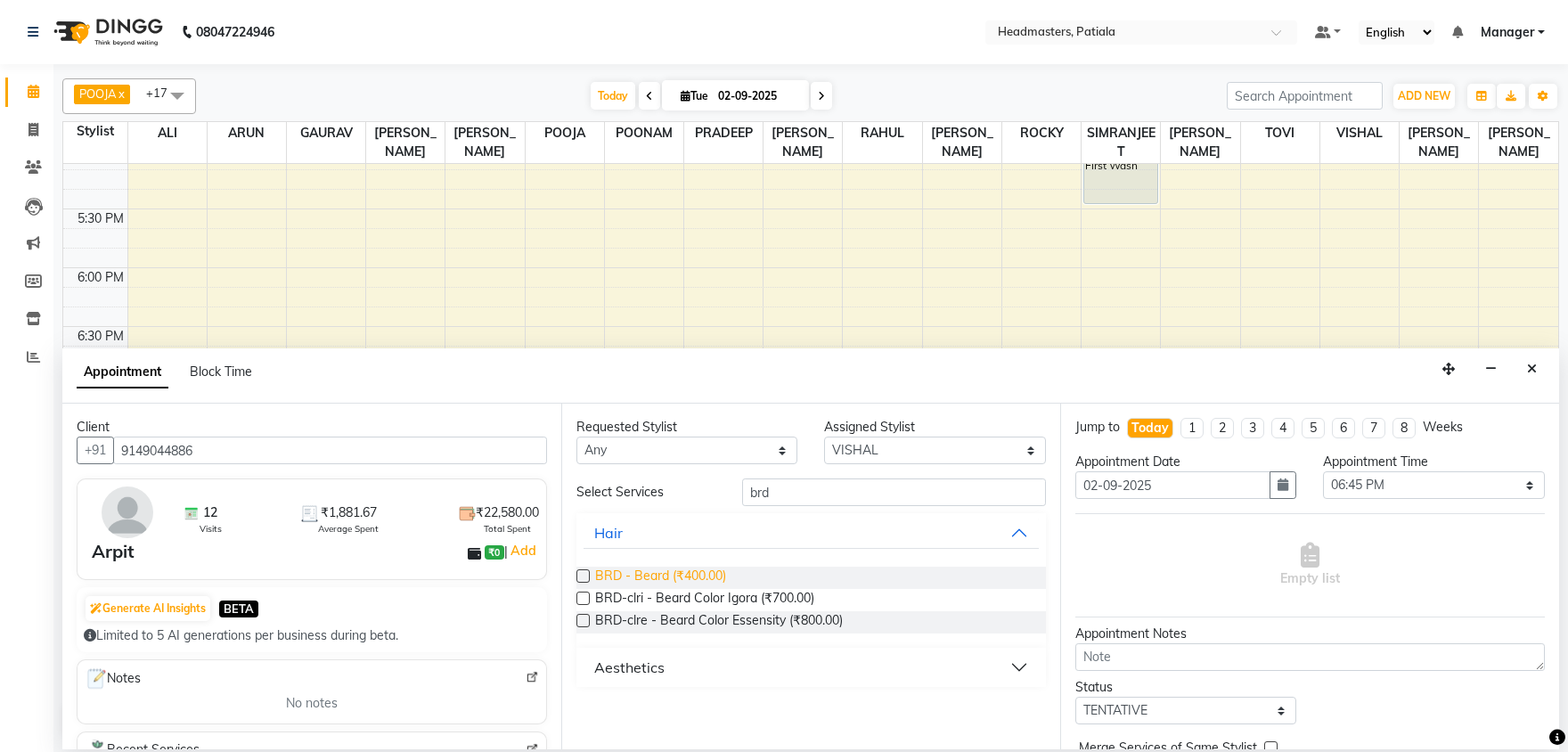
click at [672, 571] on span "BRD - Beard (₹400.00)" at bounding box center [660, 578] width 131 height 23
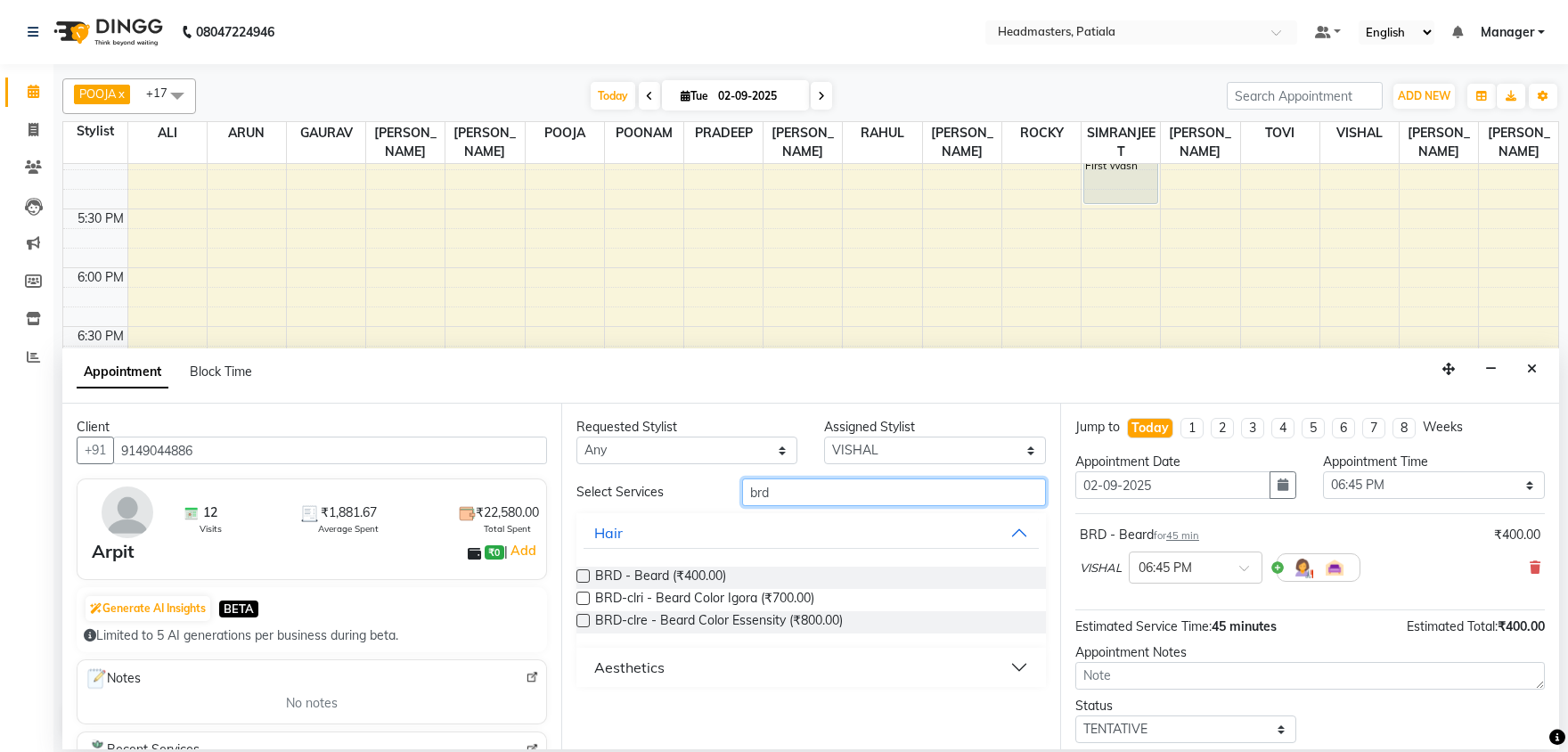
click at [770, 494] on input "brd" at bounding box center [894, 492] width 303 height 28
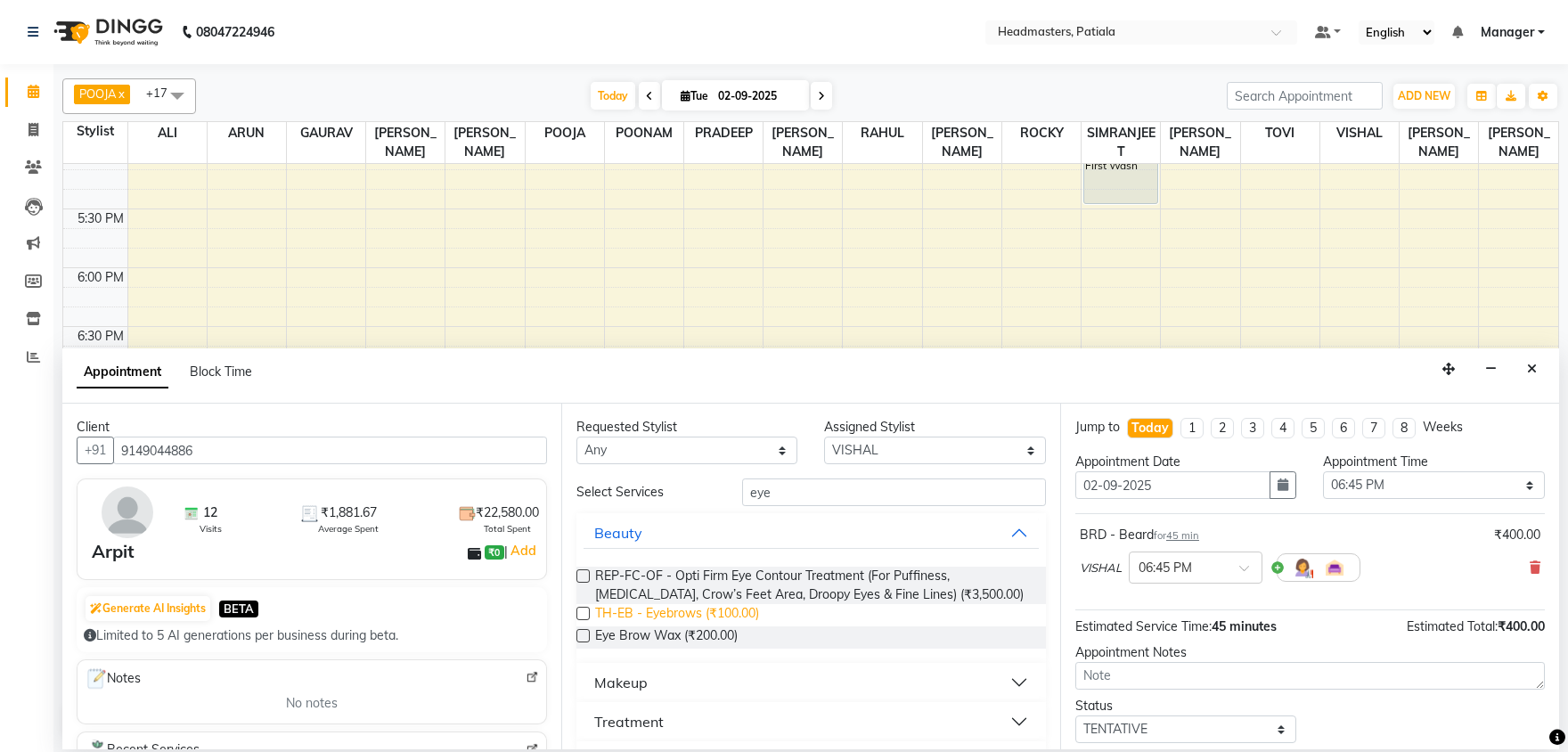
click at [709, 614] on span "TH-EB - Eyebrows (₹100.00)" at bounding box center [677, 615] width 164 height 23
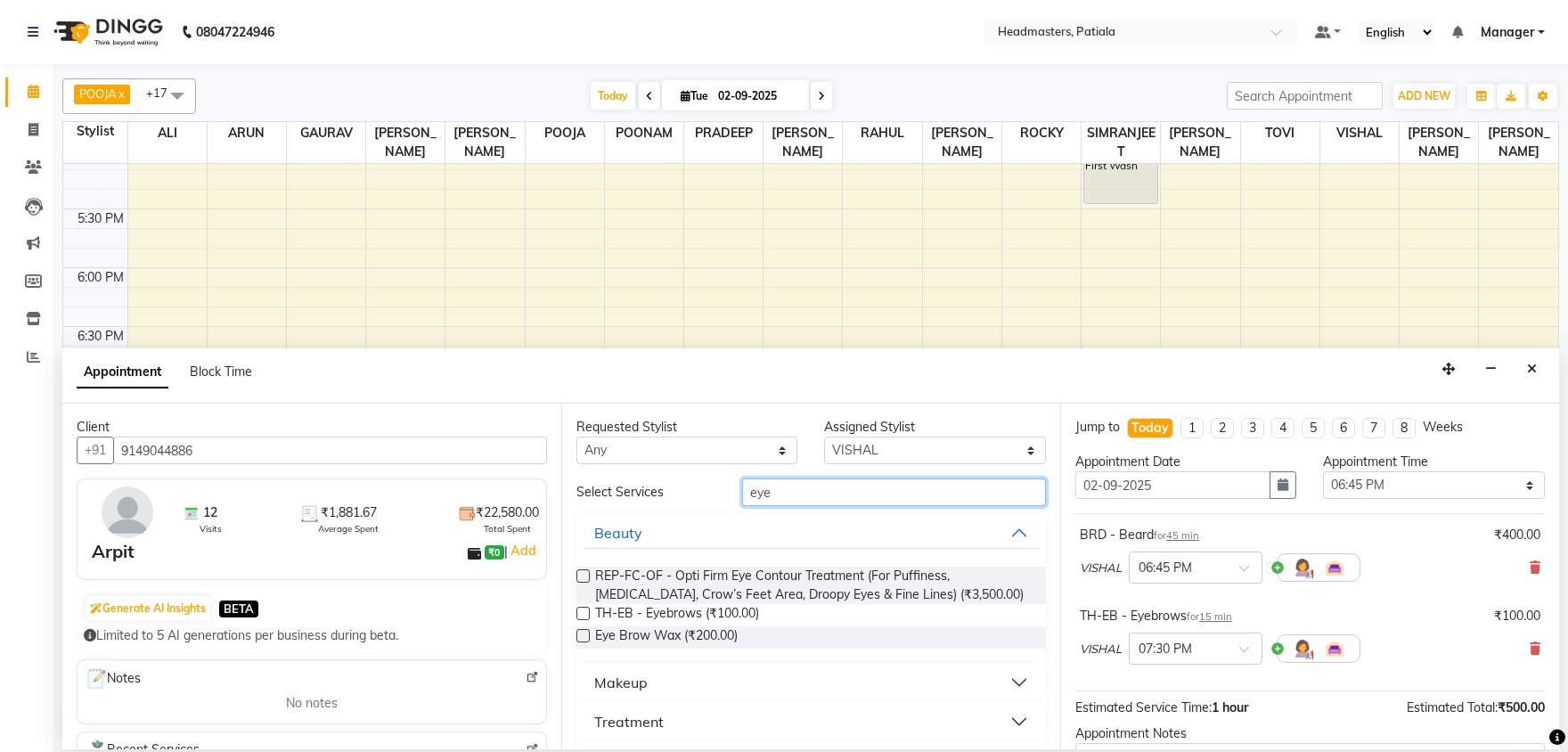
click at [775, 501] on input "eye" at bounding box center [894, 492] width 303 height 28
click at [1534, 645] on icon at bounding box center [1535, 648] width 11 height 13
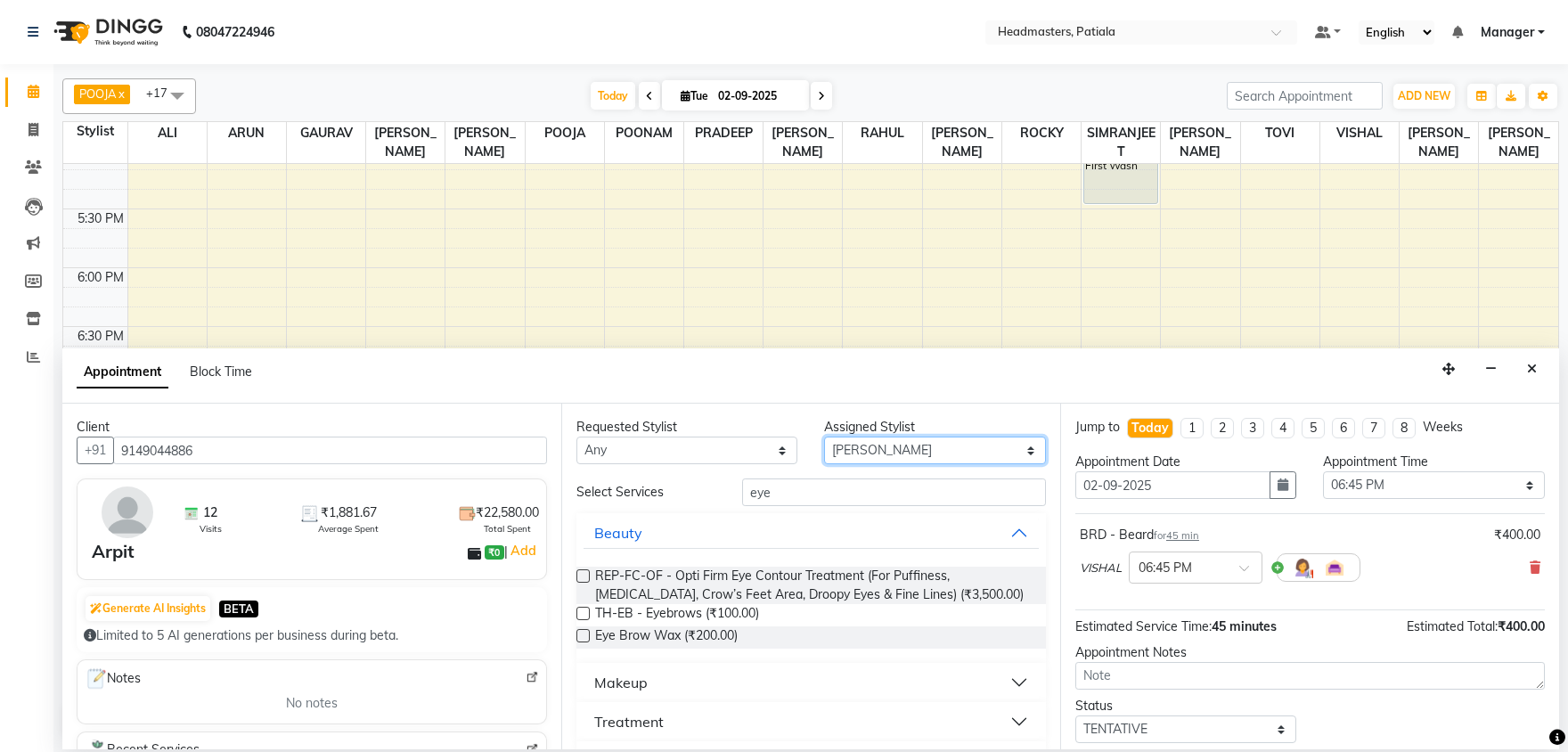
click option "[PERSON_NAME]" at bounding box center [0, 0] width 0 height 0
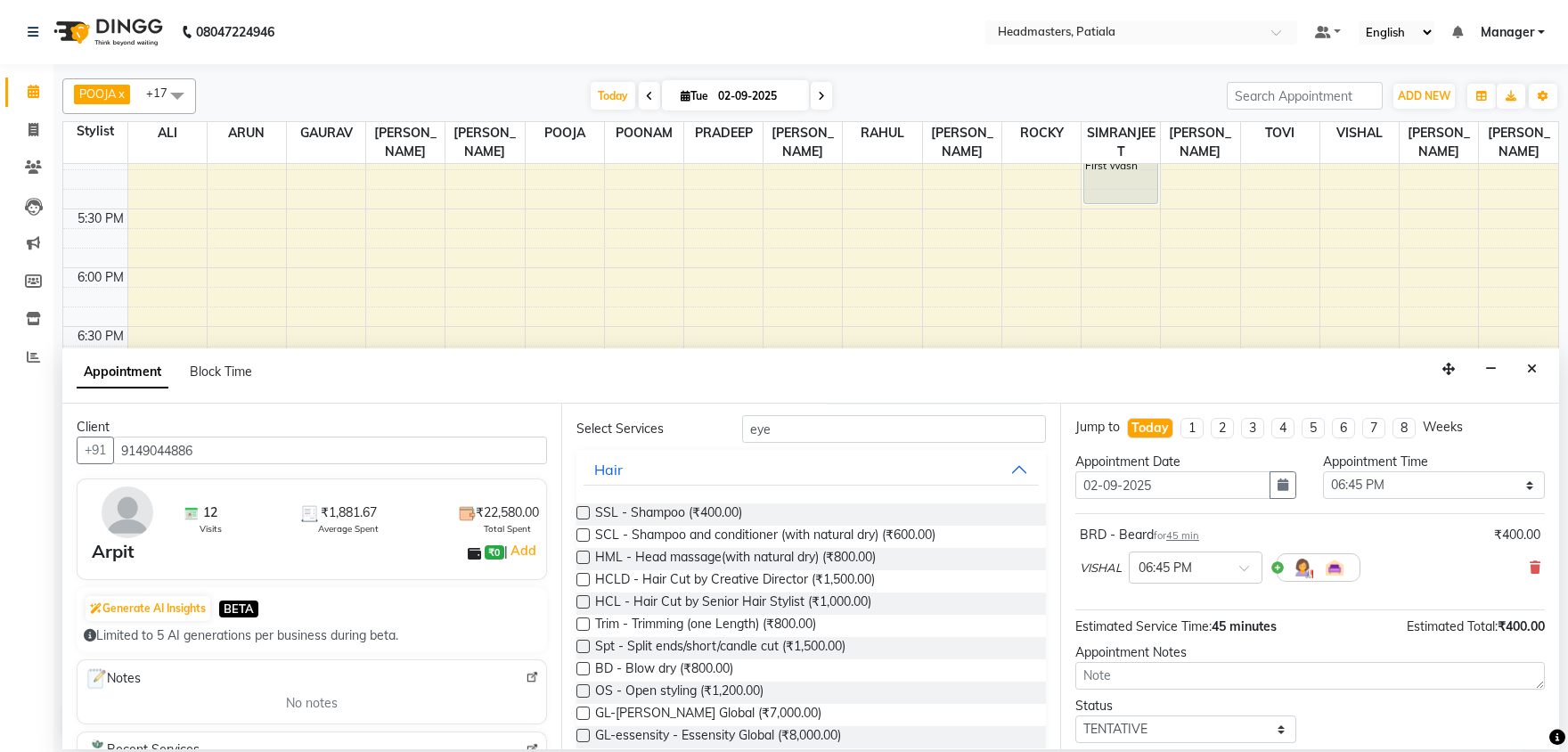
scroll to position [0, 0]
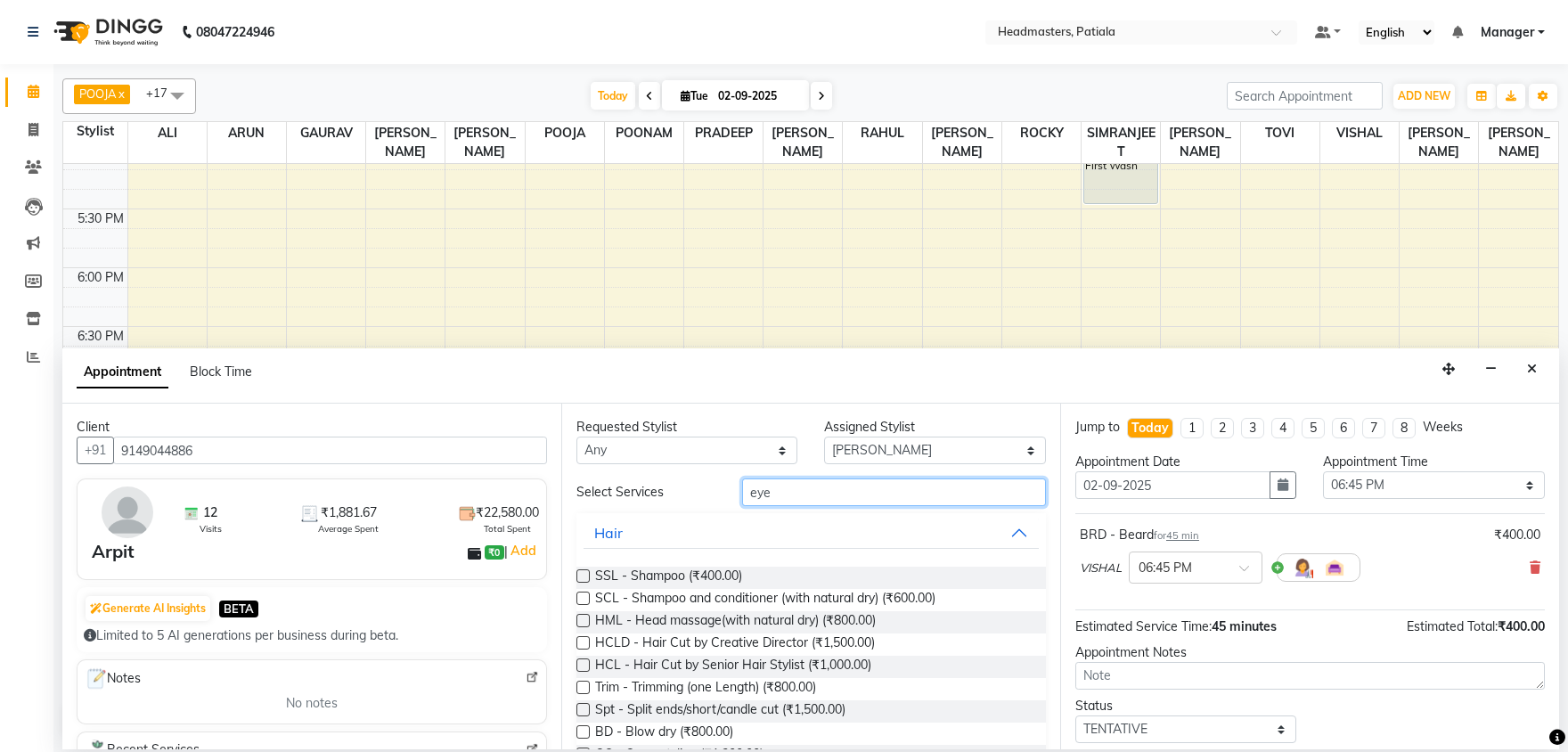
click at [784, 492] on input "eye" at bounding box center [894, 492] width 303 height 28
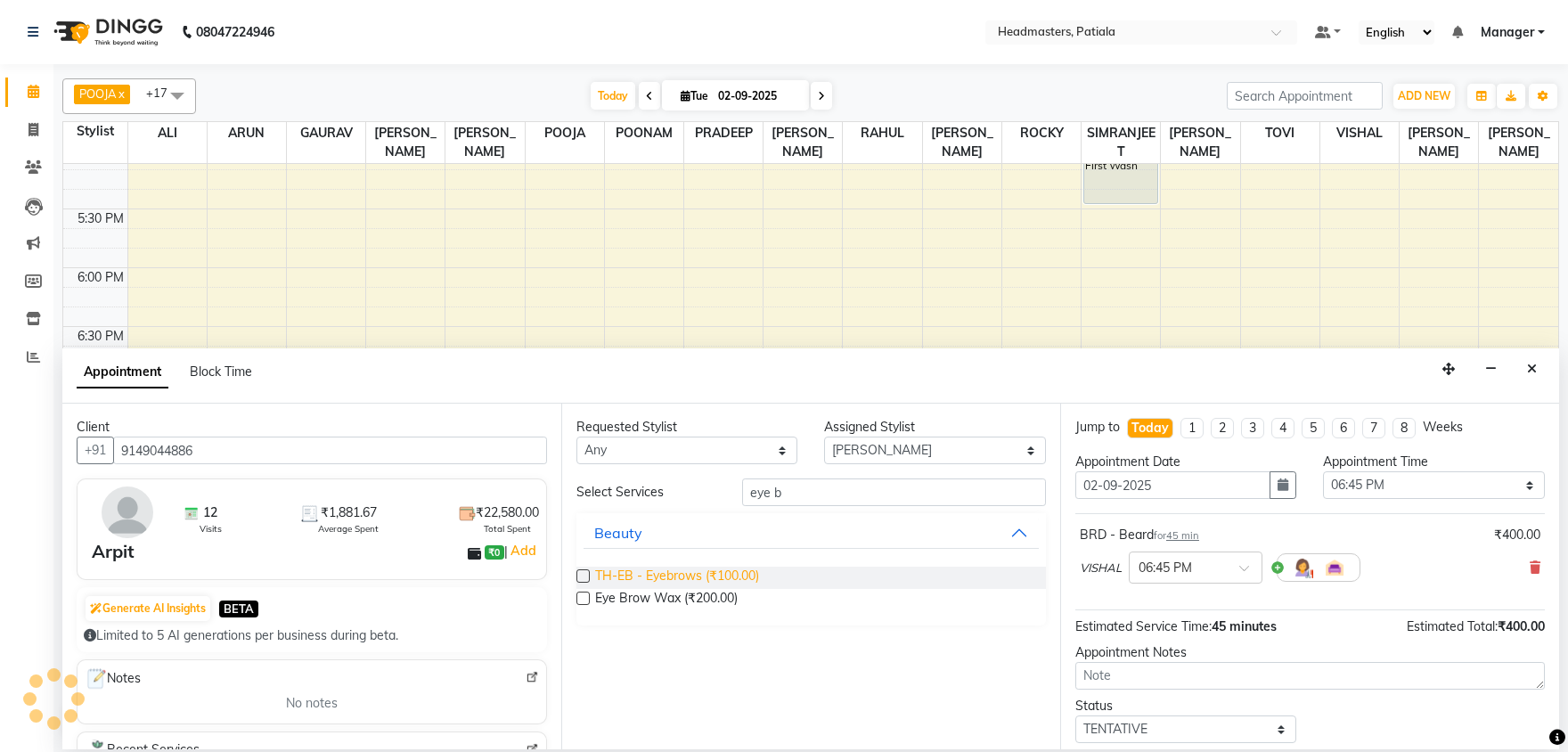
click at [733, 573] on span "TH-EB - Eyebrows (₹100.00)" at bounding box center [677, 578] width 164 height 23
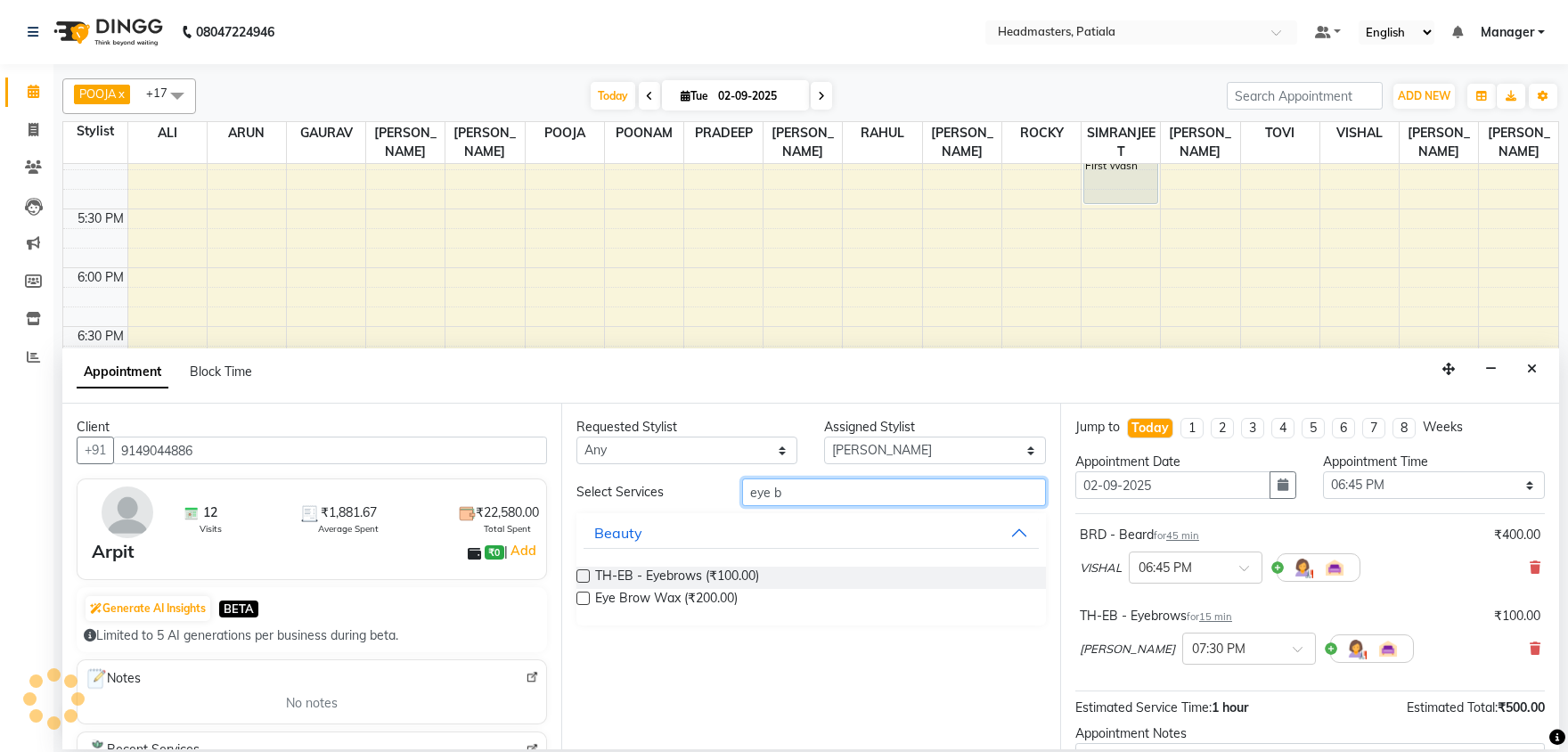
click at [780, 491] on input "eye b" at bounding box center [894, 492] width 303 height 28
click at [781, 491] on input "eye b" at bounding box center [894, 492] width 303 height 28
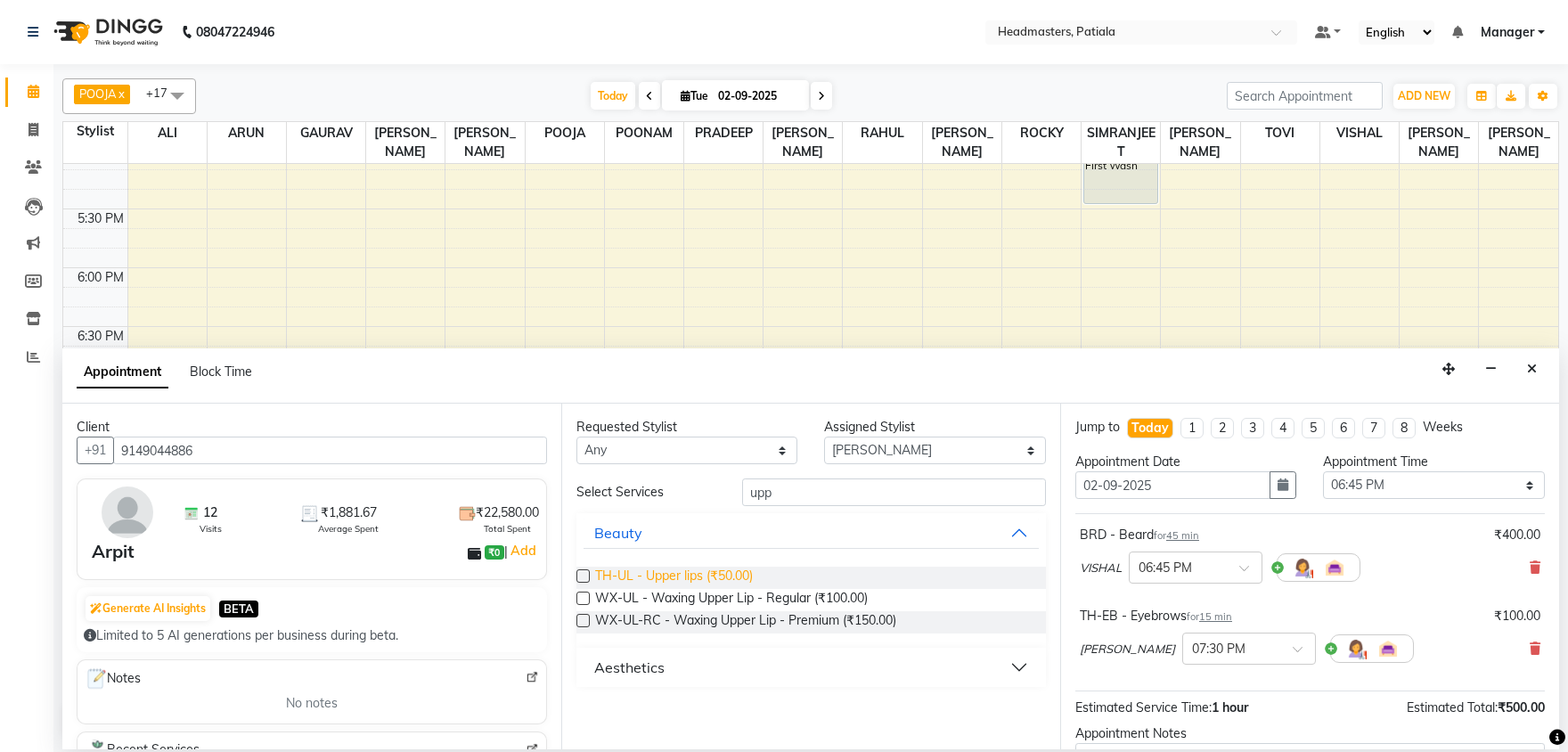
click at [710, 573] on span "TH-UL - Upper lips (₹50.00)" at bounding box center [673, 578] width 158 height 23
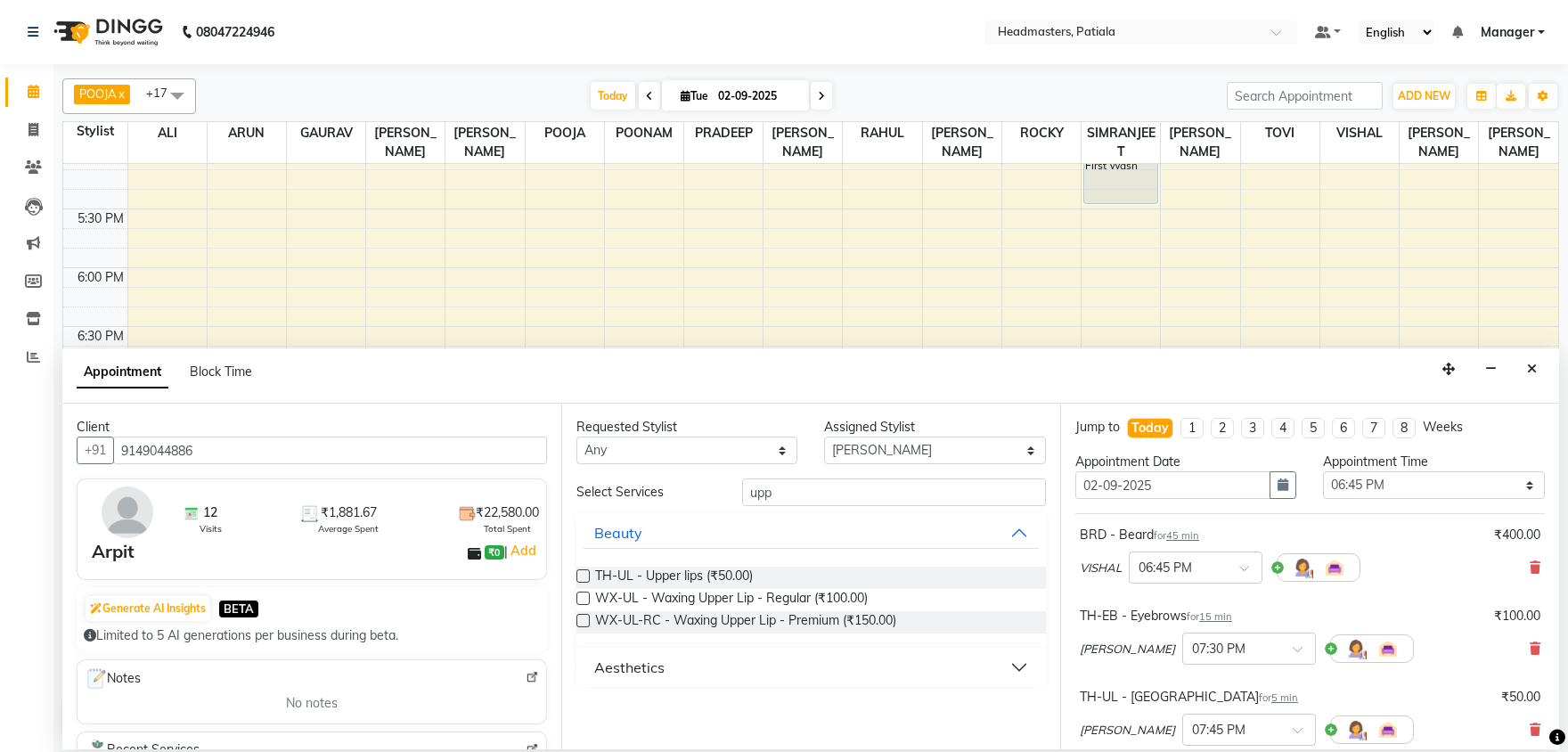
scroll to position [237, 0]
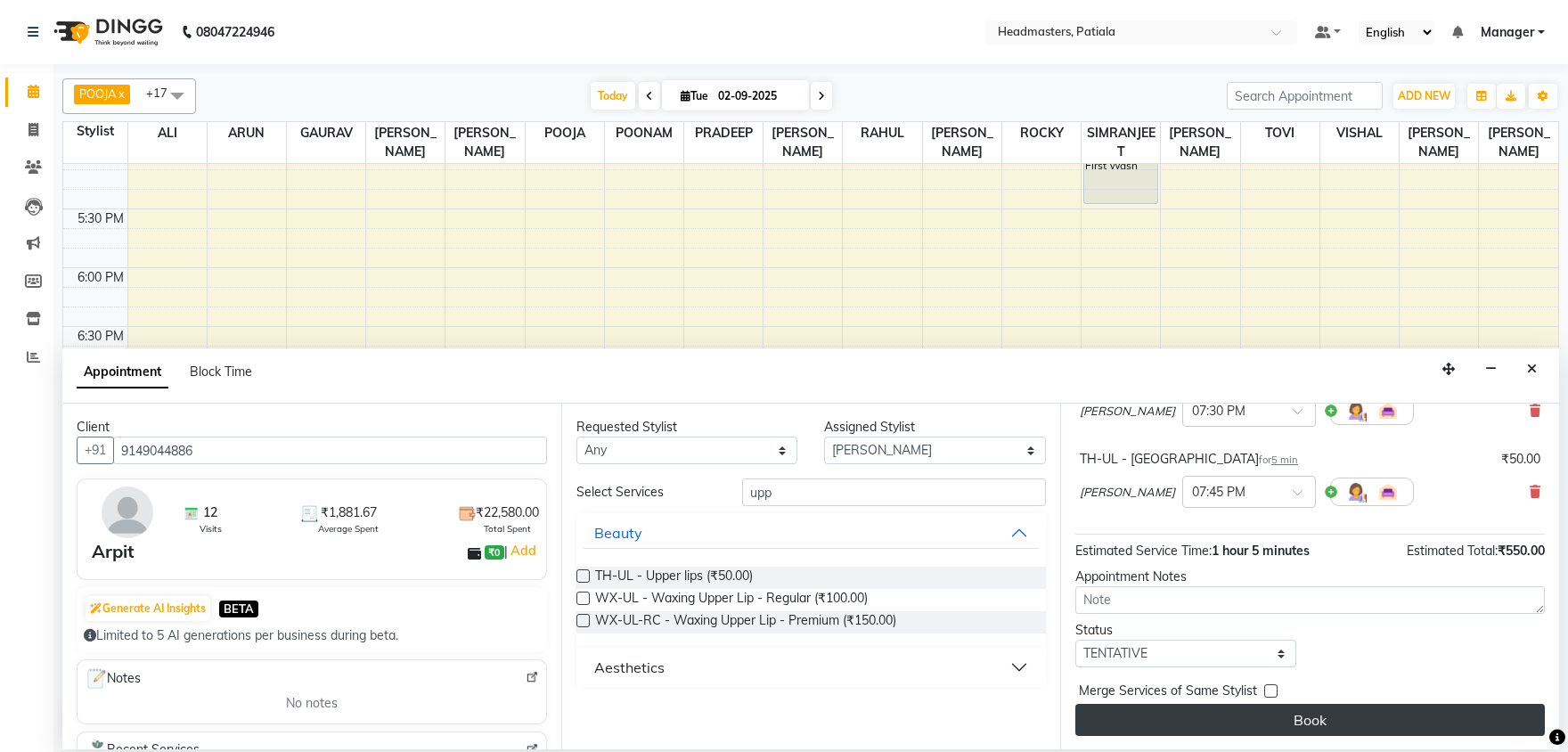
click at [1183, 718] on button "Book" at bounding box center [1310, 720] width 469 height 32
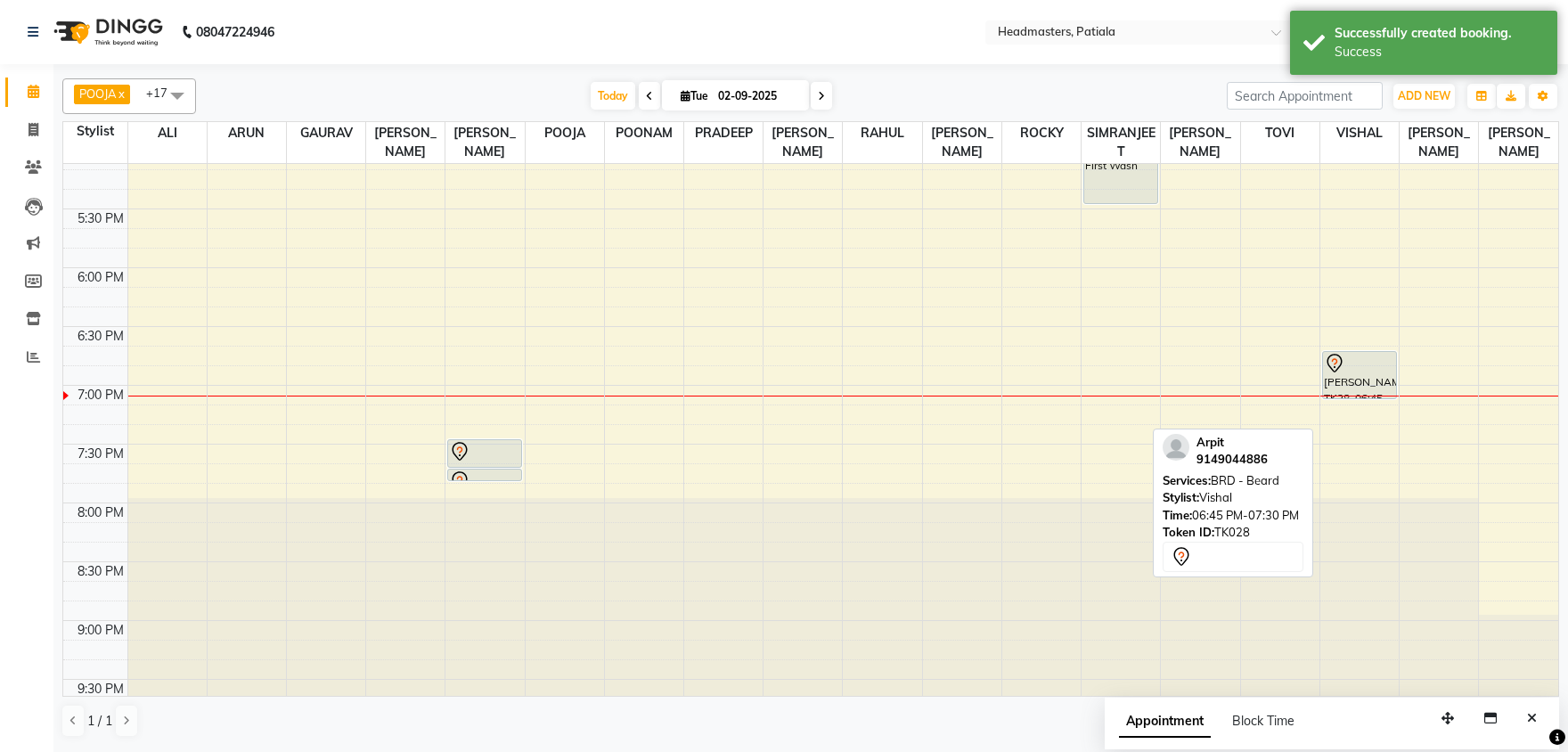
drag, startPoint x: 1346, startPoint y: 434, endPoint x: 1344, endPoint y: 397, distance: 37.1
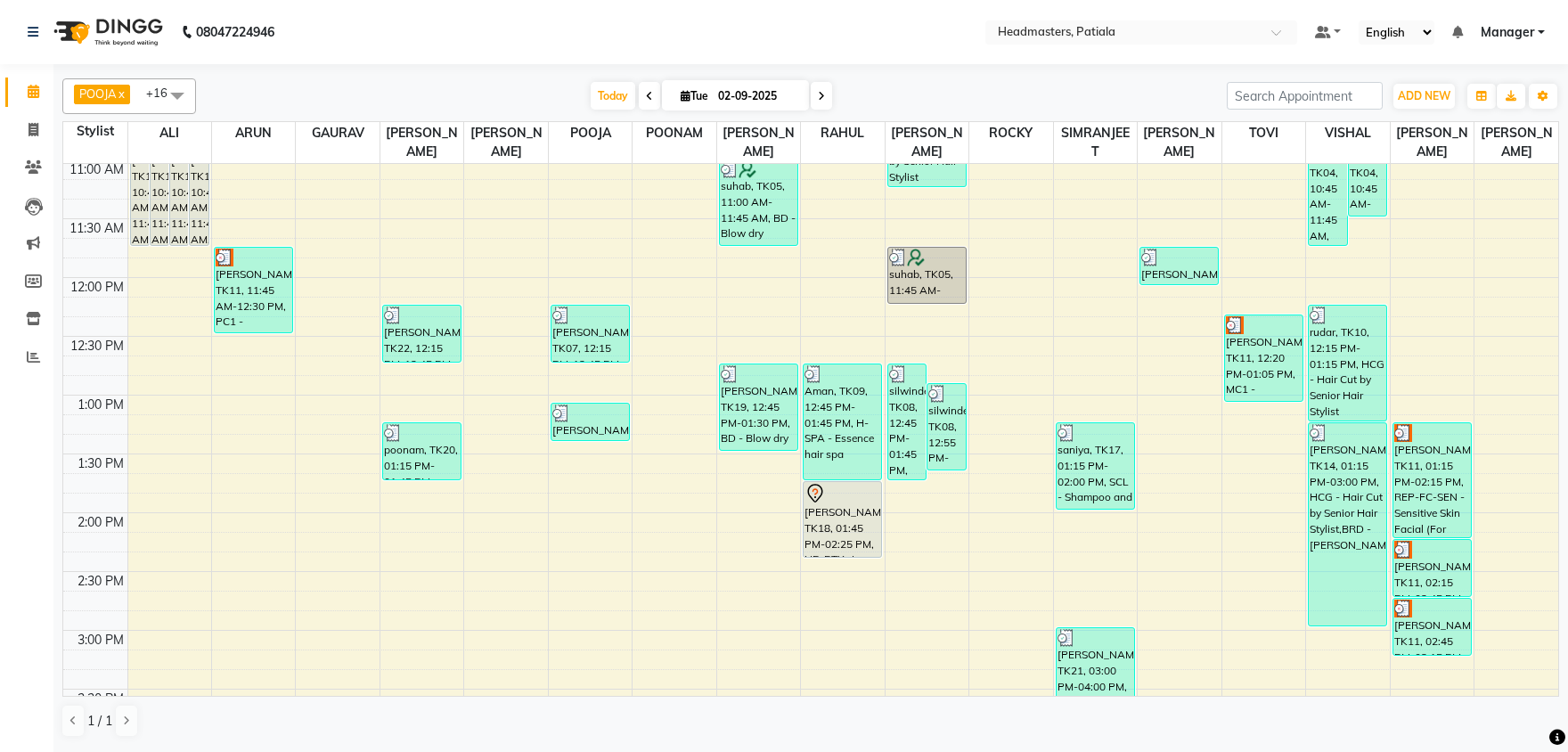
scroll to position [372, 0]
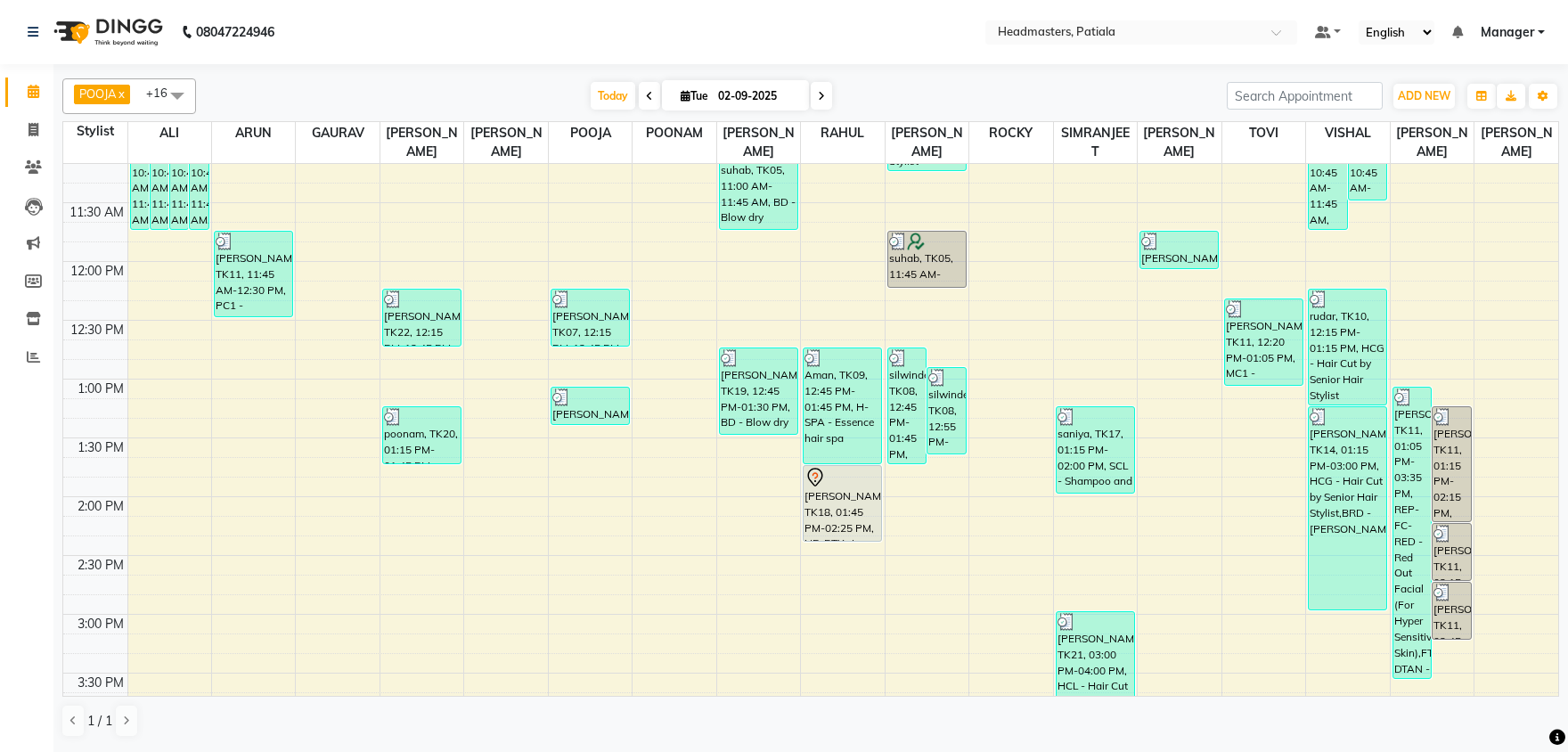
scroll to position [651, 0]
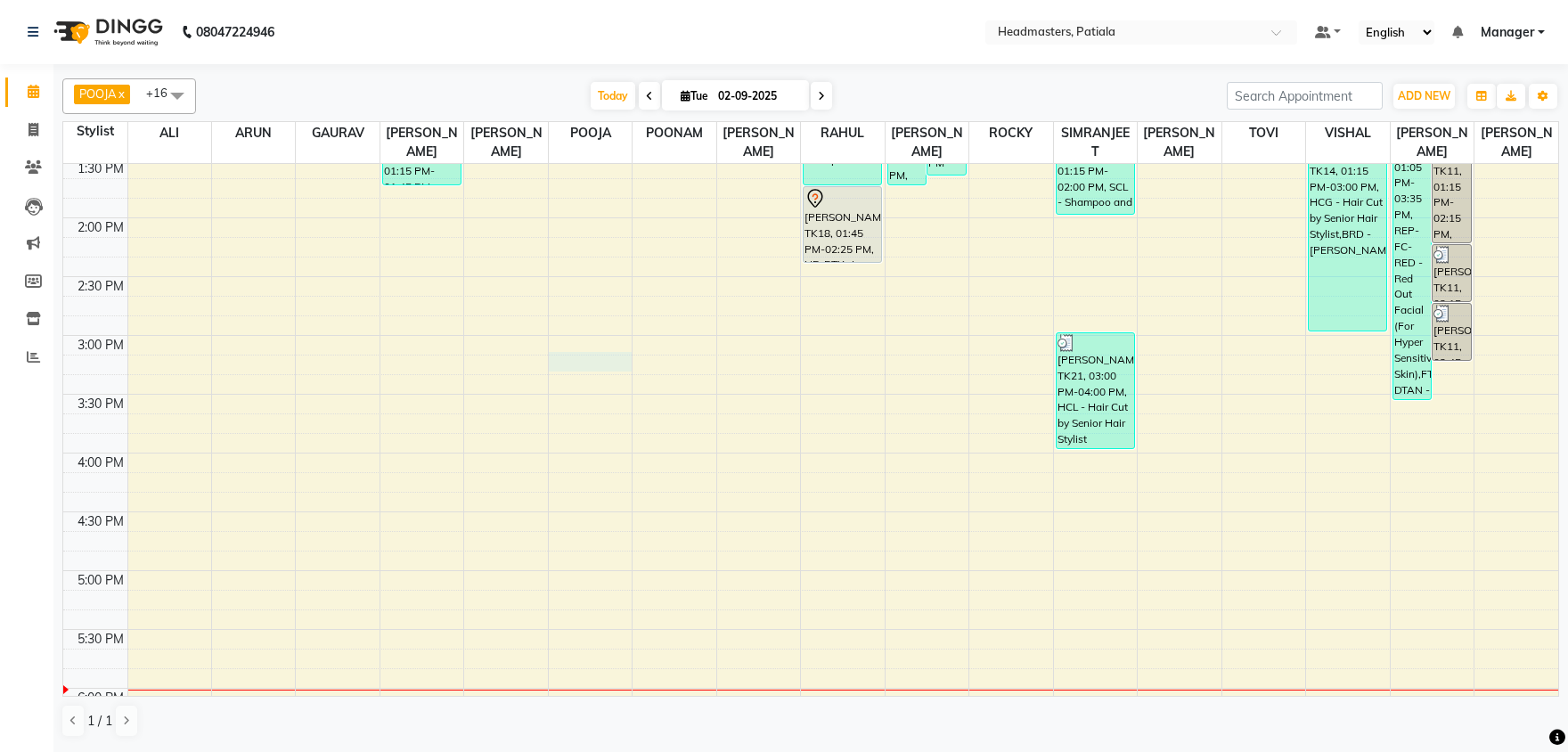
click at [598, 357] on div "8:00 AM 8:30 AM 9:00 AM 9:30 AM 10:00 AM 10:30 AM 11:00 AM 11:30 AM 12:00 PM 12…" at bounding box center [811, 335] width 1495 height 1645
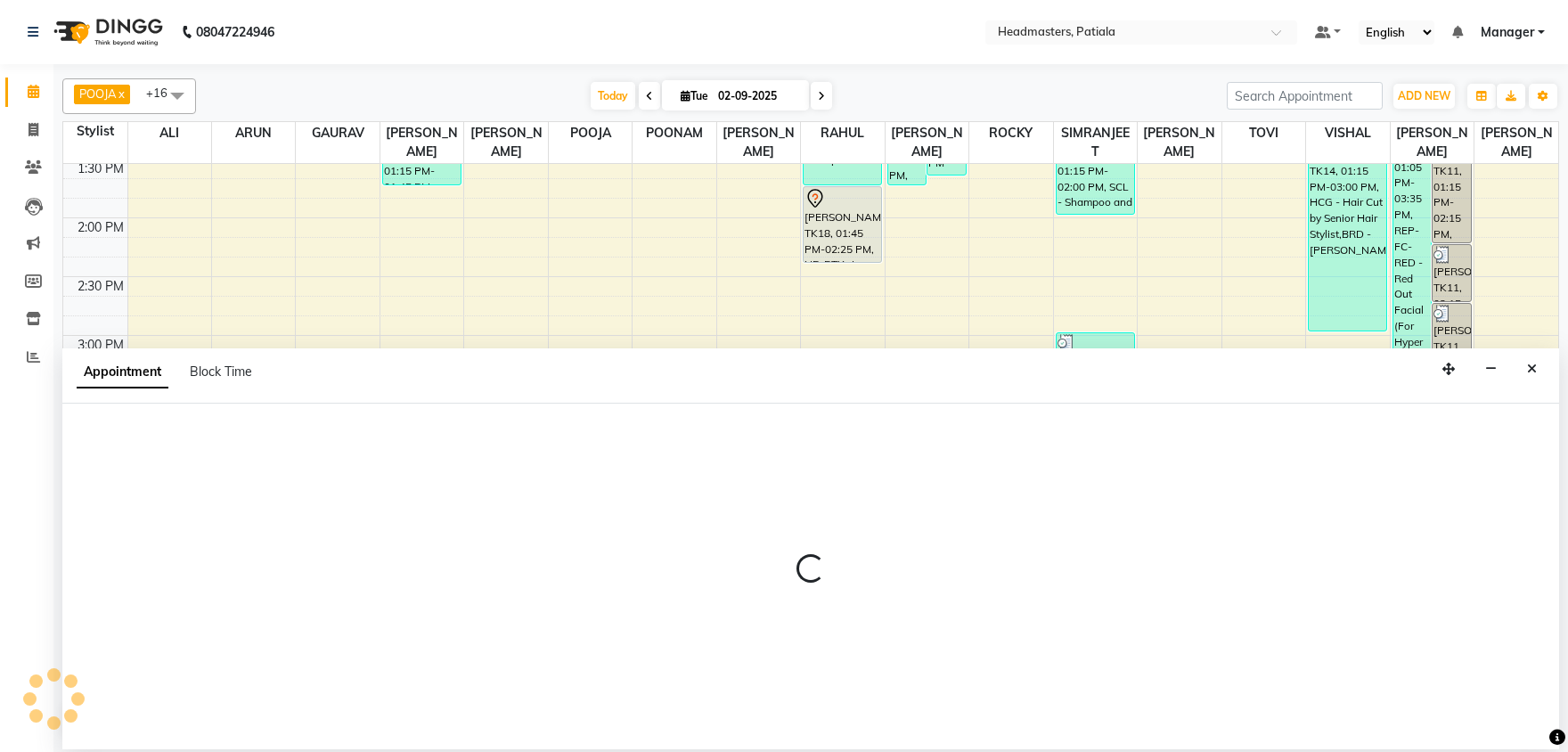
select select "51100"
select select "915"
select select "tentative"
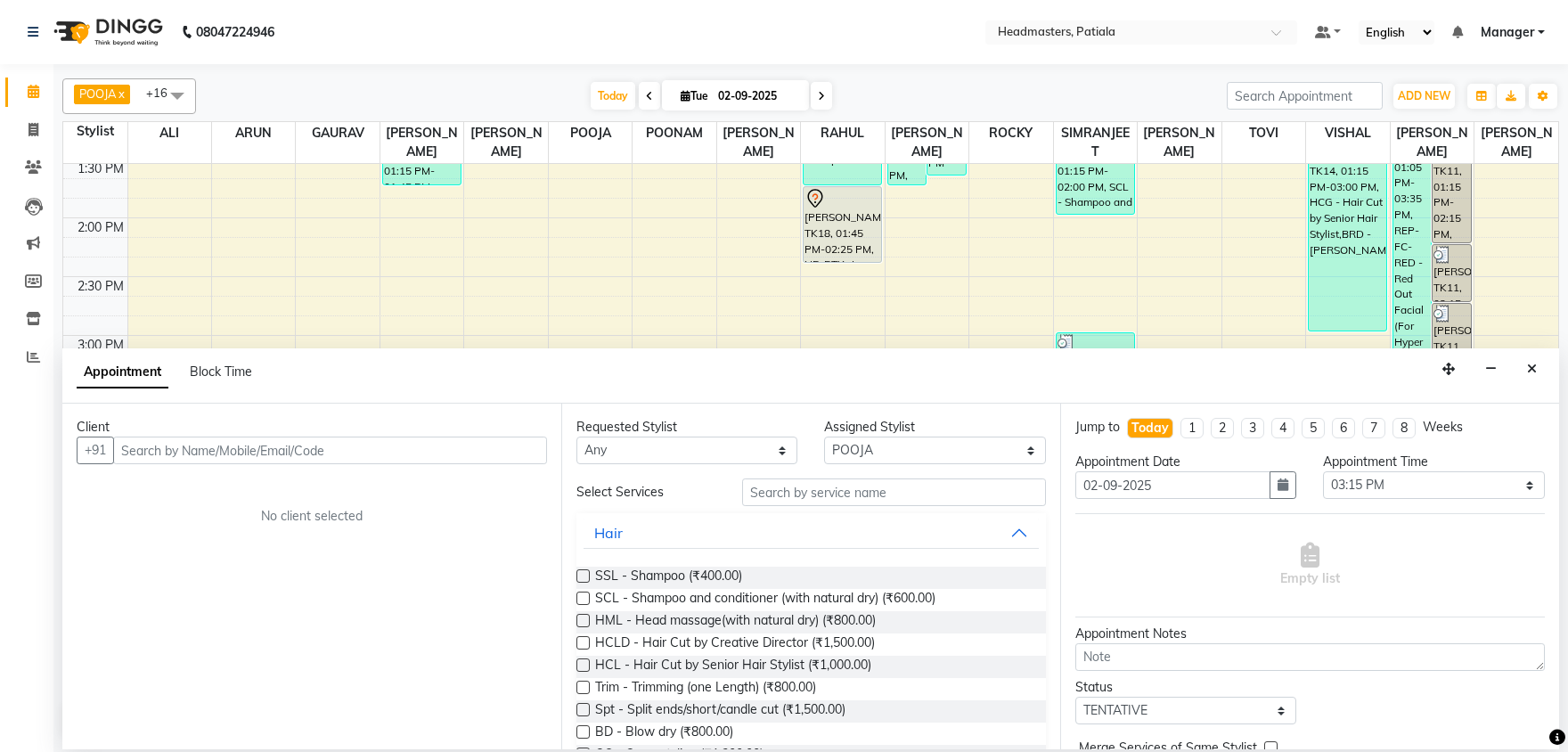
click at [241, 447] on input "text" at bounding box center [329, 450] width 434 height 28
click at [151, 450] on input "9916261632" at bounding box center [292, 450] width 360 height 28
click at [158, 448] on input "9916261632" at bounding box center [292, 450] width 360 height 28
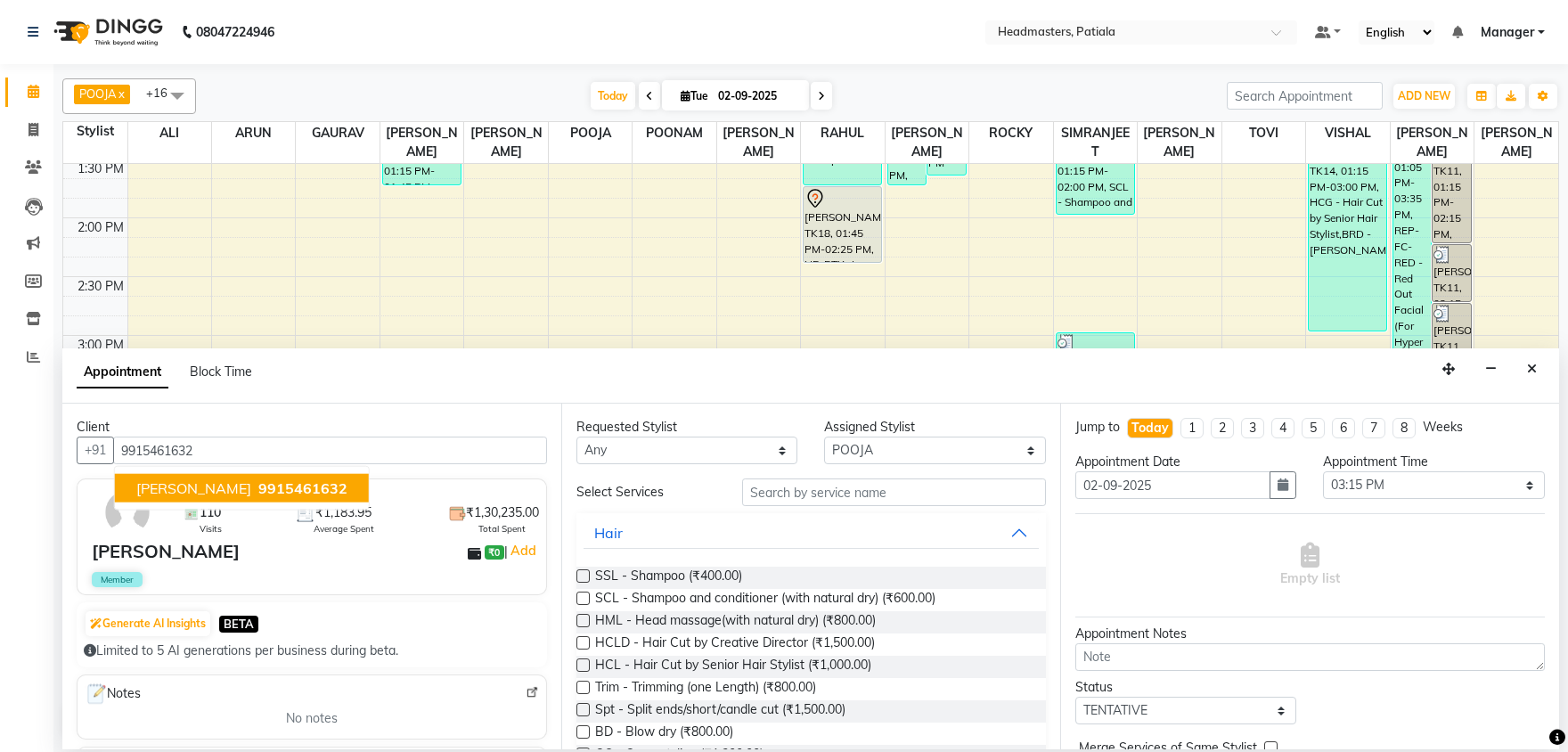
type input "9915461632"
click at [781, 496] on input "text" at bounding box center [894, 492] width 303 height 28
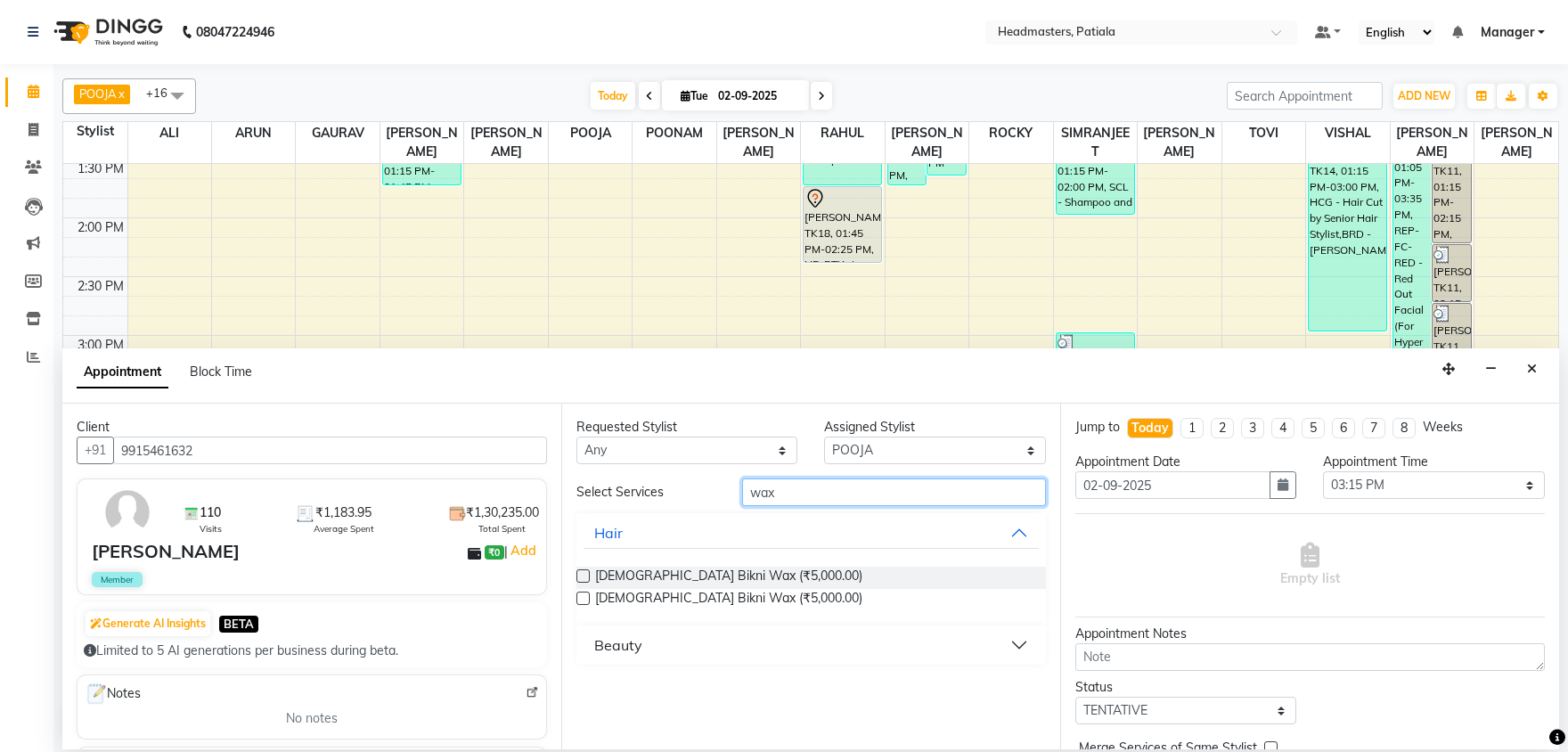
type input "wax"
drag, startPoint x: 592, startPoint y: 651, endPoint x: 623, endPoint y: 648, distance: 31.1
click at [593, 651] on button "Beauty" at bounding box center [811, 645] width 455 height 32
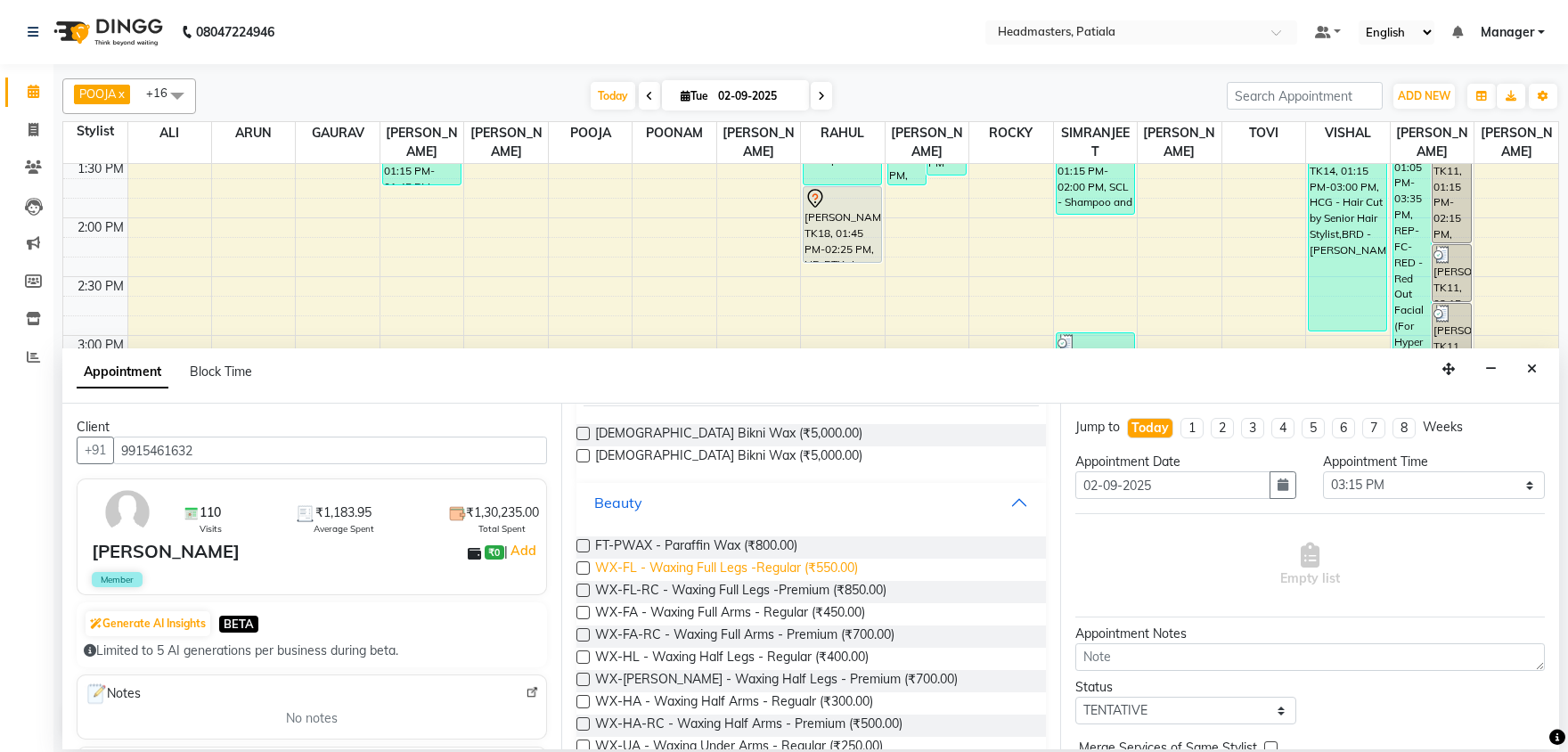
scroll to position [186, 0]
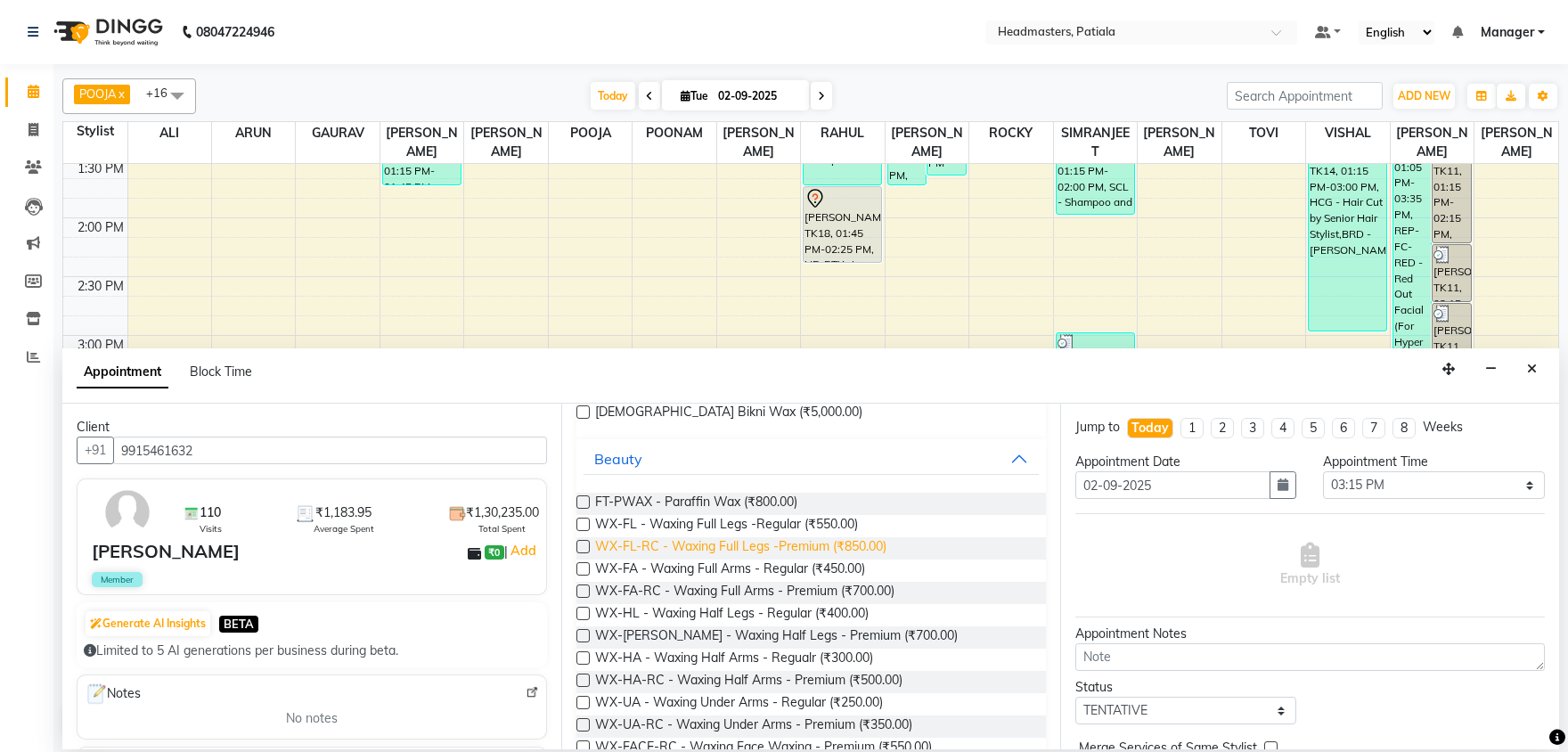
click at [783, 550] on span "WX-FL-RC - Waxing Full Legs -Premium (₹850.00)" at bounding box center [740, 548] width 292 height 23
checkbox input "false"
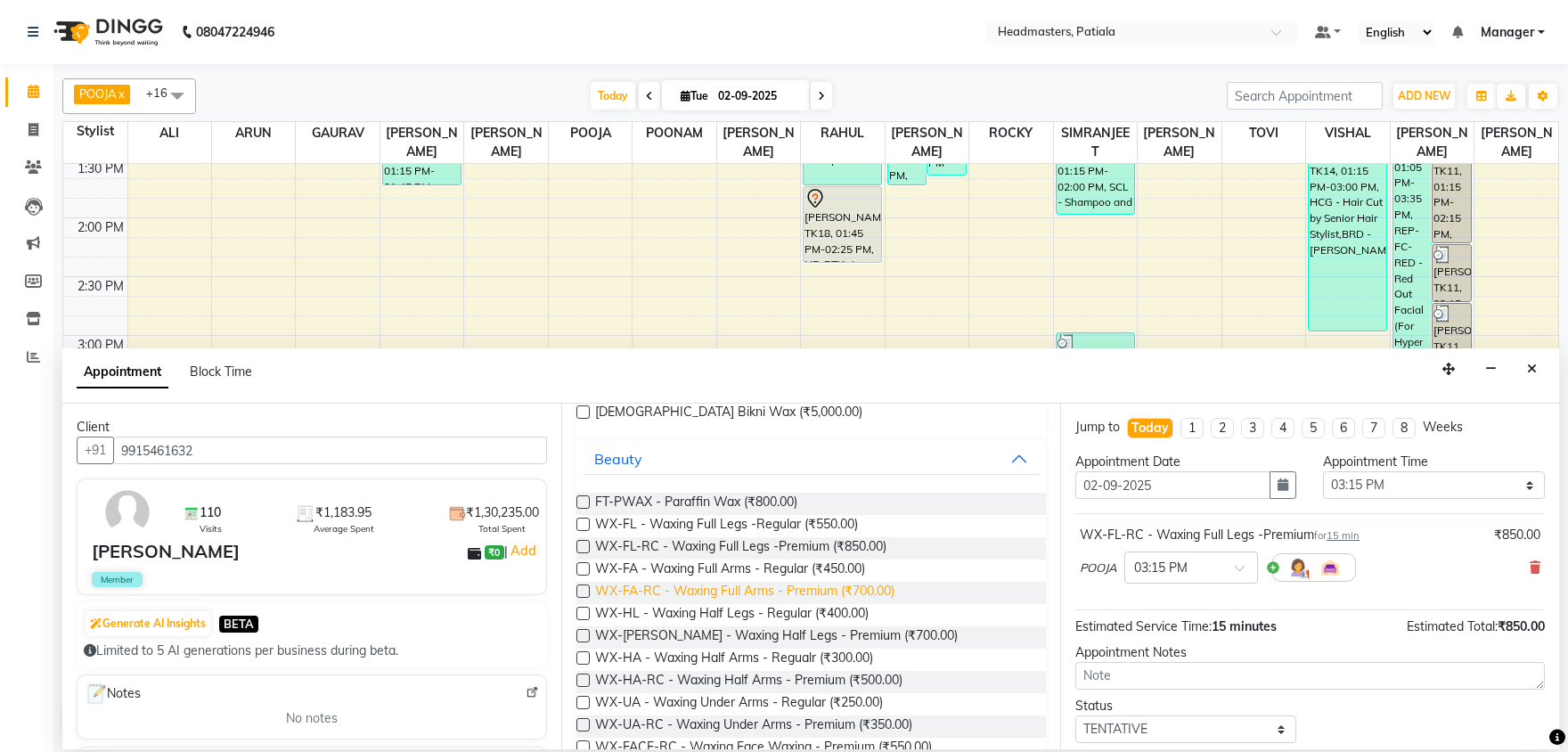
click at [789, 593] on span "WX-FA-RC - Waxing Full Arms - Premium (₹700.00)" at bounding box center [745, 592] width 300 height 23
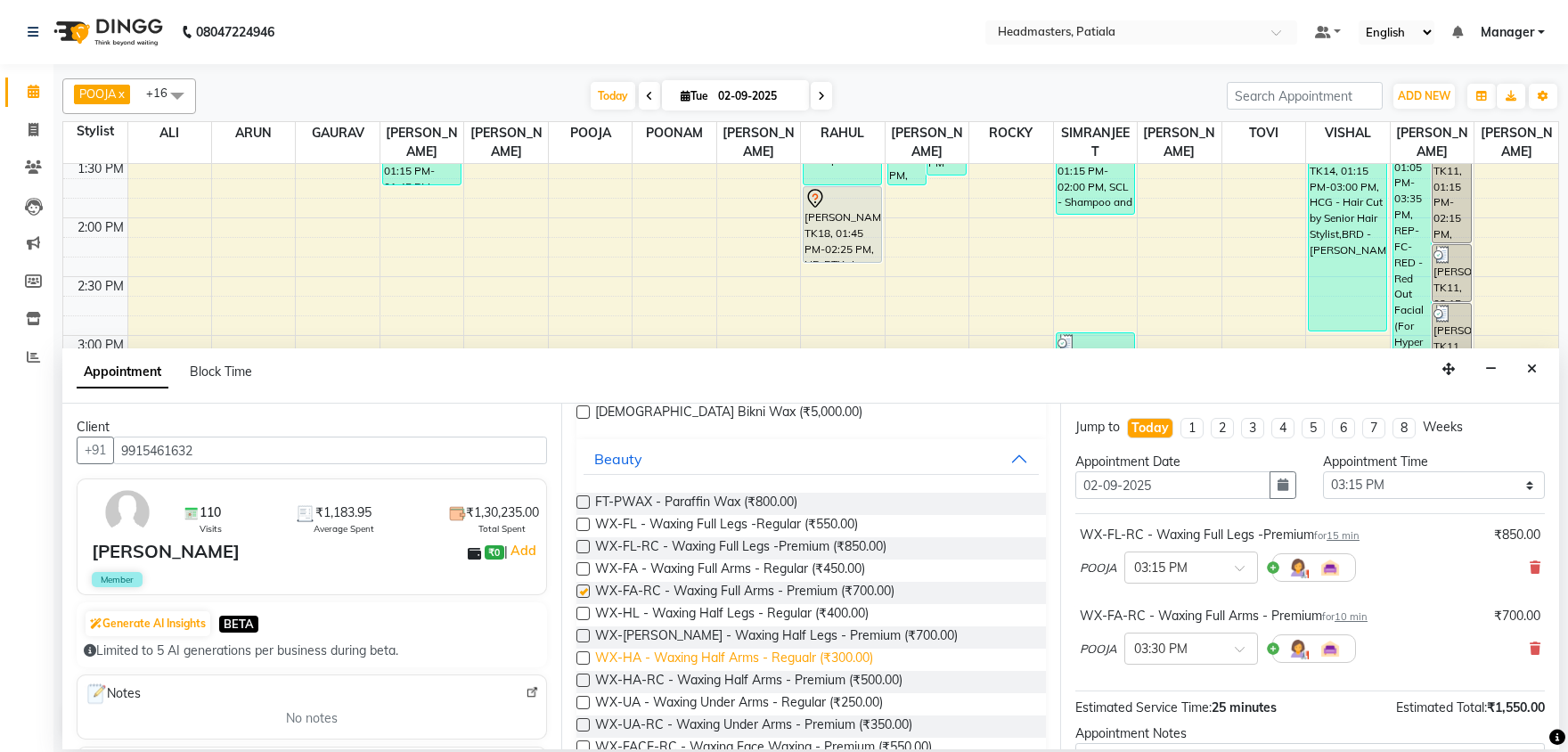
checkbox input "false"
click at [799, 730] on span "WX-UA-RC - Waxing Under Arms - Premium (₹350.00)" at bounding box center [753, 726] width 317 height 23
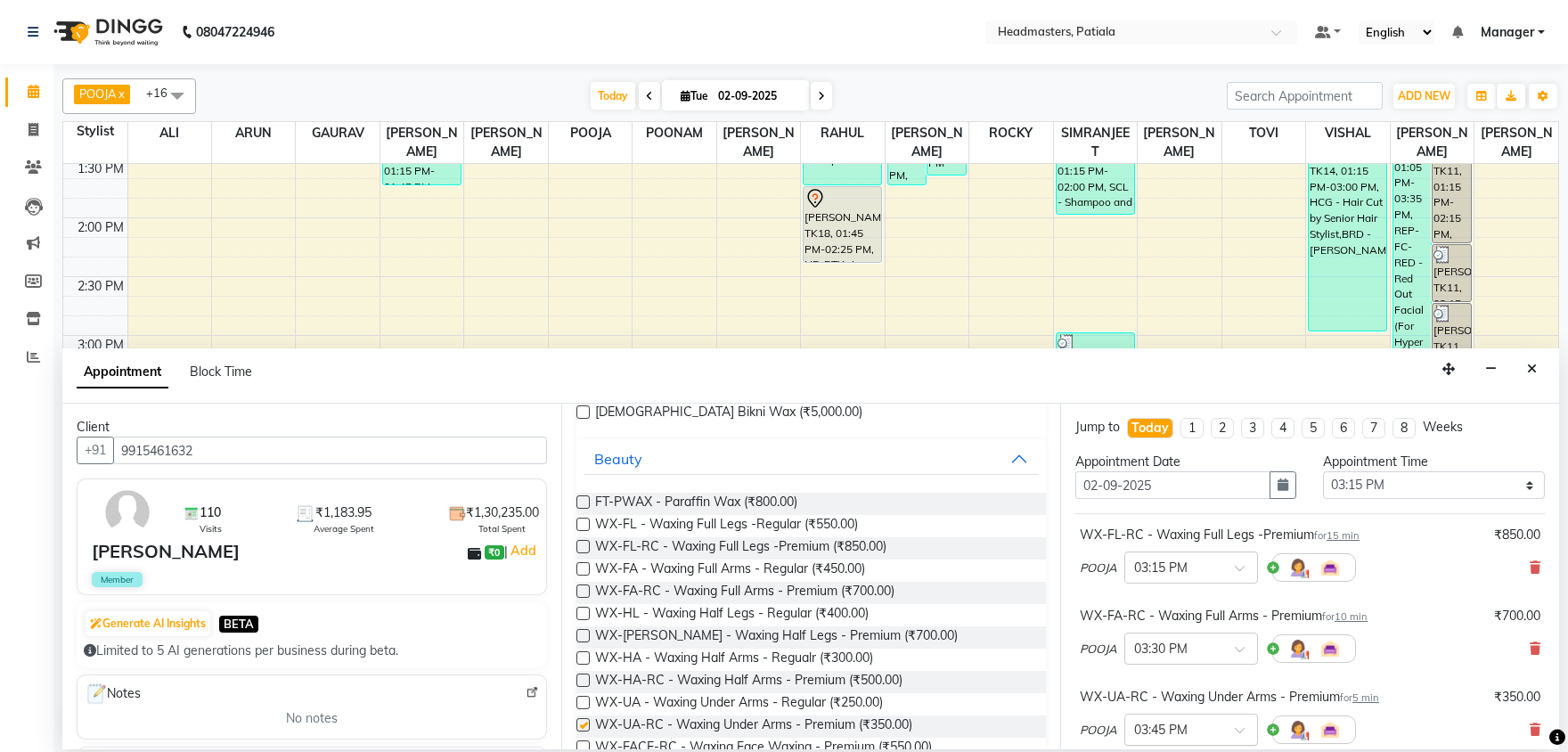
checkbox input "false"
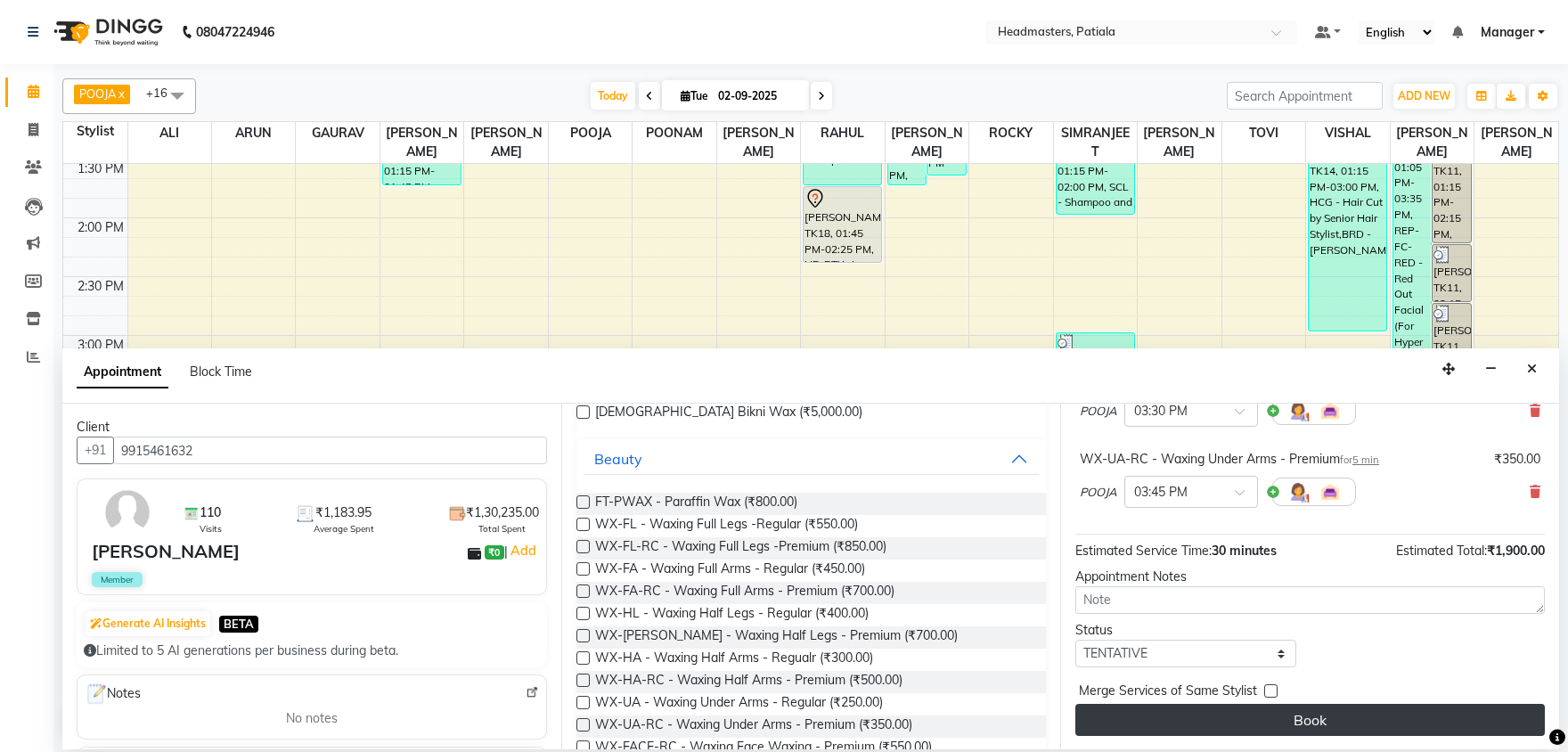
click at [1286, 720] on button "Book" at bounding box center [1310, 720] width 469 height 32
